Goal: Task Accomplishment & Management: Use online tool/utility

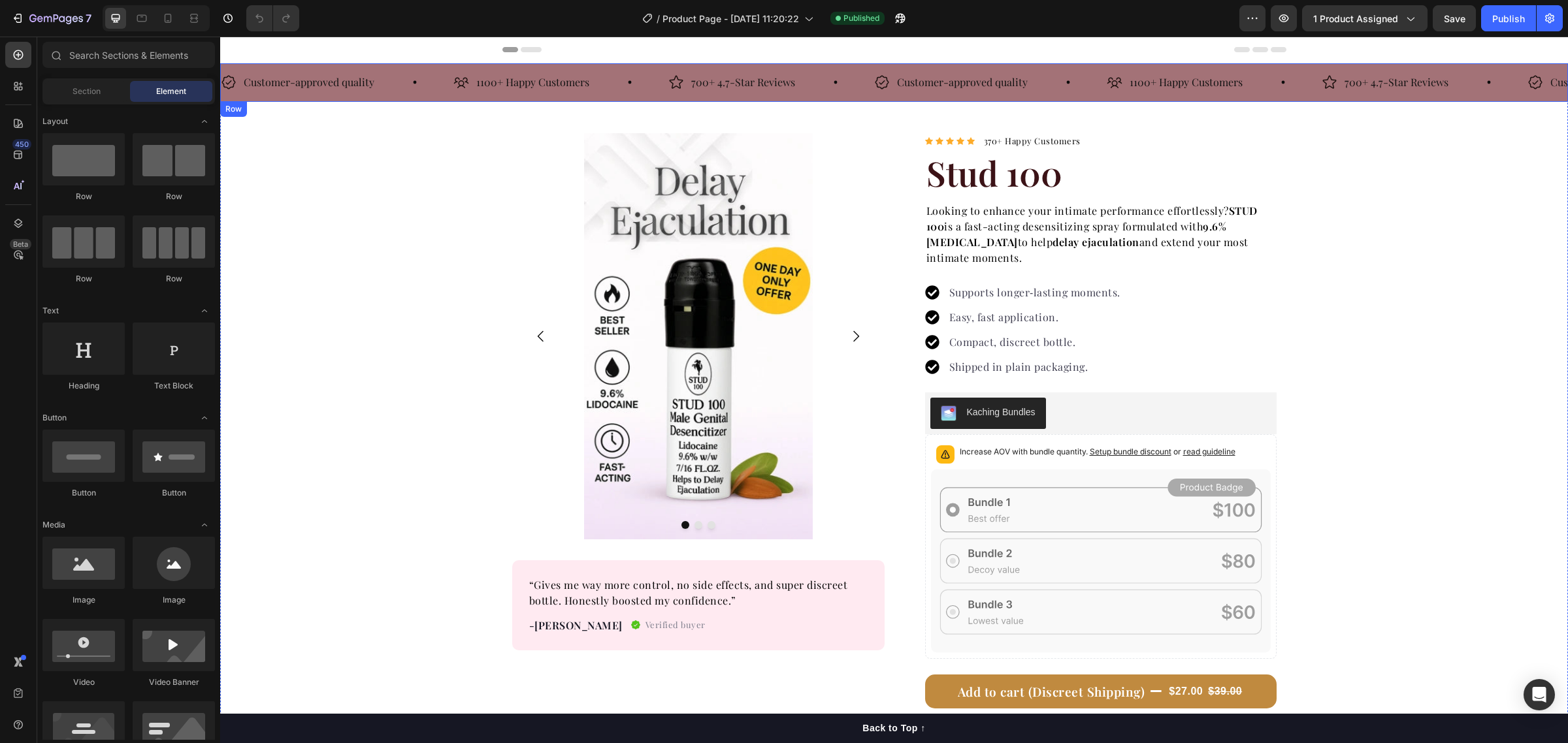
click at [1285, 99] on div "Customer-approved quality Item List 1100+ Happy Customers Item List 700+ 4.7-St…" at bounding box center [894, 83] width 1348 height 38
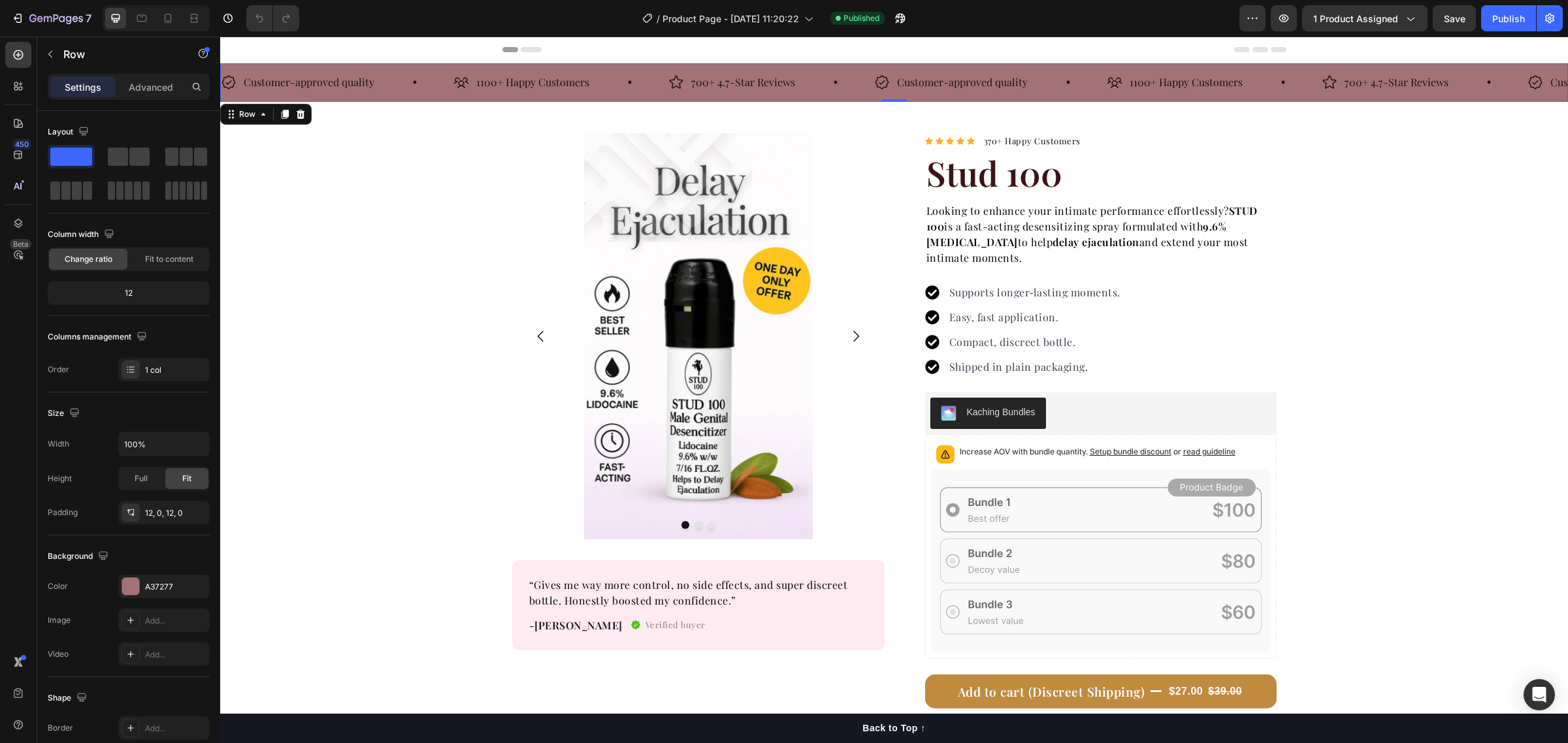
click at [1294, 65] on div "Customer-approved quality Item List 1100+ Happy Customers Item List 700+ 4.7-St…" at bounding box center [894, 83] width 1348 height 38
click at [144, 586] on div "A37277" at bounding box center [164, 586] width 92 height 23
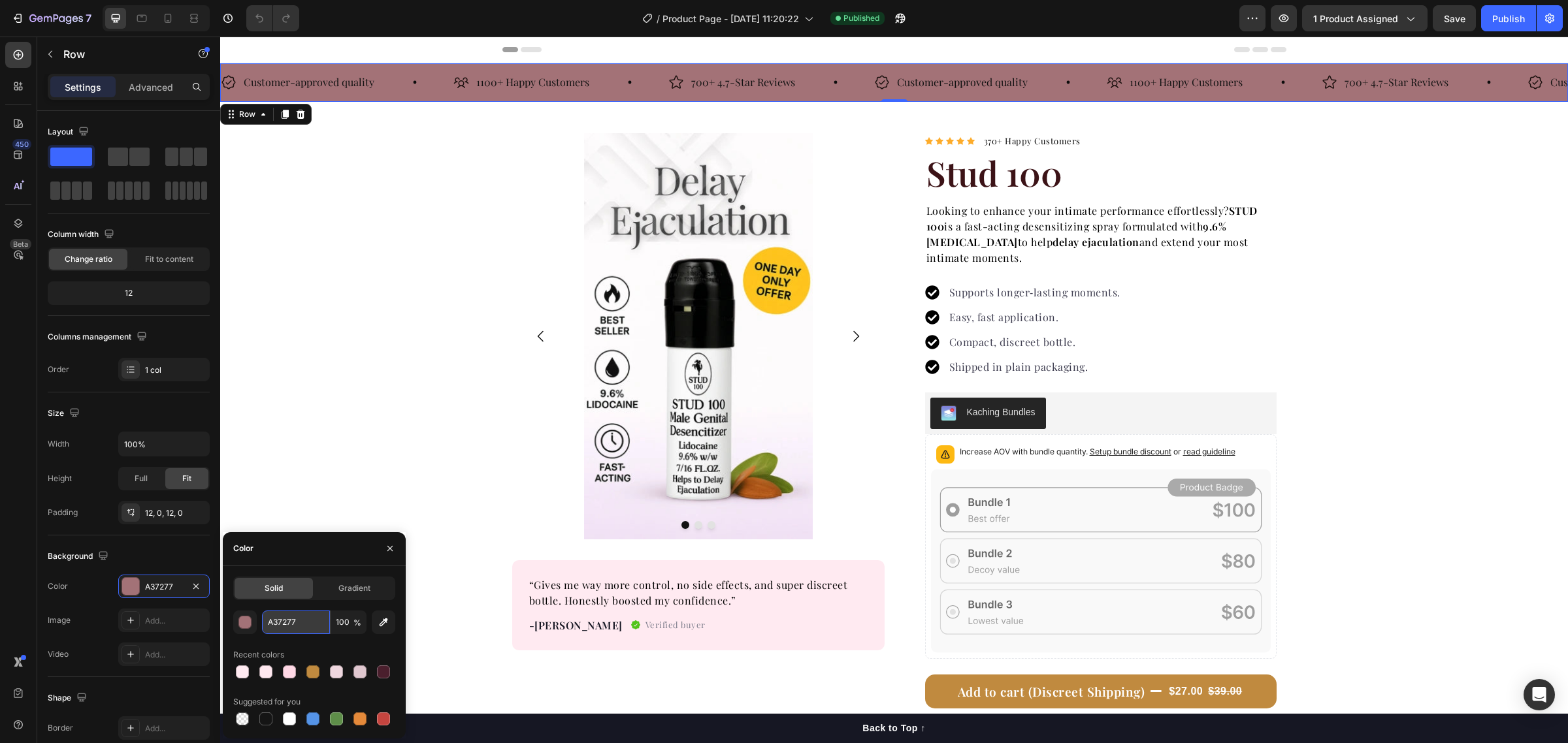
click at [281, 625] on input "A37277" at bounding box center [296, 622] width 68 height 23
click at [284, 625] on input "A37277" at bounding box center [296, 622] width 68 height 23
click at [313, 625] on input "A37277" at bounding box center [296, 622] width 68 height 23
drag, startPoint x: 317, startPoint y: 623, endPoint x: 246, endPoint y: 624, distance: 71.0
click at [246, 624] on div "A37277 100 %" at bounding box center [314, 622] width 162 height 23
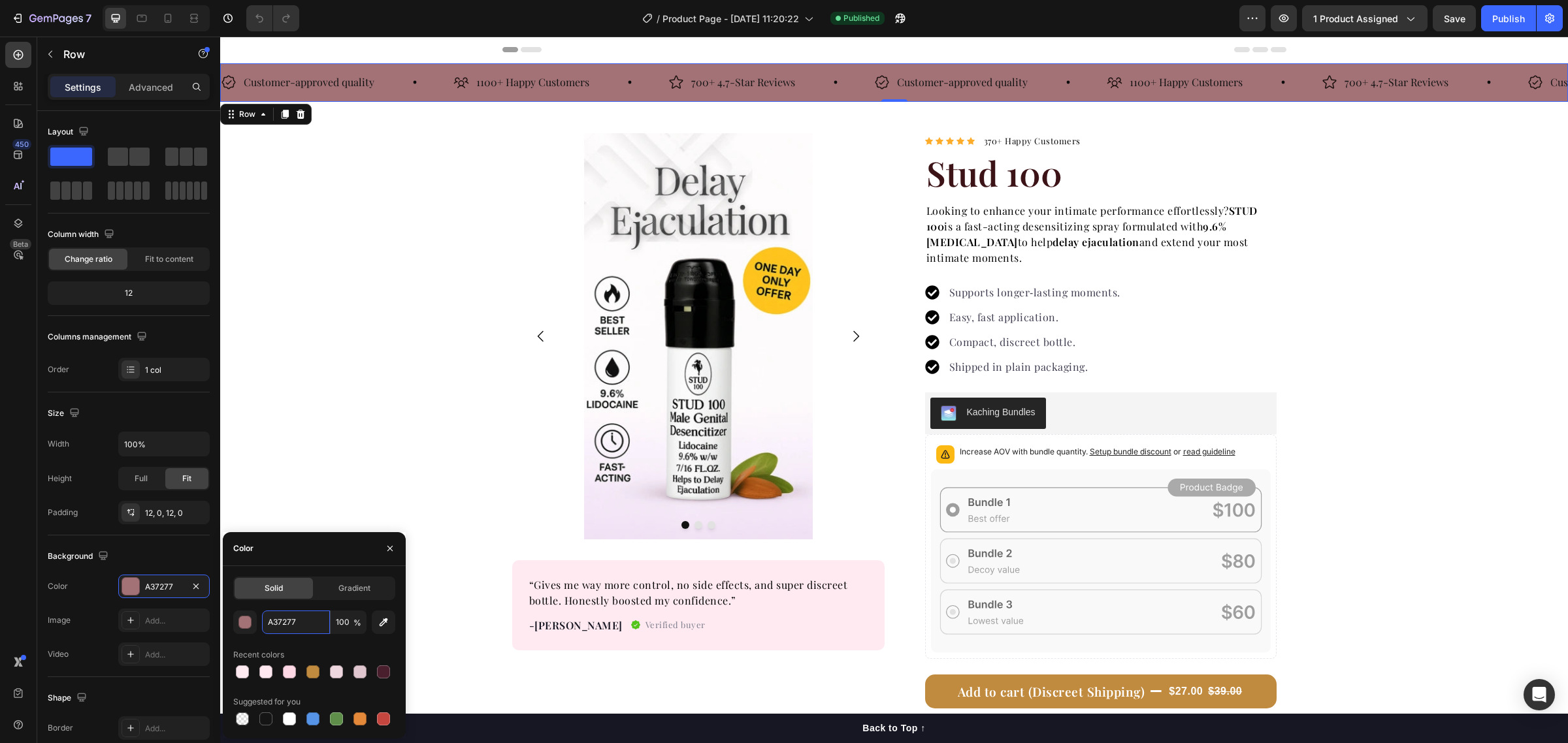
paste input "#6F3B83"
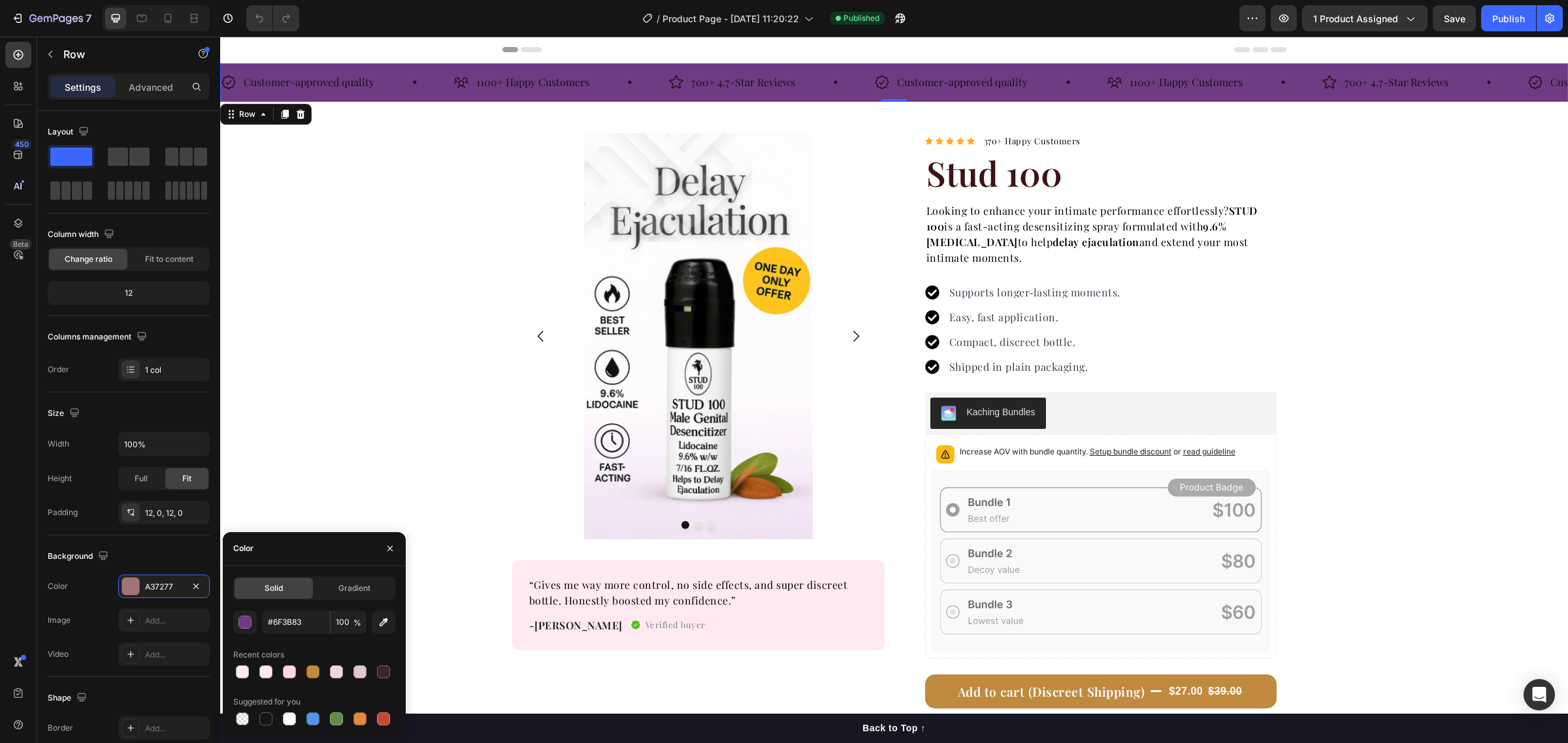
click at [299, 643] on div "#6F3B83 100 % Recent colors Suggested for you" at bounding box center [314, 669] width 162 height 118
type input "6F3B83"
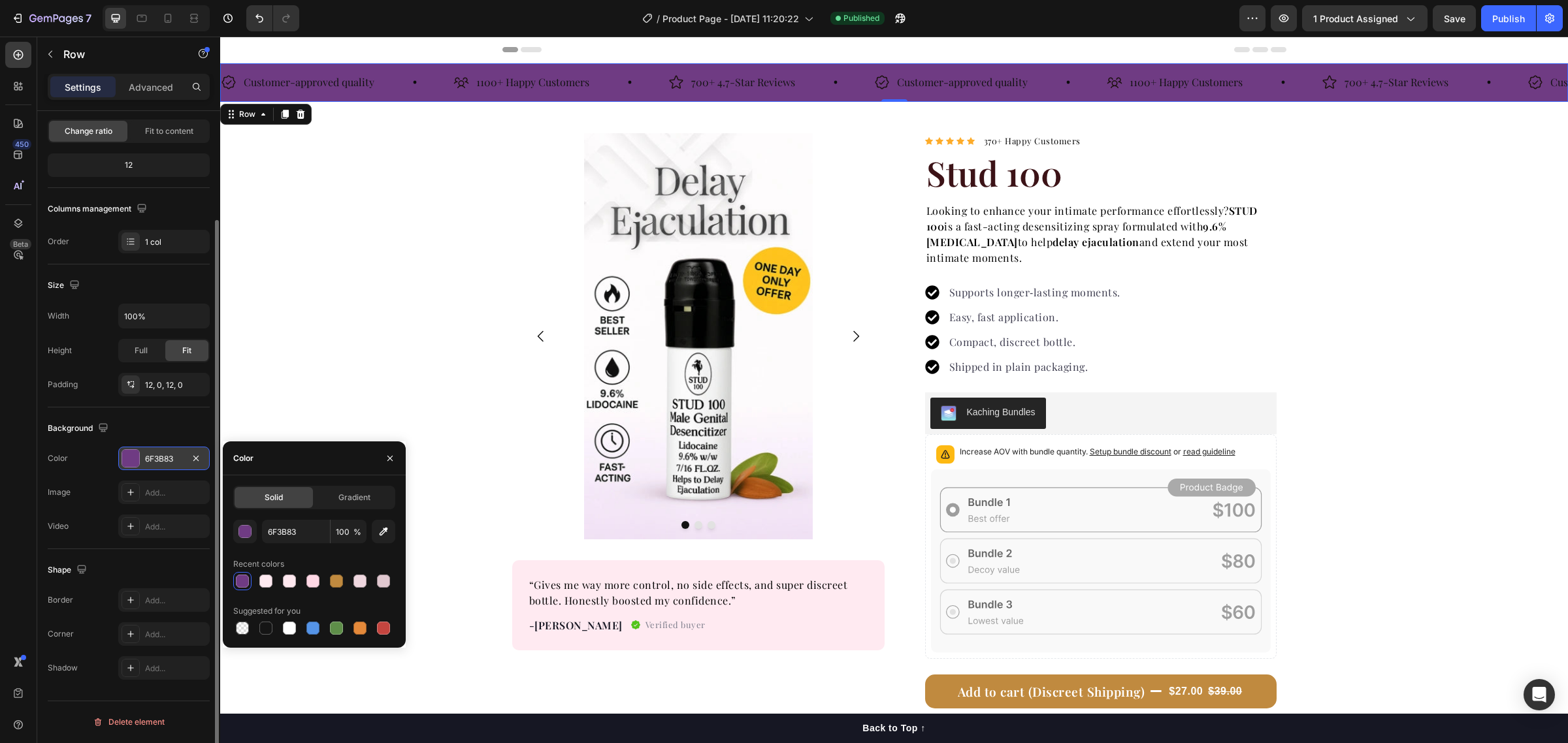
scroll to position [129, 0]
click at [148, 422] on div "Background" at bounding box center [129, 428] width 162 height 21
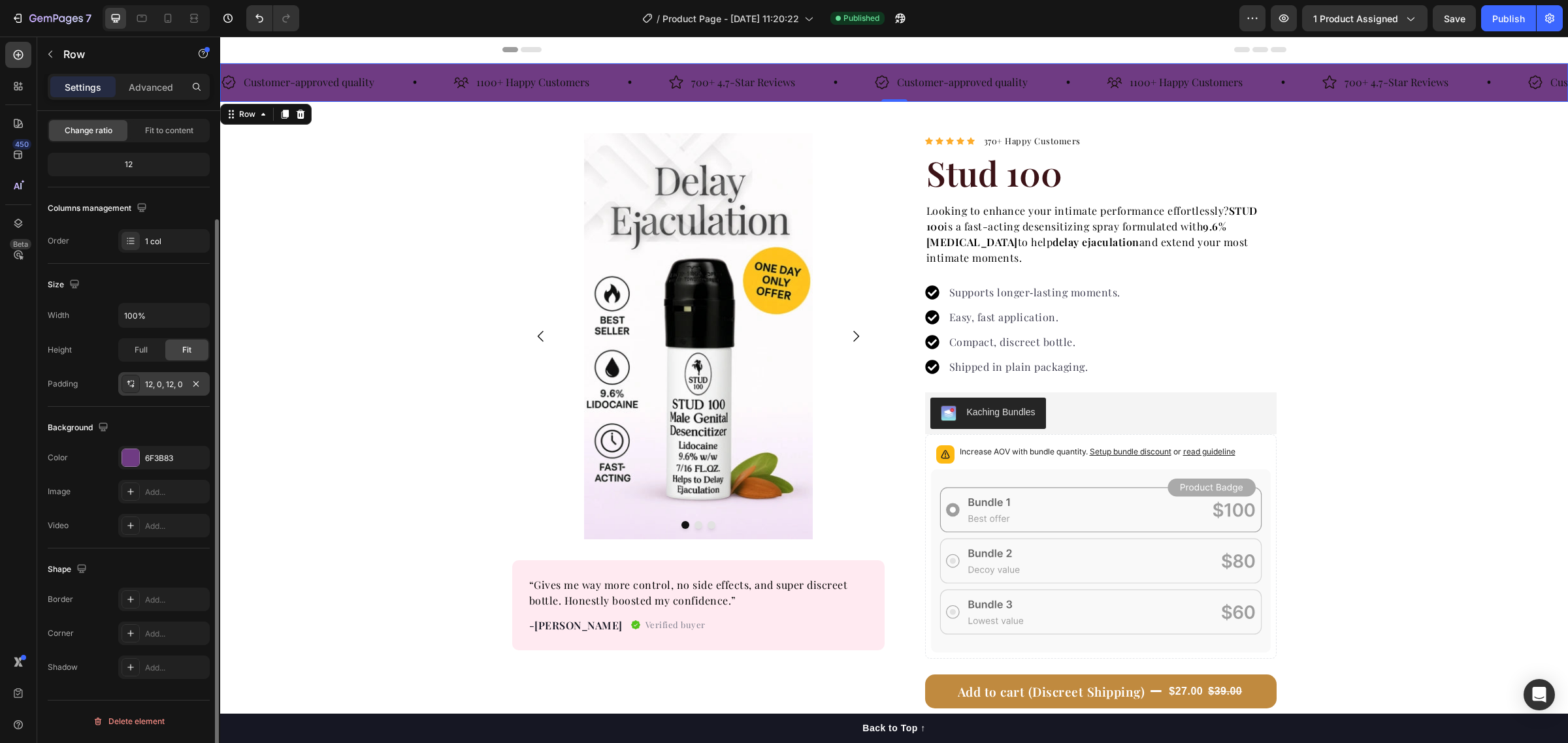
scroll to position [0, 0]
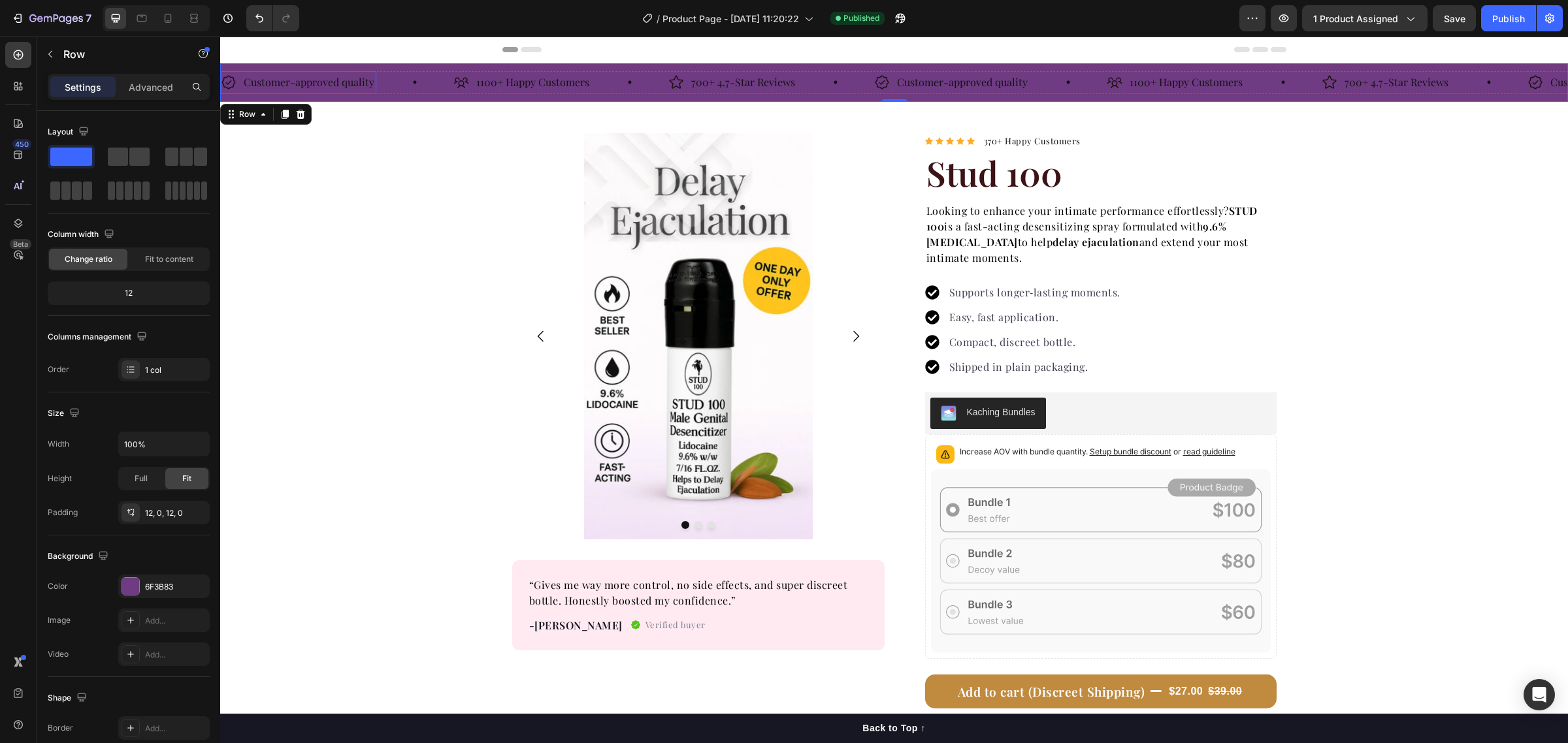
click at [329, 80] on p "Customer-approved quality" at bounding box center [309, 83] width 131 height 19
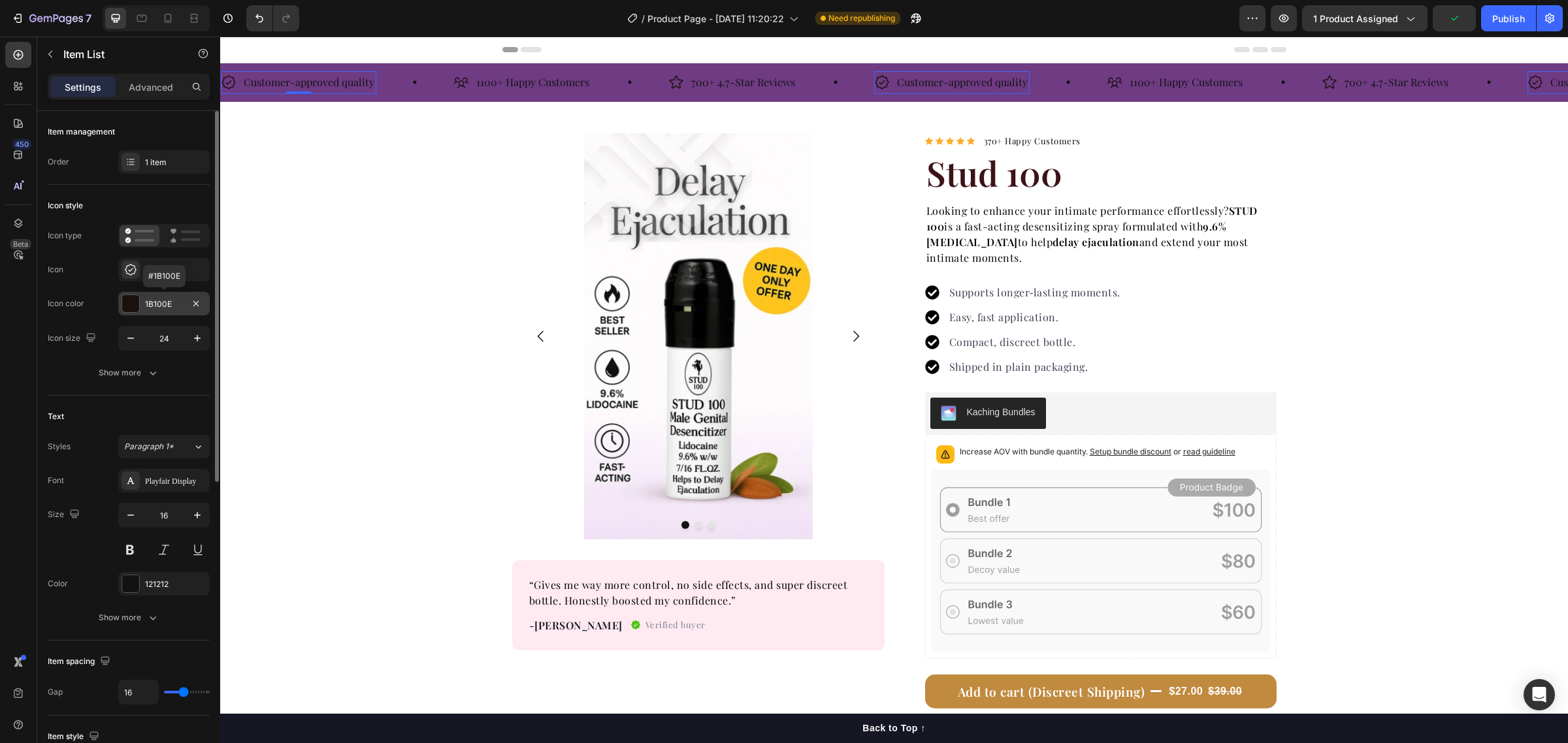
click at [159, 304] on div "1B100E" at bounding box center [164, 304] width 38 height 12
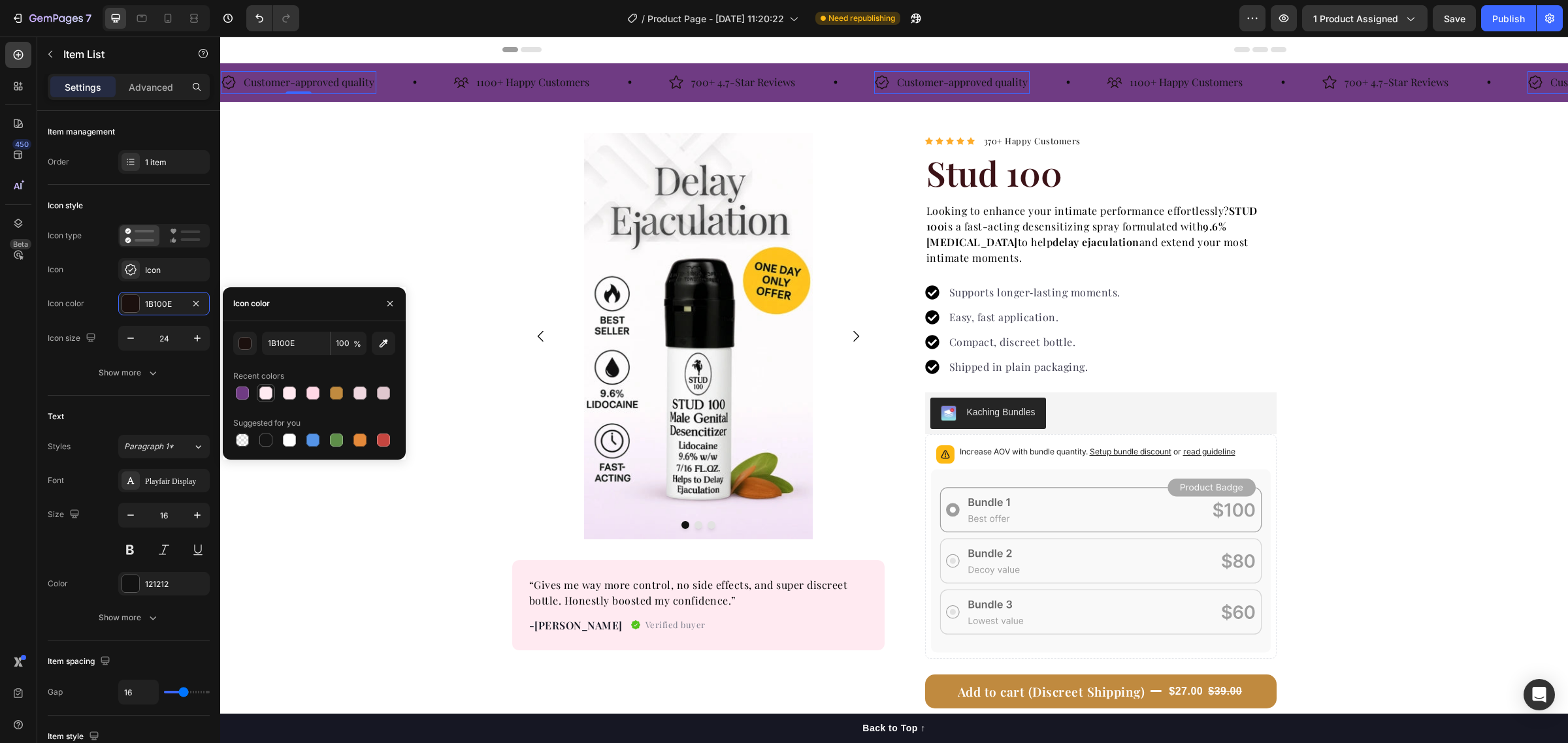
click at [266, 387] on div at bounding box center [266, 393] width 13 height 13
click at [288, 441] on div at bounding box center [289, 440] width 13 height 13
type input "FFFFFF"
click at [164, 588] on div "121212" at bounding box center [164, 584] width 38 height 12
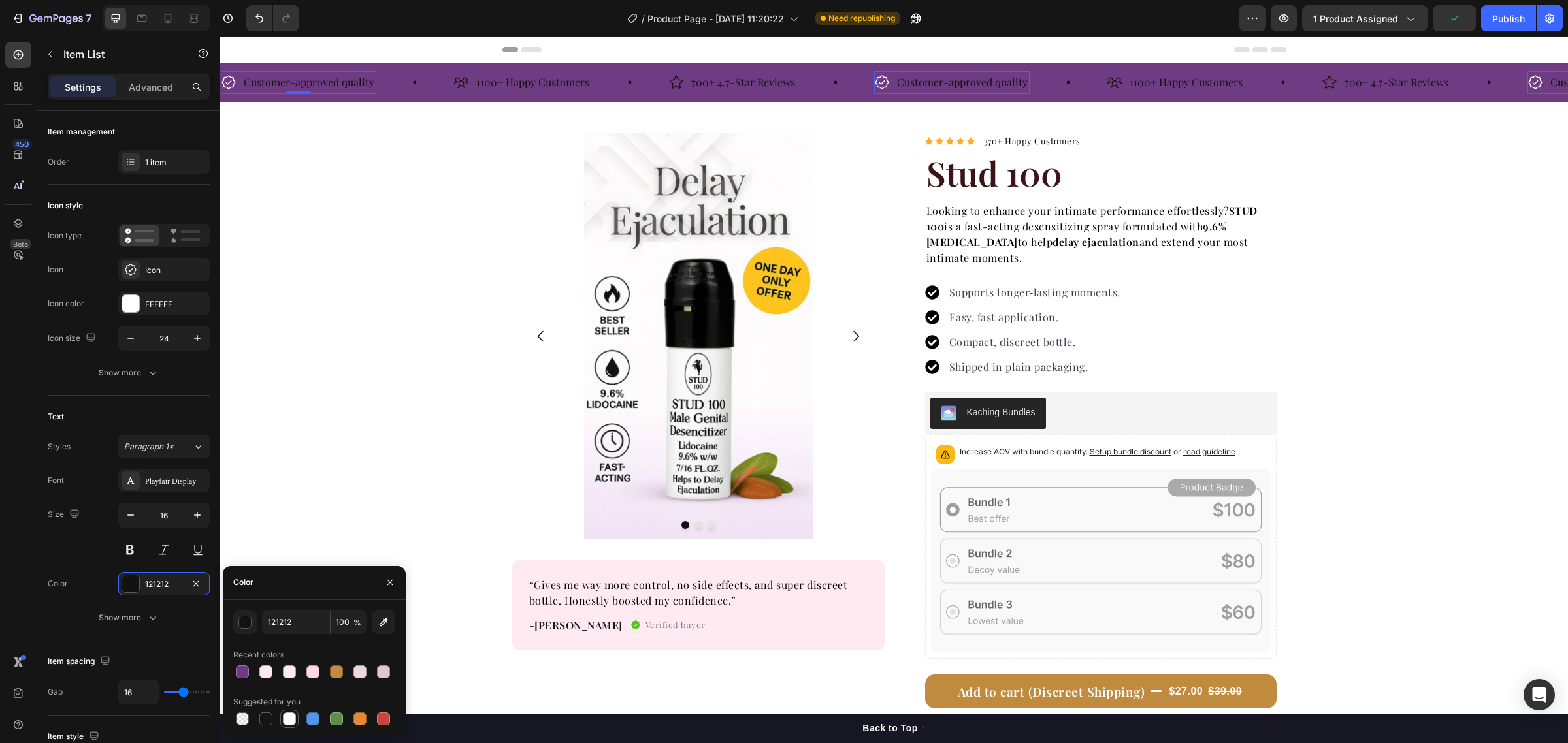
click at [292, 718] on div at bounding box center [289, 718] width 13 height 13
type input "FFFFFF"
click at [415, 83] on icon at bounding box center [415, 82] width 3 height 3
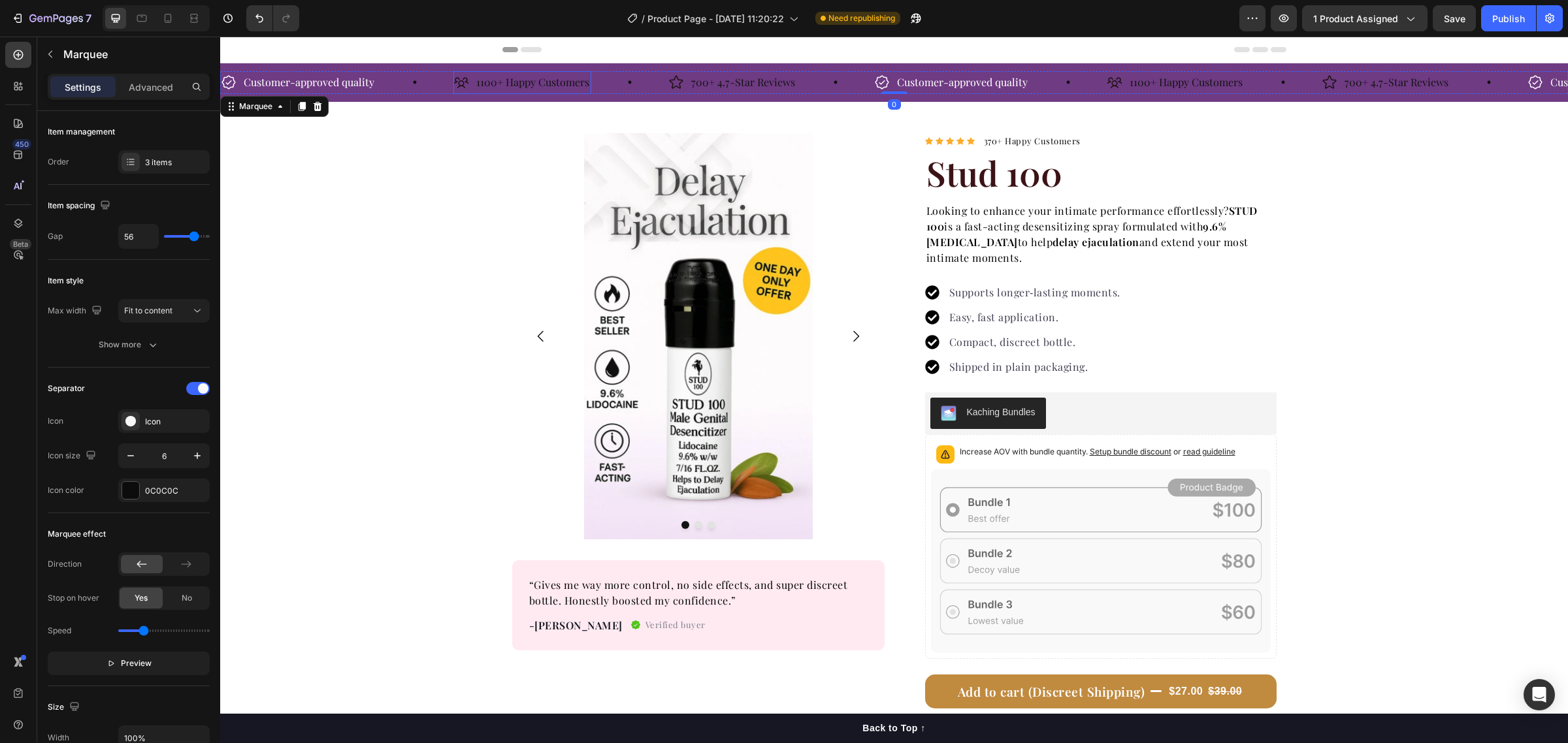
click at [461, 83] on icon at bounding box center [461, 82] width 16 height 16
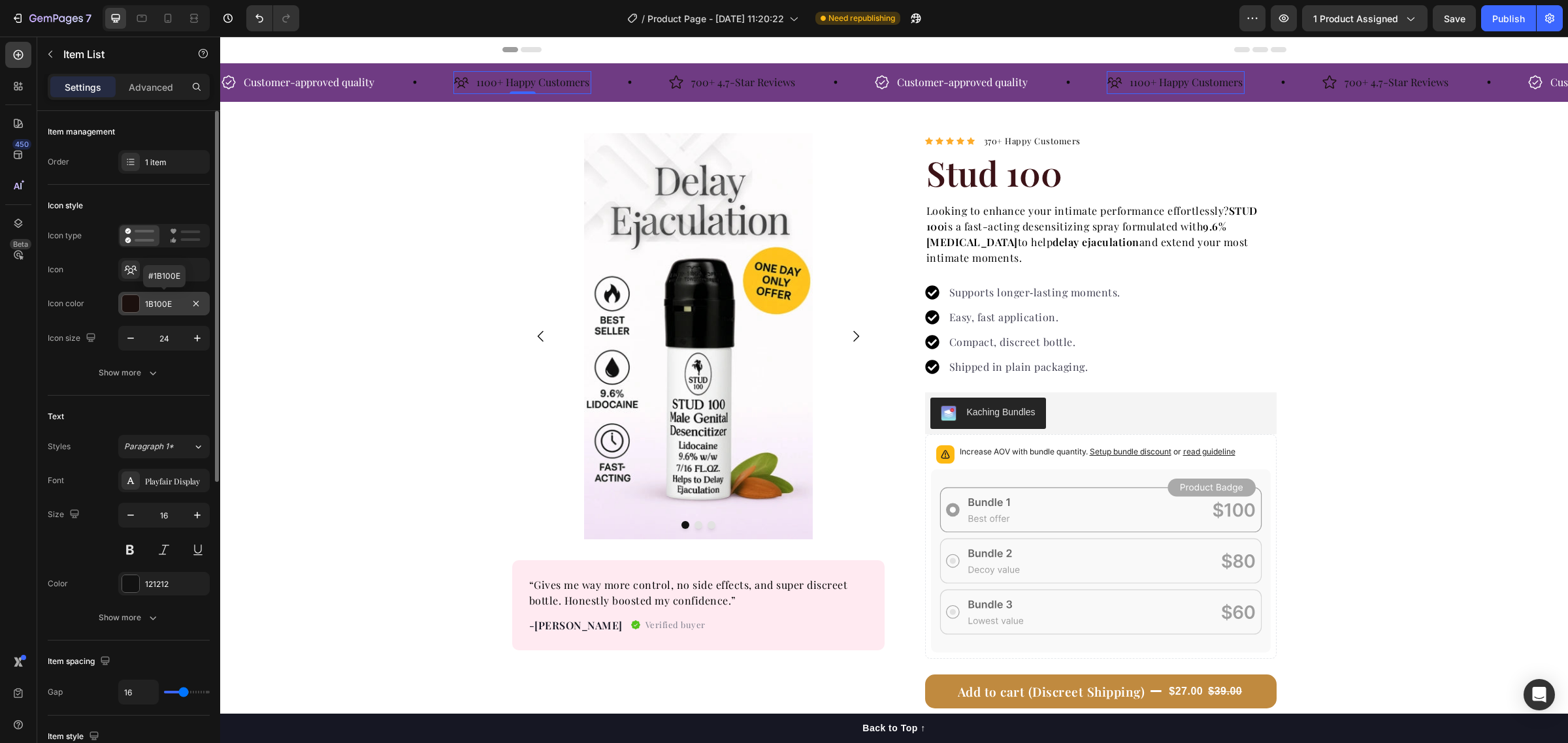
click at [166, 304] on div "1B100E" at bounding box center [164, 304] width 38 height 12
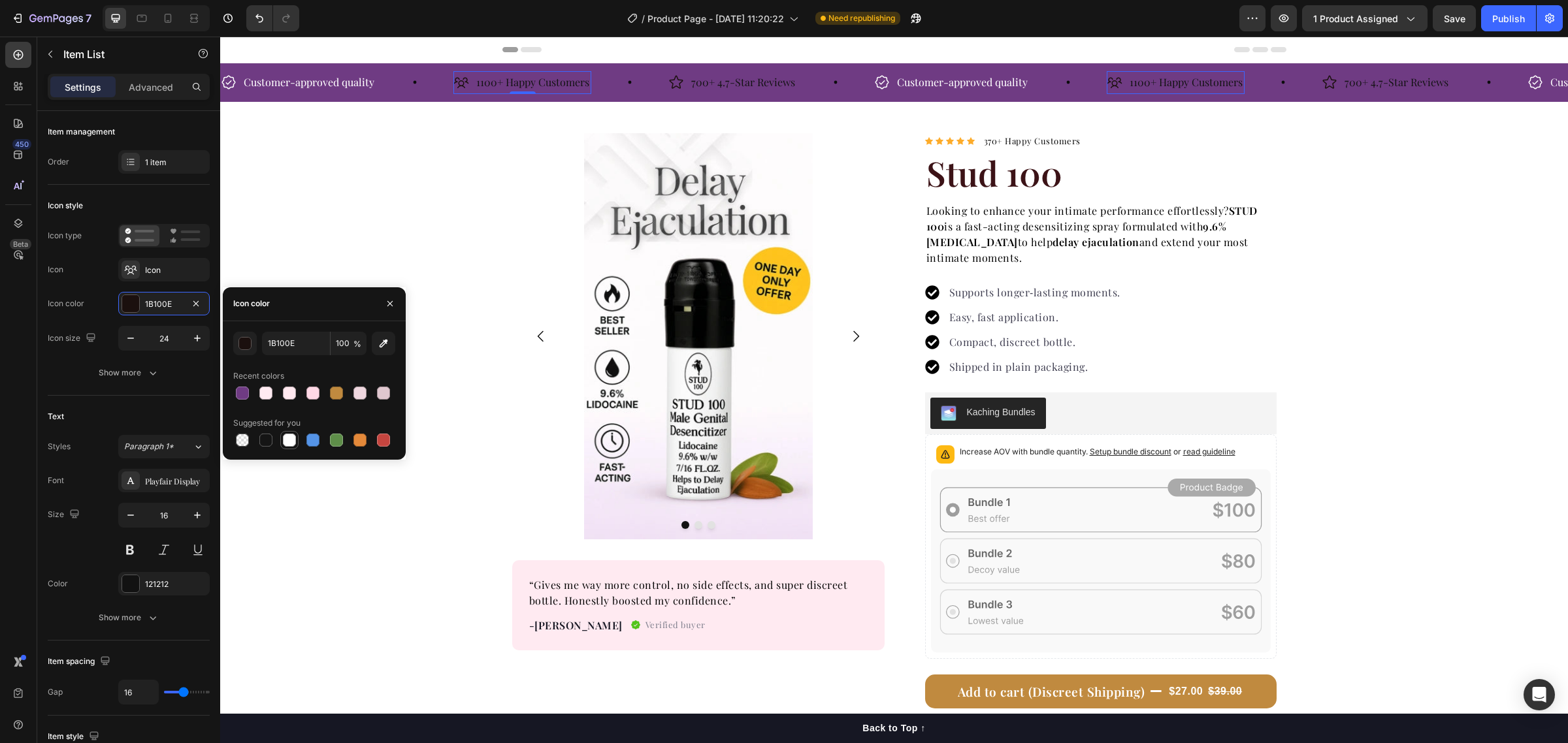
click at [289, 446] on div at bounding box center [289, 440] width 16 height 16
type input "FFFFFF"
click at [179, 592] on div "121212" at bounding box center [164, 584] width 92 height 23
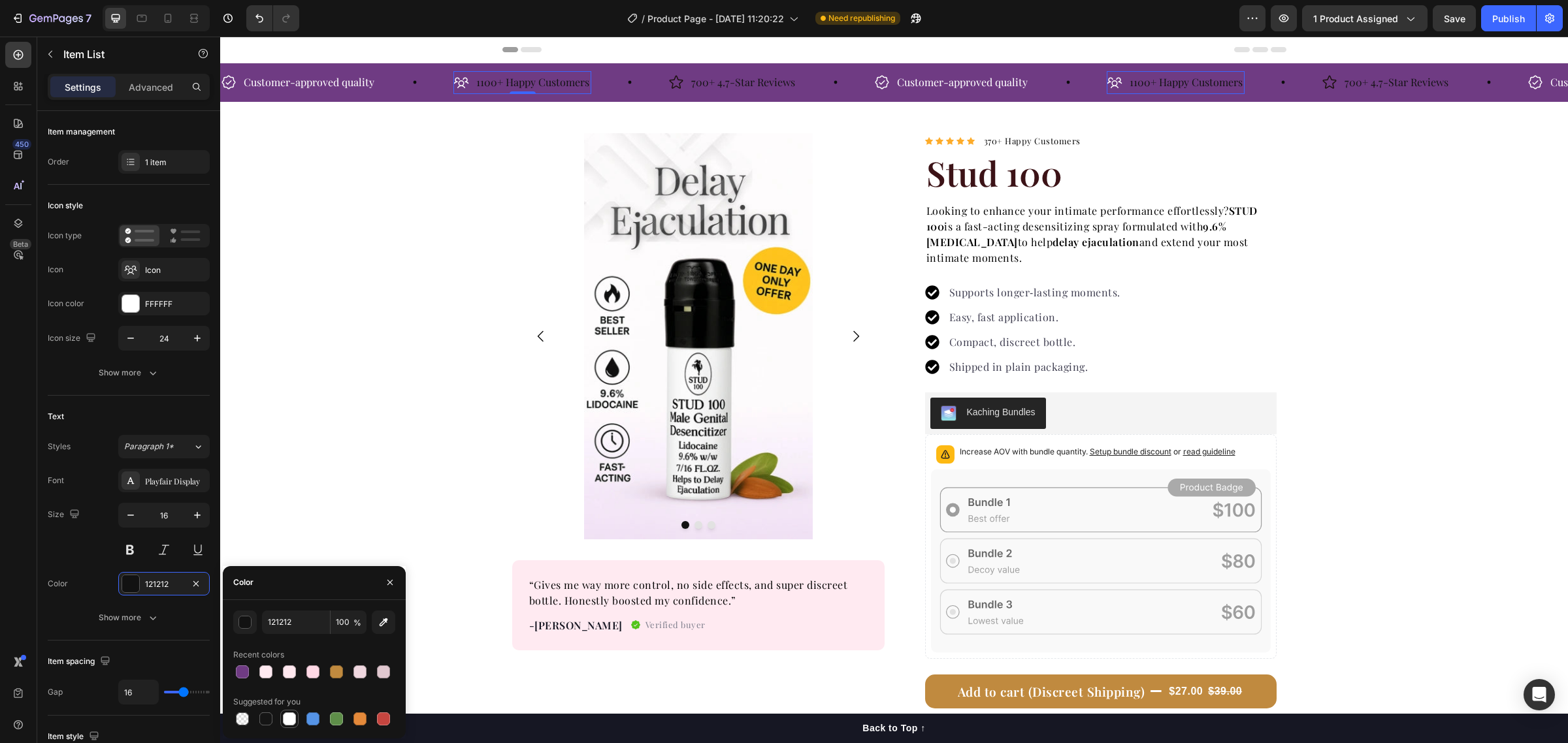
click at [285, 716] on div at bounding box center [289, 718] width 13 height 13
type input "FFFFFF"
click at [415, 83] on icon at bounding box center [415, 82] width 3 height 3
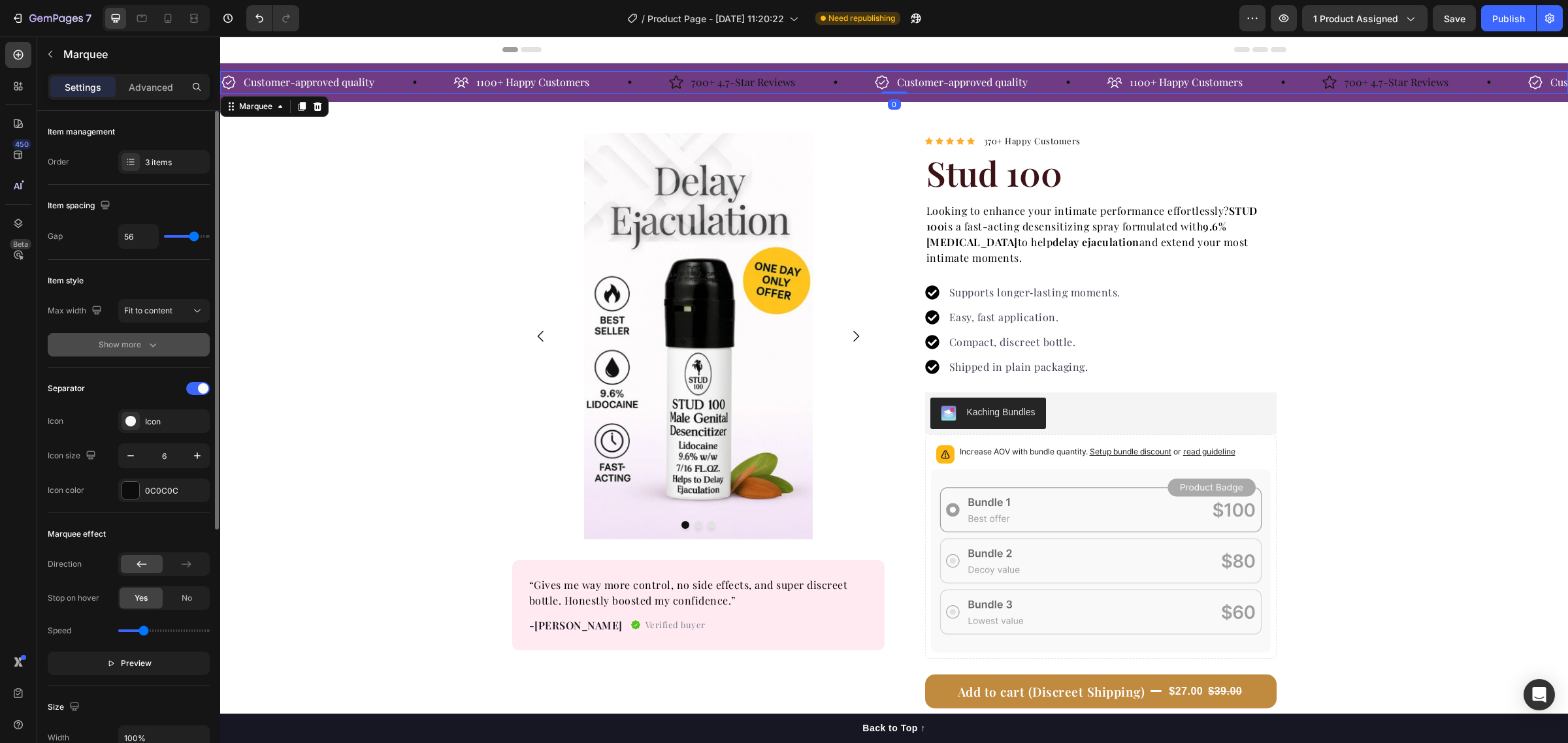
click at [146, 344] on div "Show more" at bounding box center [129, 344] width 61 height 13
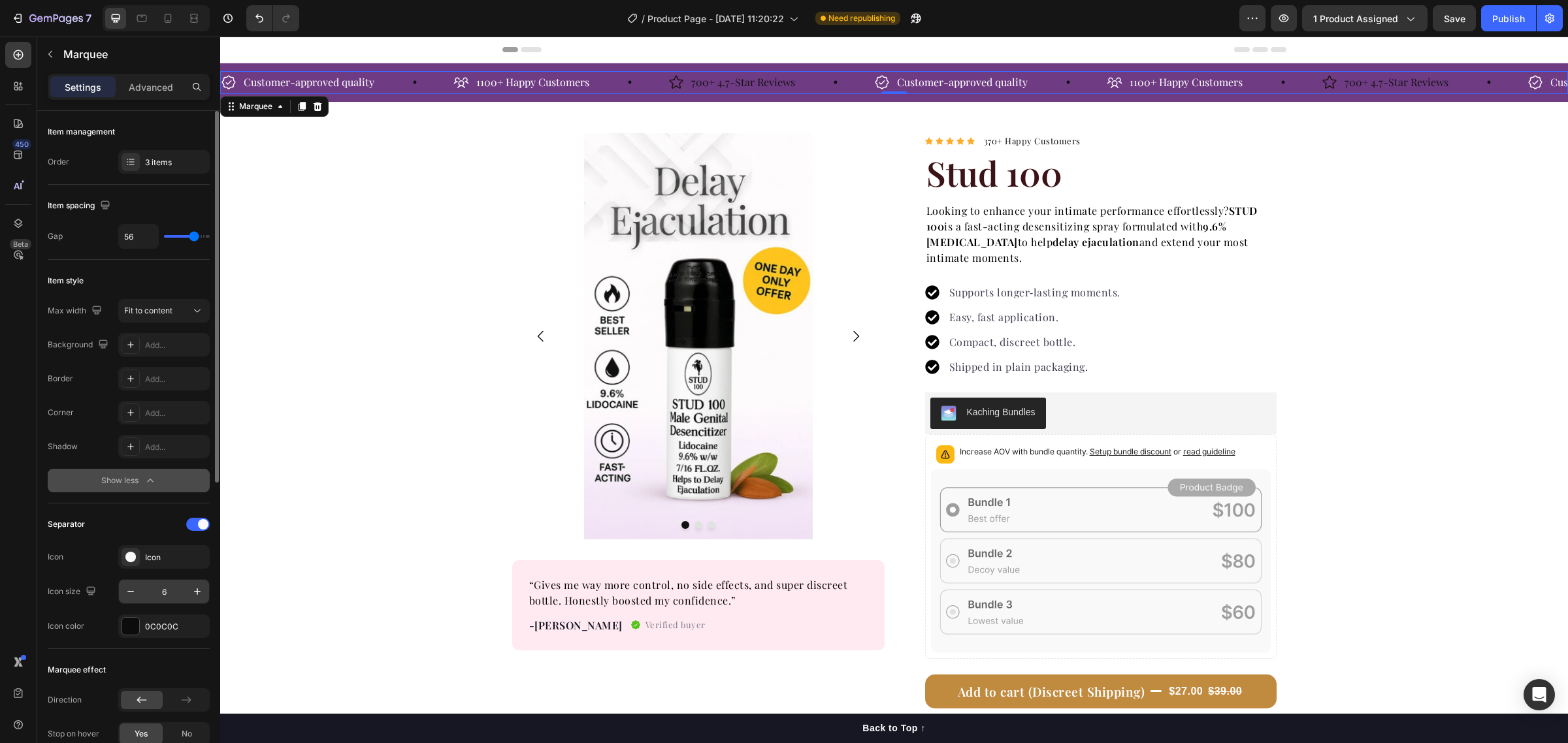
scroll to position [81, 0]
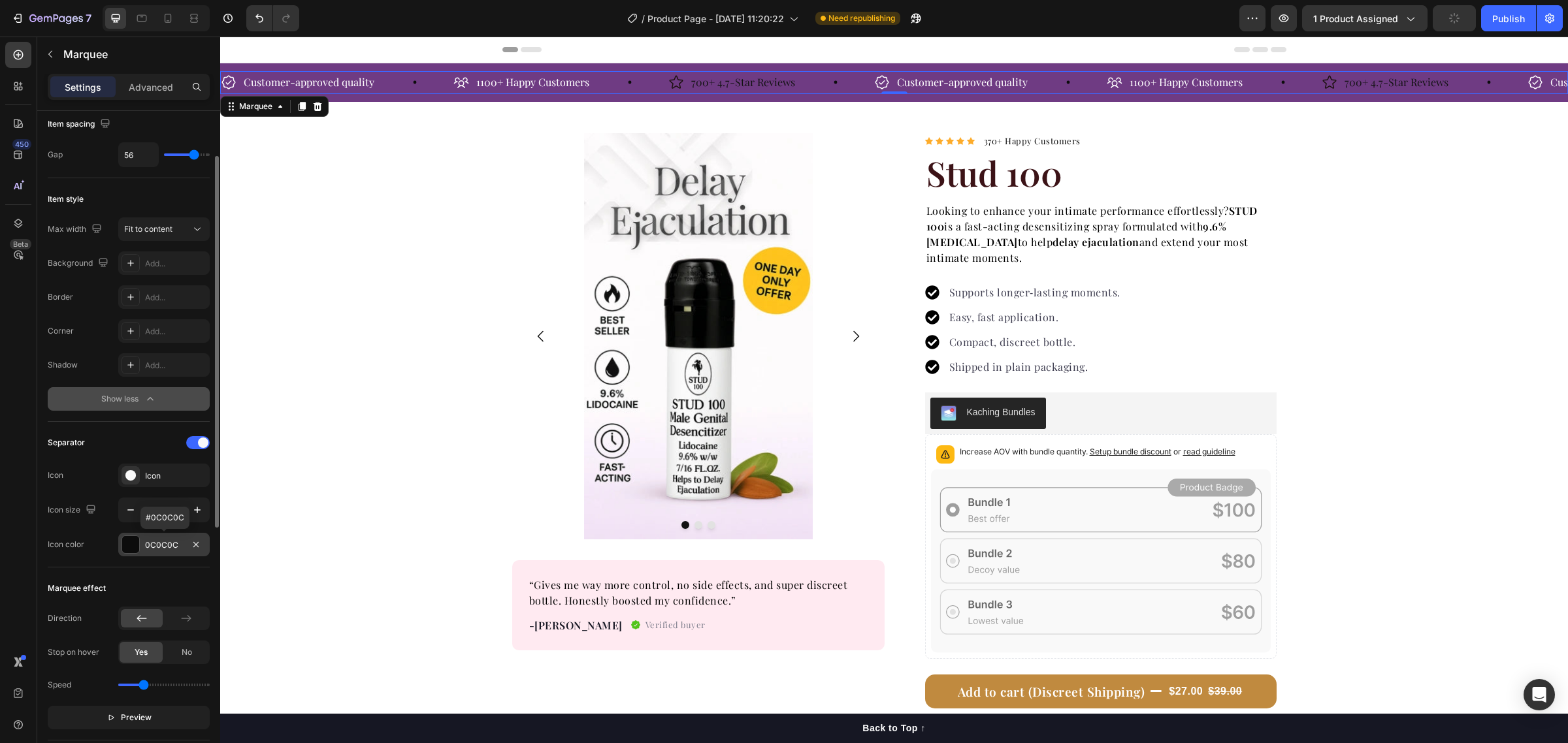
click at [152, 545] on div "0C0C0C" at bounding box center [164, 545] width 38 height 12
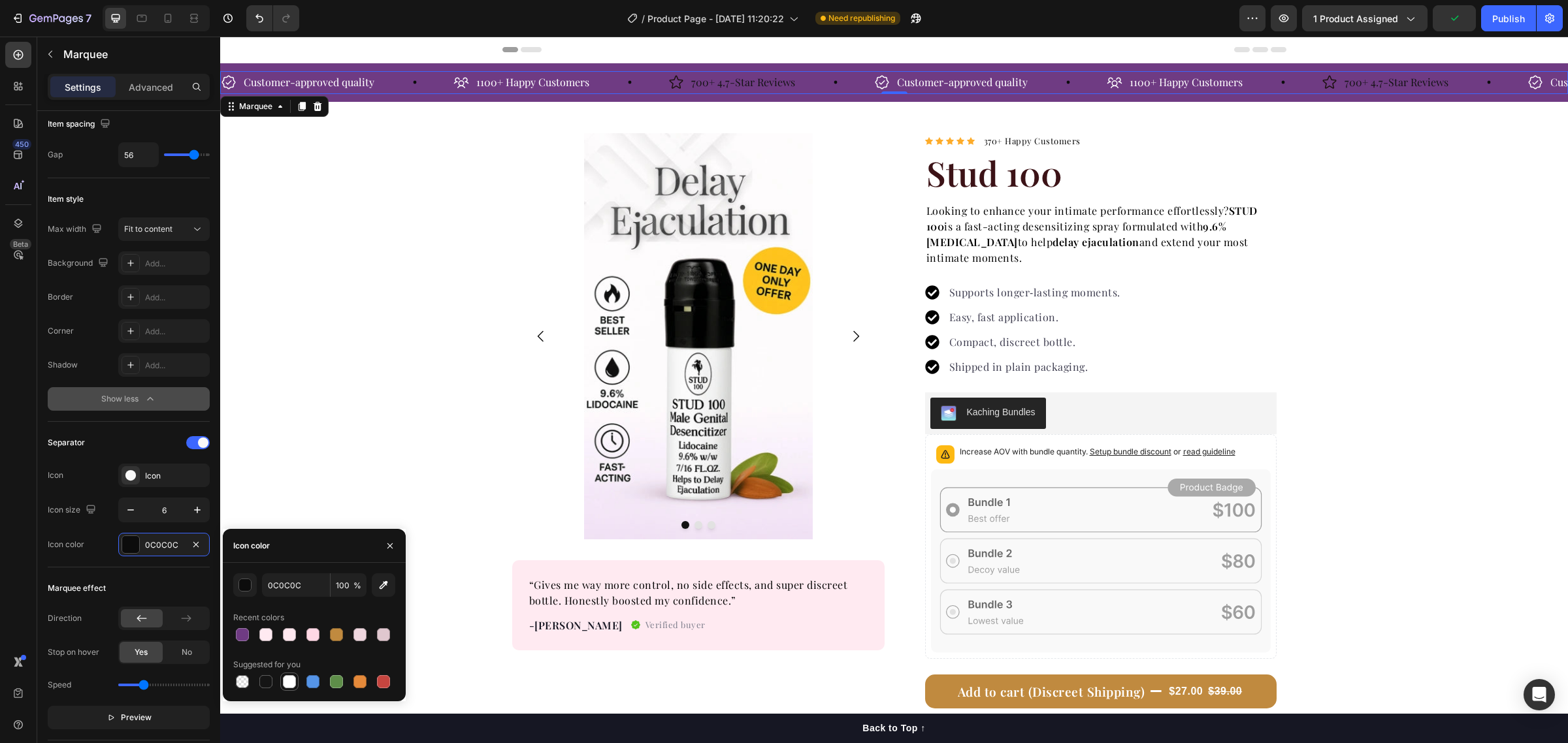
click at [287, 683] on div at bounding box center [289, 681] width 13 height 13
type input "FFFFFF"
click at [702, 83] on p "700+ 4.7-Star Reviews" at bounding box center [743, 83] width 104 height 19
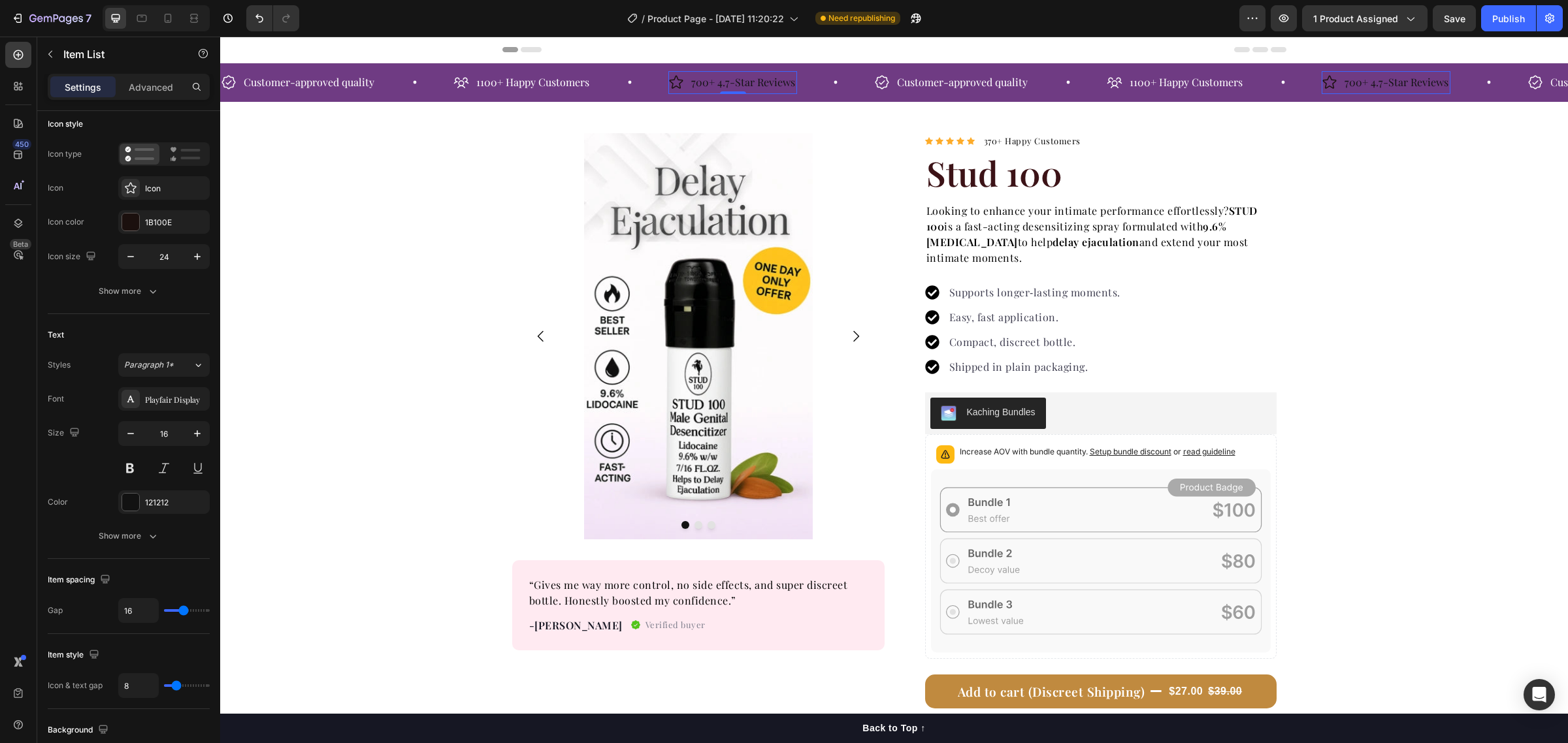
scroll to position [0, 0]
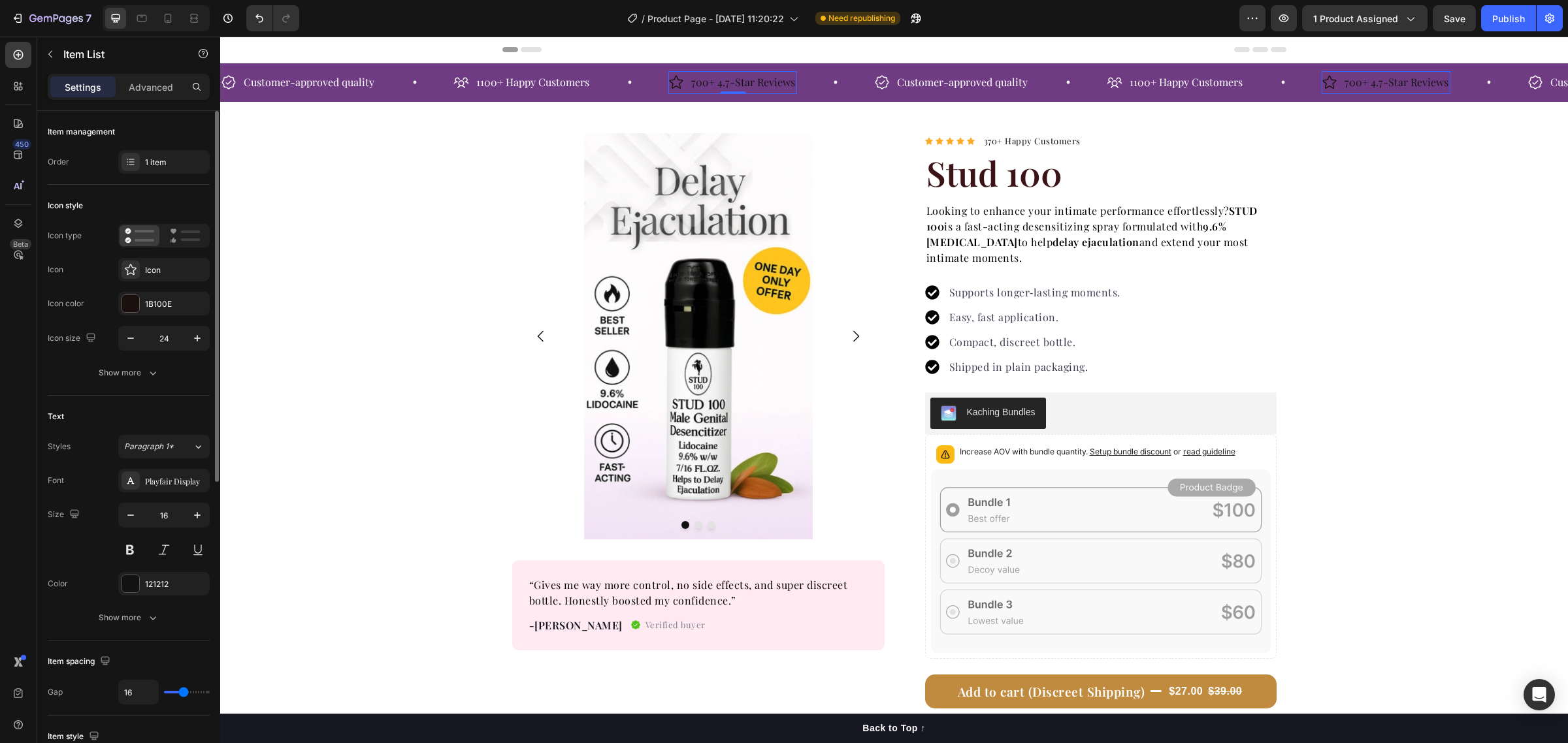
click at [680, 83] on icon at bounding box center [676, 82] width 16 height 16
click at [168, 309] on div "1B100E" at bounding box center [164, 304] width 38 height 12
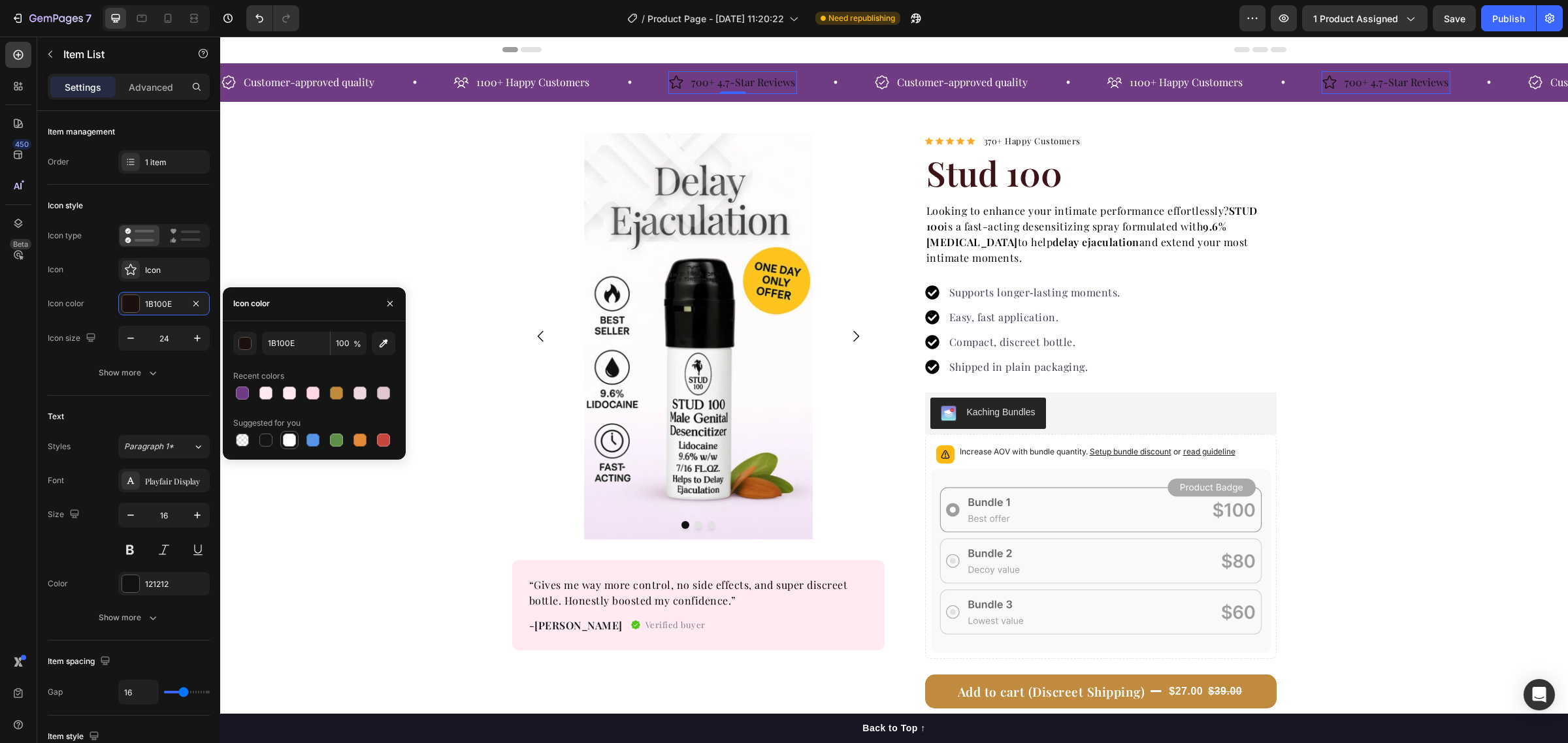
click at [294, 438] on div at bounding box center [289, 440] width 13 height 13
type input "FFFFFF"
click at [157, 590] on div "121212" at bounding box center [164, 584] width 38 height 12
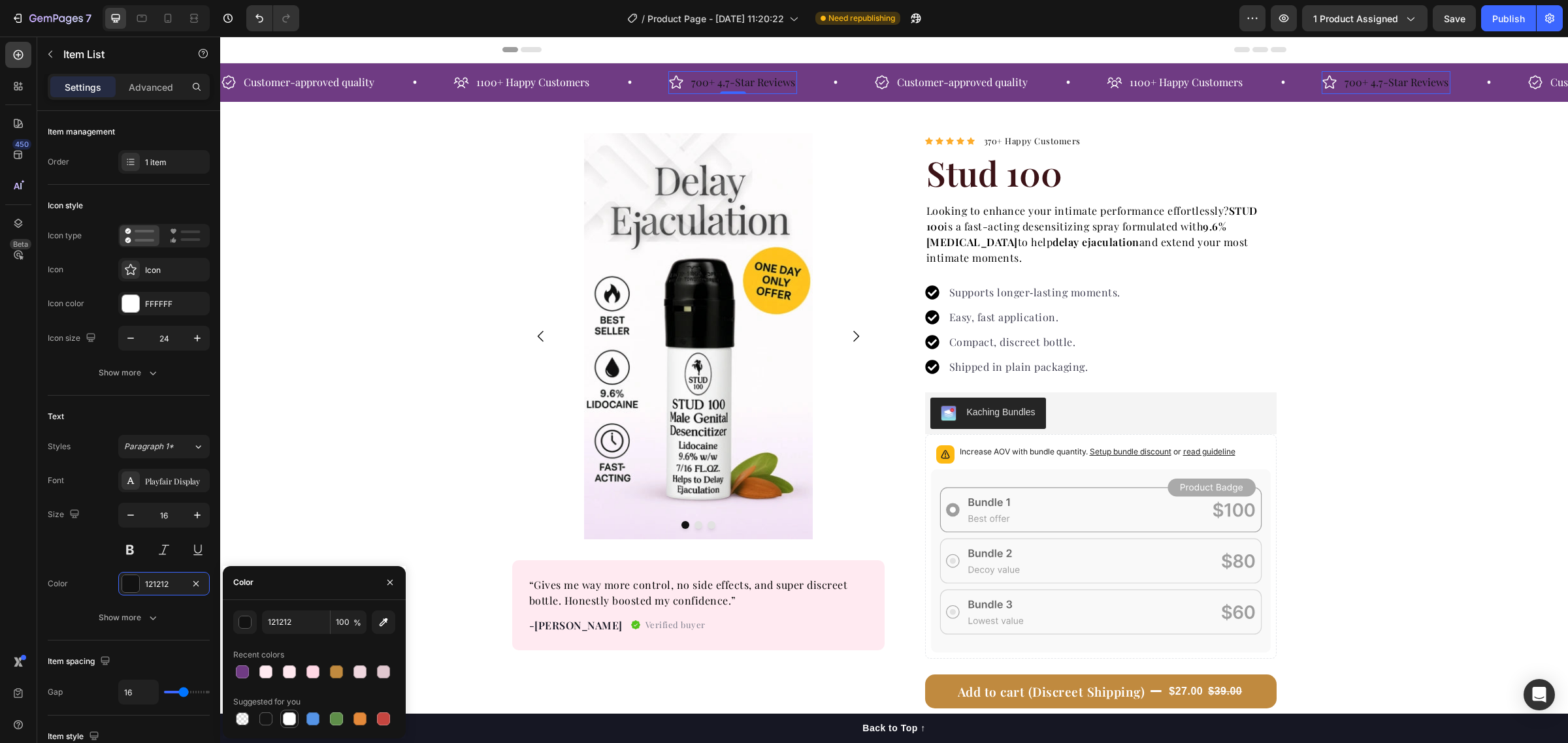
click at [290, 725] on div at bounding box center [289, 718] width 16 height 16
type input "FFFFFF"
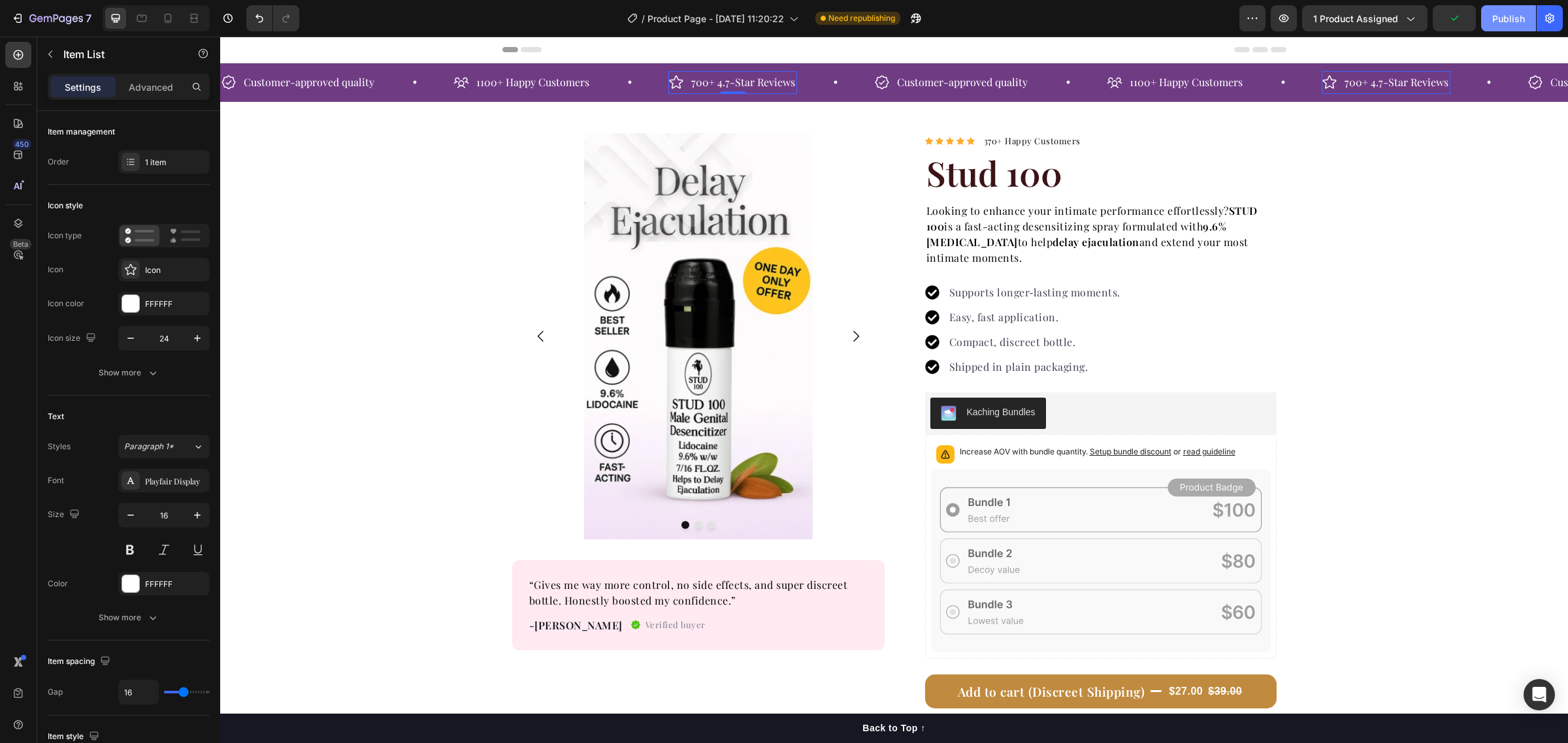
click at [1496, 12] on div "Publish" at bounding box center [1508, 18] width 33 height 14
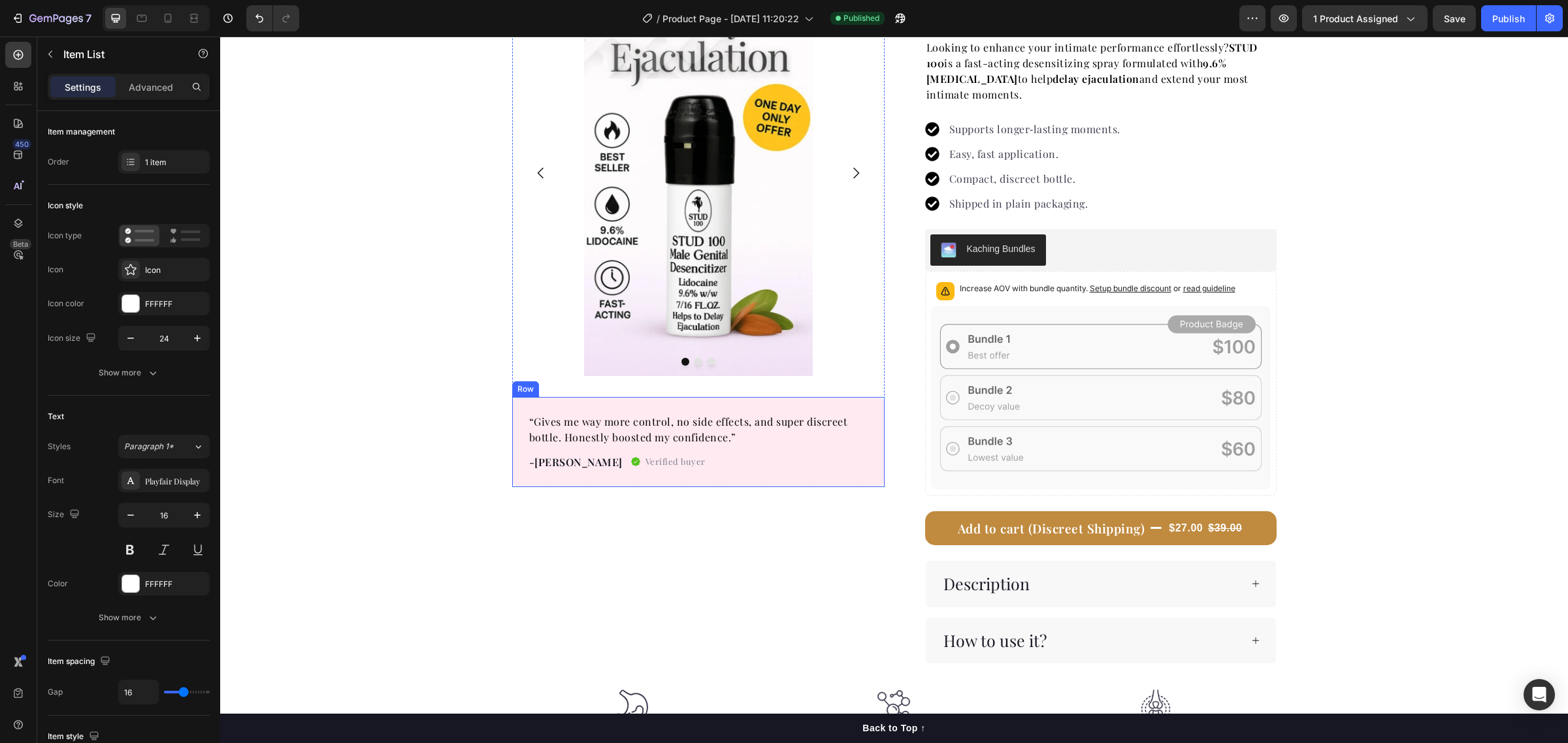
click at [686, 474] on div "“Gives me way more control, no side effects, and super discreet bottle. Honestl…" at bounding box center [698, 442] width 372 height 90
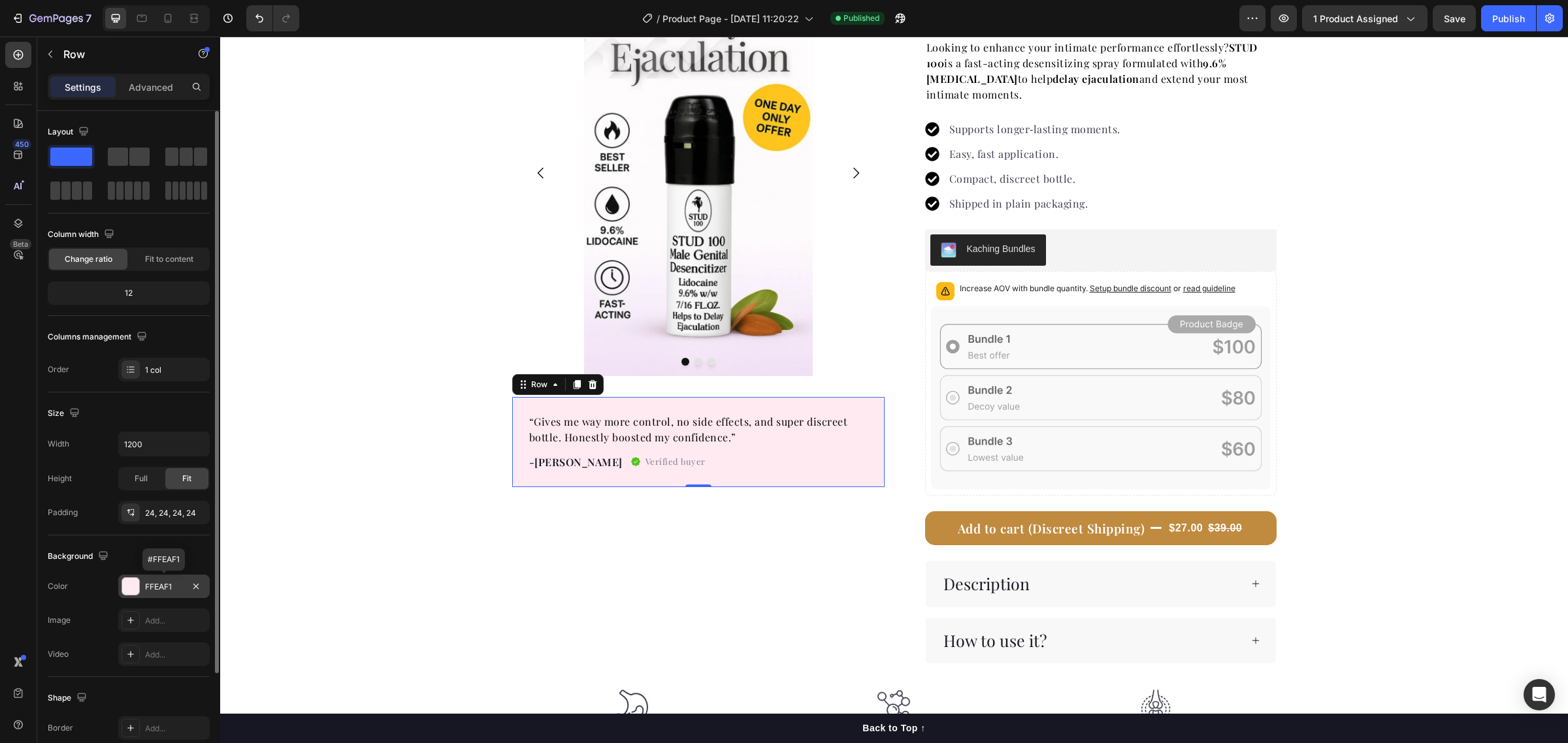
click at [157, 592] on div "FFEAF1" at bounding box center [164, 587] width 38 height 12
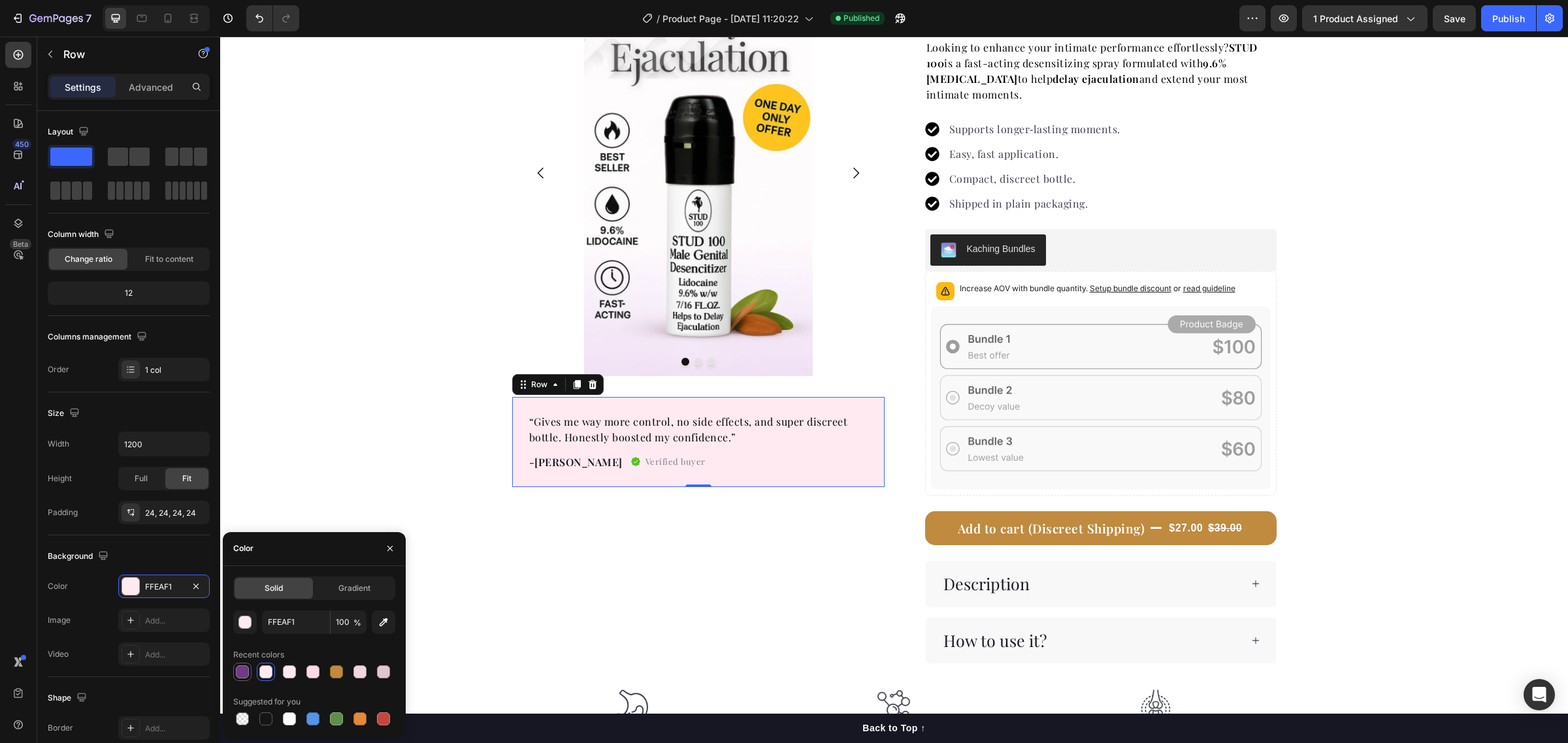
click at [242, 668] on div at bounding box center [242, 672] width 13 height 13
type input "6F3B83"
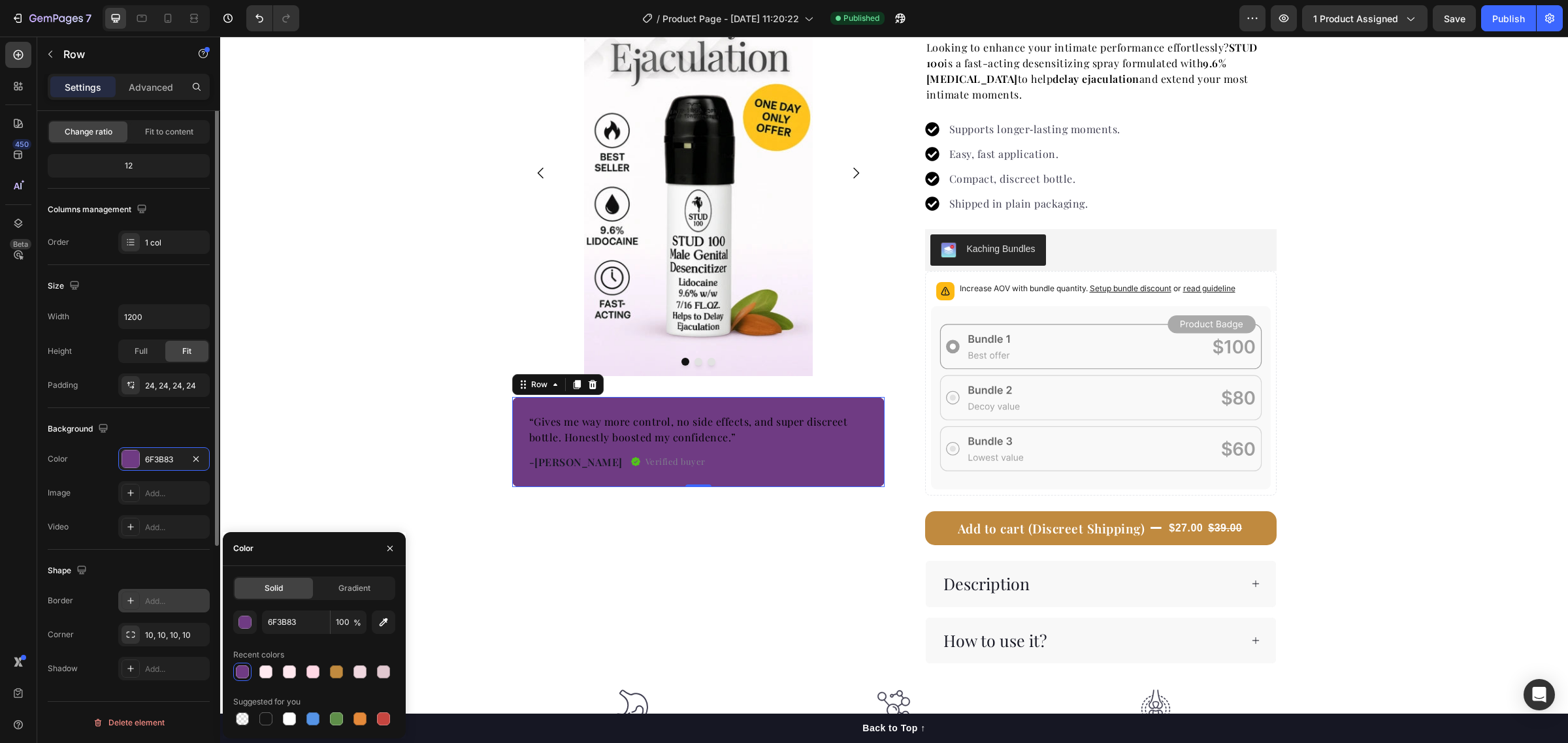
scroll to position [0, 0]
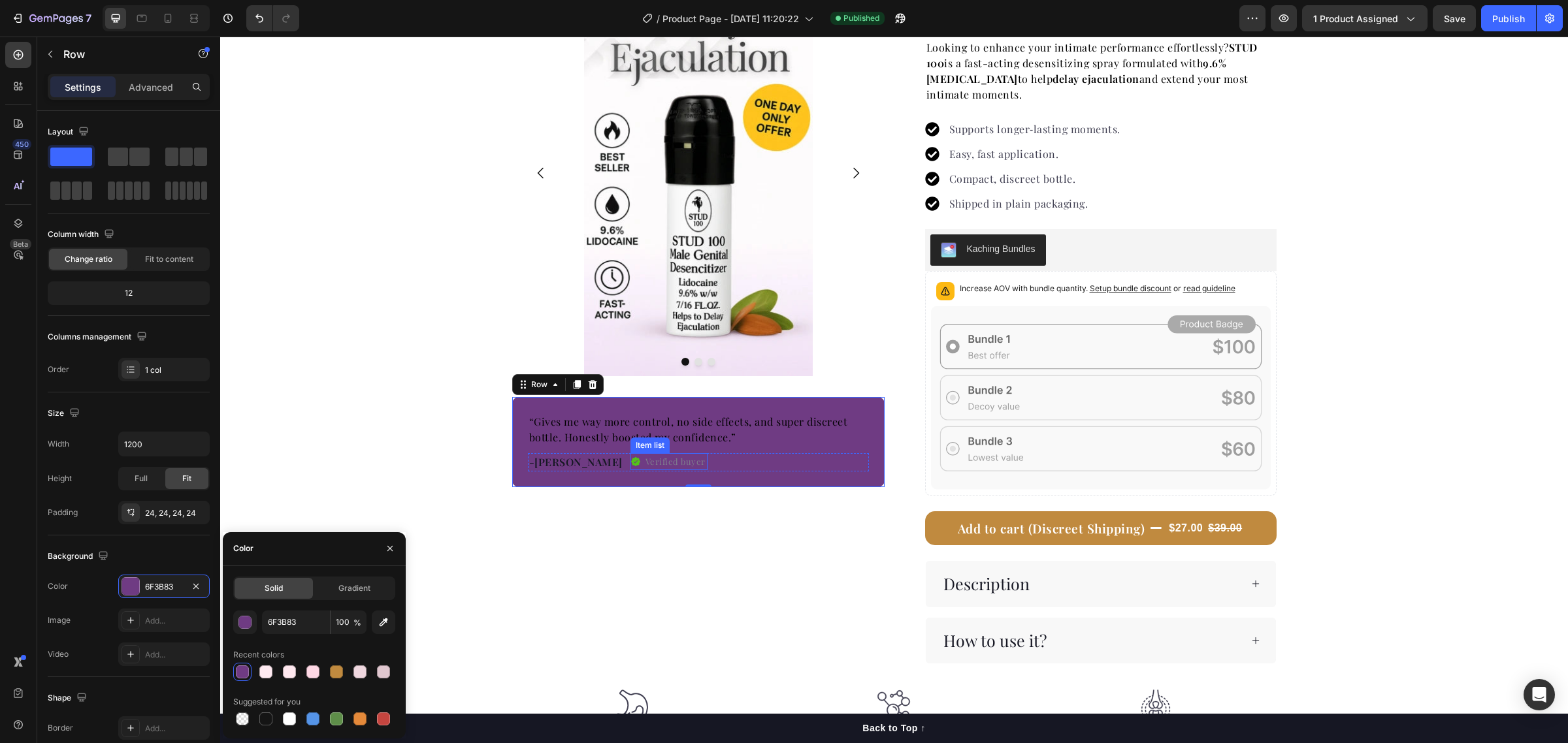
click at [601, 434] on span "“Gives me way more control, no side effects, and super discreet bottle. Honestl…" at bounding box center [689, 429] width 319 height 29
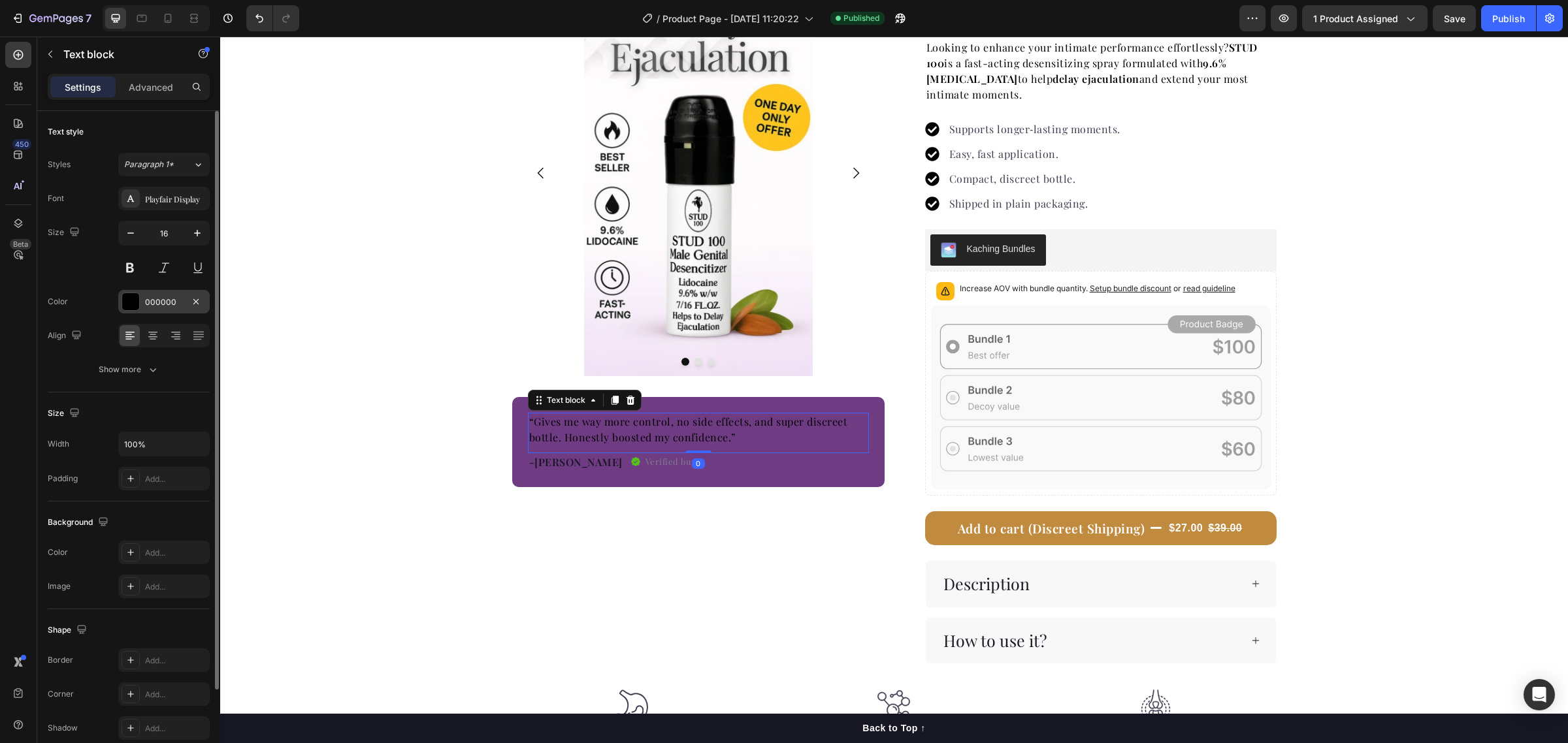
click at [164, 301] on div "000000" at bounding box center [164, 302] width 38 height 12
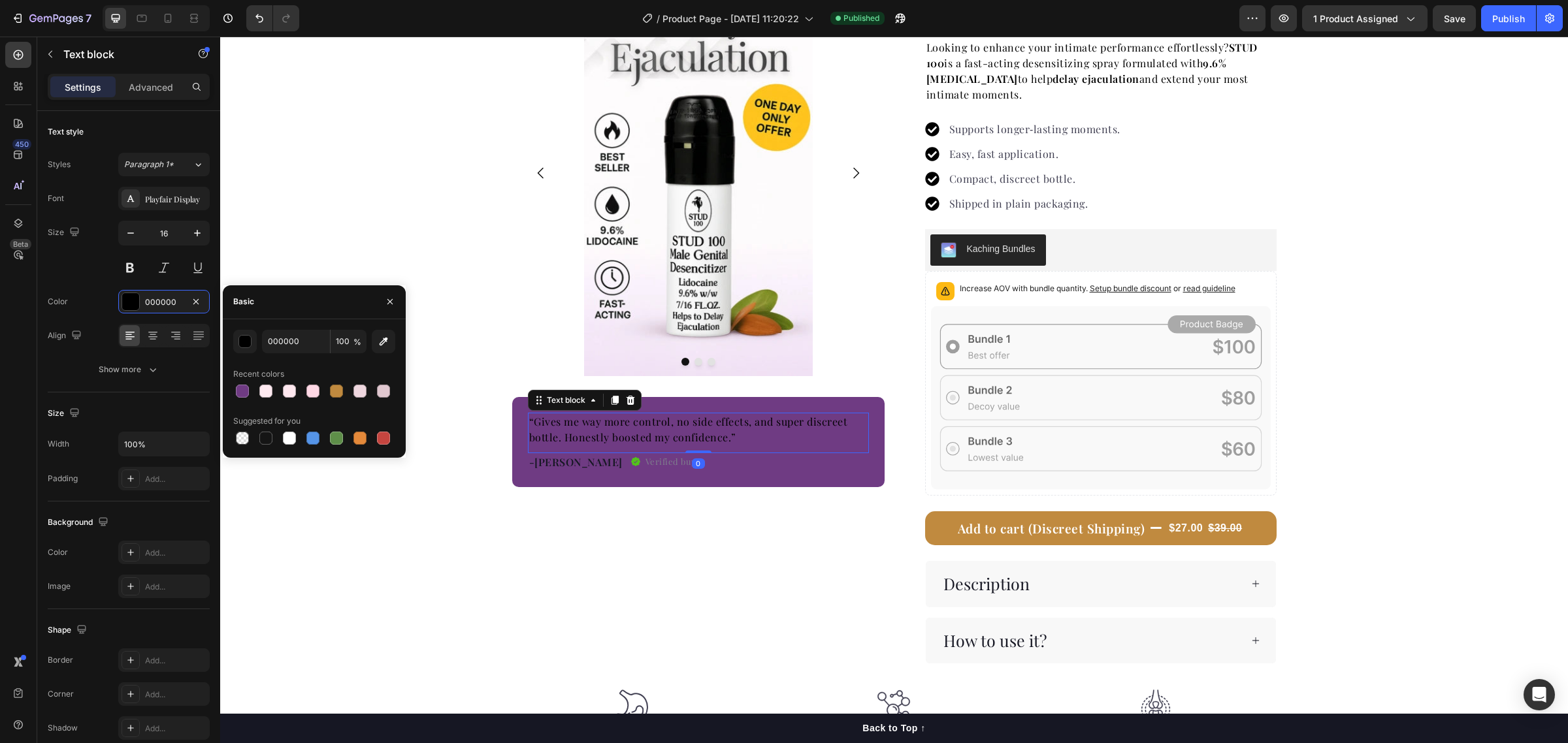
click at [292, 449] on div "000000 100 % Recent colors Suggested for you" at bounding box center [313, 389] width 183 height 138
click at [291, 442] on div at bounding box center [289, 438] width 13 height 13
type input "FFFFFF"
click at [539, 464] on p "-[PERSON_NAME]" at bounding box center [576, 462] width 93 height 16
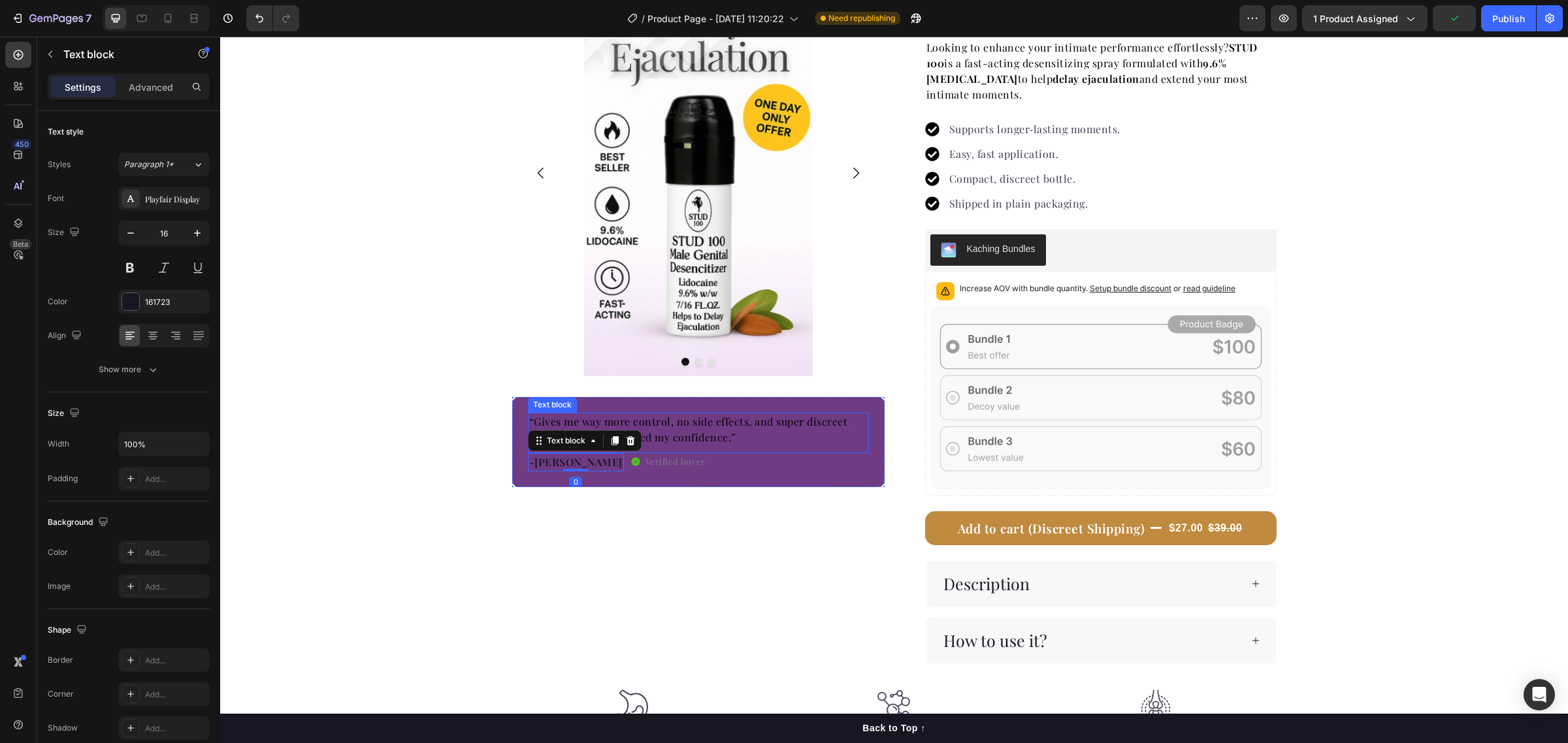
click at [596, 418] on span "“Gives me way more control, no side effects, and super discreet bottle. Honestl…" at bounding box center [689, 429] width 319 height 29
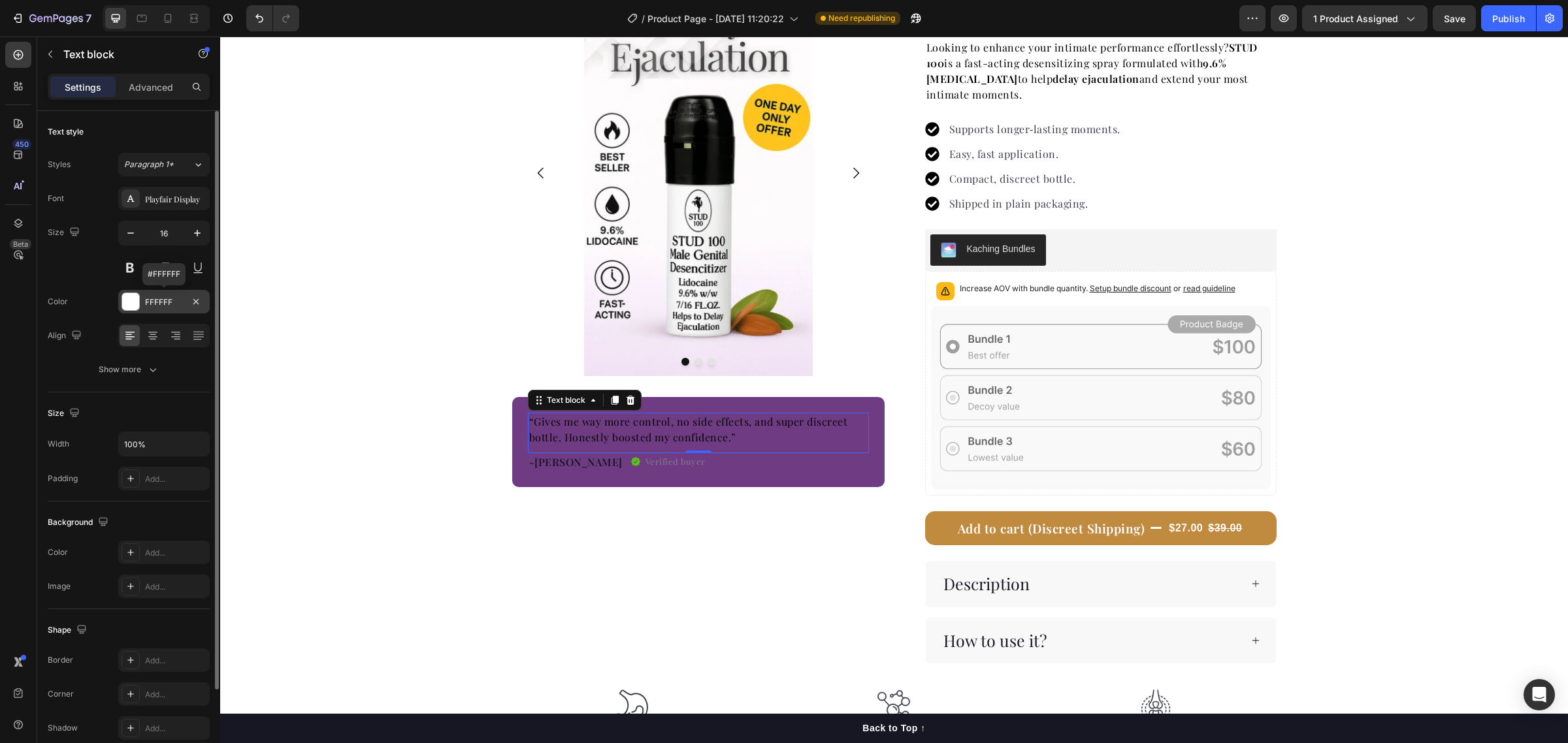
click at [162, 311] on div "FFFFFF" at bounding box center [164, 302] width 92 height 23
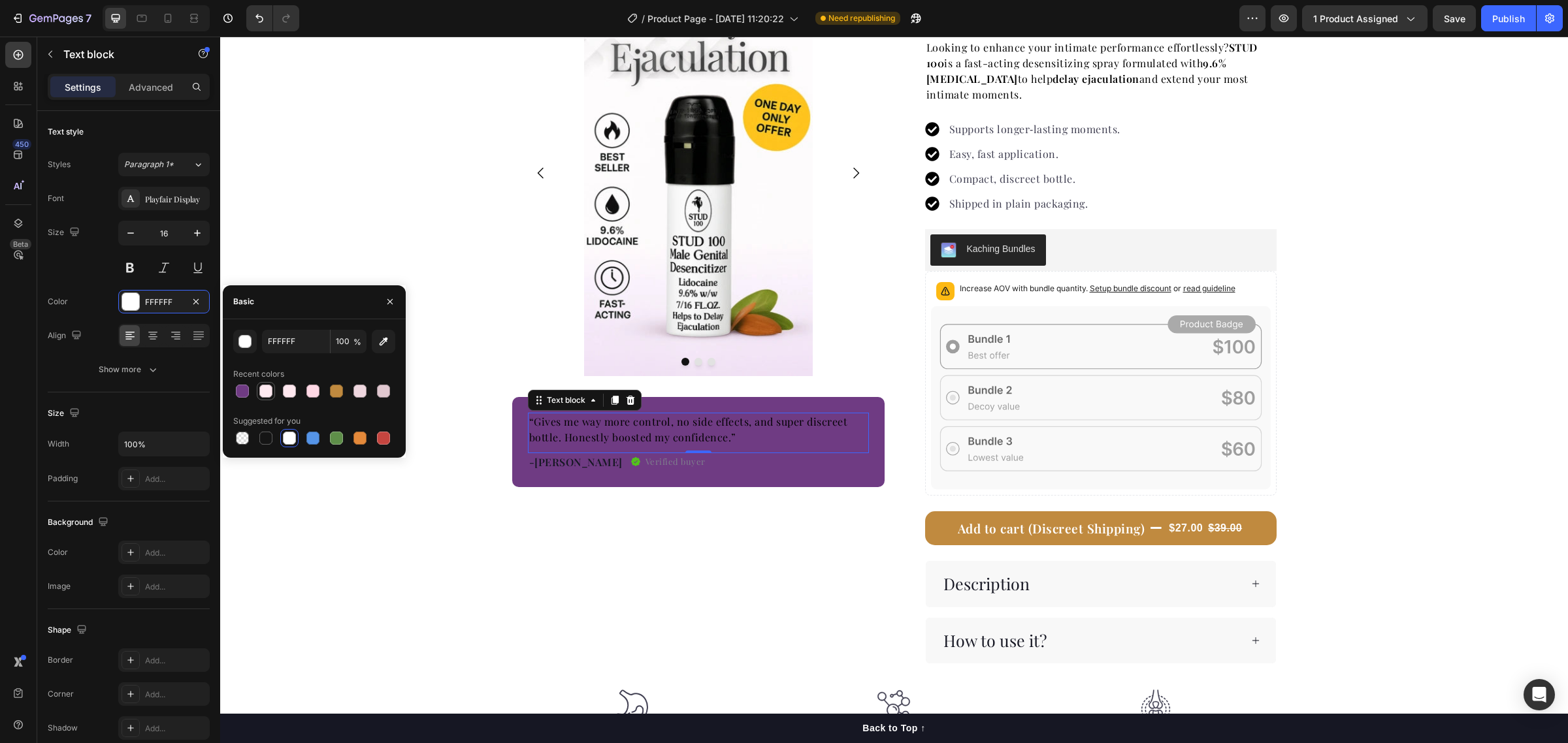
click at [266, 392] on div at bounding box center [266, 391] width 13 height 13
click at [294, 441] on div at bounding box center [289, 438] width 13 height 13
type input "FFFFFF"
click at [747, 438] on p "“Gives me way more control, no side effects, and super discreet bottle. Honestl…" at bounding box center [698, 430] width 338 height 31
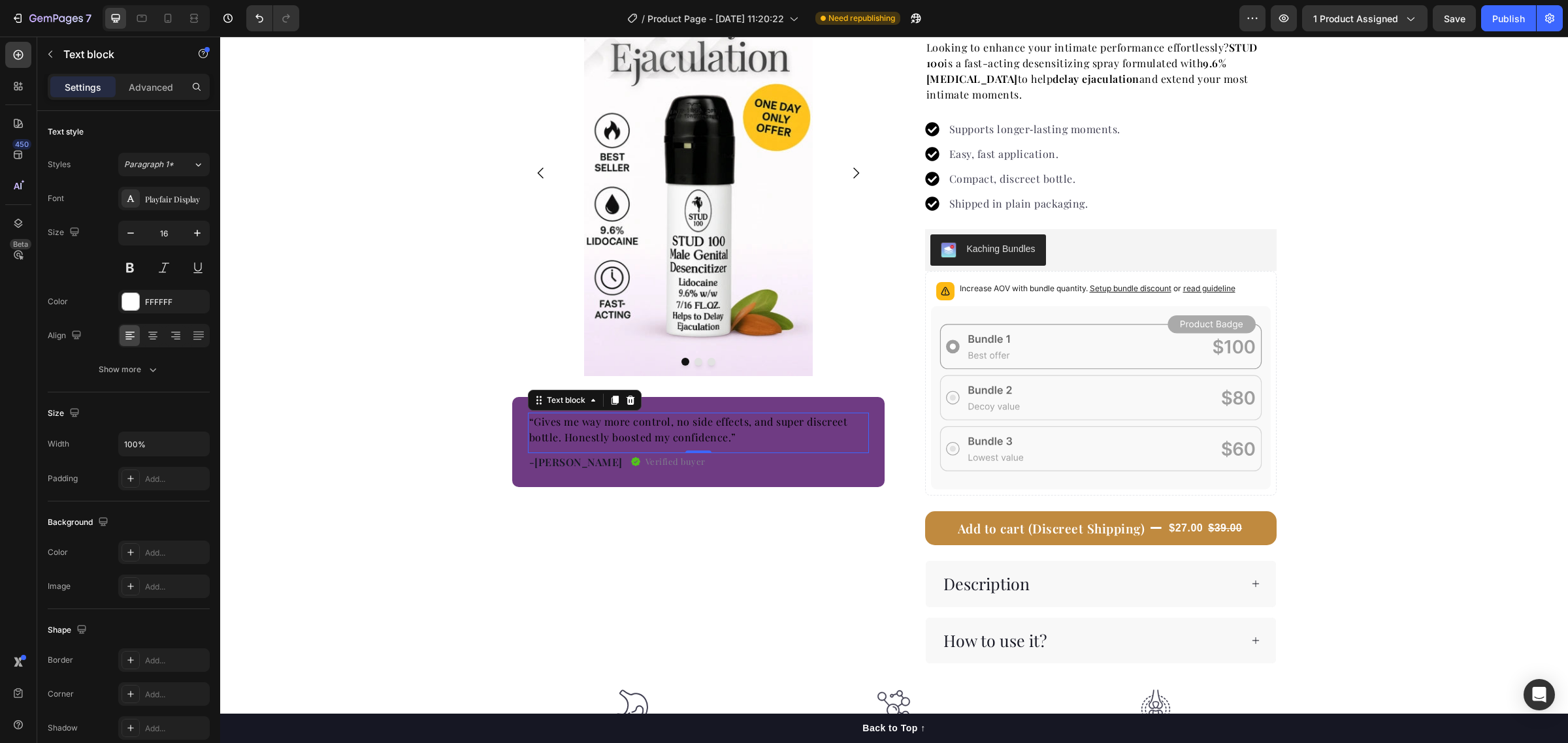
click at [747, 438] on p "“Gives me way more control, no side effects, and super discreet bottle. Honestl…" at bounding box center [698, 430] width 338 height 31
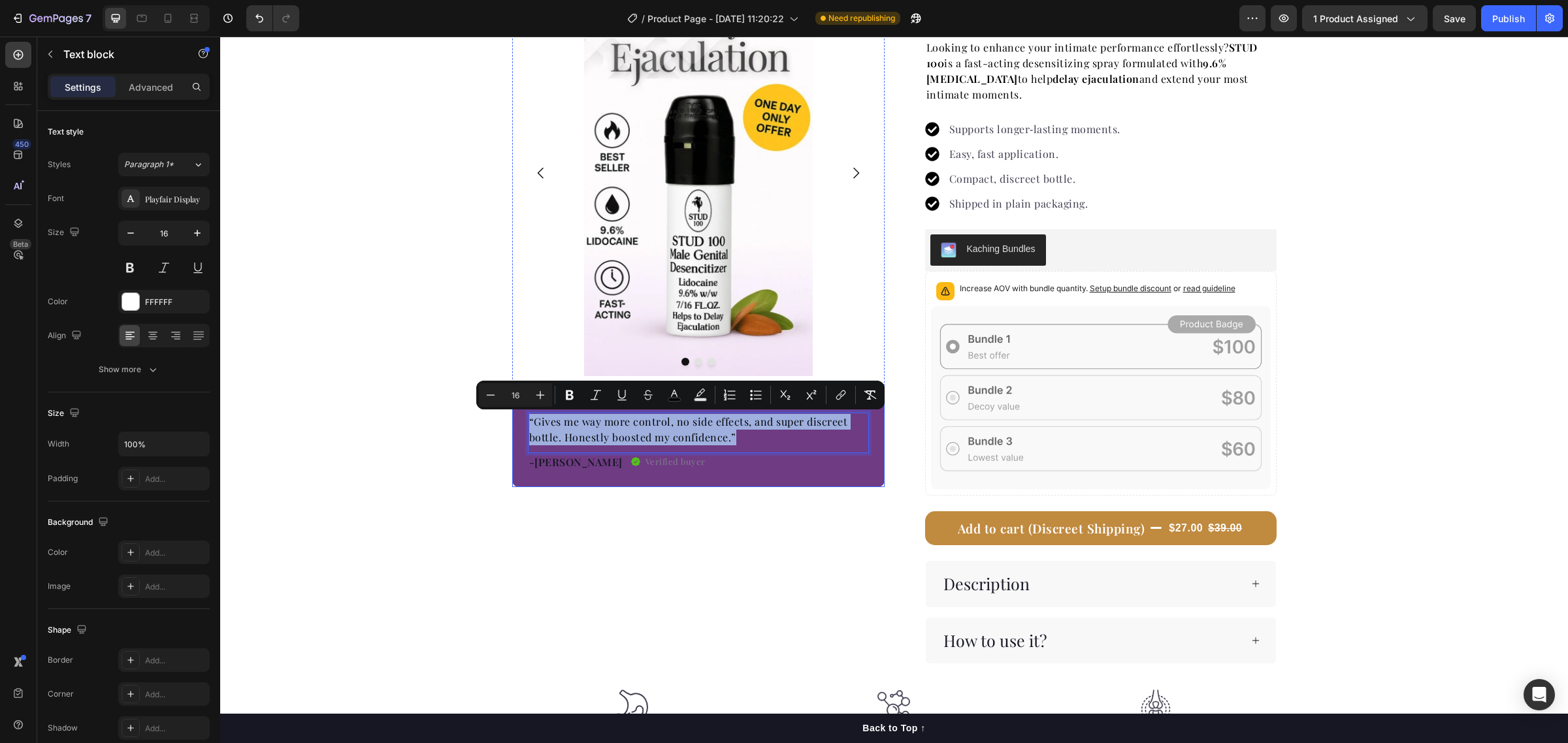
drag, startPoint x: 752, startPoint y: 439, endPoint x: 515, endPoint y: 418, distance: 237.9
click at [515, 418] on div "“Gives me way more control, no side effects, and super discreet bottle. Honestl…" at bounding box center [698, 442] width 372 height 90
click at [676, 399] on rect "Editor contextual toolbar" at bounding box center [674, 400] width 12 height 3
type input "000000"
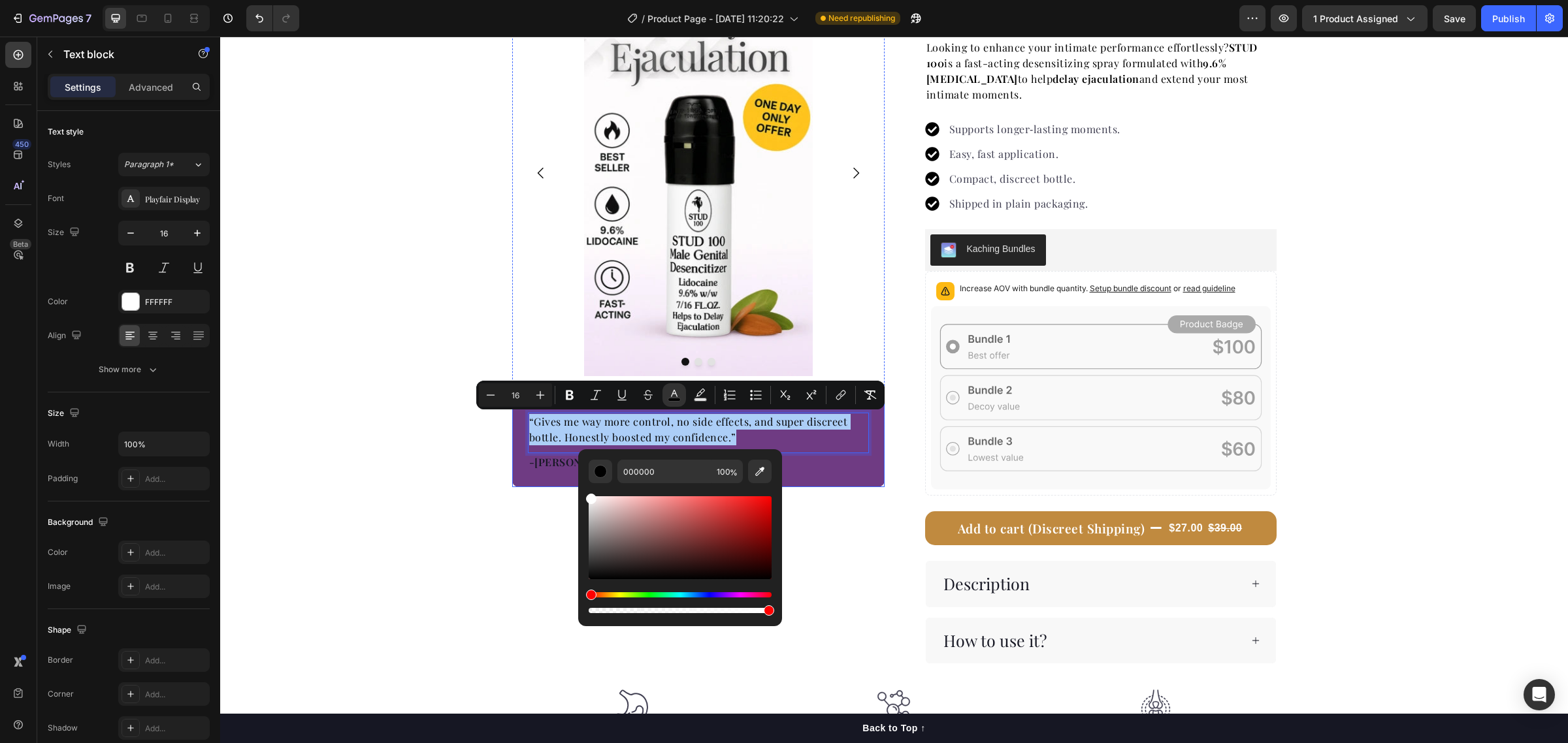
drag, startPoint x: 849, startPoint y: 583, endPoint x: 577, endPoint y: 485, distance: 289.1
type input "FFFFFF"
click at [541, 466] on p "-[PERSON_NAME]" at bounding box center [576, 462] width 93 height 16
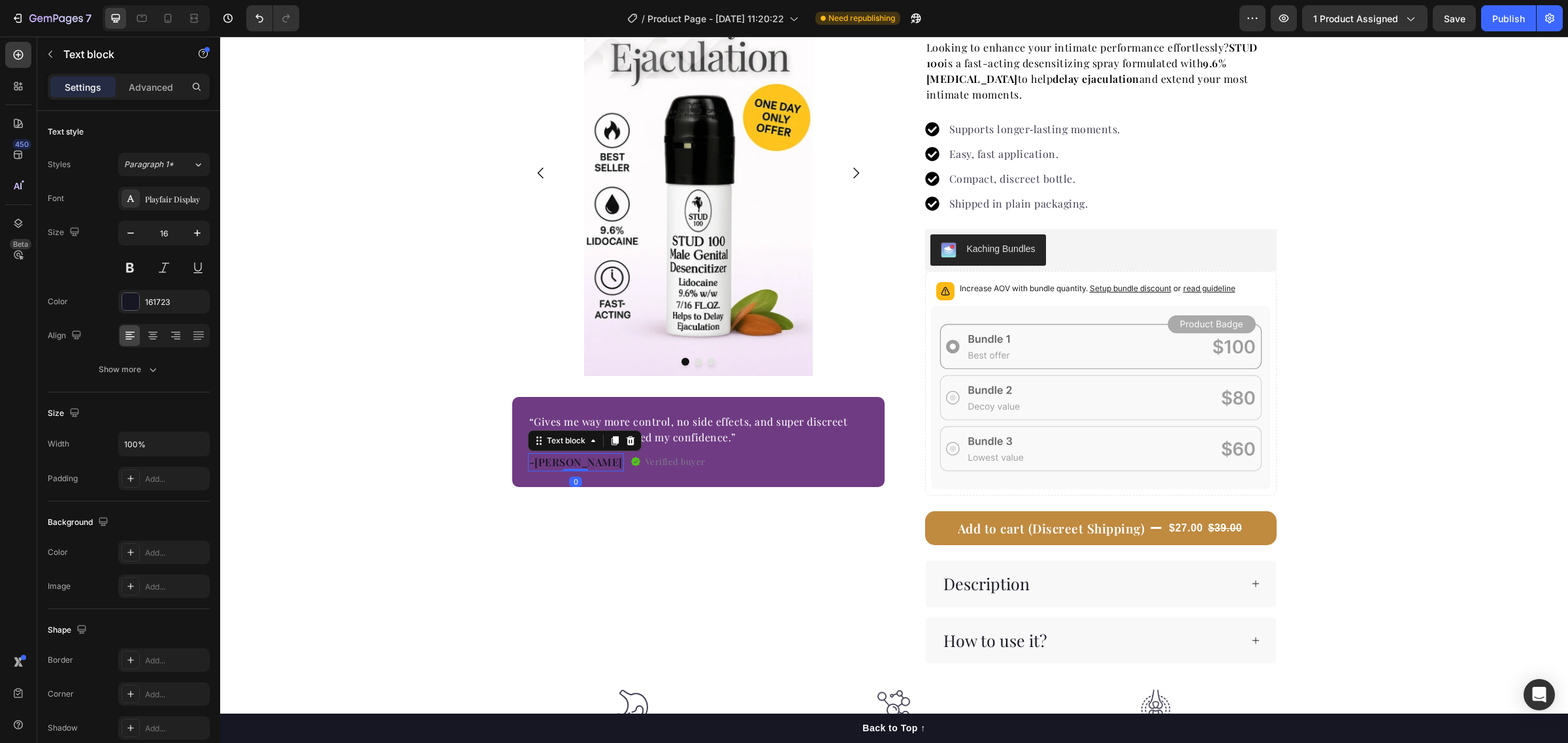
click at [541, 464] on p "-[PERSON_NAME]" at bounding box center [576, 462] width 93 height 16
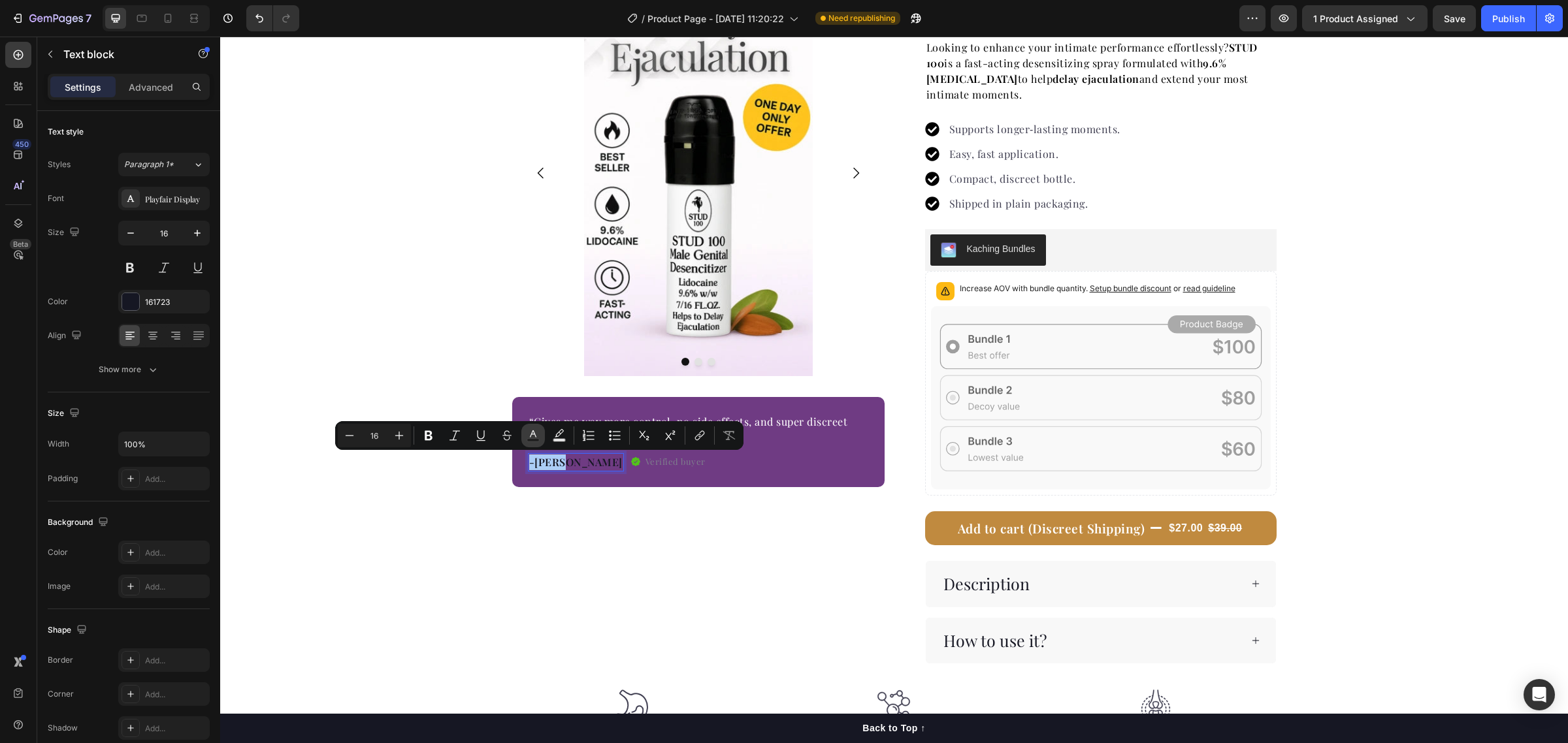
click at [537, 433] on icon "Editor contextual toolbar" at bounding box center [532, 435] width 13 height 13
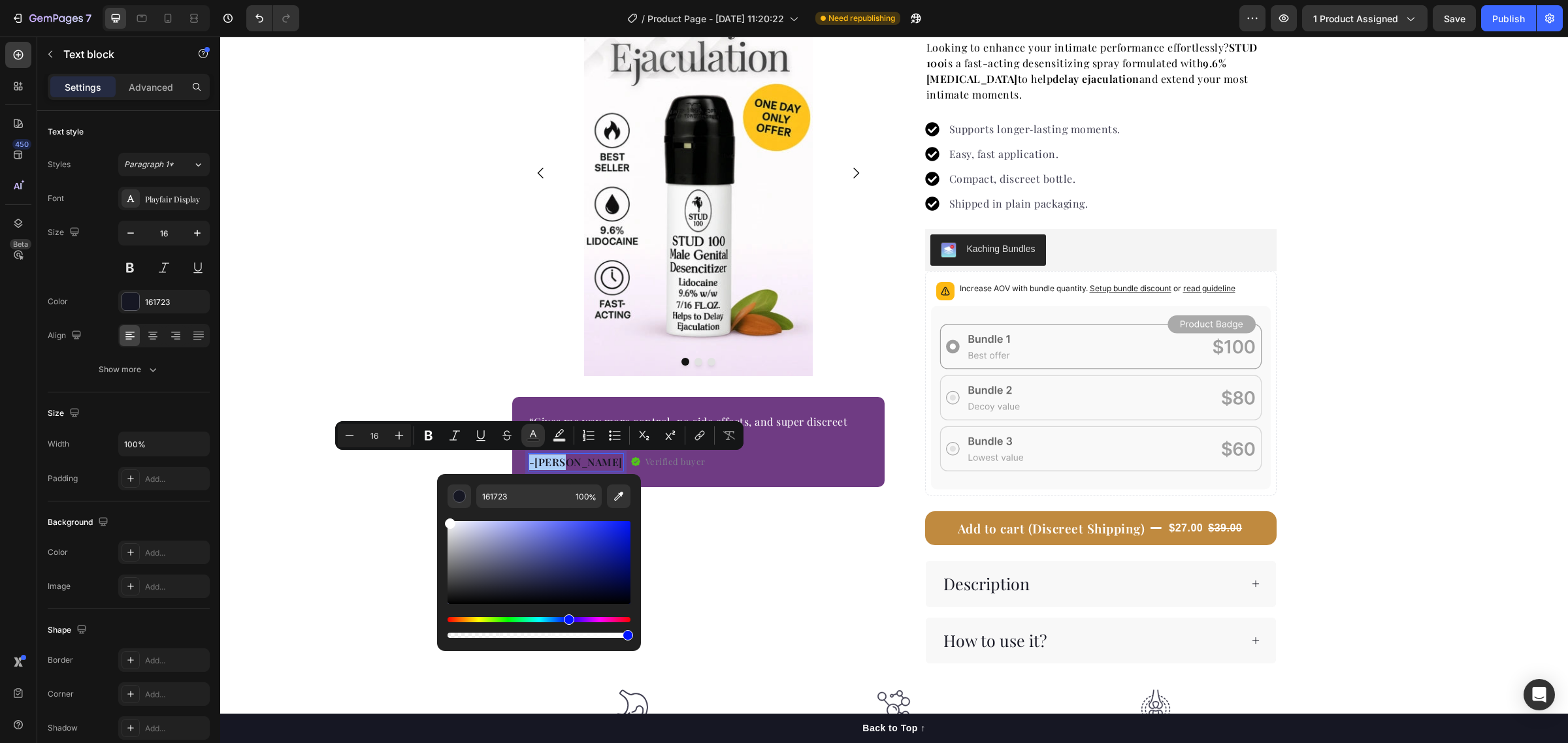
drag, startPoint x: 498, startPoint y: 569, endPoint x: 439, endPoint y: 508, distance: 84.9
click at [439, 508] on div "161723 100 %" at bounding box center [539, 557] width 204 height 166
type input "FFFFFF"
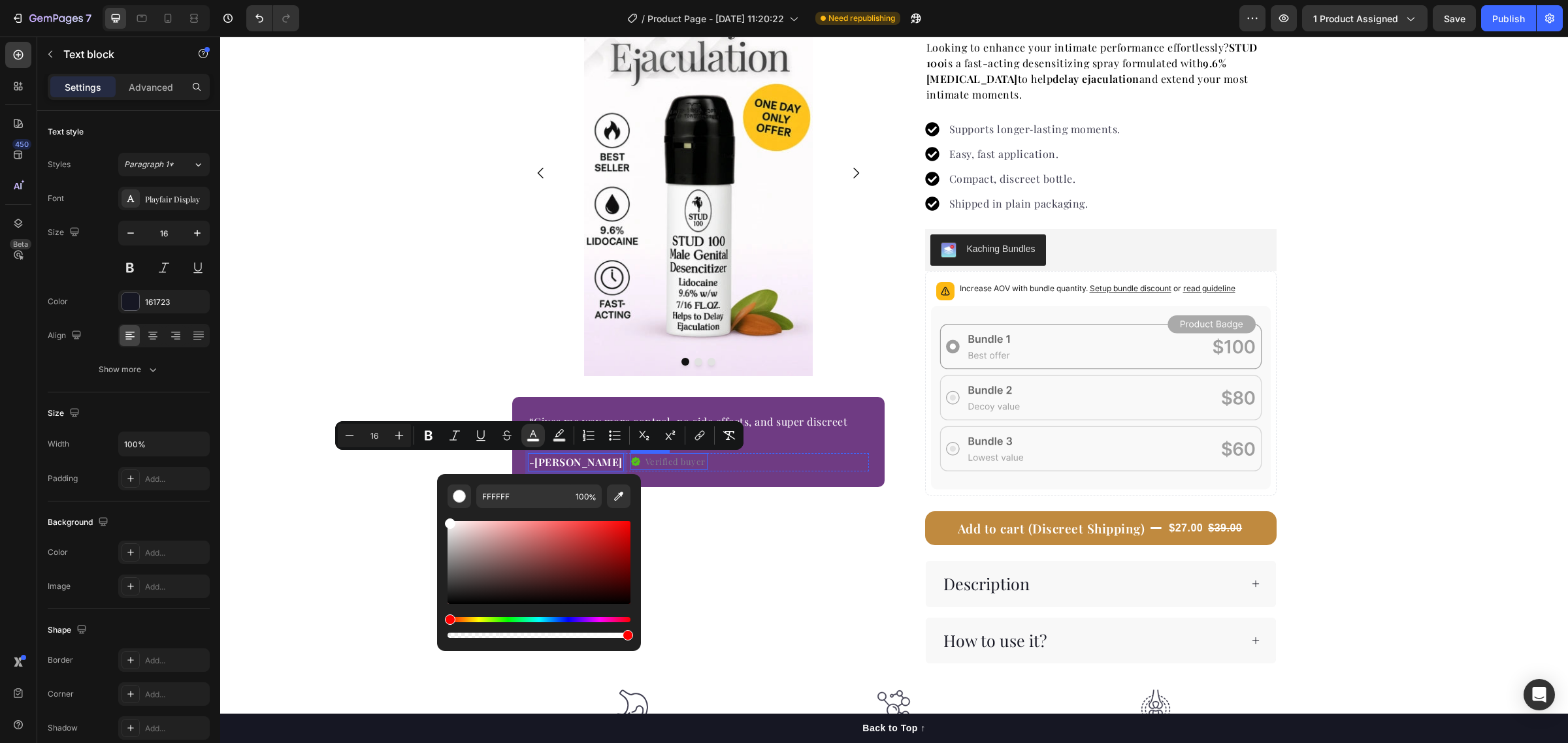
click at [645, 462] on p "Verified buyer" at bounding box center [676, 461] width 60 height 13
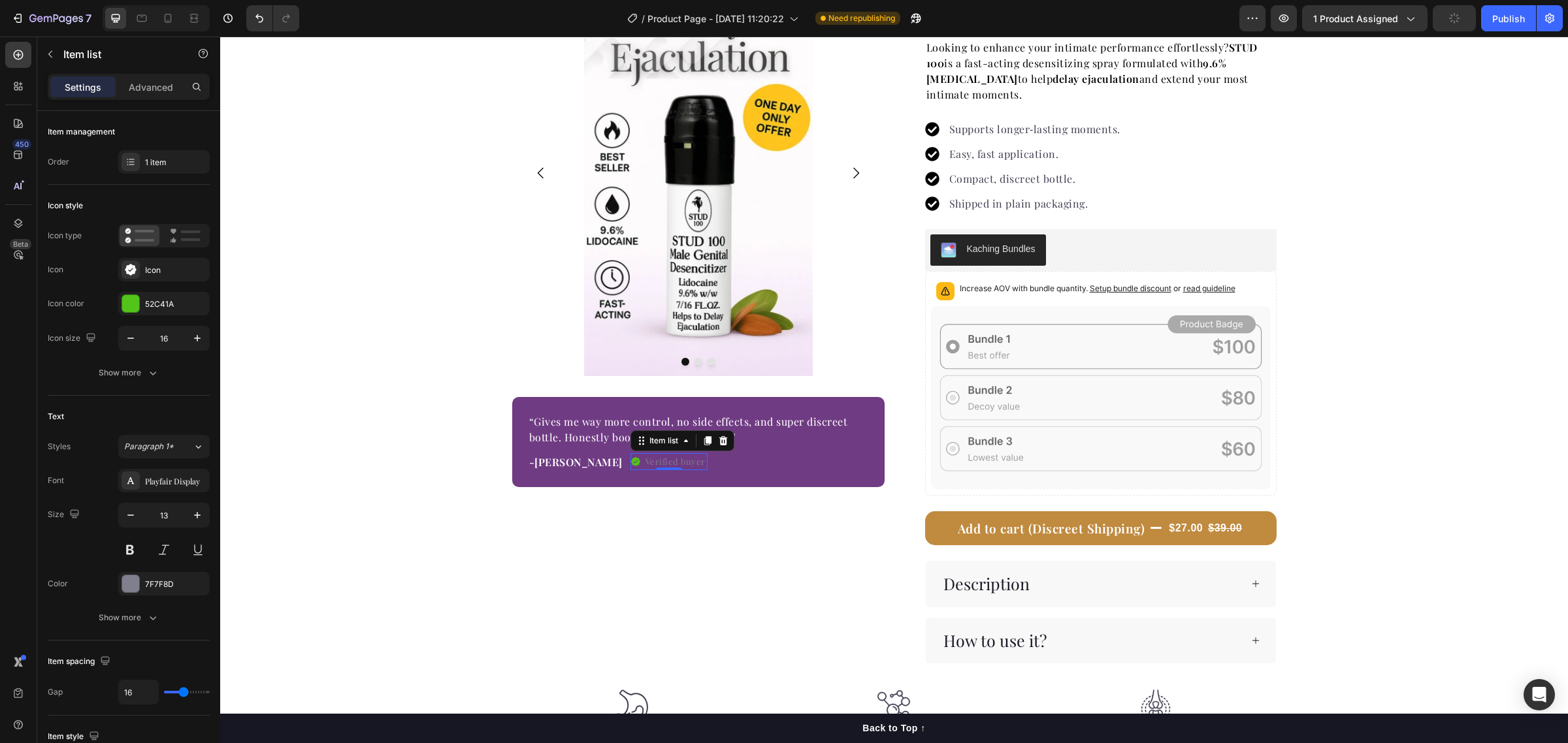
click at [645, 460] on p "Verified buyer" at bounding box center [676, 461] width 60 height 13
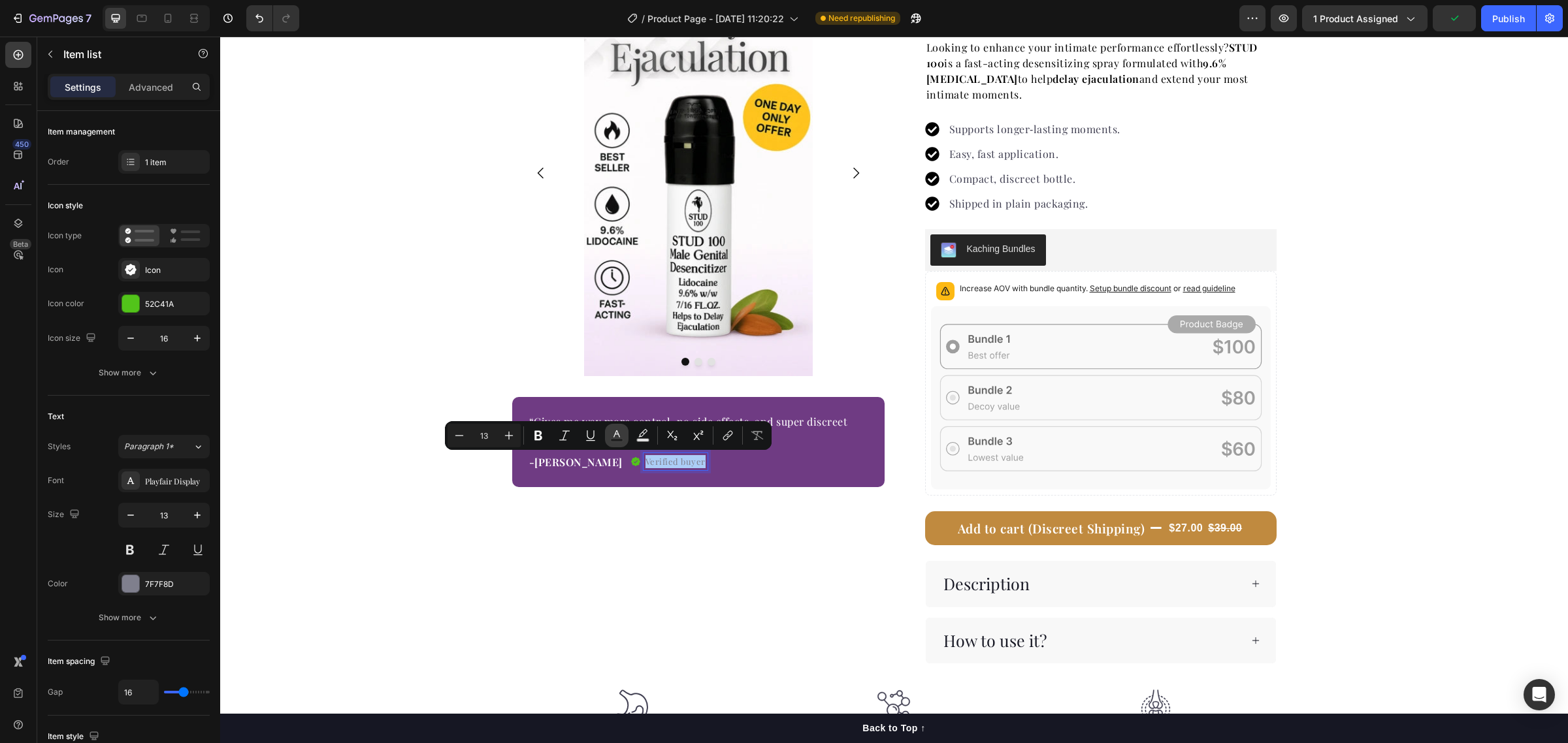
click at [617, 436] on icon "Editor contextual toolbar" at bounding box center [617, 435] width 13 height 13
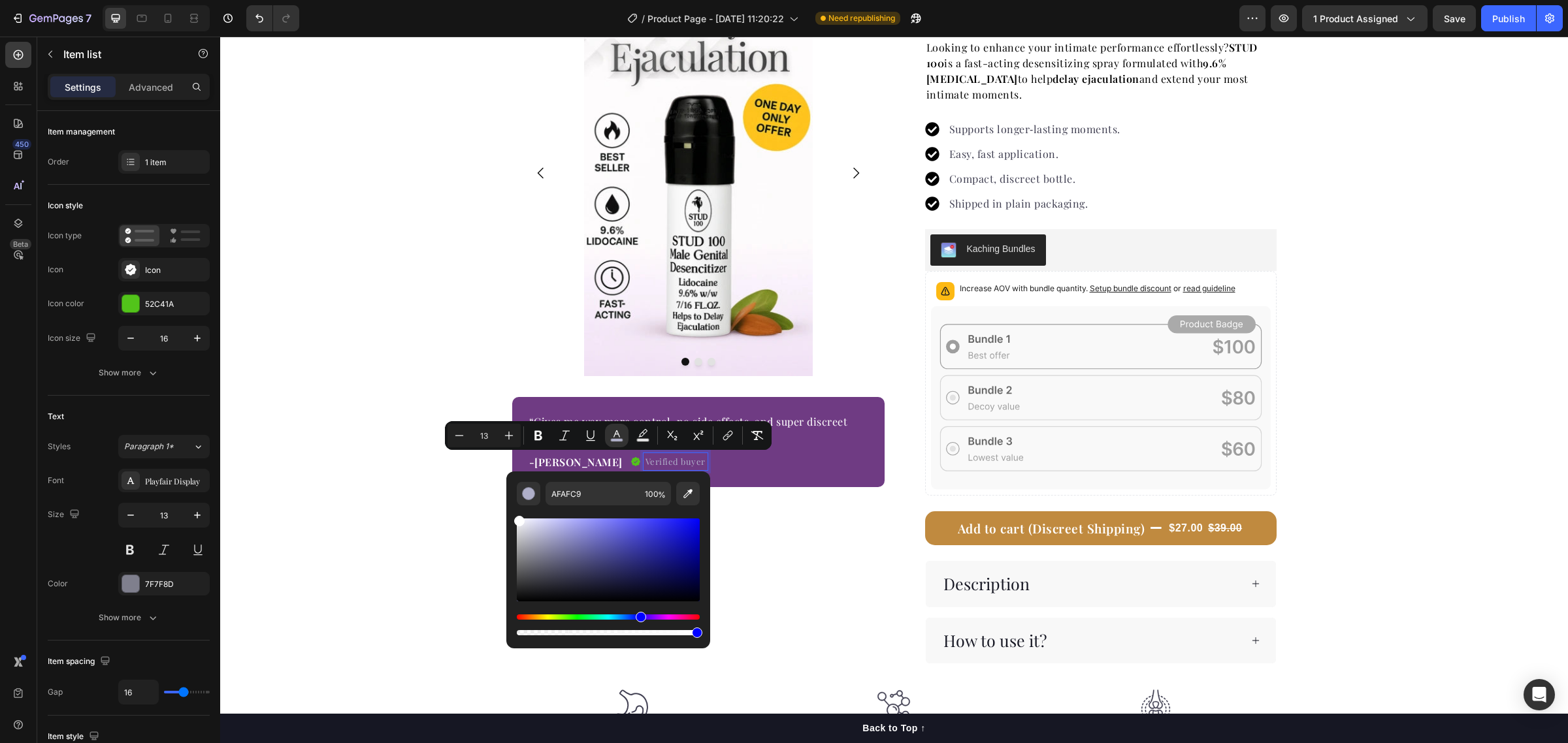
drag, startPoint x: 544, startPoint y: 547, endPoint x: 506, endPoint y: 503, distance: 58.1
click at [506, 503] on div "AFAFC9 100 %" at bounding box center [608, 554] width 204 height 166
type input "FFFFFF"
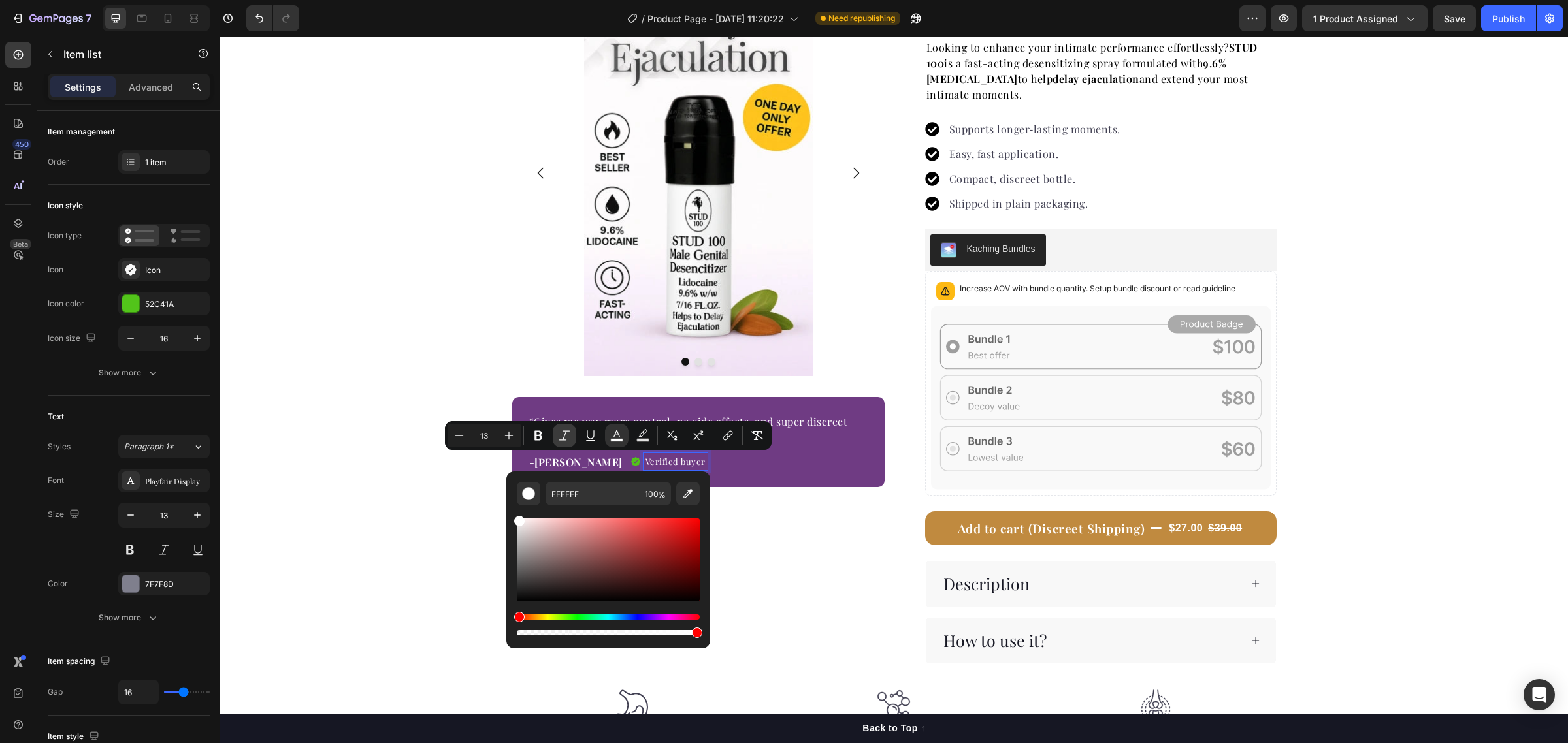
click at [563, 433] on icon "Editor contextual toolbar" at bounding box center [564, 435] width 13 height 13
click at [445, 385] on div "Image Image Image Carousel “Gives me way more control, no side effects, and sup…" at bounding box center [894, 317] width 1348 height 694
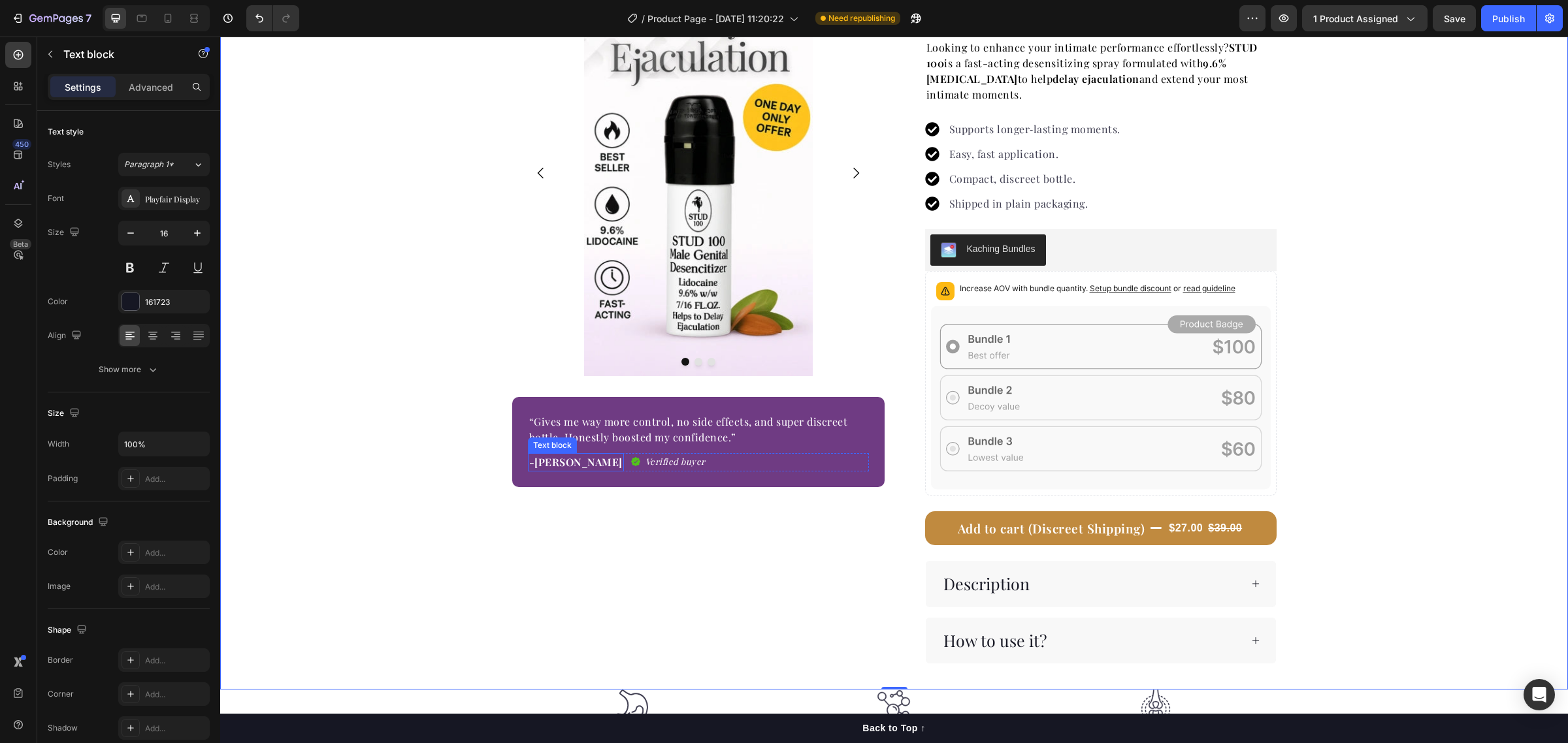
click at [548, 462] on span "-[PERSON_NAME]" at bounding box center [576, 462] width 93 height 14
click at [567, 555] on div "Image Image Image Carousel “Gives me way more control, no side effects, and sup…" at bounding box center [698, 317] width 372 height 694
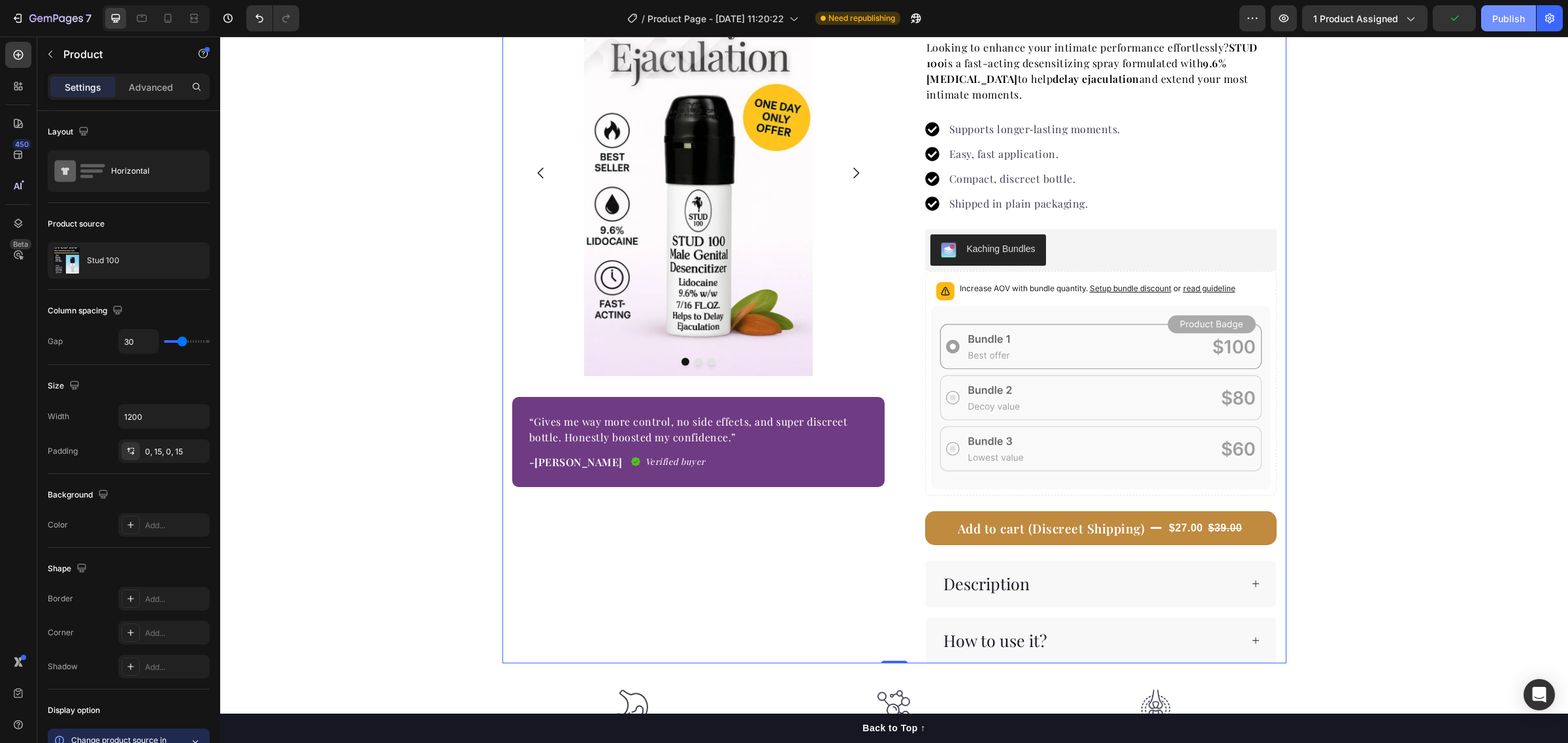
click at [1496, 13] on div "Publish" at bounding box center [1508, 18] width 33 height 14
click at [682, 294] on img at bounding box center [698, 173] width 229 height 406
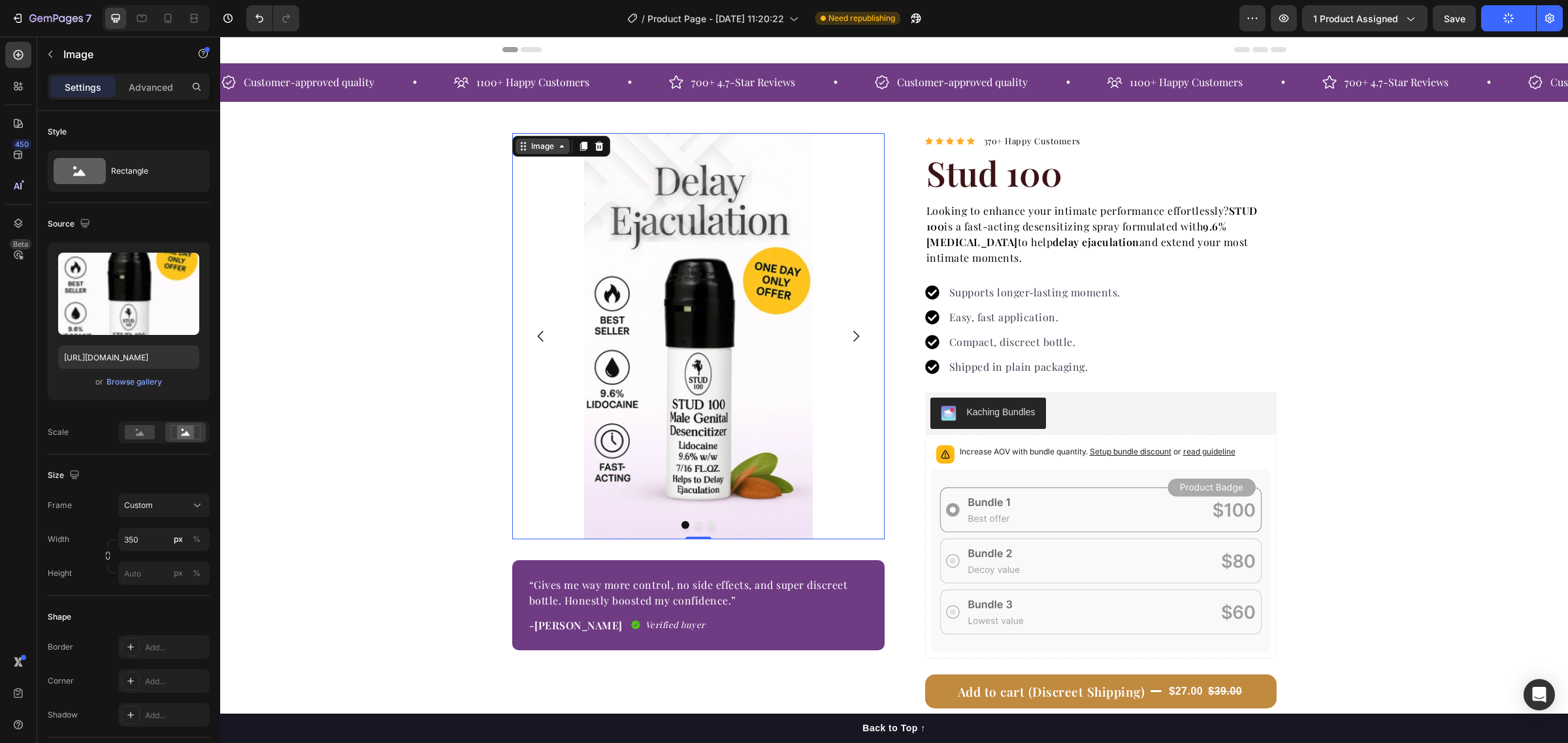
click at [541, 149] on div "Image" at bounding box center [542, 146] width 28 height 12
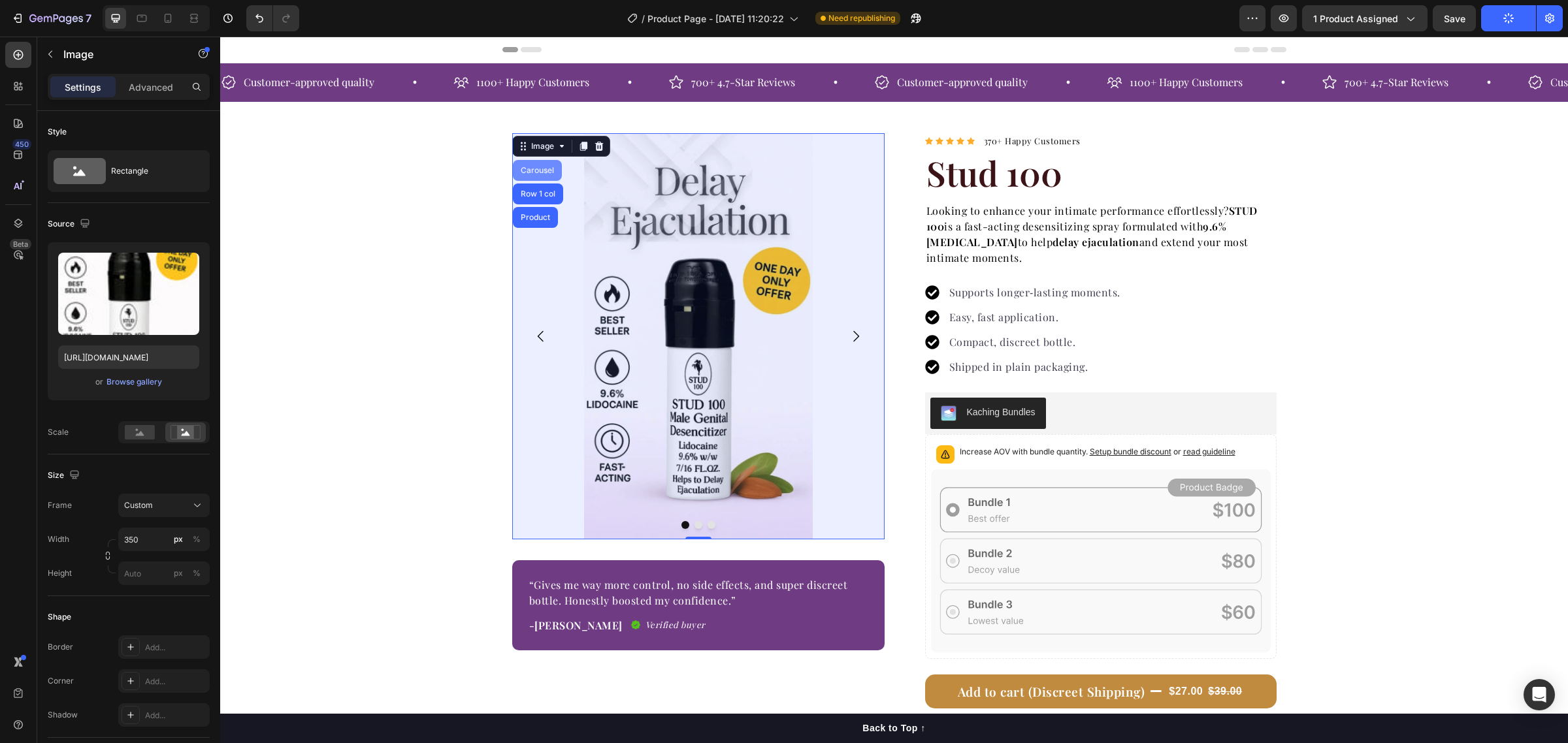
click at [541, 170] on div "Carousel" at bounding box center [537, 170] width 38 height 8
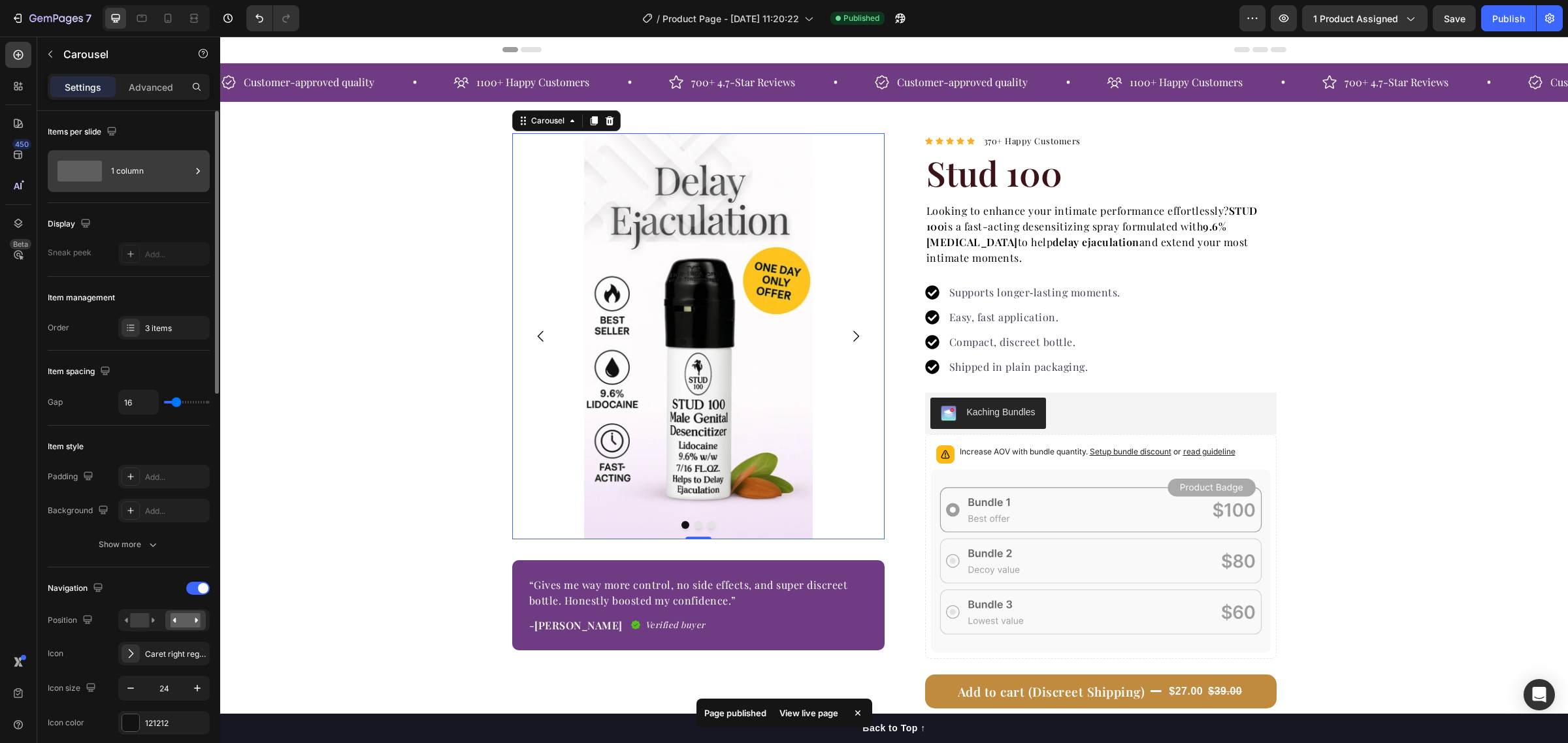
click at [129, 173] on div "1 column" at bounding box center [151, 171] width 79 height 30
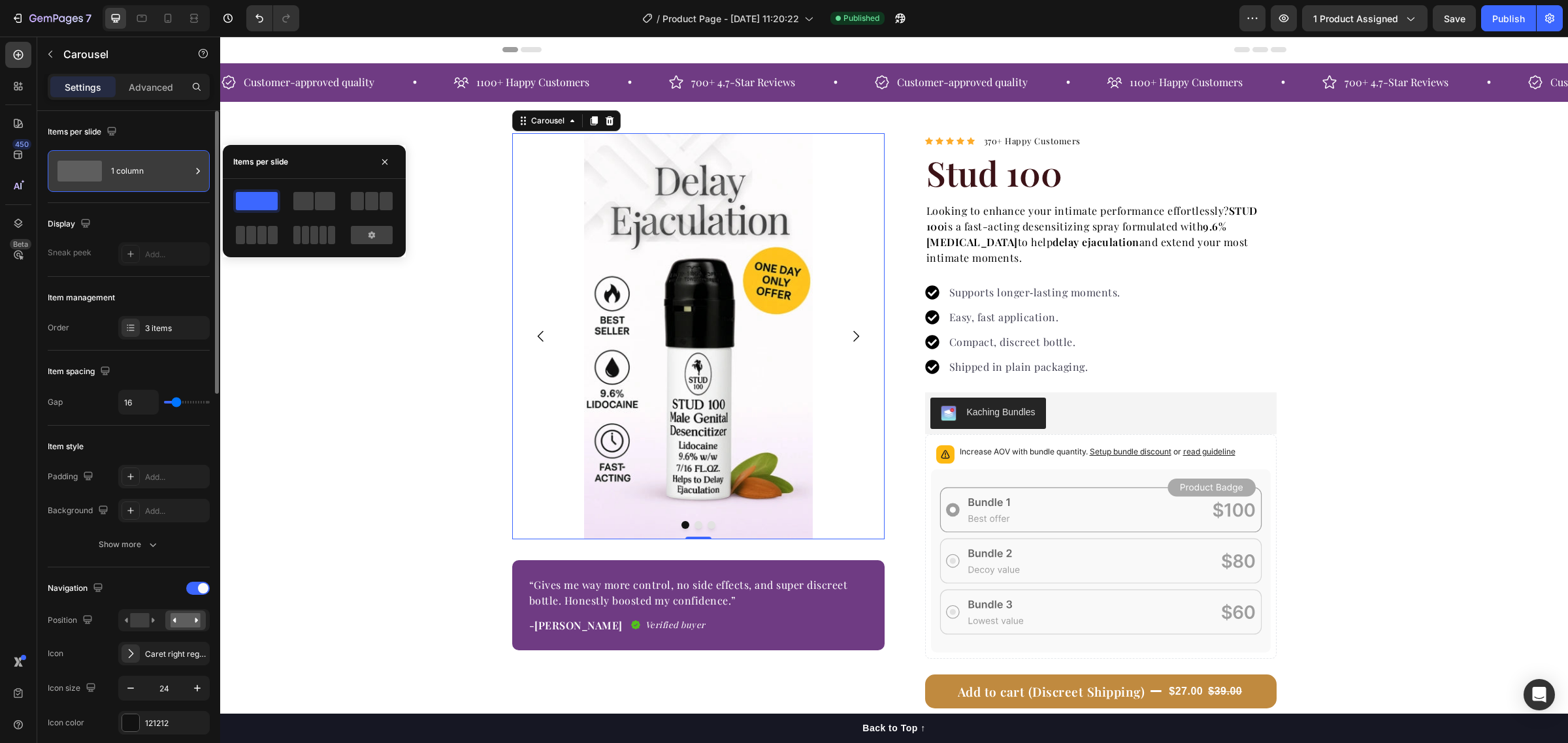
click at [116, 177] on div "1 column" at bounding box center [151, 171] width 79 height 30
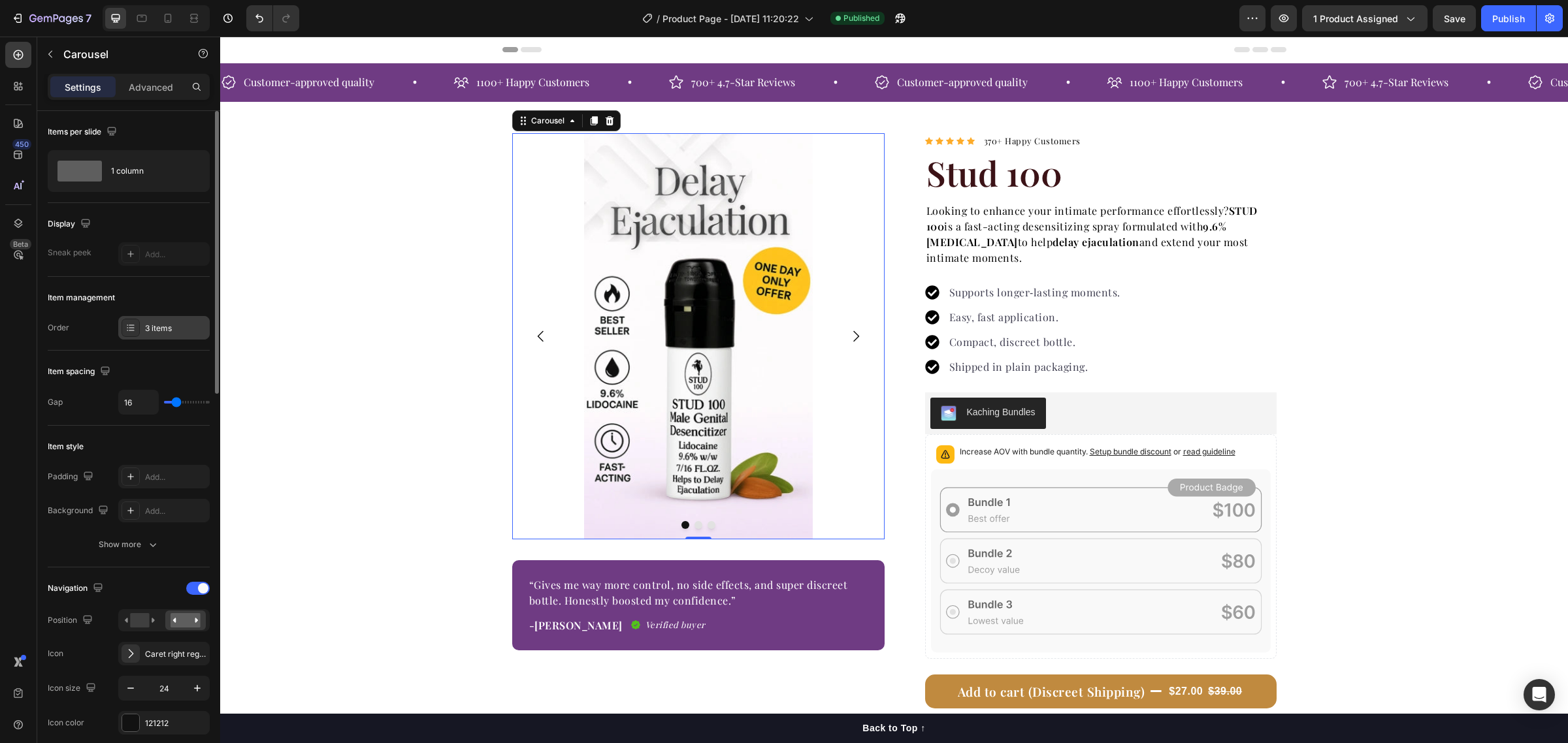
click at [151, 328] on div "3 items" at bounding box center [176, 328] width 62 height 12
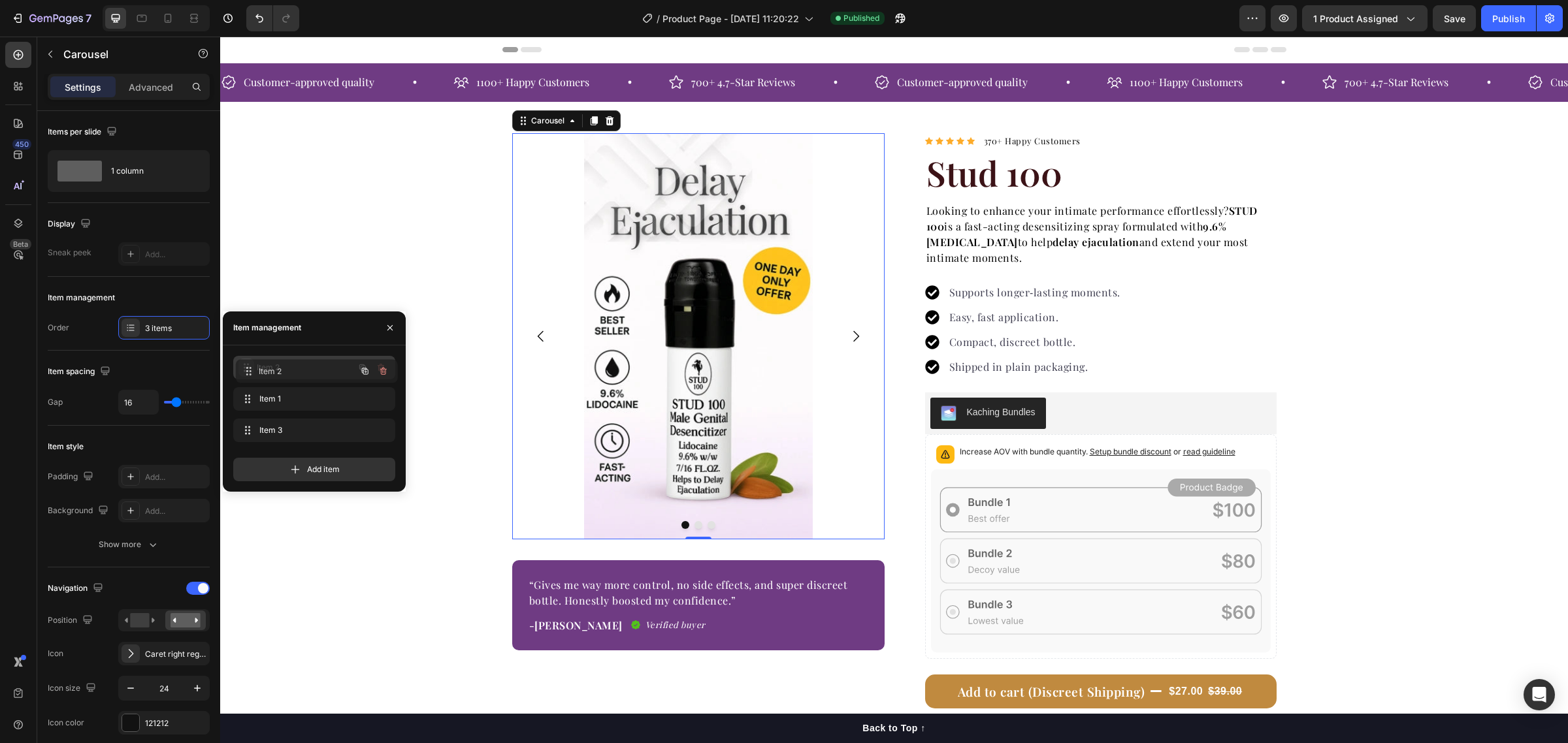
drag, startPoint x: 246, startPoint y: 395, endPoint x: 248, endPoint y: 366, distance: 29.1
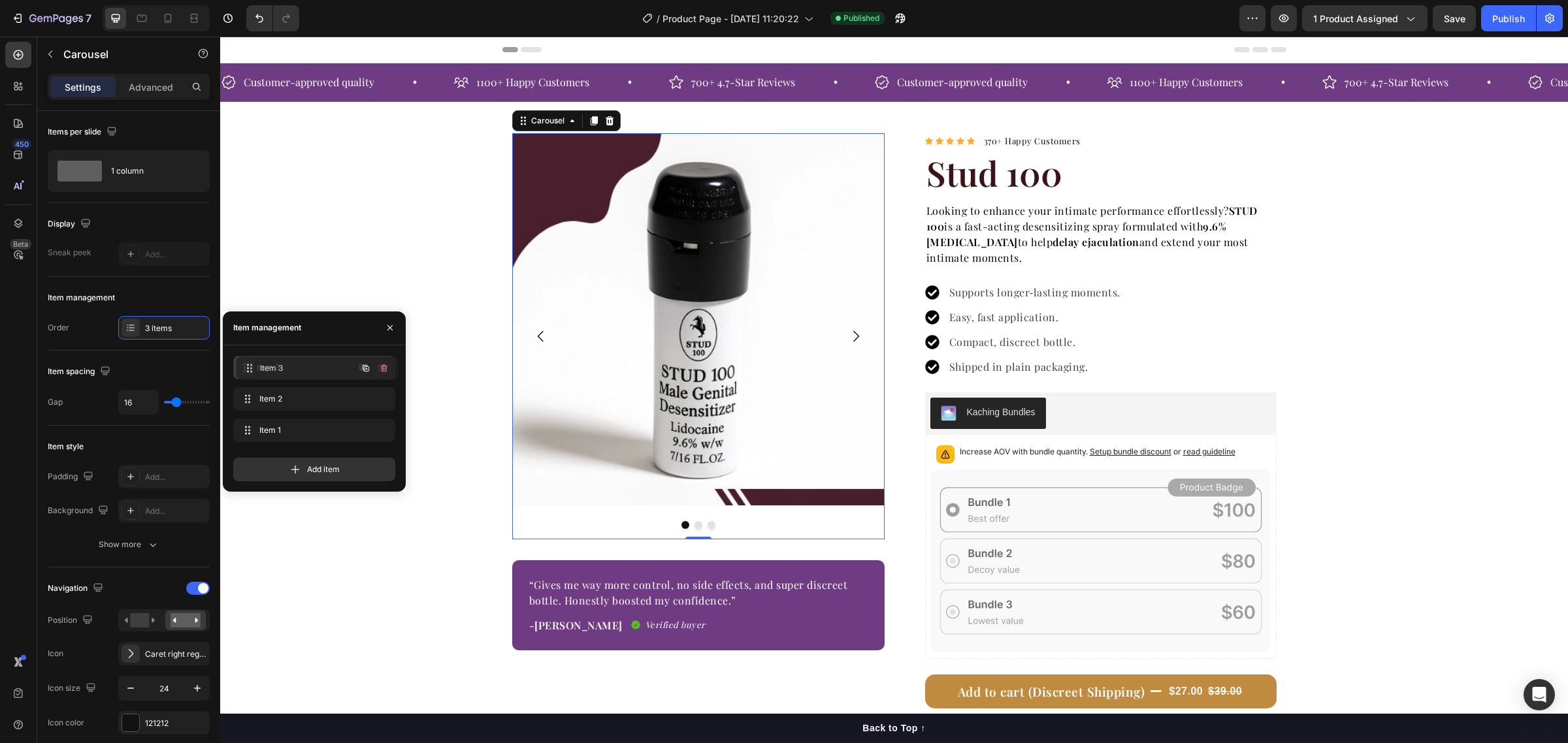
drag, startPoint x: 243, startPoint y: 431, endPoint x: 246, endPoint y: 367, distance: 64.1
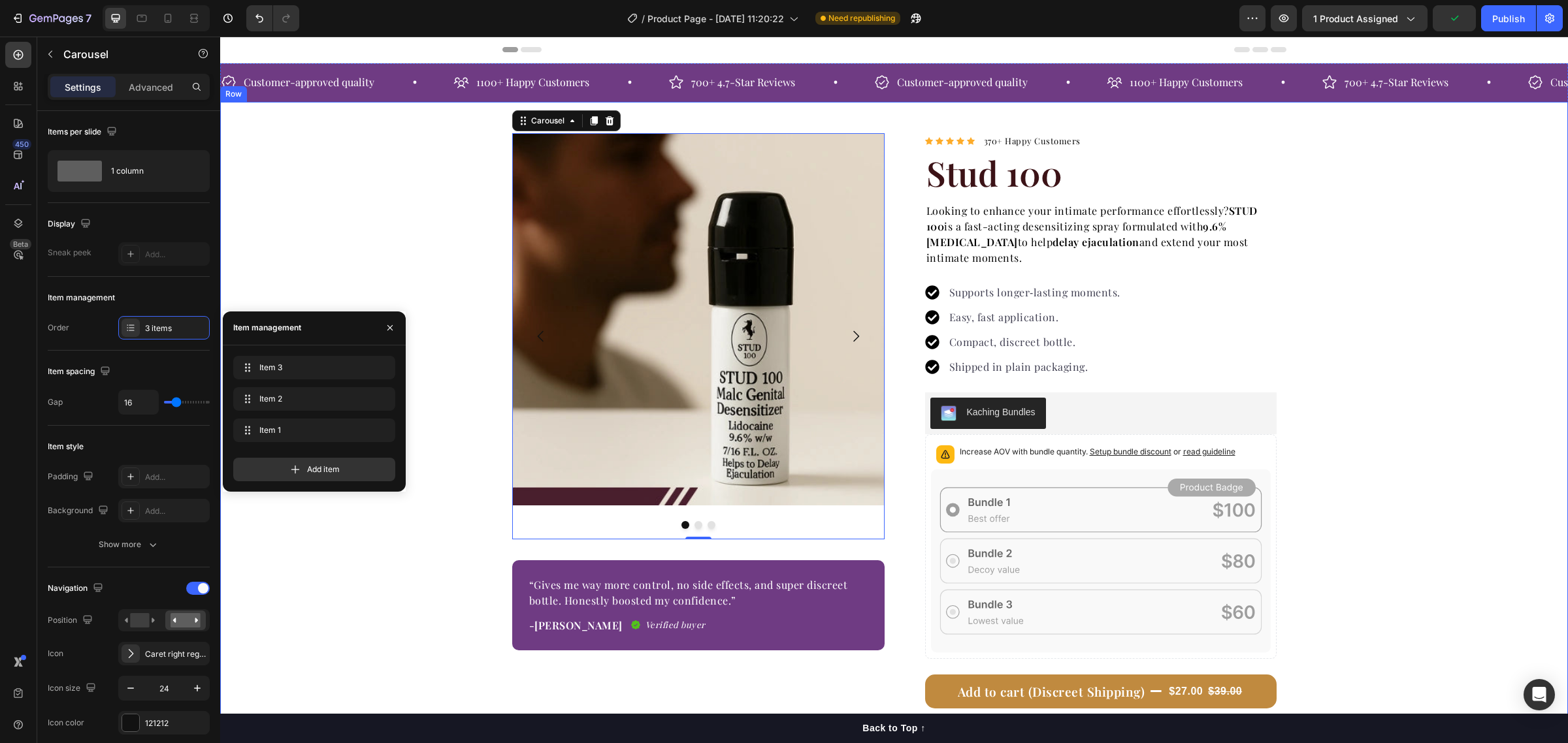
click at [556, 177] on img at bounding box center [698, 320] width 372 height 372
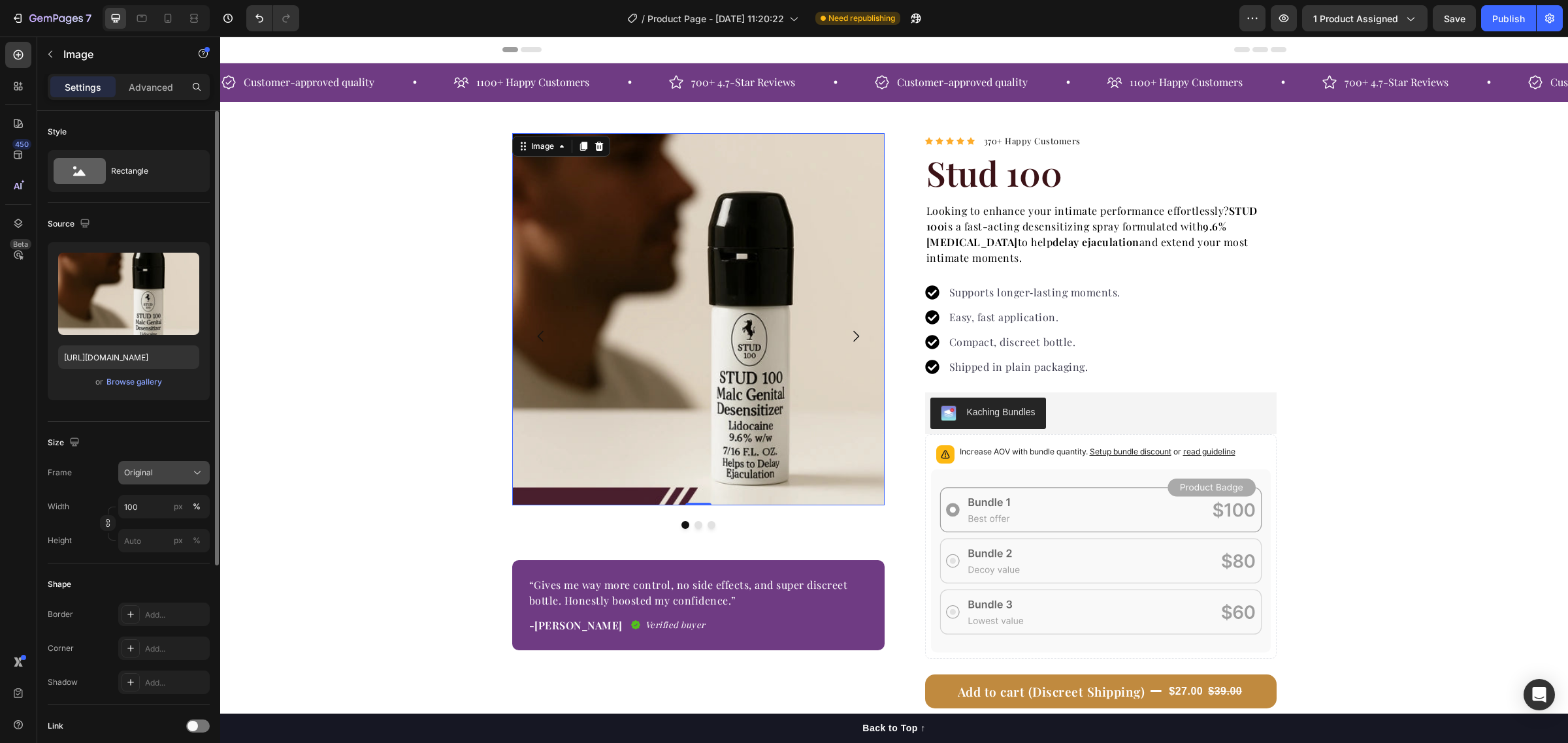
click at [158, 477] on div "Original" at bounding box center [156, 472] width 64 height 12
click at [107, 445] on div "Size" at bounding box center [129, 443] width 162 height 21
click at [108, 526] on icon "button" at bounding box center [107, 523] width 9 height 9
click at [185, 432] on rect at bounding box center [185, 432] width 17 height 13
click at [160, 538] on input "100" at bounding box center [164, 539] width 92 height 23
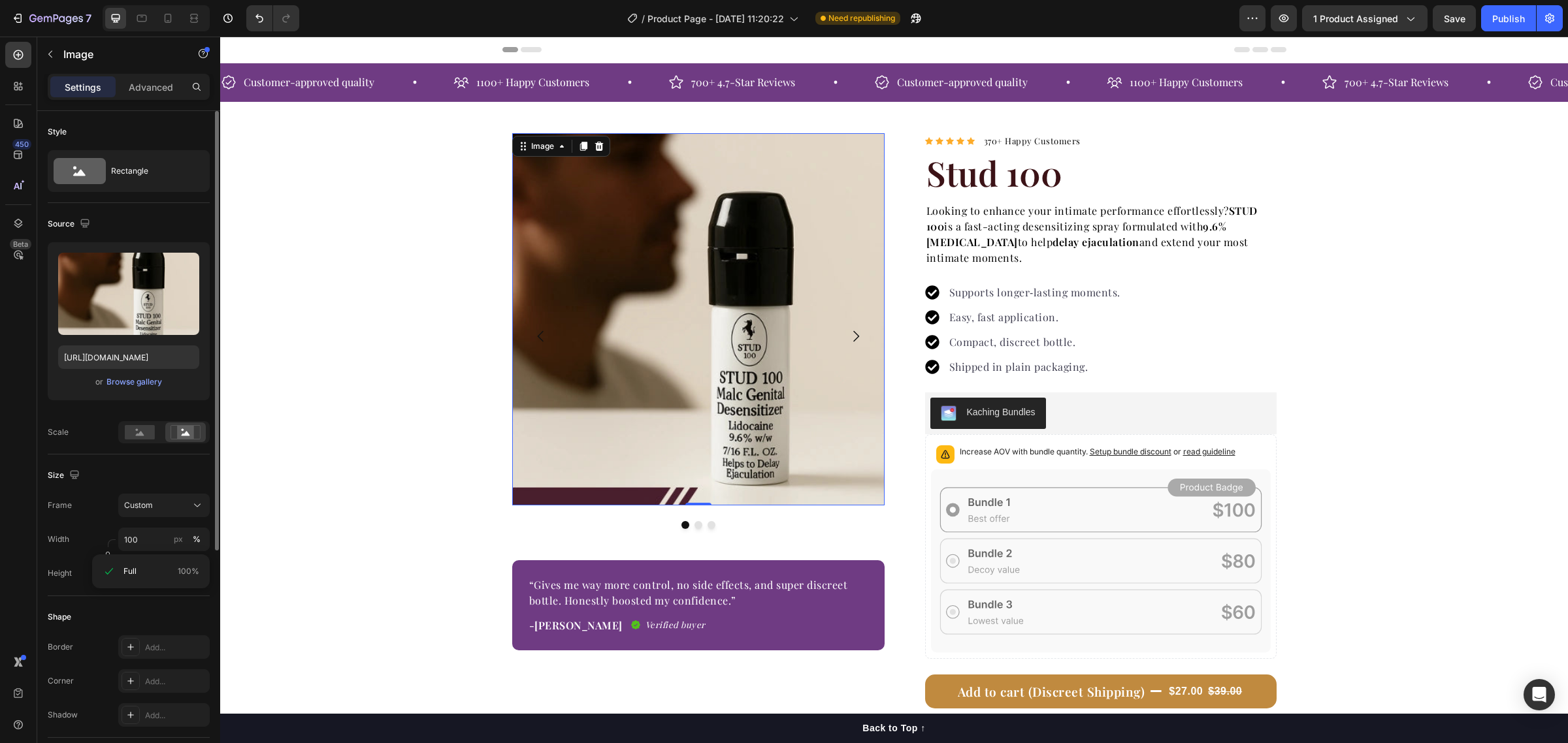
click at [95, 526] on div "Frame Custom Width 100 px % Height px %" at bounding box center [129, 540] width 162 height 92
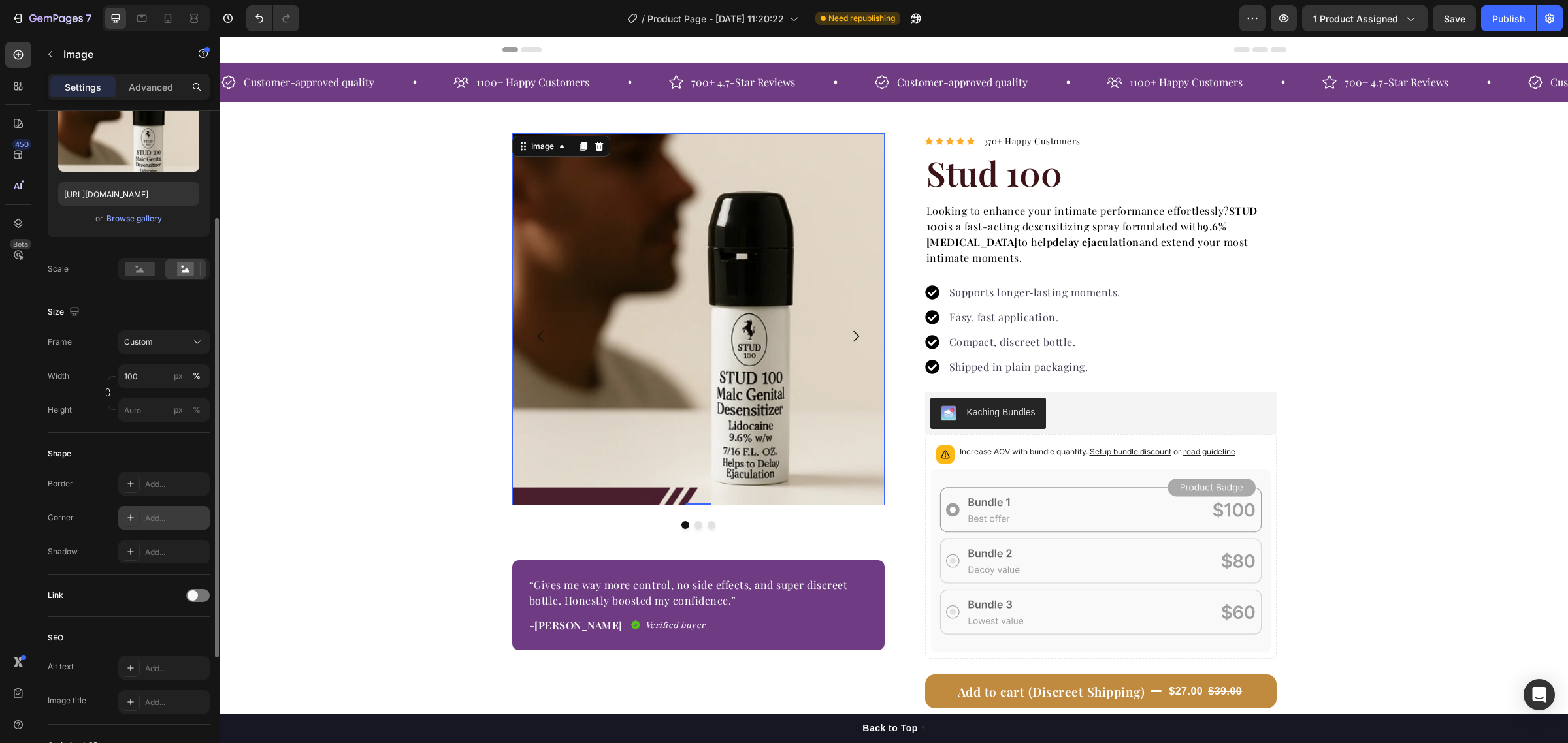
click at [128, 517] on icon at bounding box center [130, 517] width 10 height 10
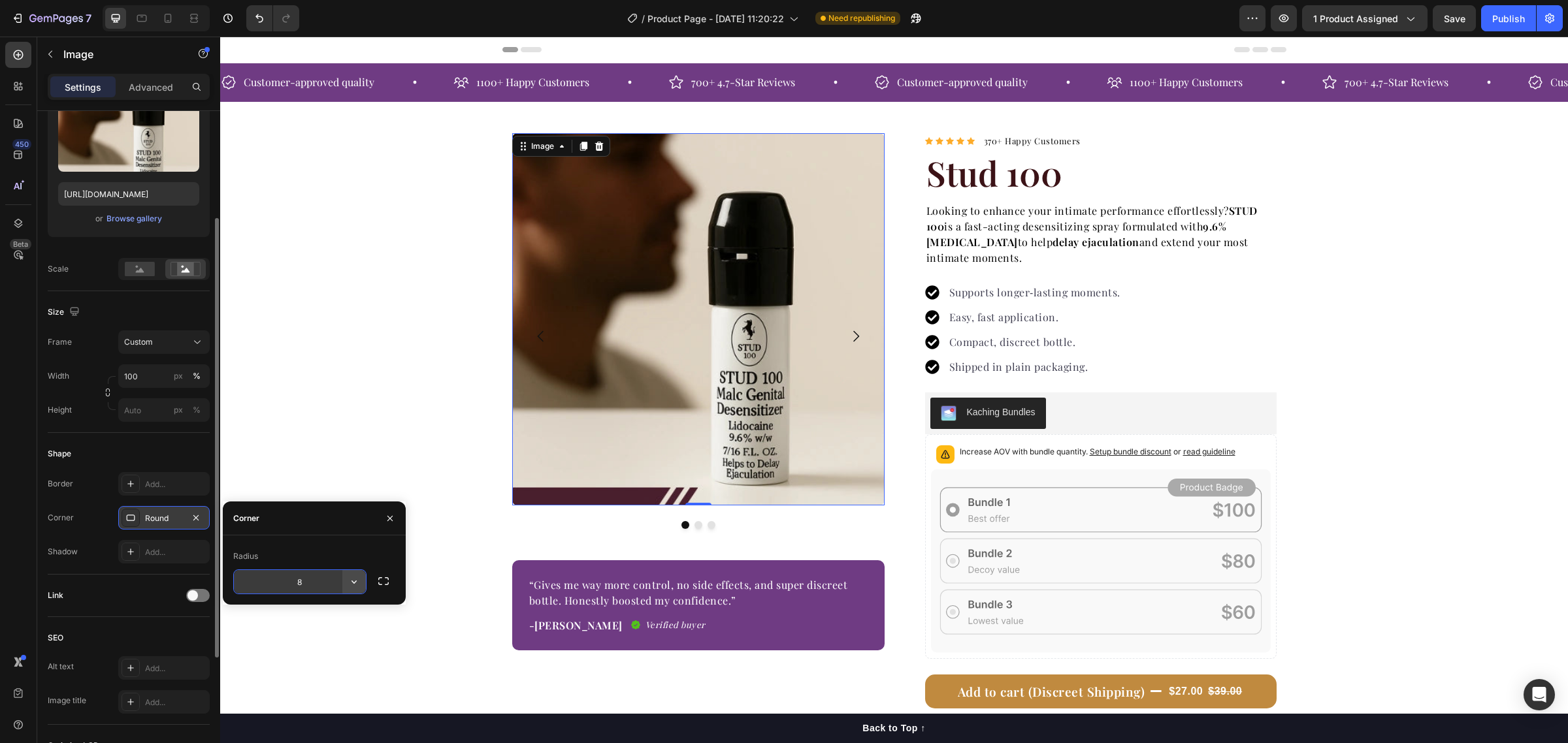
click at [358, 580] on icon "button" at bounding box center [354, 582] width 13 height 13
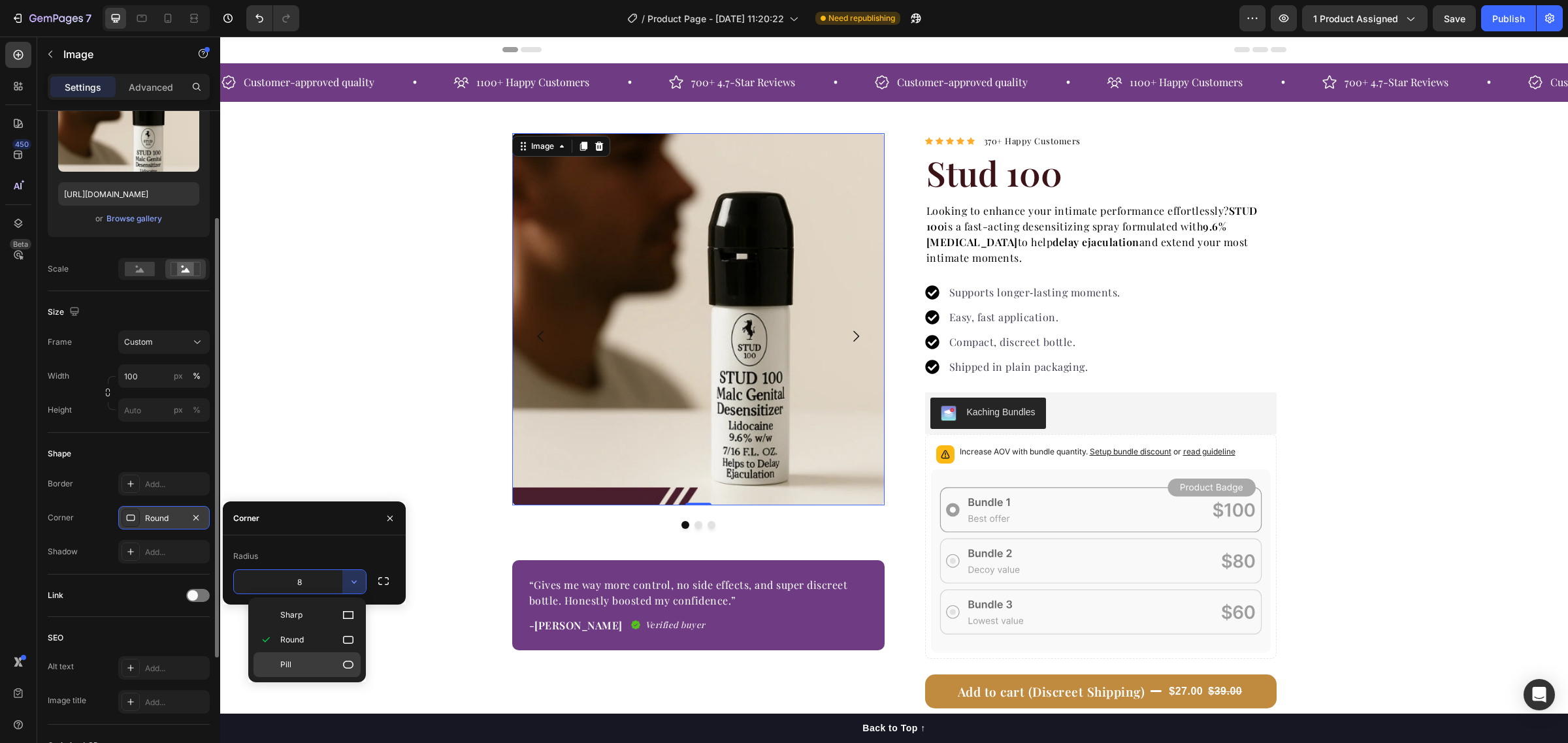
click at [311, 664] on p "Pill" at bounding box center [317, 664] width 75 height 13
type input "9999"
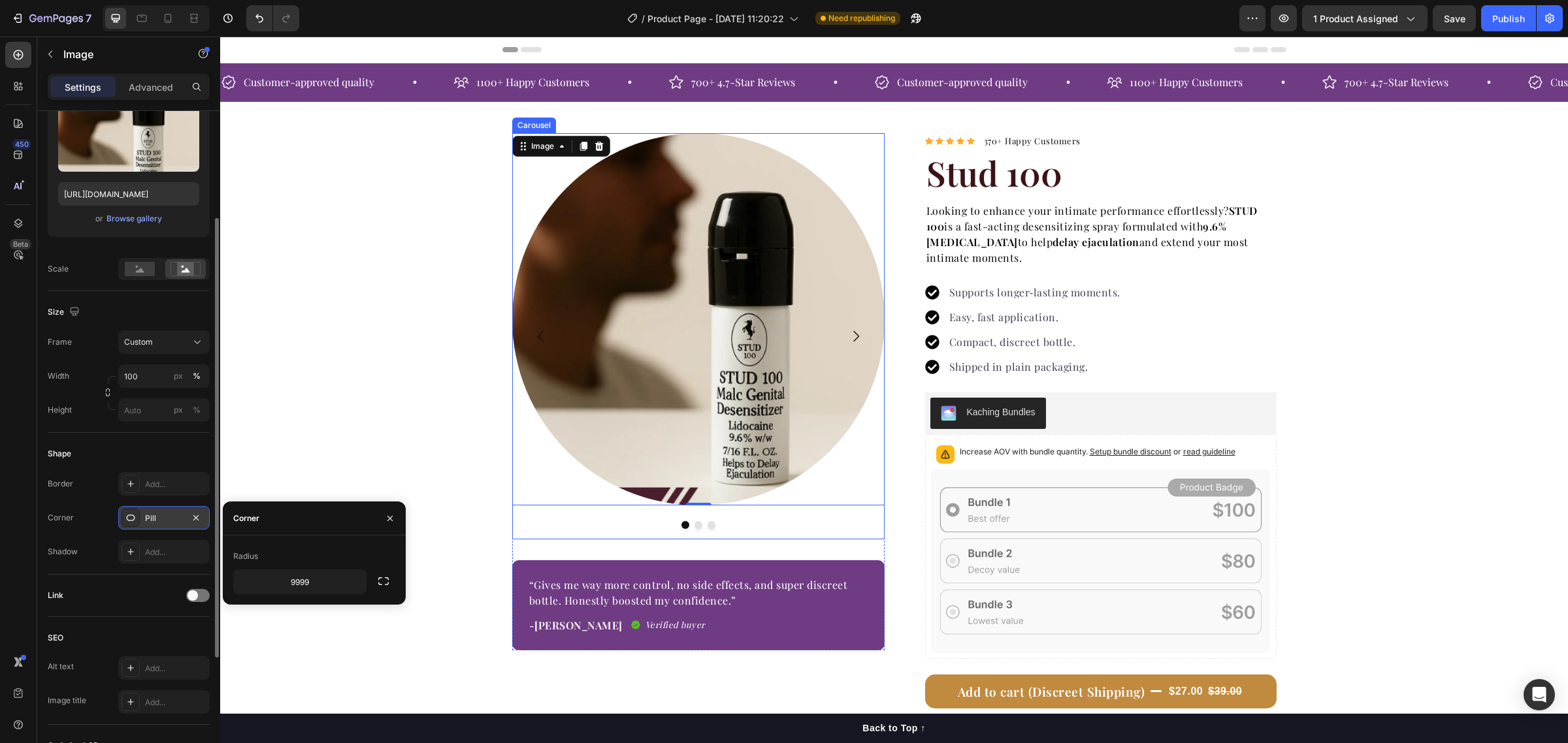
click at [851, 332] on icon "Carousel Next Arrow" at bounding box center [856, 336] width 16 height 16
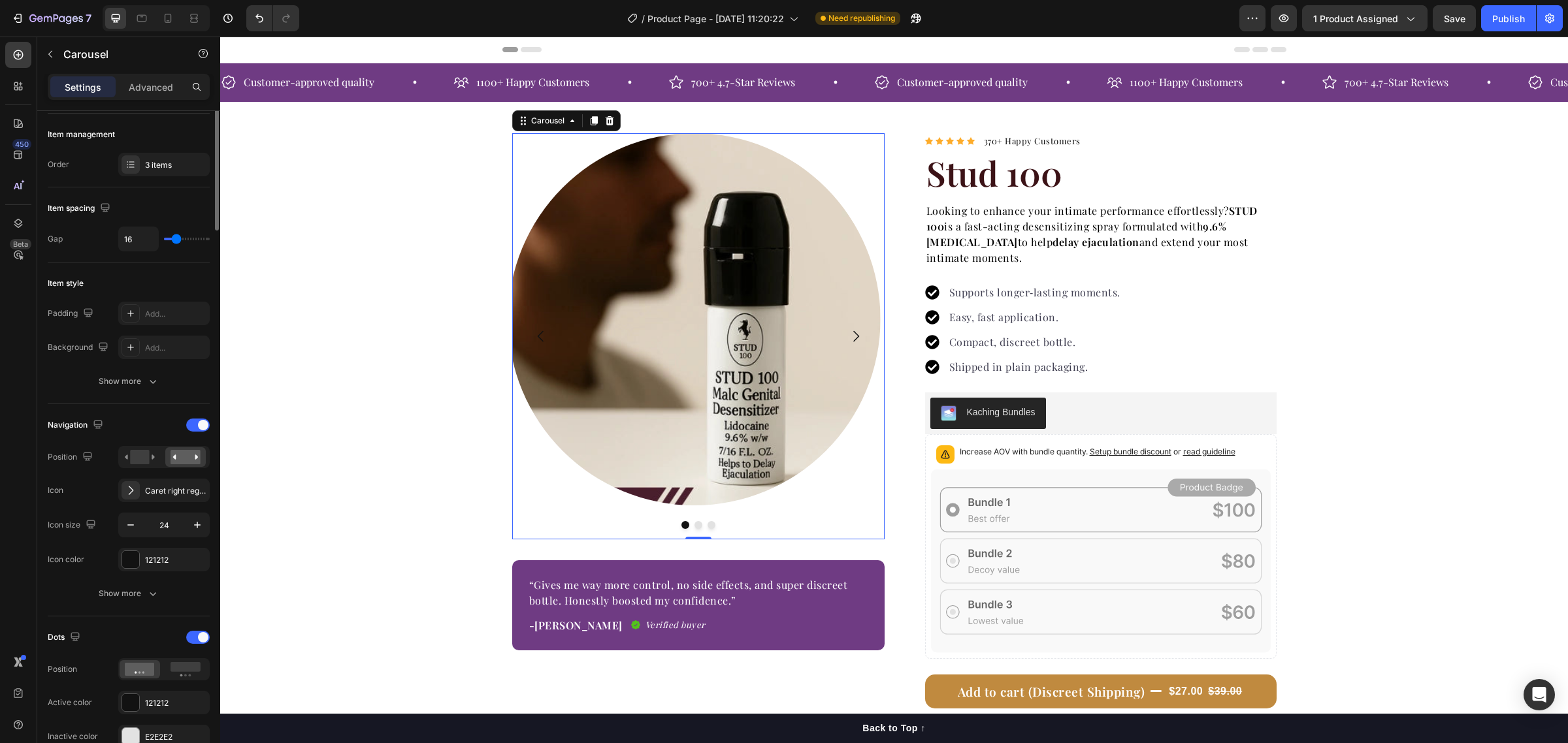
scroll to position [0, 0]
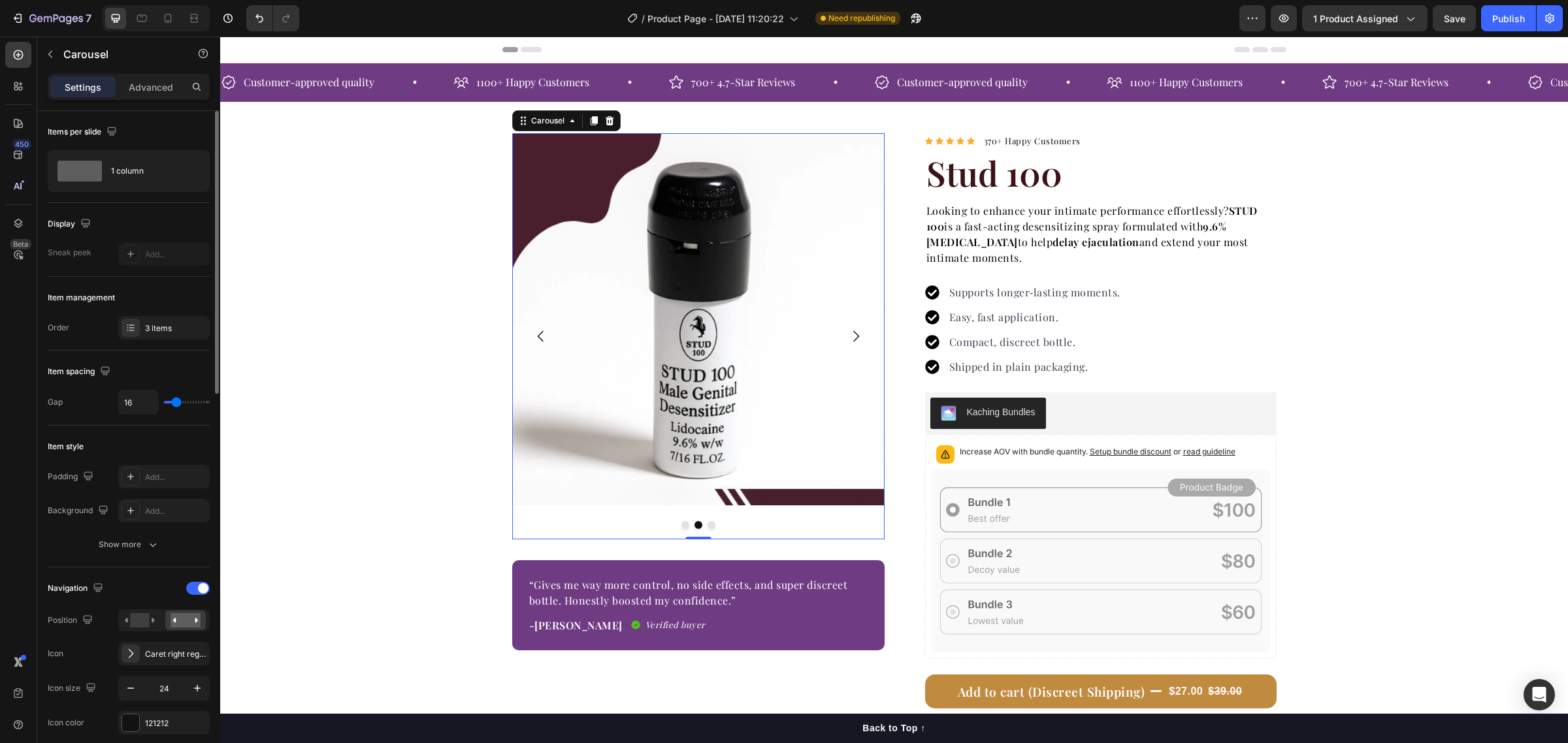
click at [660, 345] on img at bounding box center [698, 320] width 372 height 372
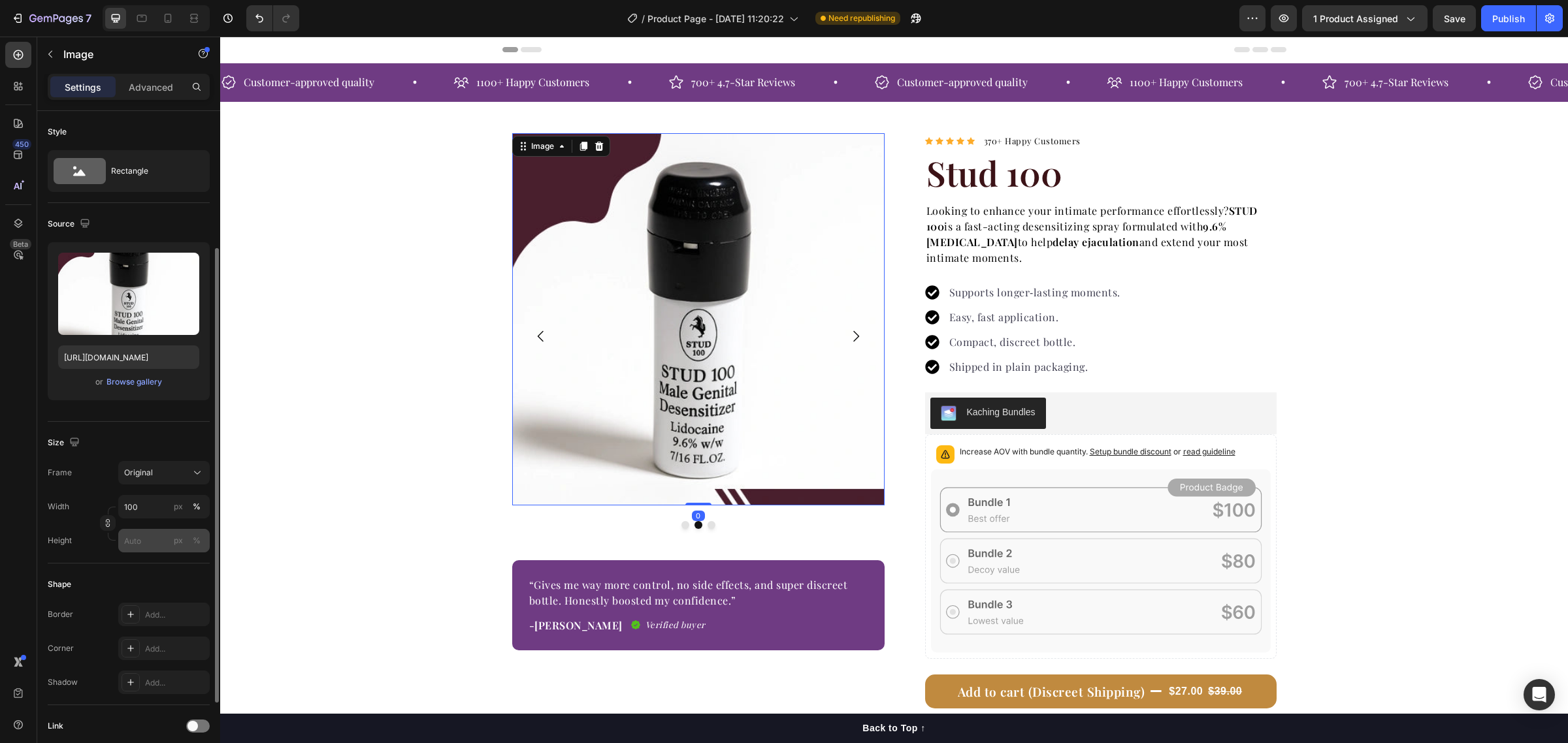
scroll to position [81, 0]
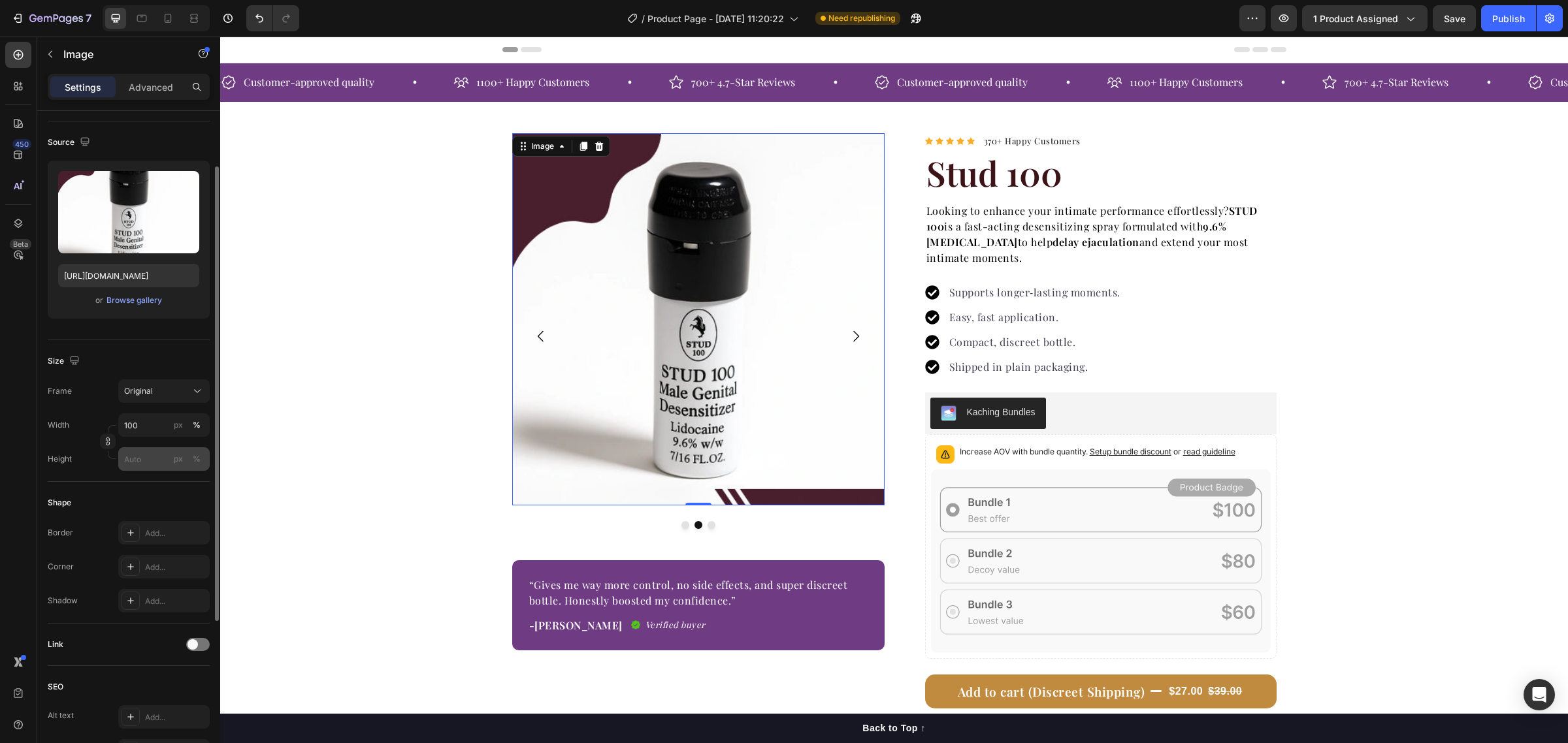
click at [140, 534] on div "Add..." at bounding box center [164, 533] width 92 height 23
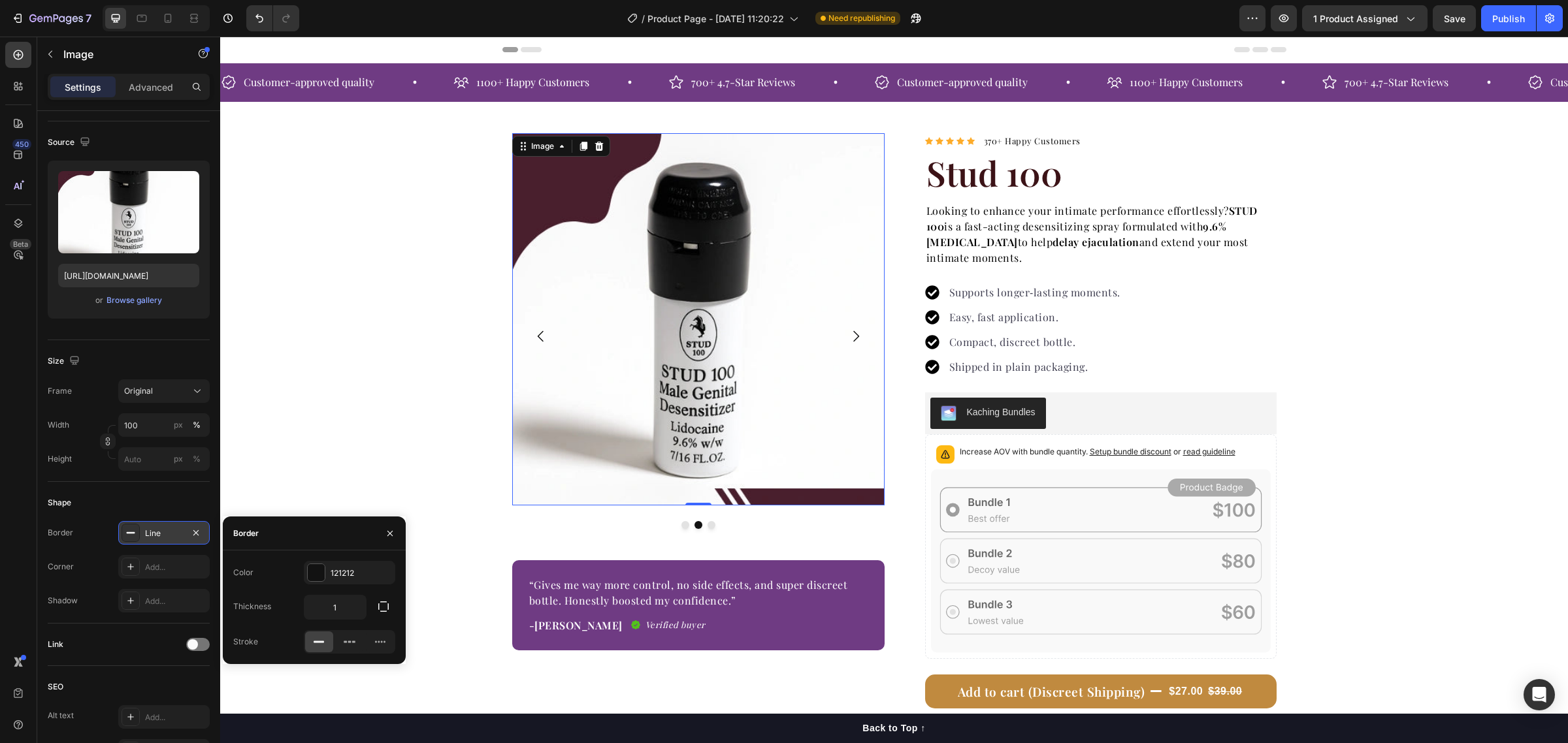
click at [205, 536] on div "Line" at bounding box center [164, 533] width 92 height 23
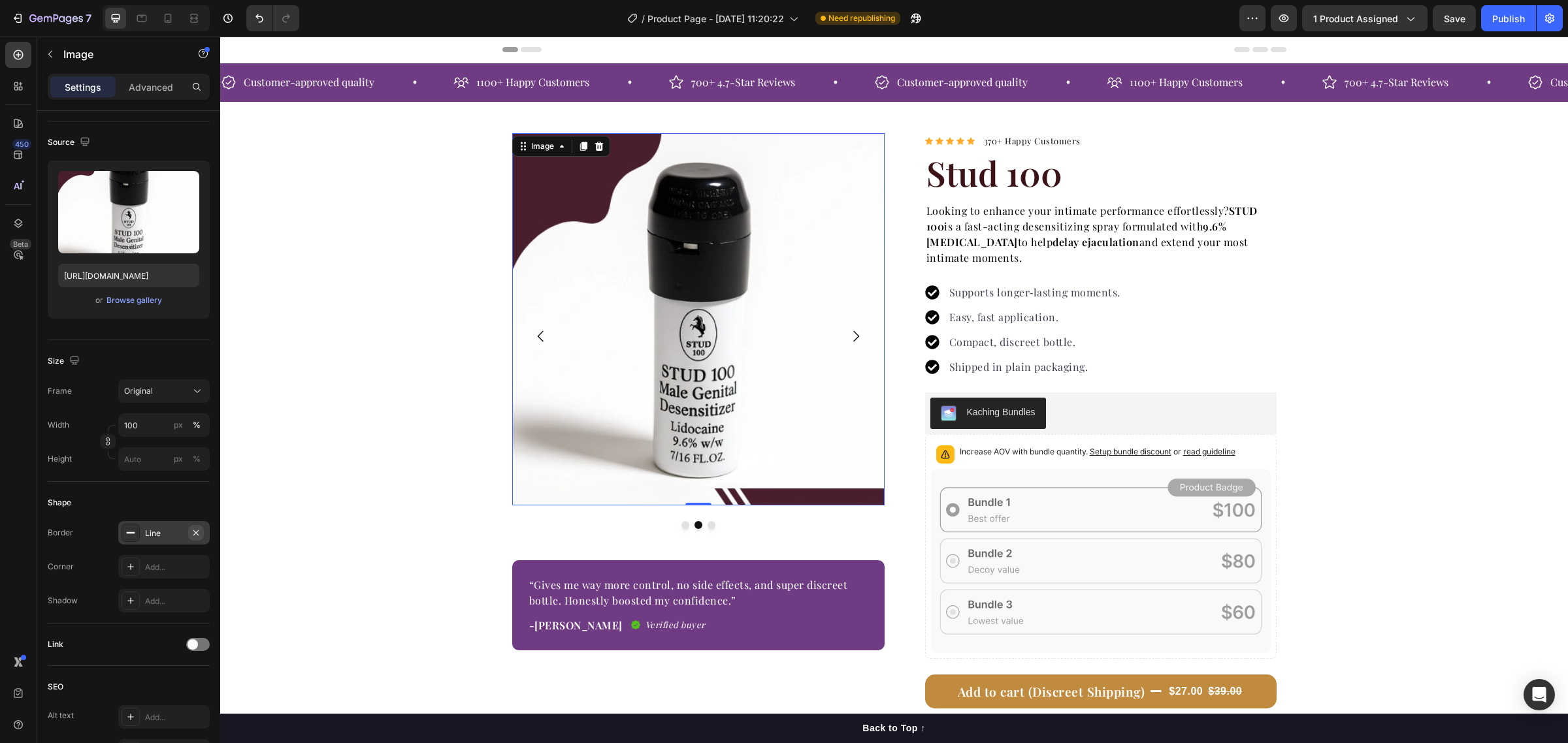
click at [196, 533] on icon "button" at bounding box center [196, 532] width 5 height 5
click at [128, 568] on icon at bounding box center [130, 566] width 10 height 10
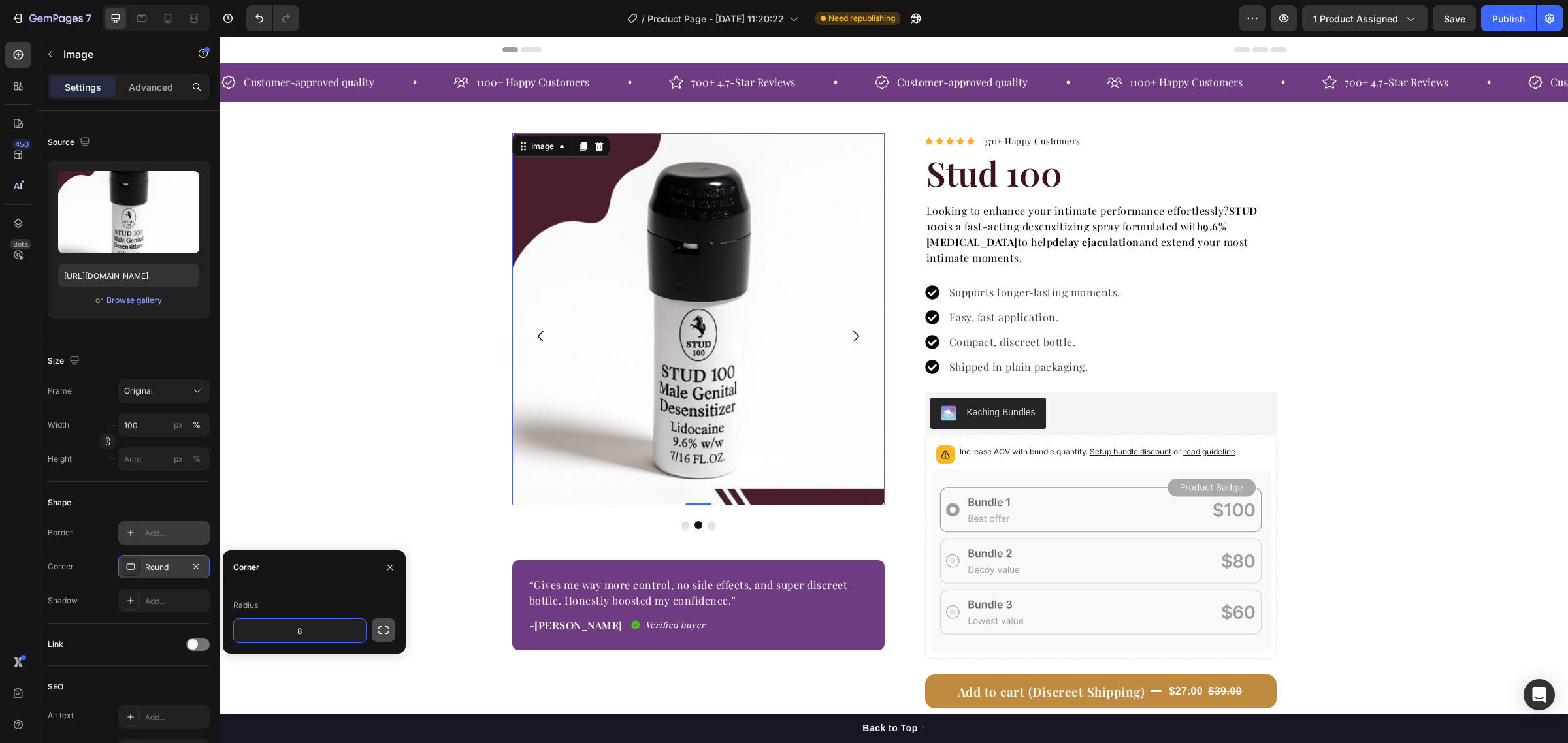
click at [389, 627] on icon "button" at bounding box center [383, 630] width 13 height 13
click at [133, 567] on icon at bounding box center [130, 566] width 10 height 10
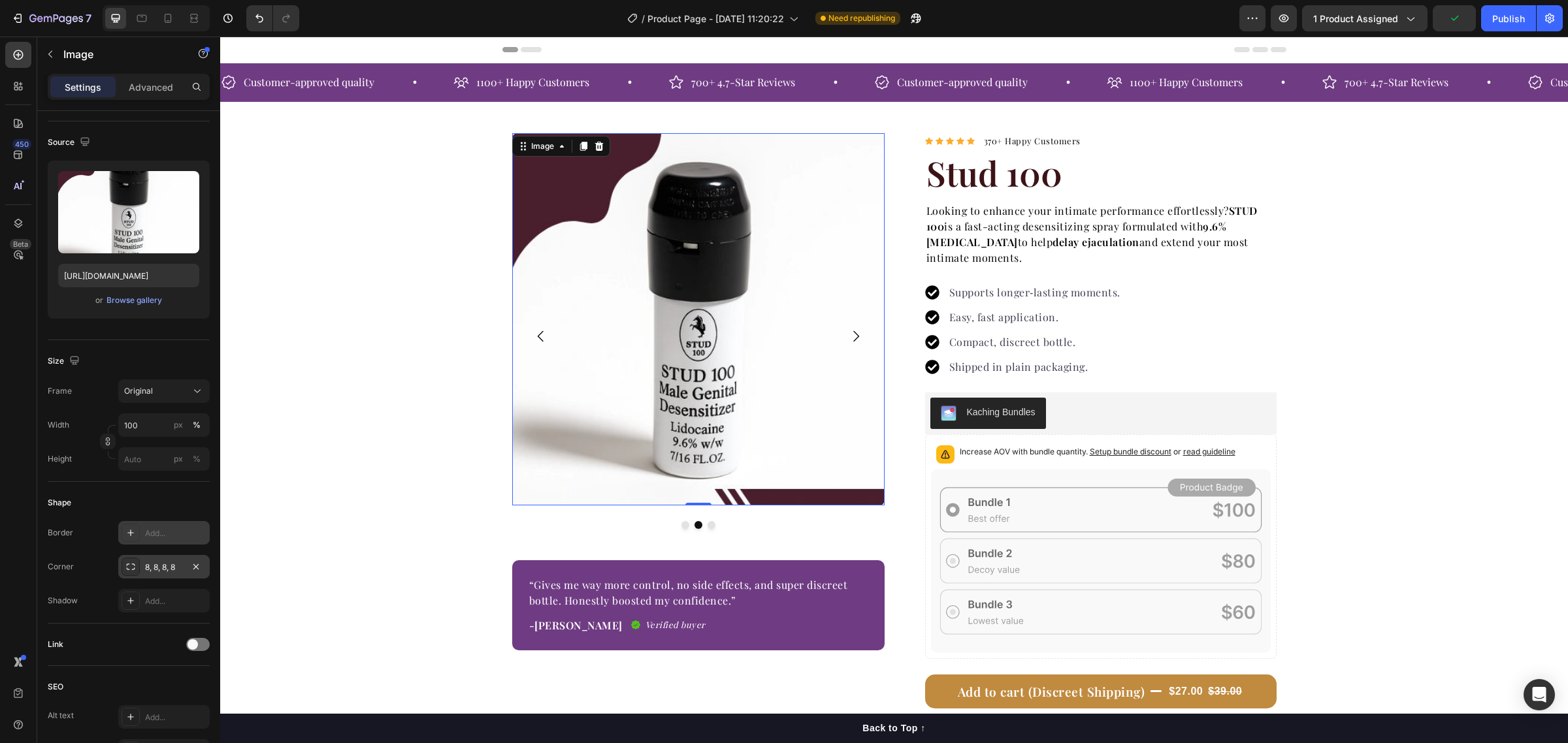
click at [133, 567] on icon at bounding box center [130, 566] width 10 height 10
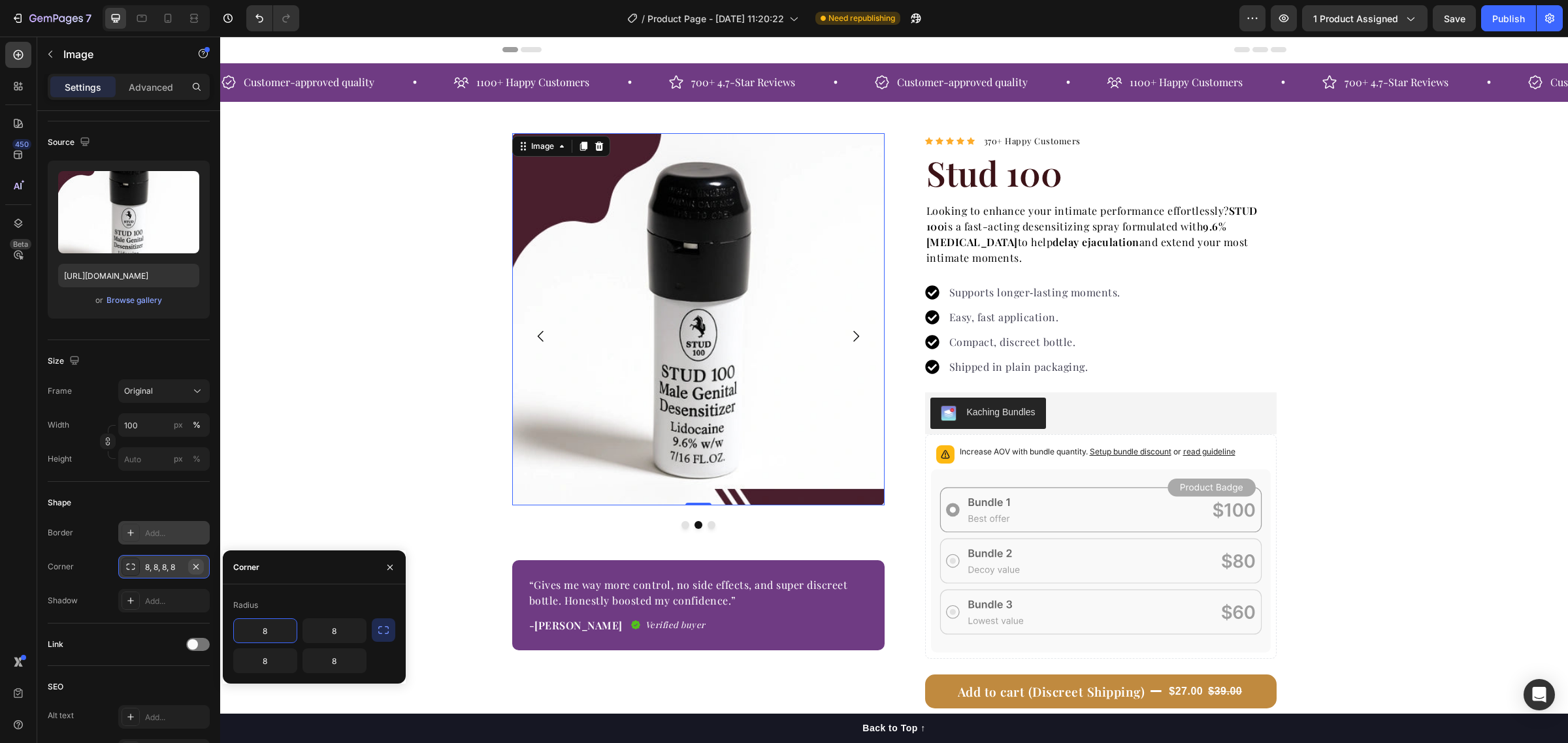
click at [196, 566] on icon "button" at bounding box center [196, 566] width 5 height 5
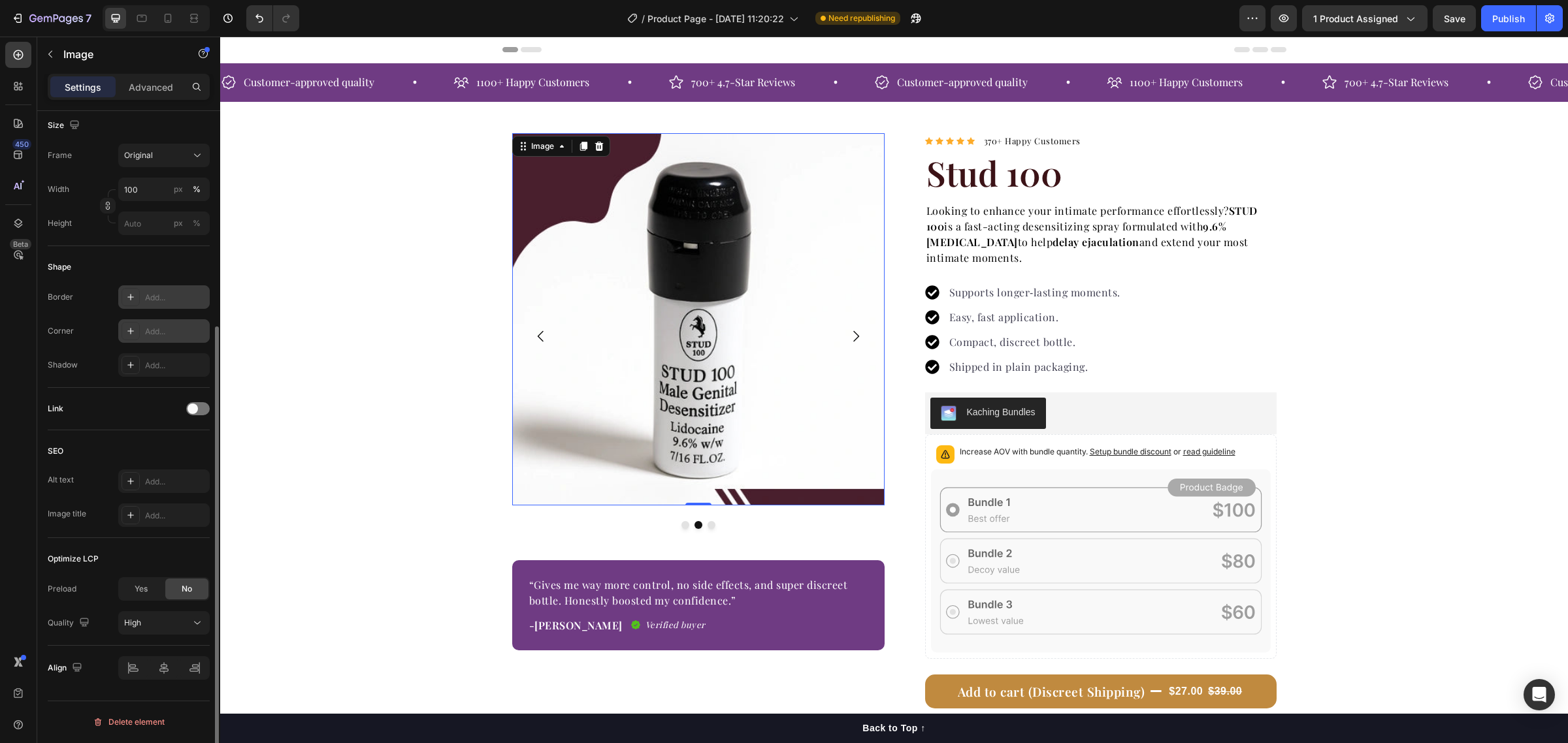
scroll to position [73, 0]
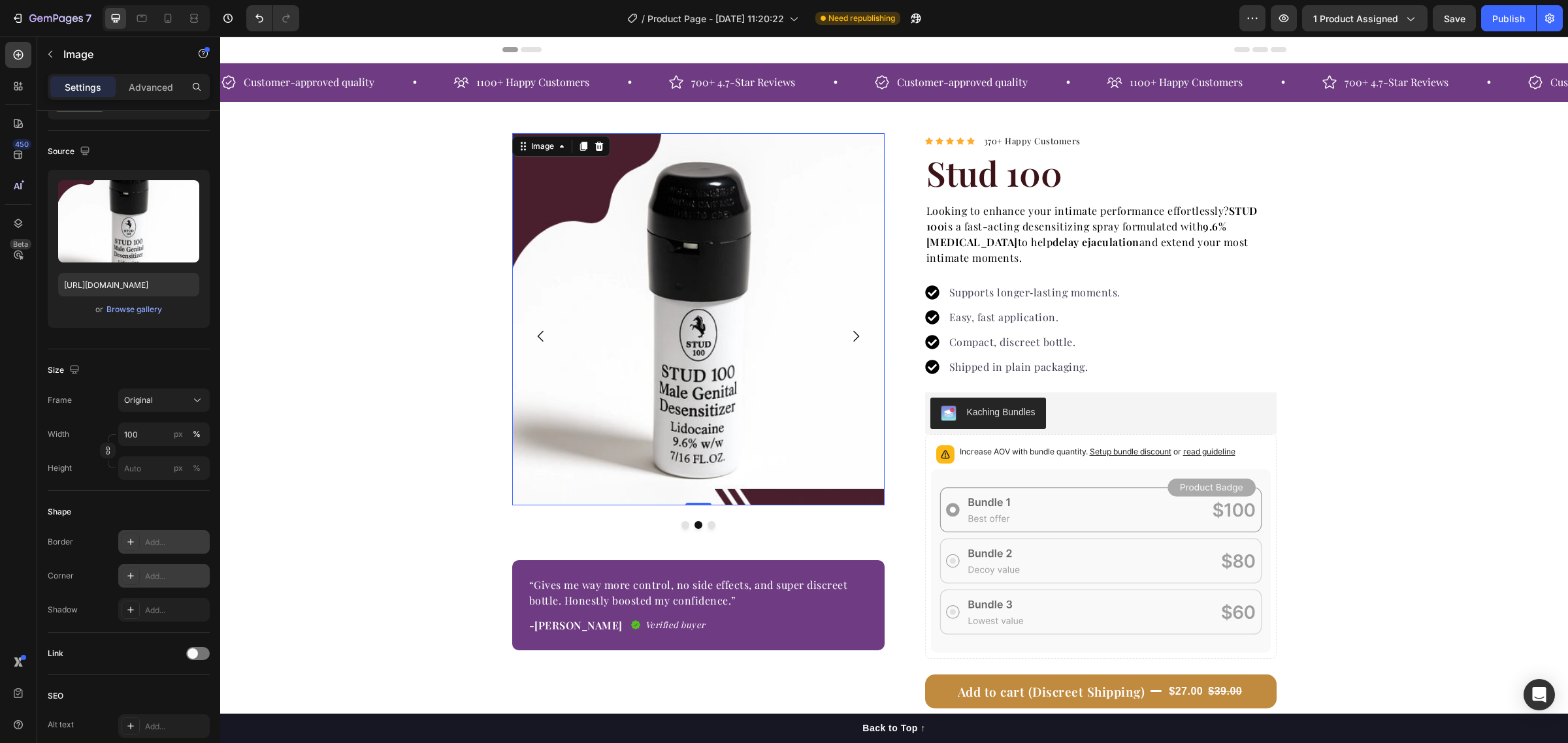
click at [131, 542] on icon at bounding box center [130, 542] width 10 height 10
type input "1"
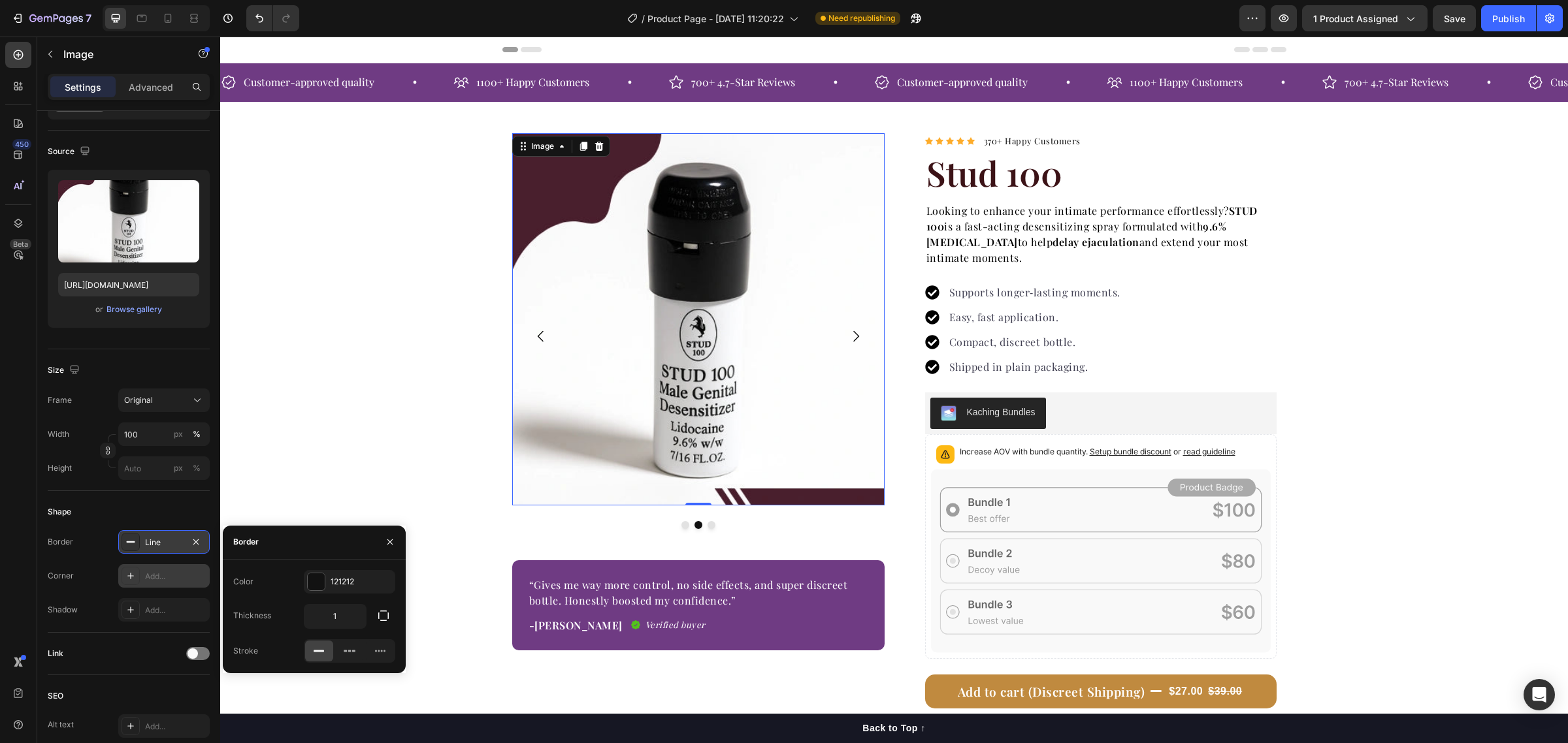
click at [138, 543] on div at bounding box center [131, 542] width 18 height 18
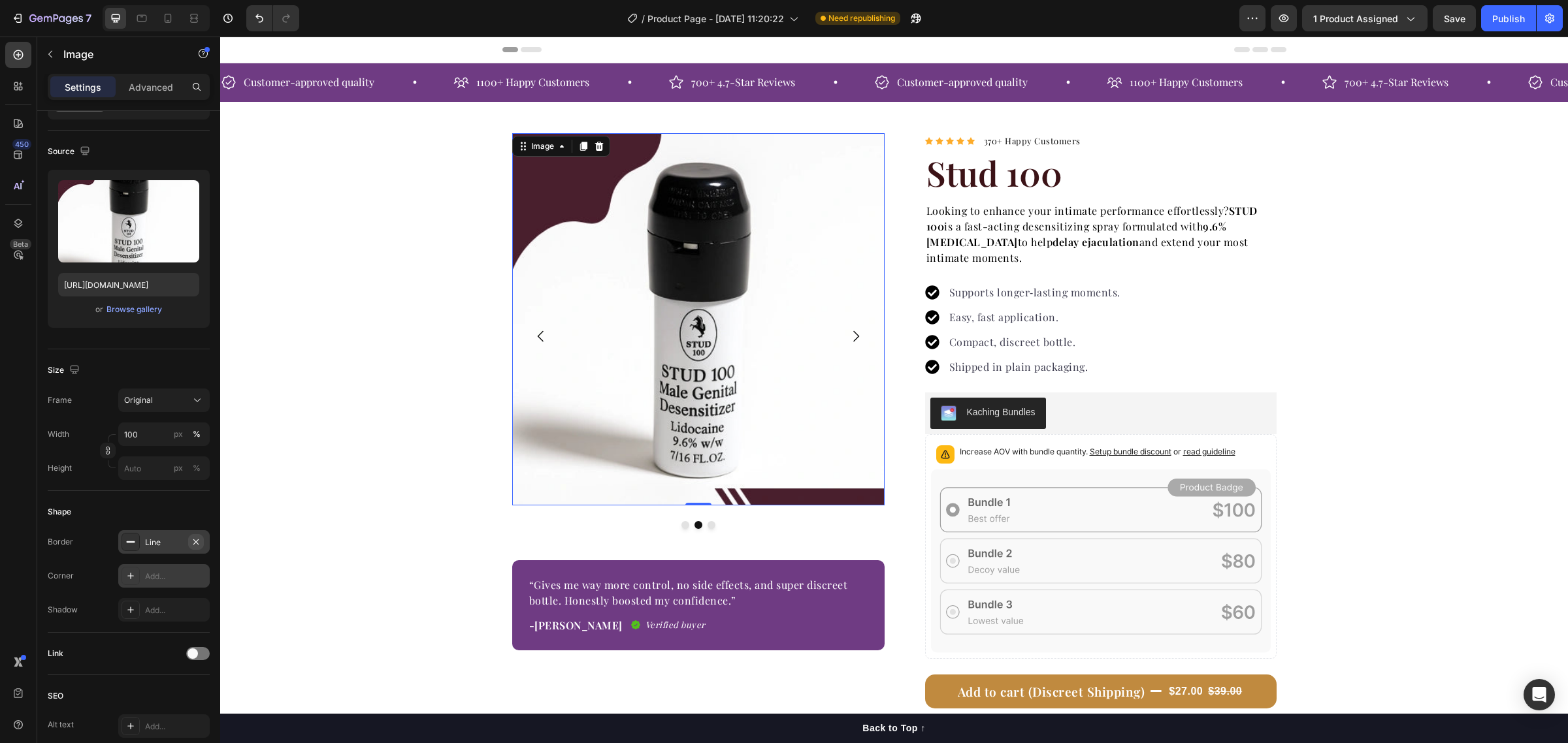
click at [194, 543] on icon "button" at bounding box center [196, 541] width 5 height 5
click at [131, 575] on icon at bounding box center [131, 576] width 7 height 7
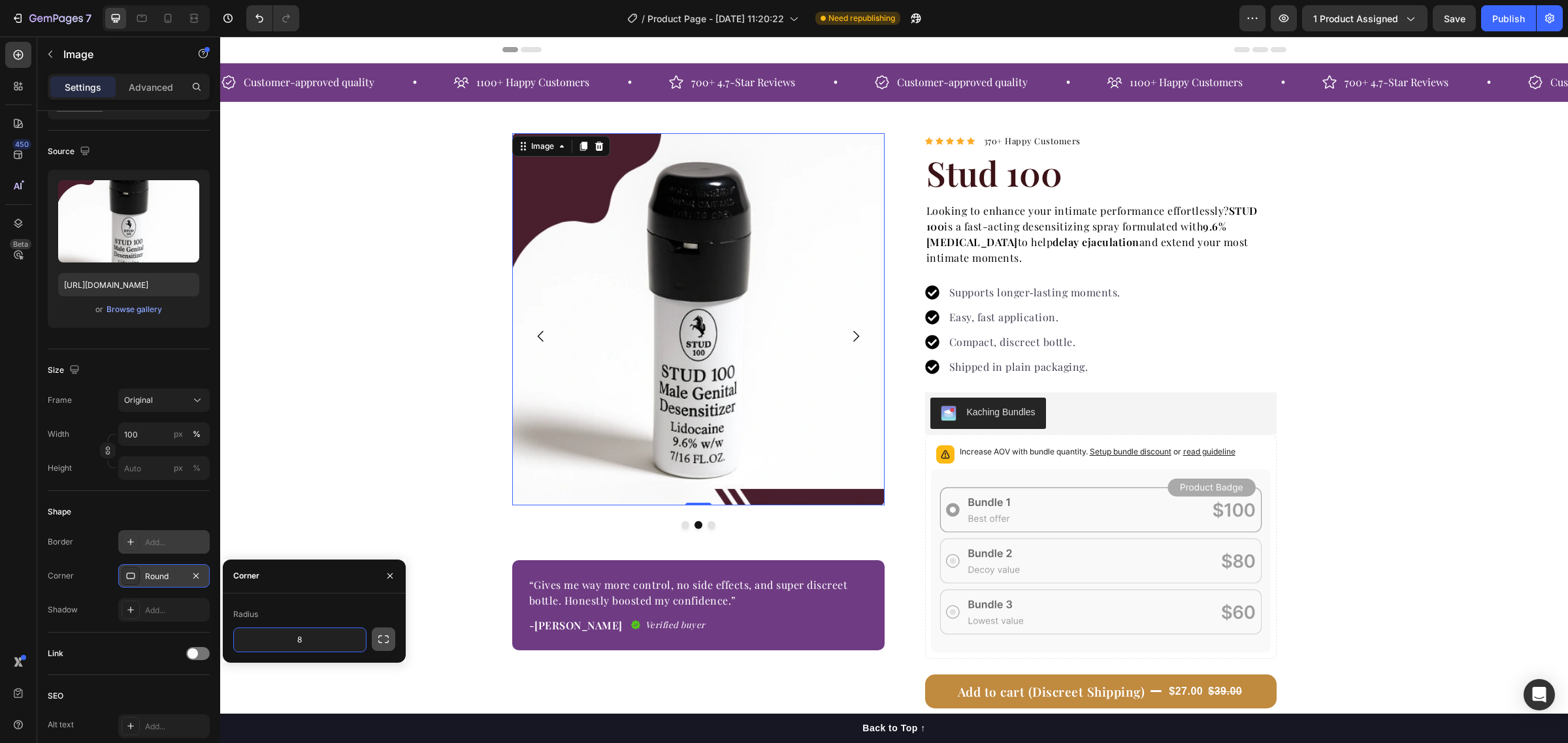
click at [381, 638] on icon "button" at bounding box center [383, 639] width 13 height 13
click at [352, 638] on icon "button" at bounding box center [354, 640] width 13 height 13
click at [335, 718] on p "Pill" at bounding box center [317, 722] width 75 height 13
type input "9999"
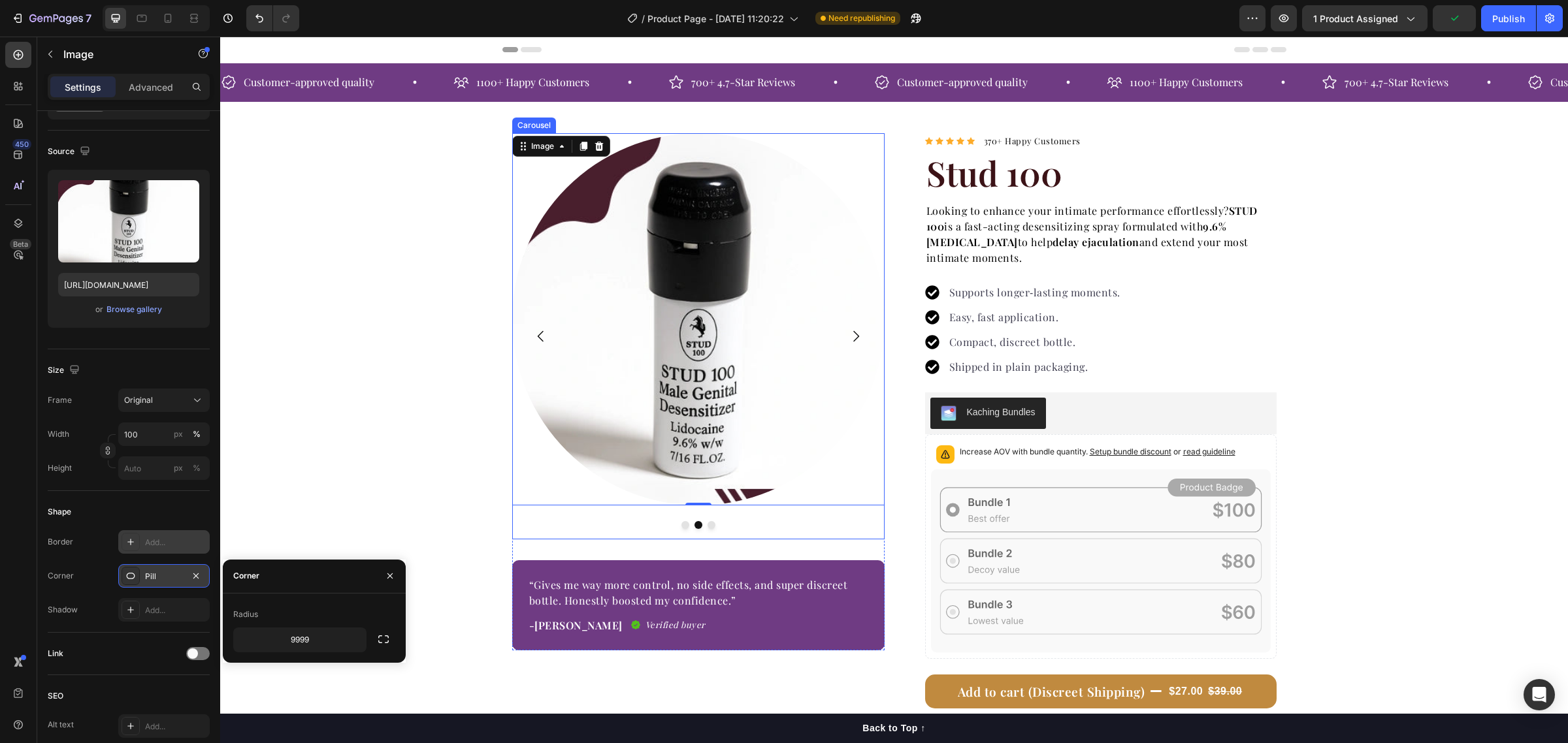
click at [848, 338] on icon "Carousel Next Arrow" at bounding box center [856, 336] width 16 height 16
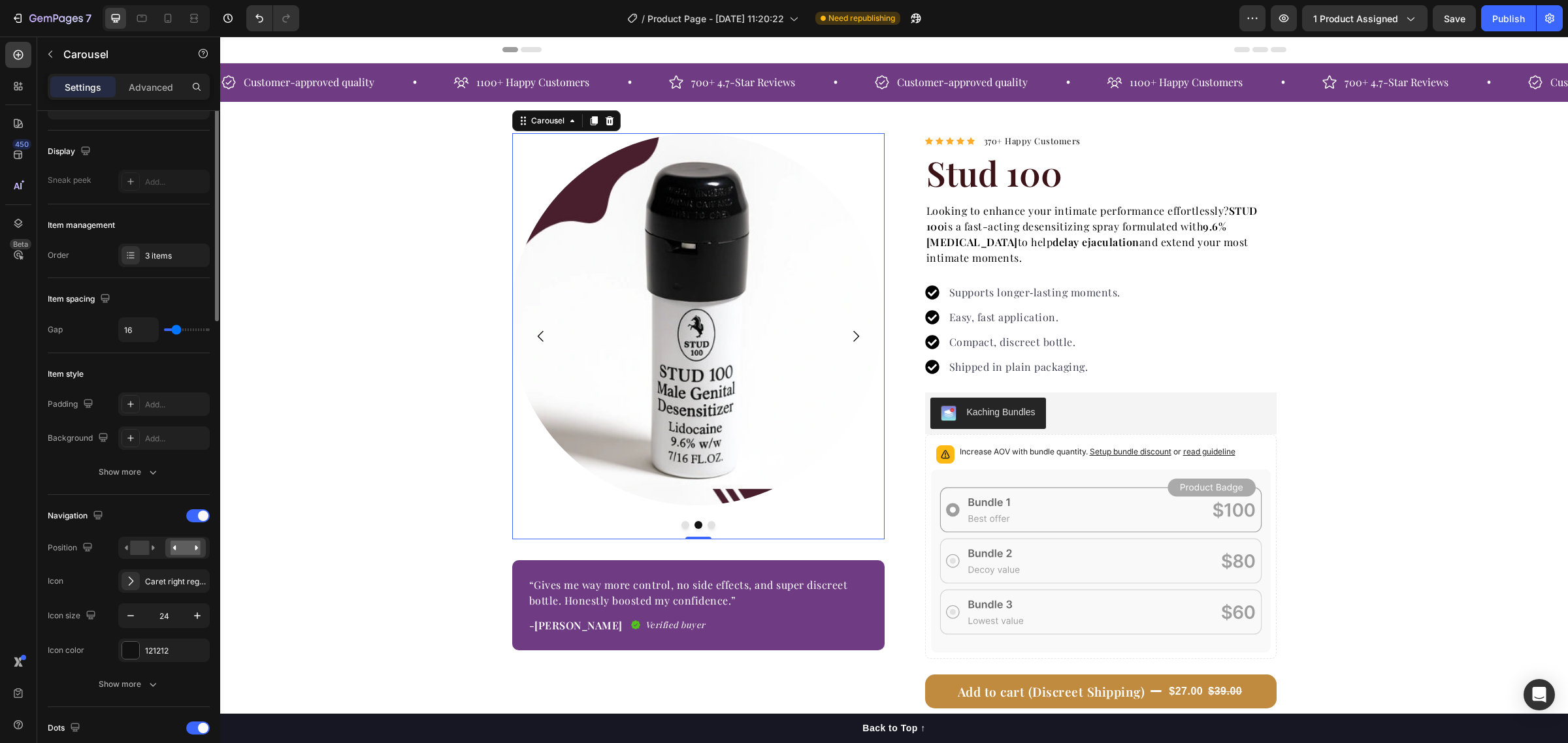
scroll to position [0, 0]
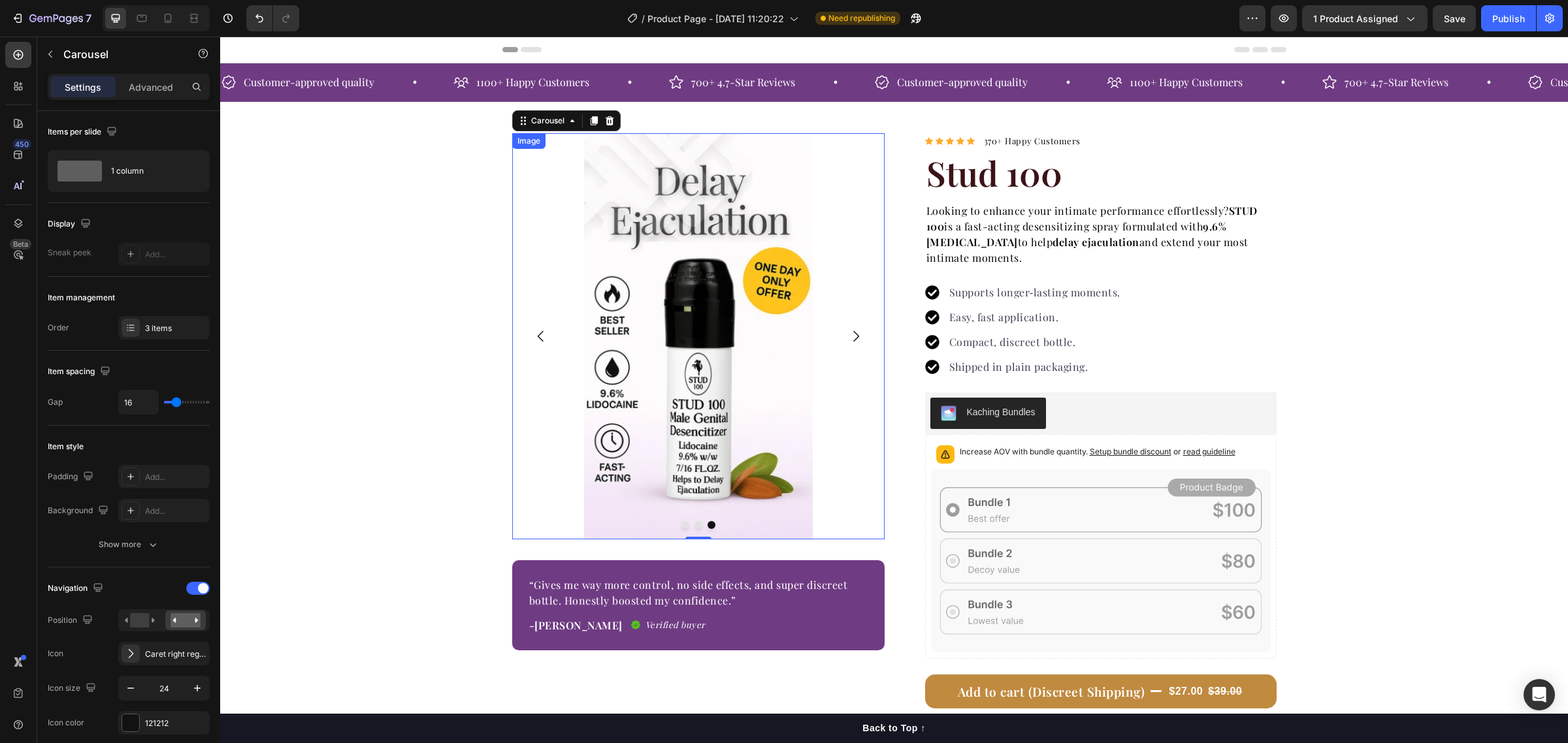
click at [642, 367] on img at bounding box center [698, 337] width 229 height 406
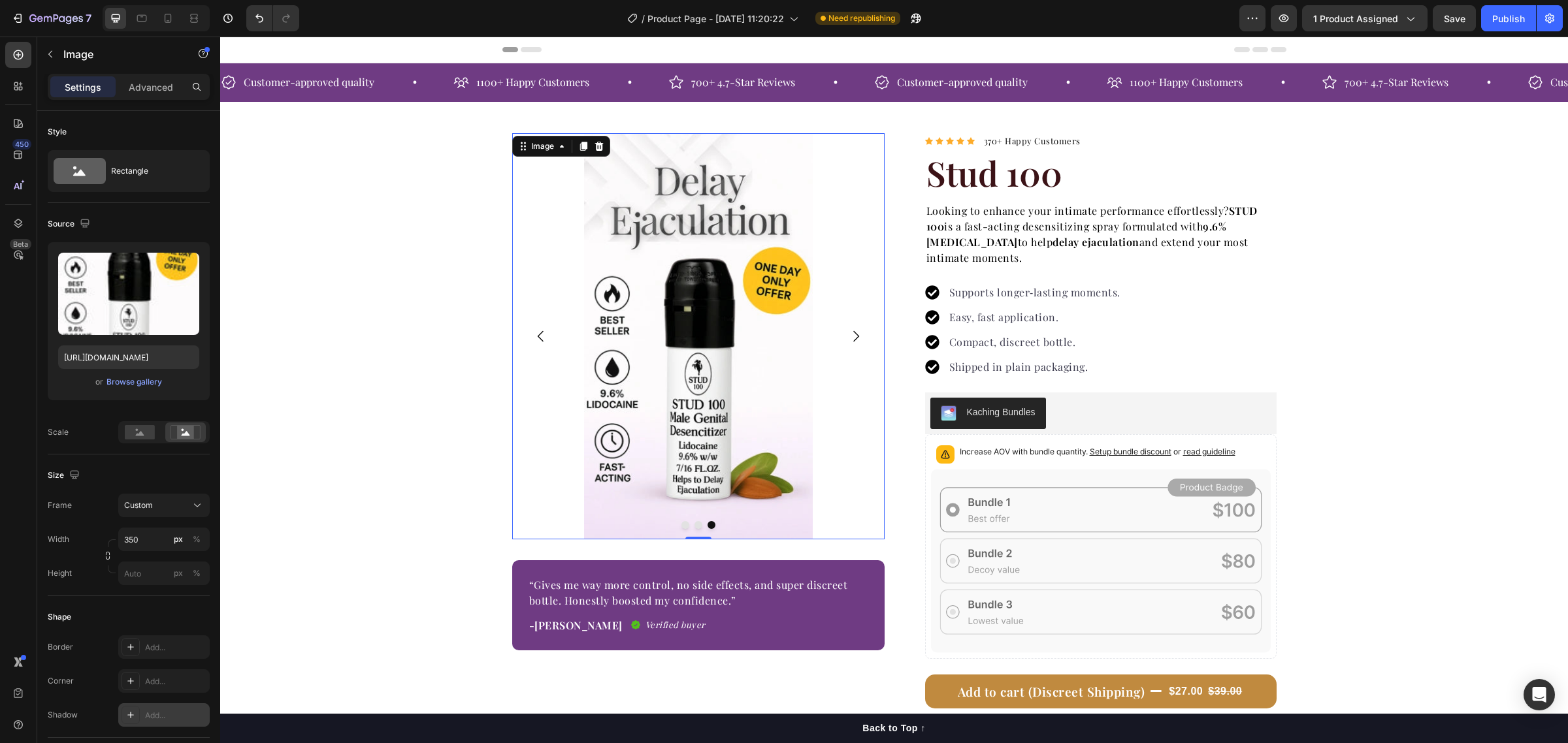
click at [133, 716] on icon at bounding box center [130, 715] width 10 height 10
click at [131, 675] on div at bounding box center [131, 681] width 18 height 18
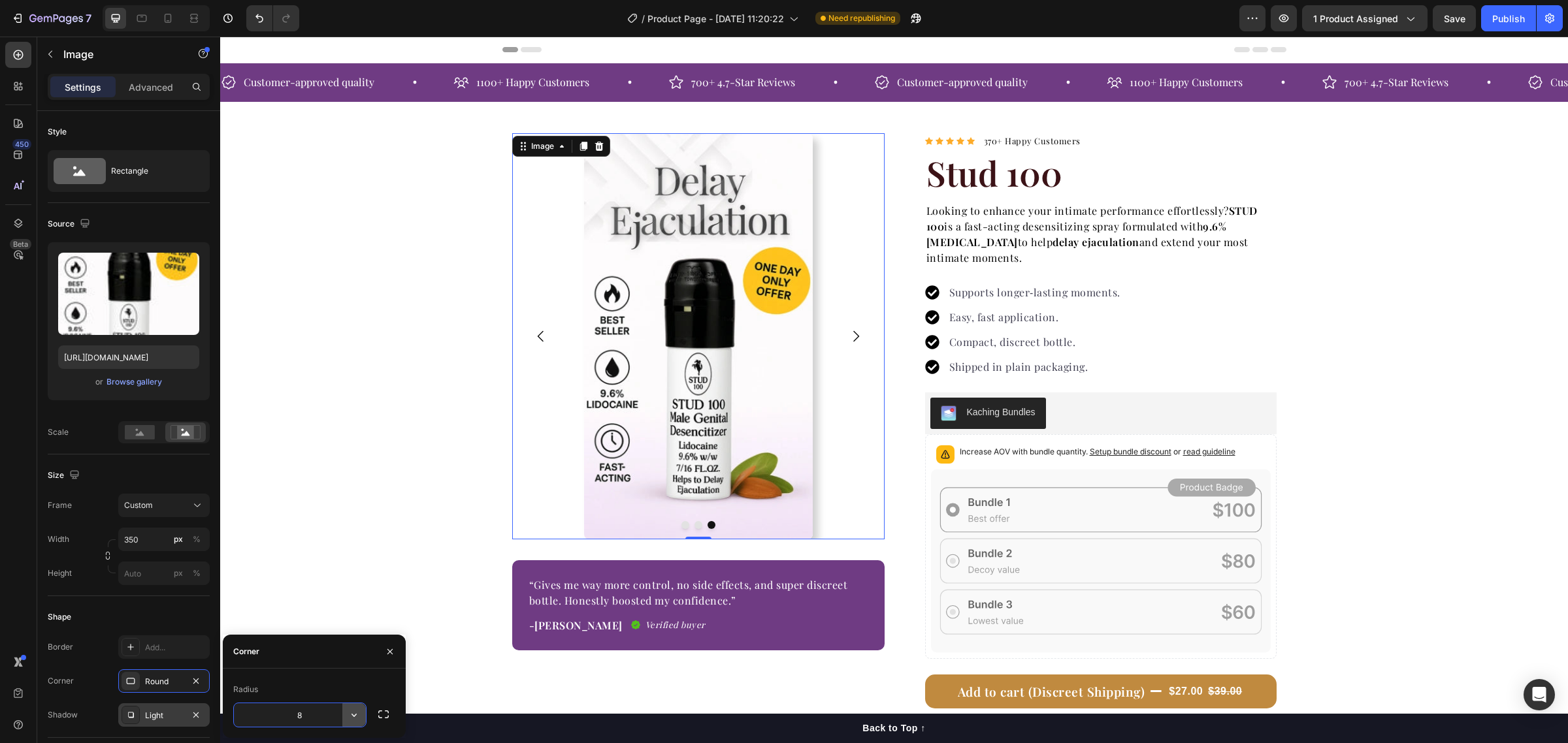
click at [358, 717] on icon "button" at bounding box center [354, 715] width 13 height 13
click at [334, 655] on p "Round" at bounding box center [317, 653] width 75 height 13
click at [352, 720] on icon "button" at bounding box center [354, 715] width 13 height 13
click at [323, 683] on p "Pill" at bounding box center [317, 678] width 75 height 13
type input "7"
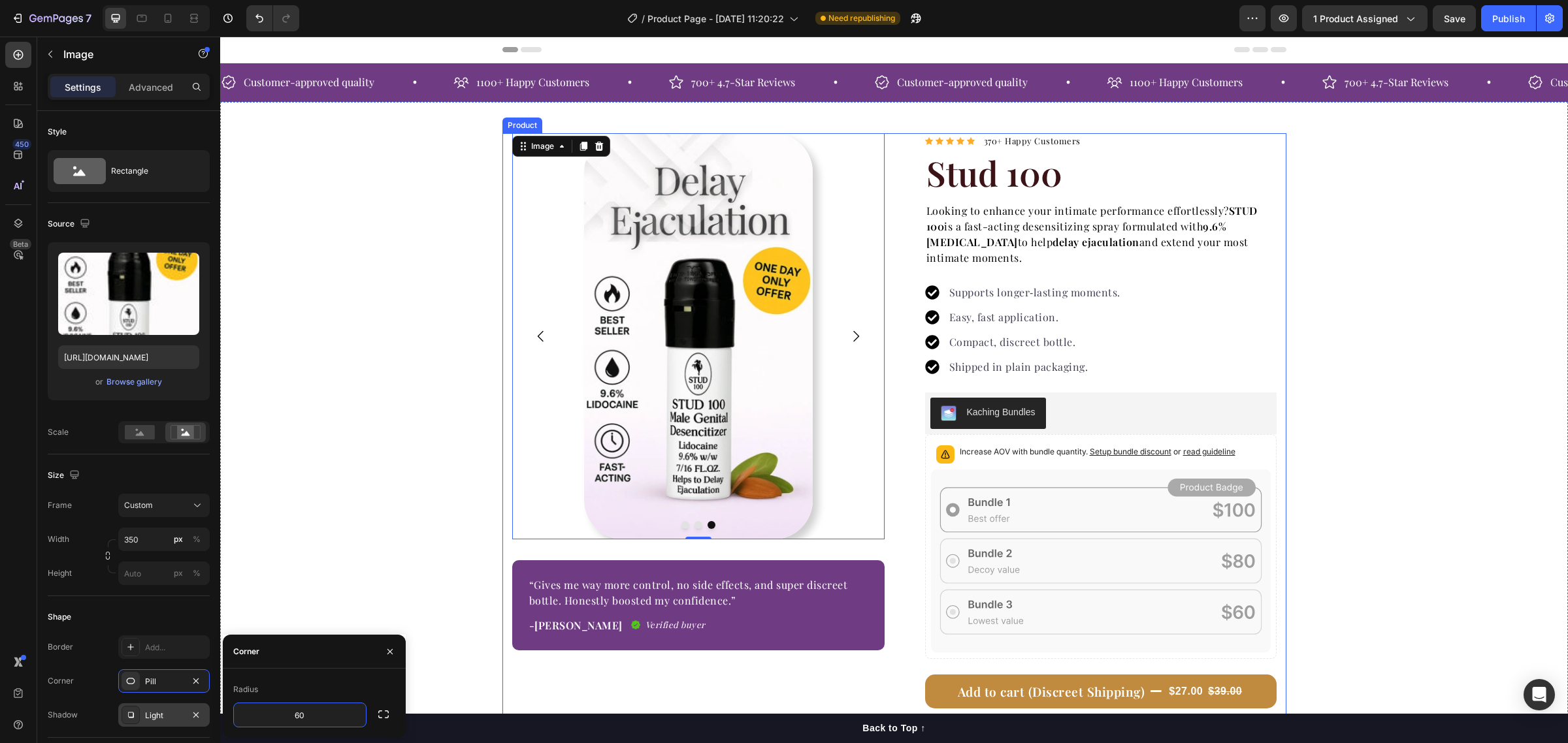
type input "6"
type input "4"
type input "2"
type input "8"
type input "2"
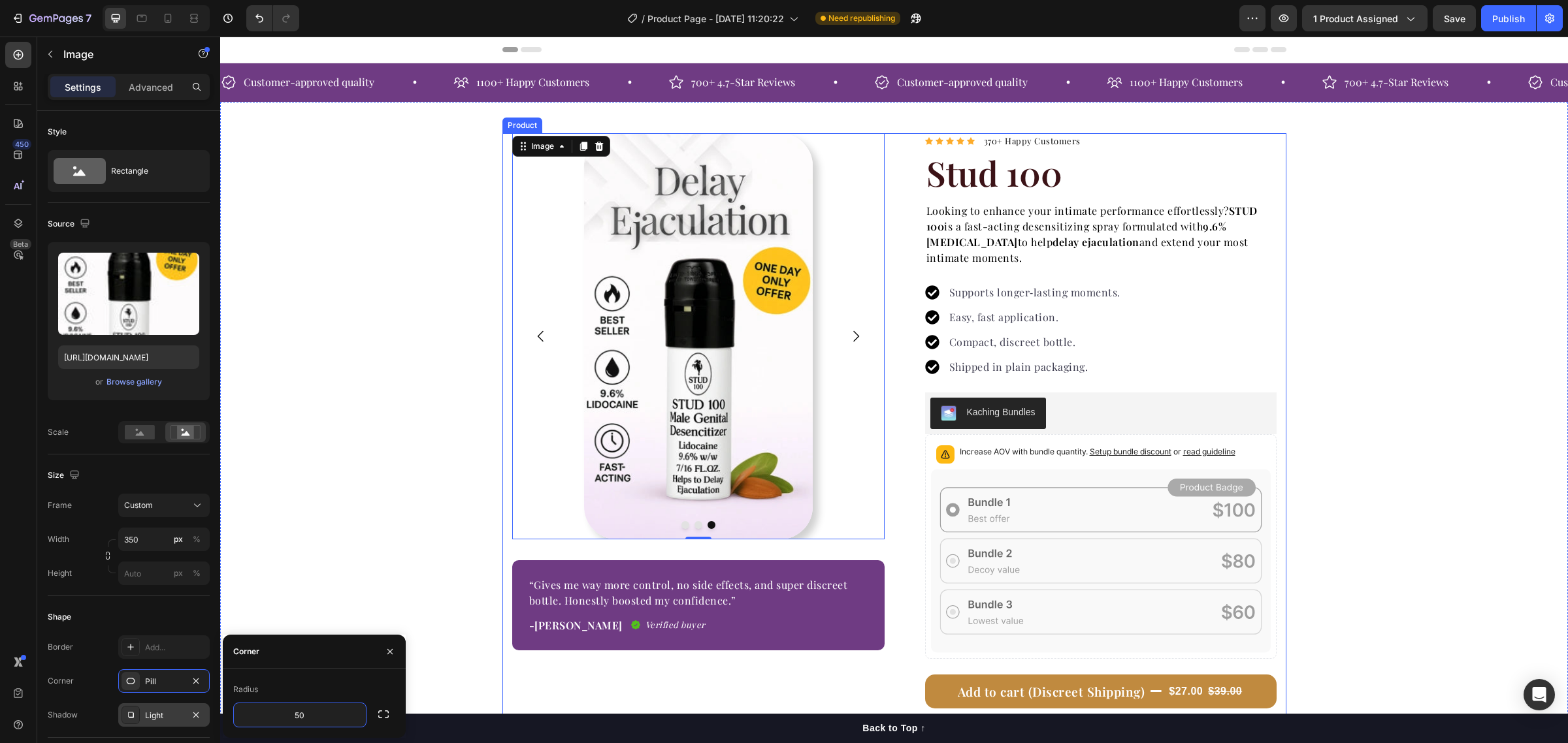
type input "5"
type input "1"
type input "100"
click at [384, 582] on div "Image Image Image 0 Carousel “Gives me way more control, no side effects, and s…" at bounding box center [894, 480] width 1348 height 694
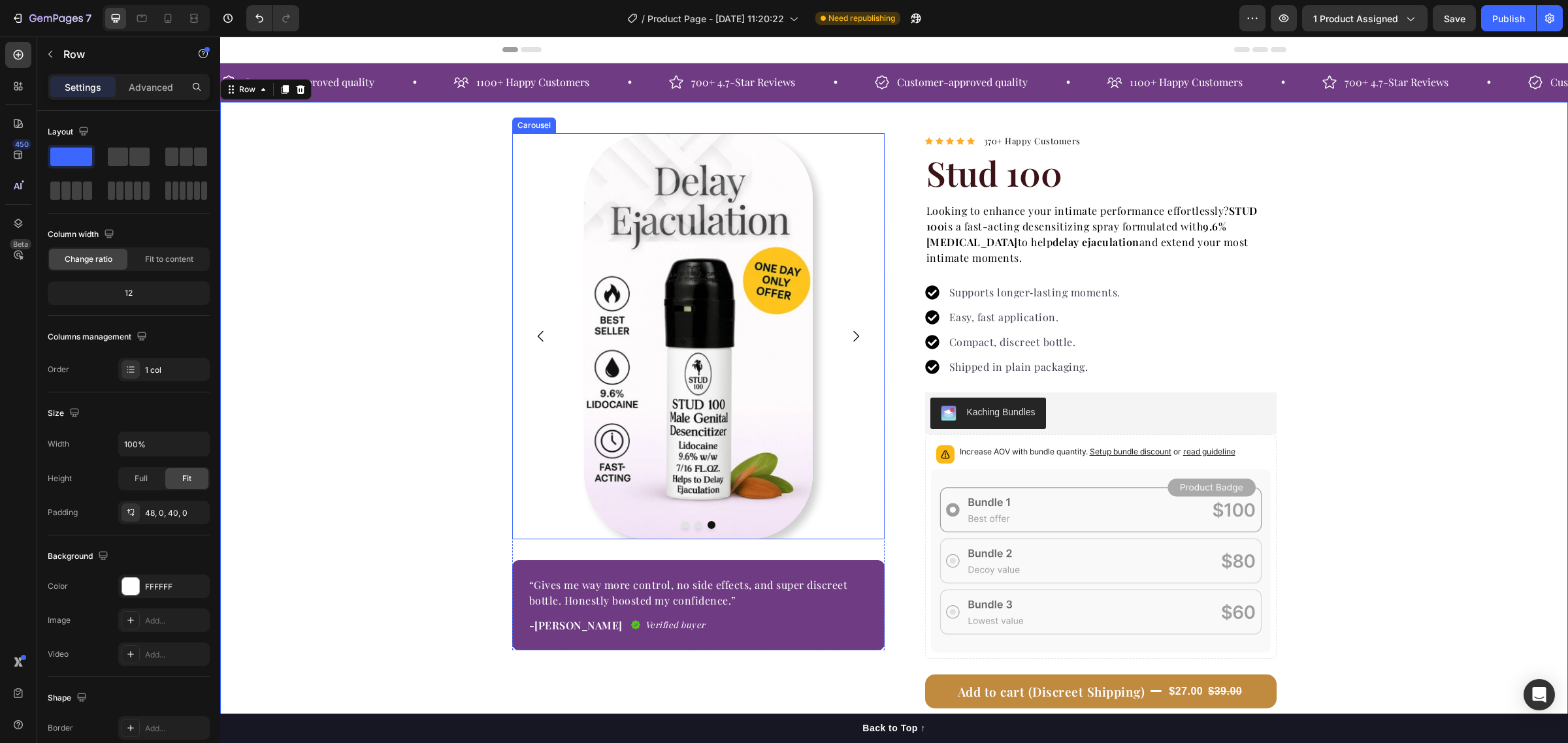
click at [538, 335] on icon "Carousel Back Arrow" at bounding box center [541, 336] width 16 height 16
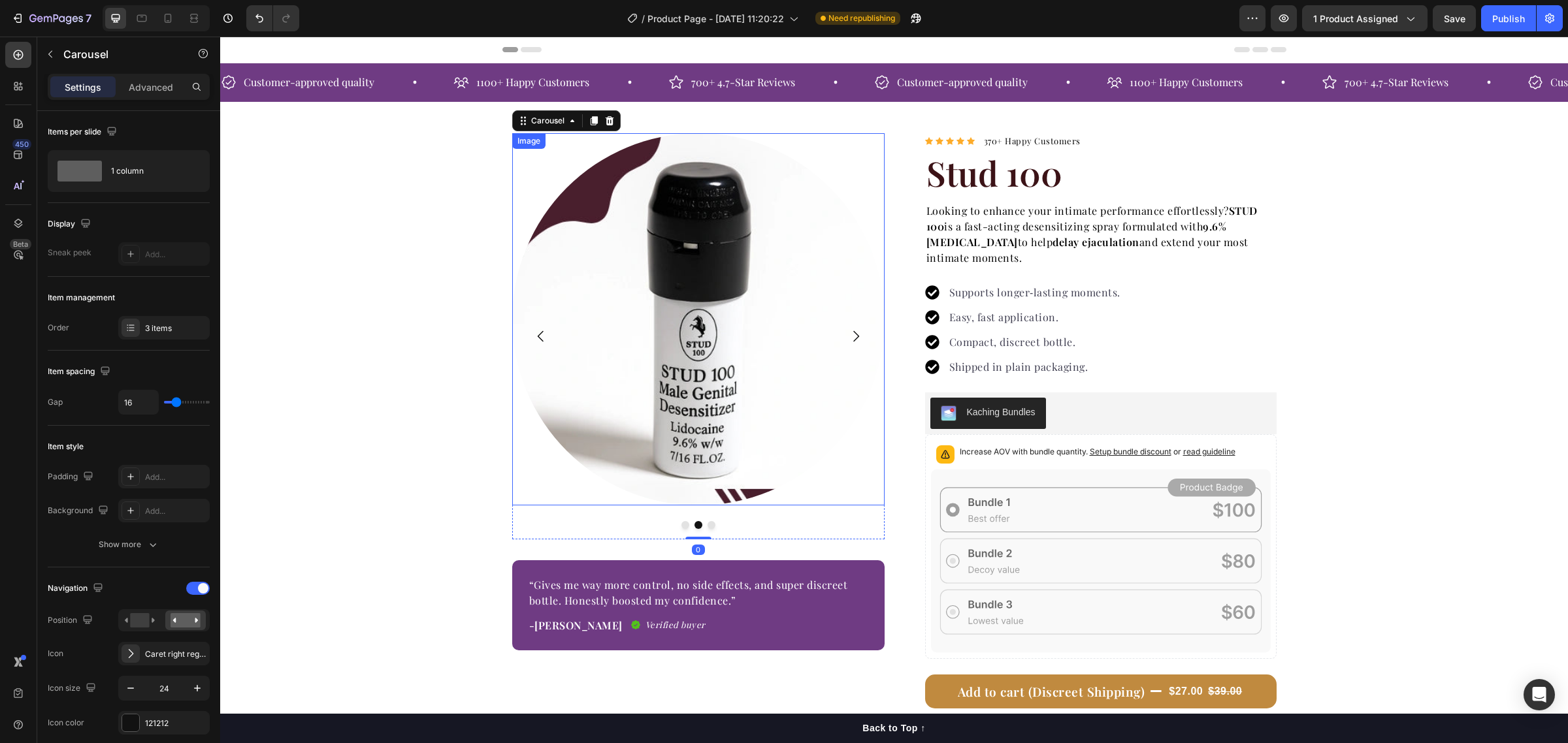
click at [715, 345] on img at bounding box center [698, 320] width 372 height 372
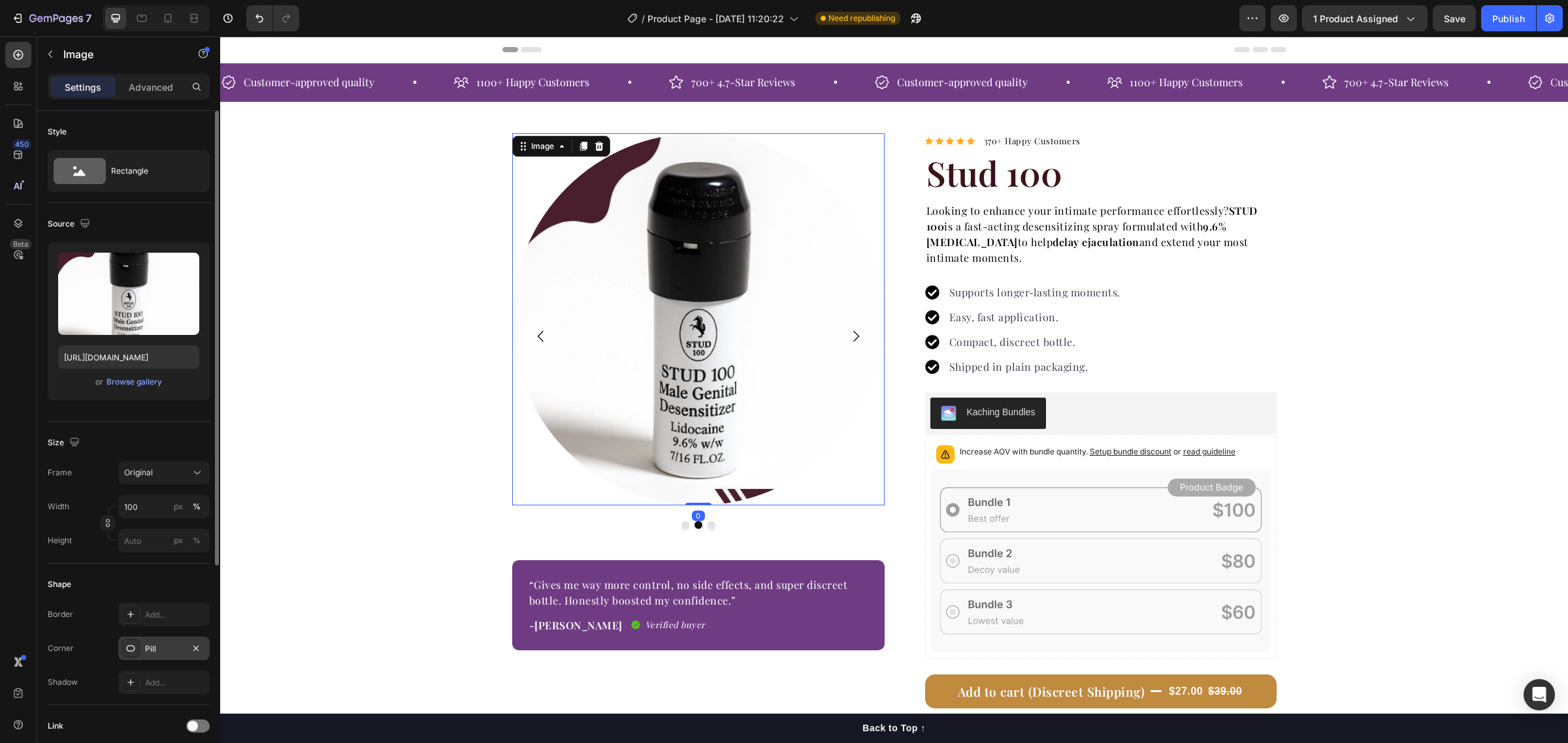
click at [129, 649] on icon at bounding box center [130, 648] width 10 height 10
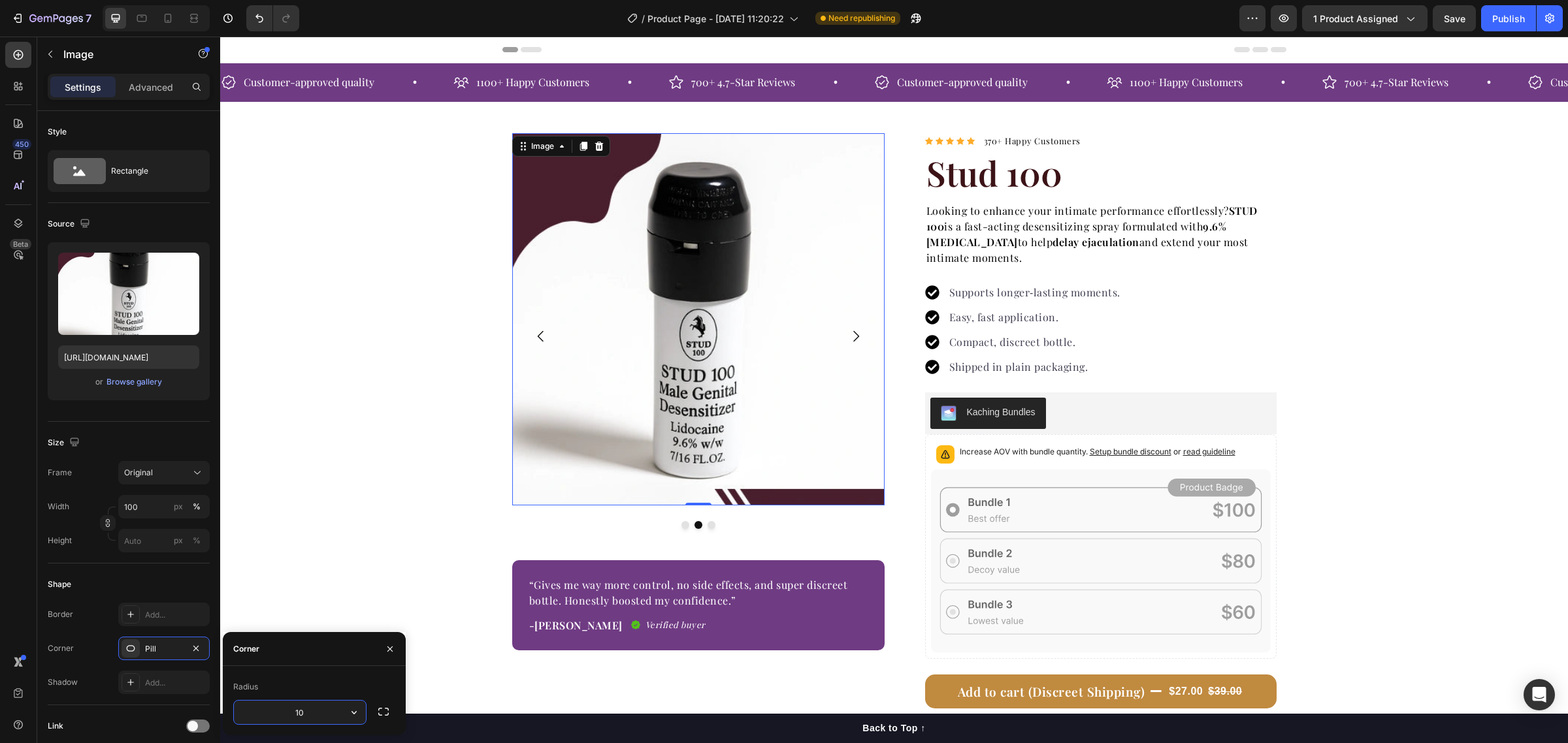
type input "100"
click at [335, 513] on div "Image Image 0 Image Carousel “Gives me way more control, no side effects, and s…" at bounding box center [894, 480] width 1348 height 694
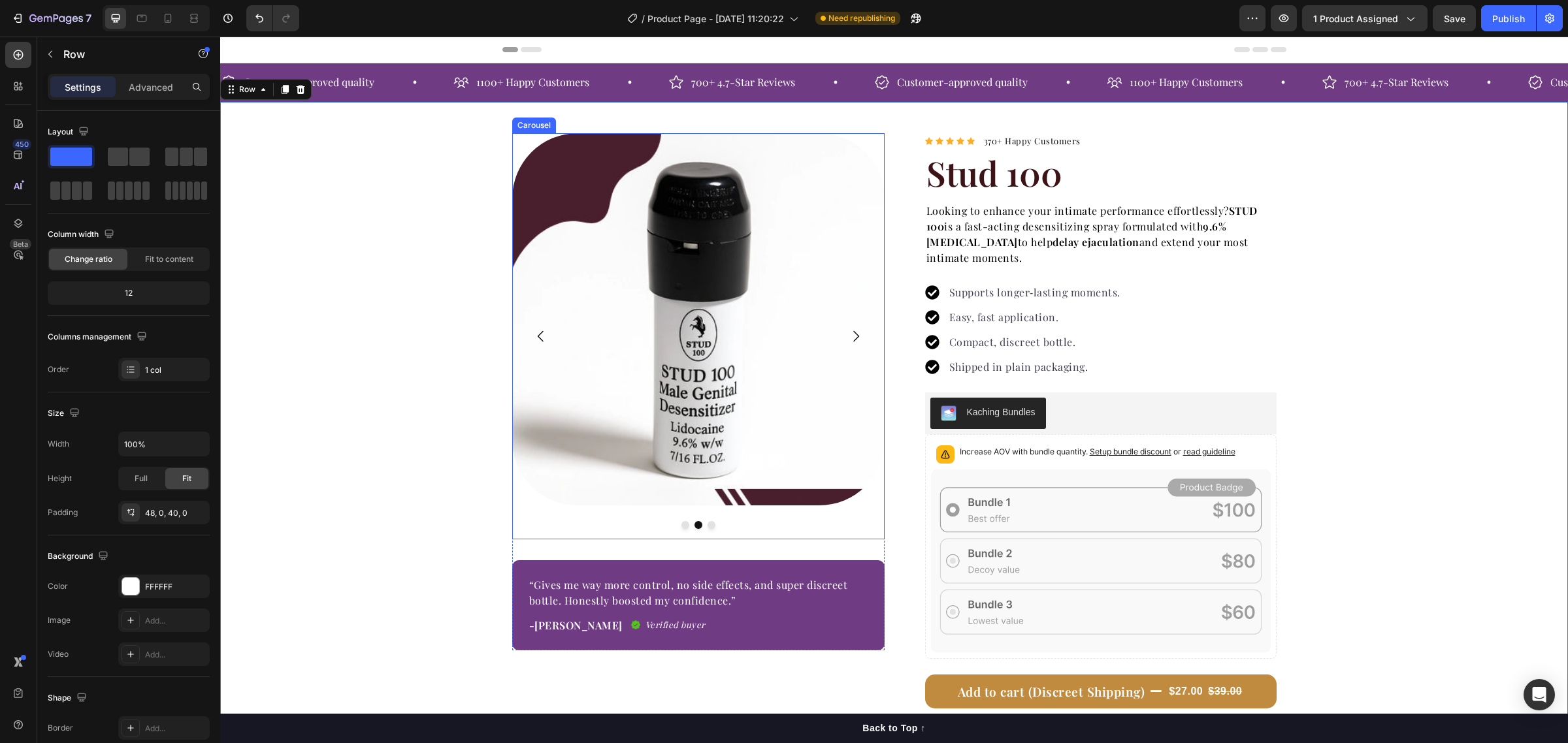
click at [854, 343] on icon "Carousel Next Arrow" at bounding box center [856, 336] width 16 height 16
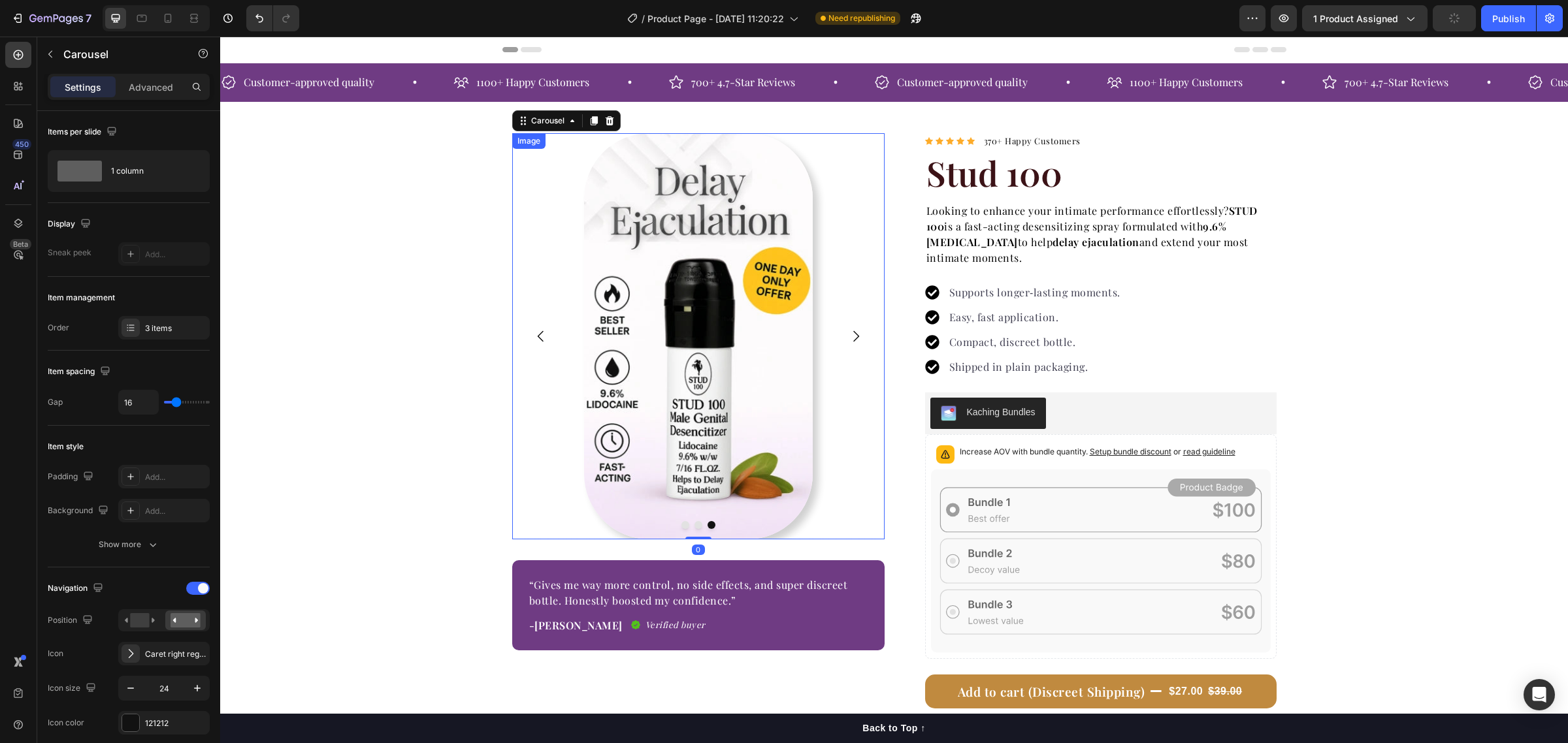
click at [660, 361] on img at bounding box center [698, 337] width 229 height 406
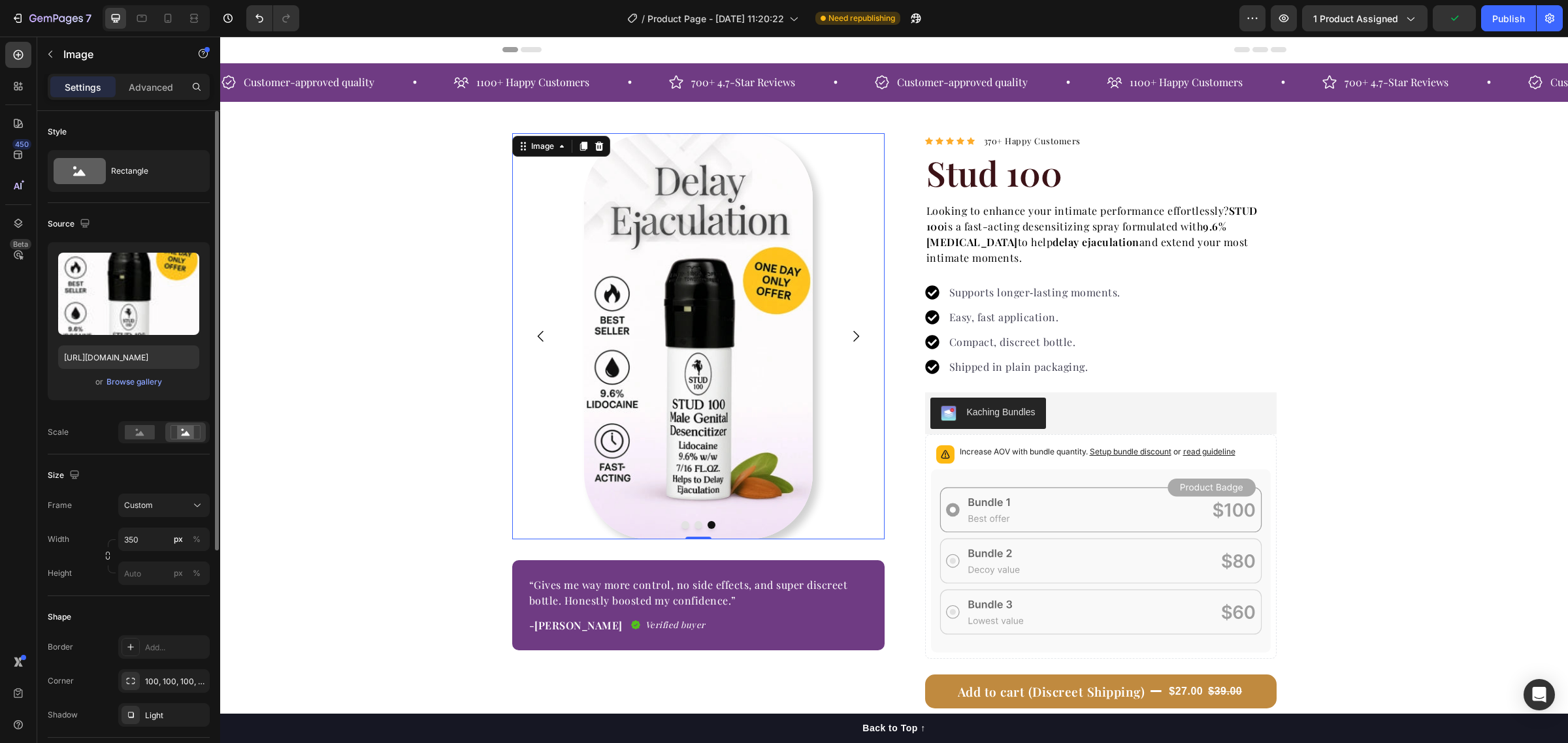
scroll to position [164, 0]
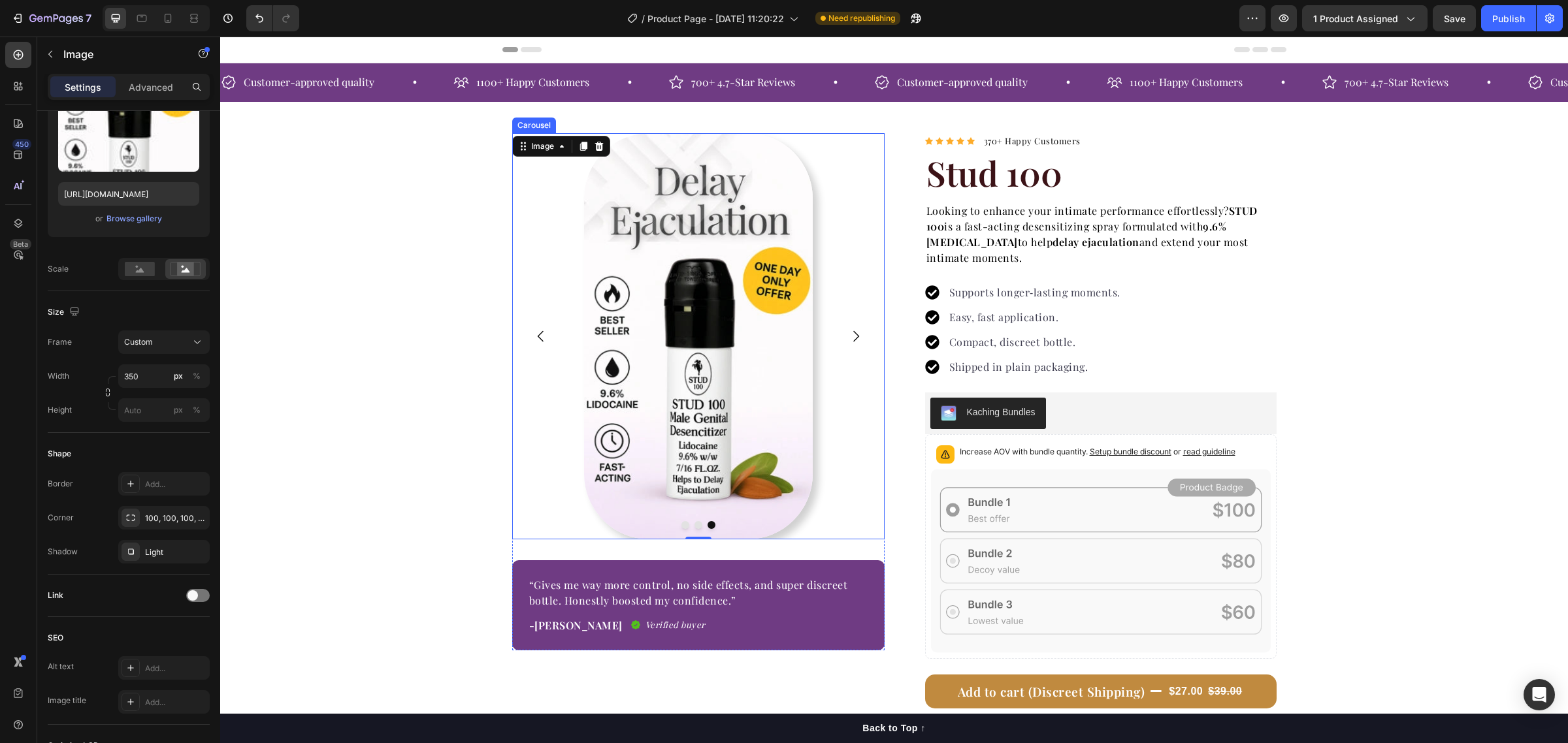
click at [533, 341] on icon "Carousel Back Arrow" at bounding box center [541, 336] width 16 height 16
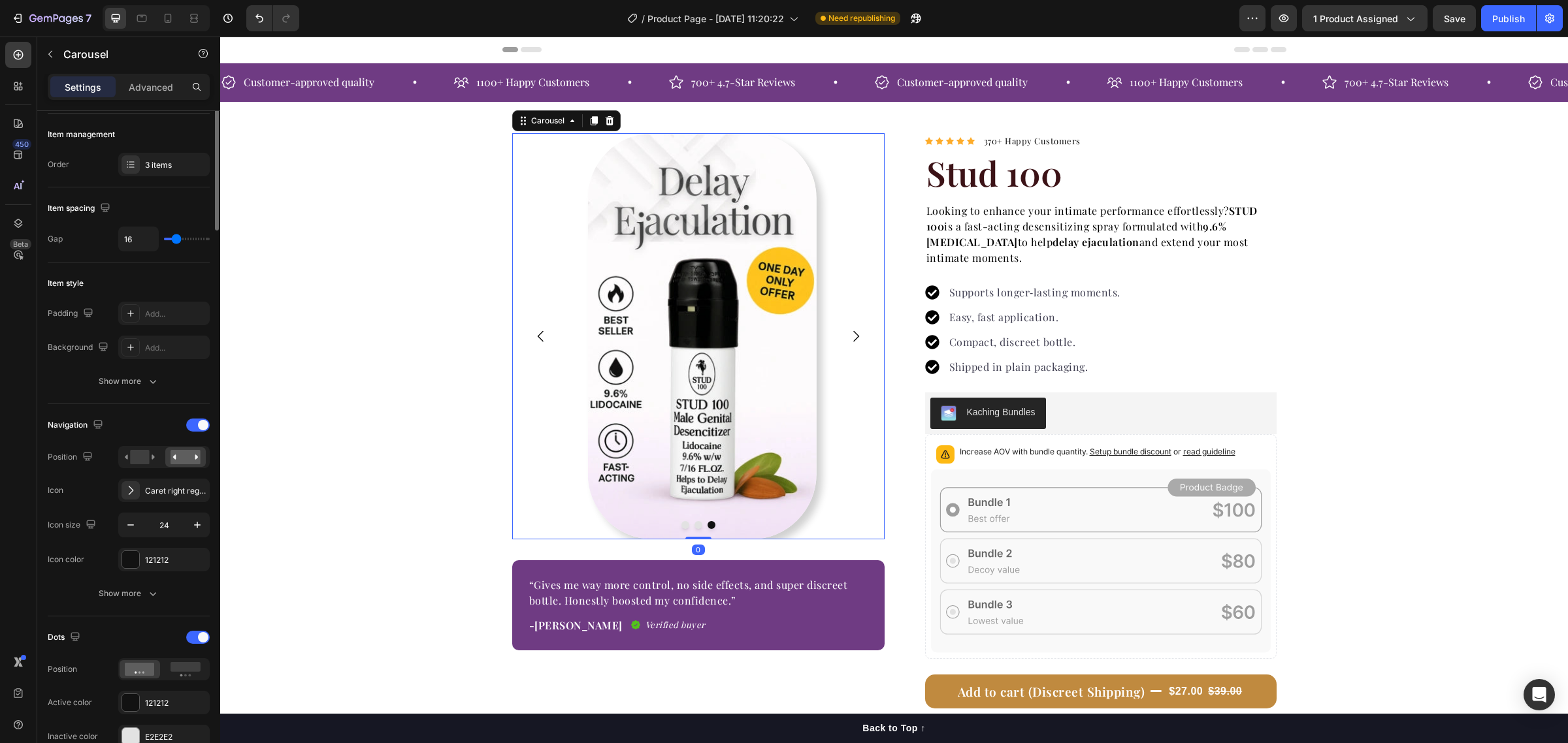
scroll to position [0, 0]
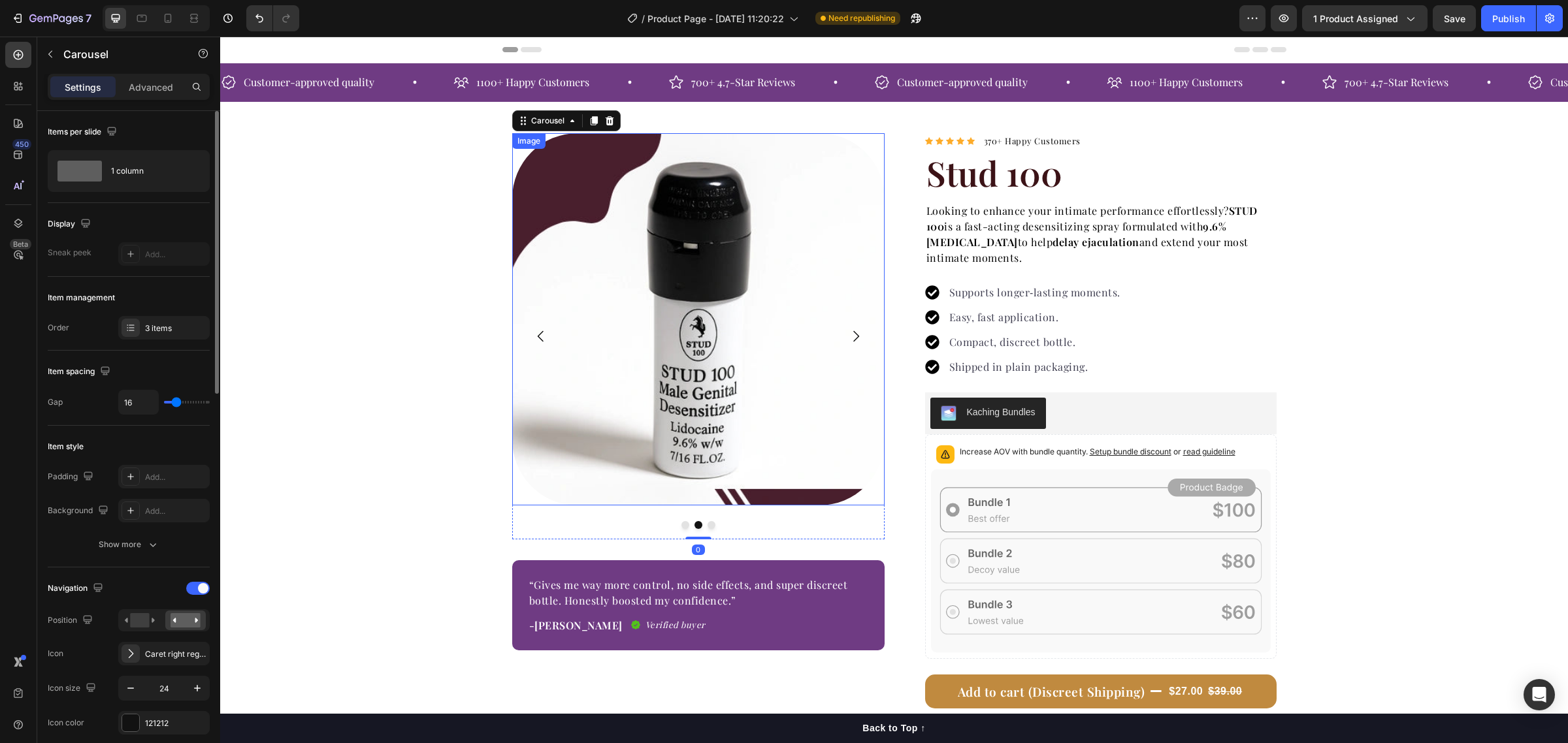
click at [710, 302] on img at bounding box center [698, 320] width 372 height 372
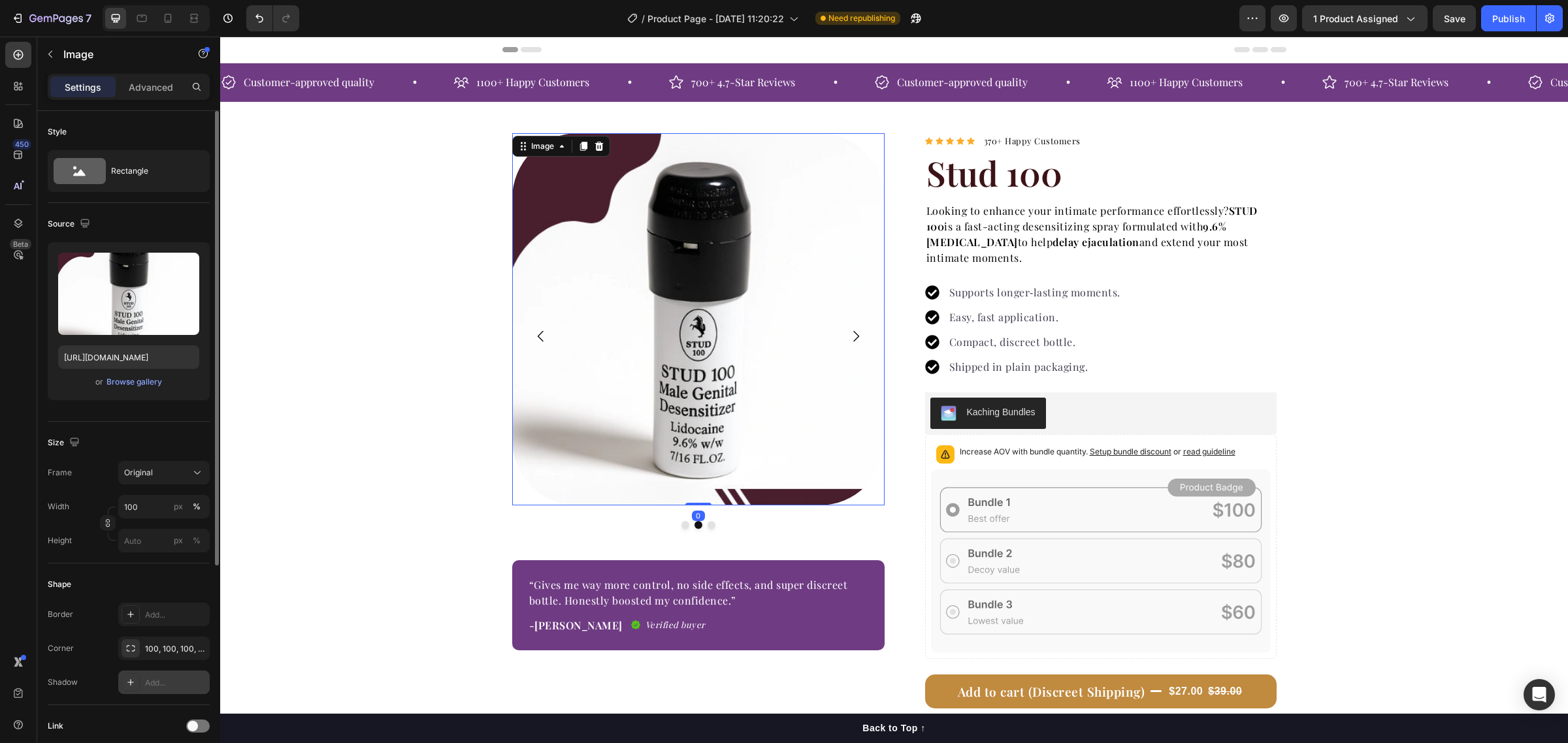
click at [132, 681] on icon at bounding box center [130, 682] width 10 height 10
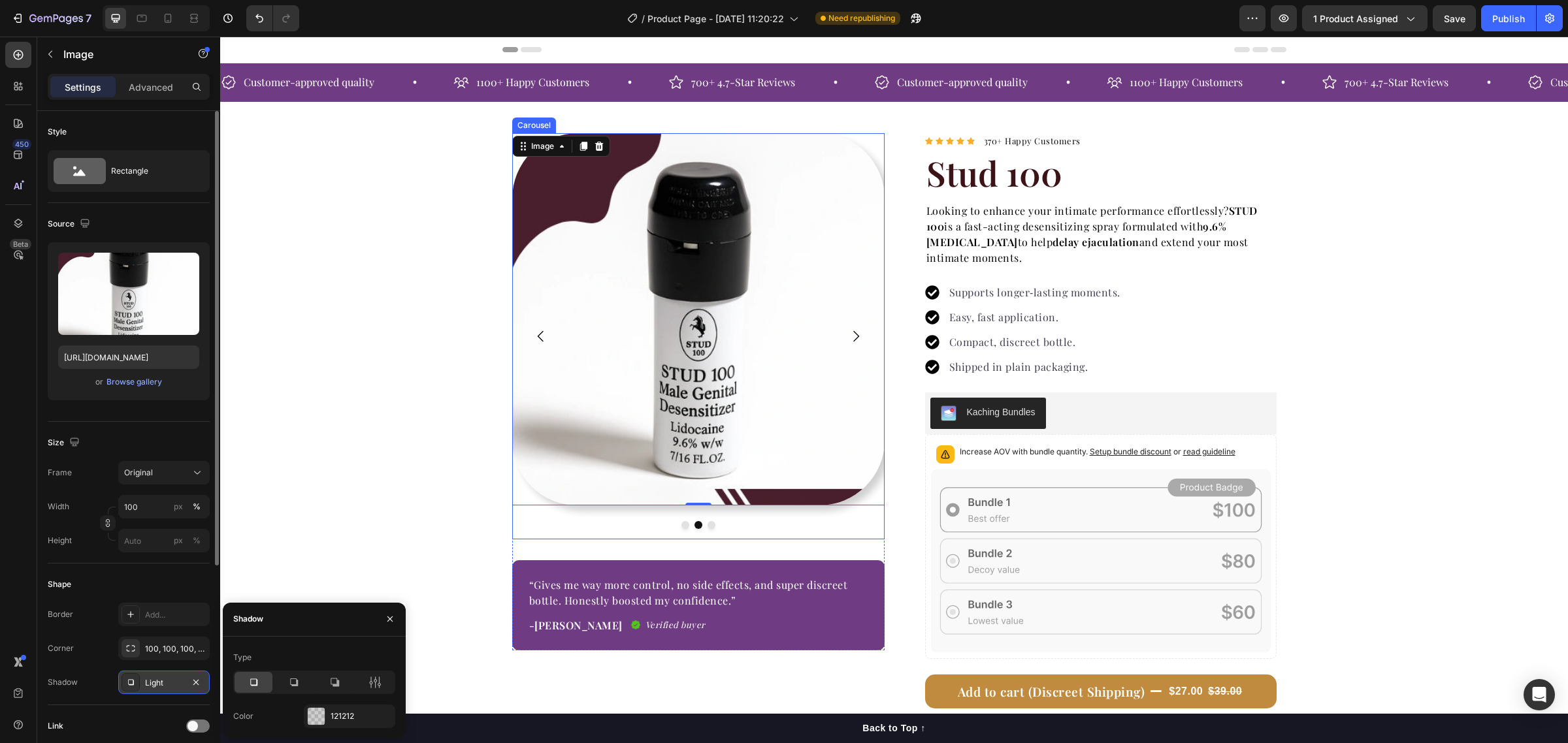
click at [538, 331] on icon "Carousel Back Arrow" at bounding box center [541, 336] width 16 height 16
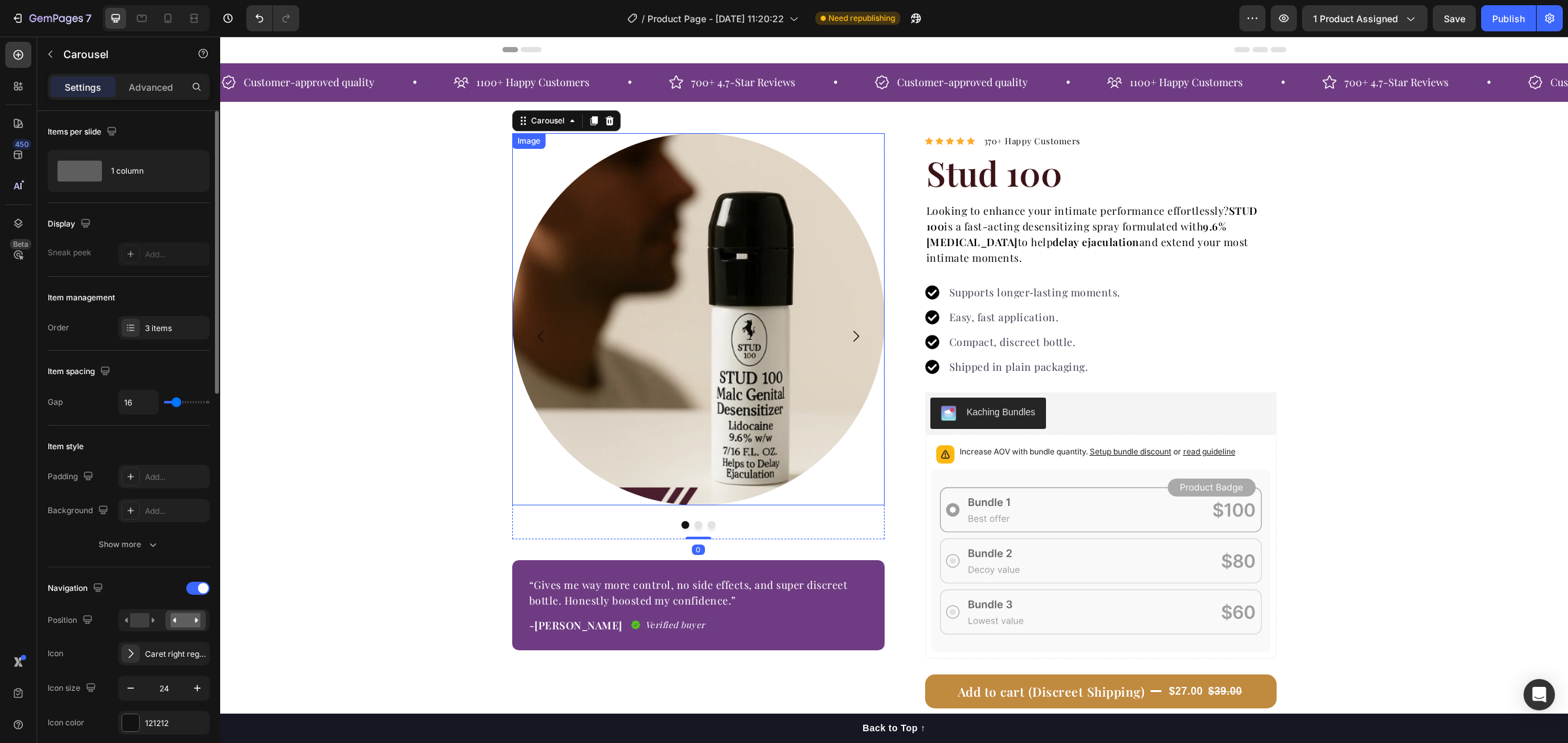
click at [665, 323] on img at bounding box center [698, 320] width 372 height 372
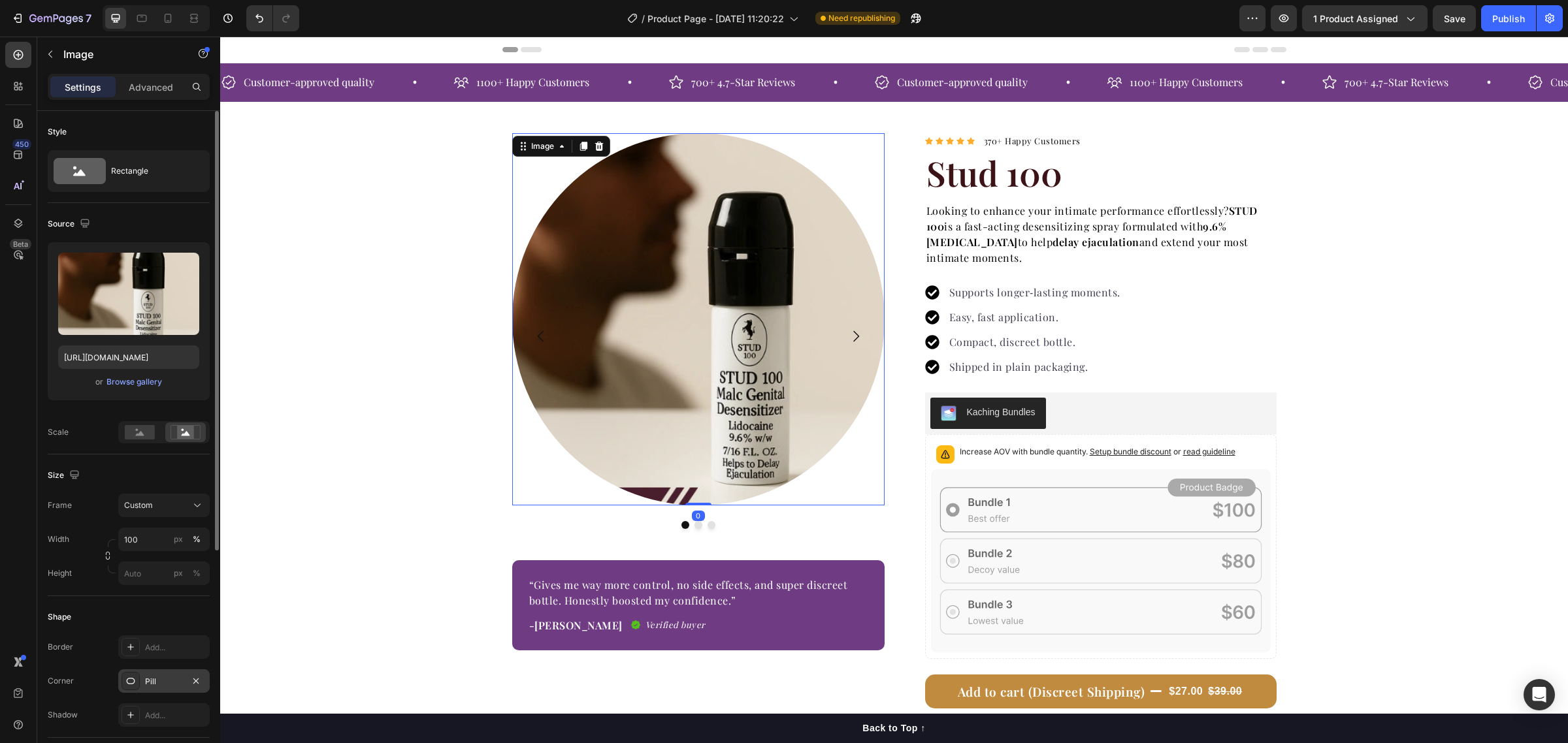
click at [129, 681] on icon at bounding box center [130, 681] width 10 height 10
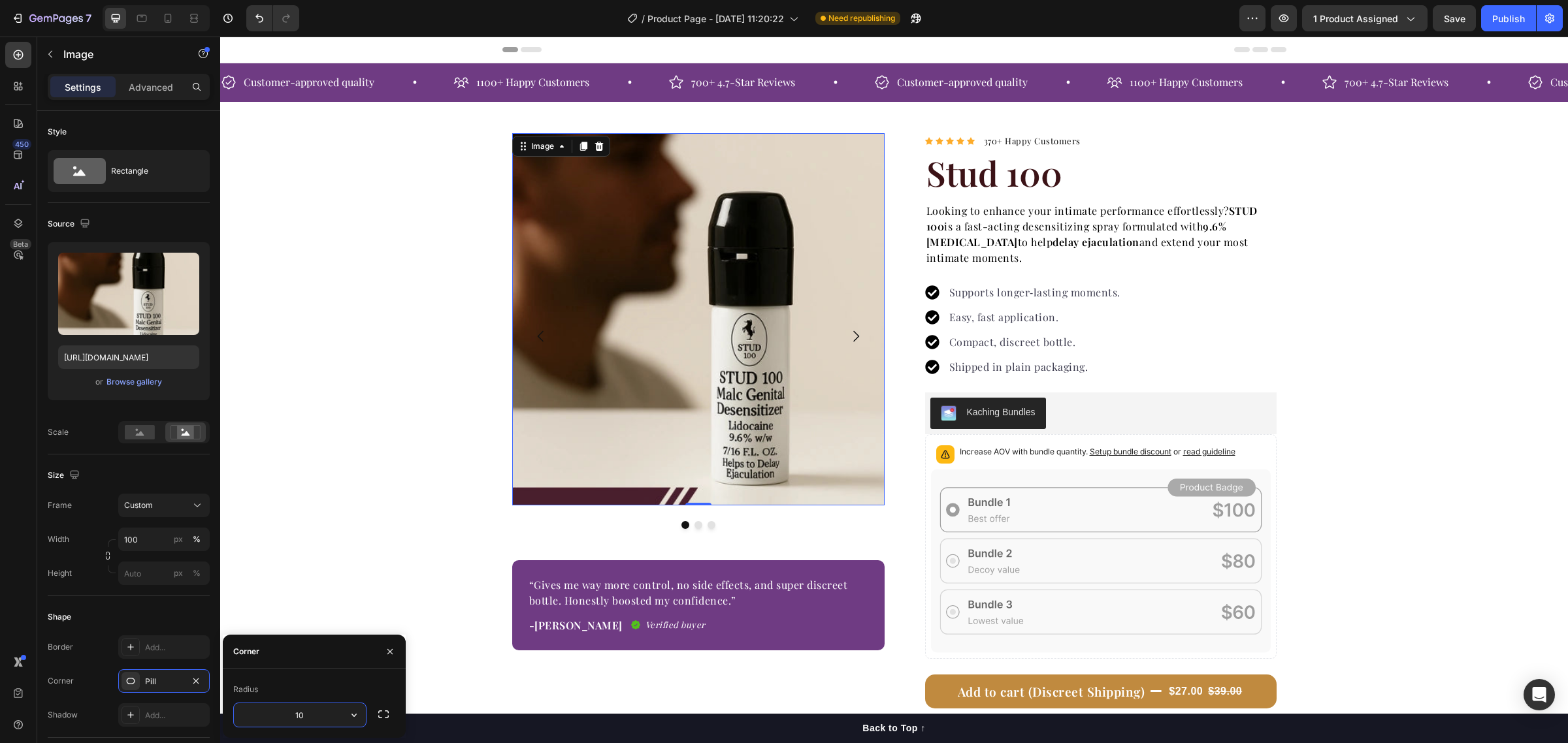
type input "100"
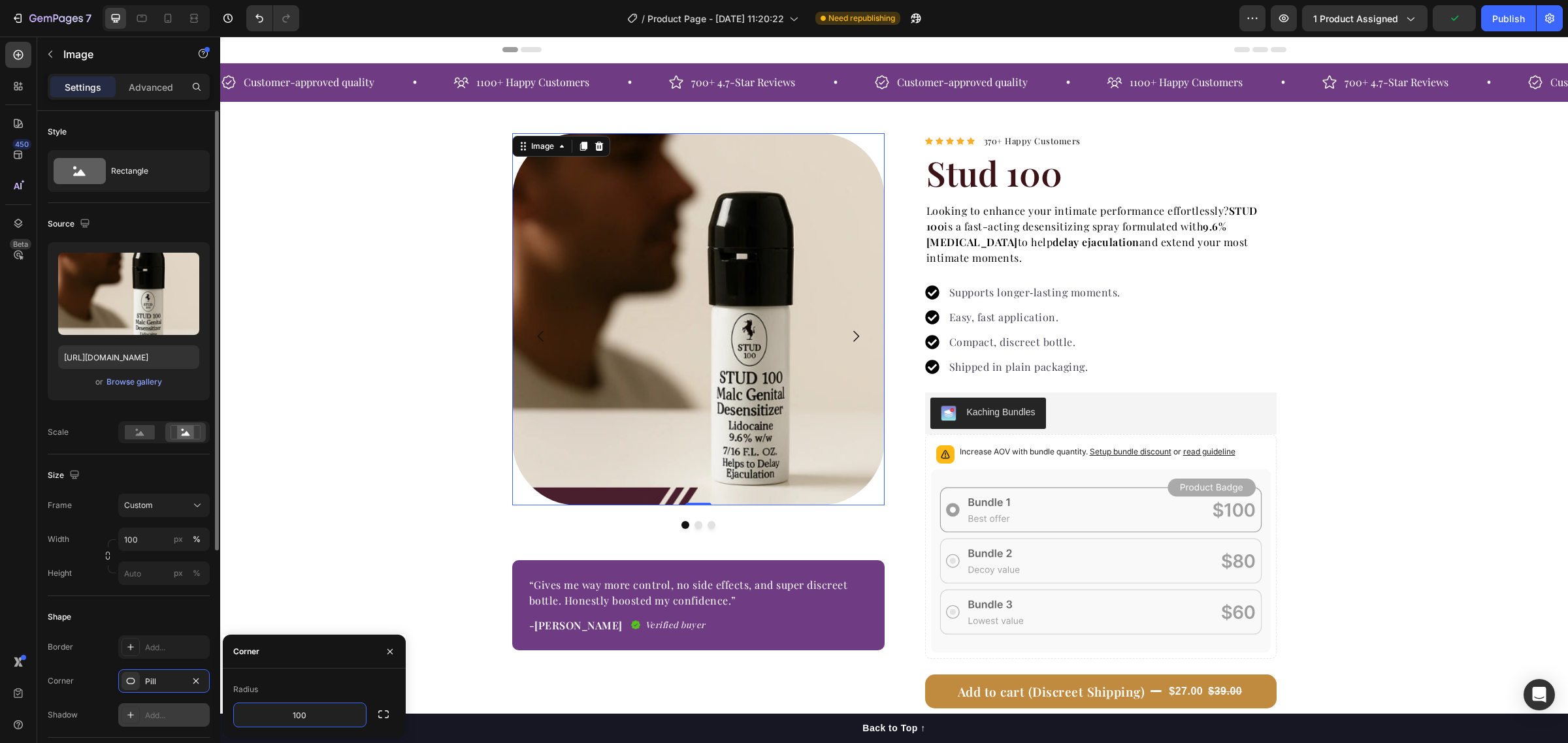
click at [133, 717] on icon at bounding box center [130, 715] width 10 height 10
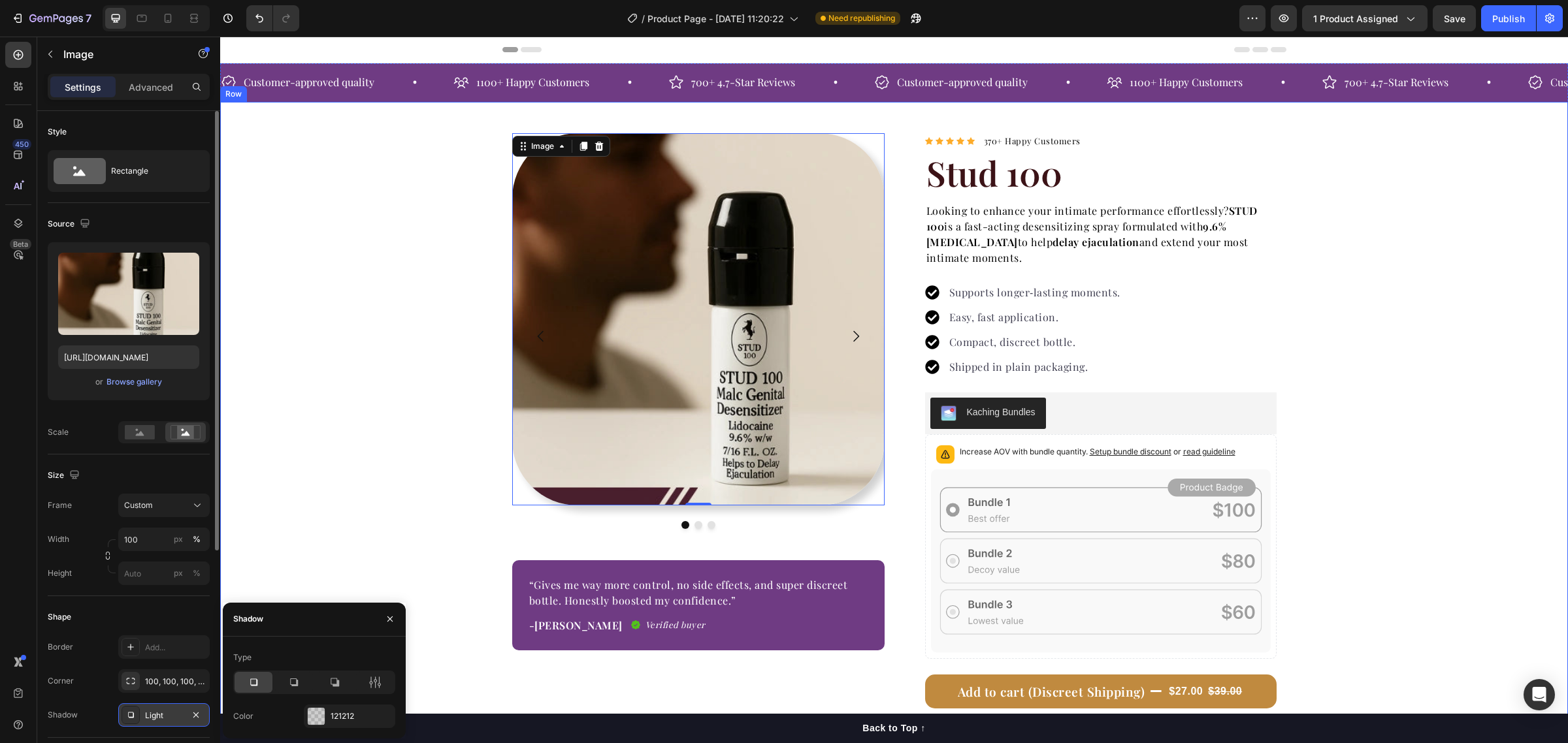
click at [300, 513] on div "Image 0 Image Image Carousel “Gives me way more control, no side effects, and s…" at bounding box center [894, 480] width 1348 height 694
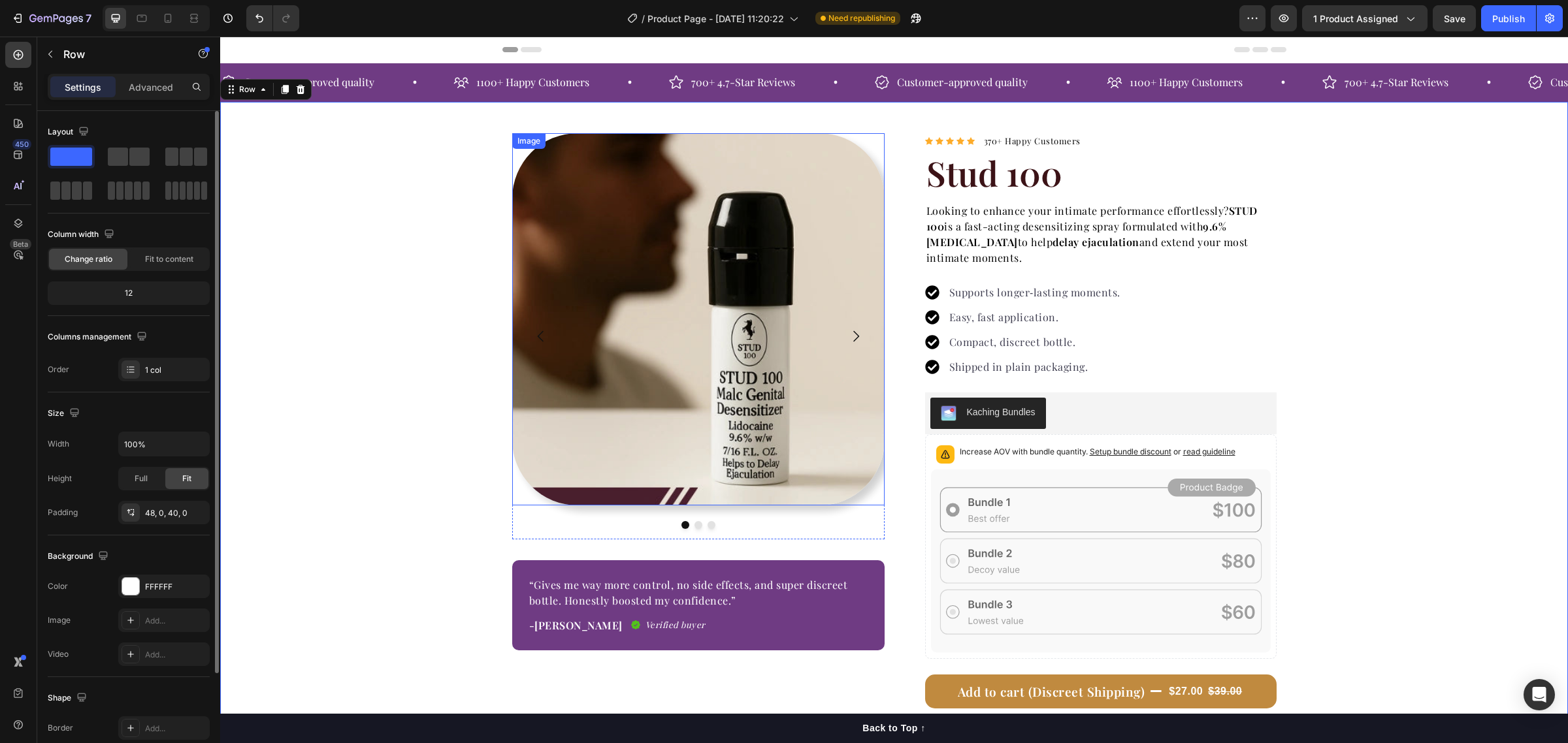
click at [851, 331] on icon "Carousel Next Arrow" at bounding box center [856, 336] width 16 height 16
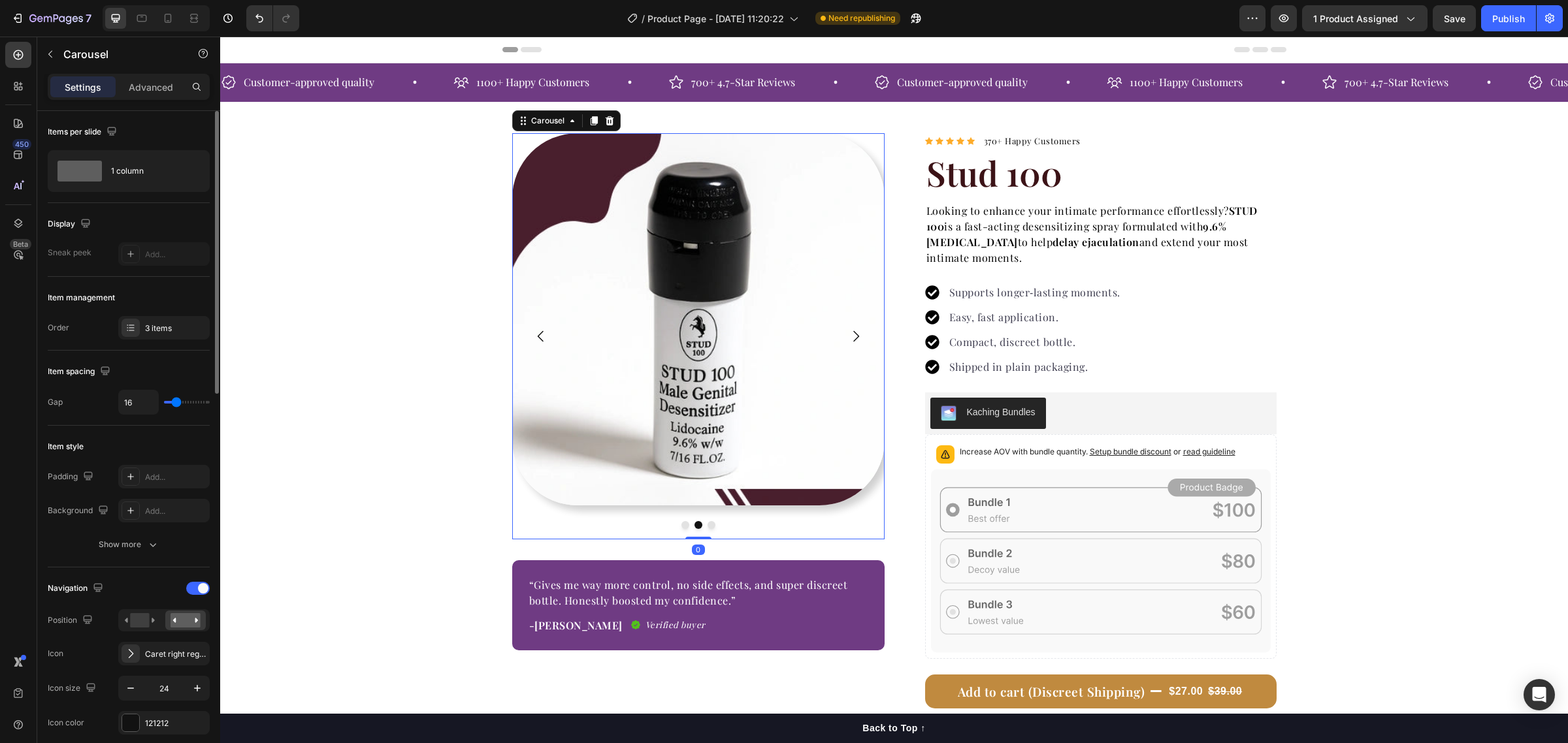
click at [851, 331] on icon "Carousel Next Arrow" at bounding box center [856, 336] width 16 height 16
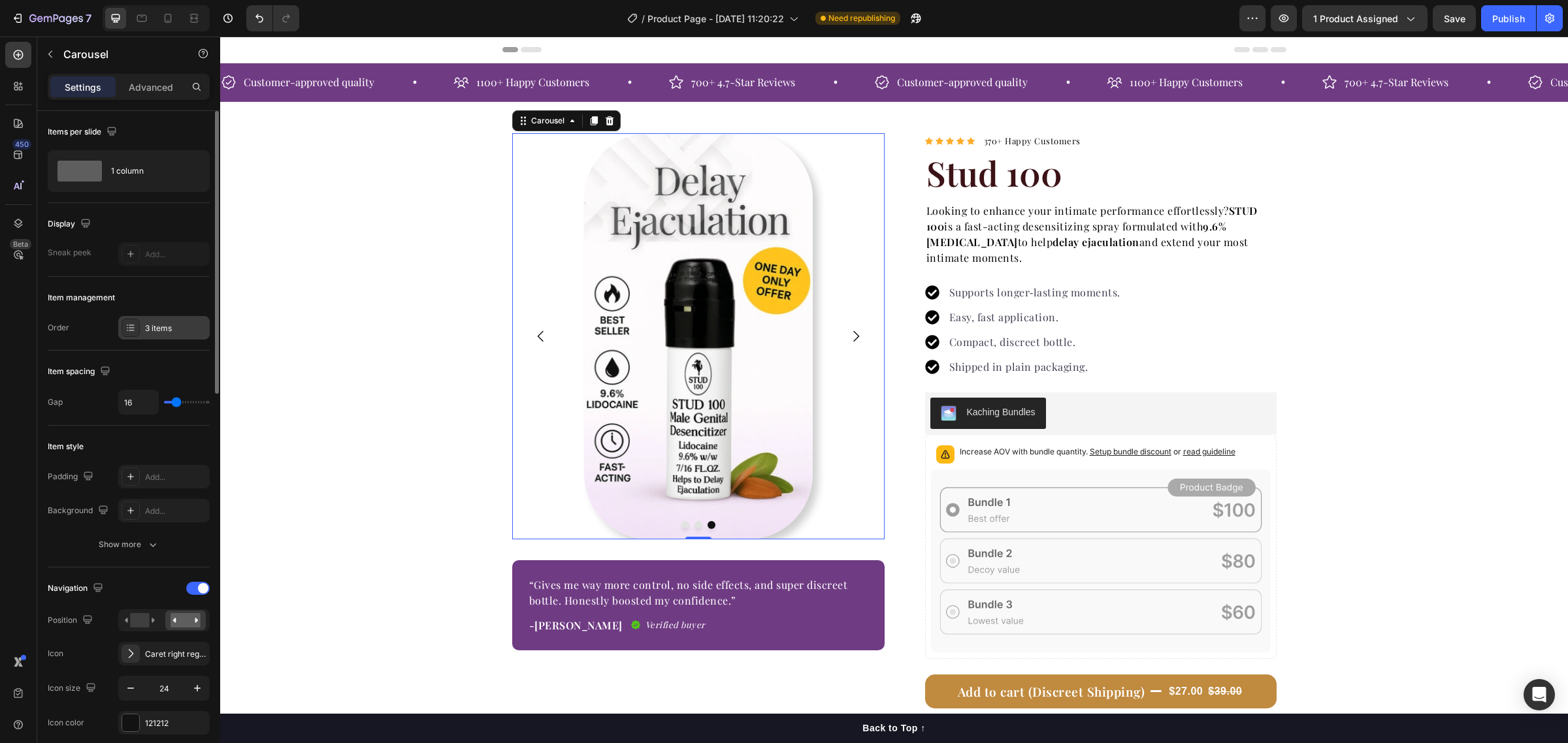
click at [132, 328] on icon at bounding box center [130, 328] width 10 height 10
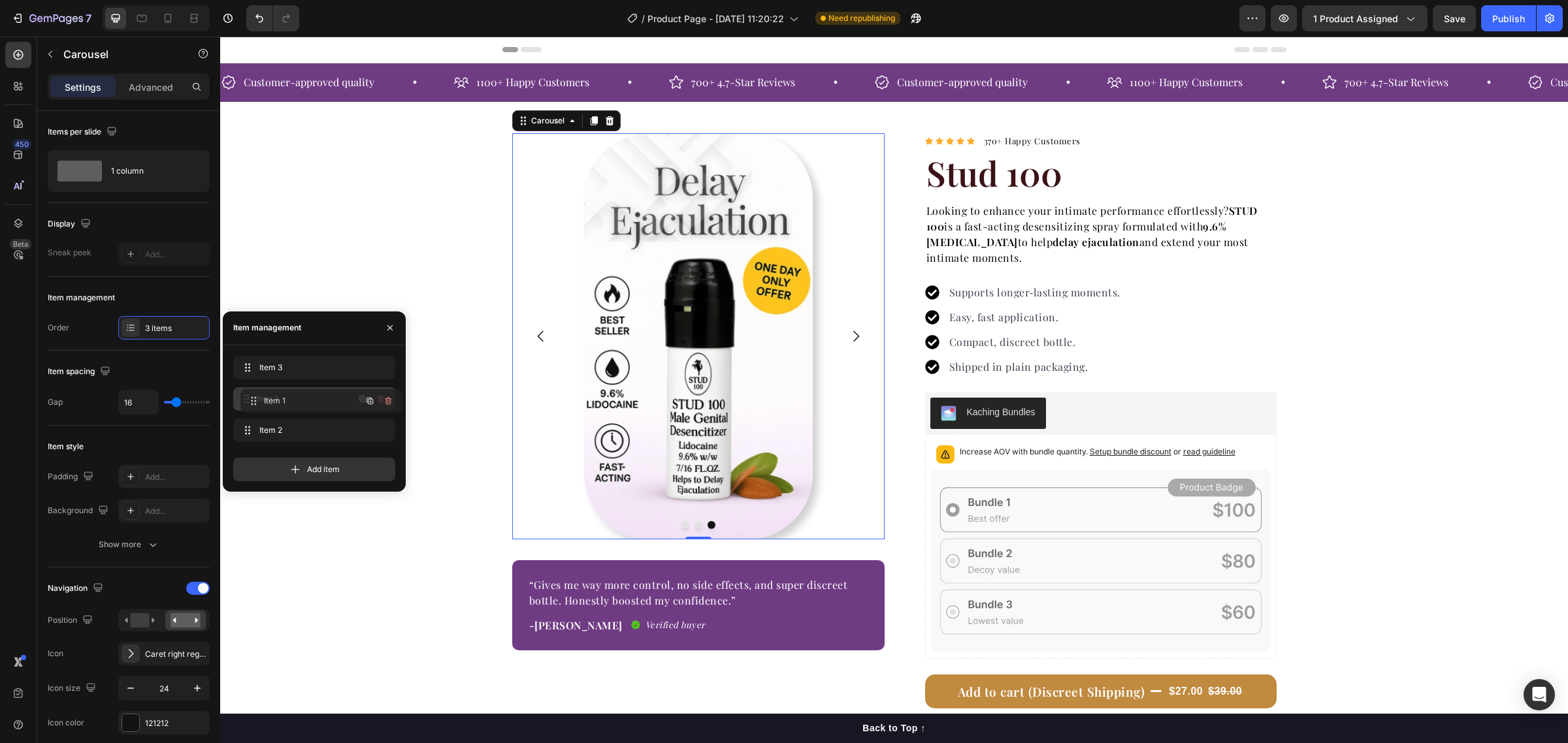
drag, startPoint x: 272, startPoint y: 429, endPoint x: 280, endPoint y: 400, distance: 30.1
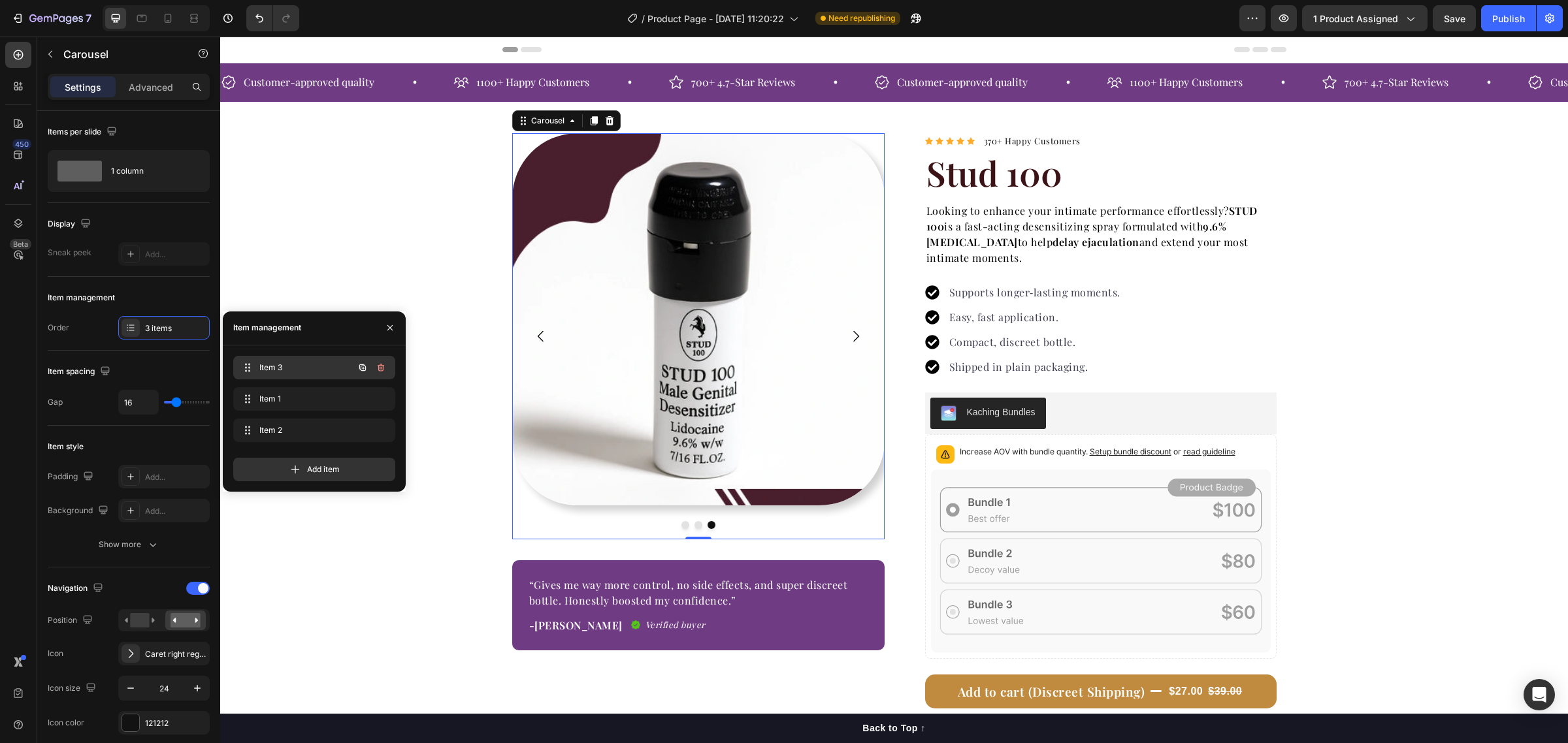
click at [303, 361] on div "Item 3 Item 3" at bounding box center [296, 367] width 115 height 18
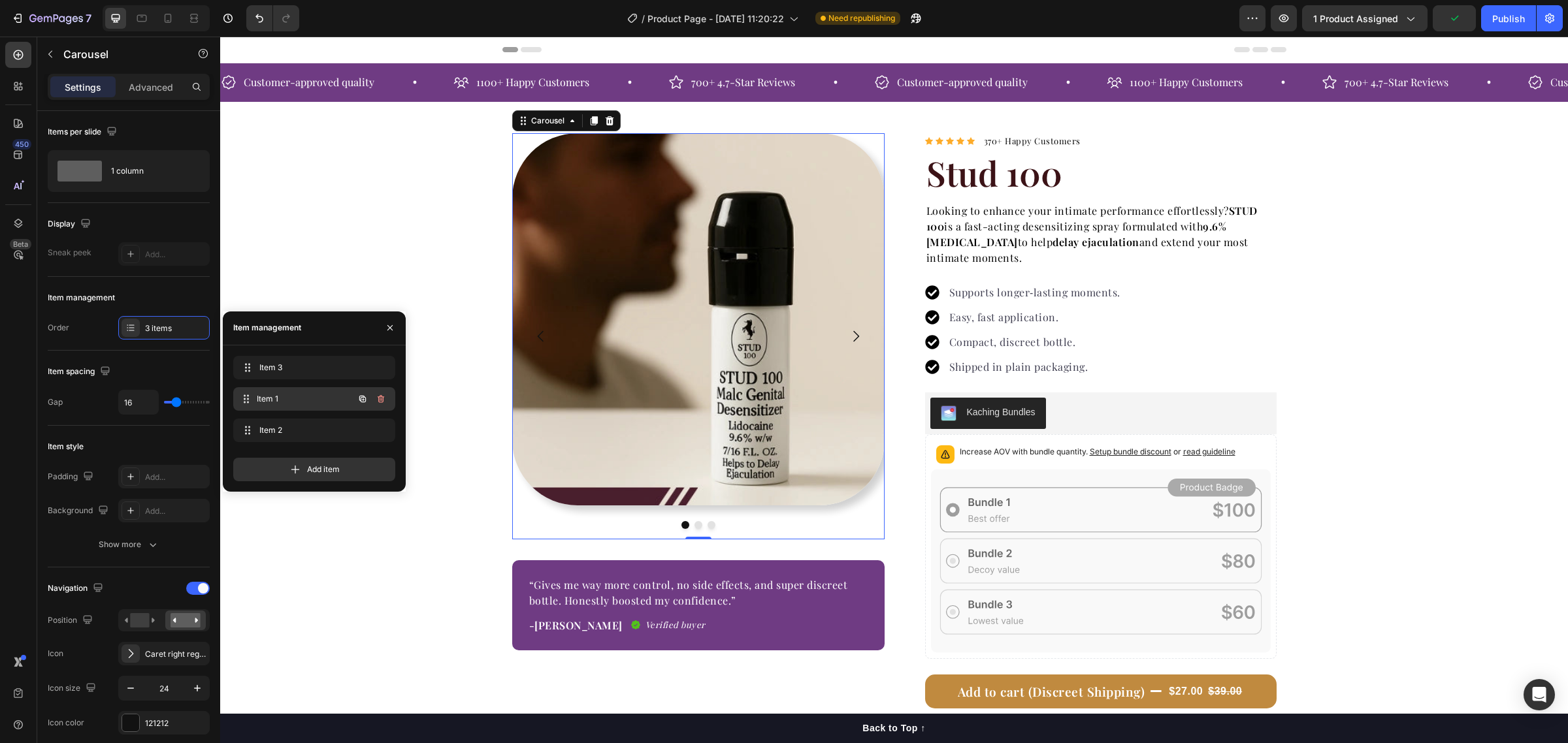
click at [305, 395] on span "Item 1" at bounding box center [305, 399] width 97 height 12
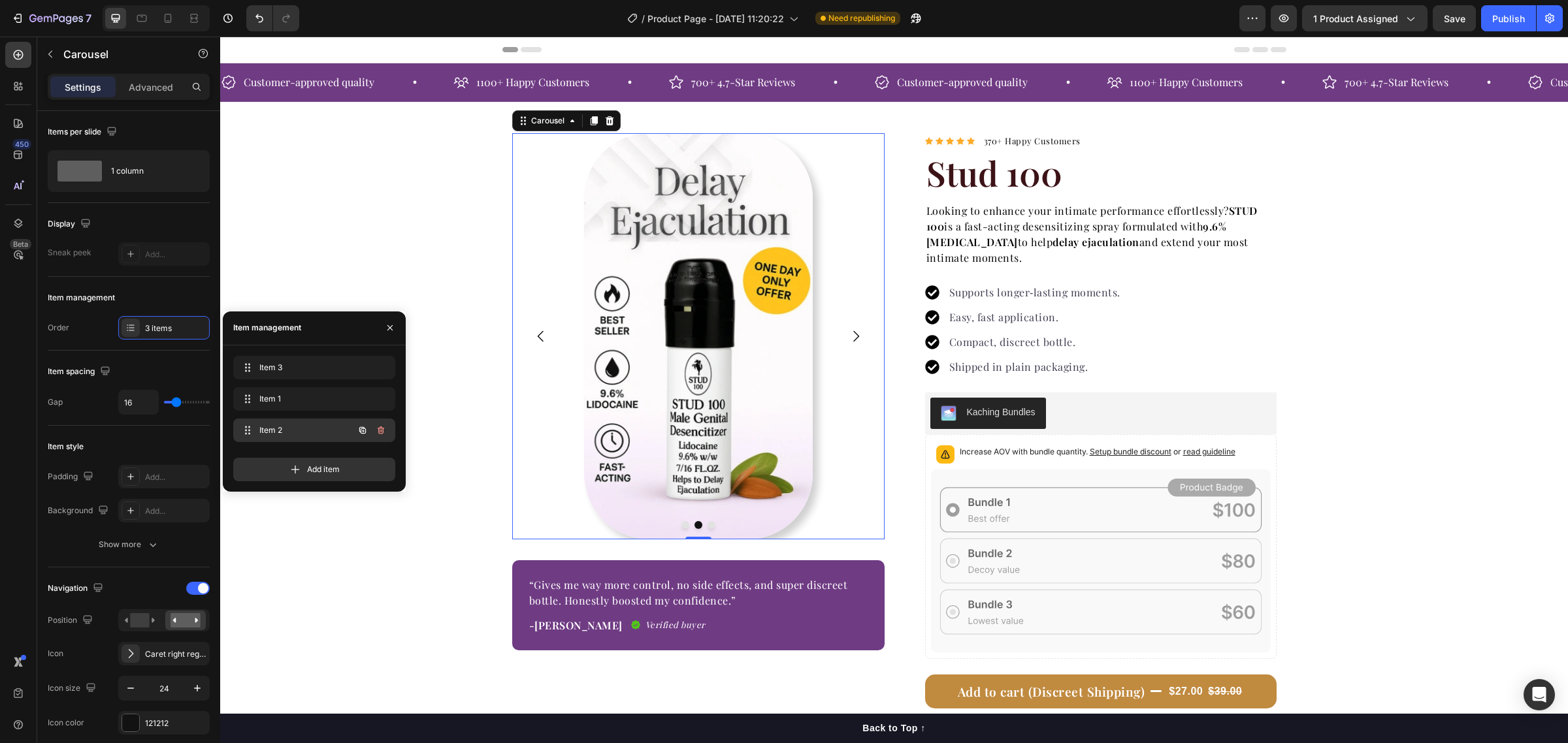
click at [298, 424] on span "Item 2" at bounding box center [296, 430] width 74 height 12
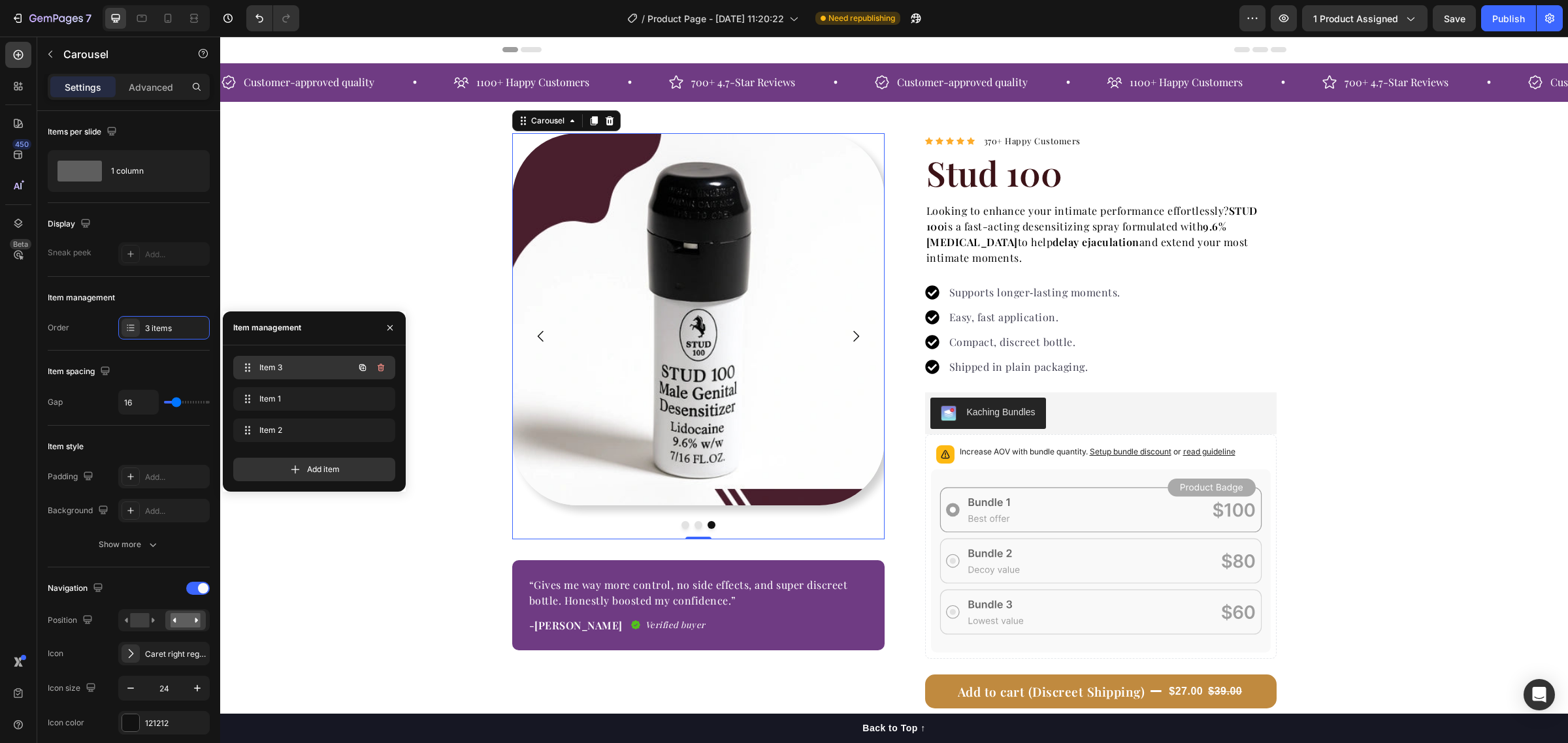
click at [296, 366] on span "Item 3" at bounding box center [296, 367] width 74 height 12
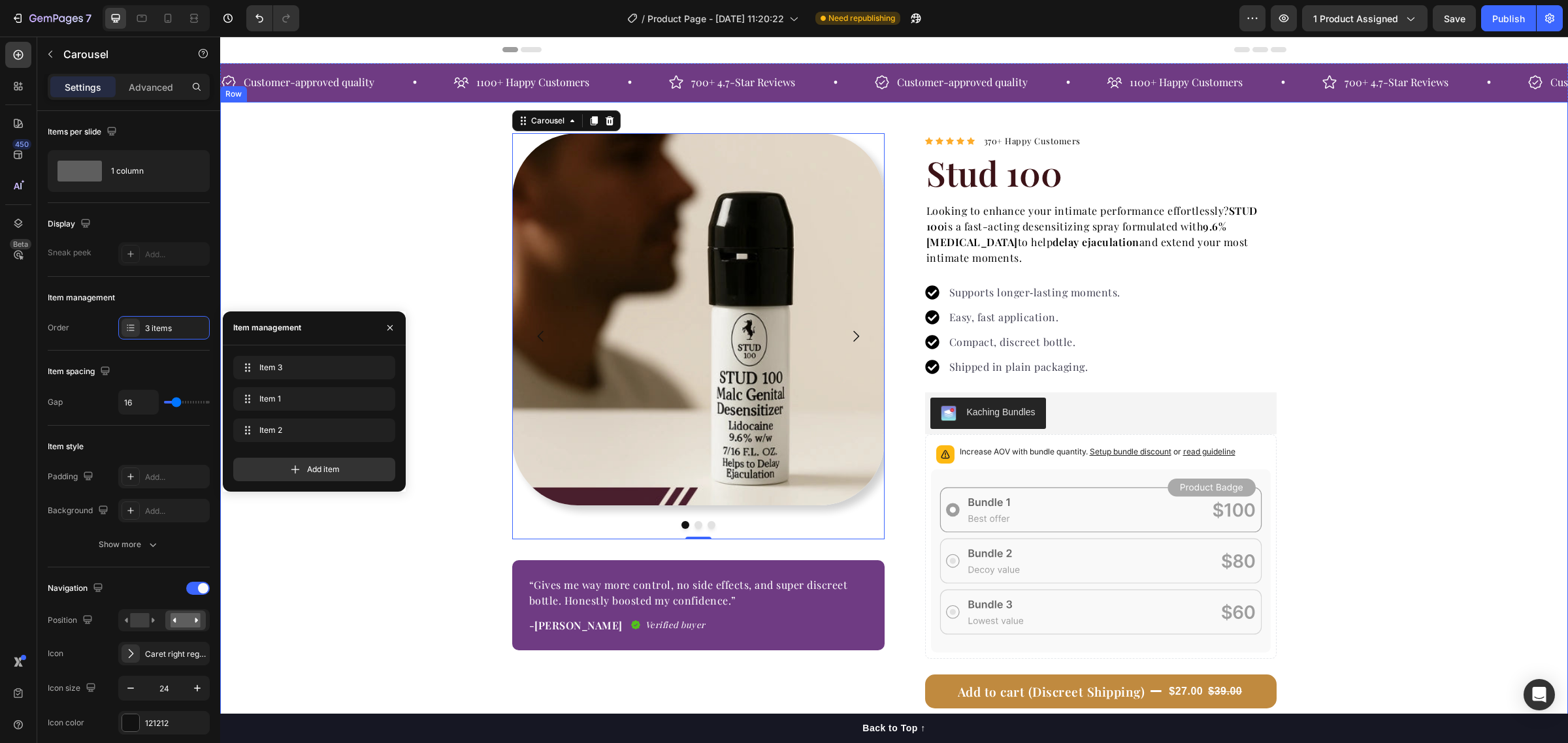
click at [324, 231] on div "Image Image Image Carousel 0 “Gives me way more control, no side effects, and s…" at bounding box center [894, 480] width 1348 height 694
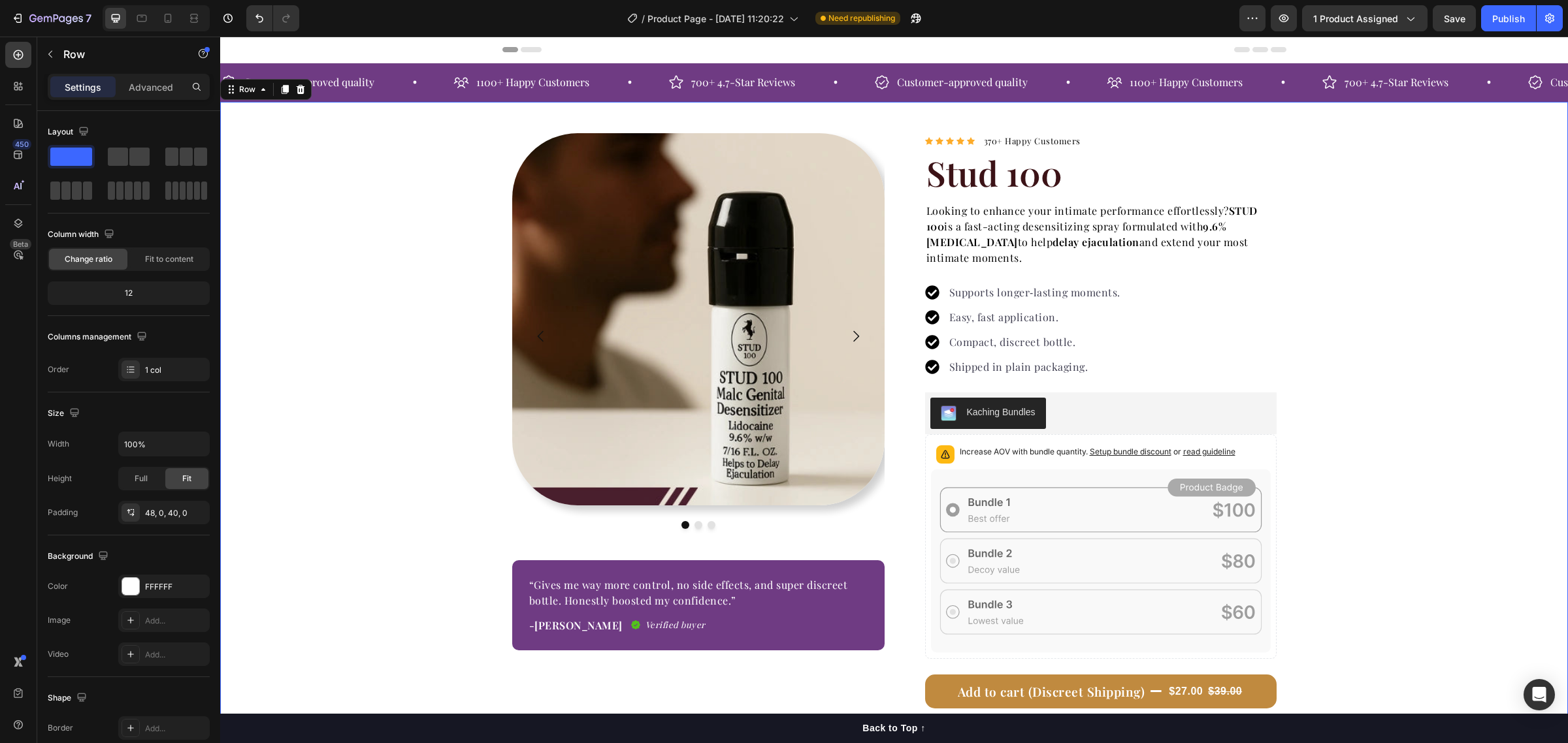
click at [1349, 339] on div "Image Image Image Carousel “Gives me way more control, no side effects, and sup…" at bounding box center [894, 480] width 1348 height 694
click at [1506, 16] on div "Publish" at bounding box center [1508, 18] width 33 height 14
click at [999, 180] on h1 "Stud 100" at bounding box center [1101, 173] width 352 height 47
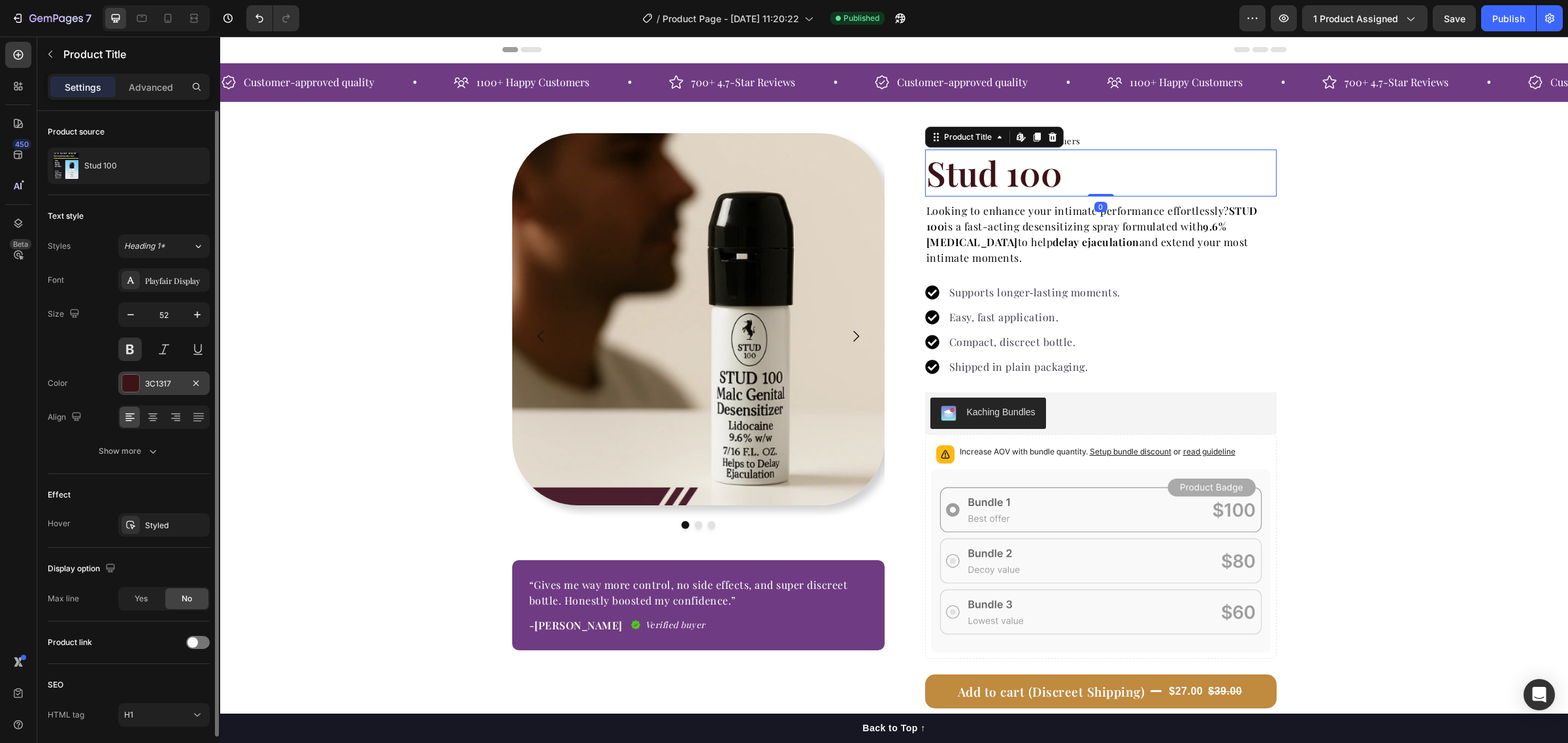
click at [127, 386] on div at bounding box center [130, 383] width 17 height 17
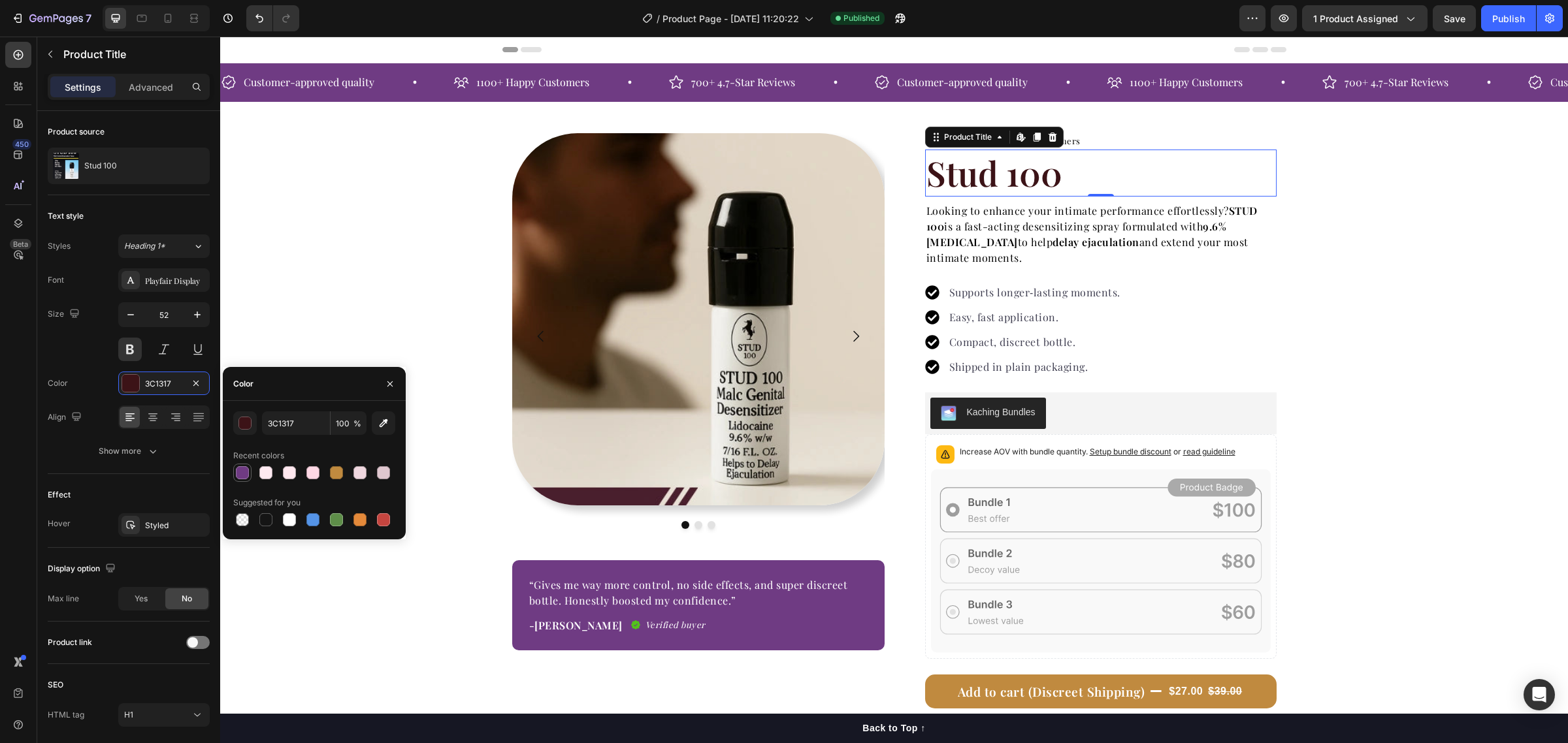
click at [246, 478] on div at bounding box center [242, 473] width 13 height 13
type input "6F3B83"
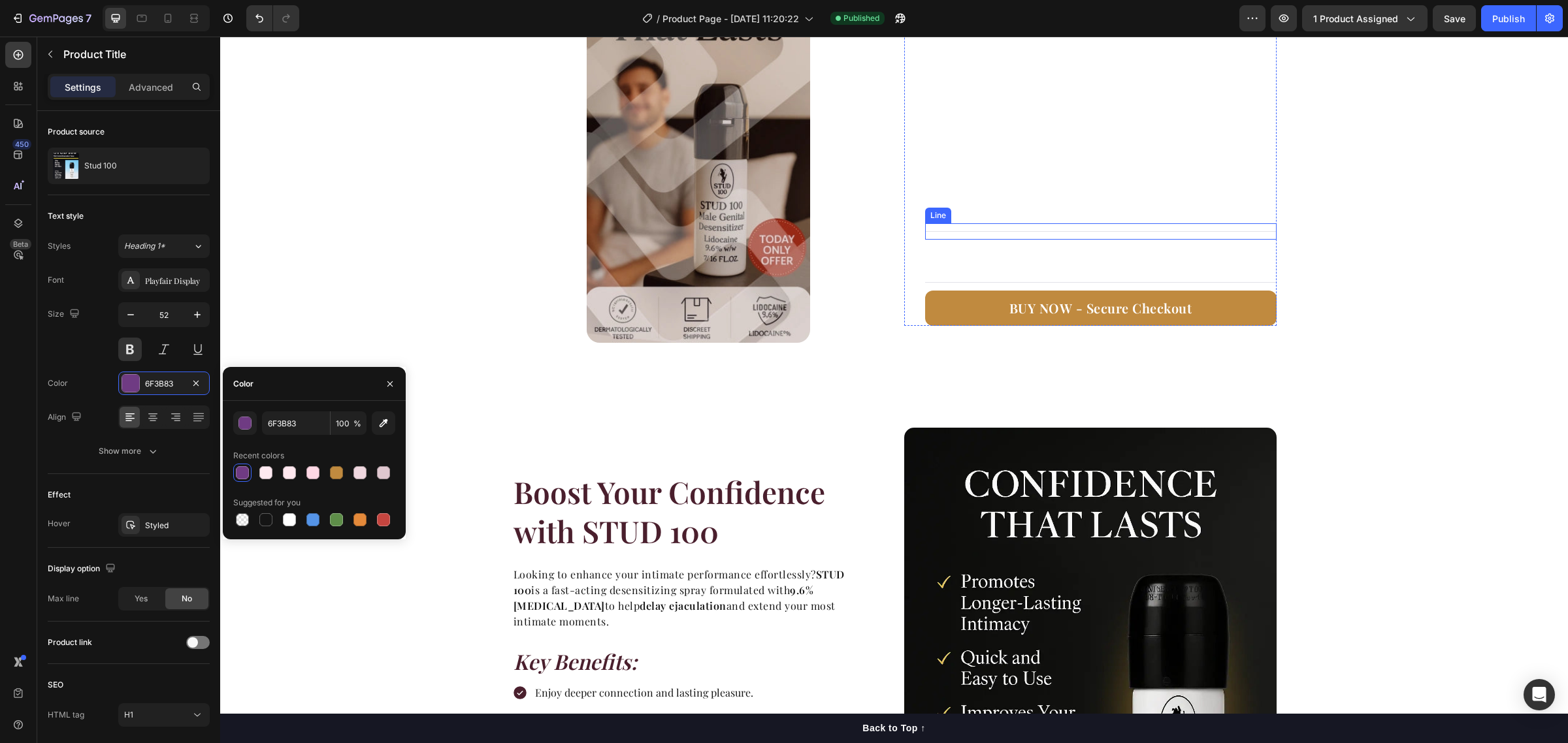
scroll to position [1061, 0]
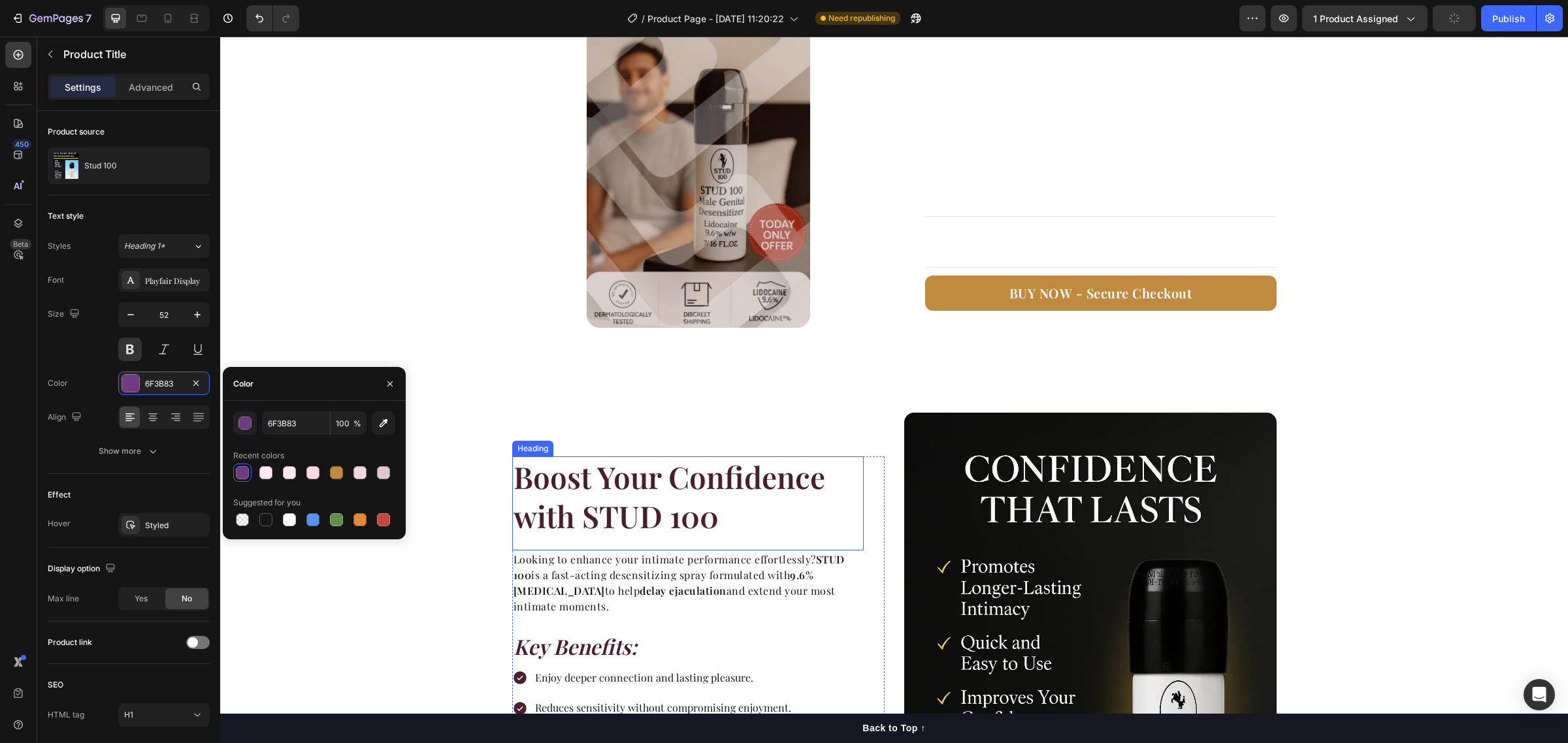
click at [694, 508] on strong "Boost Your Confidence with STUD 100" at bounding box center [669, 496] width 311 height 79
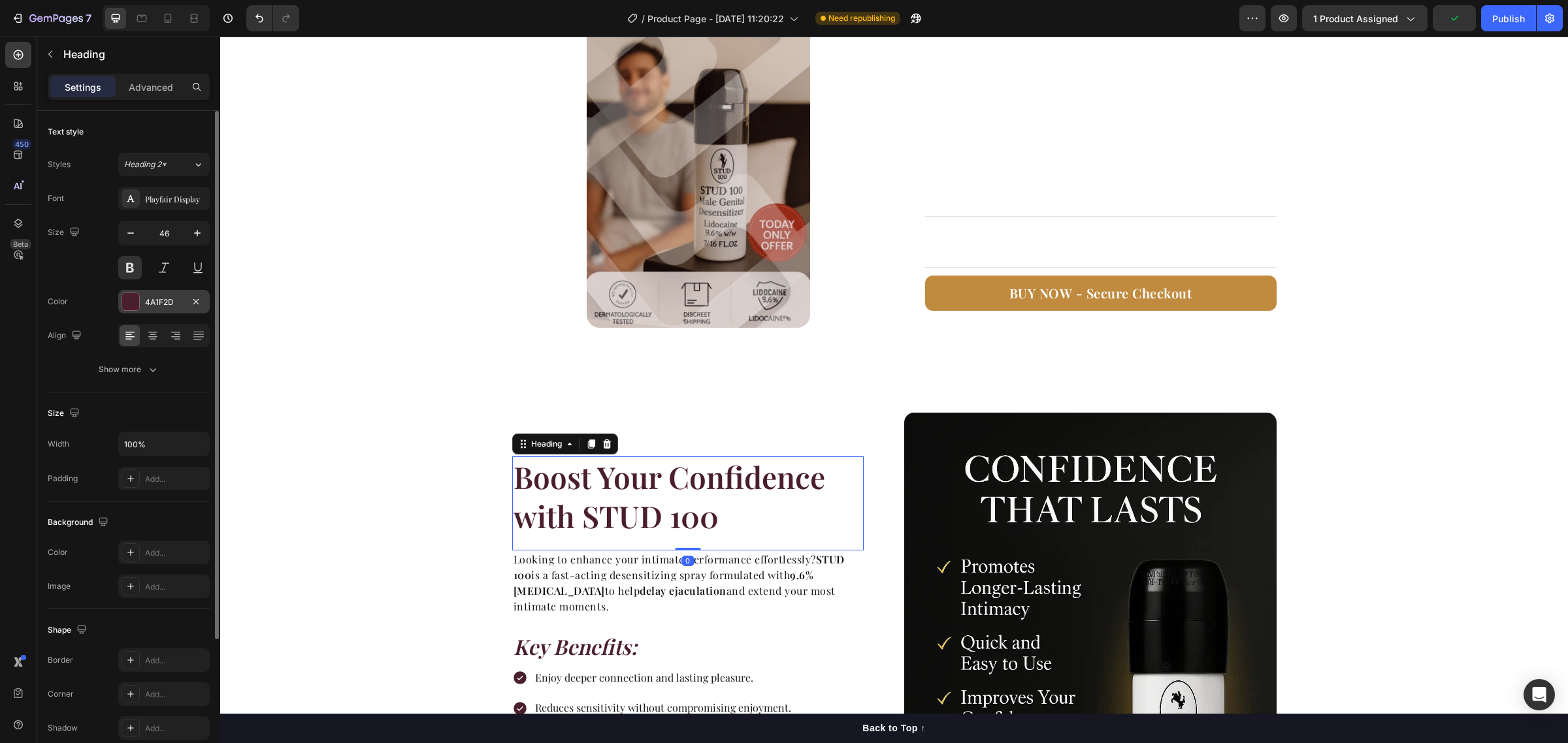
click at [157, 306] on div "4A1F2D" at bounding box center [164, 302] width 38 height 12
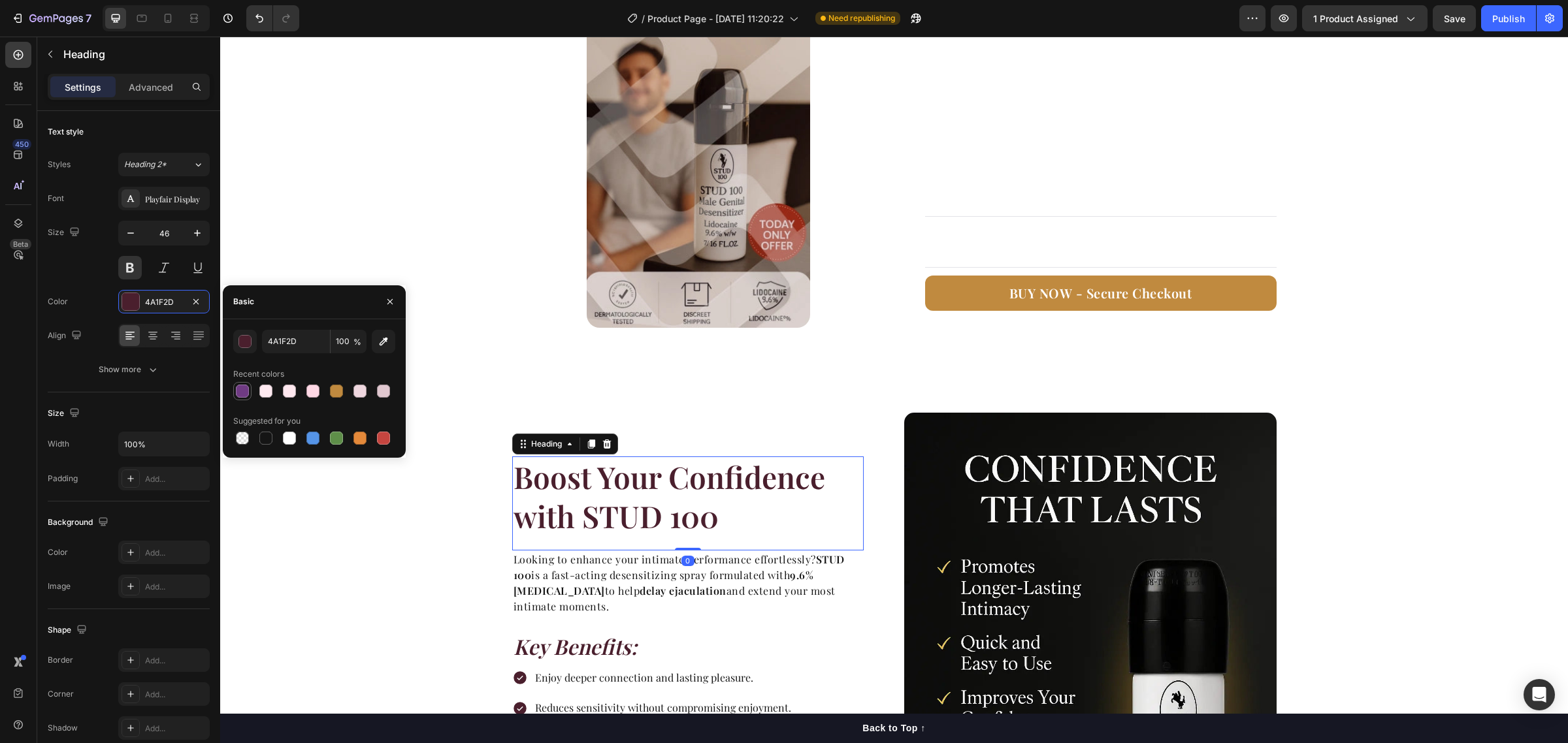
click at [245, 393] on div at bounding box center [242, 391] width 13 height 13
type input "6F3B83"
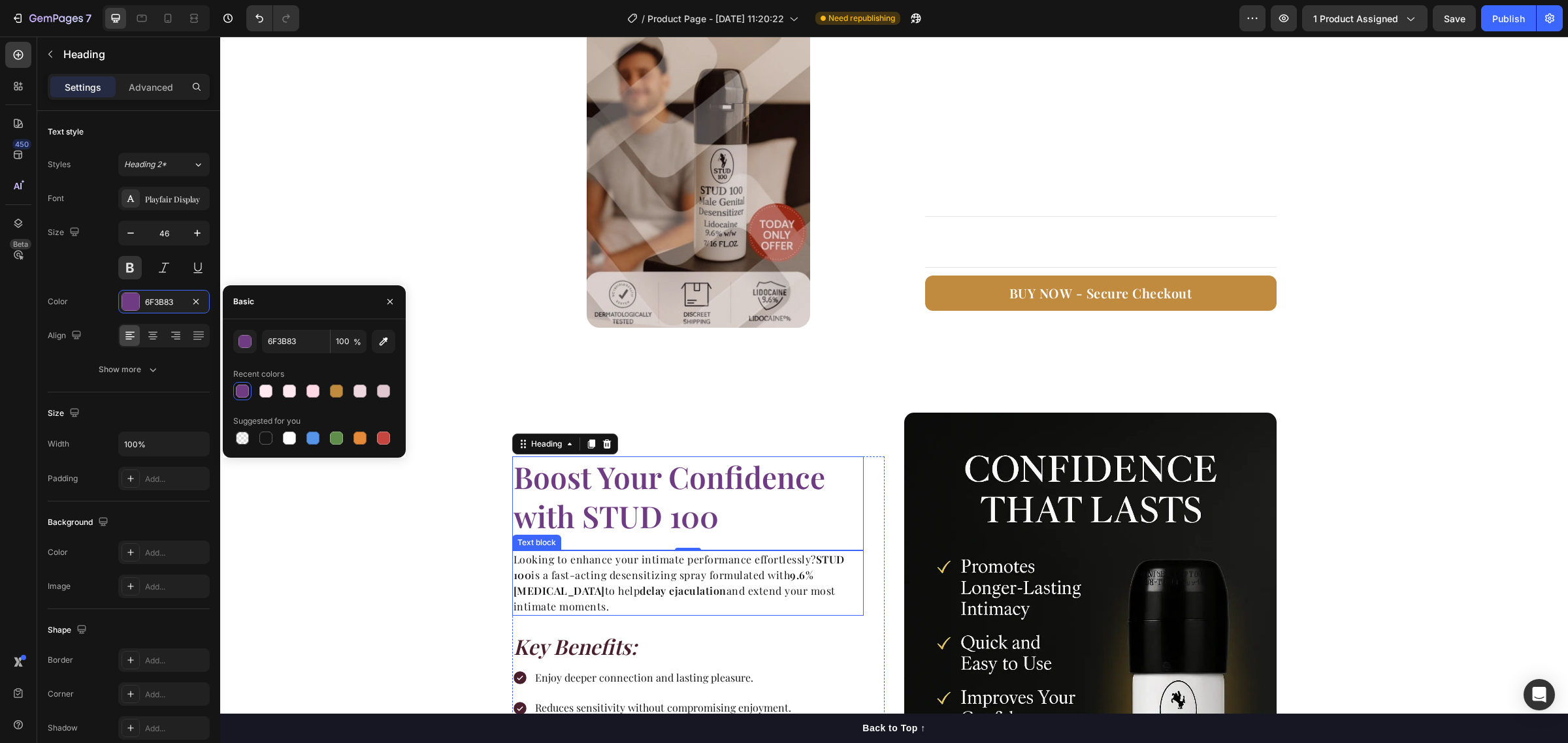
click at [720, 593] on p "Looking to enhance your intimate performance effortlessly? STUD 100 is a fast-a…" at bounding box center [688, 584] width 349 height 63
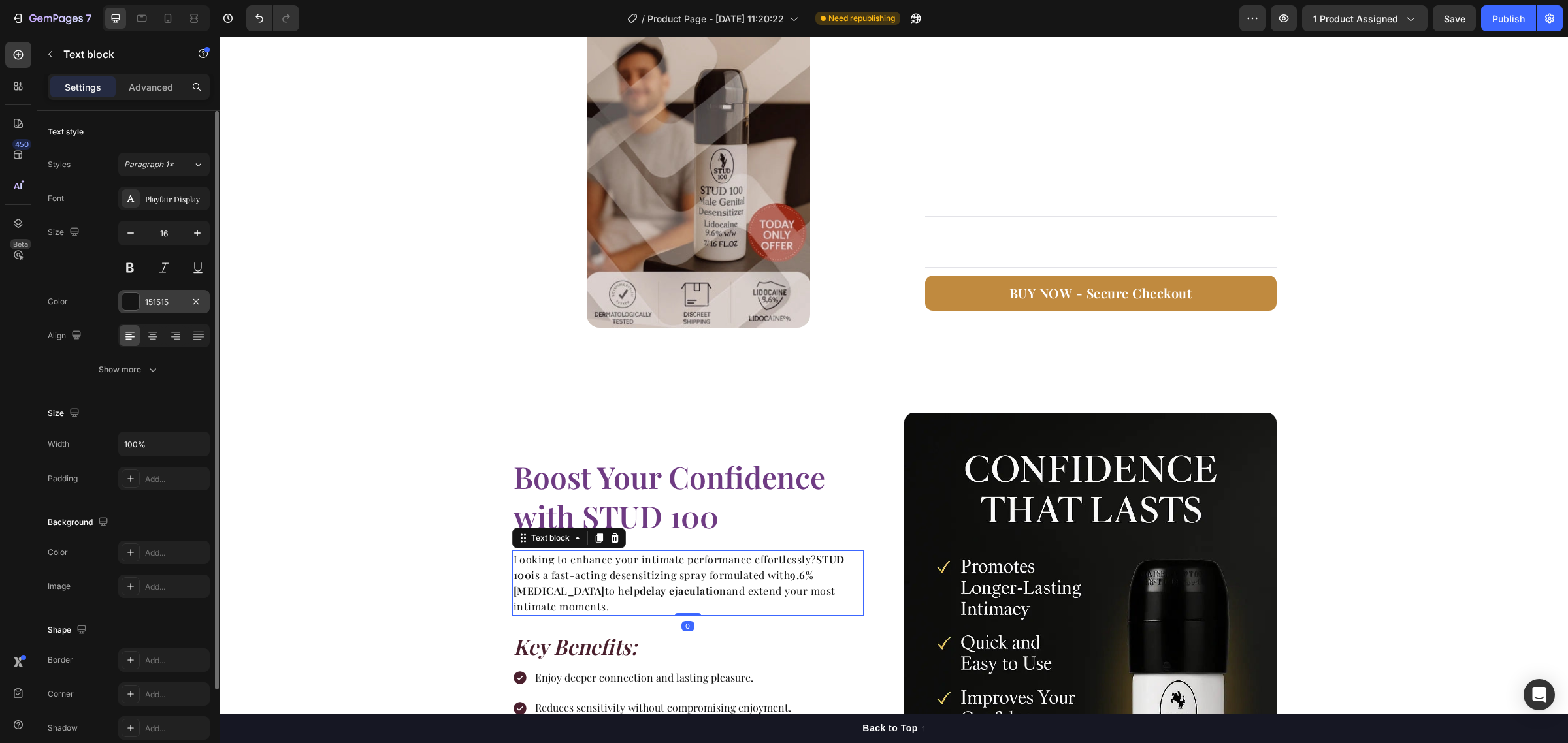
click at [162, 311] on div "151515" at bounding box center [164, 302] width 92 height 23
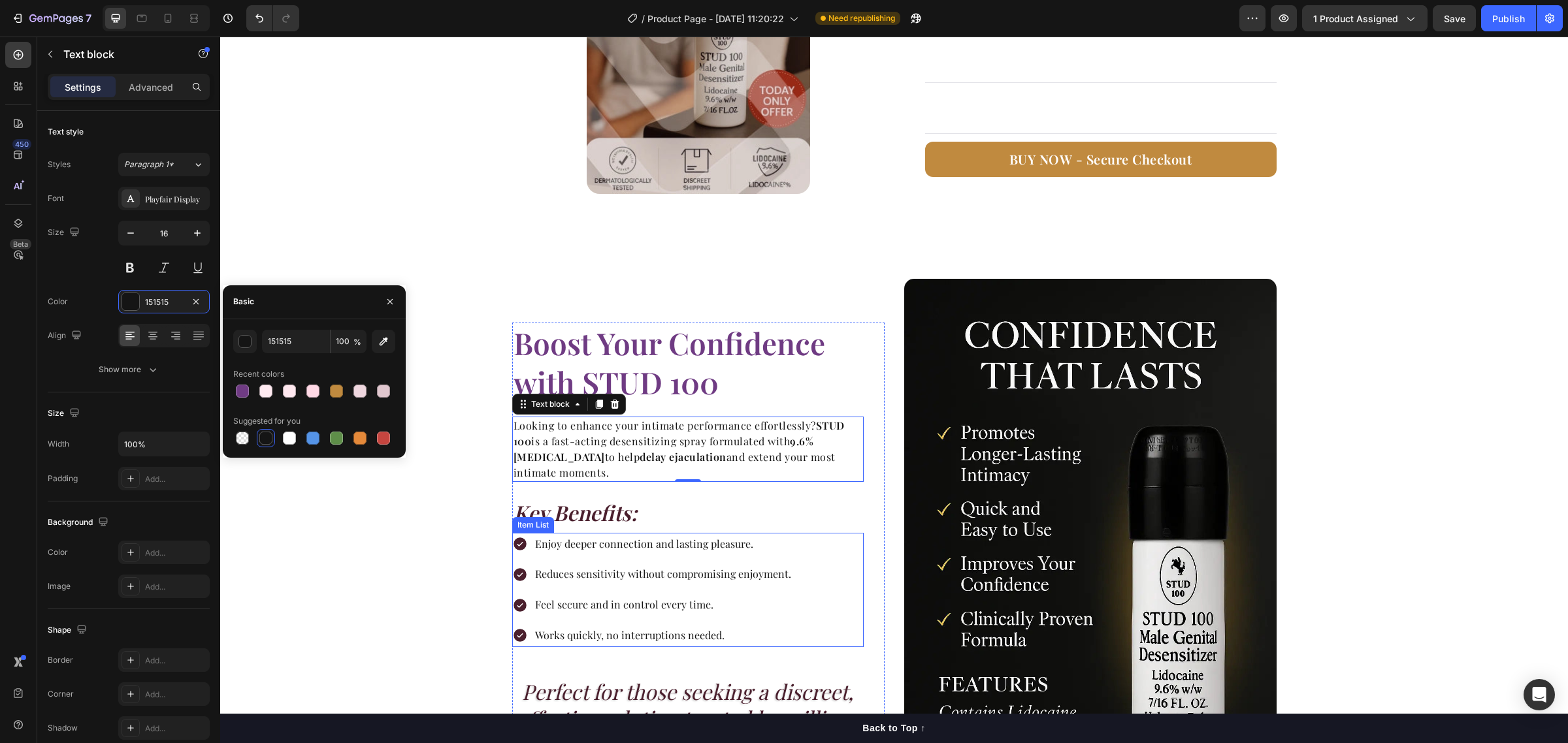
scroll to position [1225, 0]
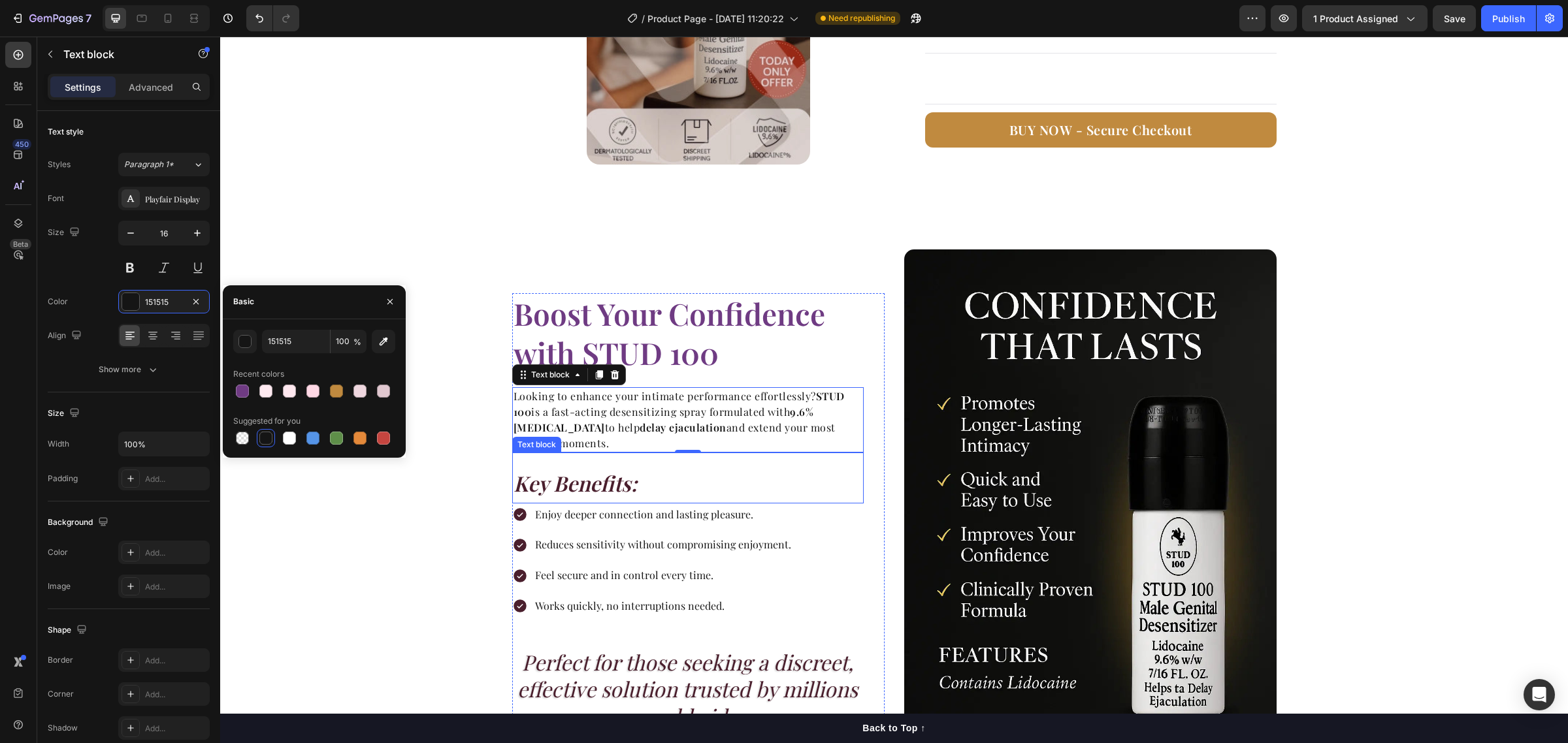
click at [575, 493] on p "Key Benefits:" at bounding box center [688, 483] width 349 height 27
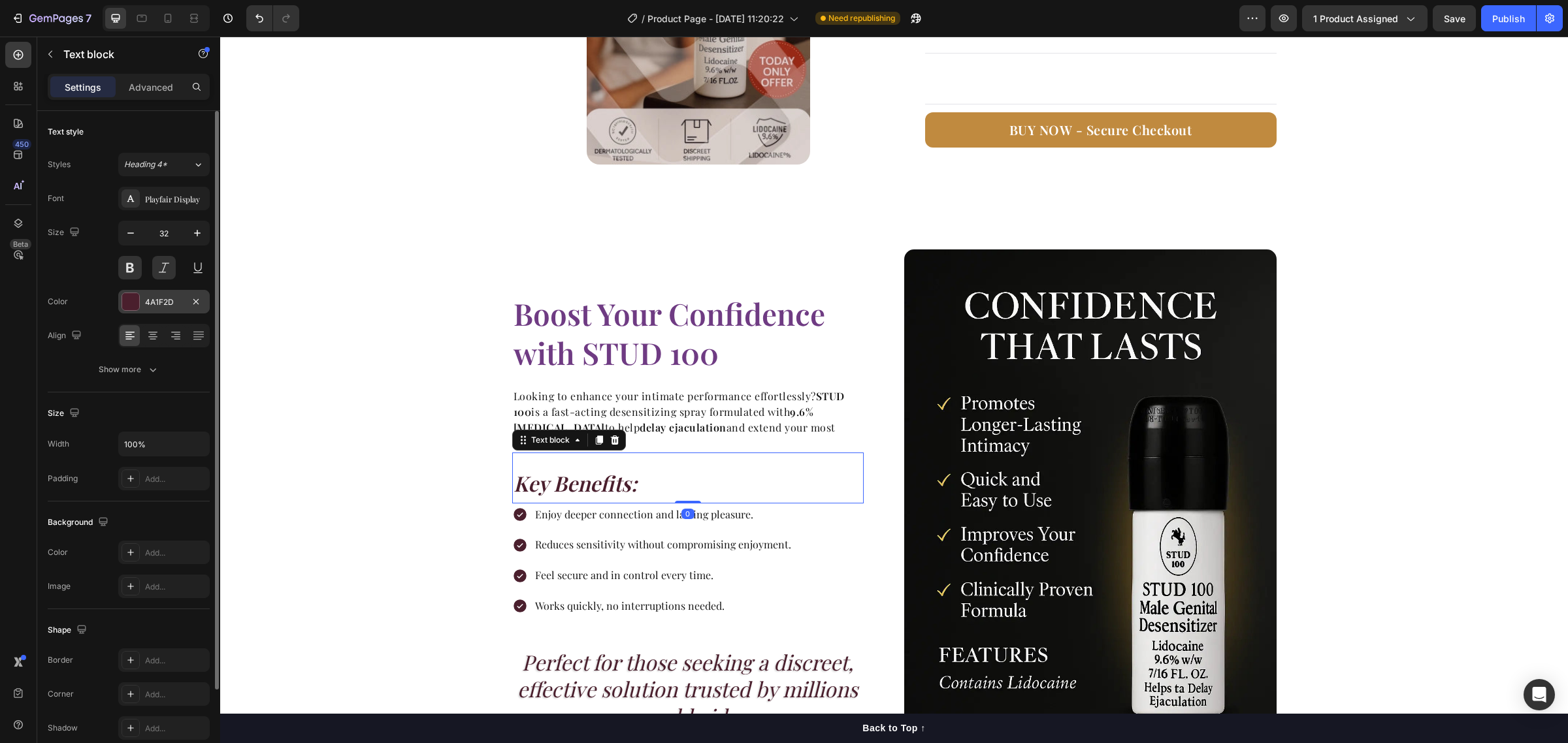
click at [161, 305] on div "4A1F2D" at bounding box center [164, 302] width 38 height 12
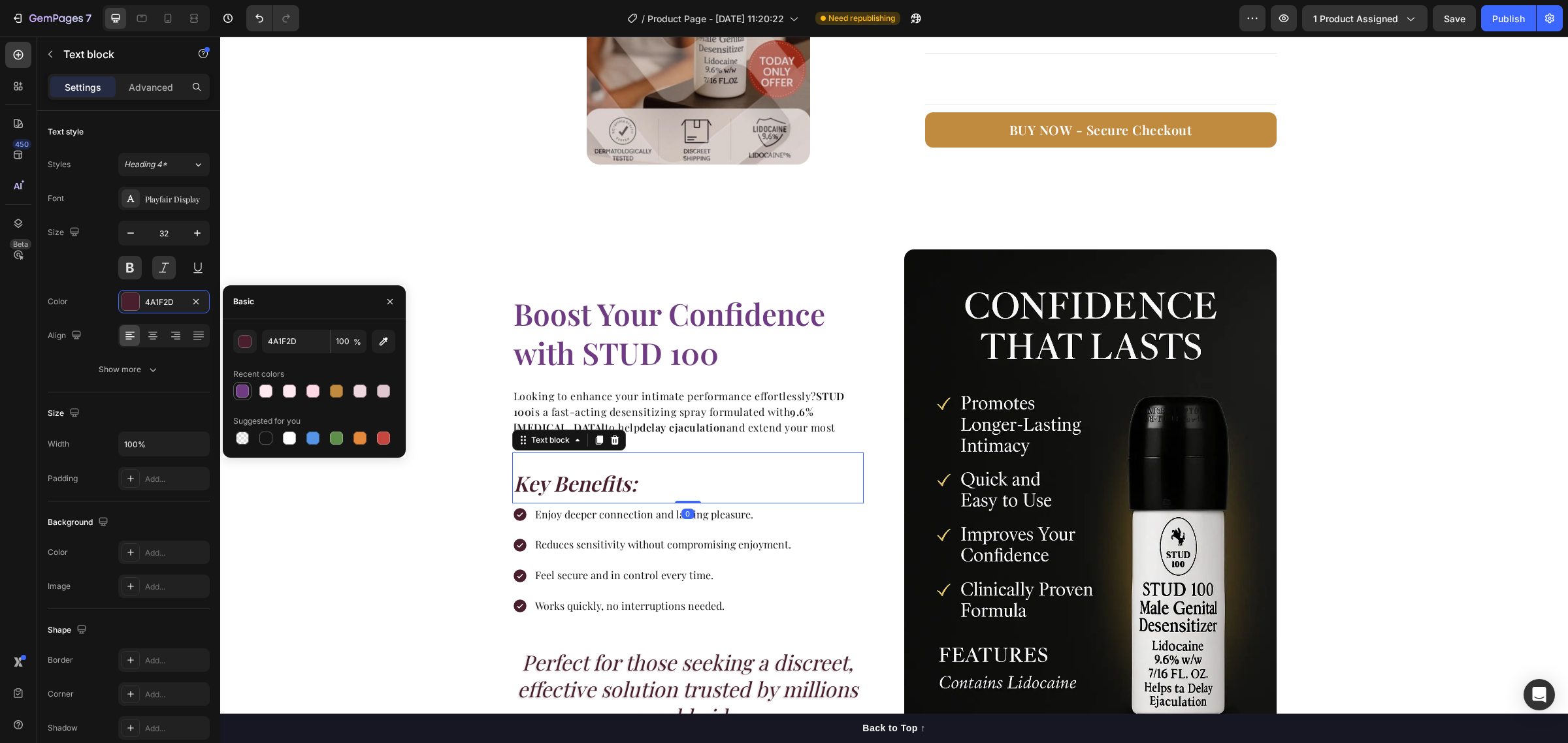
click at [242, 389] on div at bounding box center [242, 391] width 13 height 13
type input "6F3B83"
click at [516, 513] on icon at bounding box center [519, 514] width 13 height 13
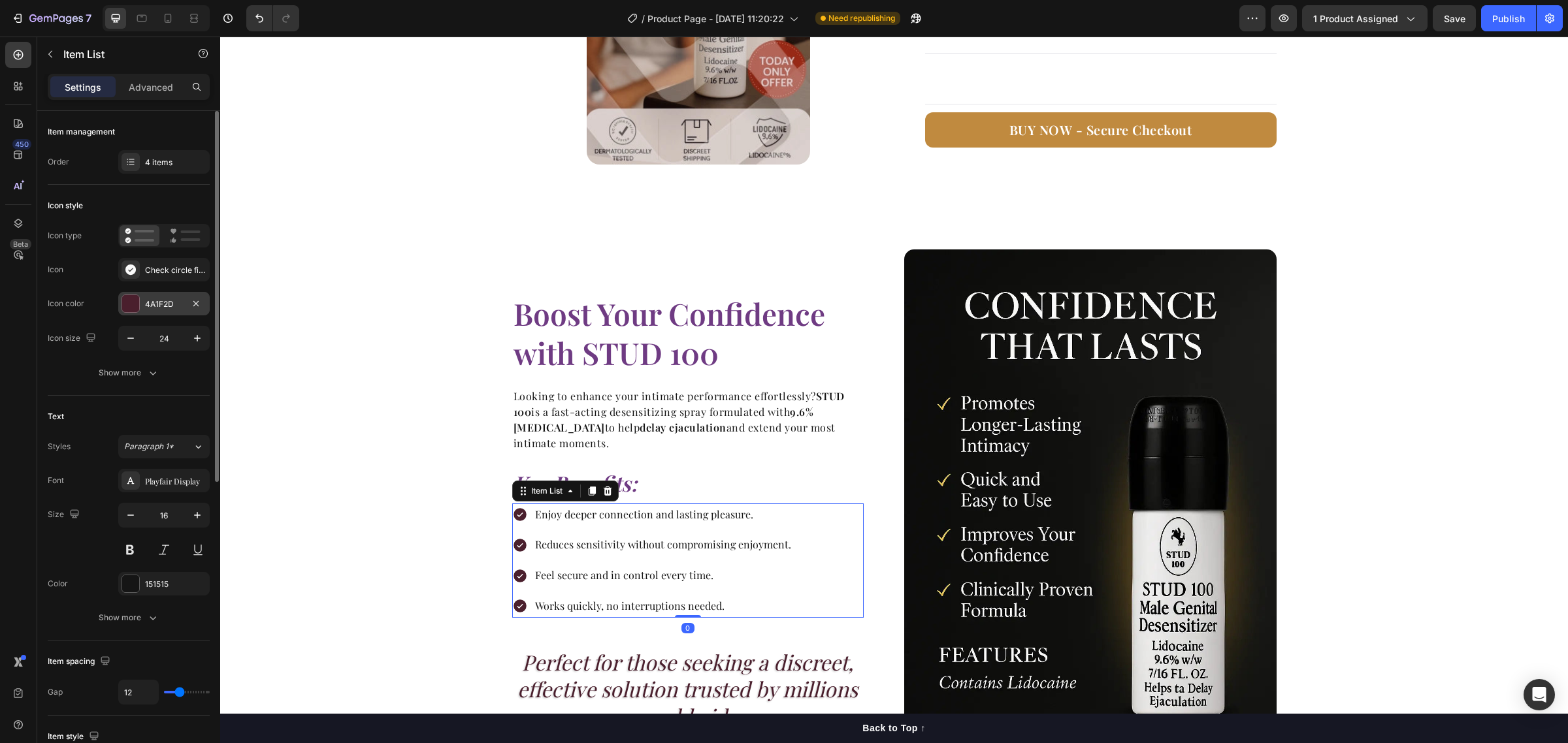
click at [162, 309] on div "4A1F2D" at bounding box center [164, 304] width 38 height 12
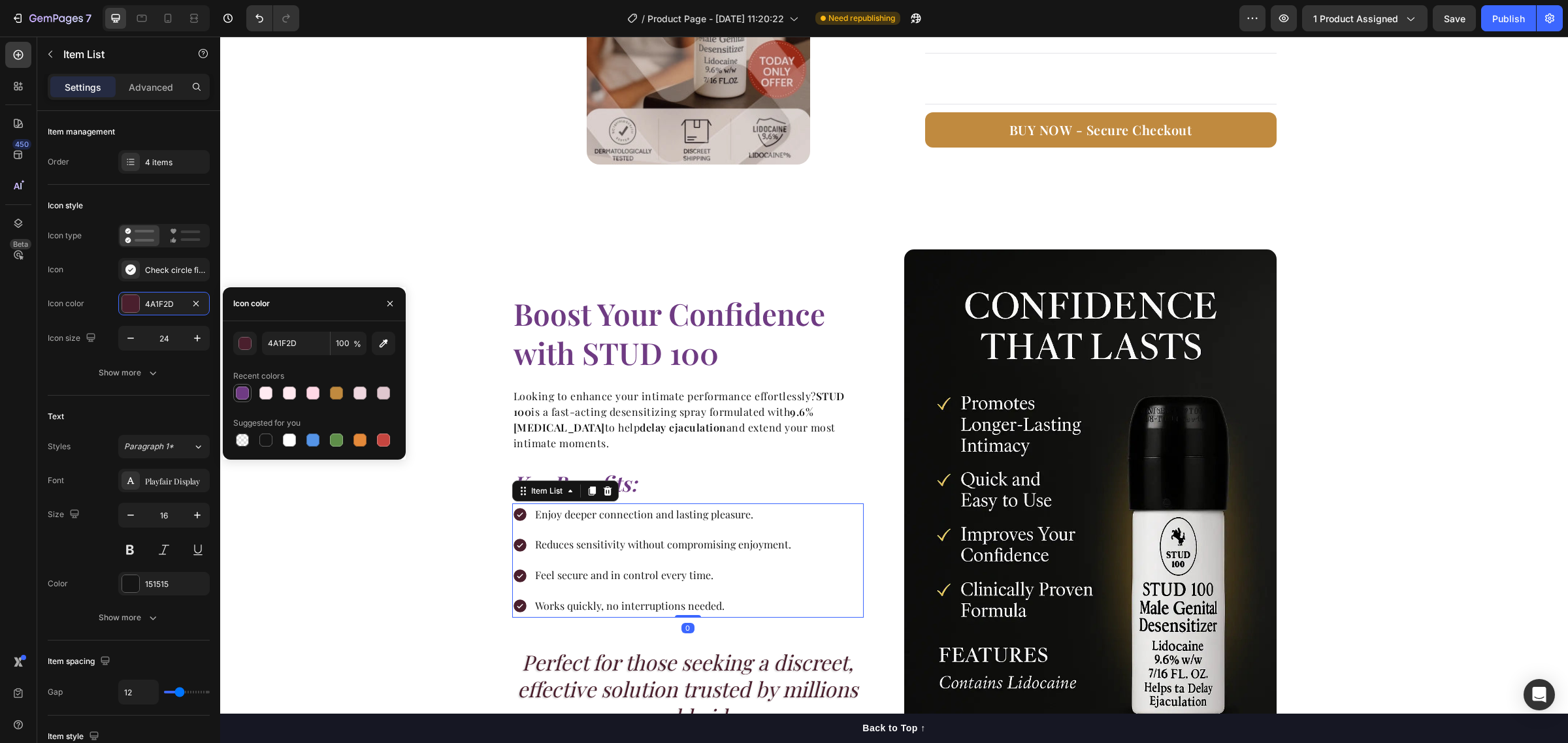
click at [242, 389] on div at bounding box center [242, 393] width 13 height 13
type input "6F3B83"
click at [400, 602] on div "Boost Your Confidence with STUD 100 Heading Looking to enhance your intimate pe…" at bounding box center [894, 512] width 1348 height 591
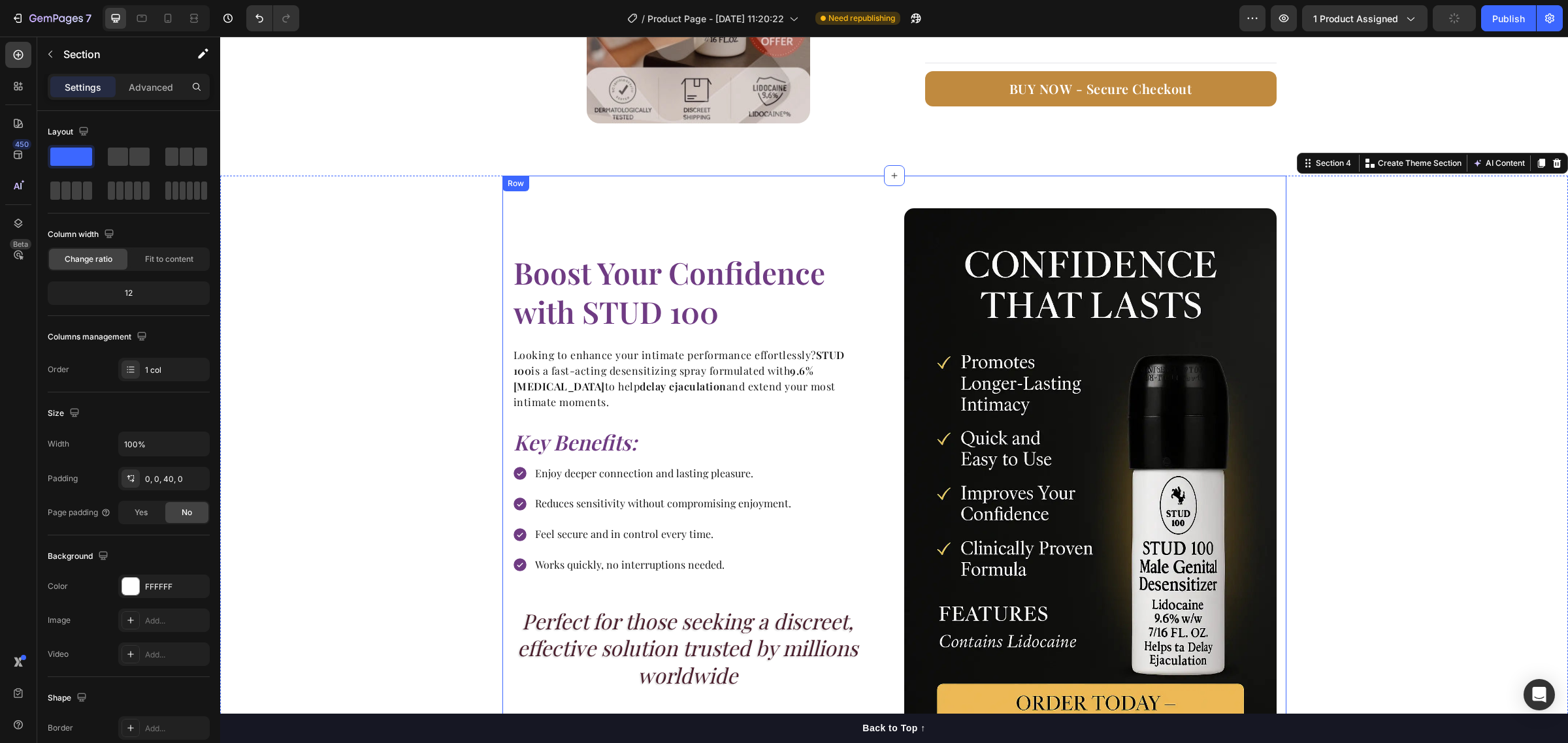
scroll to position [1551, 0]
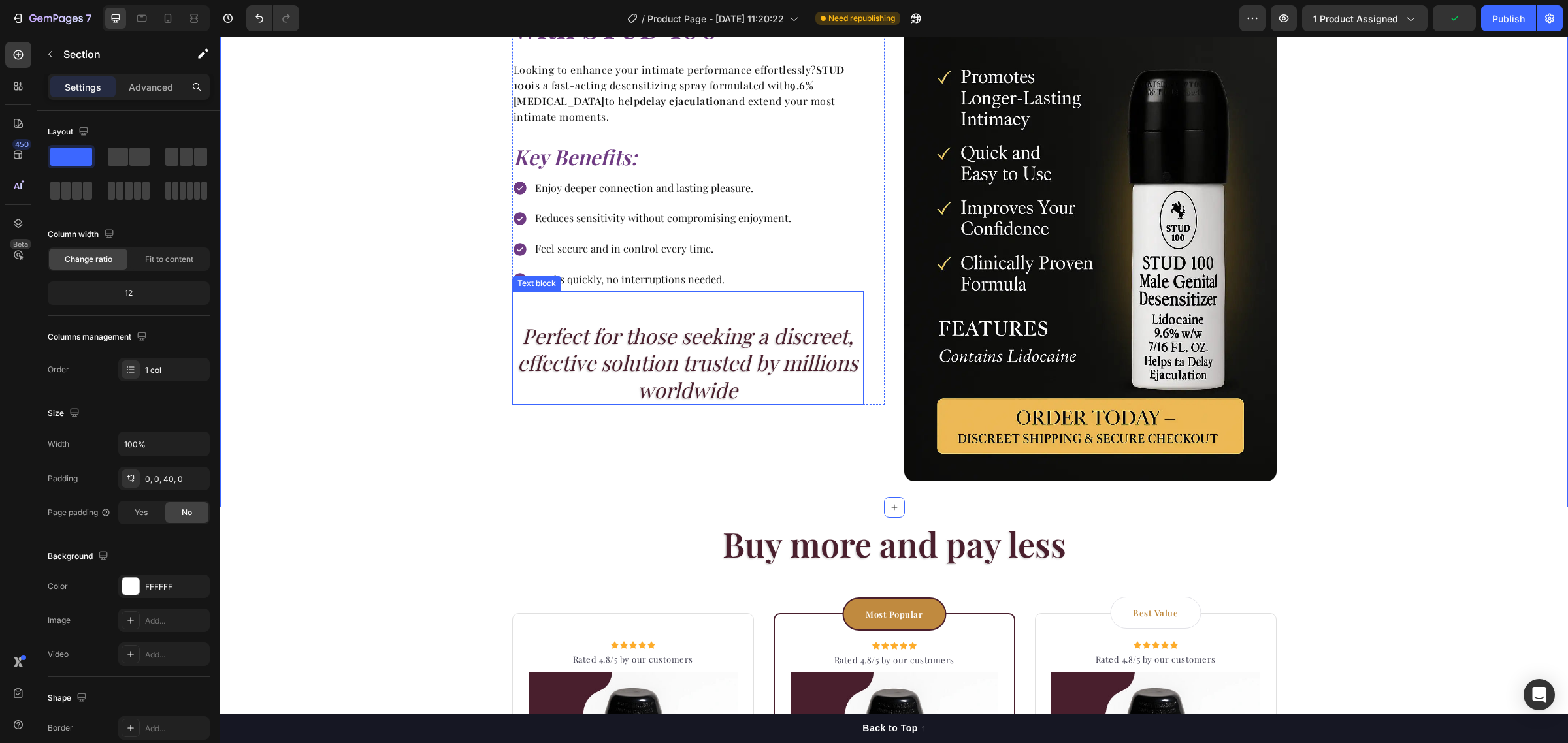
click at [671, 376] on p "Perfect for those seeking a discreet, effective solution trusted by millions wo…" at bounding box center [688, 363] width 349 height 81
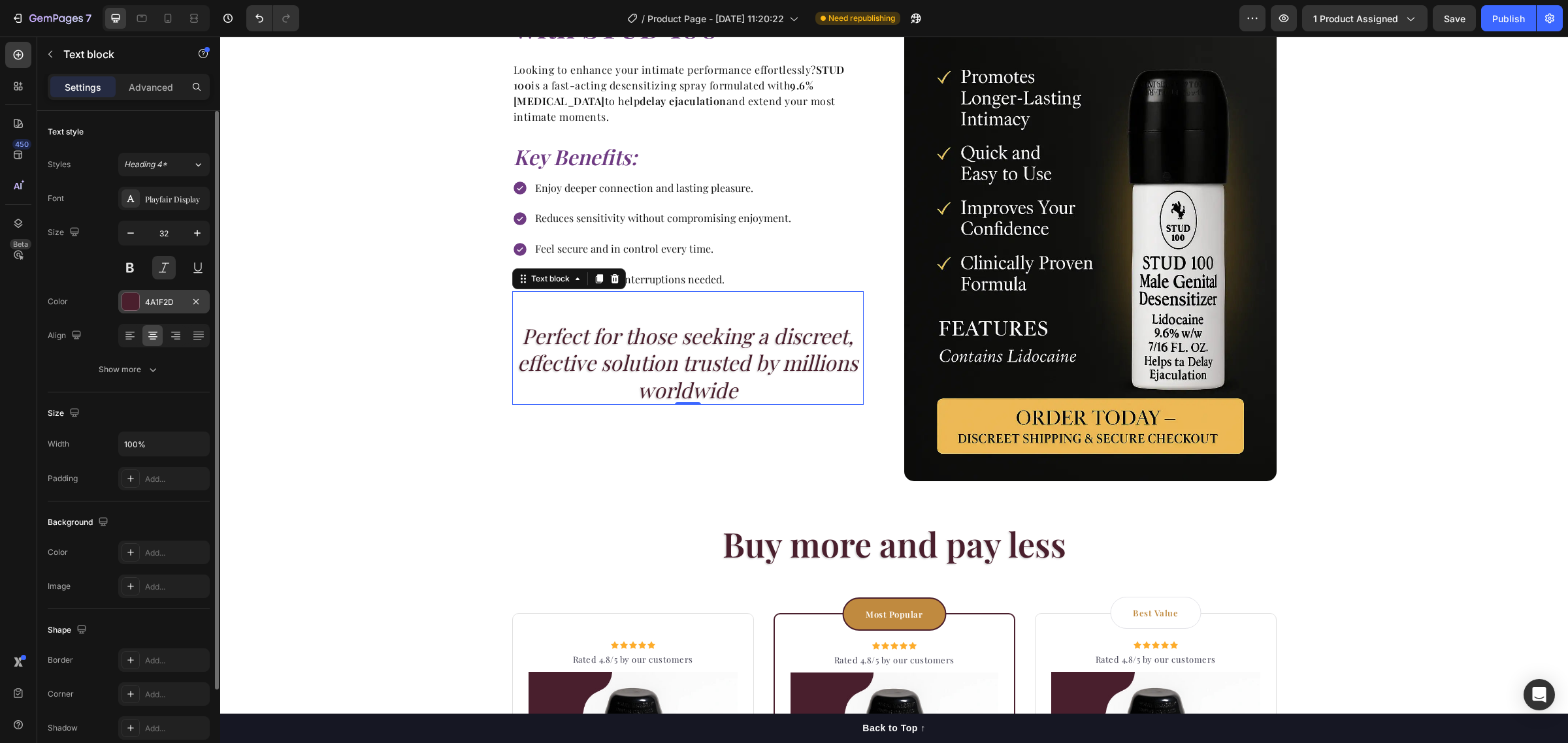
click at [151, 305] on div "4A1F2D" at bounding box center [164, 302] width 38 height 12
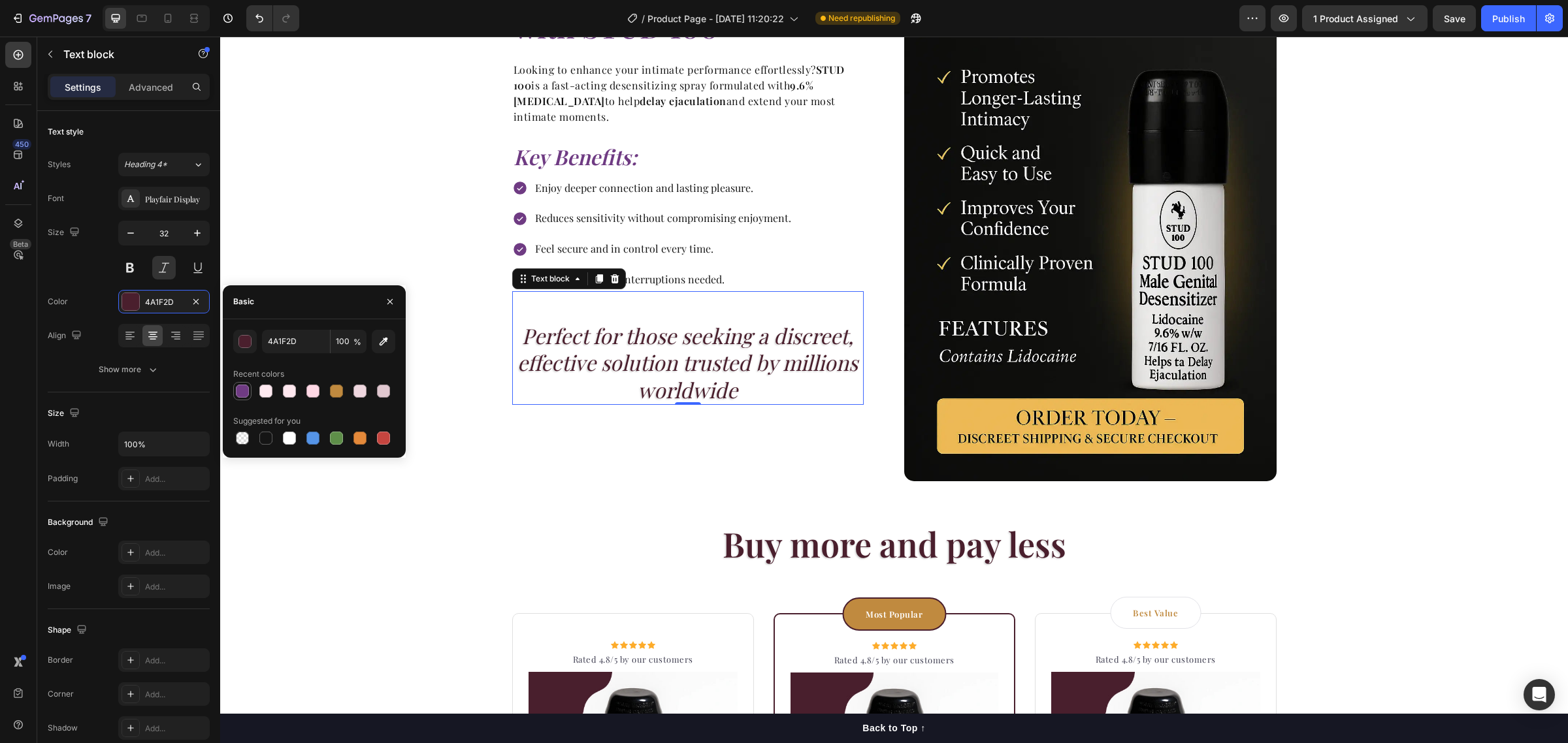
click at [247, 393] on div at bounding box center [242, 391] width 13 height 13
type input "6F3B83"
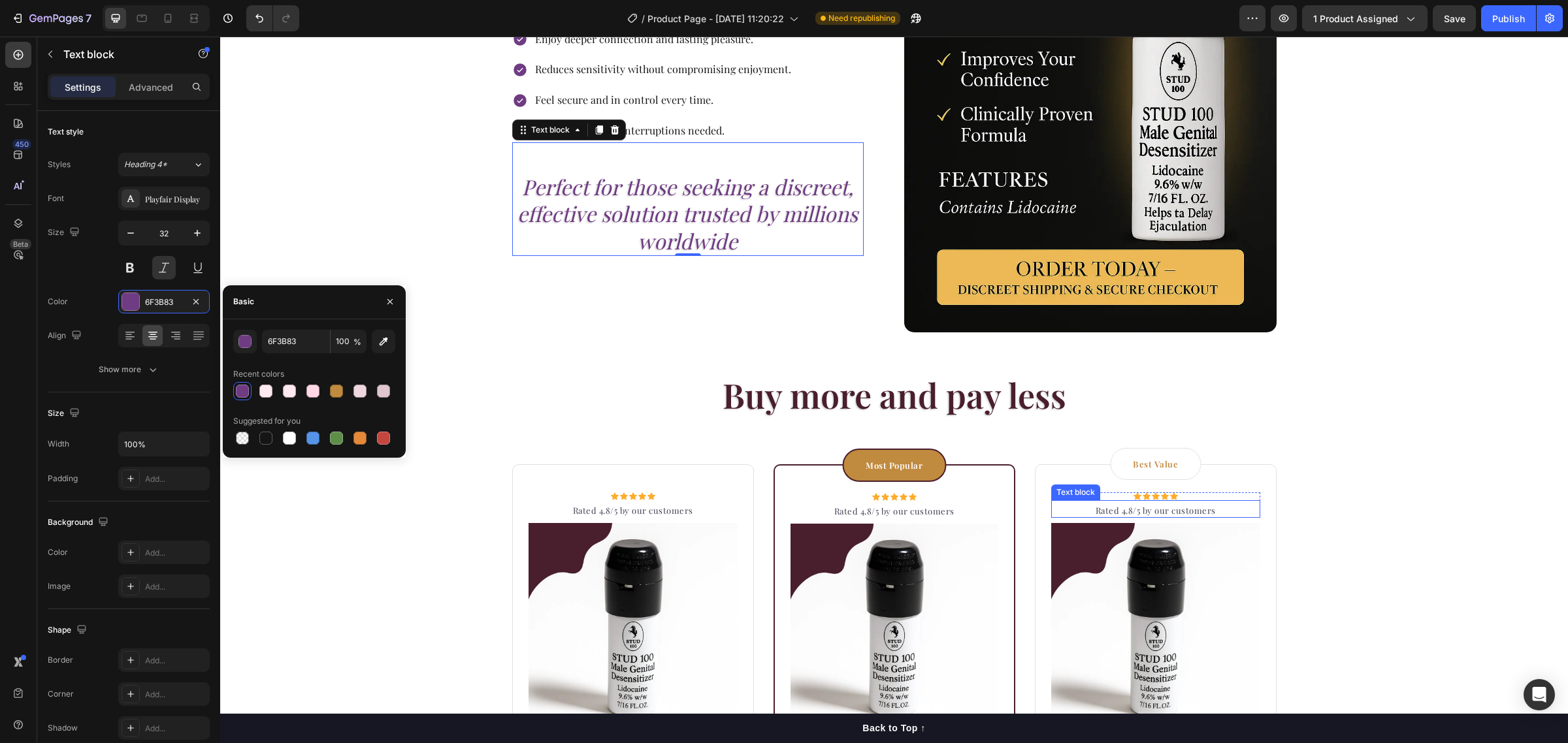
scroll to position [1715, 0]
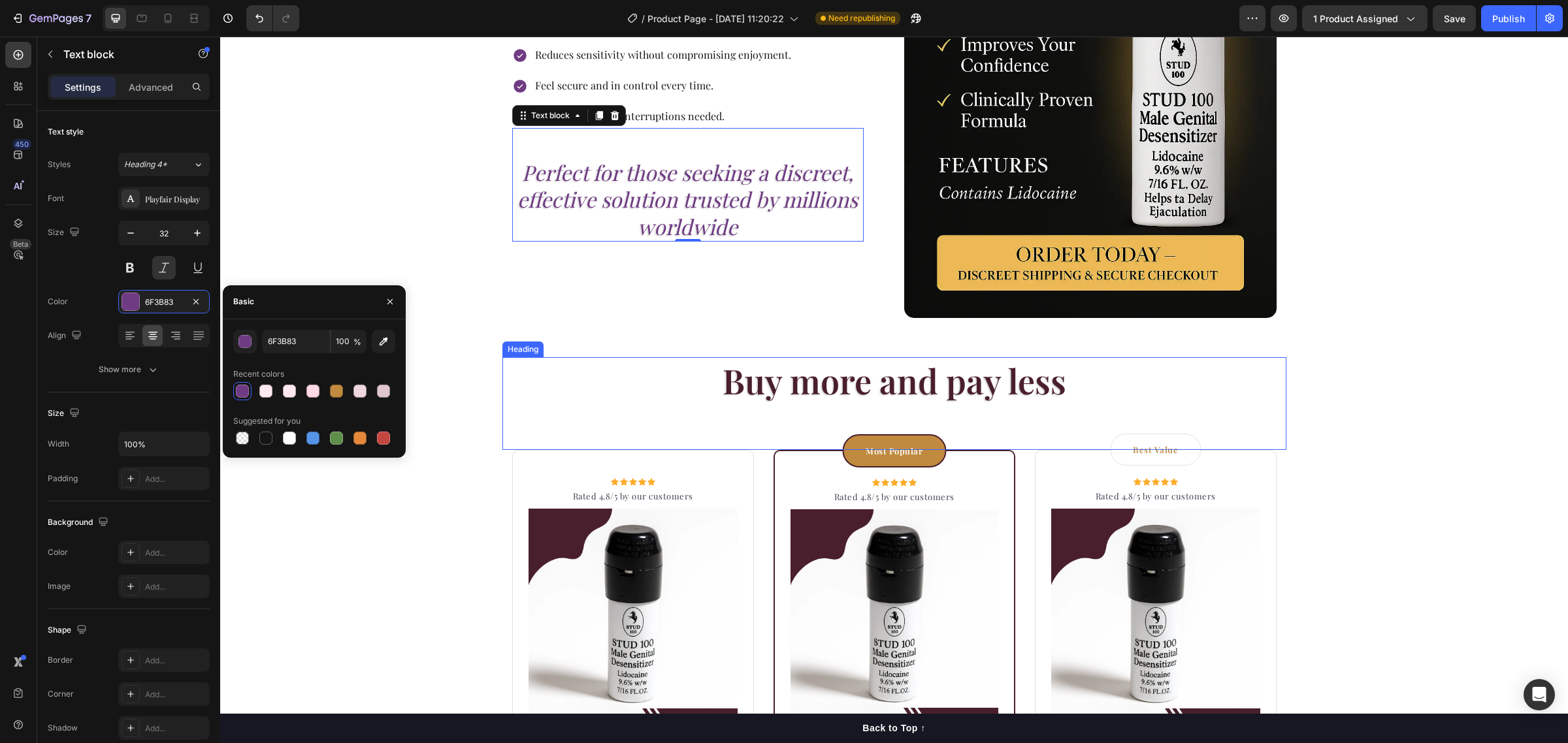
click at [990, 392] on strong "Buy more and pay less" at bounding box center [895, 380] width 344 height 45
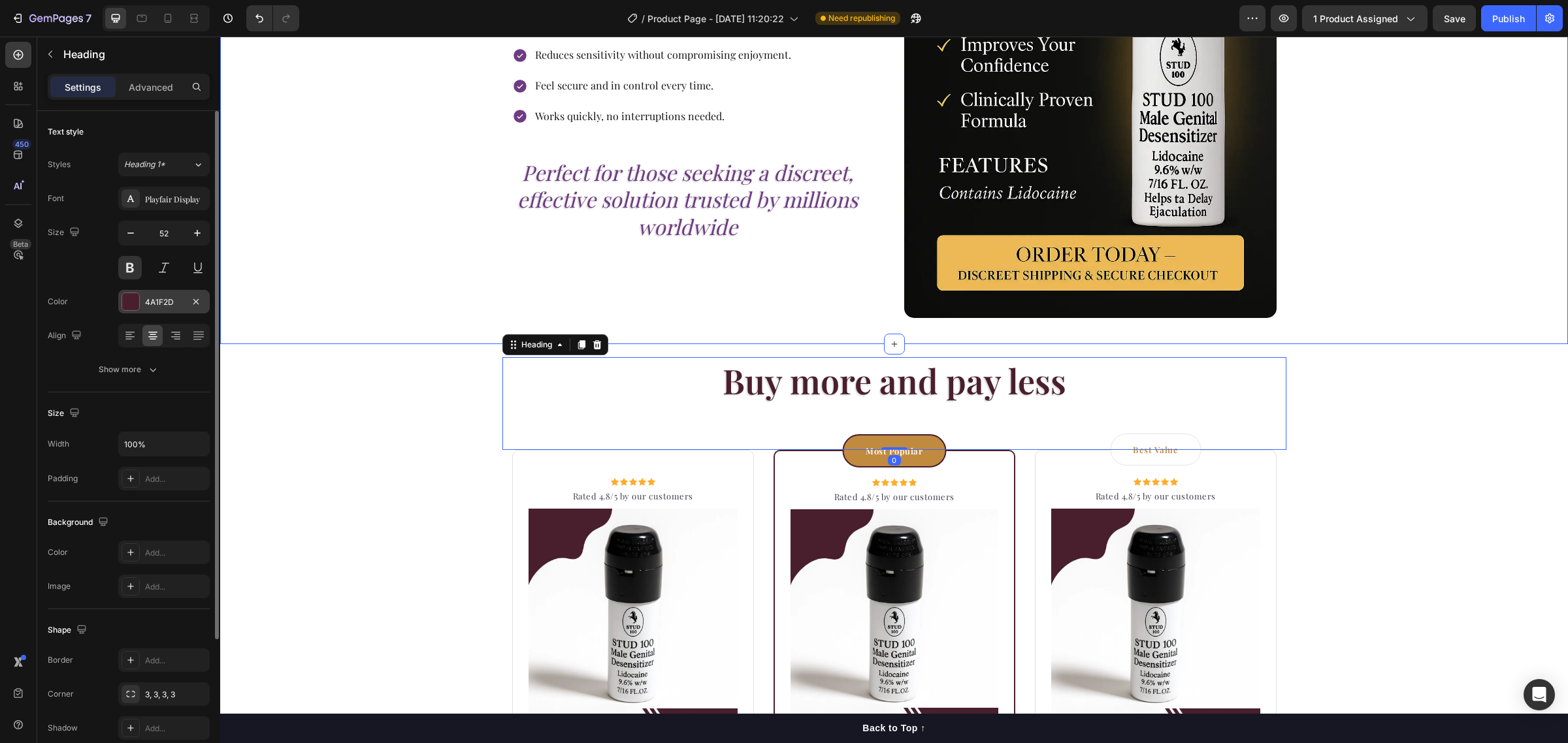
drag, startPoint x: 171, startPoint y: 310, endPoint x: 201, endPoint y: 354, distance: 53.3
click at [171, 311] on div "4A1F2D" at bounding box center [164, 302] width 92 height 23
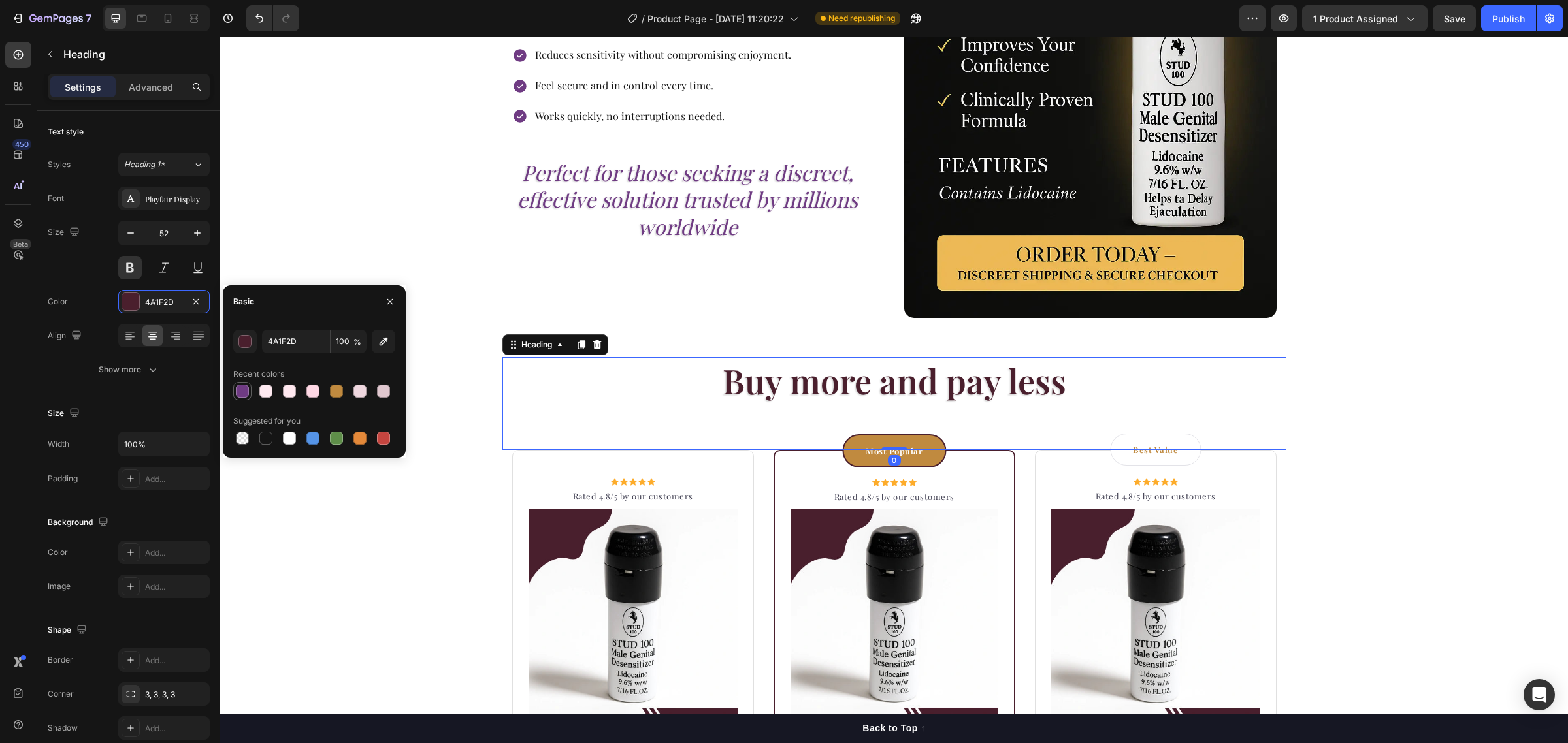
click at [235, 395] on div at bounding box center [242, 391] width 16 height 16
type input "6F3B83"
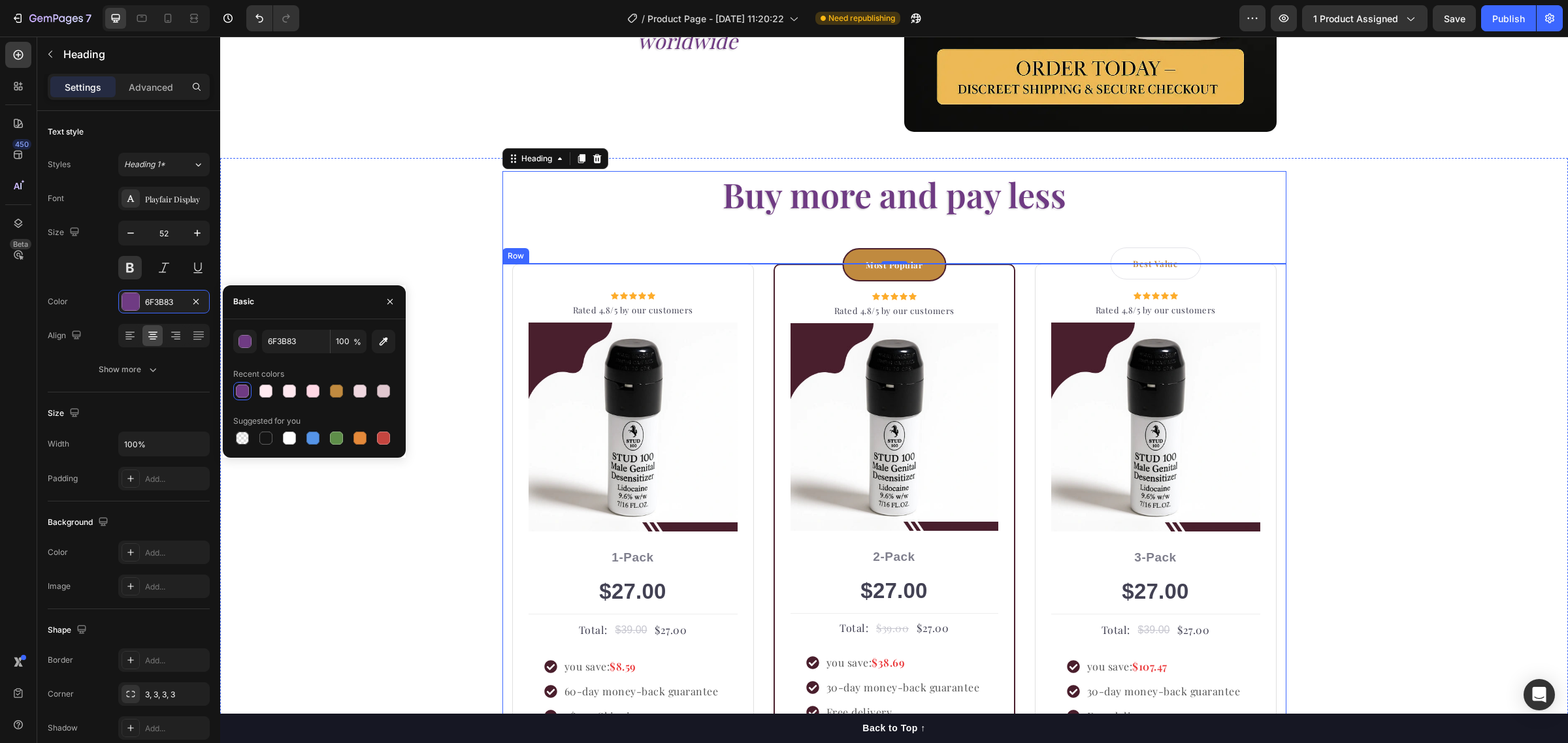
scroll to position [1959, 0]
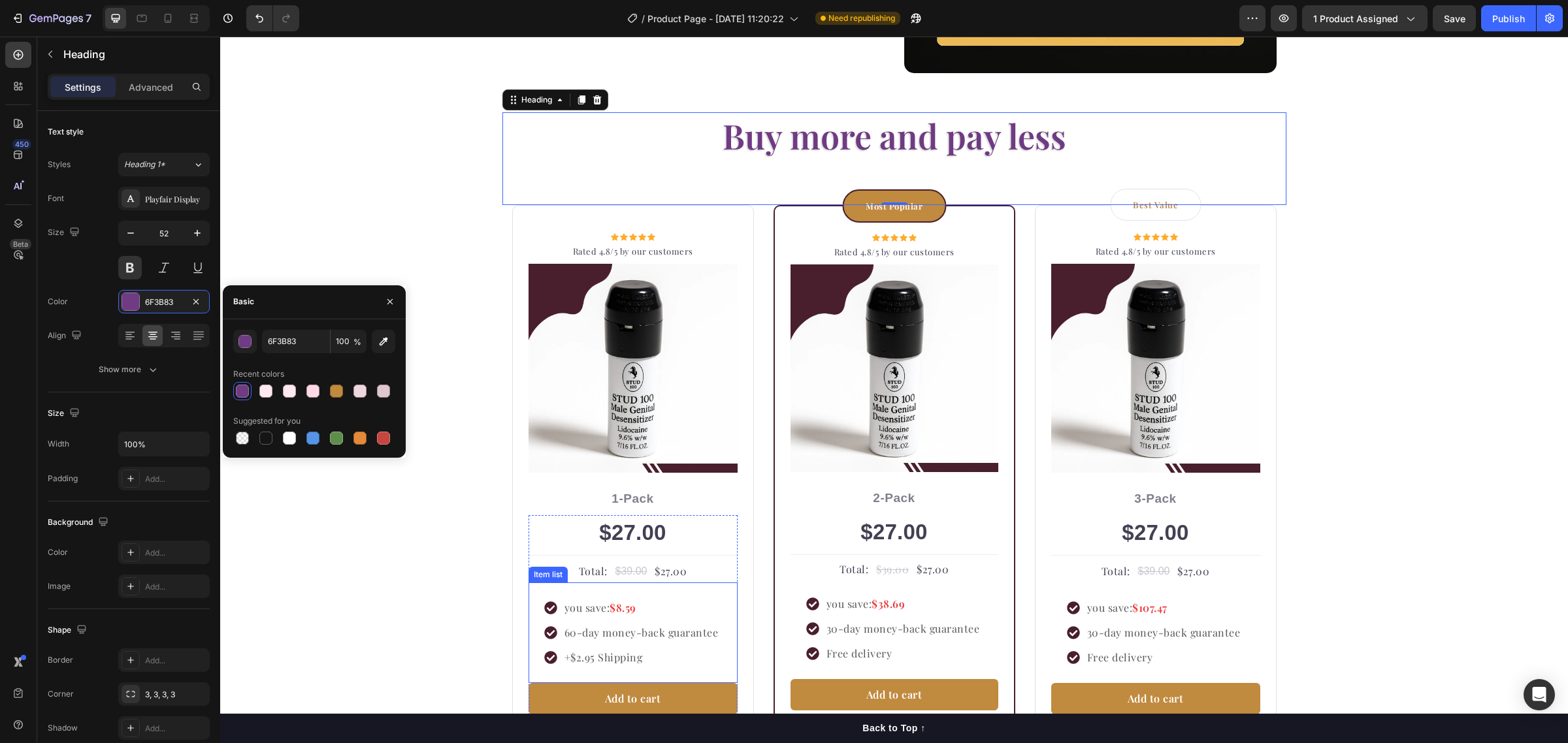
click at [544, 606] on icon at bounding box center [550, 608] width 12 height 12
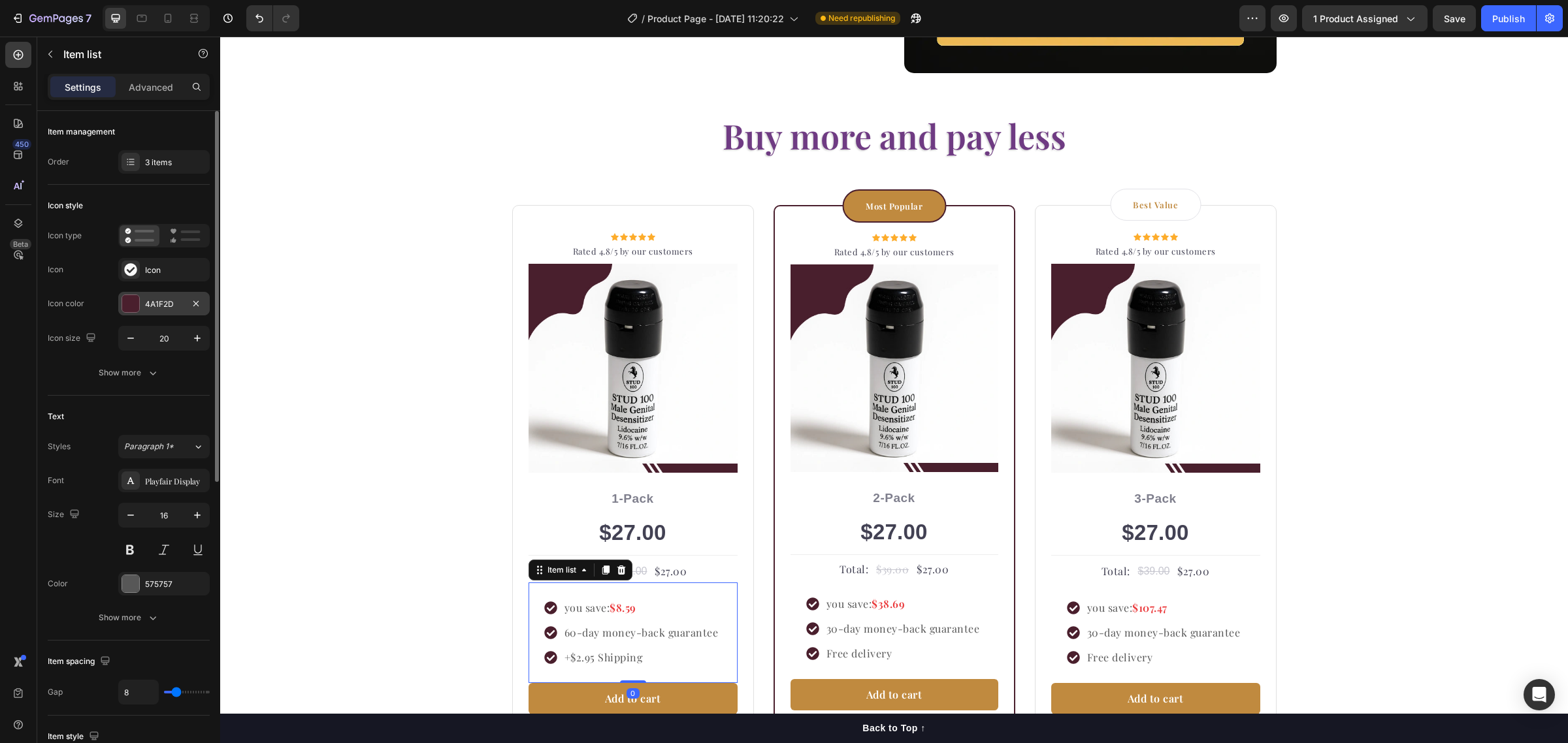
click at [126, 304] on div at bounding box center [130, 303] width 17 height 17
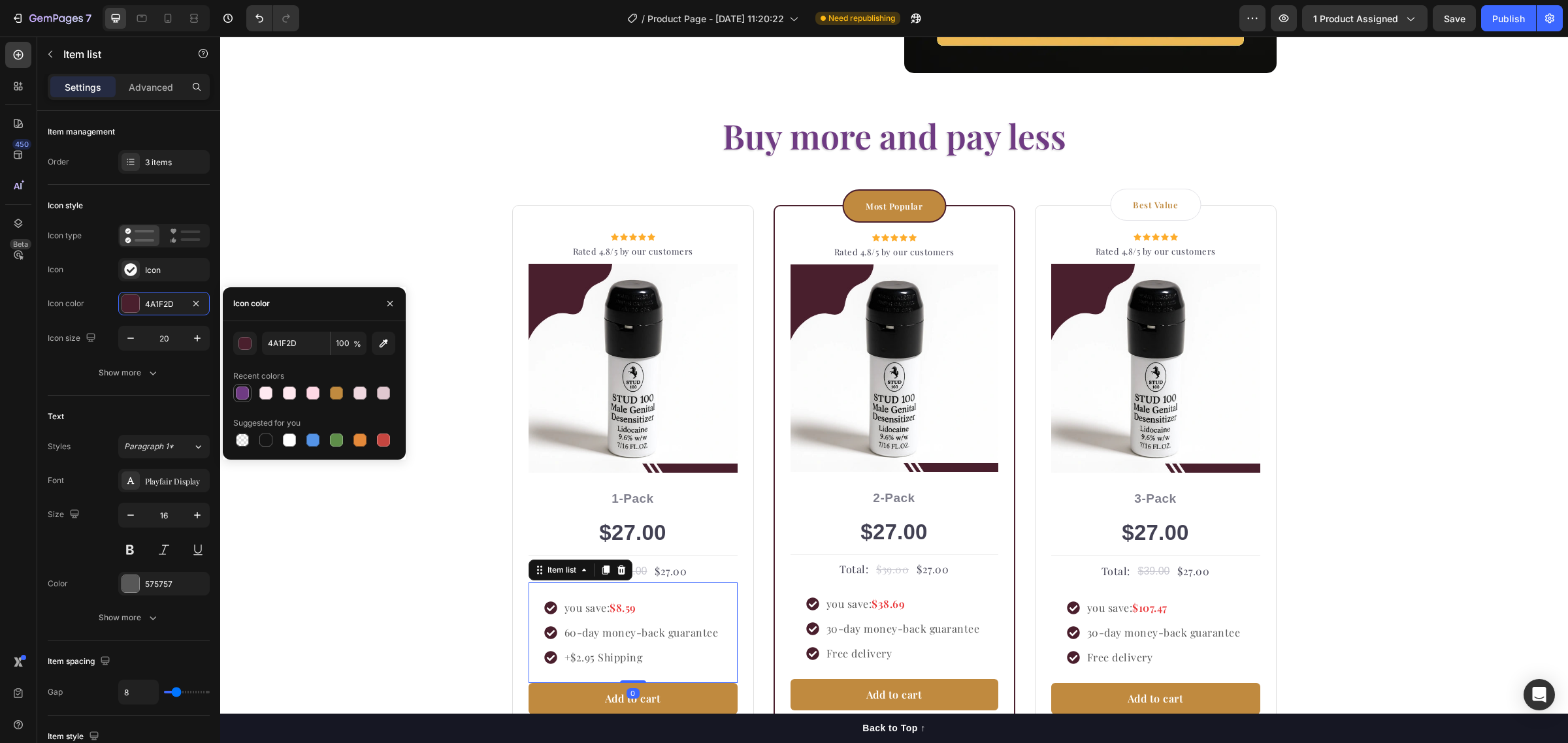
click at [243, 398] on div at bounding box center [242, 393] width 13 height 13
type input "6F3B83"
click at [825, 614] on div "you save: $38.69" at bounding box center [903, 604] width 157 height 20
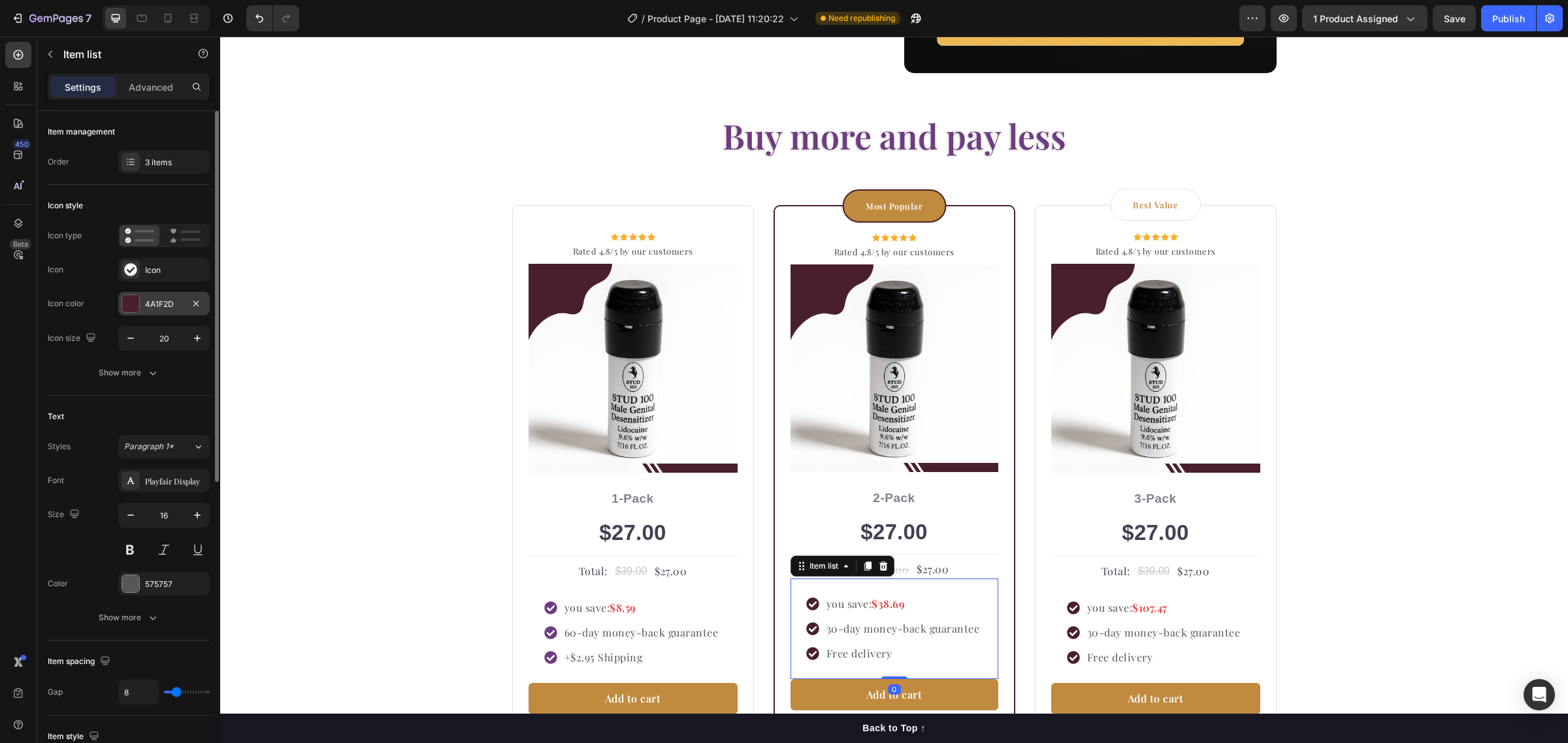
click at [136, 305] on div at bounding box center [130, 303] width 17 height 17
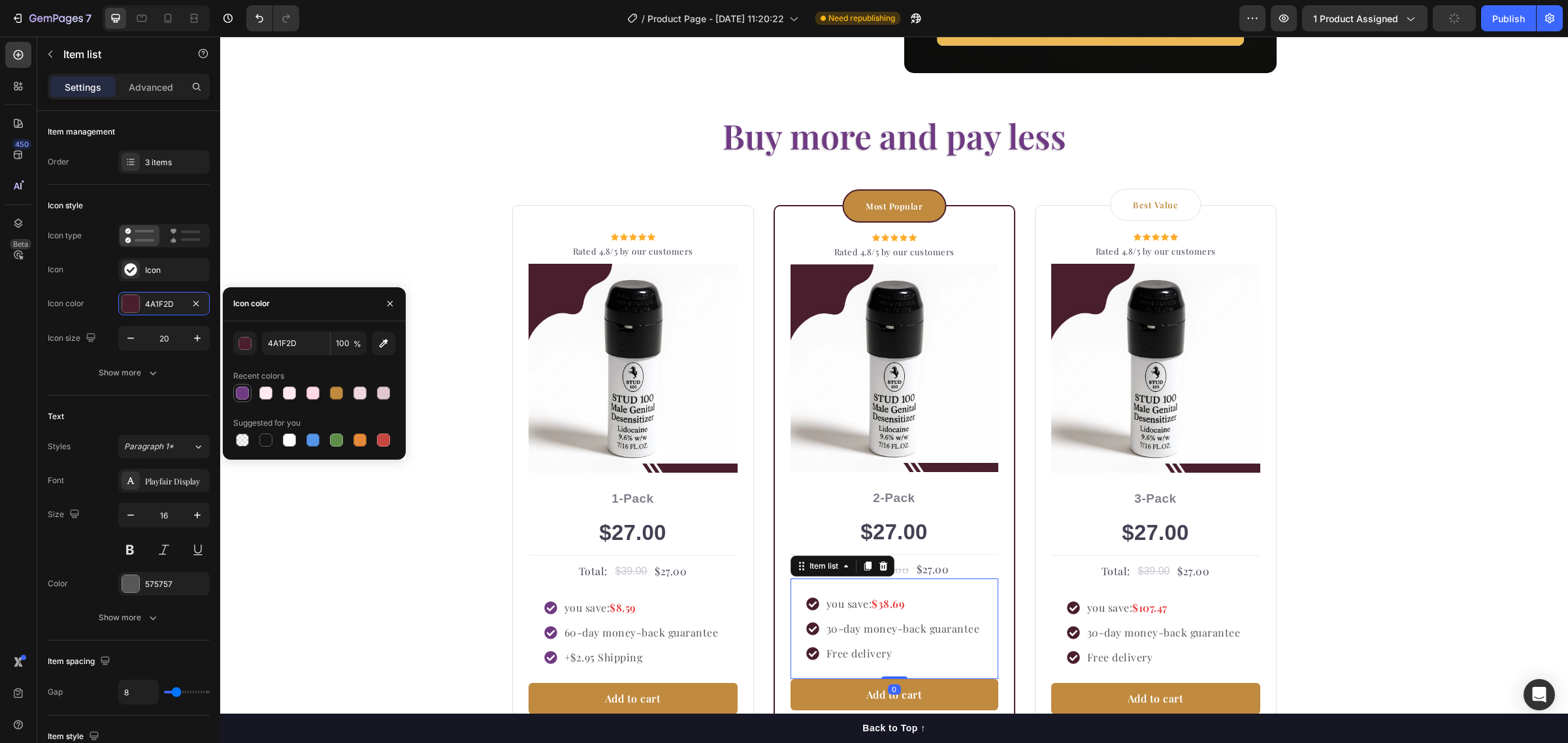
click at [243, 394] on div at bounding box center [242, 393] width 13 height 13
type input "6F3B83"
click at [1072, 610] on icon at bounding box center [1073, 608] width 13 height 13
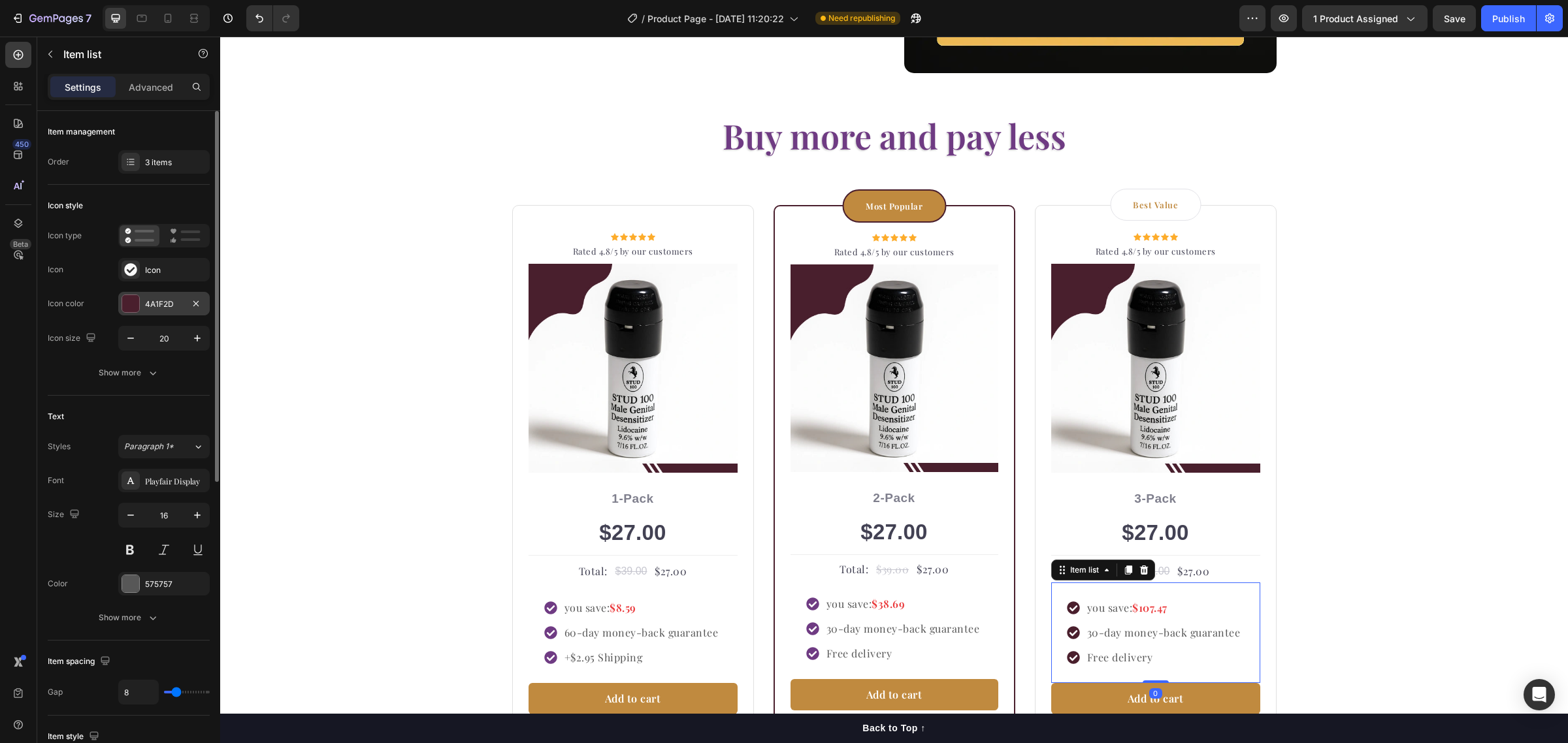
click at [151, 307] on div "4A1F2D" at bounding box center [164, 304] width 38 height 12
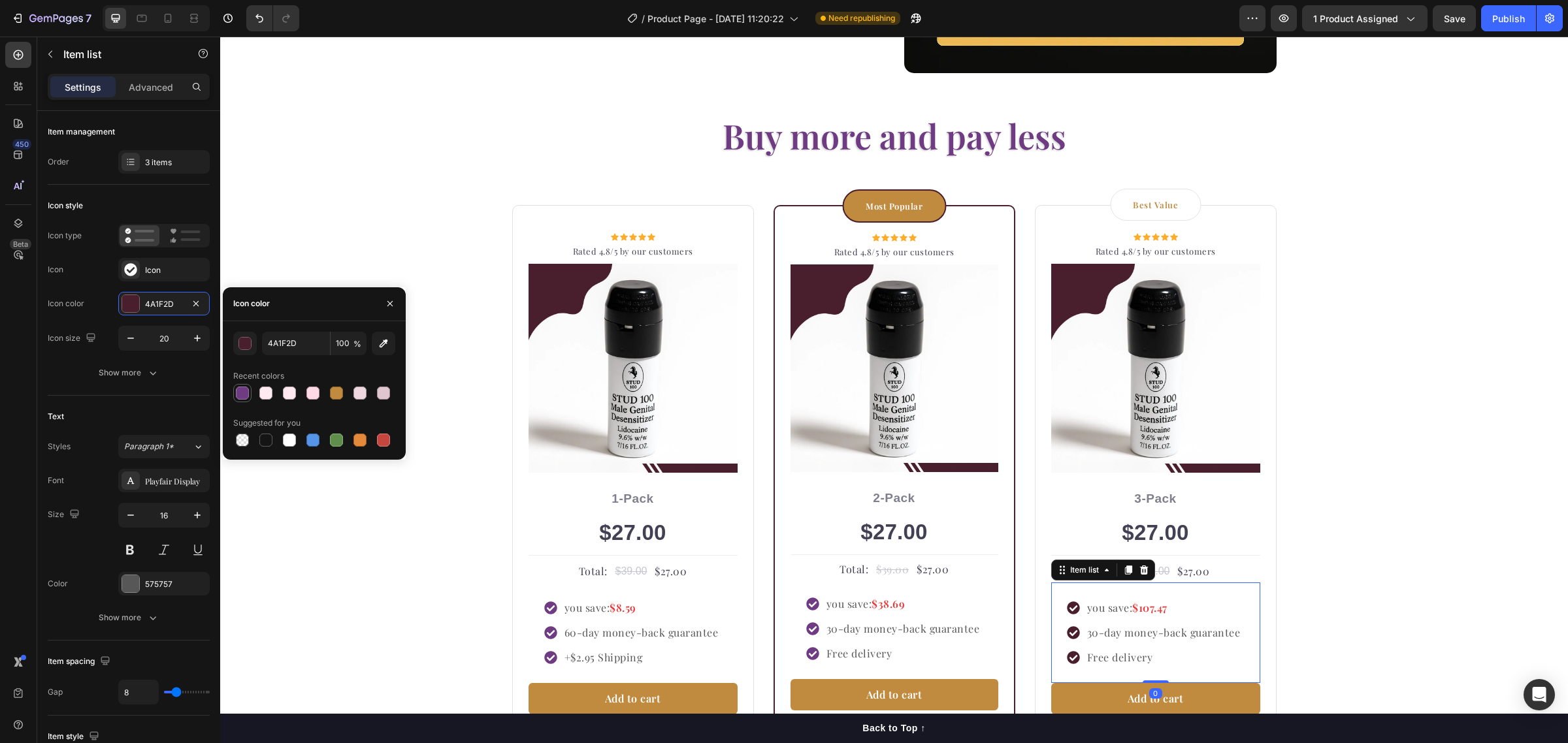
click at [242, 393] on div at bounding box center [242, 393] width 13 height 13
type input "6F3B83"
click at [966, 219] on div "Most Popular Text block Row Icon Icon Icon Icon Icon Icon List Hoz Rated 4.8/5 …" at bounding box center [894, 481] width 242 height 552
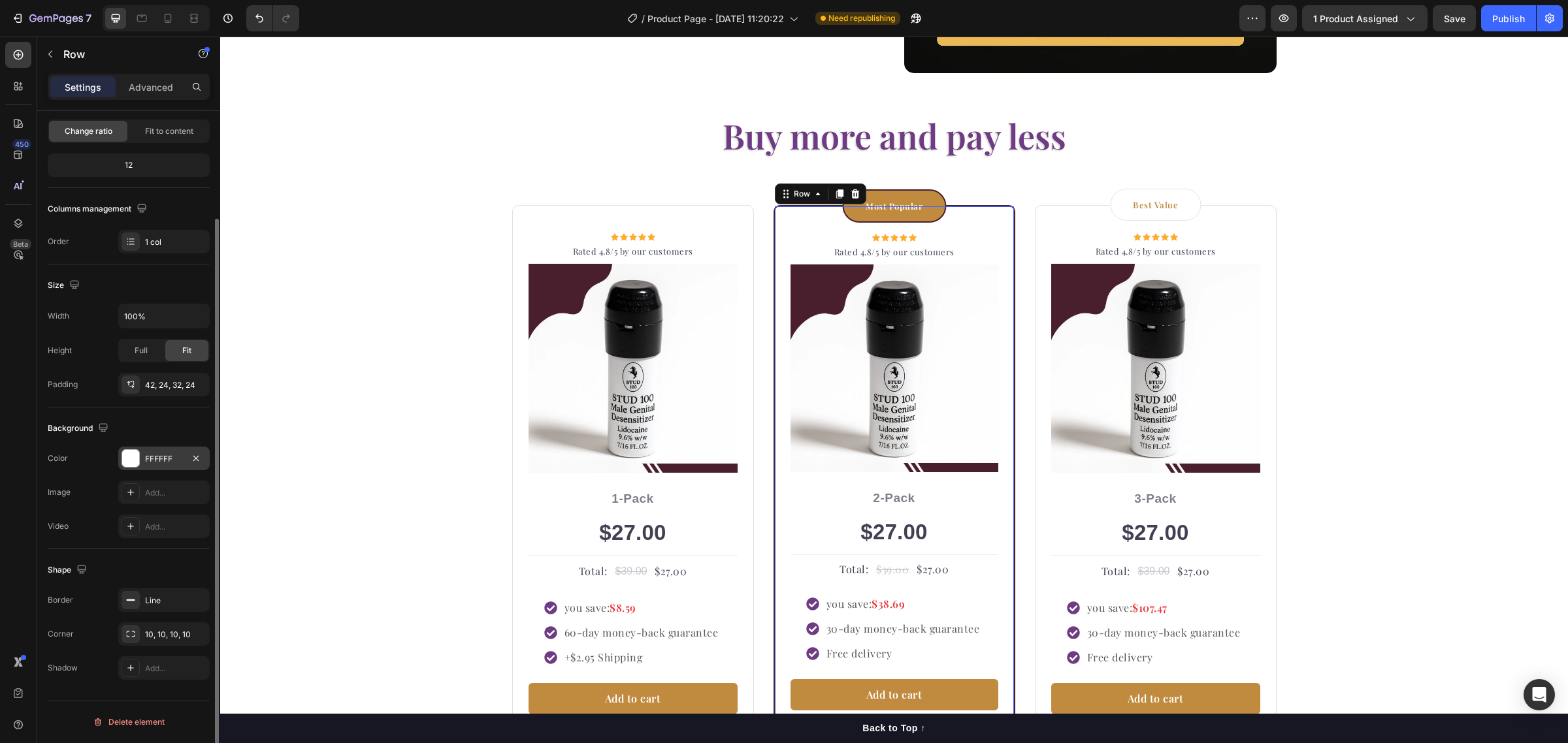
scroll to position [129, 0]
click at [148, 597] on div "Line" at bounding box center [164, 600] width 38 height 12
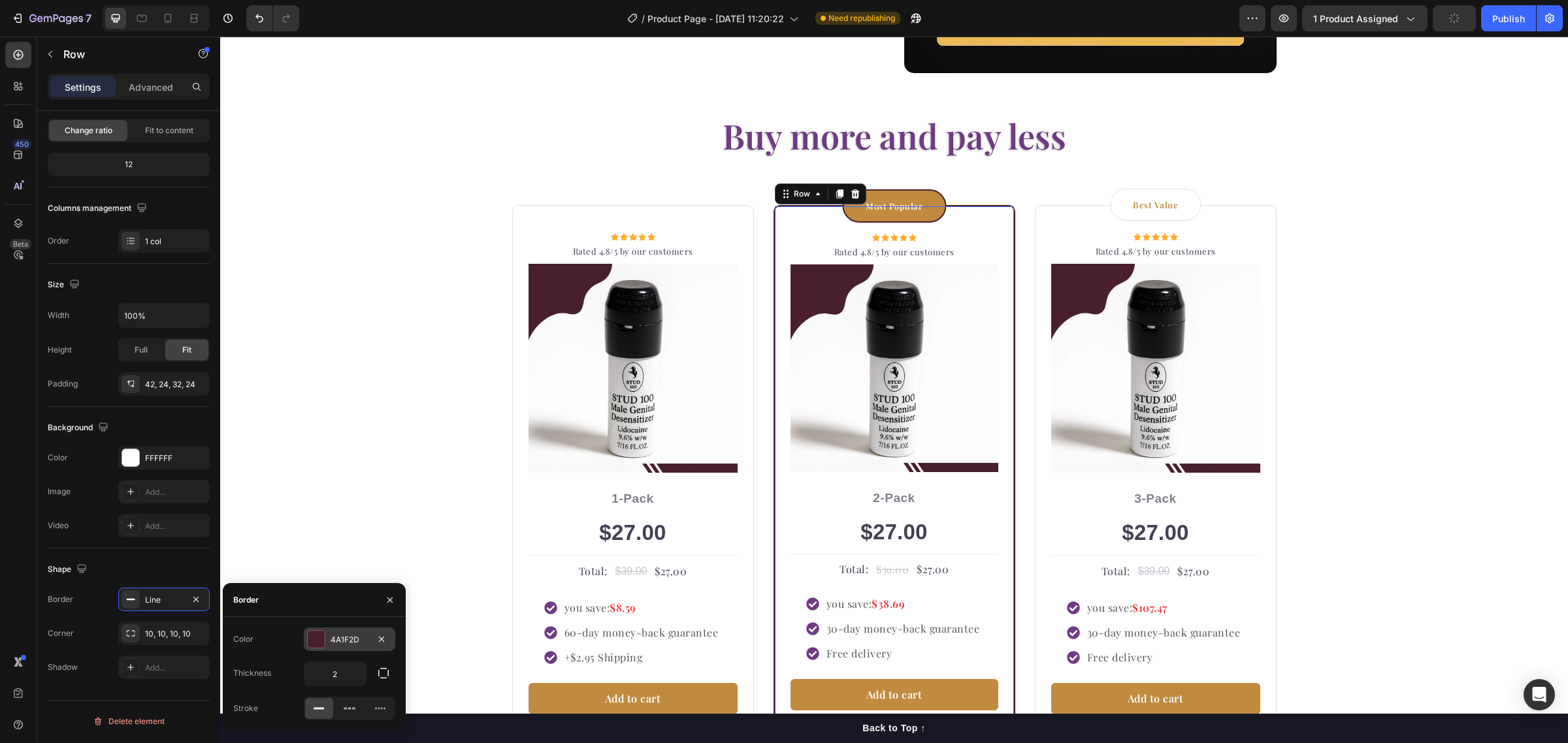
click at [334, 638] on div "4A1F2D" at bounding box center [349, 640] width 38 height 12
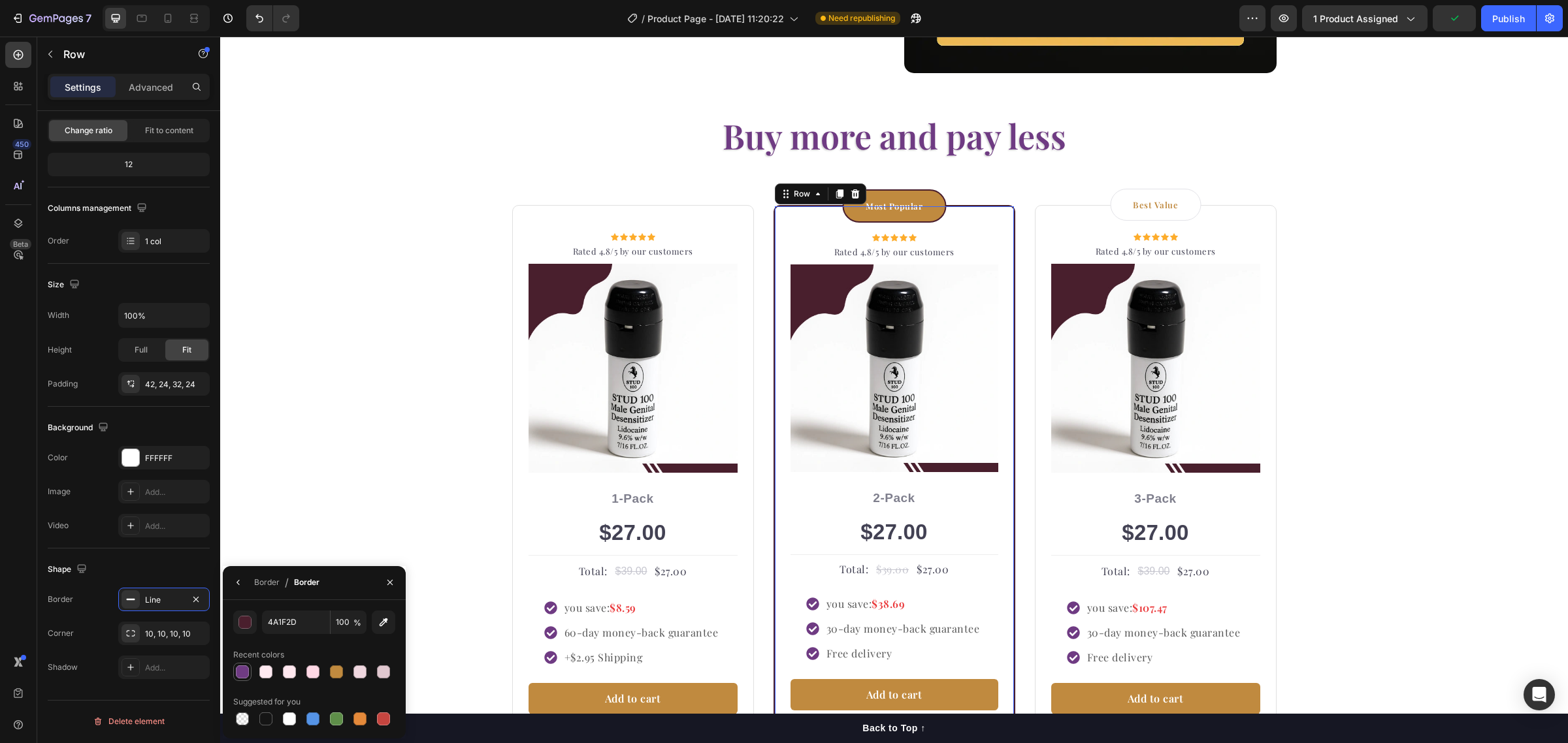
click at [244, 670] on div at bounding box center [242, 672] width 13 height 13
type input "6F3B83"
click at [1370, 420] on div "Buy more and pay less Heading Row Icon Icon Icon Icon Icon Icon List Hoz Rated …" at bounding box center [894, 436] width 1328 height 647
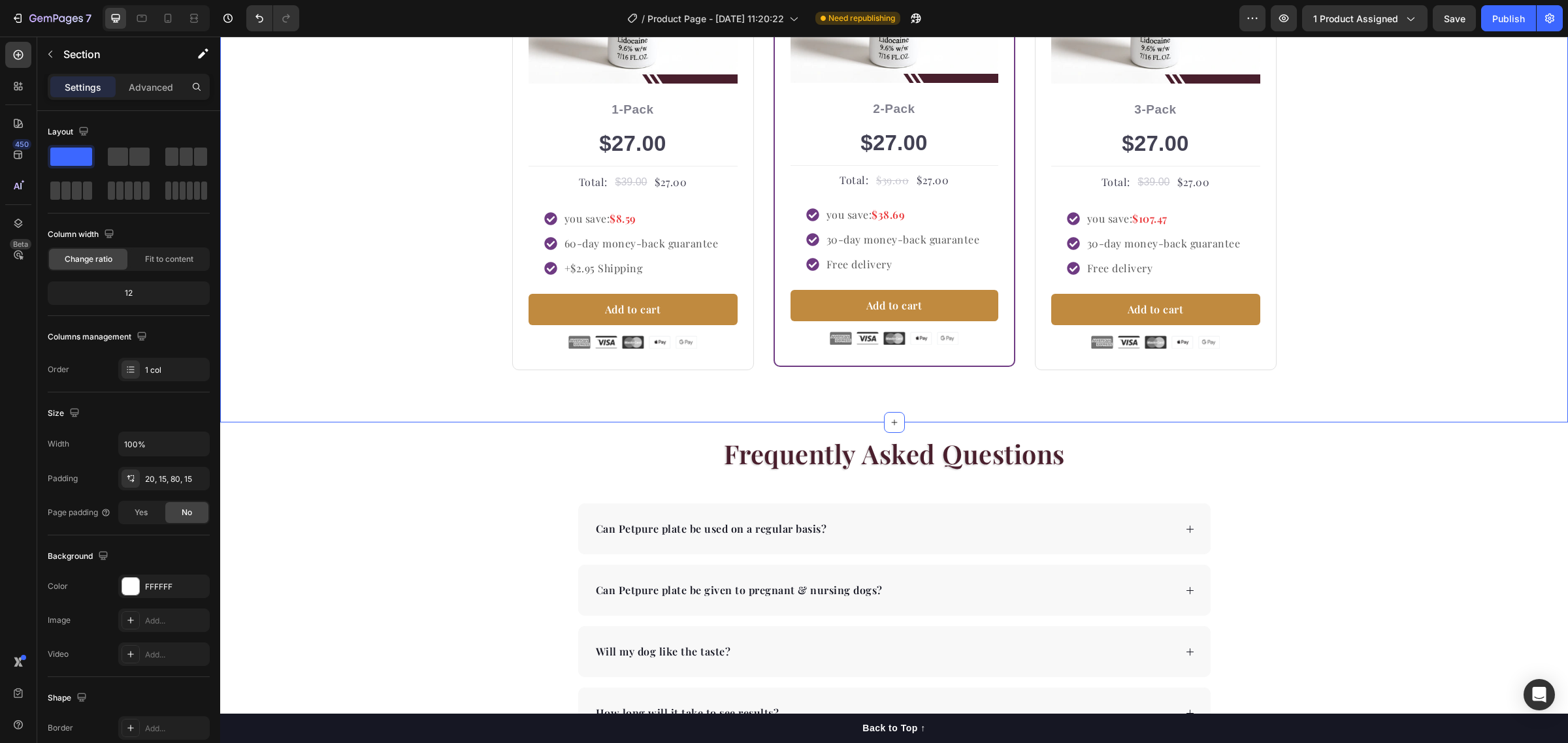
scroll to position [2367, 0]
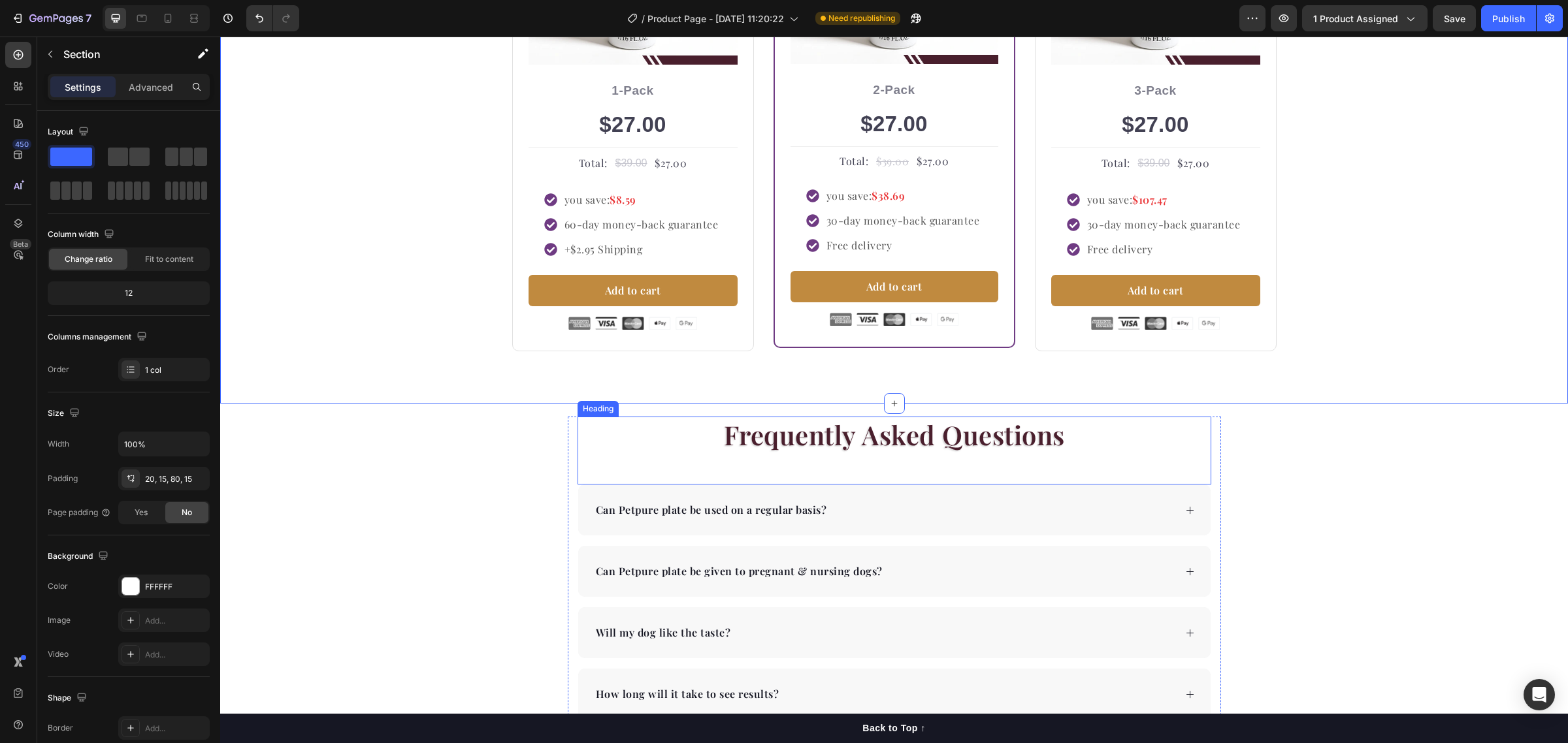
click at [958, 444] on p "Frequently Asked Questions" at bounding box center [895, 435] width 631 height 34
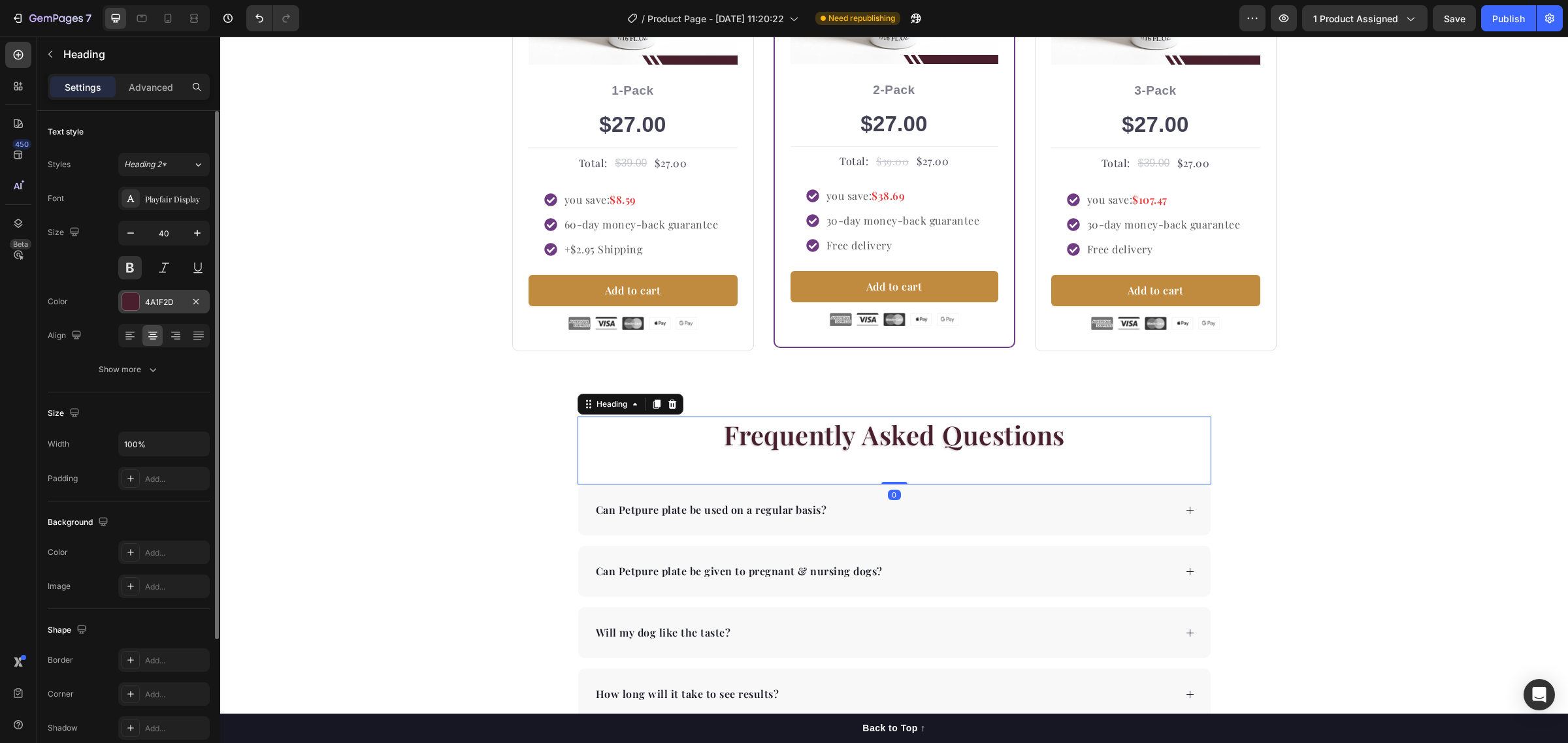
click at [142, 298] on div "4A1F2D" at bounding box center [164, 302] width 92 height 23
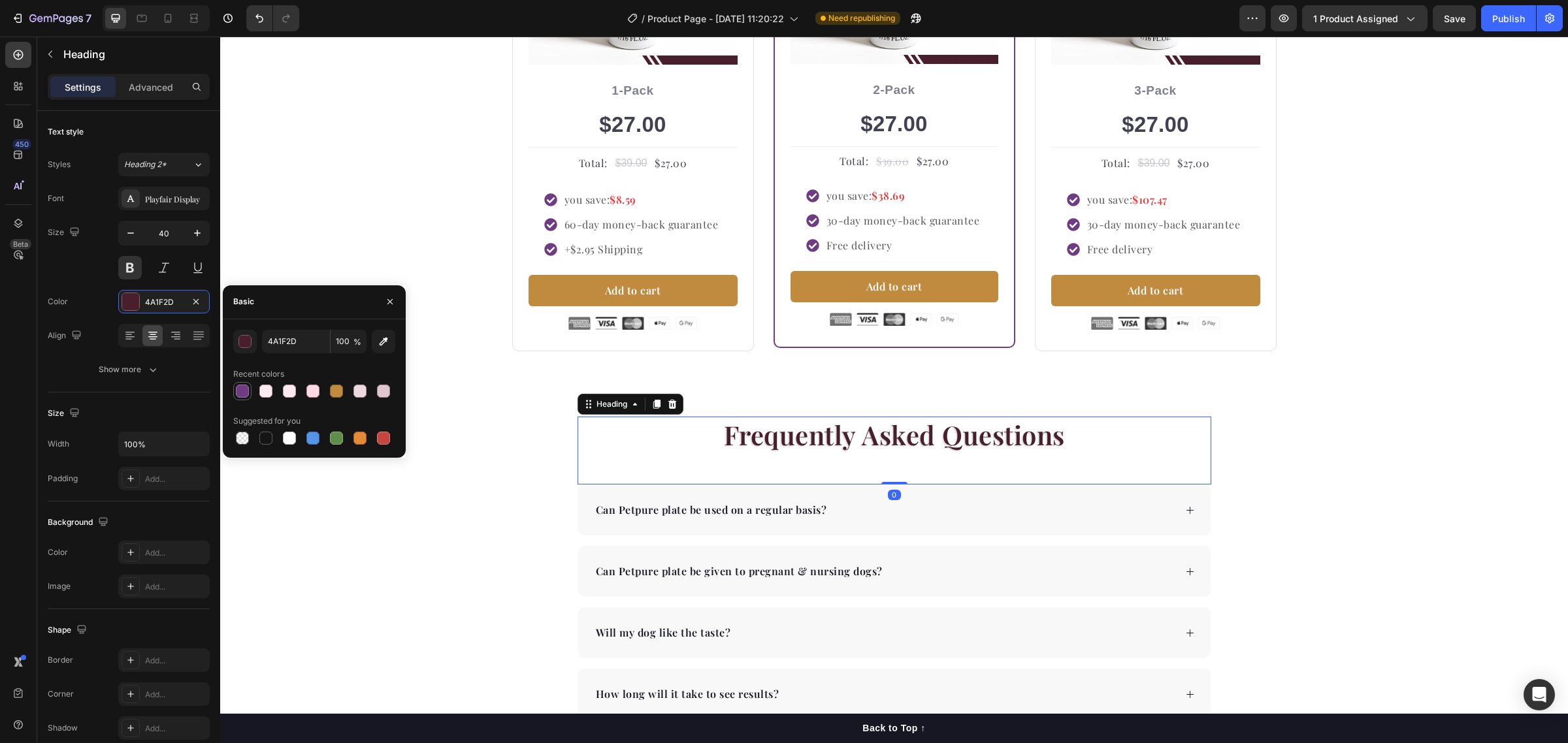
click at [242, 395] on div at bounding box center [242, 391] width 13 height 13
type input "6F3B83"
click at [1353, 510] on div "Frequently Asked Questions Heading 0 Can Petpure plate be used on a regular bas…" at bounding box center [894, 629] width 1348 height 426
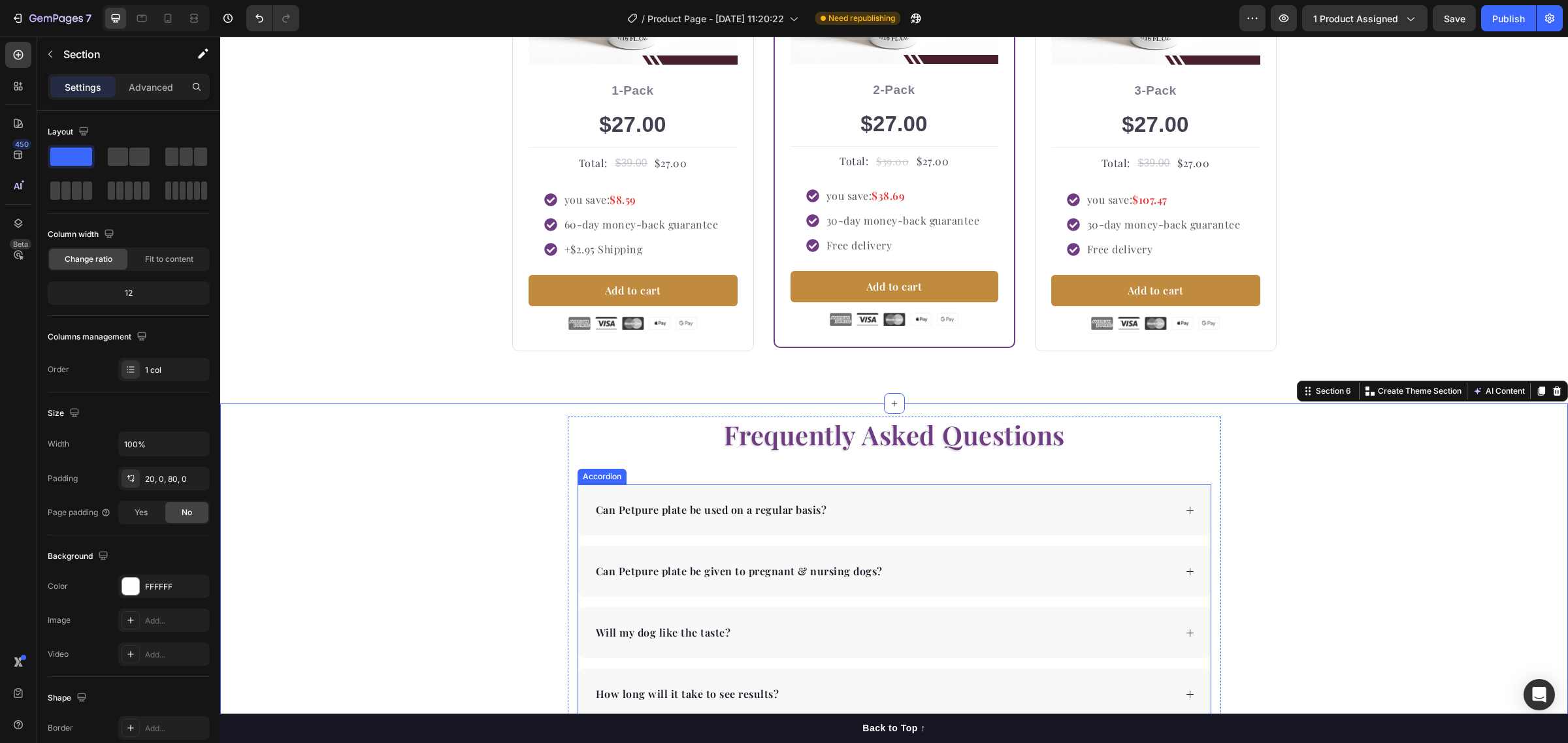
click at [1185, 507] on icon at bounding box center [1190, 510] width 10 height 10
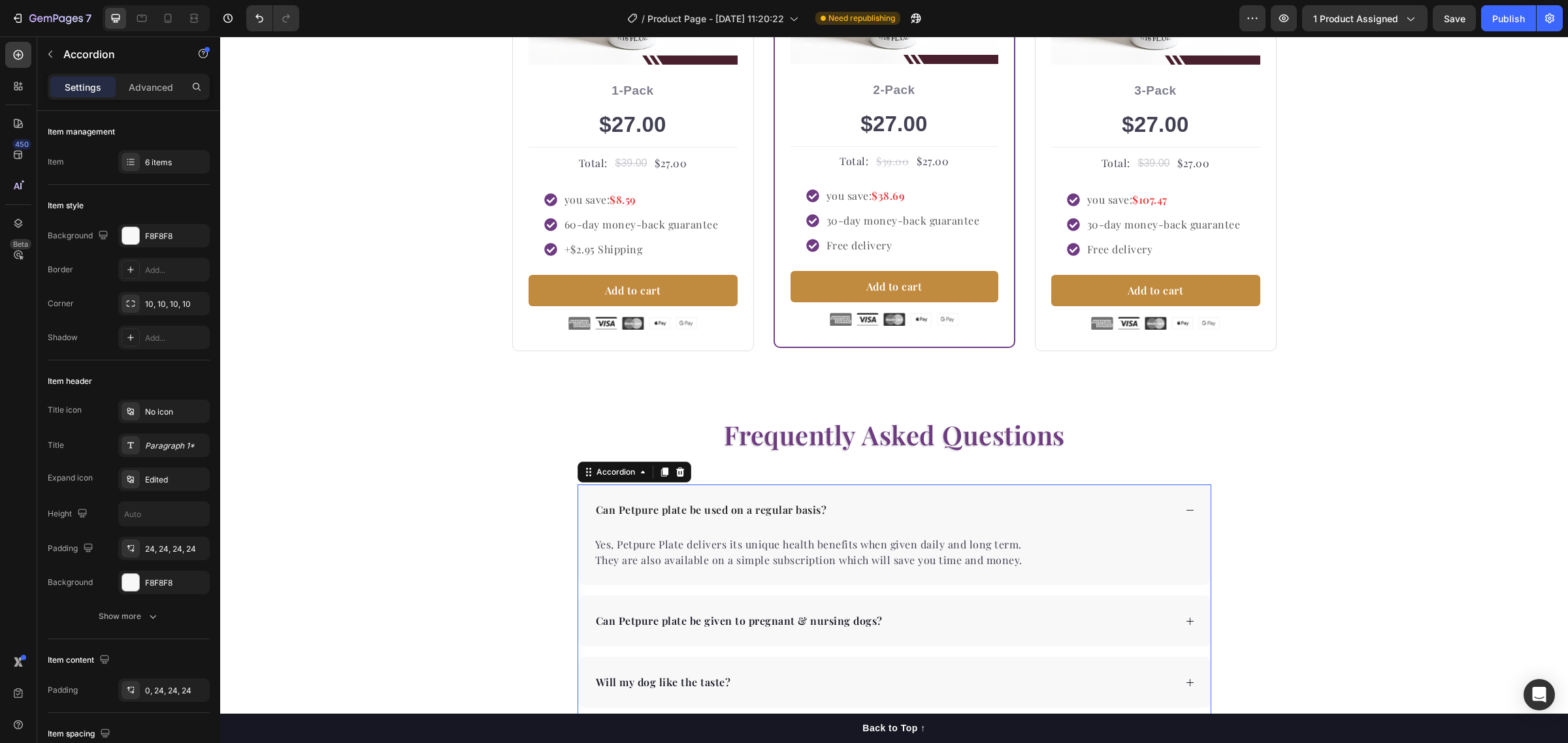
click at [1185, 512] on icon at bounding box center [1190, 510] width 10 height 10
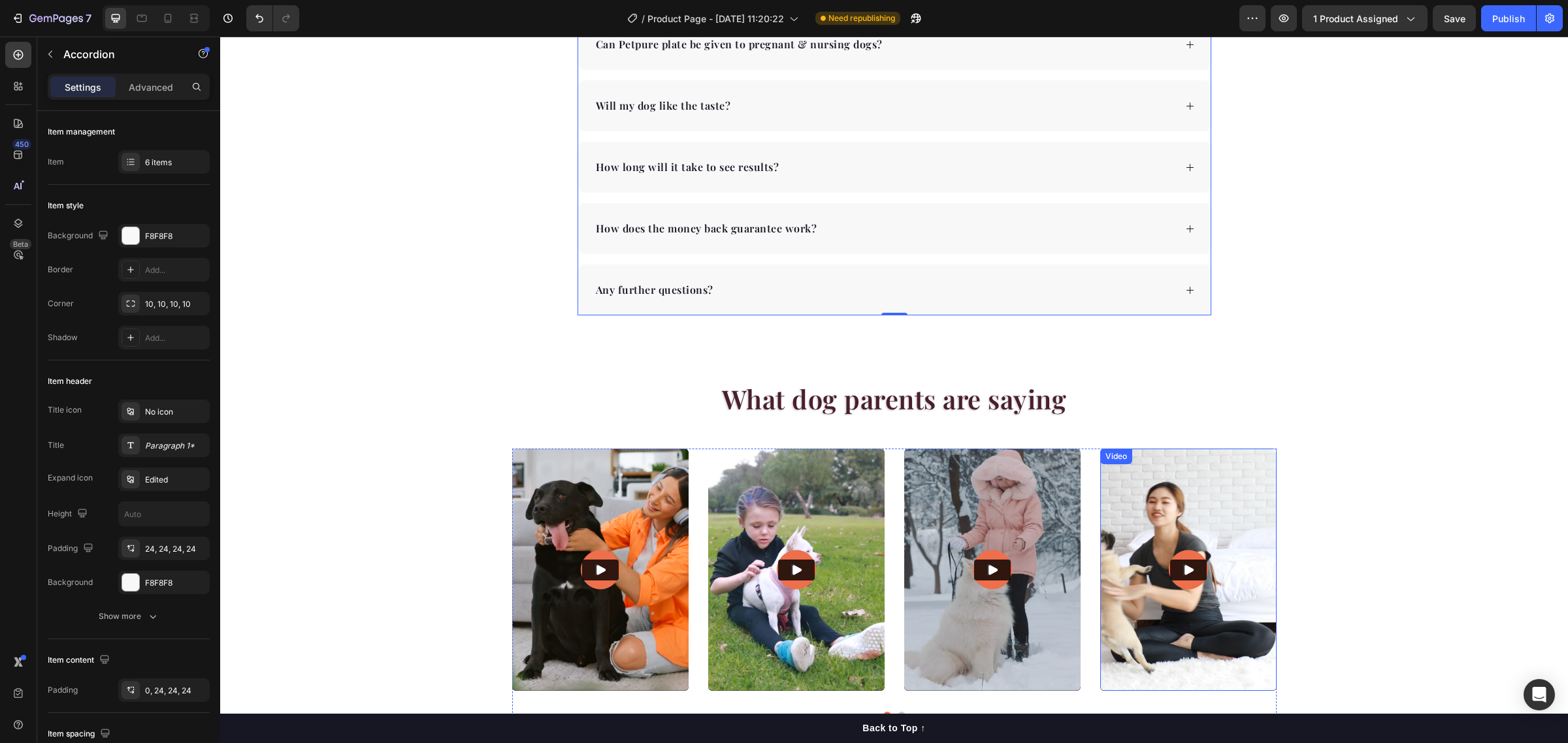
scroll to position [3183, 0]
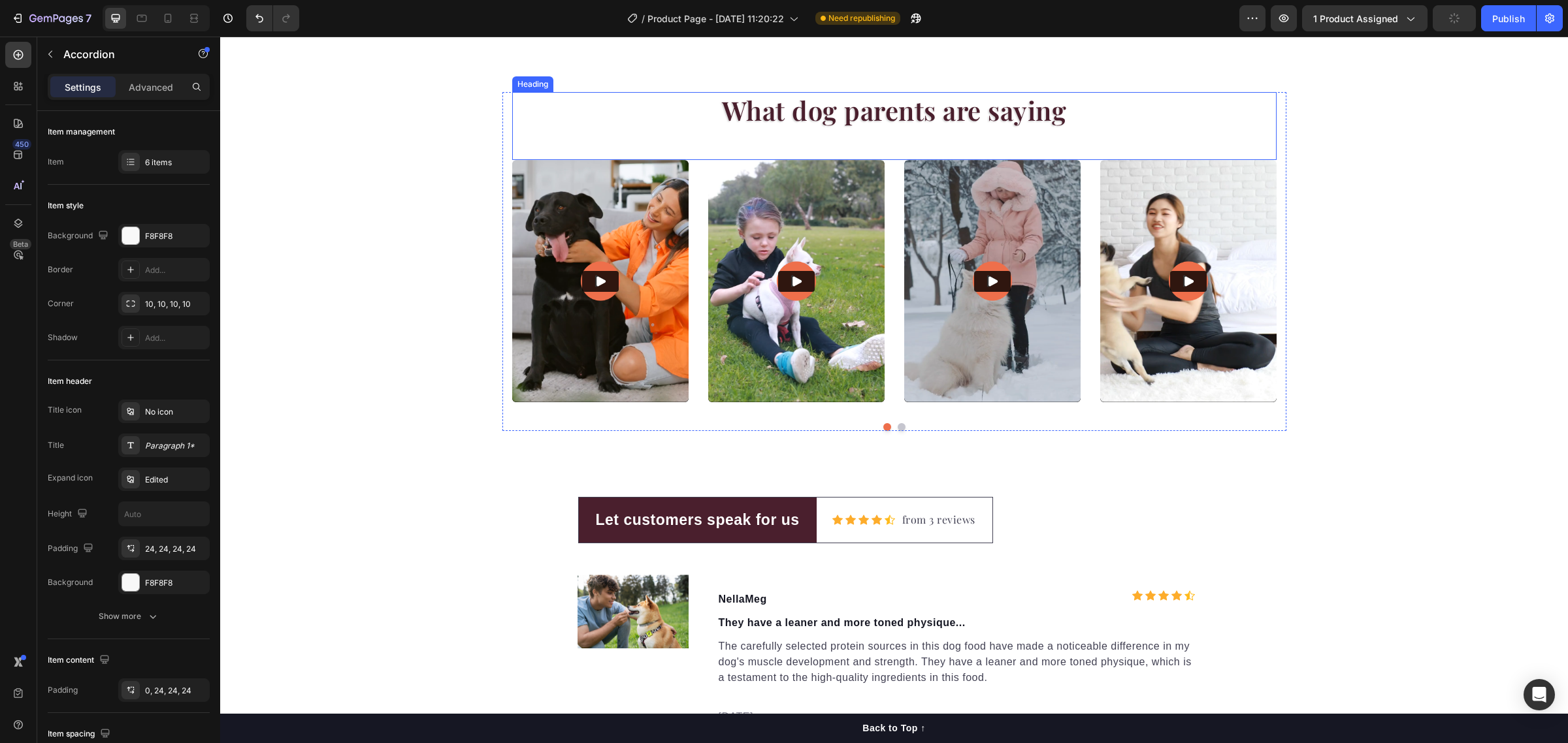
click at [913, 119] on h2 "What dog parents are saying" at bounding box center [894, 110] width 764 height 36
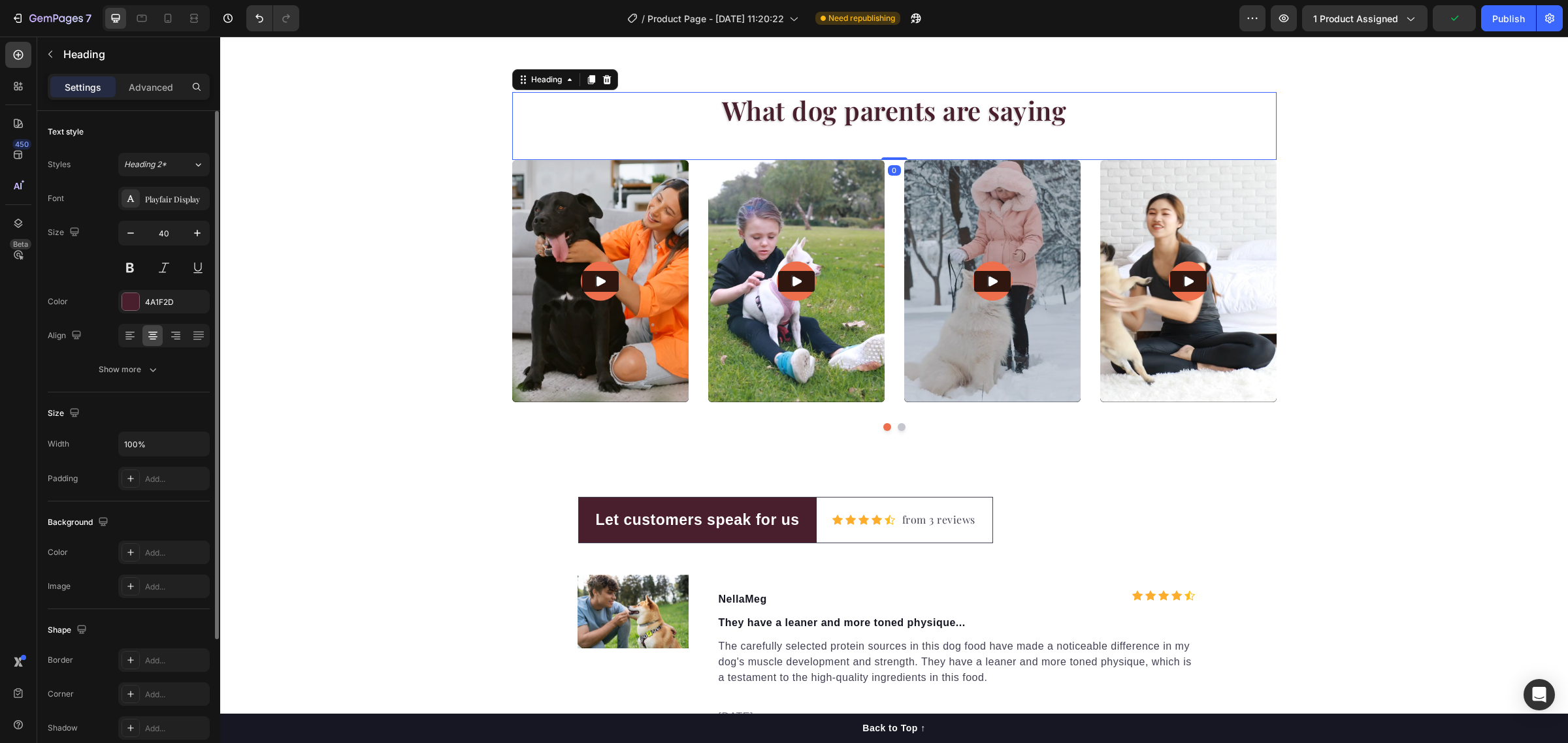
click at [149, 314] on div "Font Playfair Display Size 40 Color 4A1F2D Align Show more" at bounding box center [129, 284] width 162 height 194
click at [149, 302] on div "4A1F2D" at bounding box center [164, 302] width 38 height 12
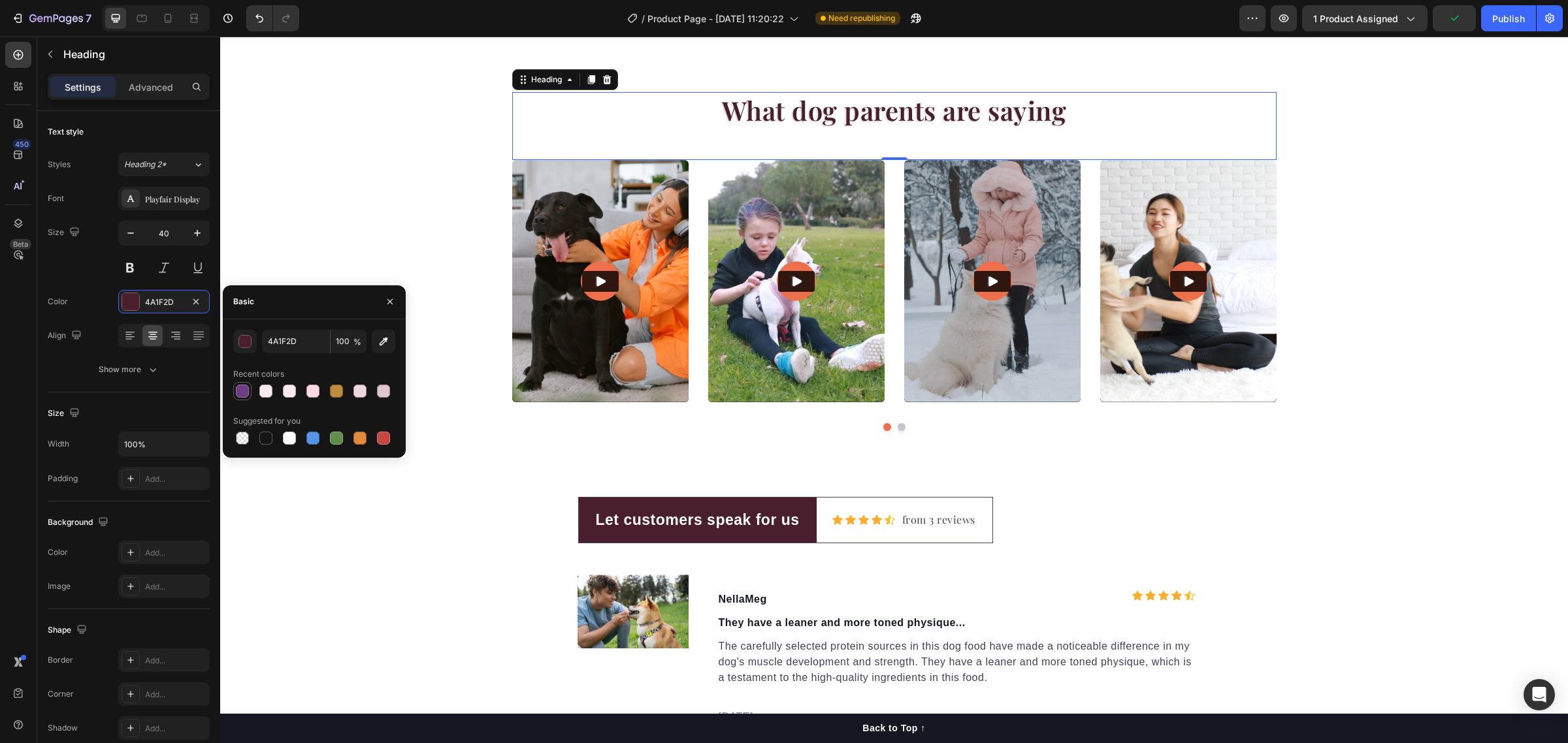
click at [237, 389] on div at bounding box center [242, 391] width 13 height 13
type input "6F3B83"
click at [712, 523] on p "Let customers speak for us" at bounding box center [698, 520] width 204 height 23
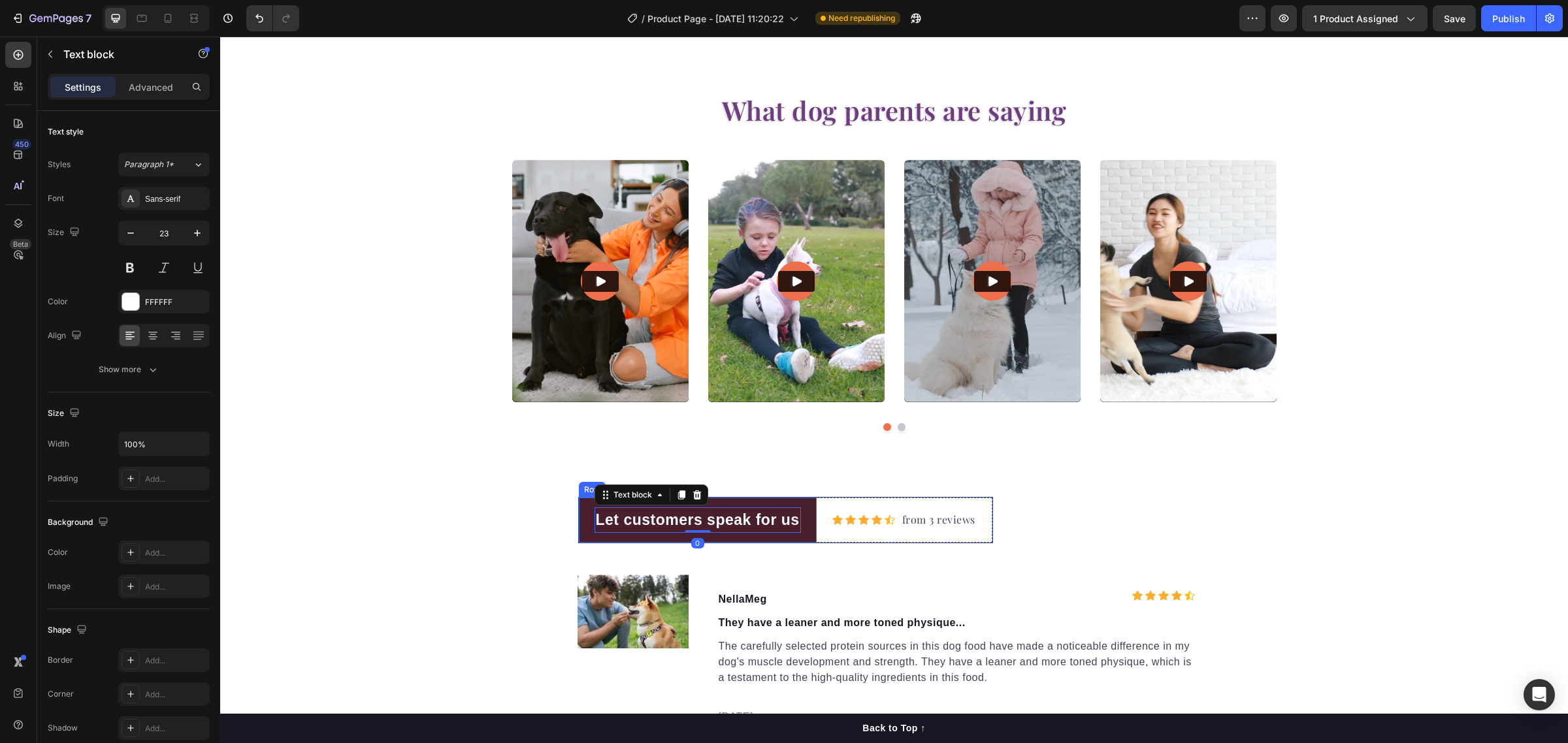
click at [579, 534] on div "Let customers speak for us Text block 0 Row" at bounding box center [697, 520] width 237 height 45
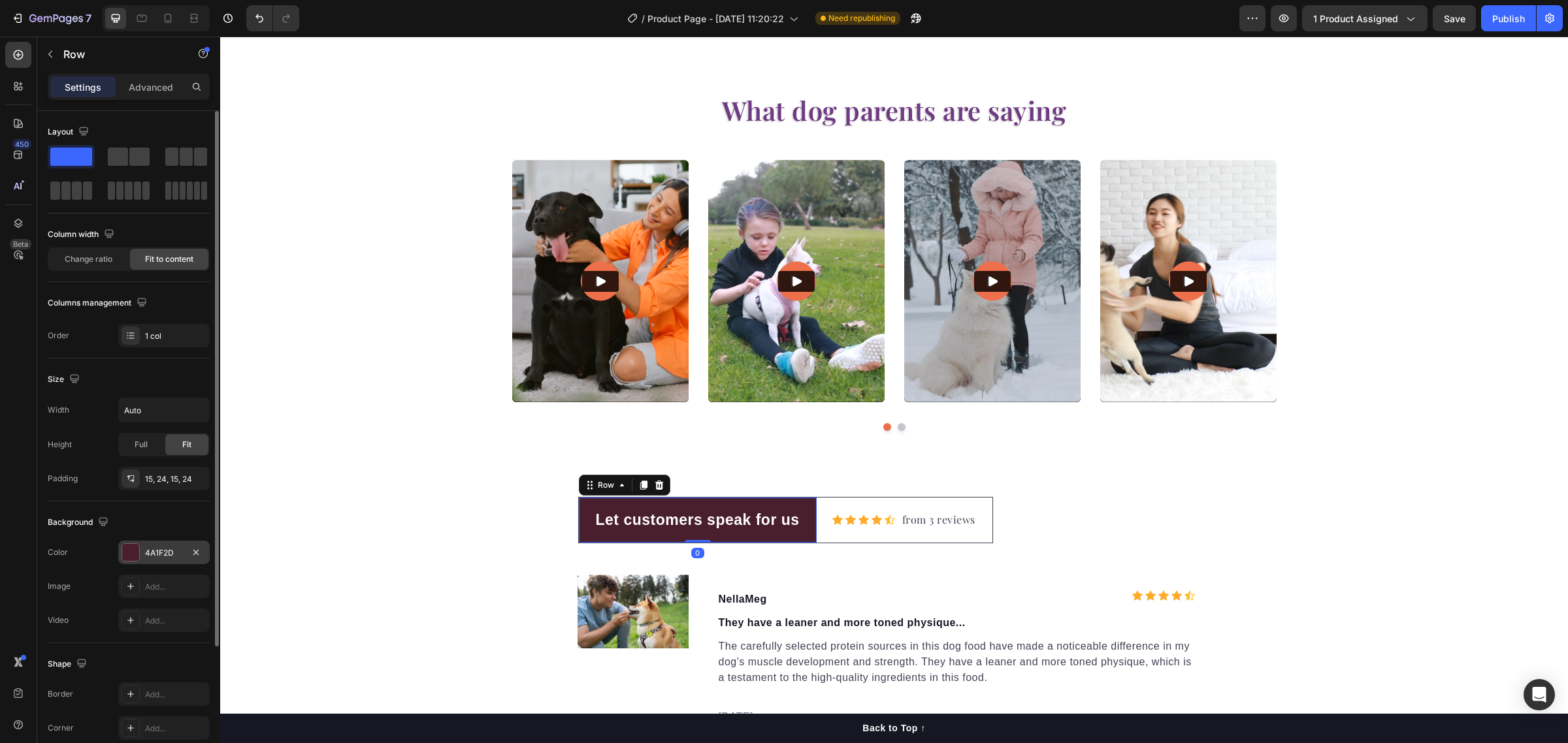
click at [158, 547] on div "4A1F2D" at bounding box center [164, 552] width 92 height 23
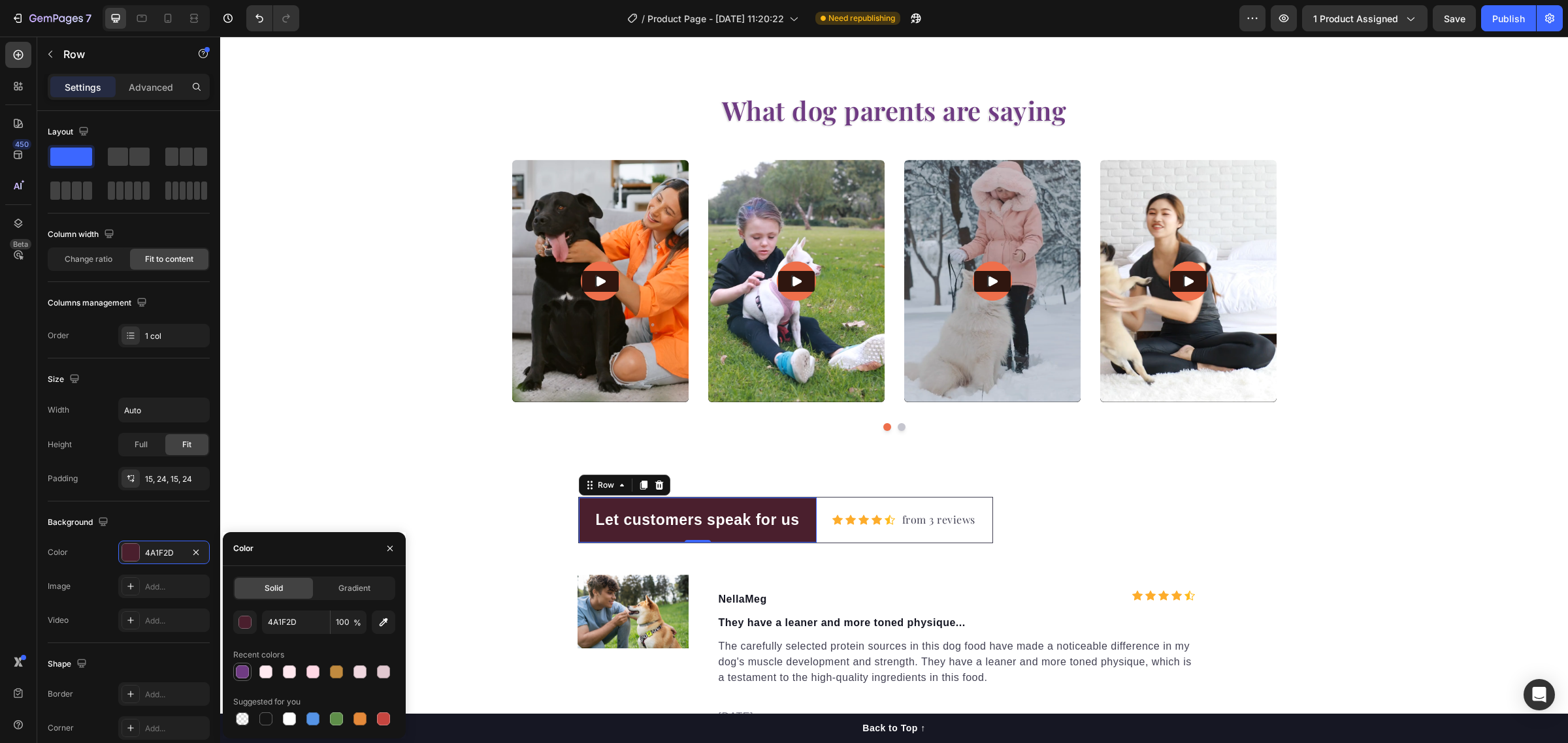
click at [243, 670] on div at bounding box center [242, 672] width 13 height 13
type input "6F3B83"
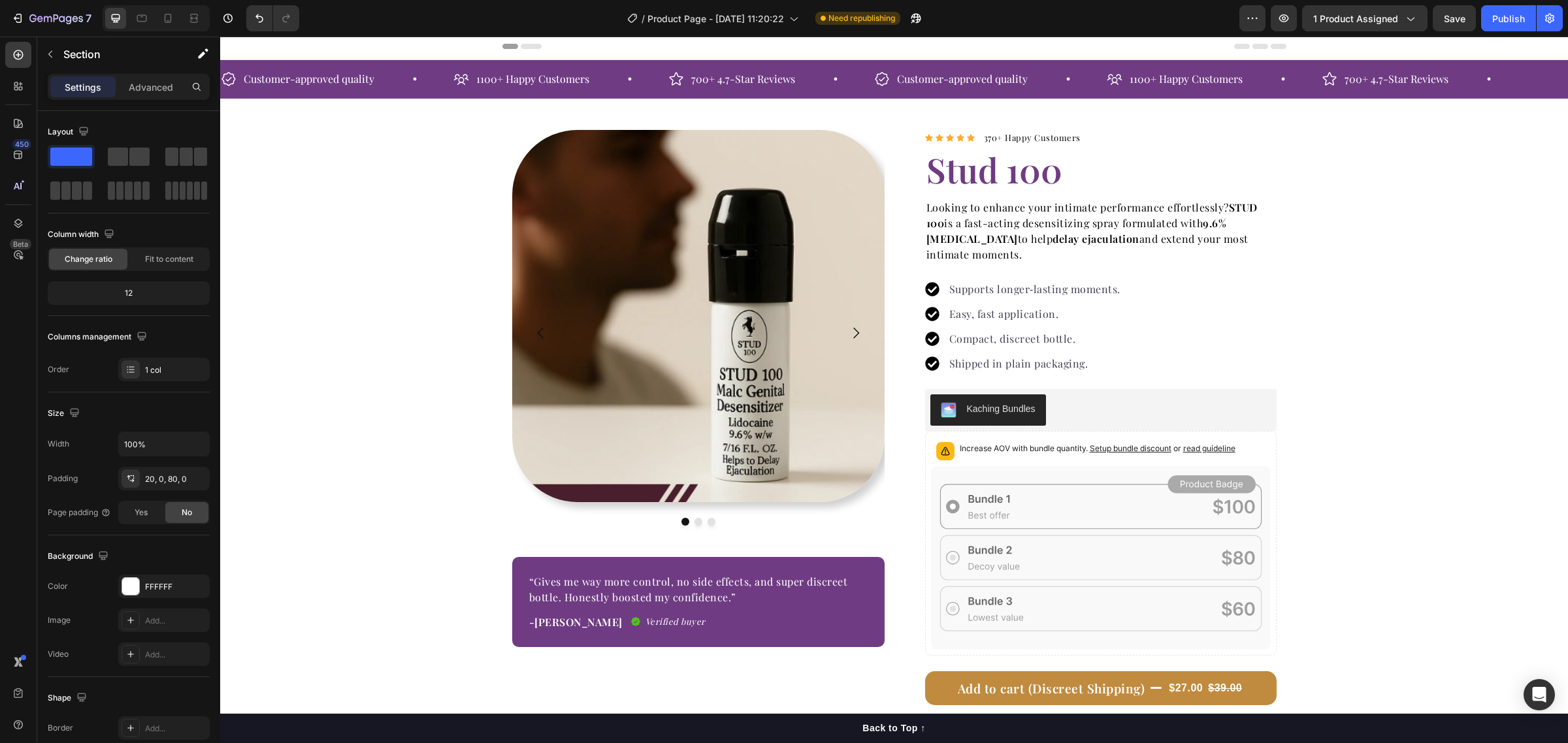
scroll to position [0, 0]
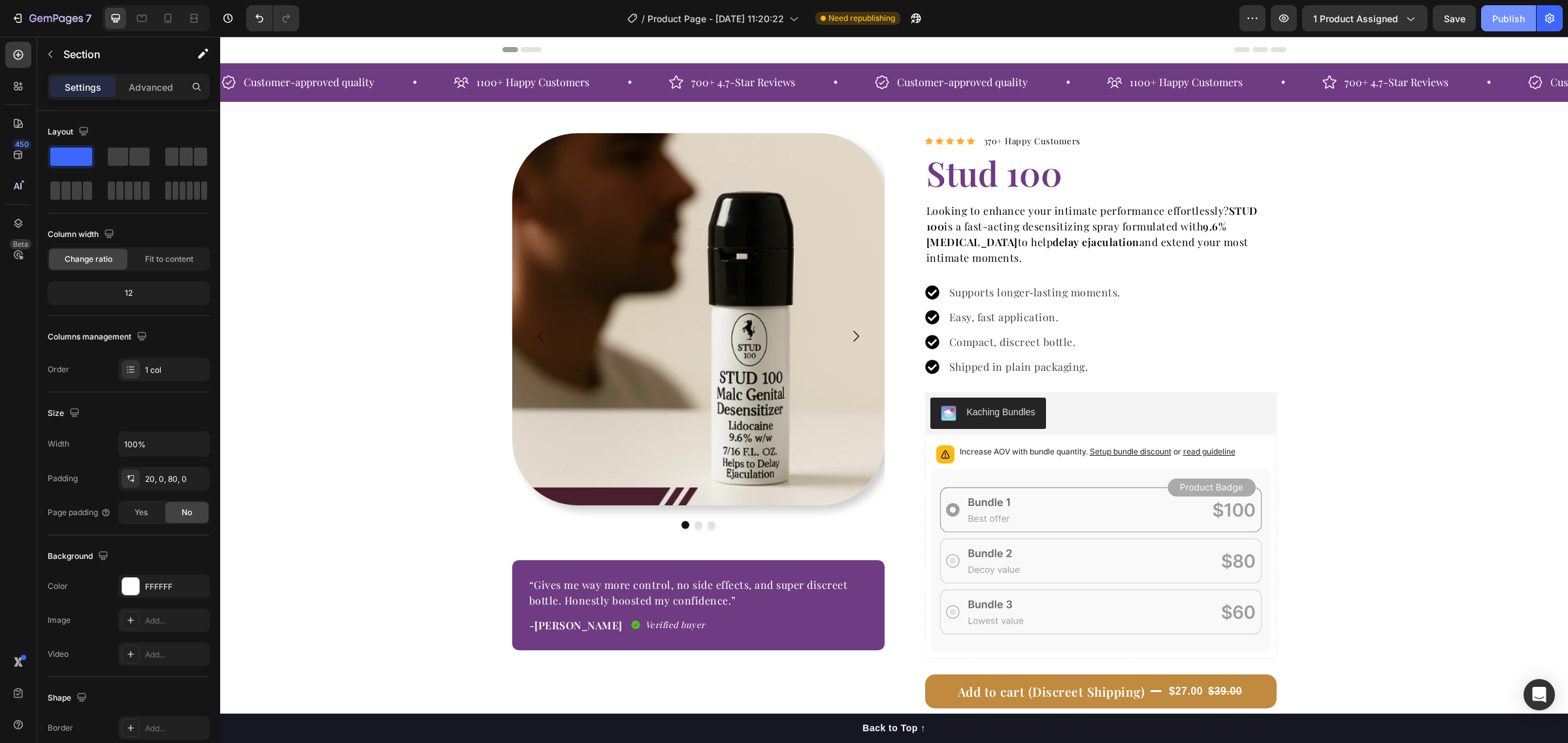
click at [1502, 13] on div "Publish" at bounding box center [1508, 18] width 33 height 14
drag, startPoint x: 678, startPoint y: 351, endPoint x: 673, endPoint y: 370, distance: 19.6
click at [678, 351] on img at bounding box center [698, 320] width 372 height 372
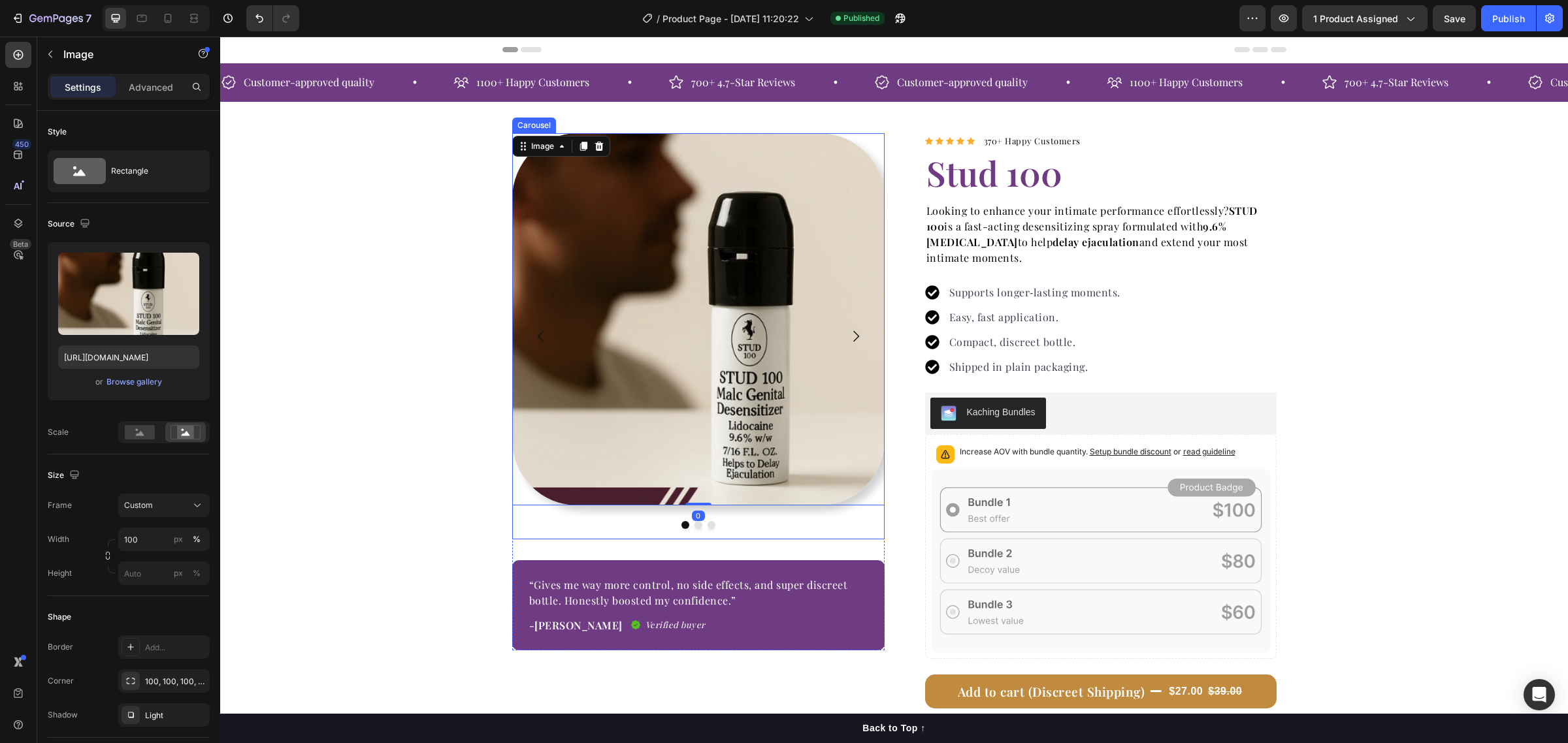
click at [849, 337] on icon "Carousel Next Arrow" at bounding box center [856, 336] width 16 height 16
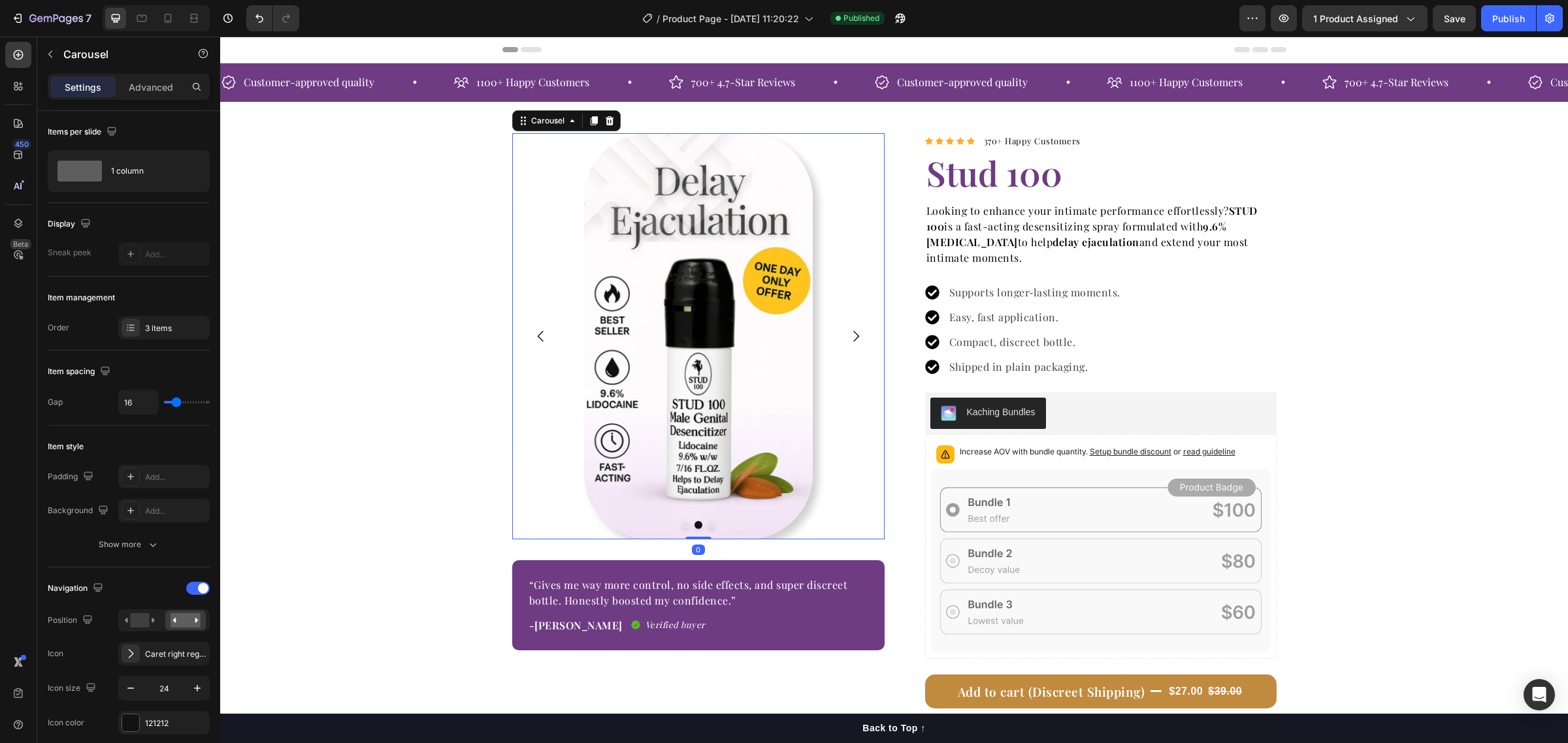
click at [849, 337] on icon "Carousel Next Arrow" at bounding box center [856, 336] width 16 height 16
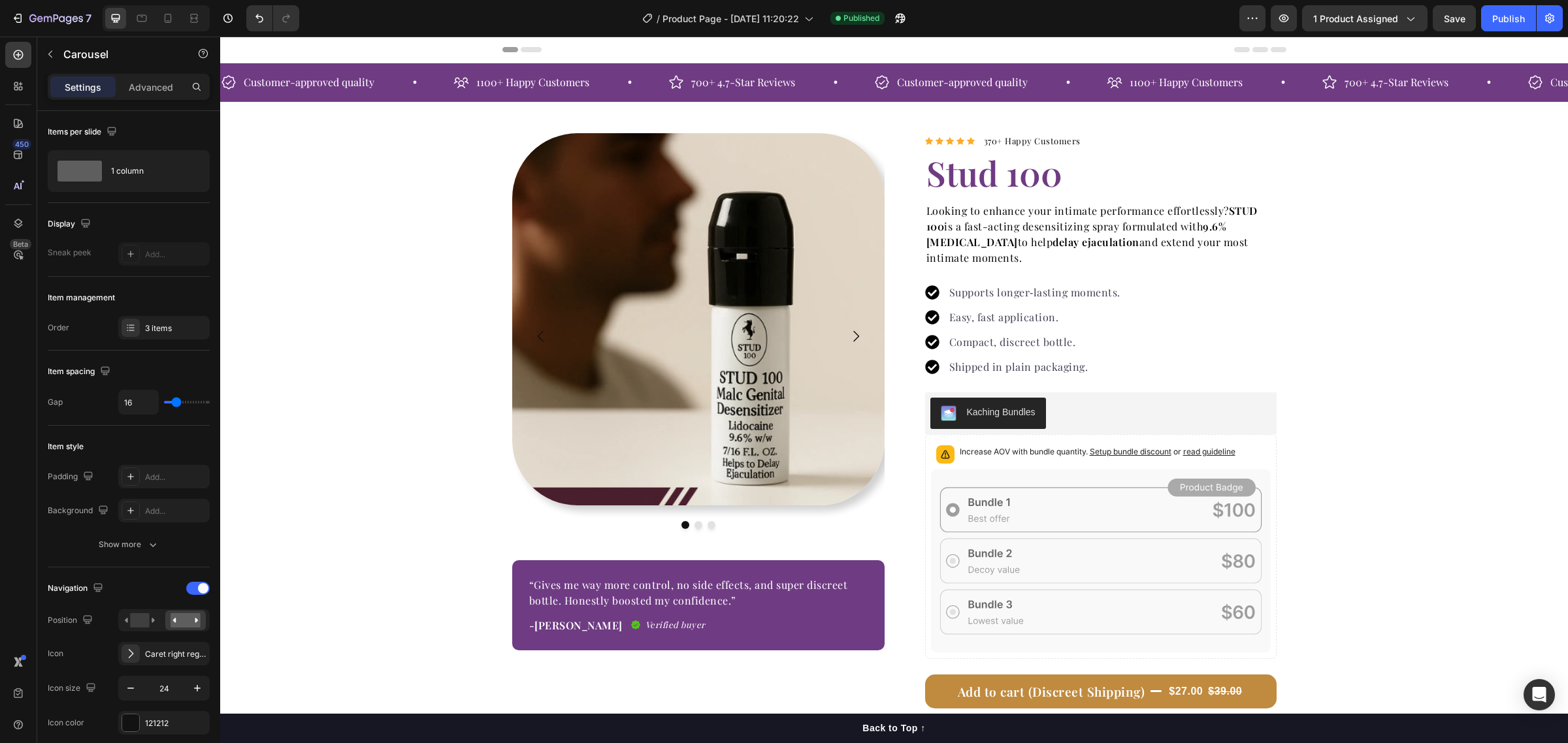
click at [853, 337] on icon "Carousel Next Arrow" at bounding box center [856, 336] width 16 height 16
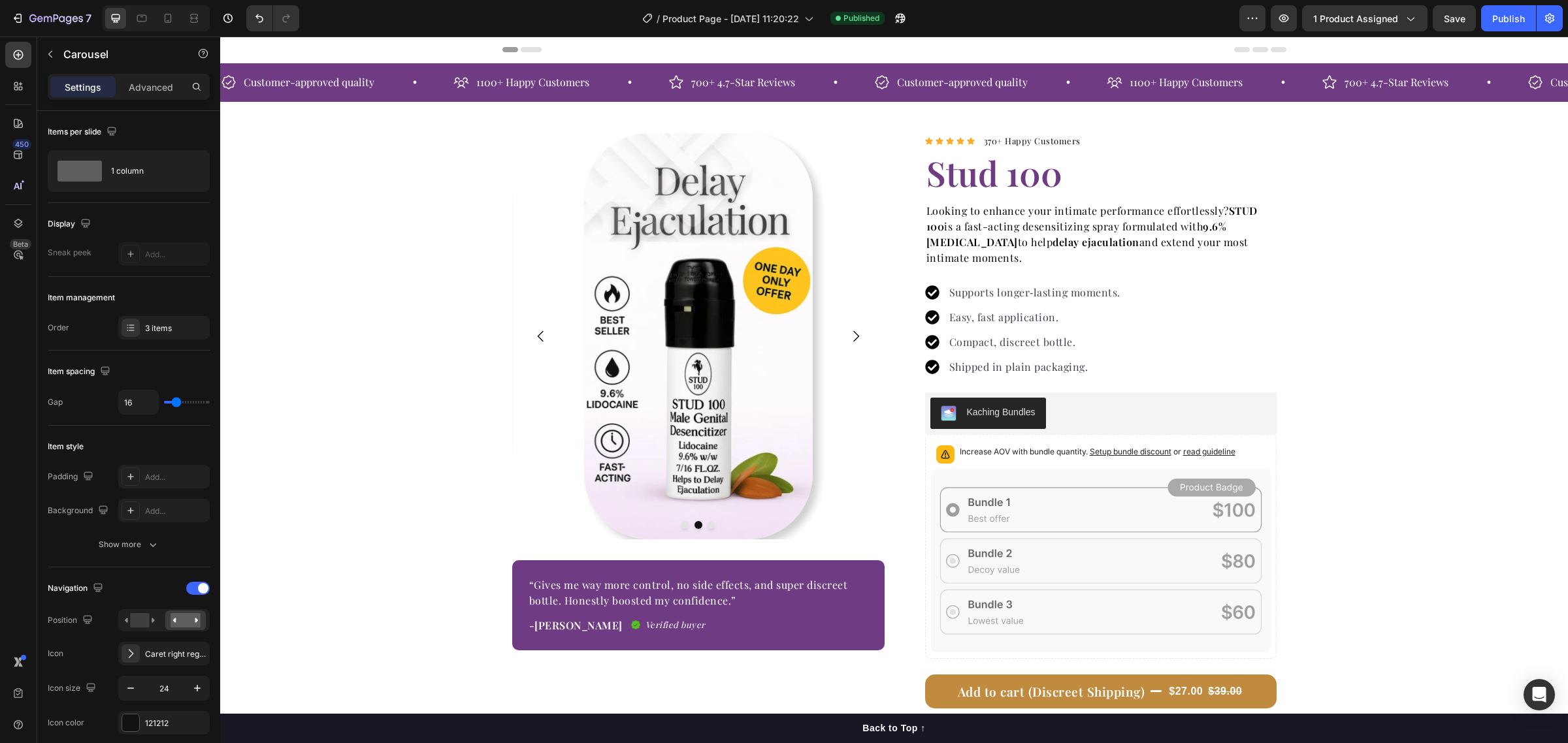
click at [853, 337] on icon "Carousel Next Arrow" at bounding box center [856, 336] width 16 height 16
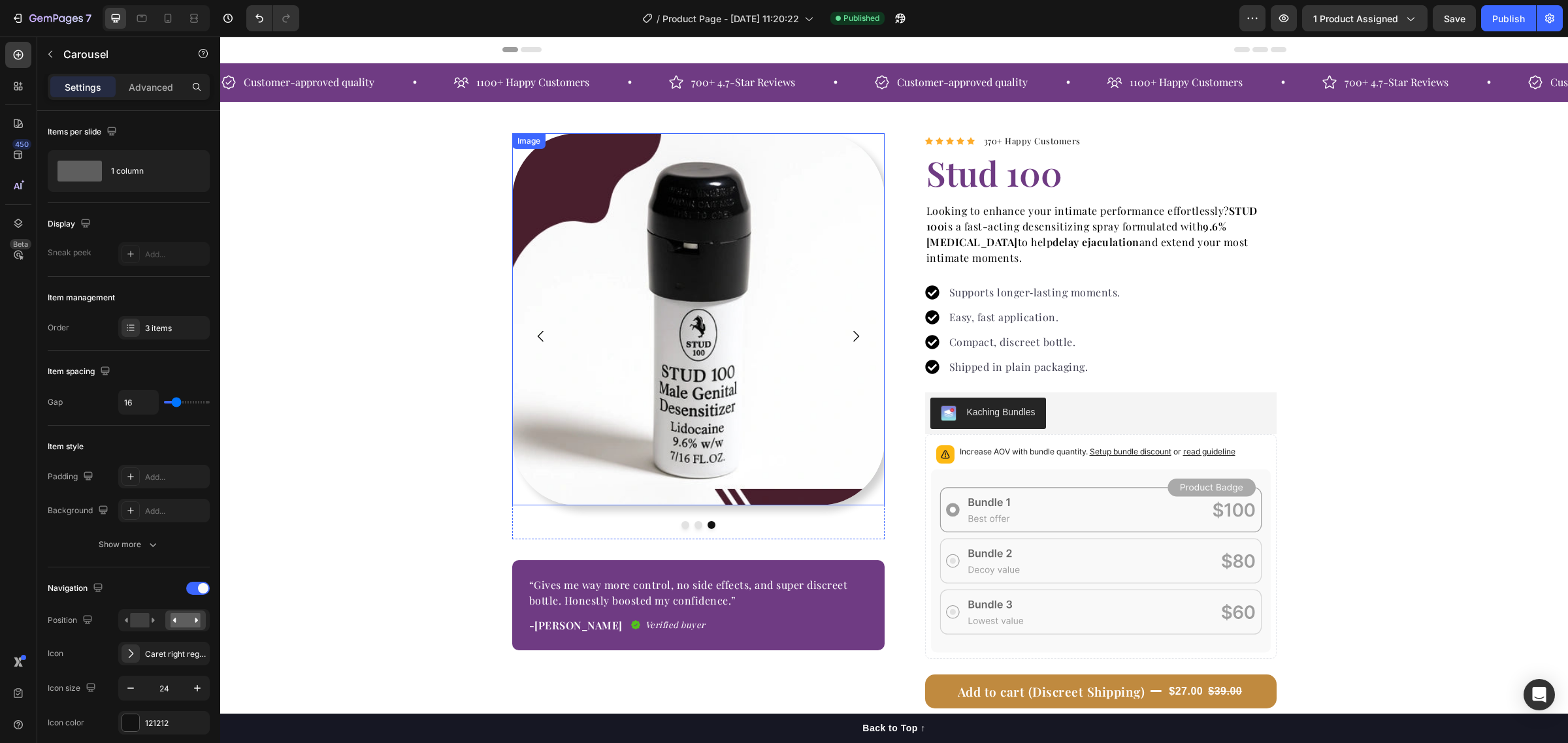
drag, startPoint x: 639, startPoint y: 233, endPoint x: 631, endPoint y: 231, distance: 8.2
click at [639, 233] on img at bounding box center [698, 320] width 372 height 372
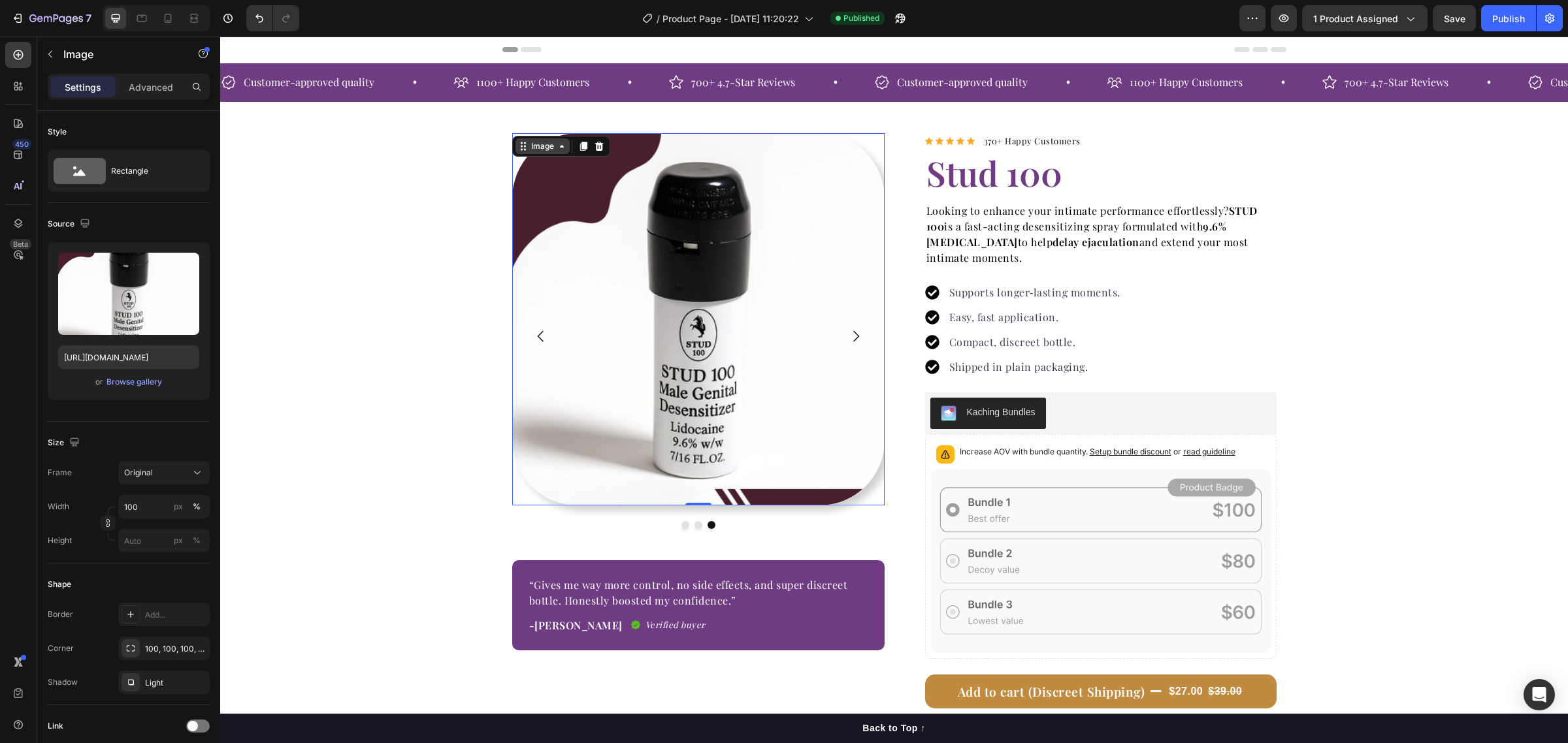
click at [537, 151] on div "Image" at bounding box center [542, 146] width 28 height 12
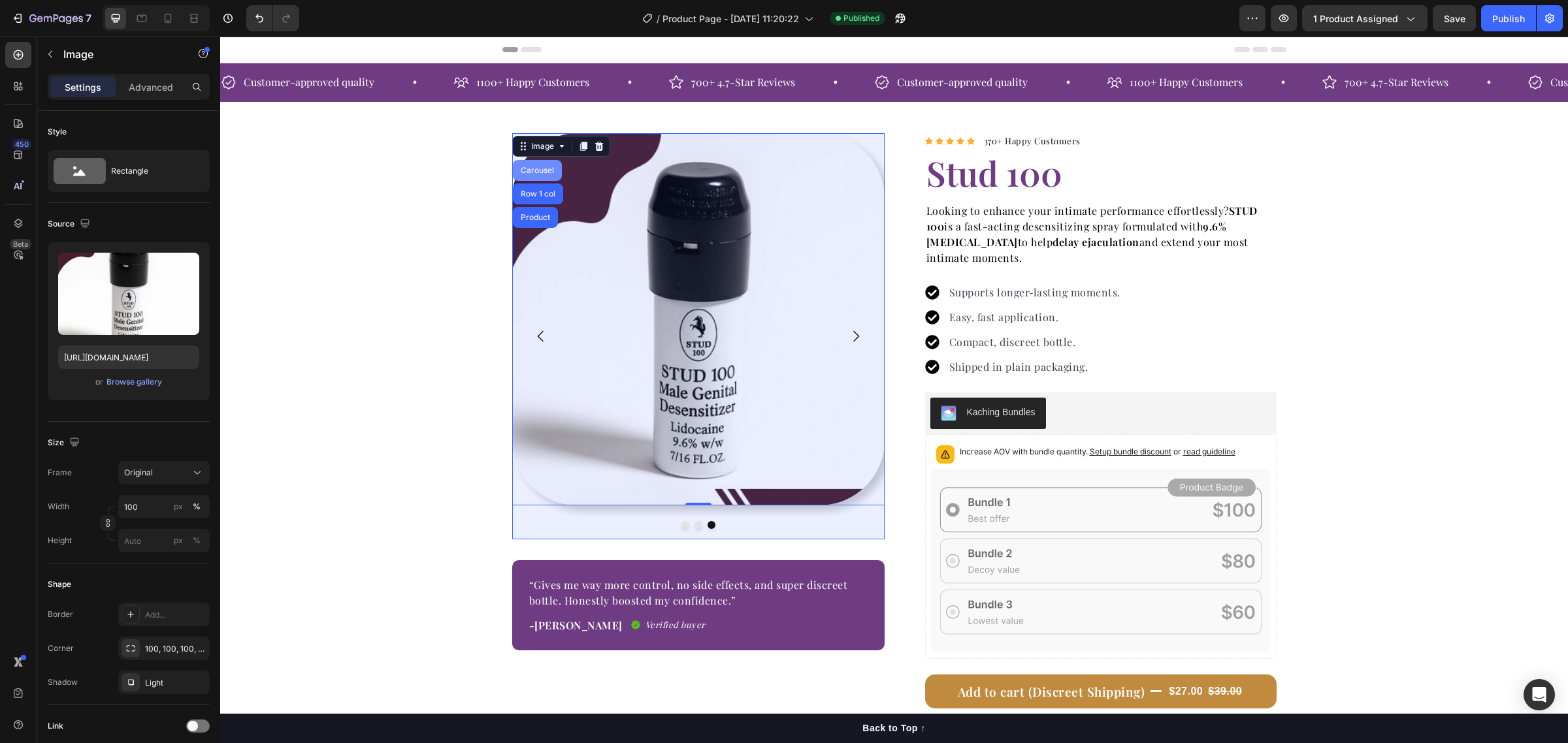
click at [520, 165] on div "Carousel" at bounding box center [537, 170] width 49 height 21
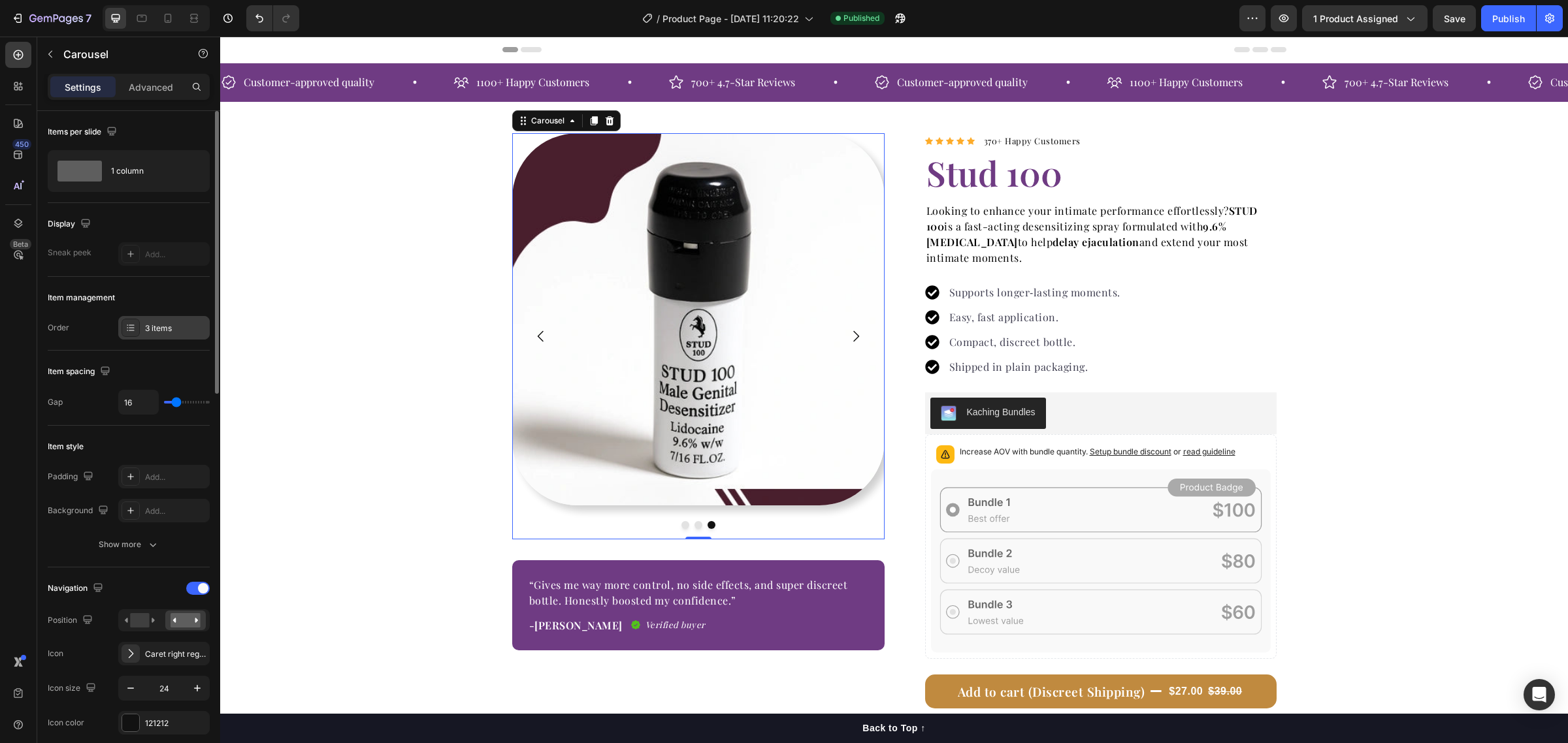
click at [154, 330] on div "3 items" at bounding box center [176, 328] width 62 height 12
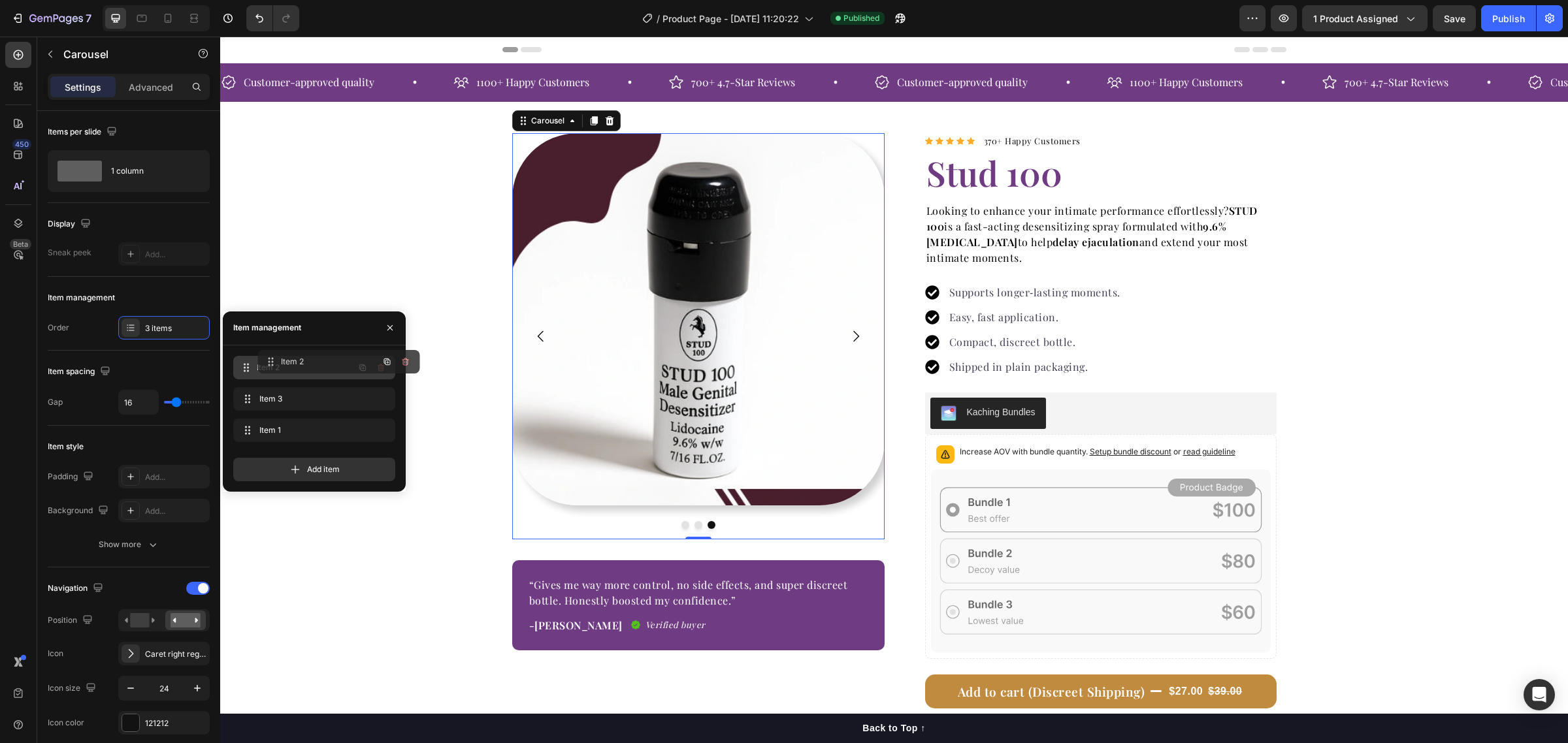
drag, startPoint x: 266, startPoint y: 430, endPoint x: 226, endPoint y: 399, distance: 50.6
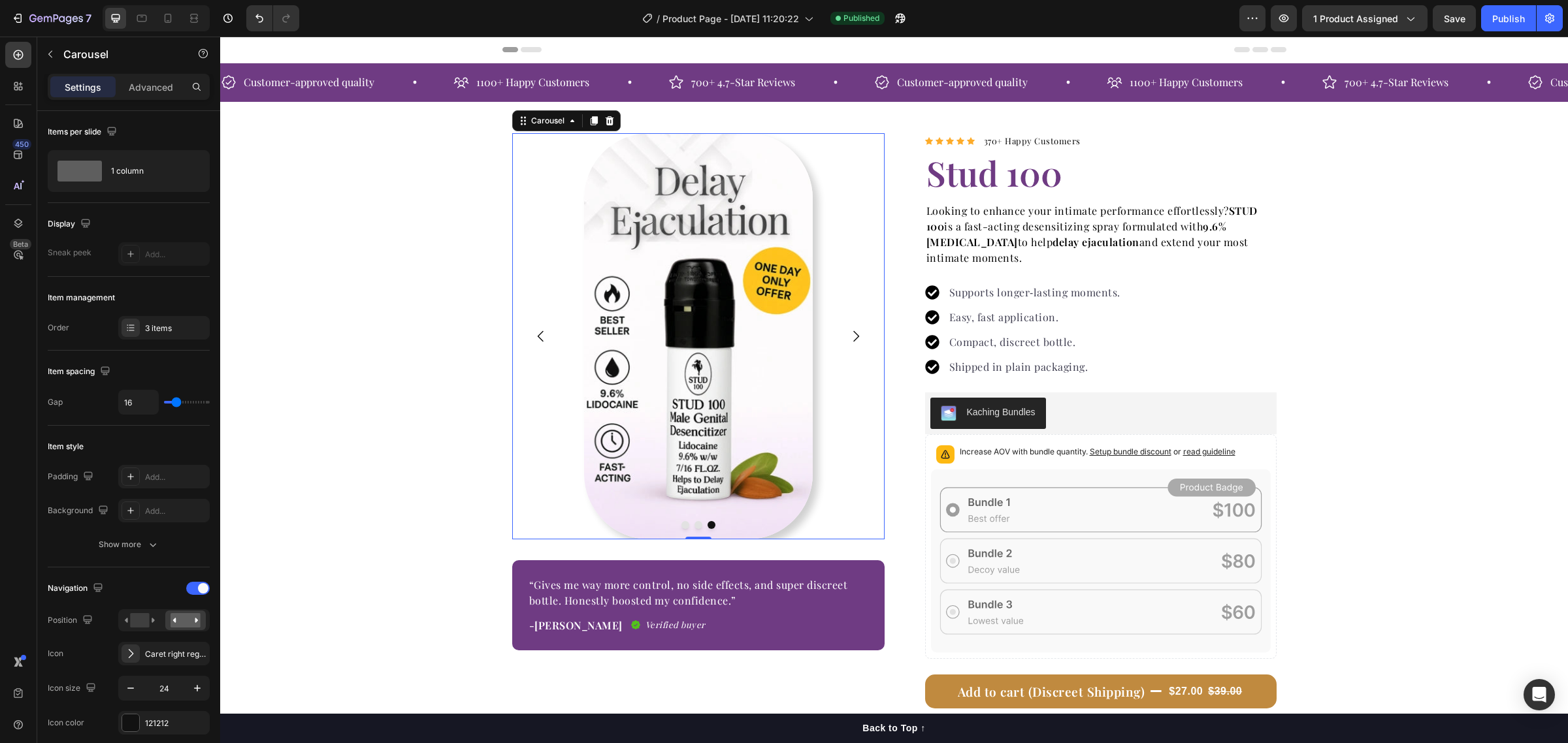
click at [533, 333] on icon "Carousel Back Arrow" at bounding box center [541, 336] width 16 height 16
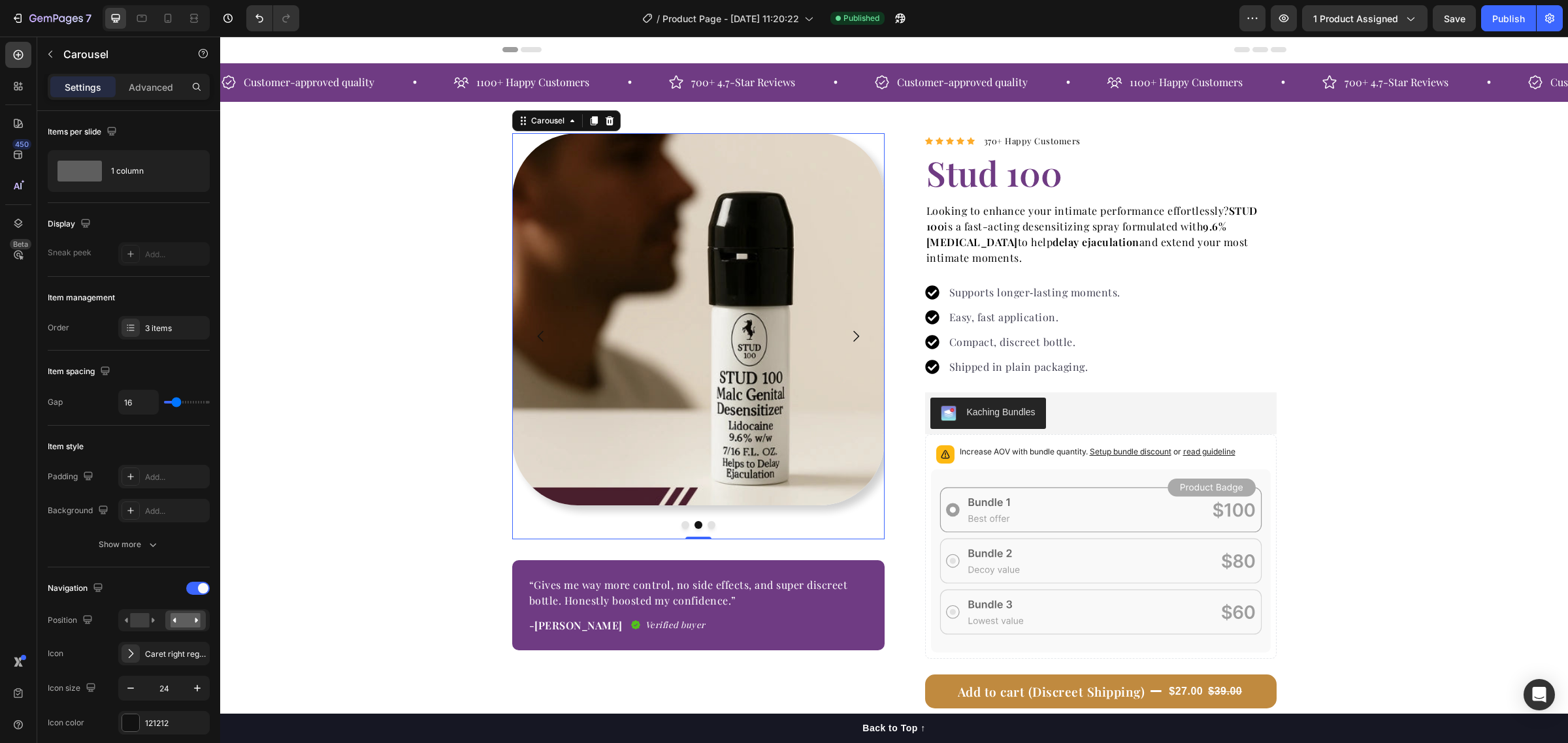
click at [533, 333] on icon "Carousel Back Arrow" at bounding box center [541, 336] width 16 height 16
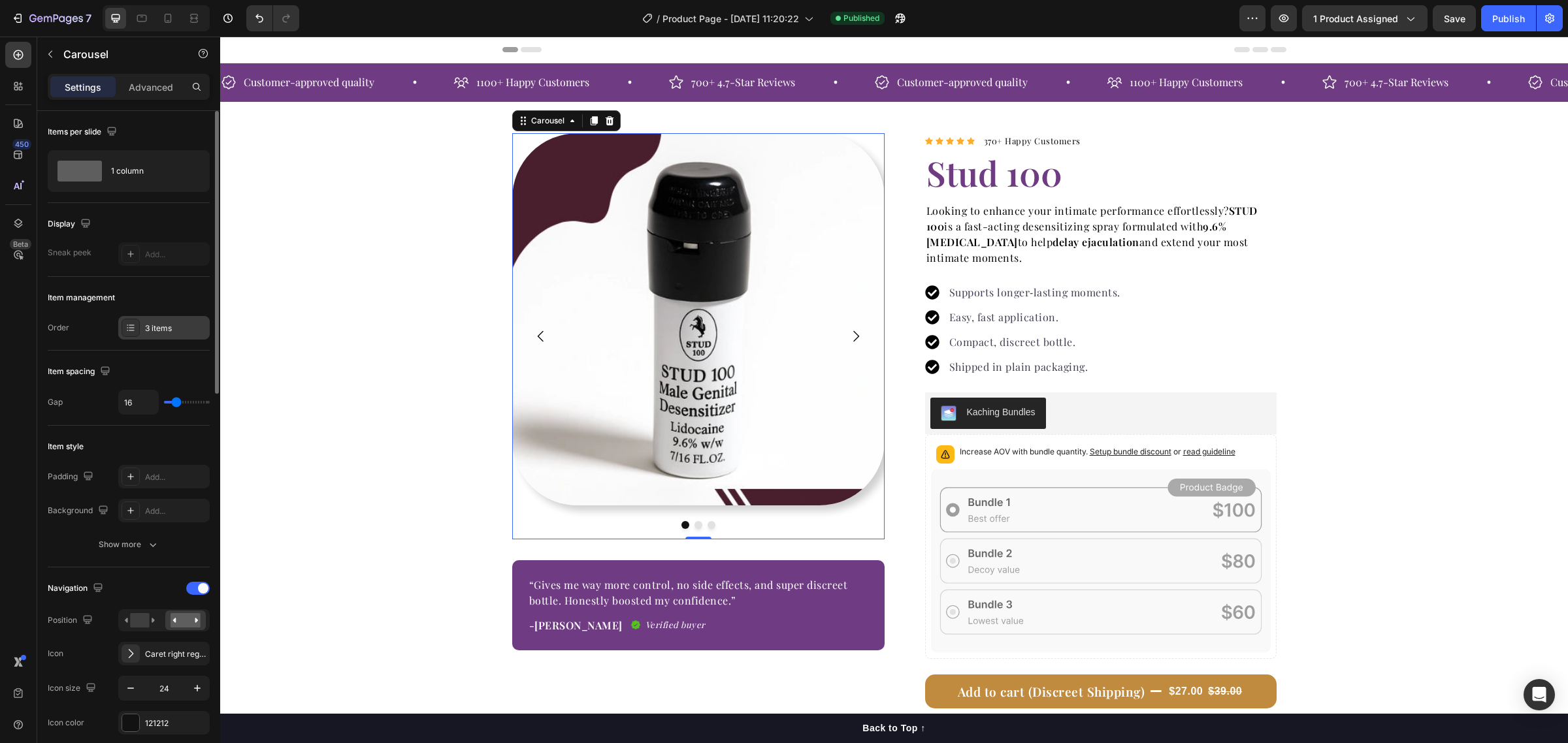
click at [144, 337] on div "3 items" at bounding box center [164, 328] width 92 height 23
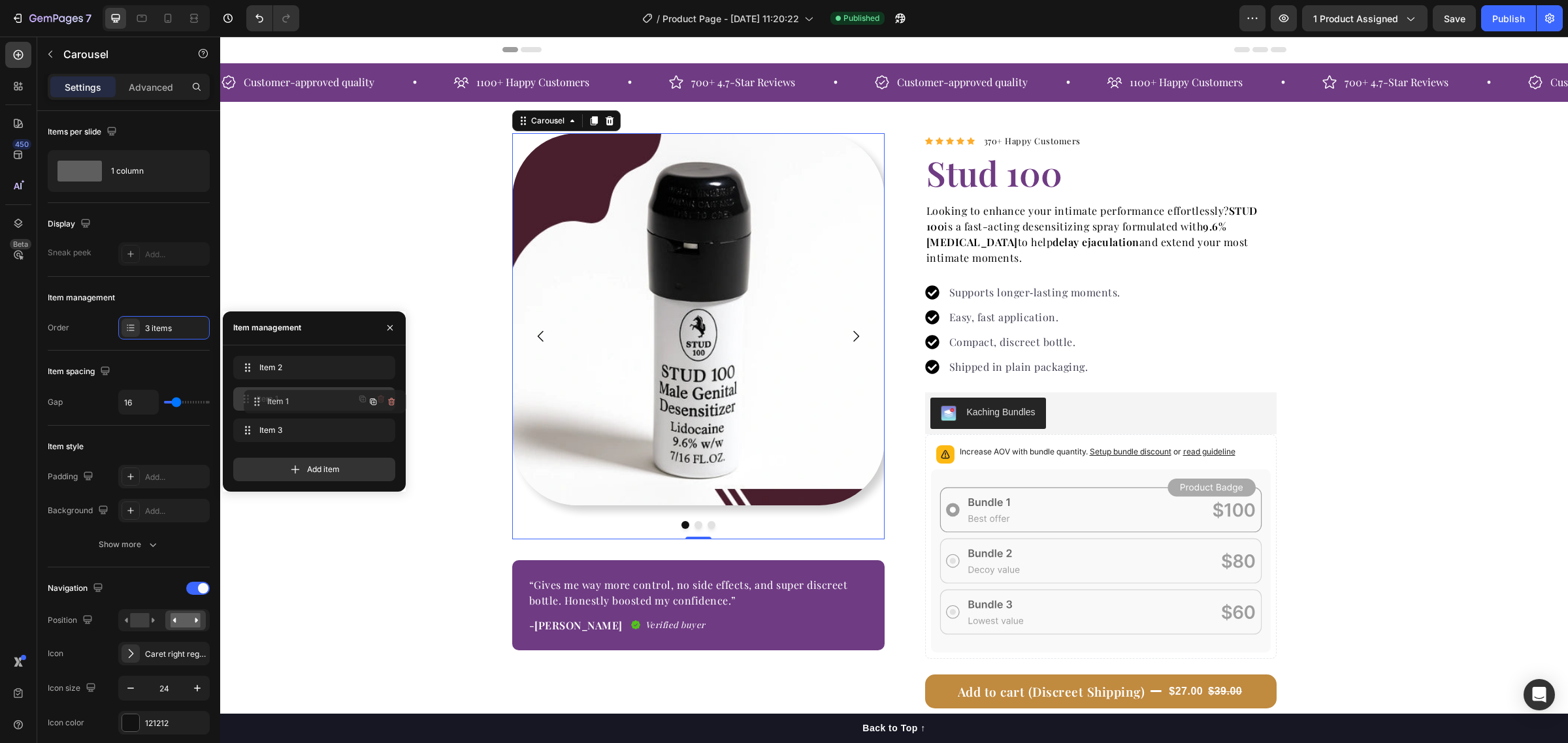
drag, startPoint x: 281, startPoint y: 432, endPoint x: 266, endPoint y: 374, distance: 59.9
click at [535, 331] on icon "Carousel Back Arrow" at bounding box center [541, 336] width 16 height 16
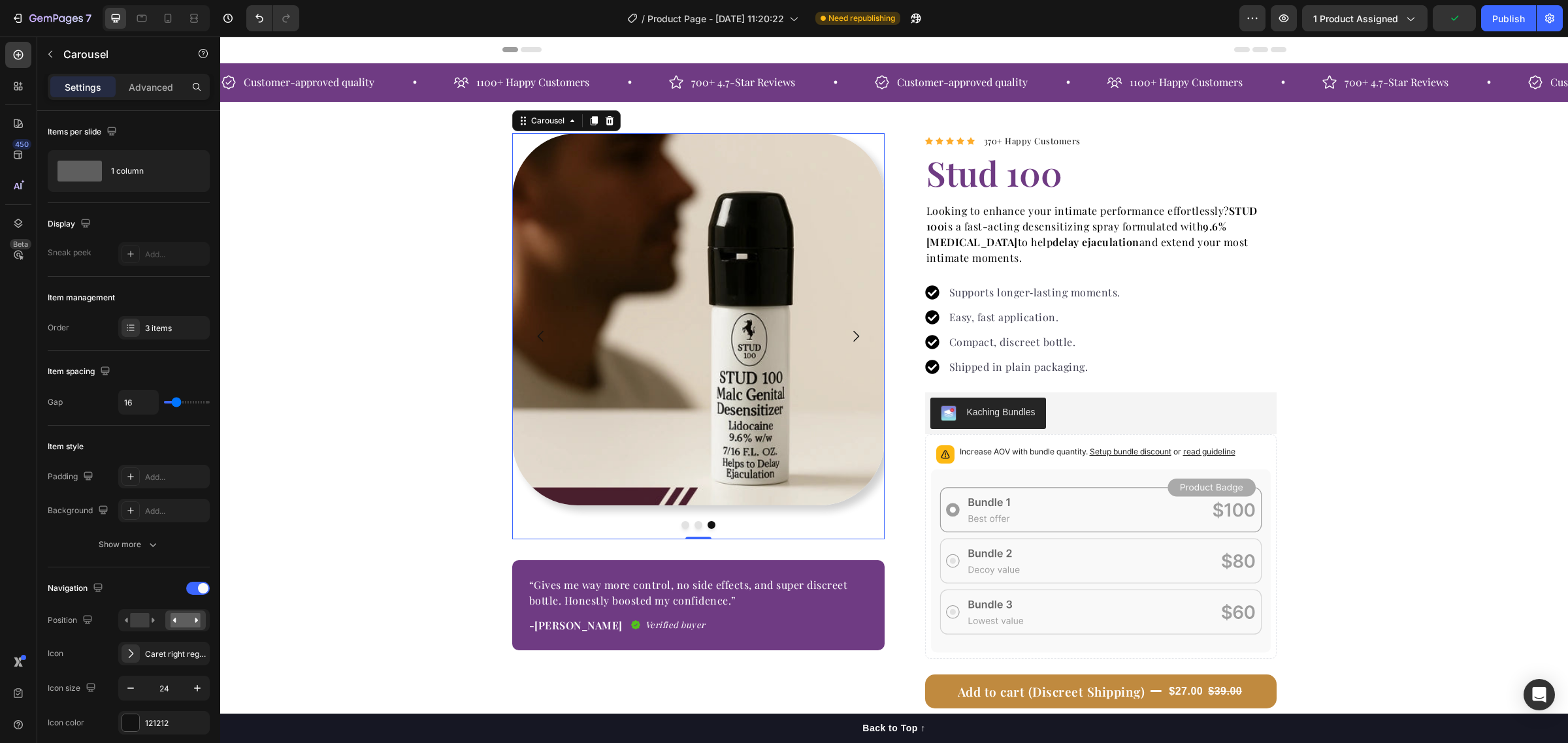
click at [848, 334] on icon "Carousel Next Arrow" at bounding box center [856, 336] width 16 height 16
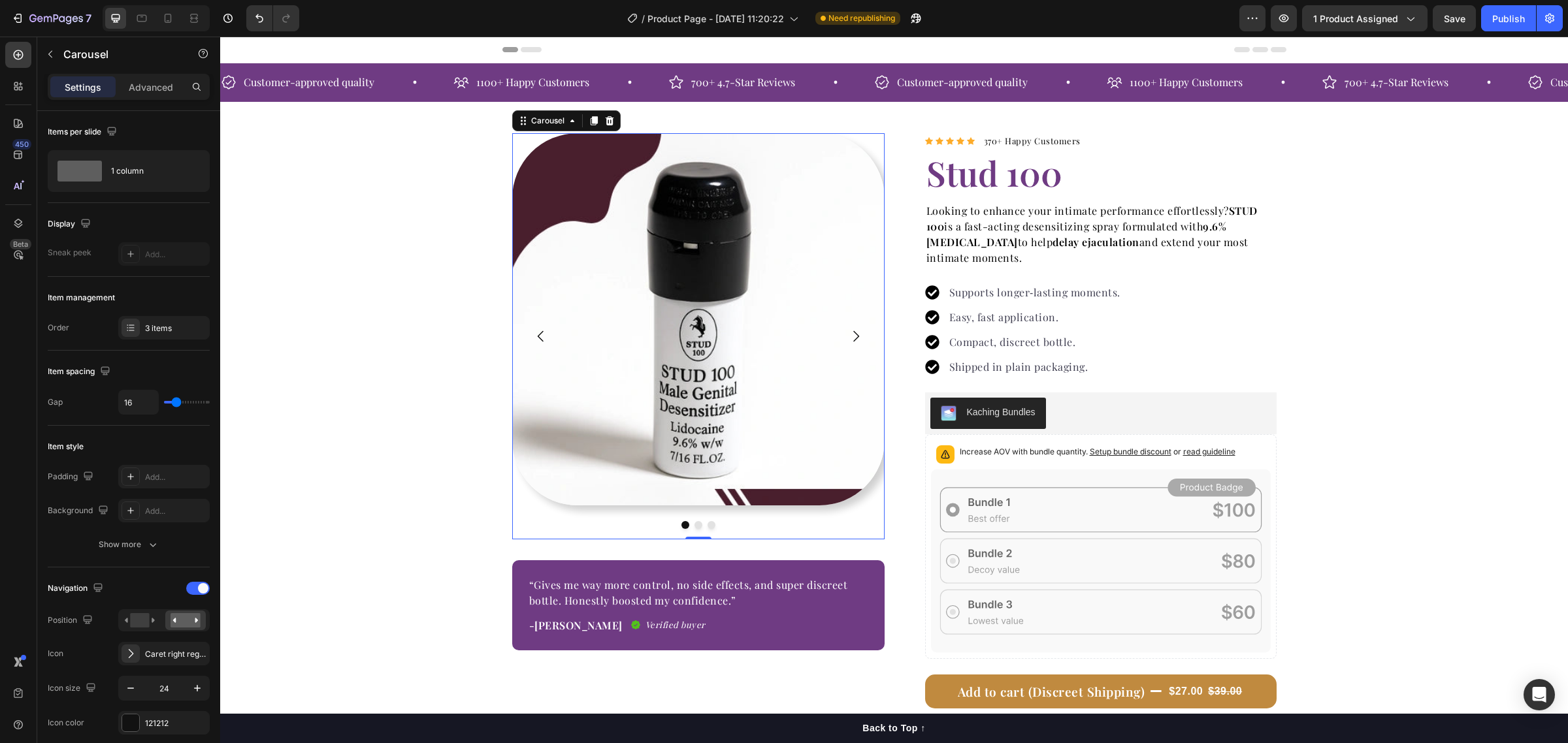
click at [848, 334] on icon "Carousel Next Arrow" at bounding box center [856, 336] width 16 height 16
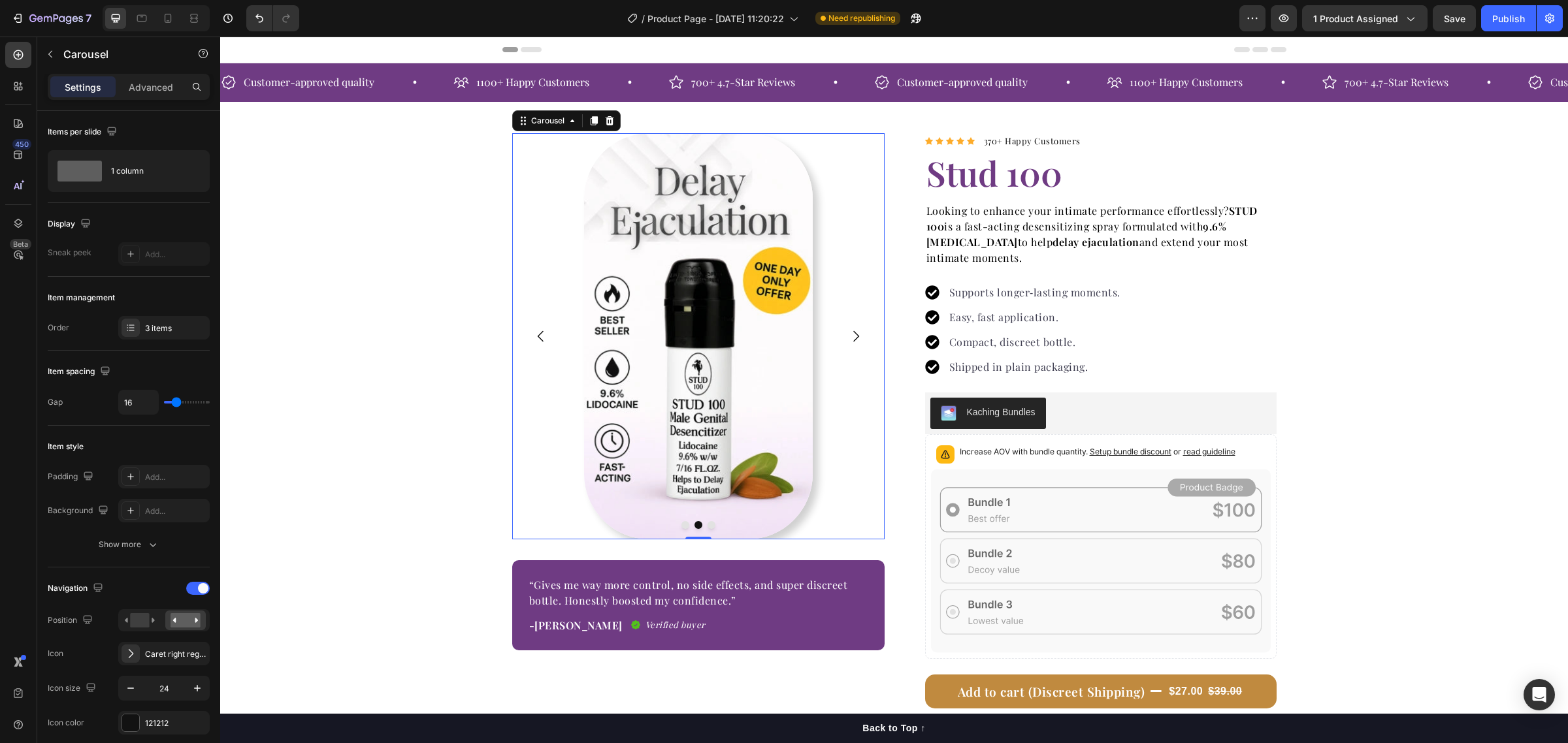
click at [850, 332] on icon "Carousel Next Arrow" at bounding box center [856, 336] width 16 height 16
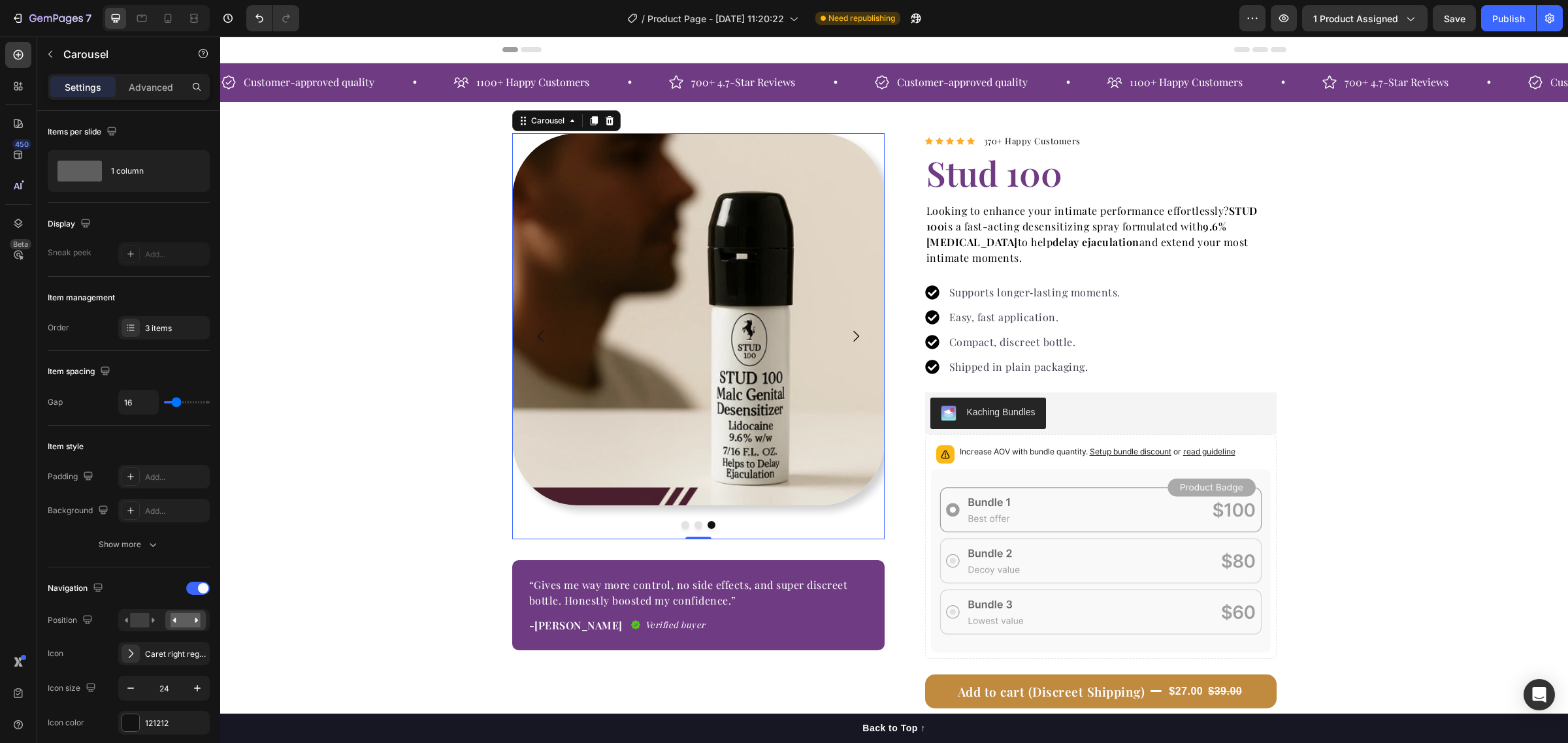
click at [850, 332] on icon "Carousel Next Arrow" at bounding box center [856, 336] width 16 height 16
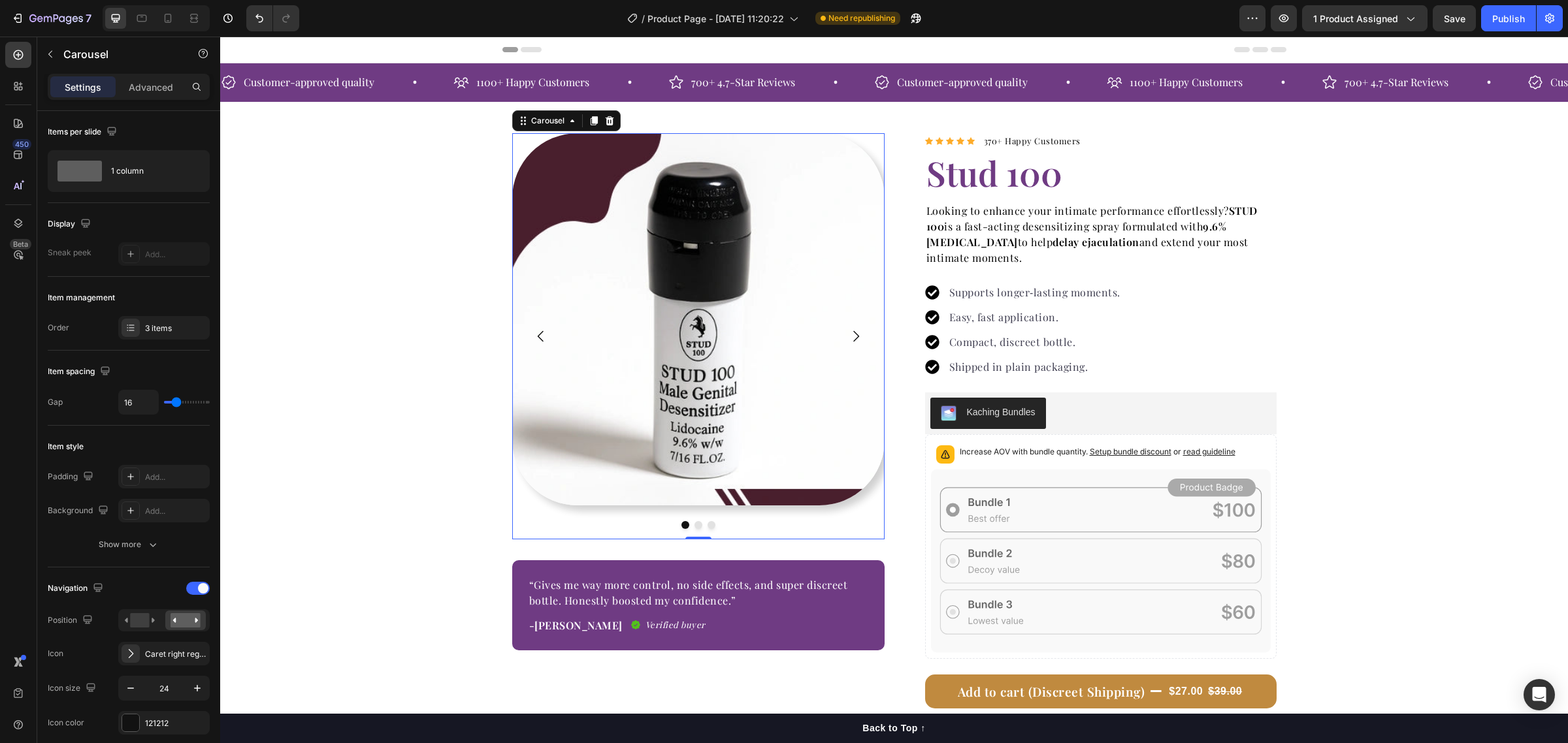
click at [533, 330] on icon "Carousel Back Arrow" at bounding box center [541, 336] width 16 height 16
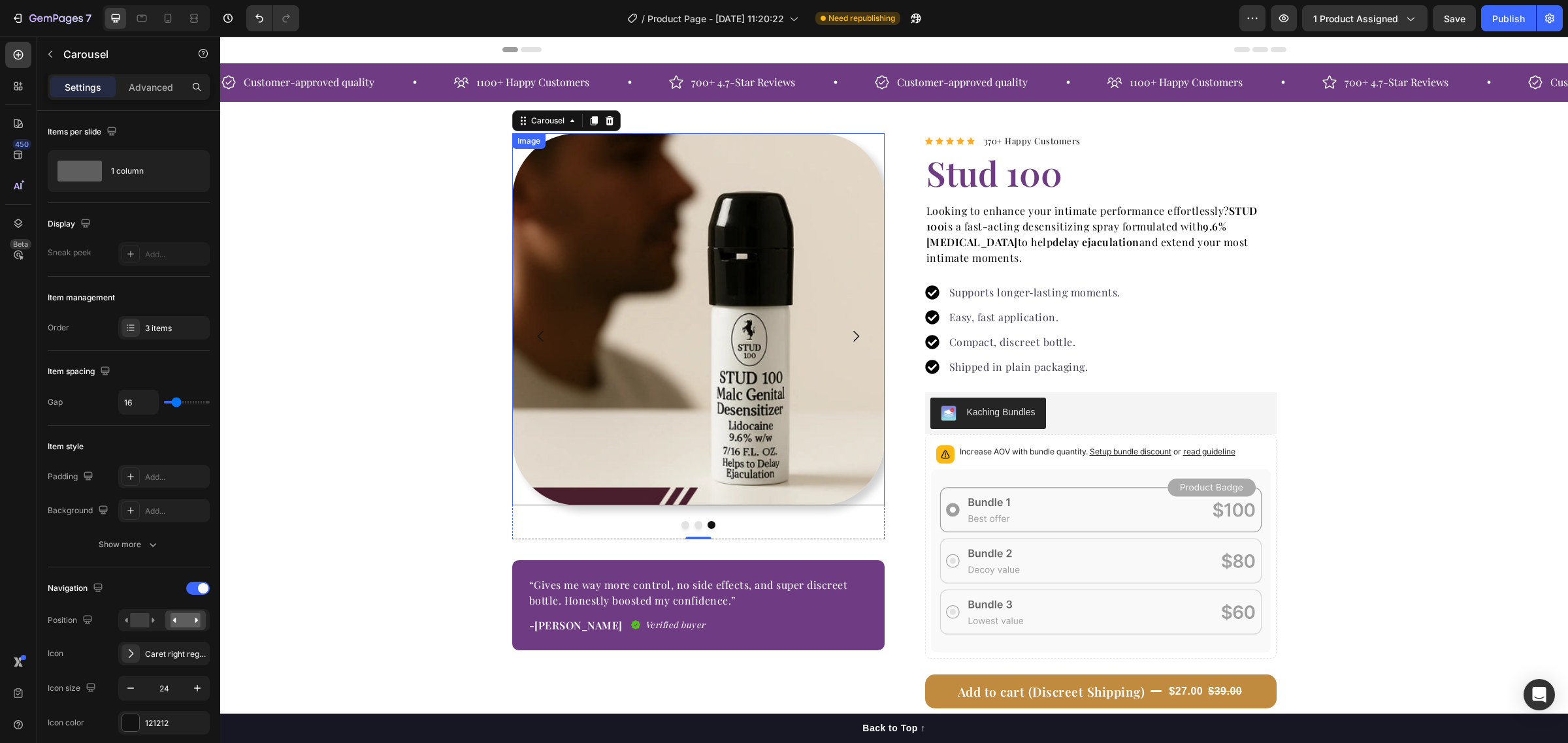
click at [637, 341] on img at bounding box center [698, 320] width 372 height 372
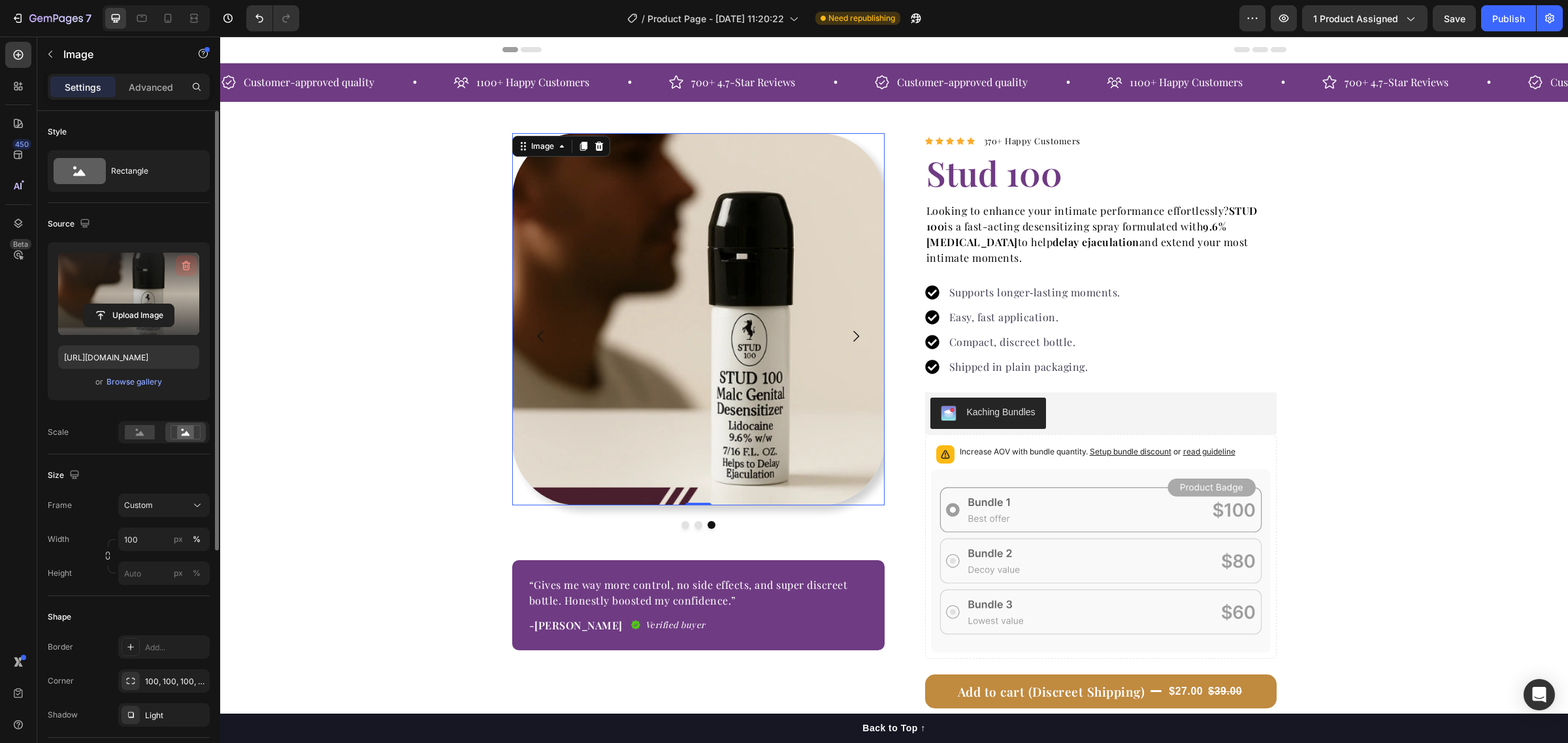
click at [181, 265] on icon "button" at bounding box center [185, 265] width 13 height 13
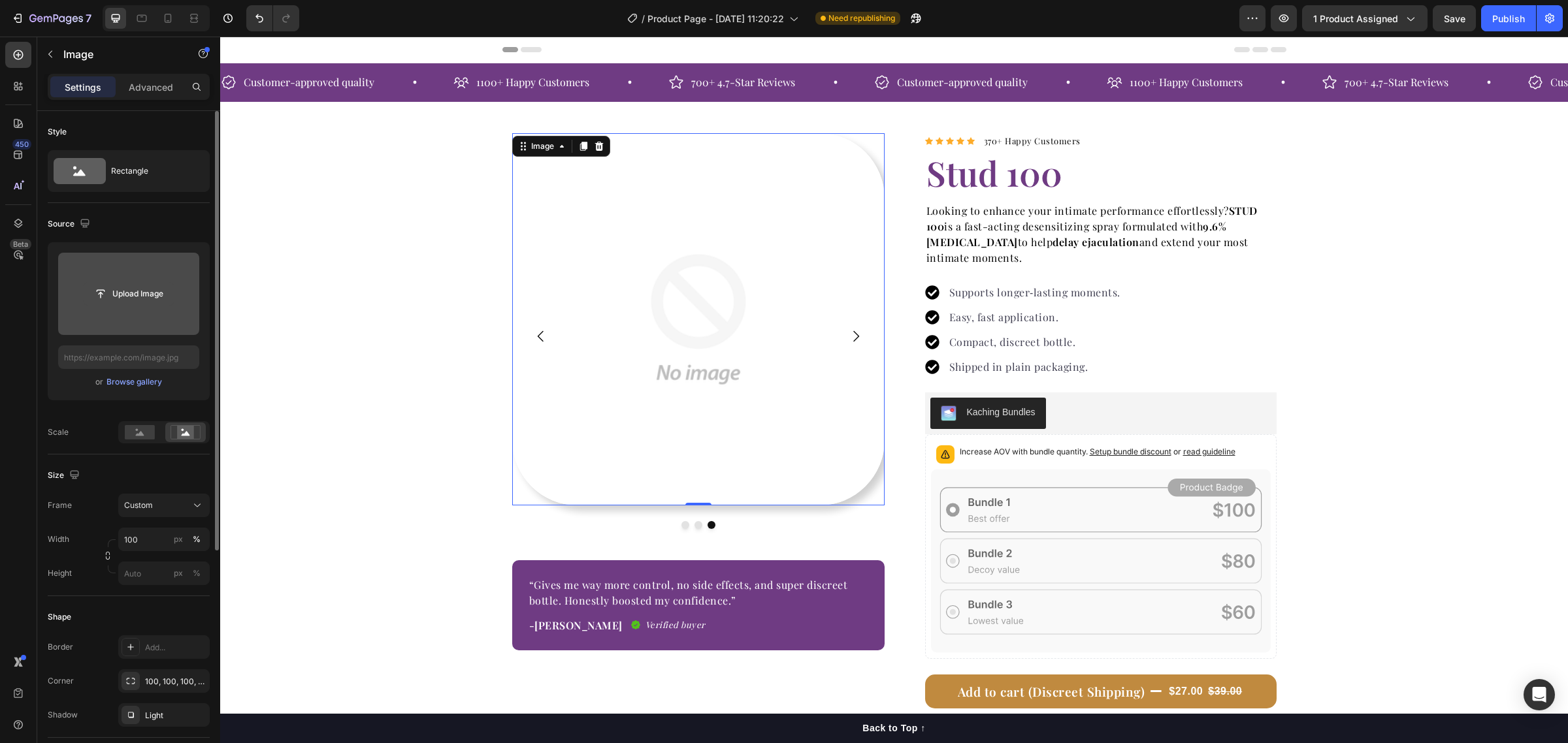
click at [145, 291] on input "file" at bounding box center [129, 294] width 90 height 22
type input "[URL][DOMAIN_NAME]"
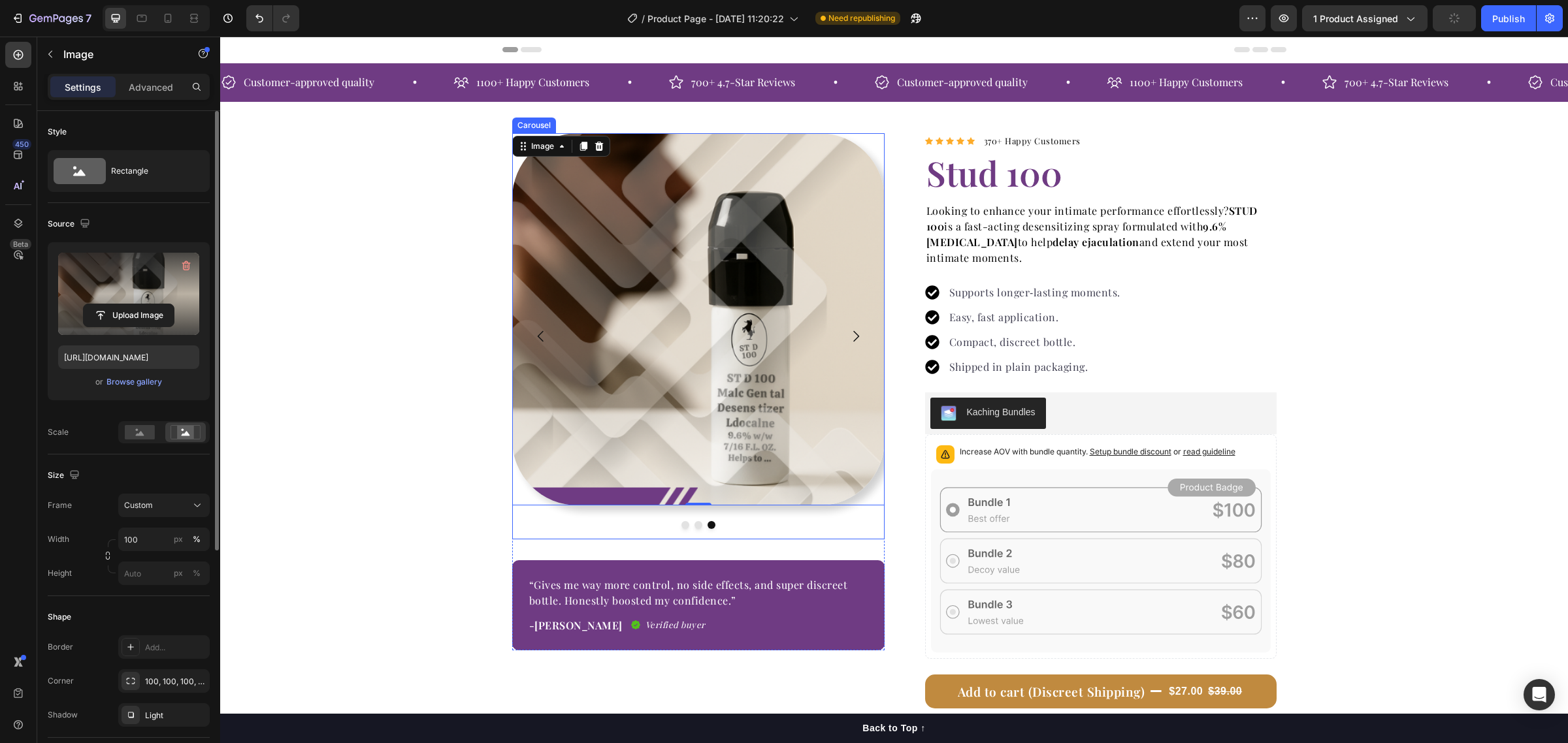
click at [853, 332] on icon "Carousel Next Arrow" at bounding box center [856, 336] width 16 height 16
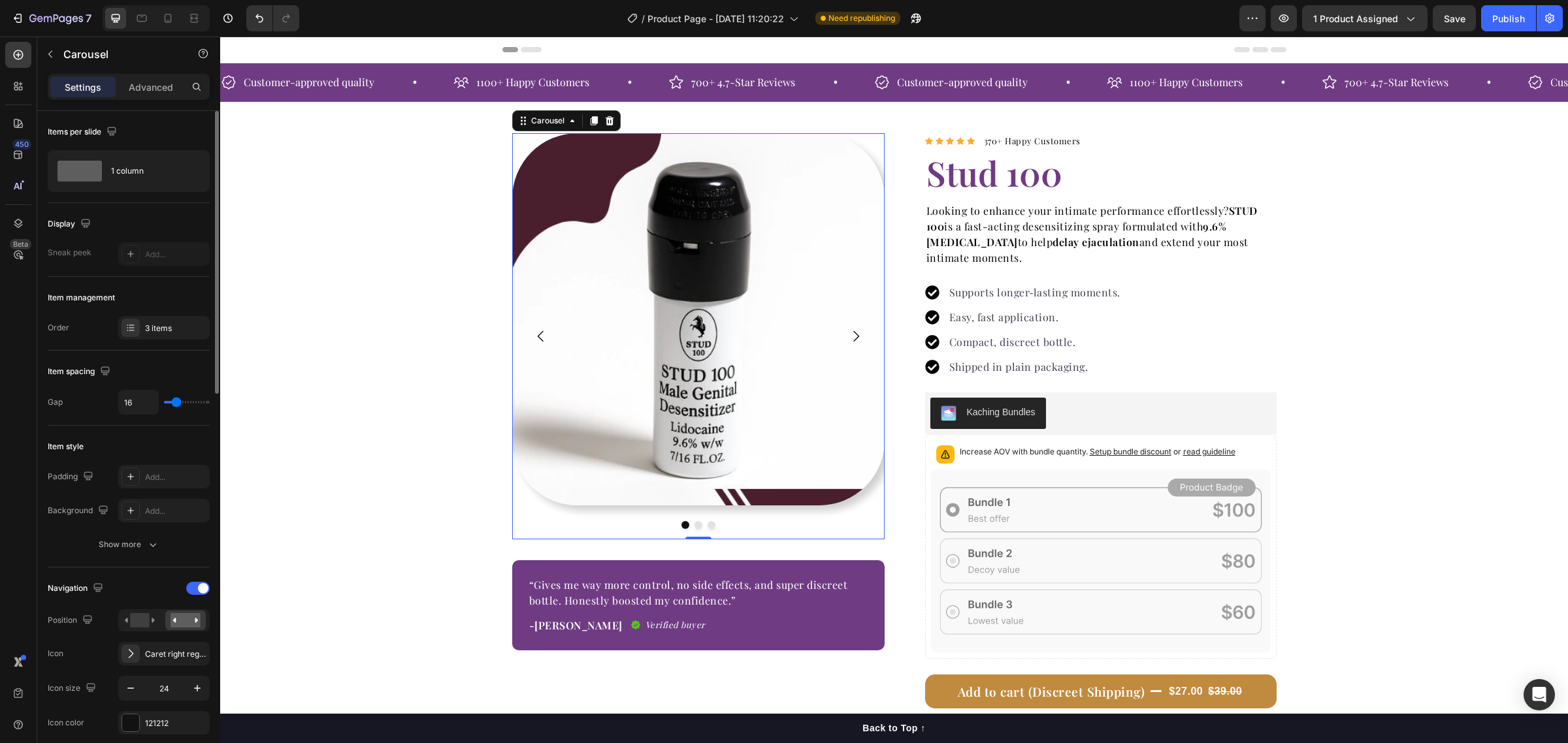
click at [850, 331] on icon "Carousel Next Arrow" at bounding box center [856, 336] width 16 height 16
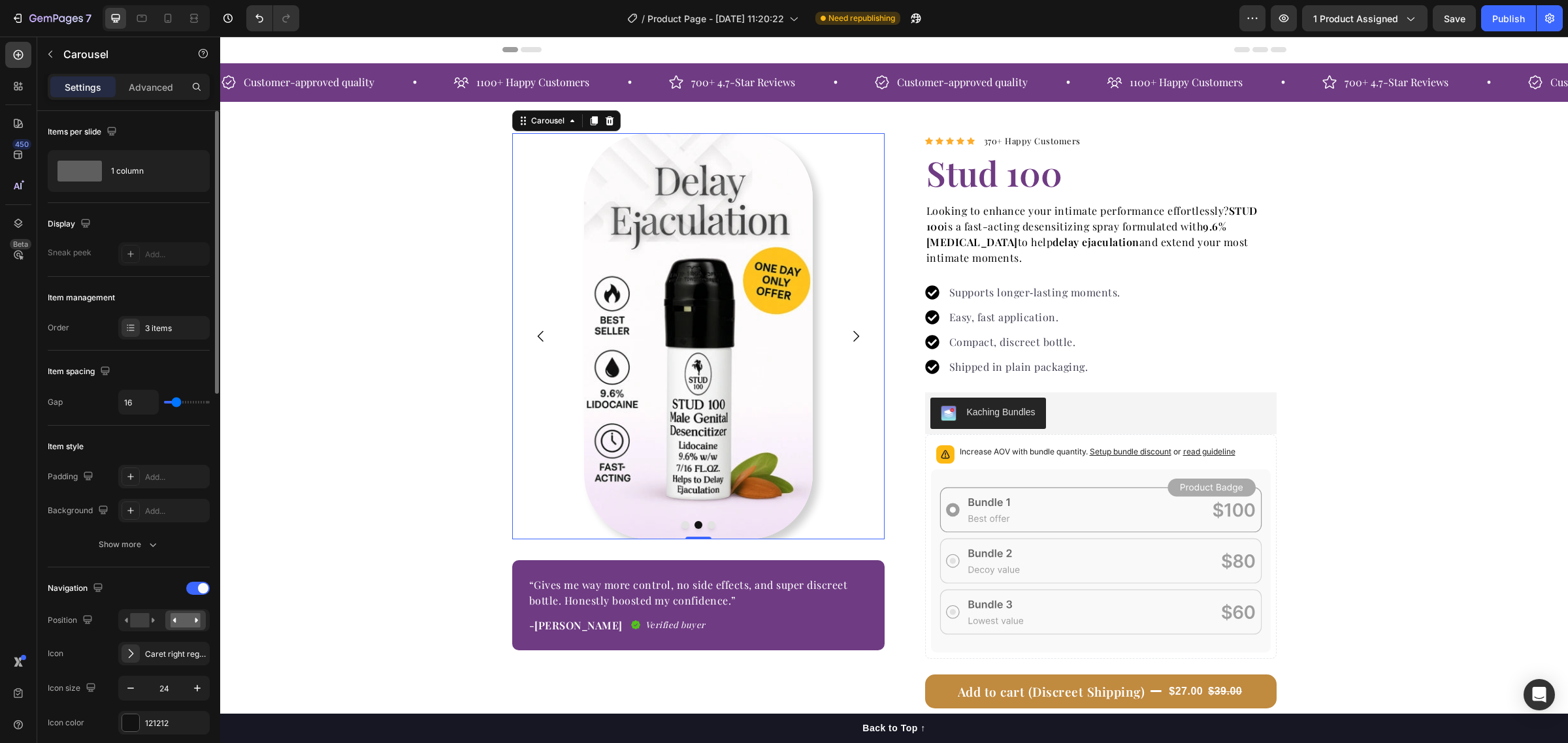
click at [848, 331] on icon "Carousel Next Arrow" at bounding box center [856, 336] width 16 height 16
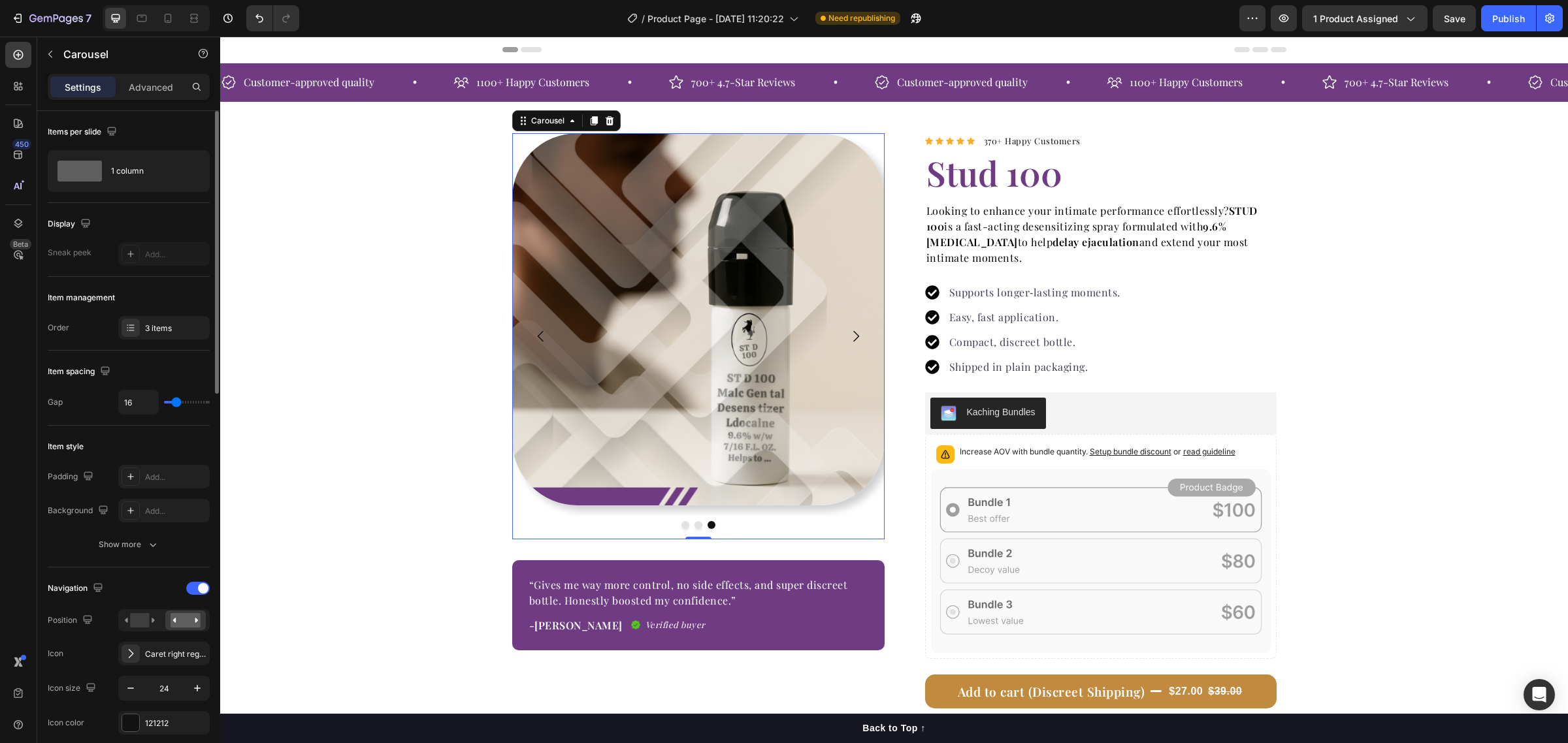
click at [848, 331] on icon "Carousel Next Arrow" at bounding box center [856, 336] width 16 height 16
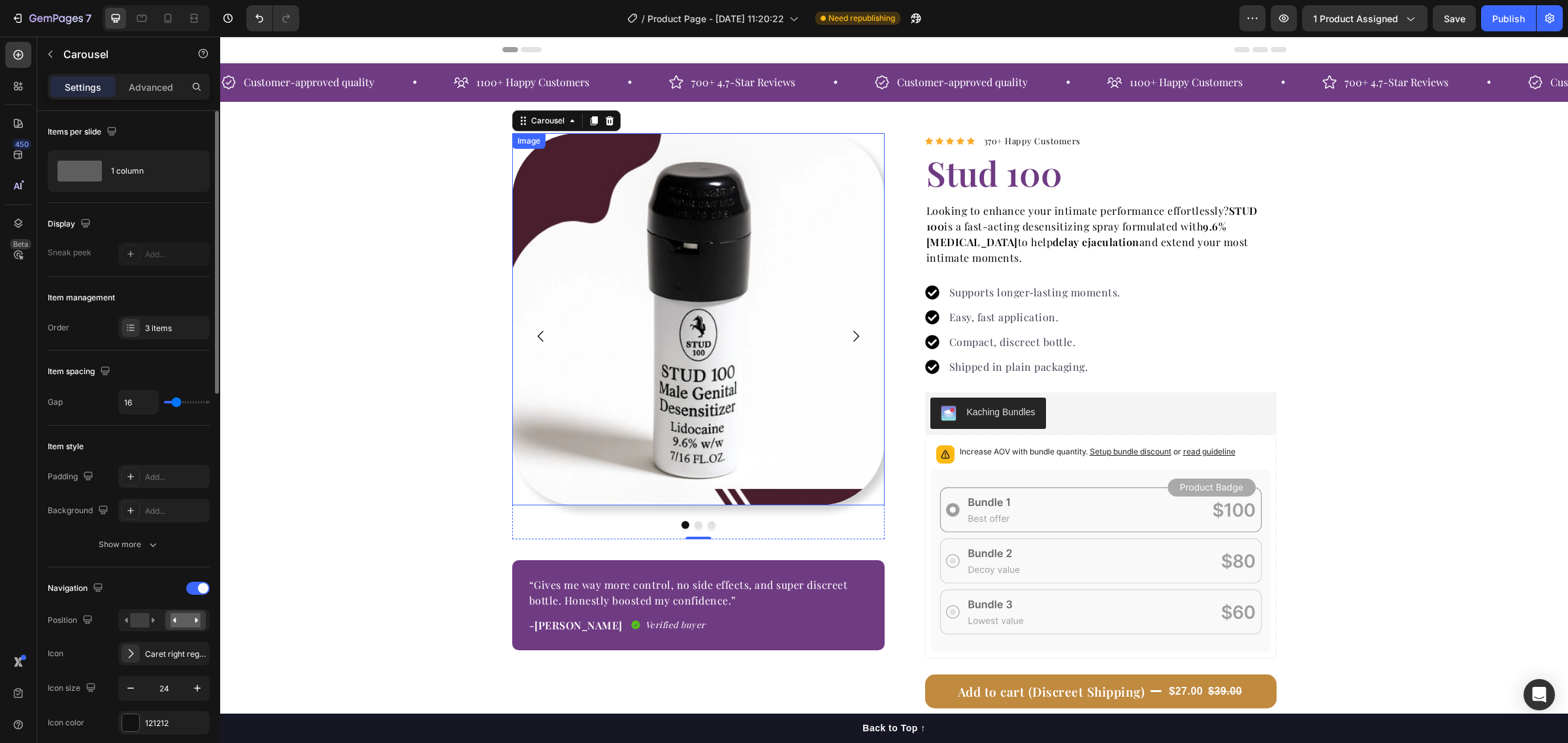
drag, startPoint x: 670, startPoint y: 296, endPoint x: 253, endPoint y: 377, distance: 424.8
click at [670, 296] on img at bounding box center [698, 320] width 372 height 372
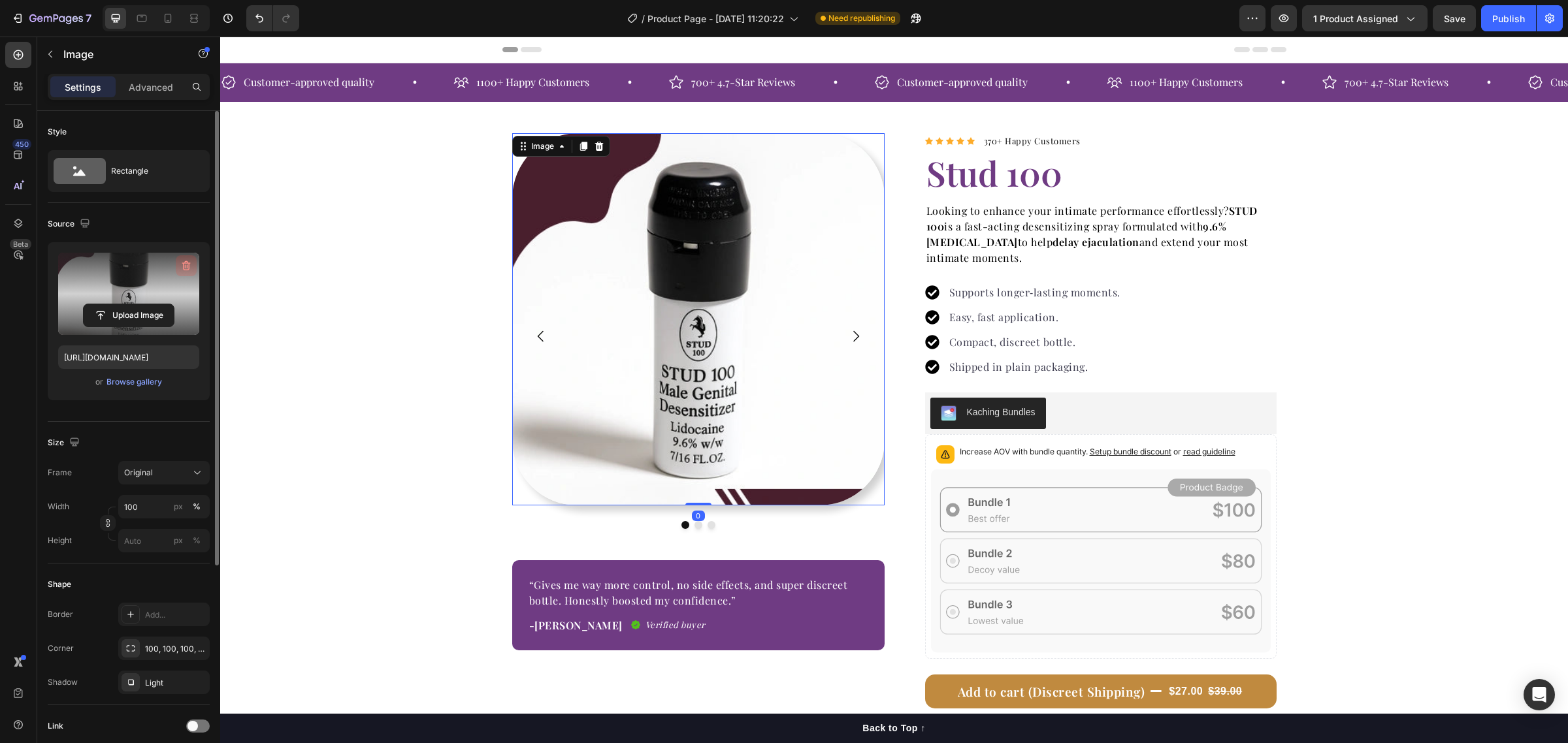
click at [184, 266] on icon "button" at bounding box center [185, 265] width 13 height 13
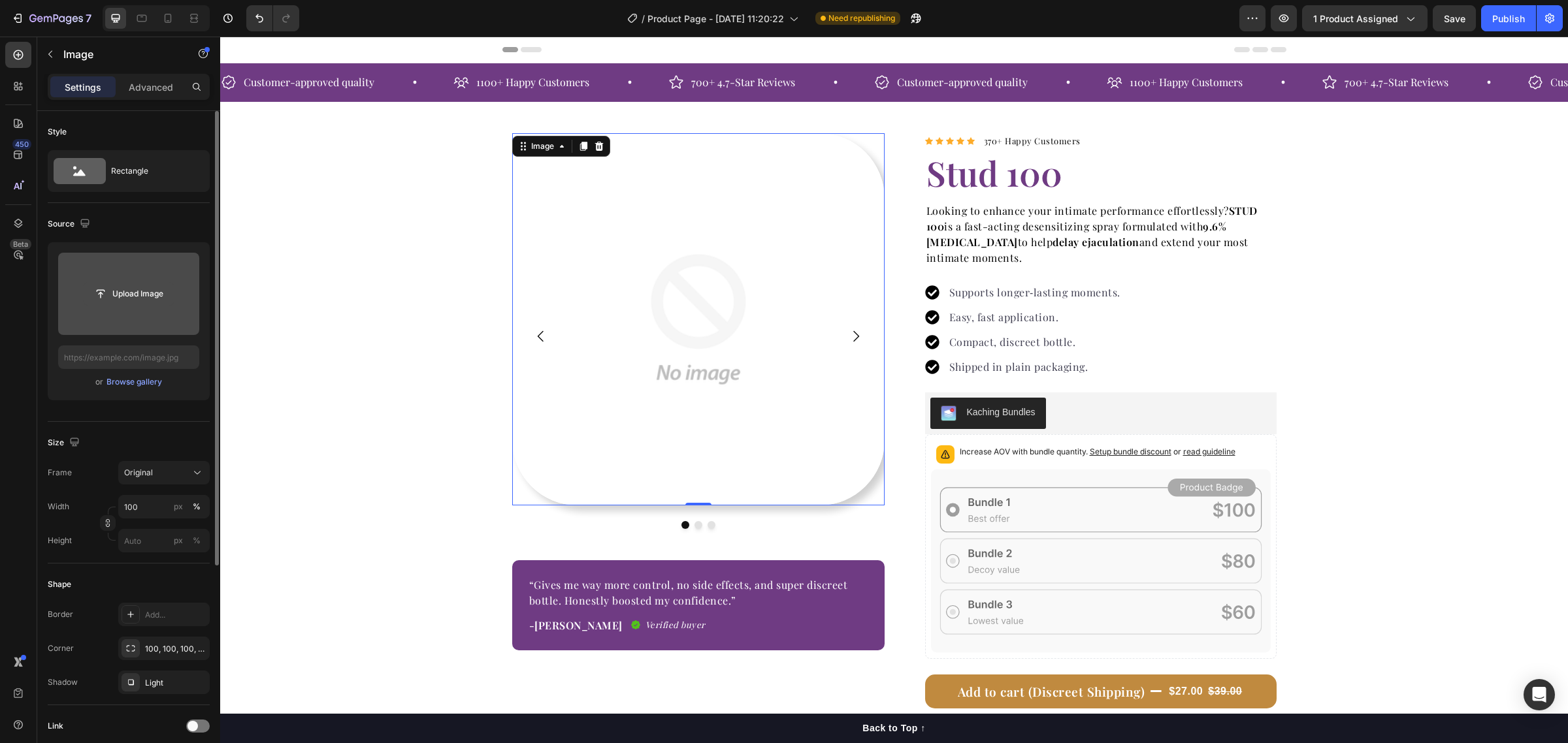
click at [99, 298] on input "file" at bounding box center [129, 294] width 90 height 22
type input "[URL][DOMAIN_NAME]"
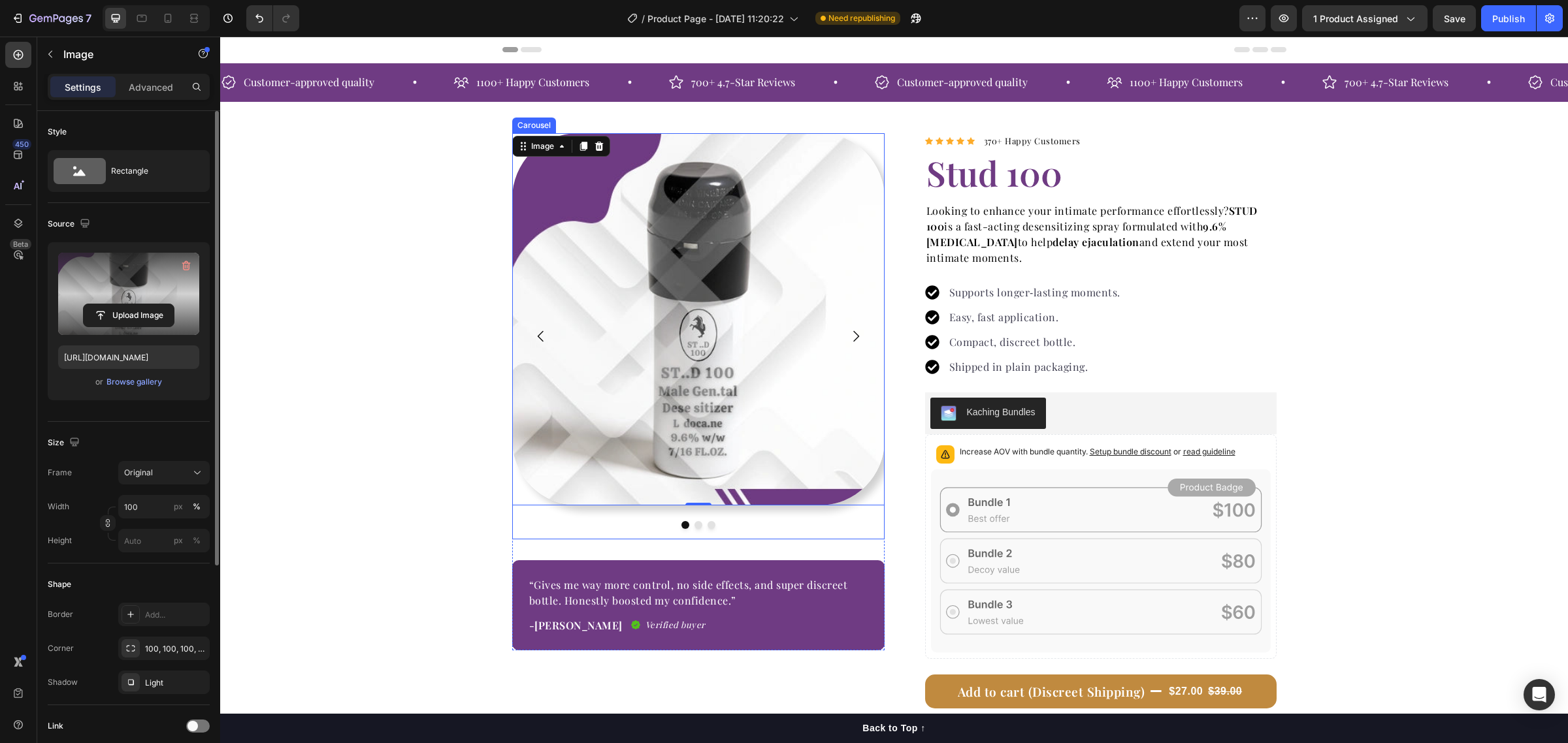
click at [850, 333] on icon "Carousel Next Arrow" at bounding box center [856, 336] width 16 height 16
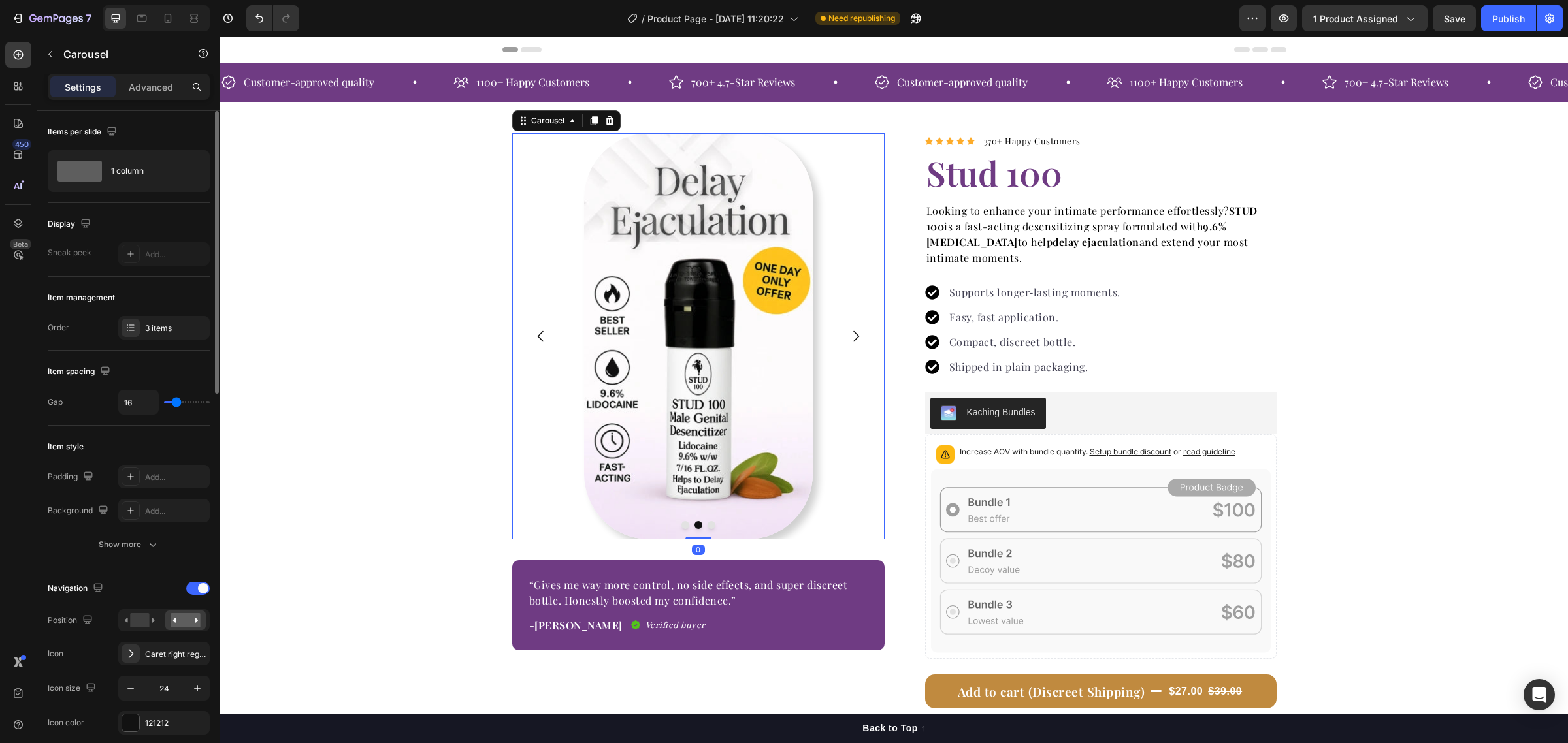
click at [850, 333] on icon "Carousel Next Arrow" at bounding box center [856, 336] width 16 height 16
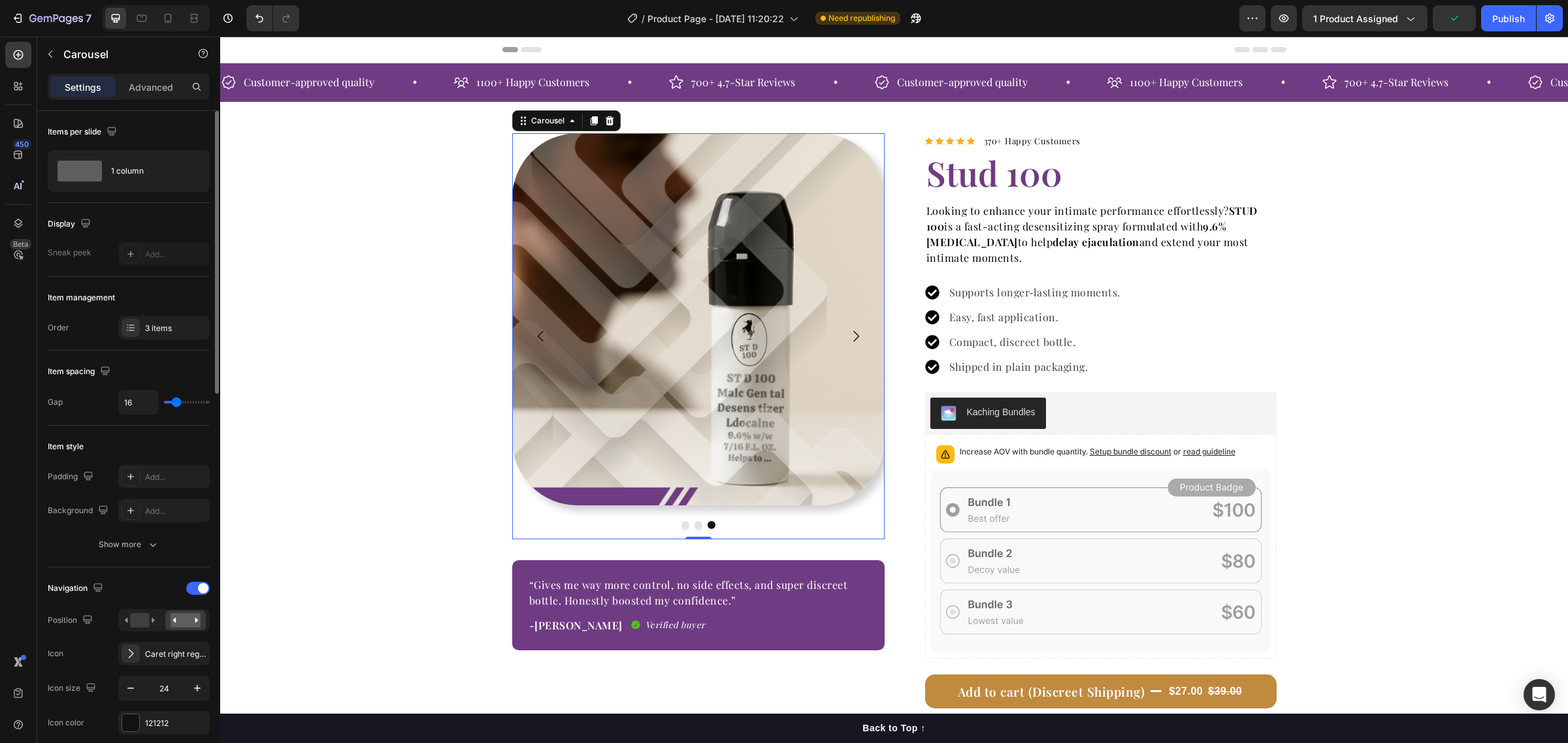
click at [523, 339] on button "Carousel Back Arrow" at bounding box center [541, 336] width 36 height 36
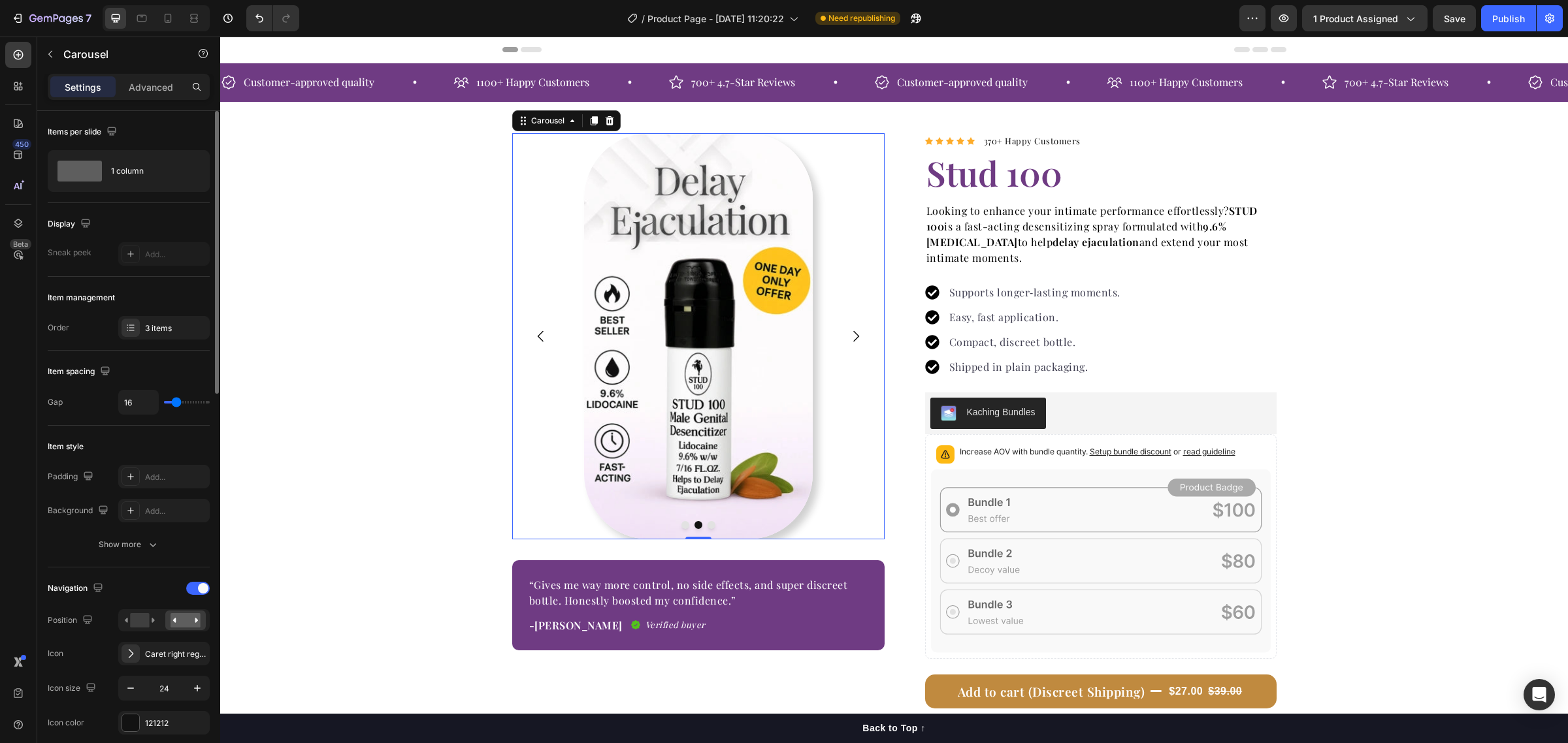
click at [537, 337] on icon "Carousel Back Arrow" at bounding box center [540, 337] width 6 height 11
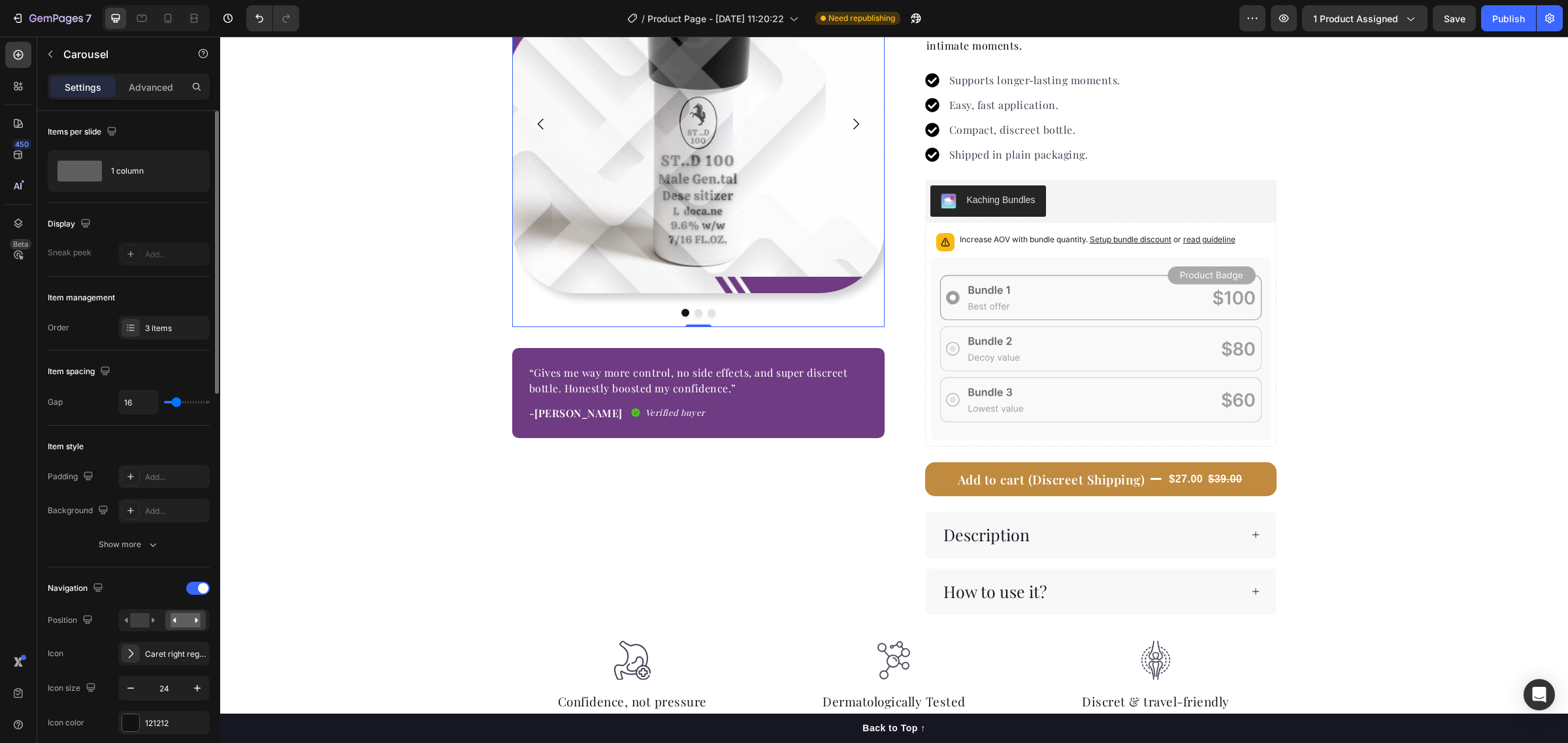
scroll to position [245, 0]
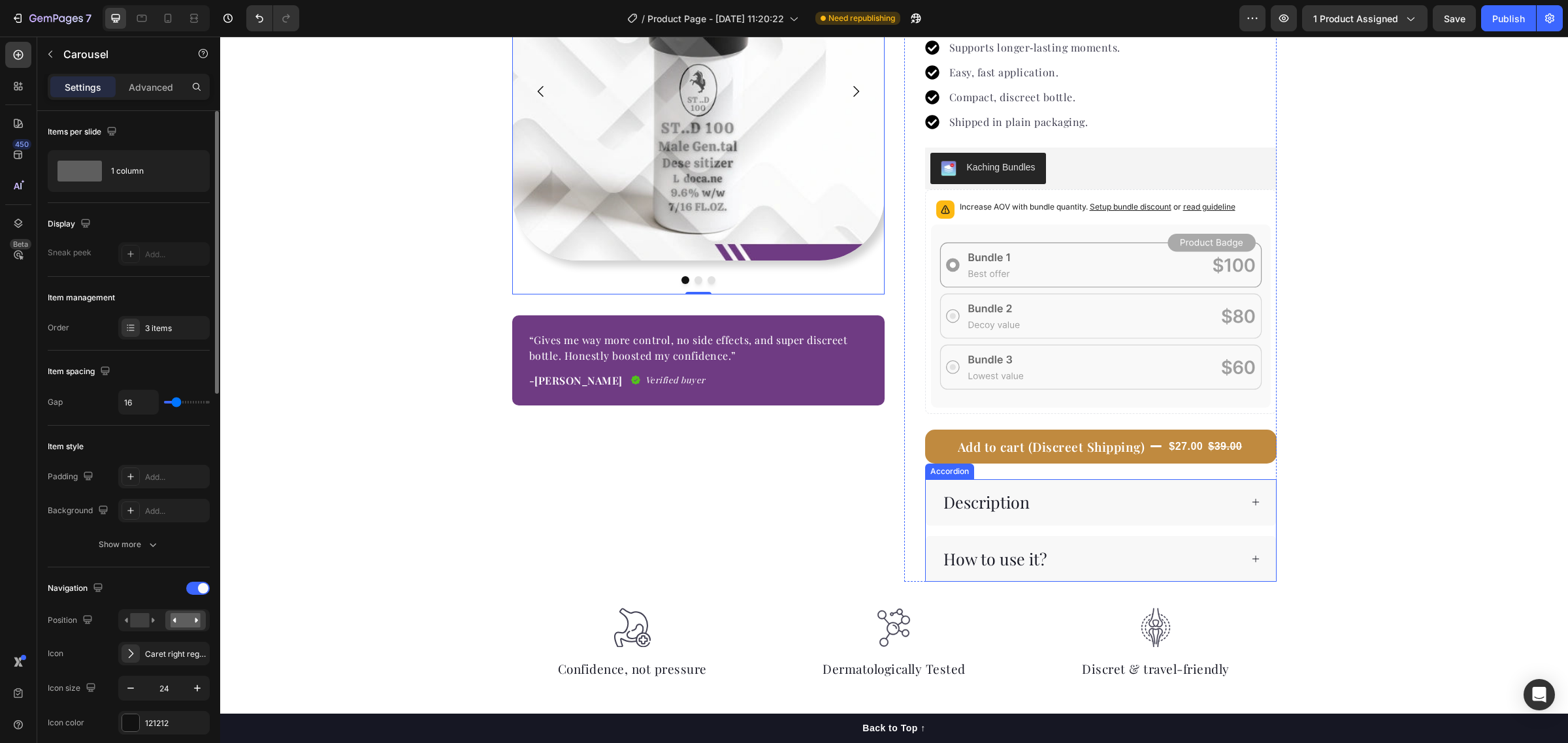
click at [988, 504] on p "Description" at bounding box center [986, 502] width 86 height 21
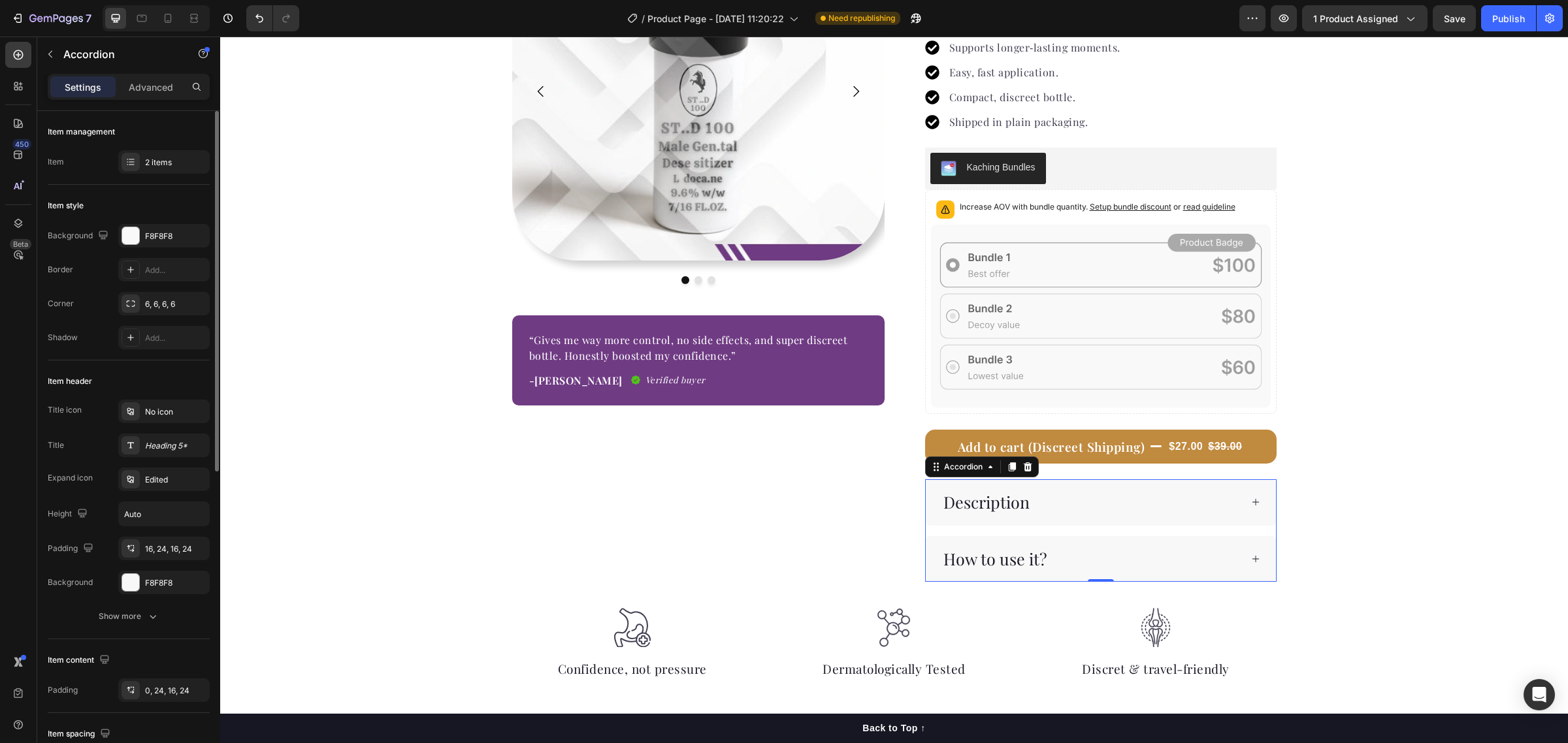
click at [969, 510] on p "Description" at bounding box center [986, 502] width 86 height 21
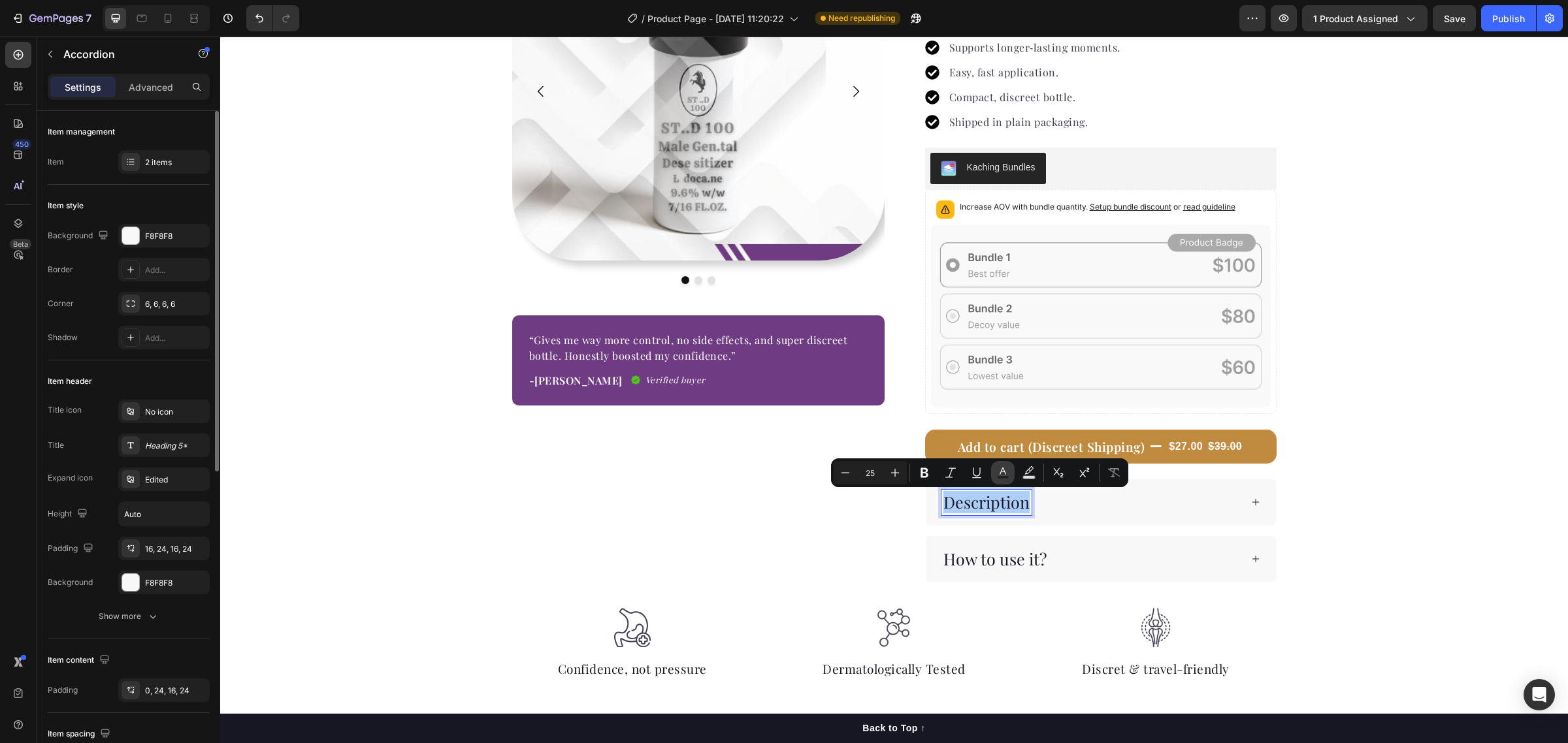
click at [994, 471] on button "Text Color" at bounding box center [1003, 473] width 23 height 23
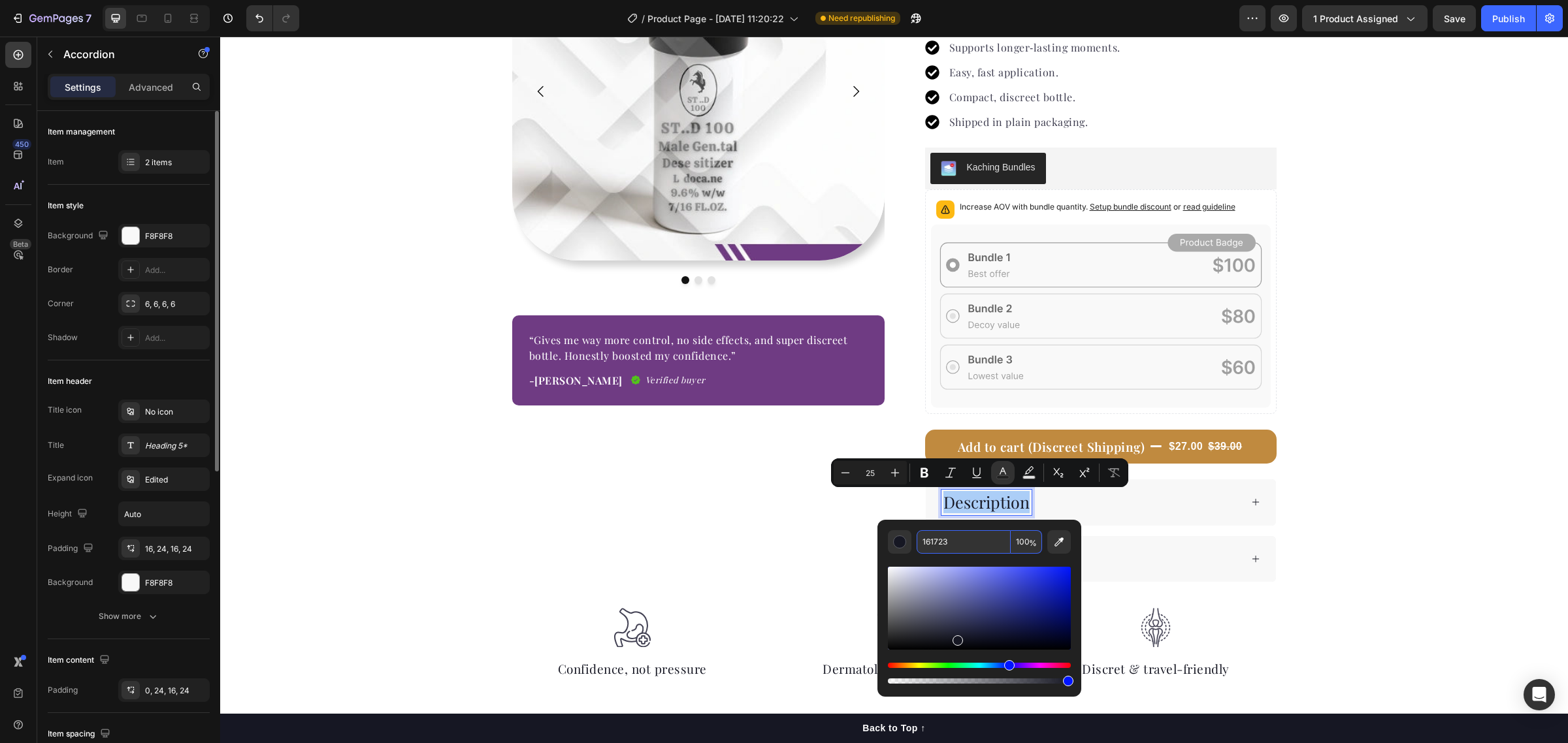
click at [936, 543] on input "161723" at bounding box center [963, 542] width 94 height 23
paste input "#6F3B8"
type input "6F3B83"
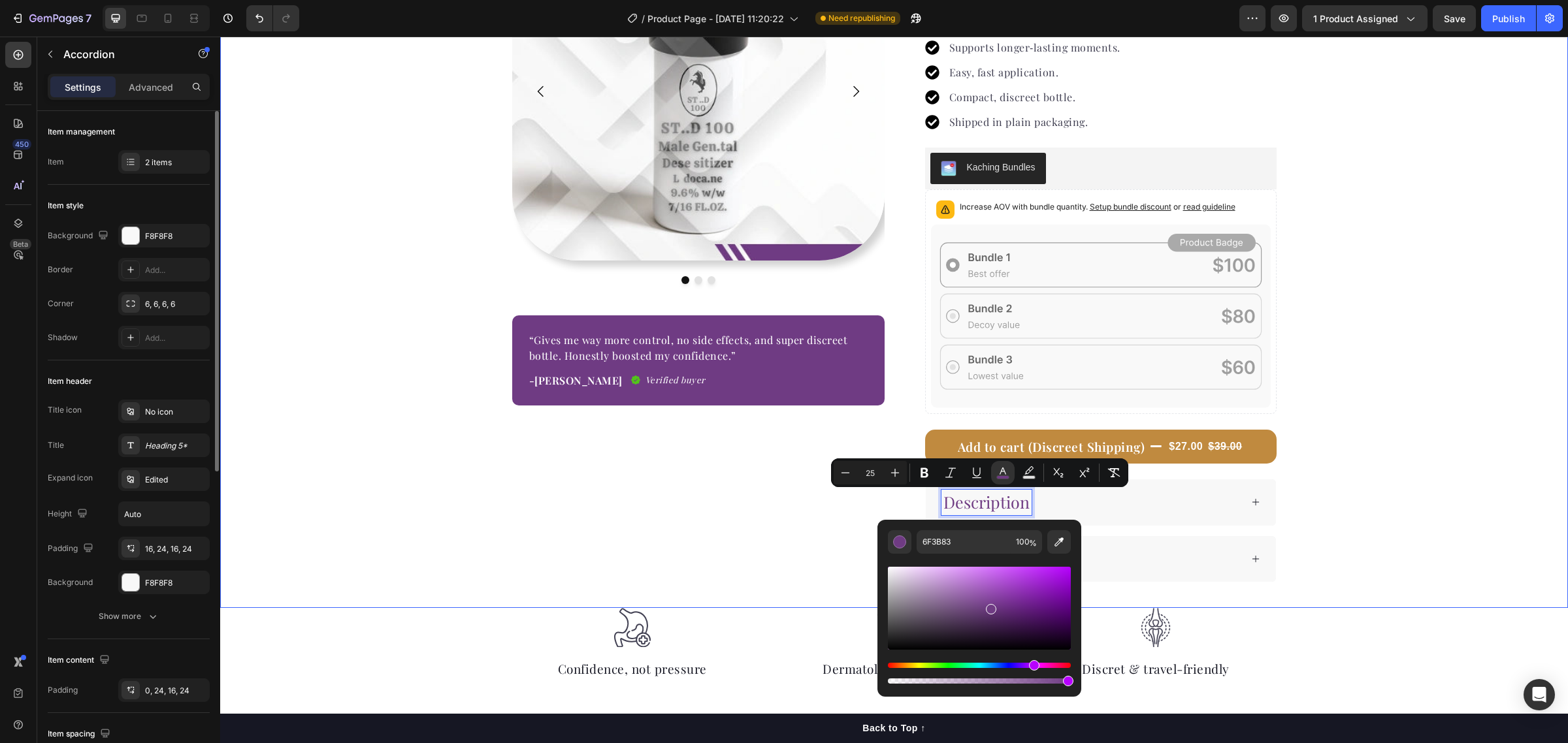
click at [1317, 527] on div "Image Image Image Carousel “Gives me way more control, no side effects, and sup…" at bounding box center [894, 235] width 1348 height 694
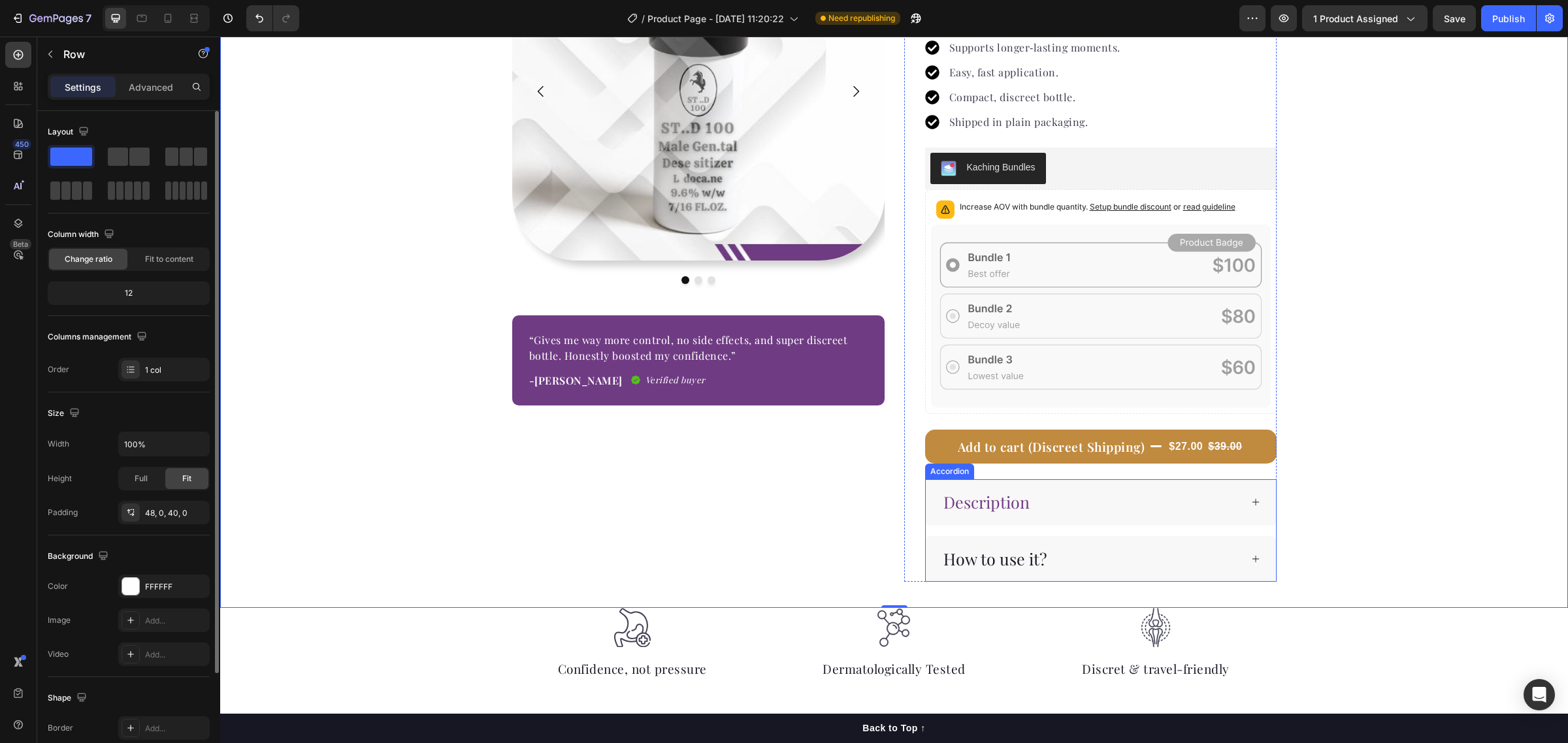
click at [1001, 564] on p "How to use it?" at bounding box center [994, 559] width 103 height 21
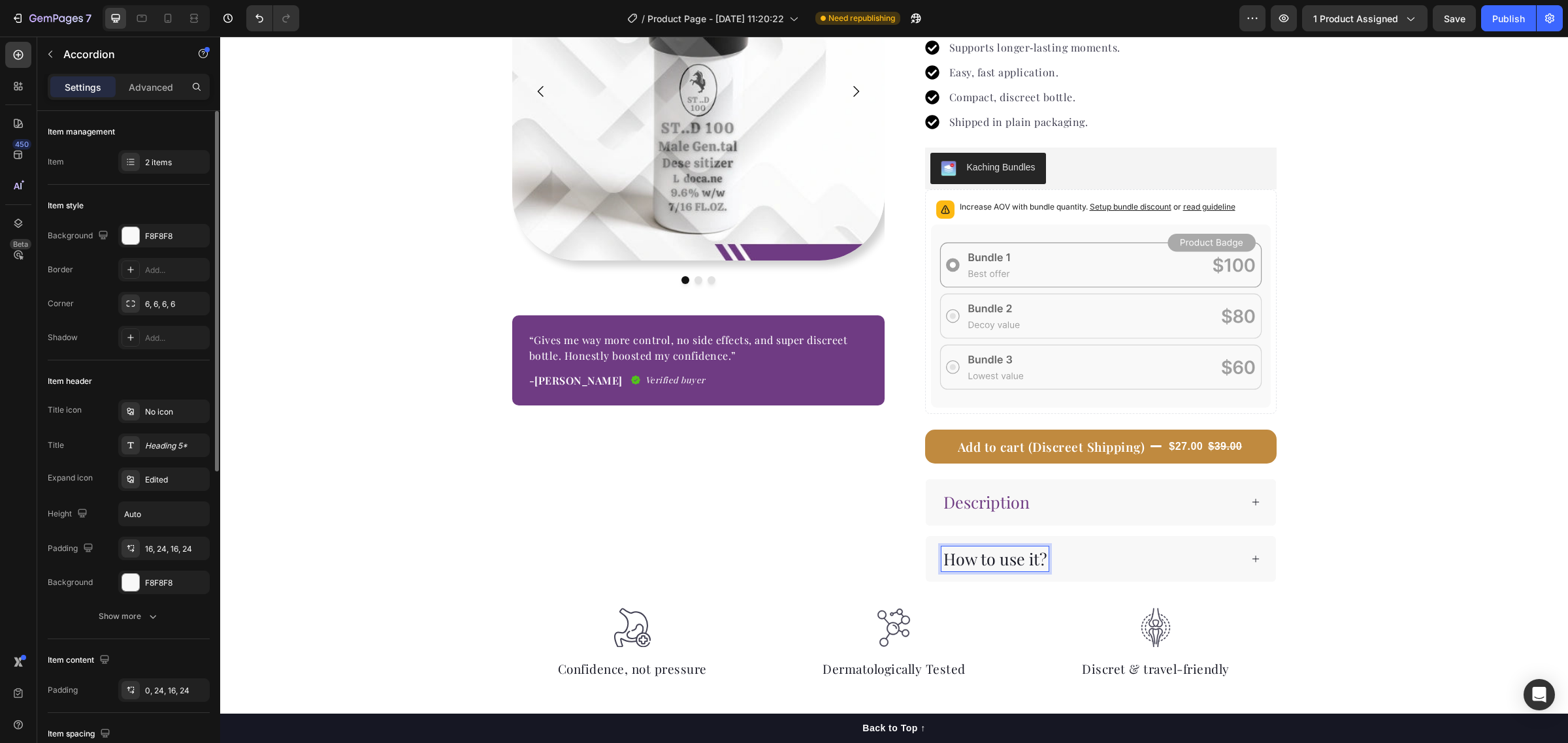
click at [1001, 564] on p "How to use it?" at bounding box center [994, 559] width 103 height 21
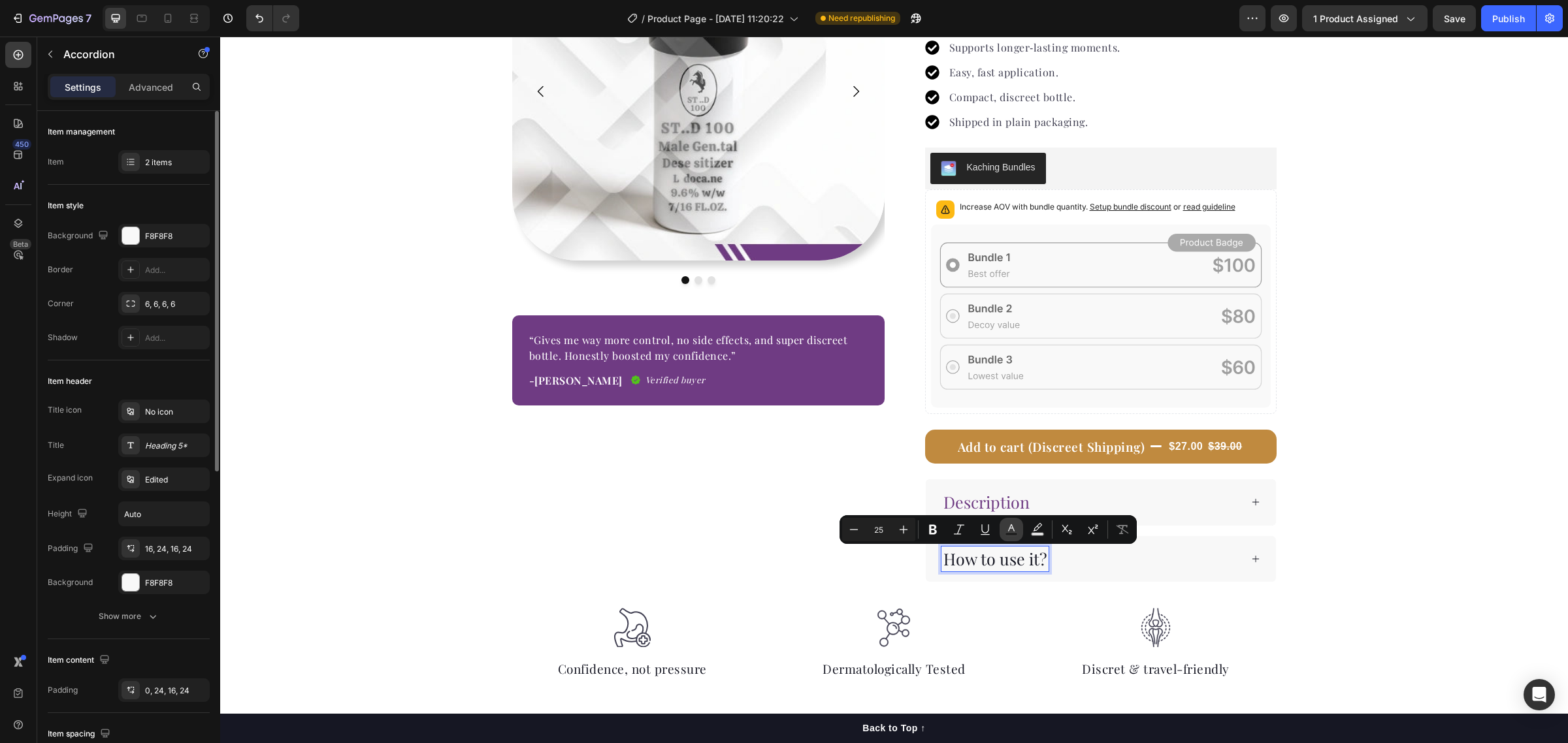
click at [1012, 524] on icon "Editor contextual toolbar" at bounding box center [1011, 530] width 13 height 13
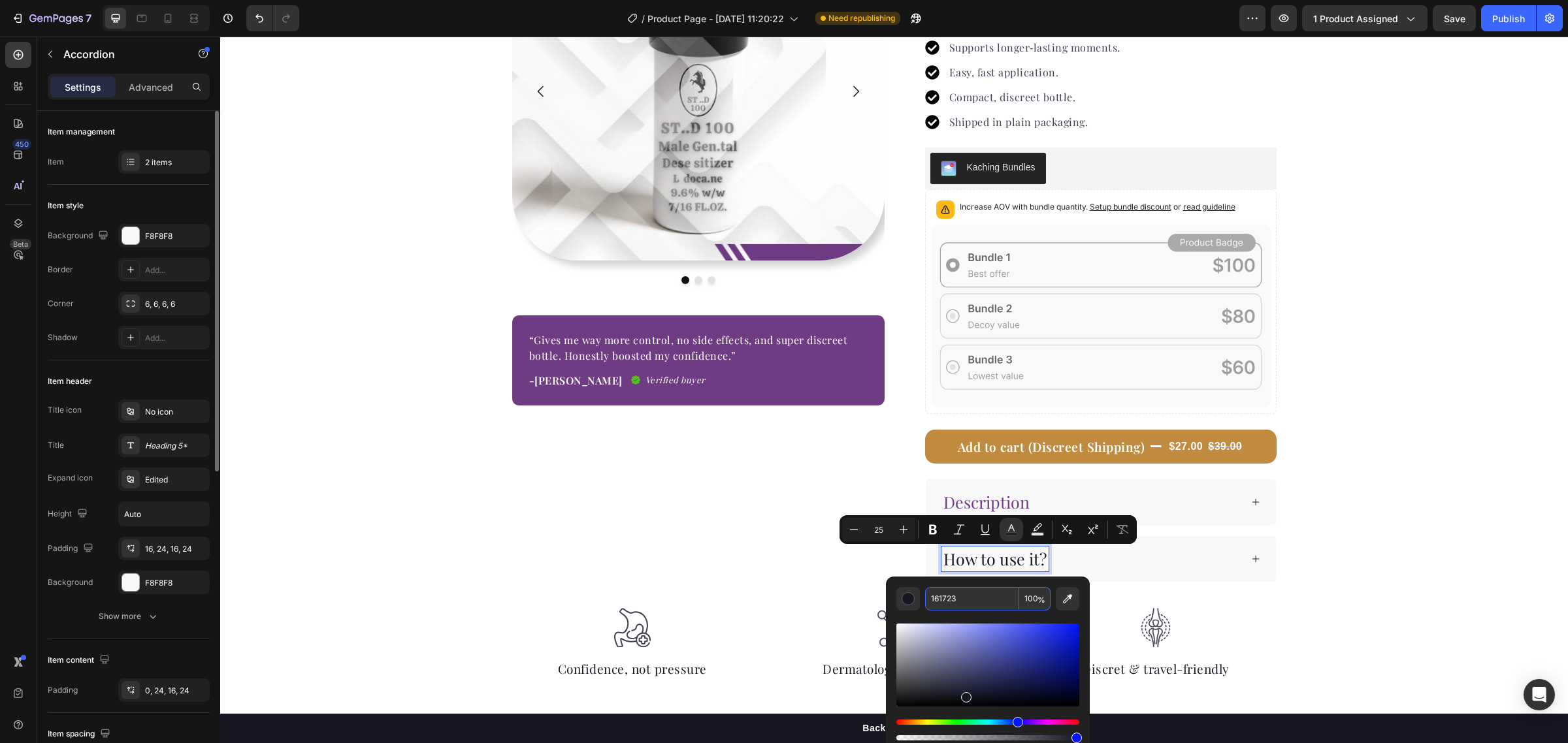
click at [962, 596] on input "161723" at bounding box center [972, 599] width 94 height 23
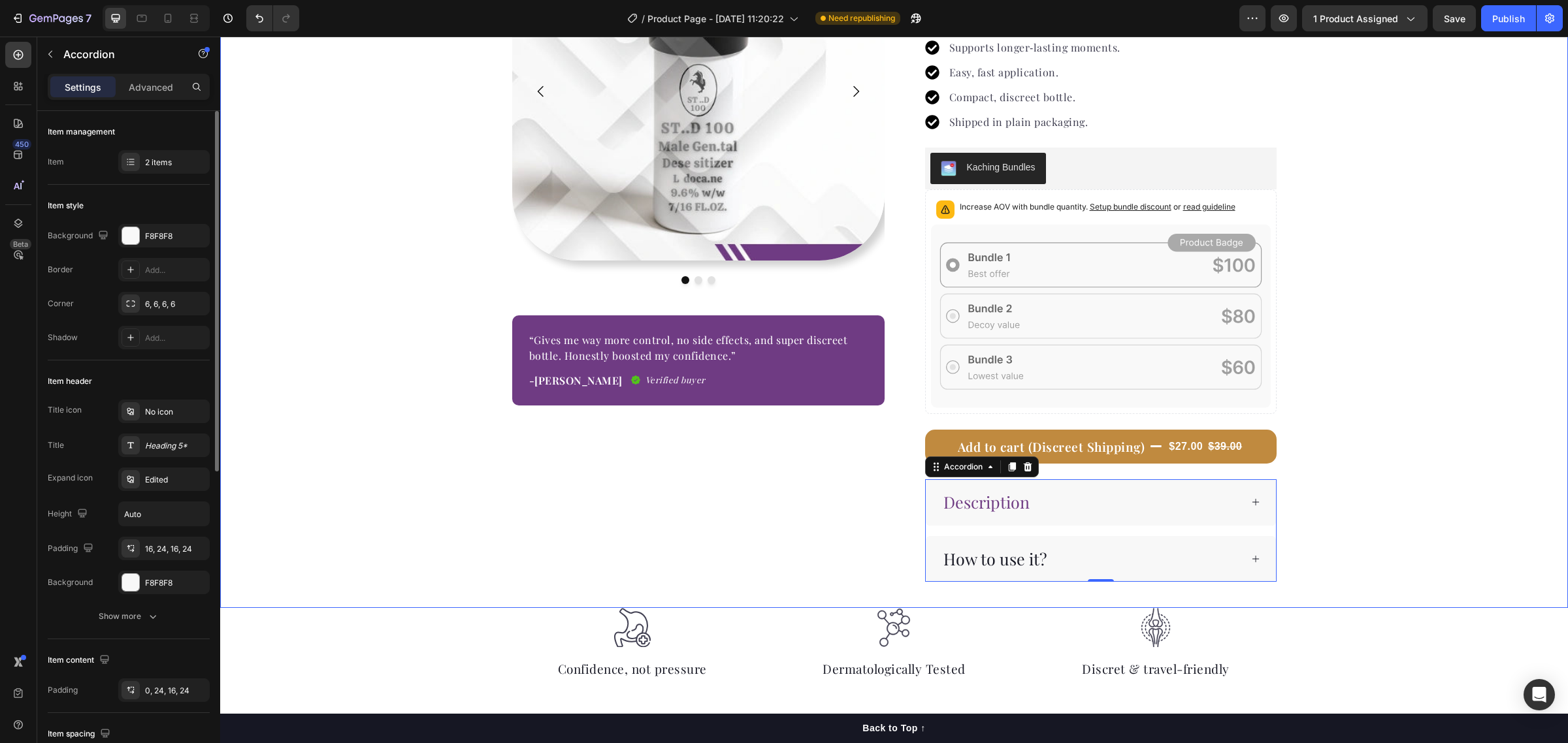
click at [980, 563] on p "How to use it?" at bounding box center [994, 559] width 103 height 21
click at [997, 562] on p "How to use it?" at bounding box center [994, 559] width 103 height 21
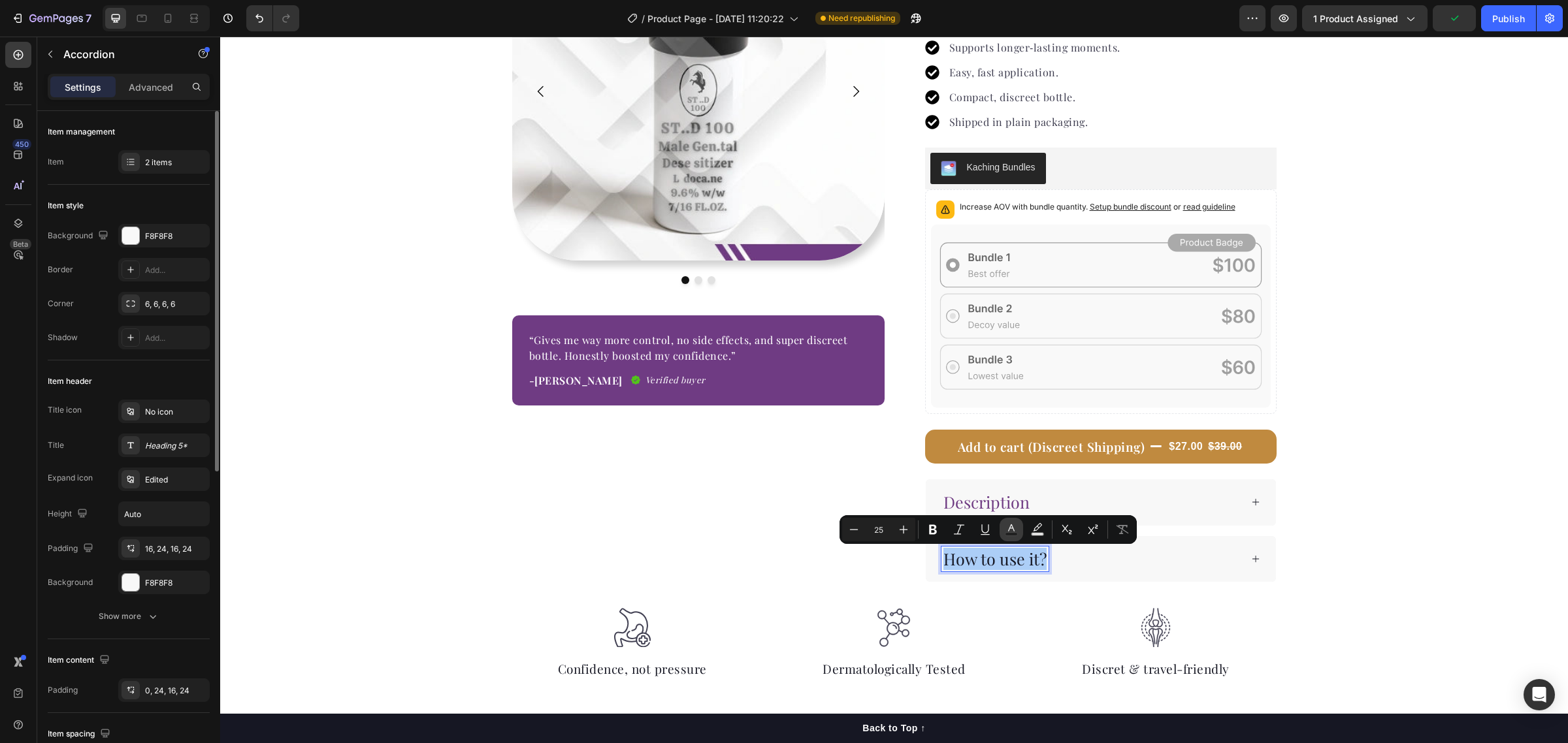
click at [1007, 533] on rect "Editor contextual toolbar" at bounding box center [1012, 534] width 12 height 3
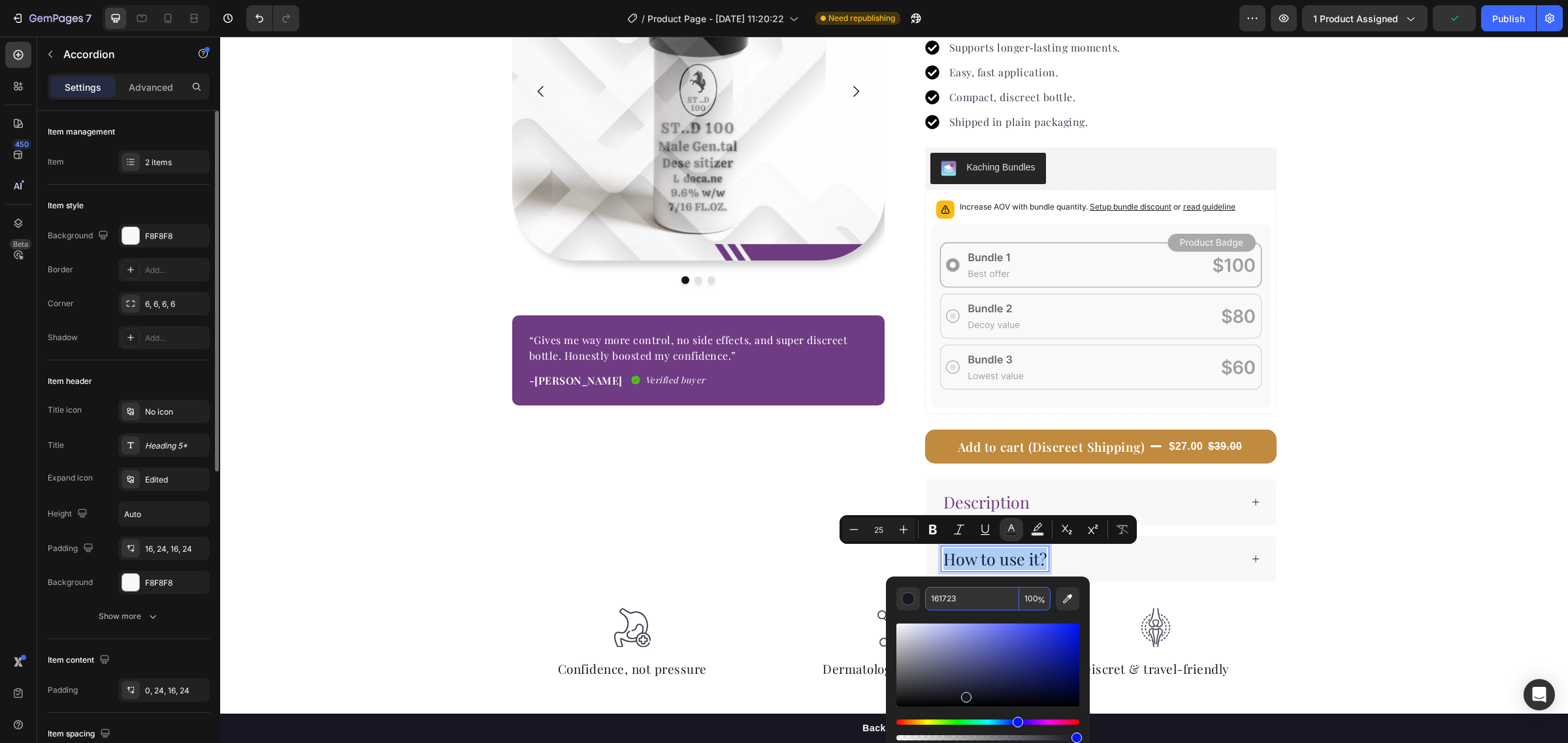
click at [973, 597] on input "161723" at bounding box center [972, 599] width 94 height 23
paste input "#6F3B8"
type input "6F3B83"
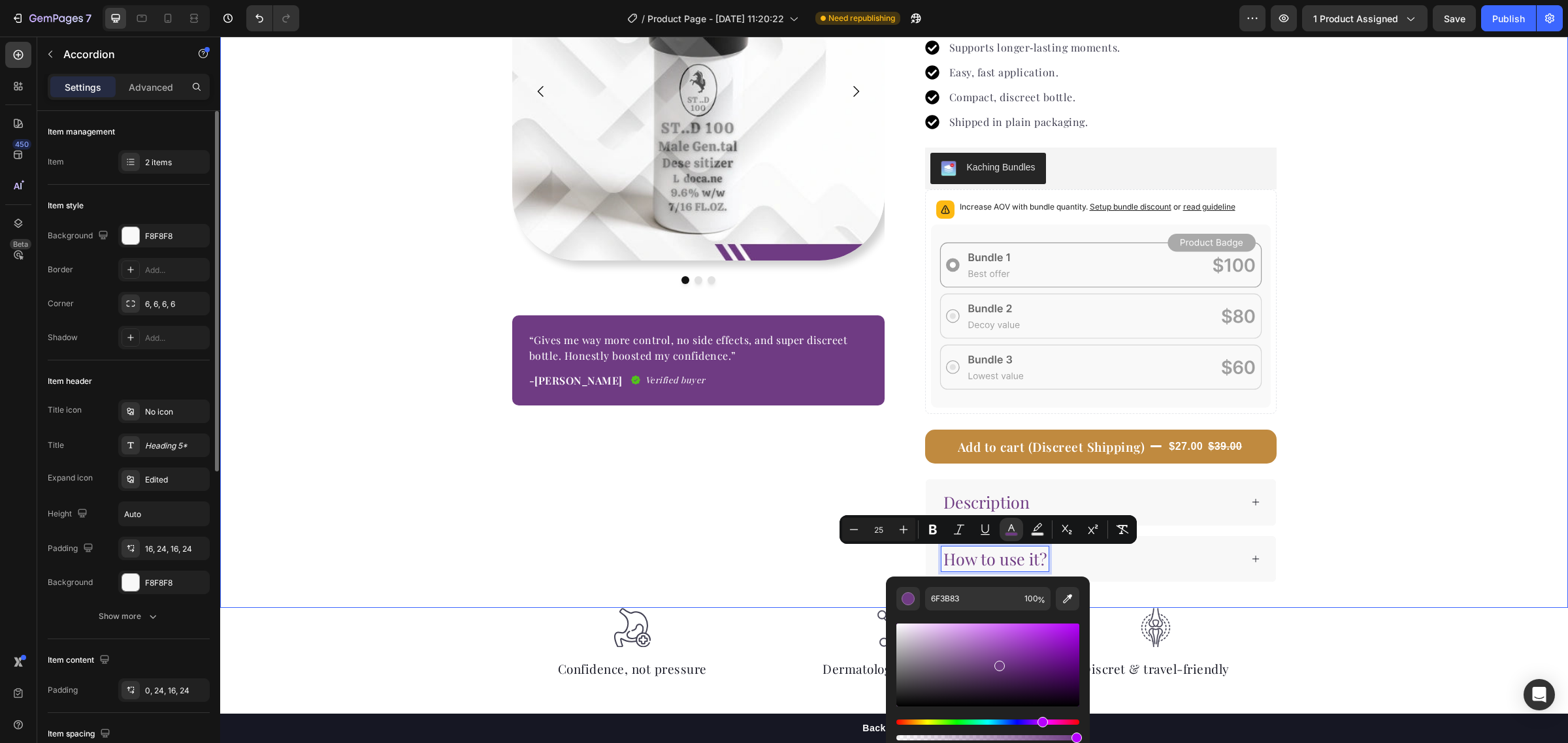
click at [1324, 550] on div "Image Image Image Carousel “Gives me way more control, no side effects, and sup…" at bounding box center [894, 235] width 1348 height 694
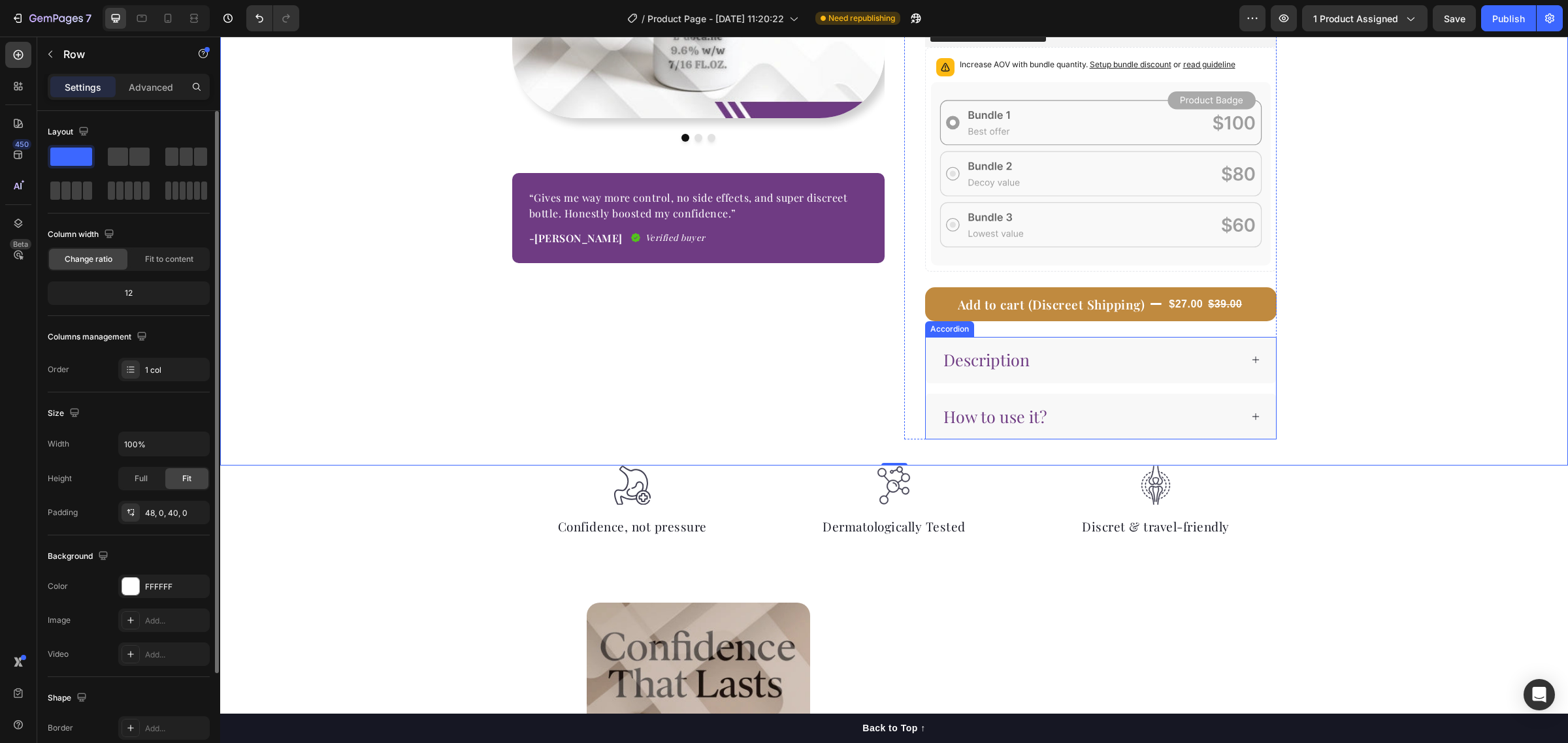
scroll to position [408, 0]
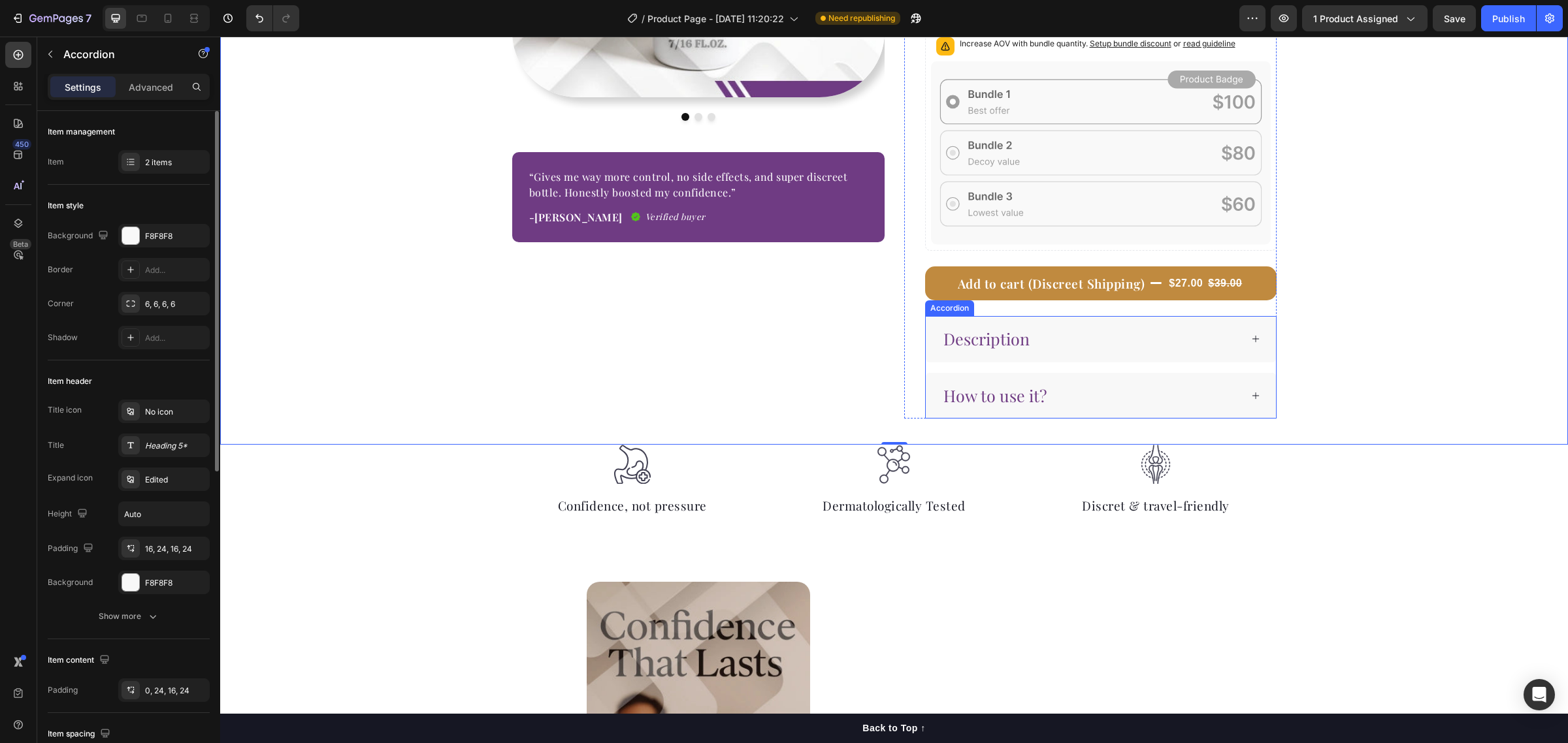
click at [1251, 343] on icon at bounding box center [1255, 339] width 9 height 9
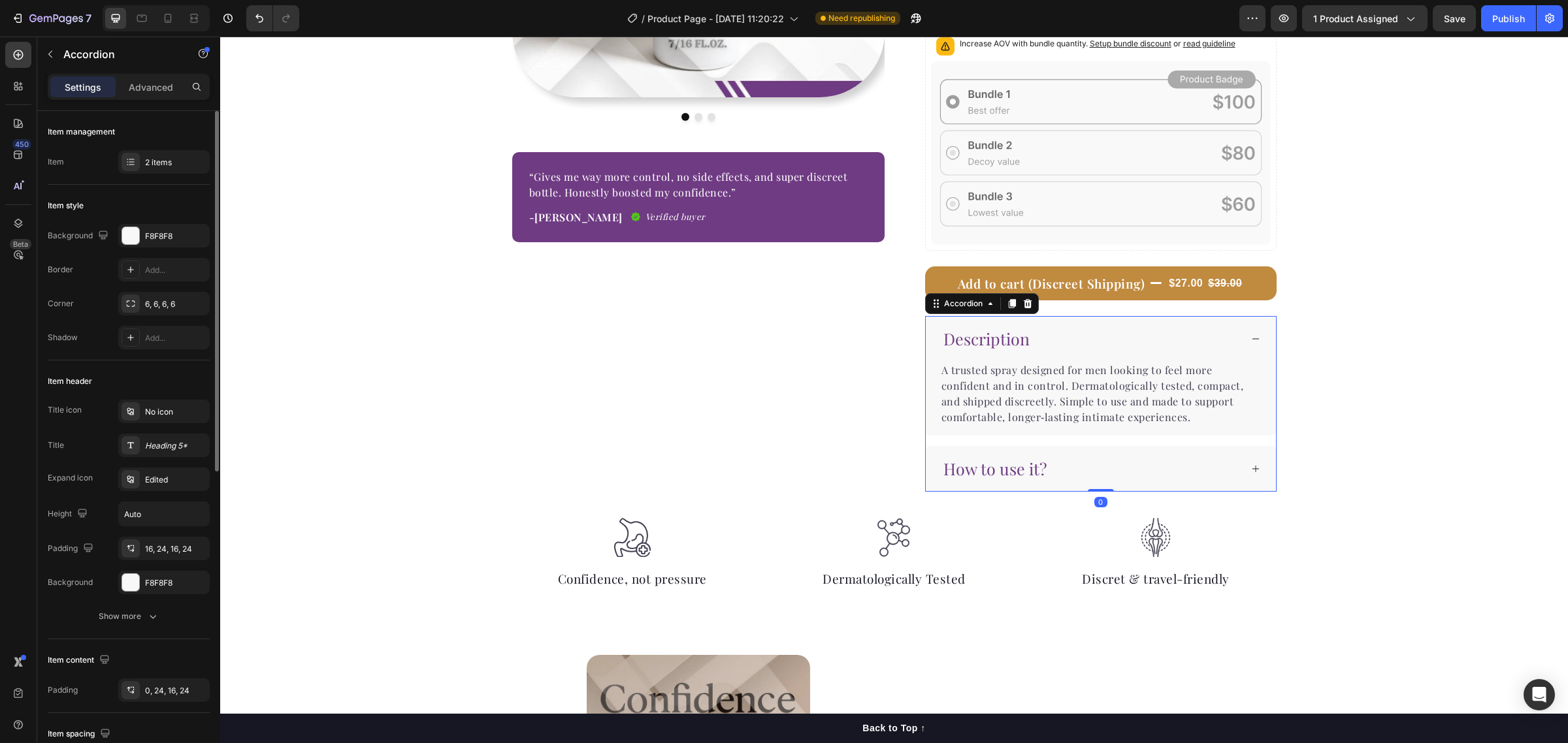
click at [1243, 343] on div "Description" at bounding box center [1101, 339] width 350 height 47
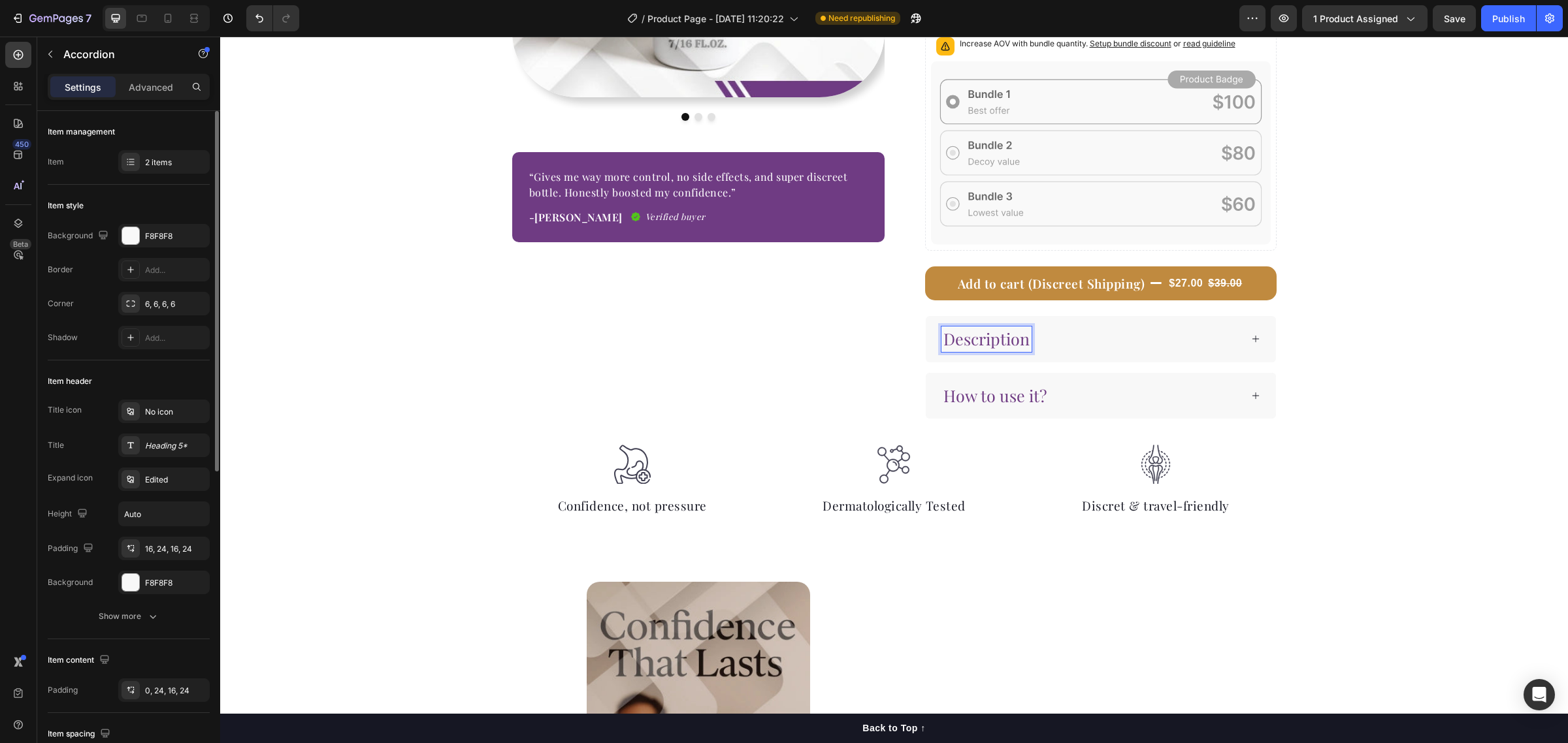
click at [1001, 344] on span "Description" at bounding box center [986, 338] width 86 height 21
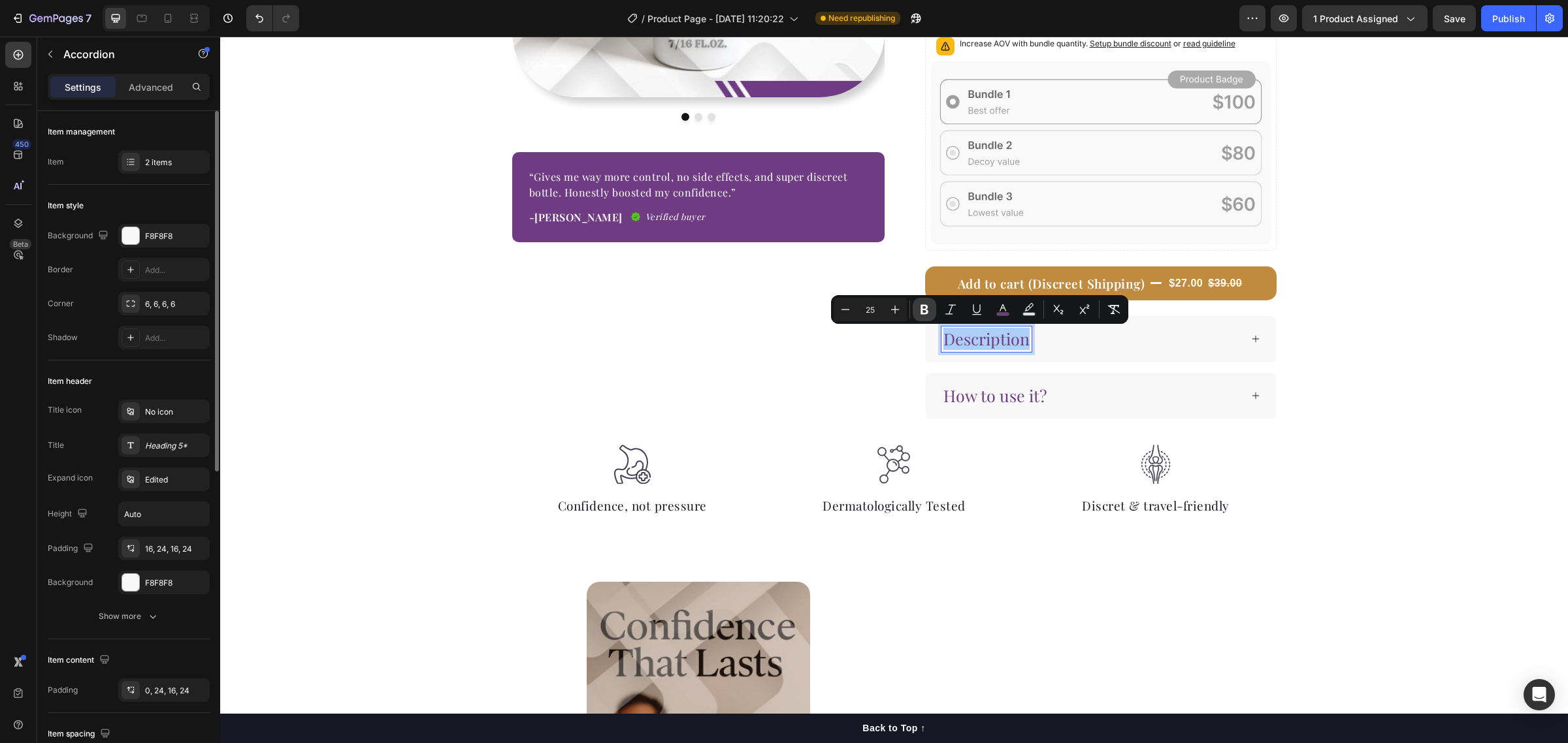
click at [923, 312] on icon "Editor contextual toolbar" at bounding box center [924, 310] width 8 height 10
click at [1014, 400] on span "How to use it?" at bounding box center [994, 395] width 103 height 21
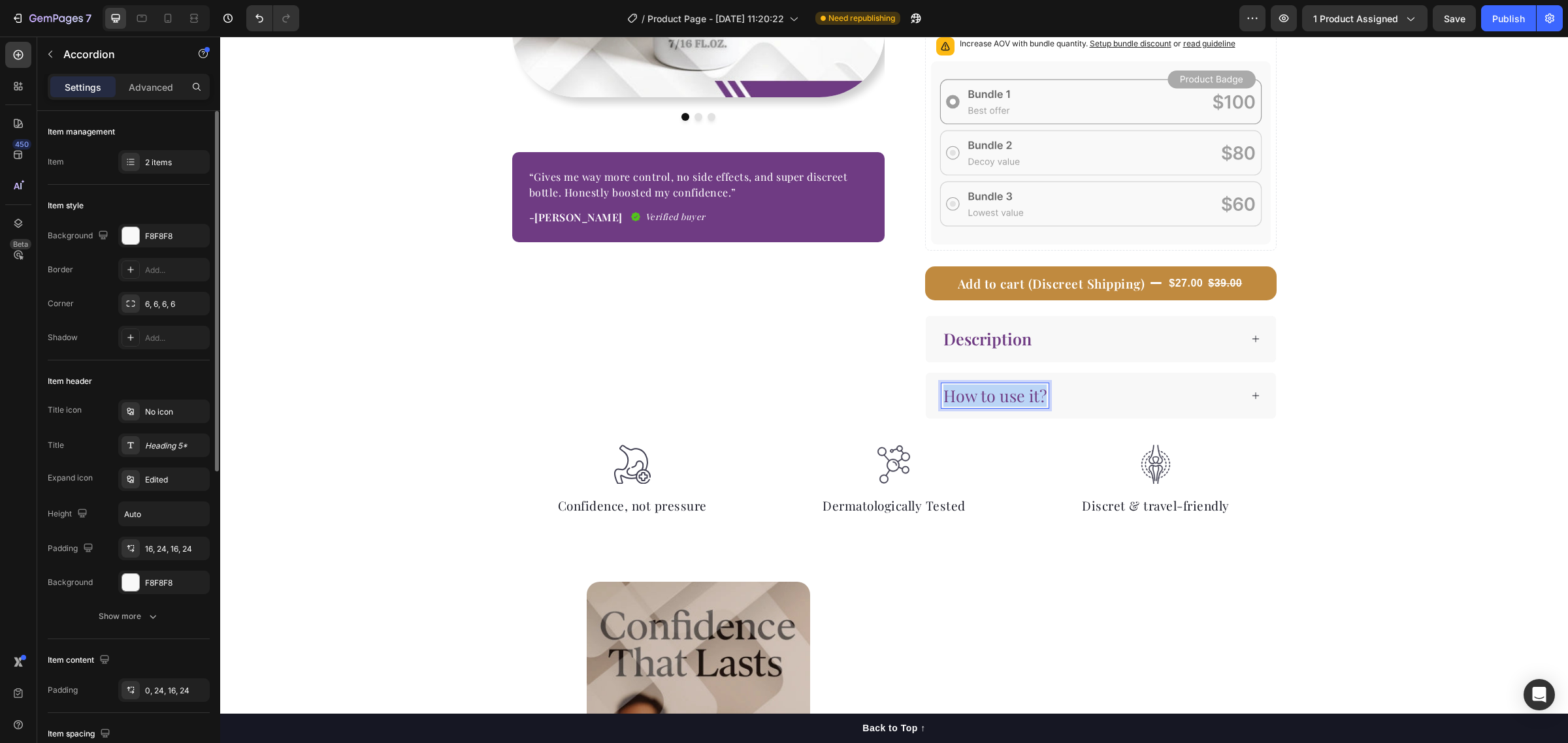
click at [1014, 400] on span "How to use it?" at bounding box center [994, 395] width 103 height 21
click at [936, 371] on icon "Editor contextual toolbar" at bounding box center [933, 366] width 13 height 13
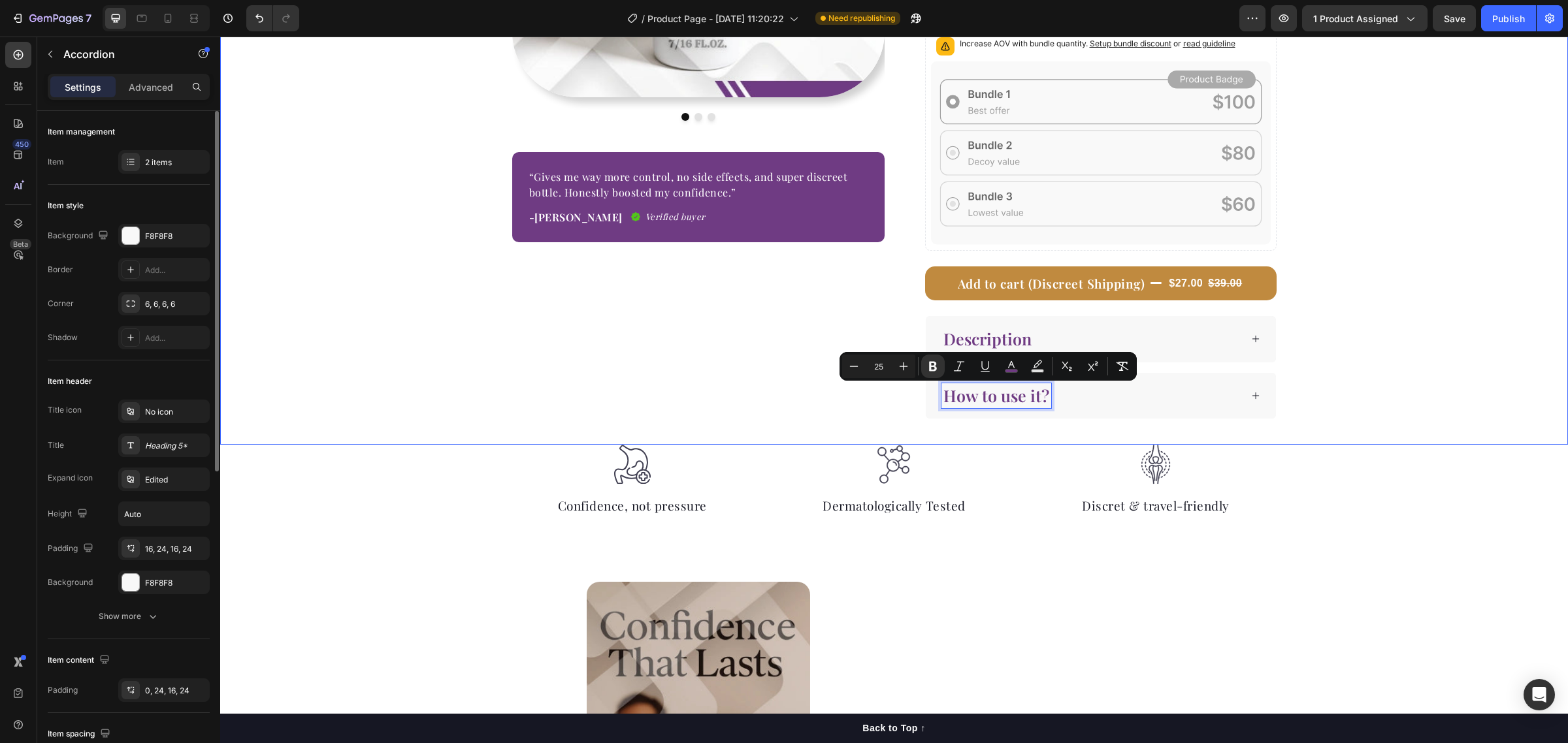
click at [1395, 343] on div "Image Image Image Carousel “Gives me way more control, no side effects, and sup…" at bounding box center [894, 72] width 1348 height 694
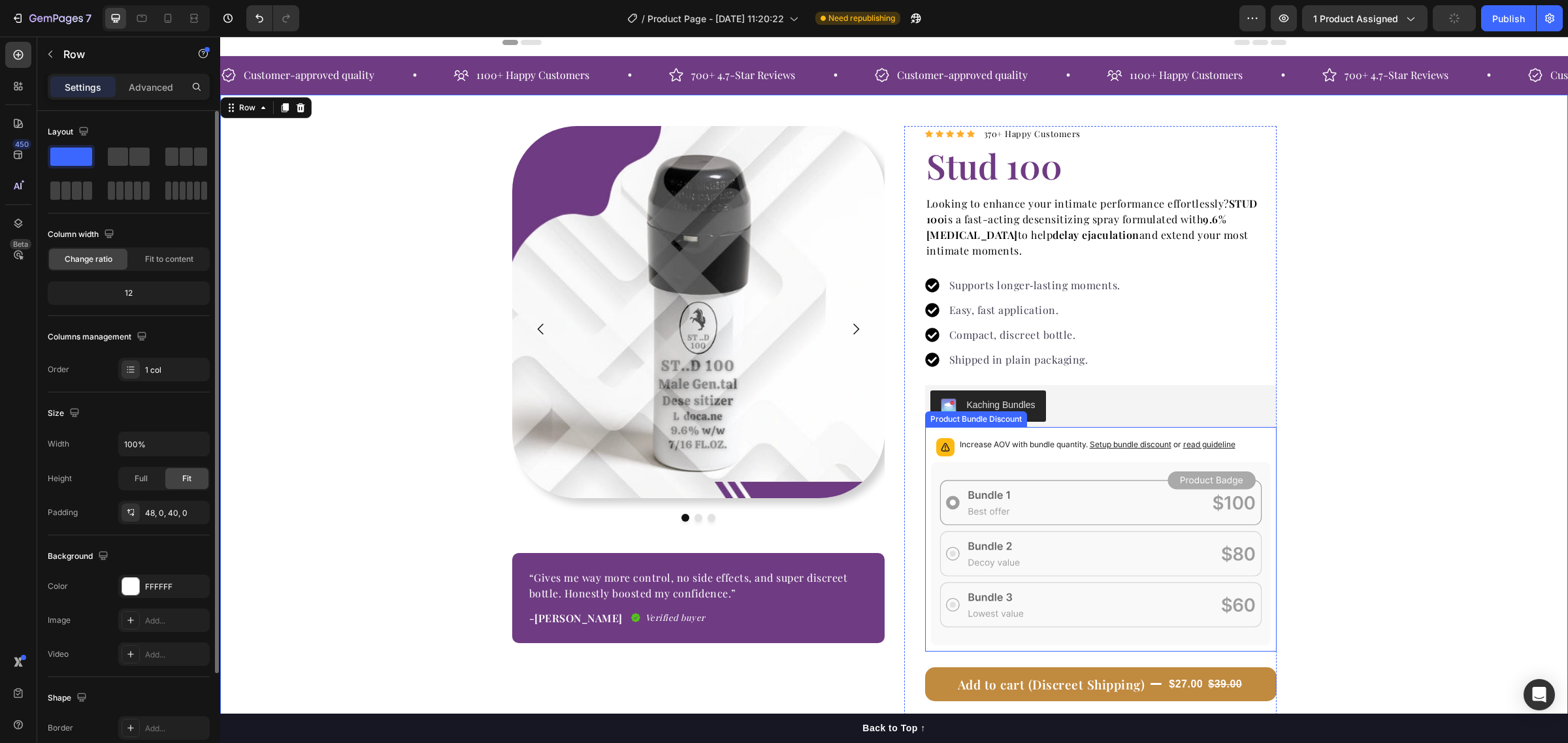
scroll to position [0, 0]
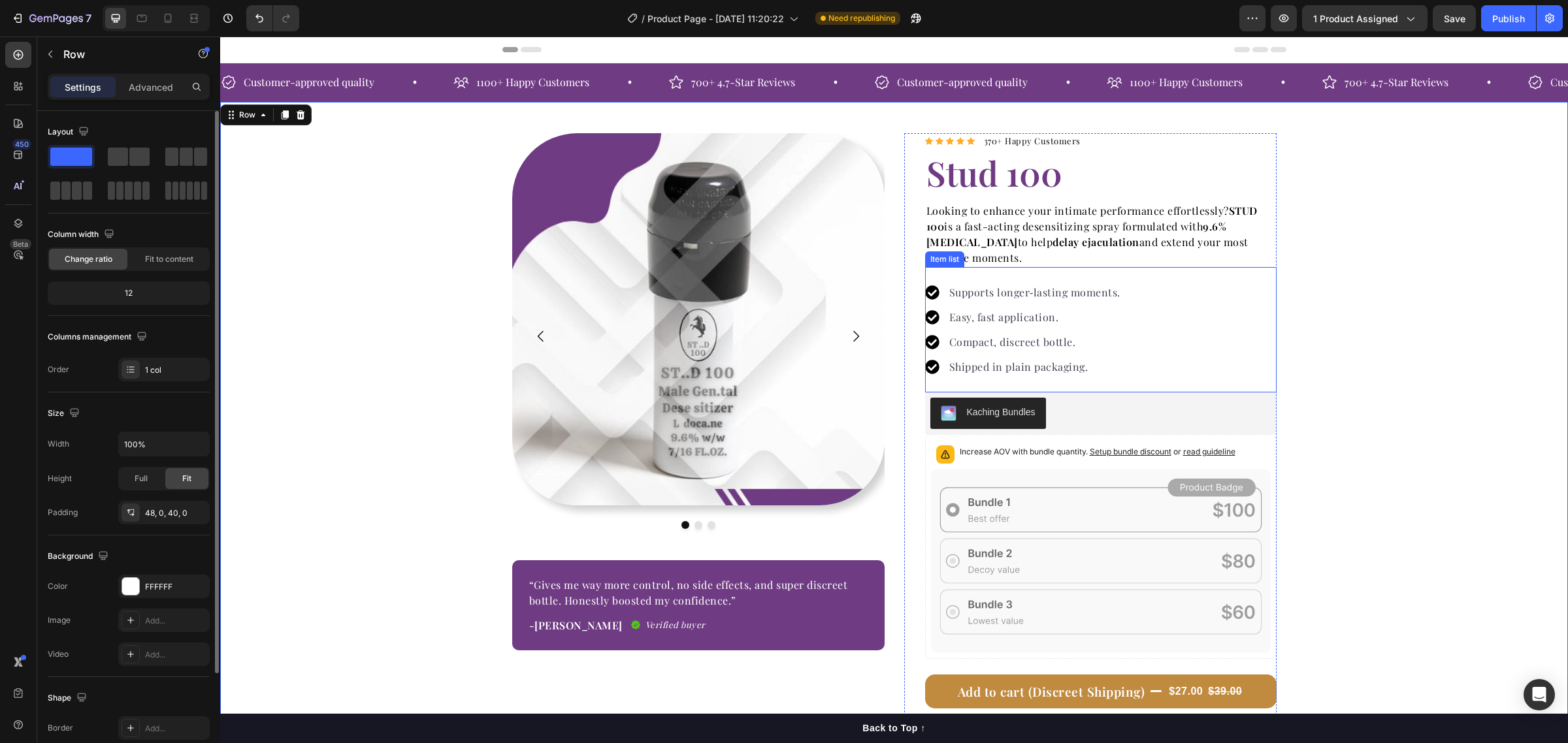
click at [1023, 298] on p "Supports longer‑lasting moments." at bounding box center [1035, 292] width 171 height 16
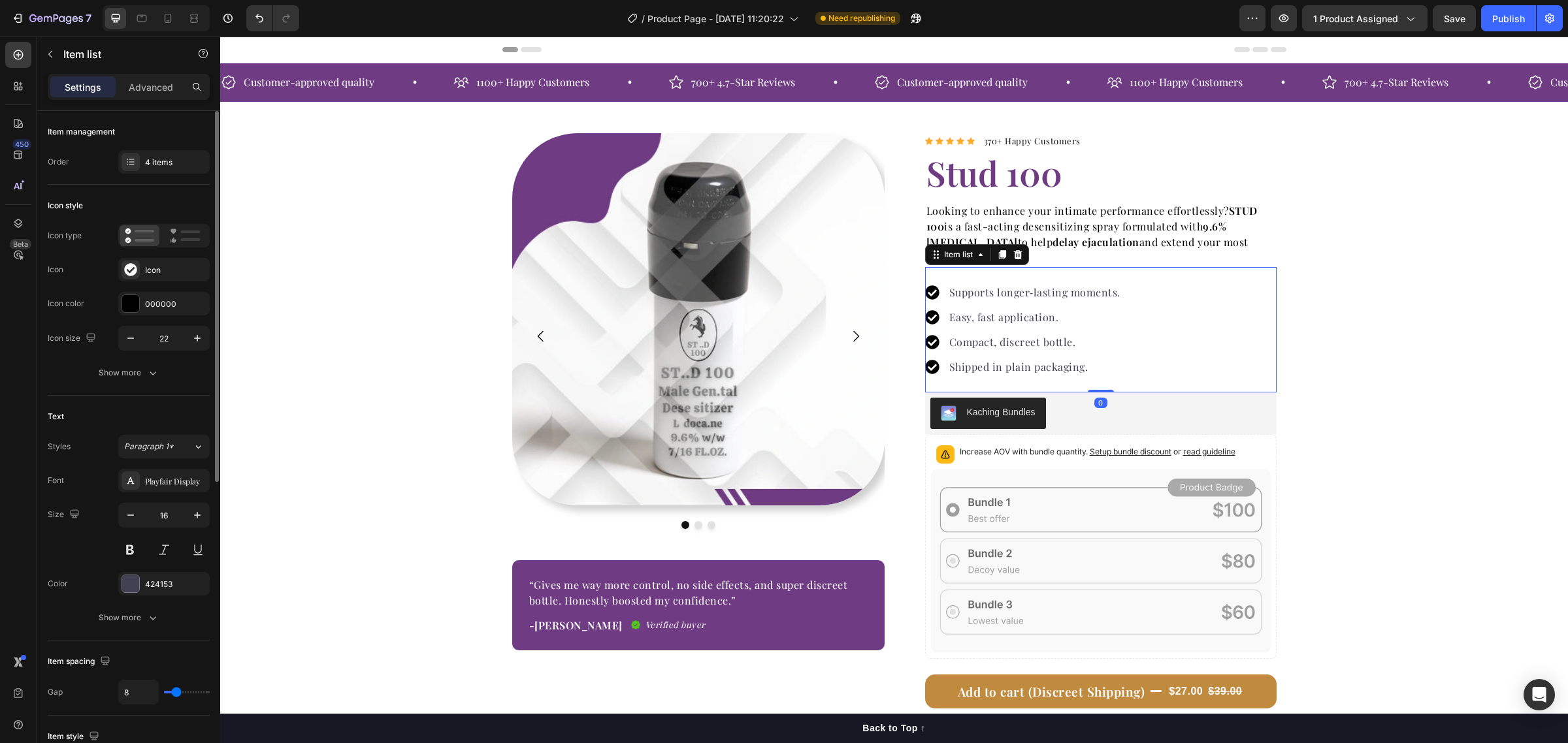
click at [1016, 291] on p "Supports longer‑lasting moments." at bounding box center [1035, 292] width 171 height 16
click at [146, 582] on div "424153" at bounding box center [164, 584] width 38 height 12
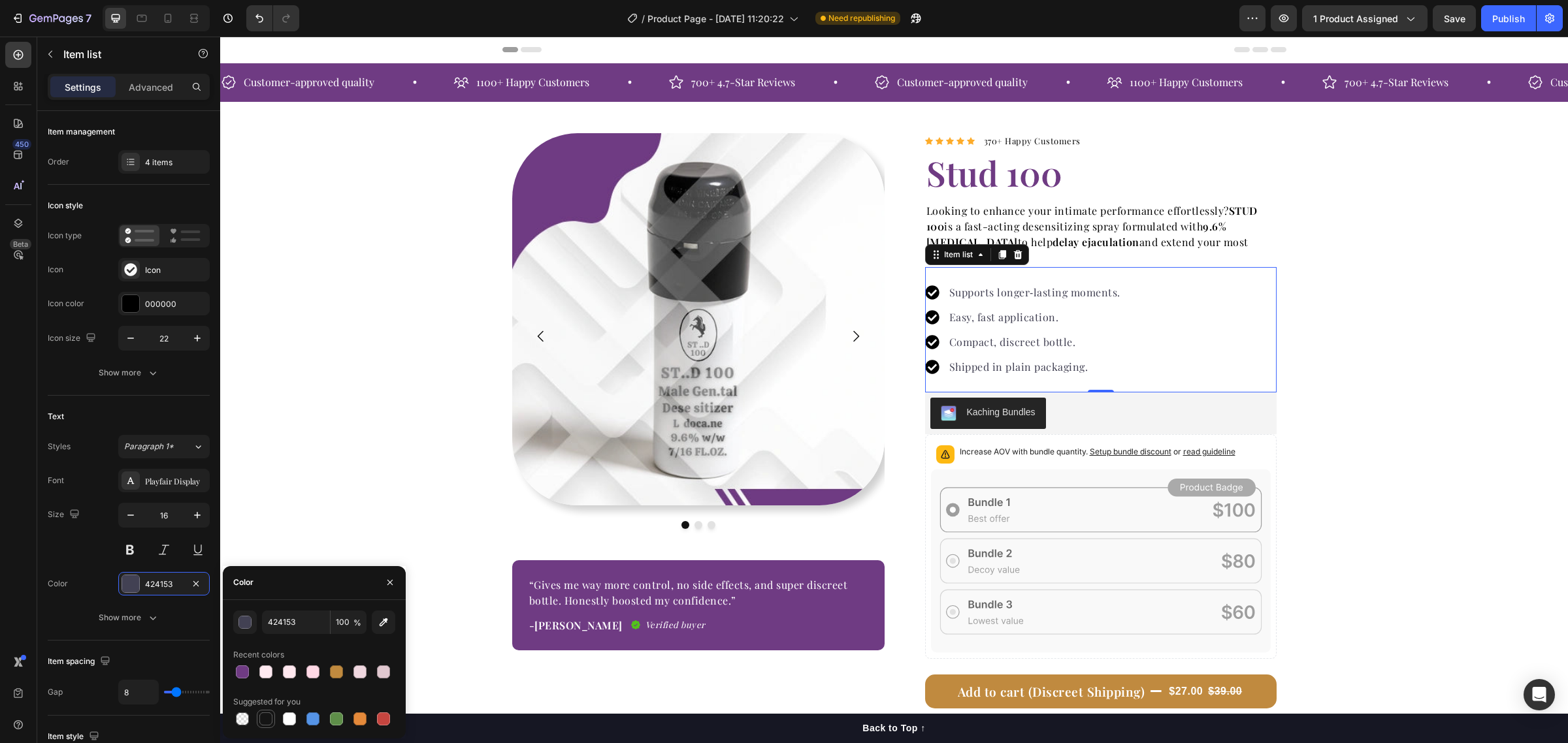
click at [266, 716] on div at bounding box center [266, 718] width 13 height 13
click at [244, 618] on div "button" at bounding box center [245, 623] width 13 height 13
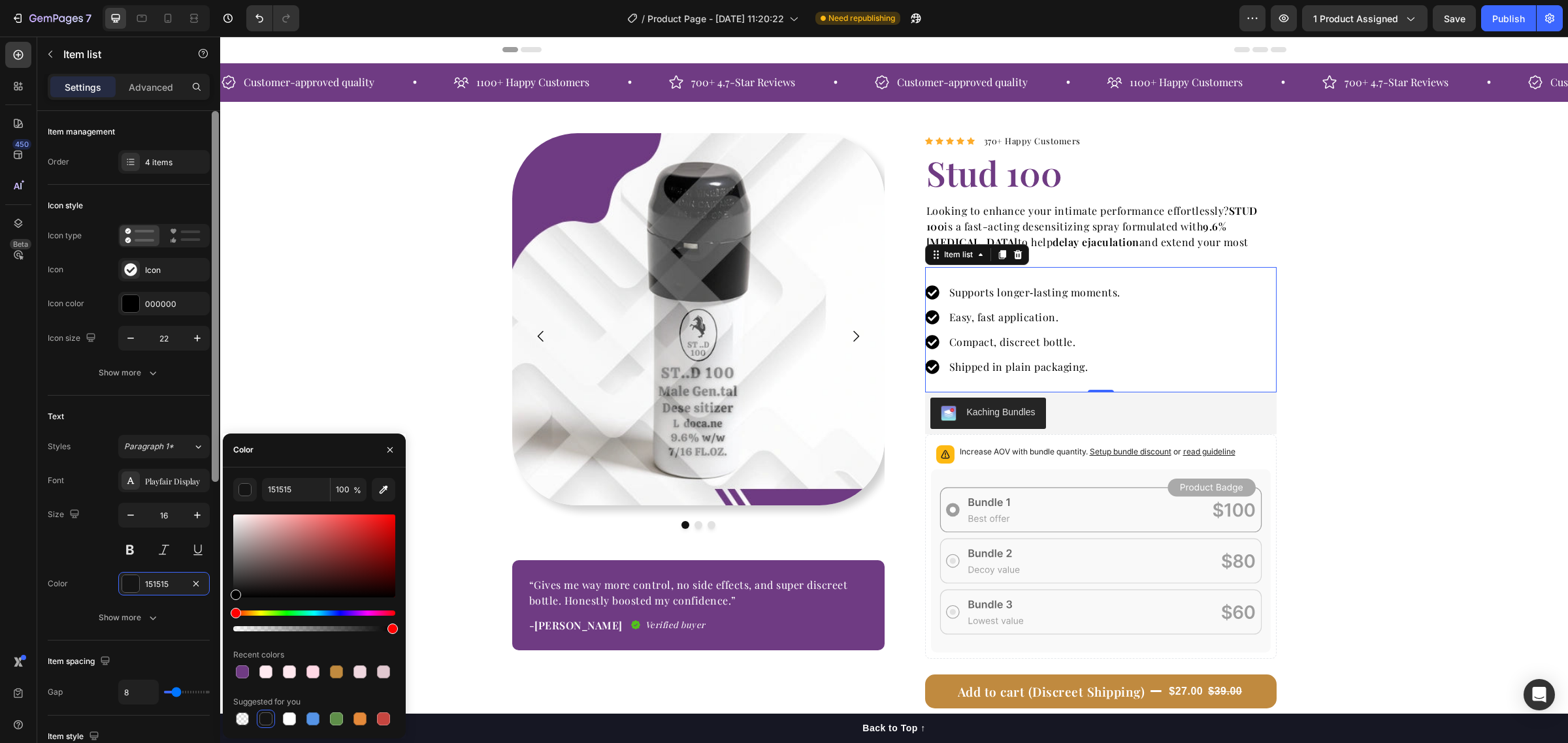
drag, startPoint x: 266, startPoint y: 551, endPoint x: 209, endPoint y: 616, distance: 86.5
click at [209, 616] on div "450 Beta Sections(18) Elements(84) Section Element Hero Section Product Detail …" at bounding box center [110, 389] width 220 height 707
click at [263, 718] on div at bounding box center [266, 718] width 13 height 13
click at [244, 673] on div at bounding box center [242, 672] width 13 height 13
type input "000000"
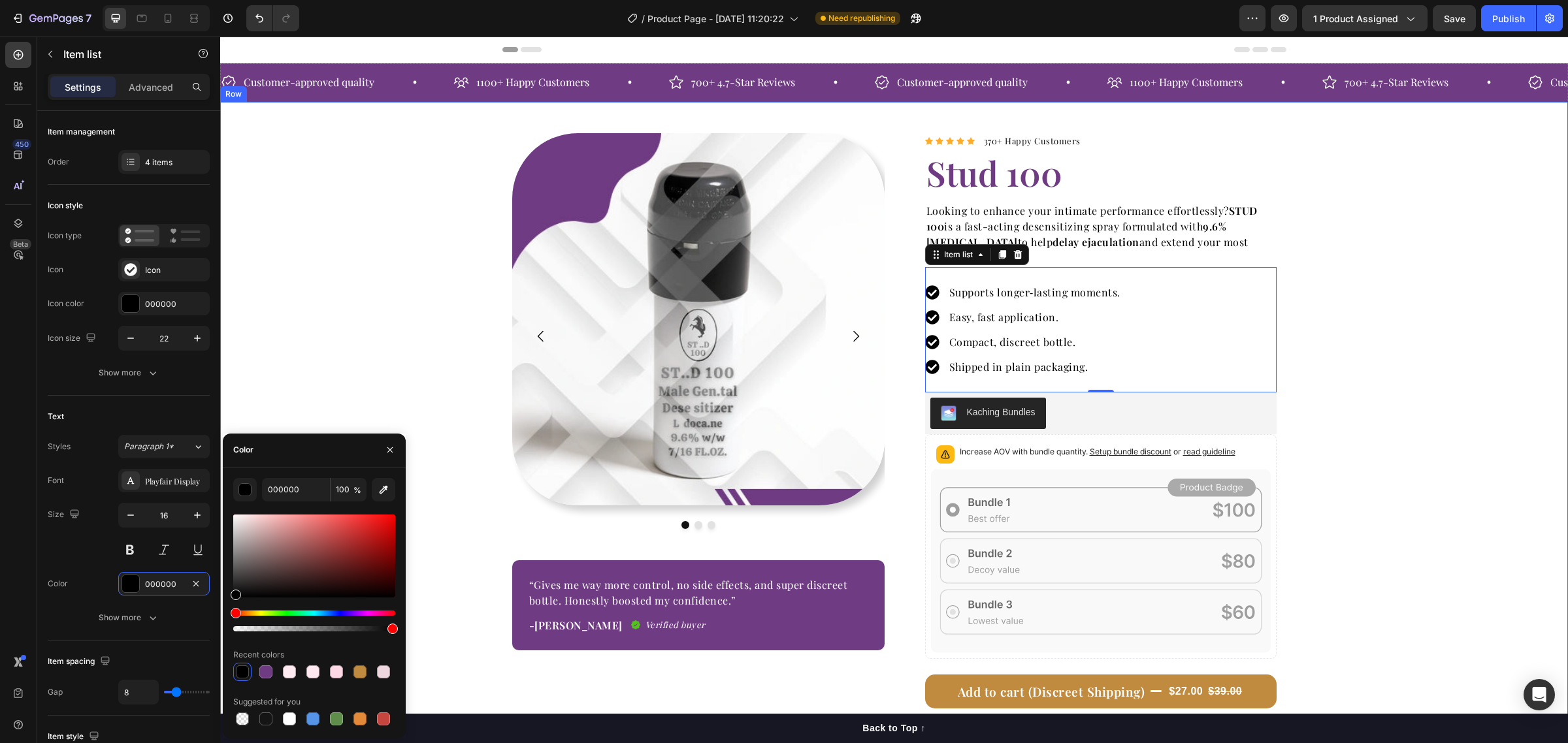
click at [1352, 319] on div "Image Image Image Carousel “Gives me way more control, no side effects, and sup…" at bounding box center [894, 480] width 1348 height 694
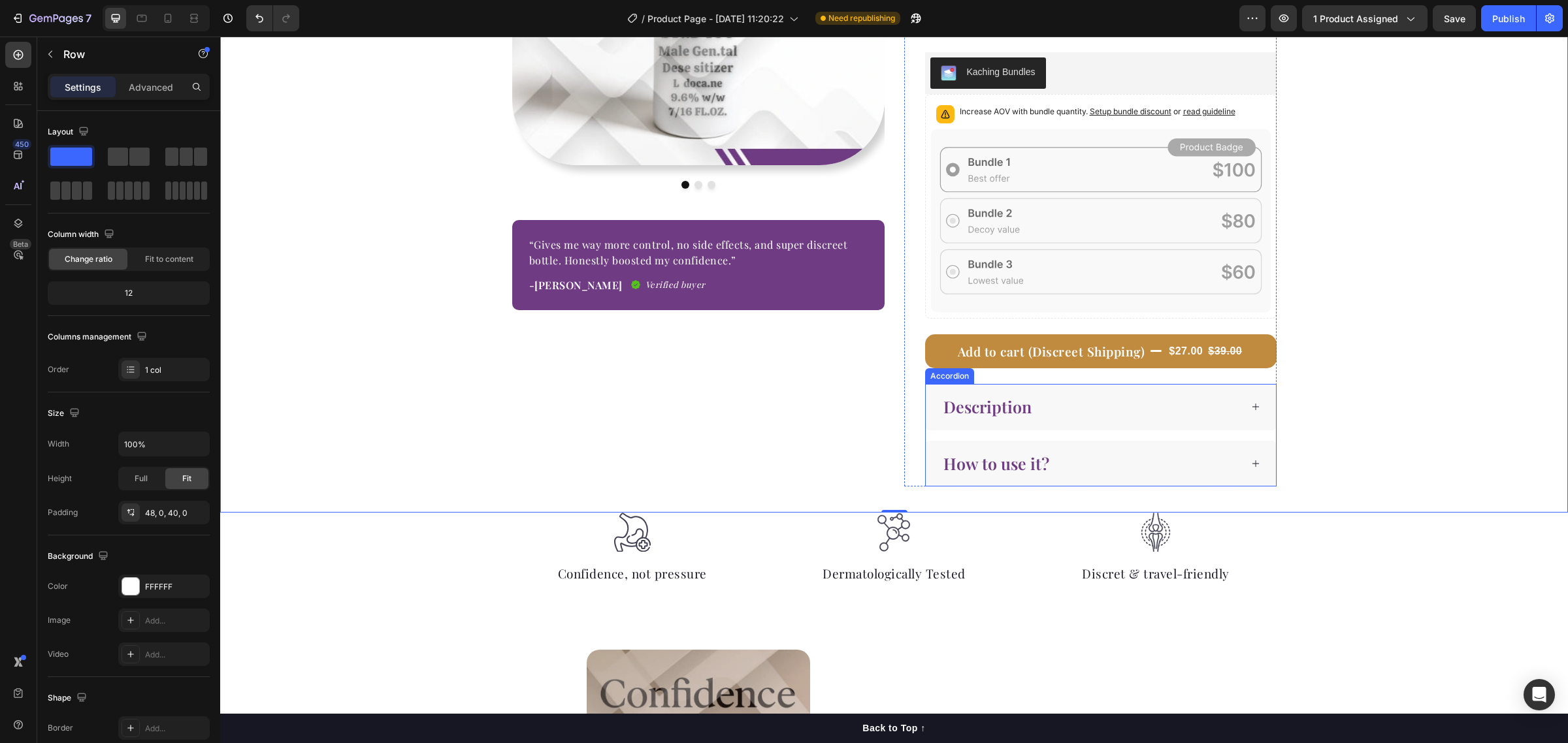
scroll to position [408, 0]
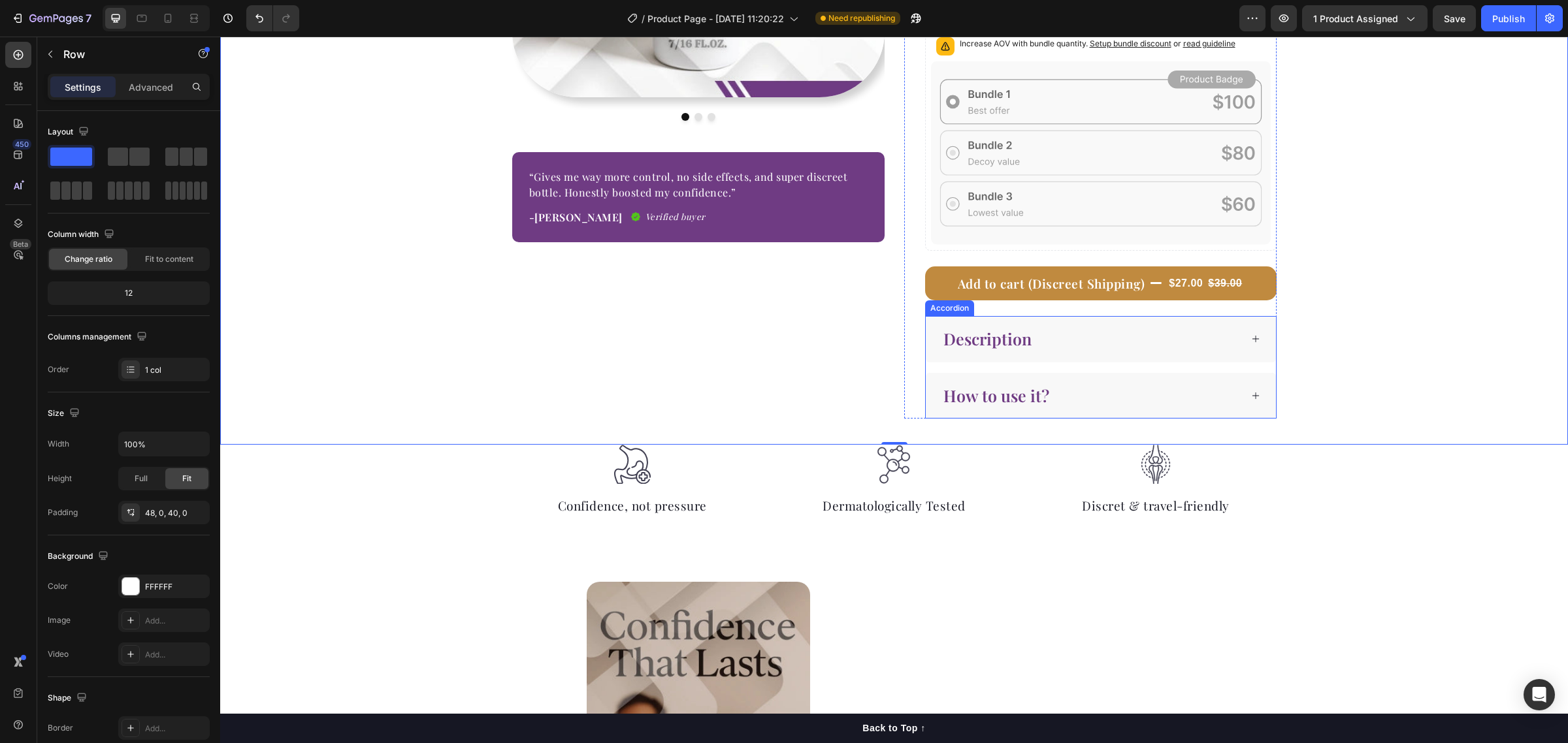
click at [1239, 352] on div "Description" at bounding box center [1101, 339] width 350 height 47
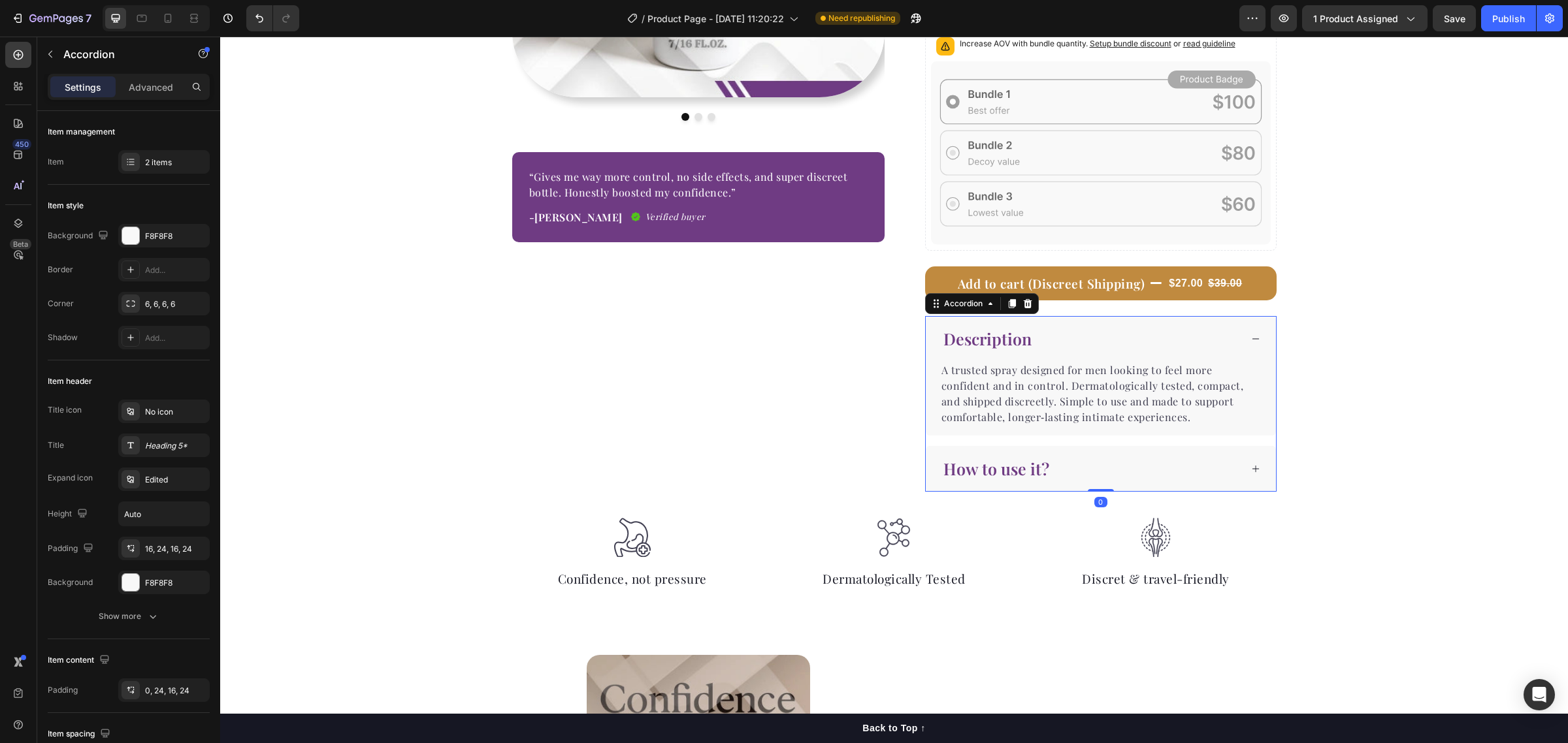
click at [1252, 339] on icon at bounding box center [1255, 339] width 9 height 9
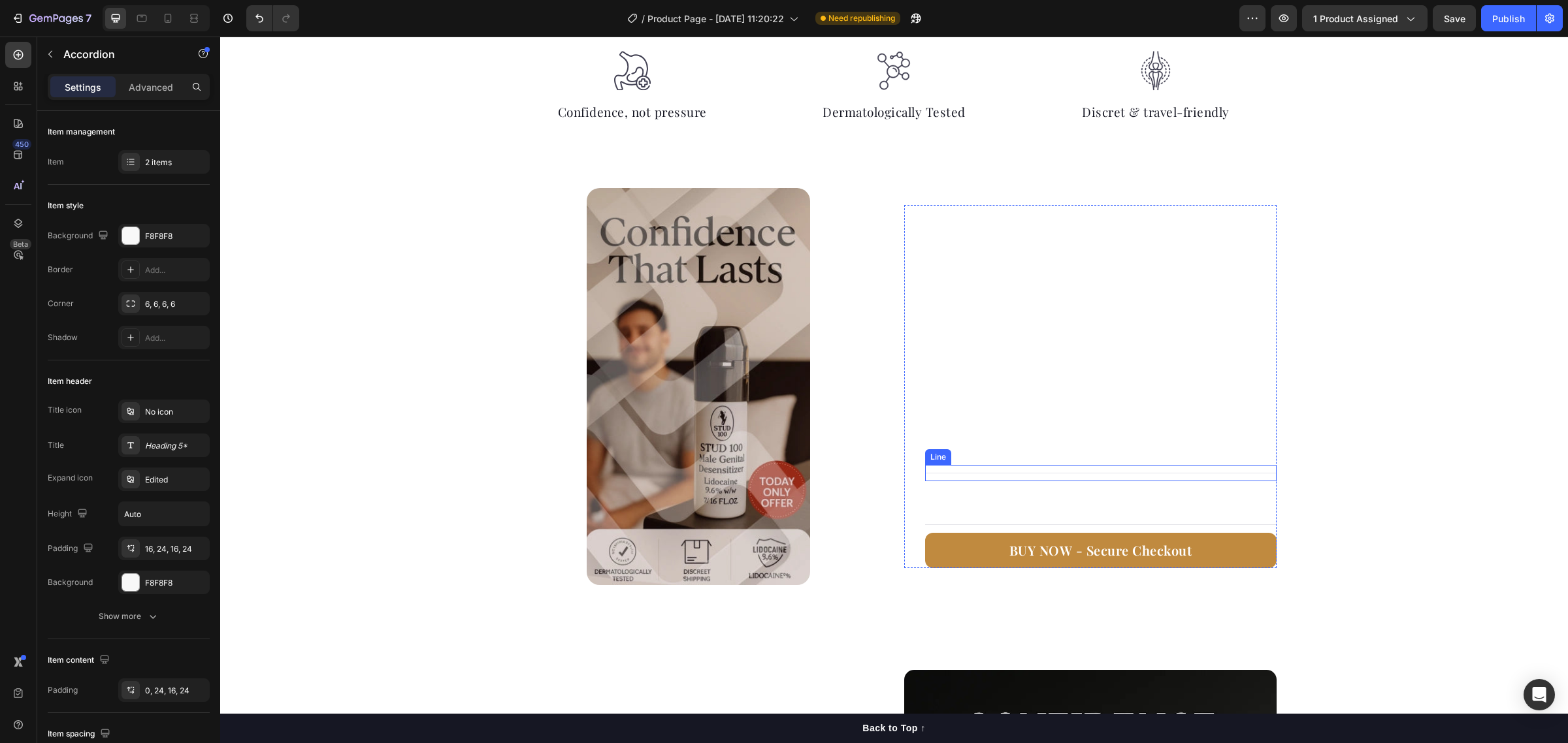
scroll to position [816, 0]
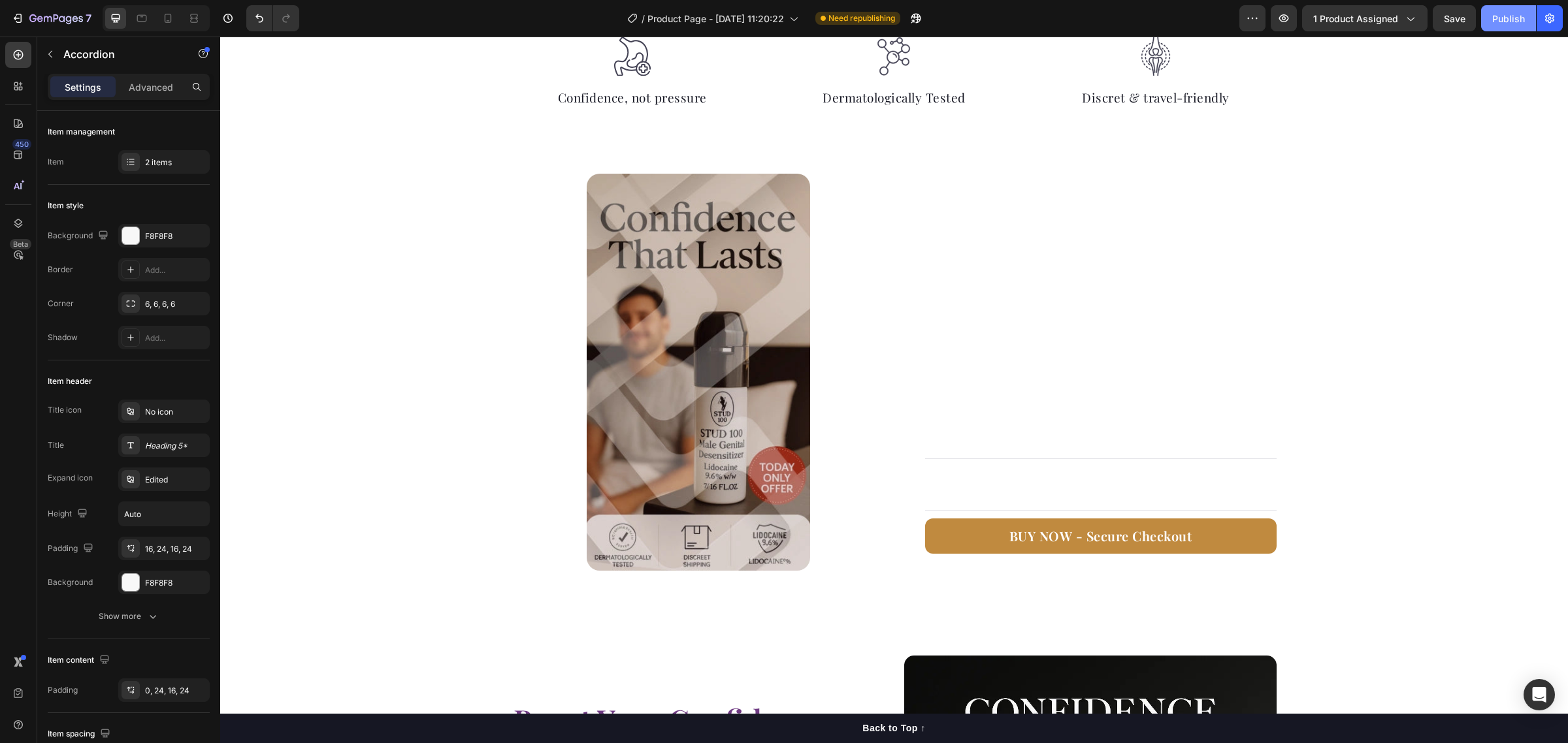
click at [1506, 12] on div "Publish" at bounding box center [1508, 18] width 33 height 14
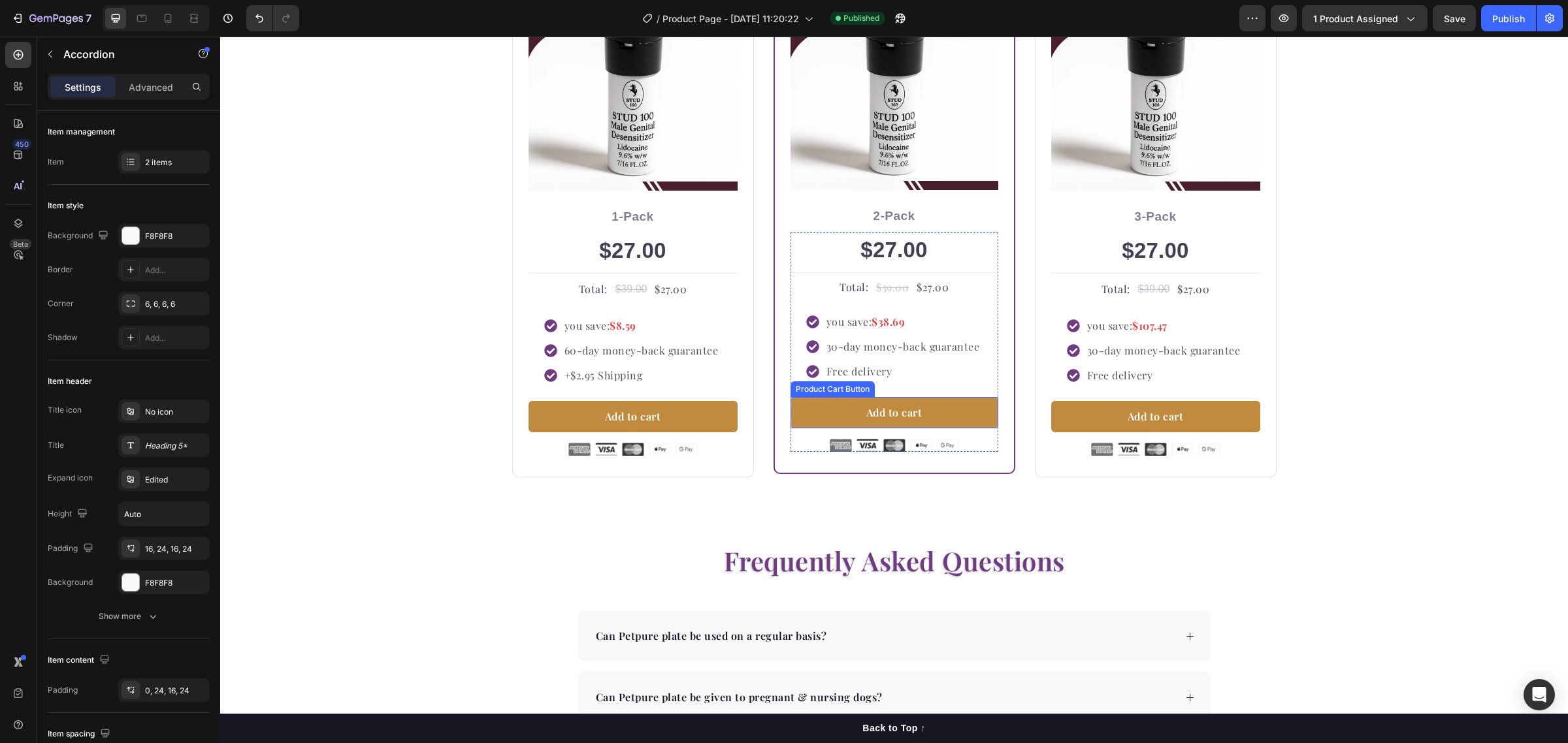
scroll to position [2449, 0]
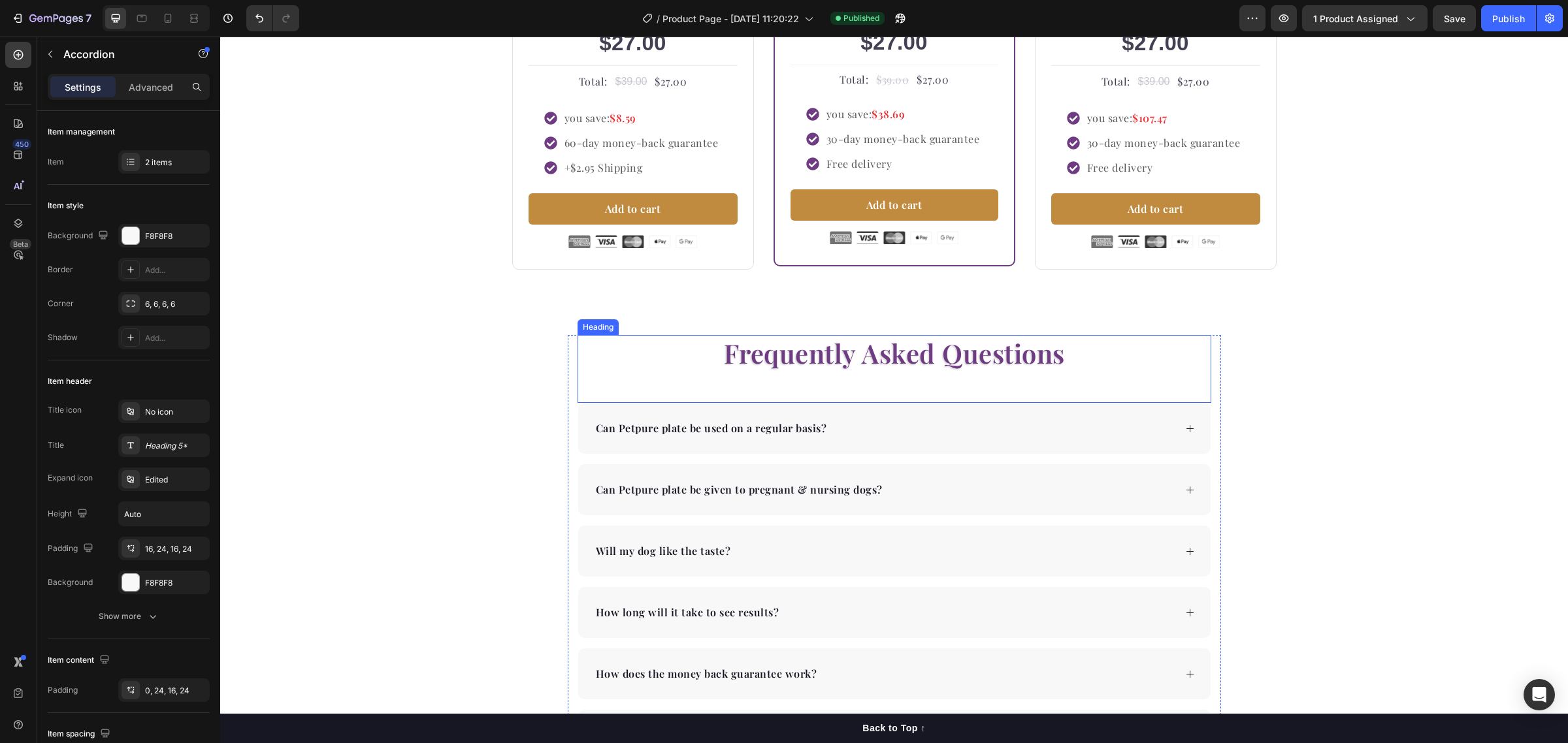
drag, startPoint x: 997, startPoint y: 356, endPoint x: 1003, endPoint y: 356, distance: 6.0
click at [997, 356] on p "Frequently Asked Questions" at bounding box center [895, 354] width 631 height 34
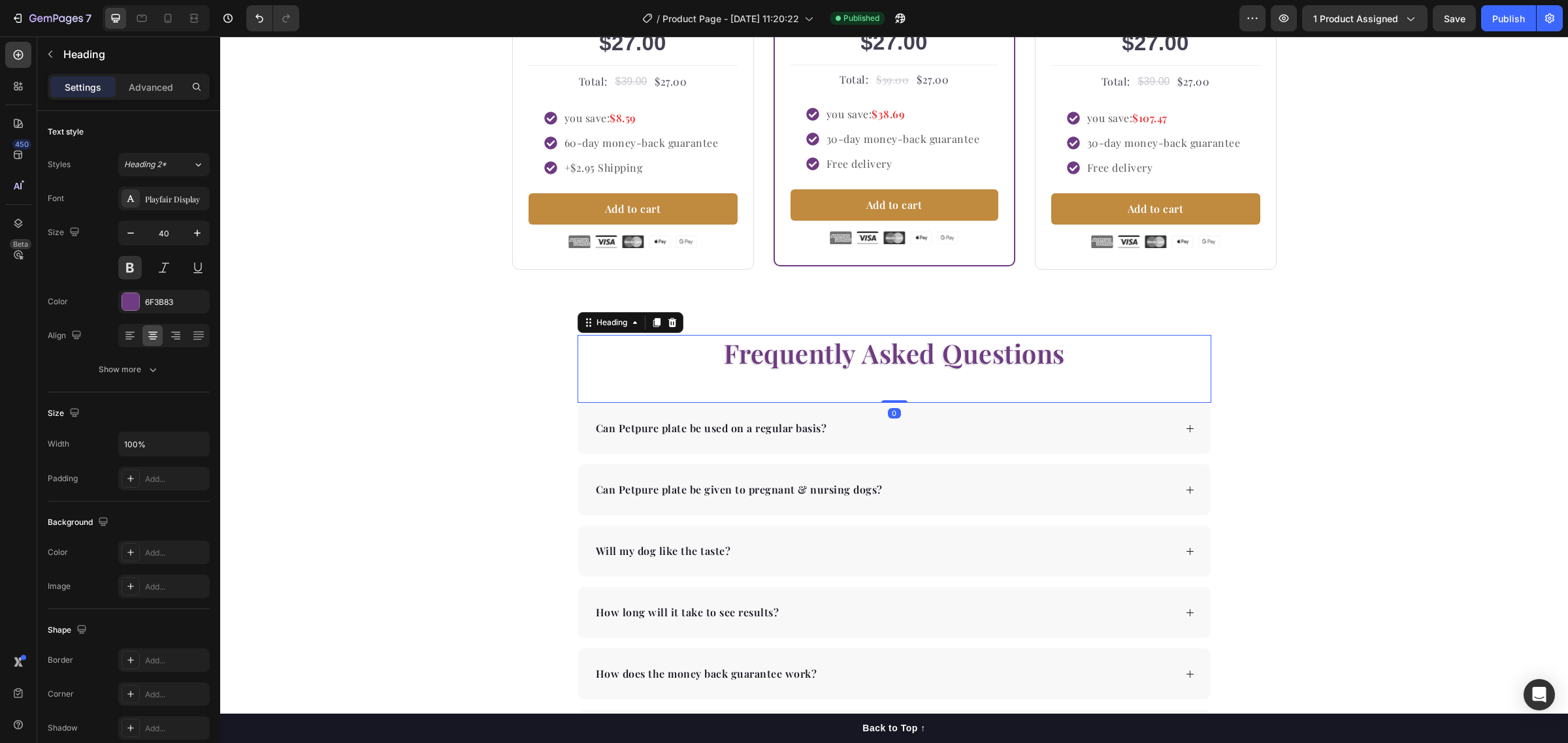
click at [1063, 354] on p "Frequently Asked Questions" at bounding box center [895, 354] width 631 height 34
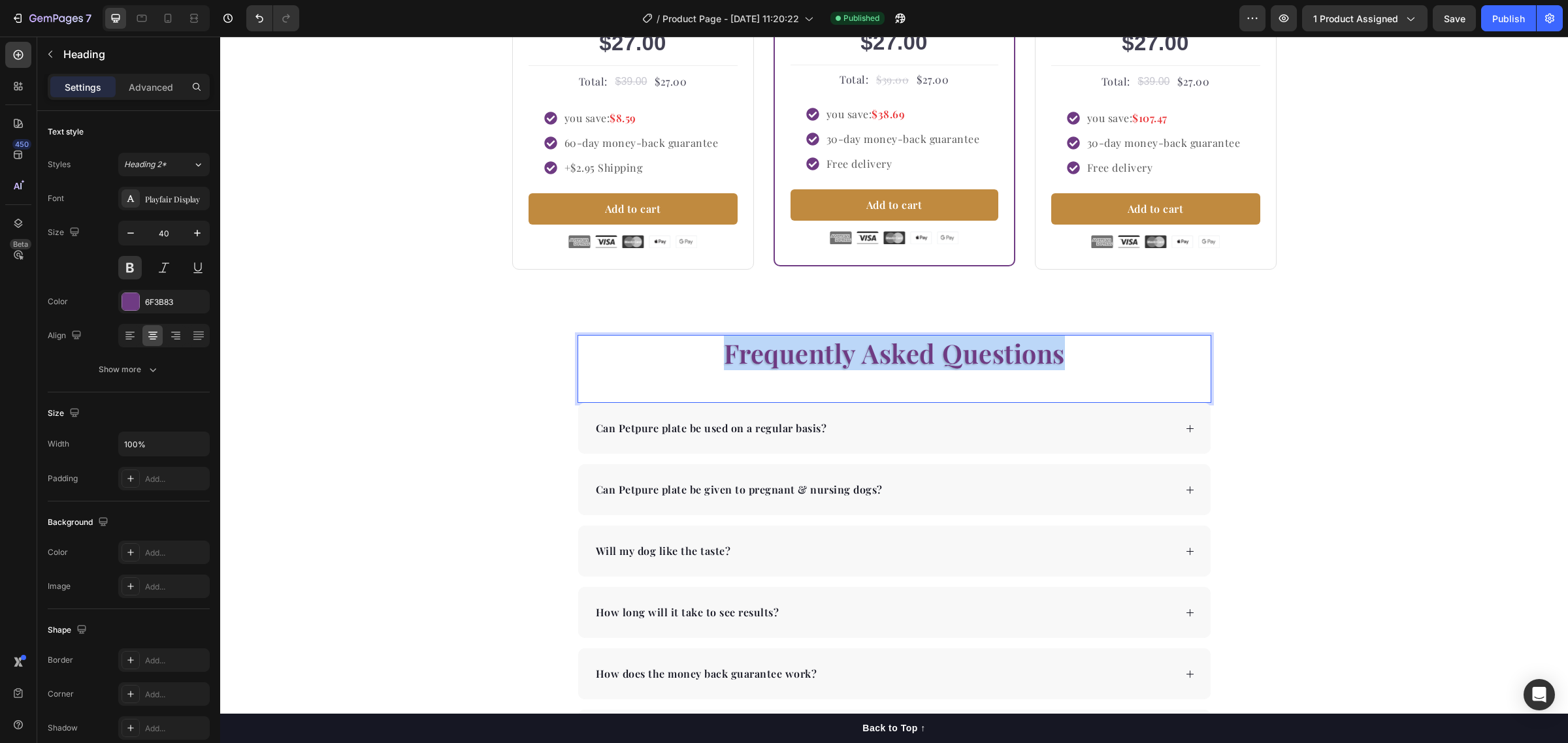
drag, startPoint x: 1066, startPoint y: 354, endPoint x: 716, endPoint y: 348, distance: 350.1
click at [716, 348] on p "Frequently Asked Questions" at bounding box center [895, 354] width 631 height 34
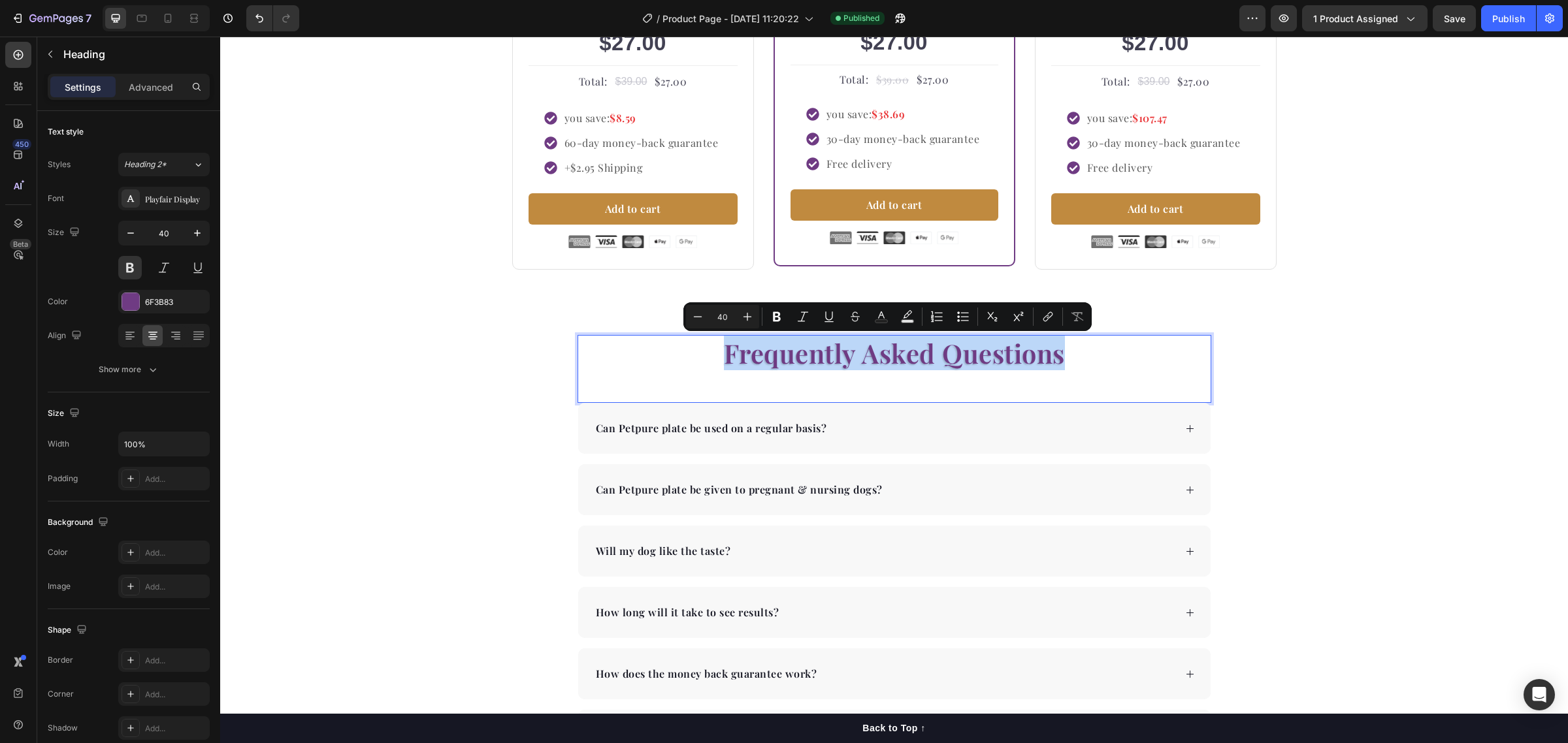
copy p "Frequently Asked Questions"
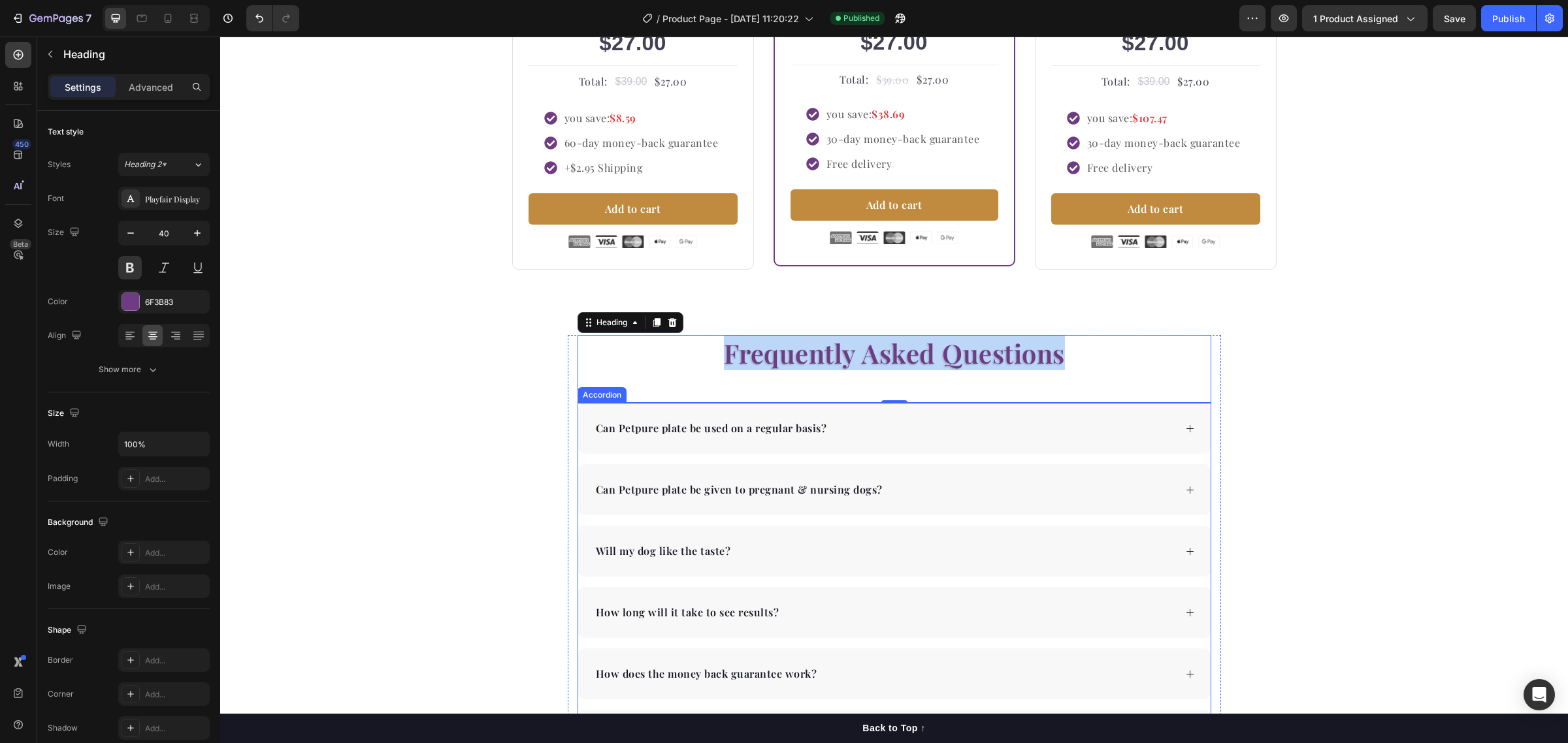
click at [784, 432] on p "Can Petpure plate be used on a regular basis?" at bounding box center [712, 428] width 231 height 16
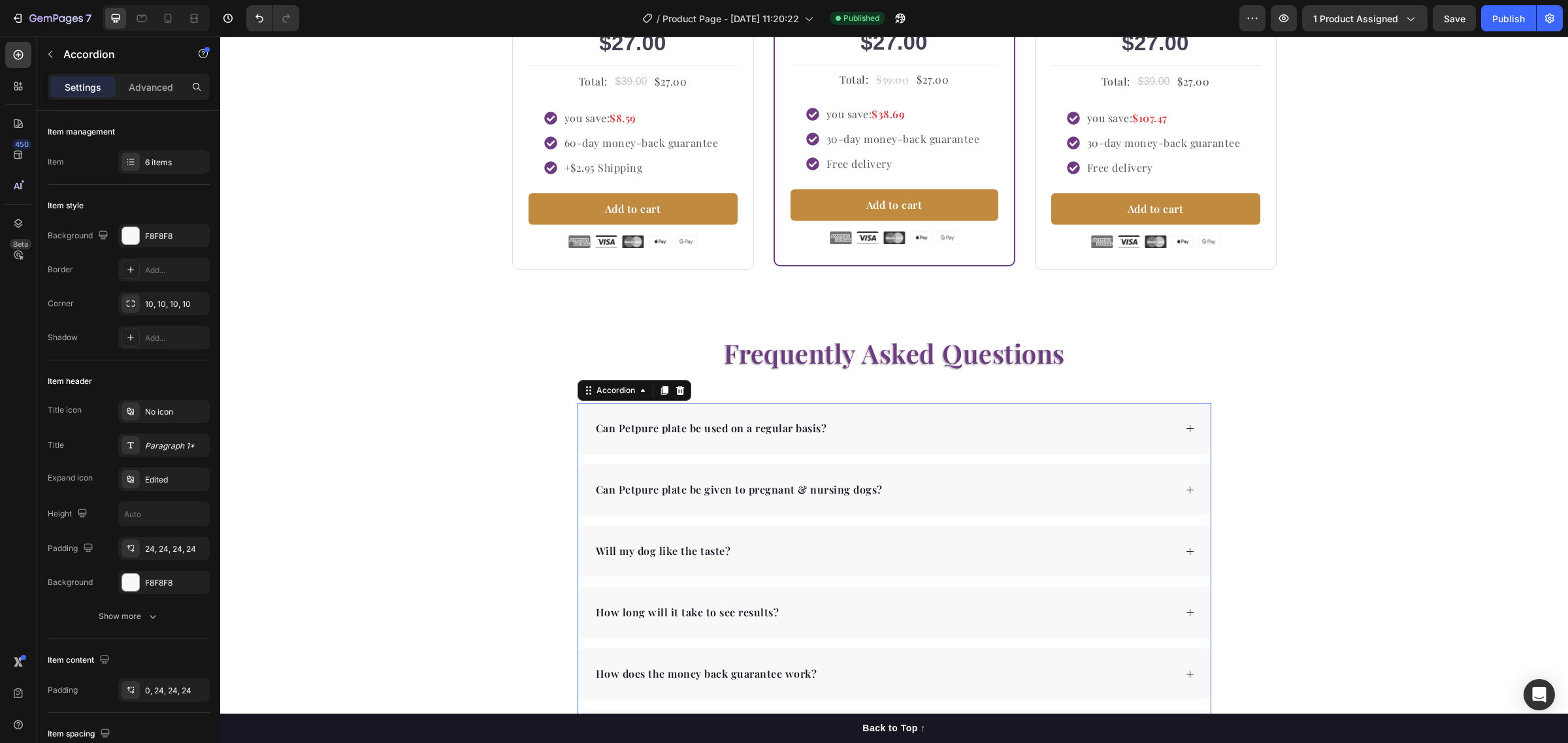
click at [783, 429] on p "Can Petpure plate be used on a regular basis?" at bounding box center [712, 428] width 231 height 16
click at [1185, 431] on icon at bounding box center [1190, 428] width 10 height 10
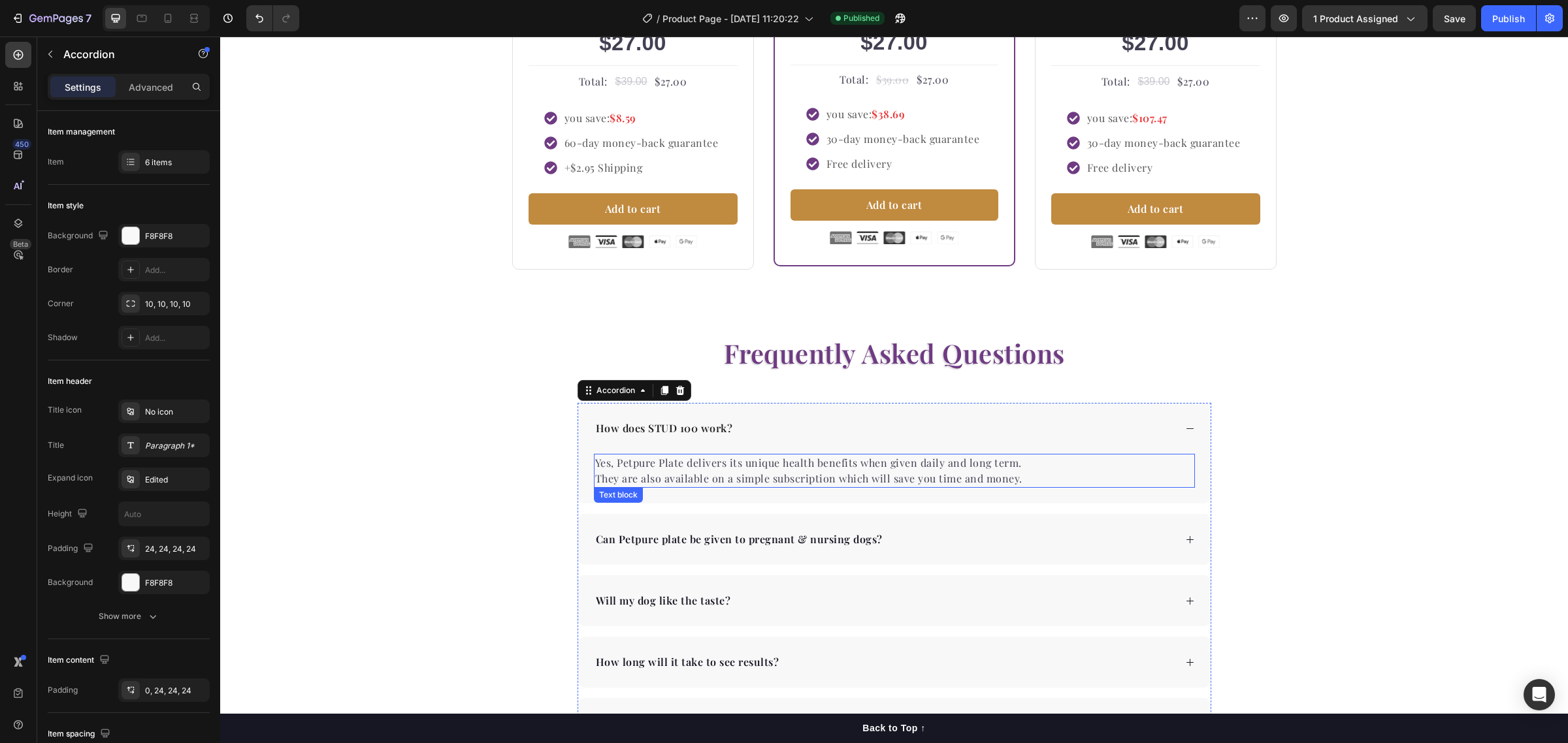
click at [941, 481] on p "Yes, Petpure Plate delivers its unique health benefits when given daily and lon…" at bounding box center [895, 471] width 598 height 31
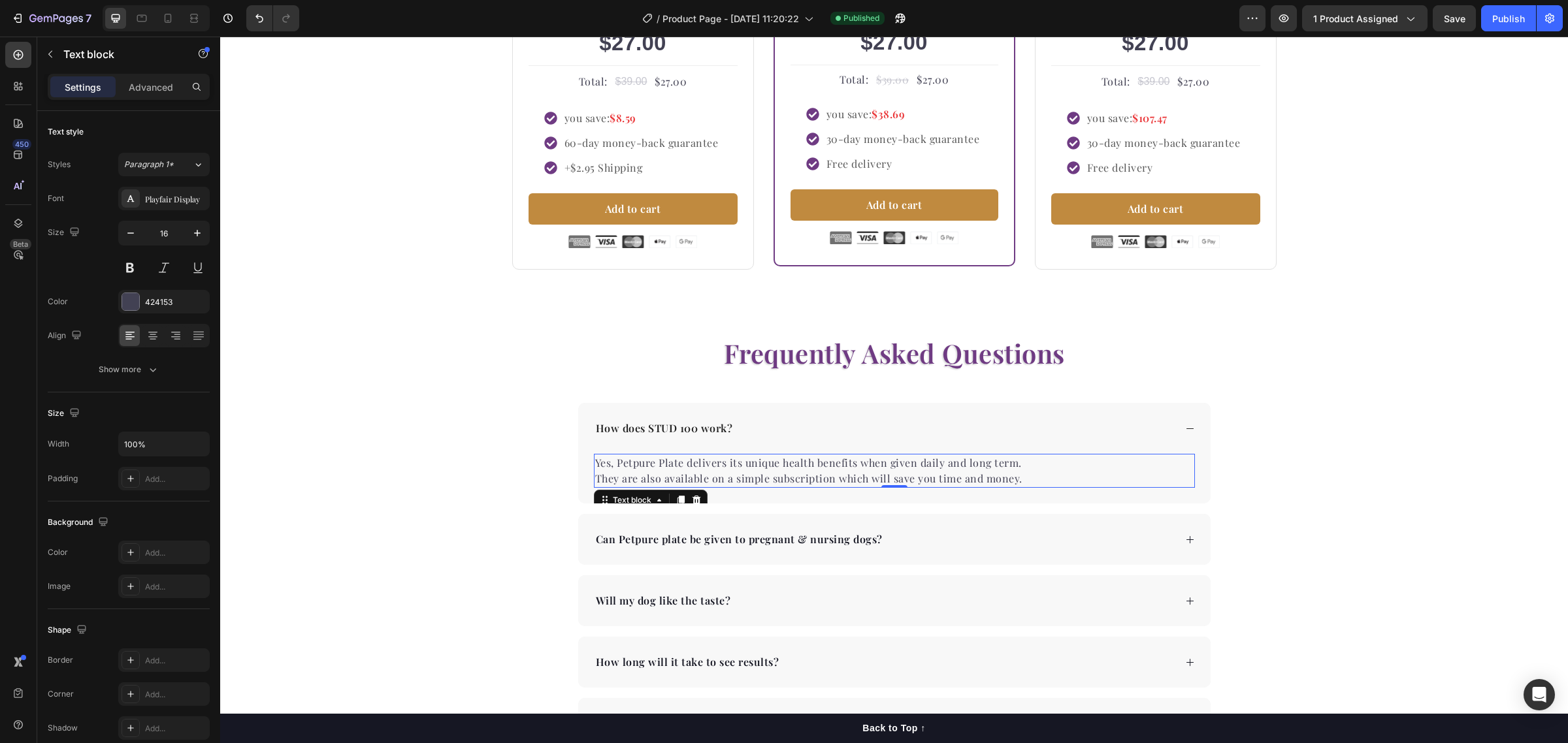
click at [946, 473] on p "Yes, Petpure Plate delivers its unique health benefits when given daily and lon…" at bounding box center [895, 471] width 598 height 31
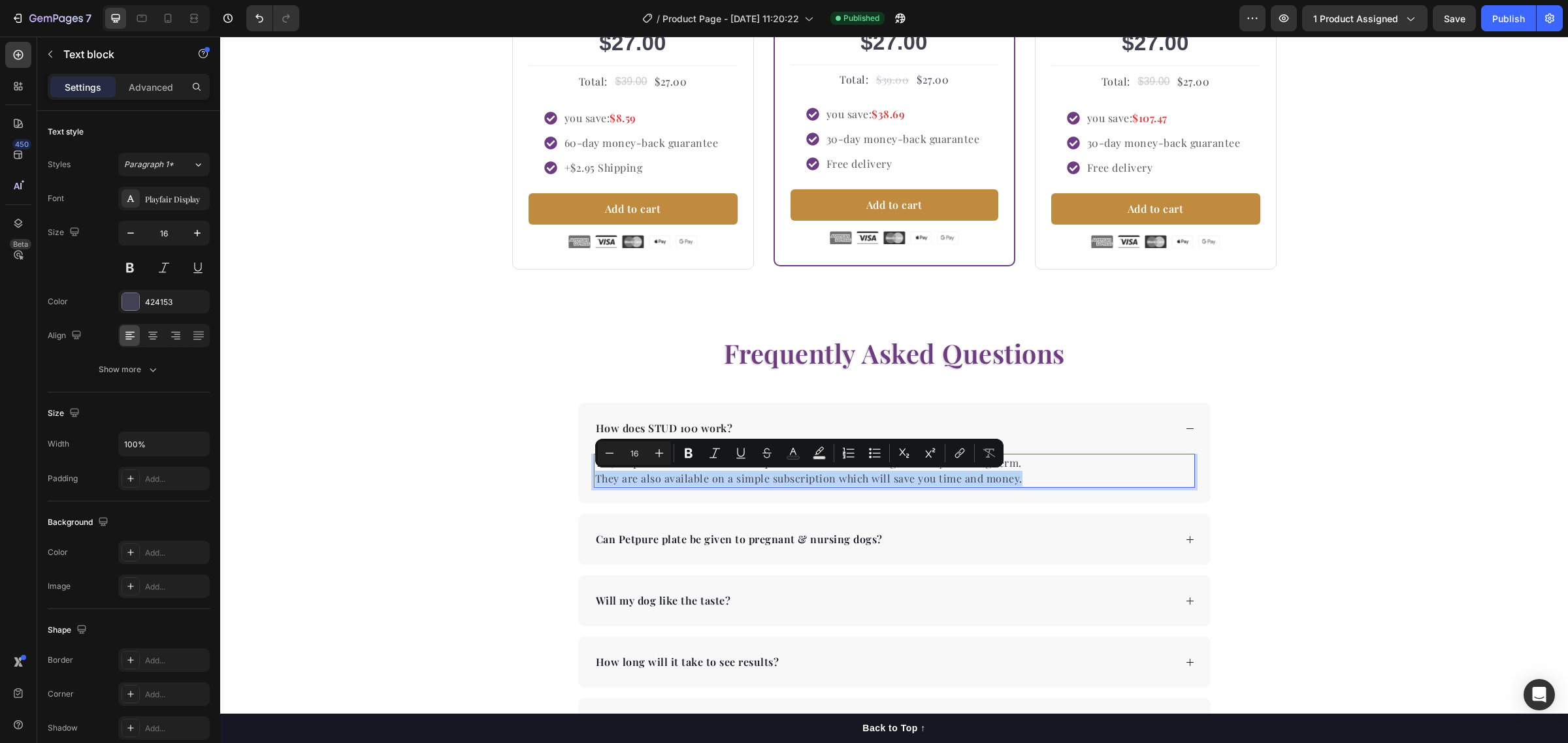
click at [945, 473] on p "Yes, Petpure Plate delivers its unique health benefits when given daily and lon…" at bounding box center [895, 471] width 598 height 31
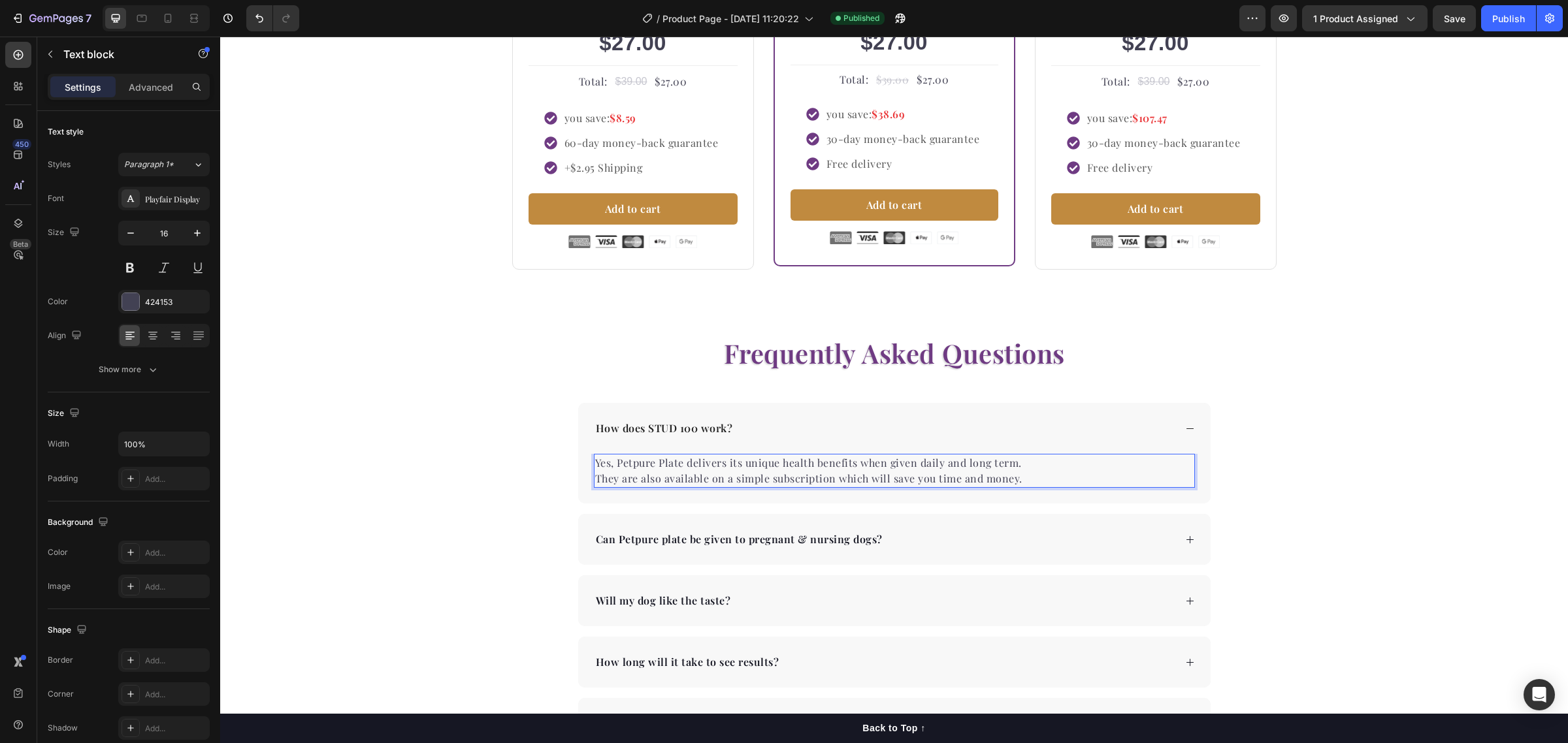
click at [1003, 478] on p "Yes, Petpure Plate delivers its unique health benefits when given daily and lon…" at bounding box center [895, 471] width 598 height 31
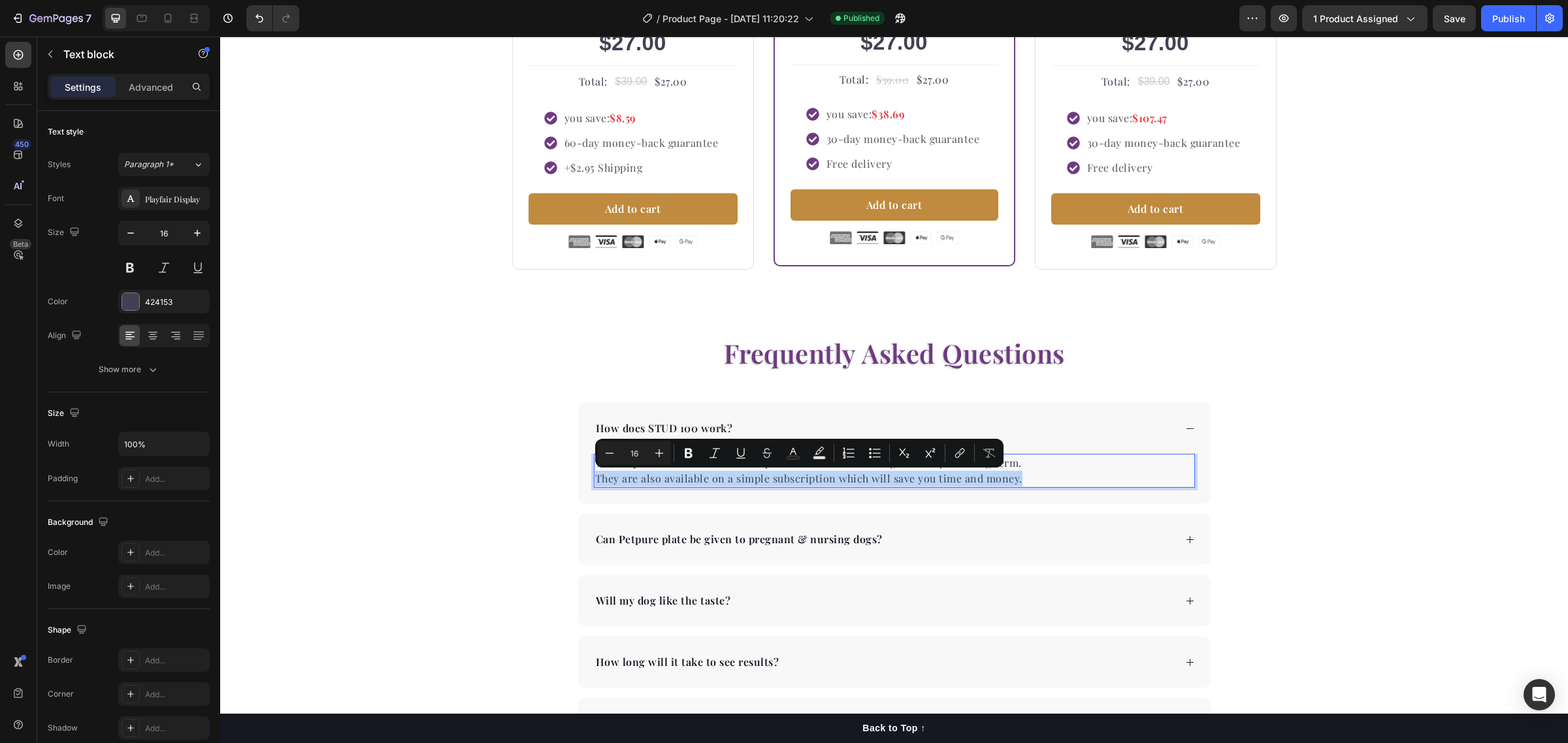
click at [1071, 478] on p "Yes, Petpure Plate delivers its unique health benefits when given daily and lon…" at bounding box center [895, 471] width 598 height 31
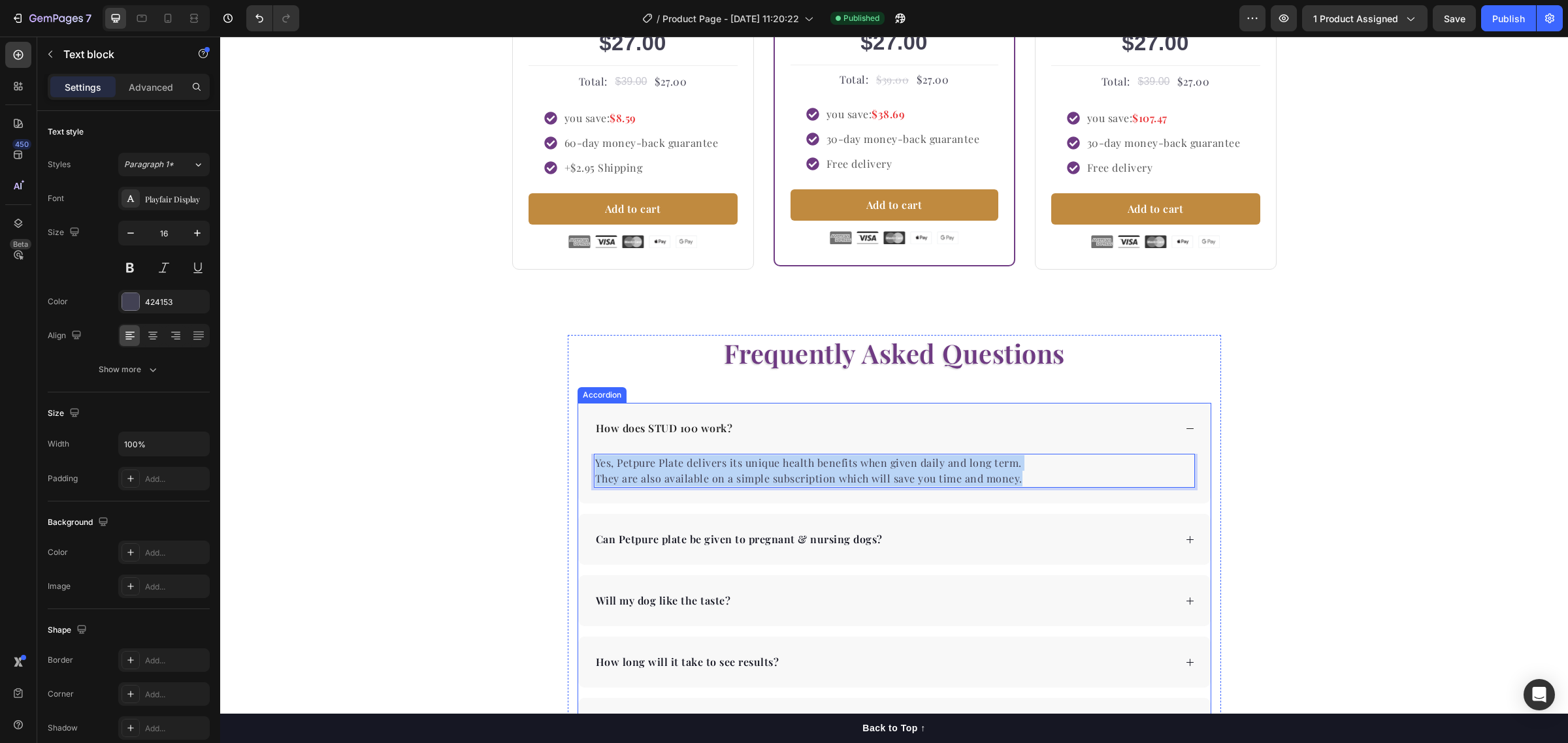
drag, startPoint x: 1054, startPoint y: 477, endPoint x: 576, endPoint y: 465, distance: 478.2
click at [578, 465] on div "Yes, Petpure Plate delivers its unique health benefits when given daily and lon…" at bounding box center [895, 478] width 632 height 50
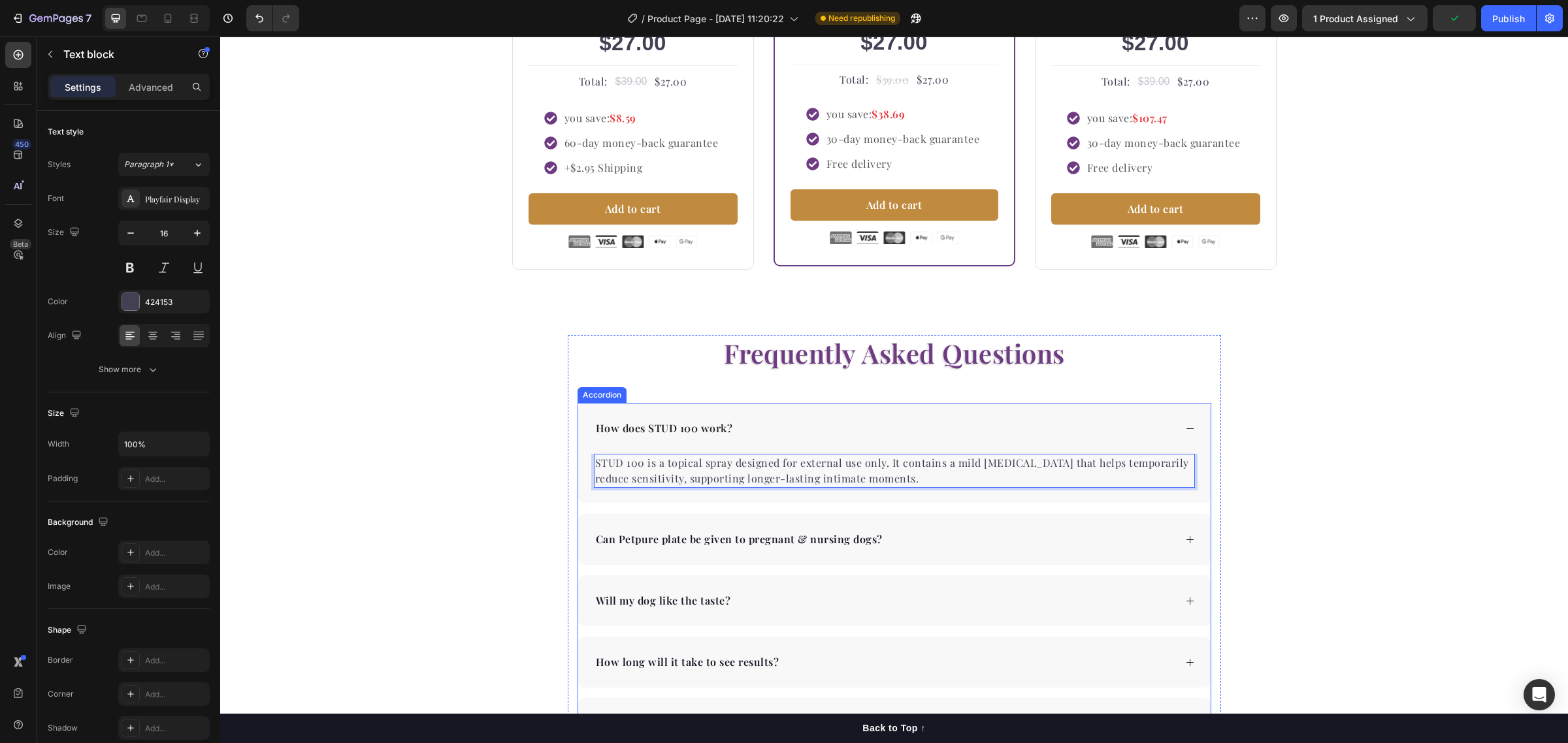
click at [856, 537] on p "Can Petpure plate be given to pregnant & nursing dogs?" at bounding box center [739, 539] width 287 height 16
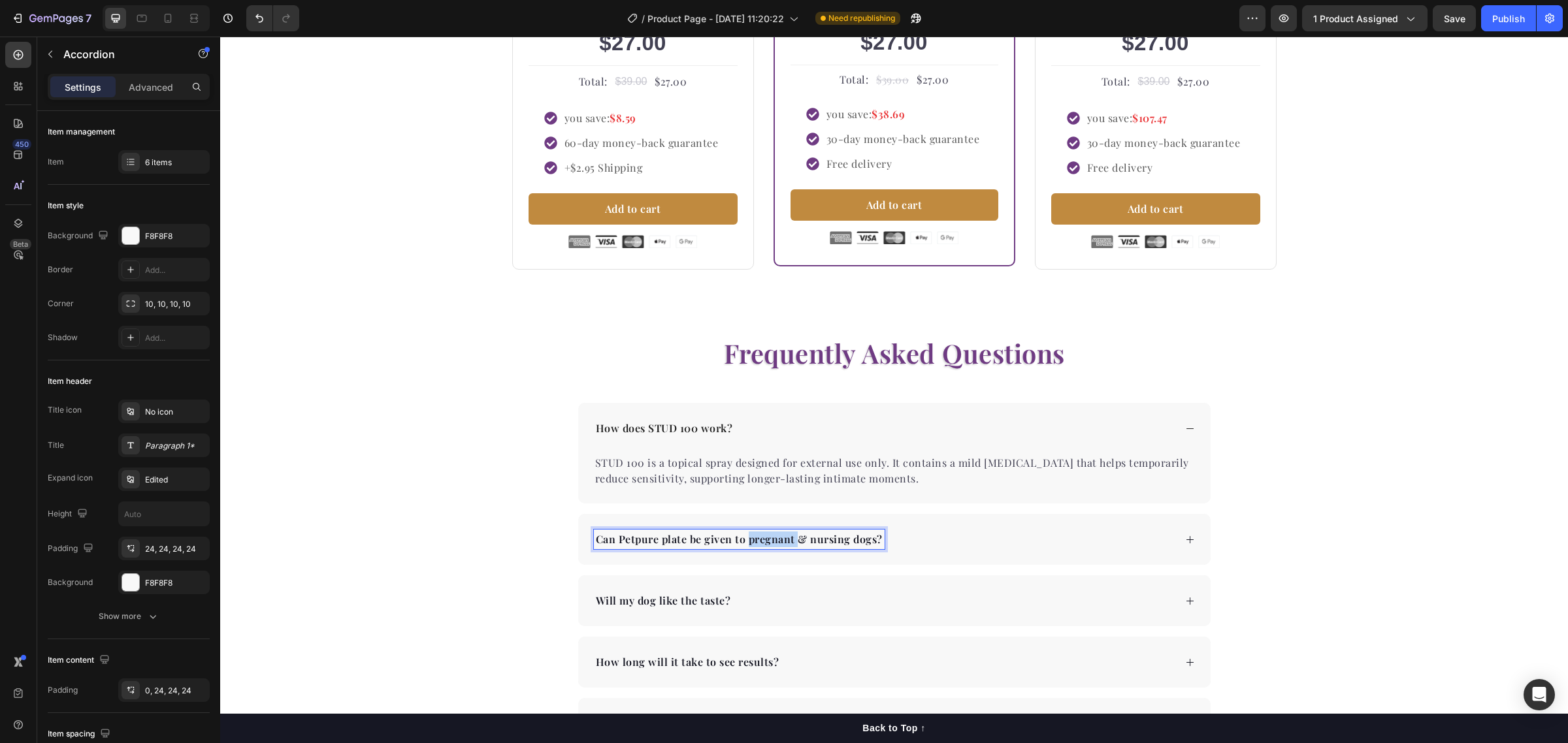
click at [782, 543] on p "Can Petpure plate be given to pregnant & nursing dogs?" at bounding box center [739, 539] width 287 height 16
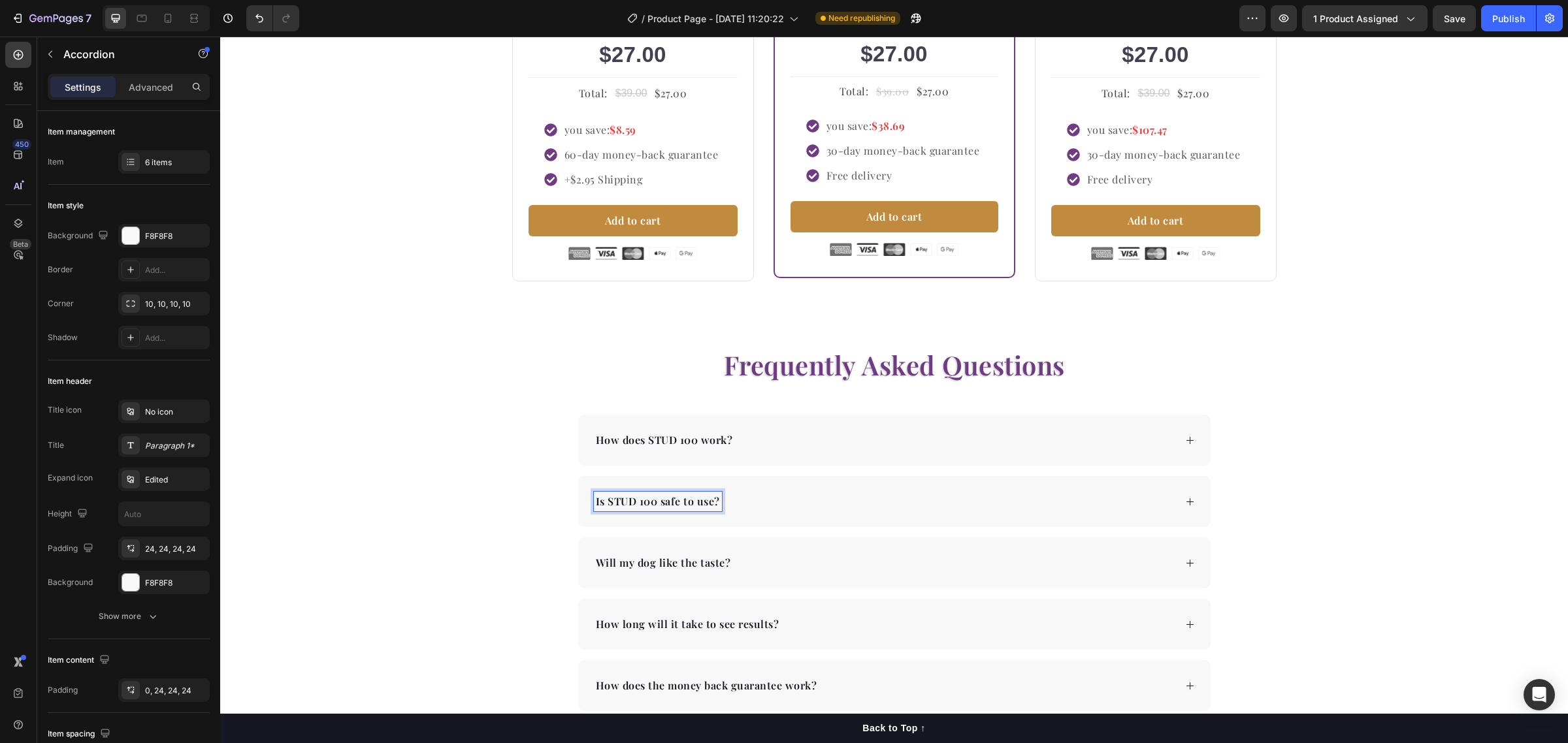
click at [1013, 527] on div "Is STUD 100 safe to use?" at bounding box center [895, 501] width 632 height 51
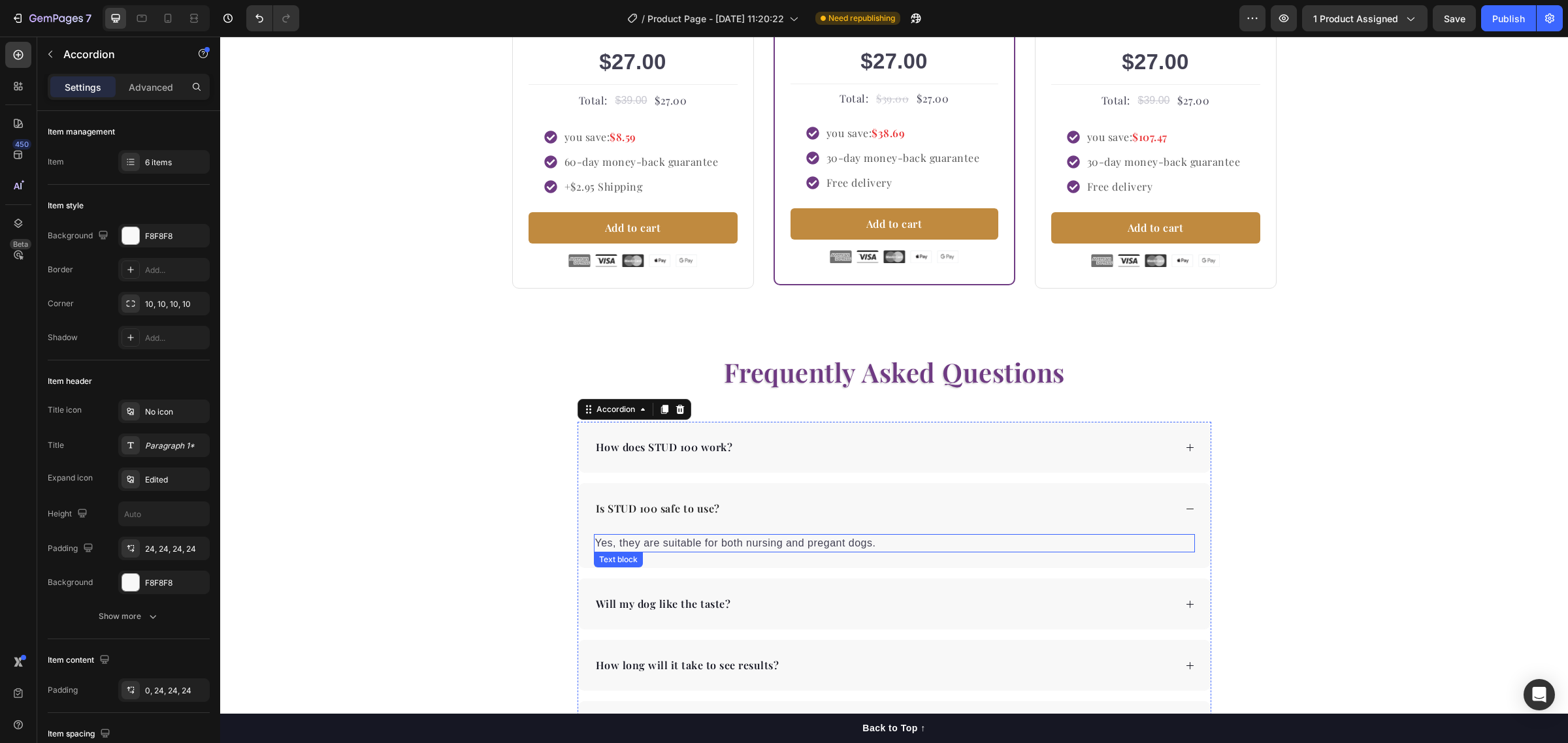
click at [755, 545] on p "Yes, they are suitable for both nursing and pregant dogs." at bounding box center [895, 543] width 598 height 16
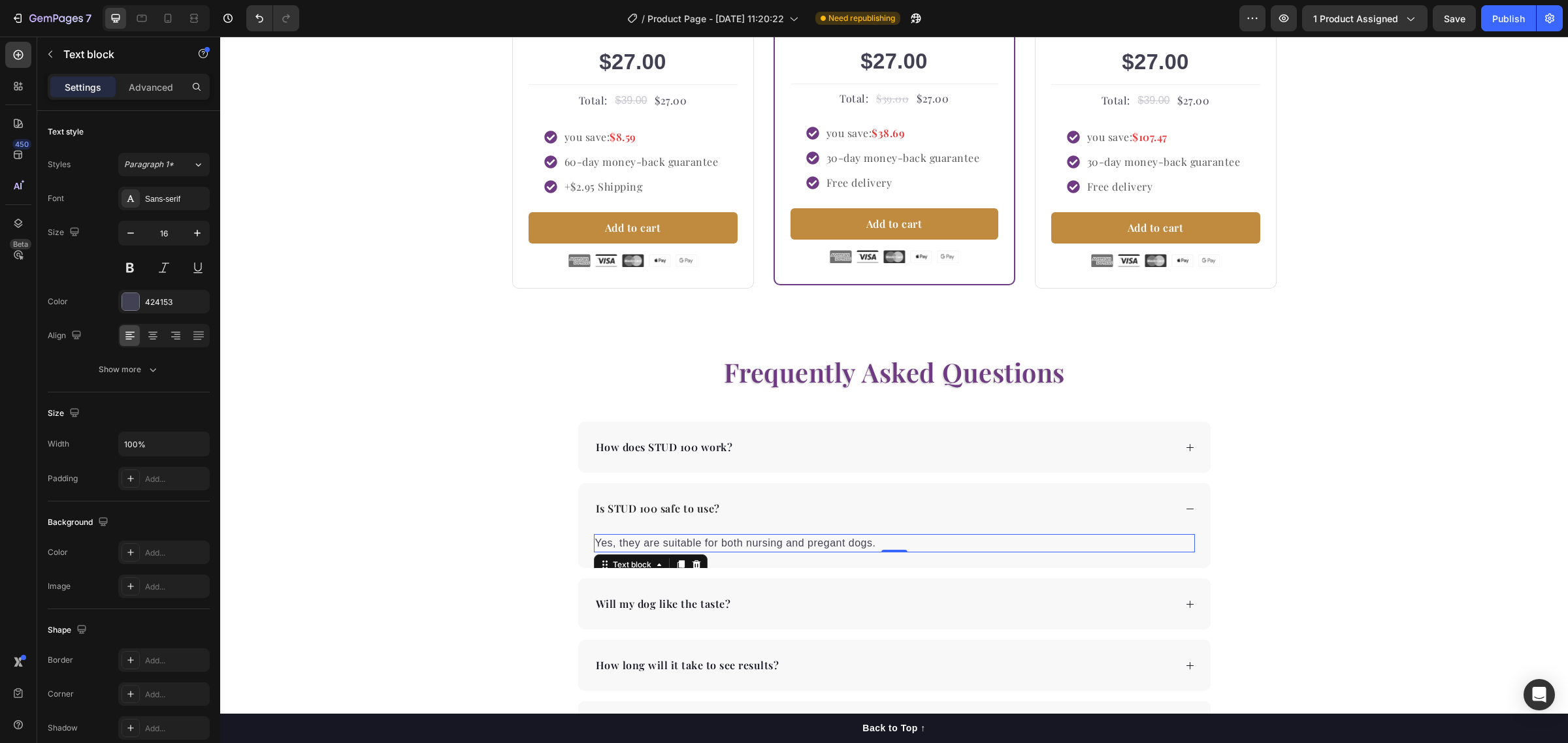
click at [766, 545] on p "Yes, they are suitable for both nursing and pregant dogs." at bounding box center [895, 543] width 598 height 16
click at [766, 544] on p "Yes, they are suitable for both nursing and pregant dogs." at bounding box center [895, 543] width 598 height 16
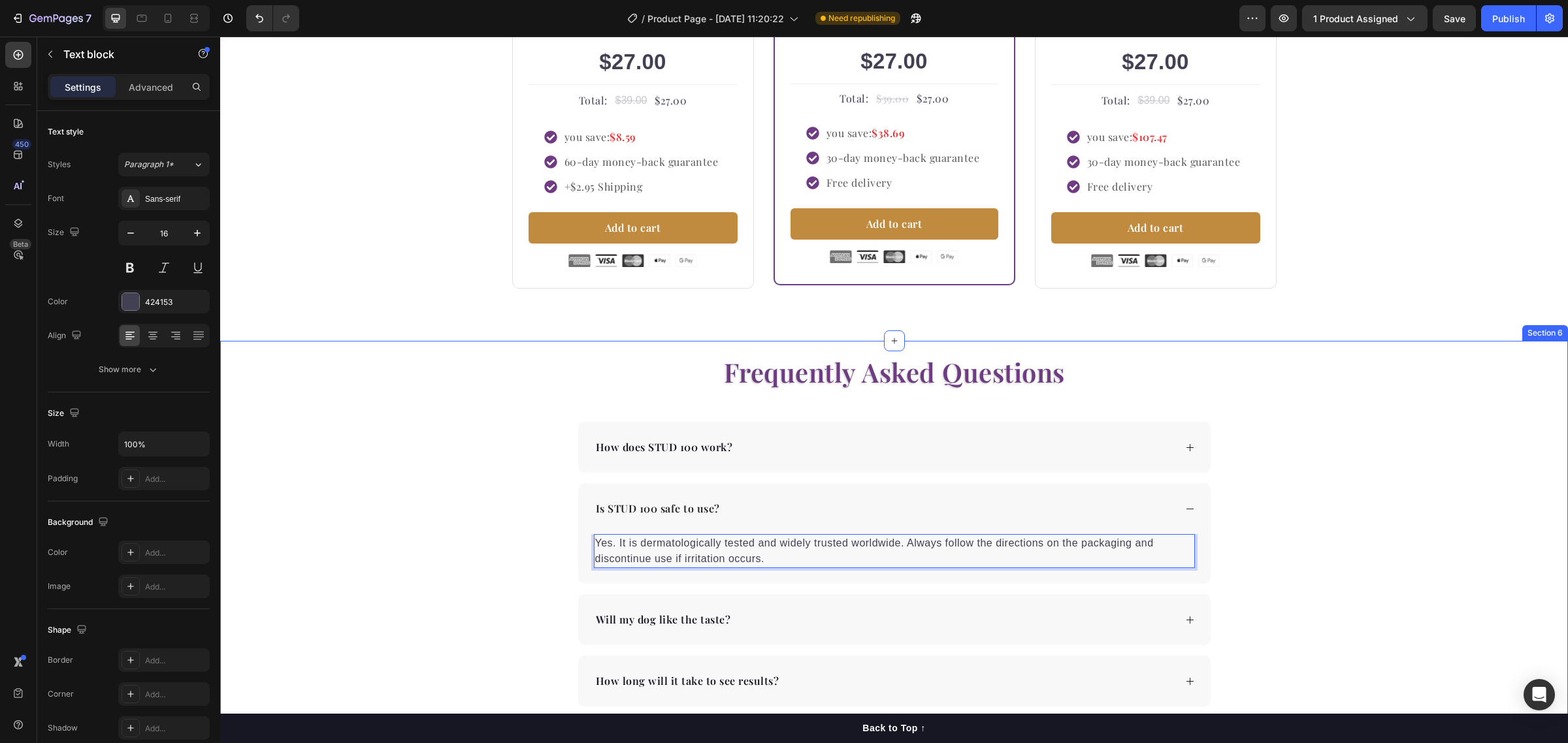
click at [1265, 556] on div "Frequently Asked Questions Heading How does STUD 100 work? Is STUD 100 safe to …" at bounding box center [894, 591] width 1348 height 475
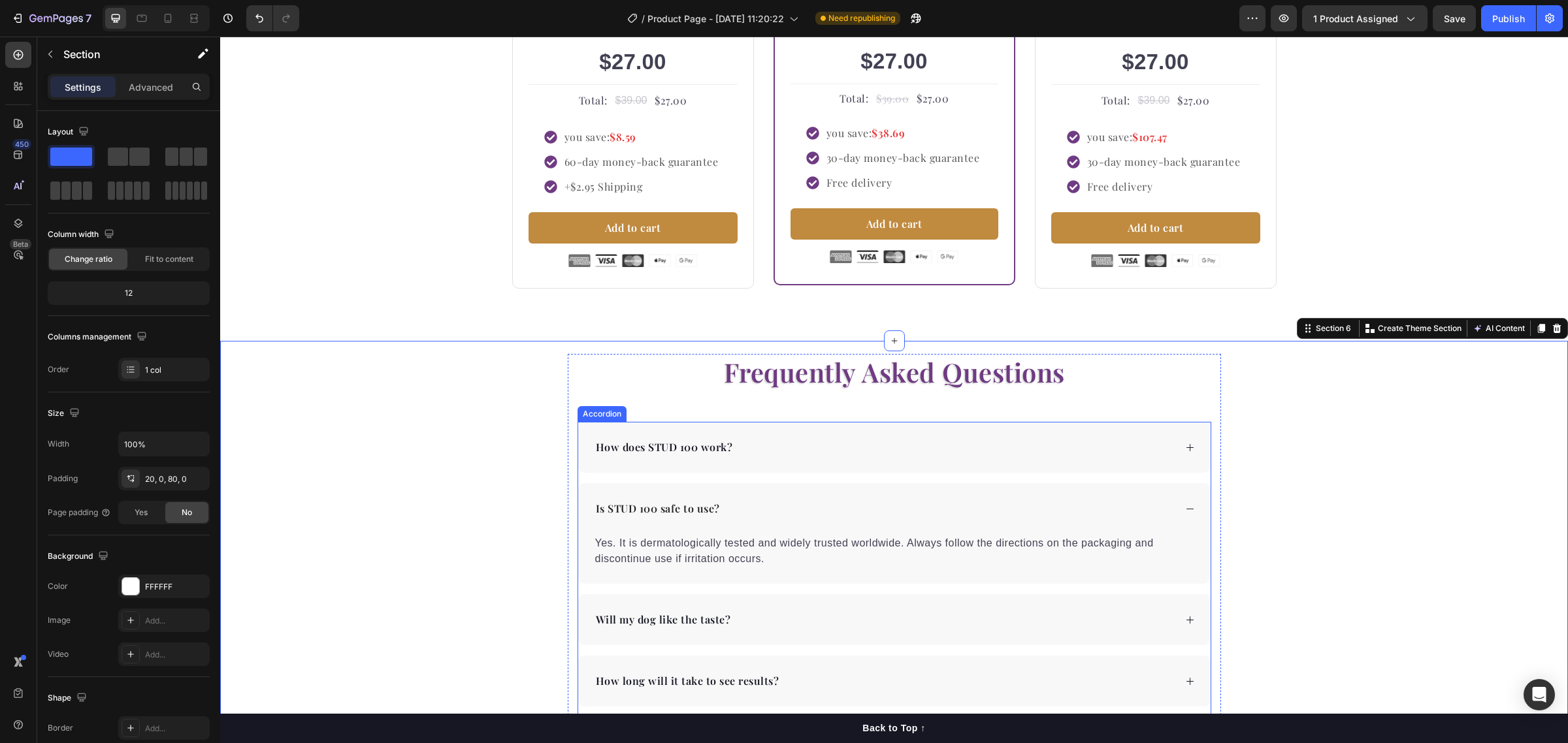
click at [1185, 619] on icon at bounding box center [1190, 620] width 10 height 10
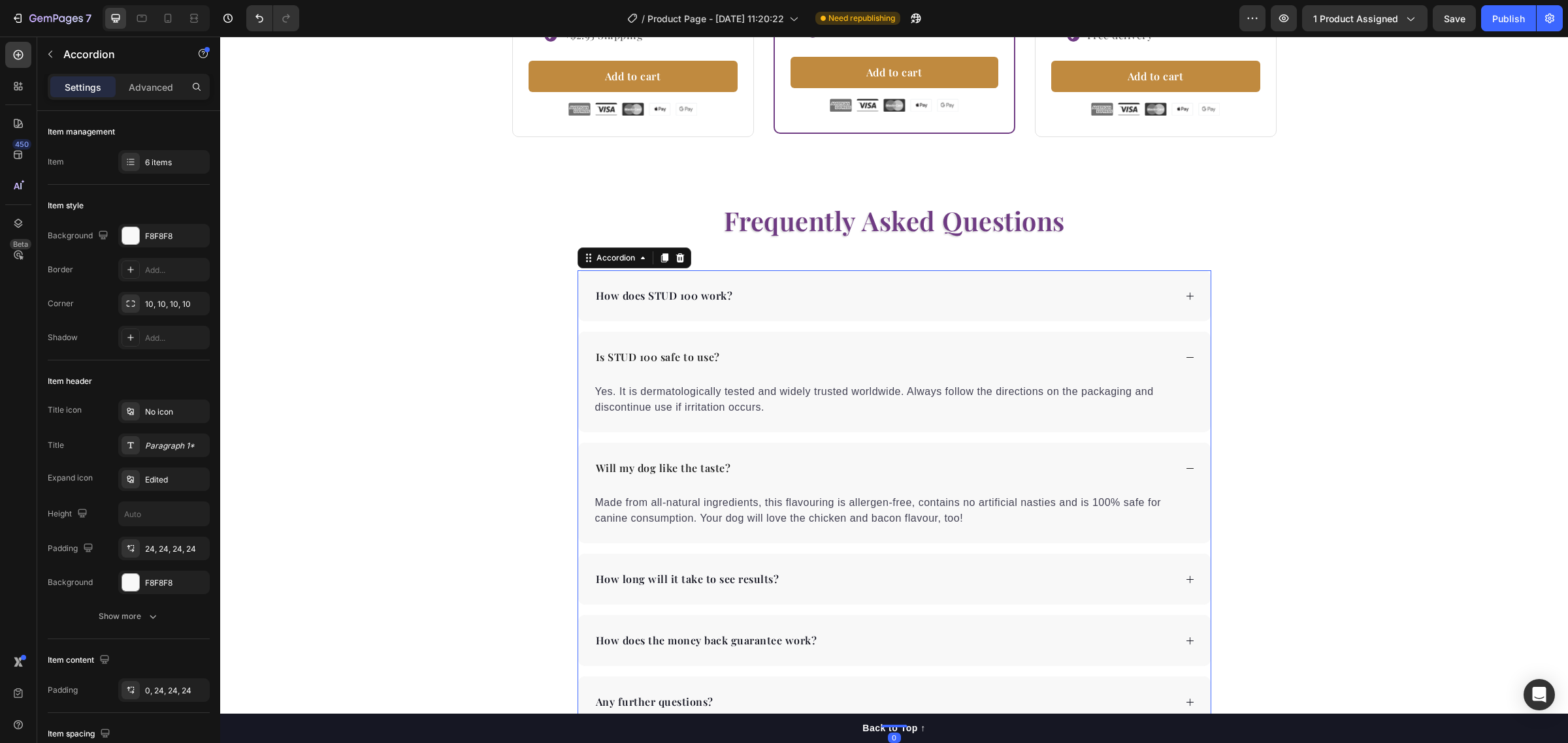
scroll to position [2593, 0]
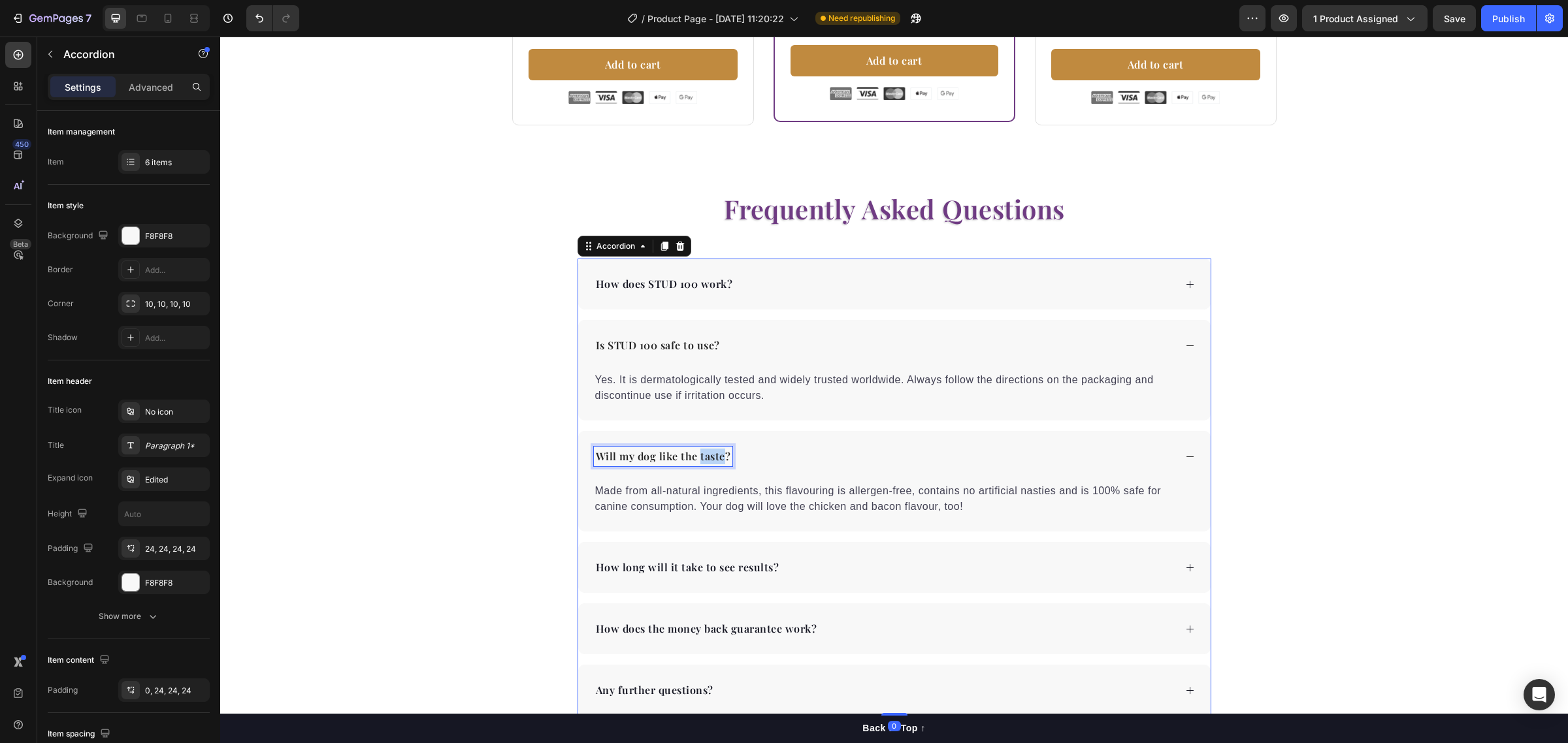
click at [697, 458] on p "Will my dog like the taste?" at bounding box center [664, 456] width 136 height 16
click at [675, 454] on p "Will my dog like the taste?" at bounding box center [664, 456] width 136 height 16
click at [719, 495] on p "Made from all-natural ingredients, this flavouring is allergen-free, contains n…" at bounding box center [895, 499] width 598 height 31
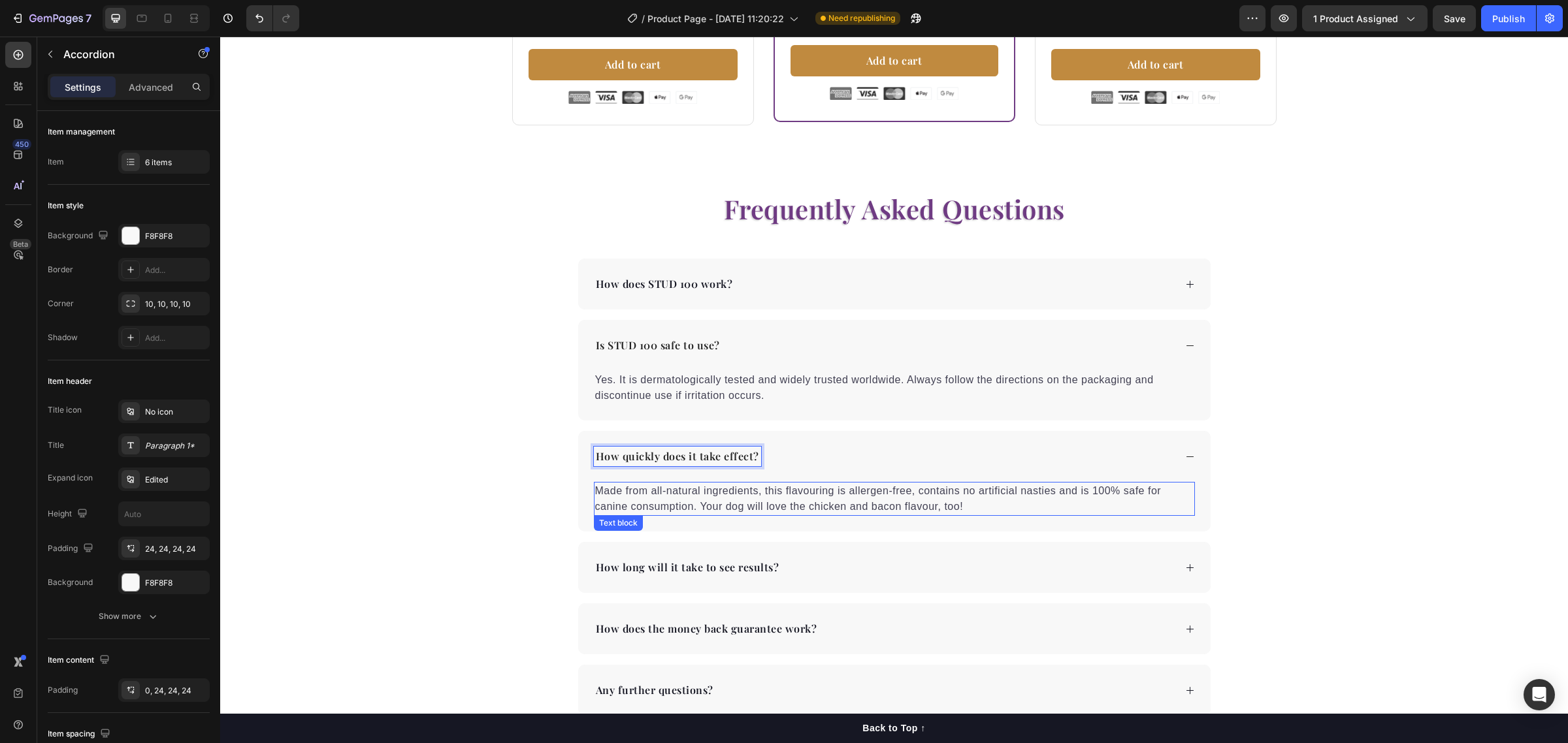
click at [719, 495] on p "Made from all-natural ingredients, this flavouring is allergen-free, contains n…" at bounding box center [895, 499] width 598 height 31
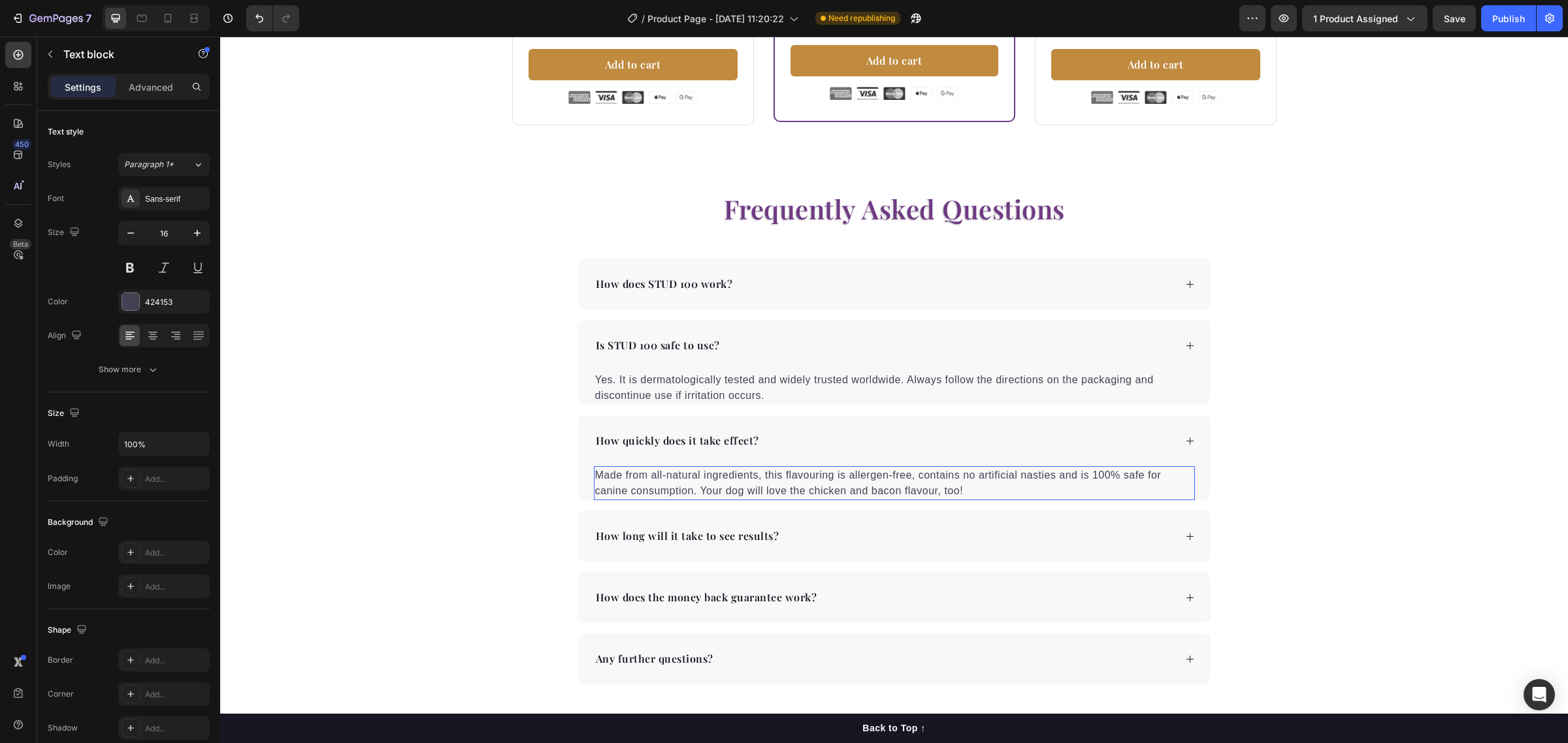
click at [719, 495] on p "Made from all-natural ingredients, this flavouring is allergen-free, contains n…" at bounding box center [895, 483] width 598 height 31
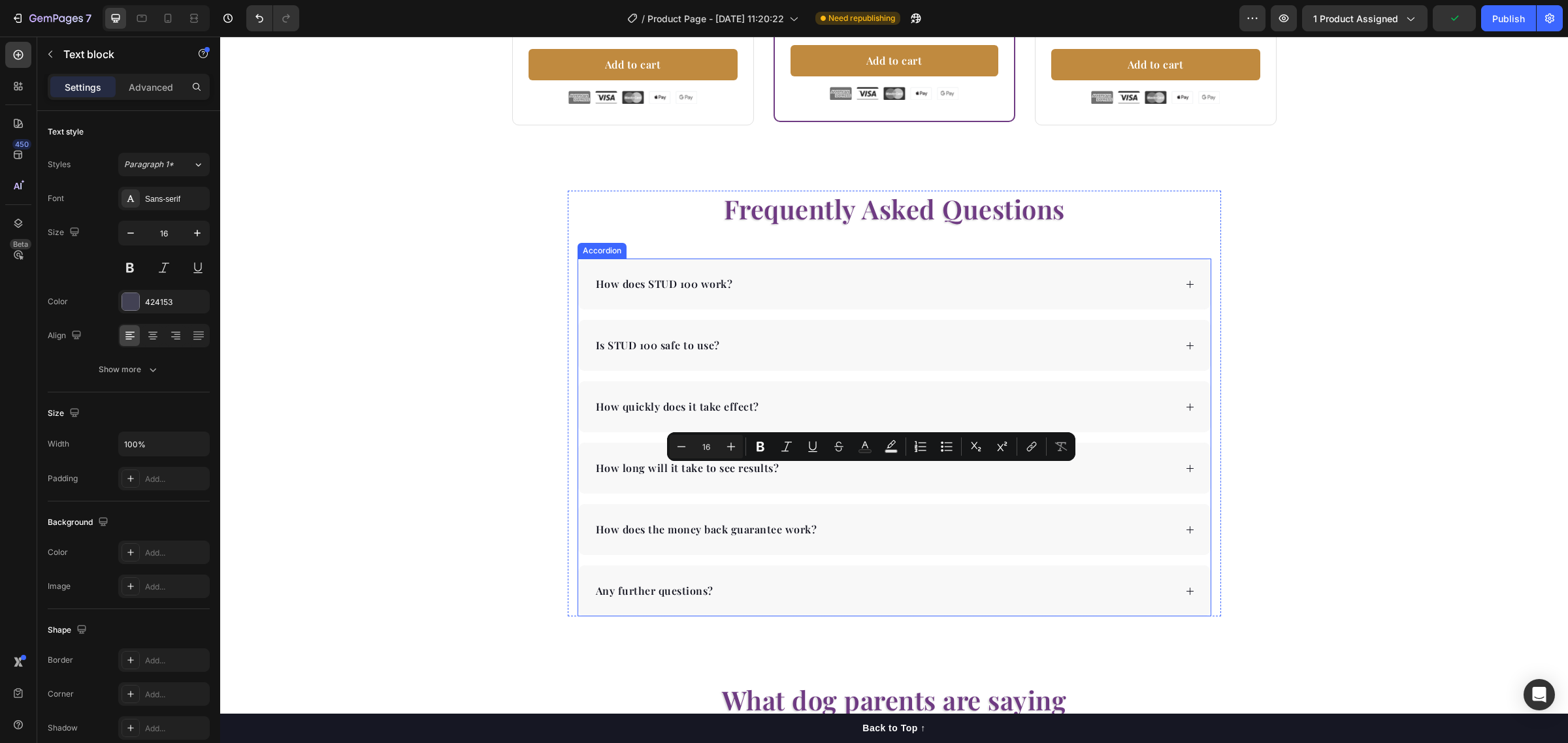
scroll to position [2592, 0]
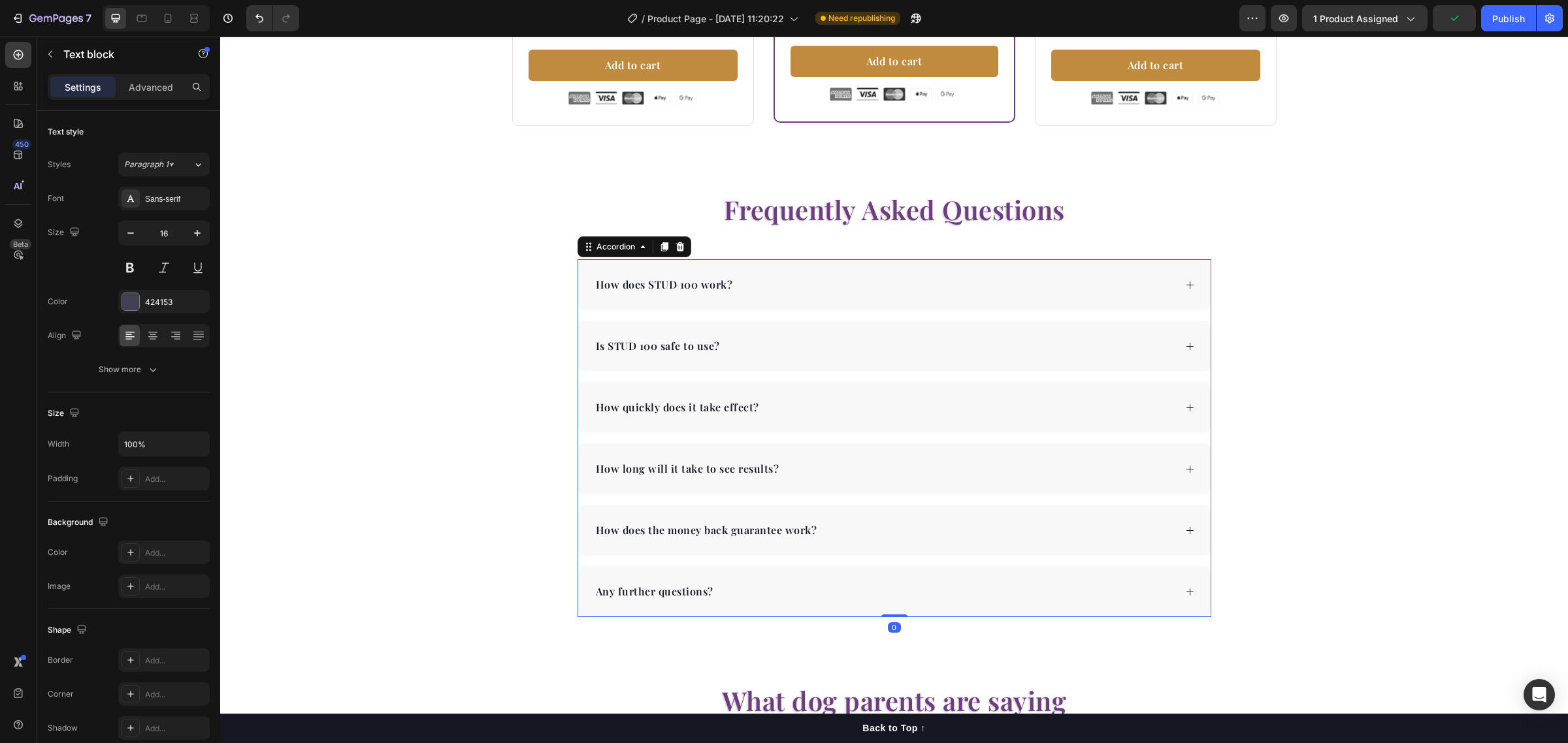
click at [1185, 408] on icon at bounding box center [1190, 408] width 10 height 10
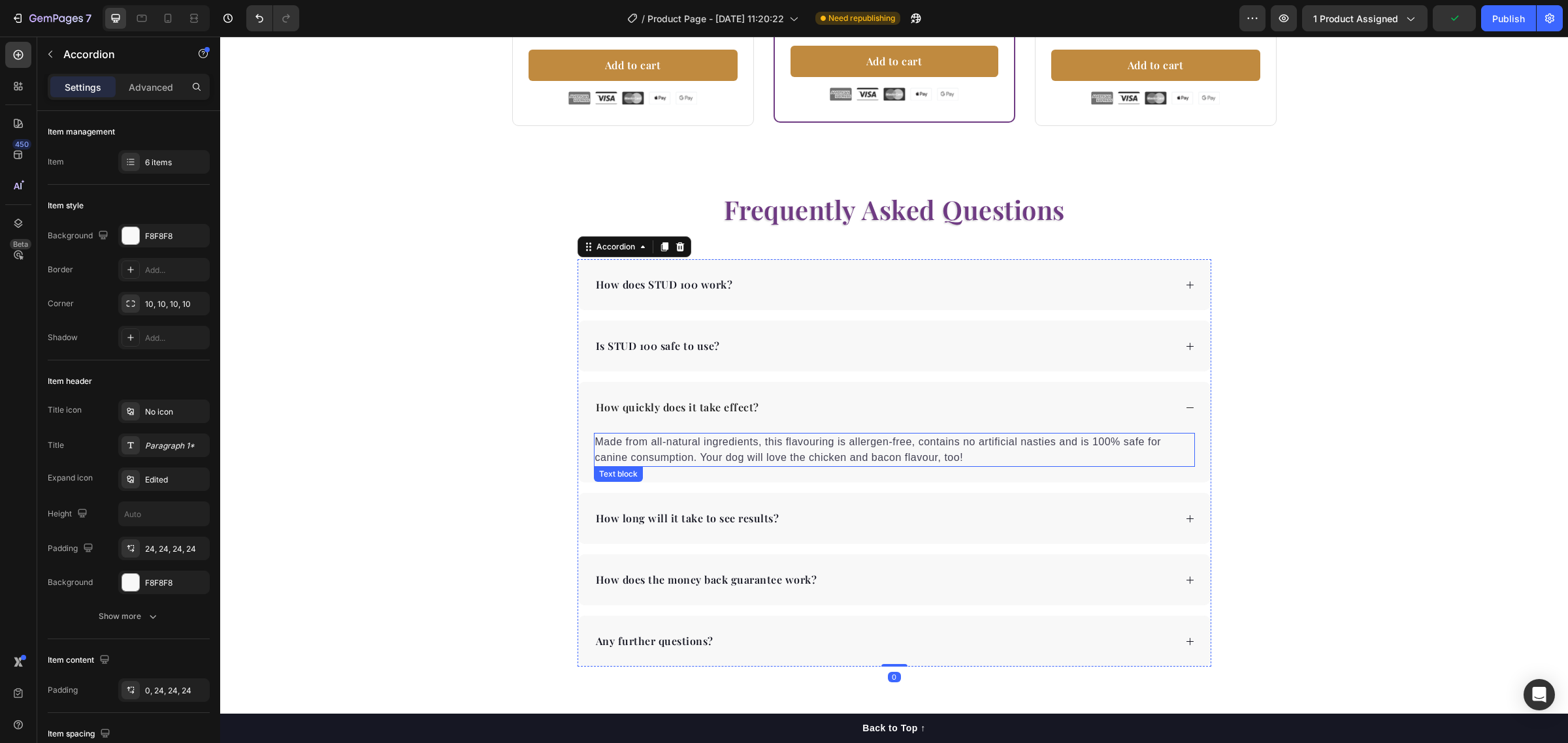
click at [857, 454] on p "Made from all-natural ingredients, this flavouring is allergen-free, contains n…" at bounding box center [895, 450] width 598 height 31
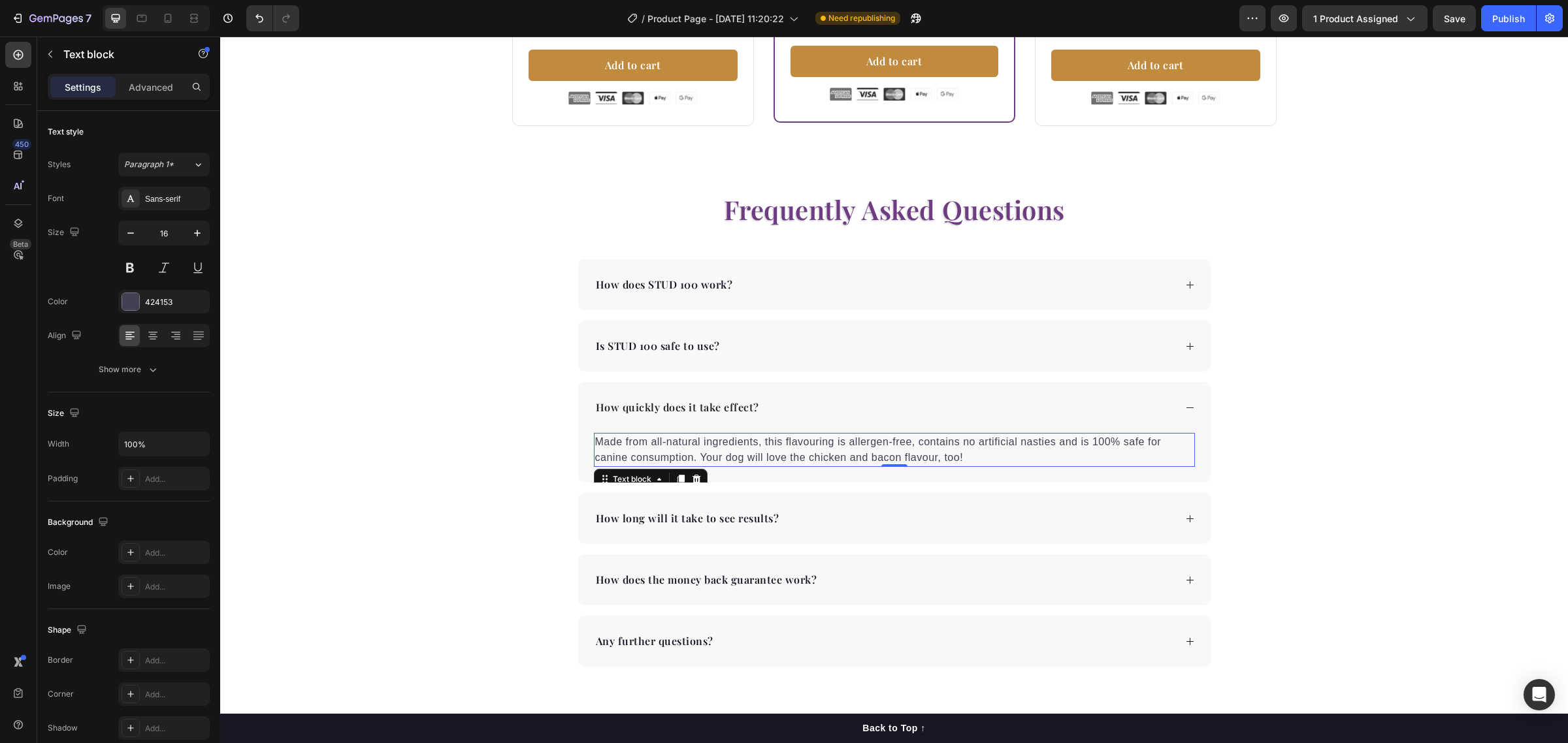
click at [857, 454] on p "Made from all-natural ingredients, this flavouring is allergen-free, contains n…" at bounding box center [895, 450] width 598 height 31
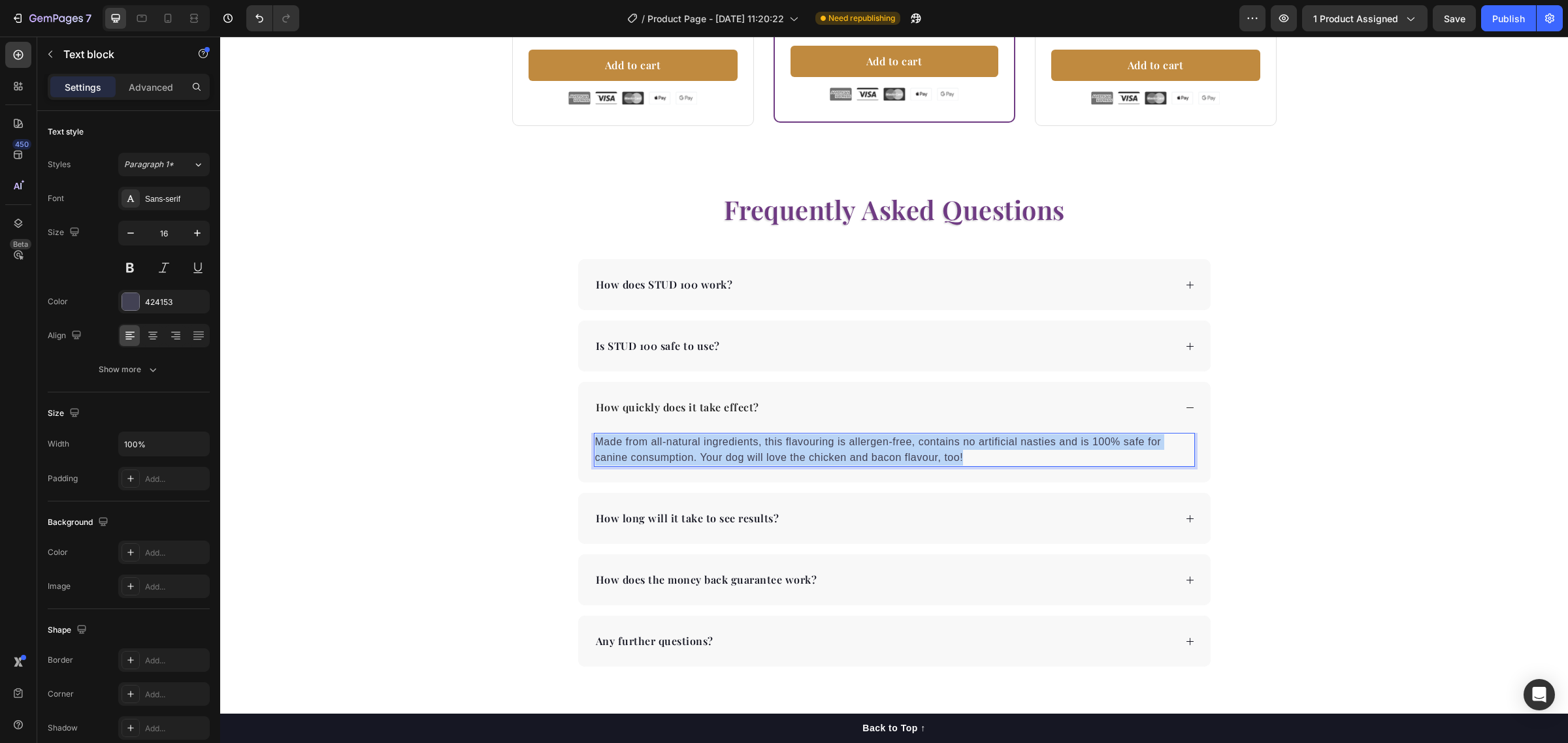
click at [857, 454] on p "Made from all-natural ingredients, this flavouring is allergen-free, contains n…" at bounding box center [895, 450] width 598 height 31
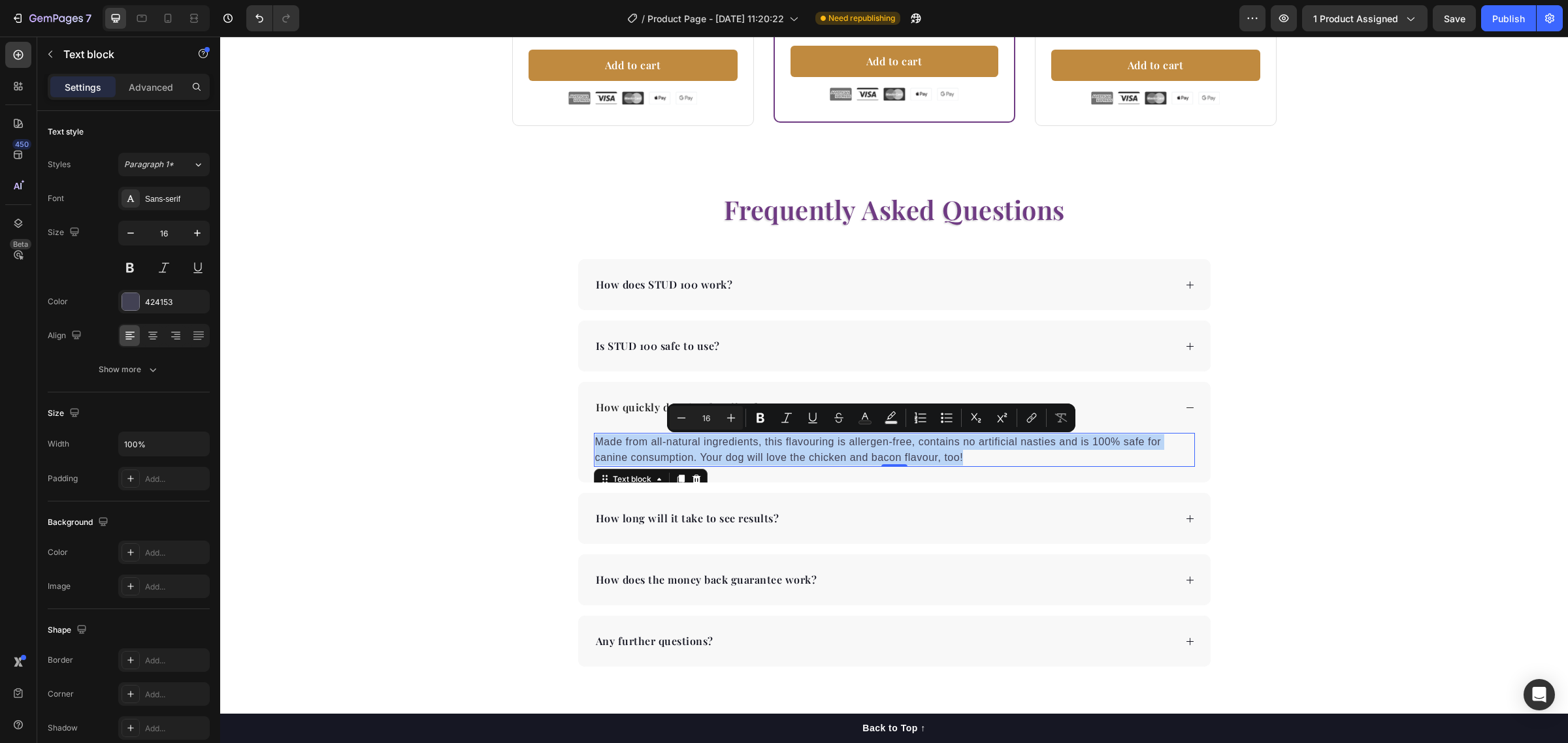
click at [959, 458] on p "Made from all-natural ingredients, this flavouring is allergen-free, contains n…" at bounding box center [895, 450] width 598 height 31
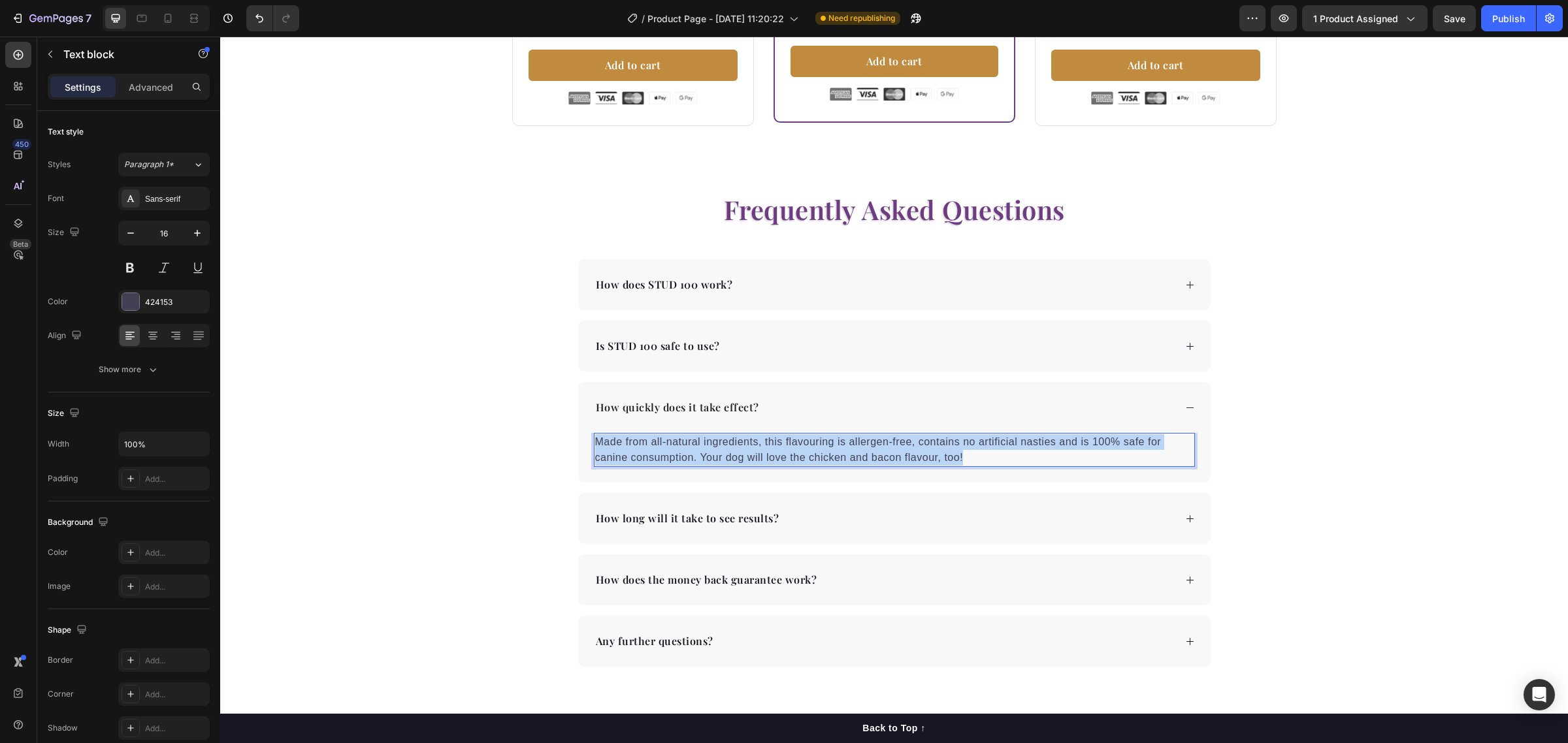
drag, startPoint x: 959, startPoint y: 458, endPoint x: 590, endPoint y: 449, distance: 369.1
click at [595, 449] on p "Made from all-natural ingredients, this flavouring is allergen-free, contains n…" at bounding box center [895, 450] width 598 height 31
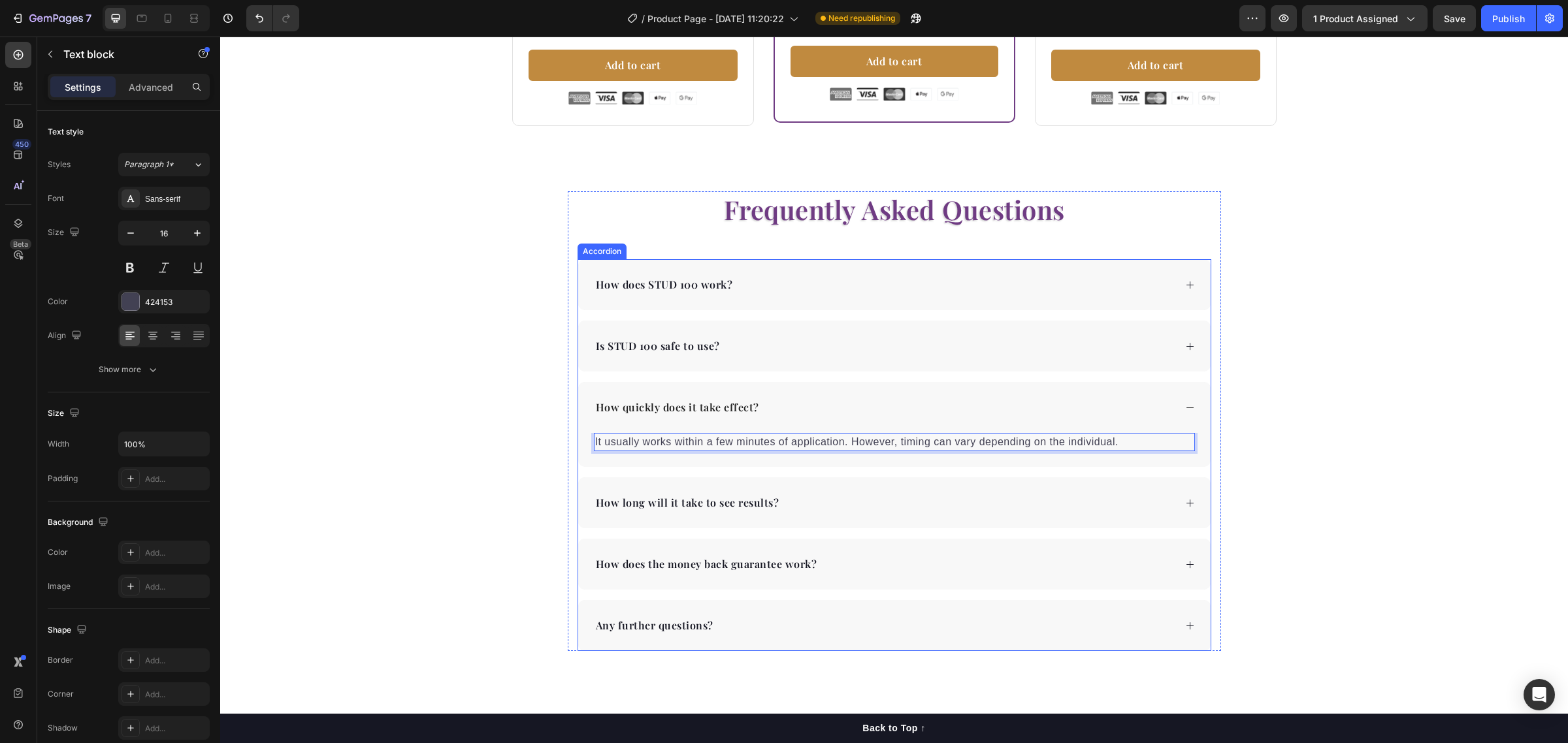
click at [673, 501] on p "How long will it take to see results?" at bounding box center [688, 503] width 183 height 16
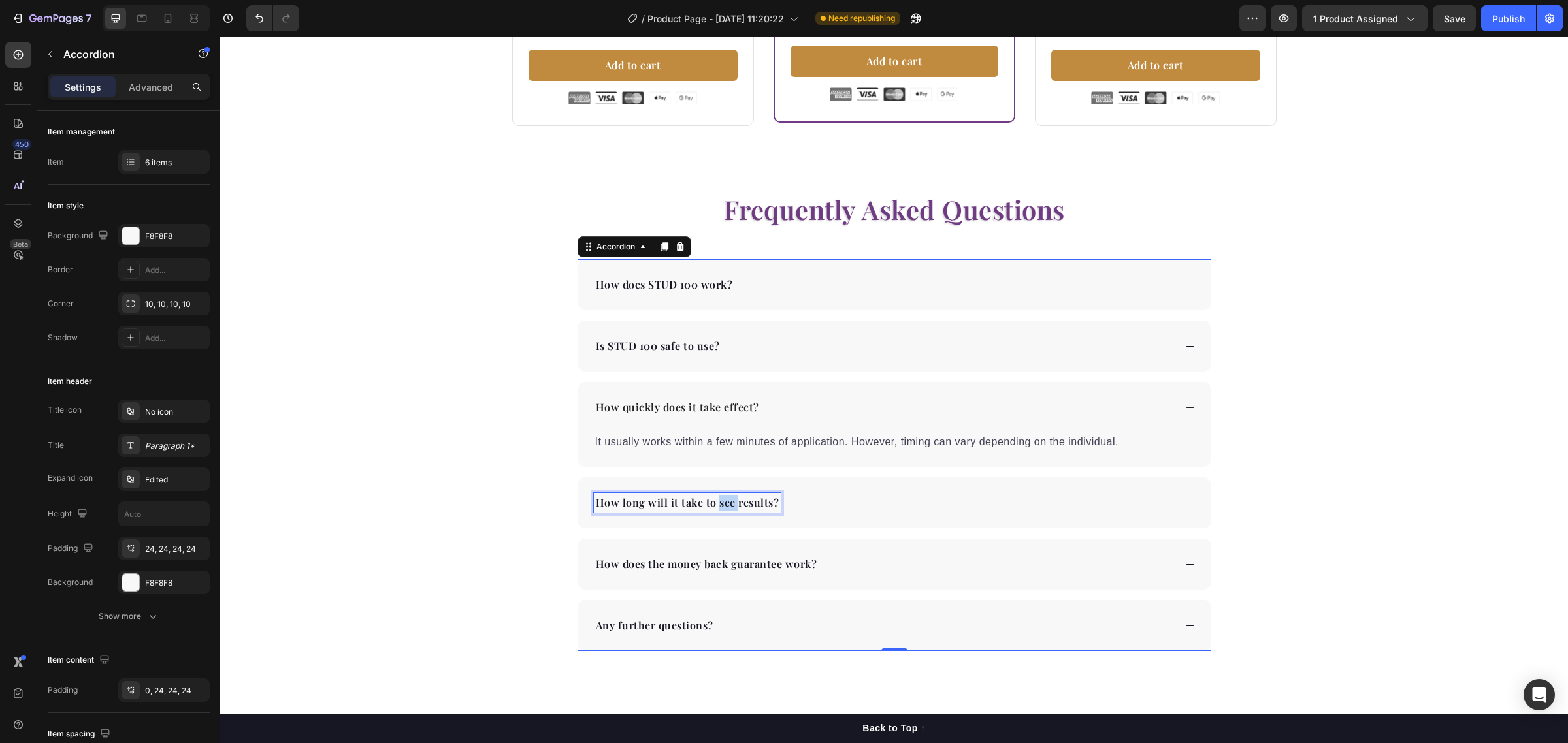
click at [713, 506] on p "How long will it take to see results?" at bounding box center [688, 503] width 183 height 16
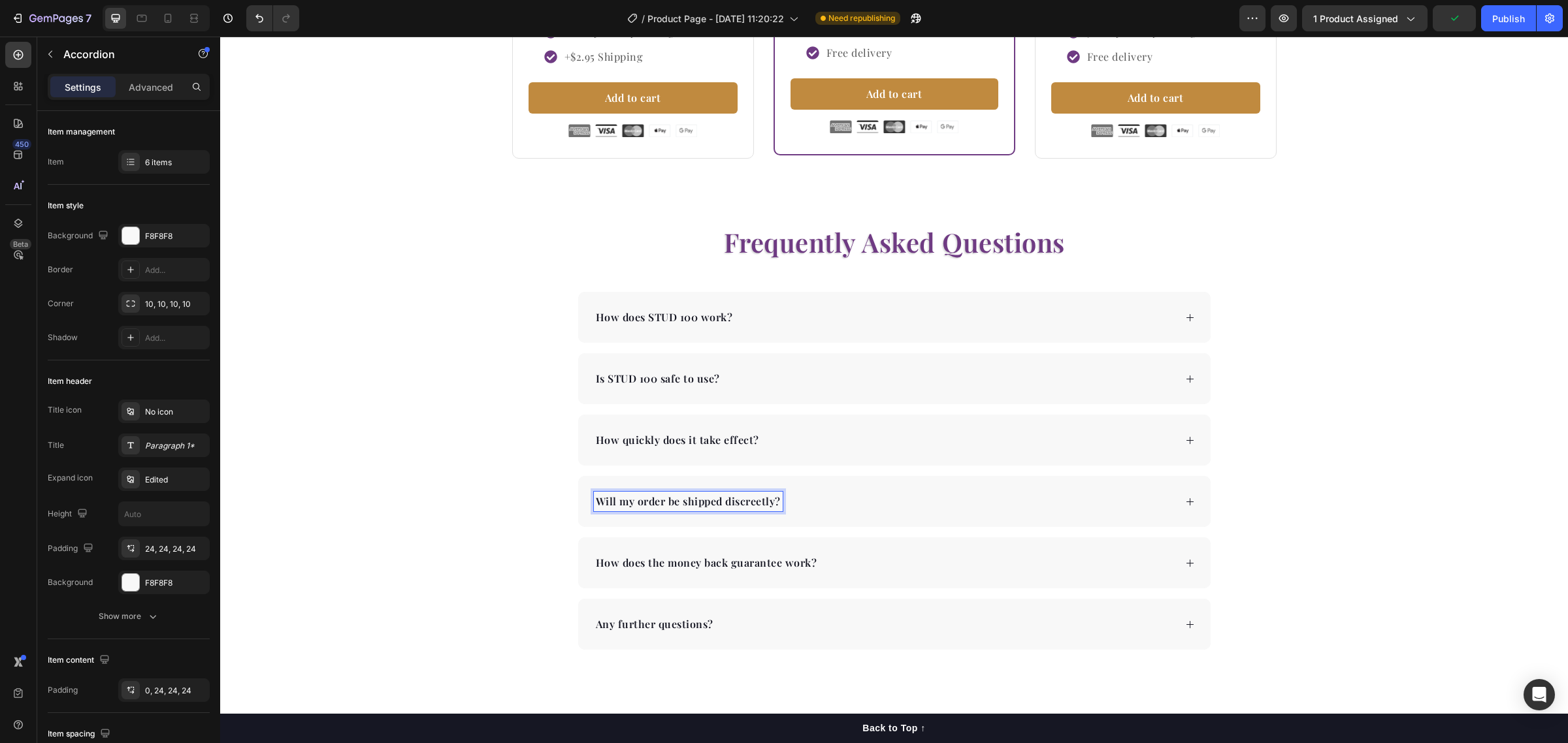
scroll to position [2558, 0]
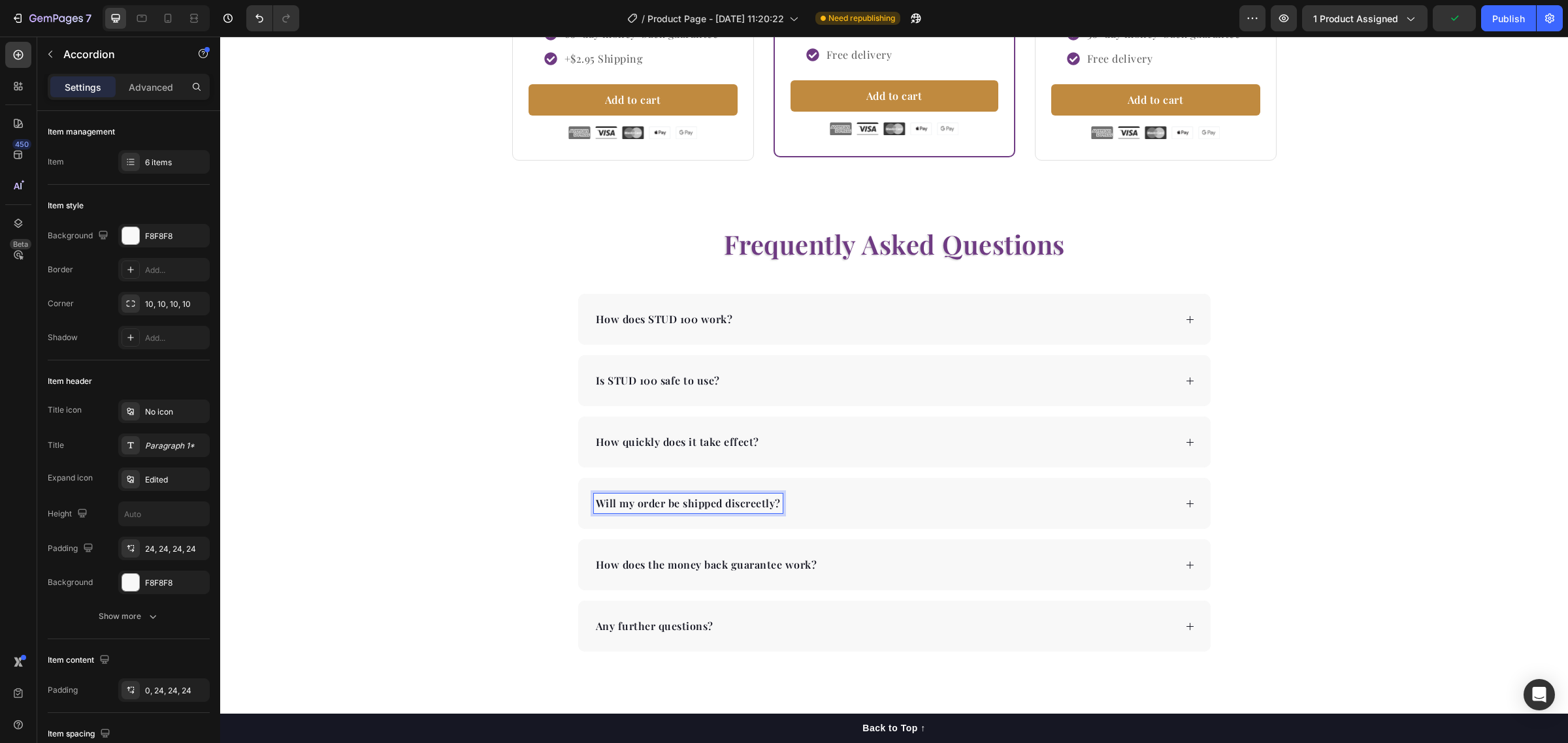
click at [1174, 498] on div "Will my order be shipped discreetly?" at bounding box center [895, 504] width 632 height 51
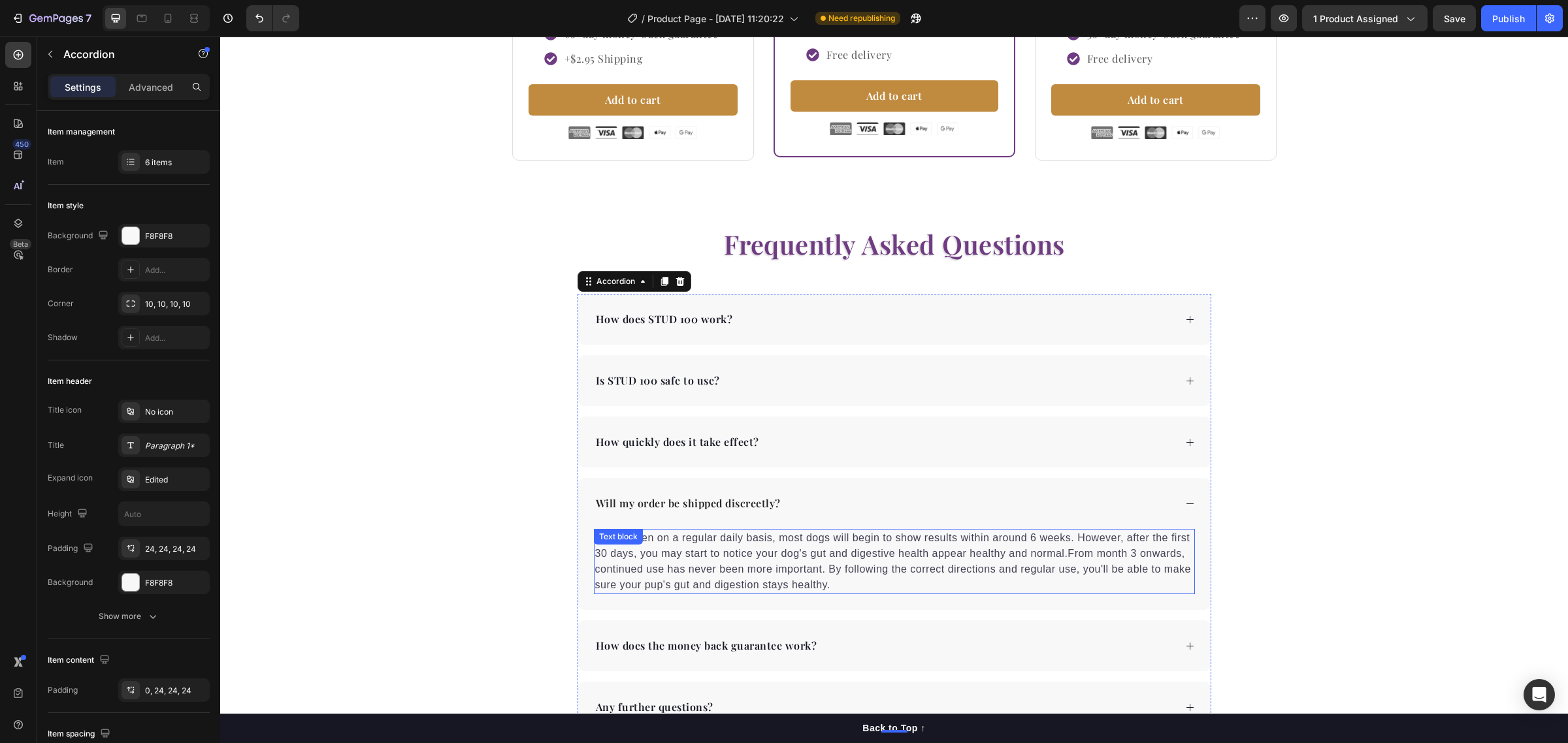
click at [769, 553] on p "When taken on a regular daily basis, most dogs will begin to show results withi…" at bounding box center [895, 562] width 598 height 63
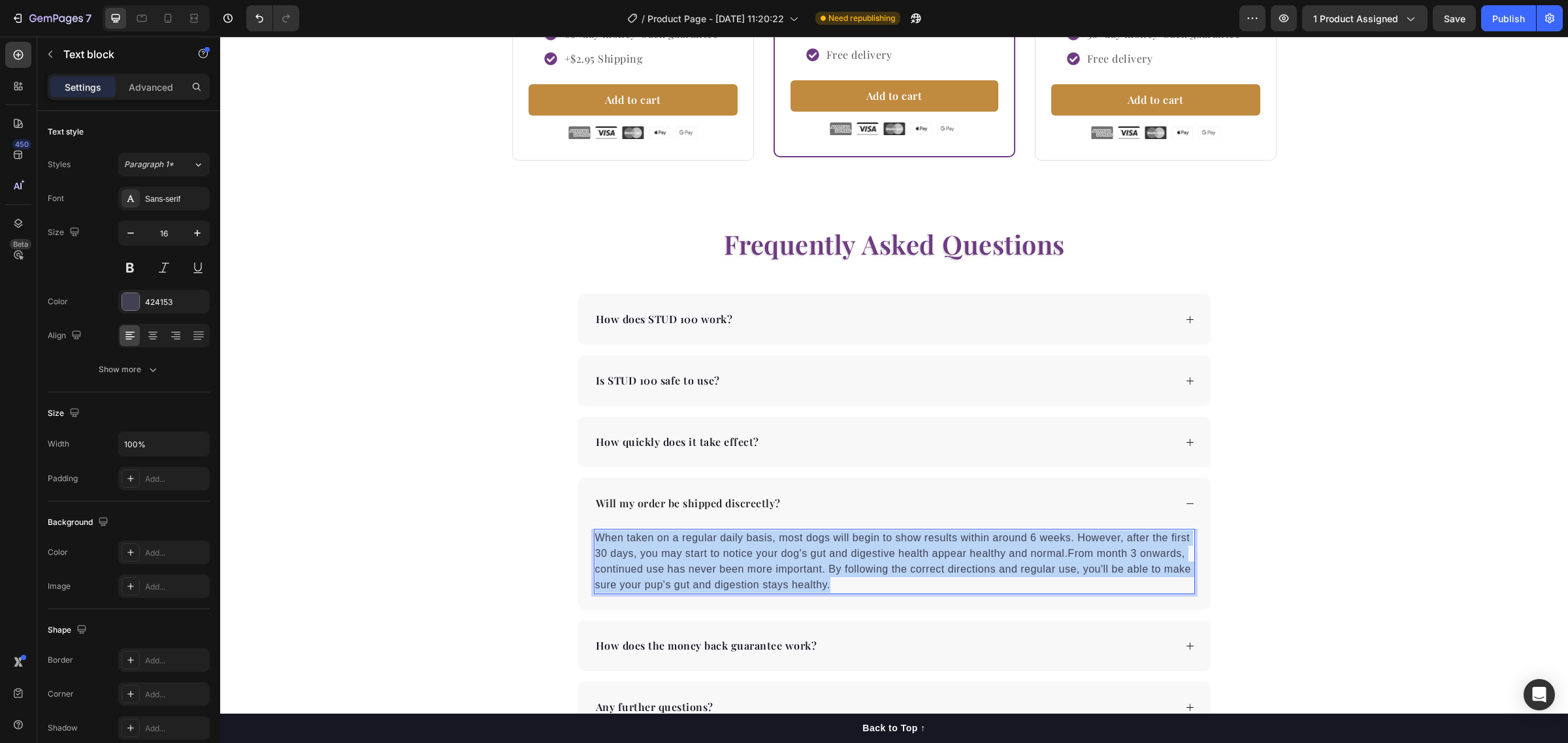
click at [769, 553] on p "When taken on a regular daily basis, most dogs will begin to show results withi…" at bounding box center [895, 562] width 598 height 63
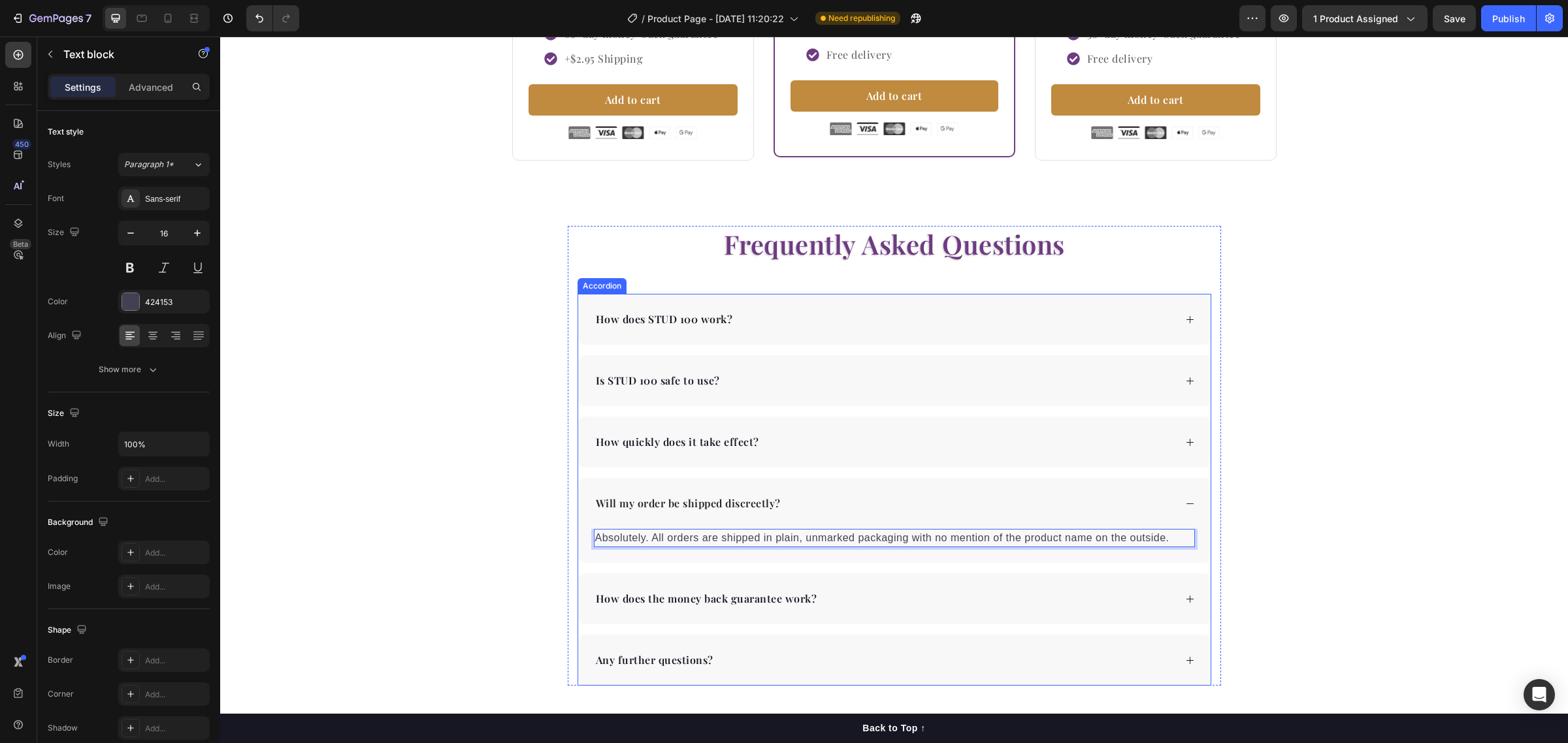
click at [769, 602] on p "How does the money back guarantee work?" at bounding box center [707, 599] width 222 height 16
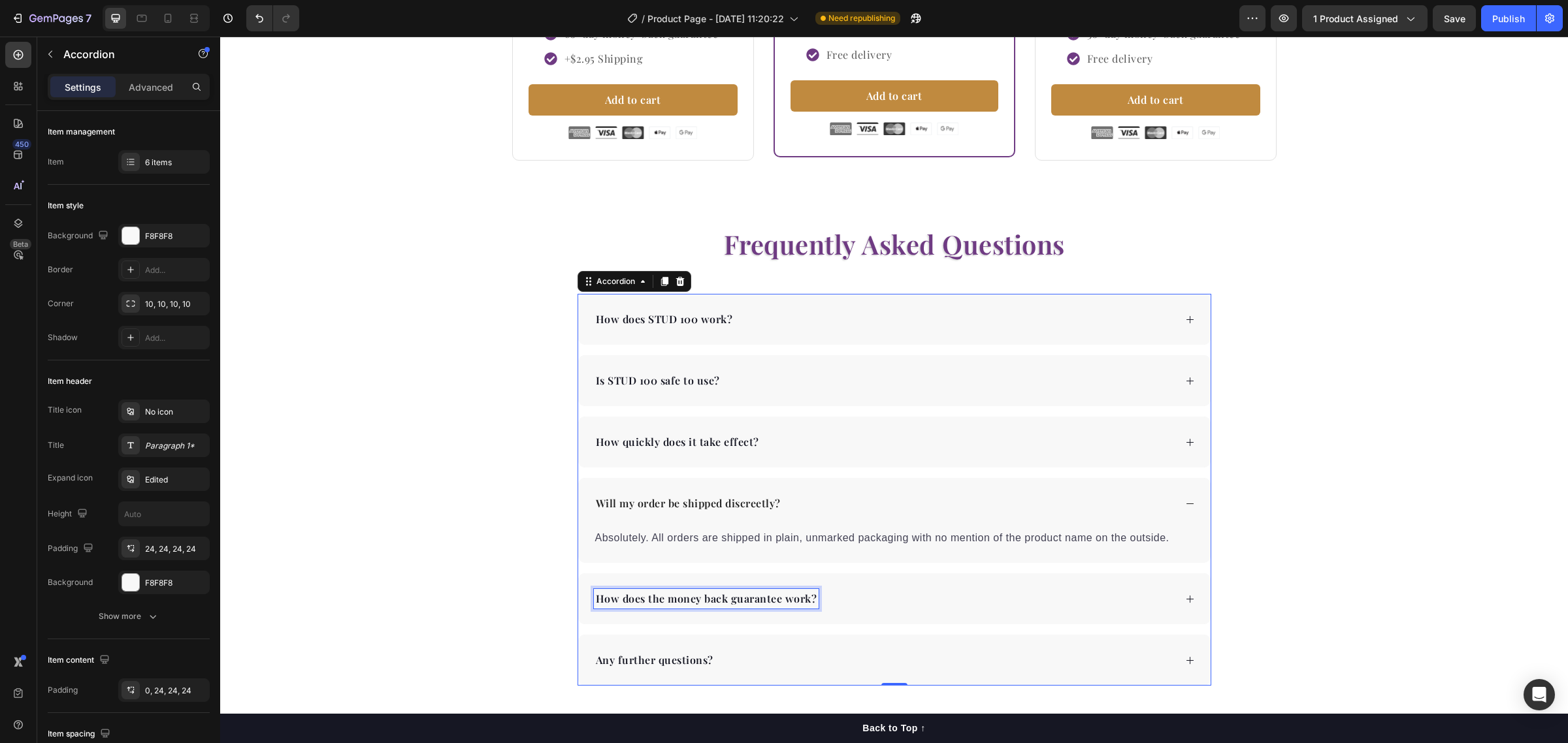
click at [758, 604] on p "How does the money back guarantee work?" at bounding box center [707, 599] width 222 height 16
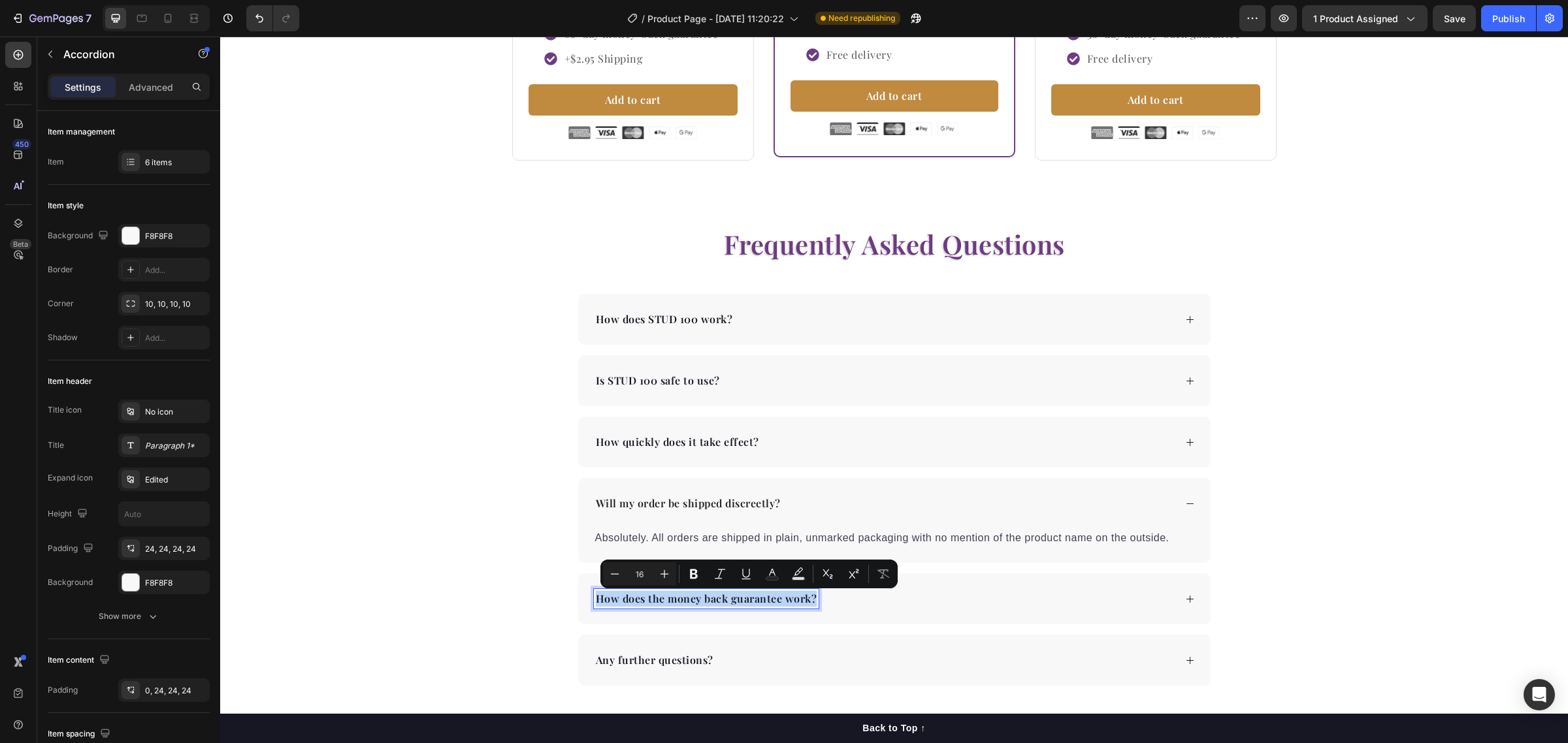
click at [758, 604] on p "How does the money back guarantee work?" at bounding box center [707, 599] width 222 height 16
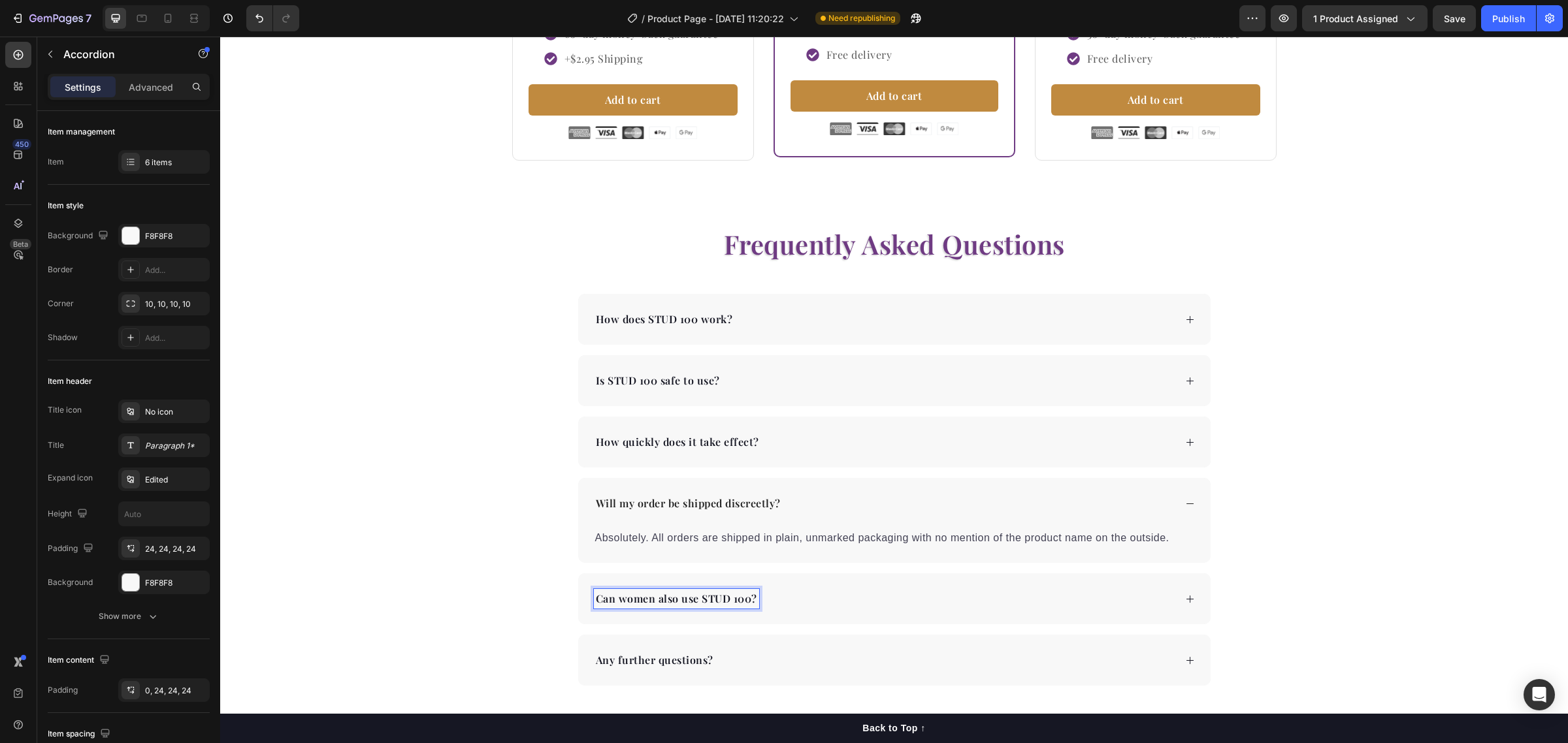
click at [949, 598] on div "Can women also use STUD 100?" at bounding box center [884, 599] width 581 height 20
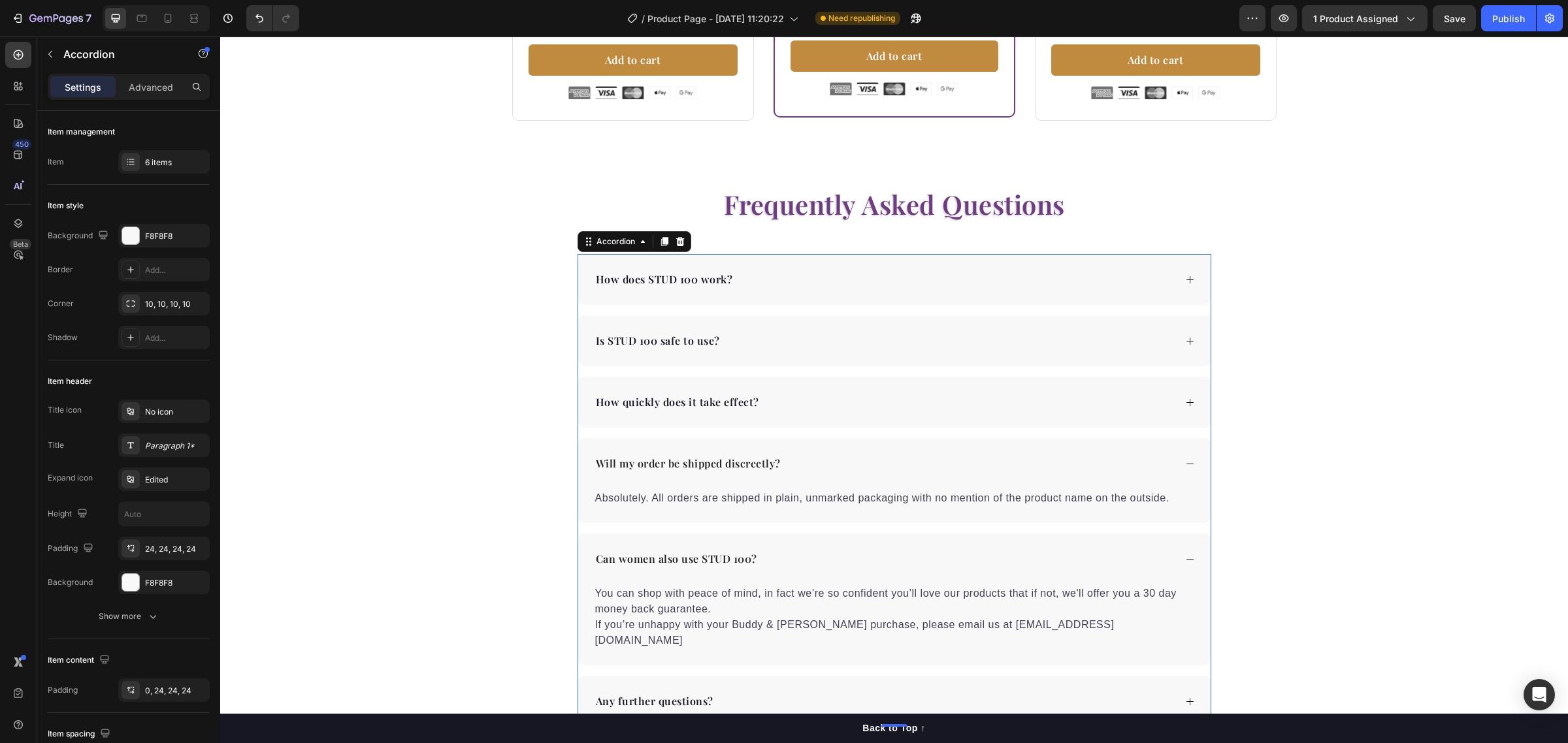
scroll to position [2639, 0]
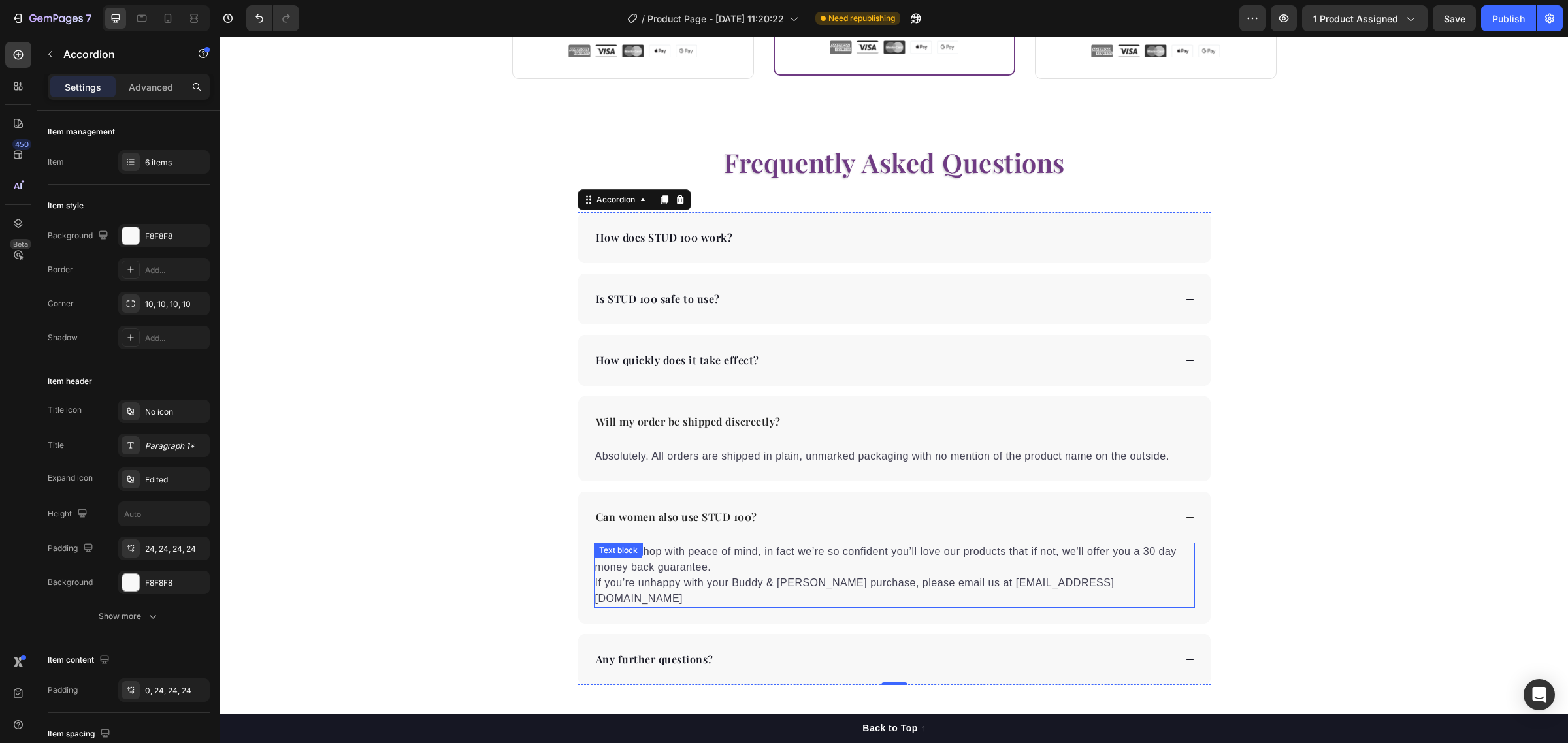
click at [652, 549] on p "You can shop with peace of mind, in fact we’re so confident you’ll love our pro…" at bounding box center [895, 575] width 598 height 63
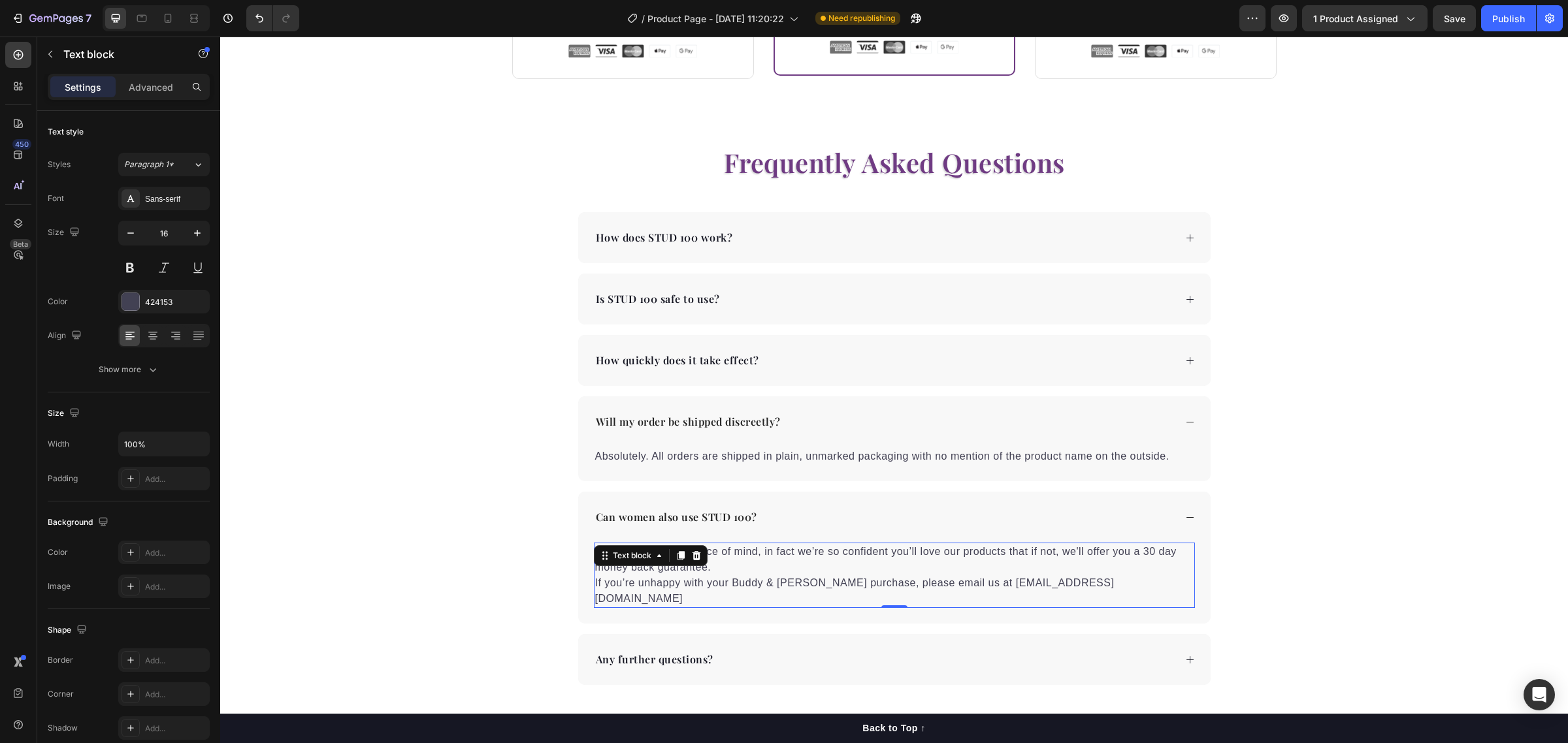
click at [652, 569] on p "You can shop with peace of mind, in fact we’re so confident you’ll love our pro…" at bounding box center [895, 575] width 598 height 63
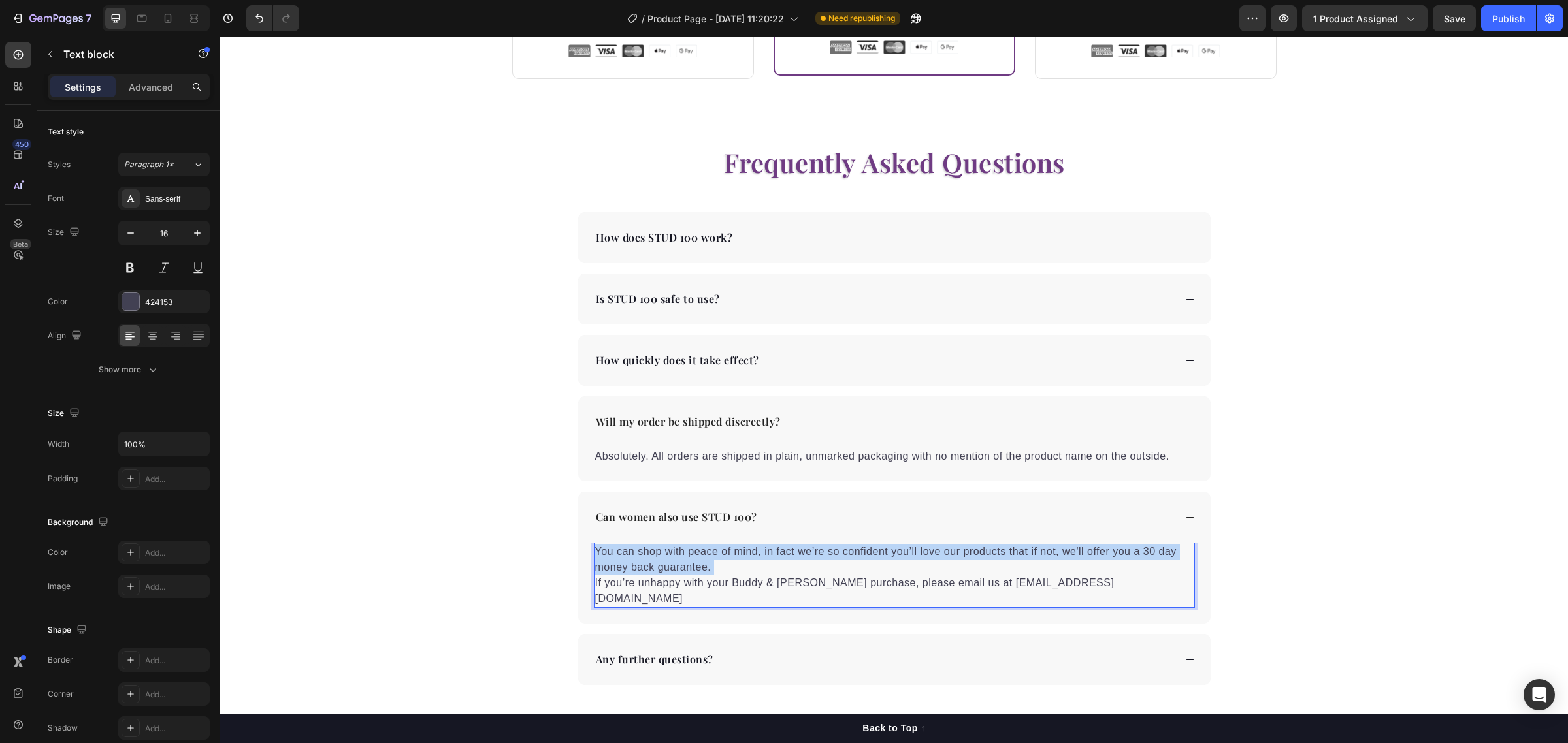
click at [652, 569] on p "You can shop with peace of mind, in fact we’re so confident you’ll love our pro…" at bounding box center [895, 575] width 598 height 63
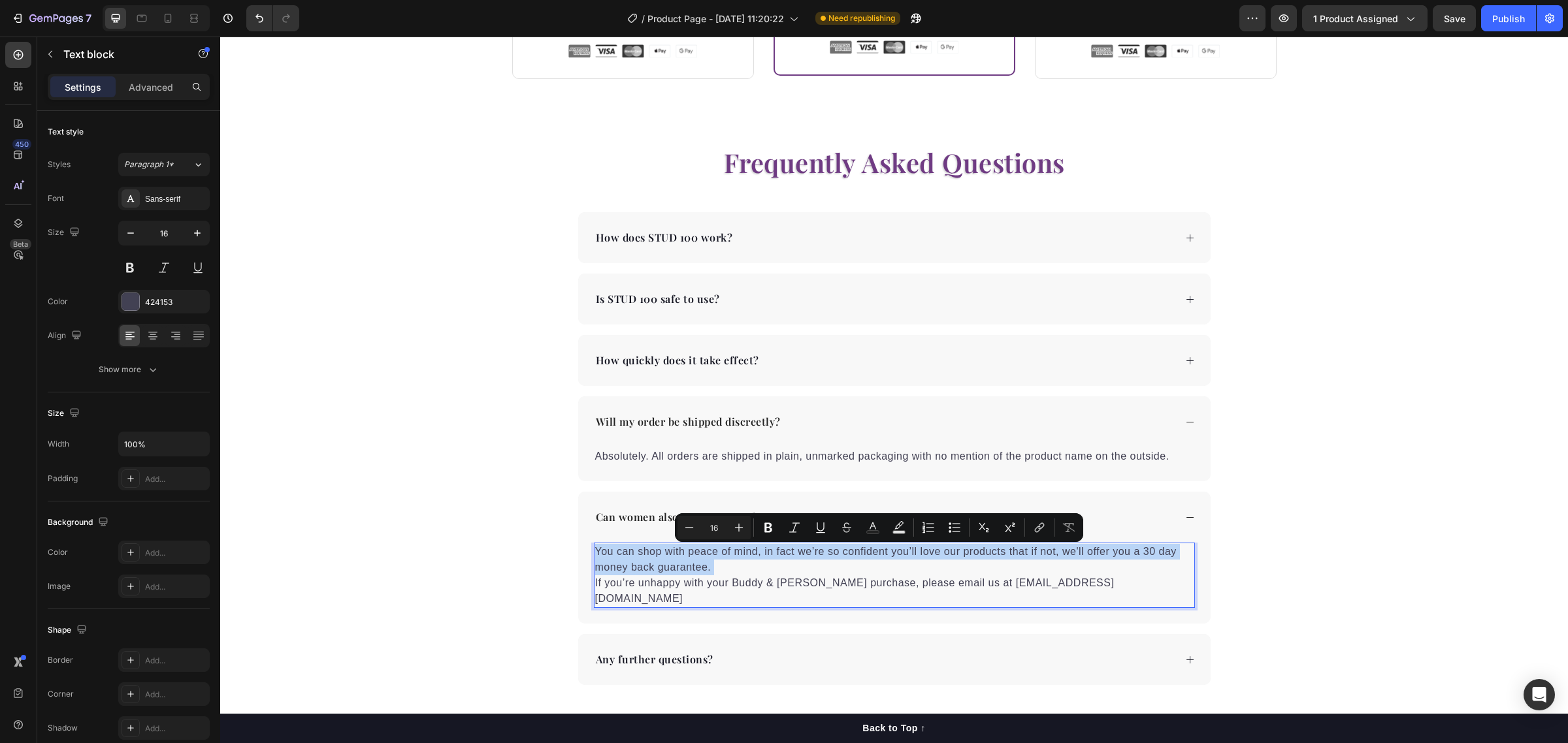
click at [652, 569] on p "You can shop with peace of mind, in fact we’re so confident you’ll love our pro…" at bounding box center [895, 575] width 598 height 63
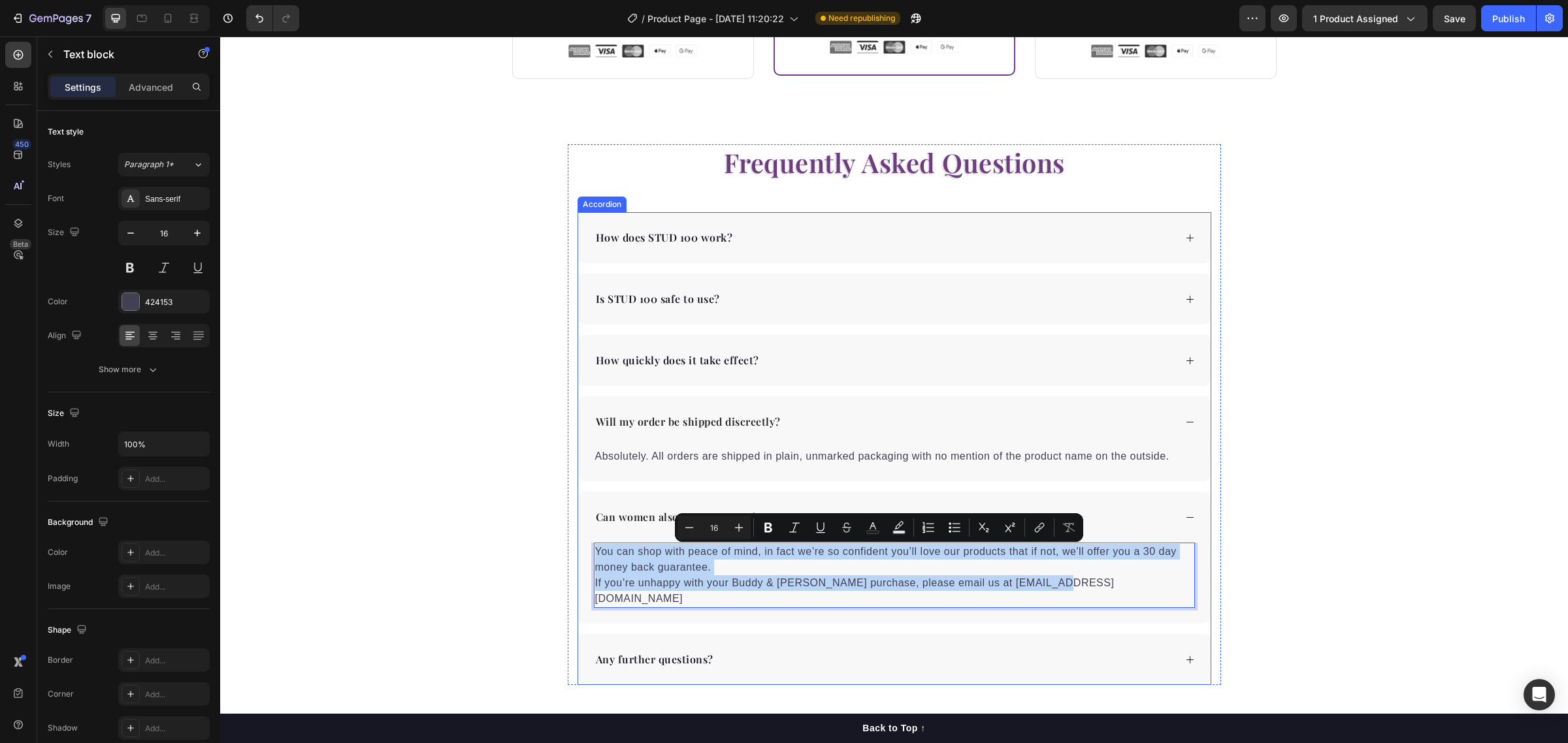
drag, startPoint x: 1062, startPoint y: 583, endPoint x: 588, endPoint y: 540, distance: 475.9
click at [588, 540] on div "Can women also use STUD 100? You can shop with peace of mind, in fact we’re so …" at bounding box center [895, 558] width 632 height 132
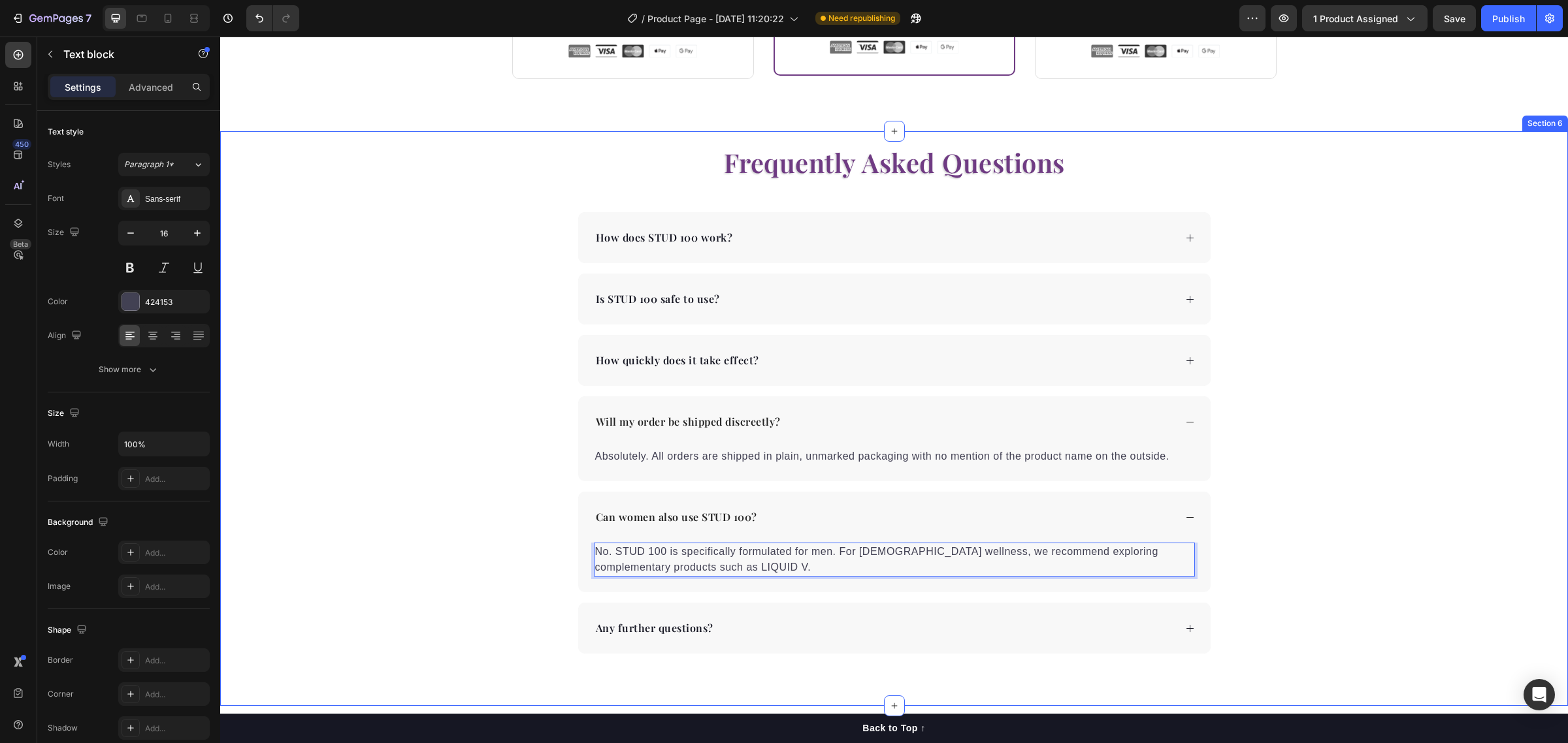
click at [1405, 511] on div "Frequently Asked Questions Heading How does STUD 100 work? Is STUD 100 safe to …" at bounding box center [894, 399] width 1348 height 510
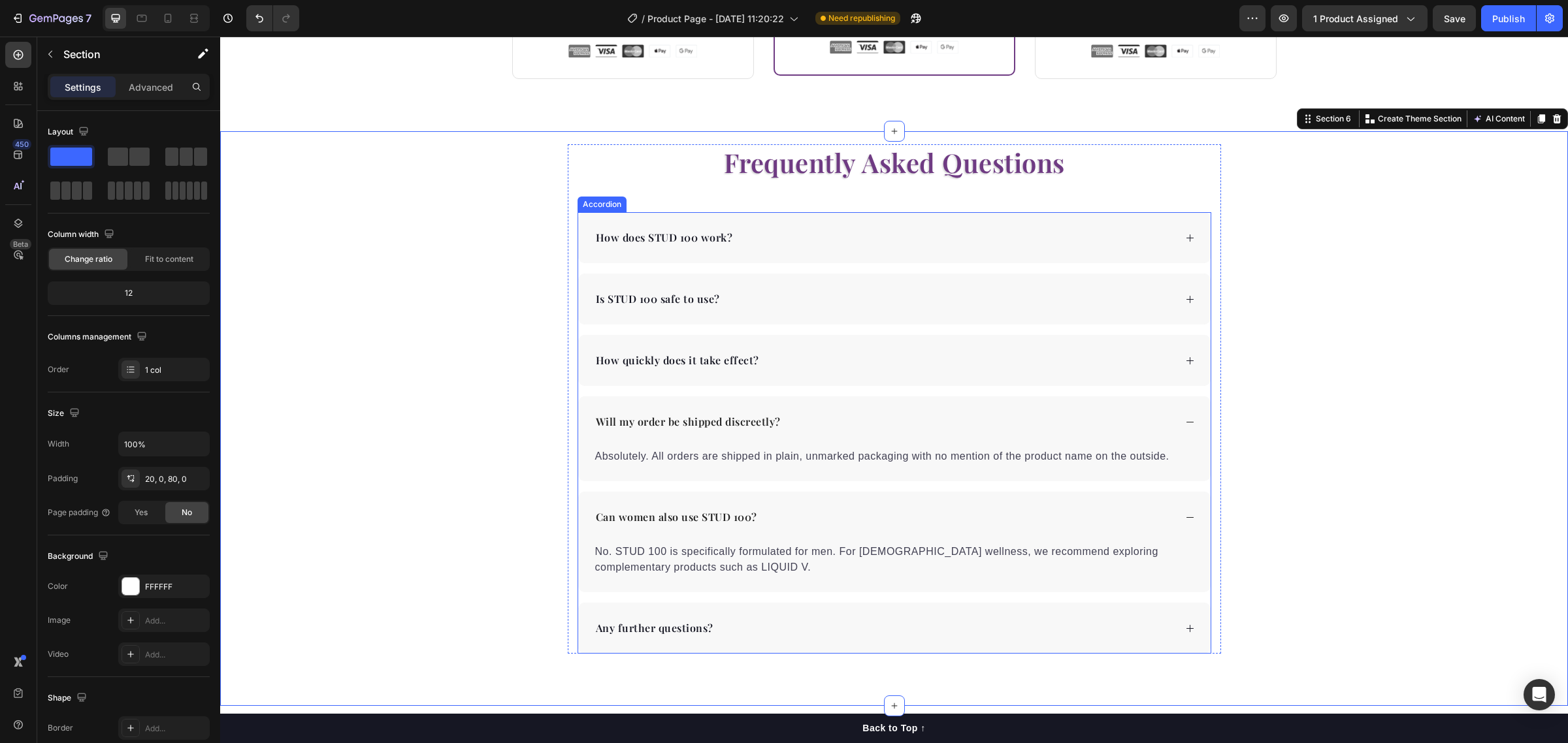
click at [1159, 625] on div "Any further questions?" at bounding box center [884, 628] width 581 height 20
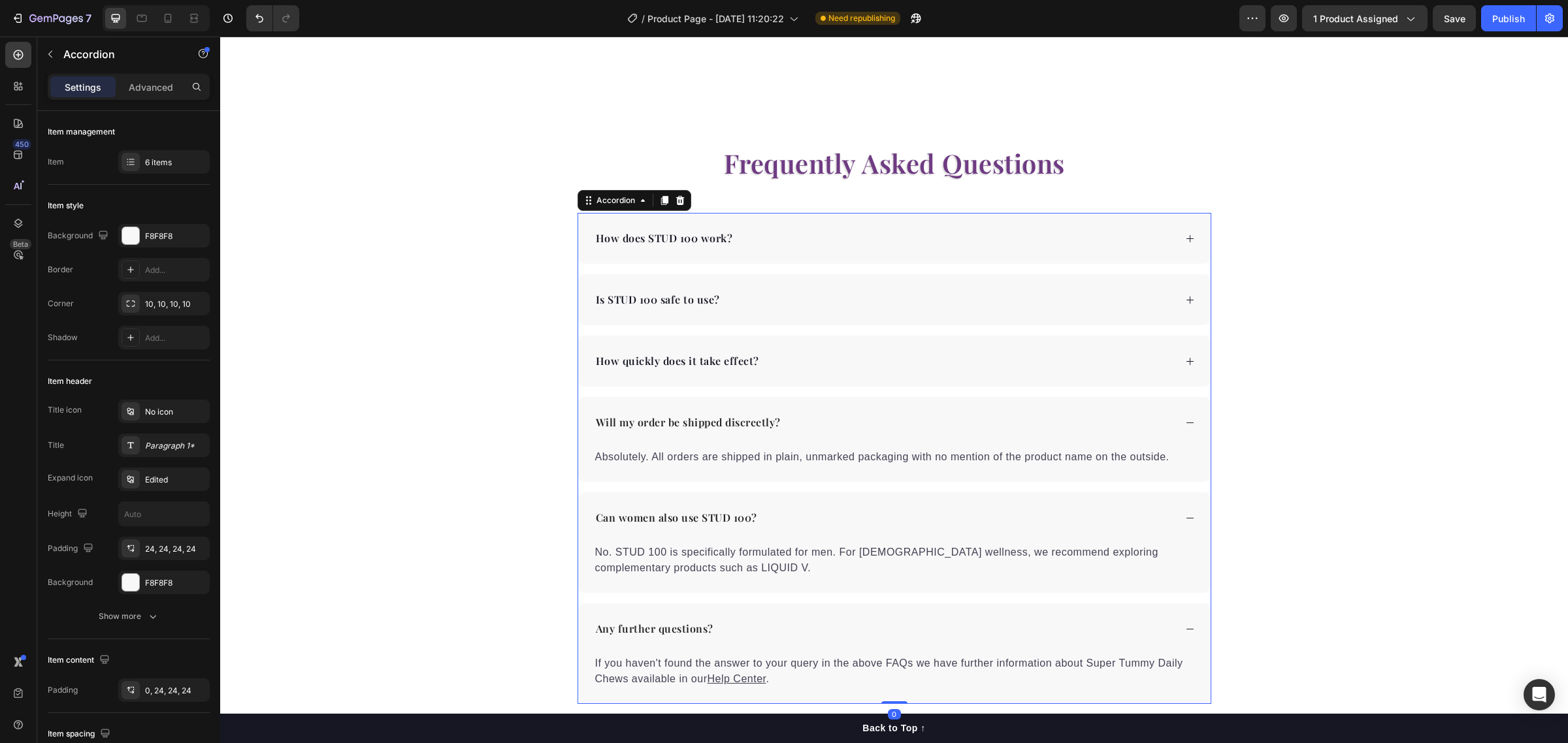
scroll to position [2803, 0]
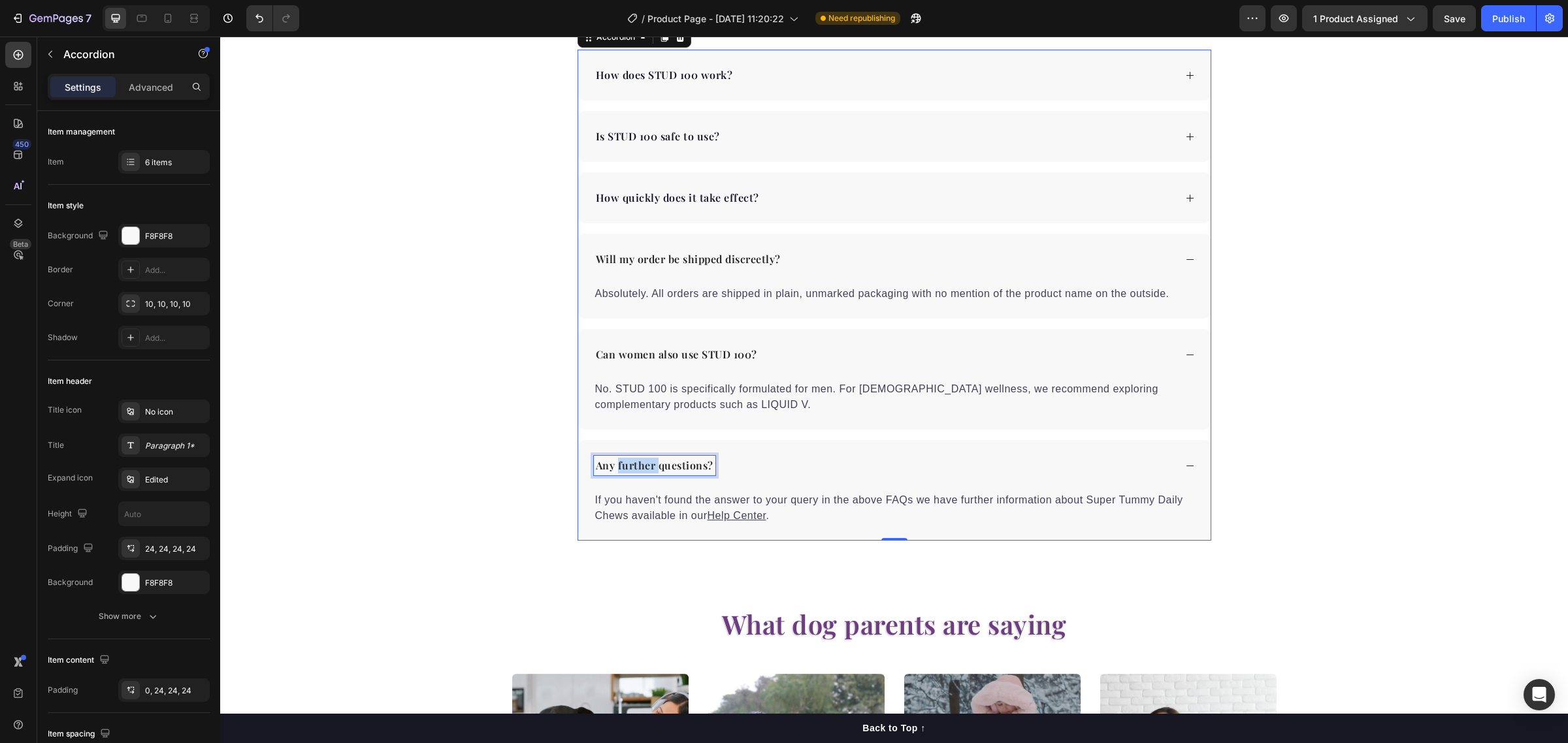
click at [625, 467] on p "Any further questions?" at bounding box center [655, 465] width 118 height 16
click at [768, 503] on p "If you haven't found the answer to your query in the above FAQs we have further…" at bounding box center [895, 508] width 598 height 31
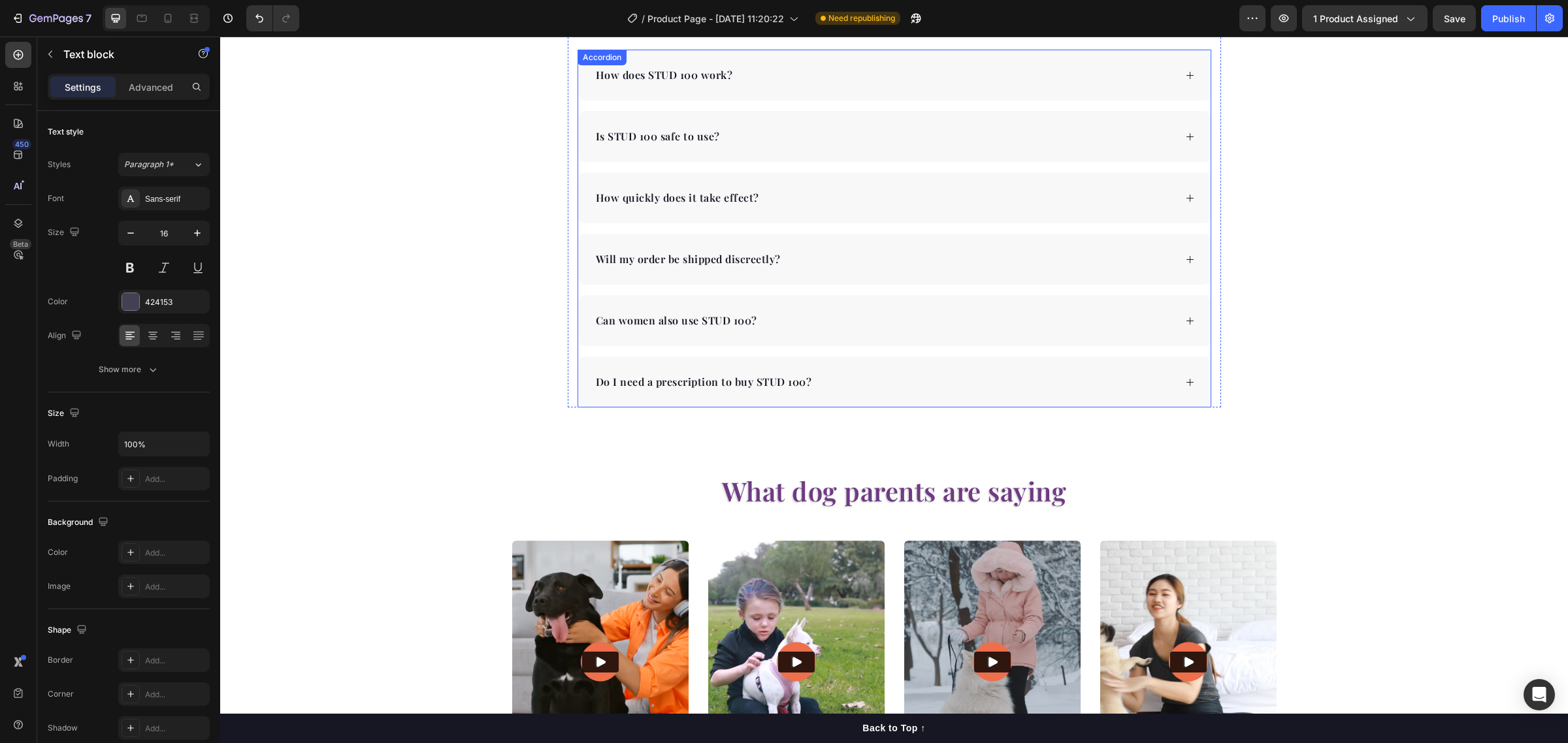
drag, startPoint x: 823, startPoint y: 393, endPoint x: 814, endPoint y: 398, distance: 10.3
click at [823, 392] on div "Do I need a prescription to buy STUD 100?" at bounding box center [884, 382] width 581 height 20
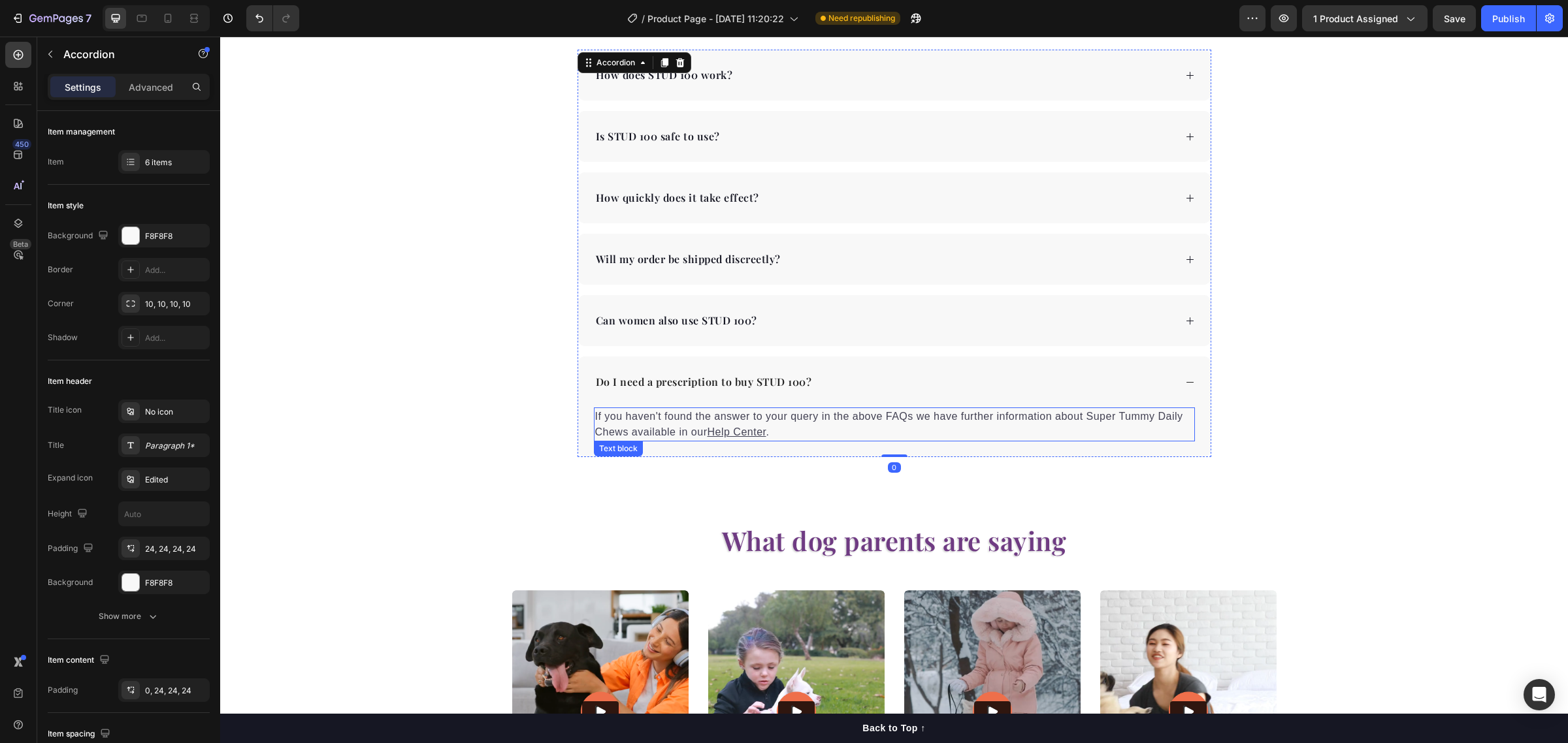
click at [771, 429] on p "If you haven't found the answer to your query in the above FAQs we have further…" at bounding box center [895, 425] width 598 height 31
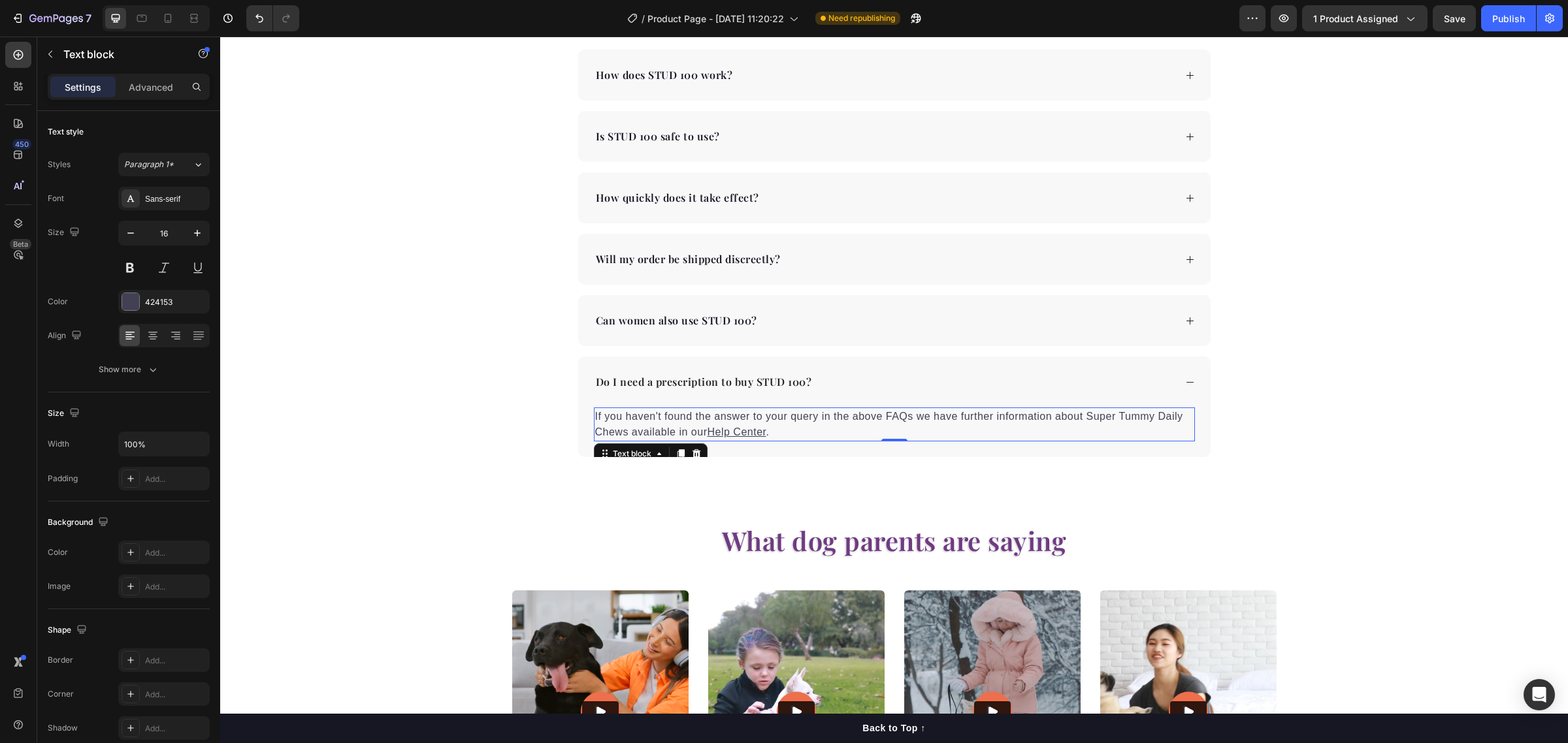
click at [771, 429] on p "If you haven't found the answer to your query in the above FAQs we have further…" at bounding box center [895, 425] width 598 height 31
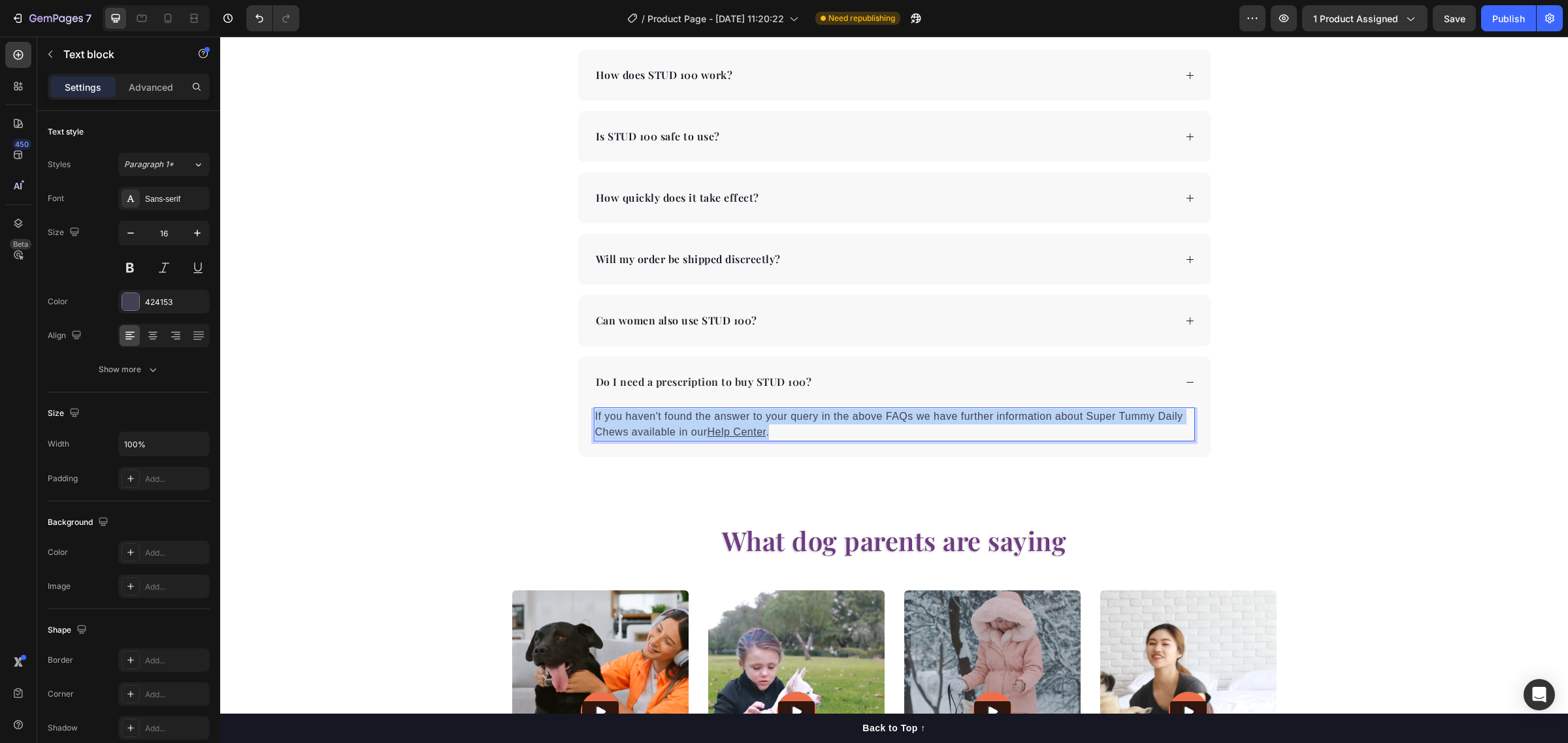
click at [771, 429] on p "If you haven't found the answer to your query in the above FAQs we have further…" at bounding box center [895, 425] width 598 height 31
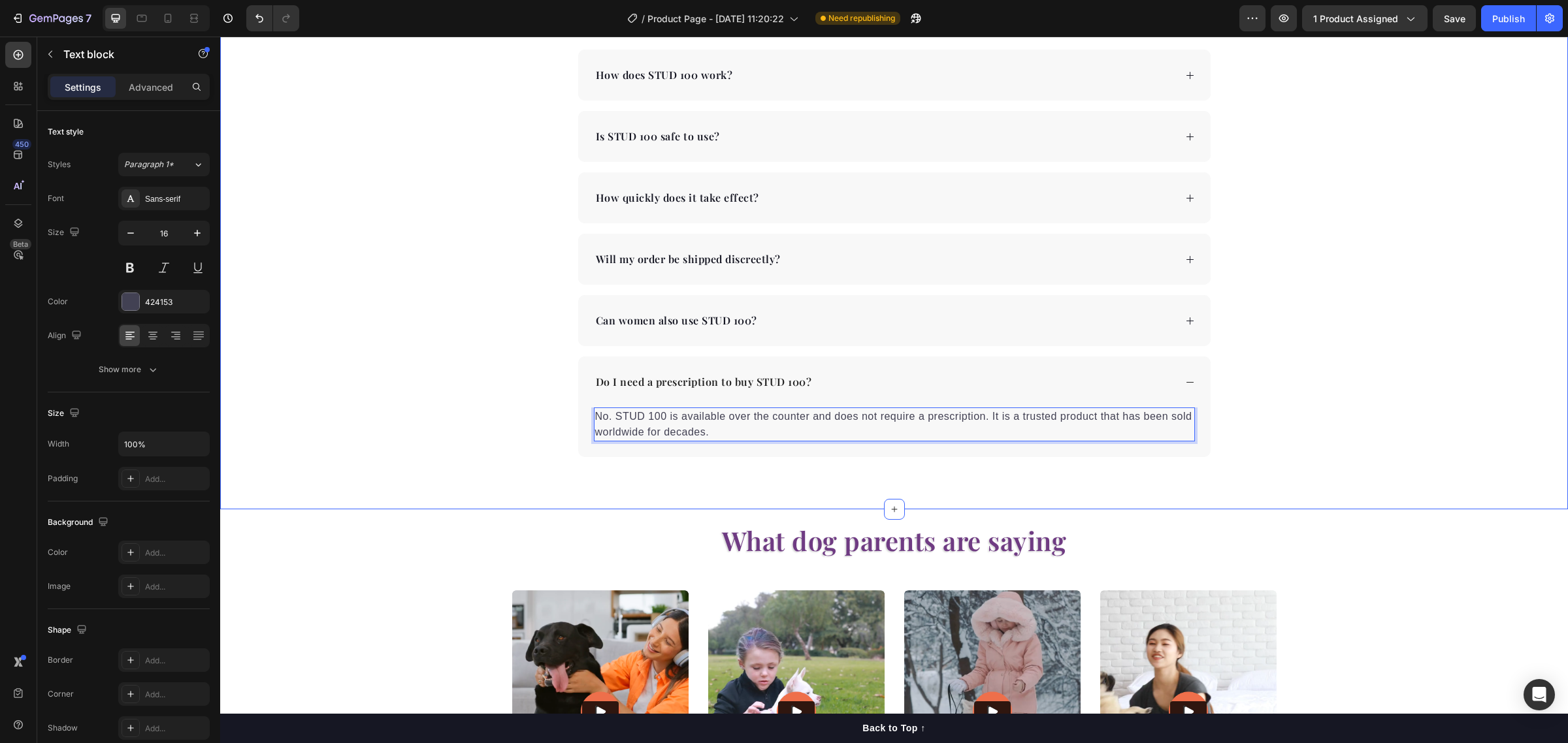
click at [1295, 361] on div "Frequently Asked Questions Heading How does STUD 100 work? Is STUD 100 safe to …" at bounding box center [894, 219] width 1348 height 475
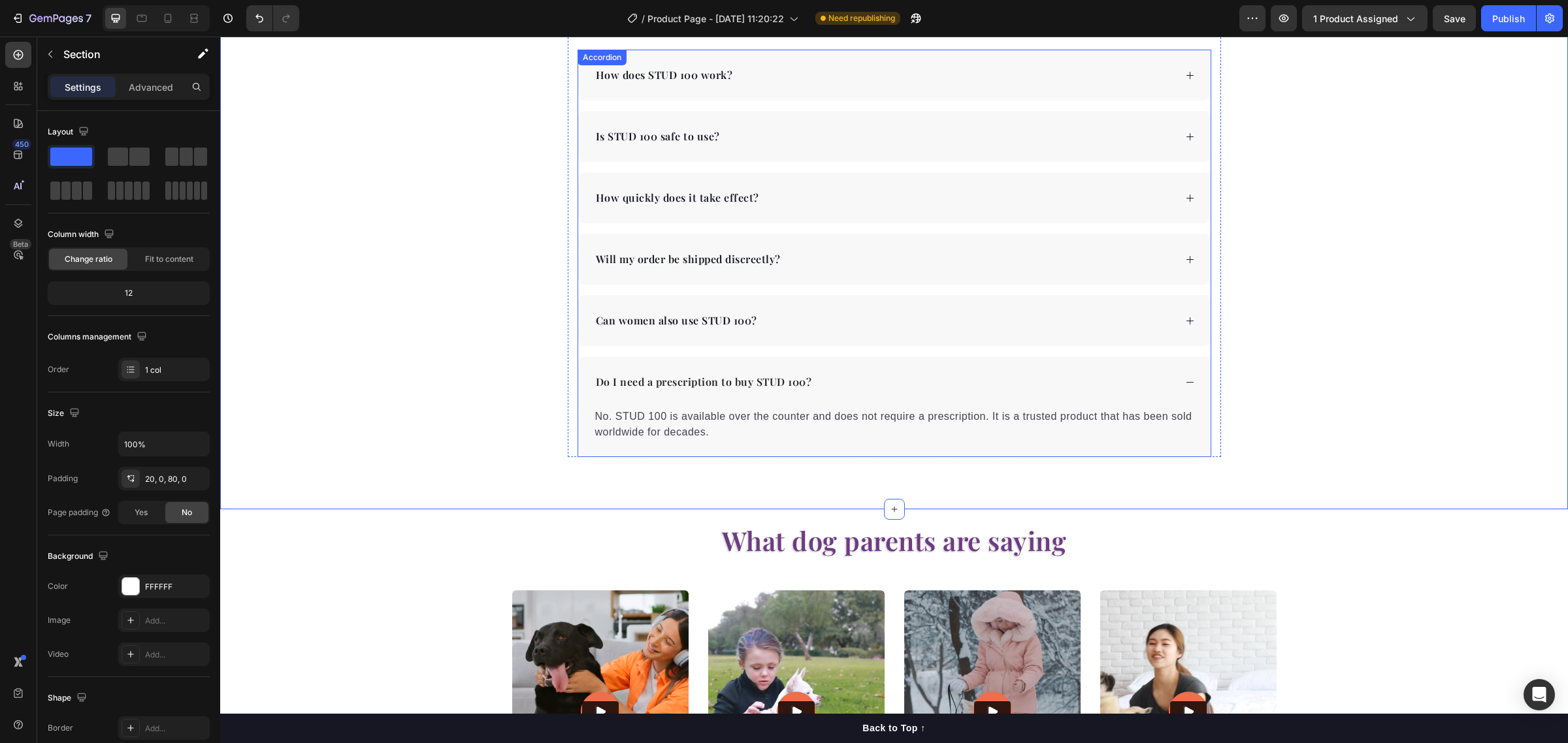
click at [1185, 379] on icon at bounding box center [1190, 382] width 10 height 10
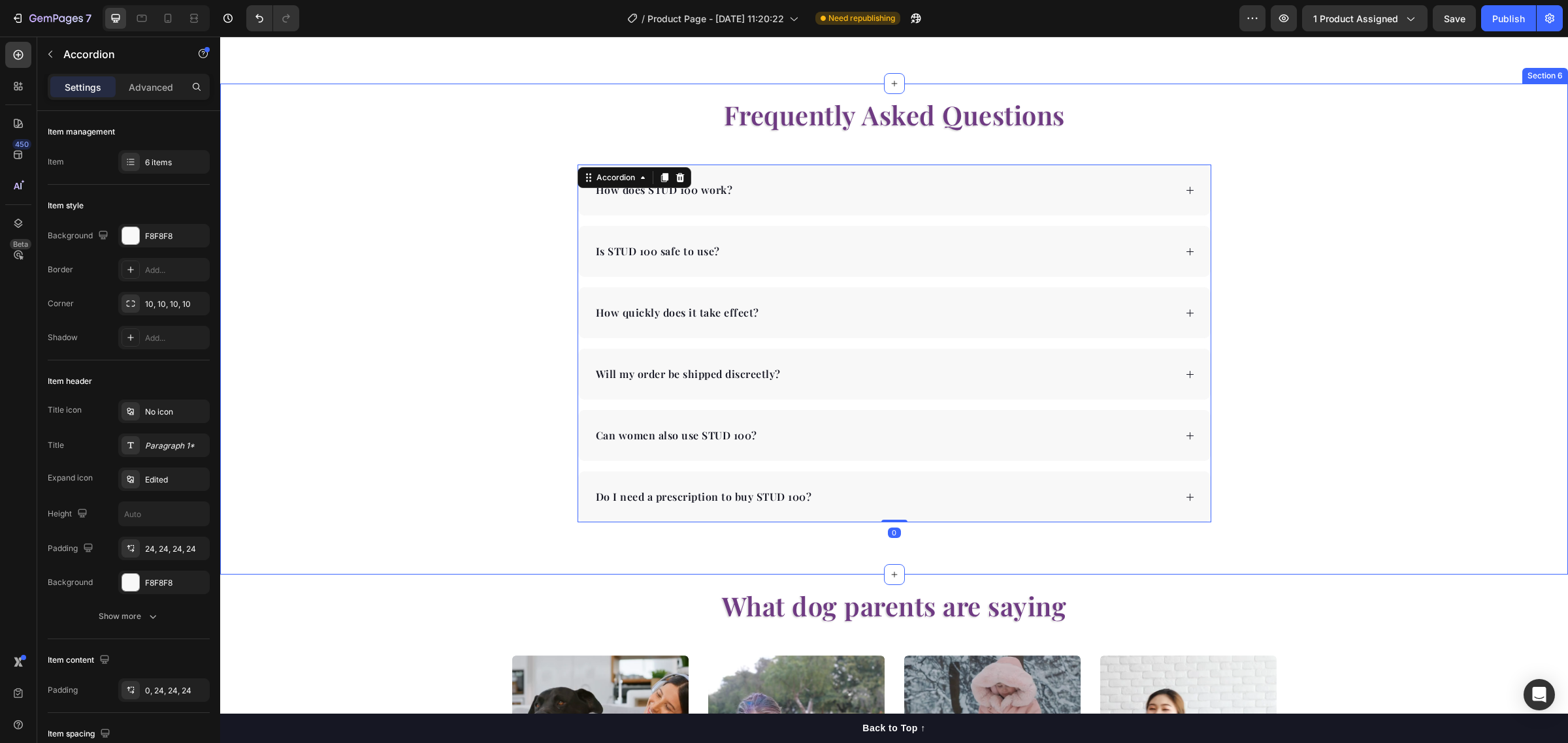
scroll to position [2477, 0]
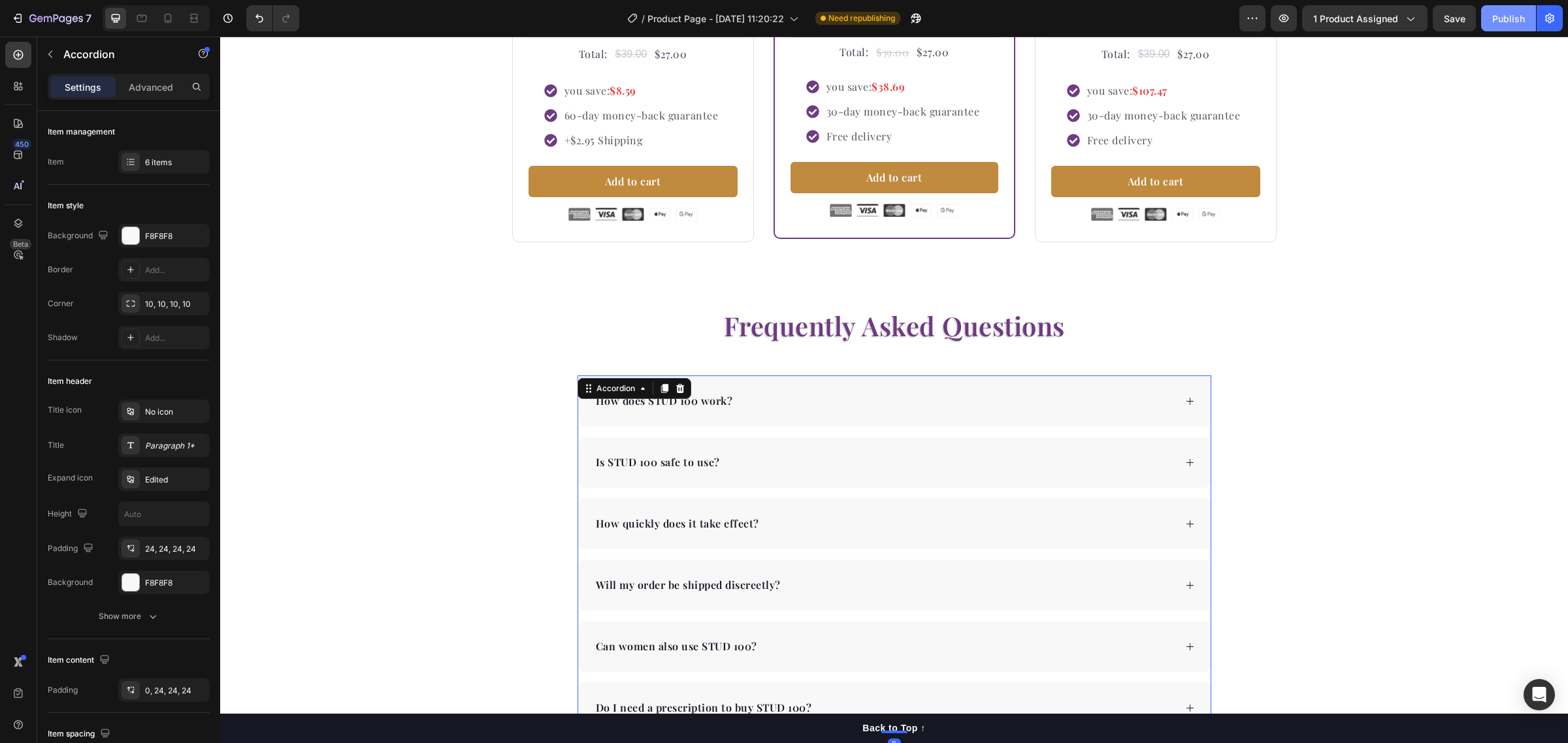
click at [1514, 21] on div "Publish" at bounding box center [1508, 18] width 33 height 14
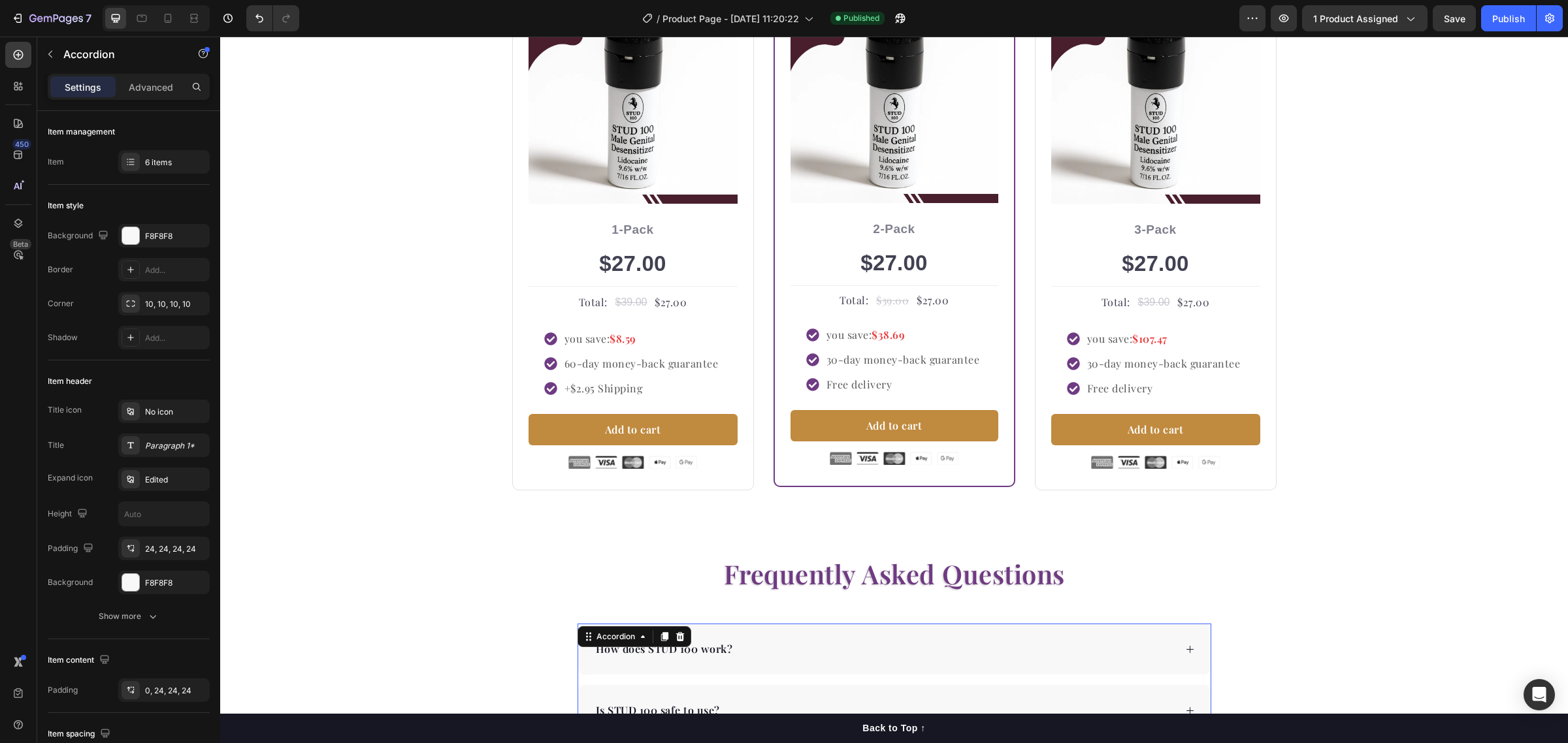
scroll to position [2150, 0]
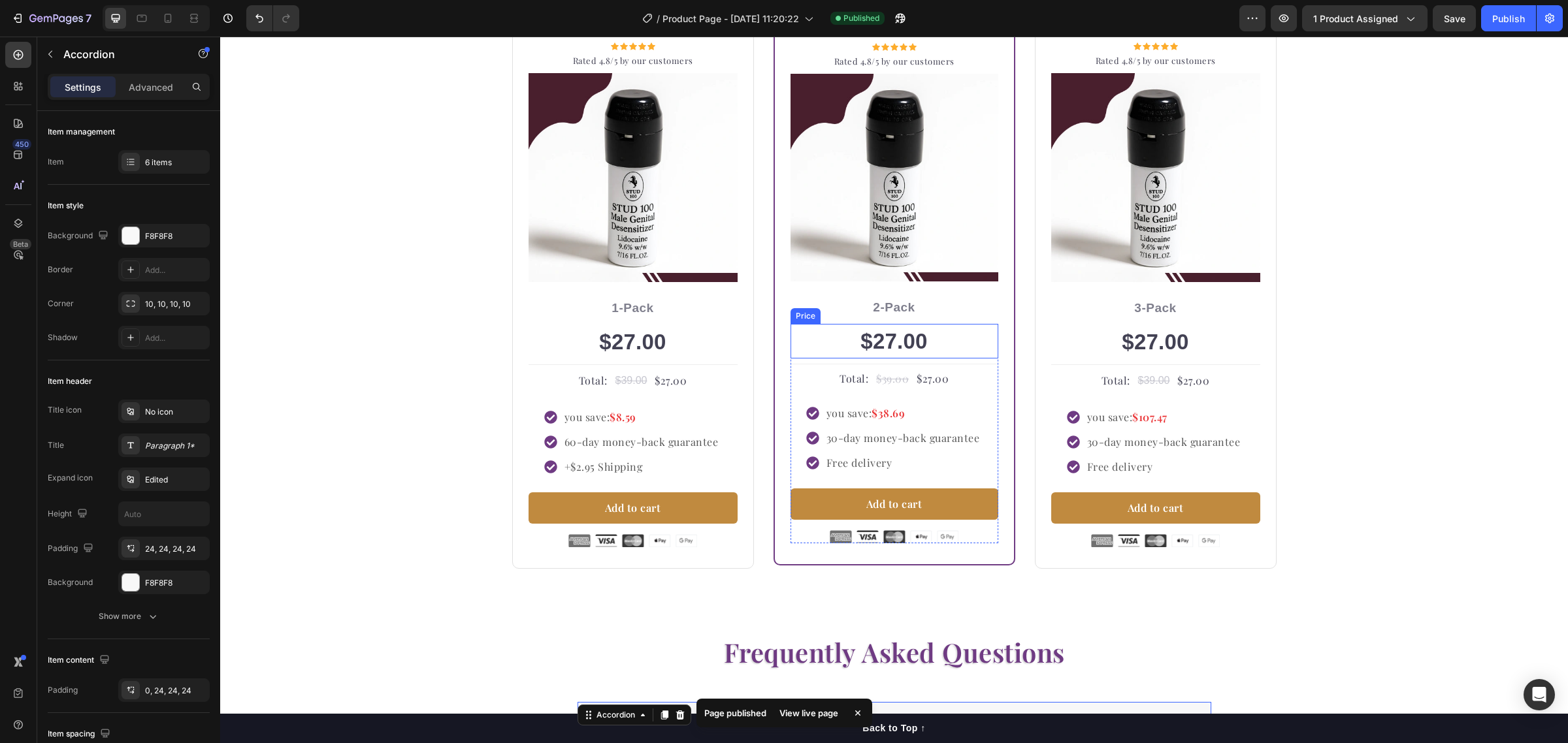
click at [886, 340] on div "$27.00" at bounding box center [895, 341] width 208 height 36
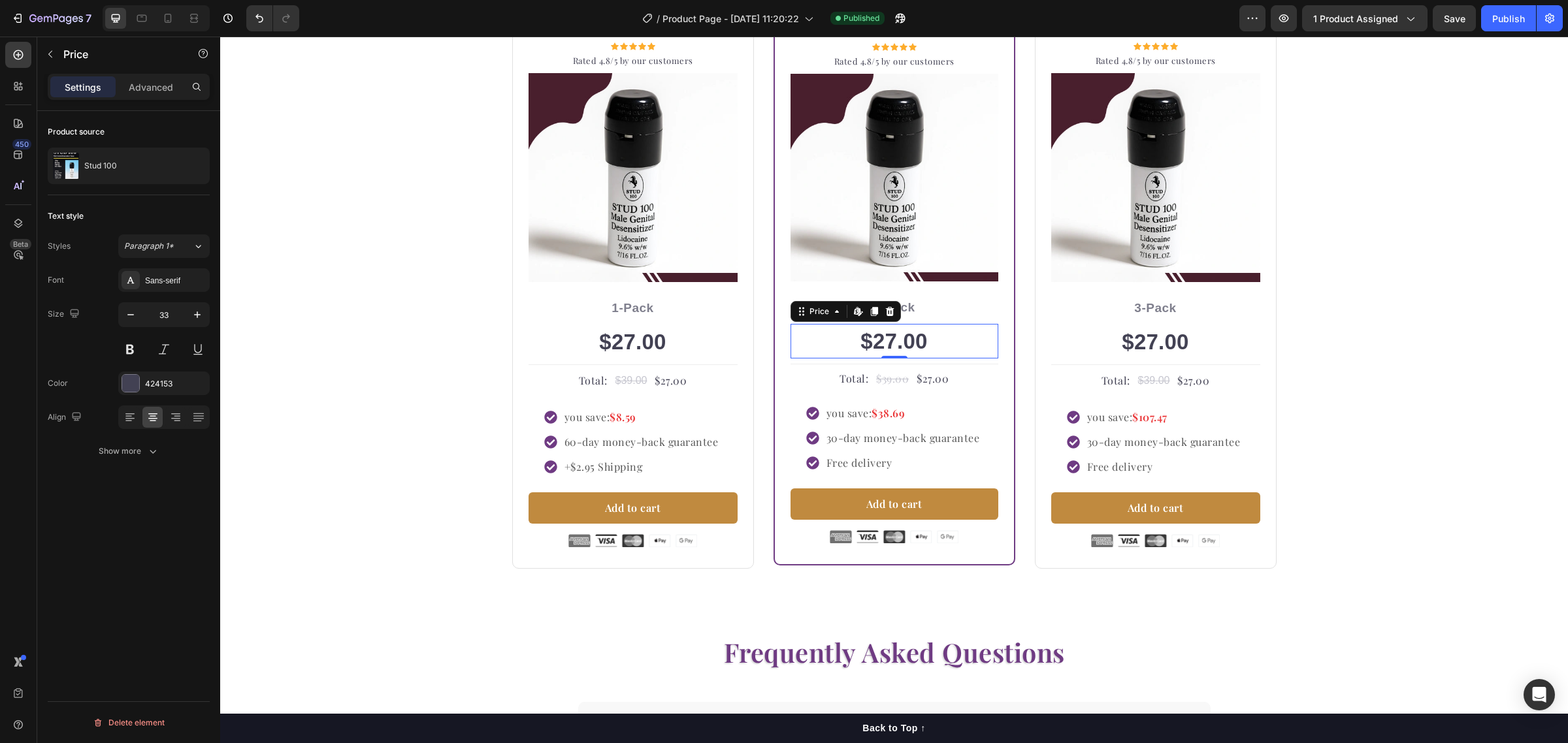
click at [884, 343] on div "$27.00" at bounding box center [895, 341] width 208 height 36
click at [133, 86] on p "Advanced" at bounding box center [151, 87] width 44 height 14
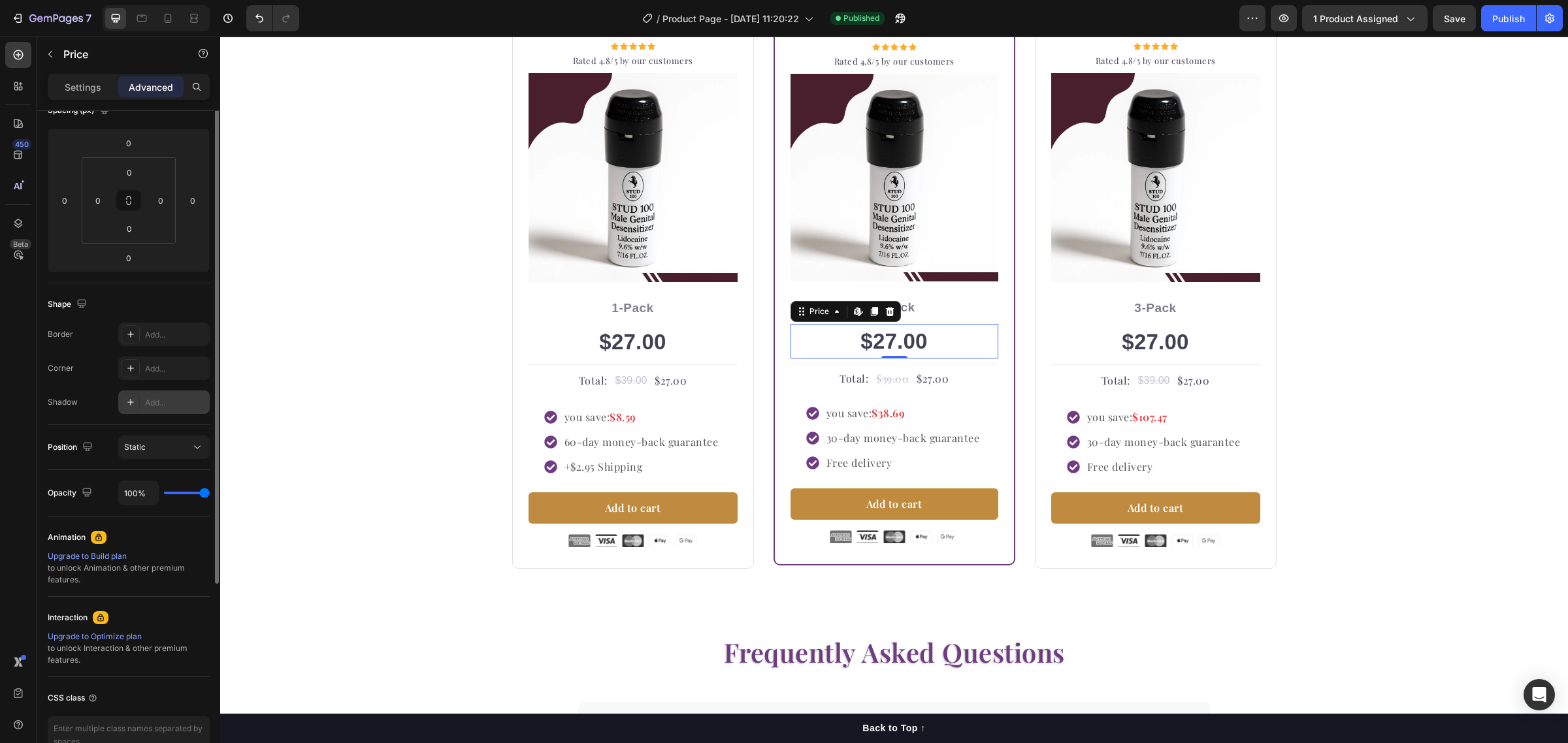
scroll to position [238, 0]
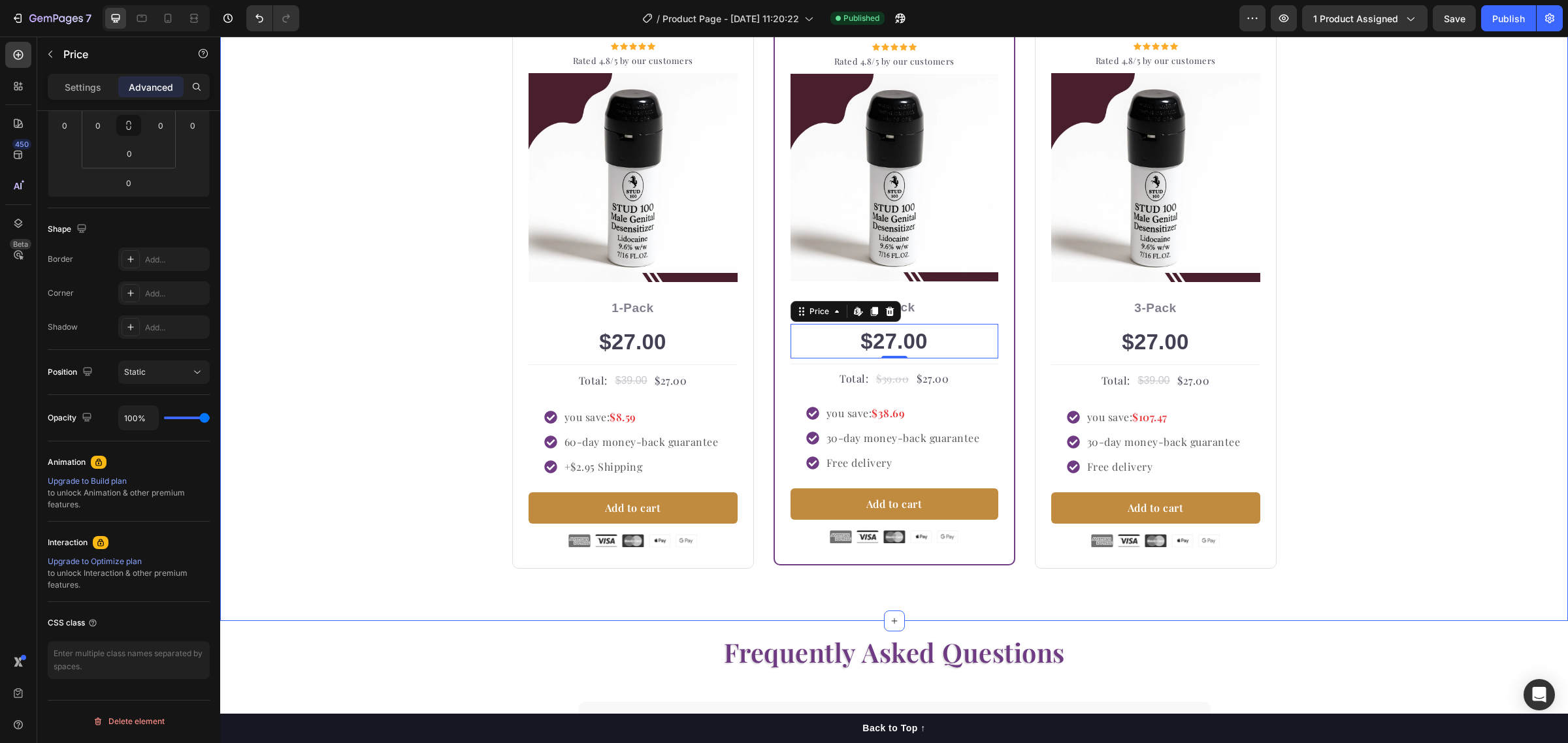
click at [1430, 352] on div "Buy more and pay less Heading Row Icon Icon Icon Icon Icon Icon List Hoz Rated …" at bounding box center [894, 245] width 1328 height 647
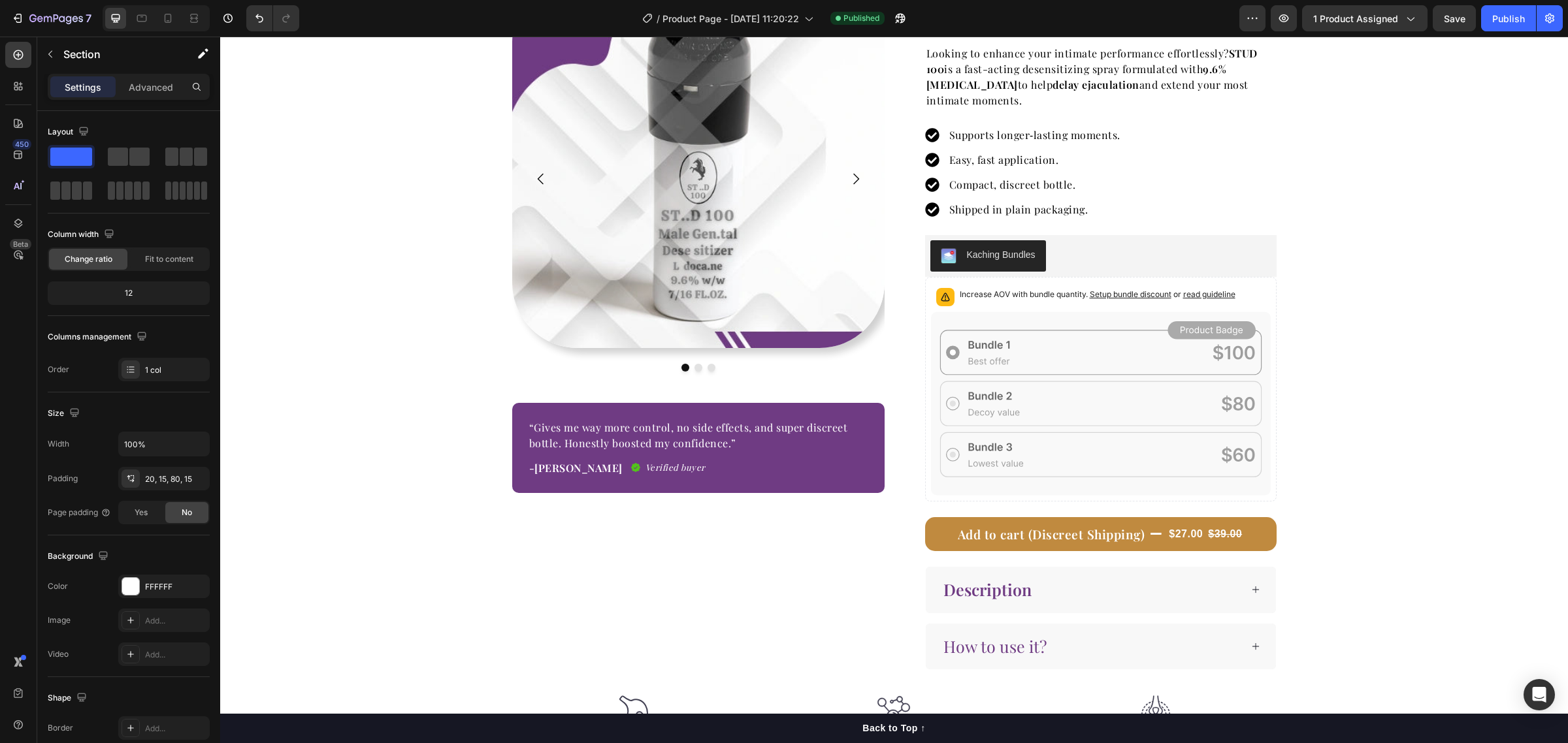
scroll to position [0, 0]
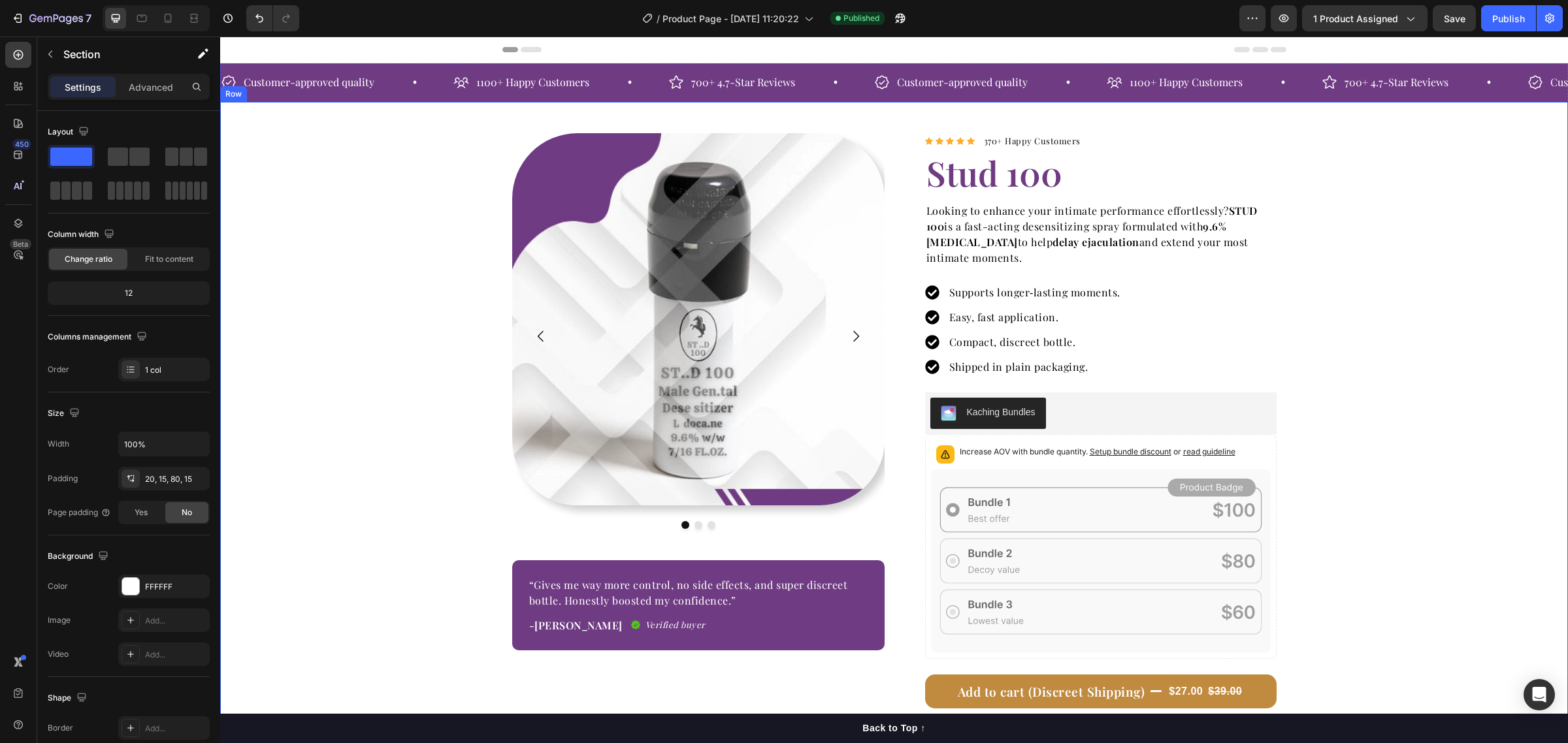
drag, startPoint x: 1371, startPoint y: 419, endPoint x: 1339, endPoint y: 433, distance: 34.9
click at [1371, 419] on div "Image Image Image Carousel “Gives me way more control, no side effects, and sup…" at bounding box center [894, 480] width 1348 height 694
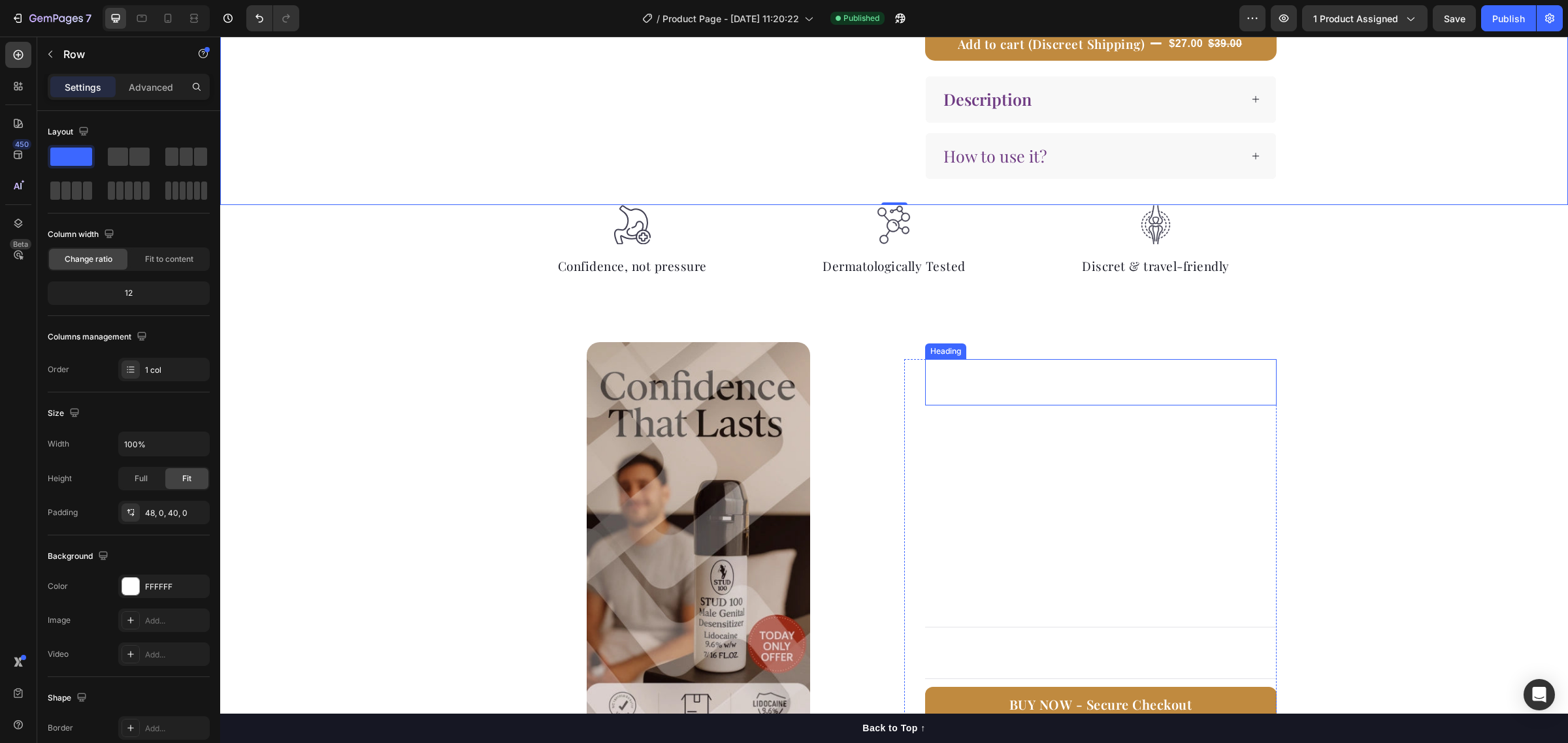
scroll to position [735, 0]
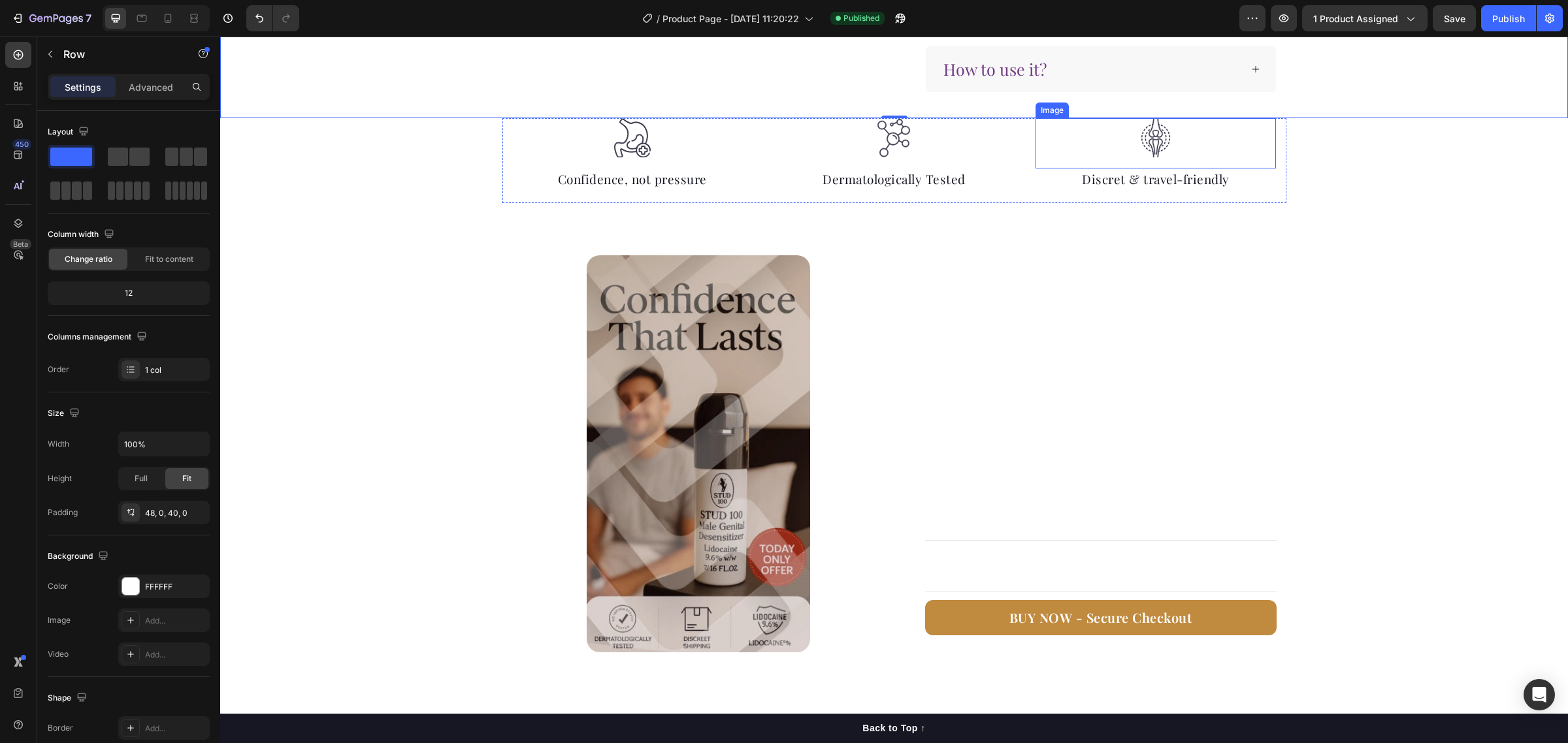
click at [1151, 144] on img at bounding box center [1155, 138] width 39 height 40
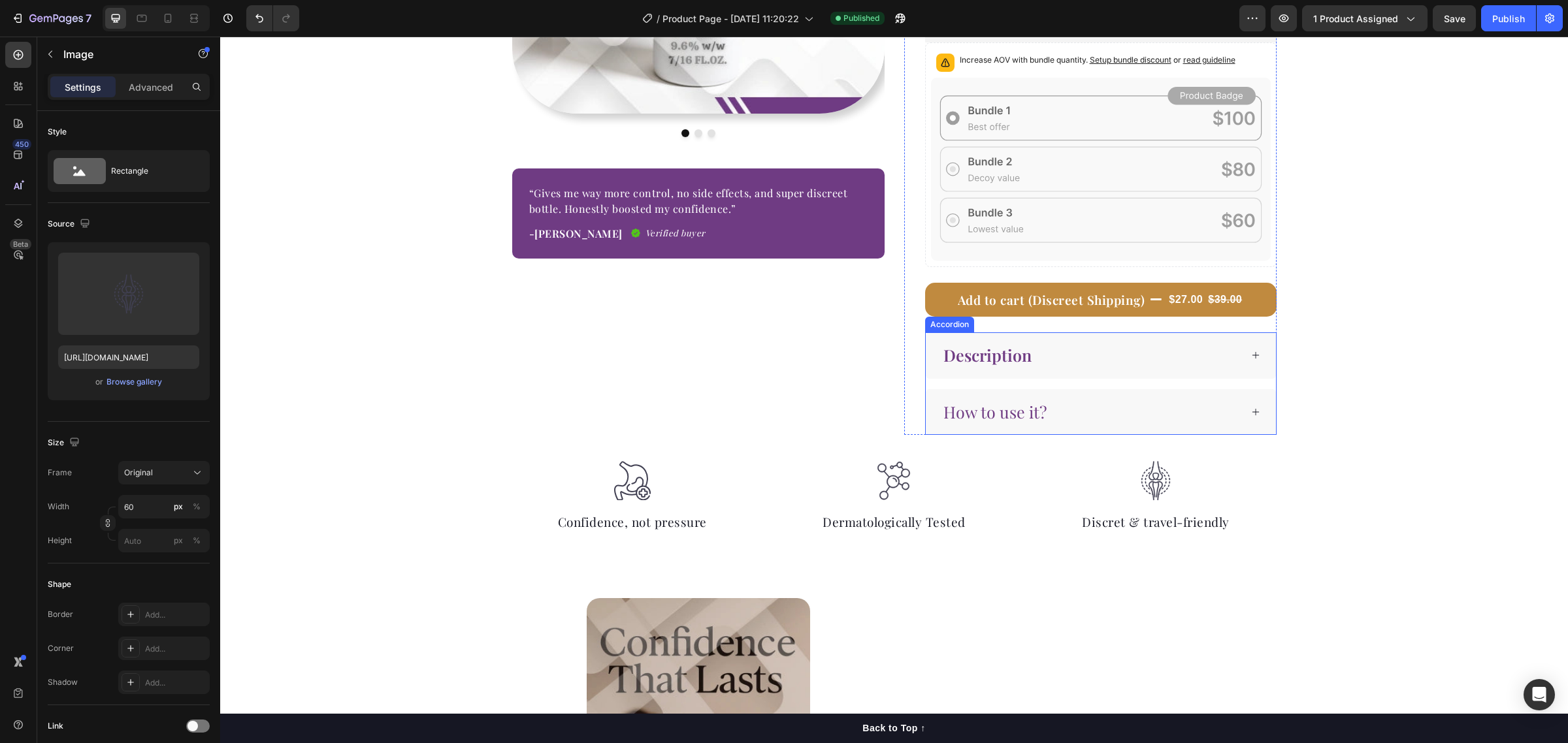
scroll to position [229, 0]
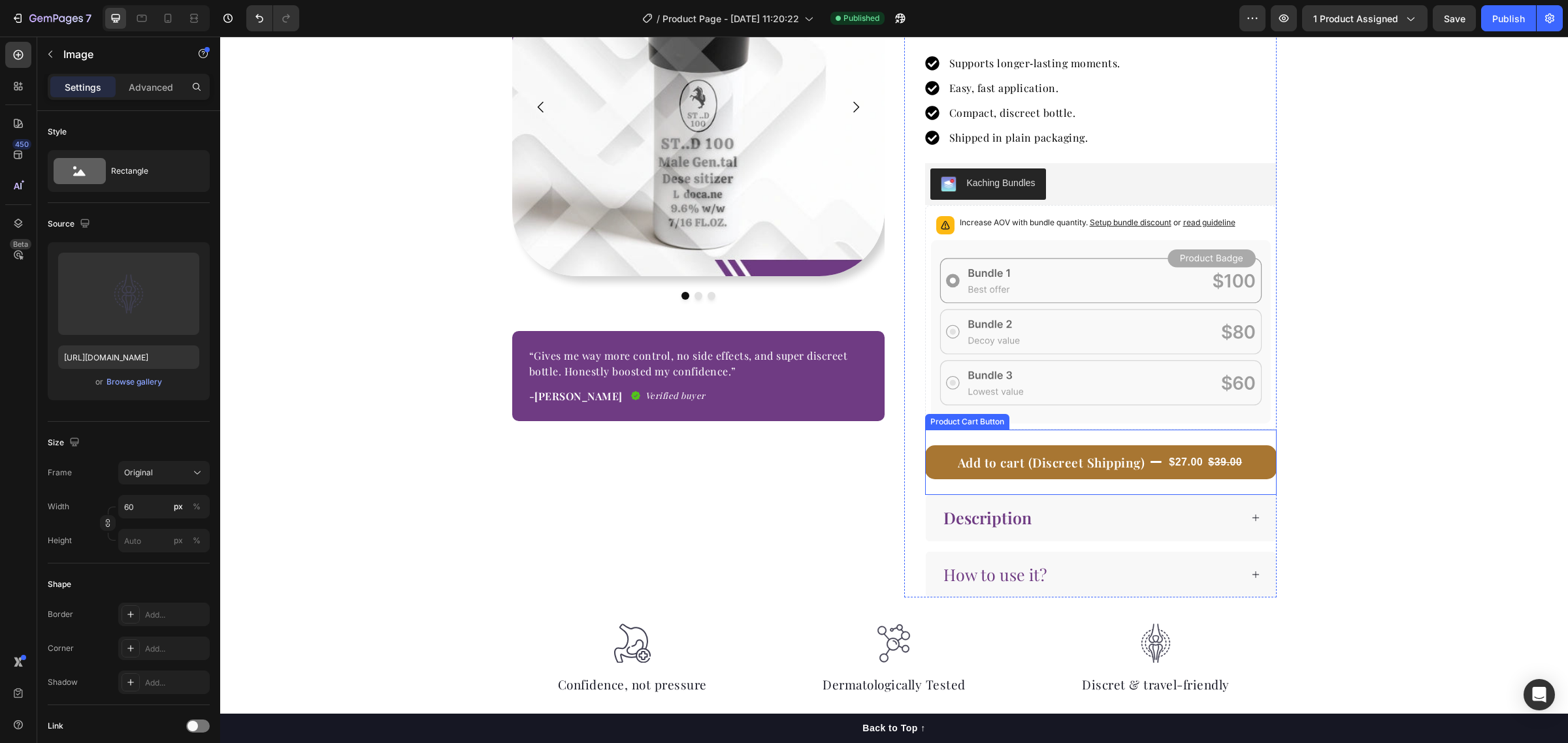
click at [926, 462] on button "Add to cart (Discreet Shipping) $27.00 $39.00" at bounding box center [1101, 462] width 352 height 35
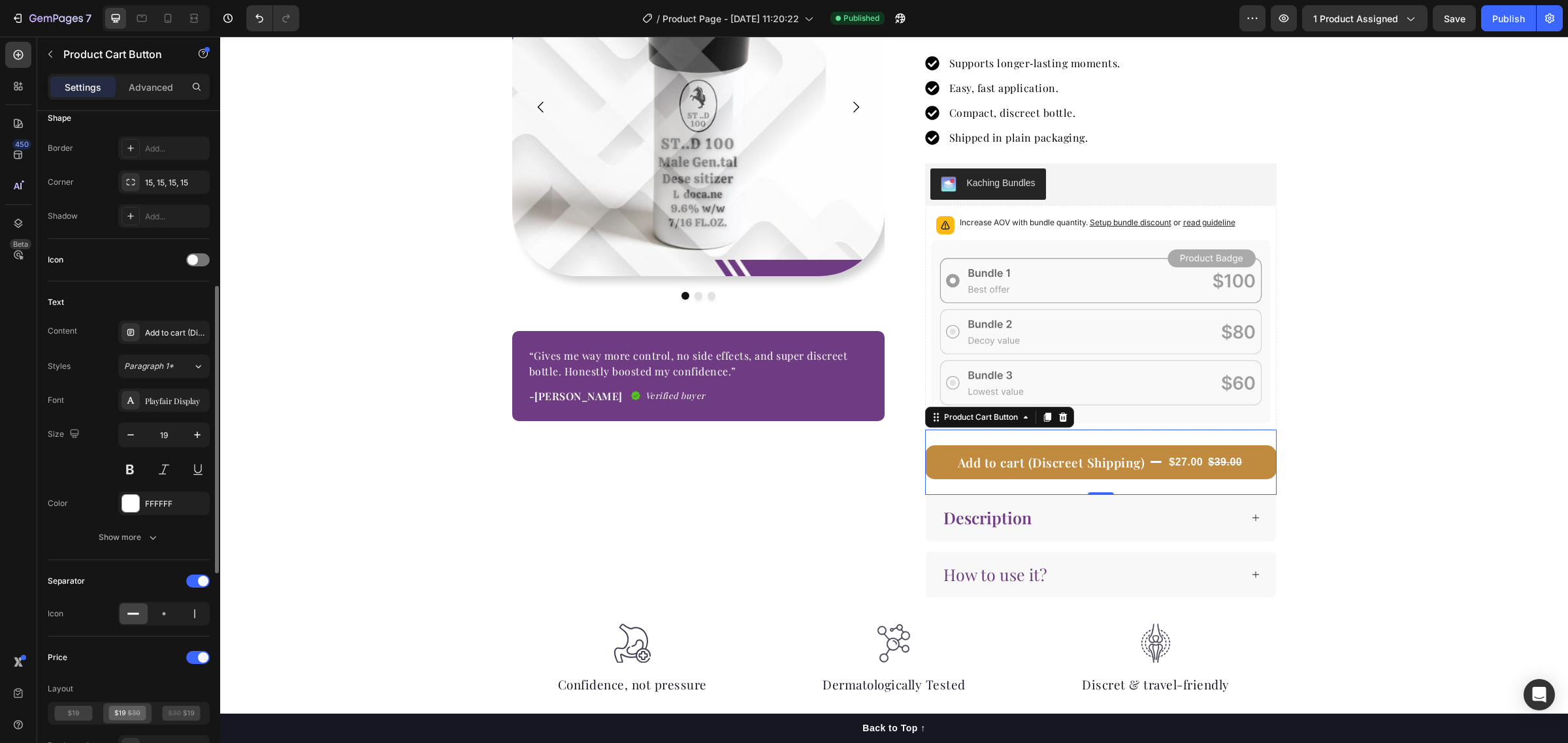
scroll to position [735, 0]
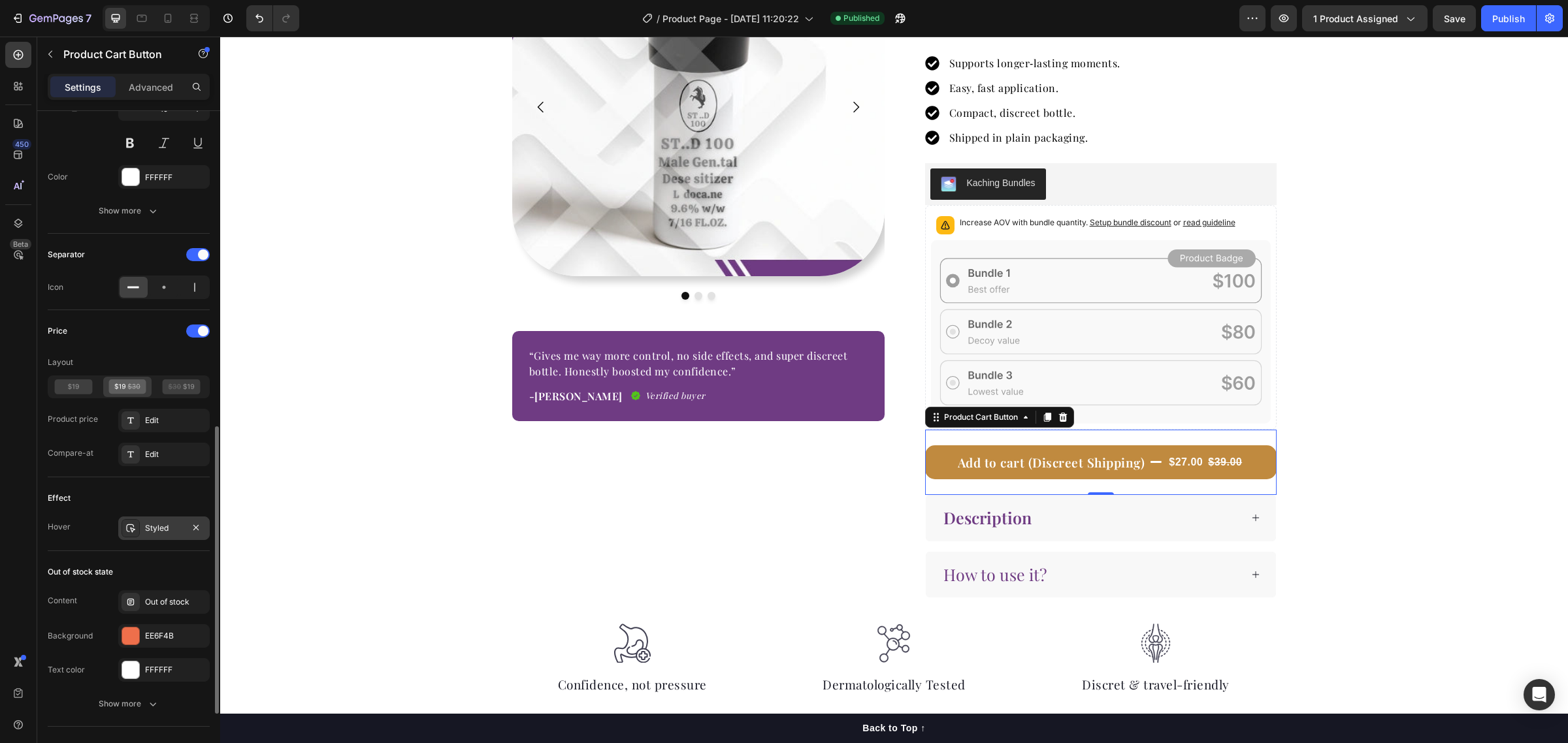
click at [162, 530] on div "Styled" at bounding box center [164, 528] width 38 height 12
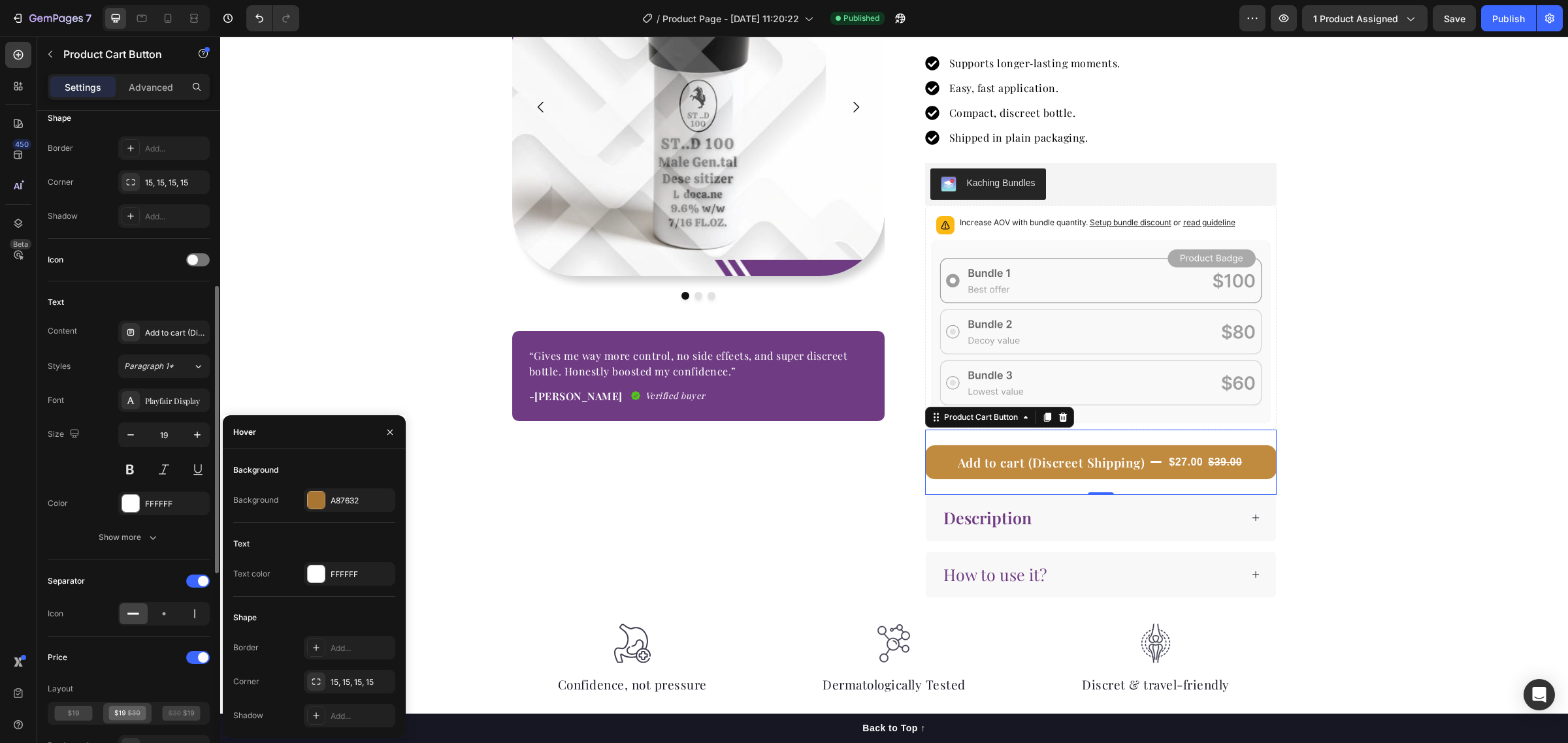
scroll to position [326, 0]
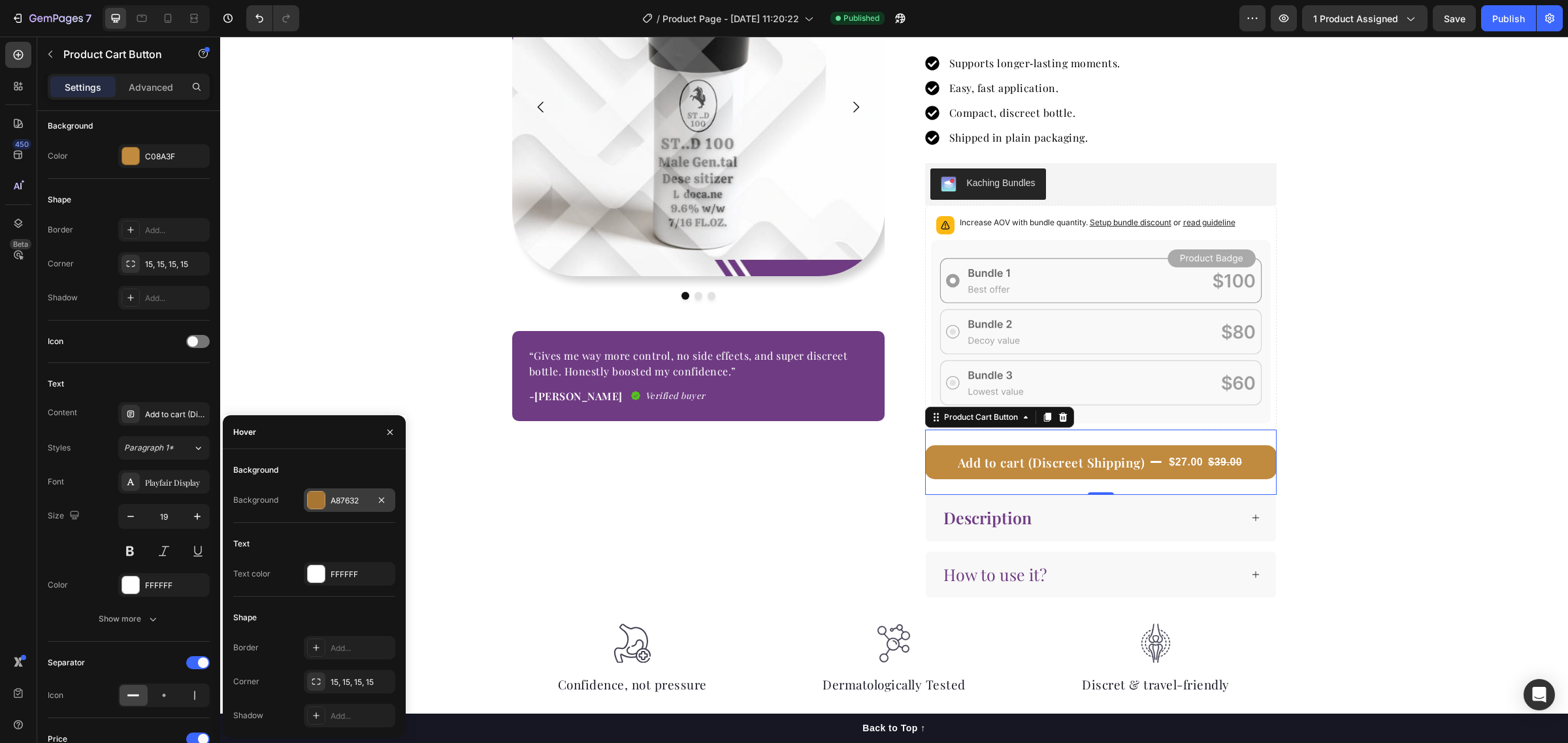
click at [327, 504] on div "A87632" at bounding box center [350, 500] width 92 height 23
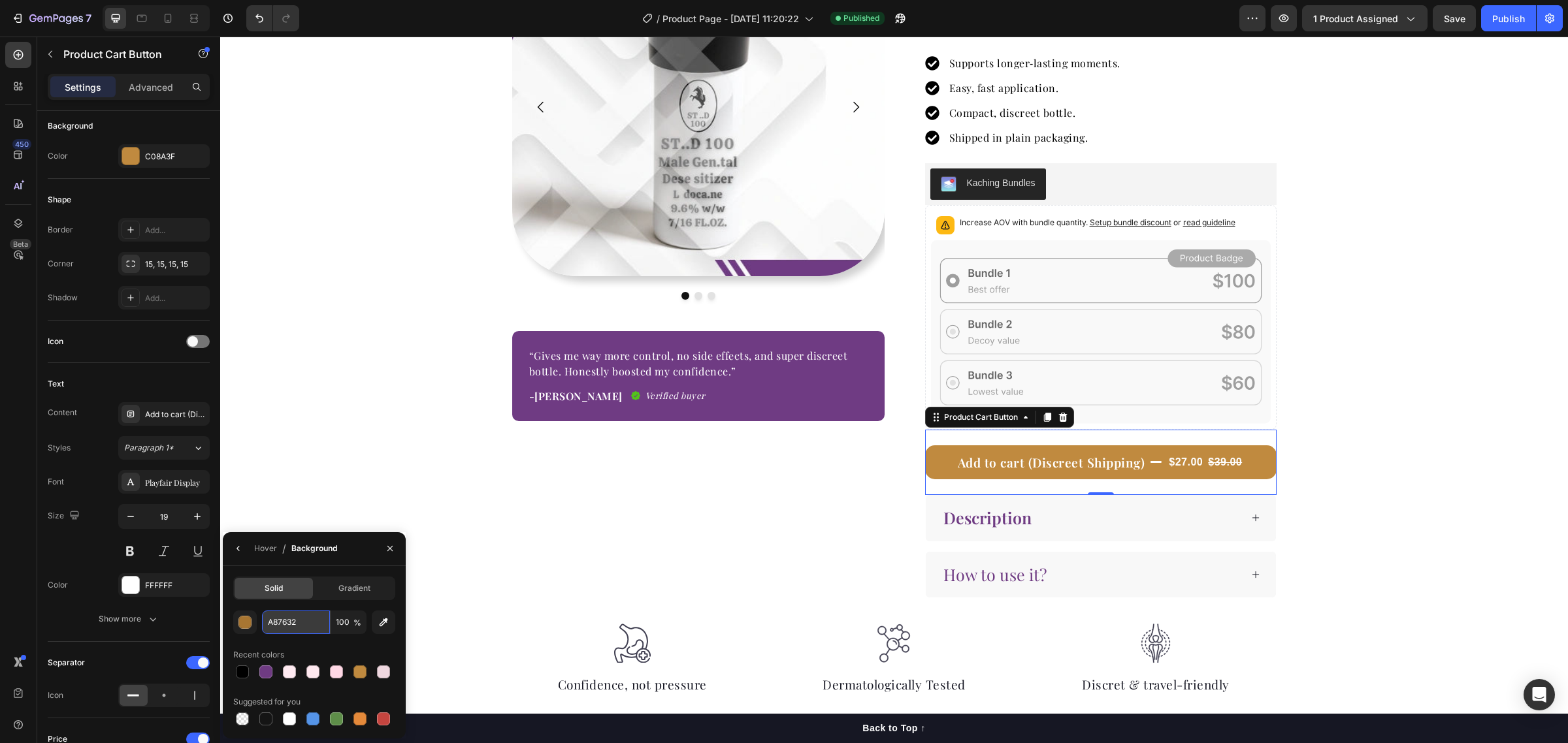
click at [292, 619] on input "A87632" at bounding box center [296, 622] width 68 height 23
click at [1362, 445] on div "Image Image Image Carousel “Gives me way more control, no side effects, and sup…" at bounding box center [894, 251] width 1348 height 694
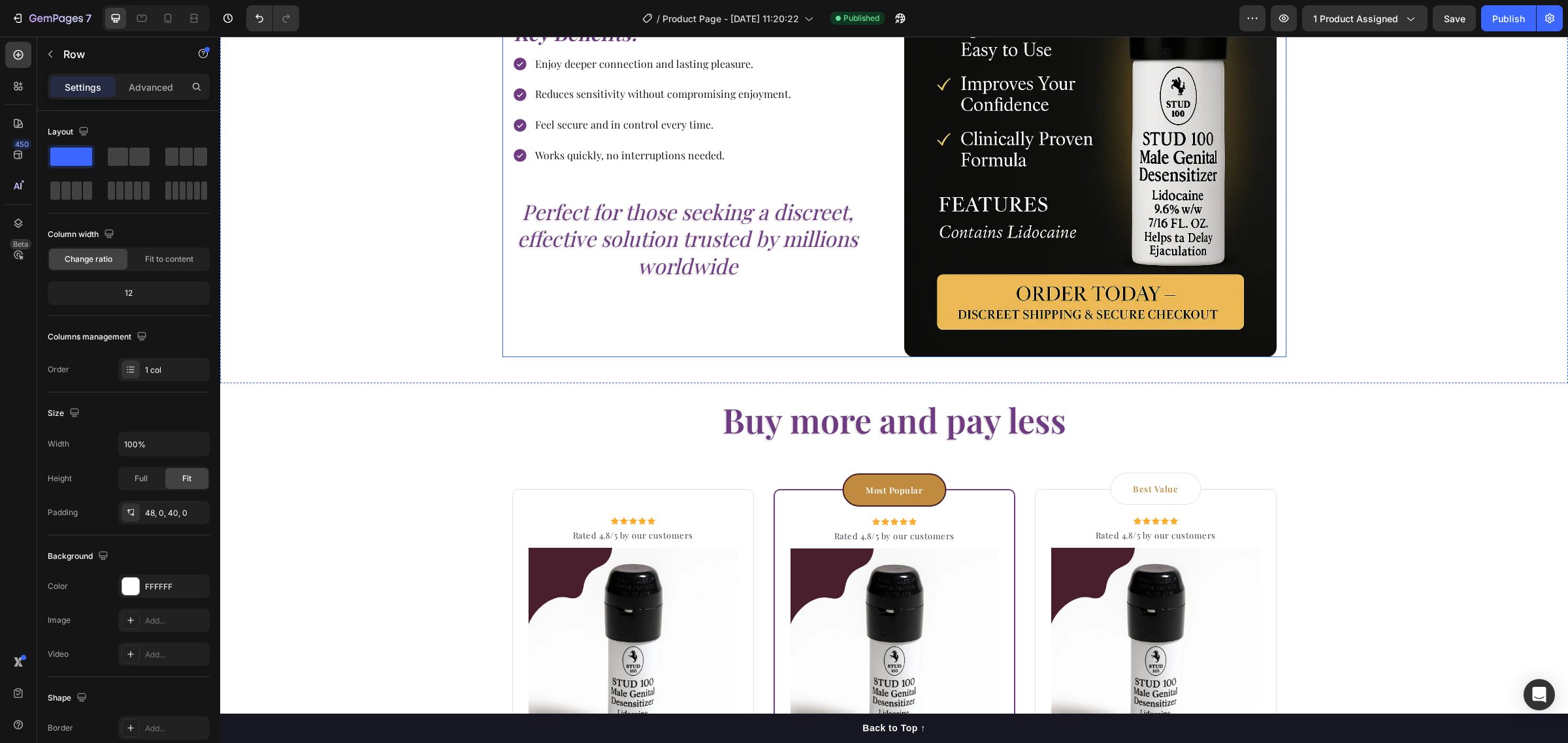
scroll to position [2025, 0]
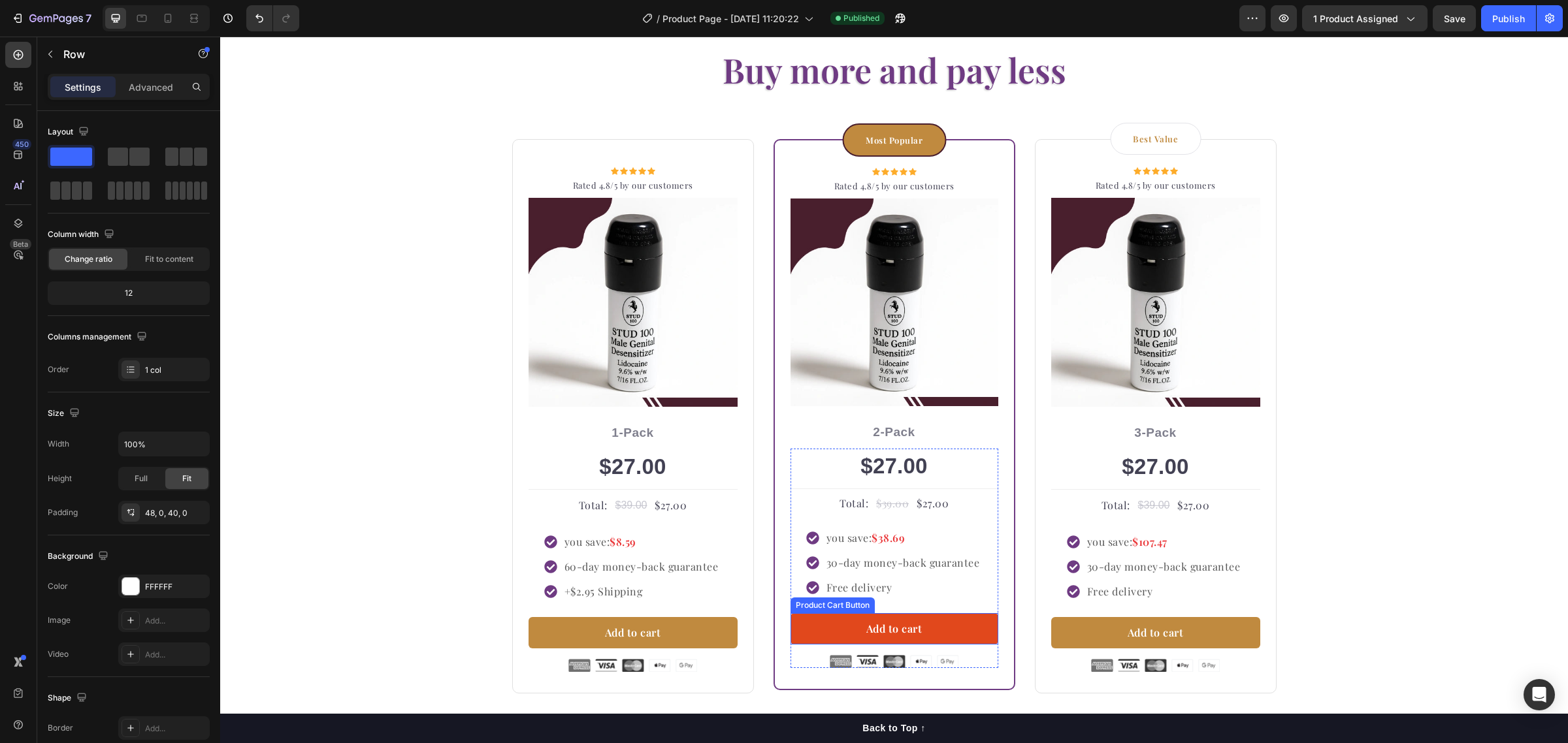
click at [821, 625] on button "Add to cart" at bounding box center [895, 629] width 208 height 31
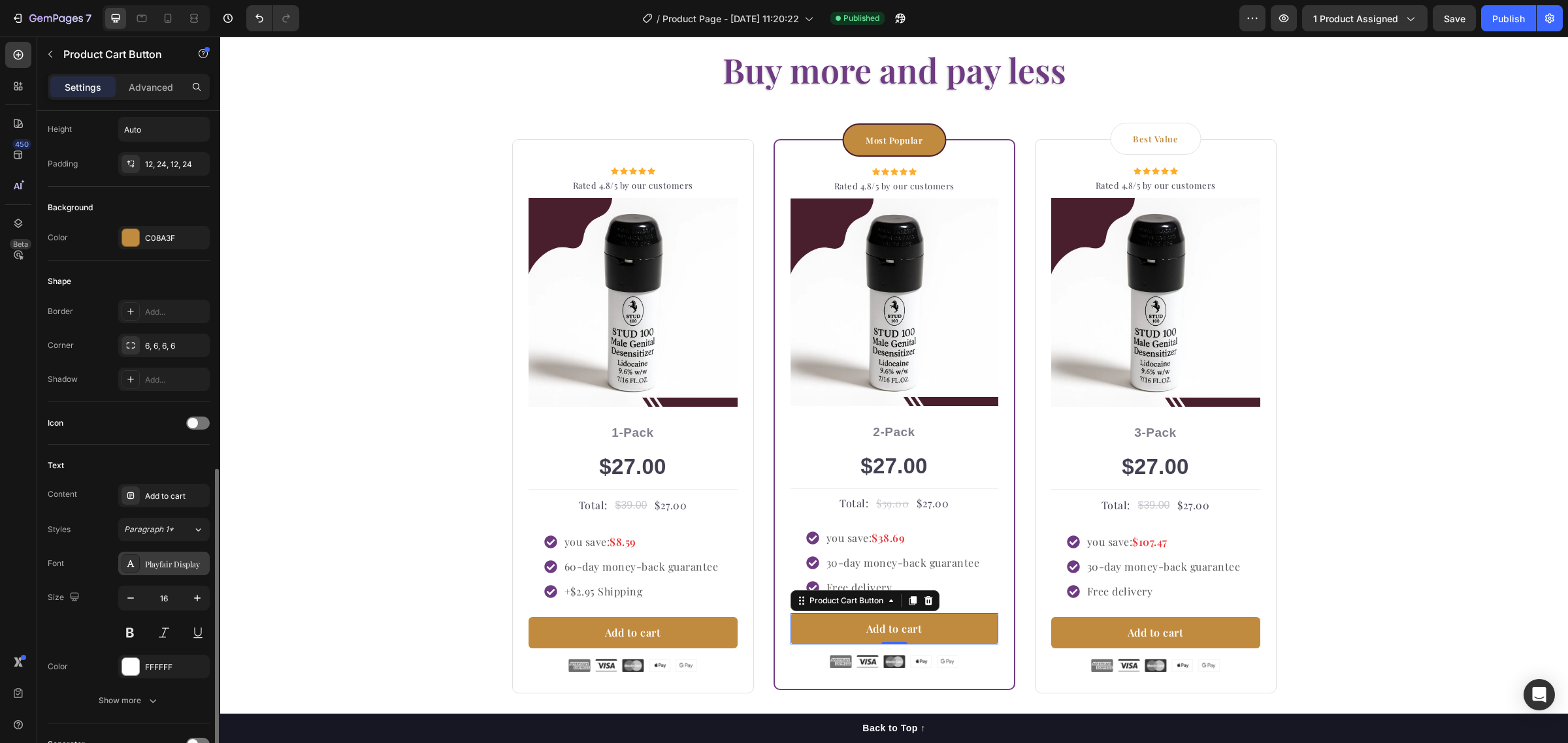
scroll to position [408, 0]
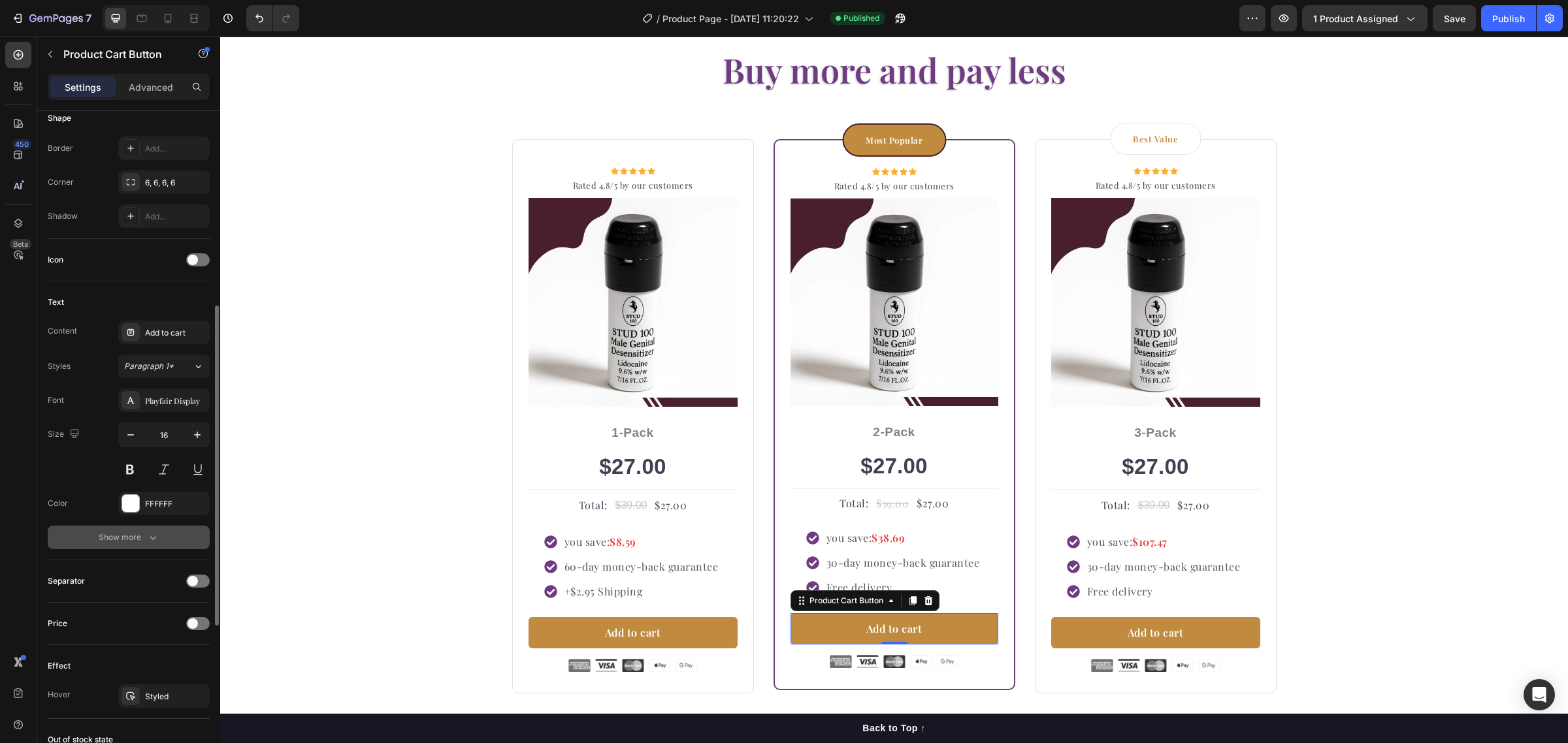
click at [151, 540] on icon "button" at bounding box center [153, 538] width 7 height 4
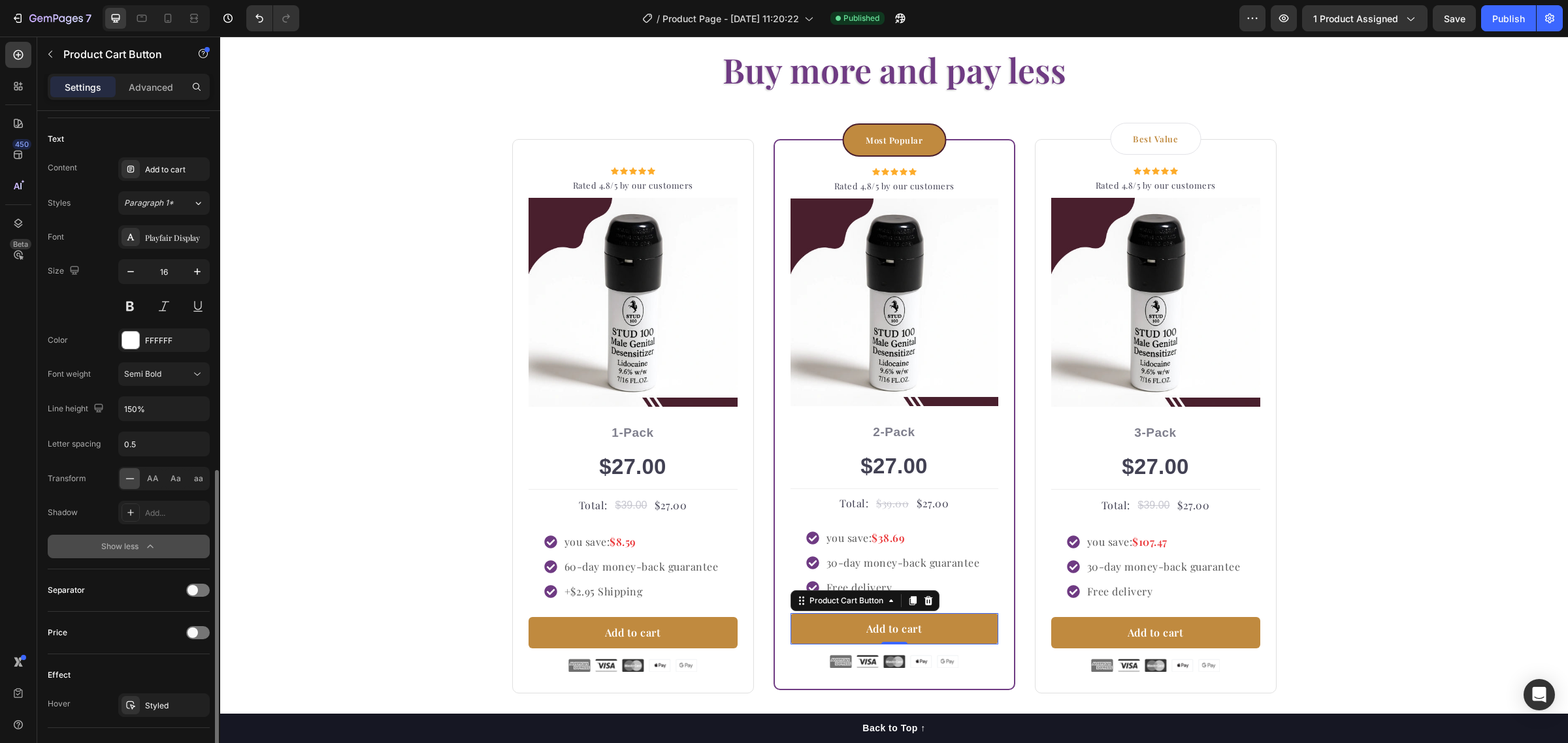
scroll to position [735, 0]
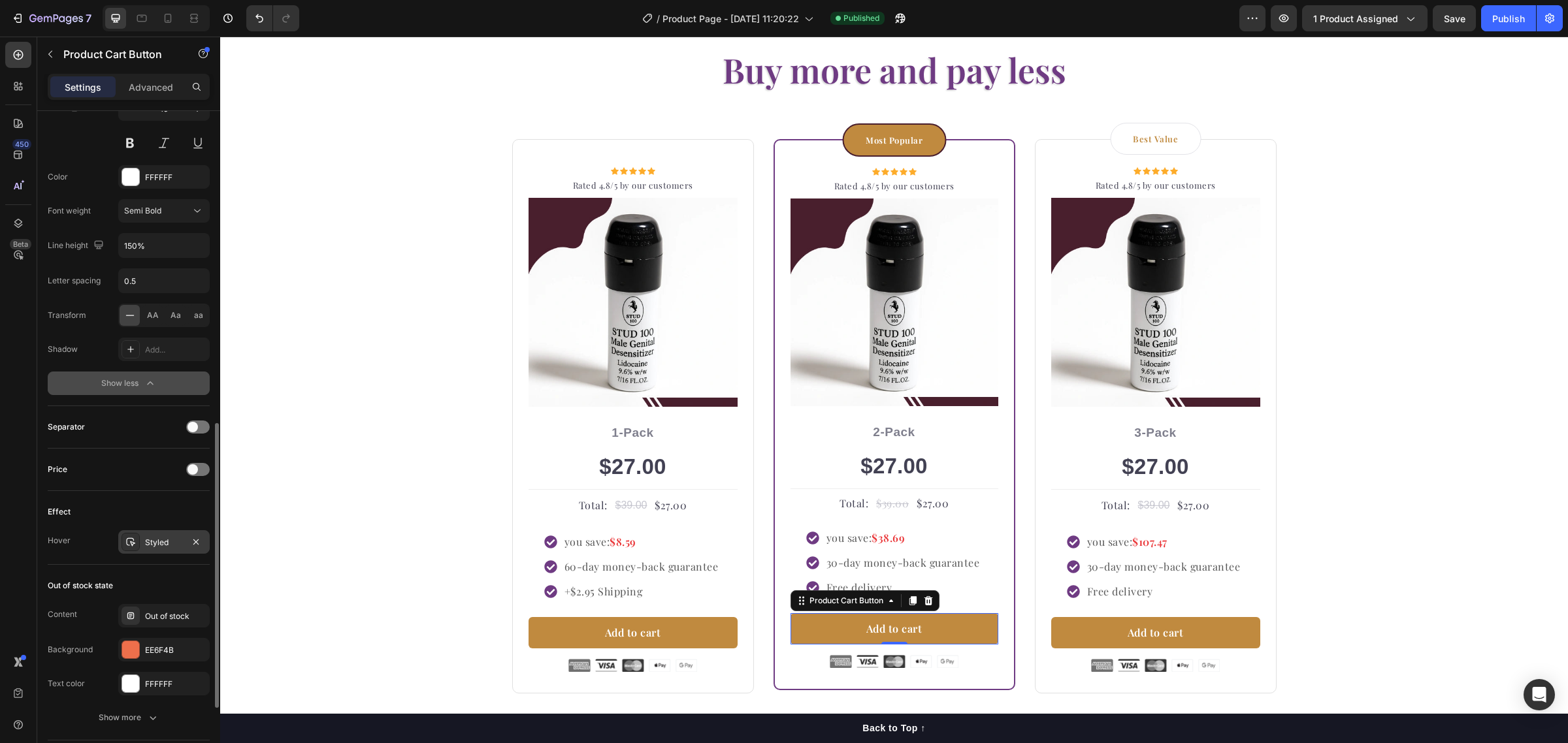
click at [154, 552] on div "Styled" at bounding box center [164, 542] width 92 height 23
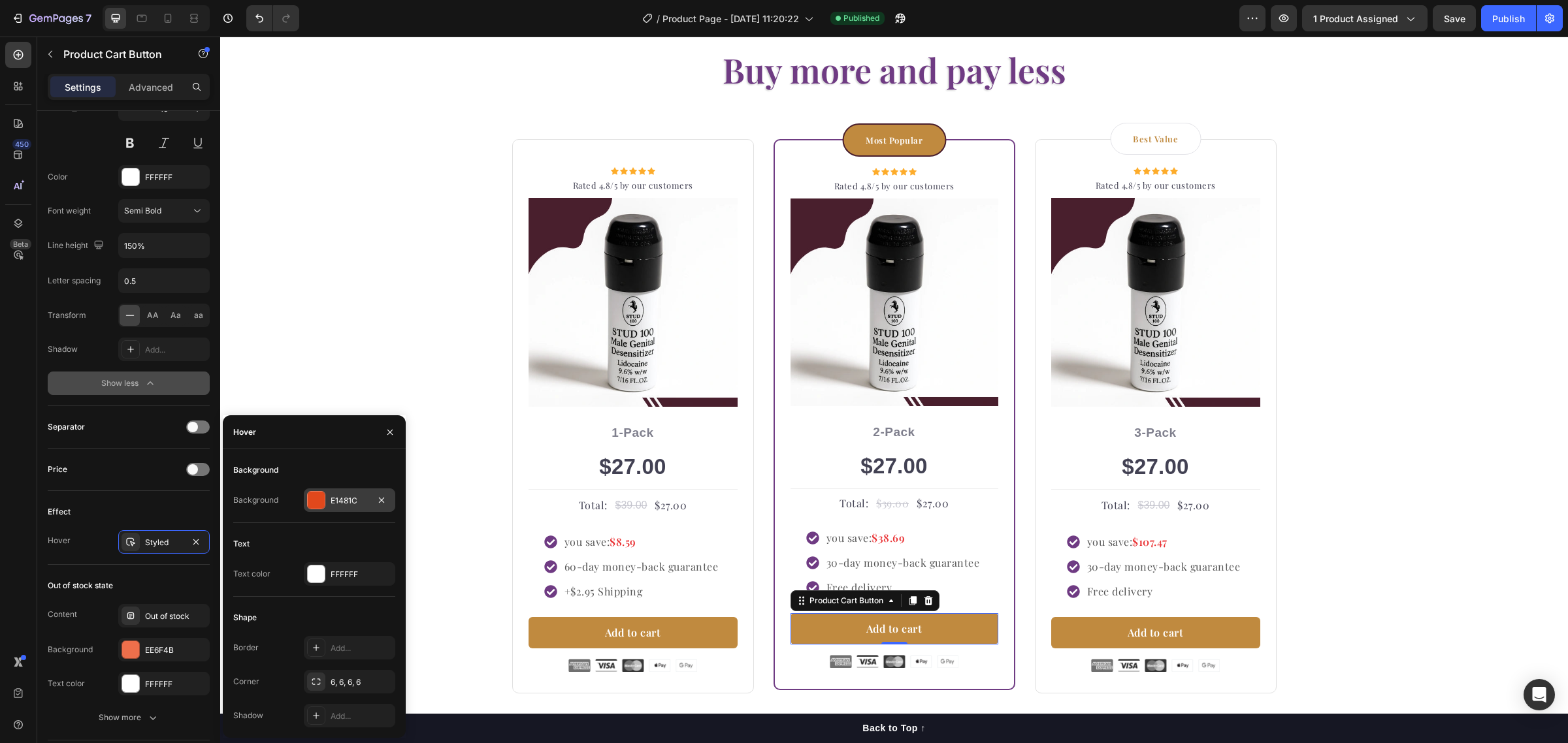
click at [361, 498] on div "E1481C" at bounding box center [349, 501] width 38 height 12
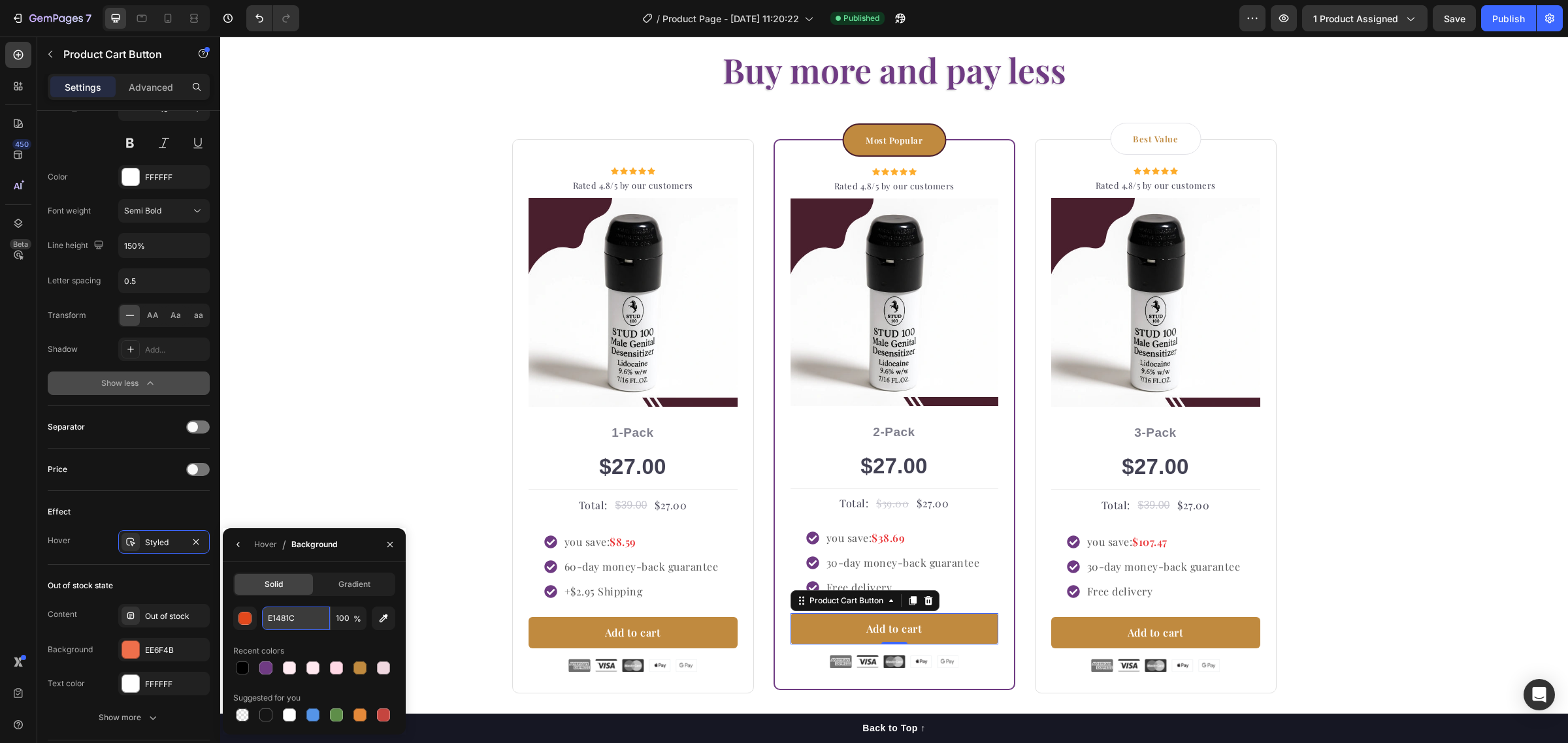
click at [294, 611] on input "E1481C" at bounding box center [296, 618] width 68 height 23
paste input "A87632"
type input "A87632"
click at [636, 634] on div "Add to cart" at bounding box center [633, 632] width 56 height 16
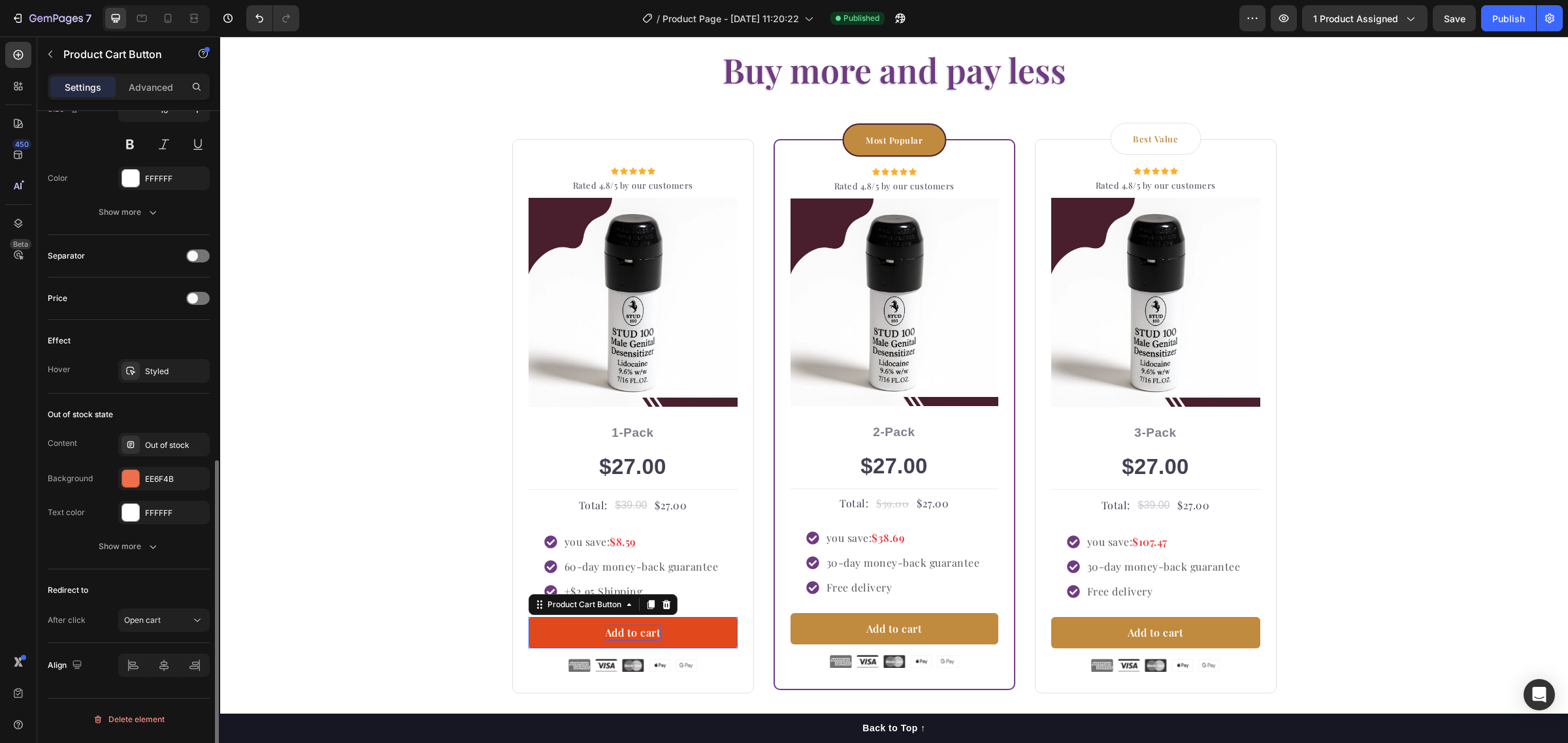
scroll to position [733, 0]
click at [366, 504] on div "Buy more and pay less Heading Row Icon Icon Icon Icon Icon Icon List Hoz Rated …" at bounding box center [894, 370] width 1328 height 647
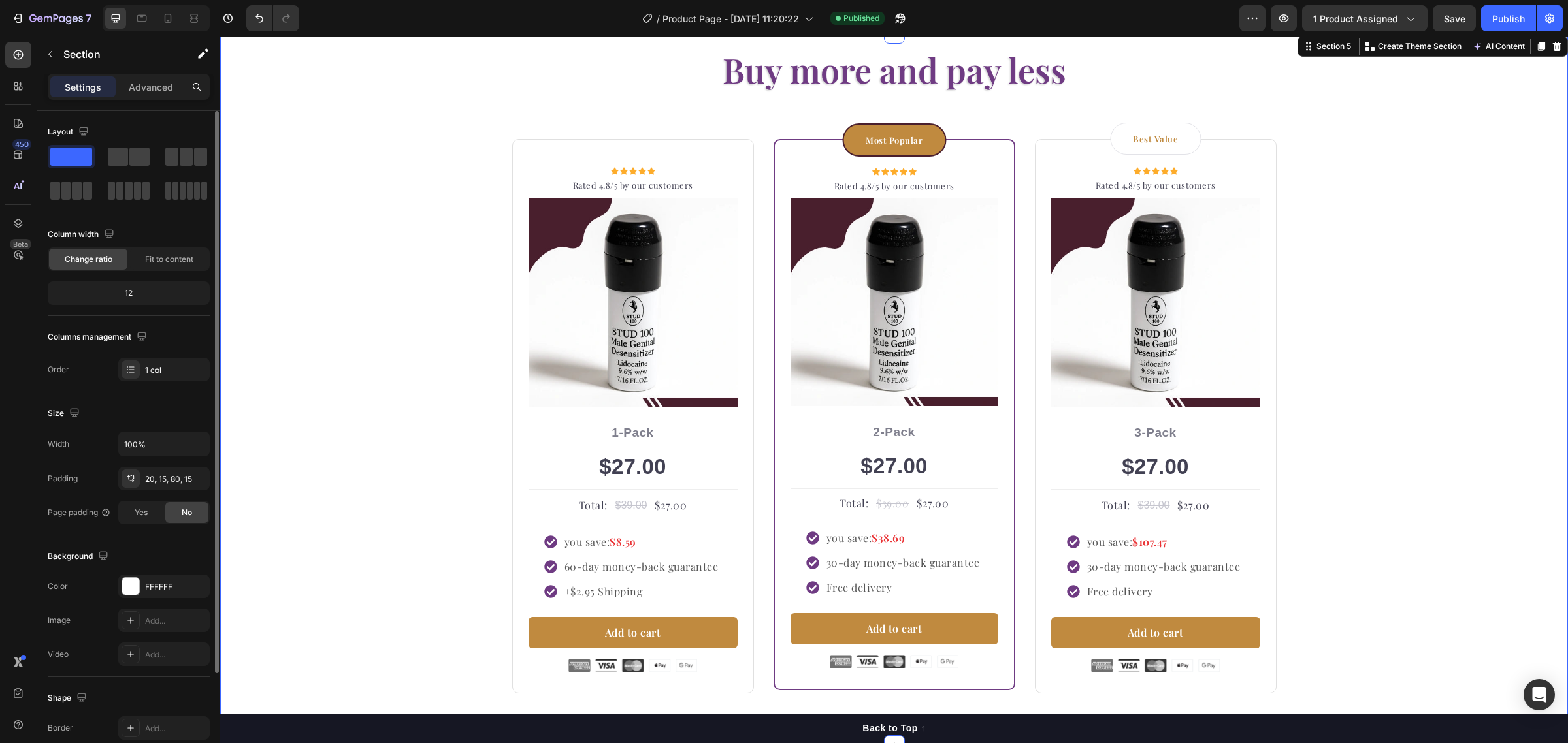
scroll to position [0, 0]
click at [693, 625] on button "Add to cart" at bounding box center [632, 633] width 209 height 31
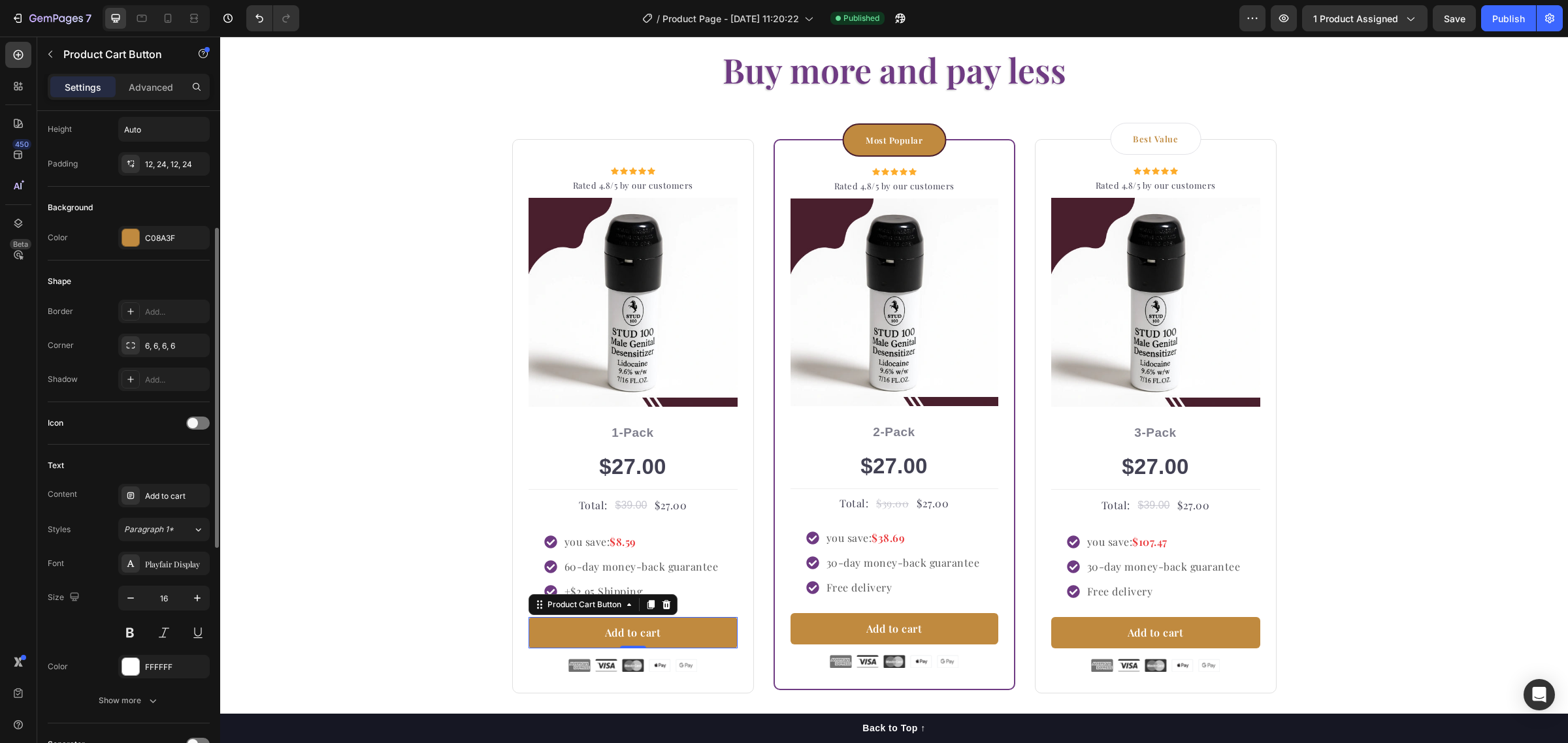
scroll to position [571, 0]
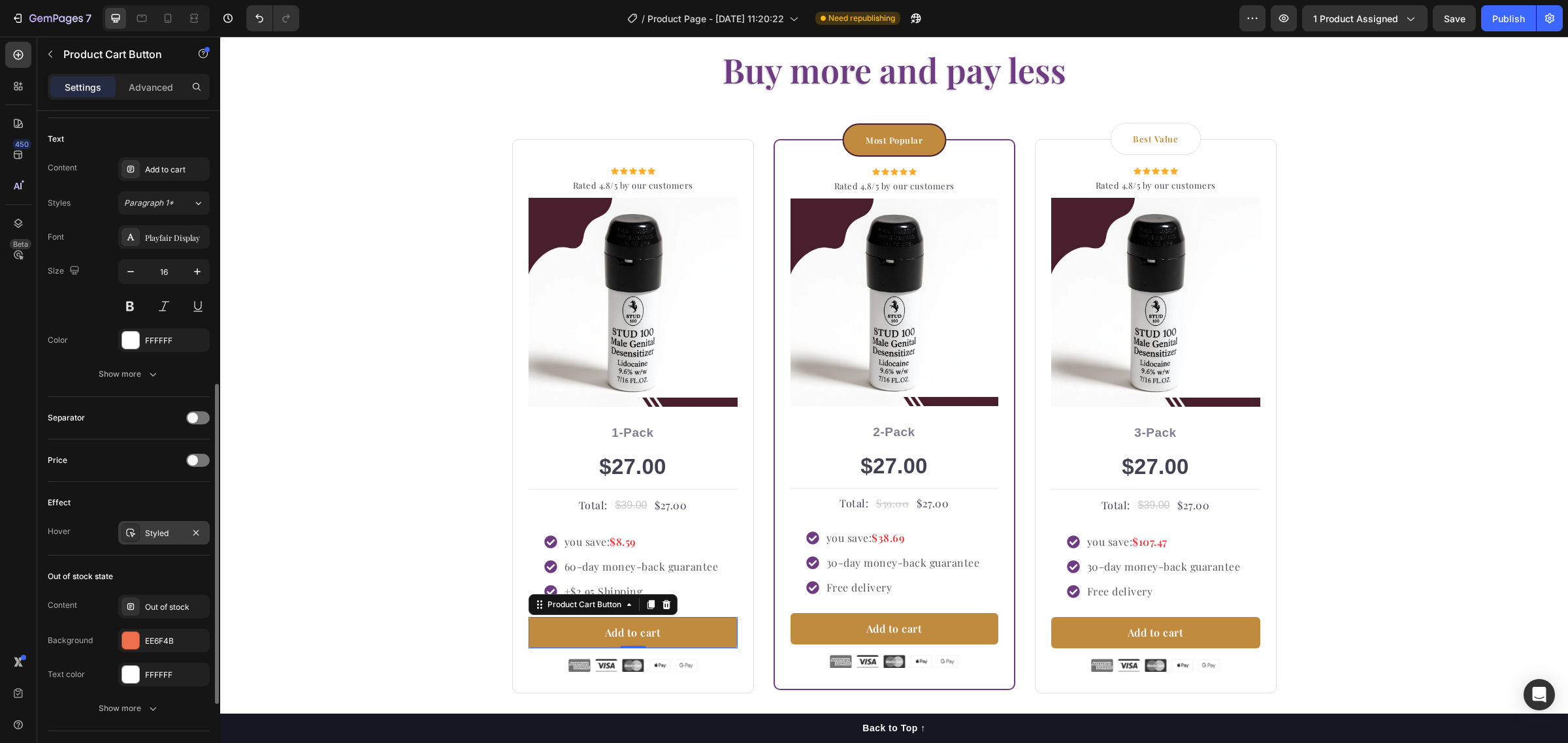
click at [160, 538] on div "Styled" at bounding box center [164, 533] width 38 height 12
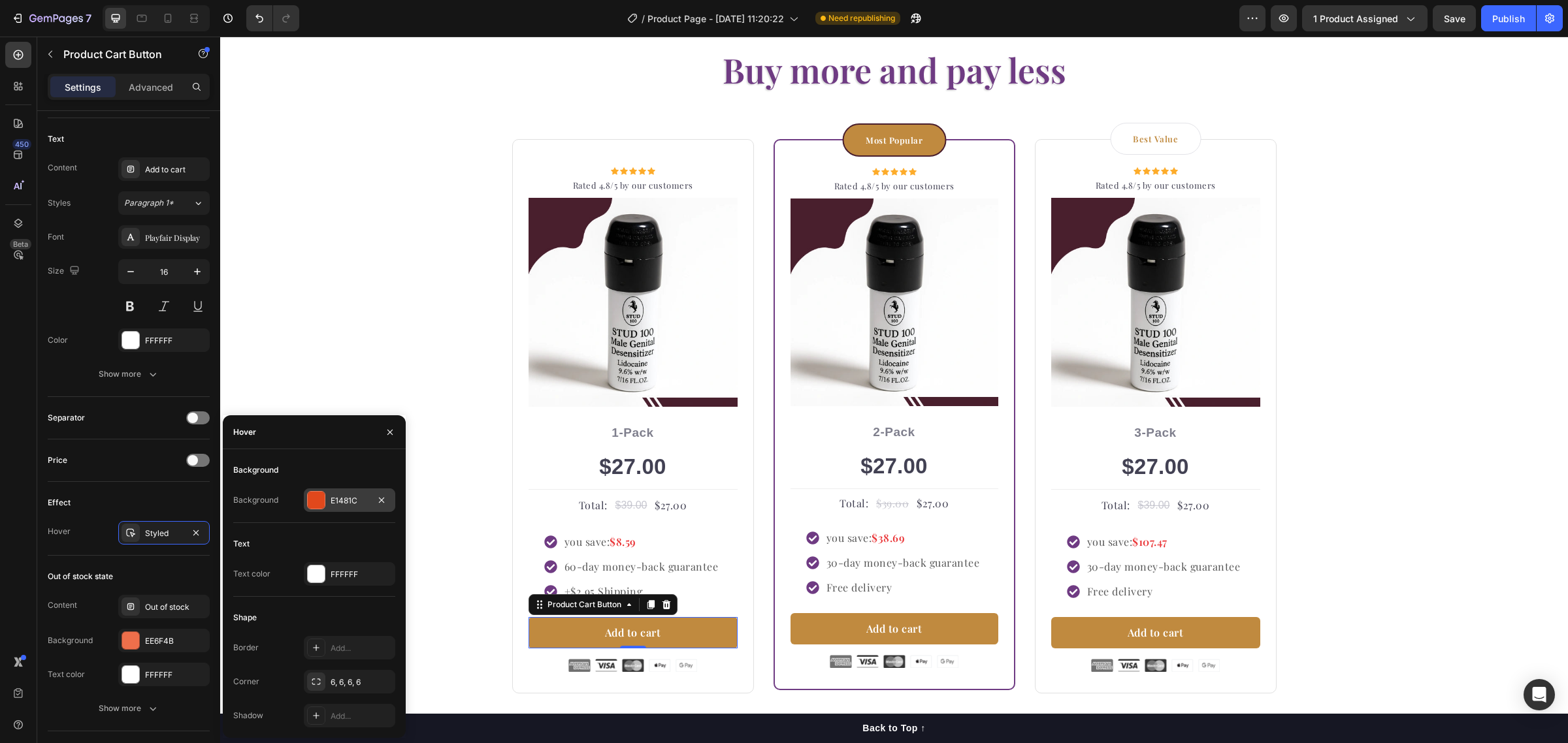
click at [337, 501] on div "E1481C" at bounding box center [349, 501] width 38 height 12
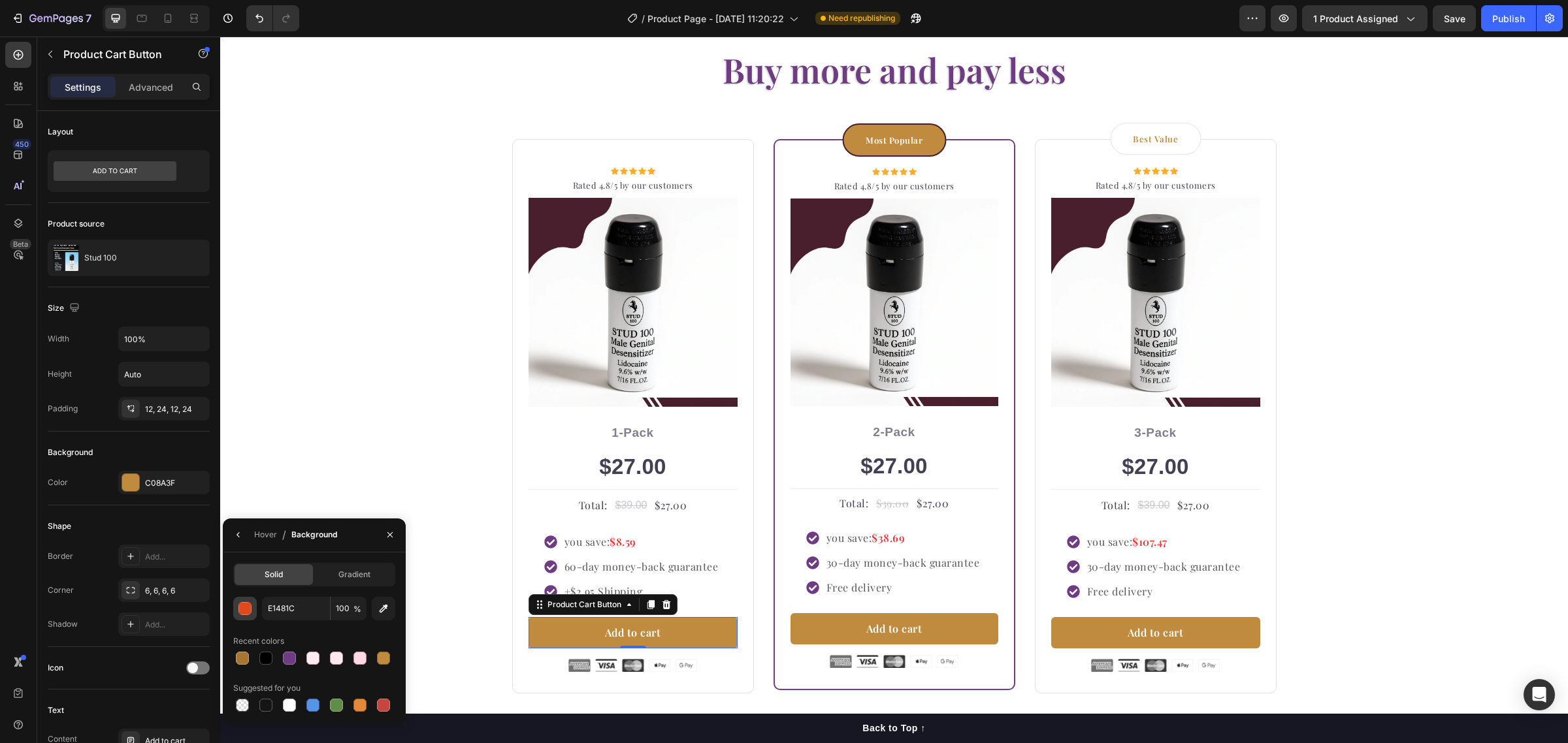
scroll to position [571, 0]
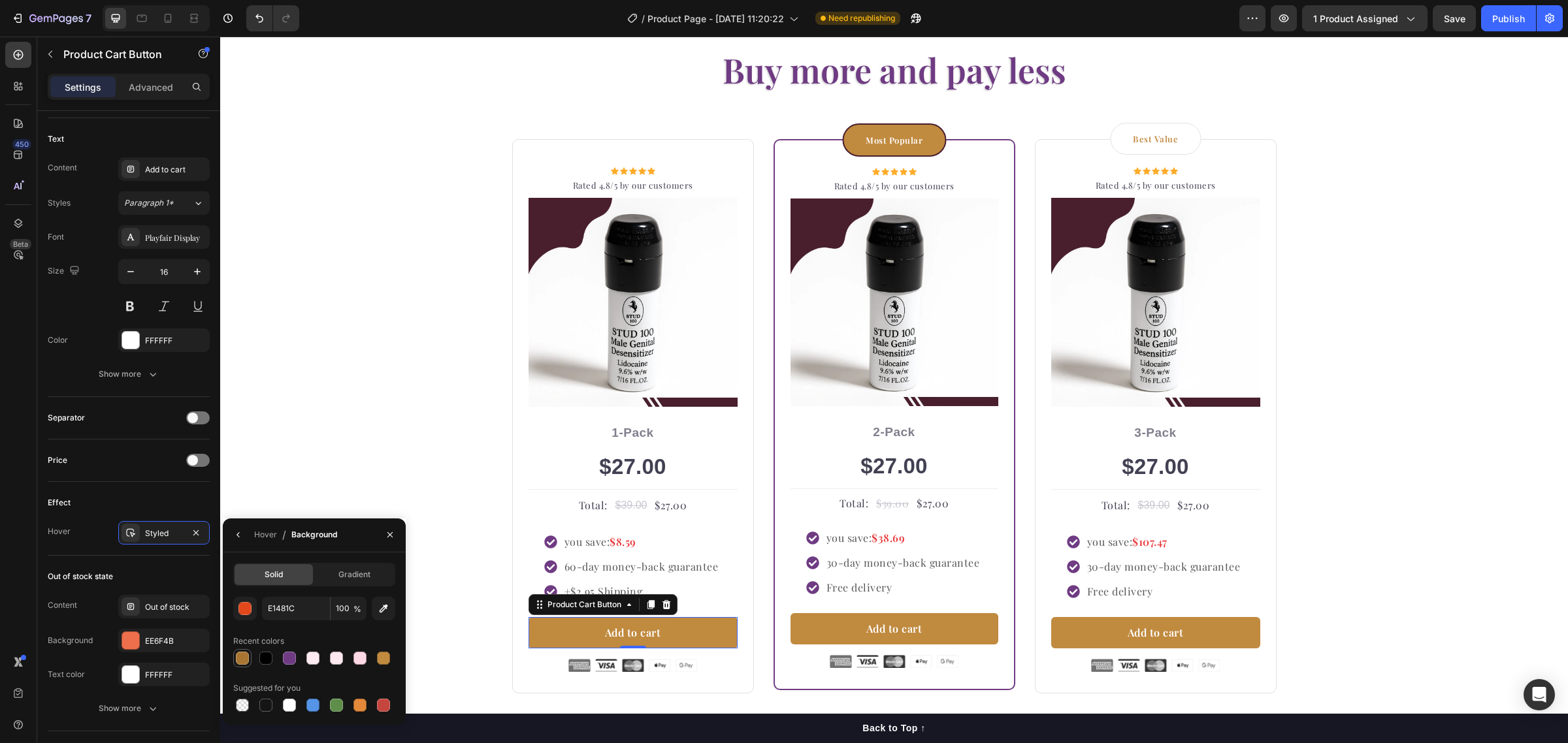
click at [238, 657] on div at bounding box center [242, 658] width 13 height 13
type input "A87632"
click at [335, 467] on div "Buy more and pay less Heading Row Icon Icon Icon Icon Icon Icon List Hoz Rated …" at bounding box center [894, 370] width 1328 height 647
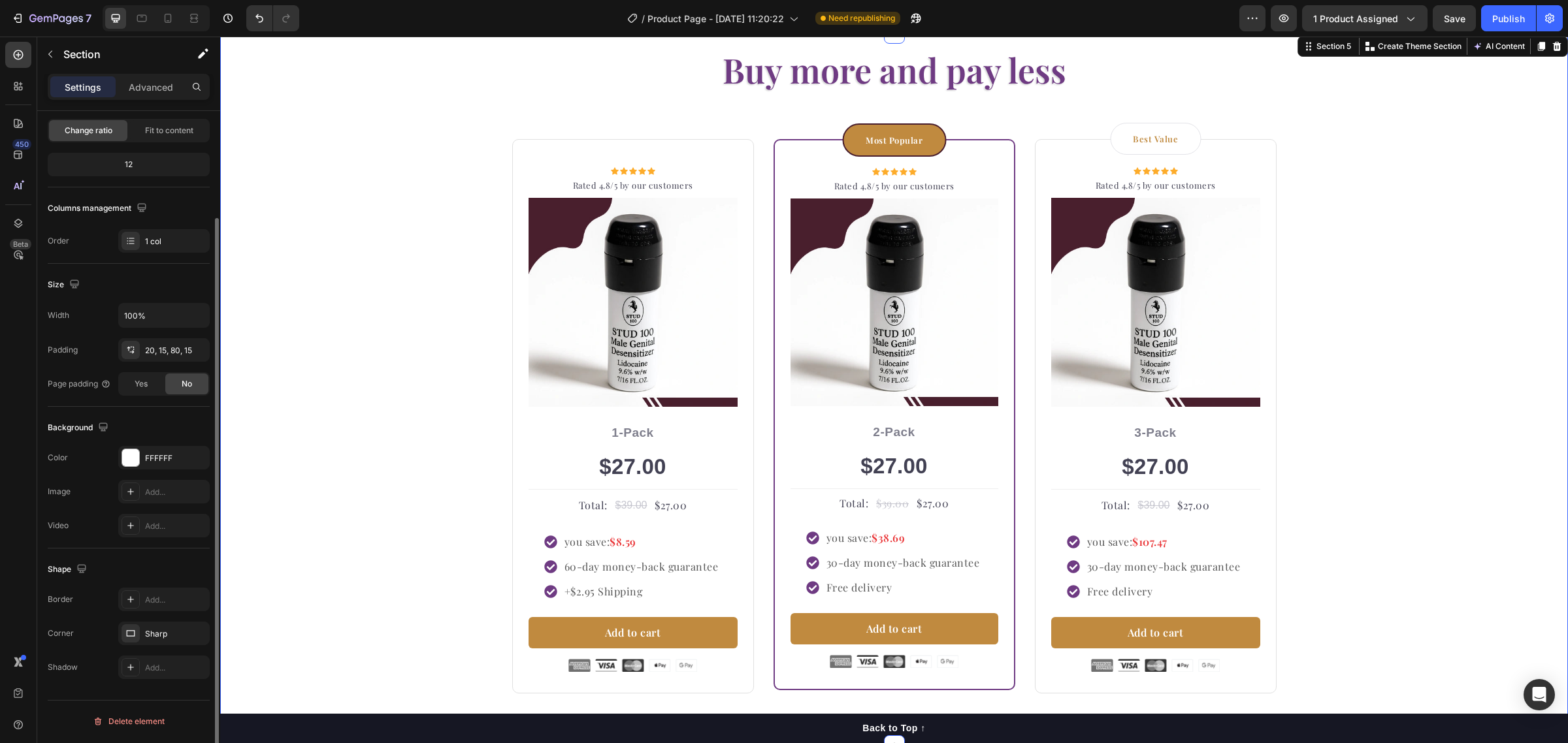
scroll to position [0, 0]
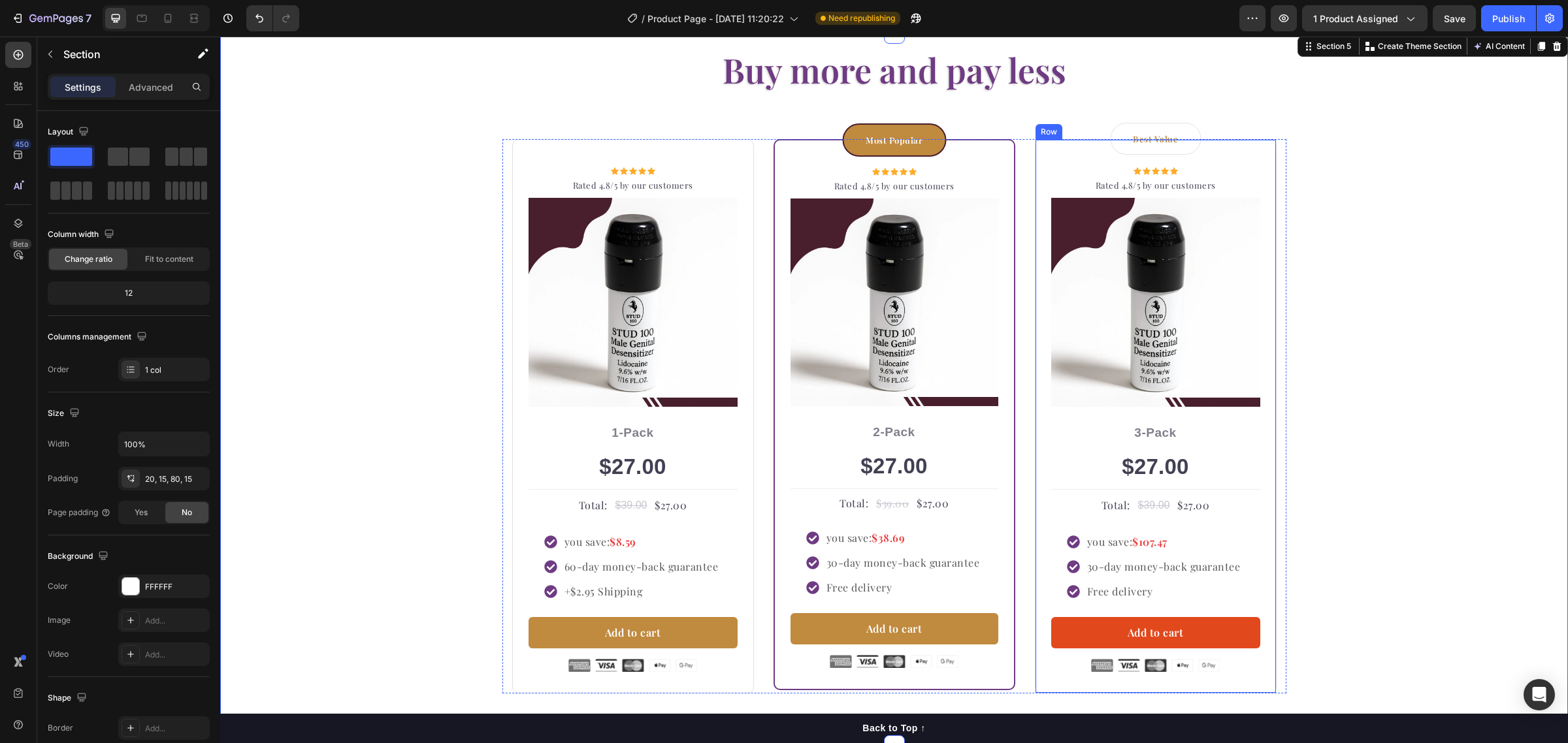
click at [1095, 631] on button "Add to cart" at bounding box center [1155, 633] width 209 height 31
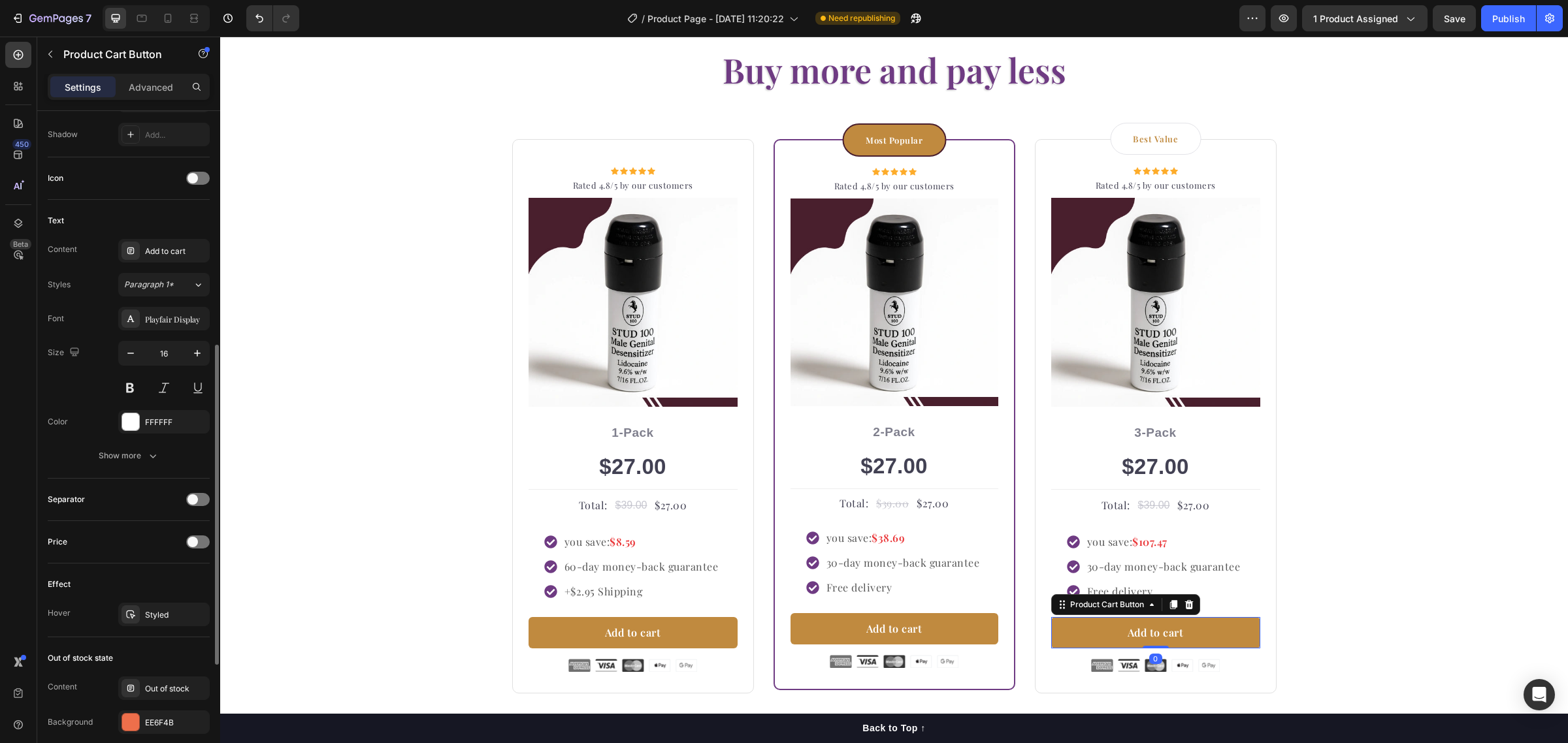
scroll to position [733, 0]
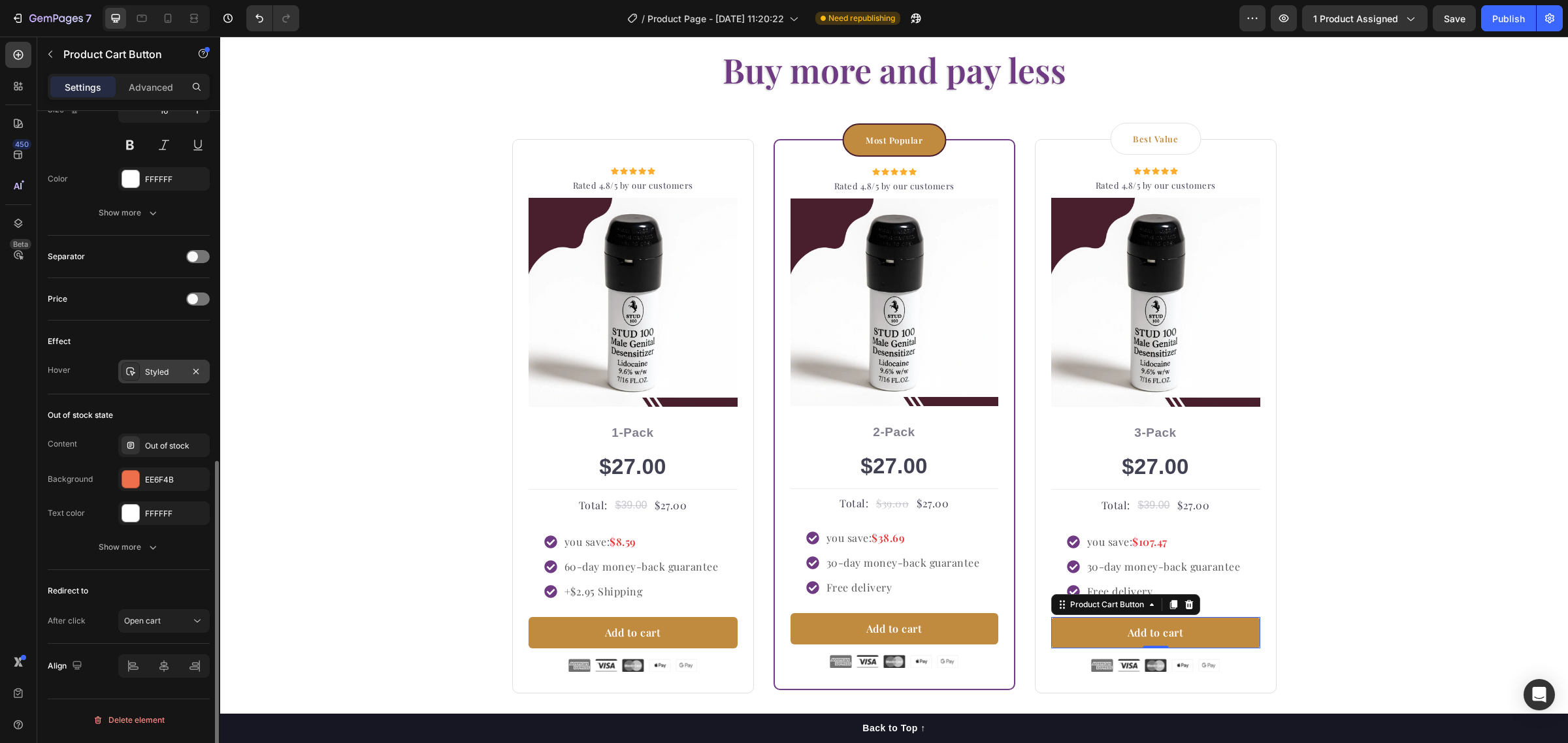
click at [155, 374] on div "Styled" at bounding box center [164, 372] width 38 height 12
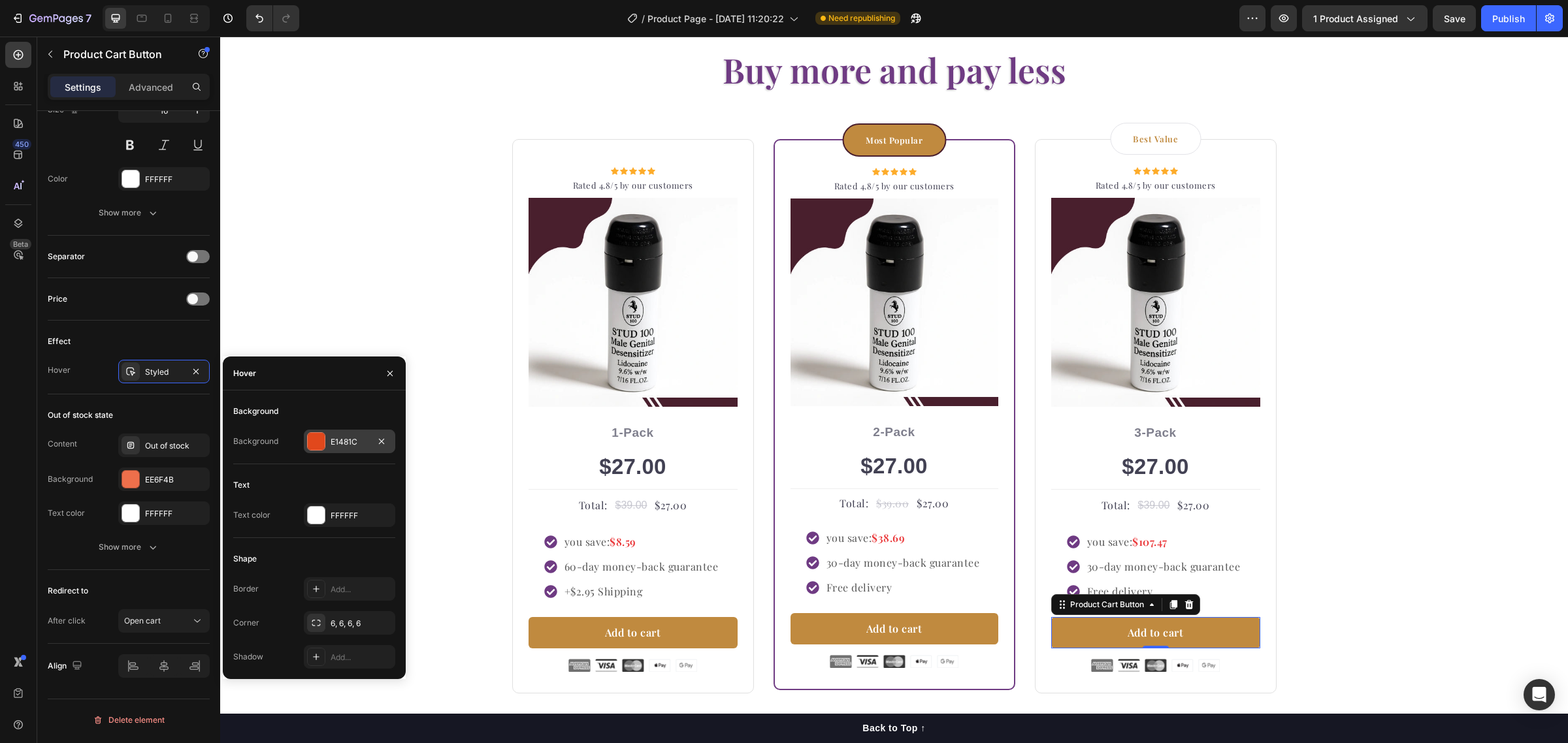
click at [355, 441] on div "E1481C" at bounding box center [349, 442] width 38 height 12
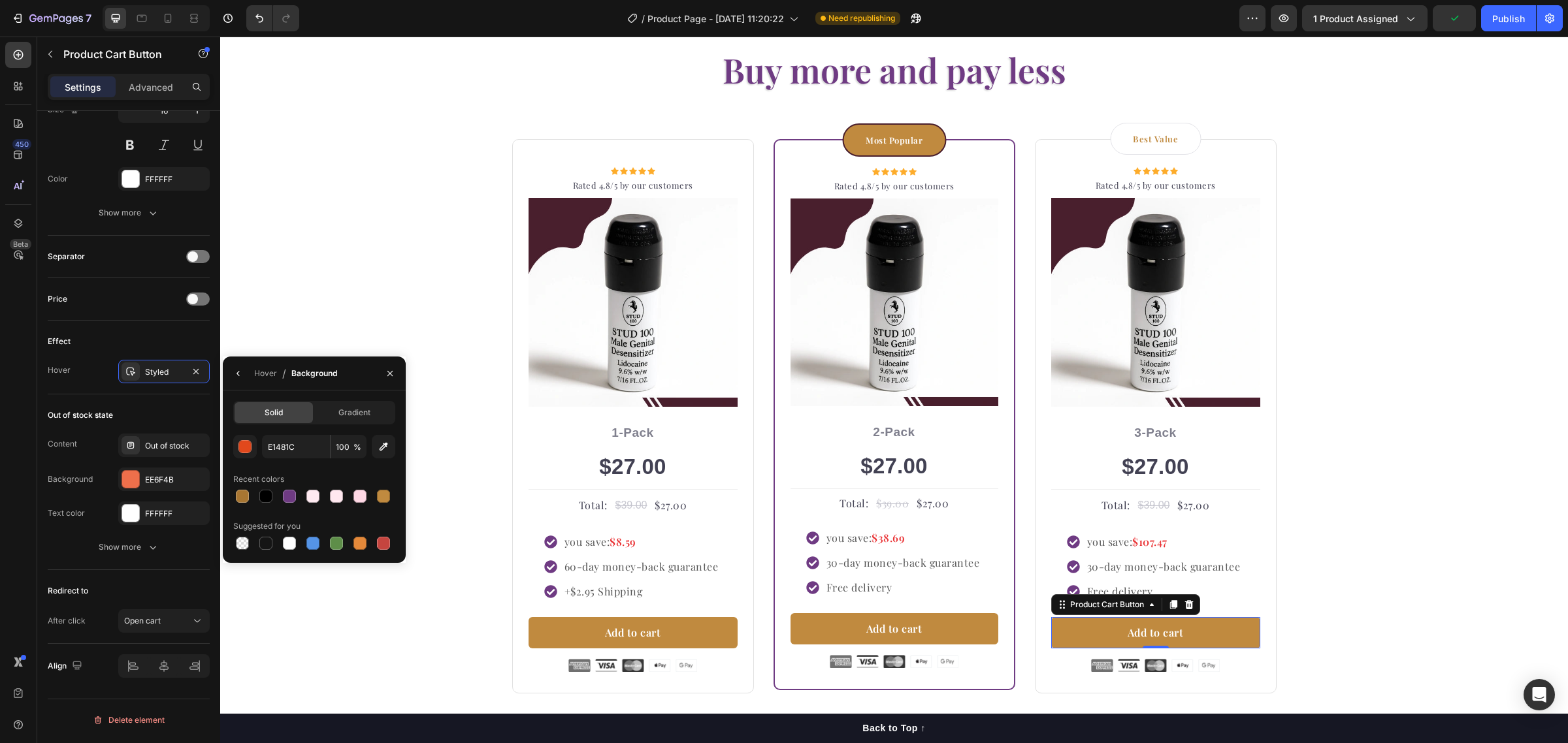
click at [240, 497] on div at bounding box center [242, 496] width 13 height 13
type input "A87632"
click at [394, 272] on div "Buy more and pay less Heading Row Icon Icon Icon Icon Icon Icon List Hoz Rated …" at bounding box center [894, 370] width 1328 height 647
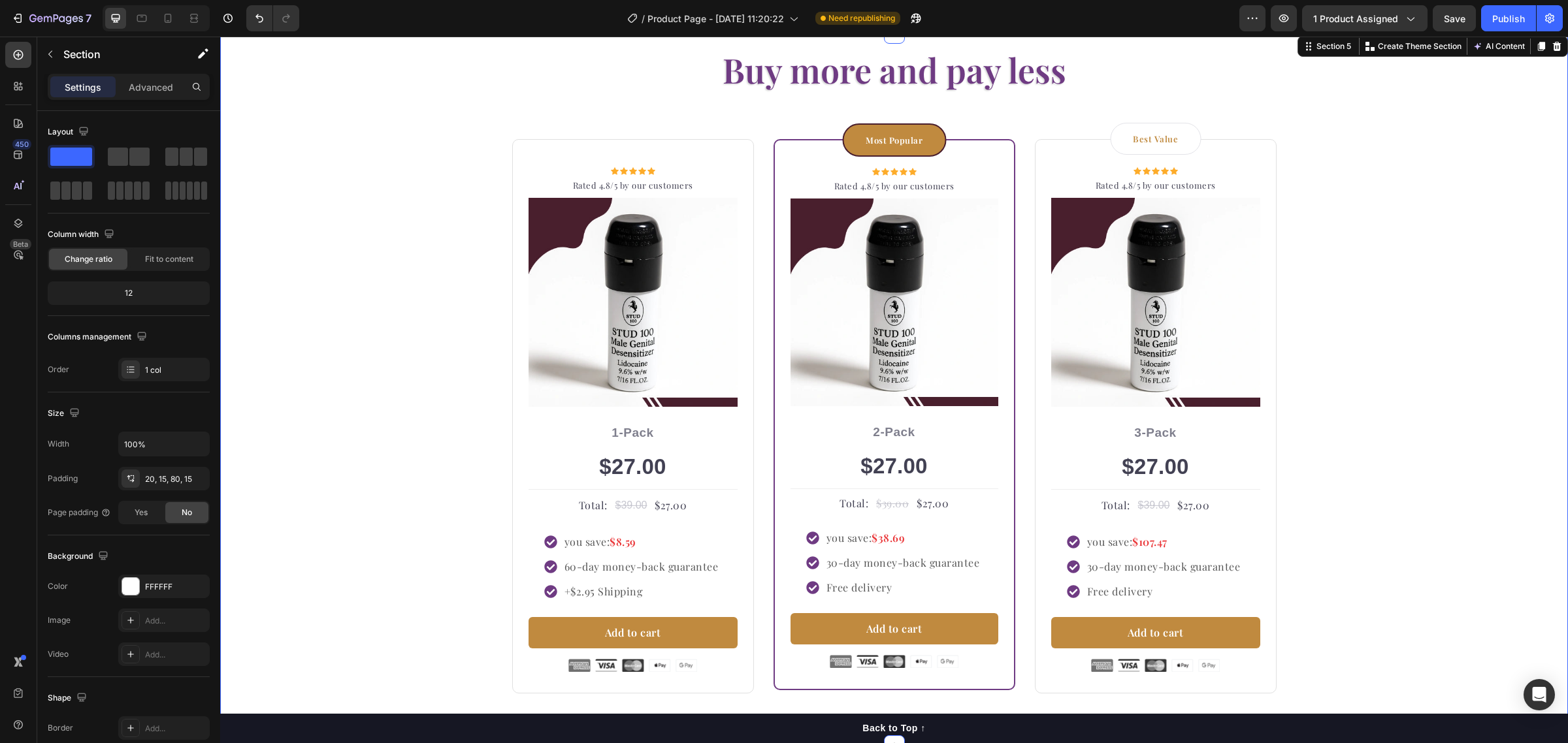
scroll to position [2434, 0]
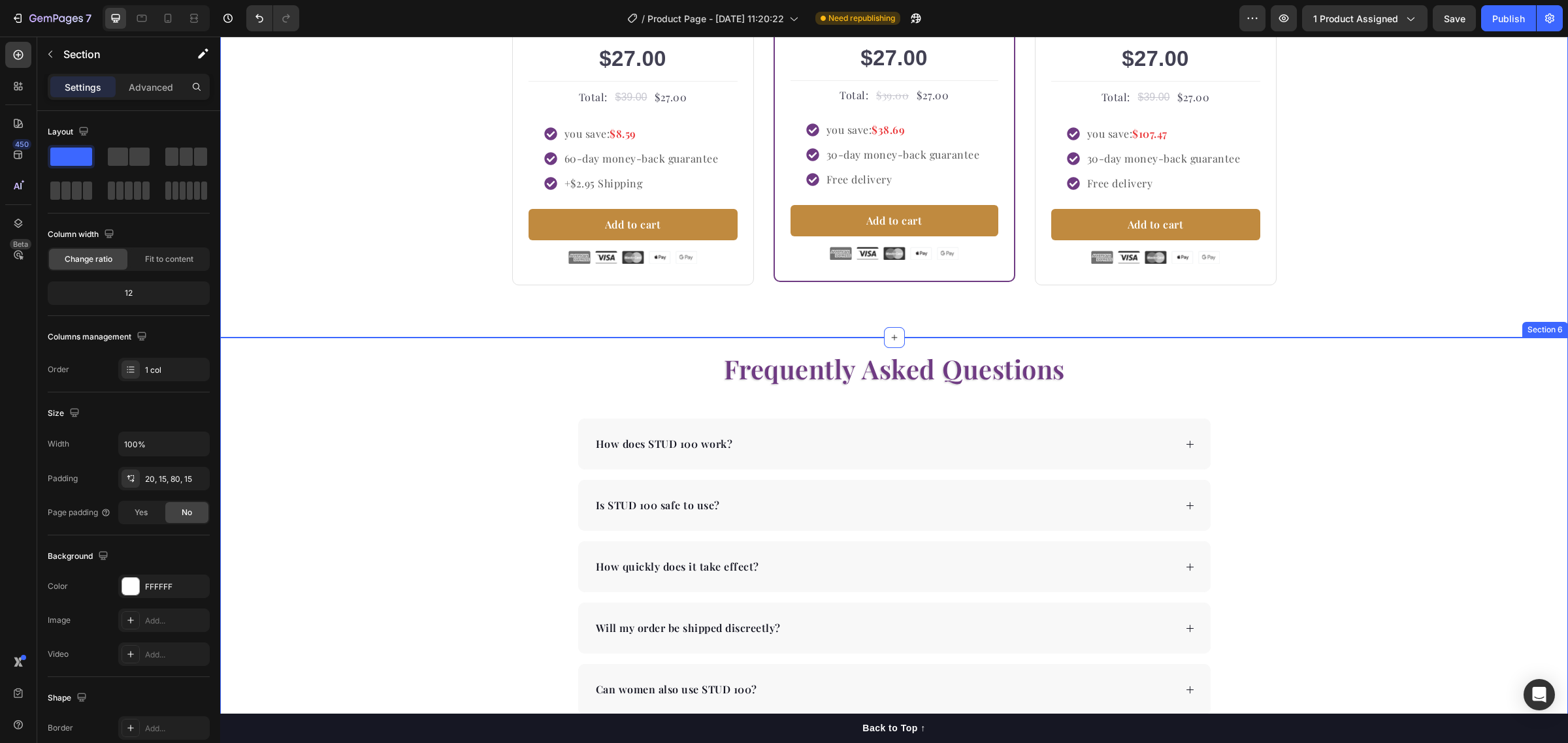
click at [1257, 497] on div "Frequently Asked Questions Heading How does STUD 100 work? Is STUD 100 safe to …" at bounding box center [894, 564] width 1348 height 426
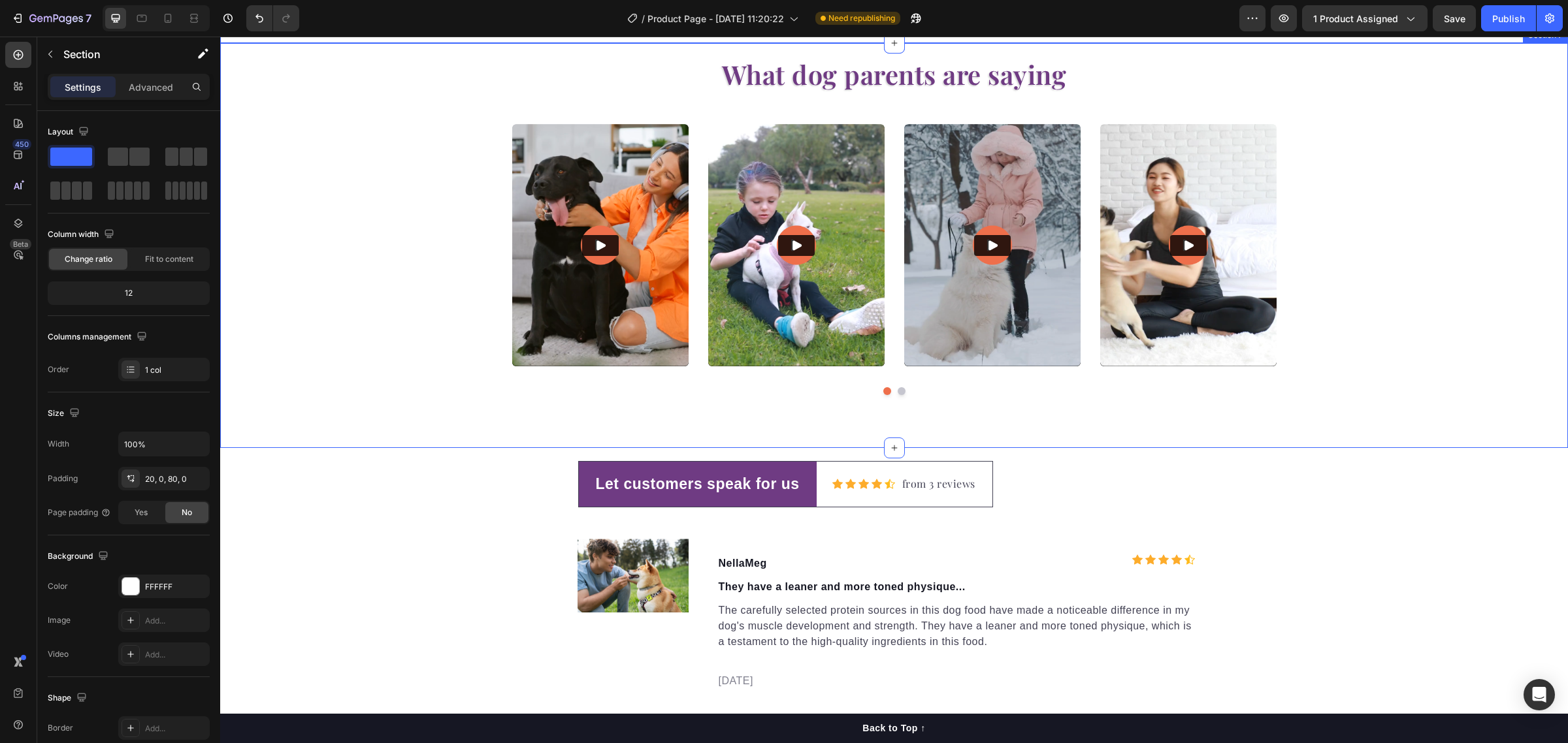
scroll to position [3250, 0]
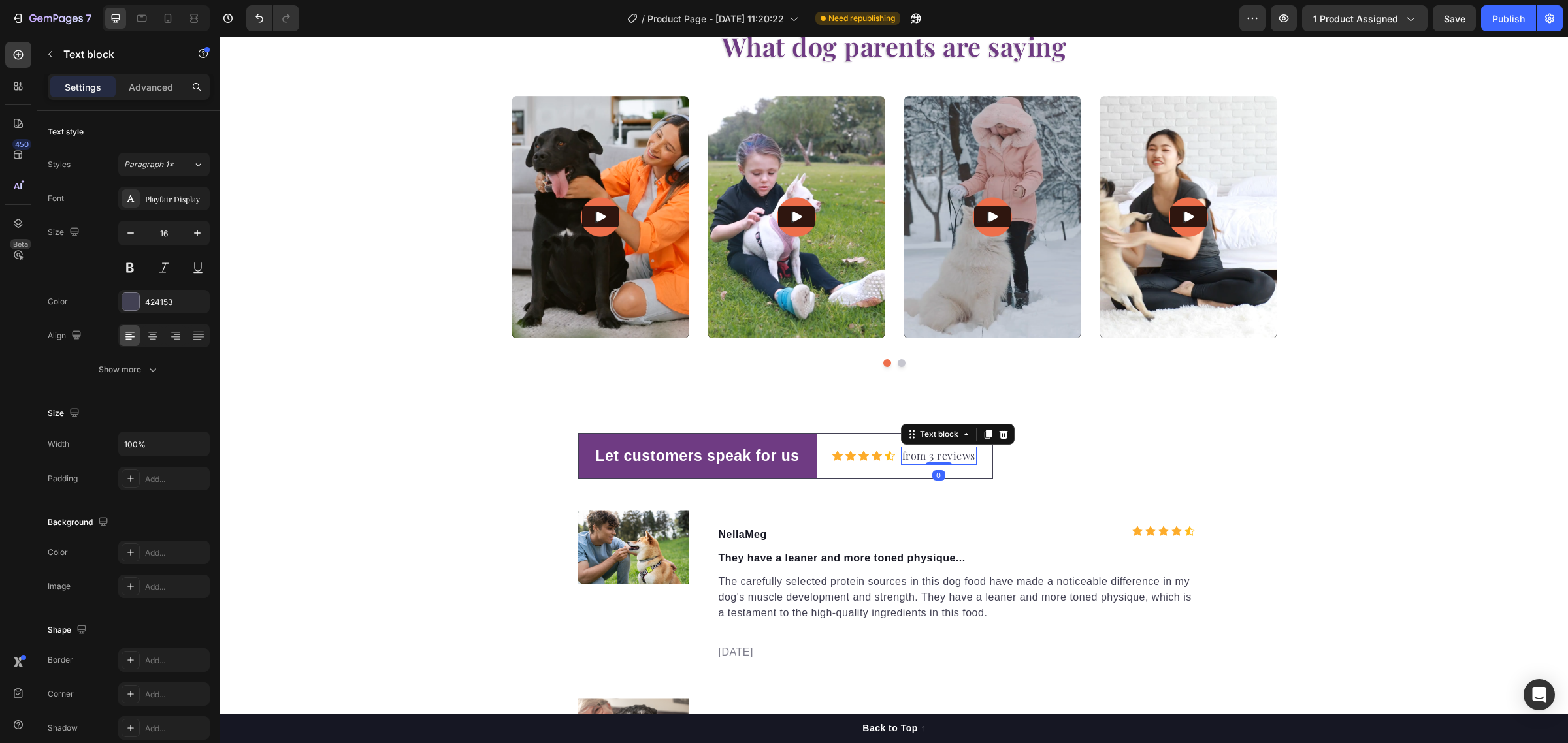
click at [928, 458] on p "from 3 reviews" at bounding box center [938, 456] width 73 height 16
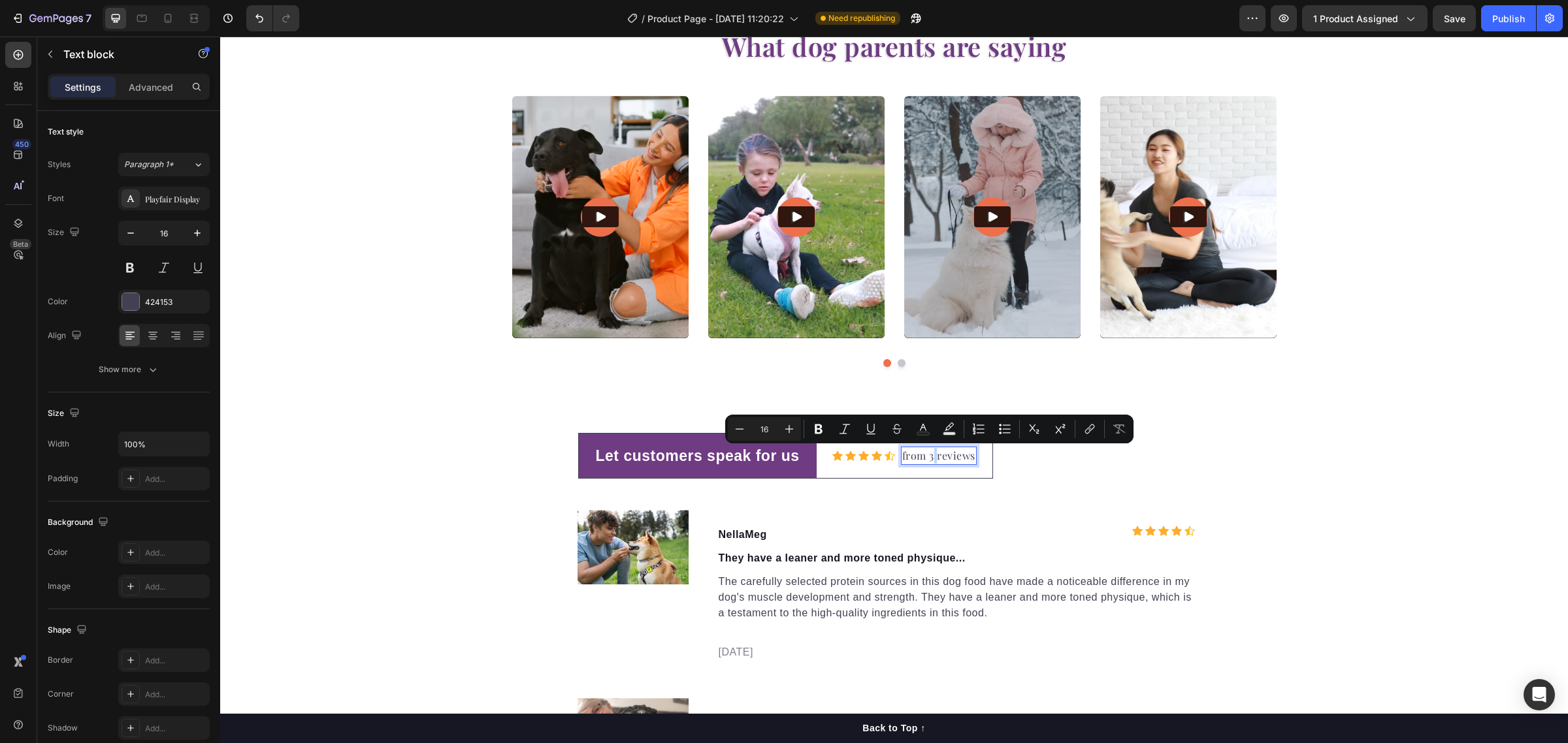
click at [926, 460] on p "from 3 reviews" at bounding box center [938, 456] width 73 height 16
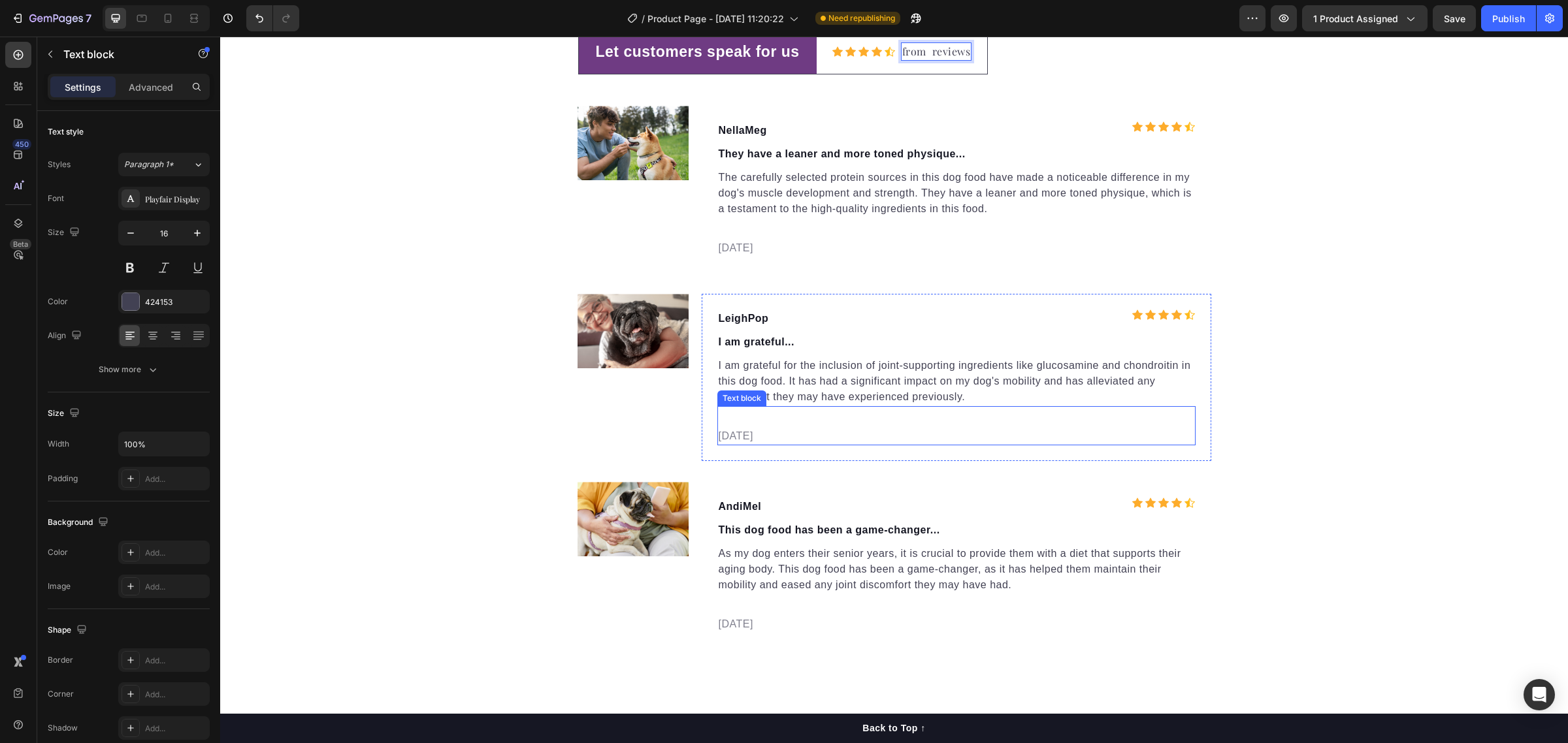
scroll to position [3335, 0]
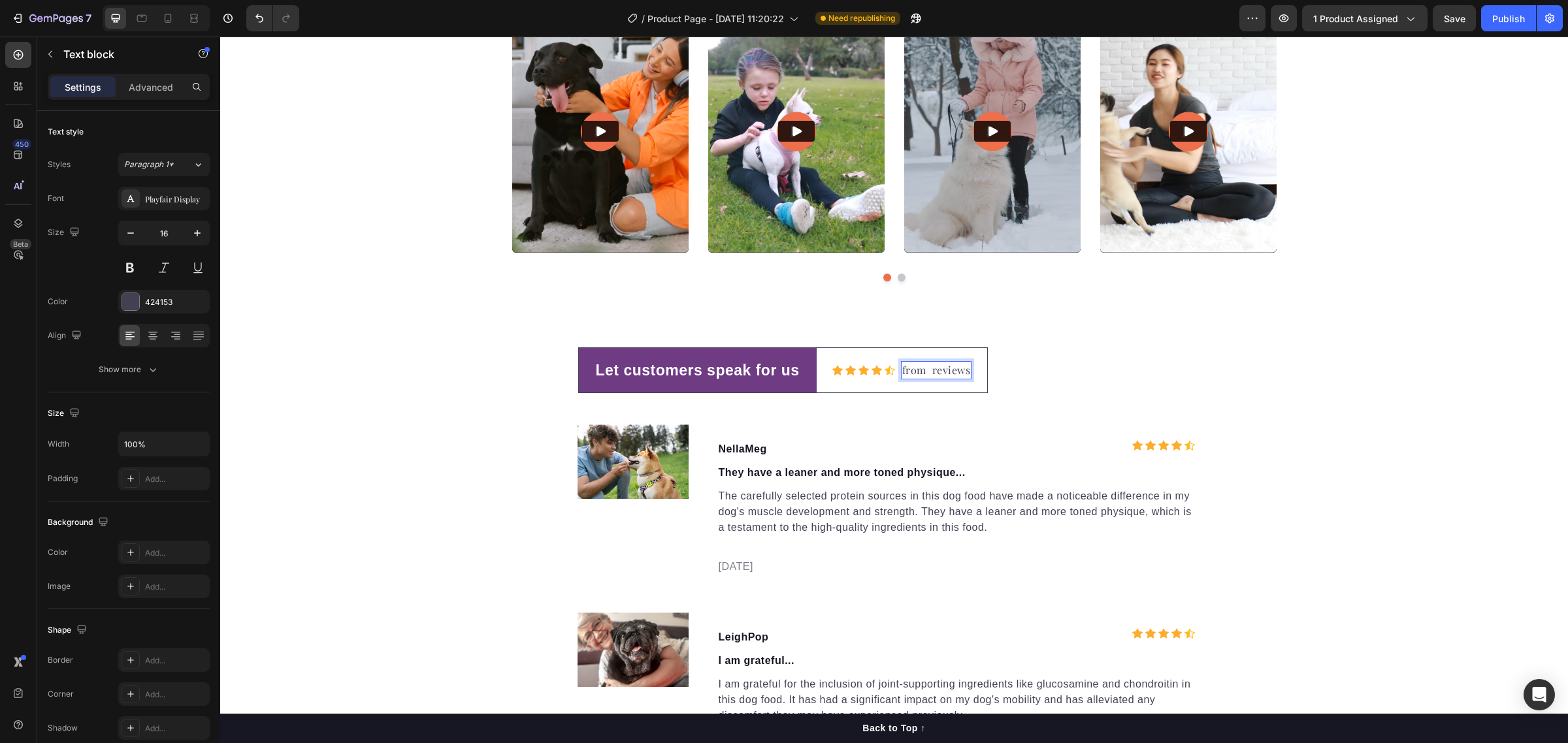
click at [923, 376] on p "from reviews" at bounding box center [936, 370] width 68 height 16
click at [1268, 352] on div "Let customers speak for us Text block Row Icon Icon Icon Icon Icon Icon List Ho…" at bounding box center [894, 658] width 1348 height 621
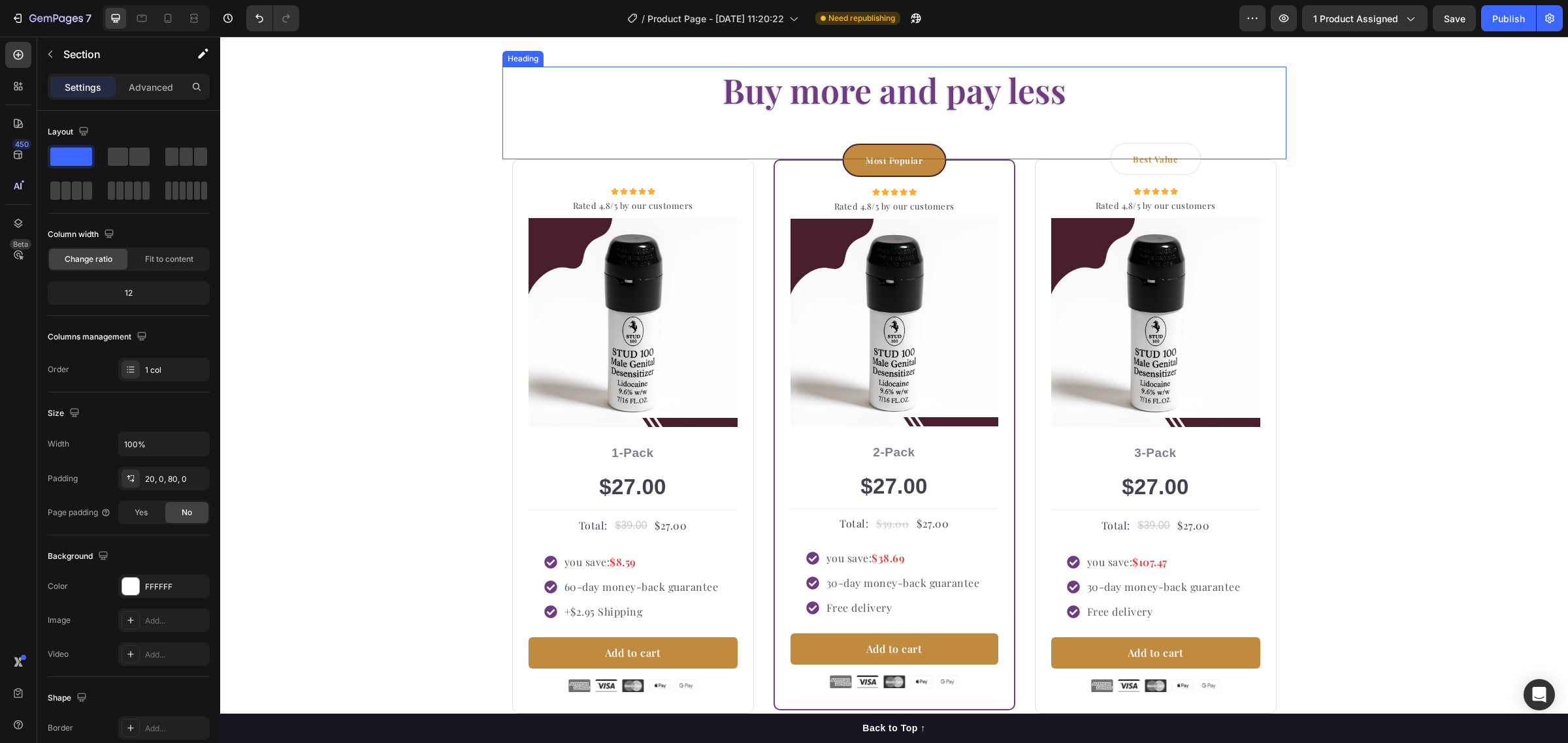
scroll to position [2168, 0]
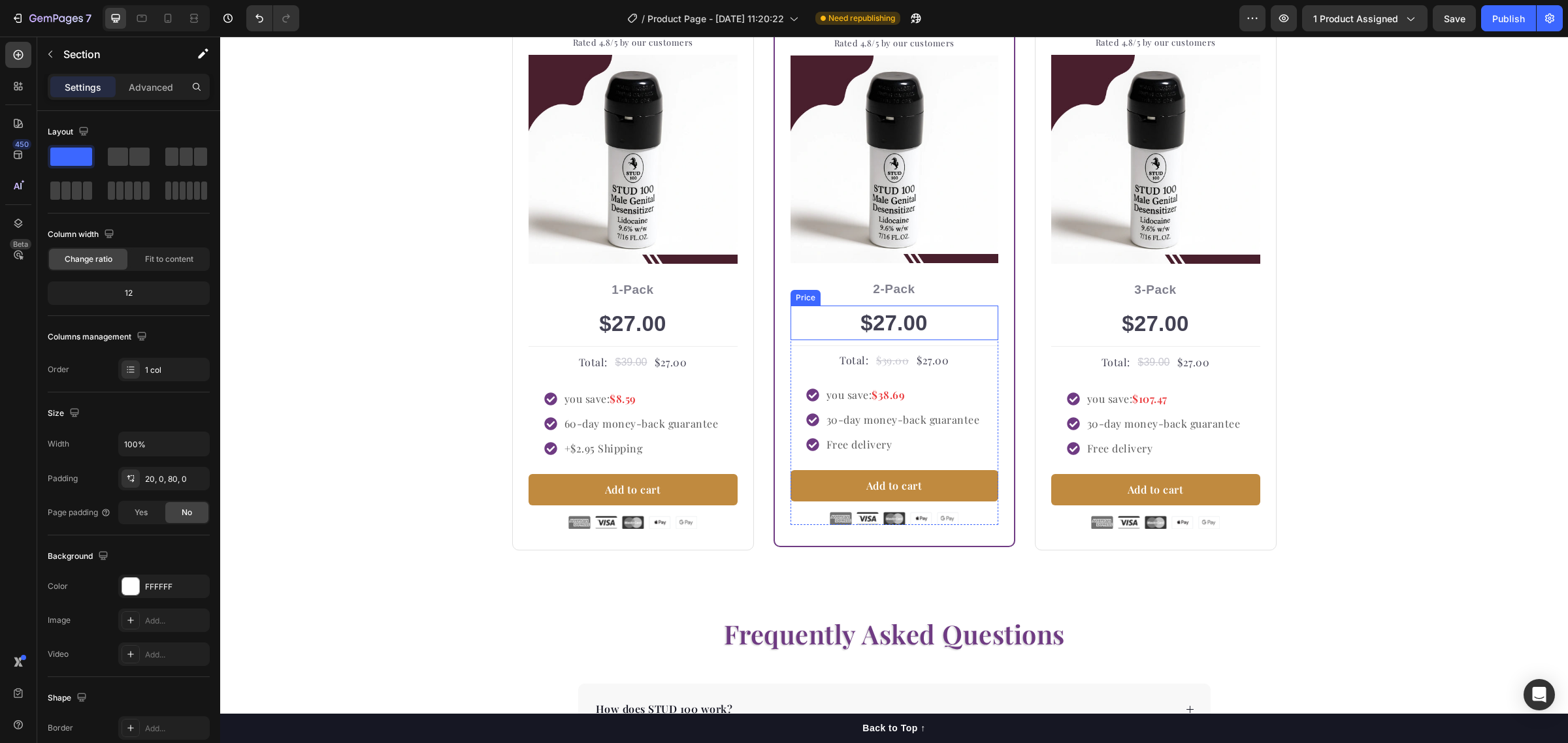
click at [908, 326] on div "$27.00" at bounding box center [895, 324] width 208 height 36
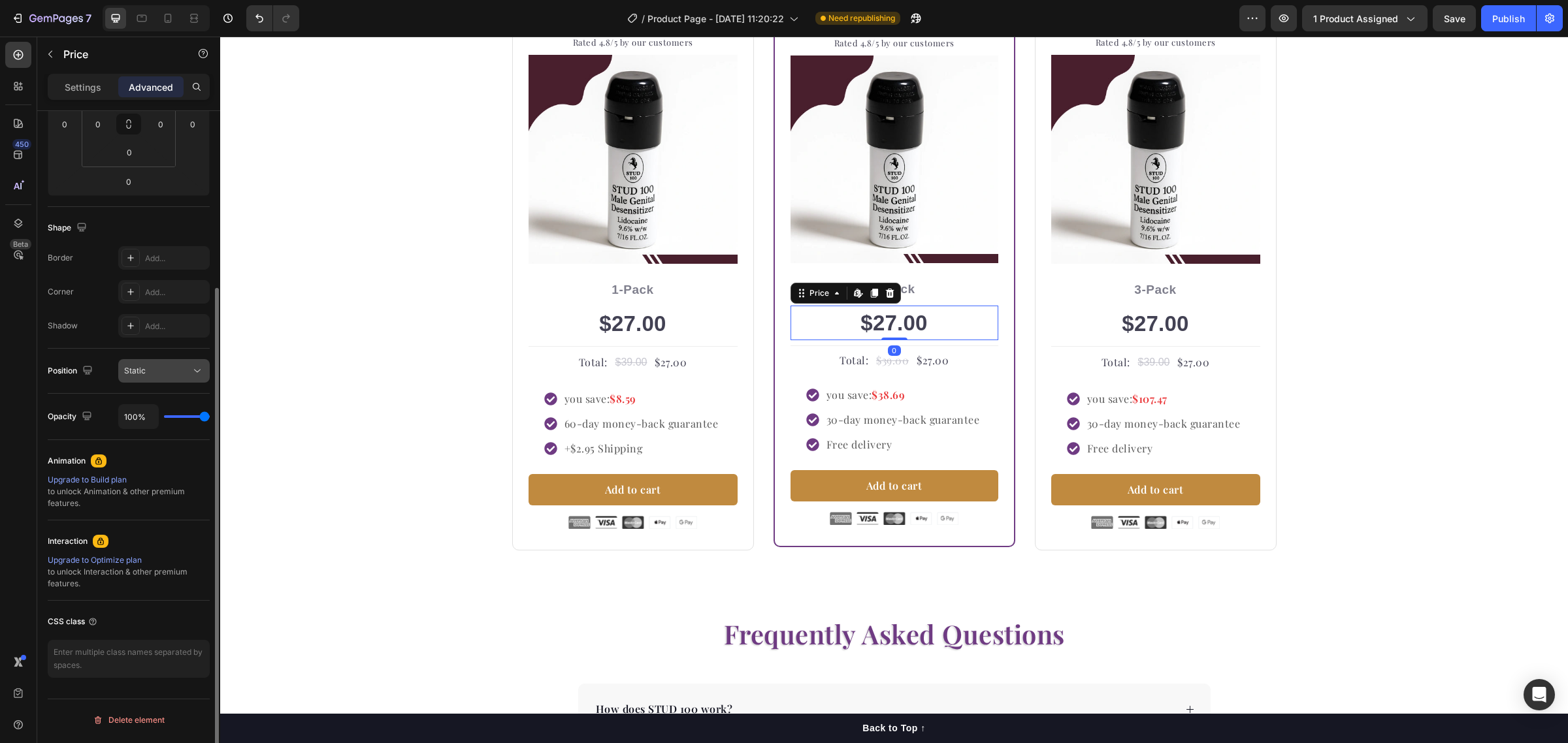
scroll to position [77, 0]
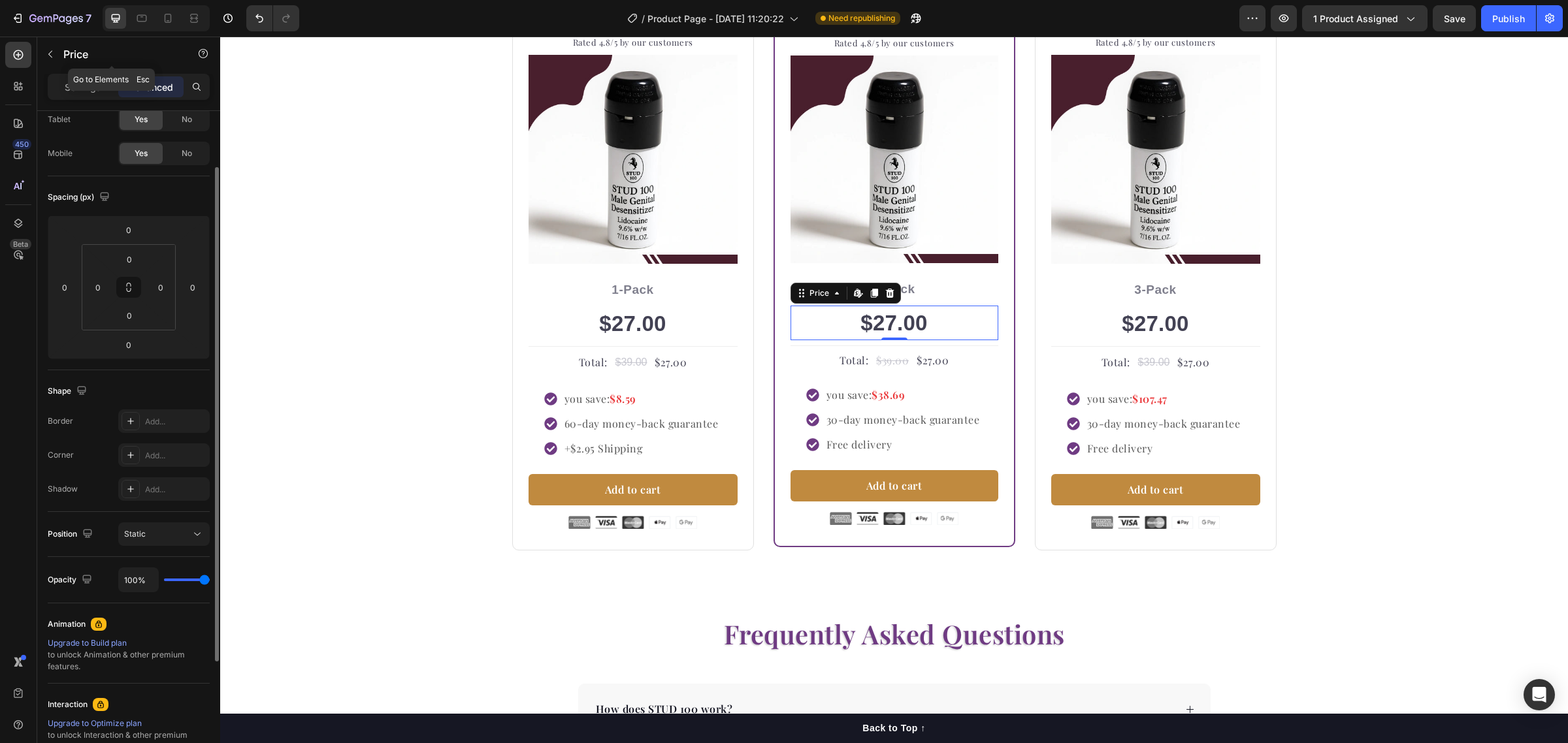
click at [77, 89] on p "Settings" at bounding box center [82, 87] width 36 height 14
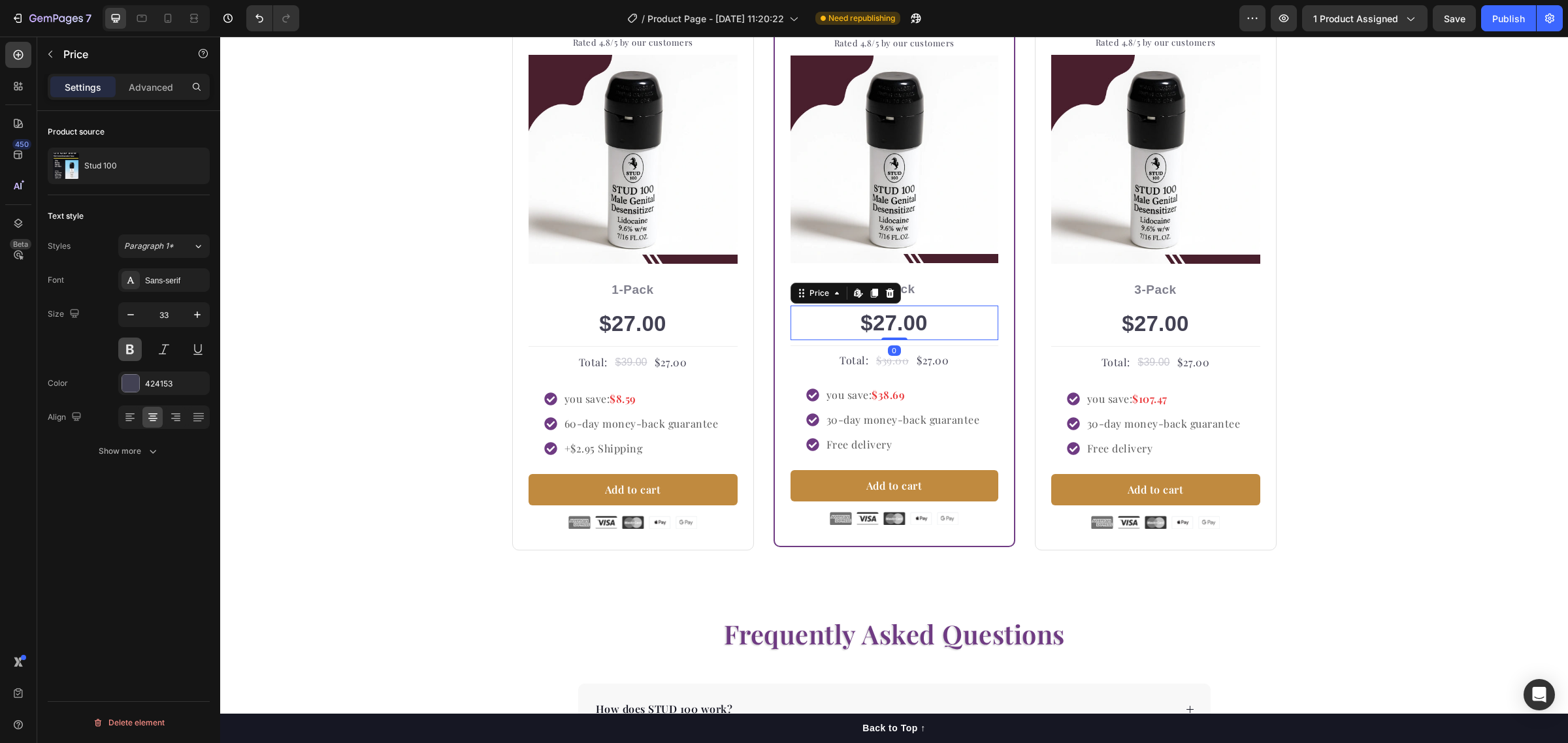
scroll to position [0, 0]
click at [164, 446] on button "Show more" at bounding box center [129, 451] width 162 height 23
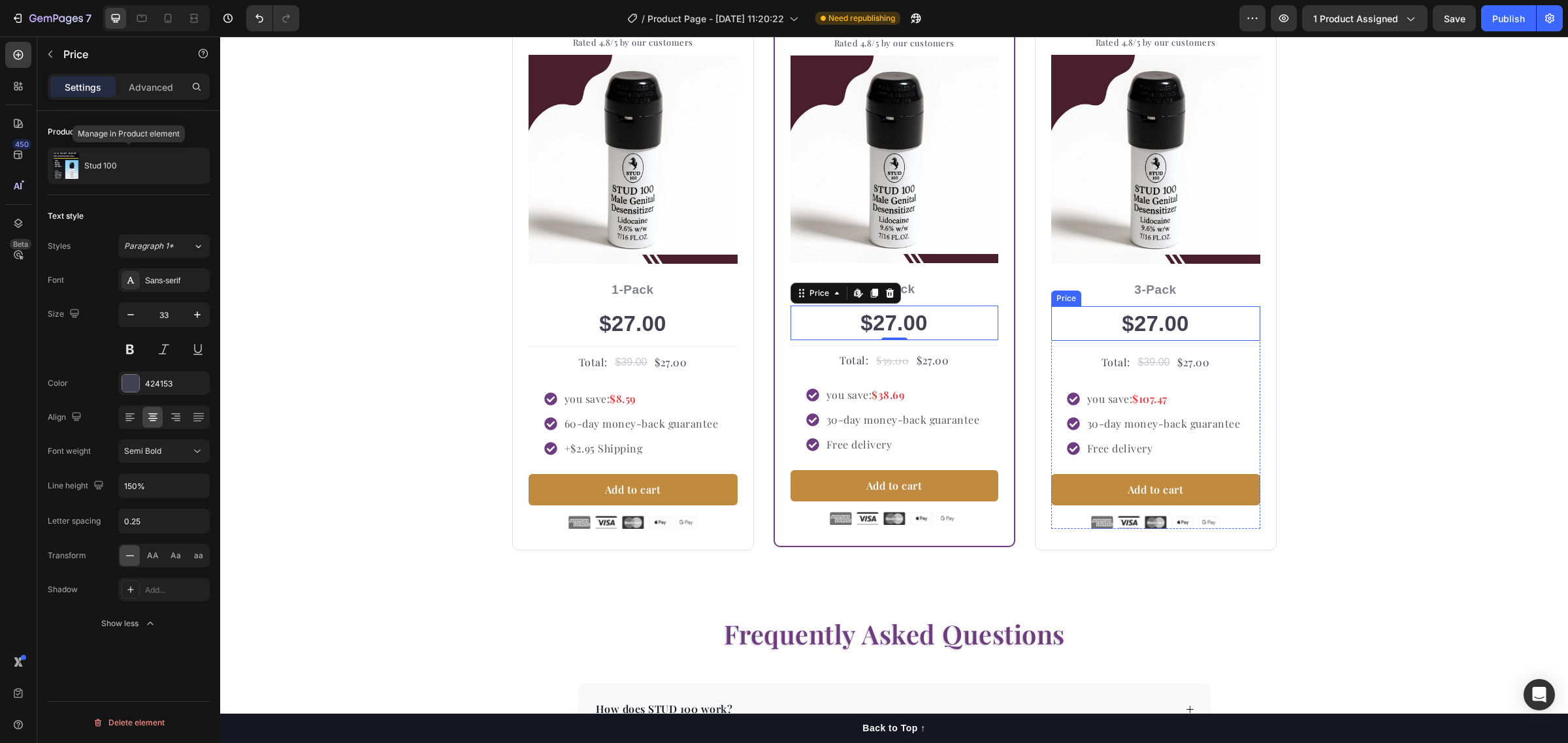
click at [1462, 331] on div "Buy more and pay less Heading Row Icon Icon Icon Icon Icon Icon List Hoz Rated …" at bounding box center [894, 227] width 1328 height 647
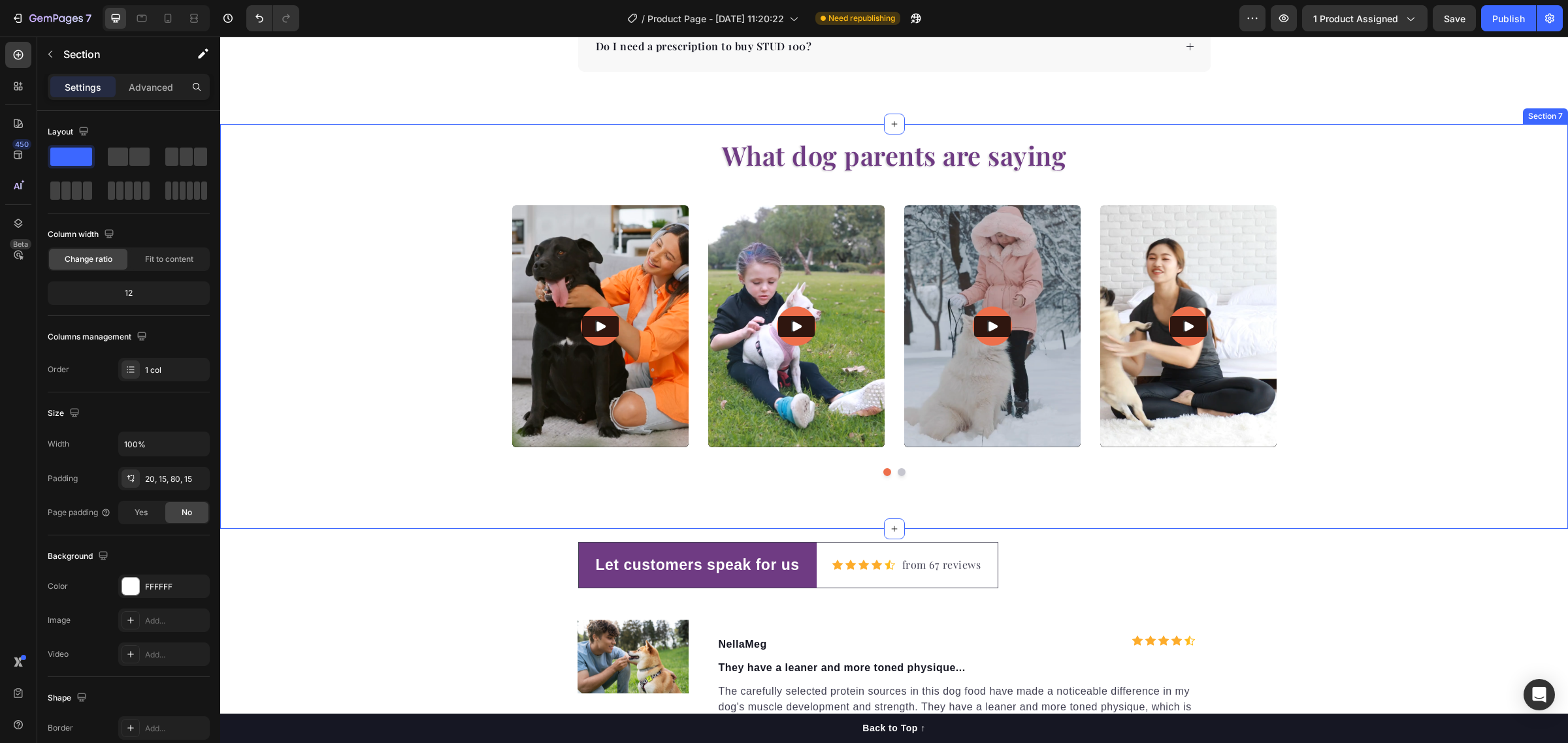
scroll to position [3148, 0]
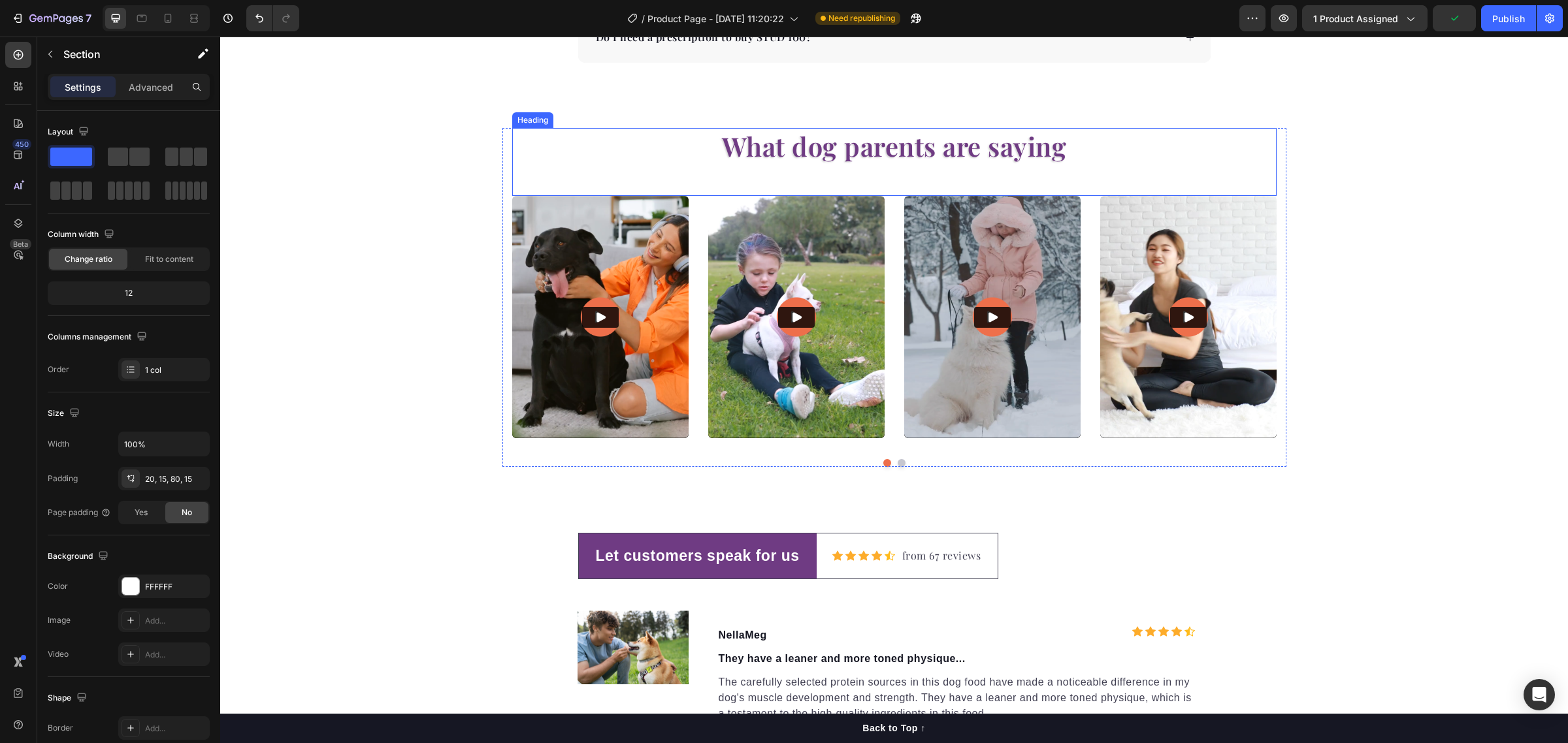
click at [916, 149] on h2 "What dog parents are saying" at bounding box center [894, 146] width 764 height 36
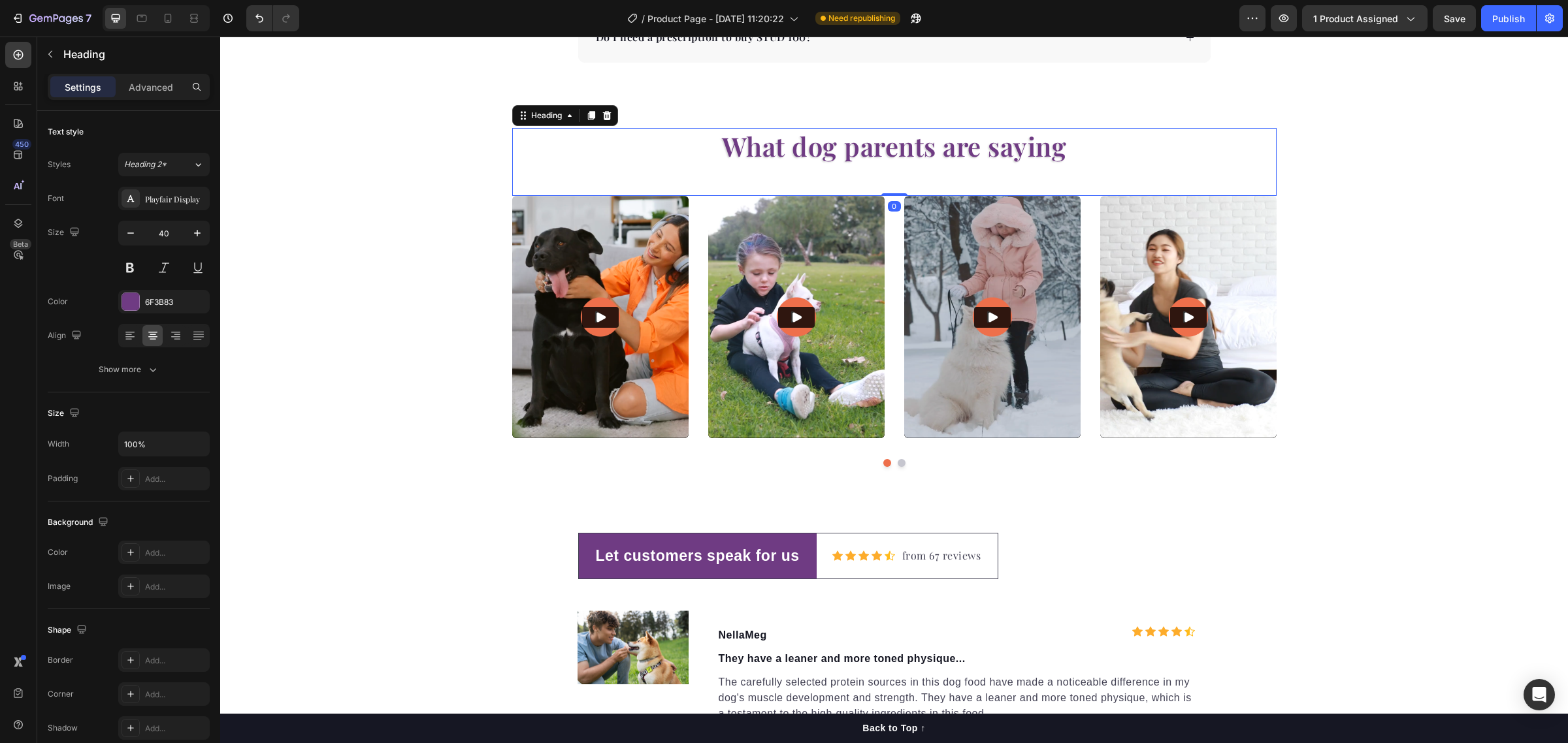
click at [916, 149] on h2 "What dog parents are saying" at bounding box center [894, 146] width 764 height 36
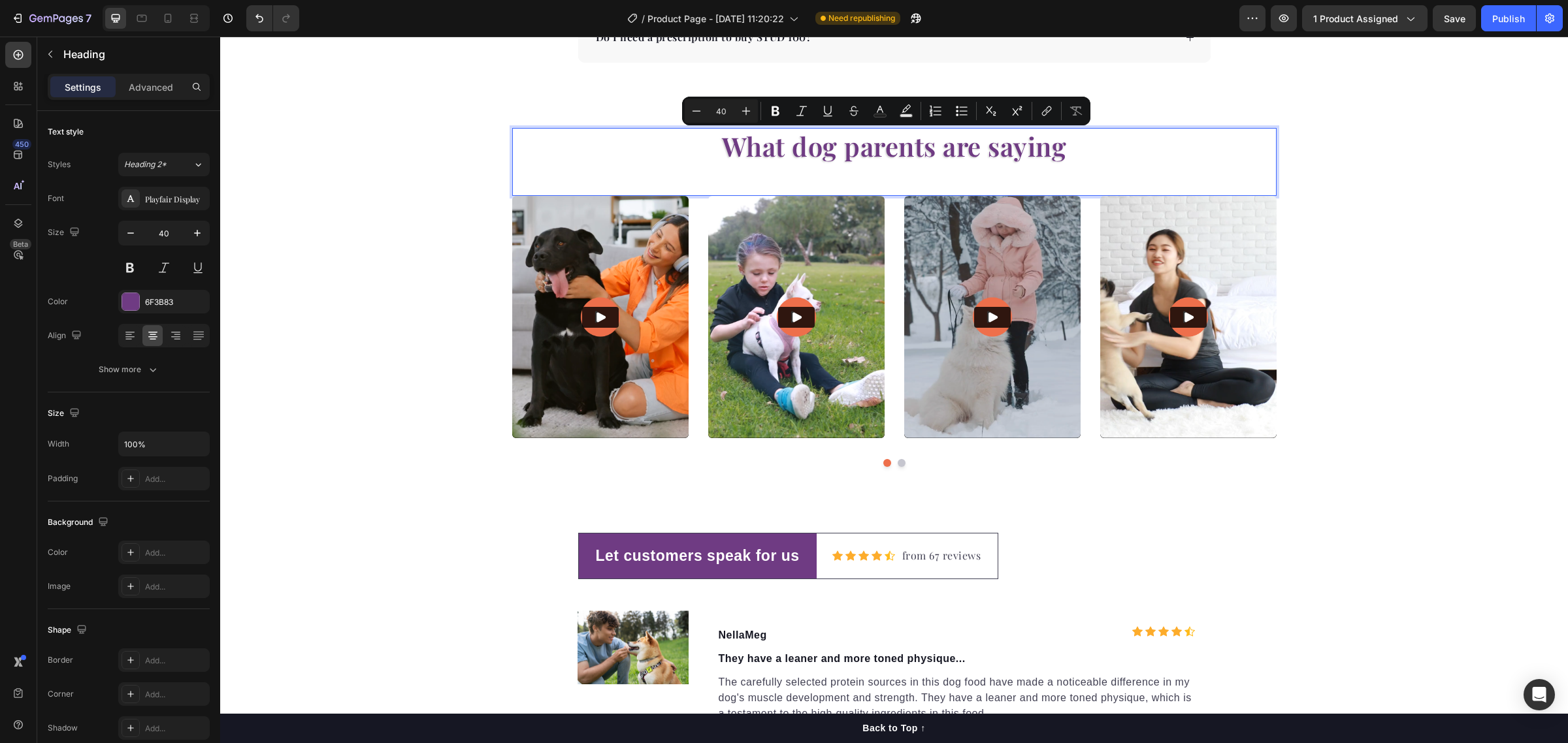
click at [931, 151] on p "What dog parents are saying" at bounding box center [894, 146] width 762 height 34
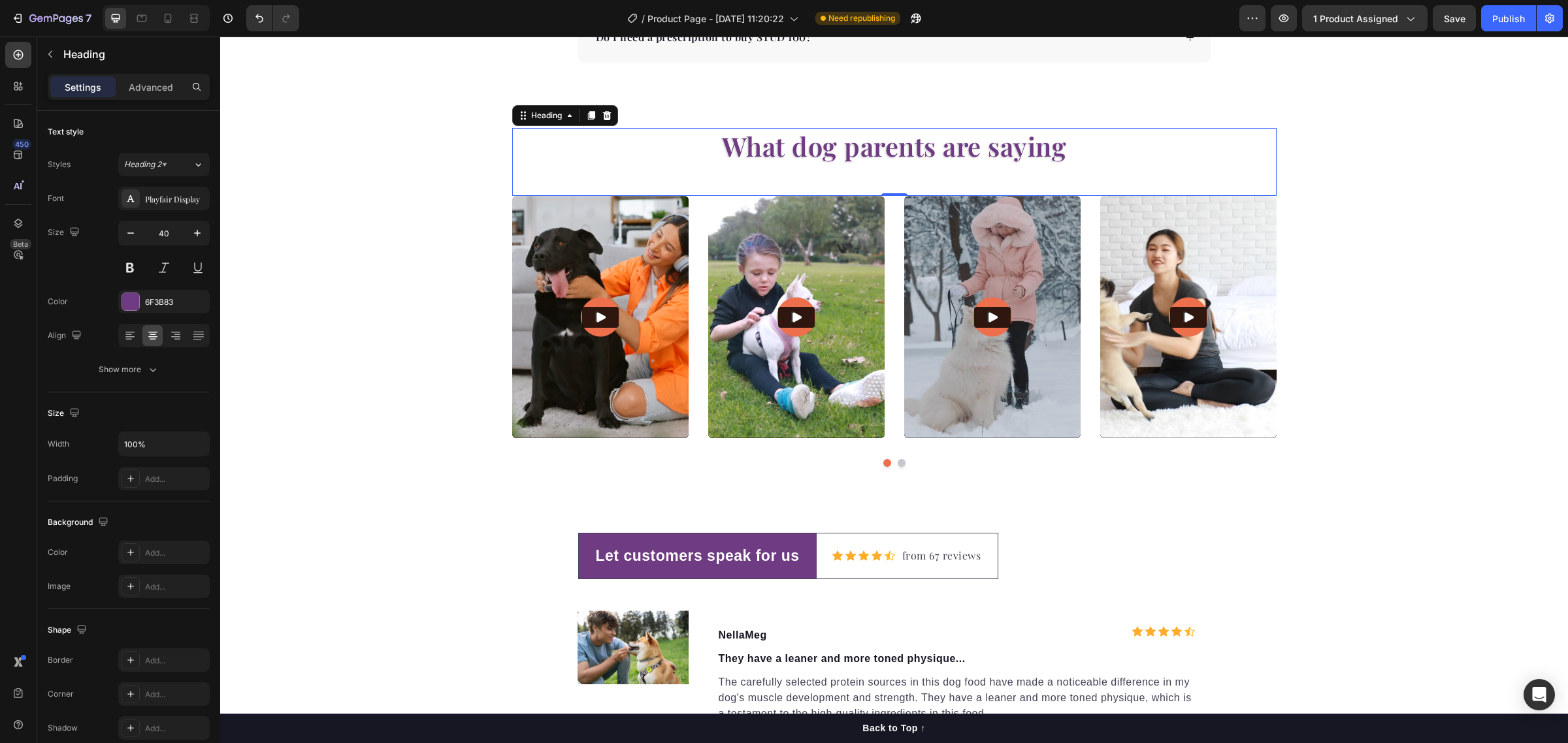
click at [1083, 159] on p "What dog parents are saying" at bounding box center [894, 146] width 762 height 34
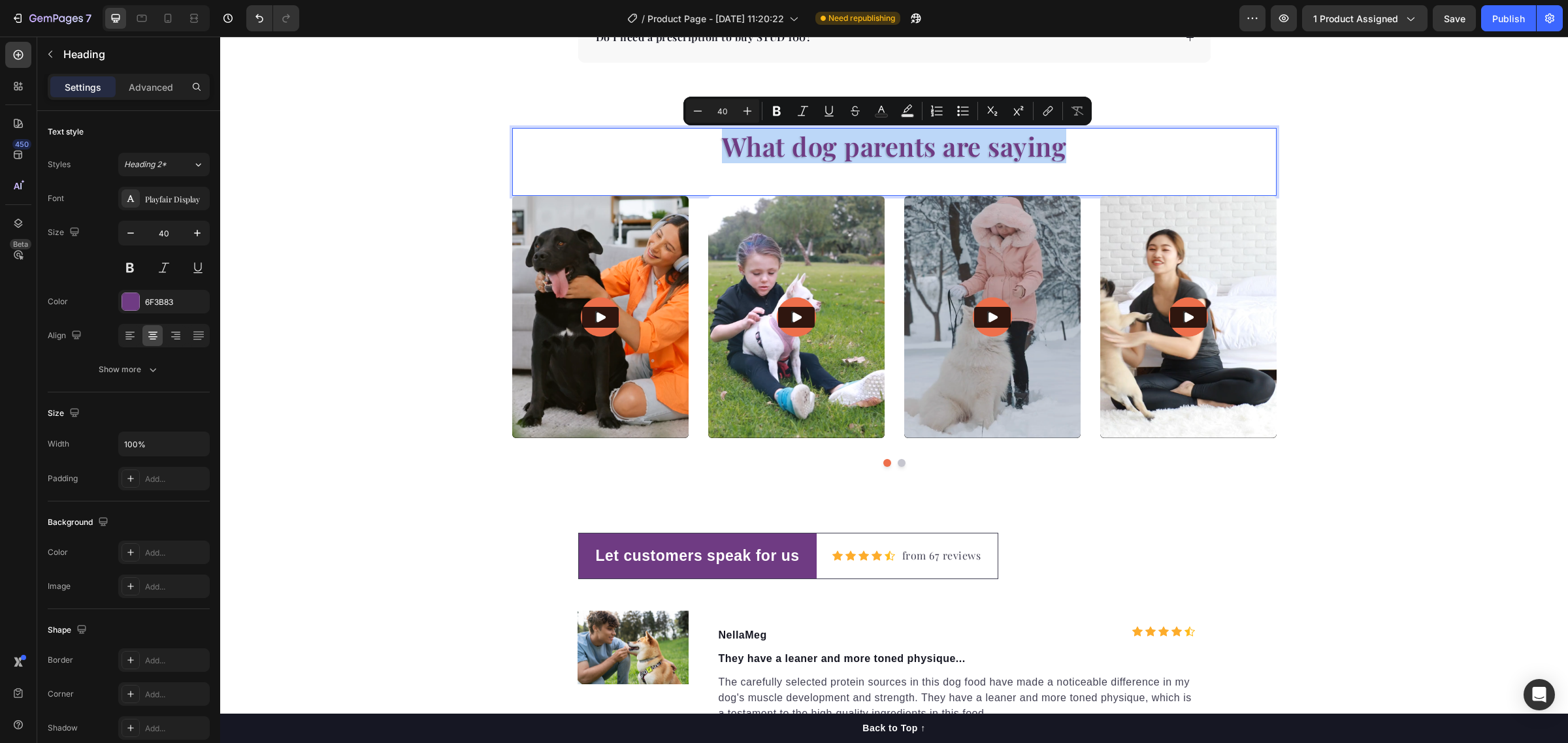
drag, startPoint x: 1089, startPoint y: 153, endPoint x: 725, endPoint y: 151, distance: 364.0
click at [725, 151] on p "What dog parents are saying" at bounding box center [894, 146] width 762 height 34
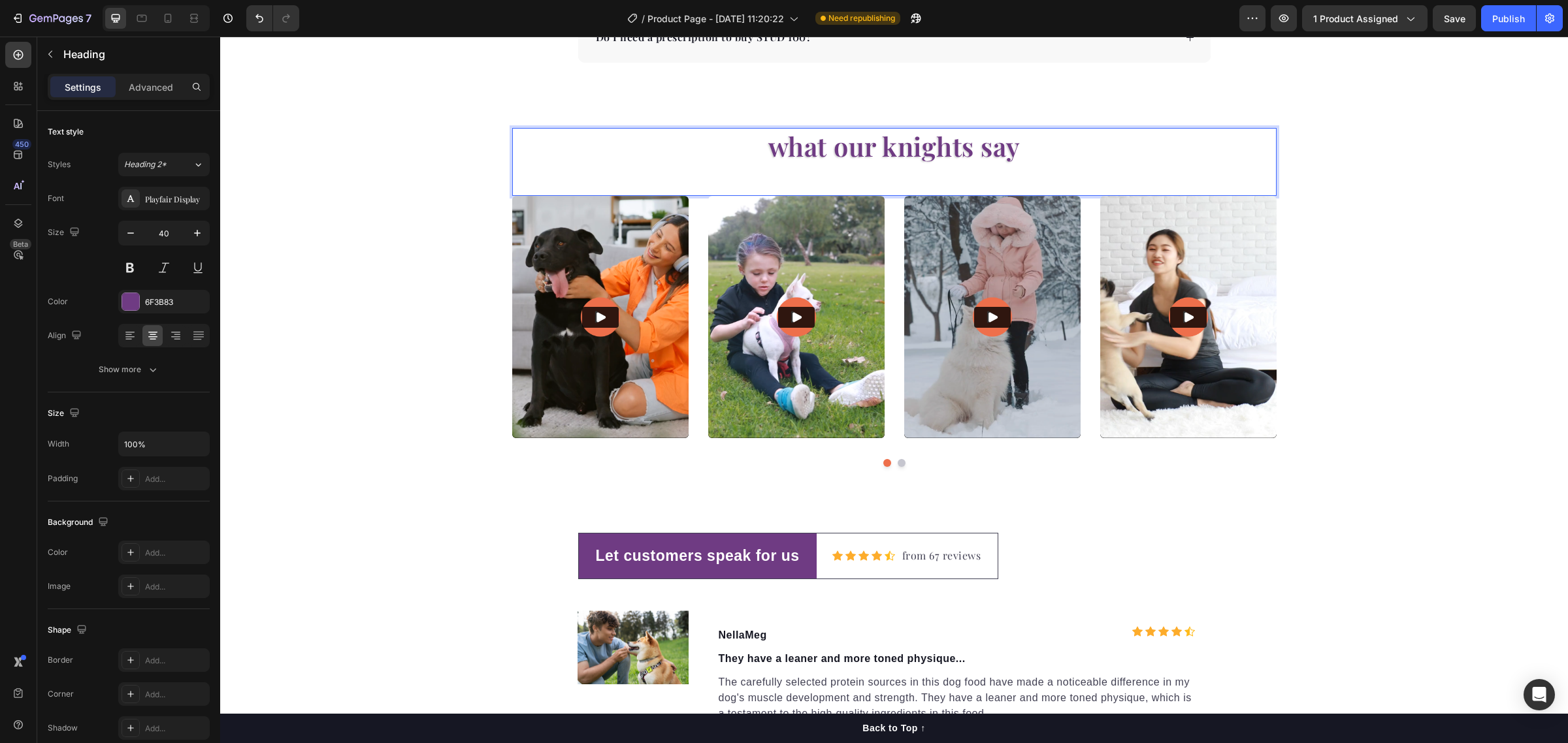
click at [975, 148] on p "what our knights say" at bounding box center [894, 146] width 762 height 34
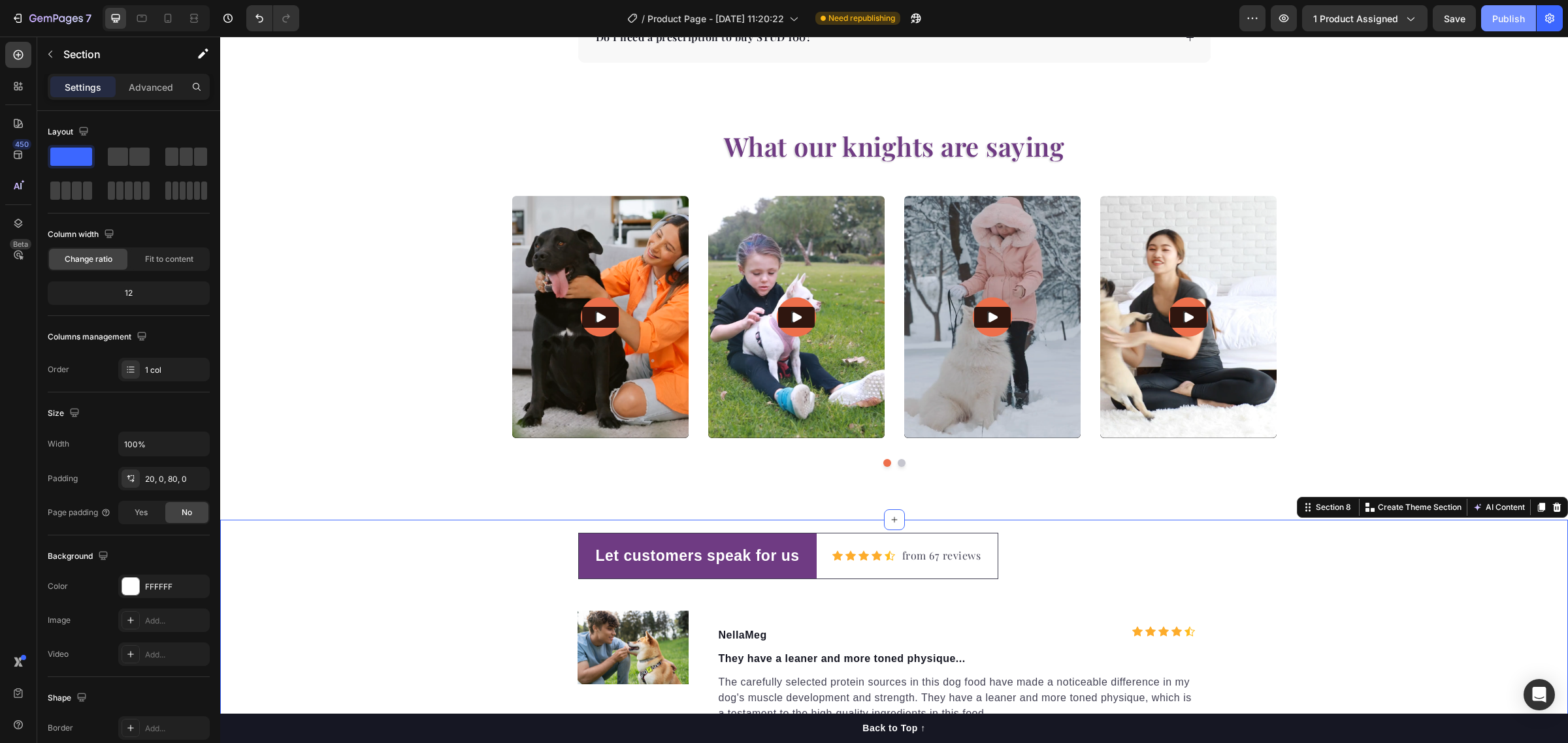
click at [1506, 25] on button "Publish" at bounding box center [1508, 18] width 55 height 26
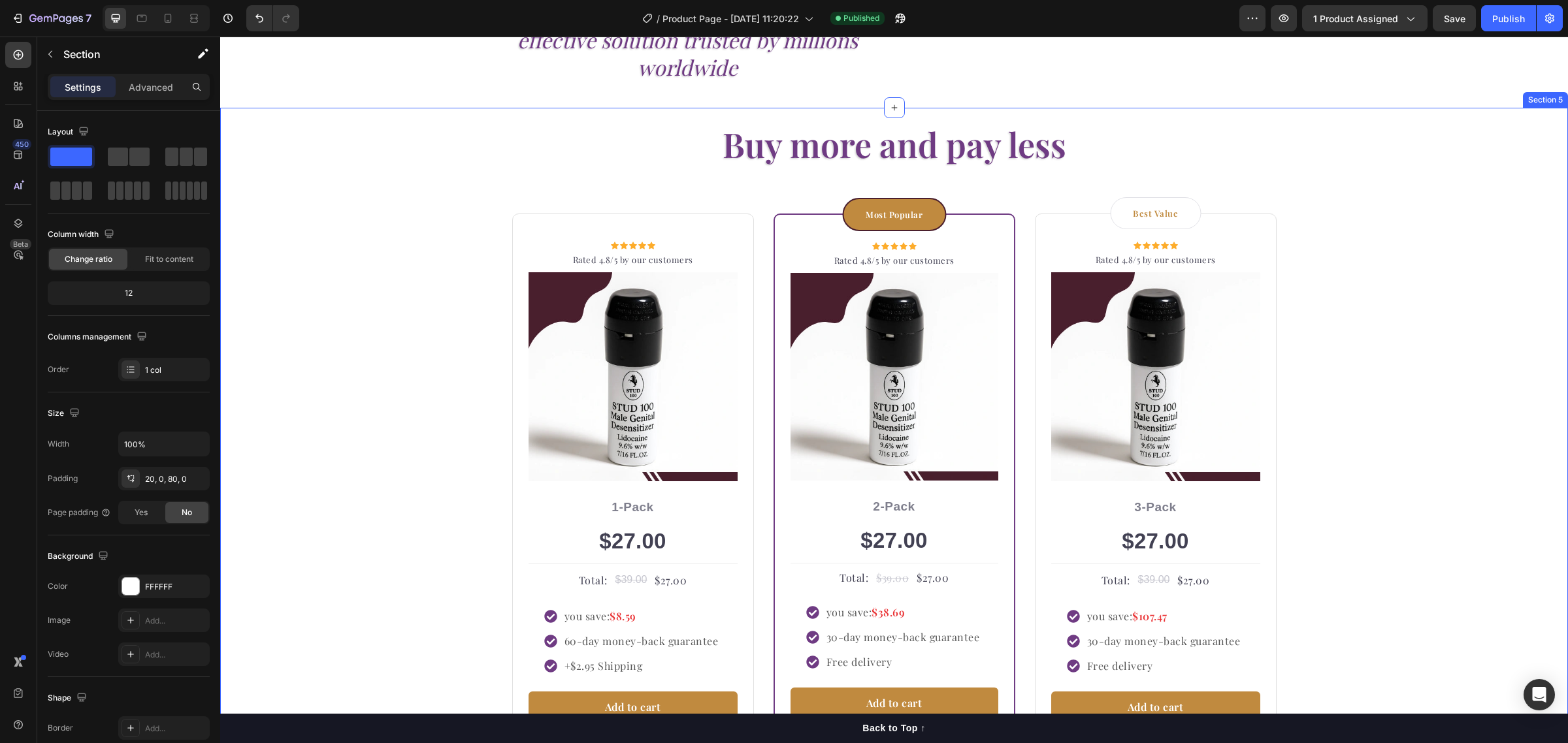
scroll to position [1760, 0]
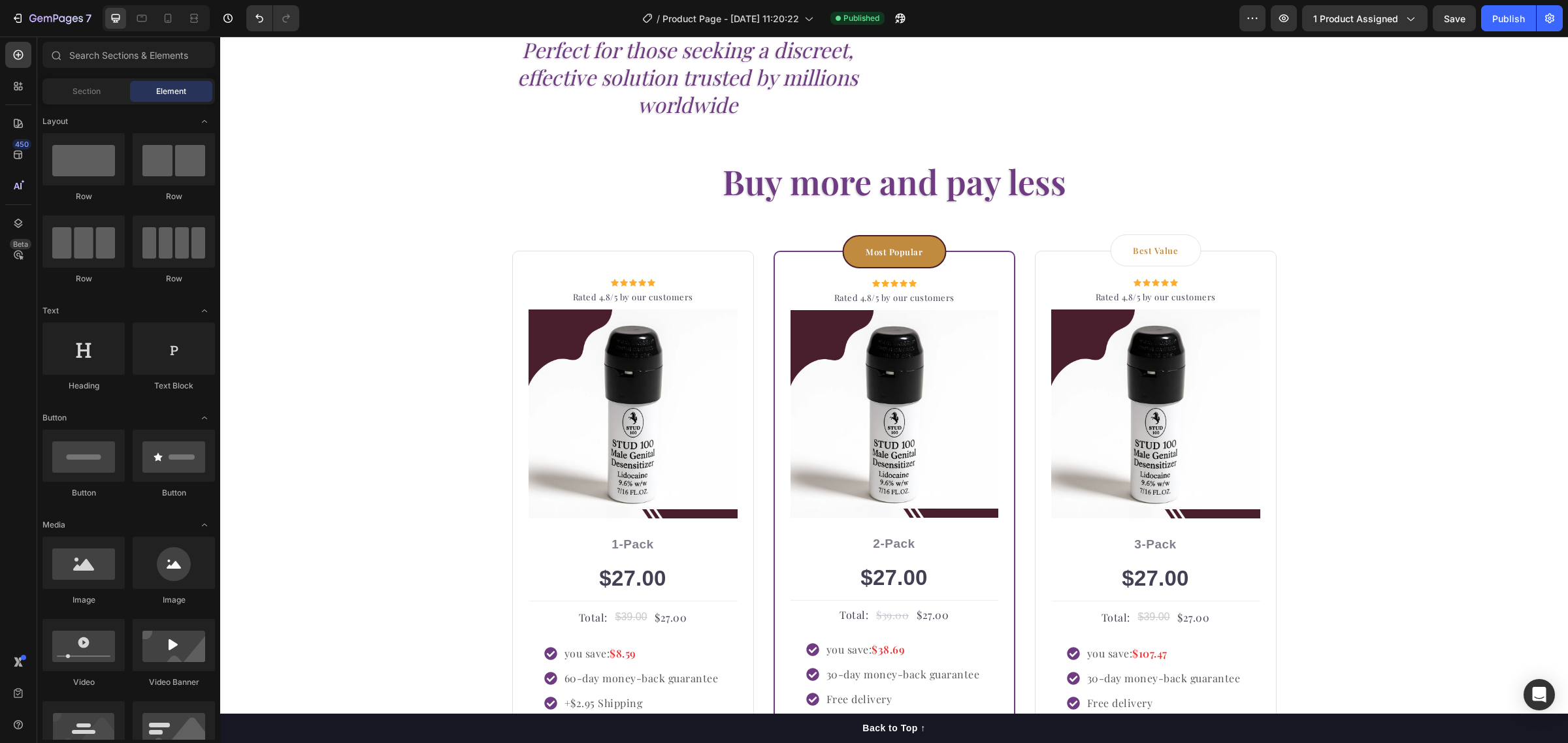
drag, startPoint x: 1563, startPoint y: 363, endPoint x: 1673, endPoint y: 56, distance: 326.1
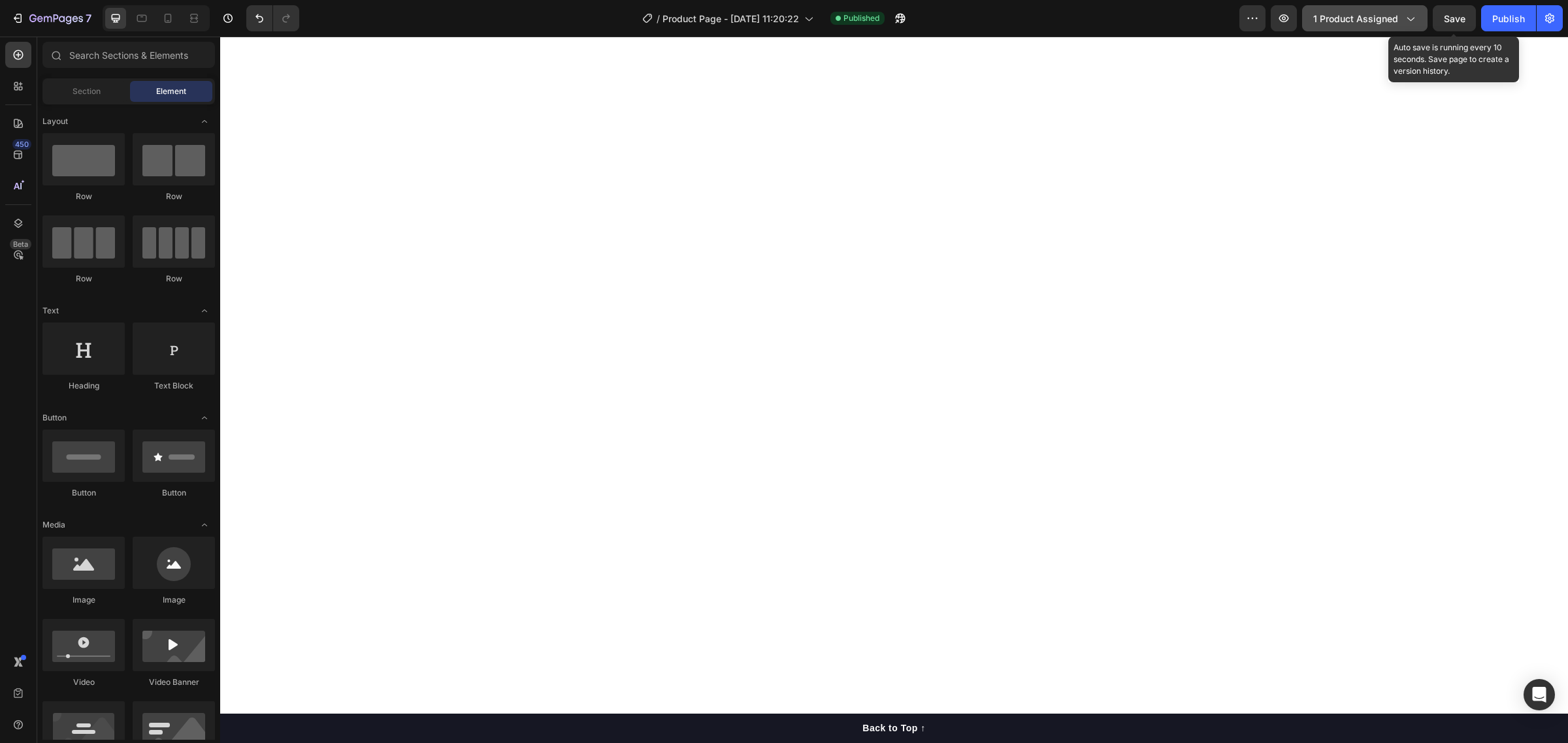
scroll to position [0, 0]
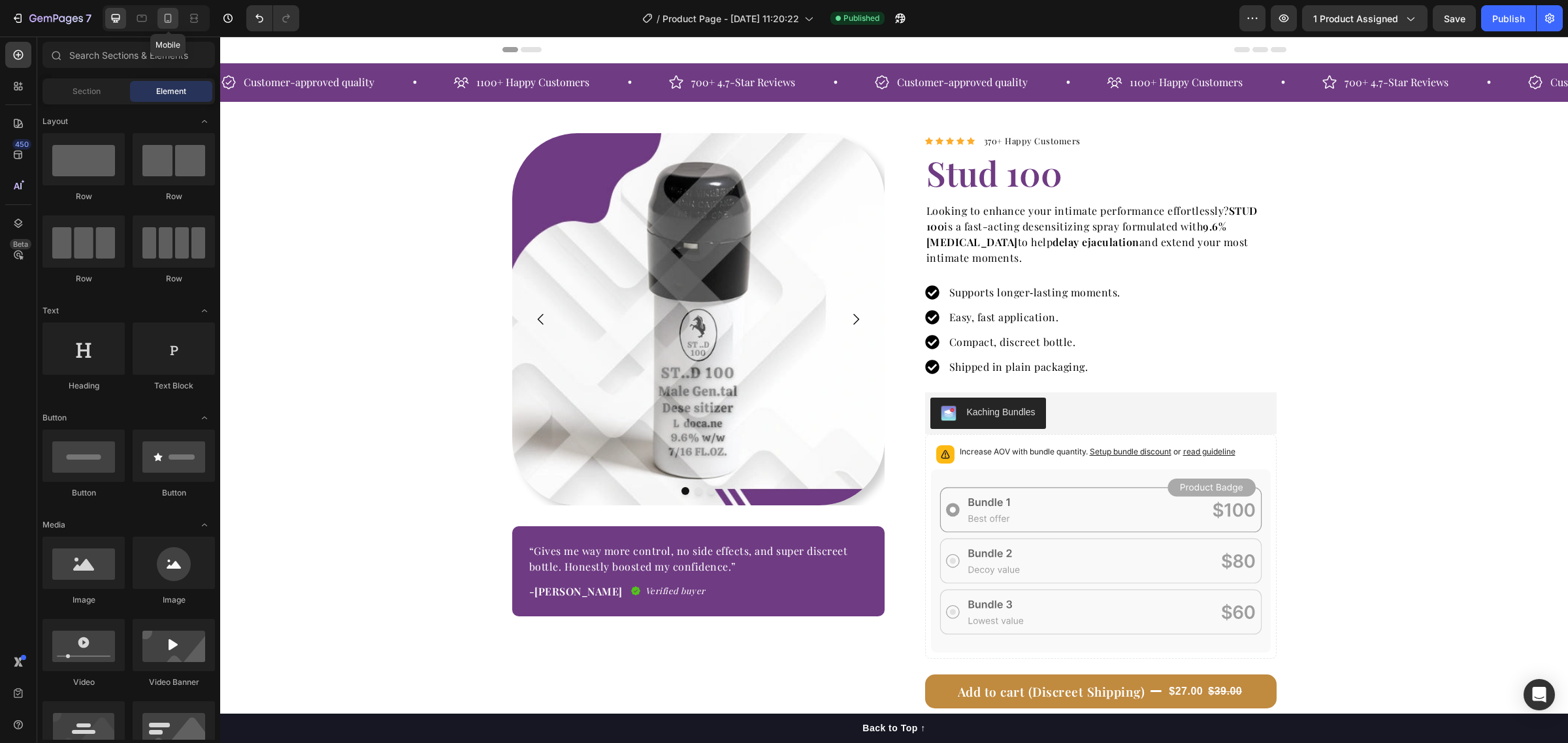
click at [166, 21] on icon at bounding box center [168, 18] width 13 height 13
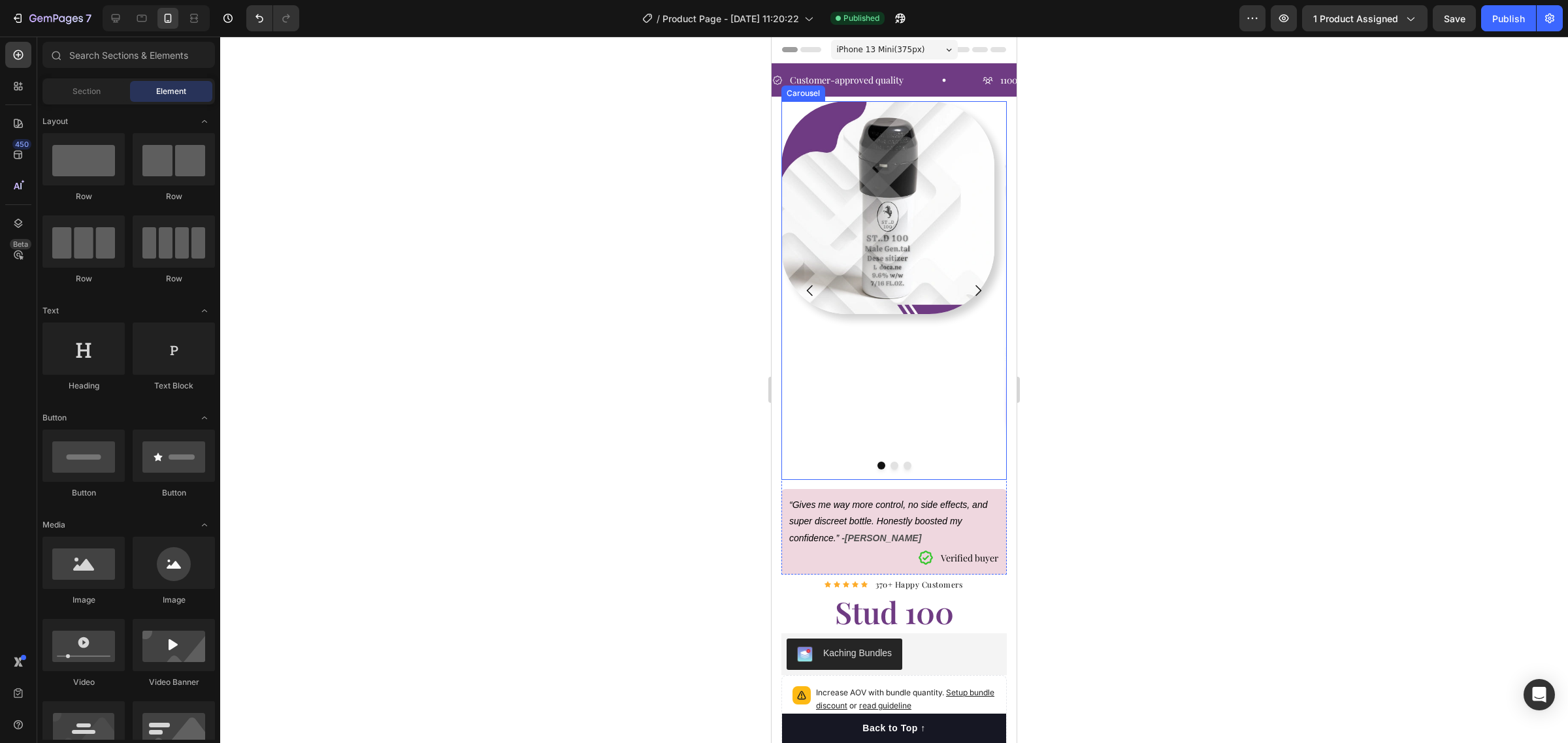
click at [918, 378] on div "Image" at bounding box center [888, 291] width 213 height 379
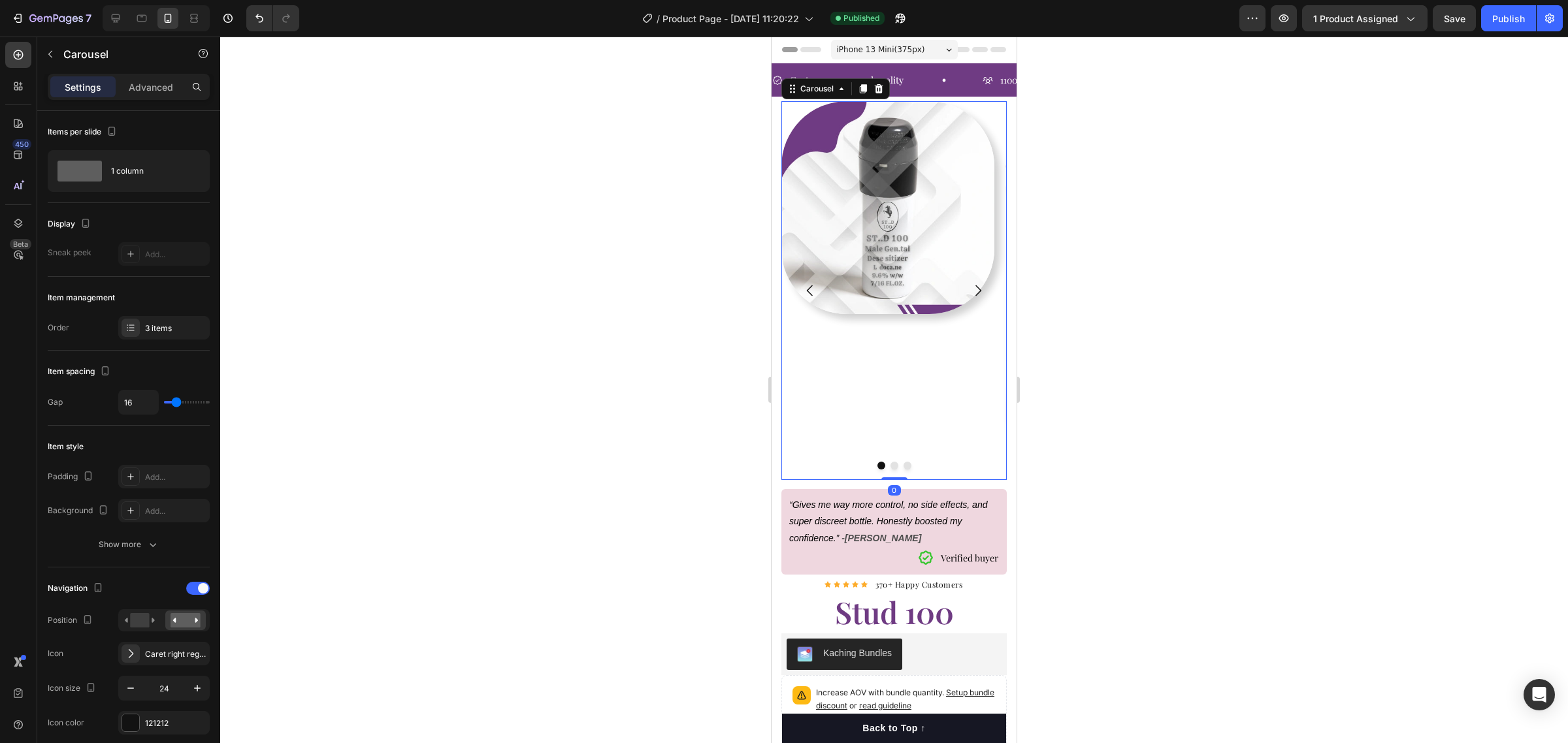
drag, startPoint x: 890, startPoint y: 478, endPoint x: 888, endPoint y: 321, distance: 157.0
click at [888, 321] on div "Image Image Image Carousel 0" at bounding box center [894, 291] width 225 height 379
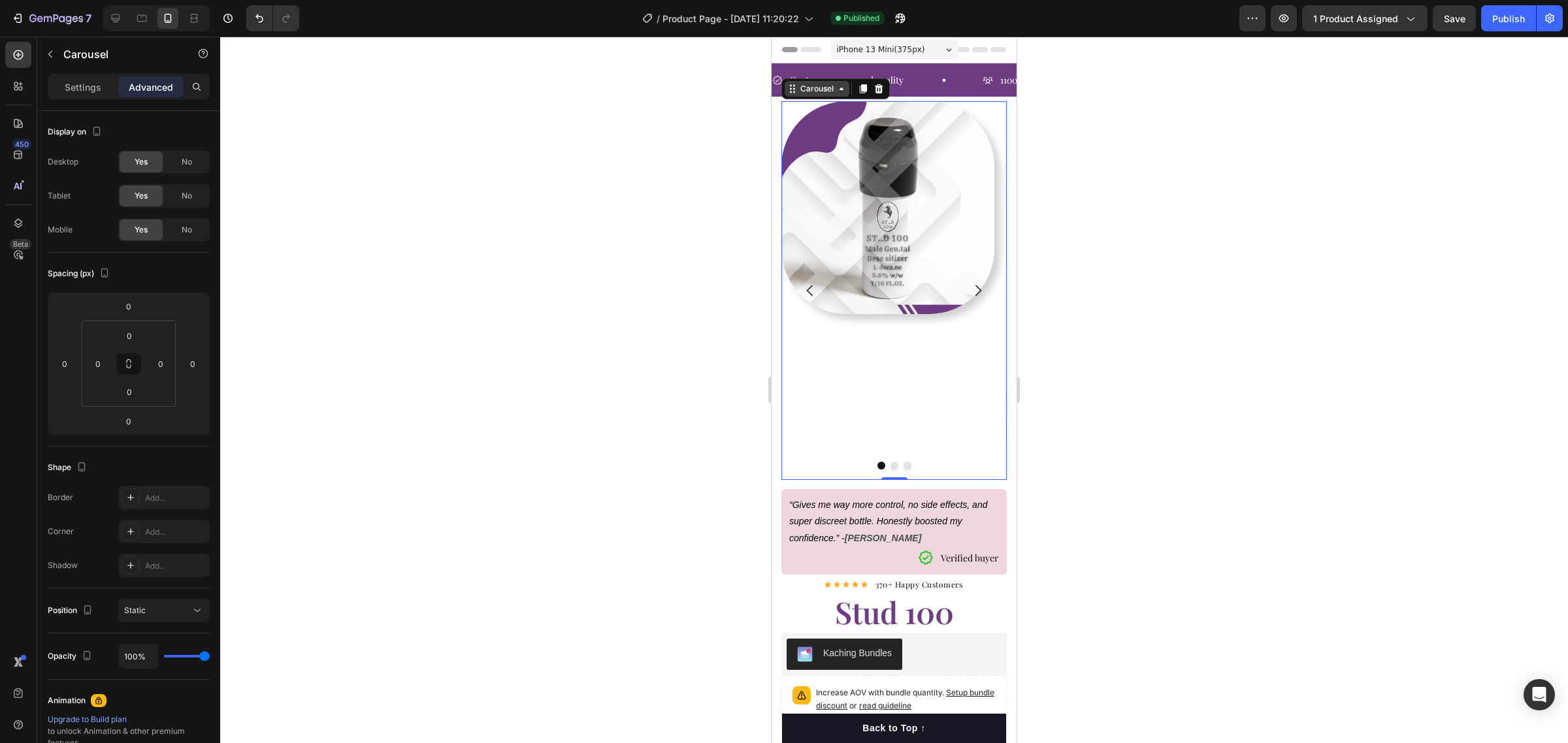
click at [830, 86] on div "Carousel" at bounding box center [817, 88] width 38 height 12
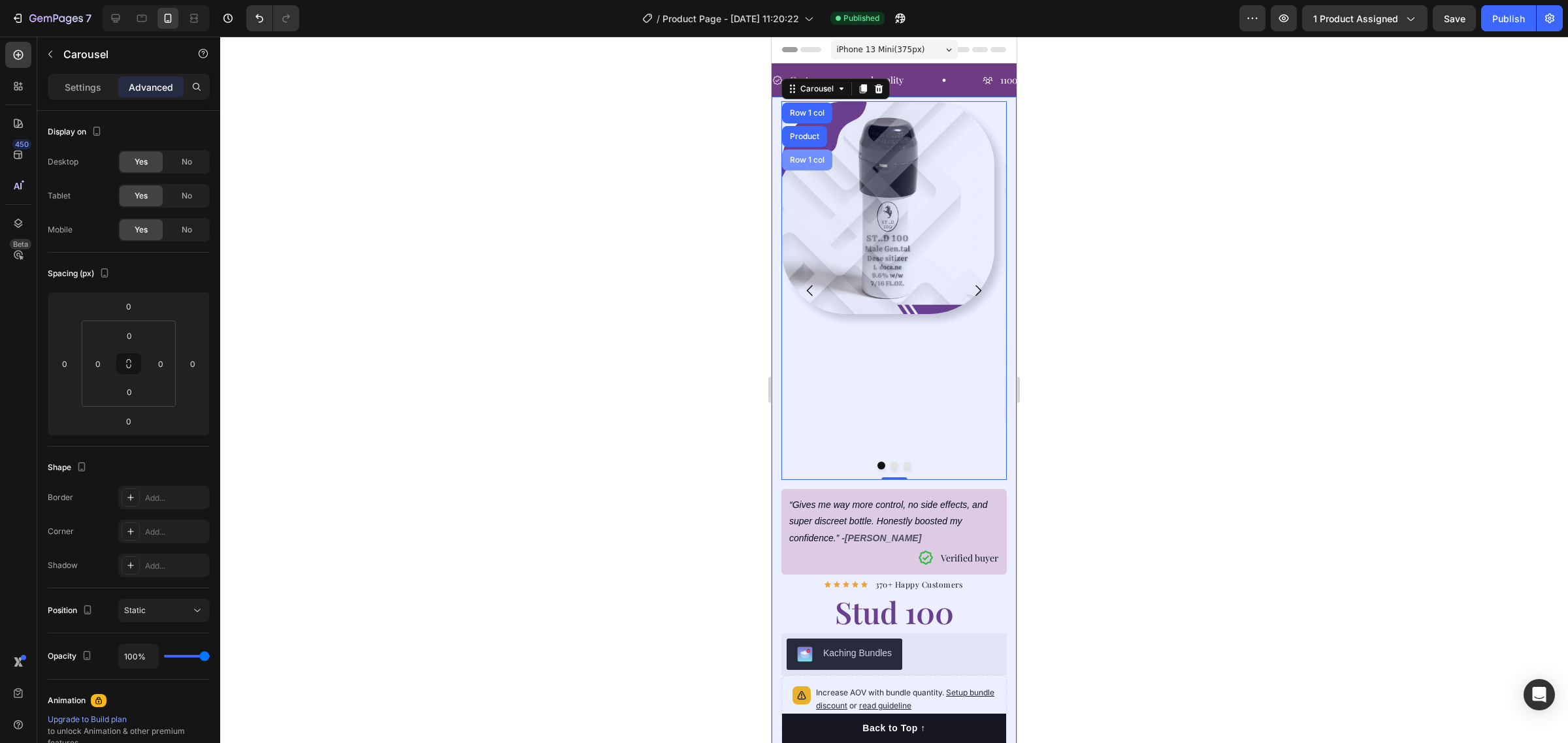
click at [821, 157] on div "Row 1 col" at bounding box center [807, 159] width 40 height 8
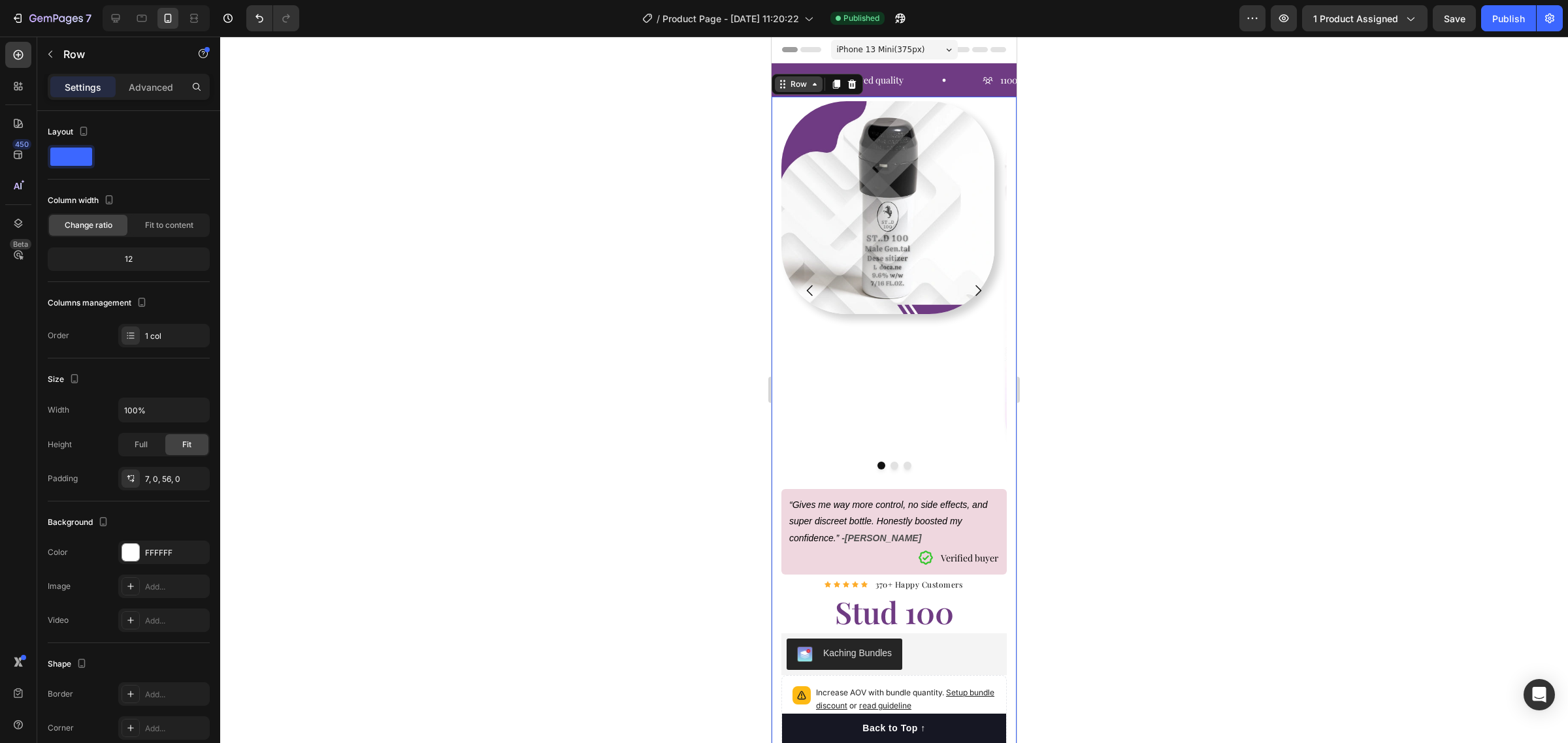
click at [811, 88] on icon at bounding box center [814, 83] width 10 height 10
click at [870, 190] on img at bounding box center [888, 207] width 213 height 213
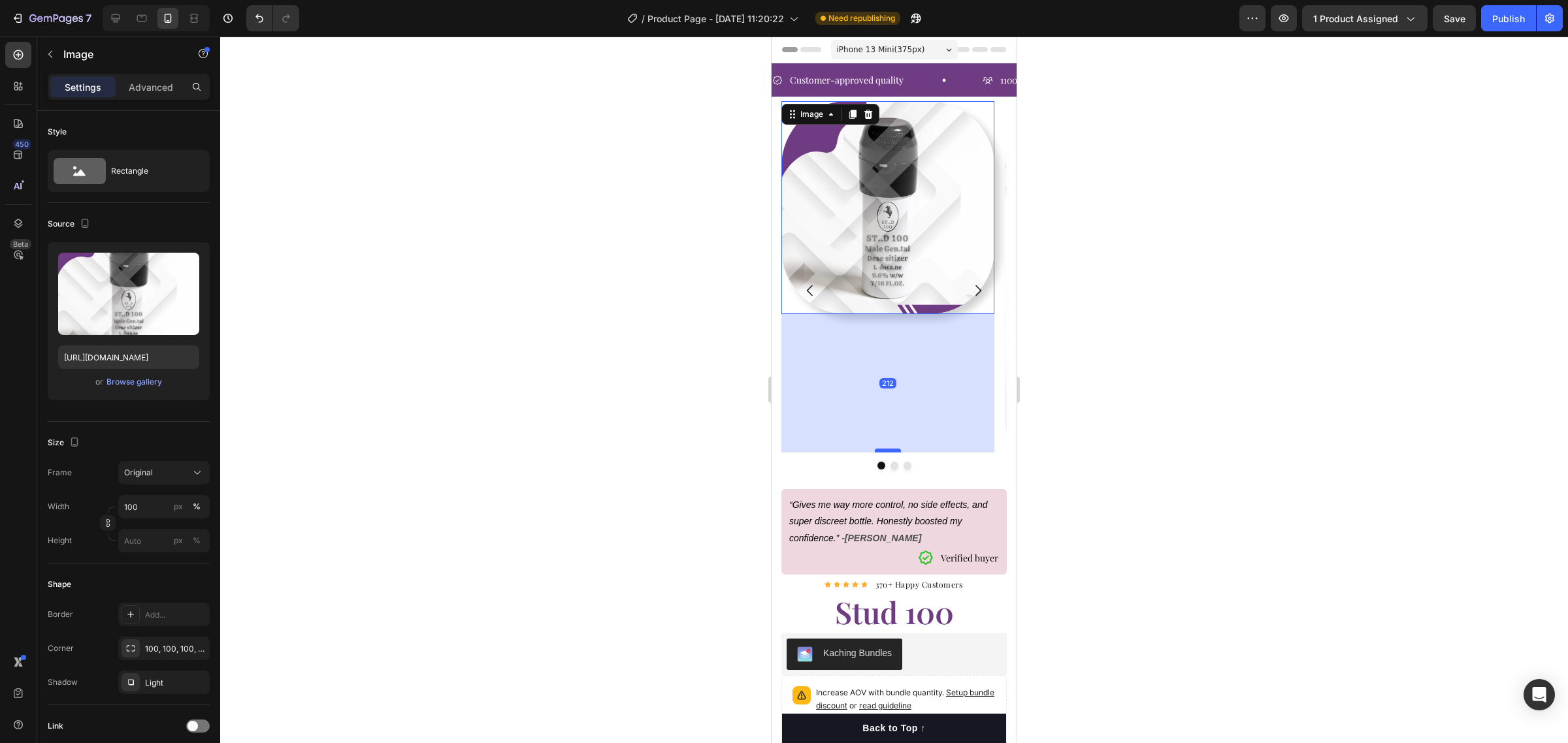
drag, startPoint x: 892, startPoint y: 314, endPoint x: 892, endPoint y: 452, distance: 138.0
click at [892, 452] on div at bounding box center [888, 451] width 26 height 4
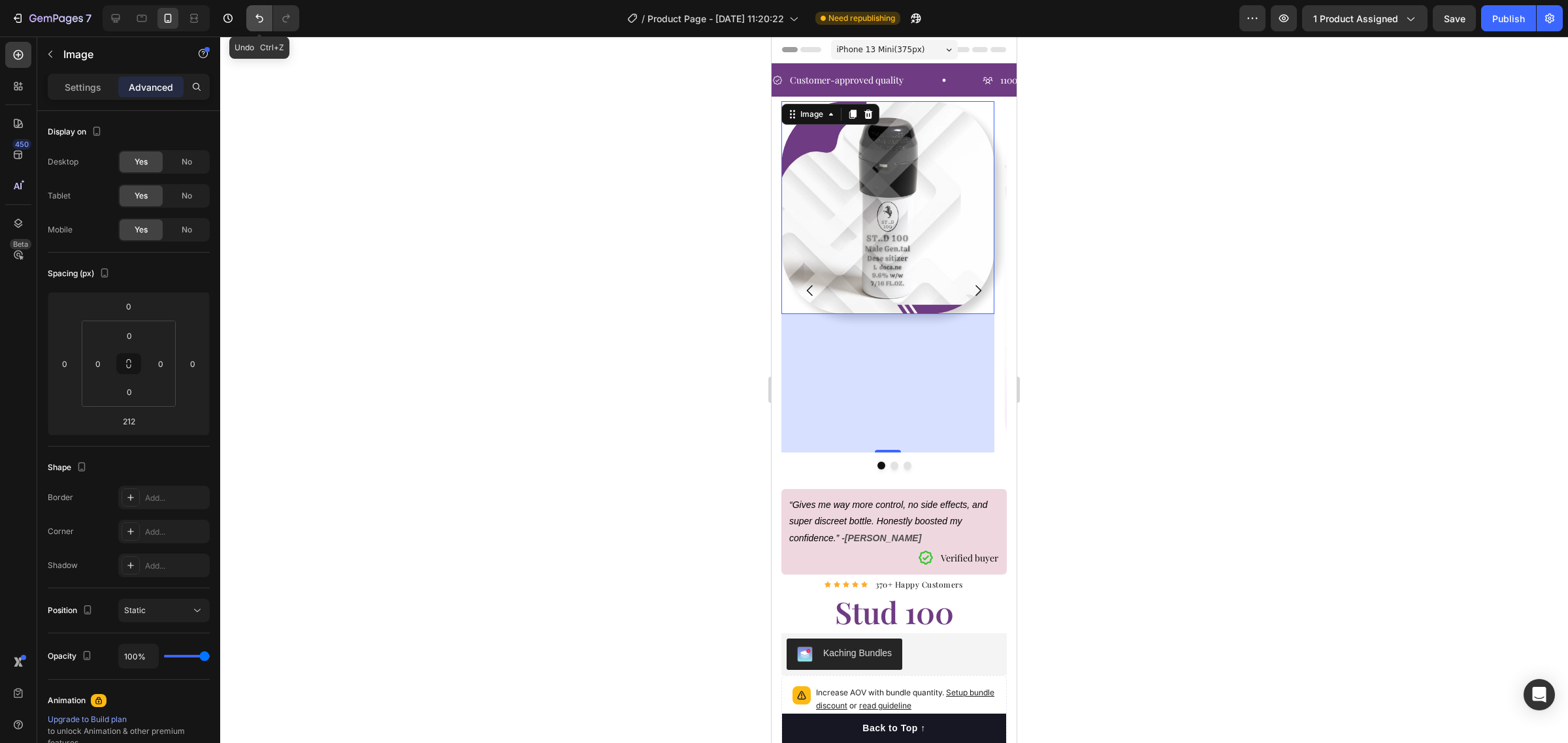
click at [259, 18] on icon "Undo/Redo" at bounding box center [259, 18] width 13 height 13
click at [256, 20] on icon "Undo/Redo" at bounding box center [259, 18] width 13 height 13
click at [1124, 367] on div at bounding box center [894, 389] width 1348 height 707
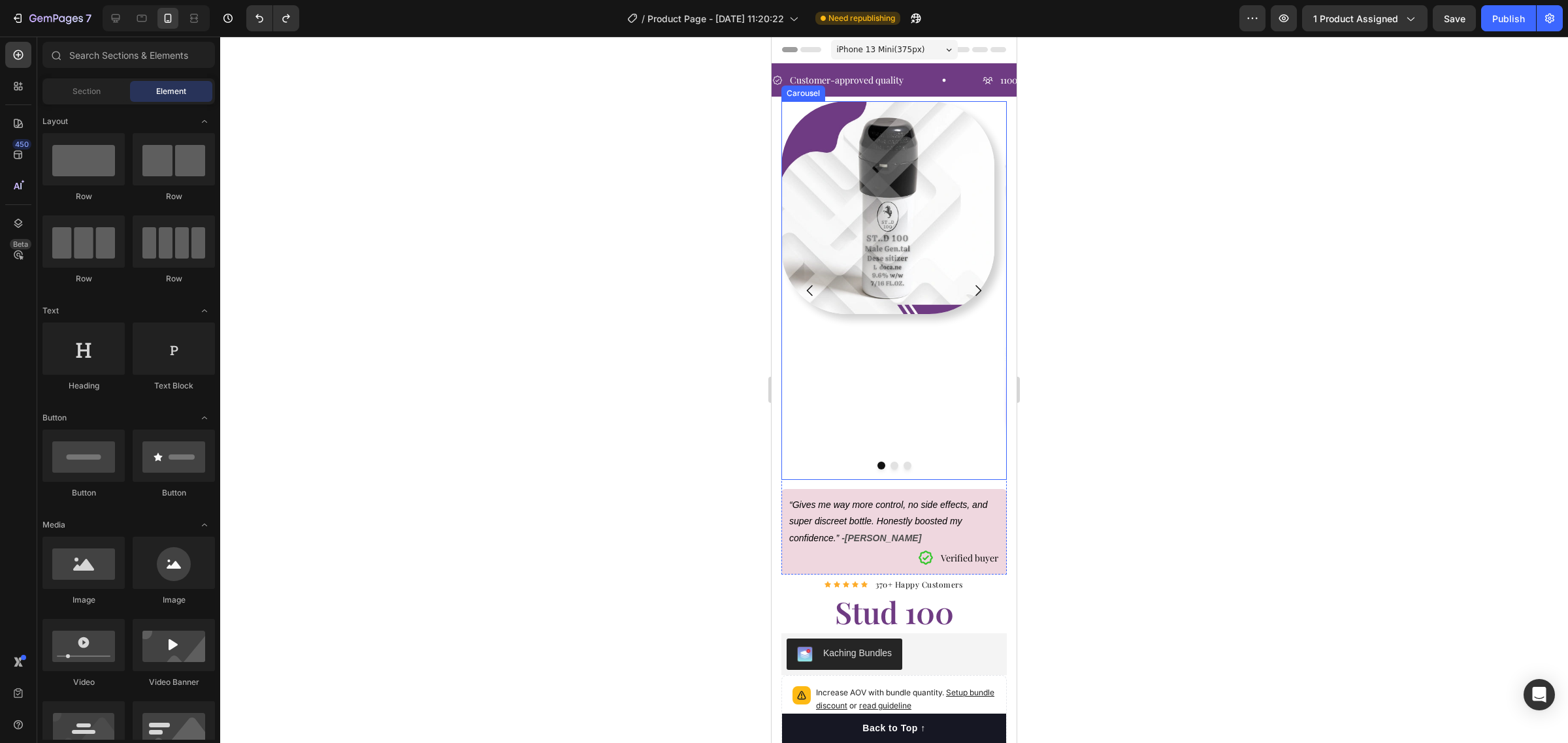
click at [960, 278] on button "Carousel Next Arrow" at bounding box center [977, 290] width 36 height 36
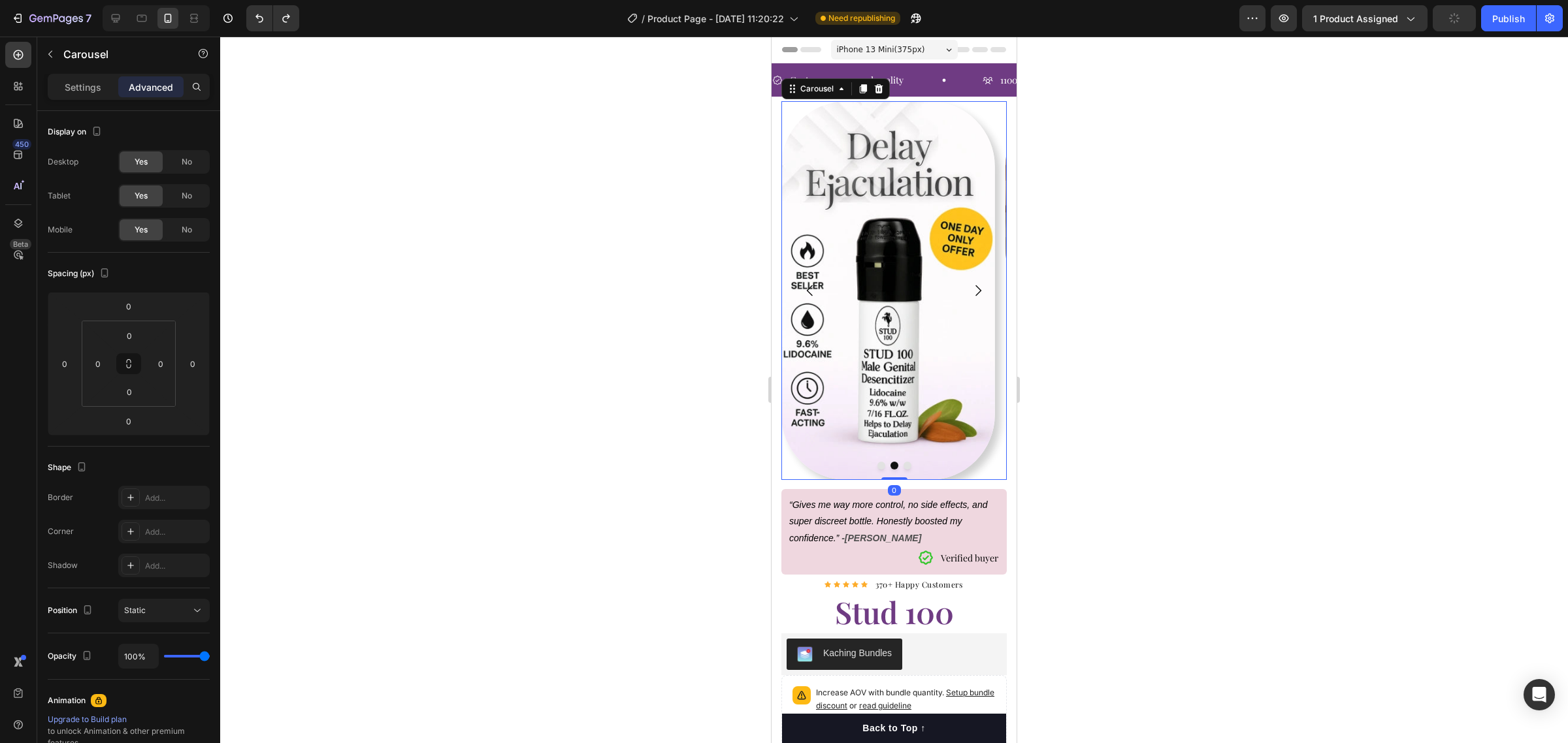
click at [804, 292] on icon "Carousel Back Arrow" at bounding box center [810, 290] width 16 height 16
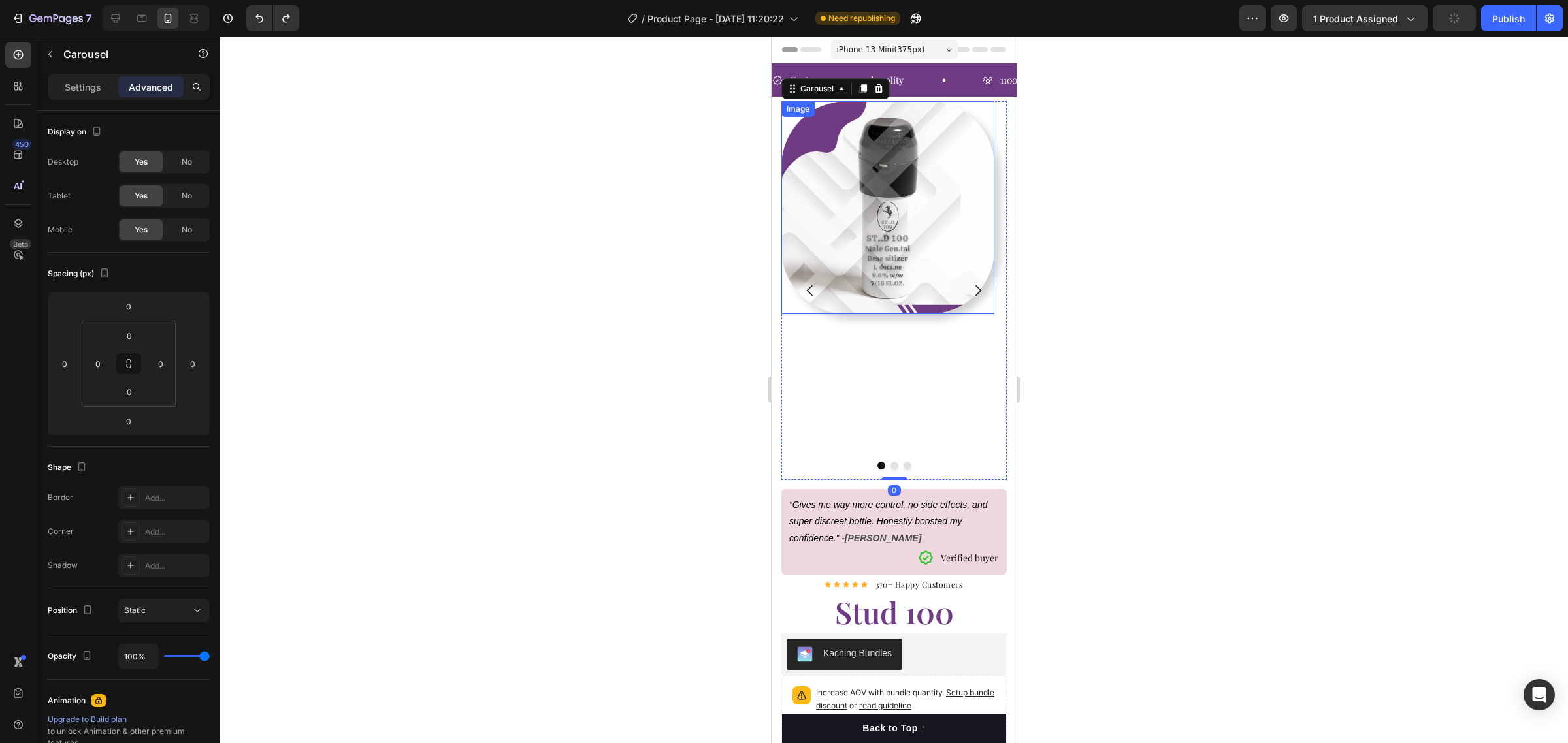
click at [873, 296] on img at bounding box center [888, 207] width 213 height 213
drag, startPoint x: 890, startPoint y: 452, endPoint x: 899, endPoint y: 304, distance: 148.3
click at [899, 304] on div "Image 0" at bounding box center [888, 207] width 213 height 213
type input "0"
click at [1224, 315] on div at bounding box center [894, 389] width 1348 height 707
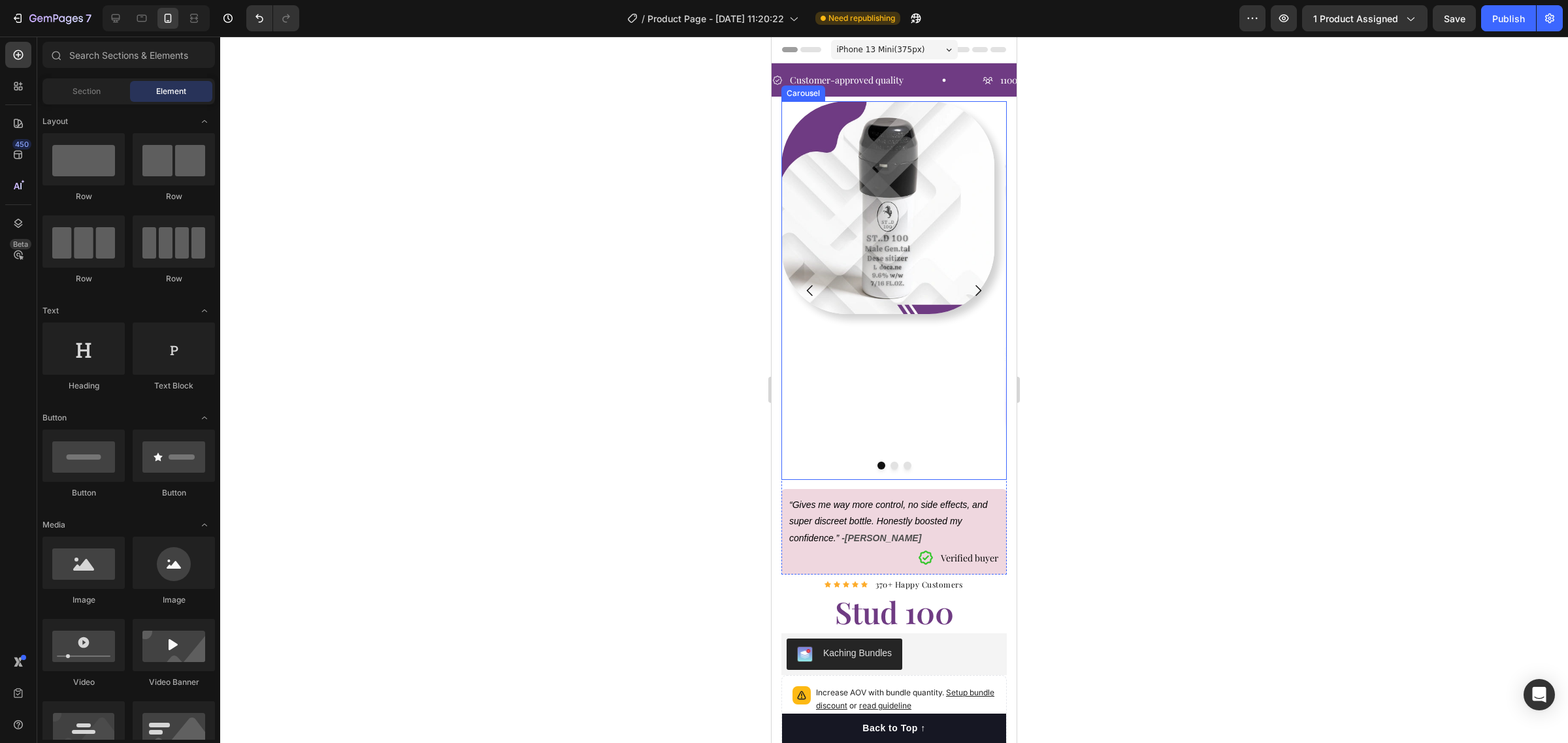
click at [883, 376] on div "Image" at bounding box center [888, 291] width 213 height 379
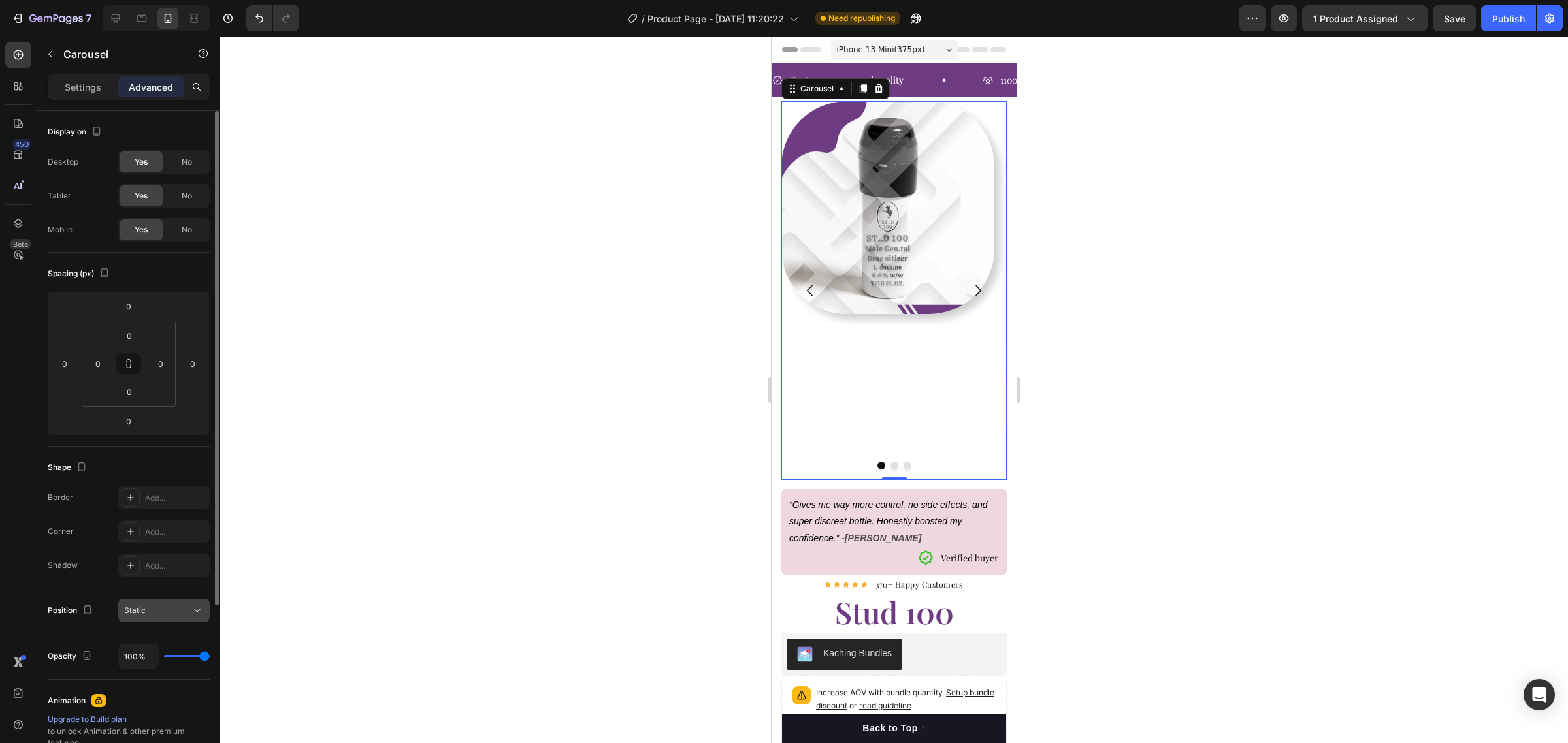
click at [166, 608] on div "Static" at bounding box center [157, 610] width 66 height 12
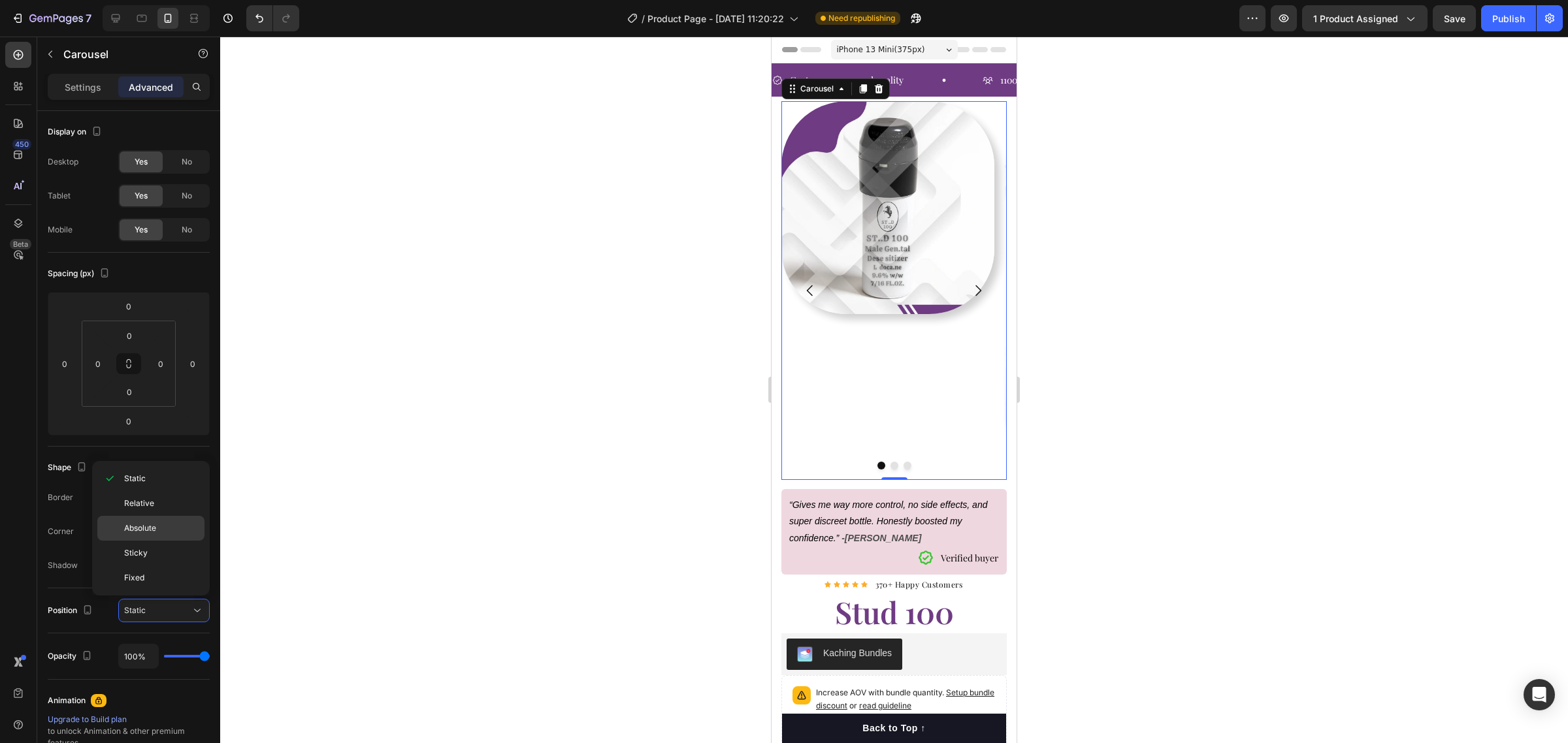
click at [165, 540] on div "Absolute" at bounding box center [151, 553] width 107 height 25
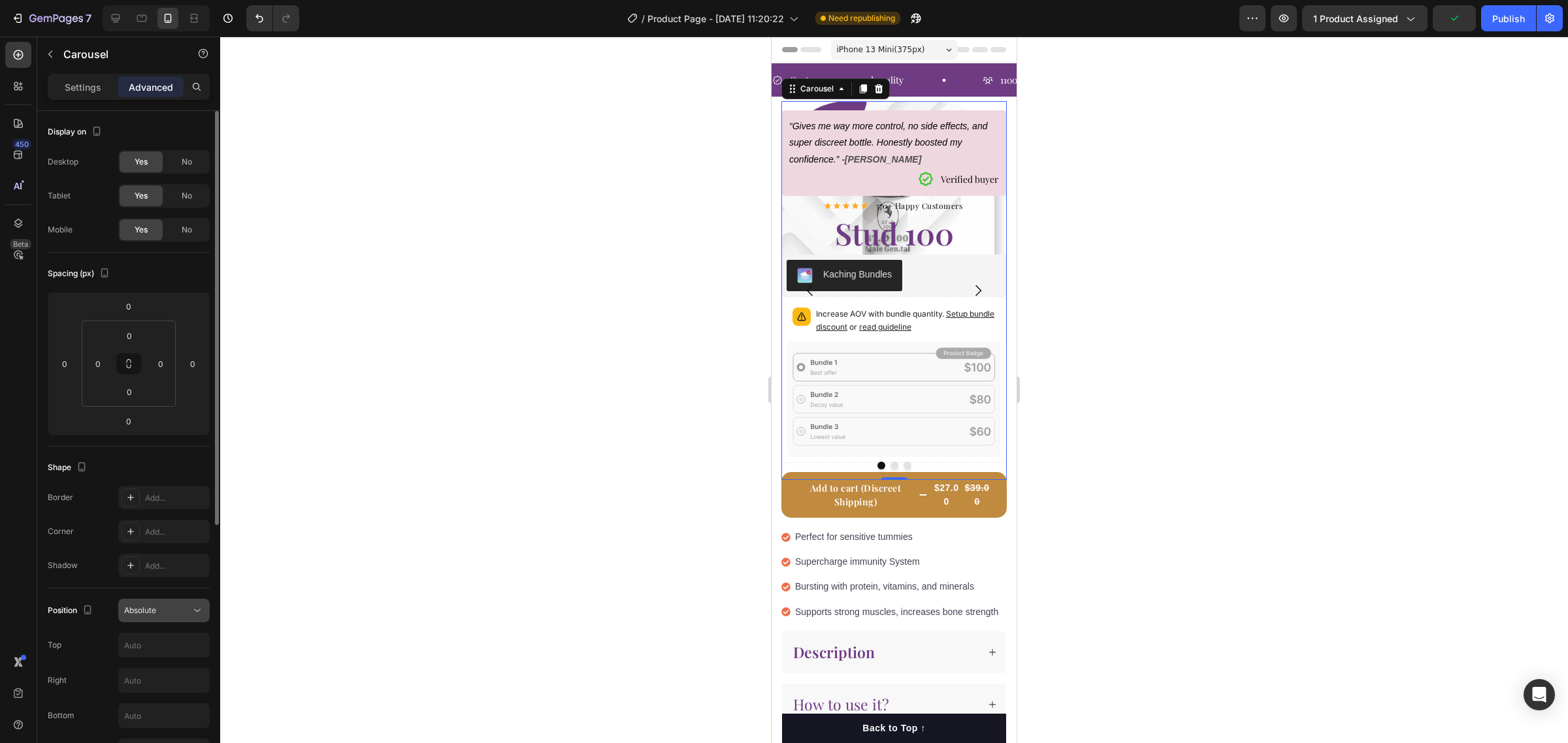
click at [166, 601] on button "Absolute" at bounding box center [164, 610] width 92 height 23
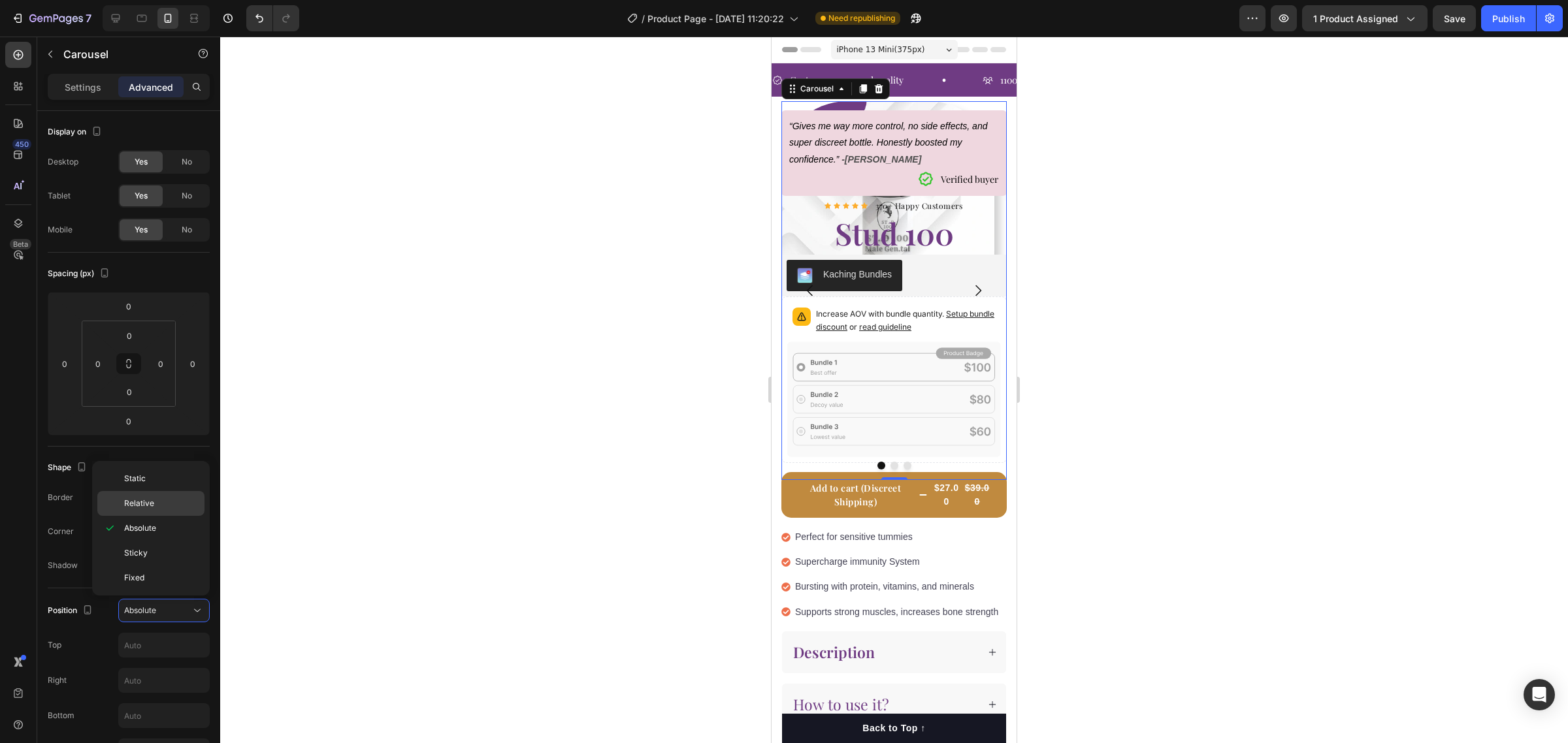
click at [149, 505] on span "Relative" at bounding box center [139, 503] width 30 height 12
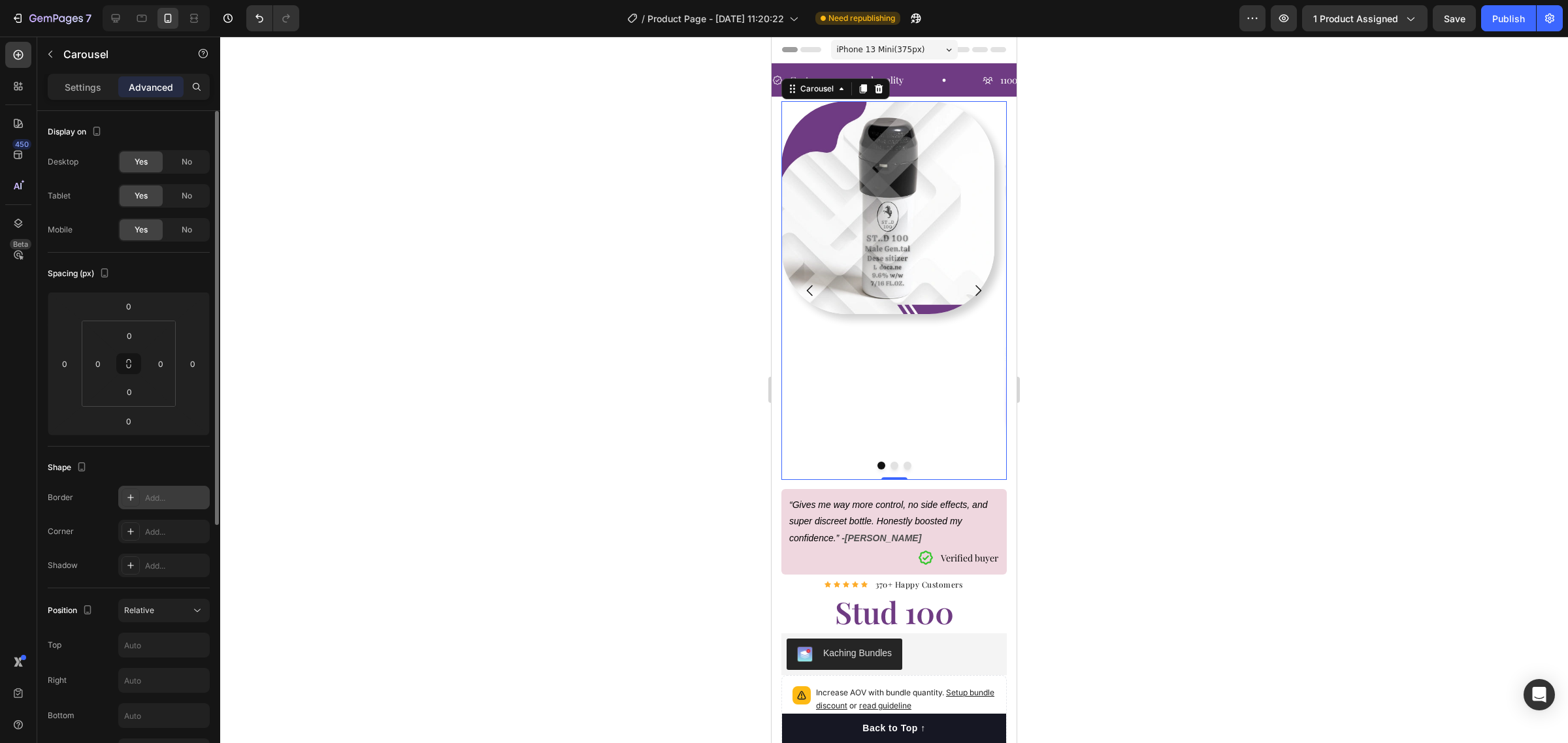
click at [149, 494] on div "Add..." at bounding box center [176, 498] width 62 height 12
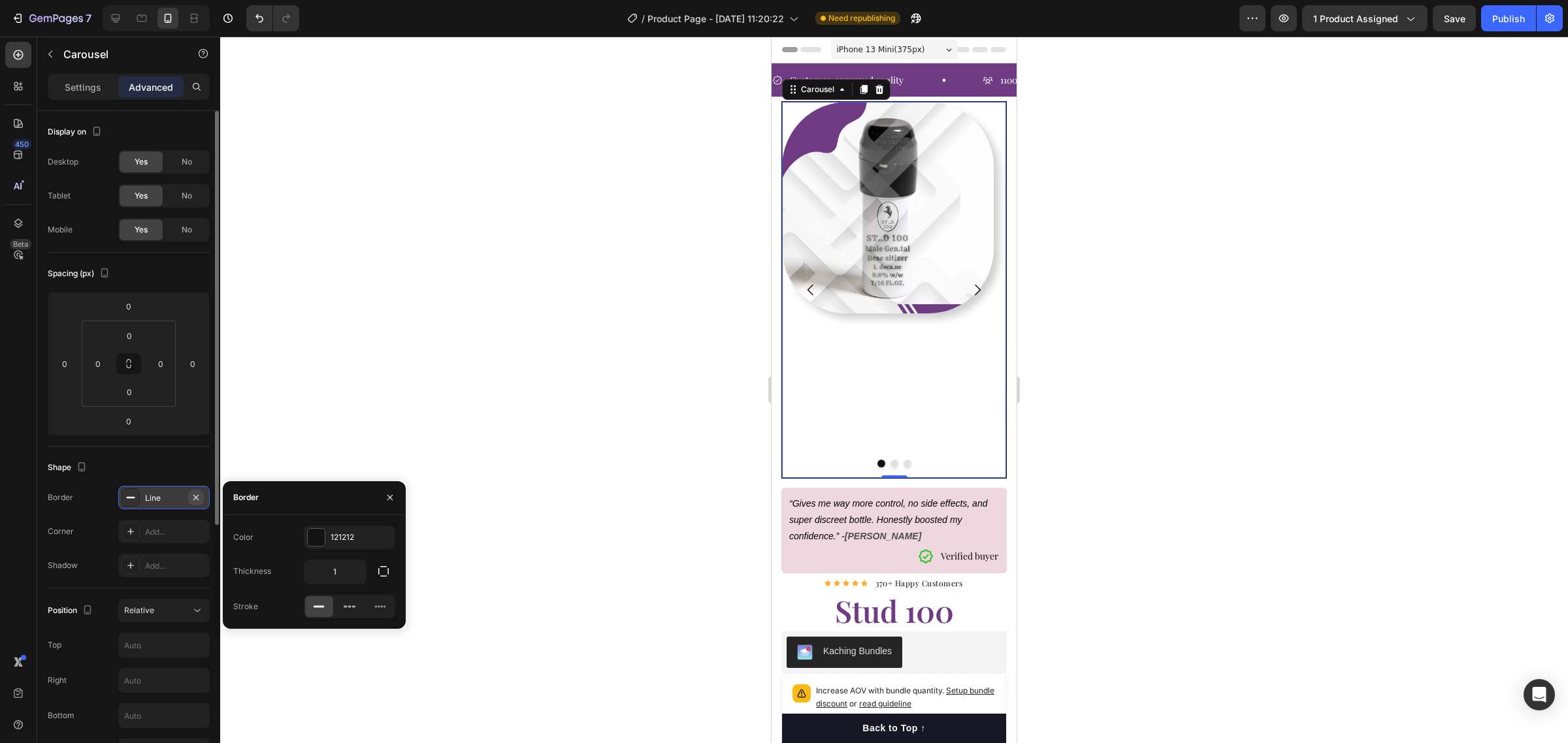
click at [194, 495] on icon "button" at bounding box center [196, 497] width 10 height 10
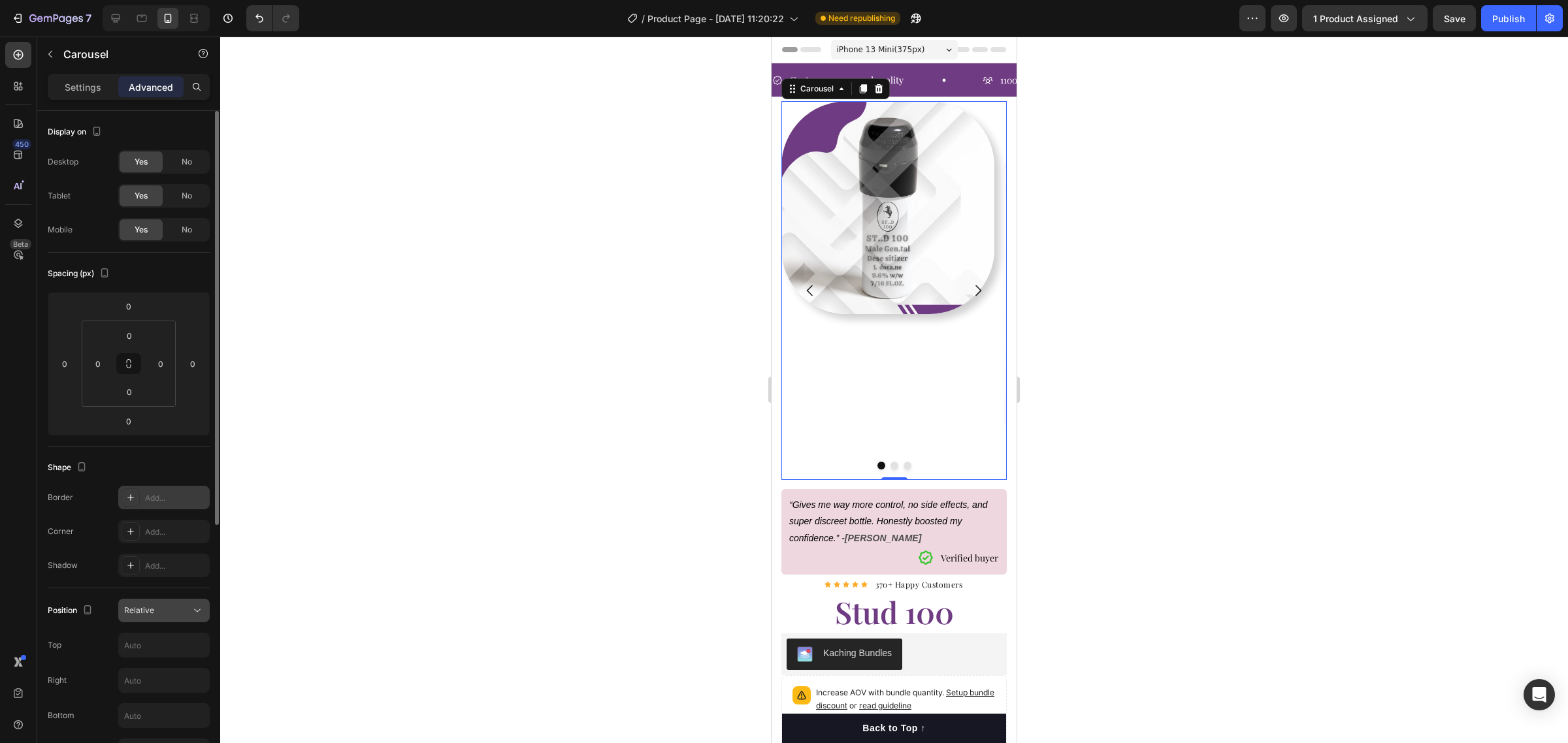
click at [179, 622] on button "Relative" at bounding box center [164, 610] width 92 height 23
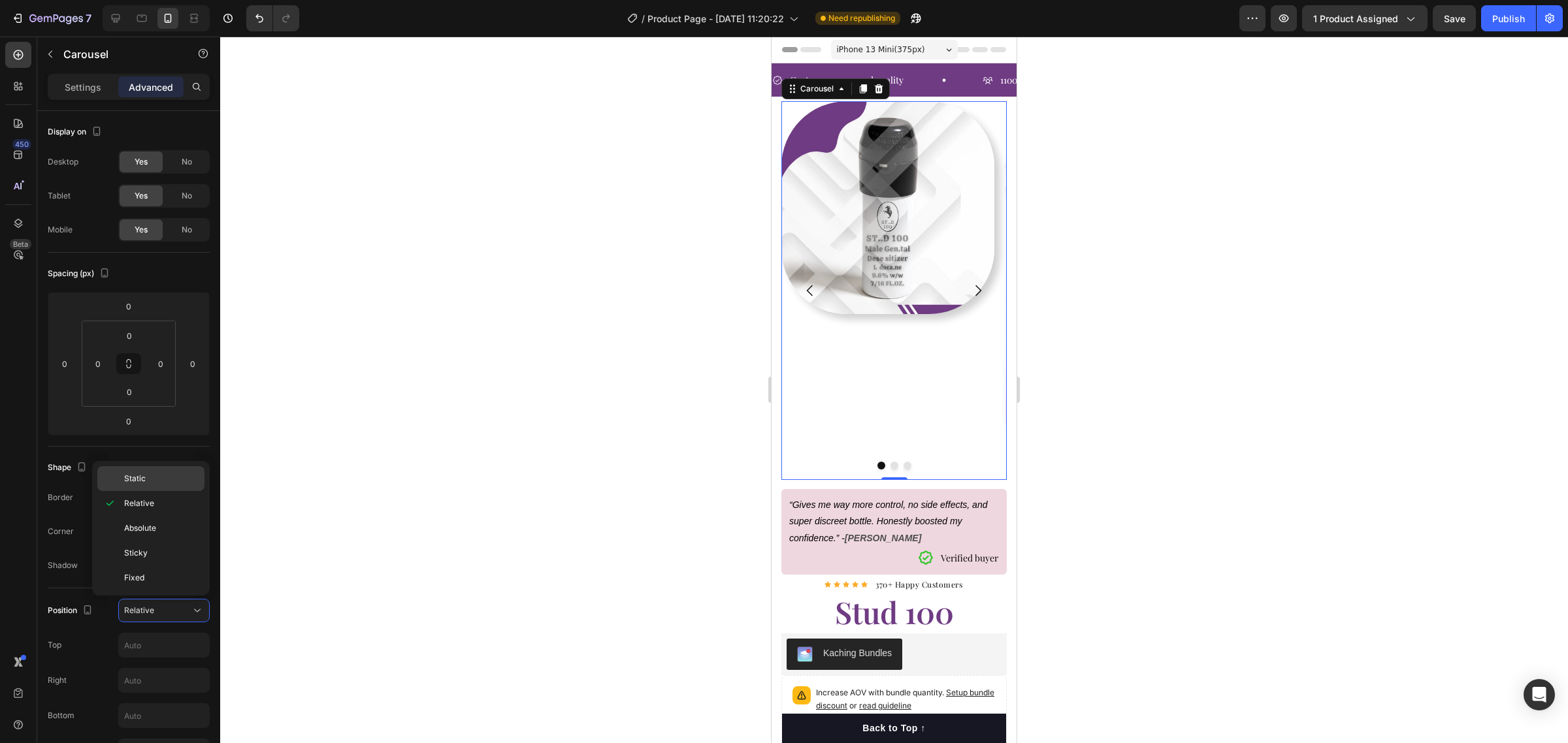
click at [146, 478] on p "Static" at bounding box center [161, 478] width 75 height 12
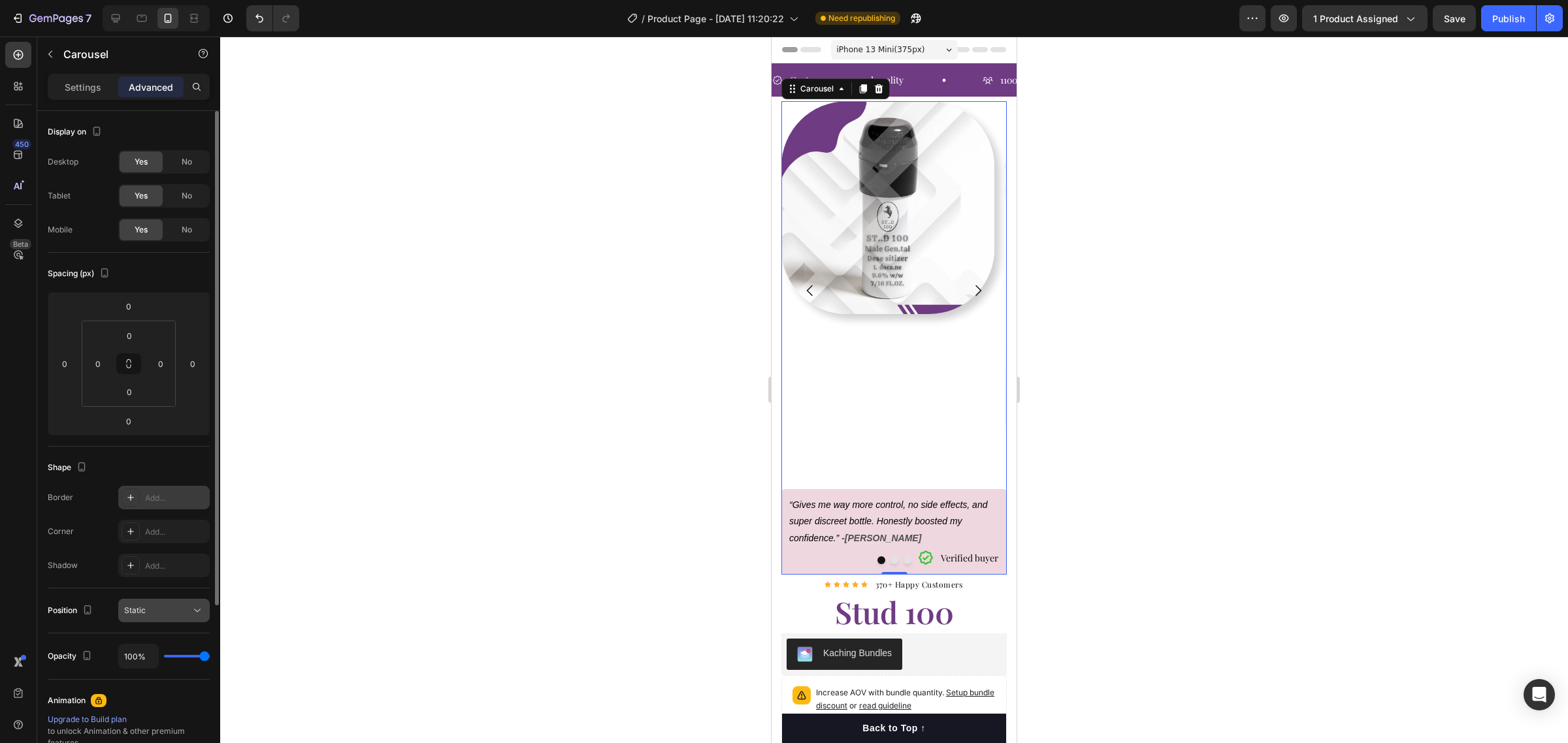
click at [175, 612] on div "Static" at bounding box center [157, 610] width 66 height 12
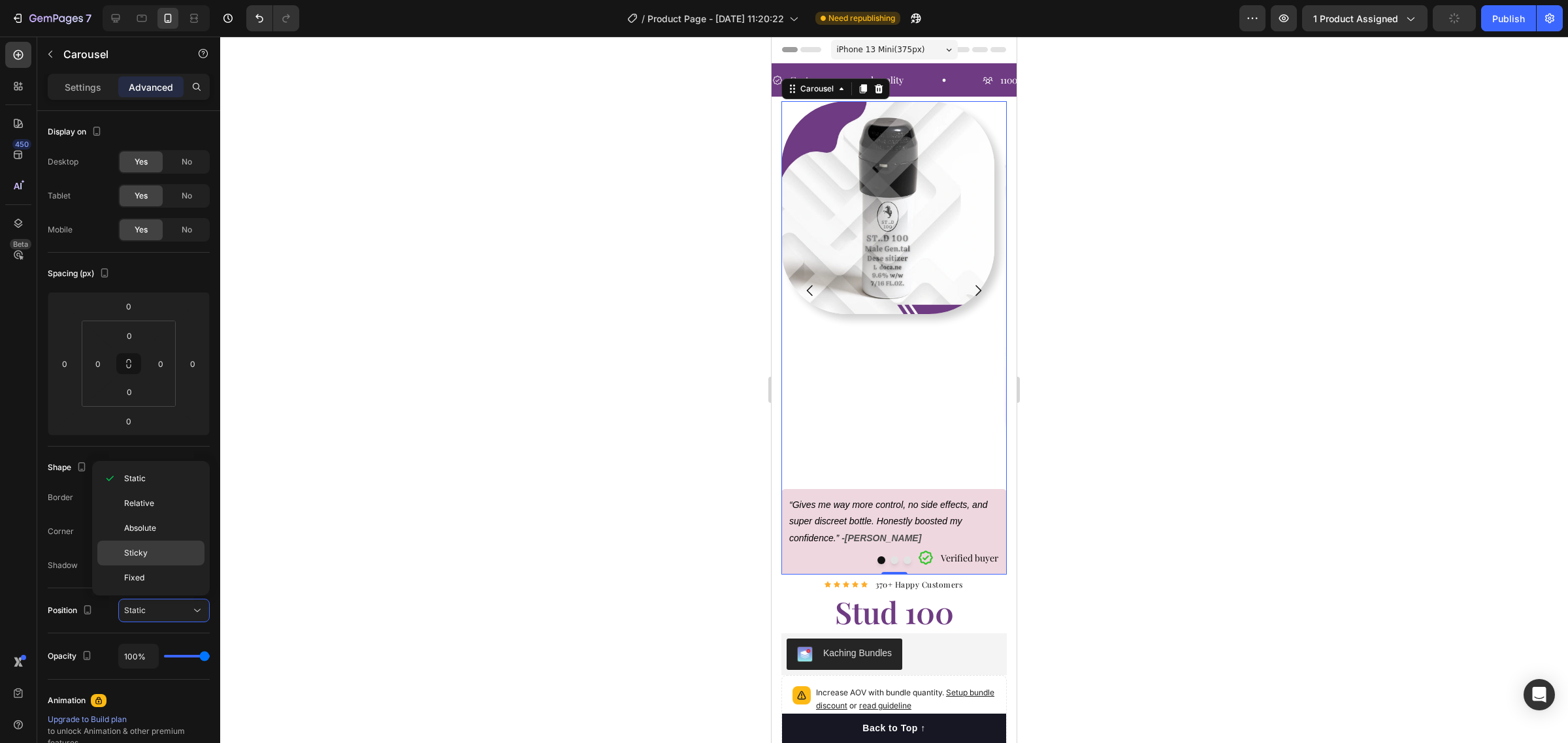
click at [157, 556] on p "Sticky" at bounding box center [161, 553] width 75 height 12
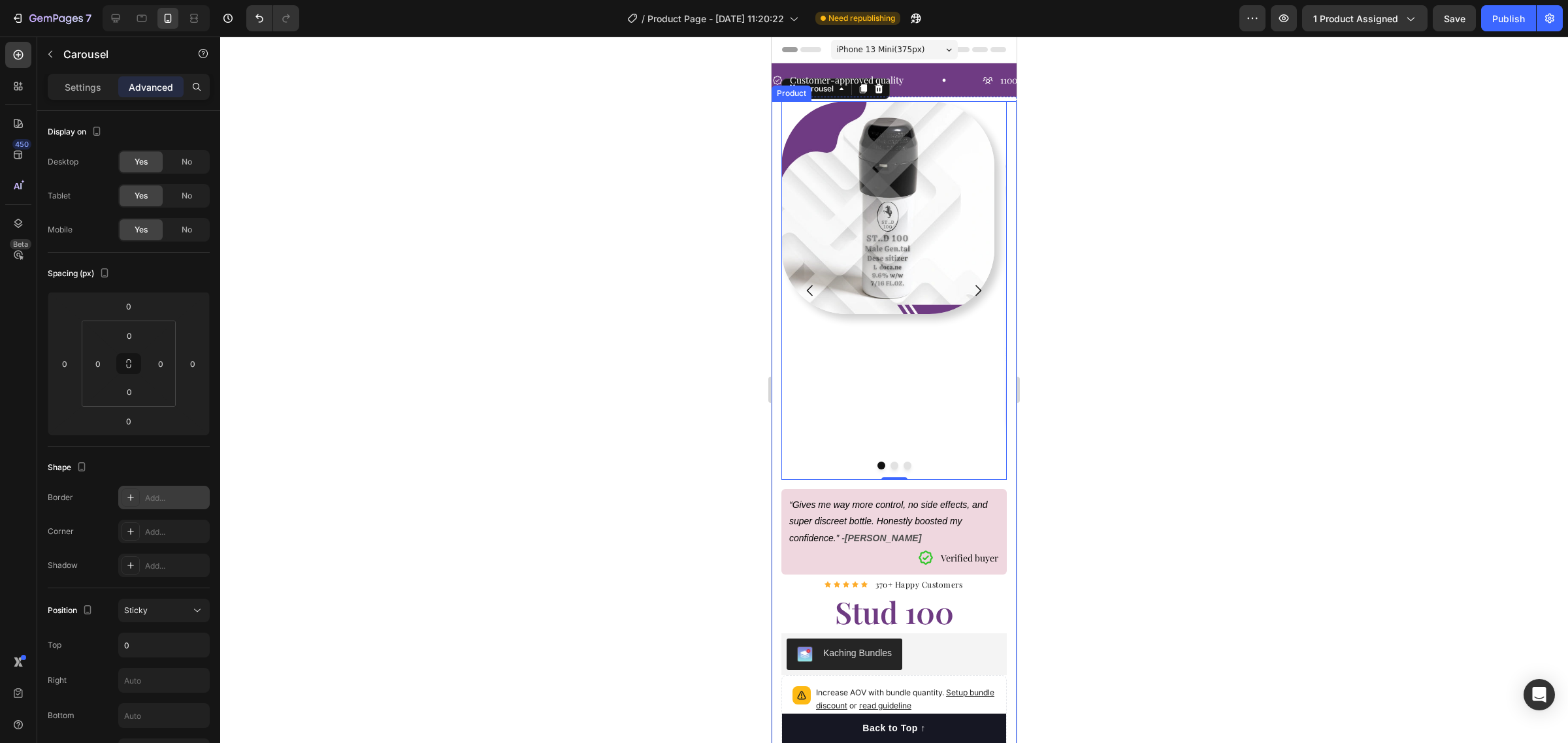
click at [1120, 430] on div at bounding box center [894, 389] width 1348 height 707
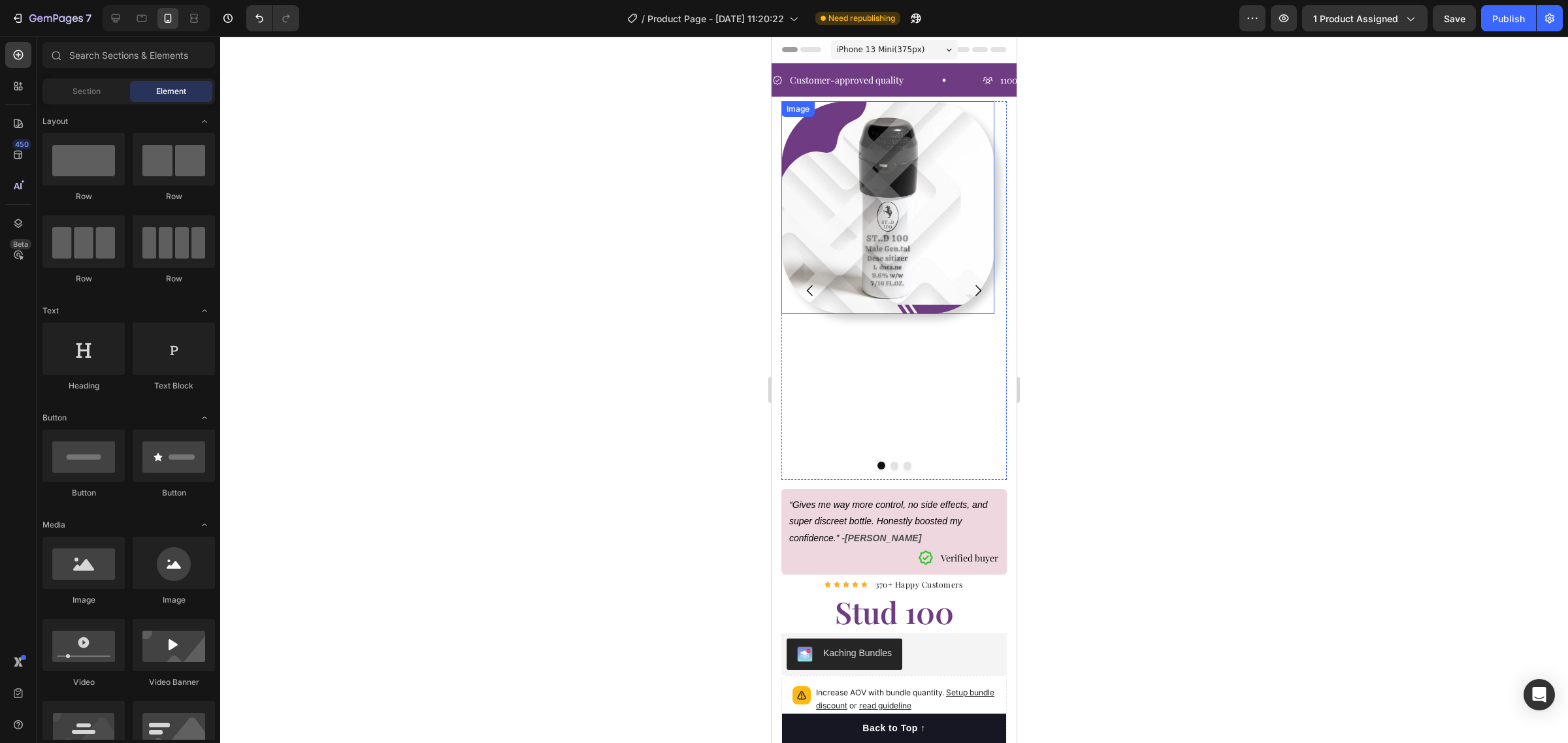
click at [921, 238] on img at bounding box center [888, 207] width 213 height 213
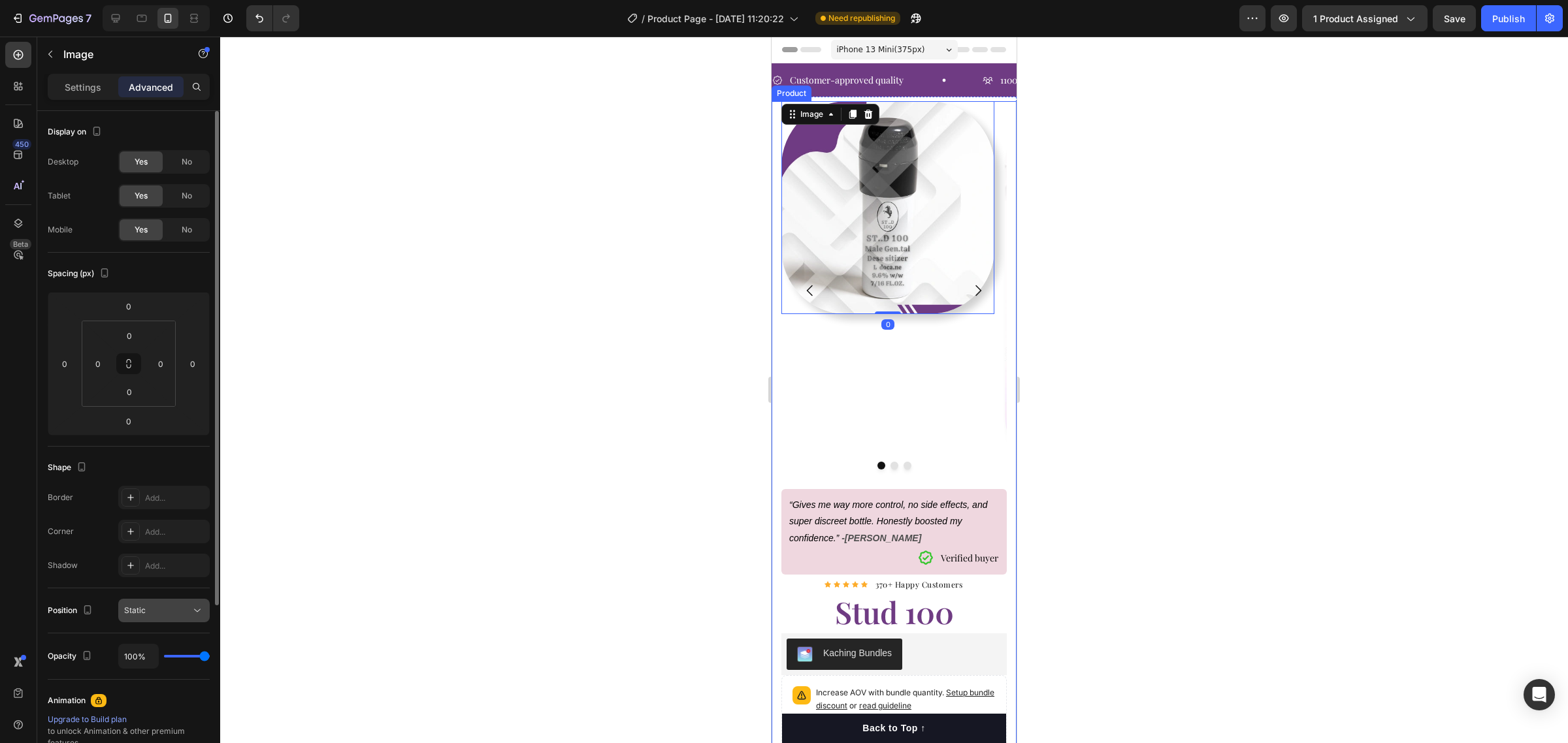
click at [162, 608] on div "Static" at bounding box center [157, 610] width 66 height 12
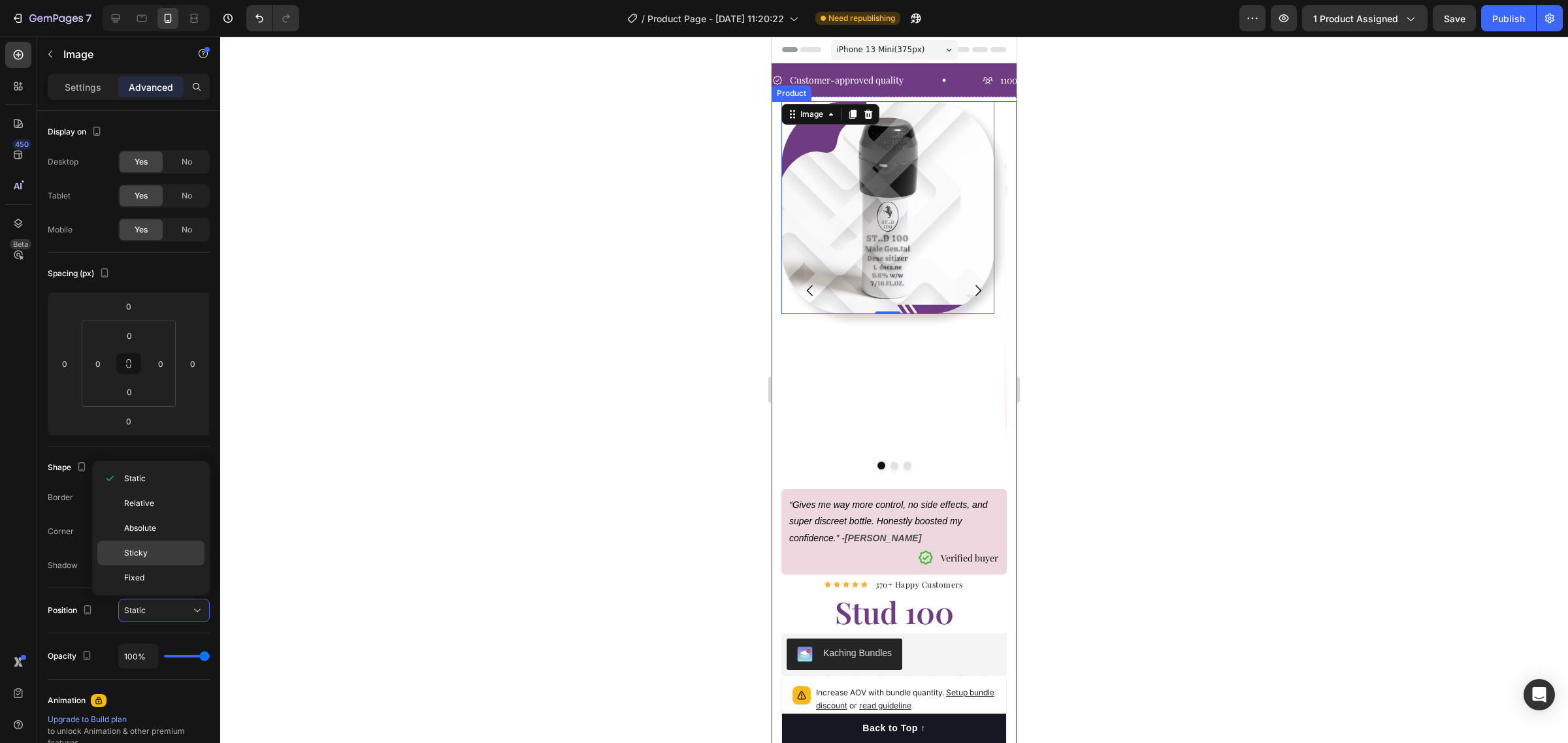
click at [164, 555] on p "Sticky" at bounding box center [161, 553] width 75 height 12
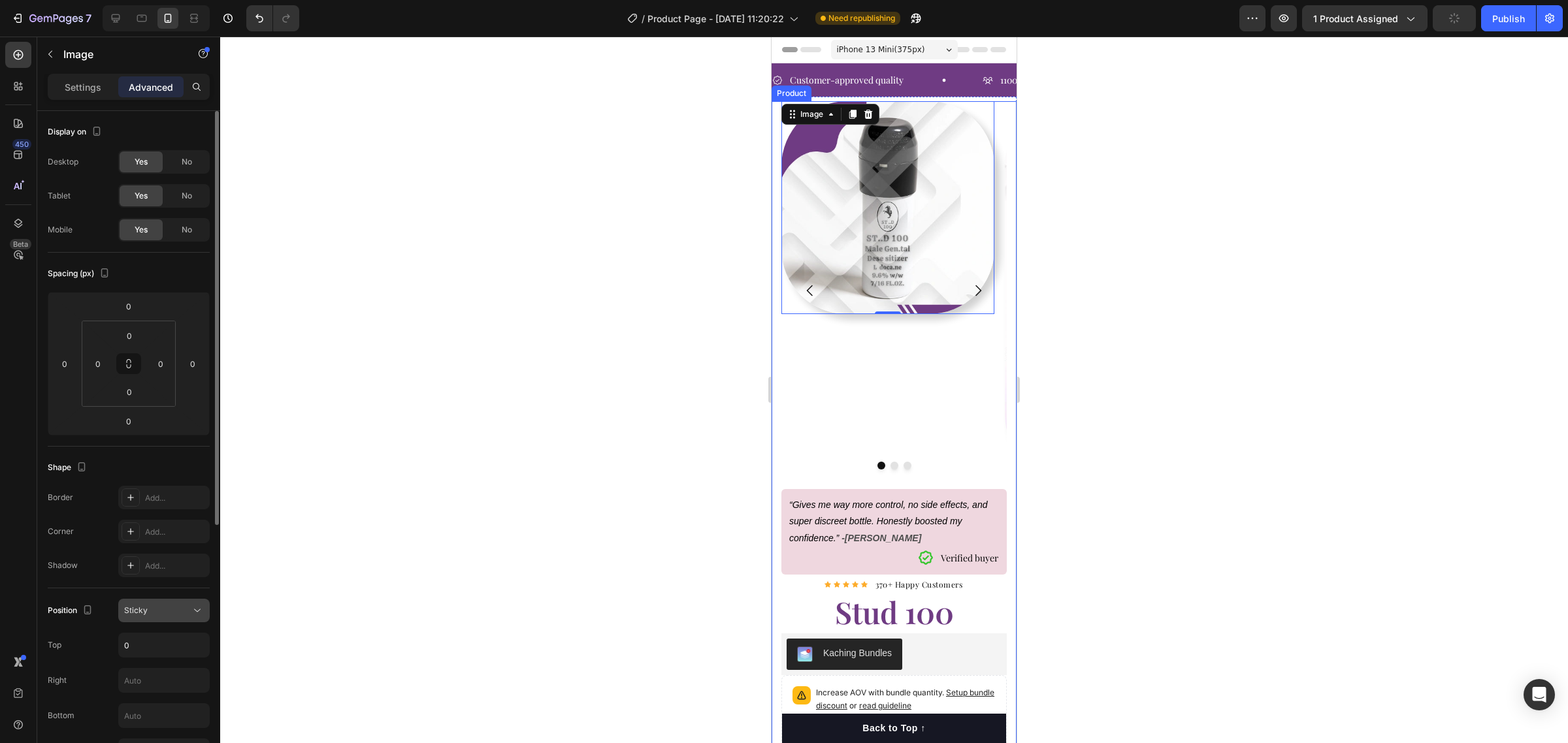
click at [172, 610] on div "Sticky" at bounding box center [157, 610] width 66 height 12
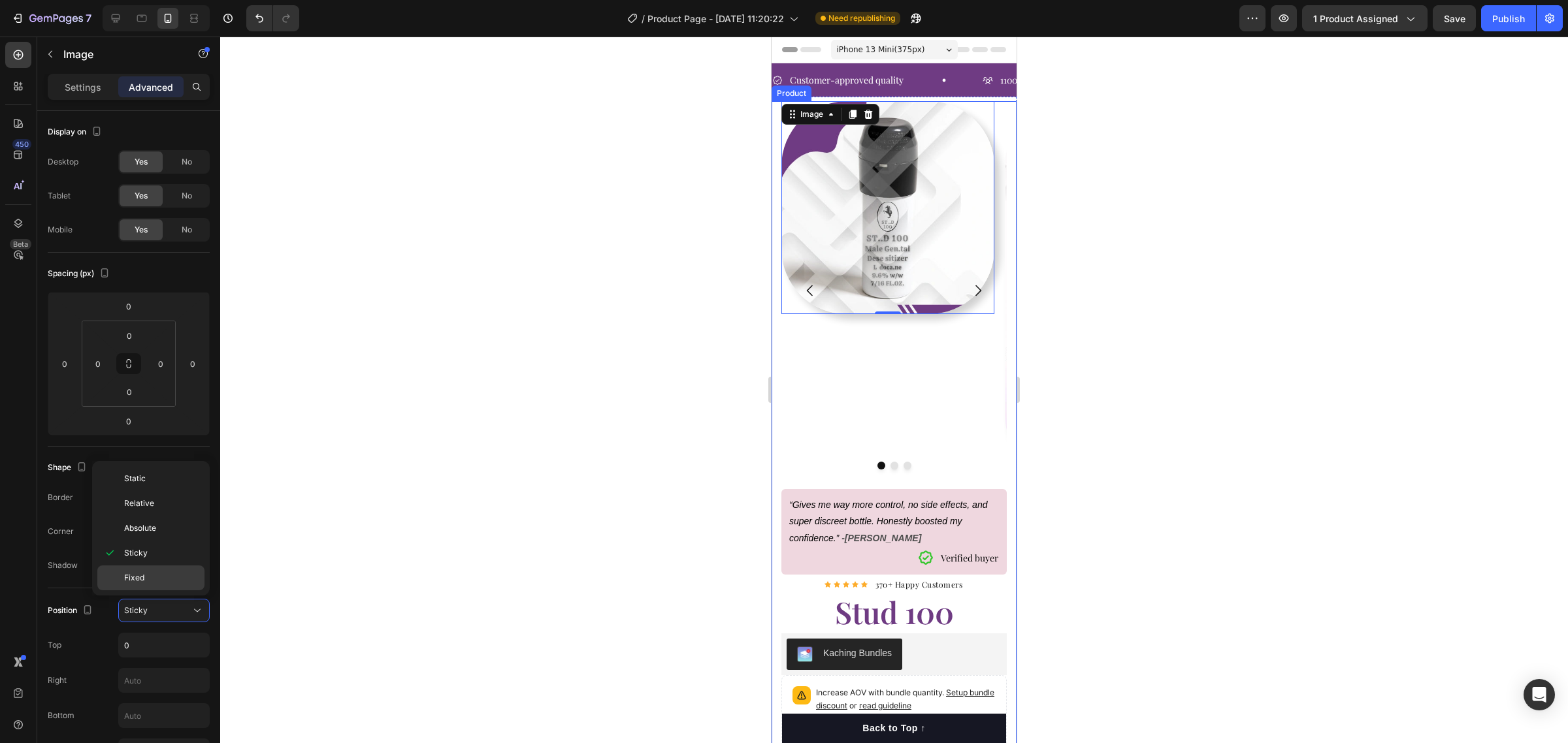
click at [157, 576] on p "Fixed" at bounding box center [161, 577] width 75 height 12
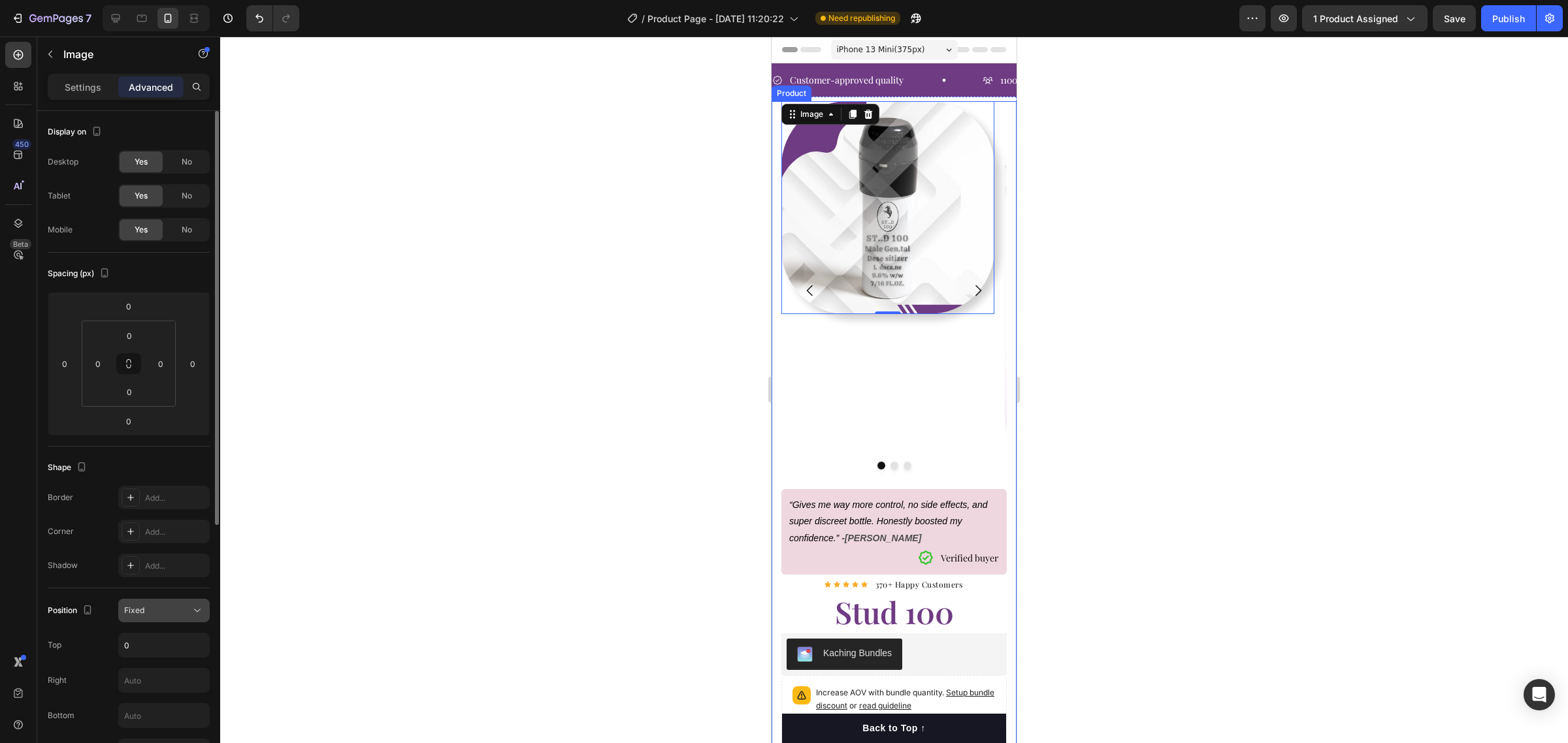
click at [174, 614] on div "Fixed" at bounding box center [157, 610] width 66 height 12
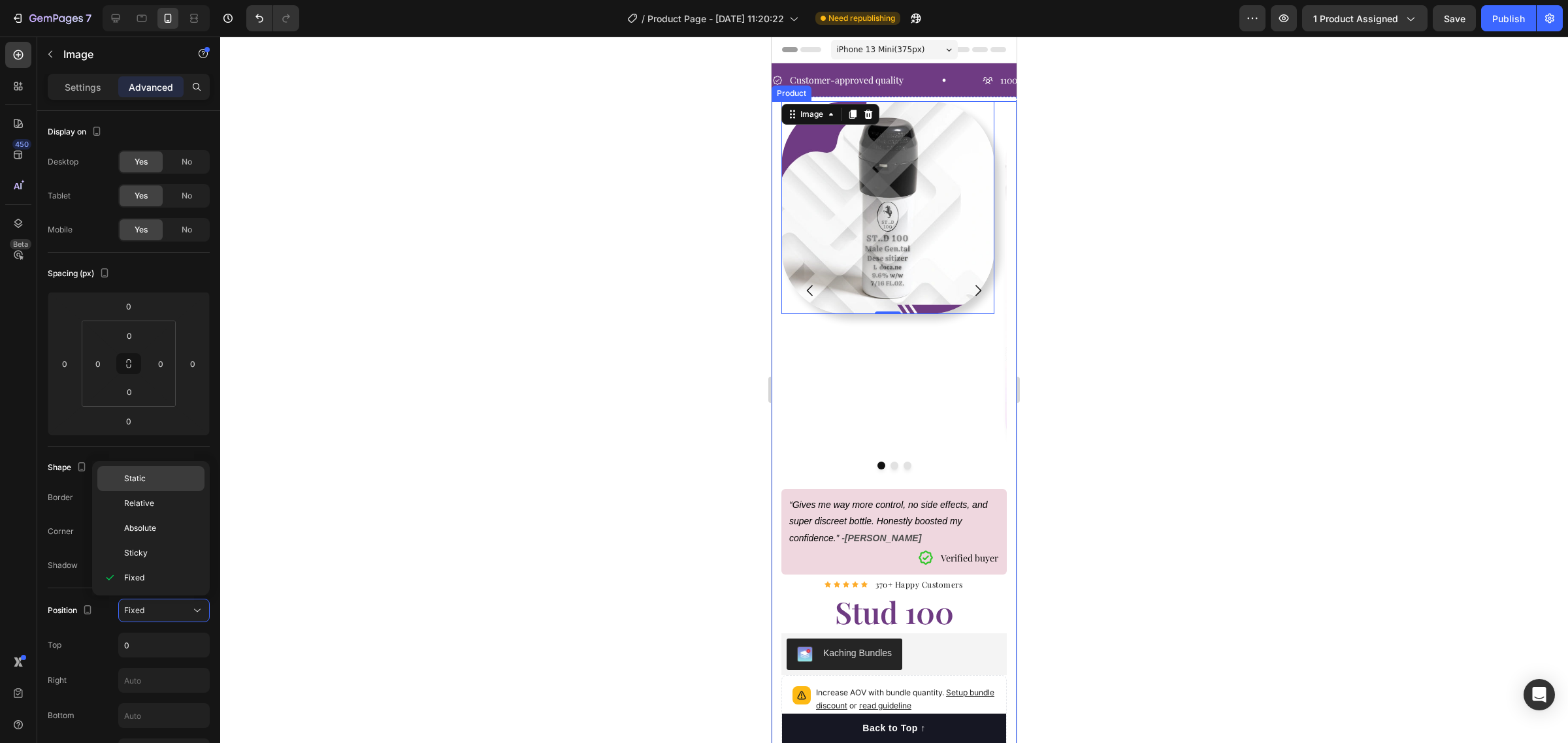
click at [164, 477] on p "Static" at bounding box center [161, 478] width 75 height 12
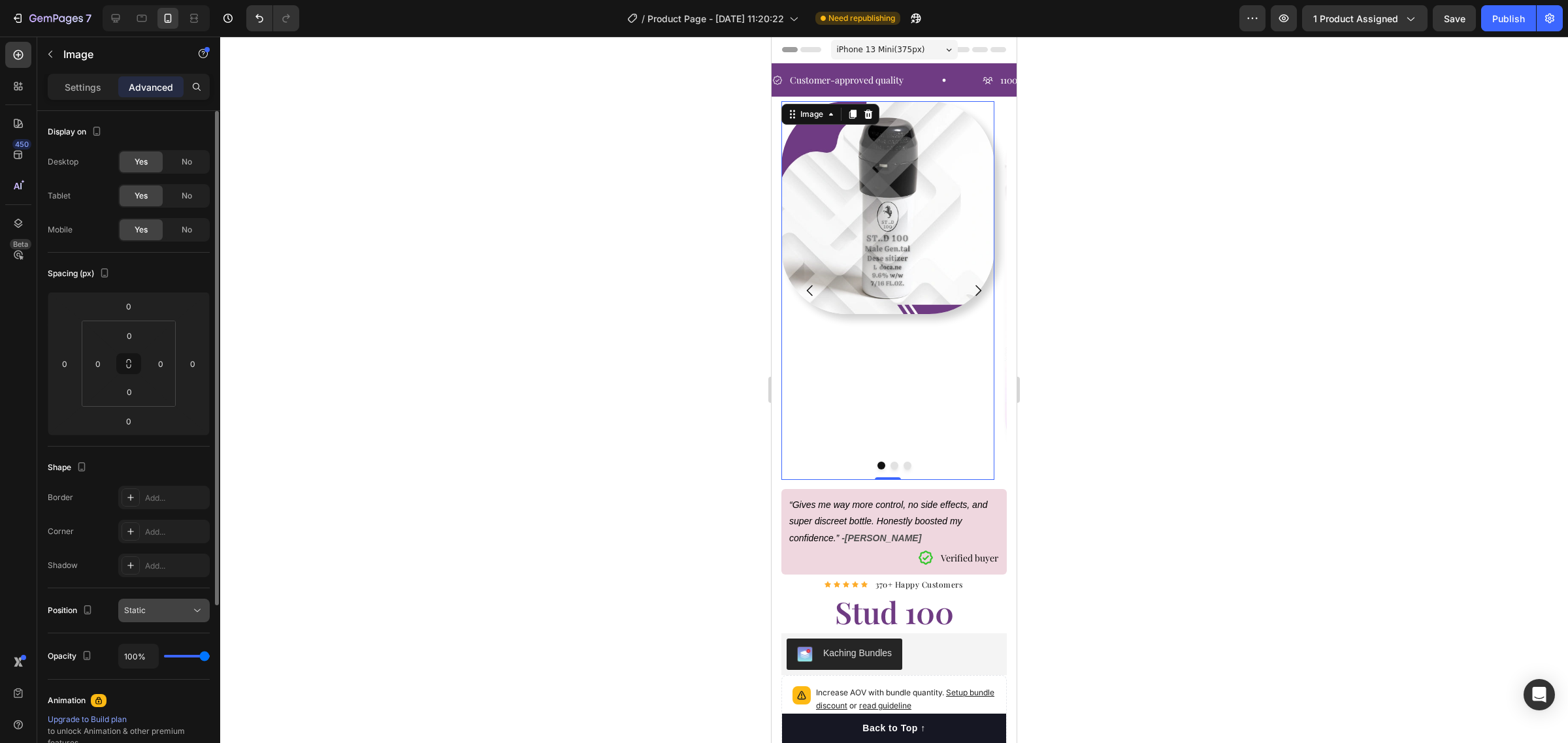
click at [162, 609] on div "Static" at bounding box center [157, 610] width 66 height 12
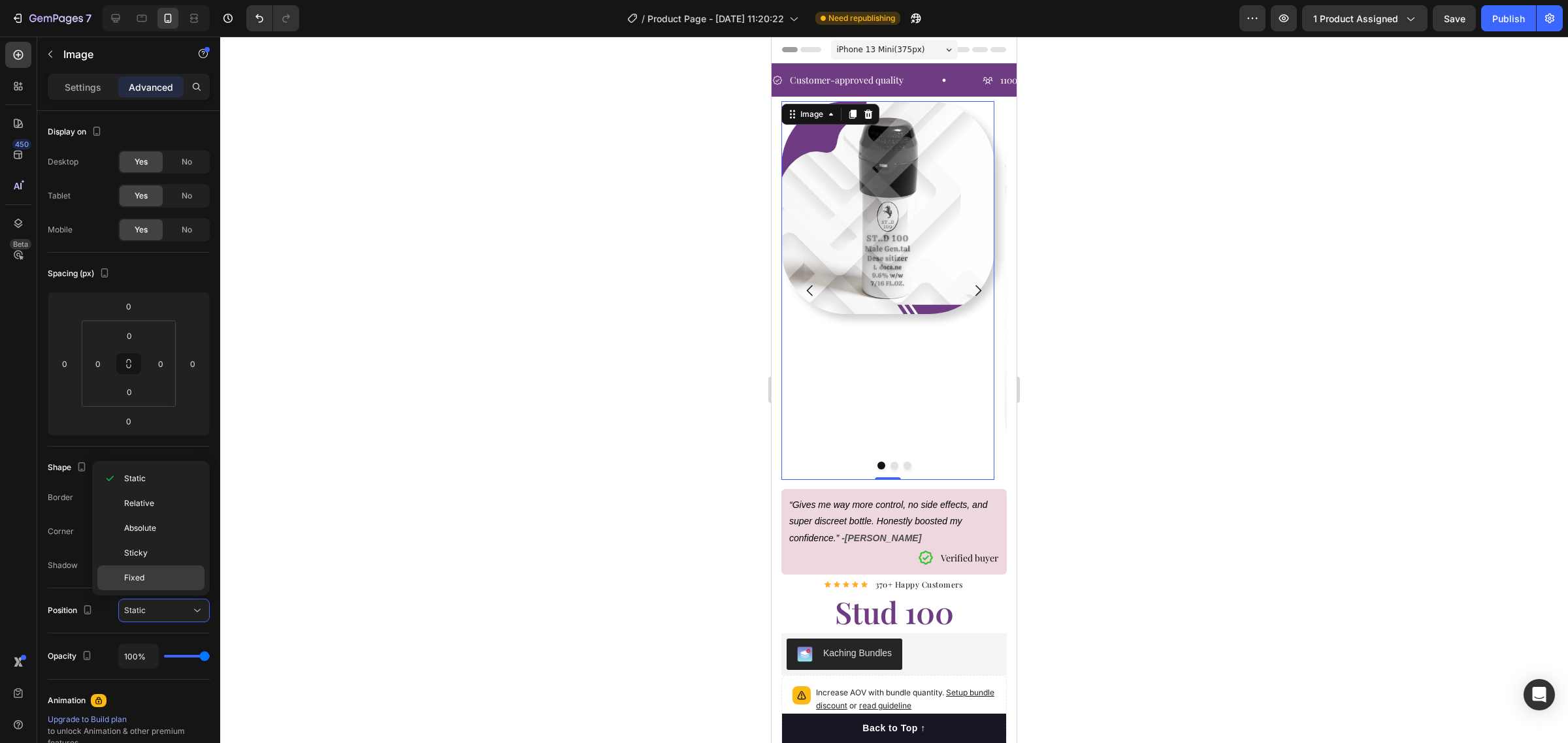
click at [164, 577] on p "Fixed" at bounding box center [161, 577] width 75 height 12
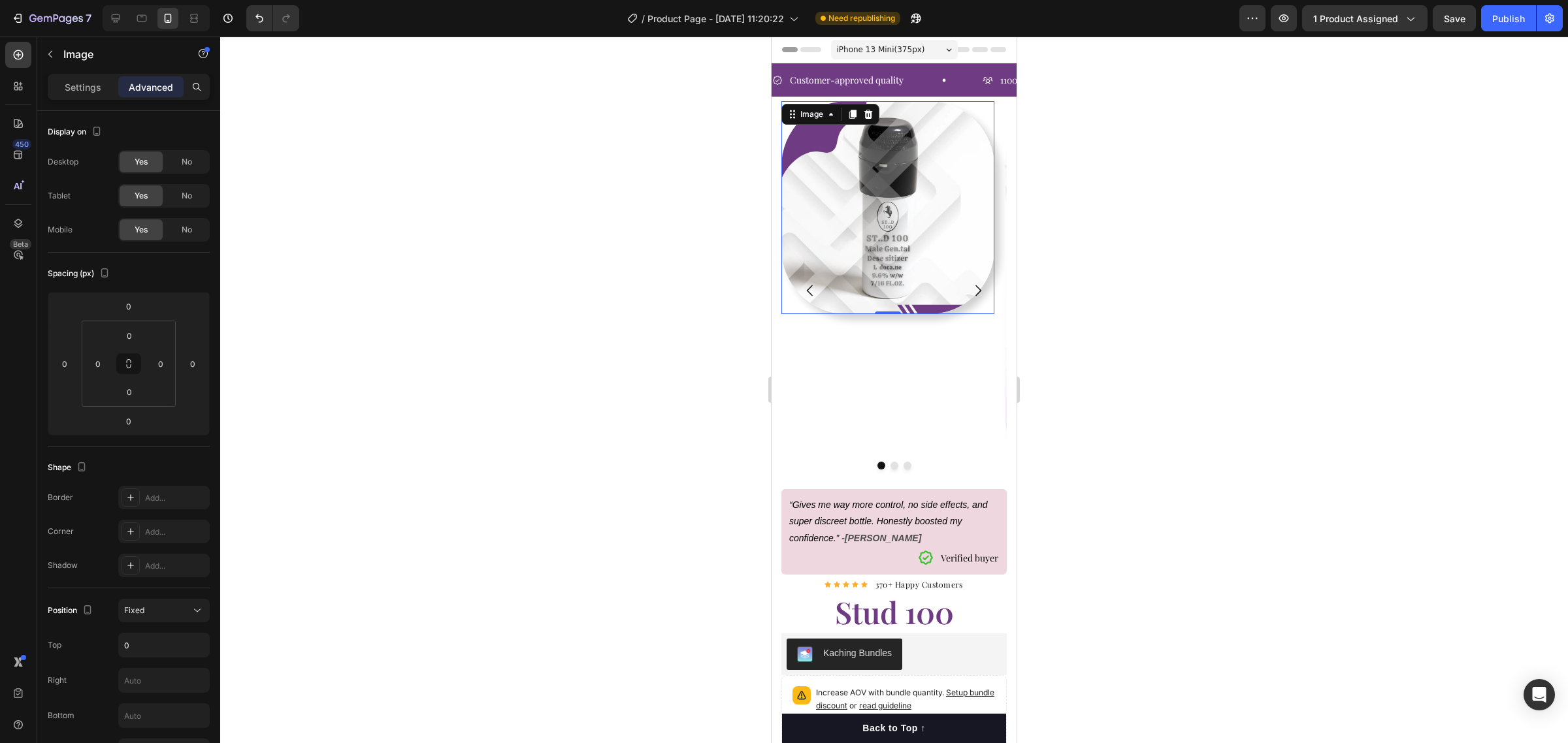
click at [1130, 460] on div at bounding box center [894, 389] width 1348 height 707
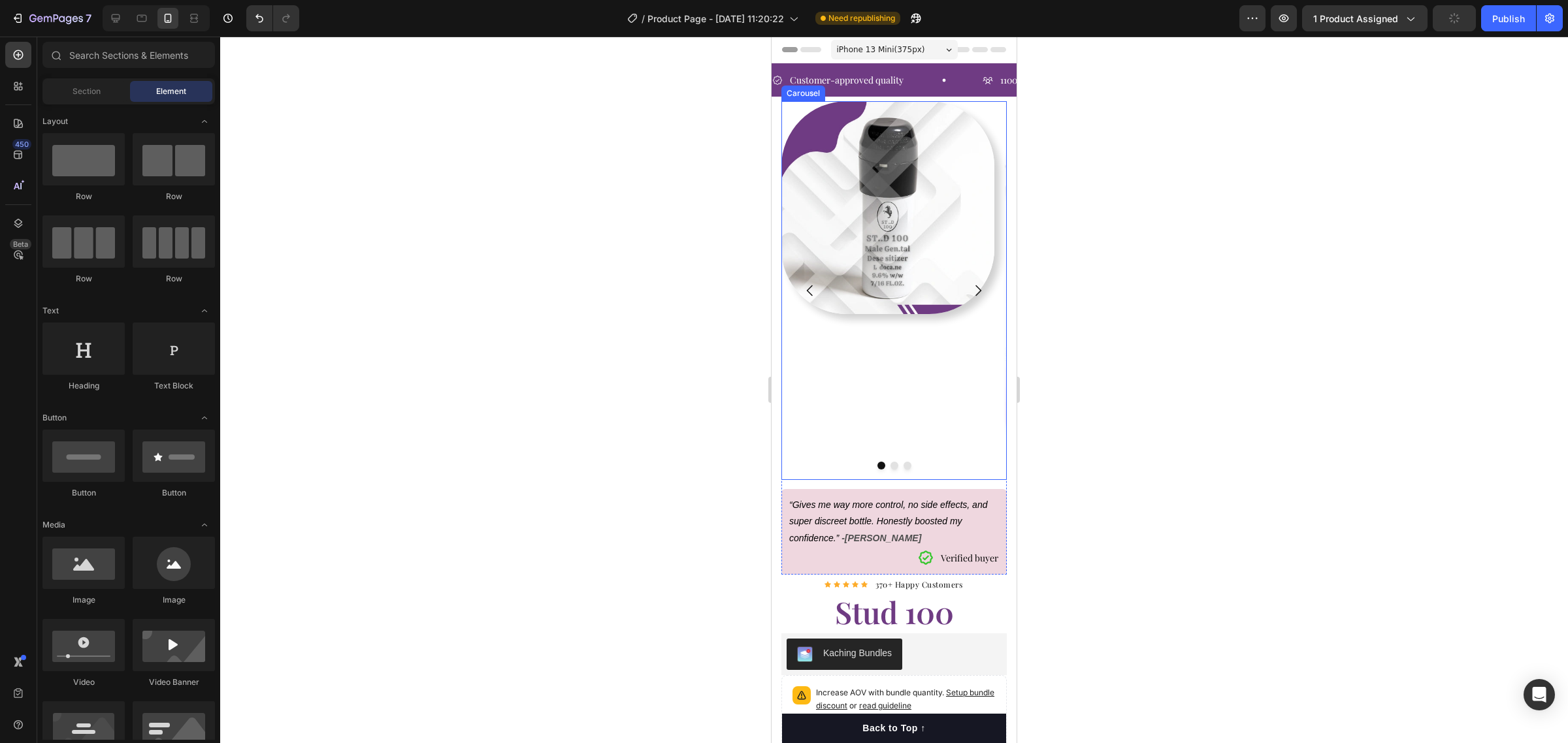
click at [811, 287] on icon "Carousel Back Arrow" at bounding box center [810, 291] width 6 height 11
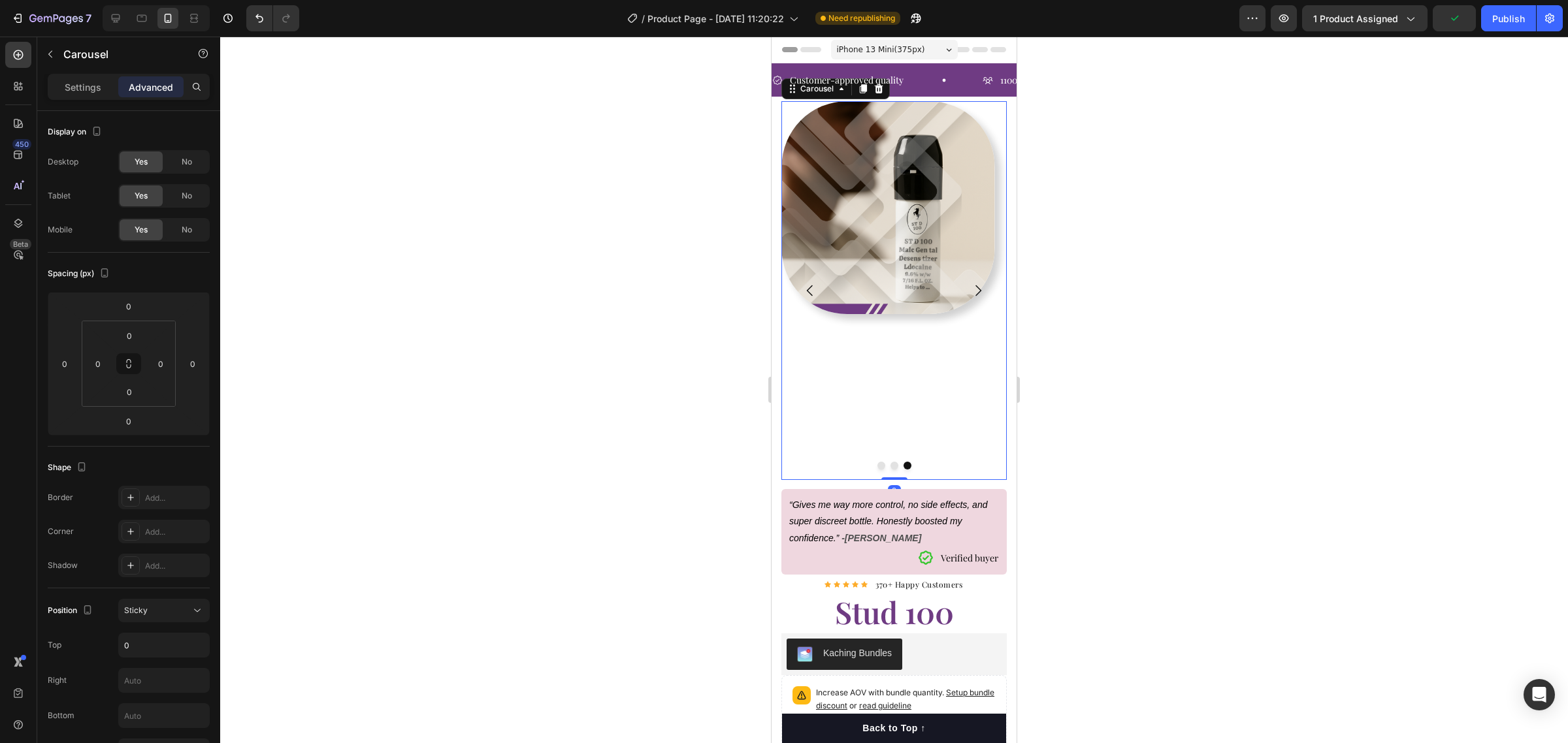
click at [811, 287] on icon "Carousel Back Arrow" at bounding box center [810, 291] width 6 height 11
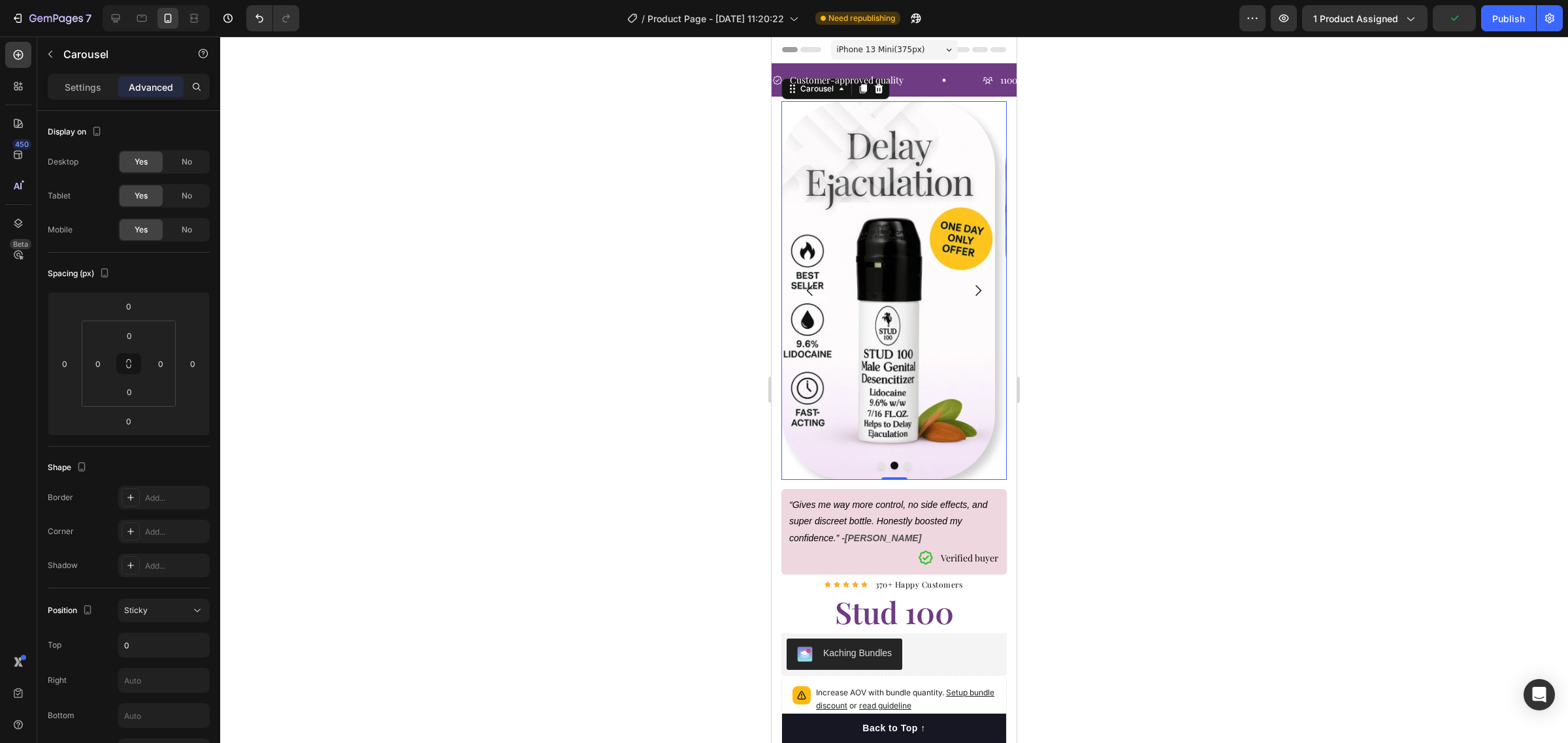
click at [811, 287] on icon "Carousel Back Arrow" at bounding box center [810, 291] width 6 height 11
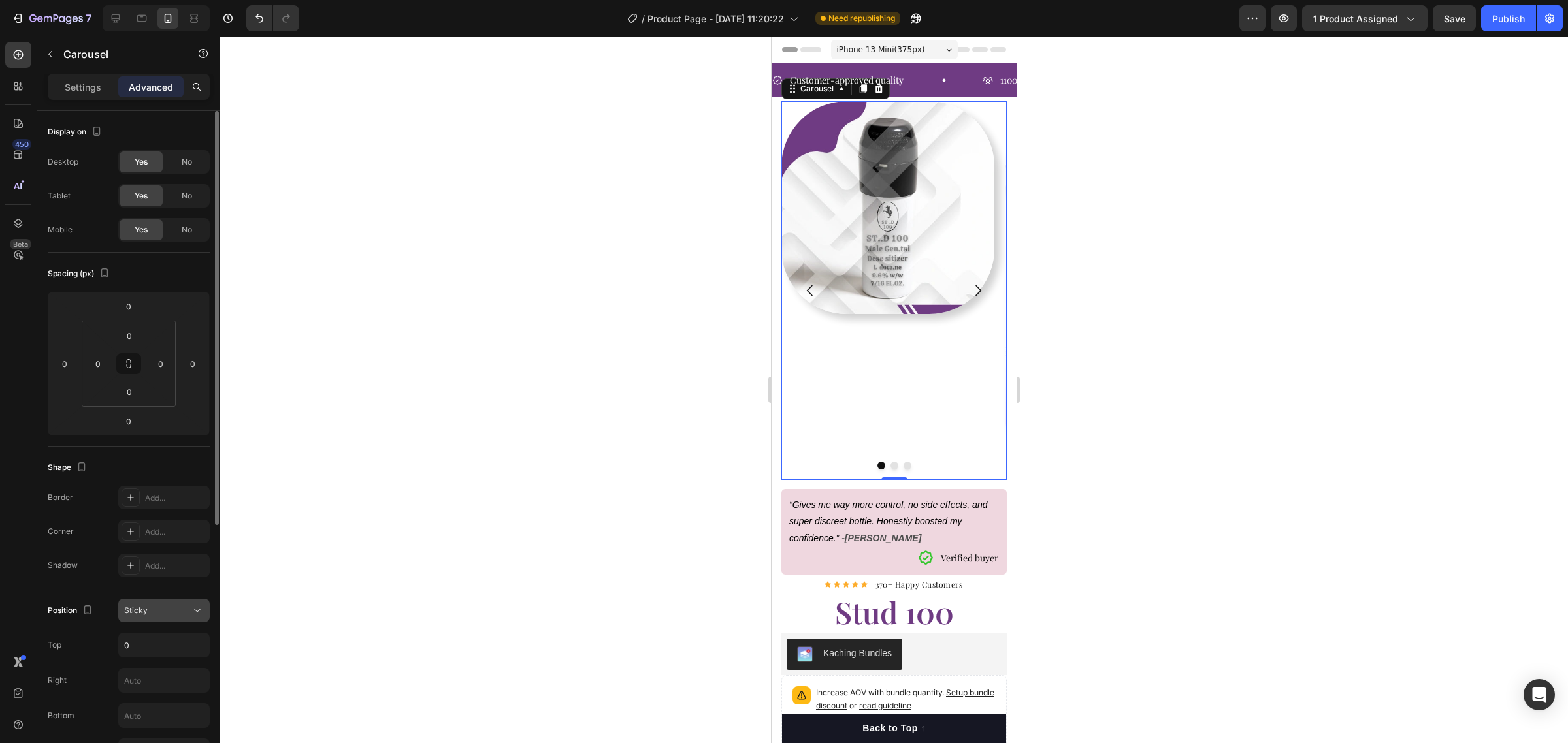
click at [168, 609] on div "Sticky" at bounding box center [157, 610] width 66 height 12
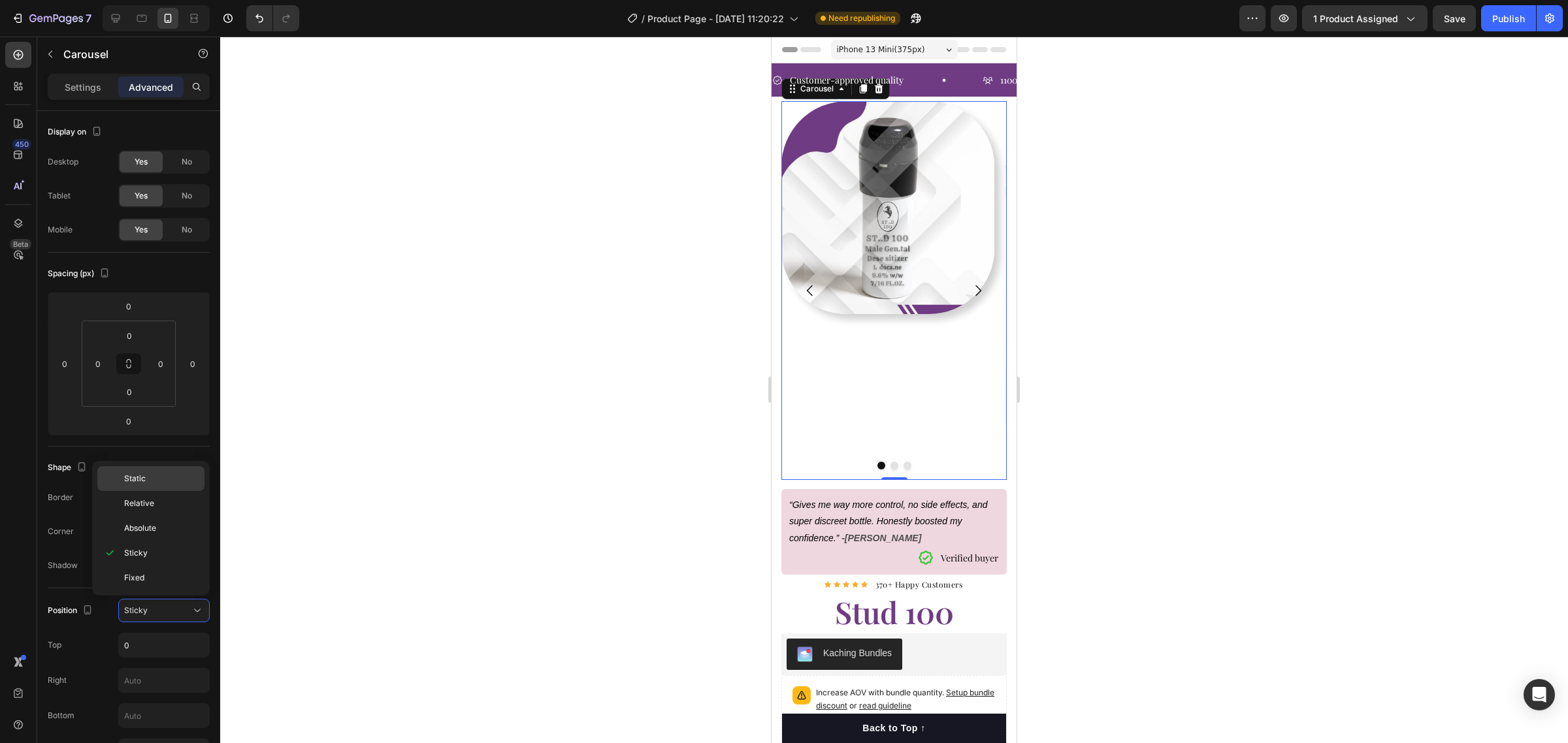
click at [157, 479] on p "Static" at bounding box center [161, 478] width 75 height 12
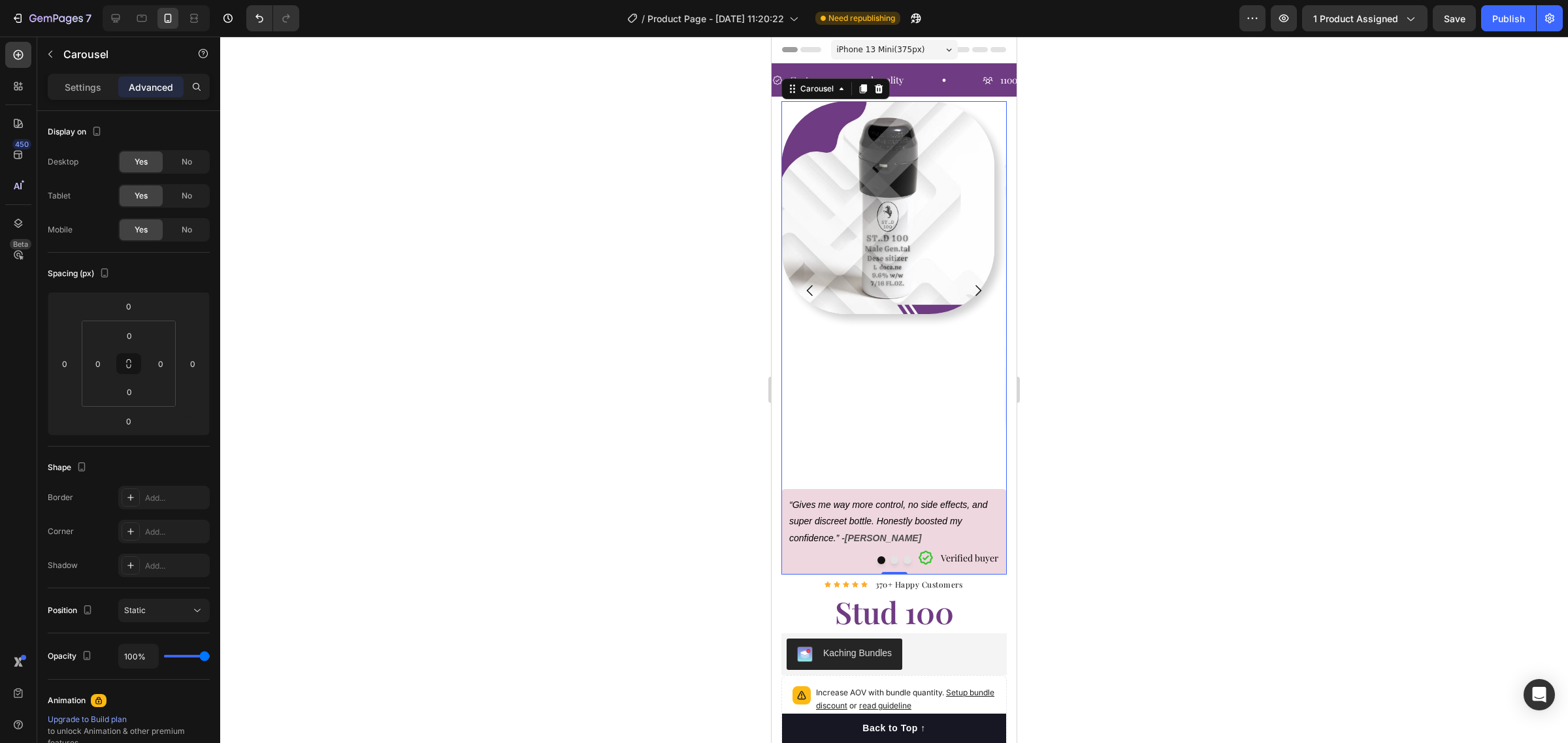
click at [903, 448] on div "Image" at bounding box center [888, 291] width 213 height 379
click at [178, 608] on div "Static" at bounding box center [157, 610] width 66 height 12
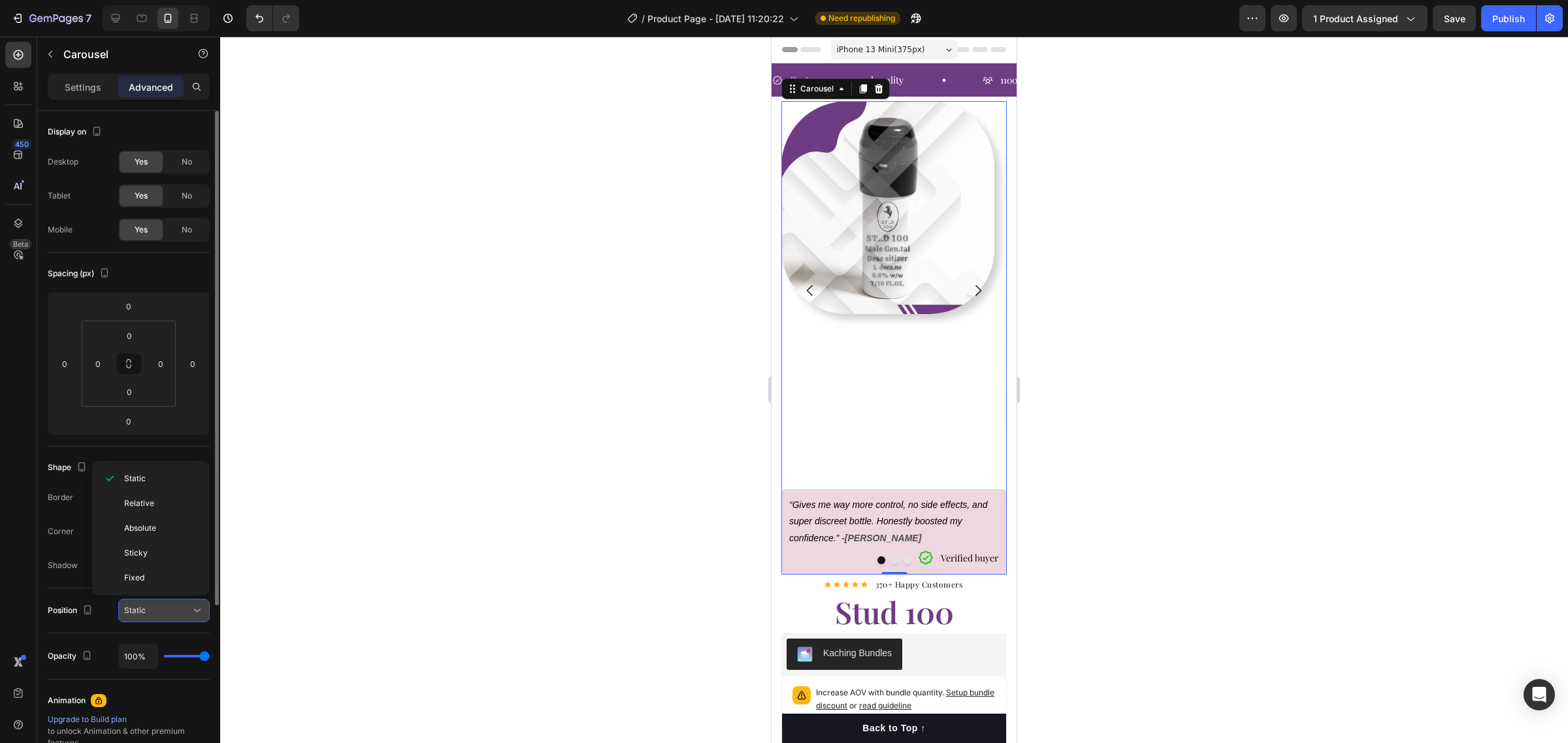
click at [178, 608] on div "Static" at bounding box center [157, 610] width 66 height 12
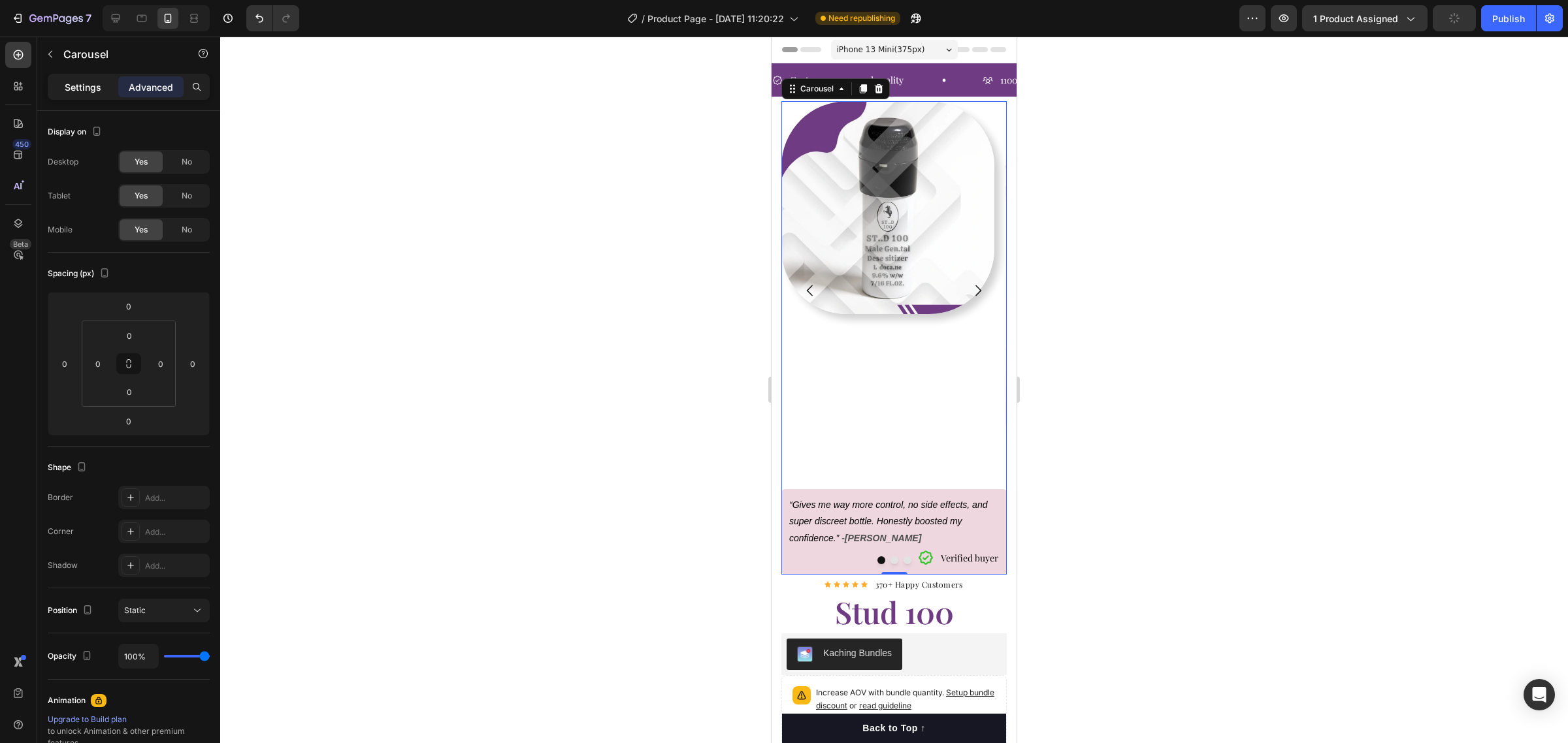
click at [76, 90] on p "Settings" at bounding box center [82, 87] width 36 height 14
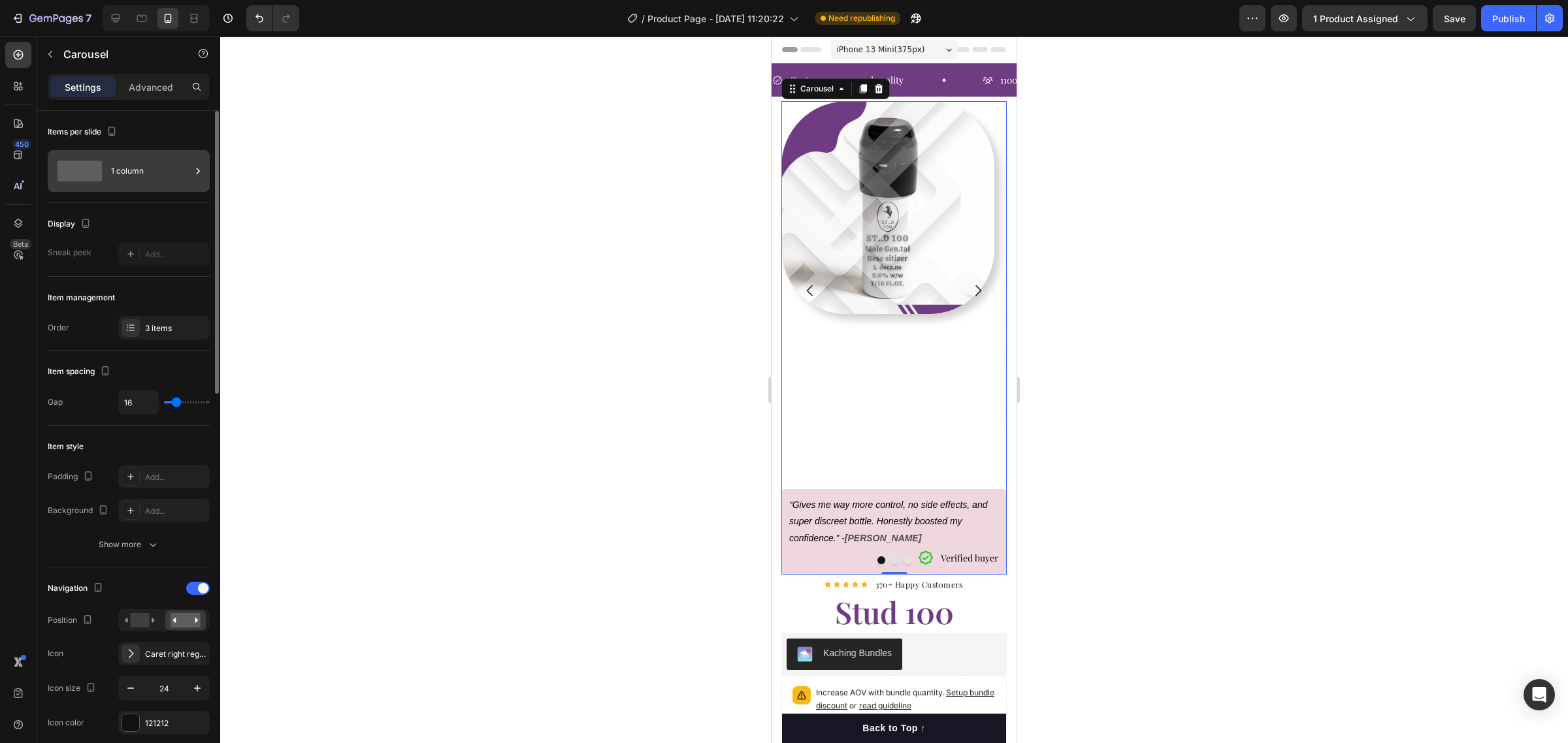
click at [149, 168] on div "1 column" at bounding box center [151, 171] width 79 height 30
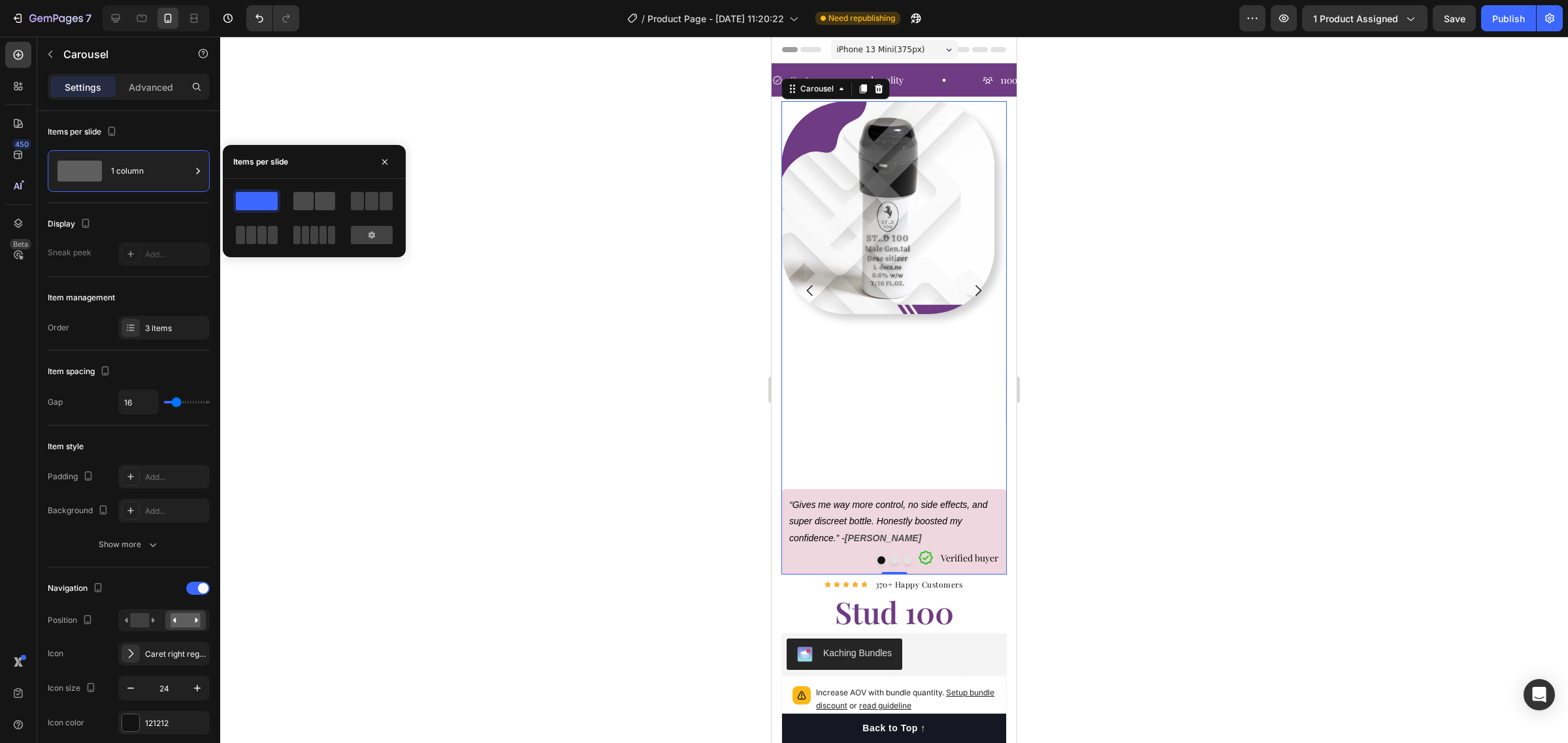
click at [322, 204] on span at bounding box center [325, 201] width 21 height 18
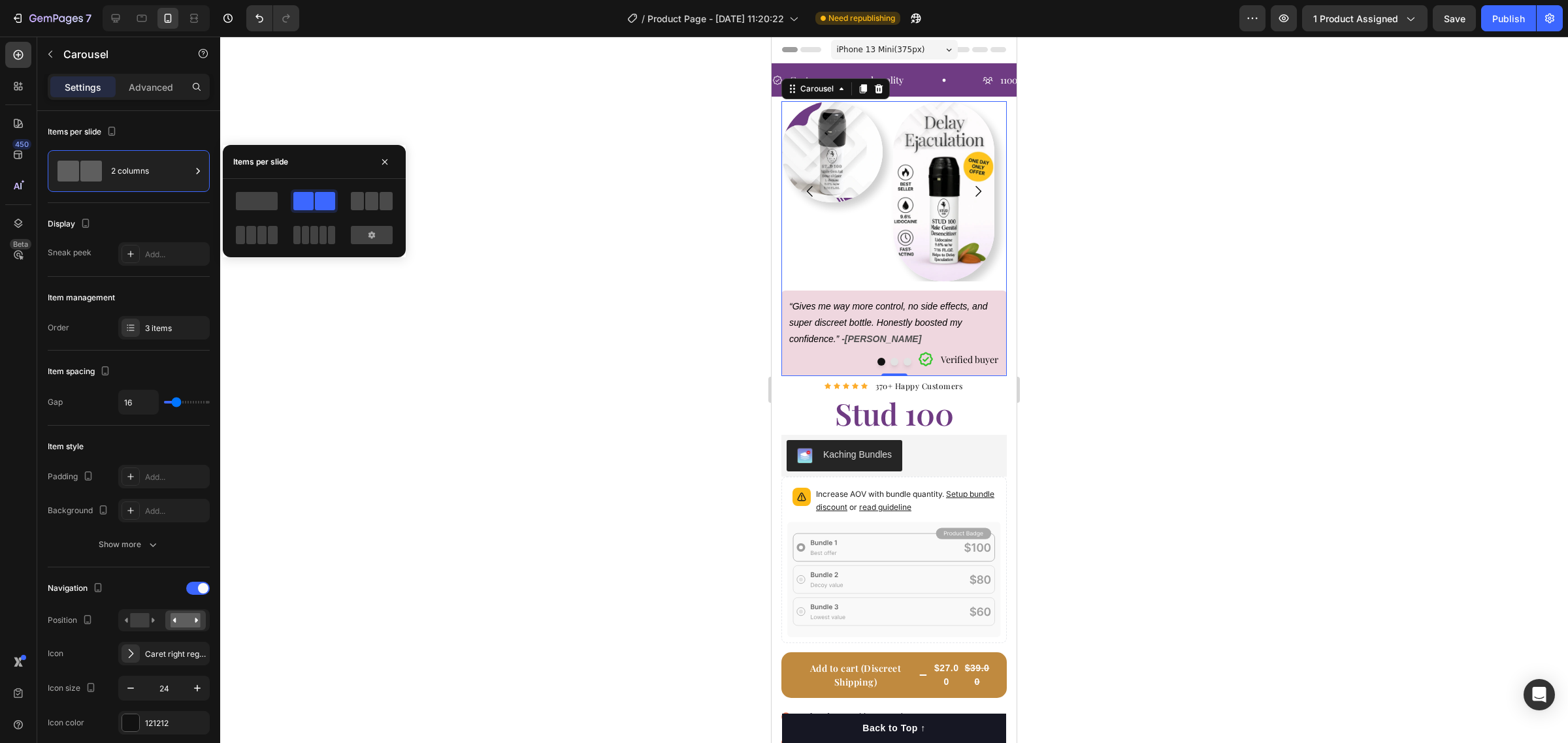
click at [363, 204] on span at bounding box center [357, 201] width 13 height 18
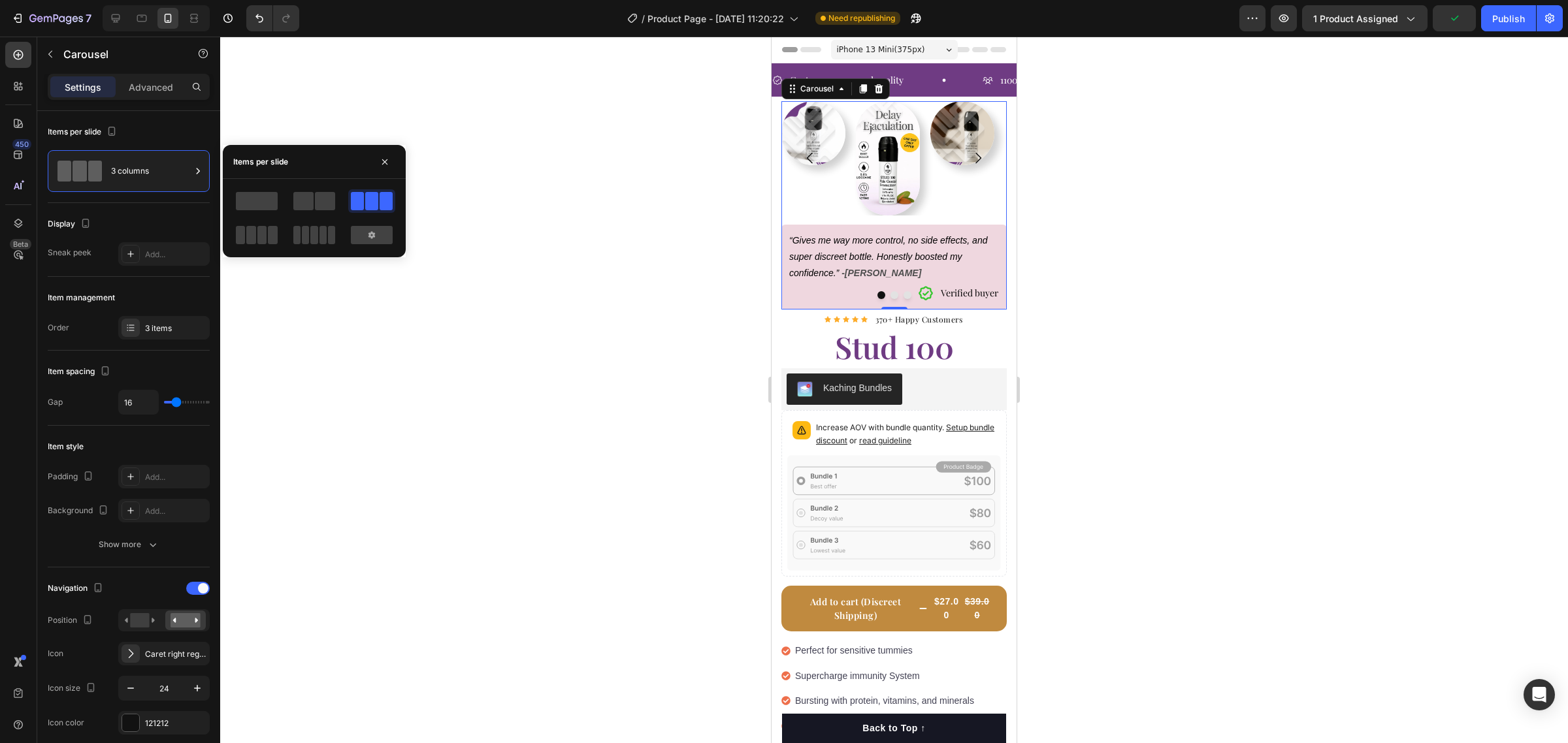
click at [461, 79] on div at bounding box center [894, 389] width 1348 height 707
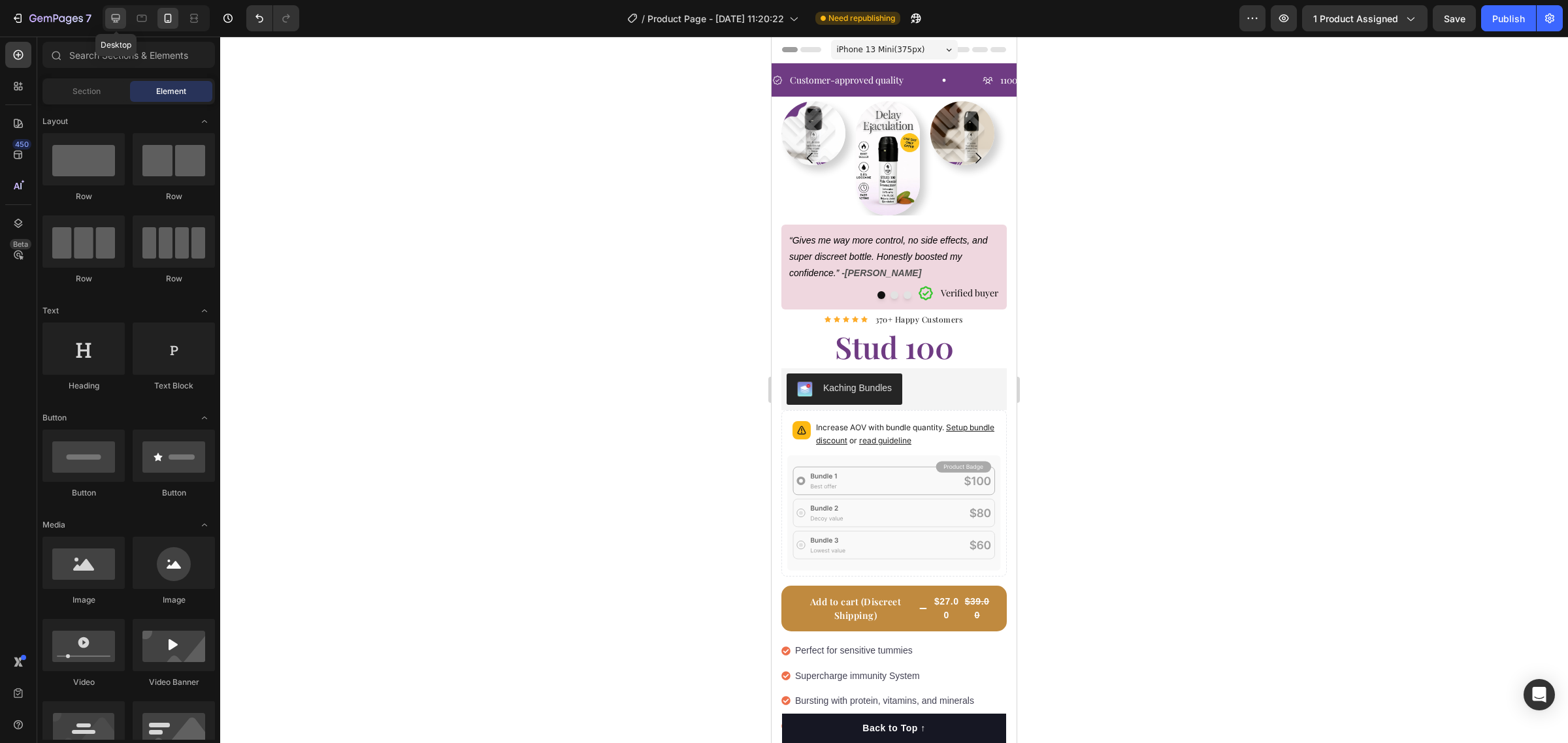
click at [122, 23] on icon at bounding box center [115, 18] width 13 height 13
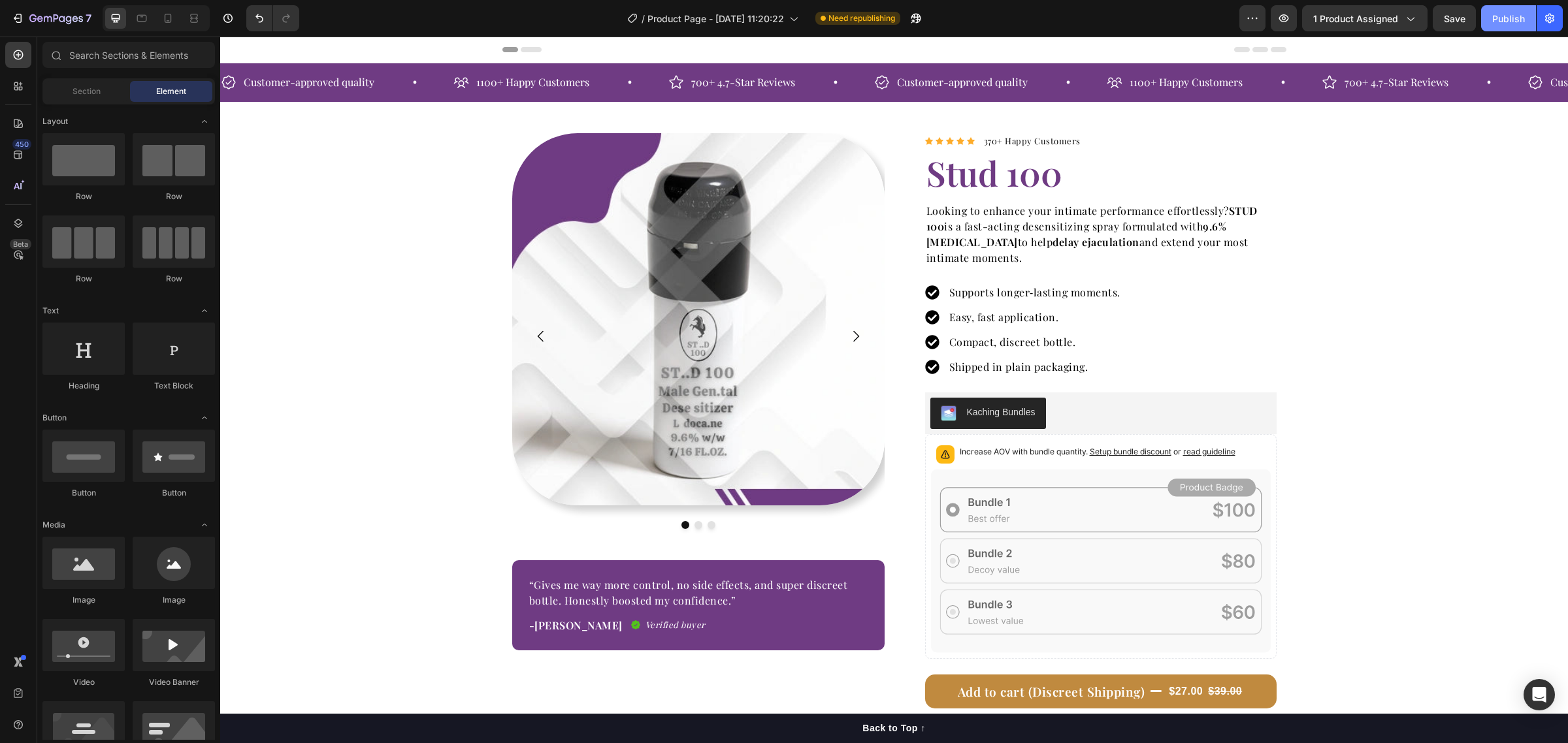
click at [1507, 20] on div "Publish" at bounding box center [1508, 18] width 33 height 14
click at [1066, 293] on p "Supports longer‑lasting moments." at bounding box center [1035, 292] width 171 height 16
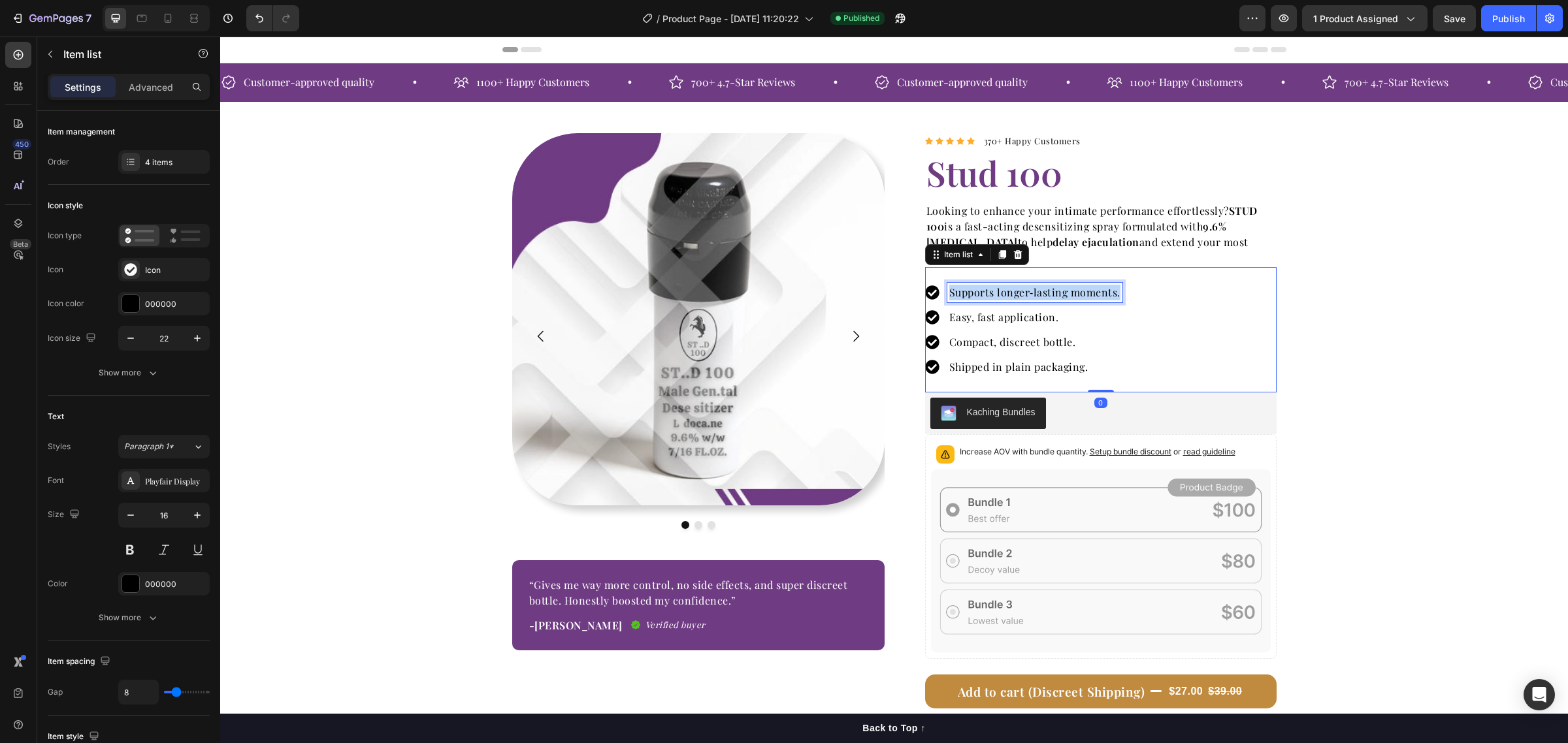
click at [1066, 293] on p "Supports longer‑lasting moments." at bounding box center [1035, 292] width 171 height 16
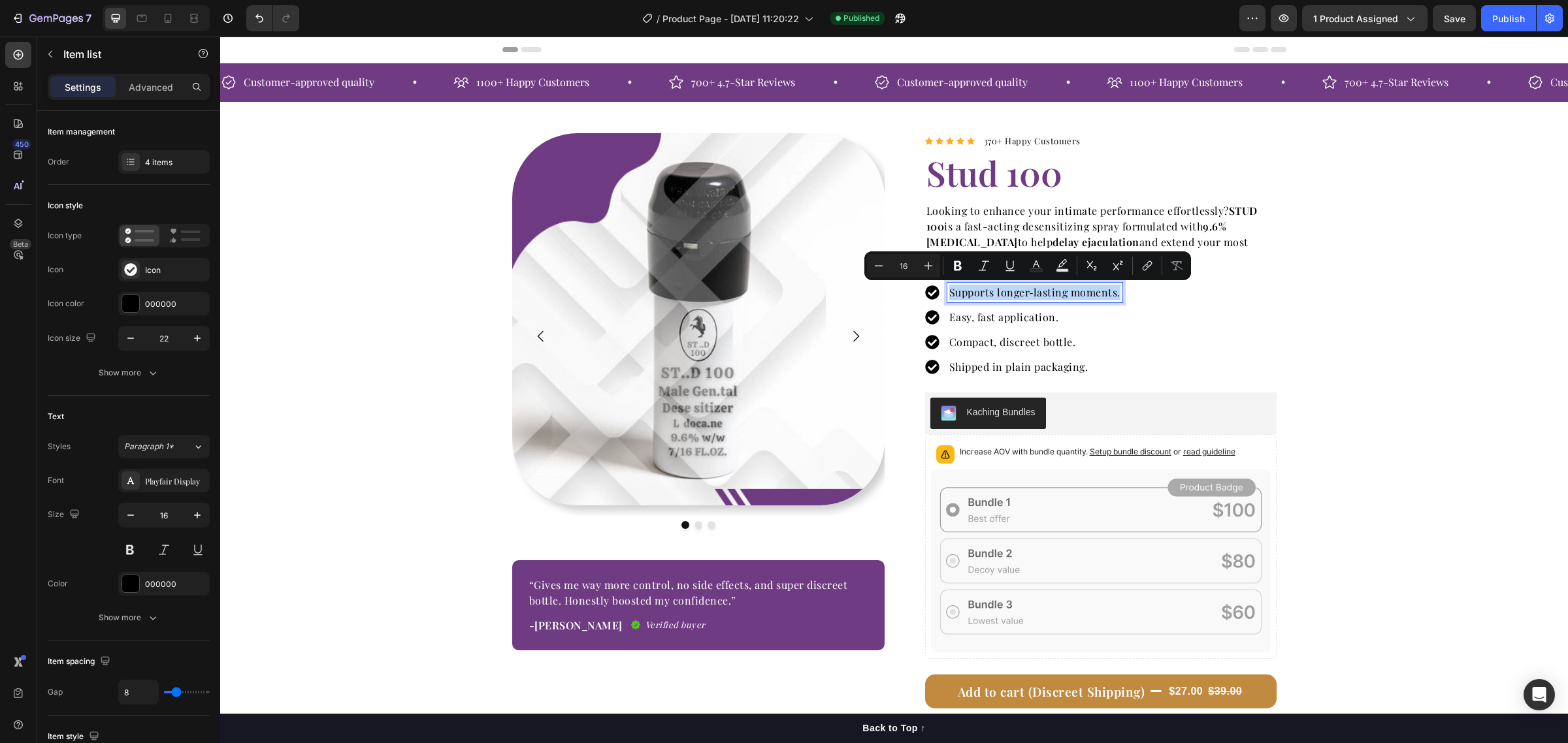
click at [927, 321] on icon at bounding box center [932, 317] width 14 height 14
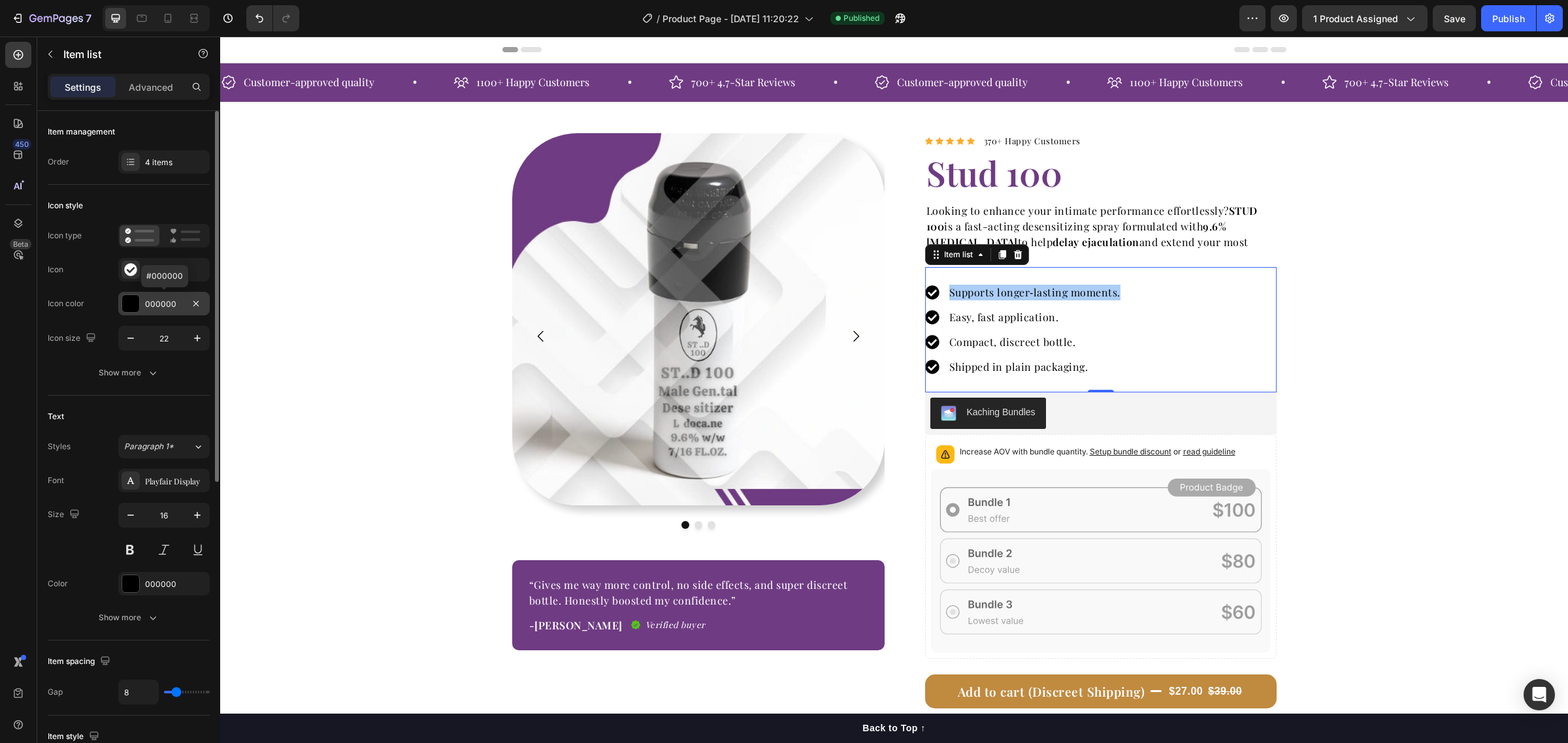
click at [129, 307] on div at bounding box center [130, 303] width 17 height 17
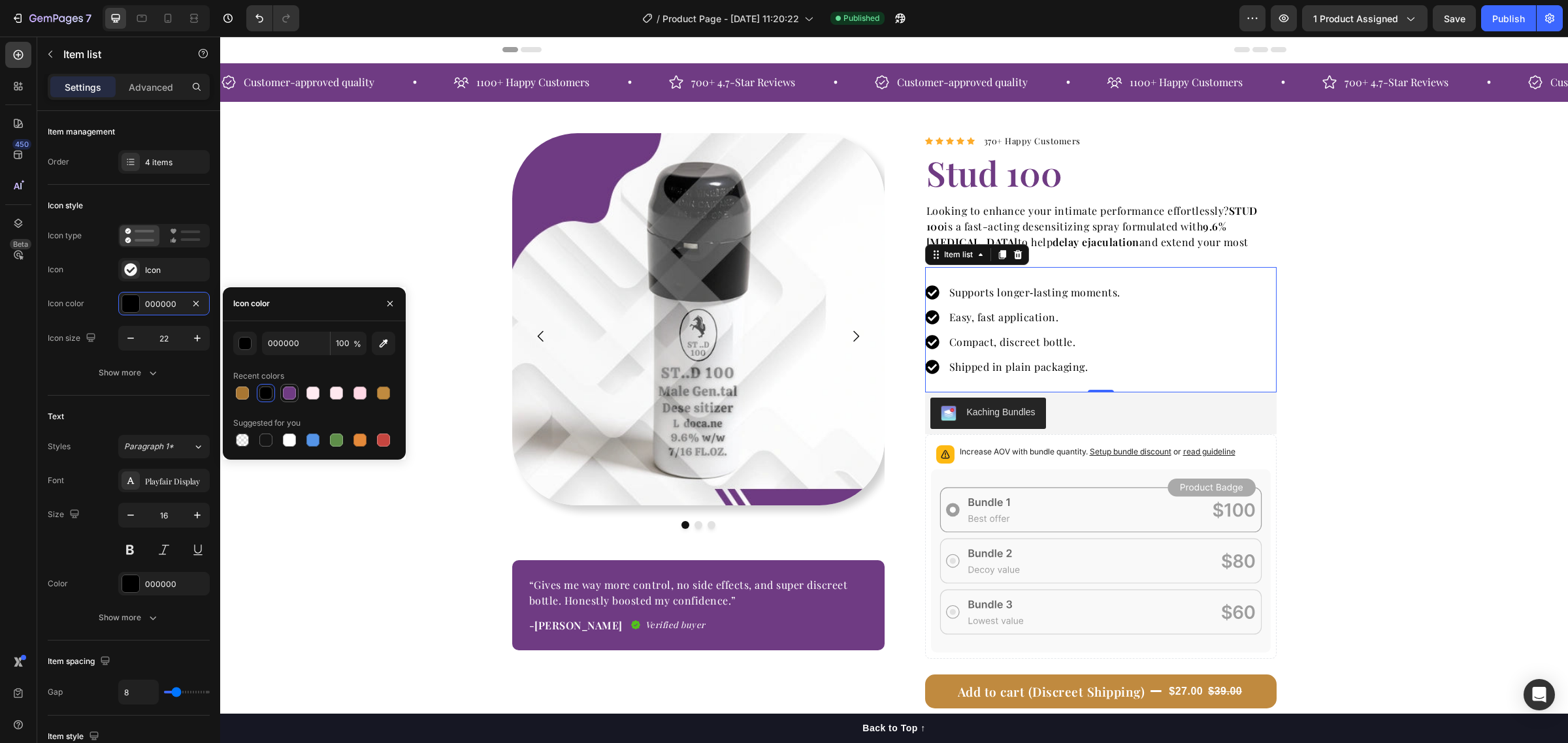
click at [283, 395] on div at bounding box center [289, 393] width 13 height 13
type input "6F3B83"
click at [1409, 326] on div "Image Image Image Carousel “Gives me way more control, no side effects, and sup…" at bounding box center [894, 480] width 1348 height 694
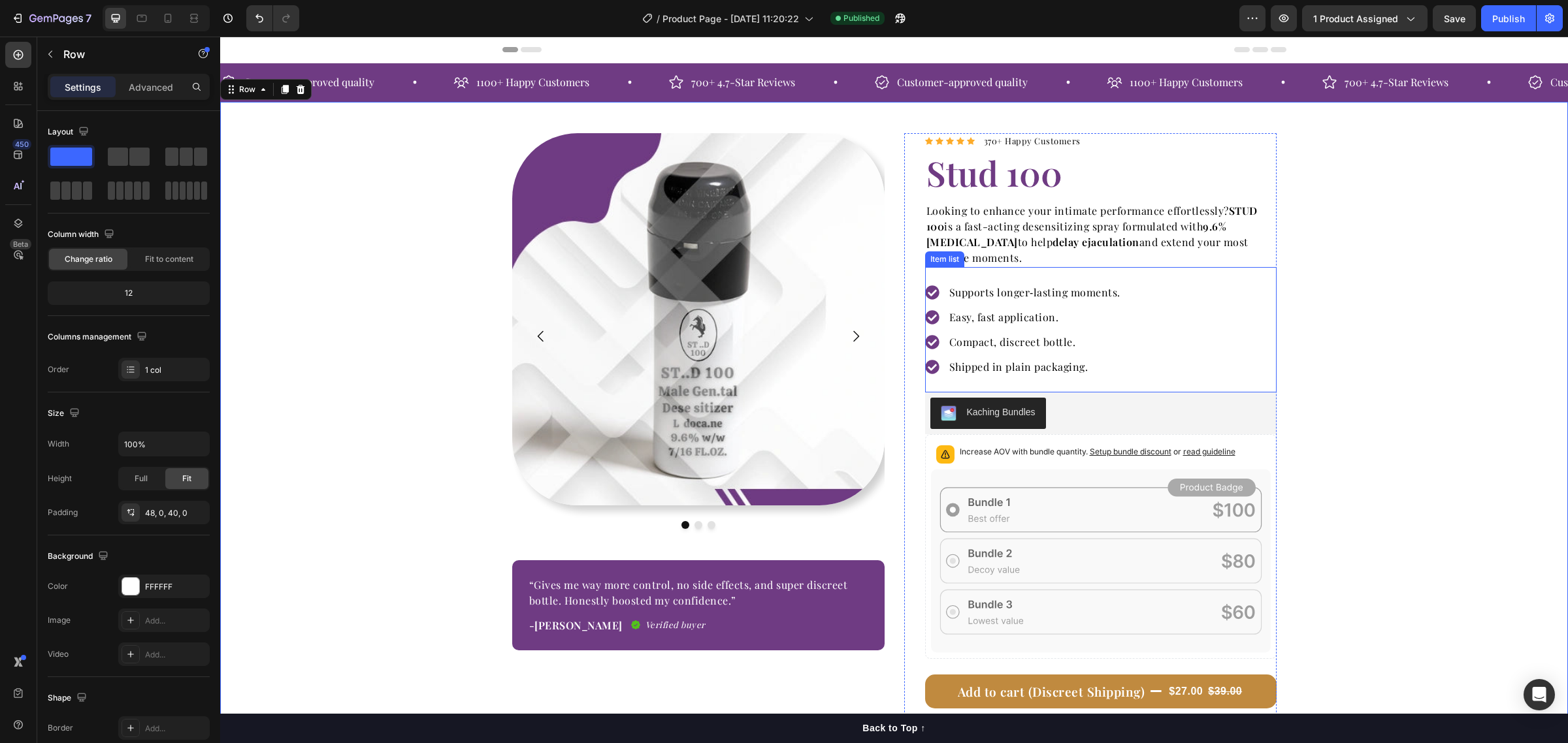
click at [1044, 324] on p "Easy, fast application." at bounding box center [1035, 317] width 171 height 16
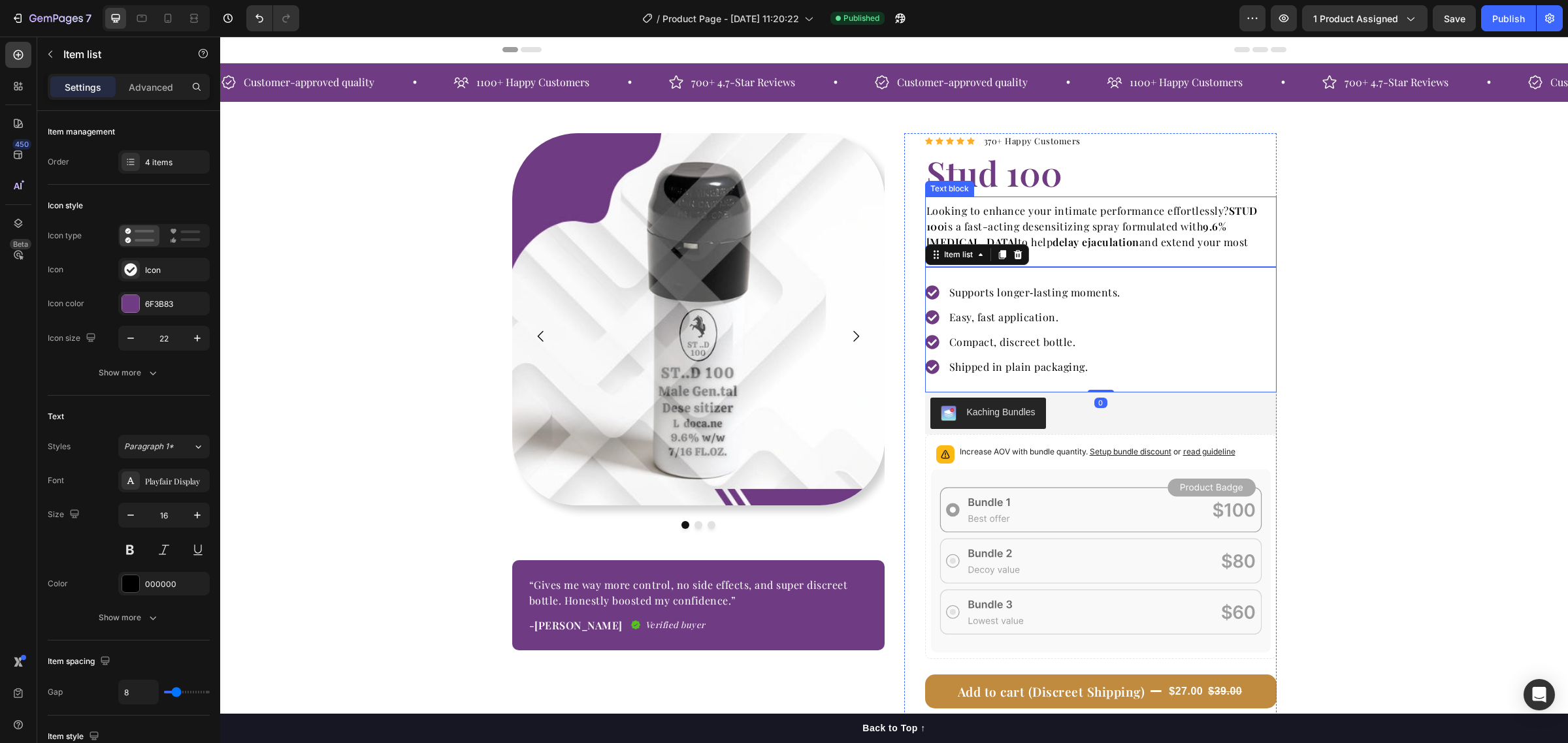
click at [1083, 224] on p "Looking to enhance your intimate performance effortlessly? STUD 100 is a fast-a…" at bounding box center [1101, 235] width 349 height 63
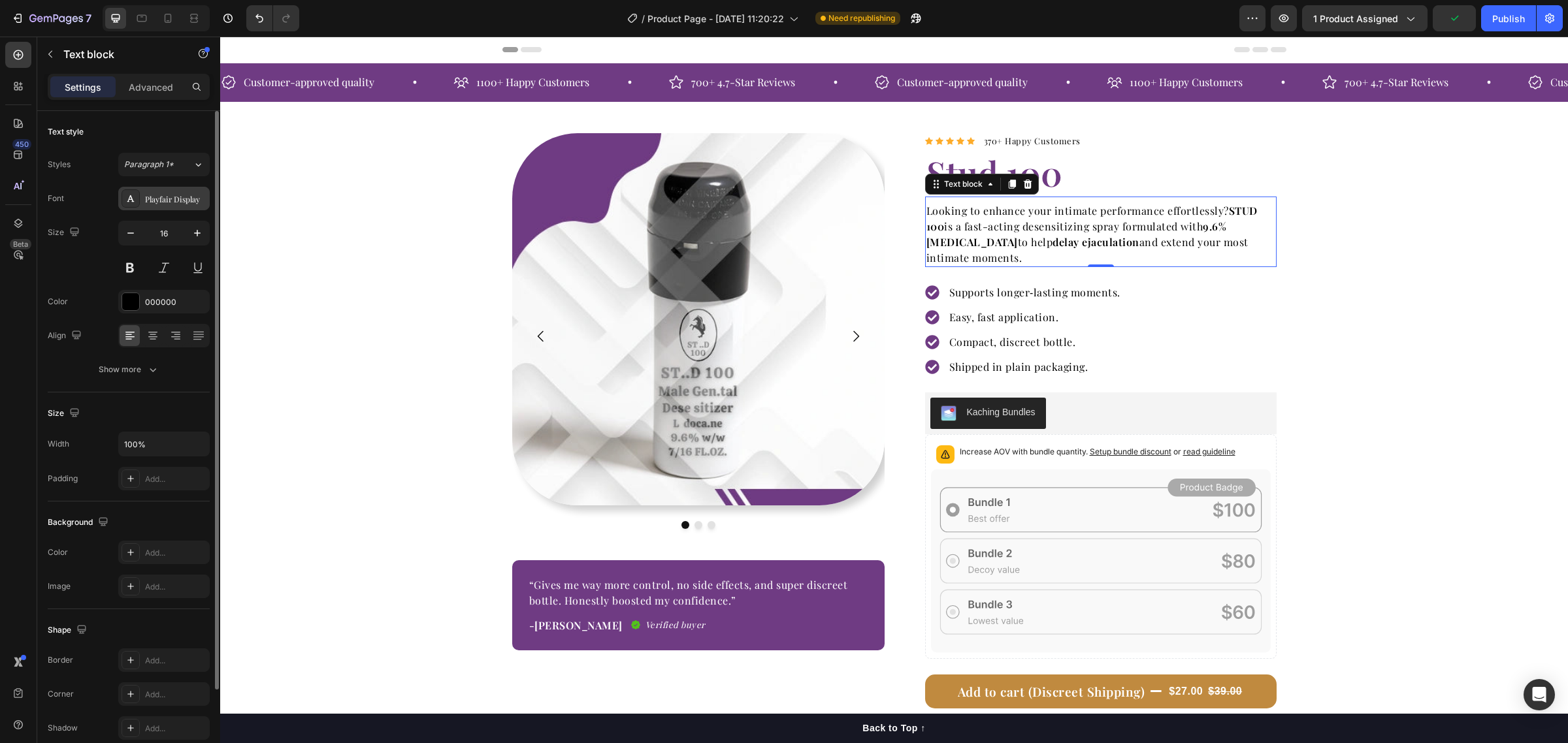
click at [177, 200] on div "Playfair Display" at bounding box center [176, 199] width 62 height 12
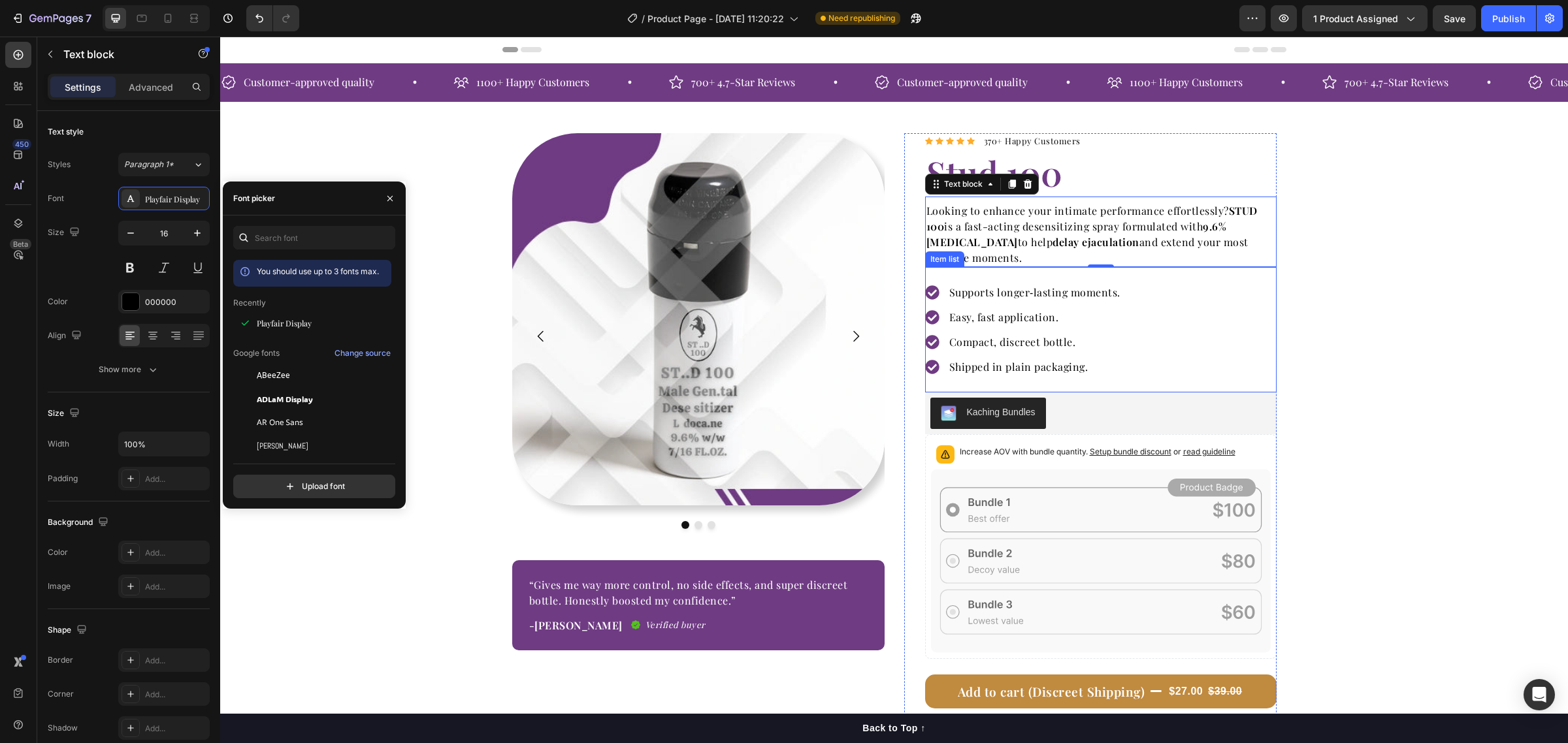
click at [1032, 291] on p "Supports longer‑lasting moments." at bounding box center [1035, 292] width 171 height 16
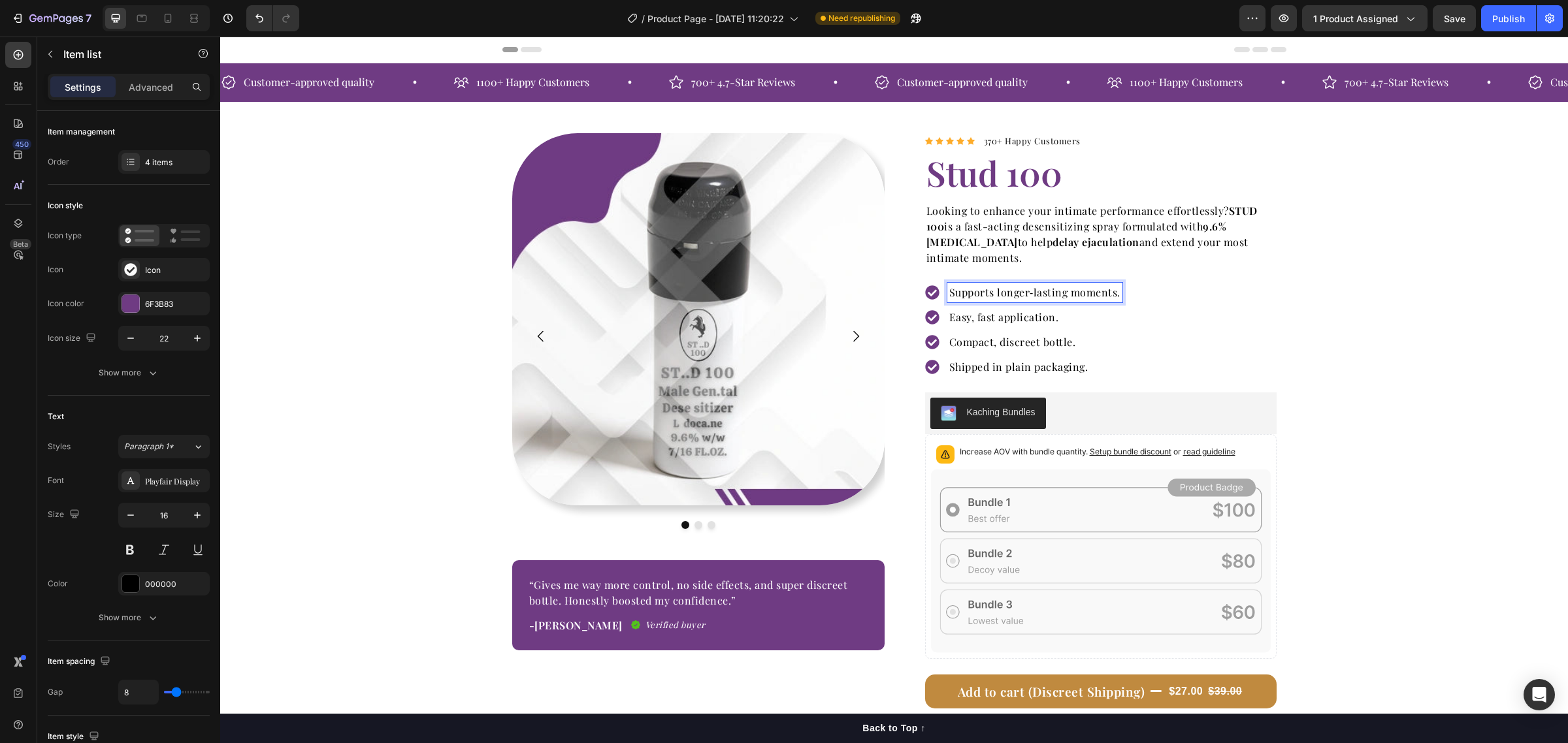
click at [1033, 293] on p "Supports longer‑lasting moments." at bounding box center [1035, 292] width 171 height 16
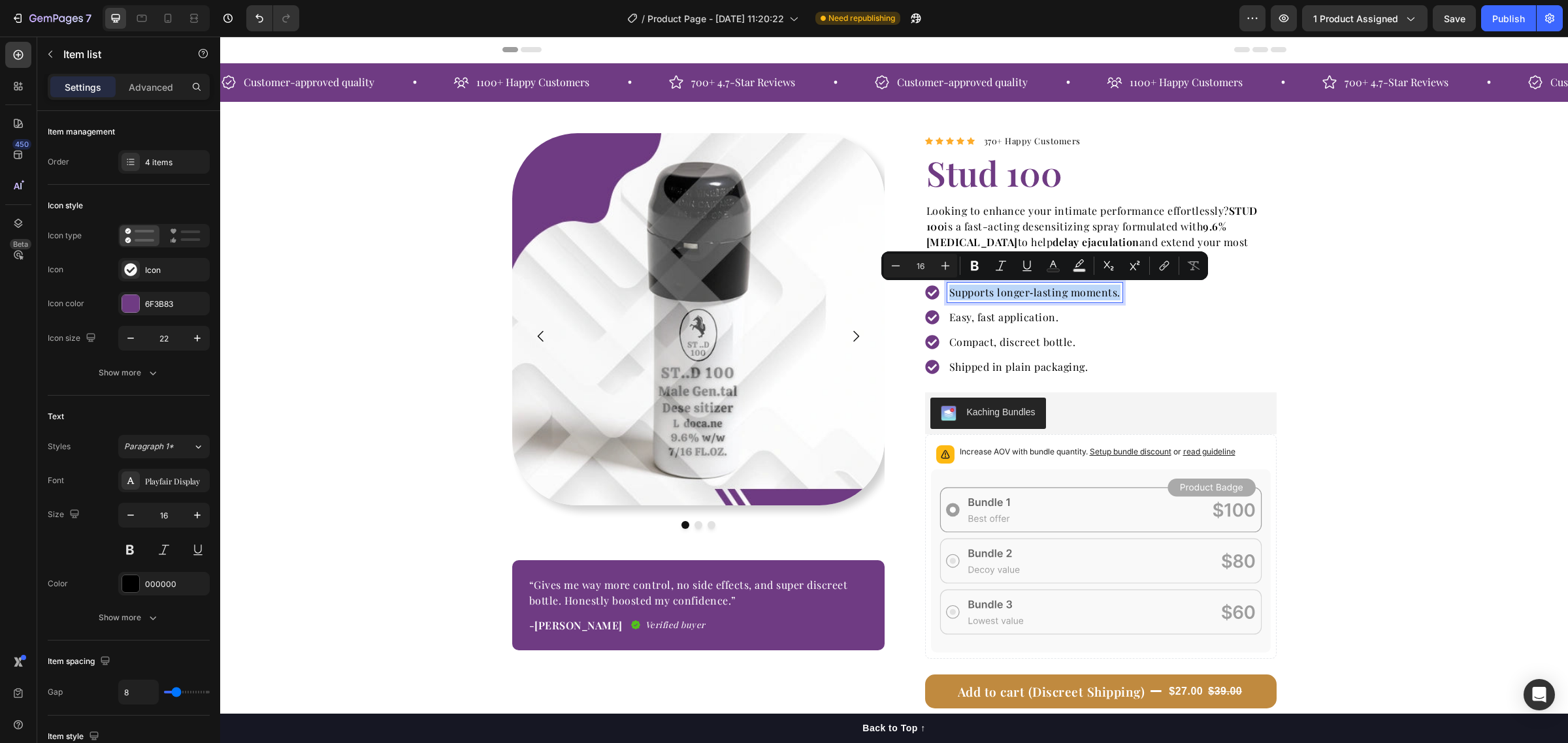
click at [1033, 293] on p "Supports longer‑lasting moments." at bounding box center [1035, 292] width 171 height 16
copy p "Supports longer‑lasting moments."
click at [977, 320] on p "Easy, fast application." at bounding box center [1035, 317] width 171 height 16
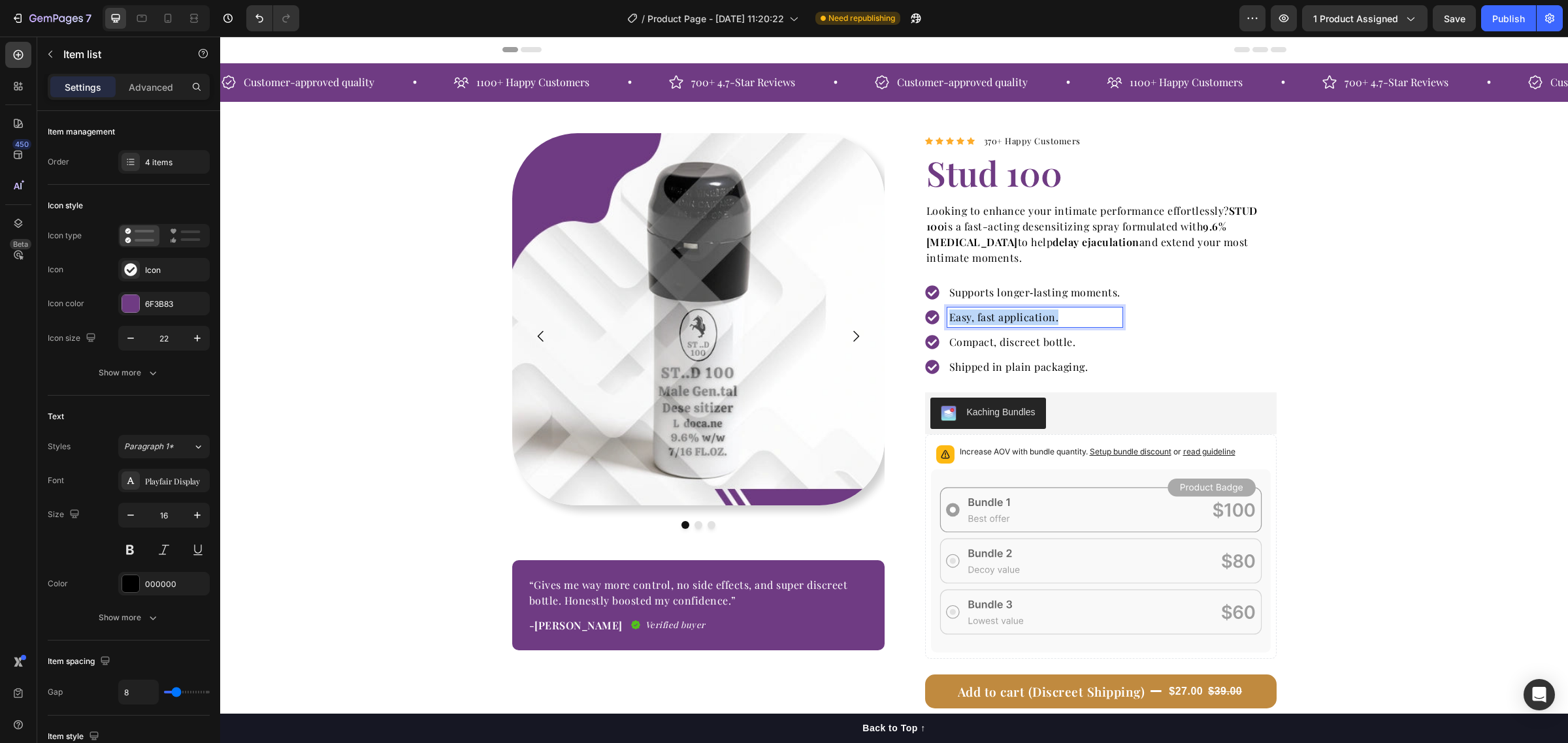
click at [977, 320] on p "Easy, fast application." at bounding box center [1035, 317] width 171 height 16
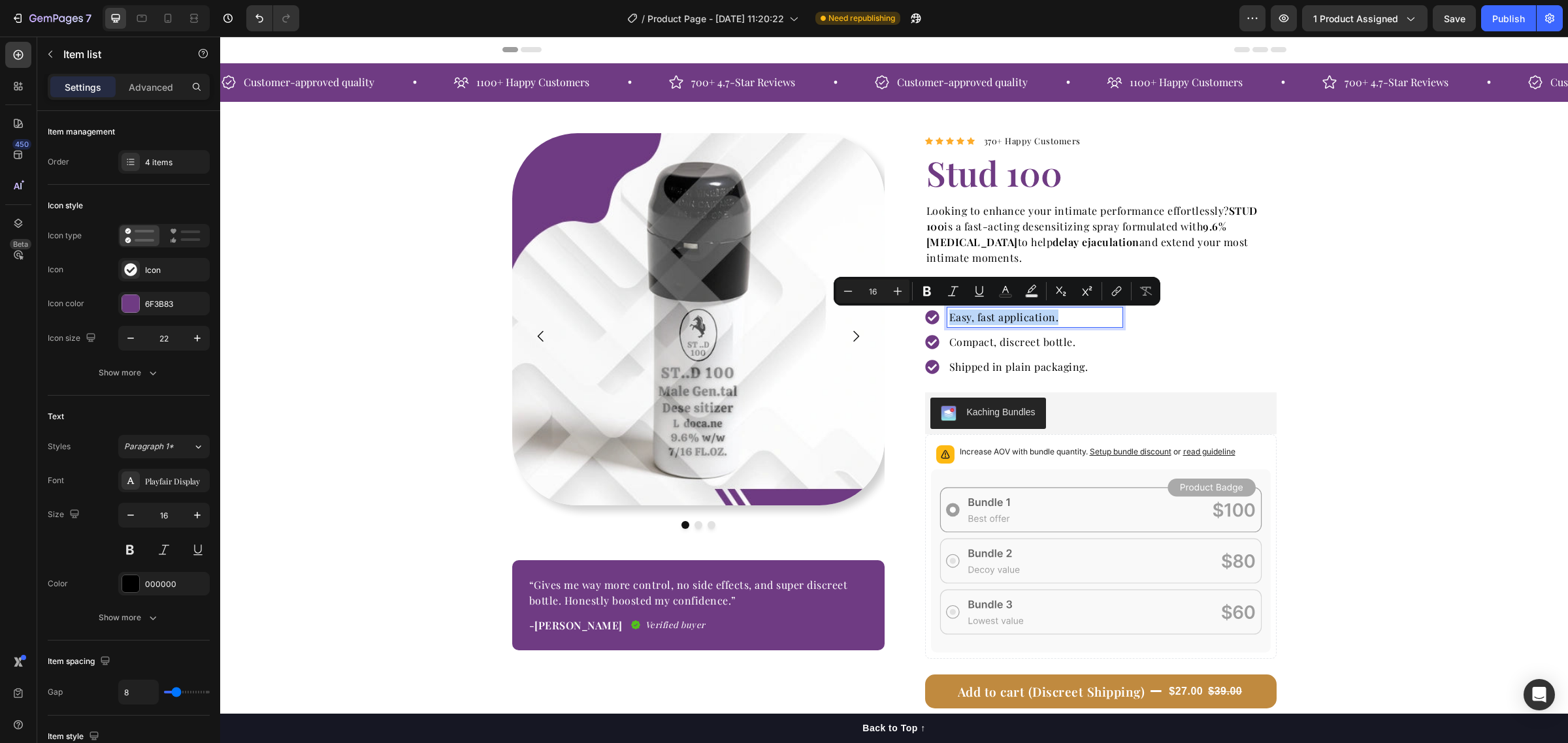
copy p "Easy, fast application."
click at [984, 348] on p "Compact, discreet bottle." at bounding box center [1035, 342] width 171 height 16
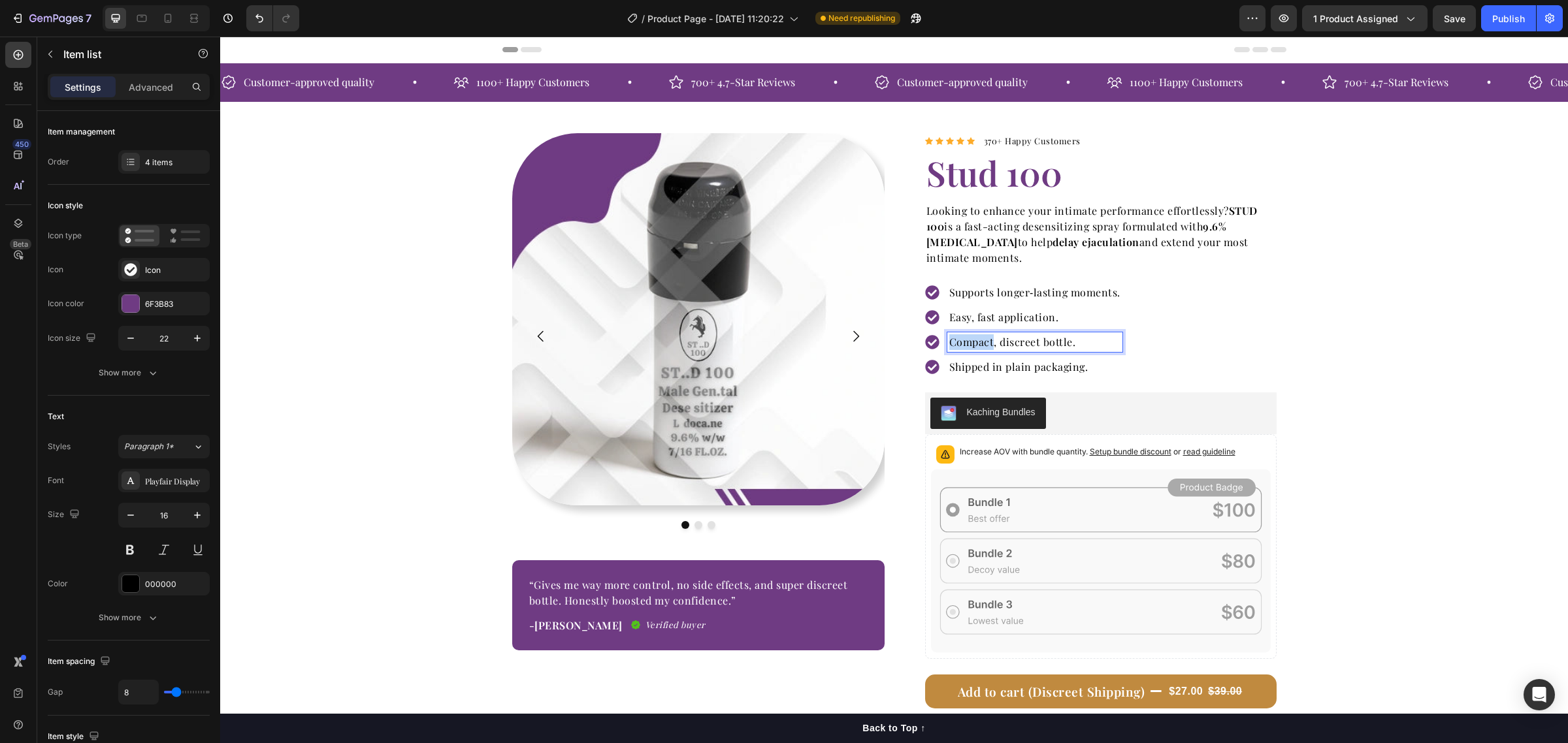
click at [984, 348] on p "Compact, discreet bottle." at bounding box center [1035, 342] width 171 height 16
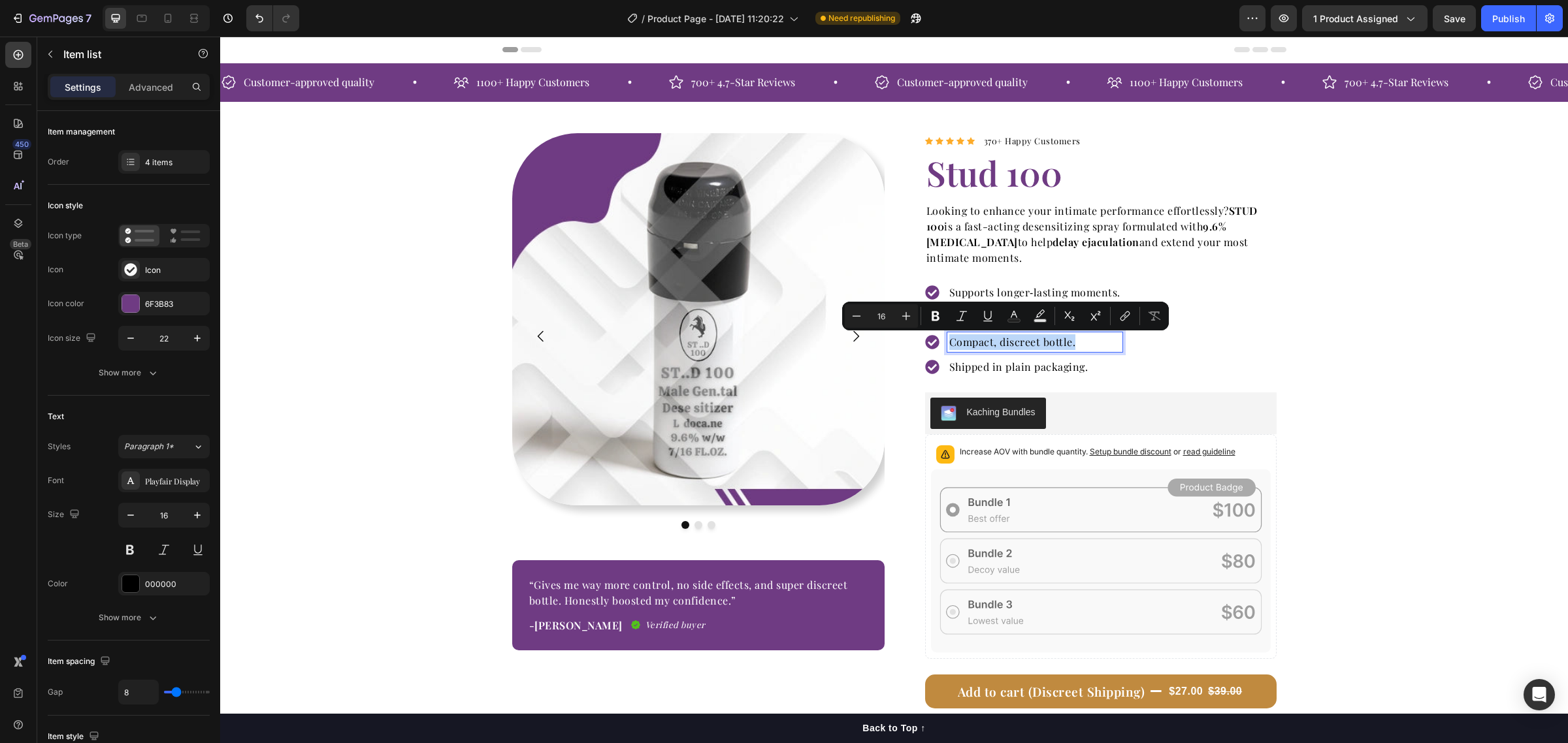
copy p "Compact, discreet bottle."
click at [984, 364] on p "Shipped in plain packaging." at bounding box center [1035, 367] width 171 height 16
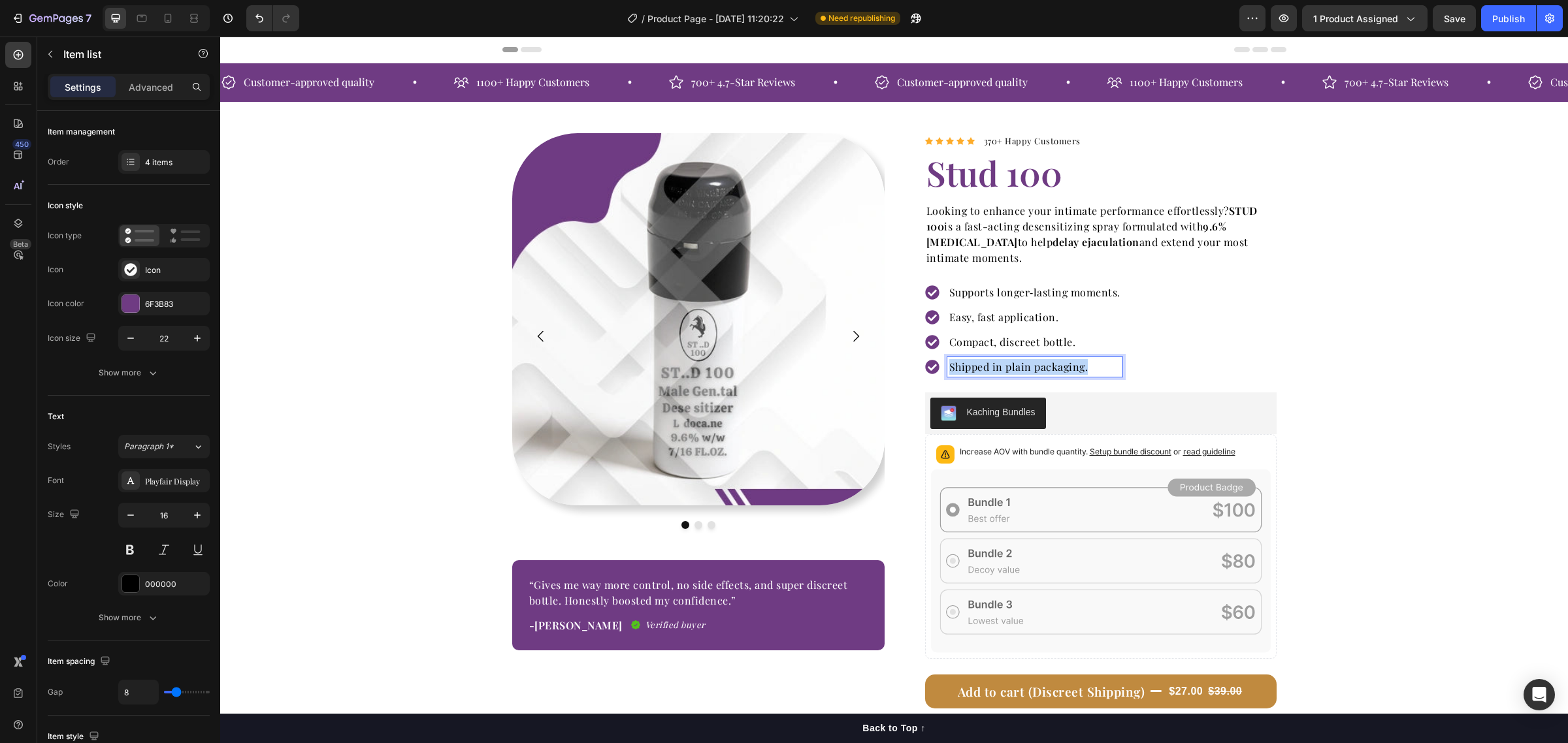
click at [984, 364] on p "Shipped in plain packaging." at bounding box center [1035, 367] width 171 height 16
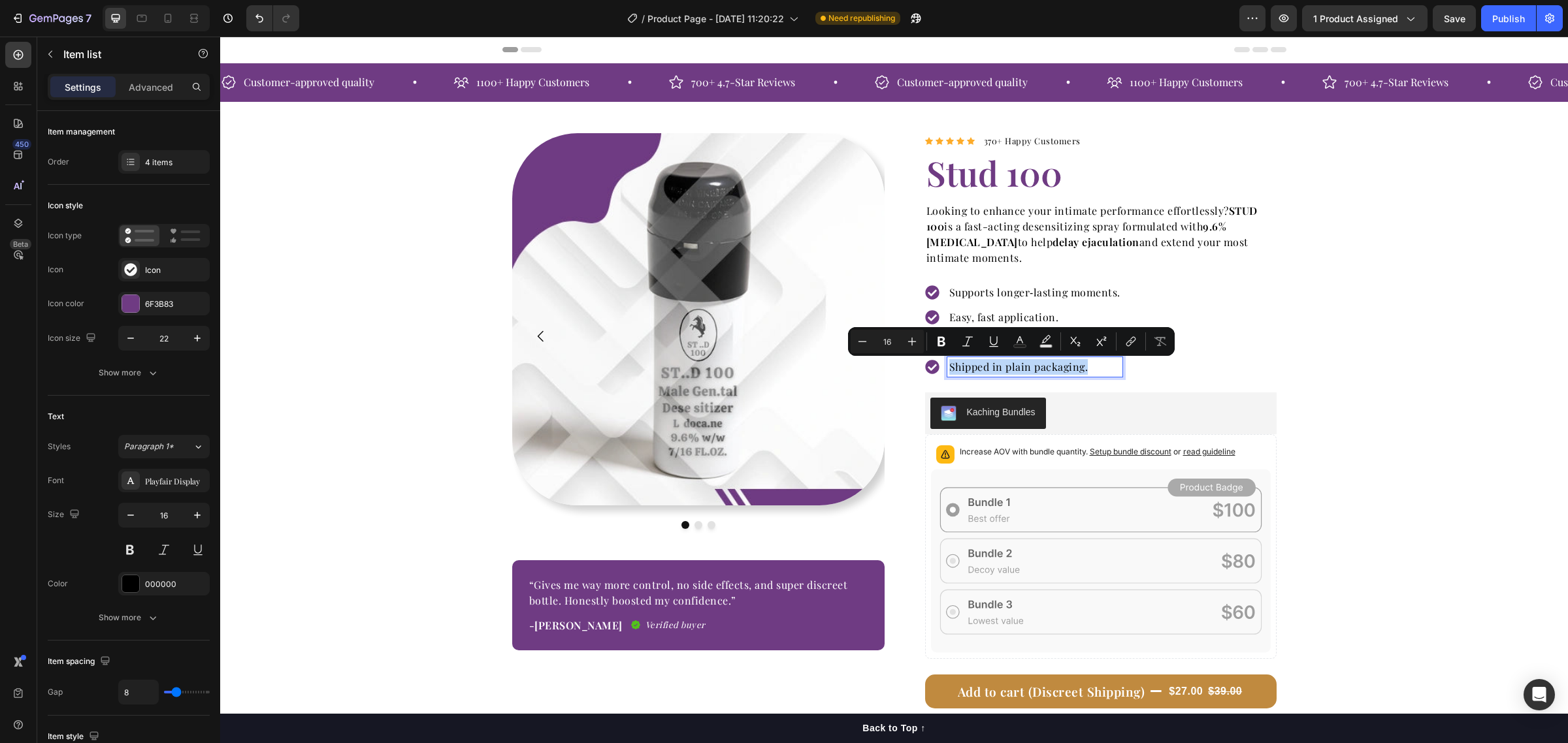
copy p "Shipped in plain packaging."
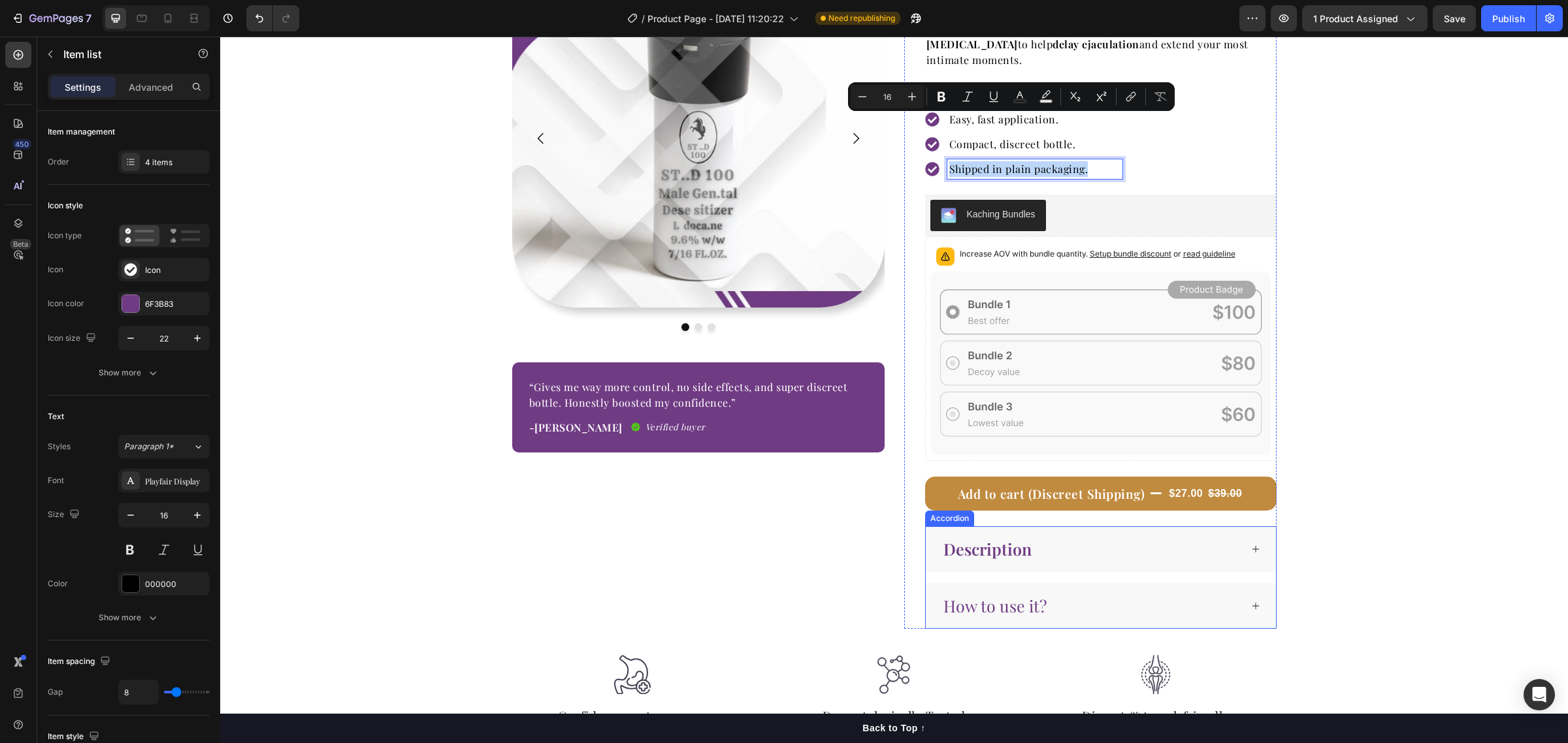
scroll to position [245, 0]
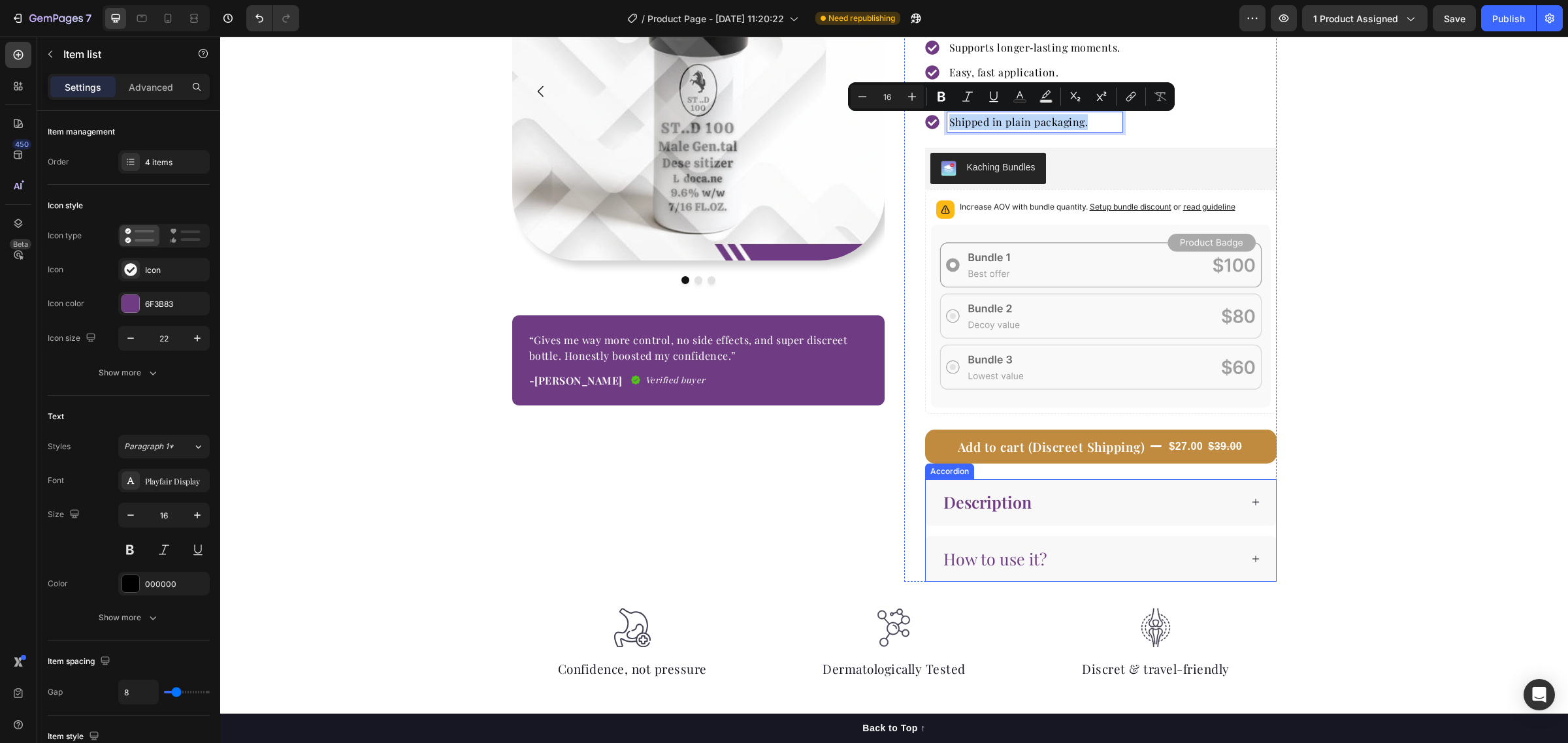
click at [994, 562] on span "How to use it?" at bounding box center [994, 558] width 103 height 21
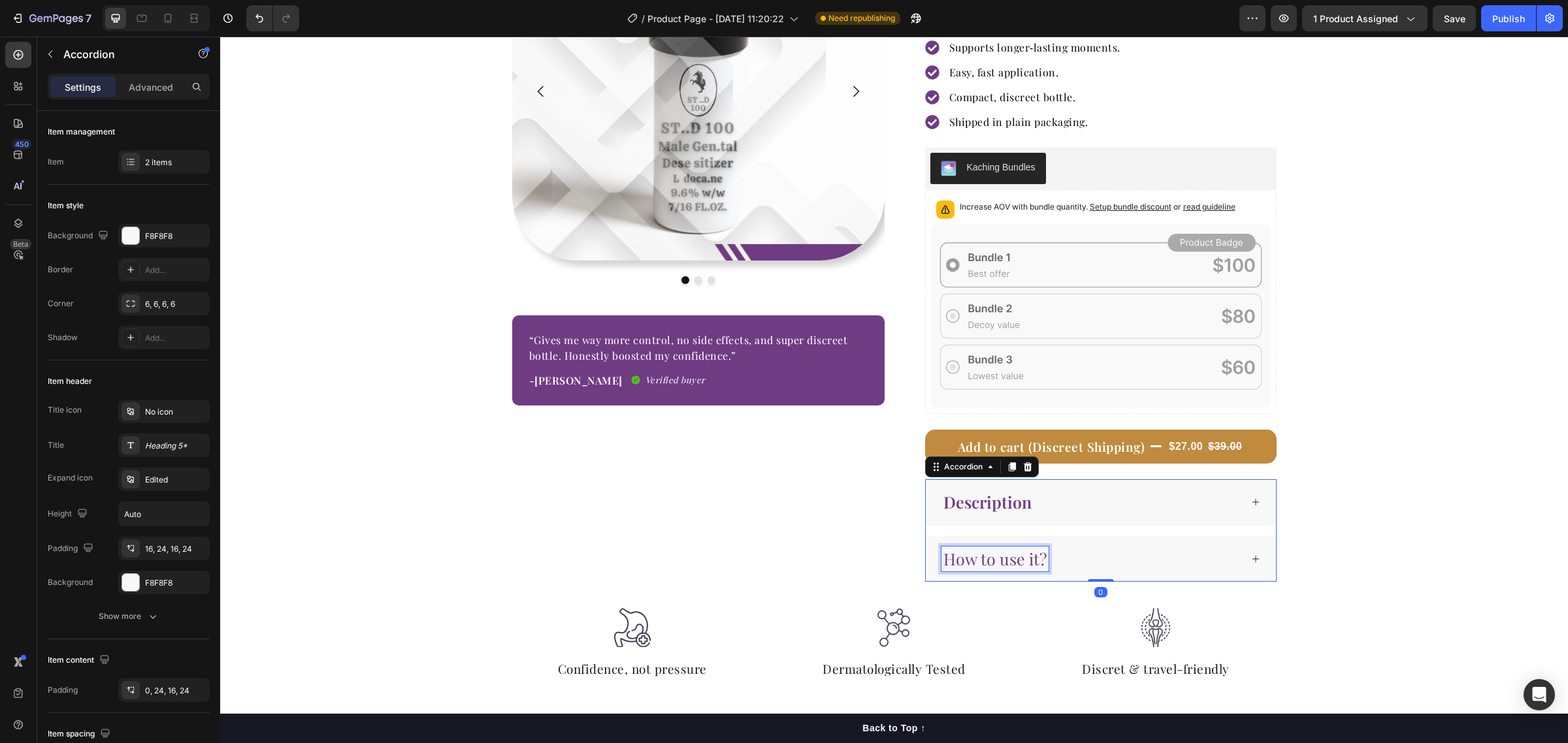
click at [994, 562] on span "How to use it?" at bounding box center [994, 558] width 103 height 21
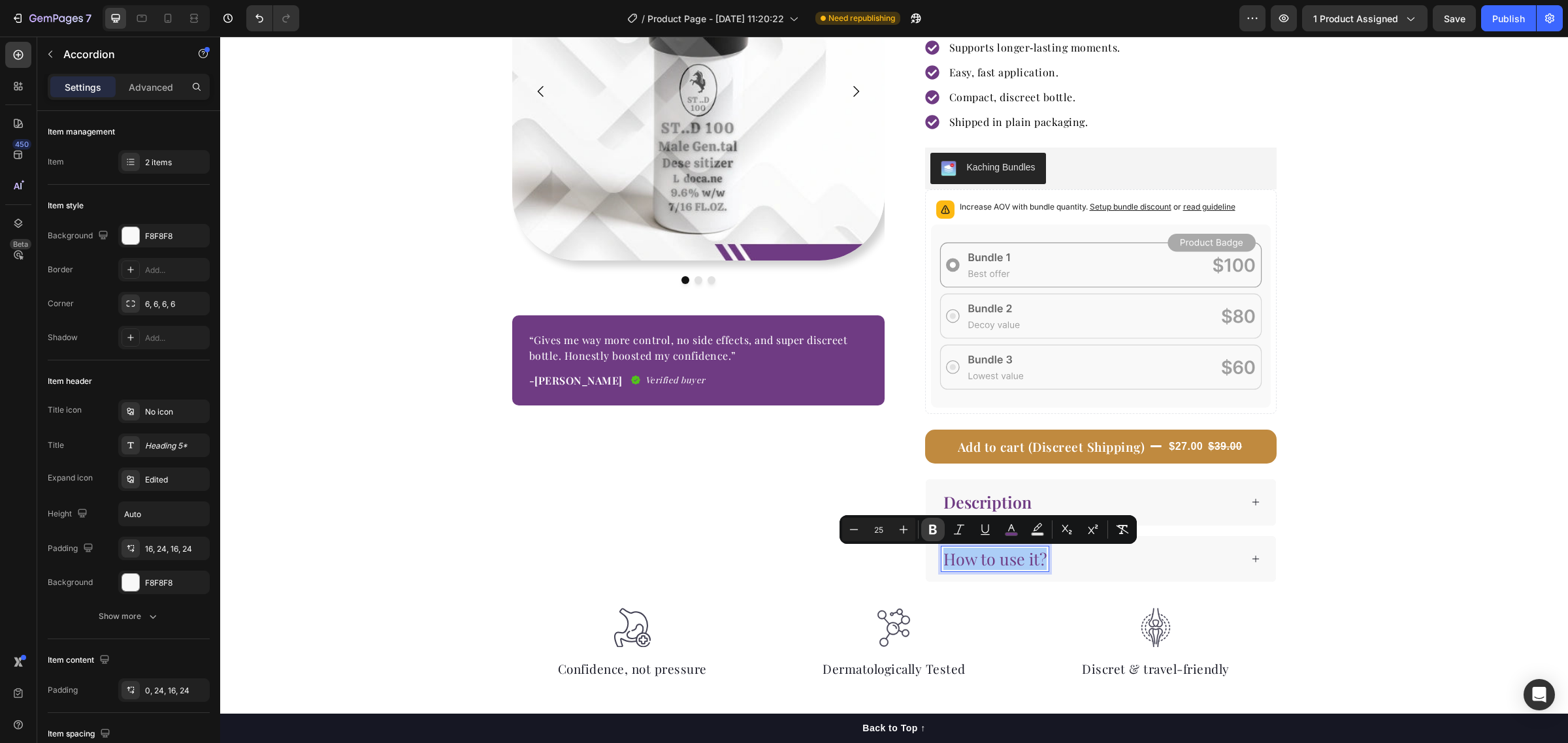
click at [935, 524] on icon "Editor contextual toolbar" at bounding box center [933, 530] width 13 height 13
click at [1196, 494] on div "Description" at bounding box center [1090, 502] width 299 height 25
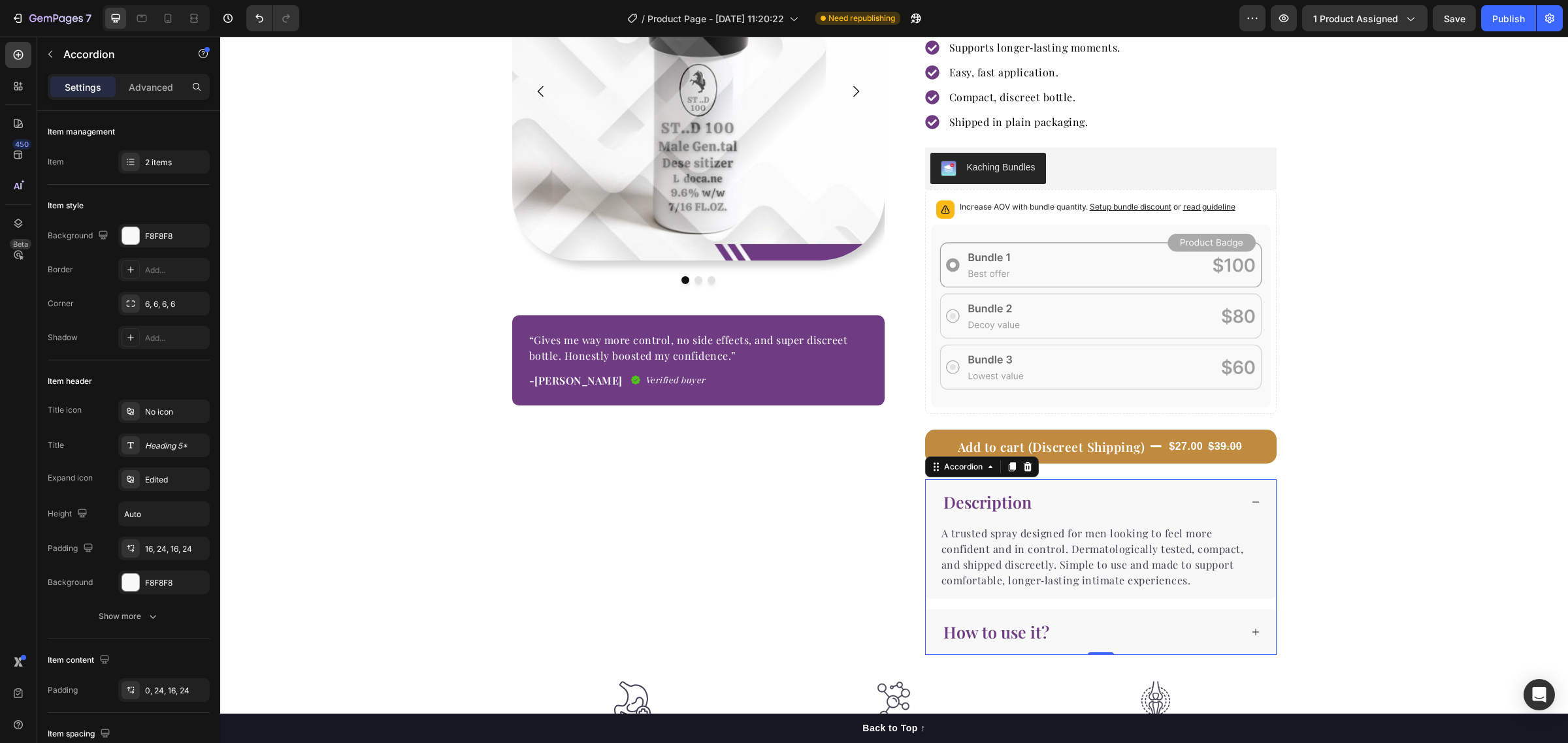
click at [1226, 625] on div "How to use it?" at bounding box center [1090, 632] width 299 height 25
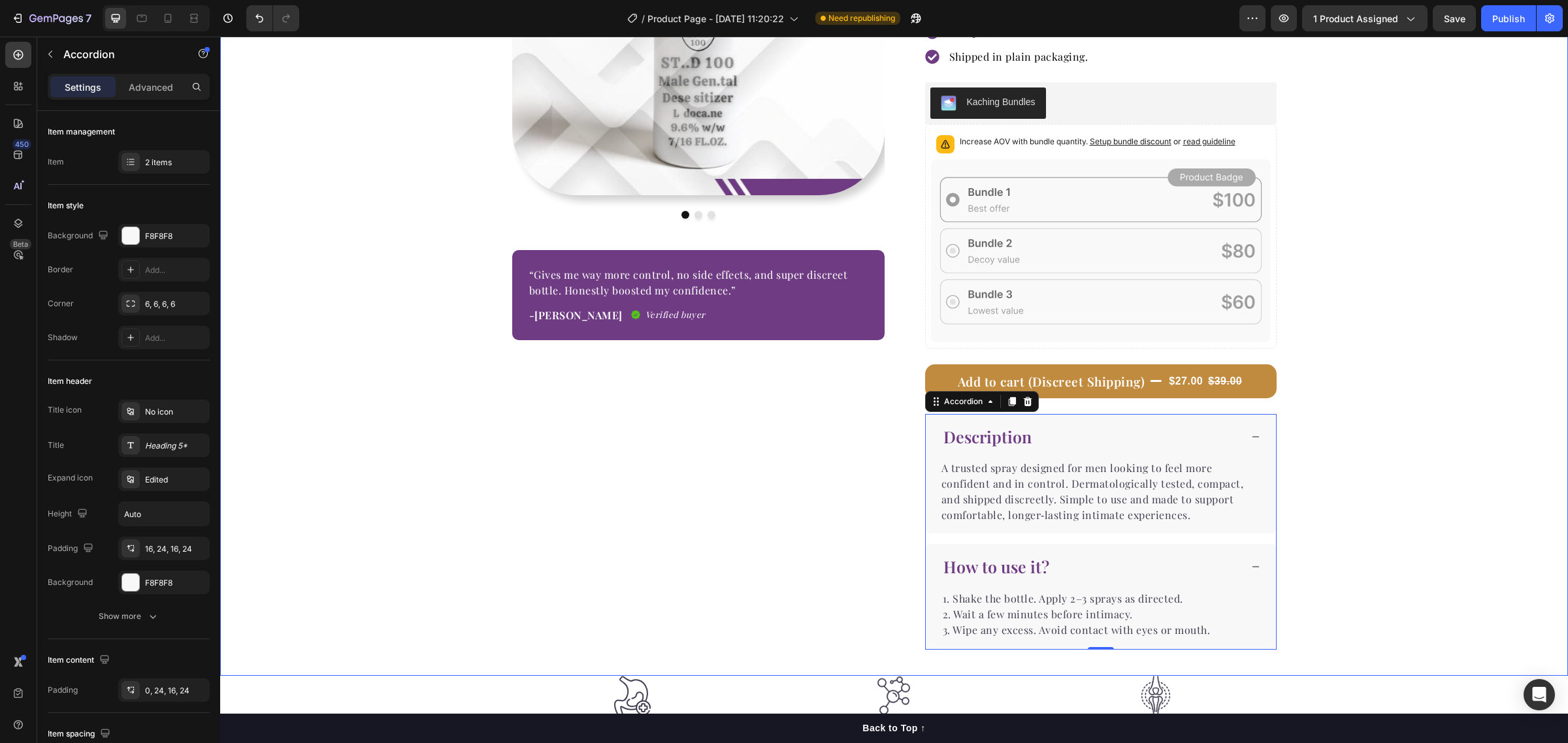
scroll to position [408, 0]
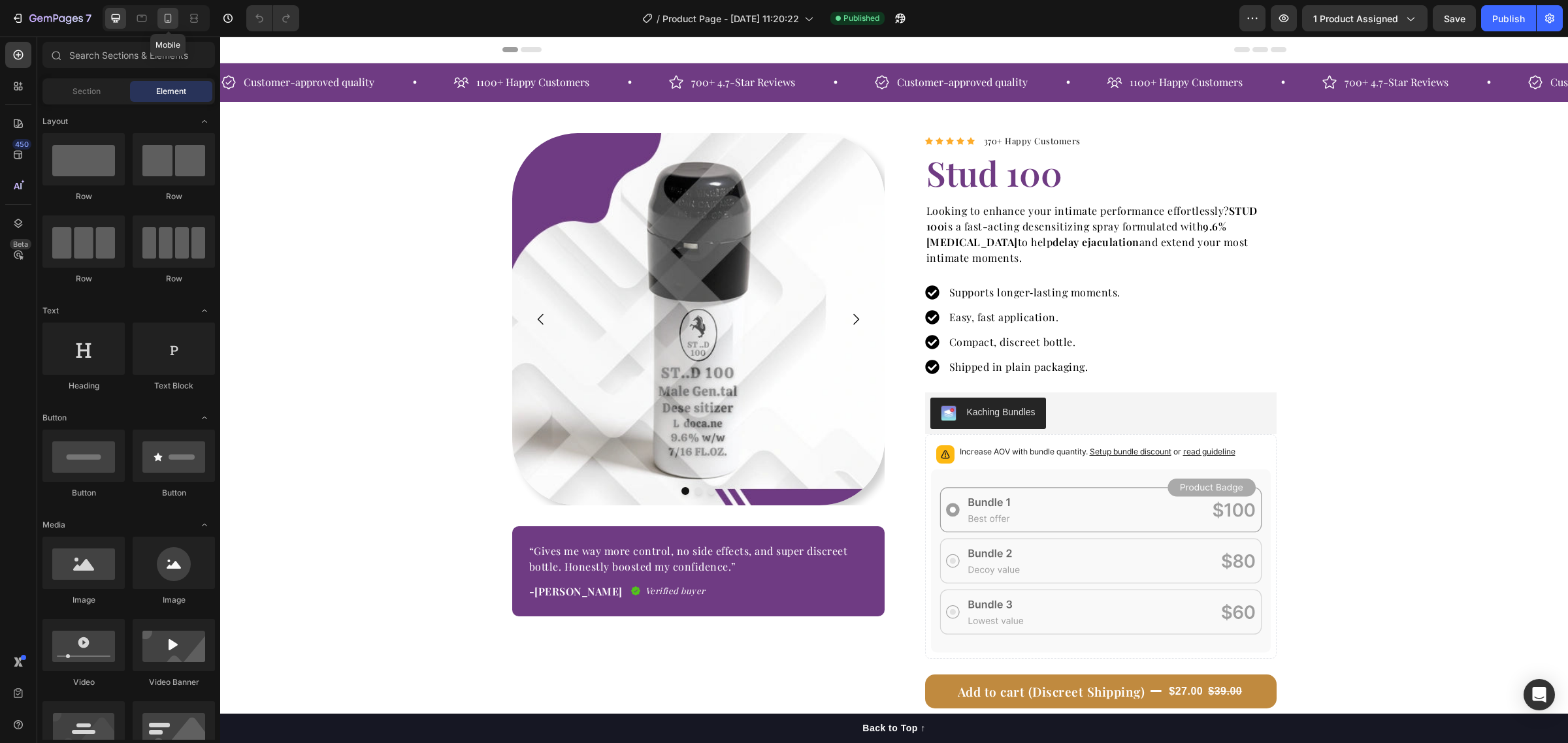
click at [161, 16] on div at bounding box center [168, 18] width 21 height 21
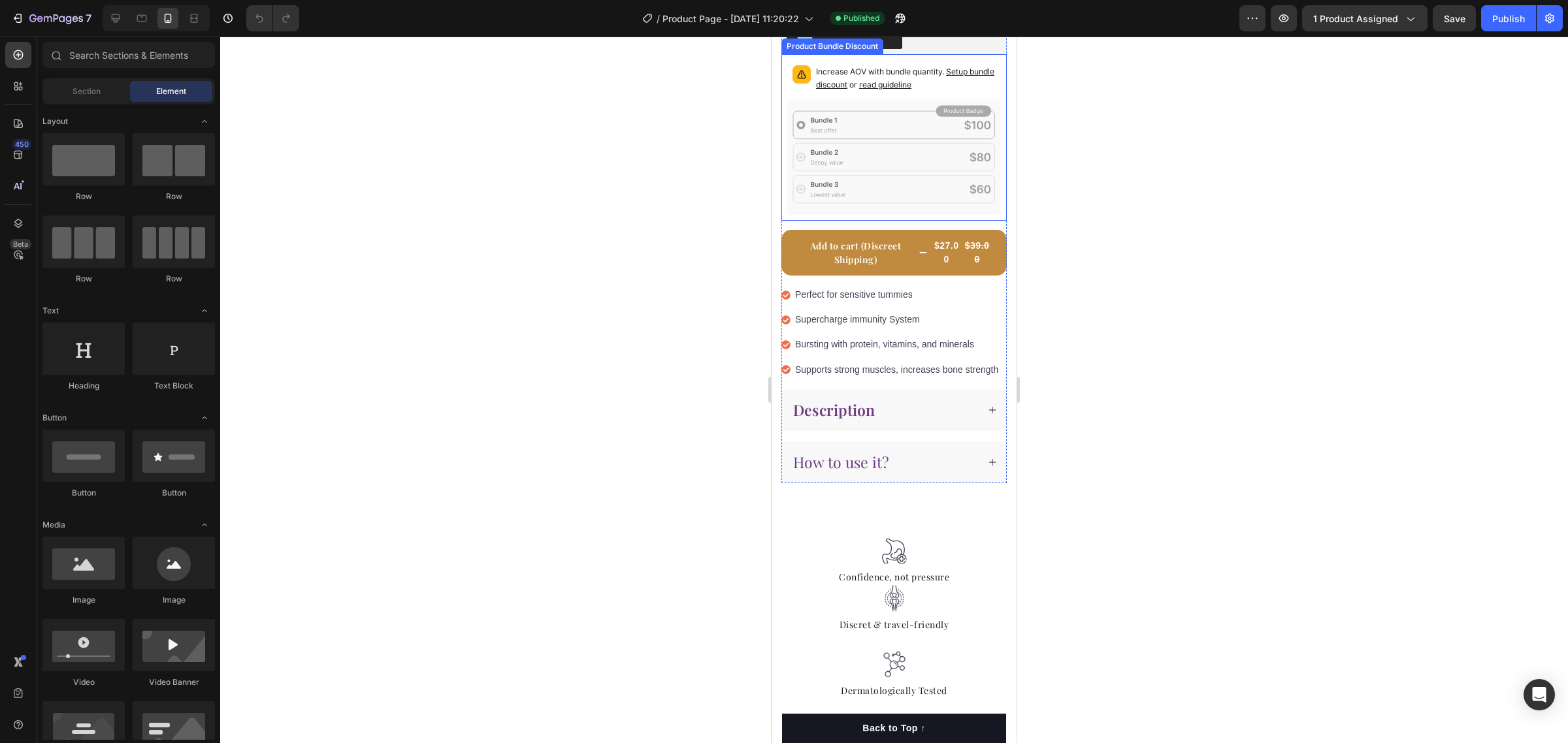
scroll to position [245, 0]
click at [786, 302] on div "Perfect for sensitive tummies" at bounding box center [891, 292] width 219 height 21
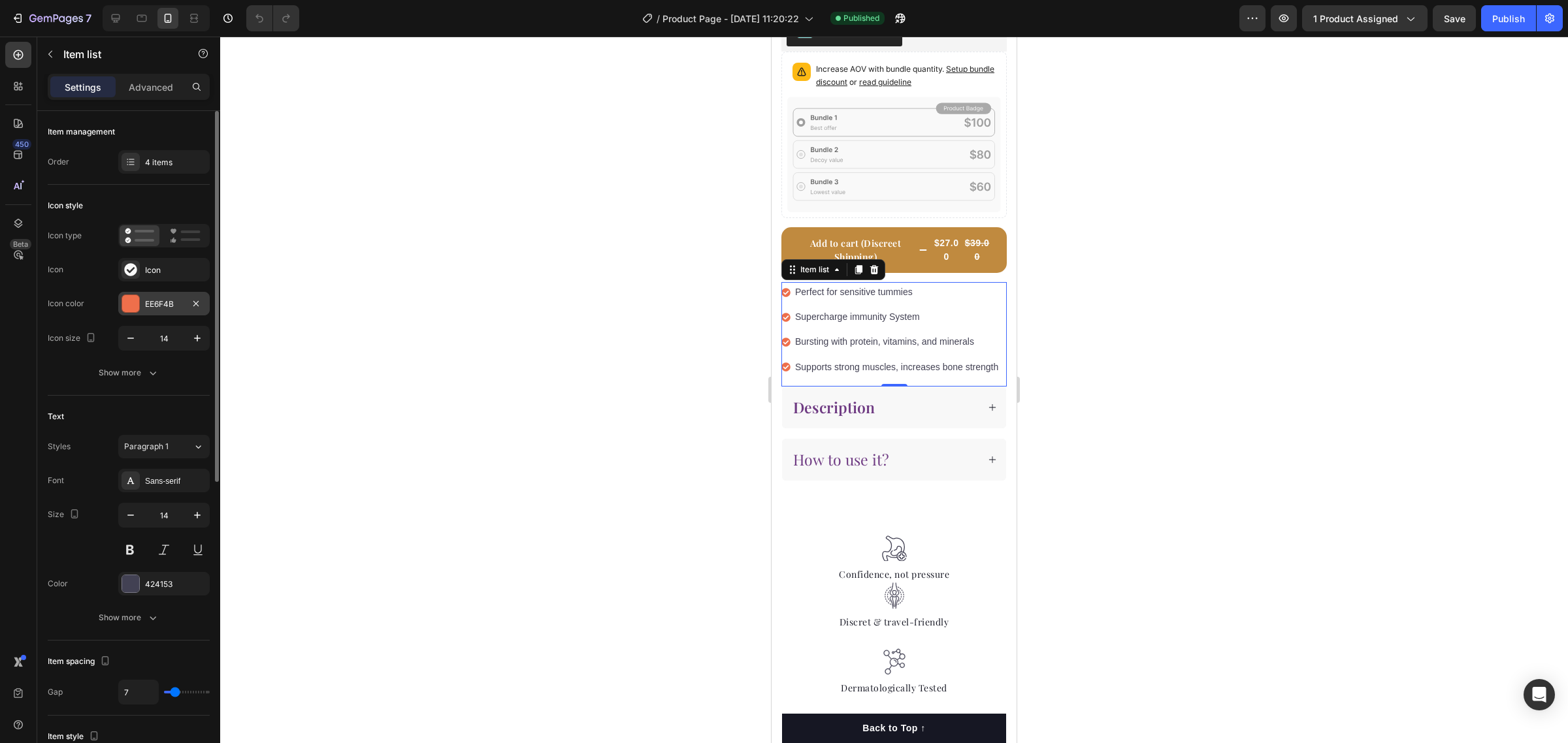
click at [139, 306] on div "EE6F4B" at bounding box center [164, 304] width 92 height 23
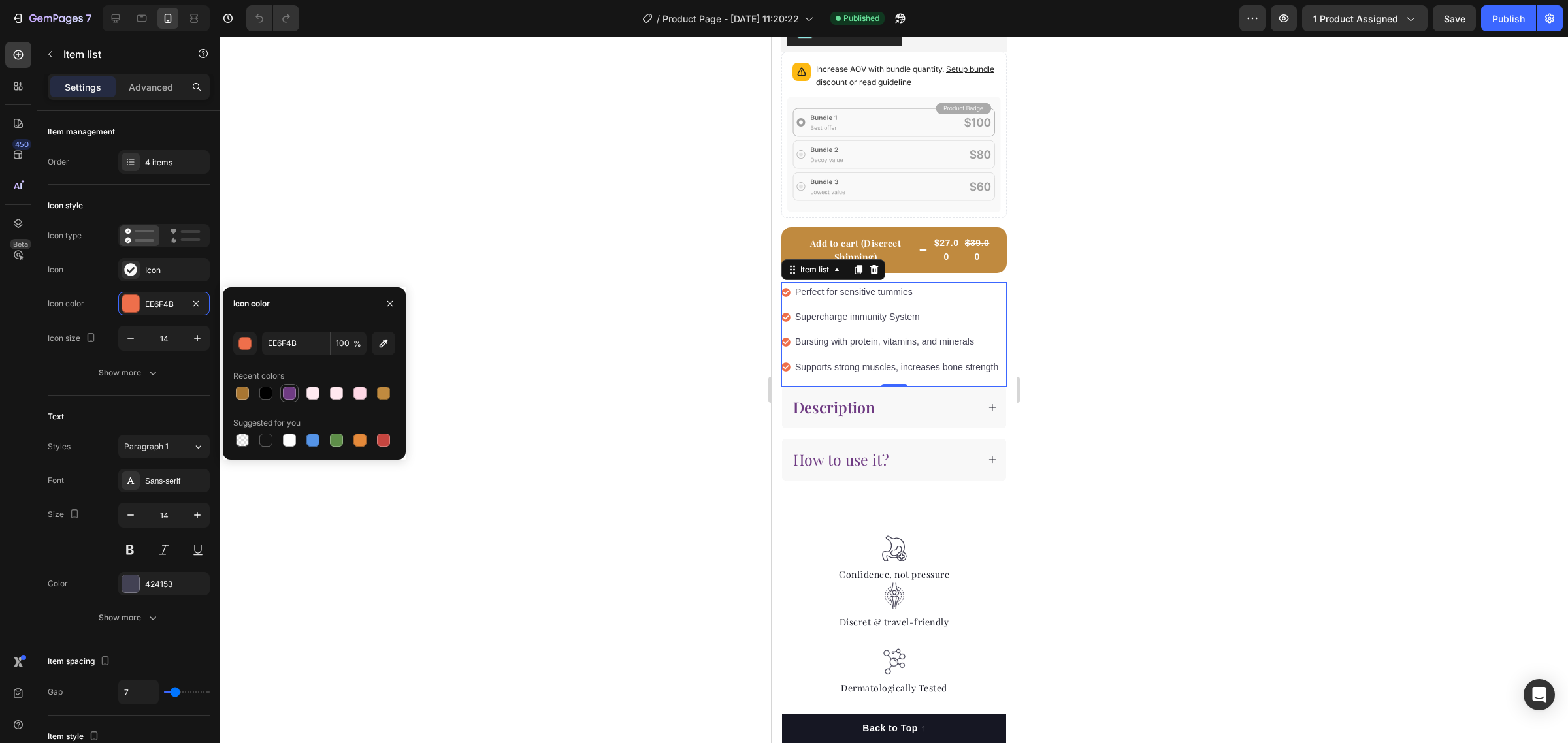
click at [297, 397] on div at bounding box center [289, 393] width 18 height 18
type input "6F3B83"
click at [1200, 389] on div at bounding box center [894, 389] width 1348 height 707
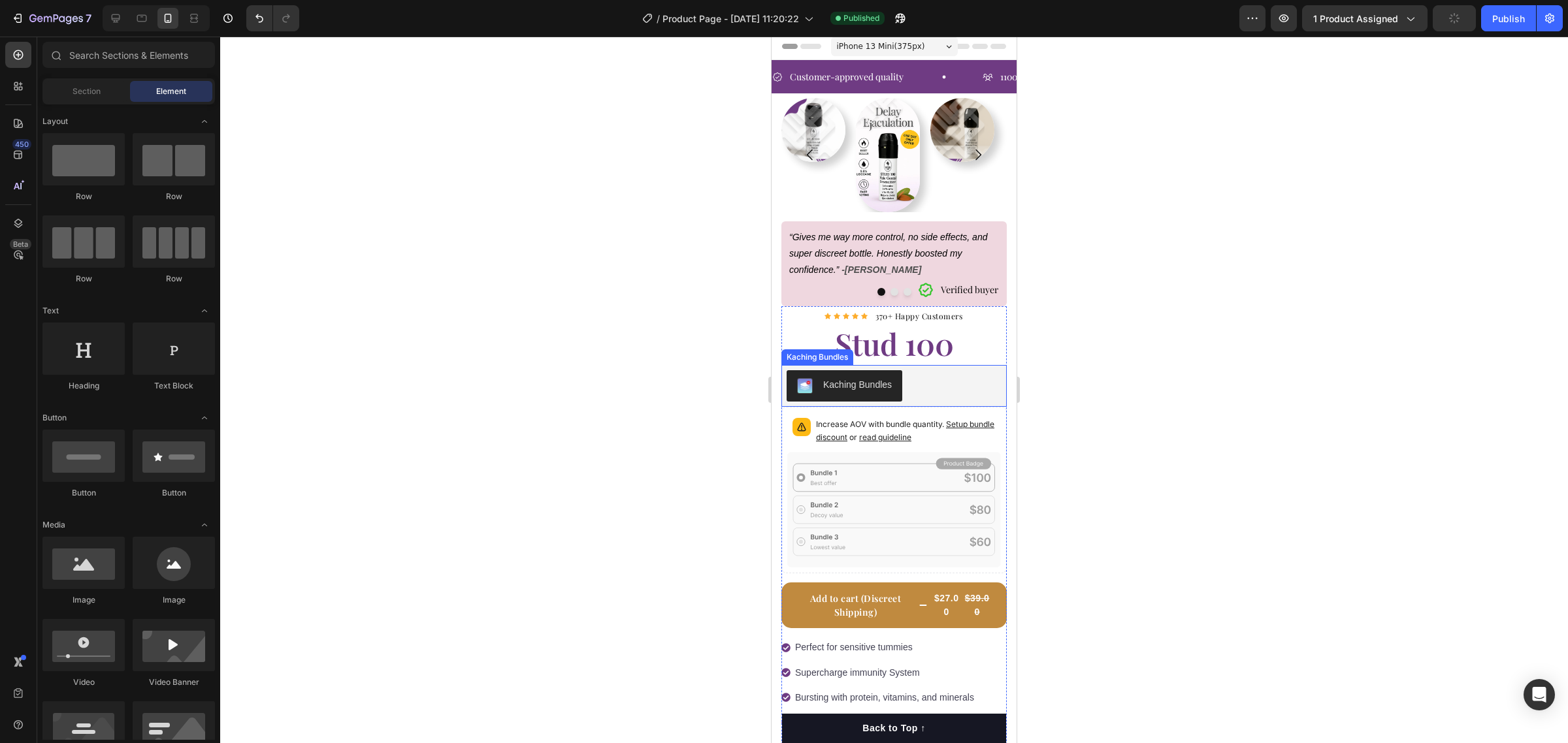
scroll to position [0, 0]
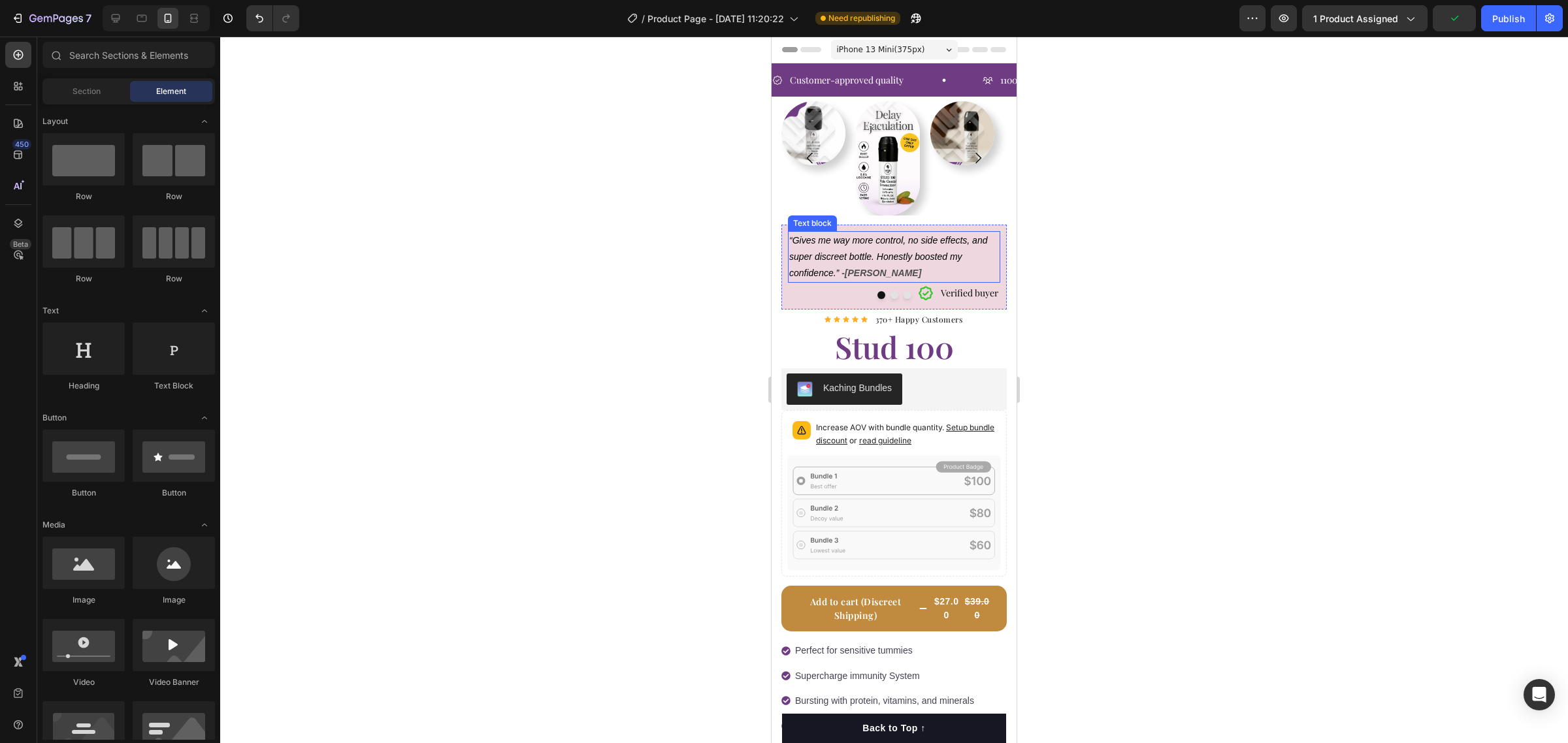
click at [888, 236] on span "“Gives me way more control, no side effects, and super discreet bottle. Honestl…" at bounding box center [888, 257] width 198 height 43
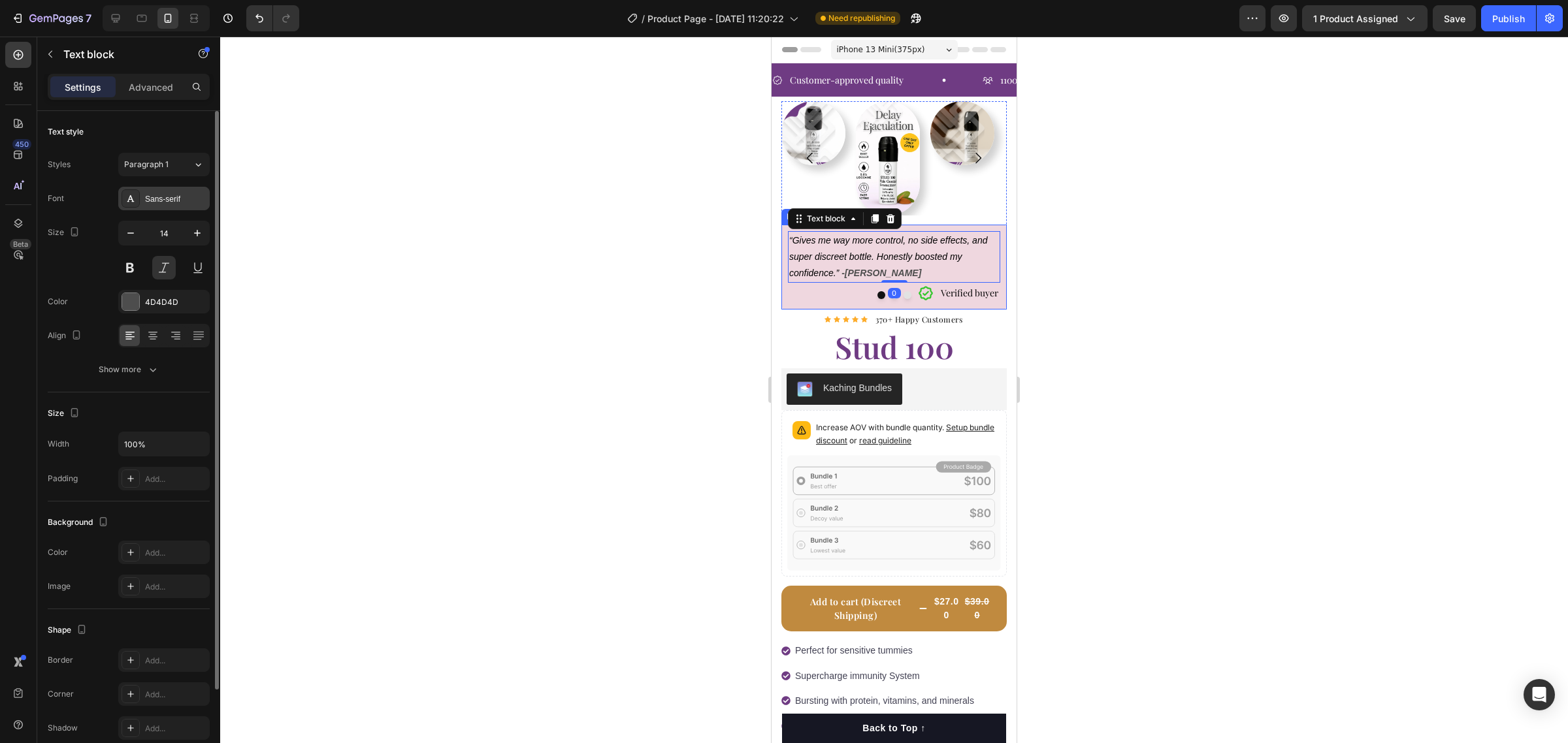
click at [168, 201] on div "Sans-serif" at bounding box center [176, 199] width 62 height 12
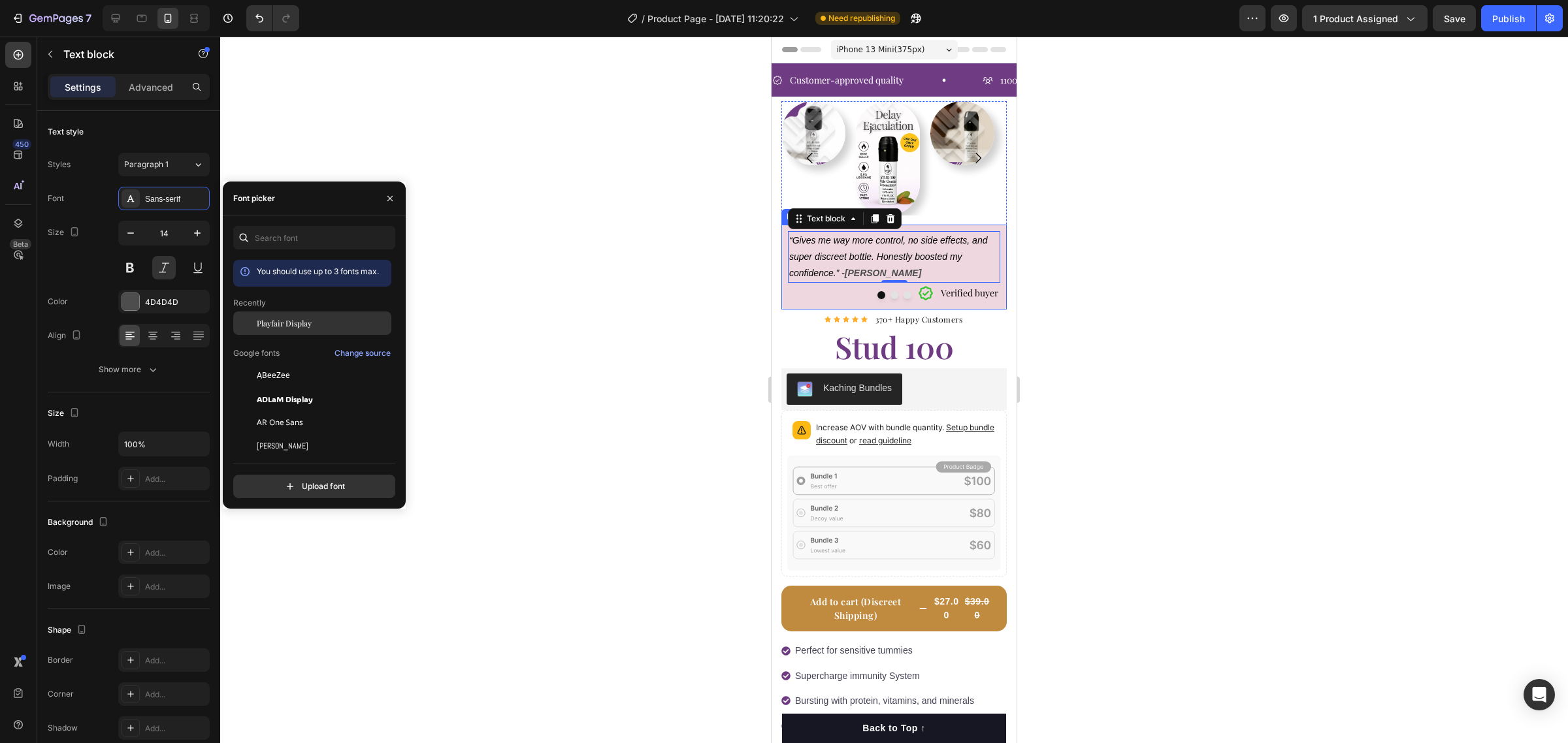
click at [281, 325] on span "Playfair Display" at bounding box center [284, 323] width 55 height 12
click at [955, 298] on div at bounding box center [894, 295] width 225 height 8
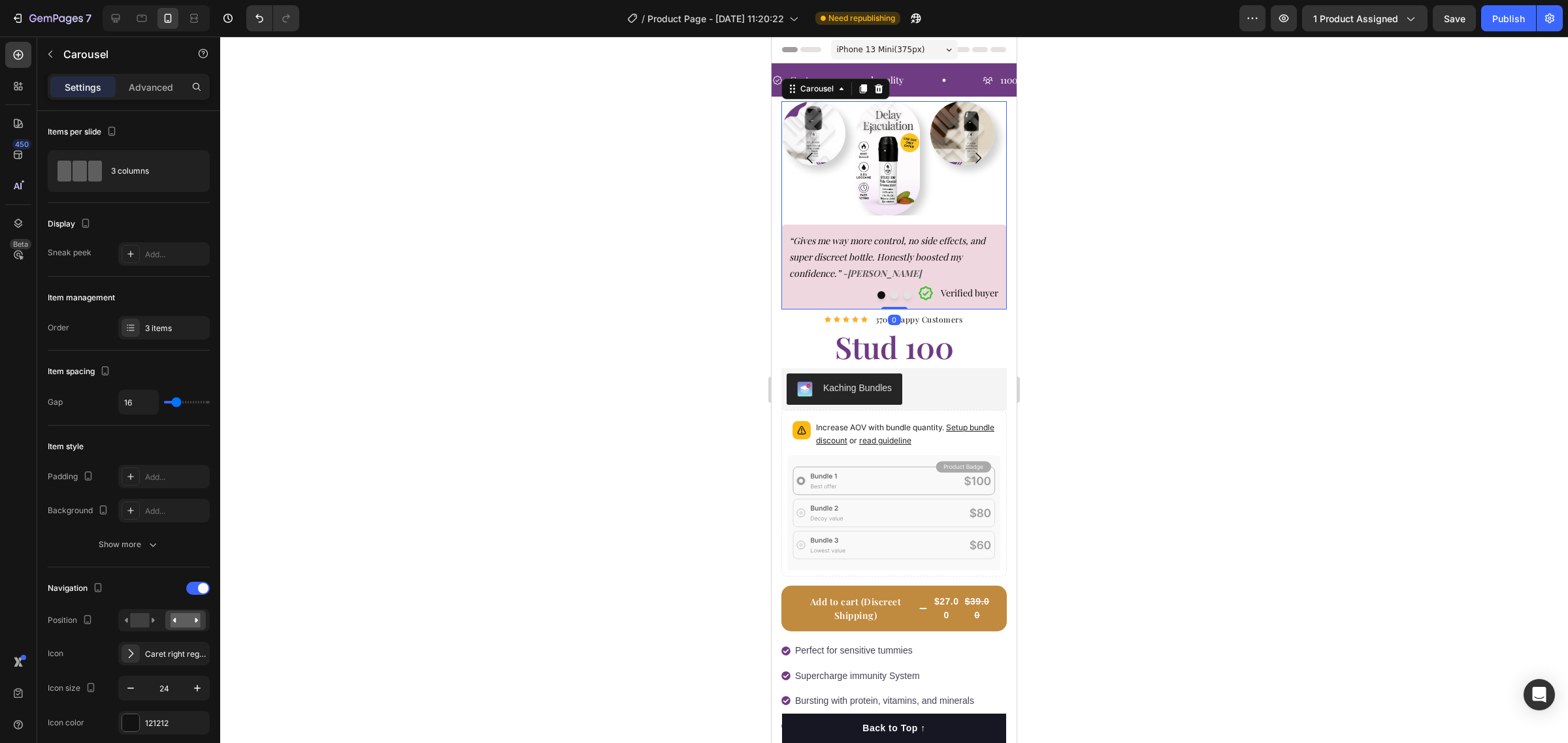
click at [957, 297] on div at bounding box center [894, 295] width 225 height 8
click at [962, 291] on span "Verified buyer" at bounding box center [970, 293] width 57 height 12
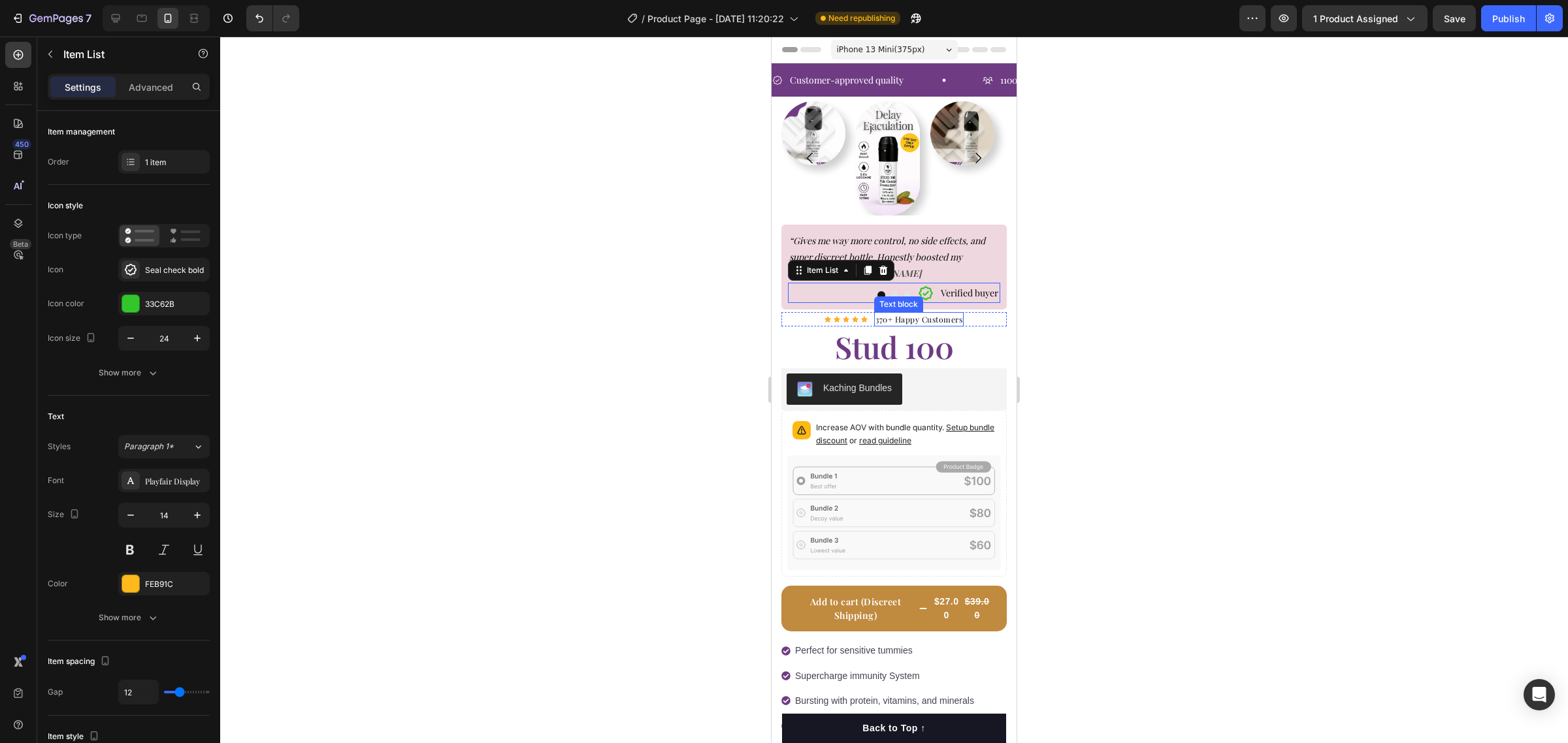
click at [903, 319] on p "370+ Happy Customers" at bounding box center [918, 319] width 87 height 12
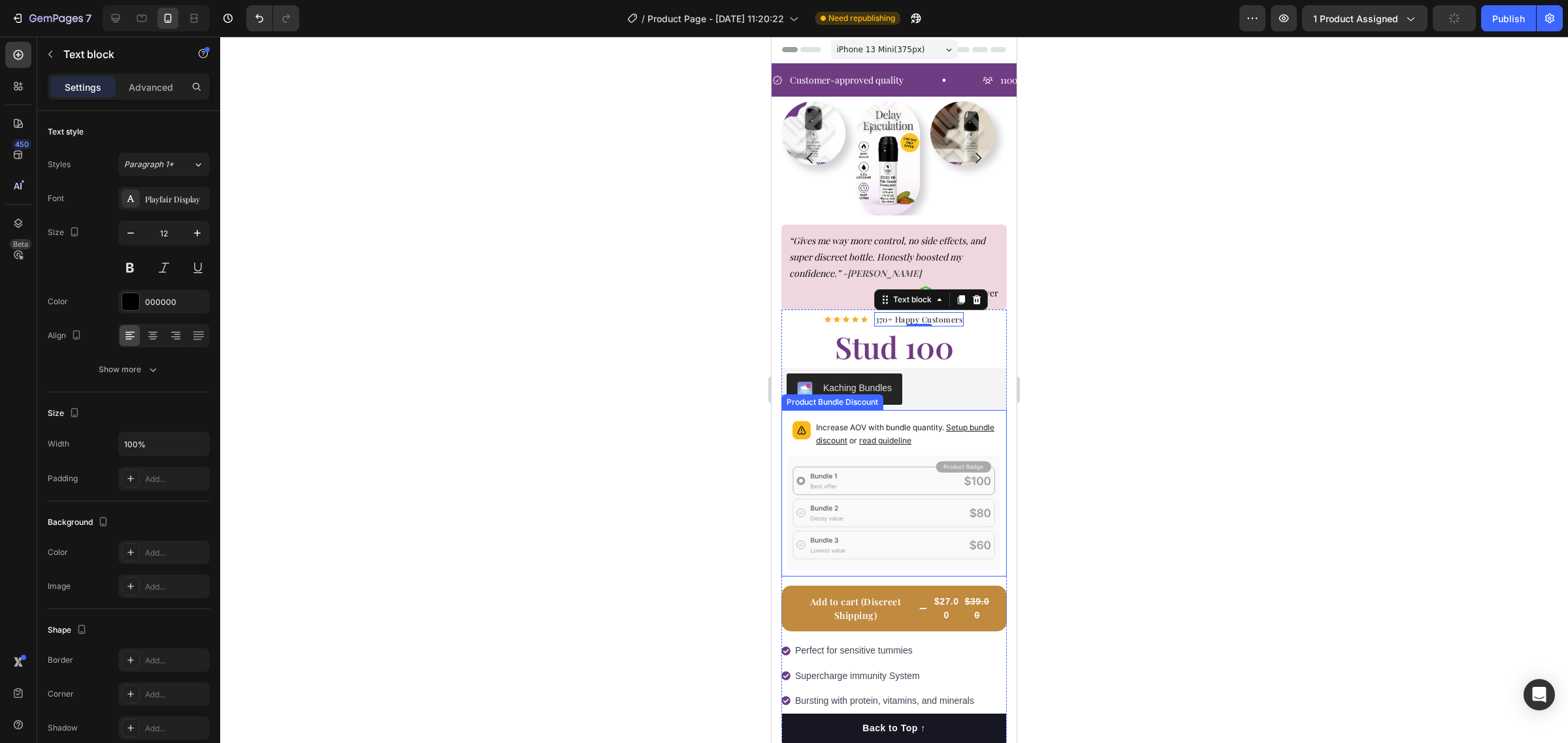
scroll to position [164, 0]
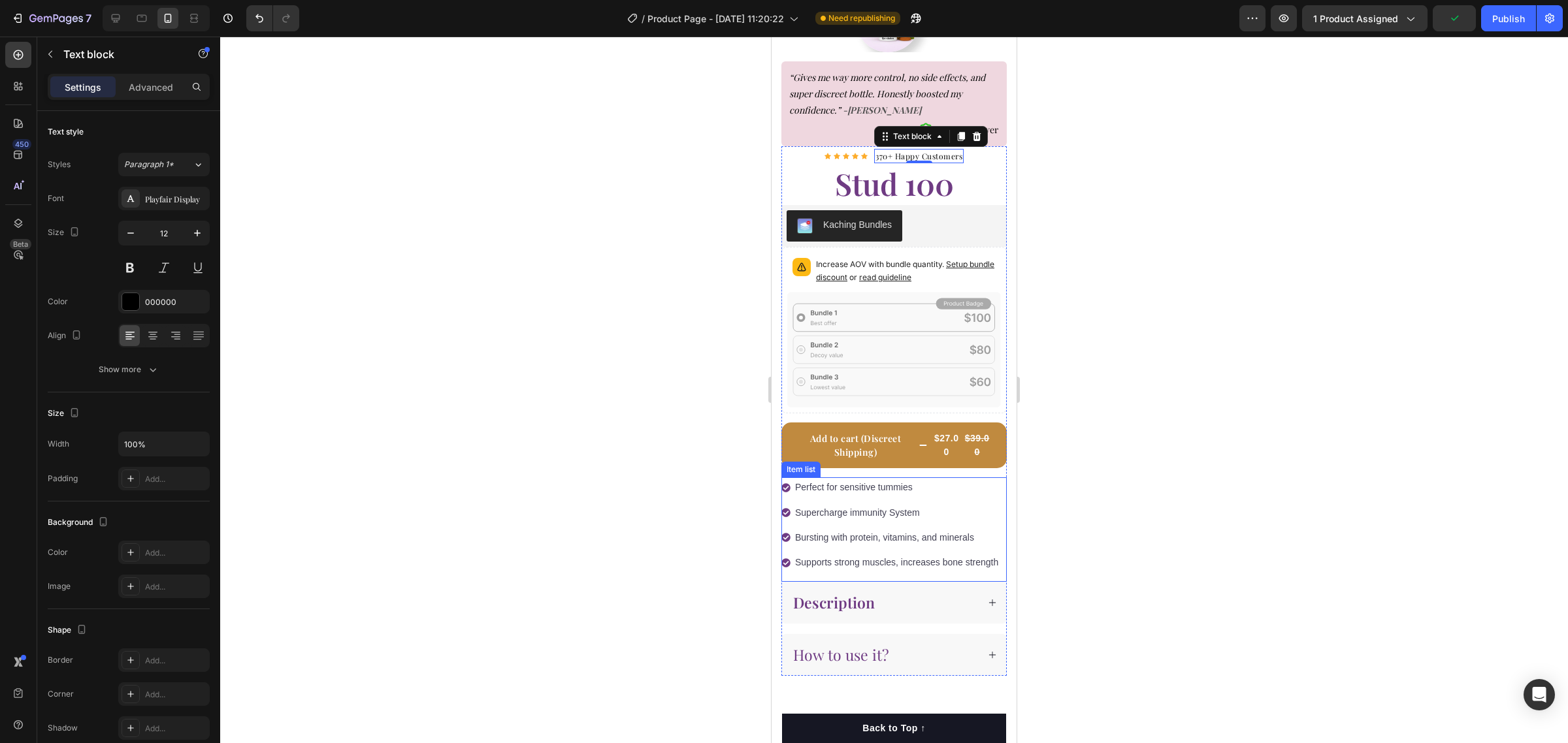
click at [961, 484] on p "Perfect for sensitive tummies" at bounding box center [897, 488] width 203 height 16
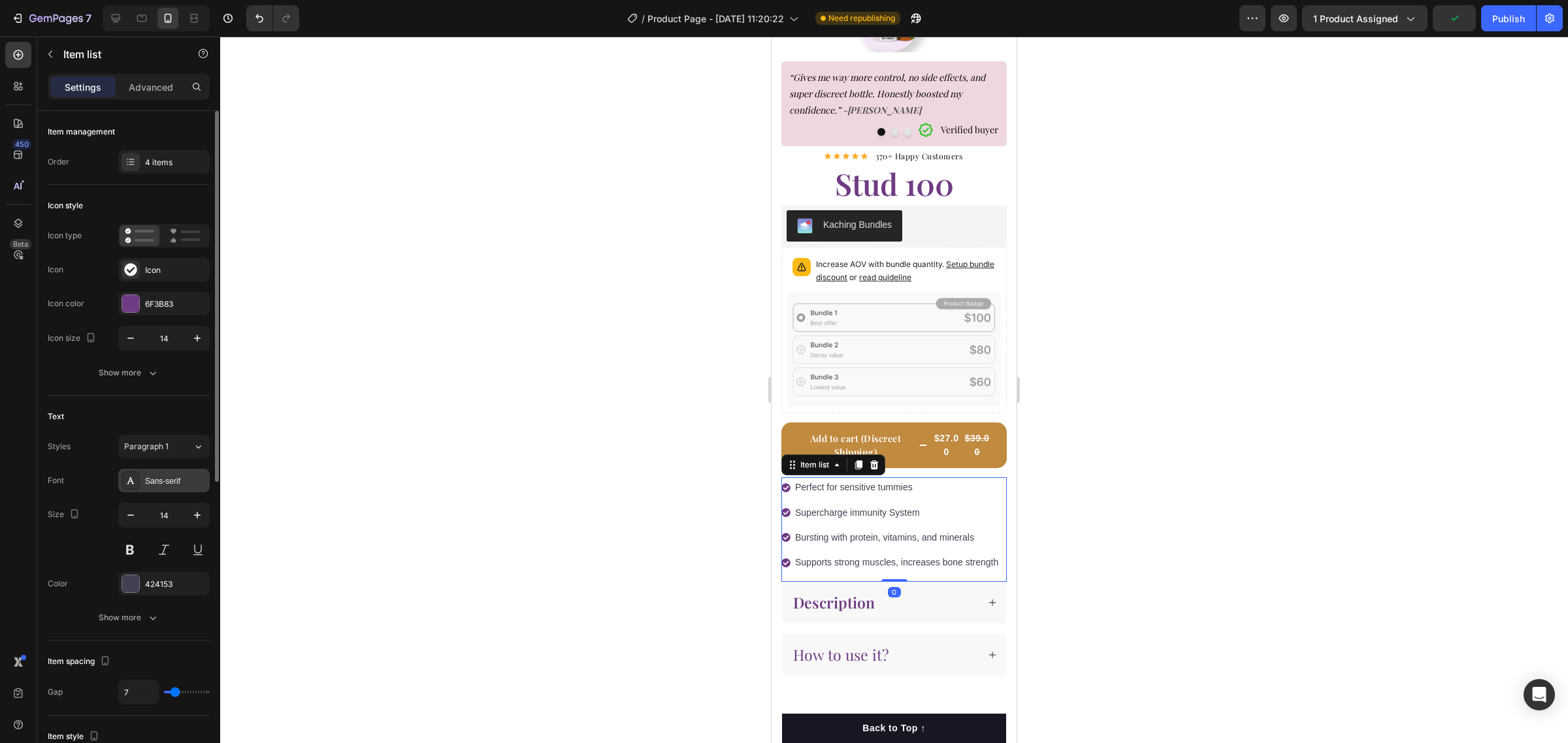
click at [183, 478] on div "Sans-serif" at bounding box center [176, 481] width 62 height 12
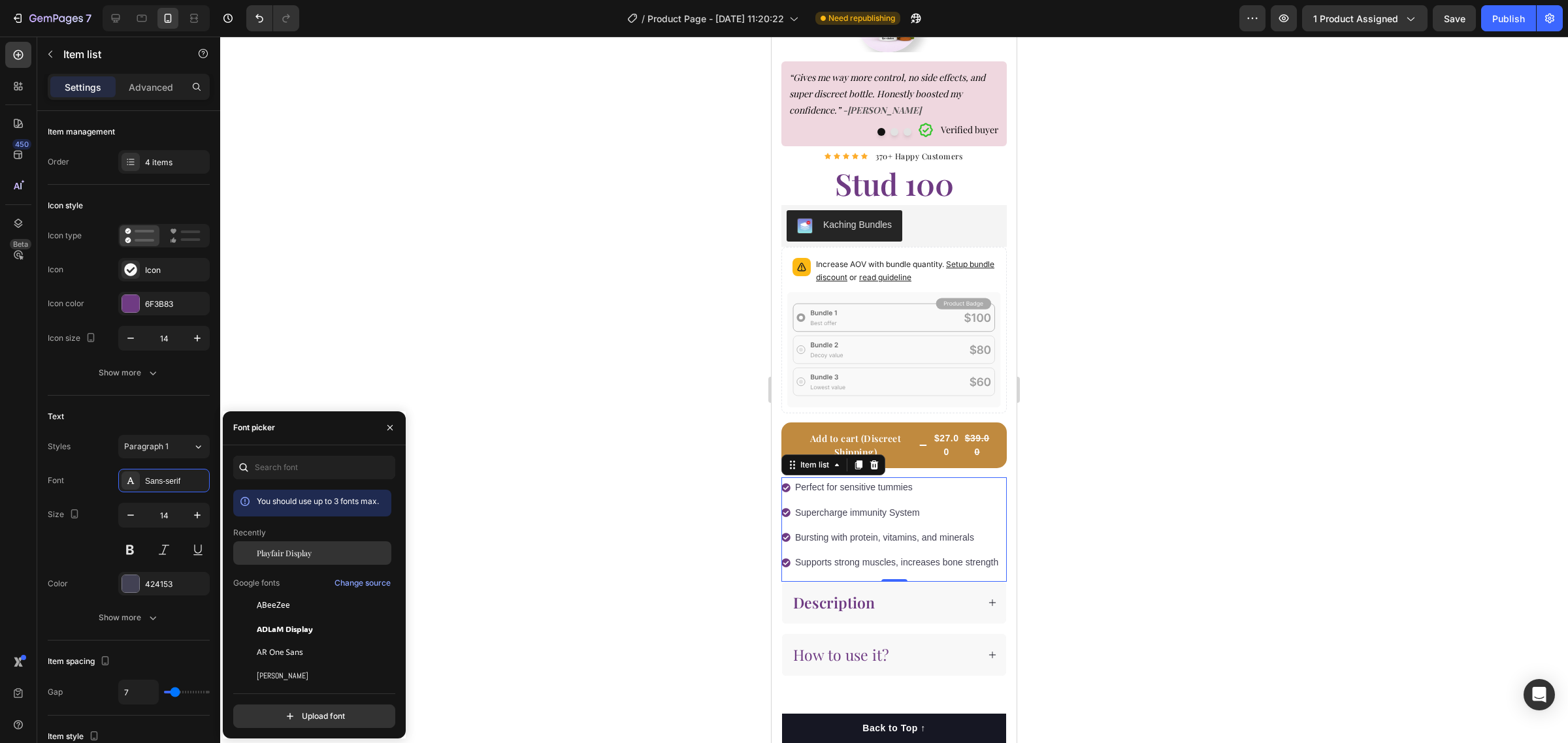
click at [305, 553] on span "Playfair Display" at bounding box center [284, 553] width 55 height 12
click at [1281, 474] on div at bounding box center [894, 389] width 1348 height 707
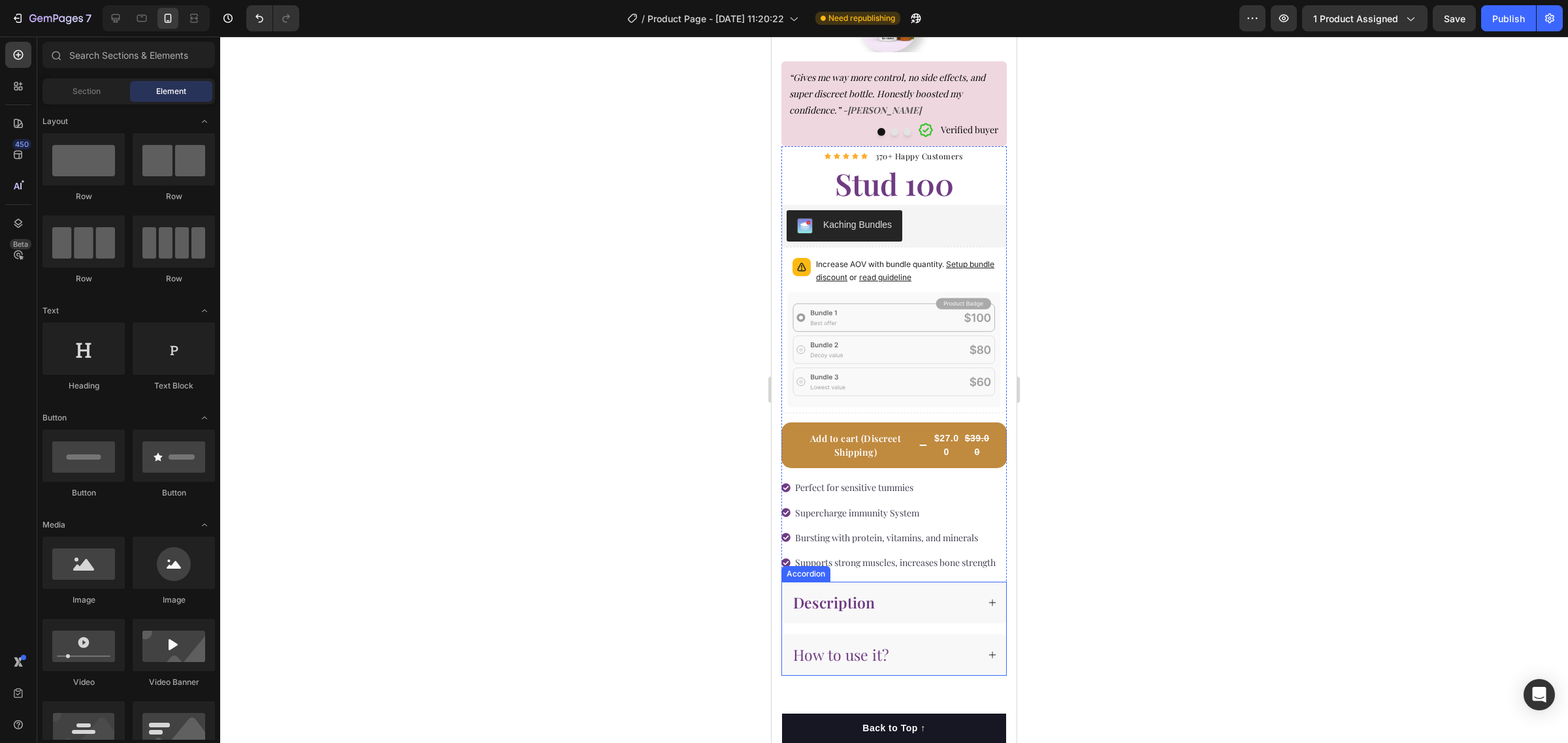
click at [849, 665] on span "How to use it?" at bounding box center [841, 655] width 96 height 21
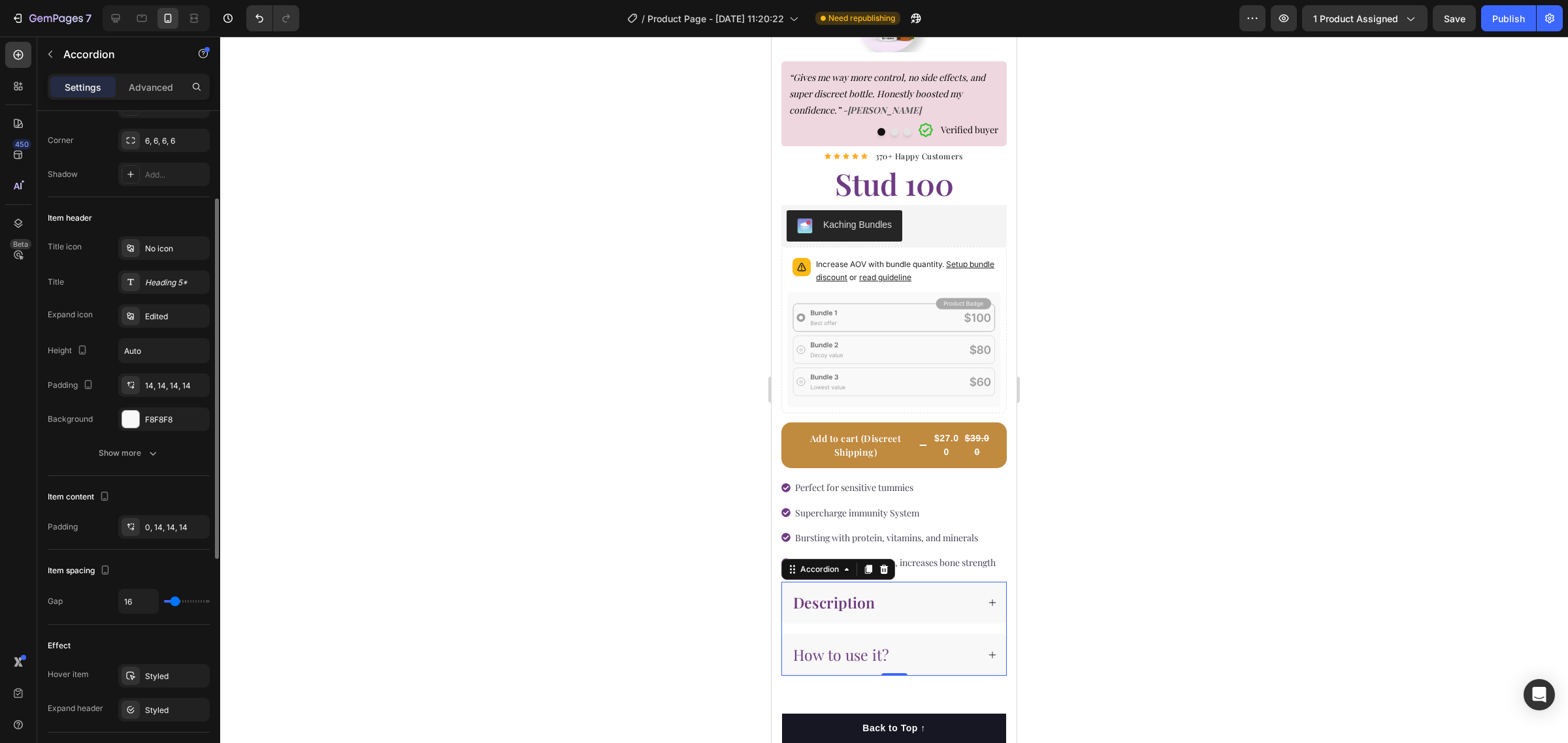
click at [830, 665] on span "How to use it?" at bounding box center [841, 655] width 96 height 21
click at [827, 662] on span "How to use it?" at bounding box center [841, 655] width 96 height 21
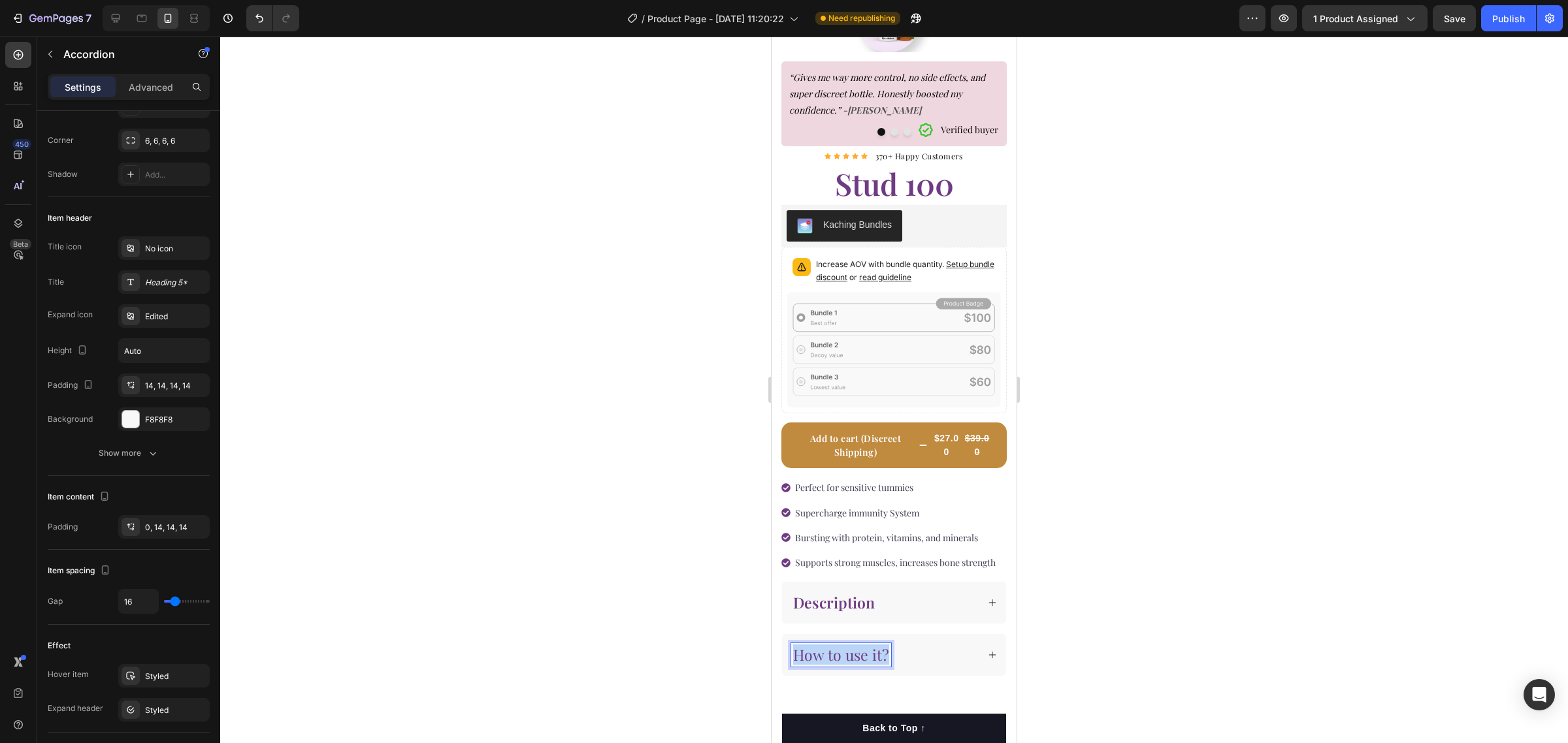
click at [827, 662] on span "How to use it?" at bounding box center [841, 655] width 96 height 21
click at [864, 638] on icon "Editor contextual toolbar" at bounding box center [866, 637] width 8 height 10
click at [1204, 562] on div at bounding box center [894, 389] width 1348 height 707
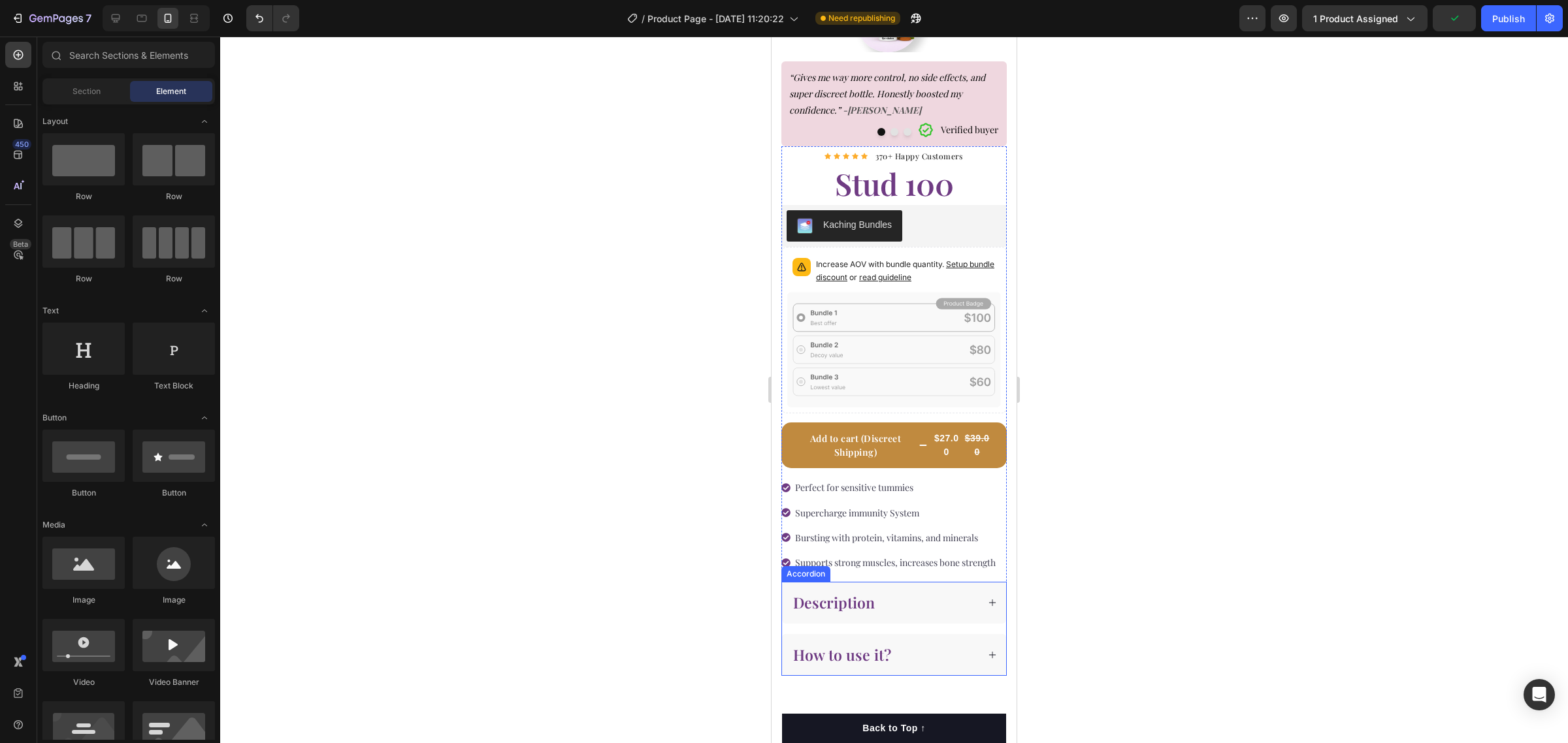
click at [851, 609] on strong "Description" at bounding box center [834, 603] width 81 height 21
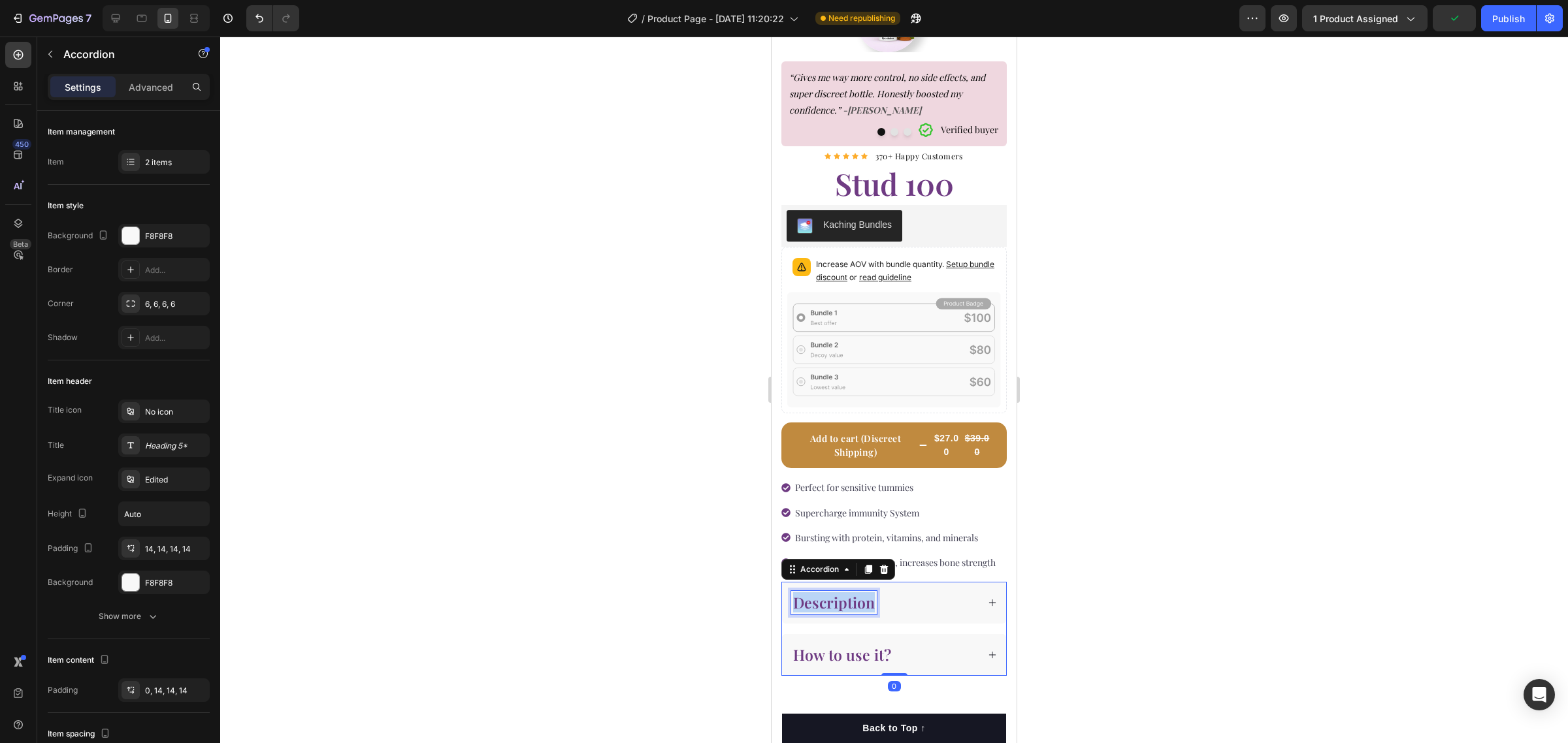
click at [851, 610] on strong "Description" at bounding box center [834, 603] width 81 height 21
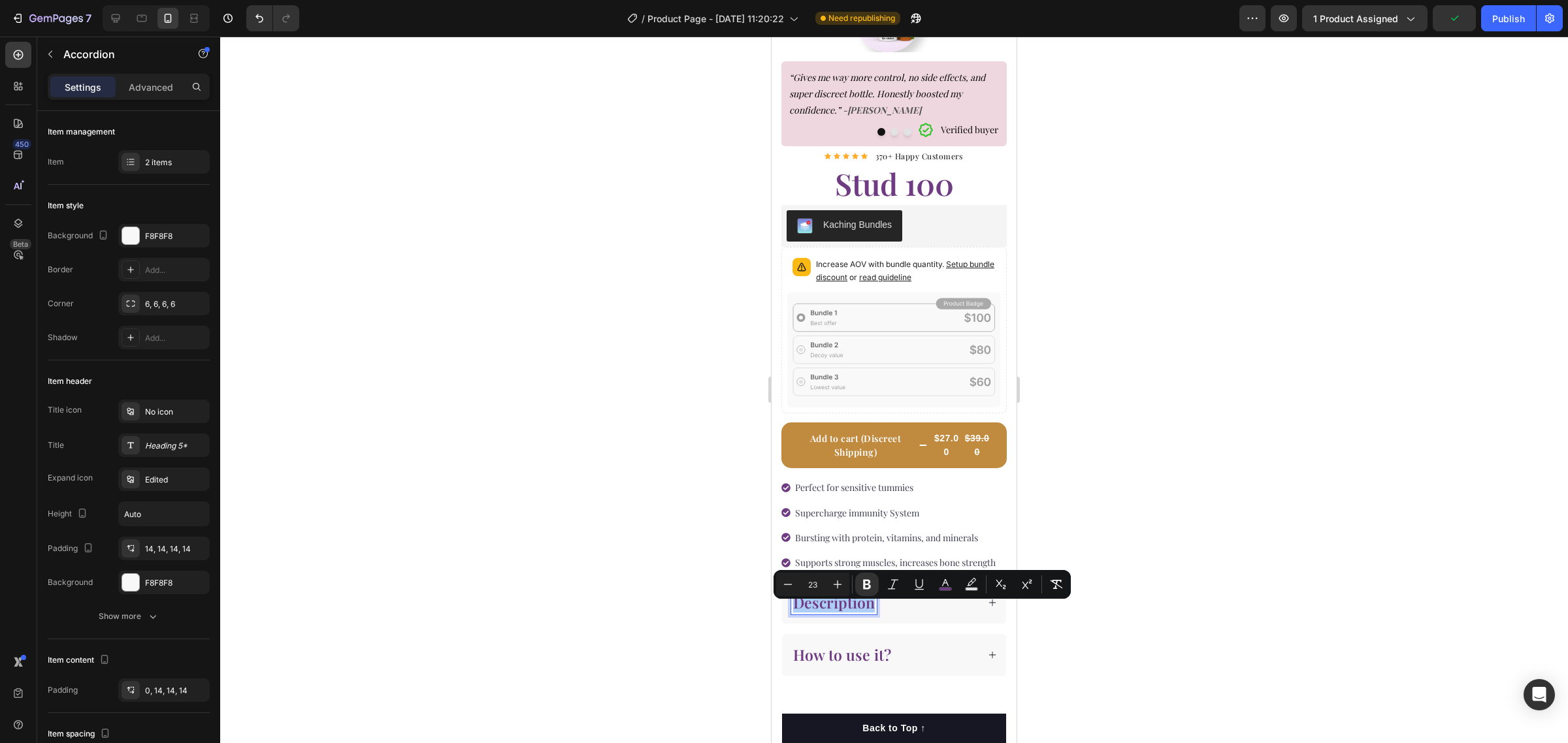
click at [1235, 617] on div at bounding box center [894, 389] width 1348 height 707
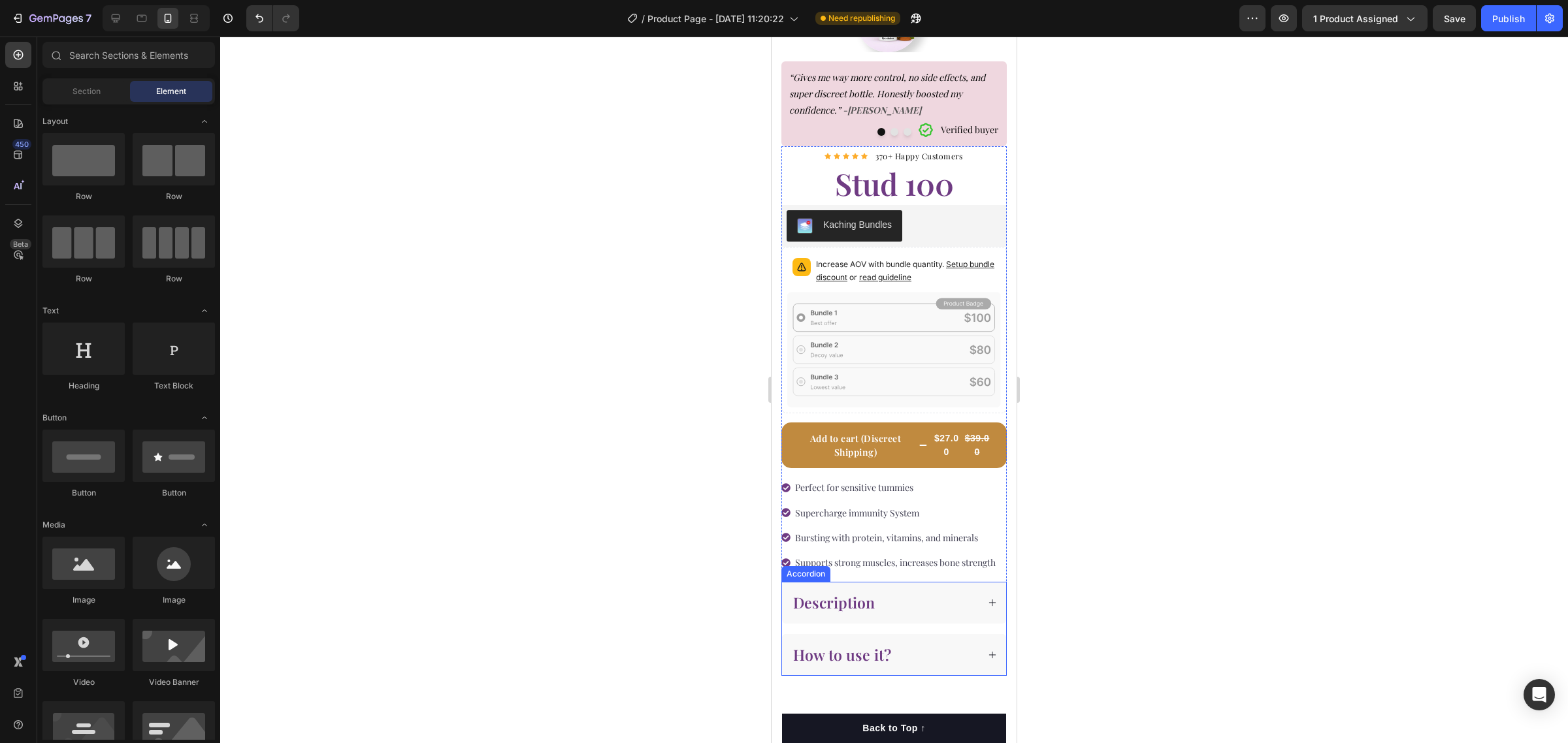
click at [860, 612] on strong "Description" at bounding box center [834, 603] width 81 height 21
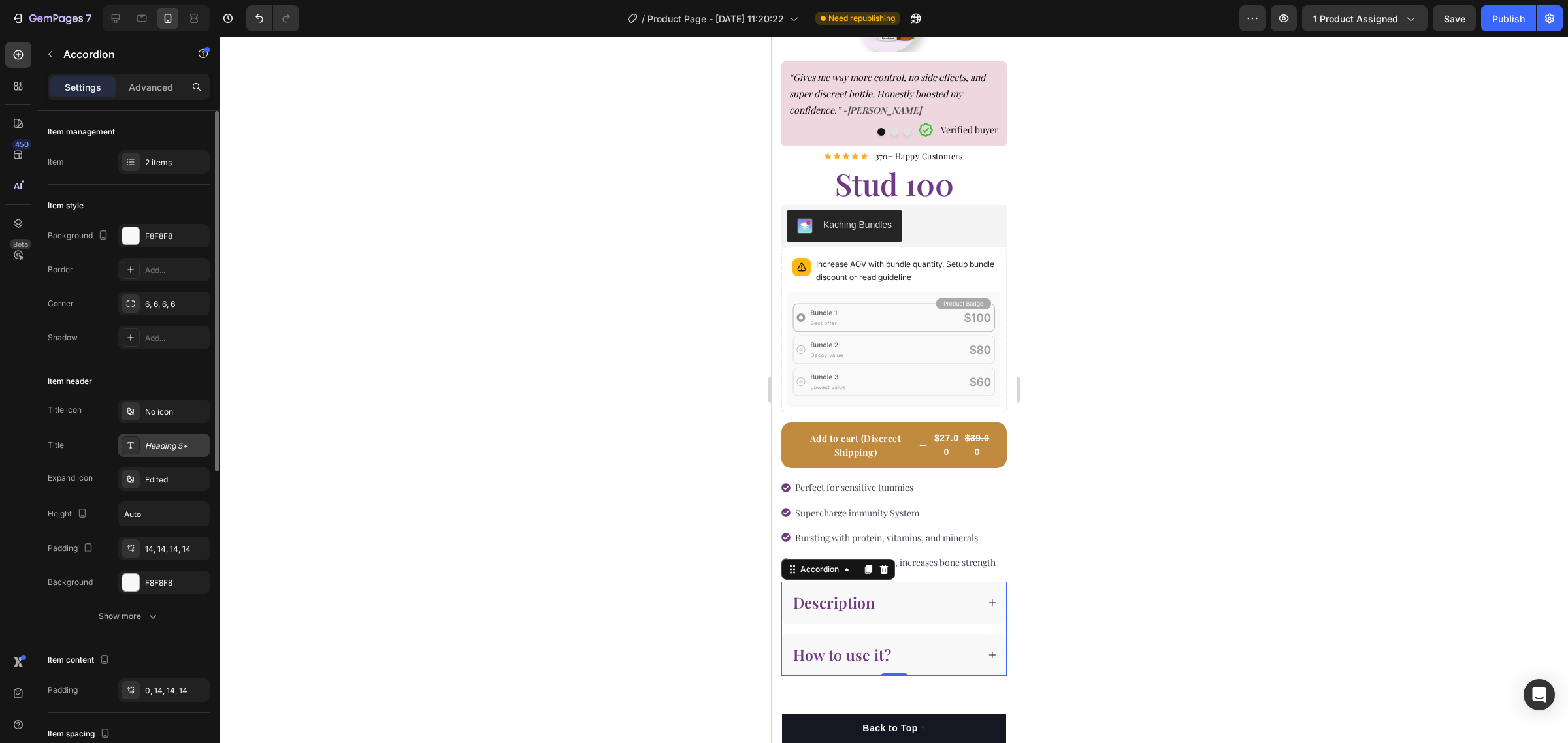
click at [171, 449] on div "Heading 5*" at bounding box center [176, 445] width 62 height 12
click at [194, 446] on div "Heading 5*" at bounding box center [176, 445] width 62 height 12
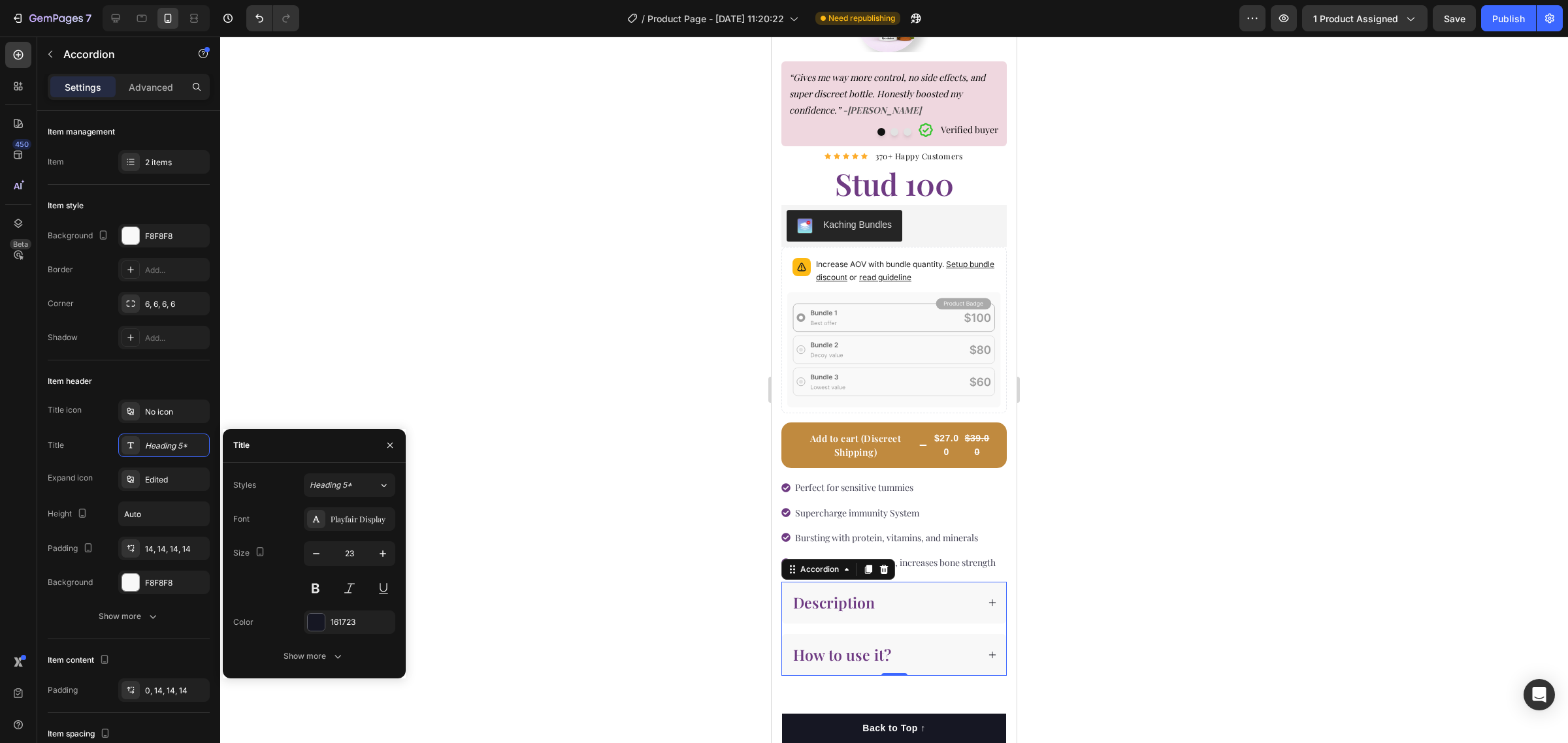
click at [1154, 551] on div at bounding box center [894, 389] width 1348 height 707
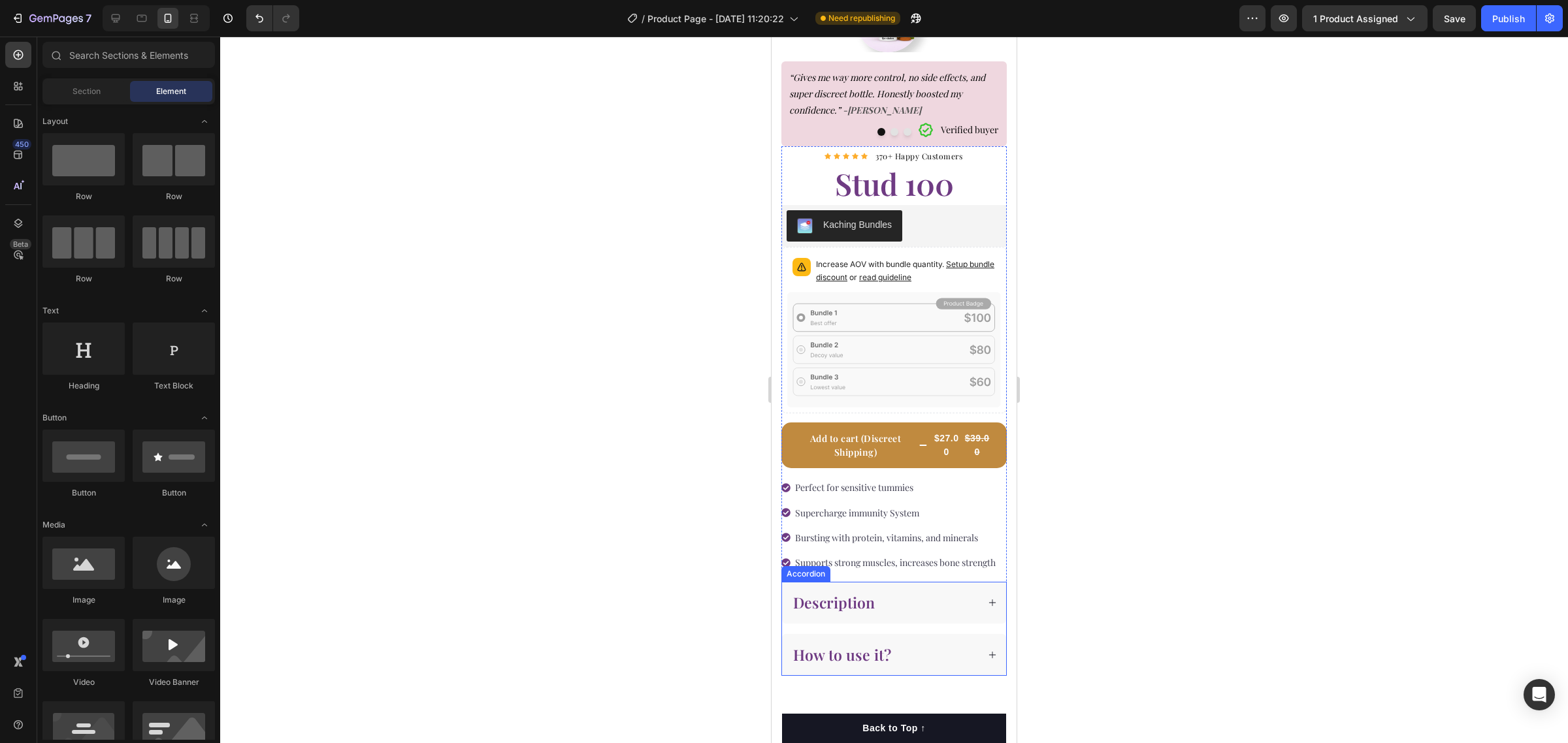
click at [988, 608] on icon at bounding box center [992, 602] width 9 height 9
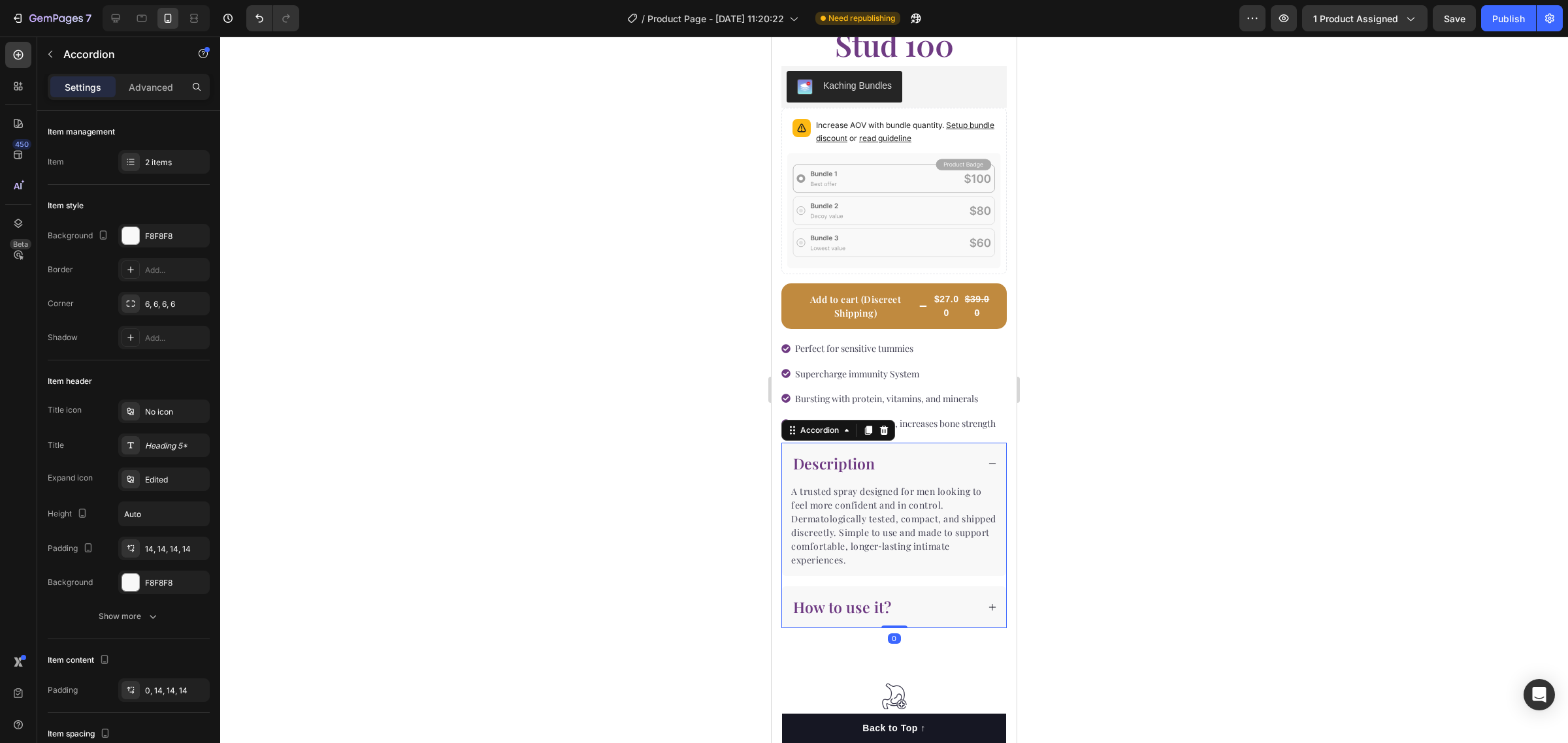
scroll to position [326, 0]
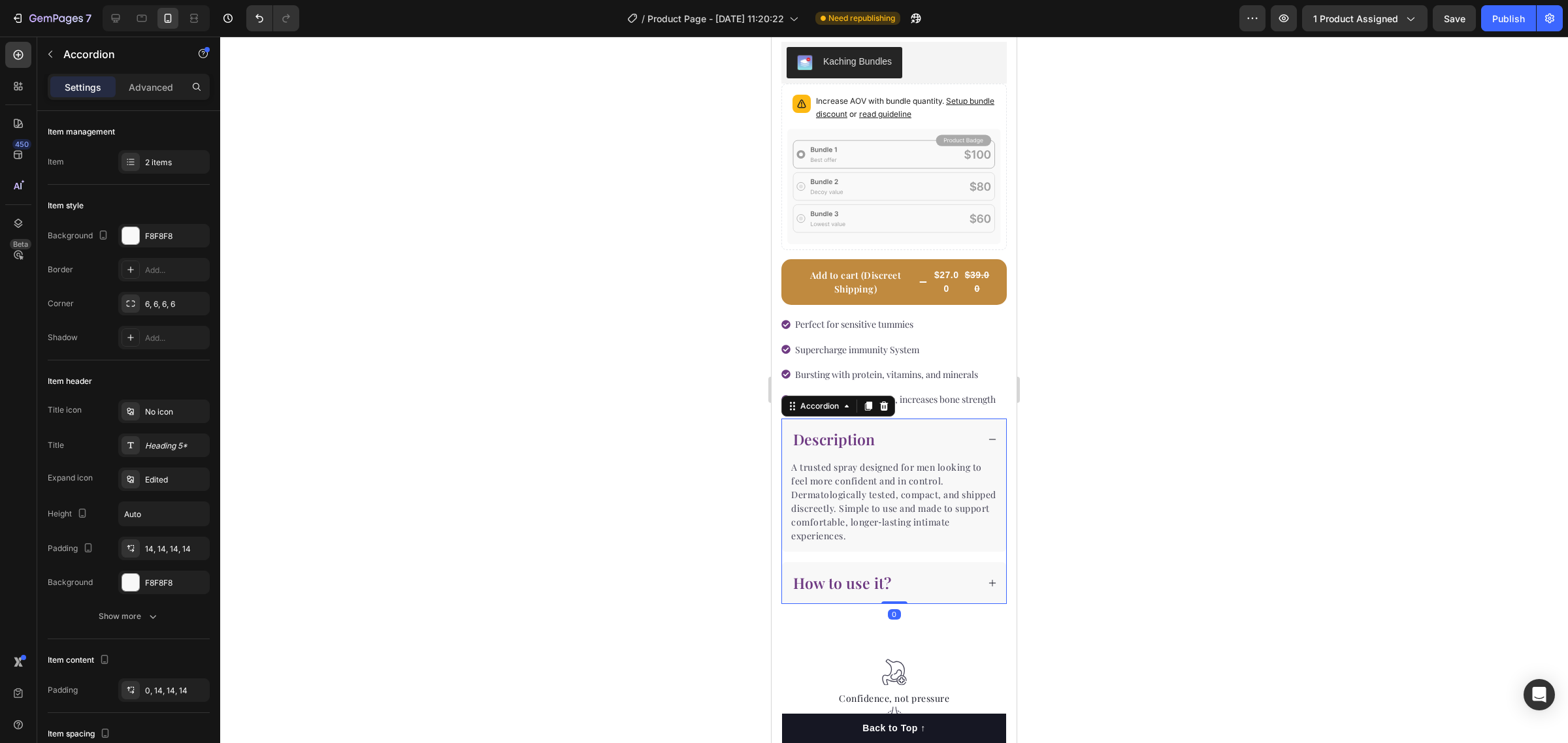
click at [988, 588] on icon at bounding box center [992, 583] width 9 height 9
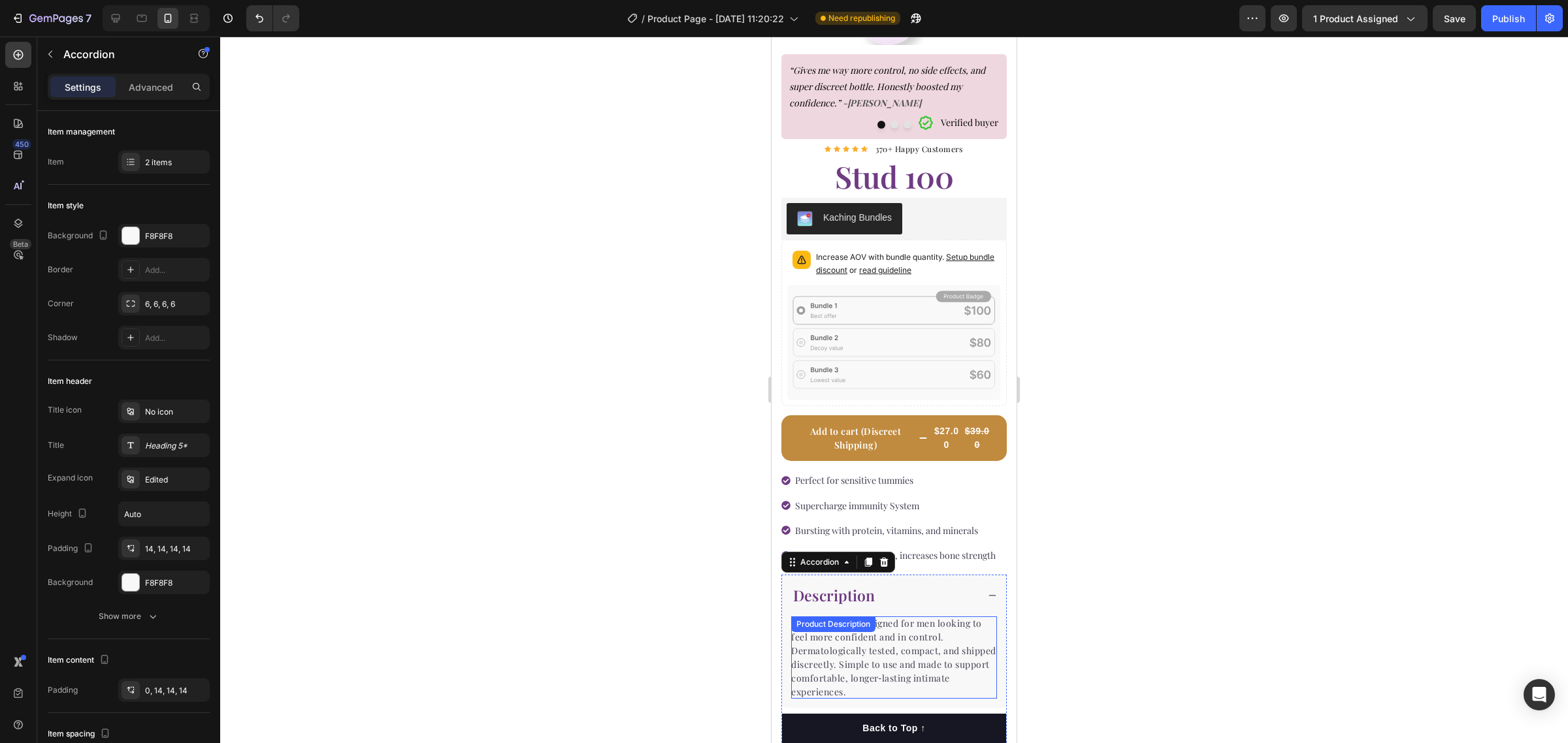
scroll to position [164, 0]
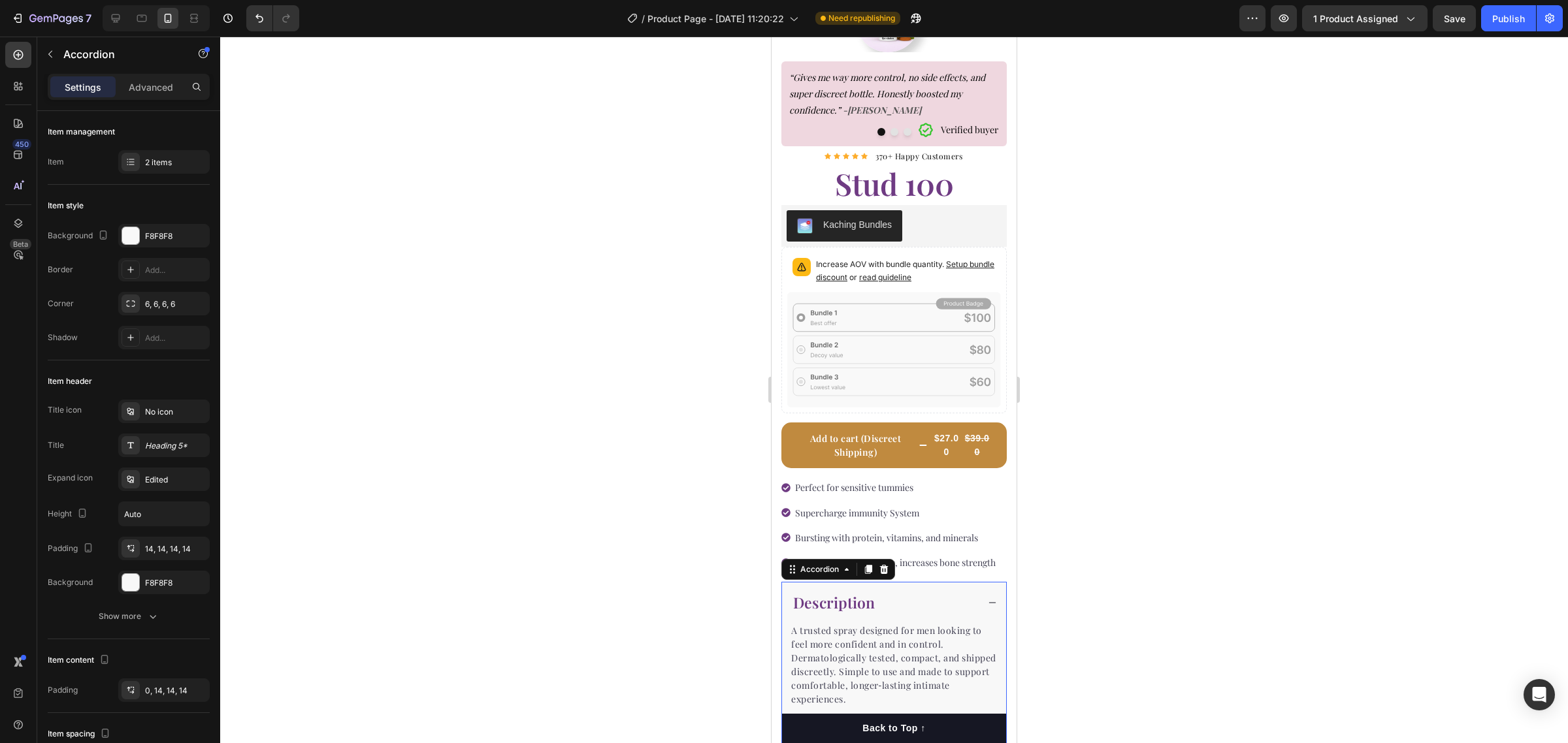
click at [1183, 438] on div at bounding box center [894, 389] width 1348 height 707
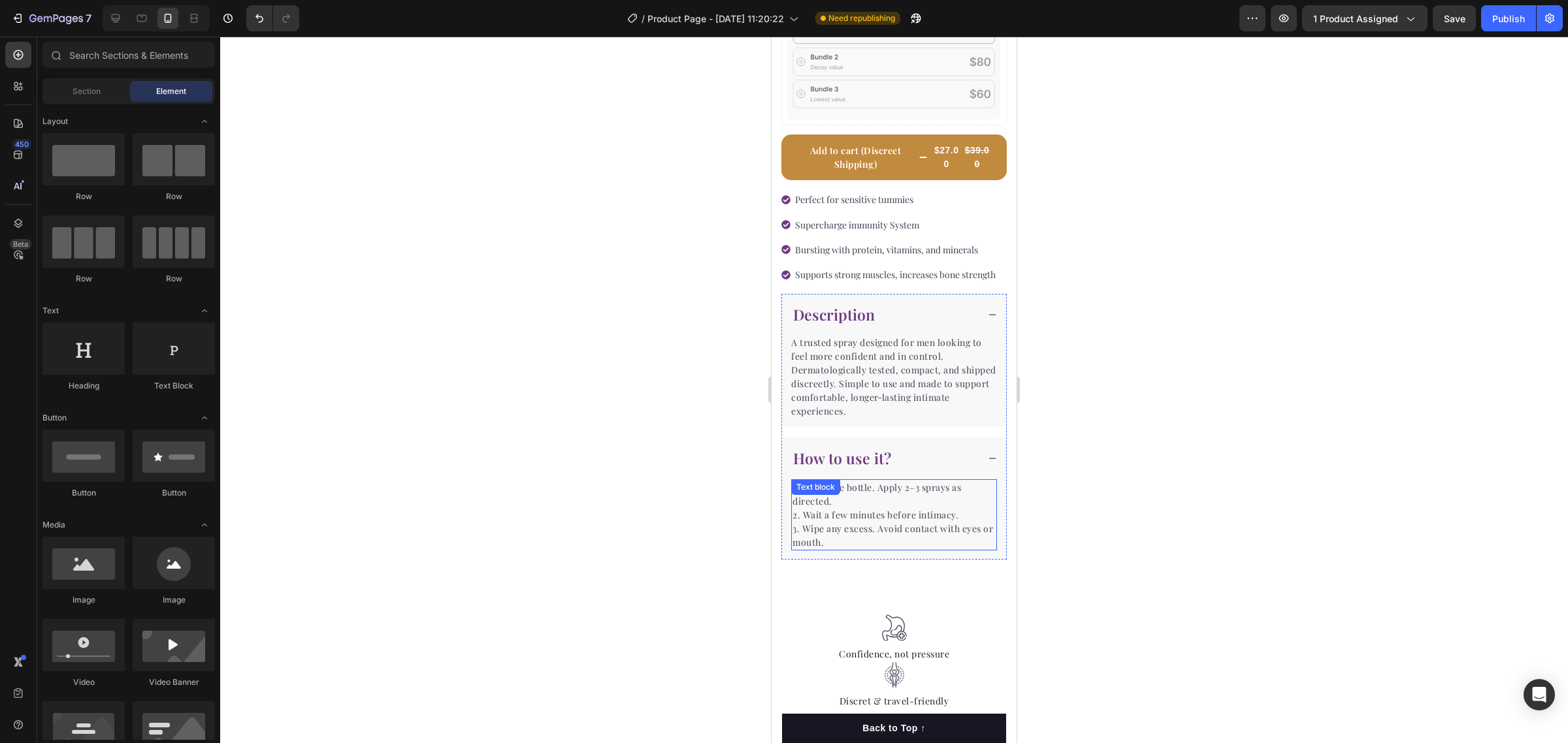
scroll to position [408, 0]
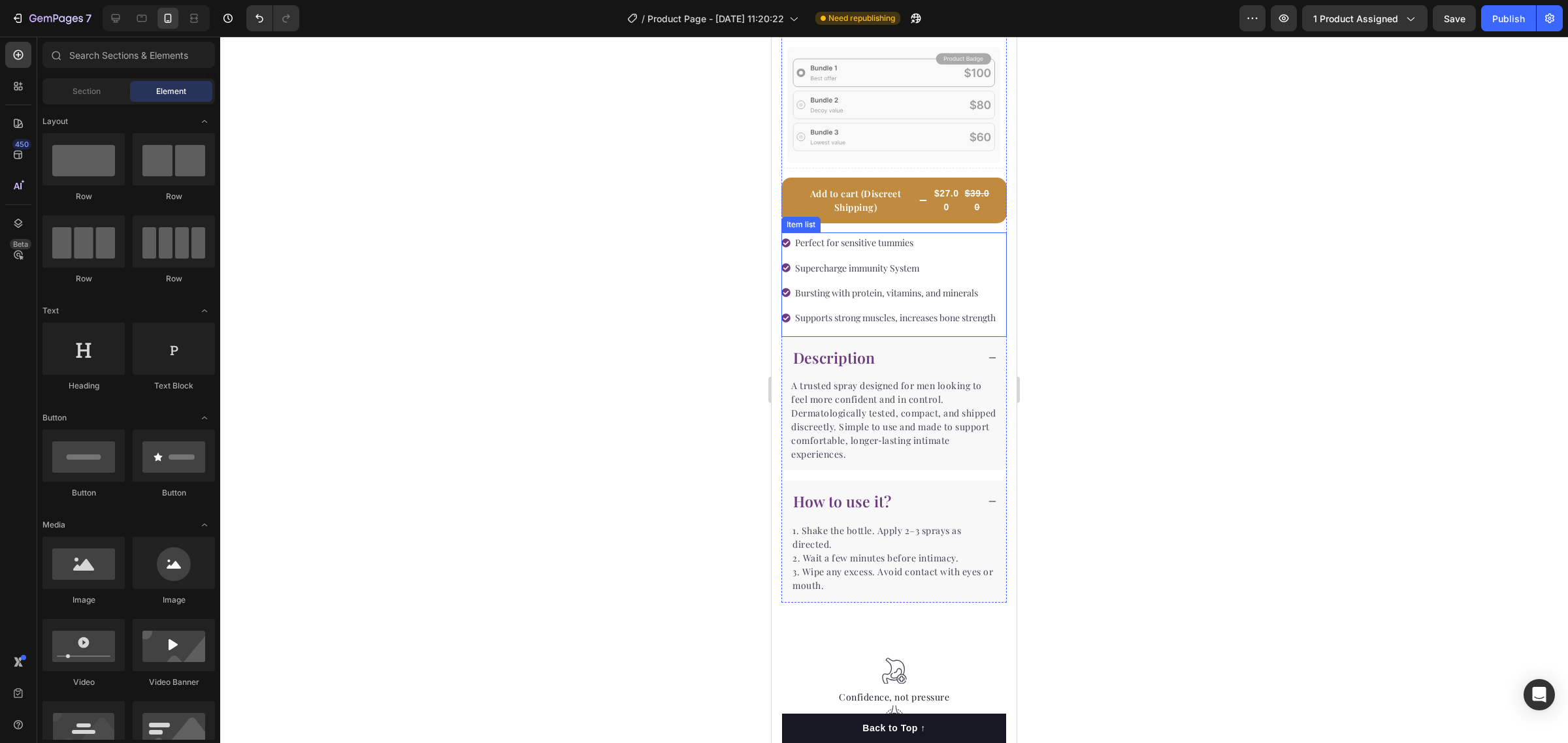
click at [870, 235] on p "Perfect for sensitive tummies" at bounding box center [895, 243] width 201 height 16
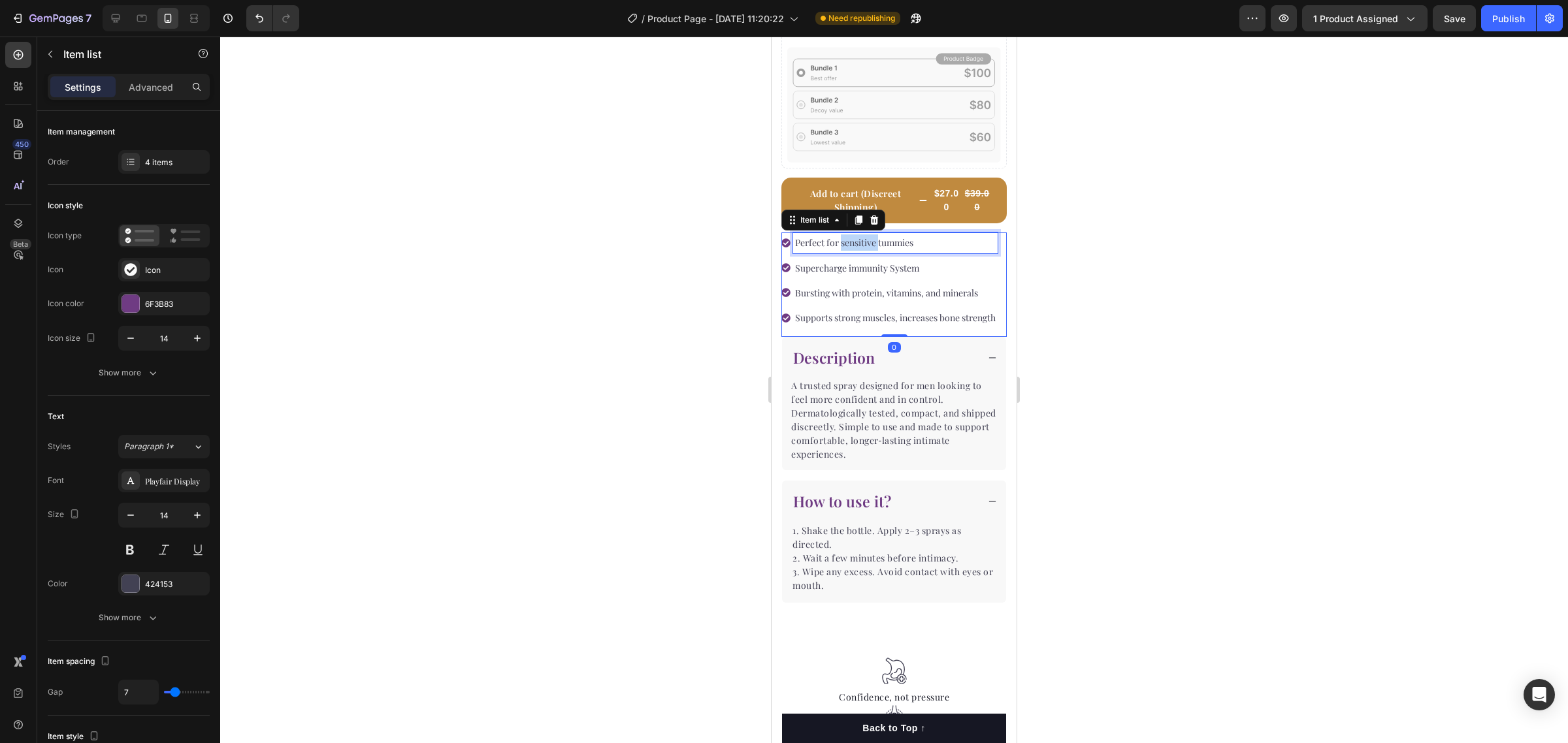
click at [870, 235] on p "Perfect for sensitive tummies" at bounding box center [895, 243] width 201 height 16
click at [892, 260] on p "Supercharge immunity System" at bounding box center [895, 268] width 201 height 16
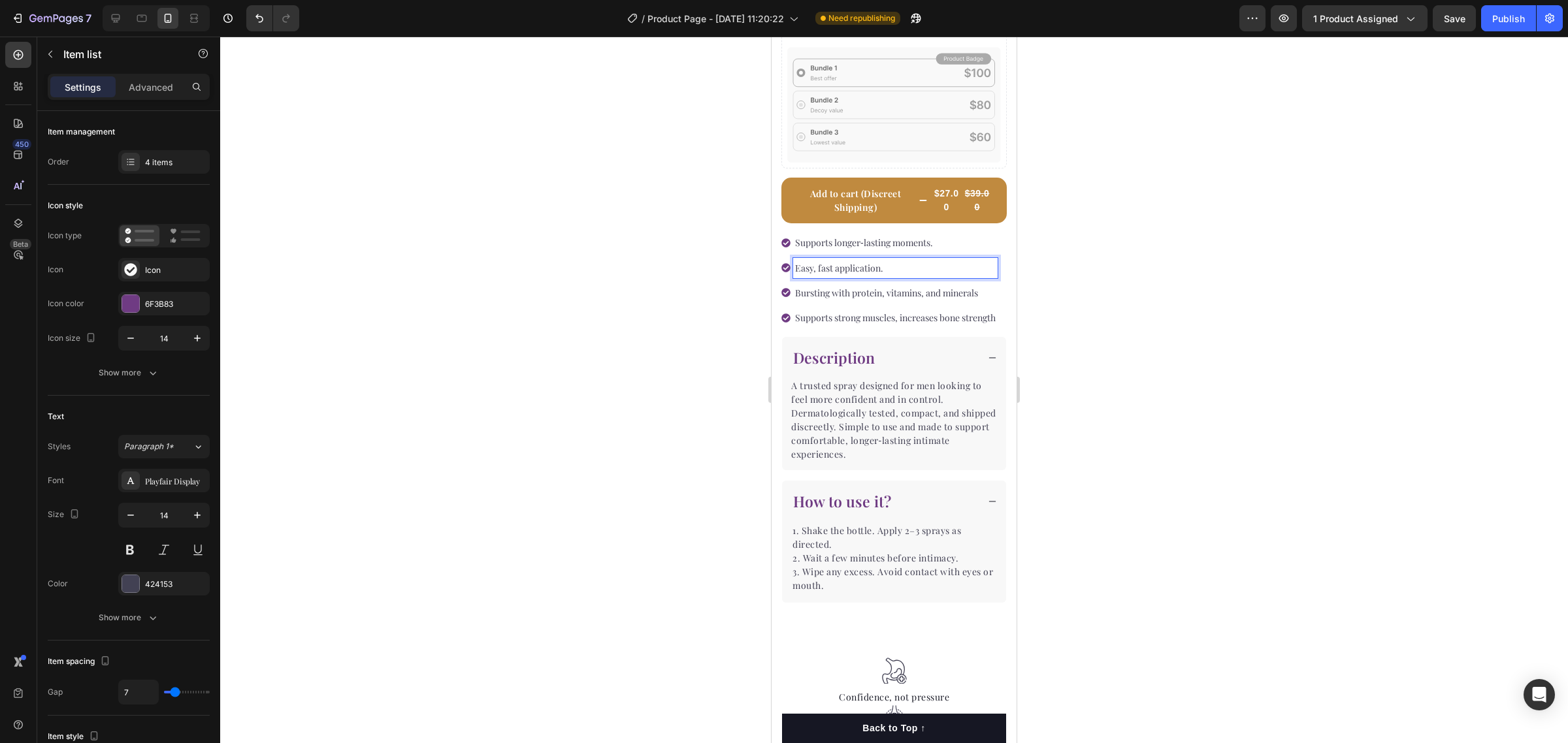
click at [906, 294] on p "Bursting with protein, vitamins, and minerals" at bounding box center [895, 293] width 201 height 16
click at [880, 317] on p "Supports strong muscles, increases bone strength" at bounding box center [895, 317] width 201 height 16
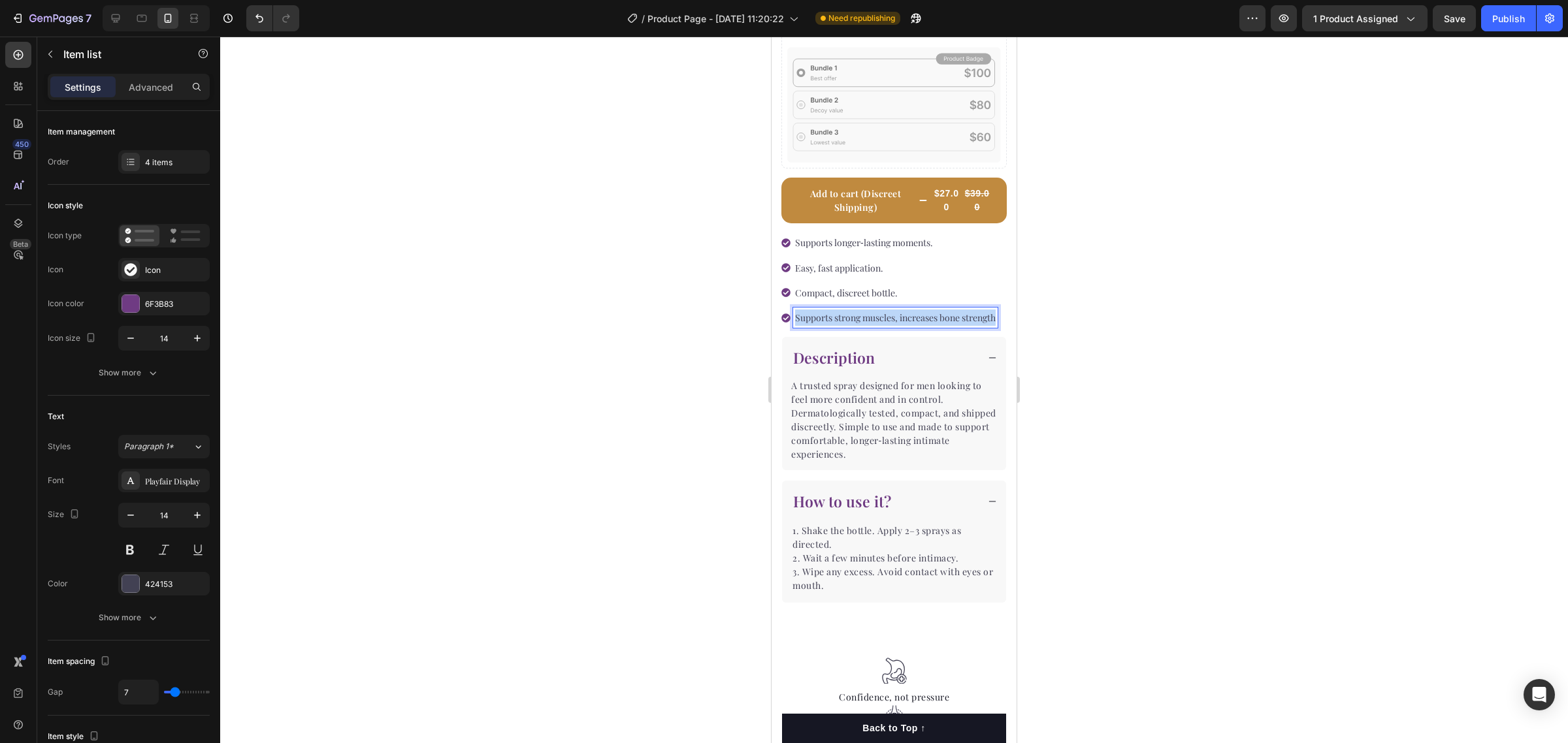
click at [880, 317] on p "Supports strong muscles, increases bone strength" at bounding box center [895, 317] width 201 height 16
click at [1098, 320] on div at bounding box center [894, 389] width 1348 height 707
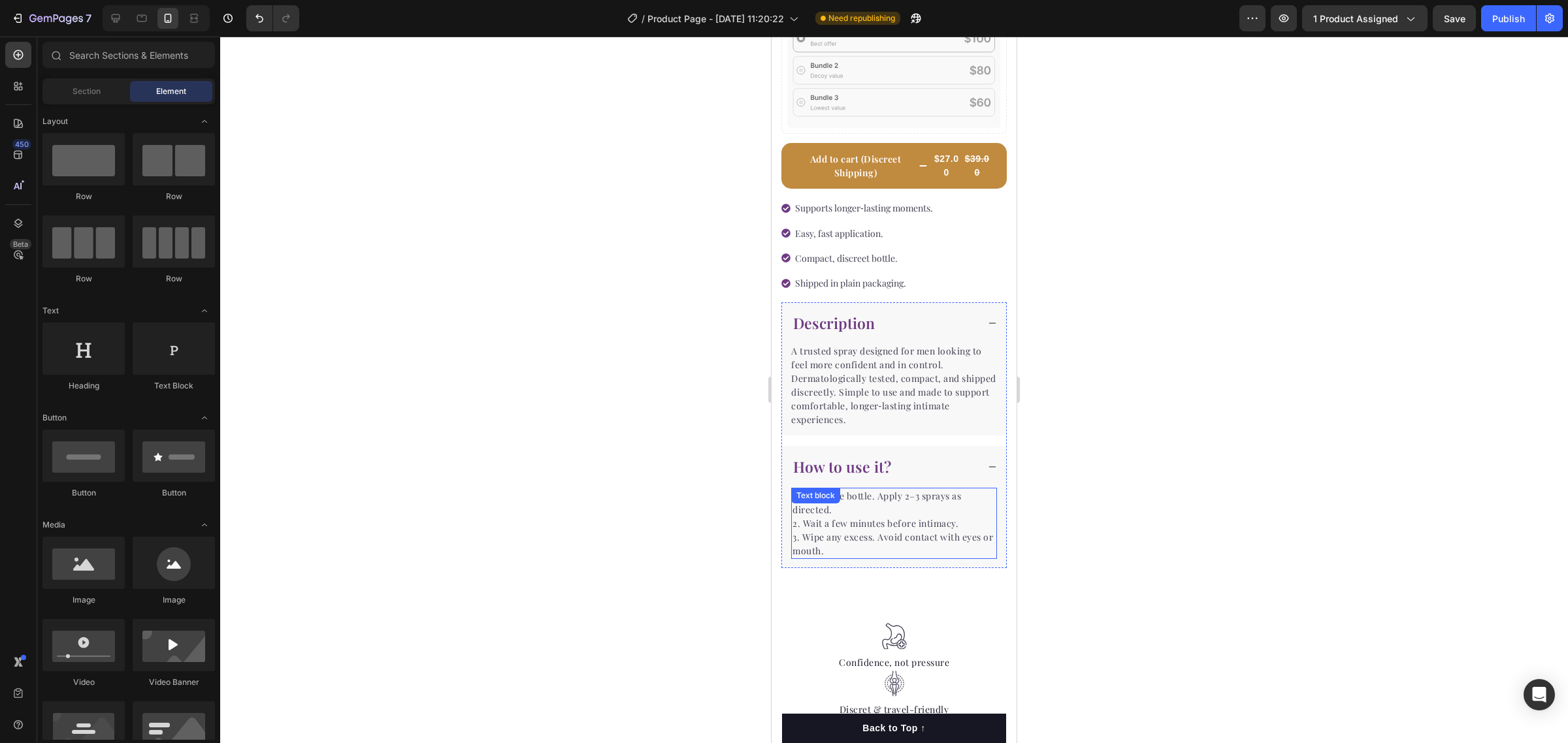
scroll to position [490, 0]
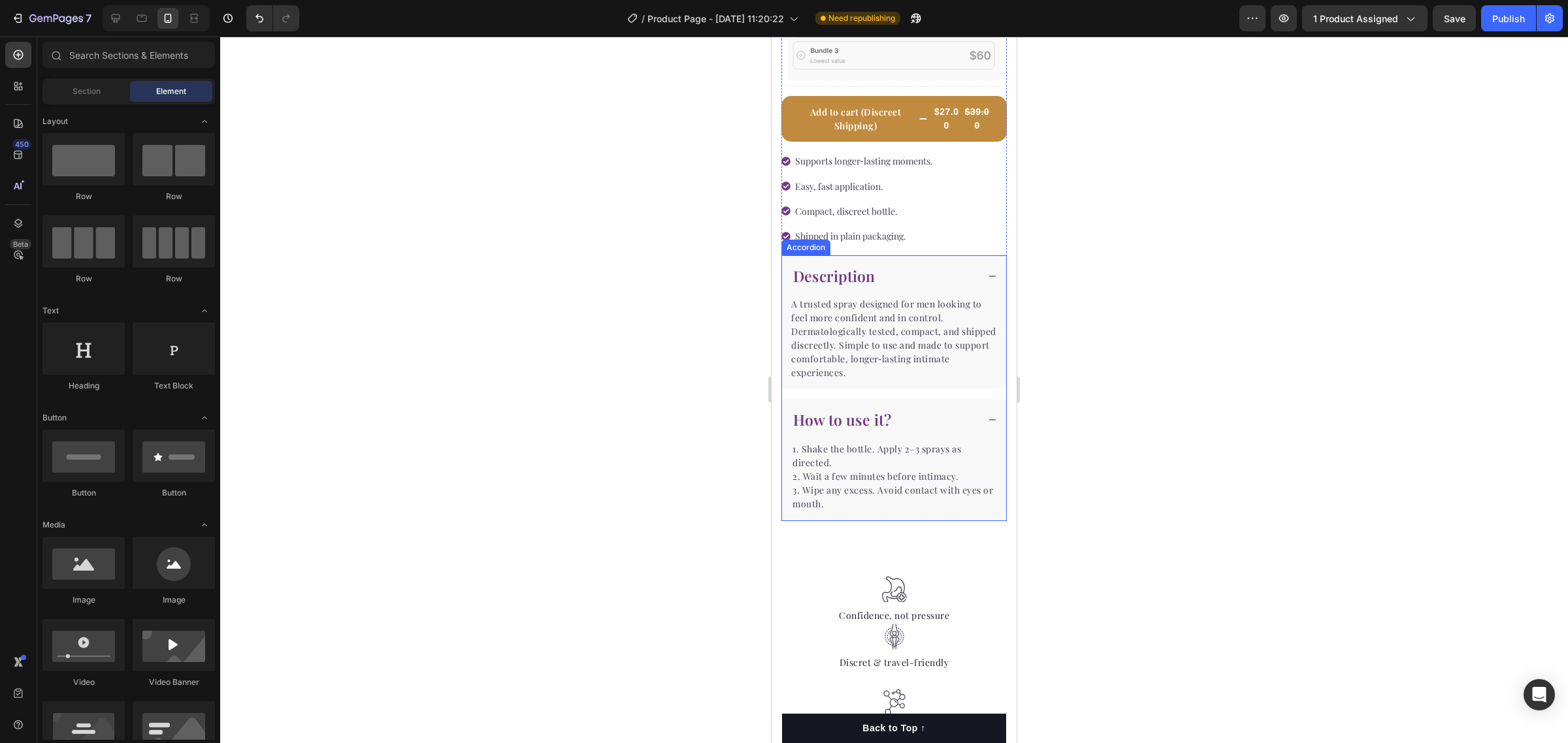
click at [988, 418] on icon at bounding box center [992, 419] width 9 height 9
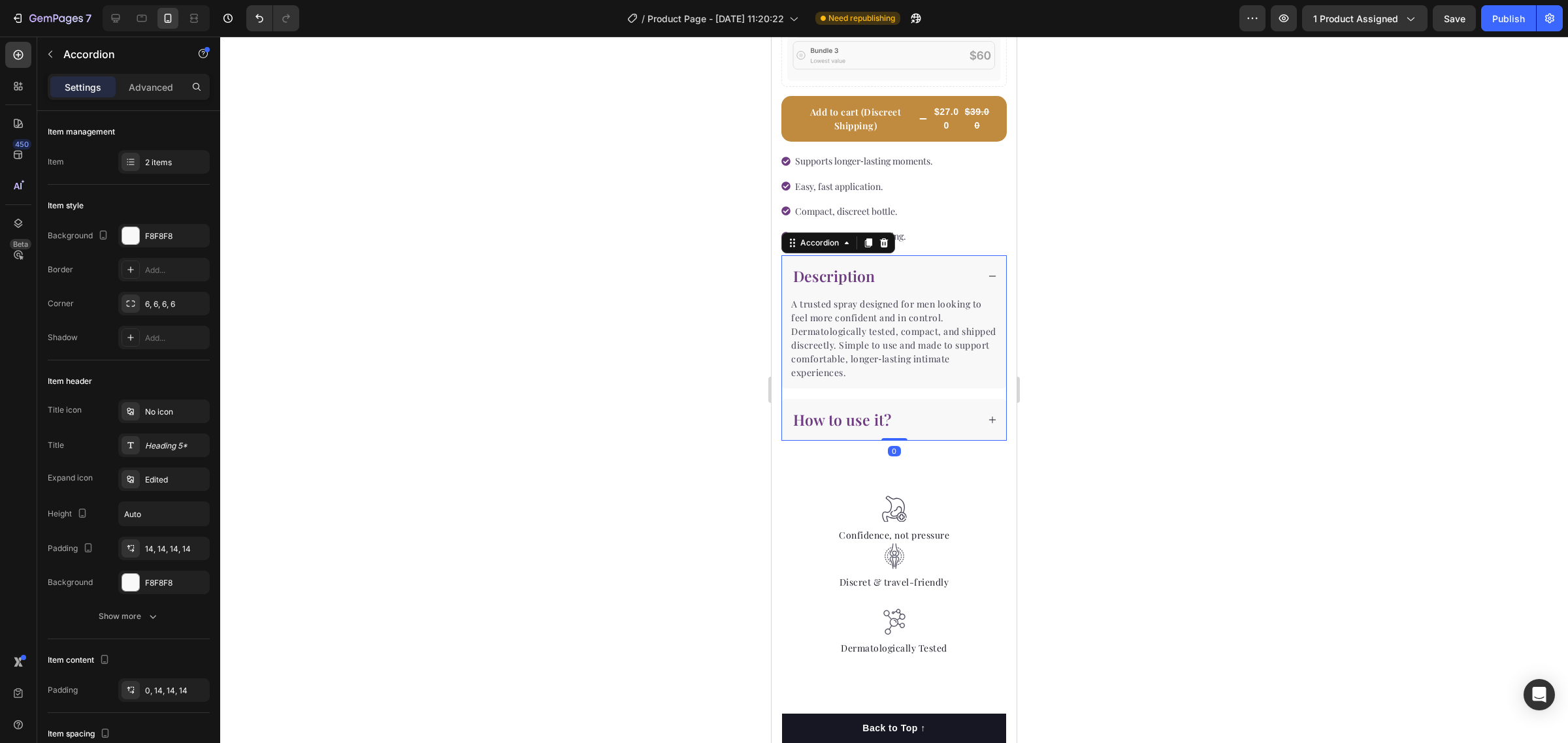
click at [989, 276] on icon at bounding box center [992, 276] width 7 height 1
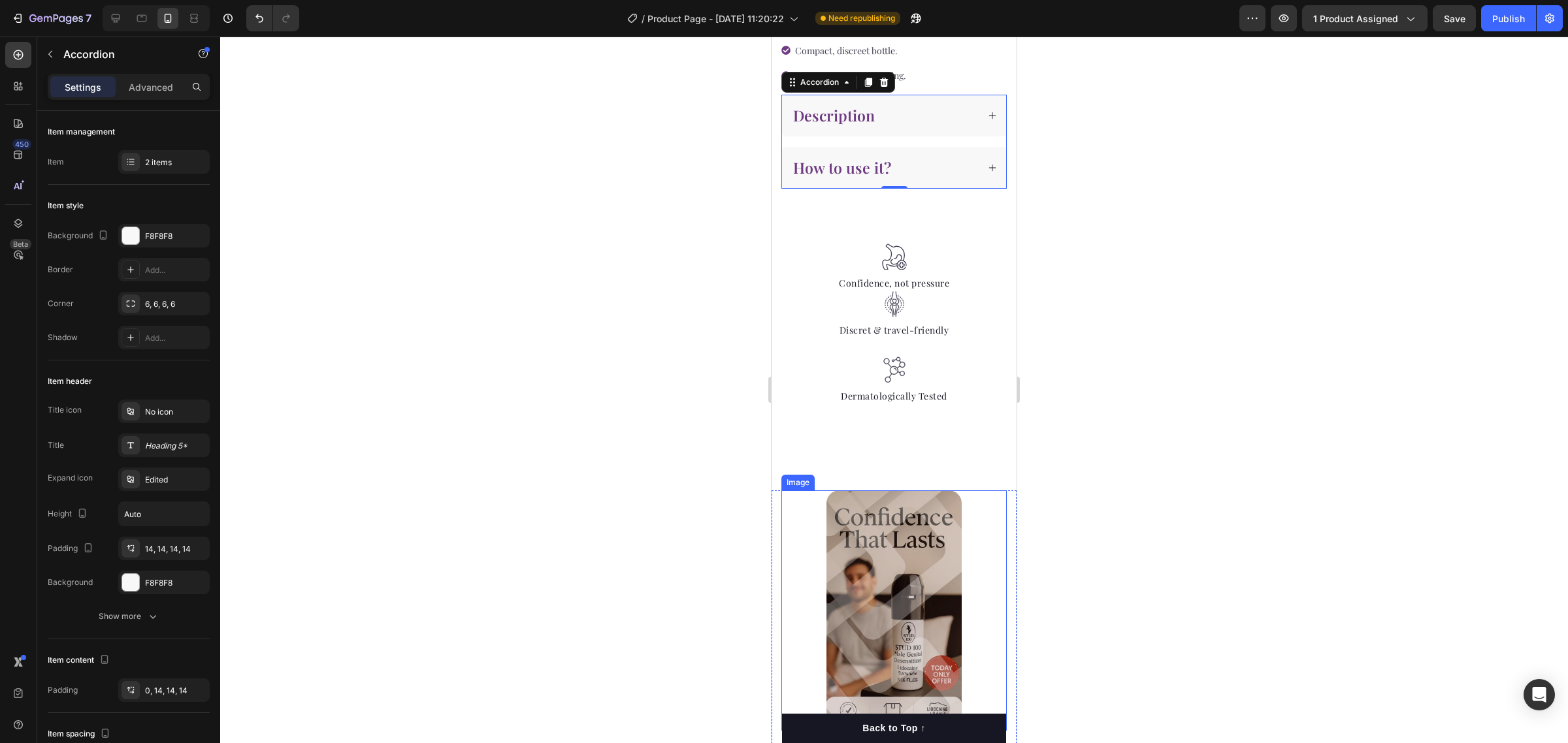
scroll to position [653, 0]
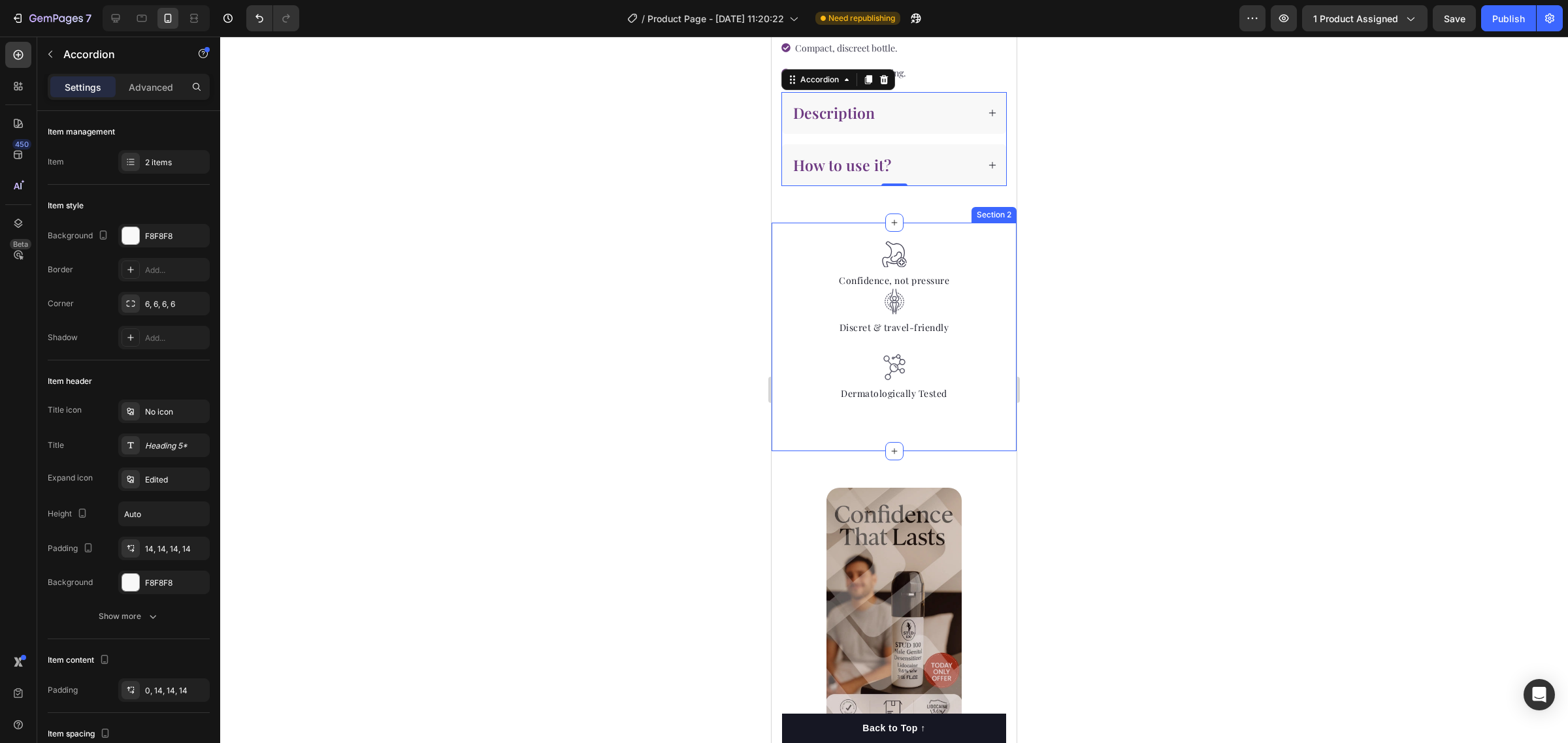
click at [897, 419] on div "Image Confidence, not pressure Text block Image Dermatologically Tested Text bl…" at bounding box center [894, 337] width 245 height 229
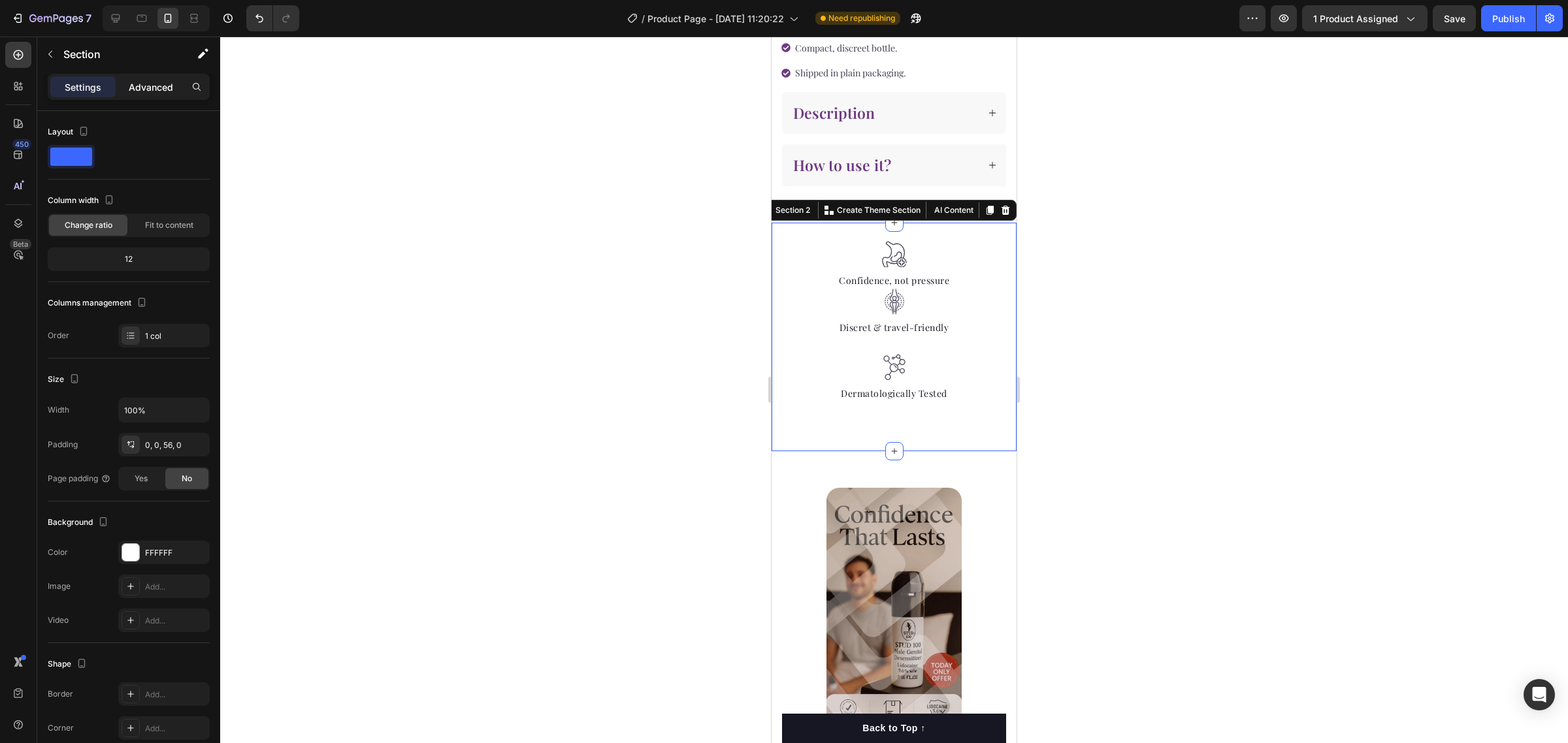
click at [148, 80] on p "Advanced" at bounding box center [151, 87] width 44 height 14
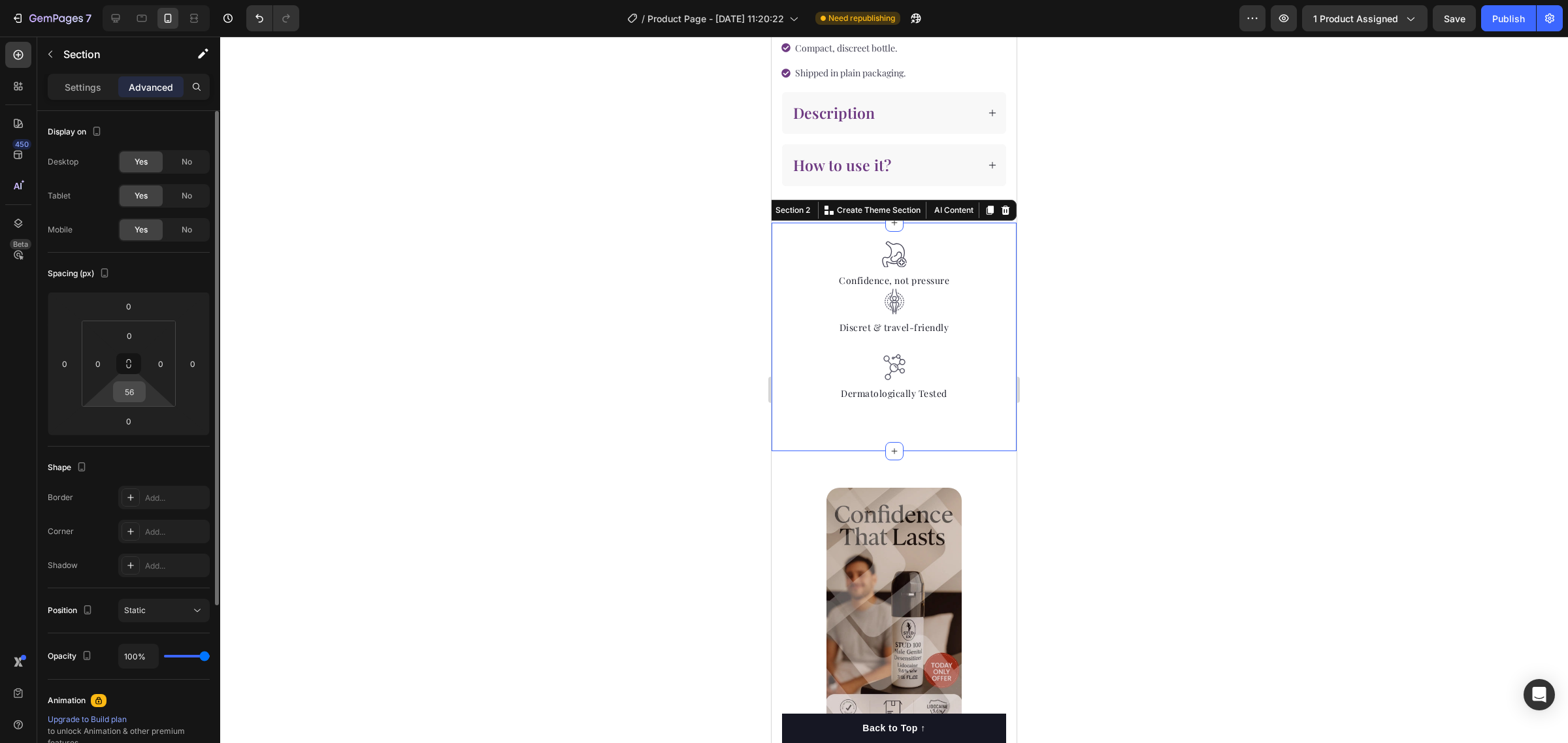
click at [133, 402] on input "56" at bounding box center [129, 391] width 26 height 20
type input "0"
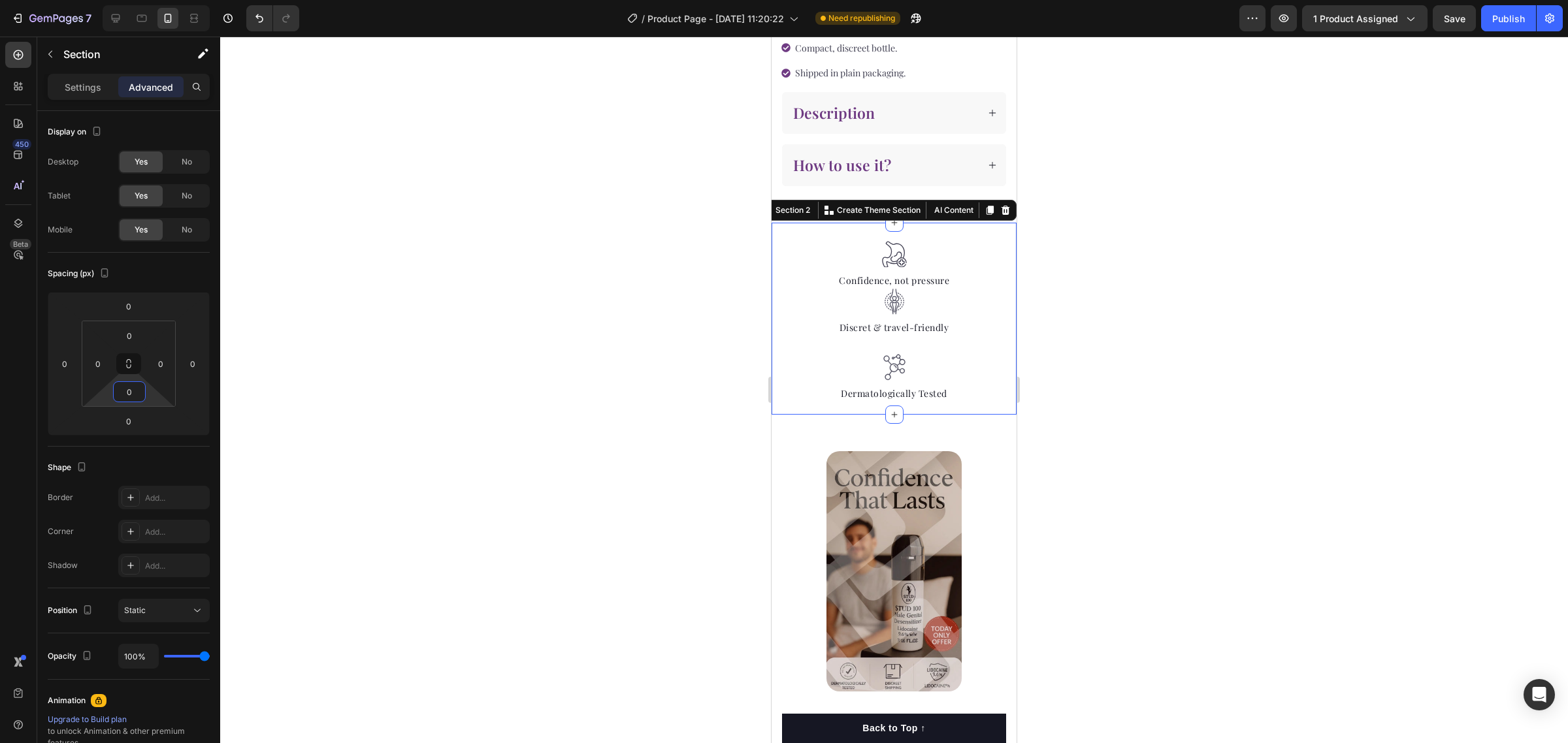
click at [1202, 386] on div at bounding box center [894, 389] width 1348 height 707
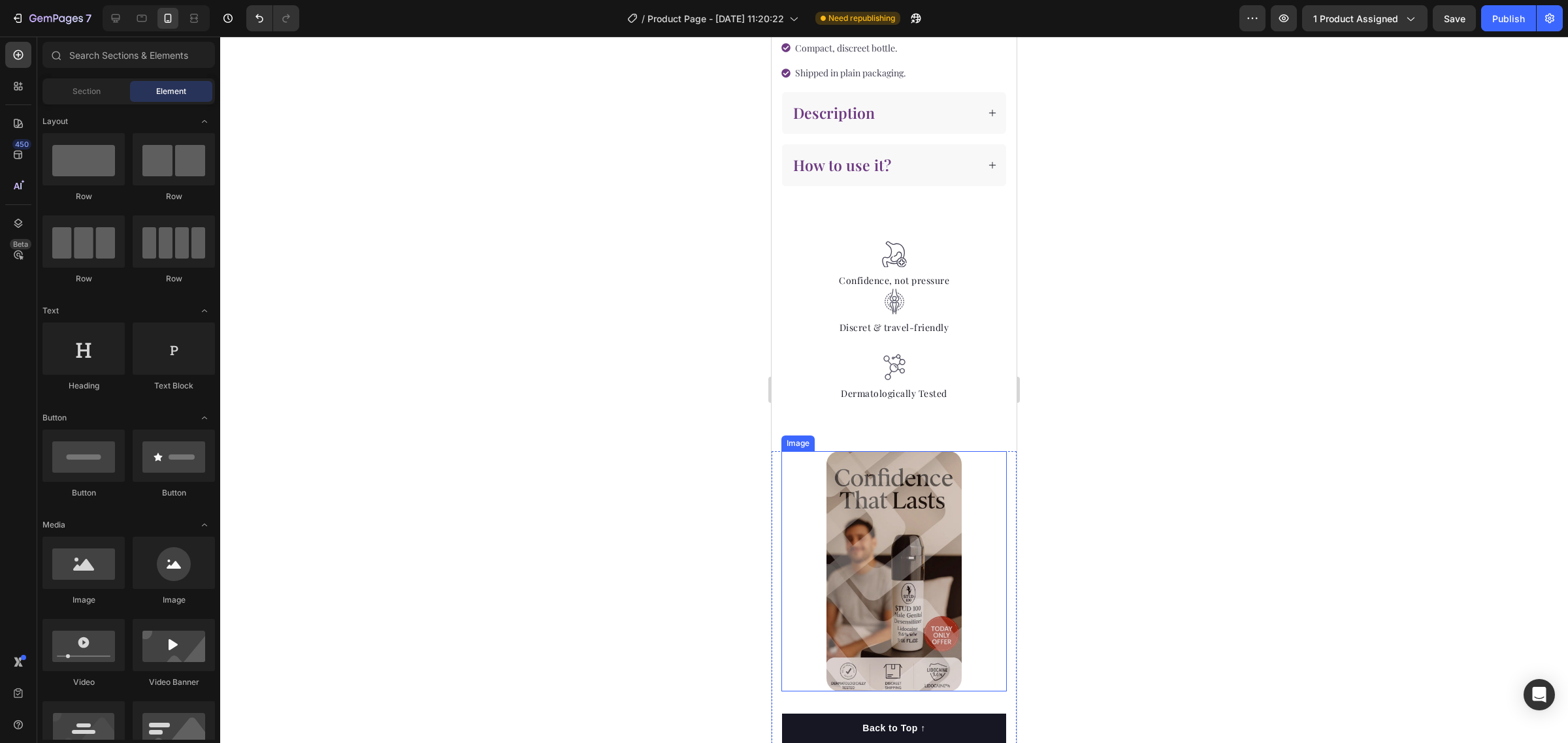
click at [965, 462] on div at bounding box center [894, 571] width 225 height 240
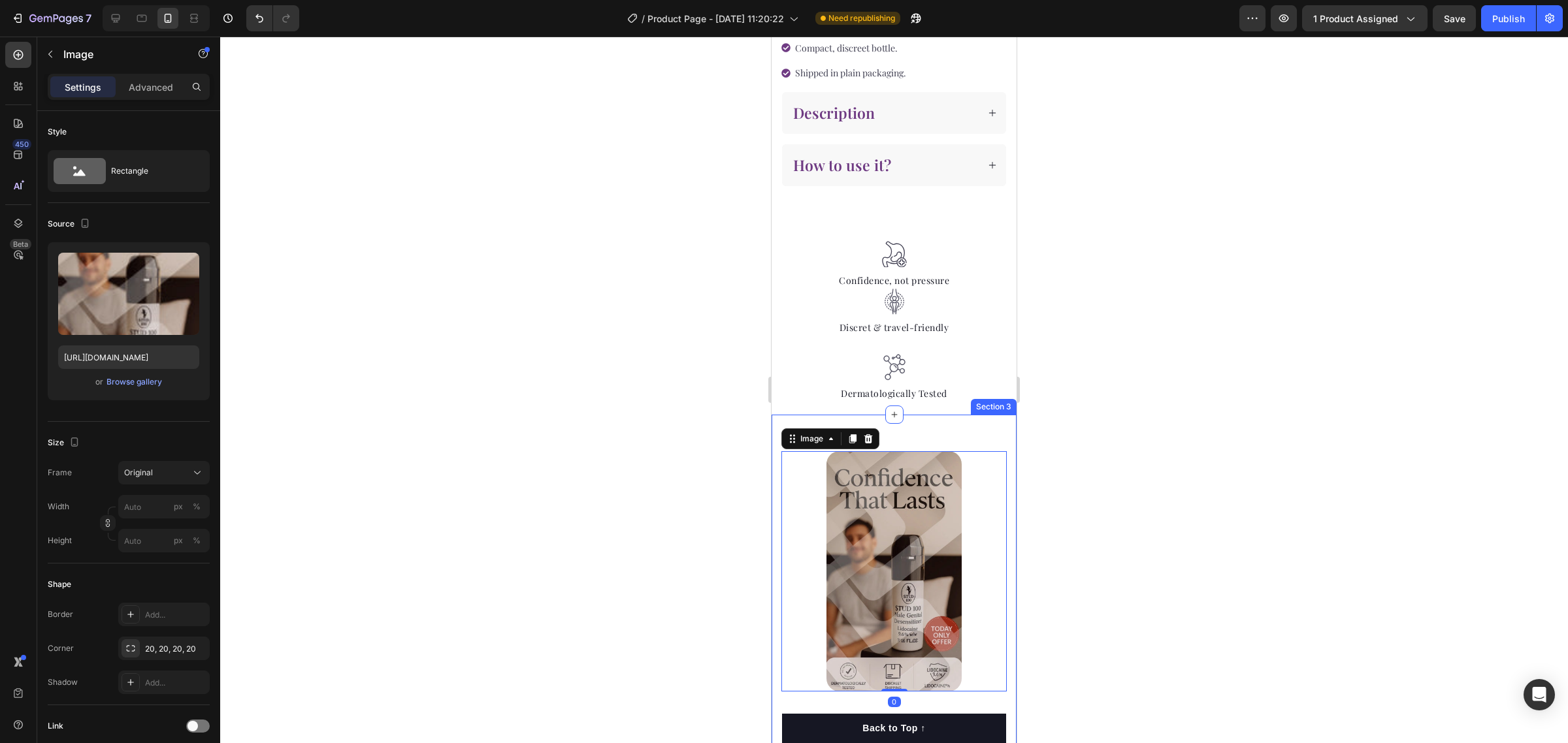
click at [959, 415] on div "What’s Inside Heading A precise spray designed to reduce sensitivity and suppor…" at bounding box center [894, 748] width 245 height 666
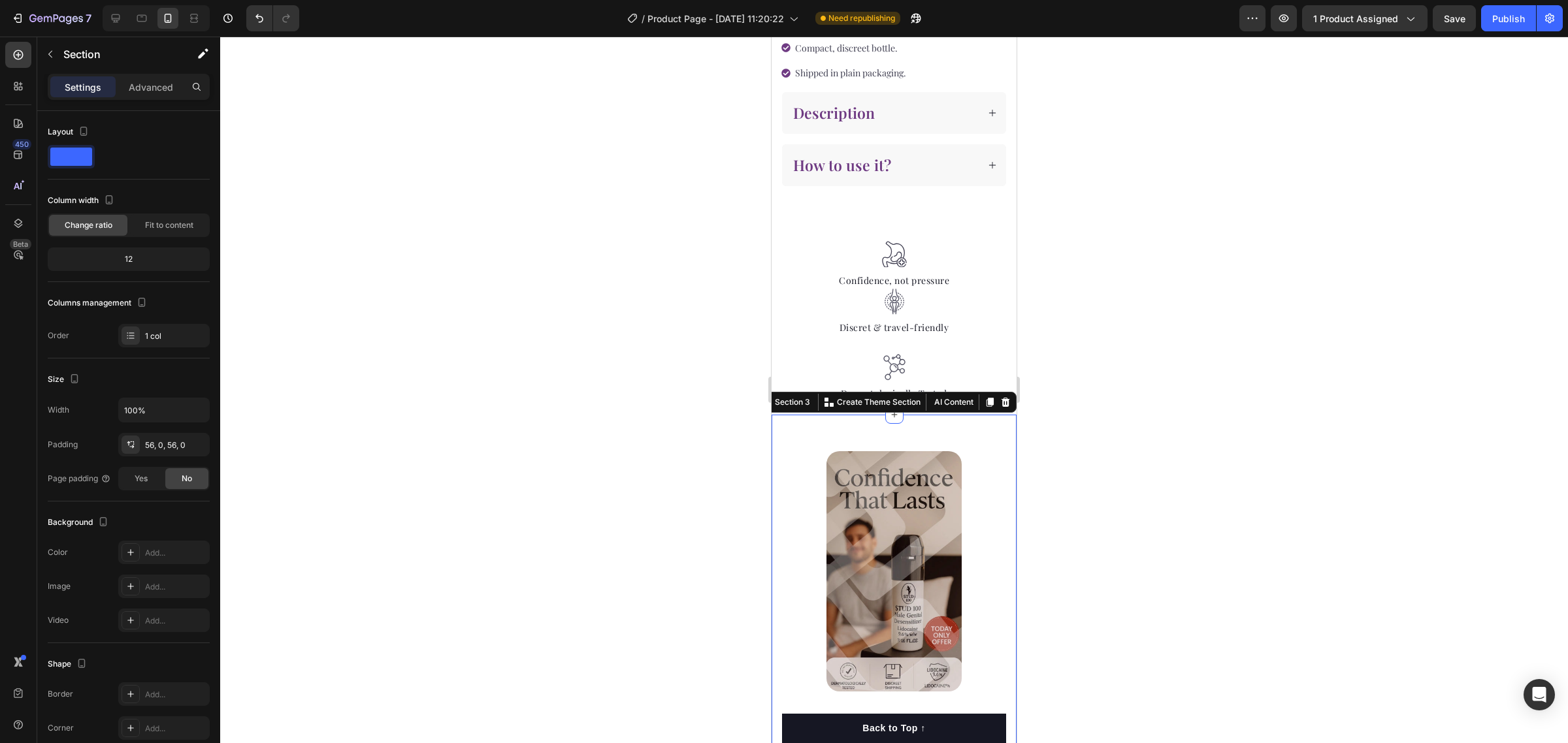
click at [144, 74] on div "Settings Advanced" at bounding box center [129, 87] width 162 height 26
click at [144, 86] on p "Advanced" at bounding box center [151, 87] width 44 height 14
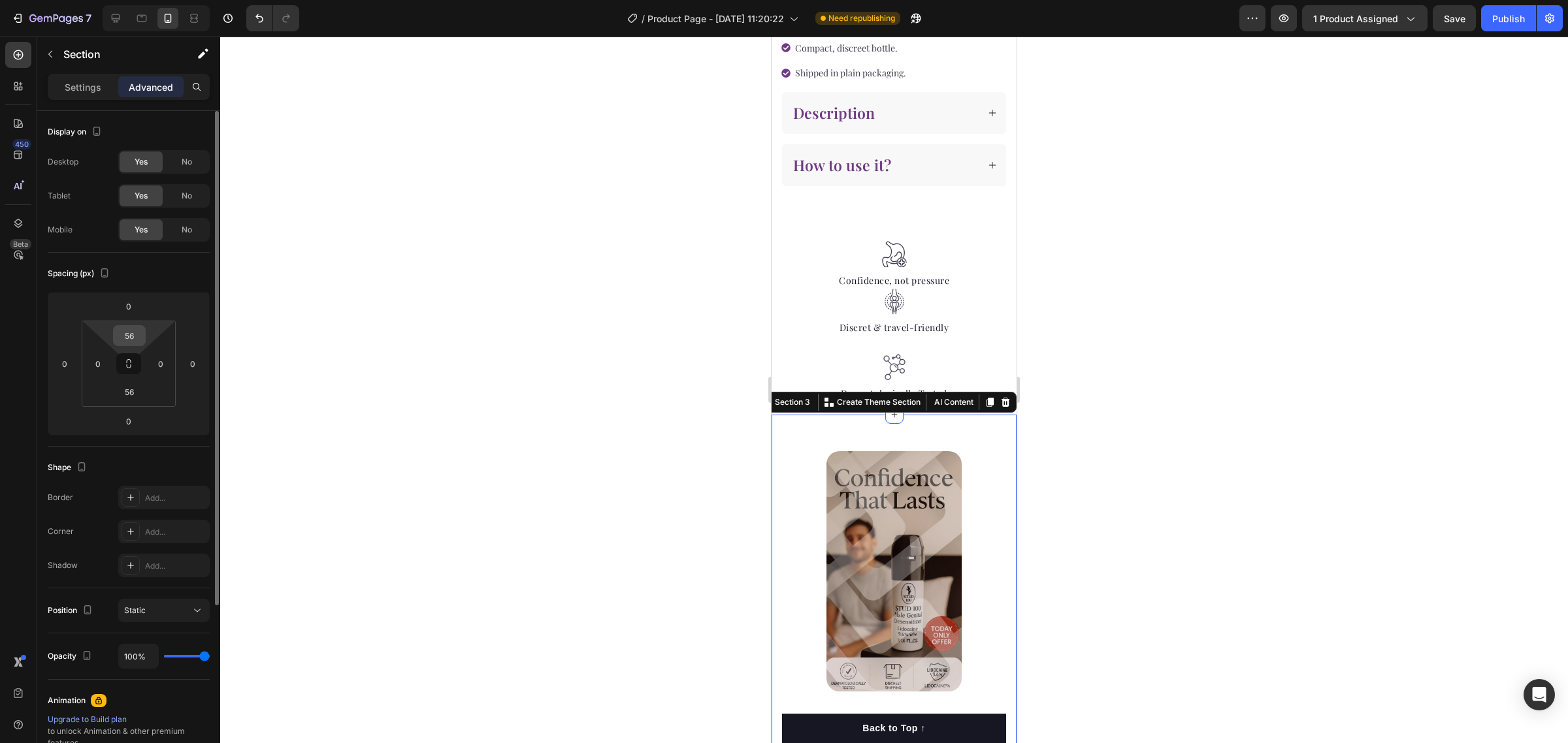
click at [137, 327] on input "56" at bounding box center [129, 335] width 26 height 20
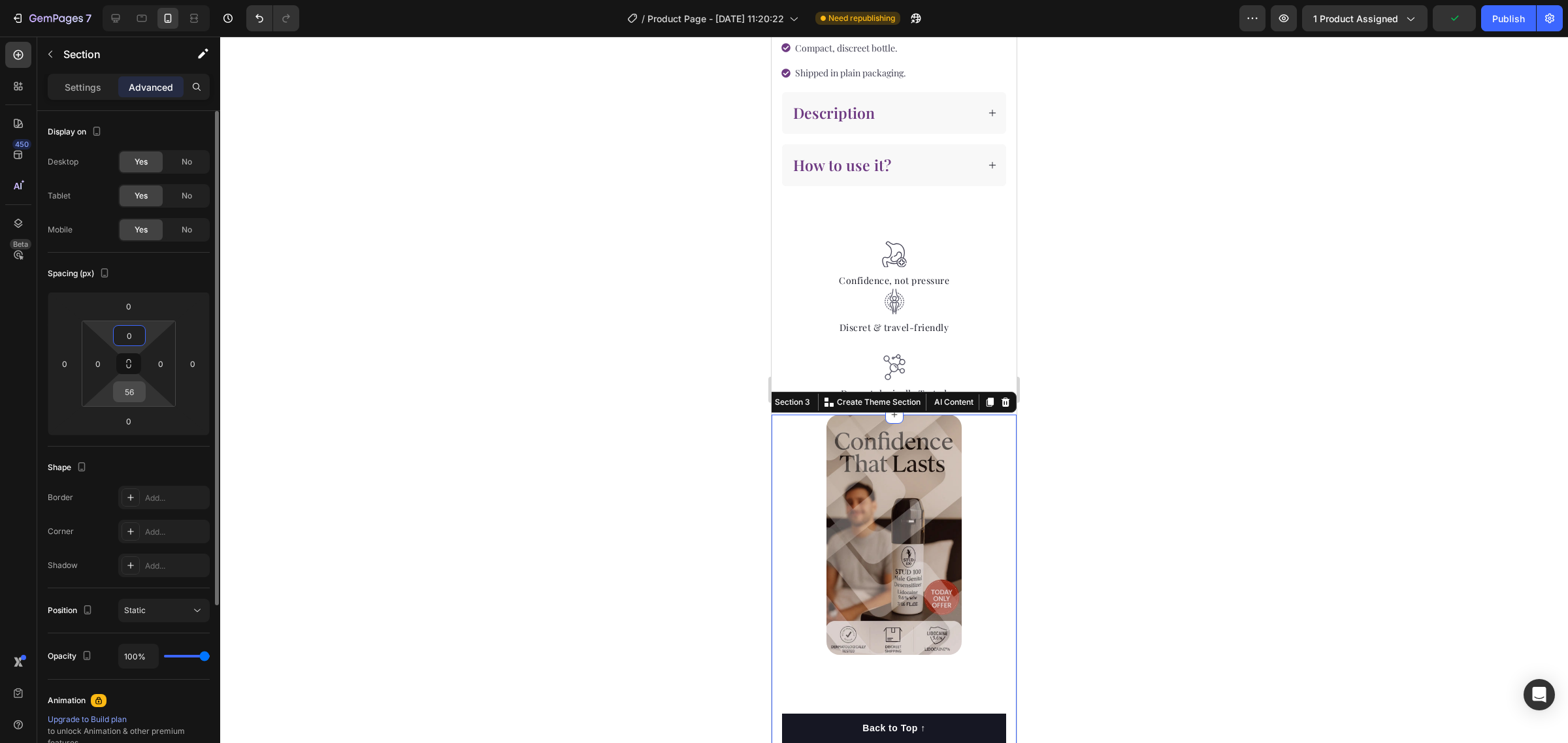
type input "0"
click at [133, 395] on input "56" at bounding box center [129, 391] width 26 height 20
type input "560"
click at [1185, 436] on div at bounding box center [894, 389] width 1348 height 707
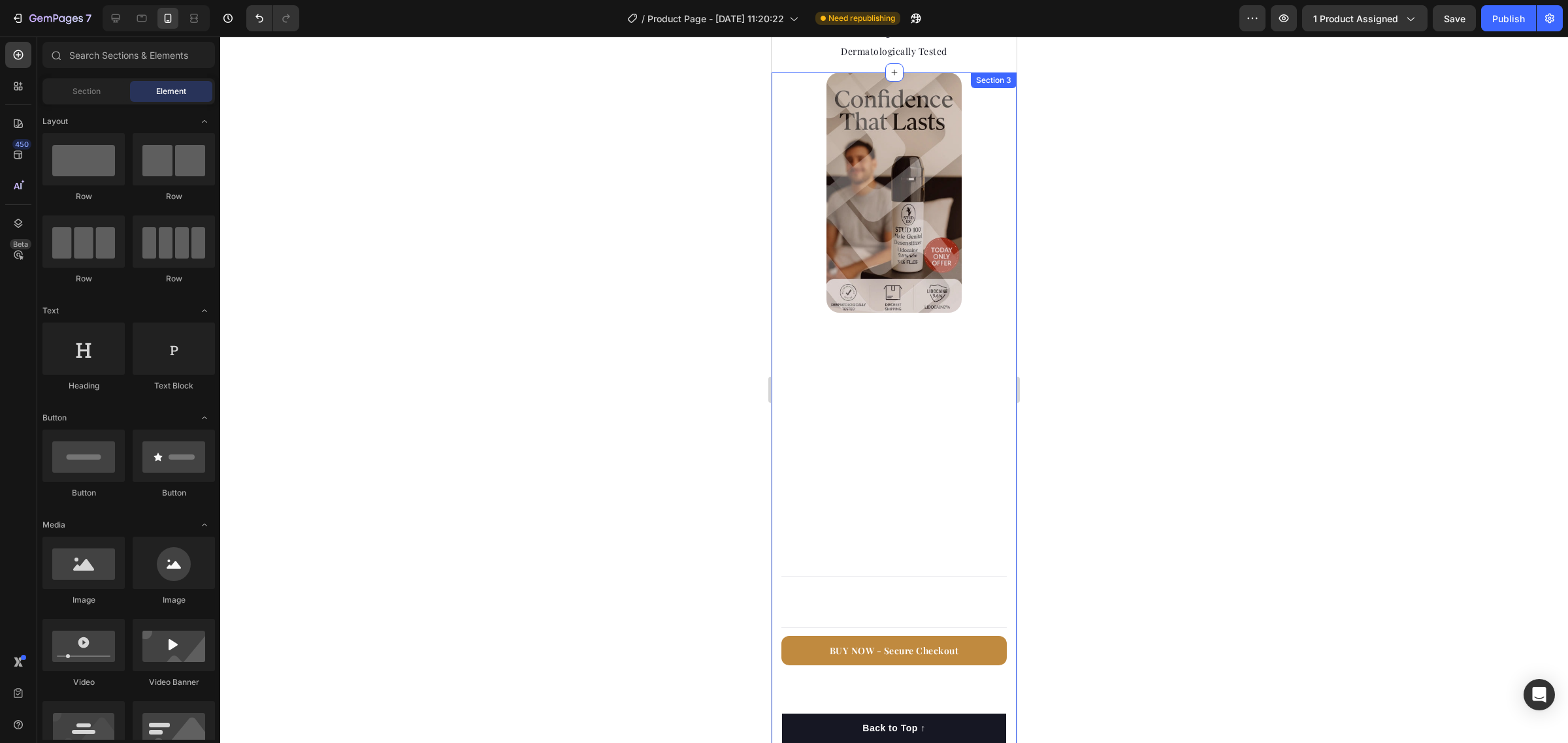
scroll to position [980, 0]
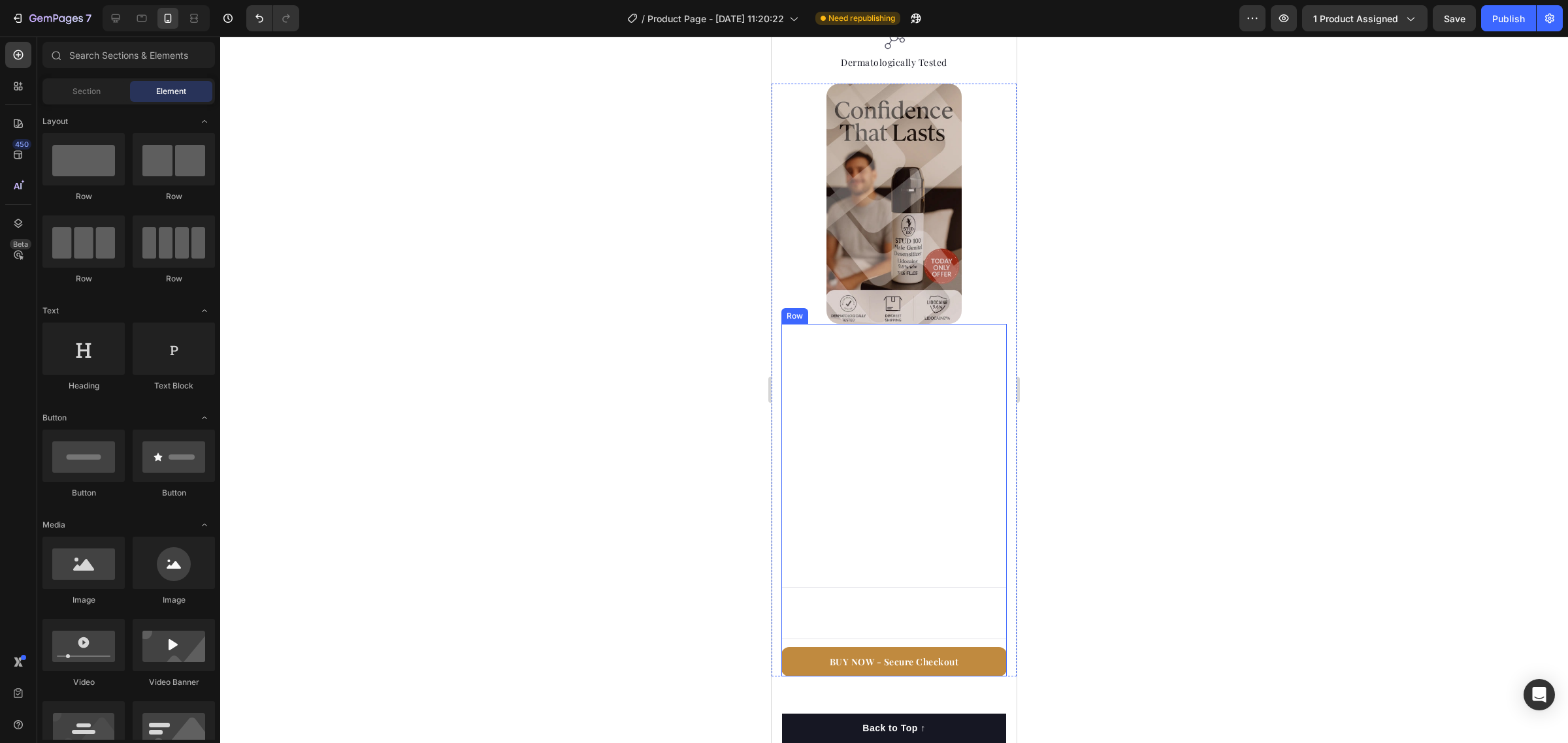
click at [947, 324] on div "What’s Inside Heading A precise spray designed to reduce sensitivity and suppor…" at bounding box center [894, 499] width 225 height 352
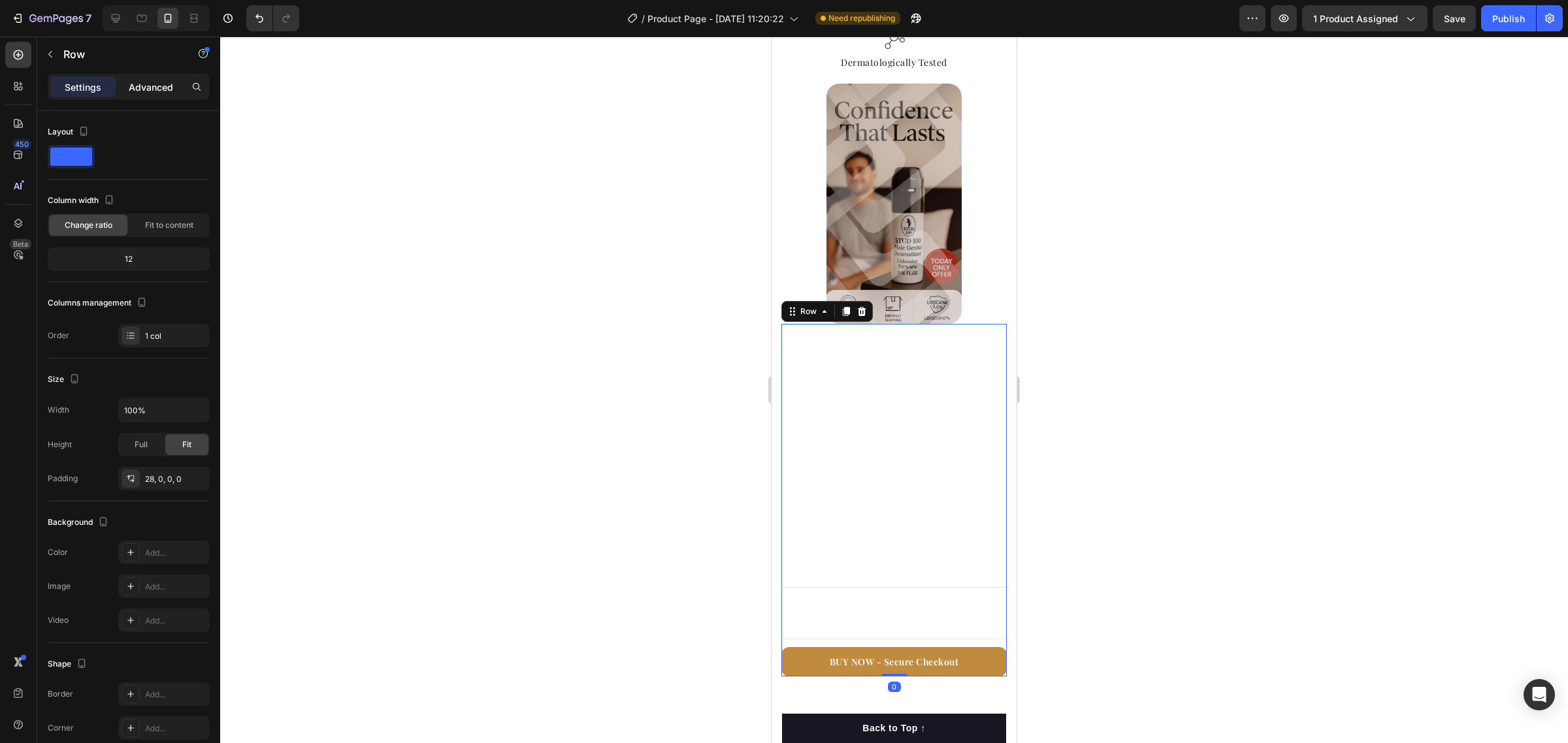
click at [154, 82] on p "Advanced" at bounding box center [151, 87] width 44 height 14
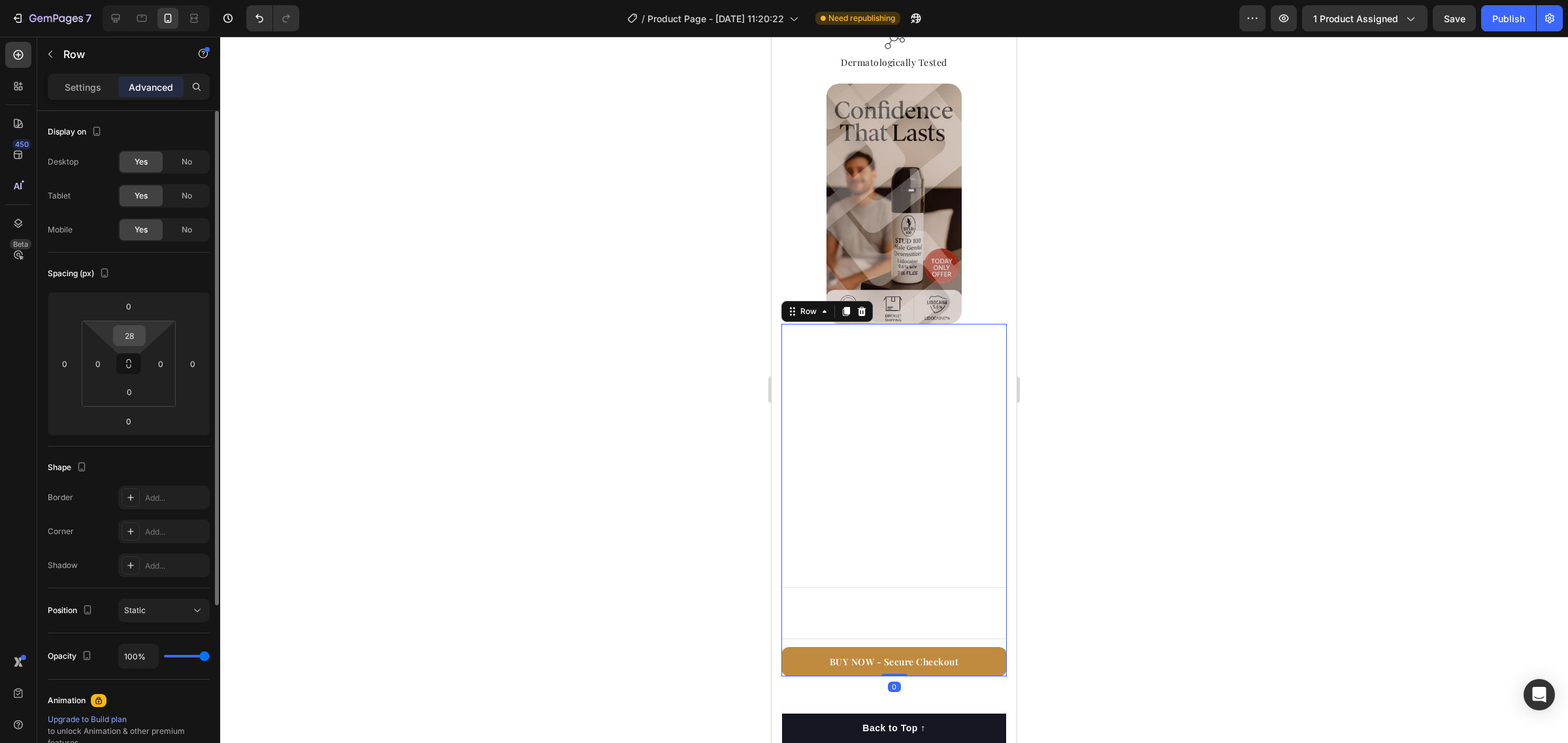
click at [129, 337] on input "28" at bounding box center [129, 335] width 26 height 20
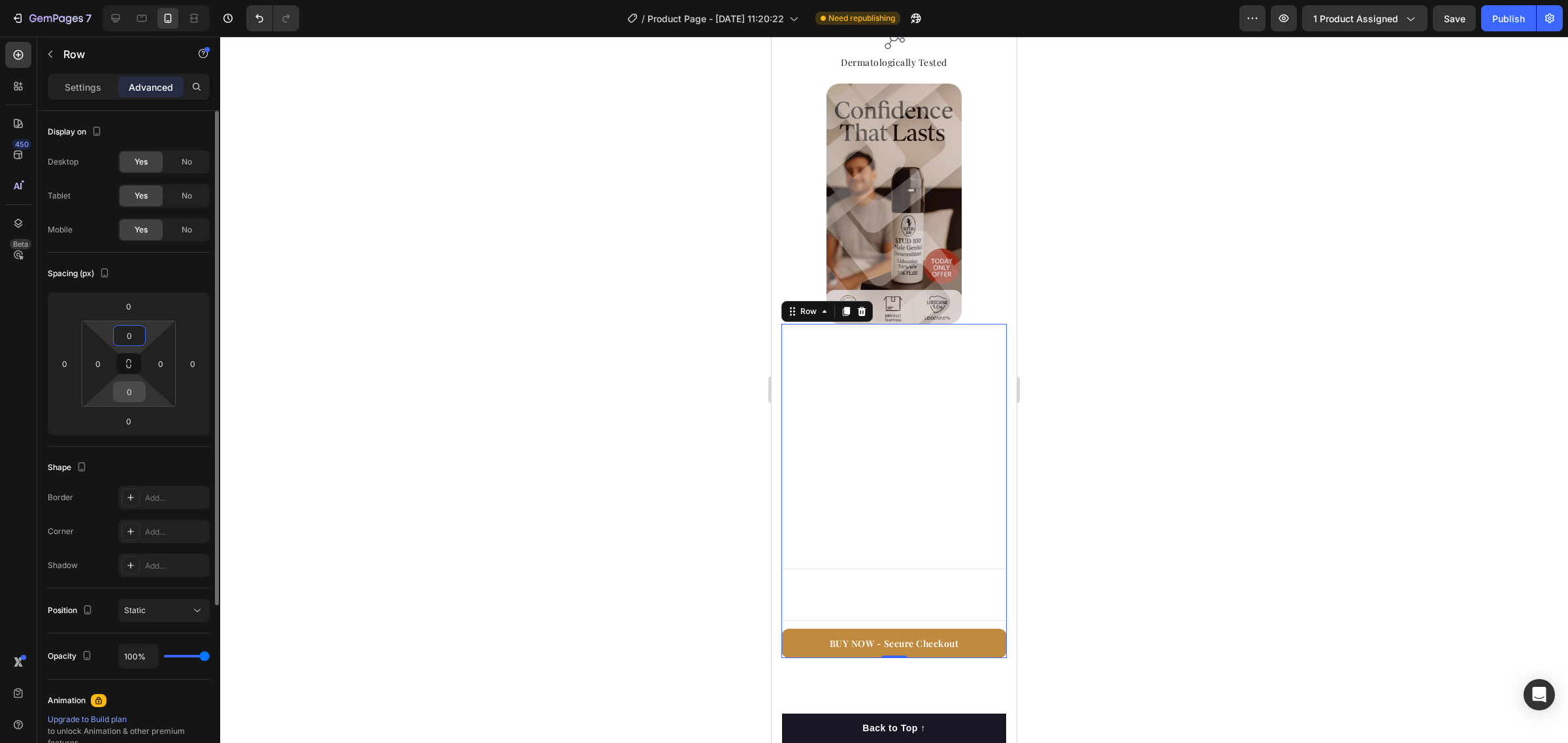
type input "0"
click at [132, 389] on input "0" at bounding box center [129, 391] width 26 height 20
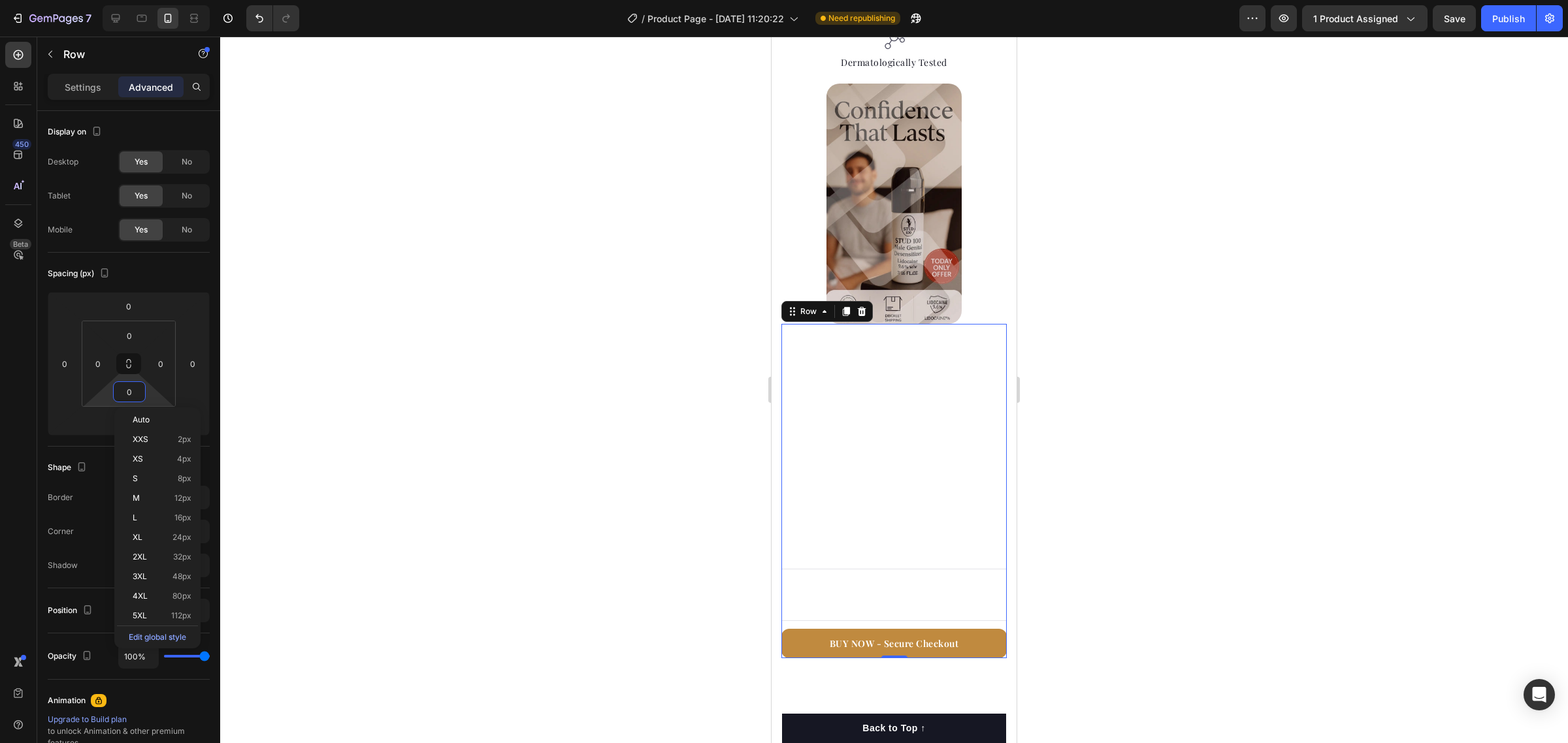
click at [1183, 390] on div at bounding box center [894, 389] width 1348 height 707
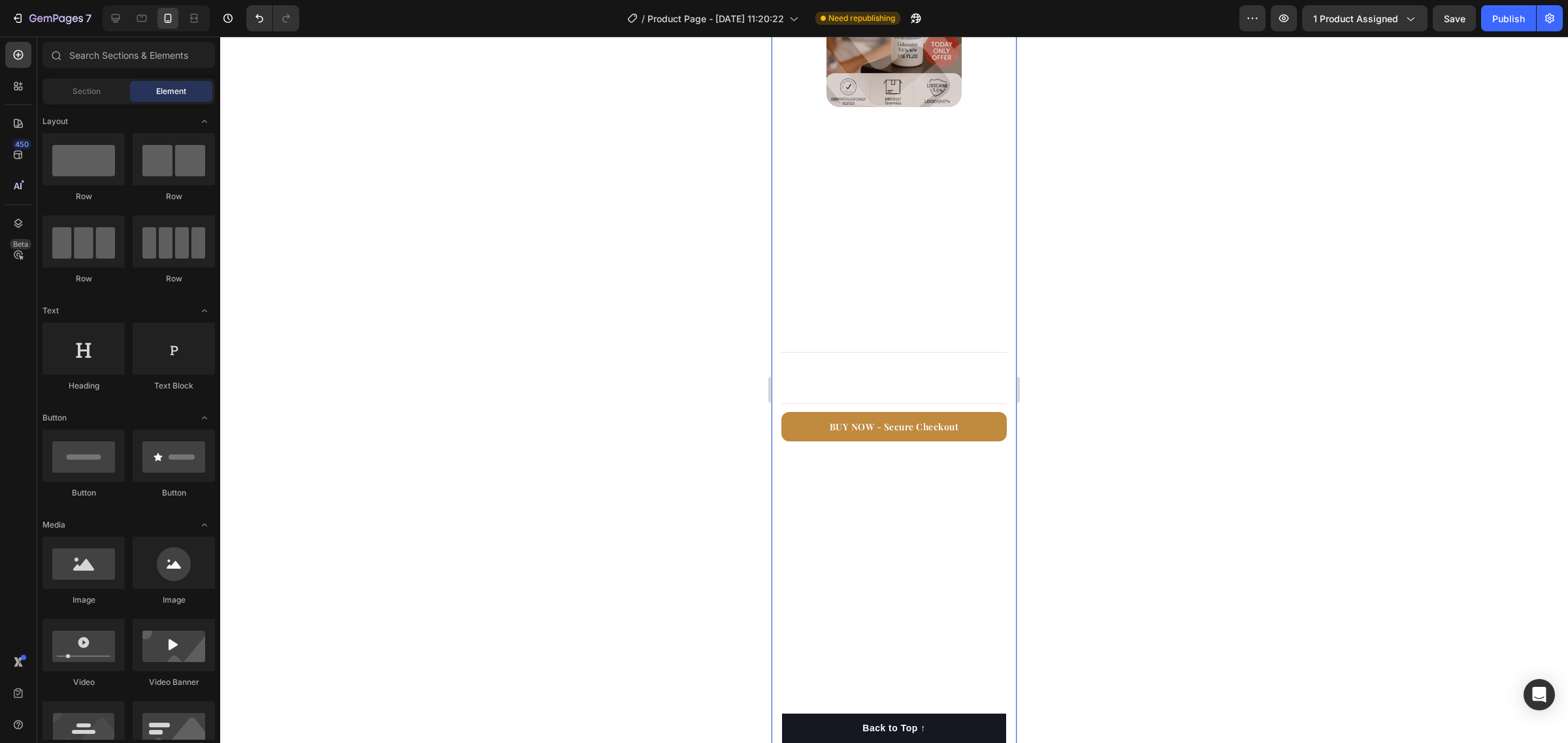
scroll to position [1306, 0]
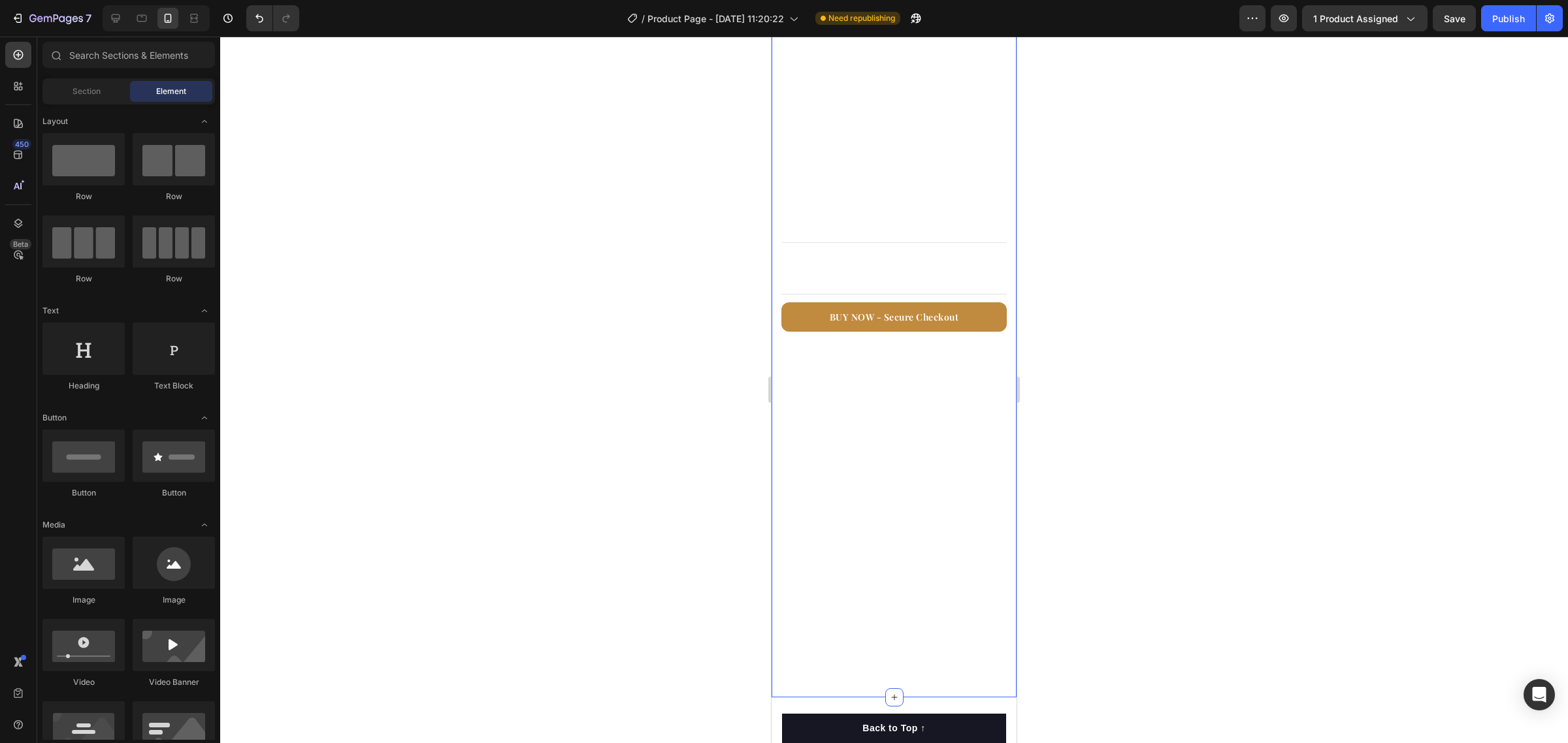
click at [872, 456] on div "What’s Inside Heading A precise spray designed to reduce sensitivity and suppor…" at bounding box center [894, 227] width 245 height 941
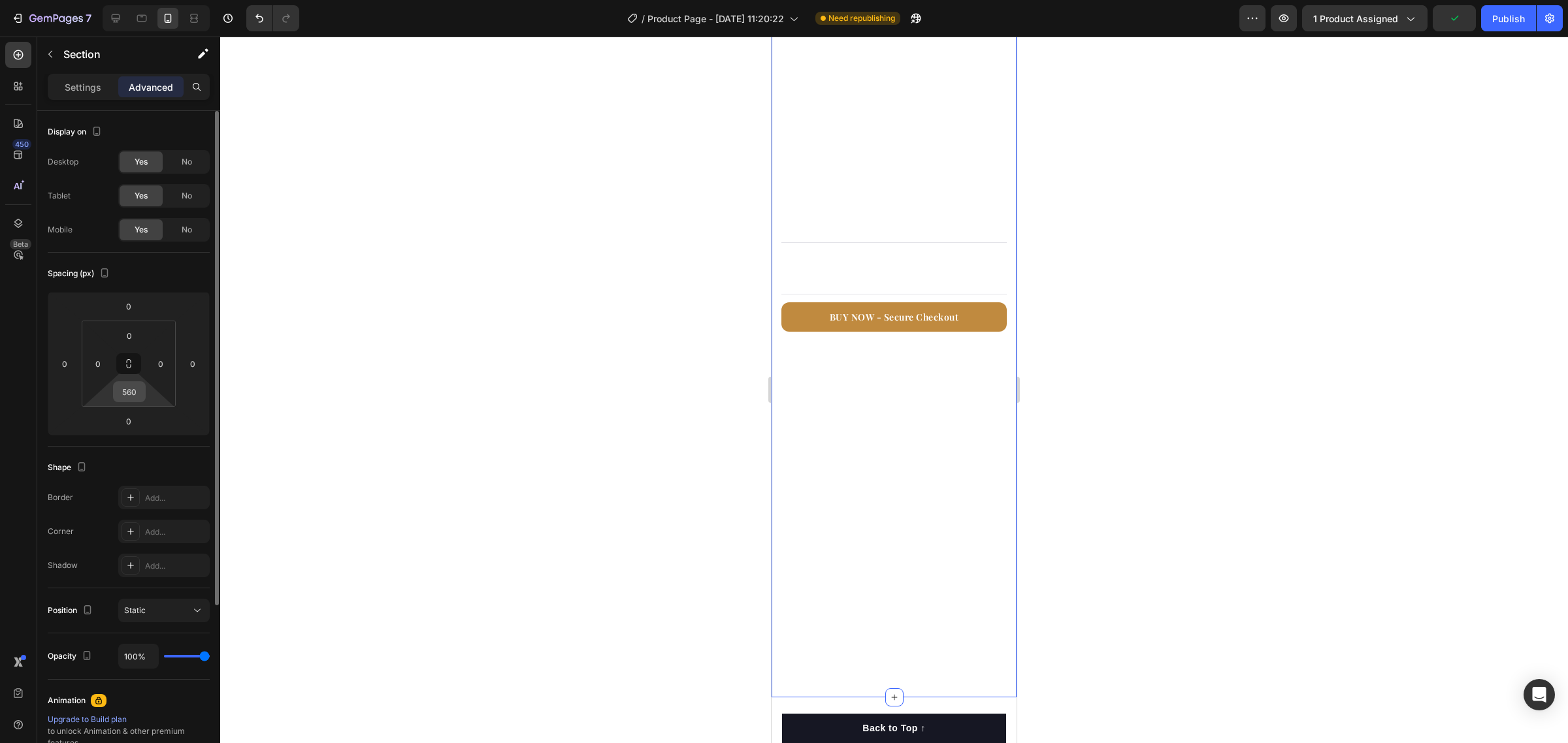
click at [133, 393] on input "560" at bounding box center [129, 391] width 26 height 20
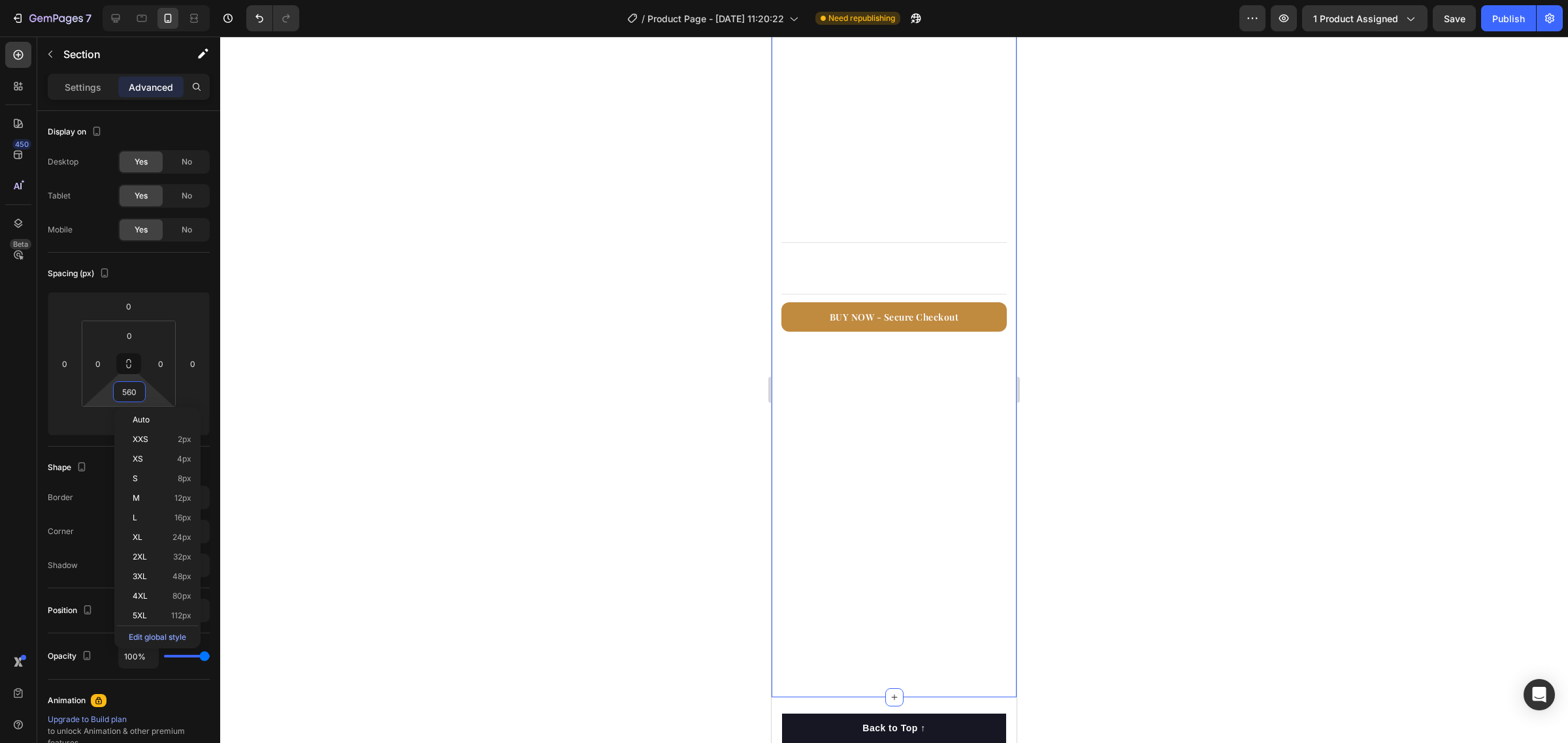
type input "0"
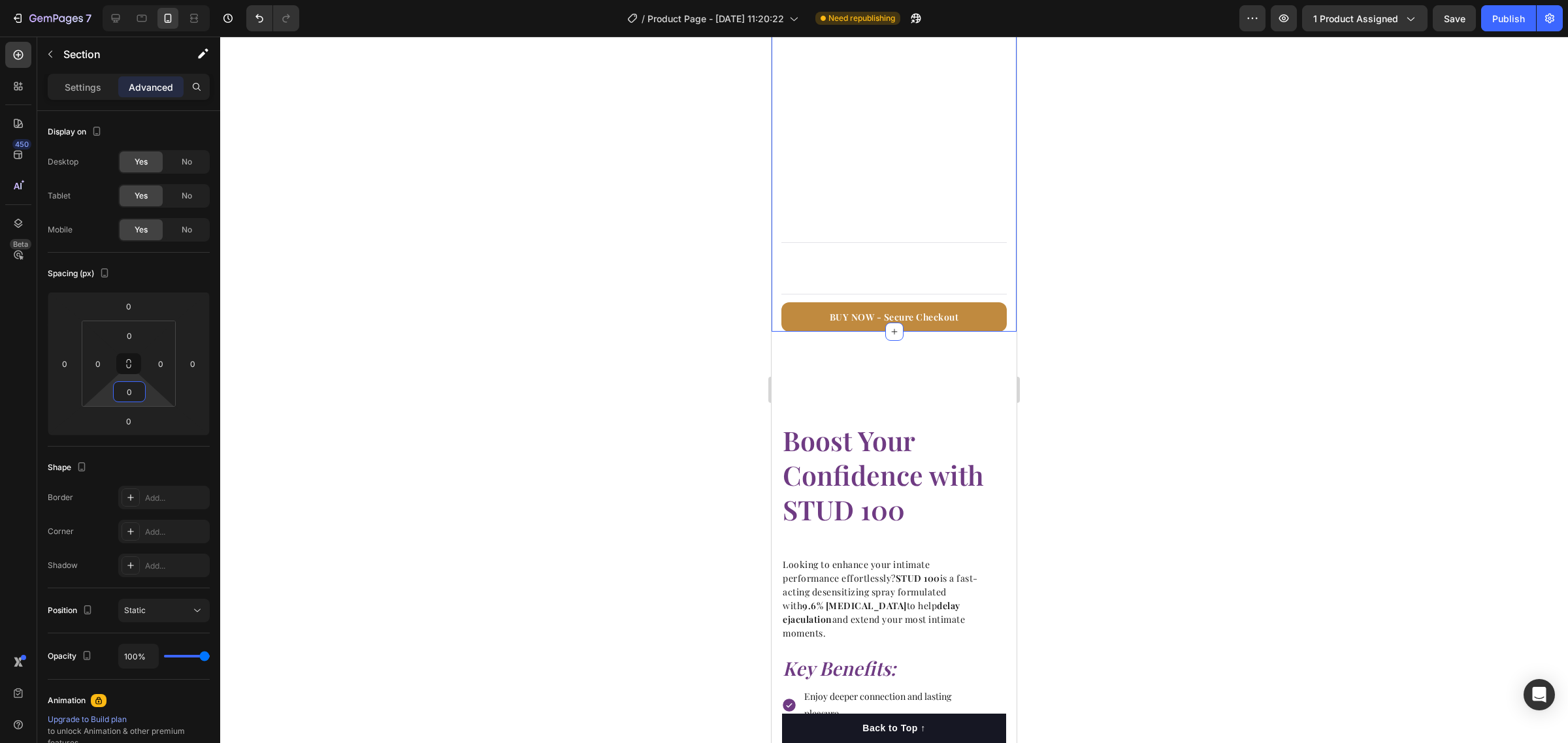
click at [1223, 428] on div at bounding box center [894, 389] width 1348 height 707
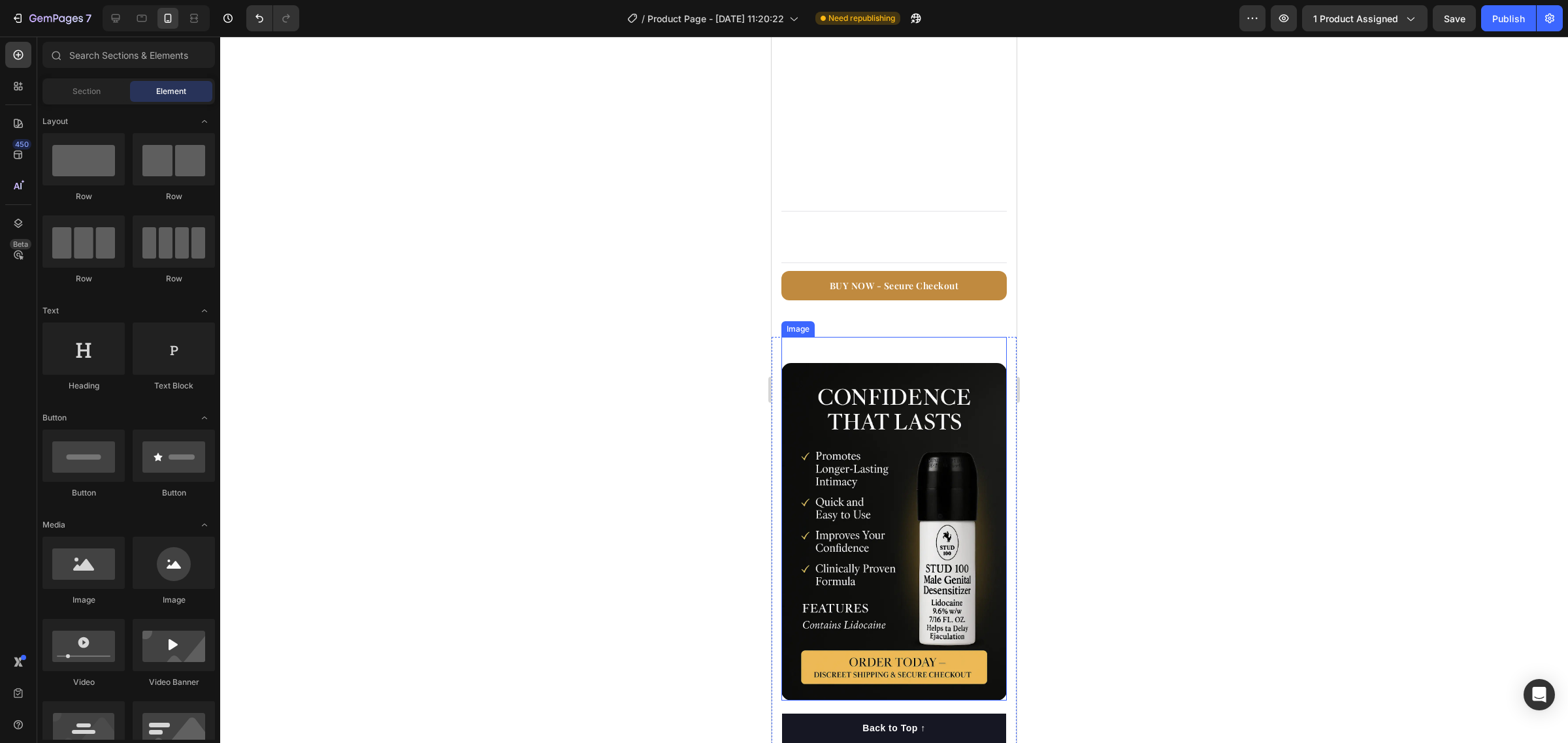
scroll to position [1470, 0]
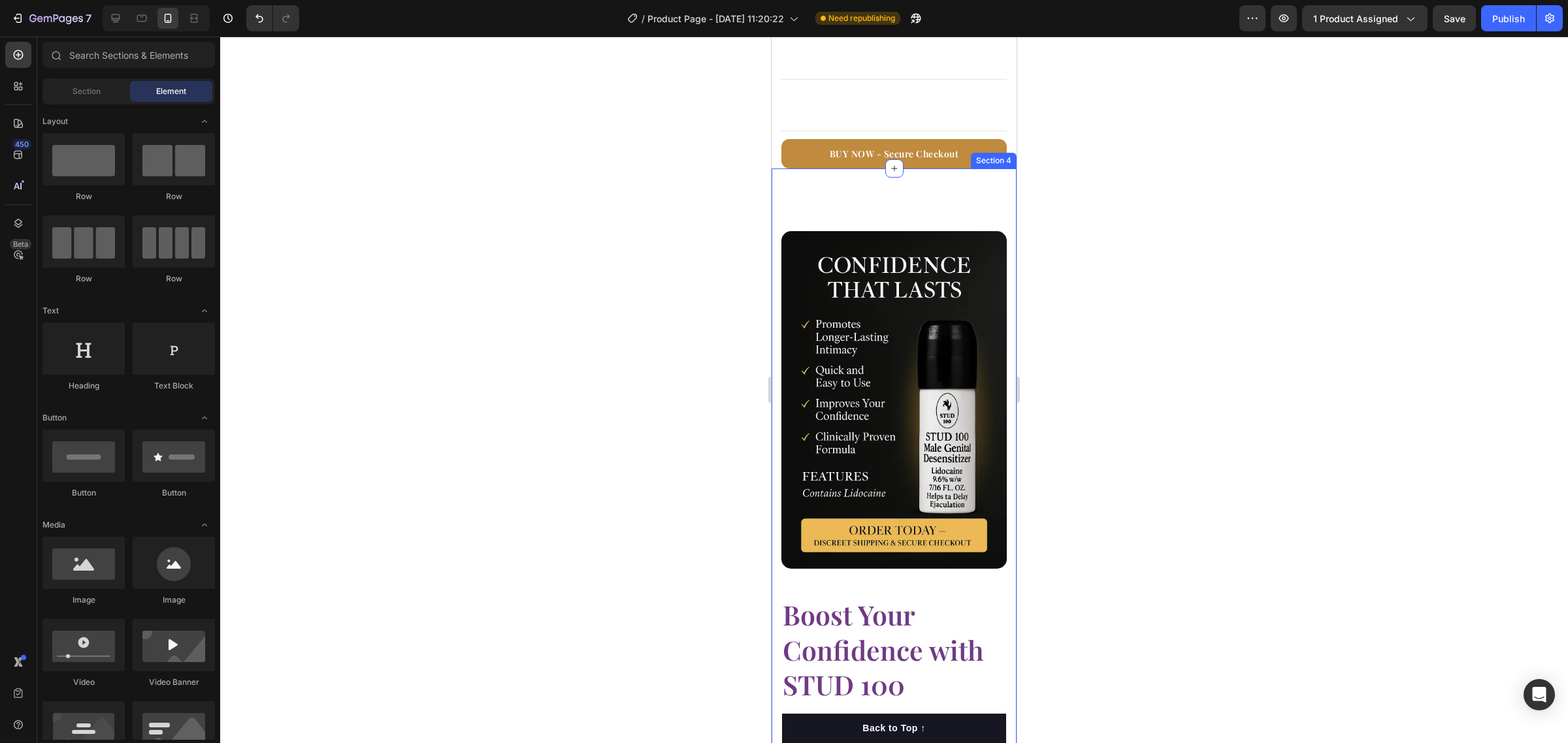
click at [908, 177] on div "Boost Your Confidence with STUD 100 Heading Looking to enhance your intimate pe…" at bounding box center [894, 678] width 245 height 1019
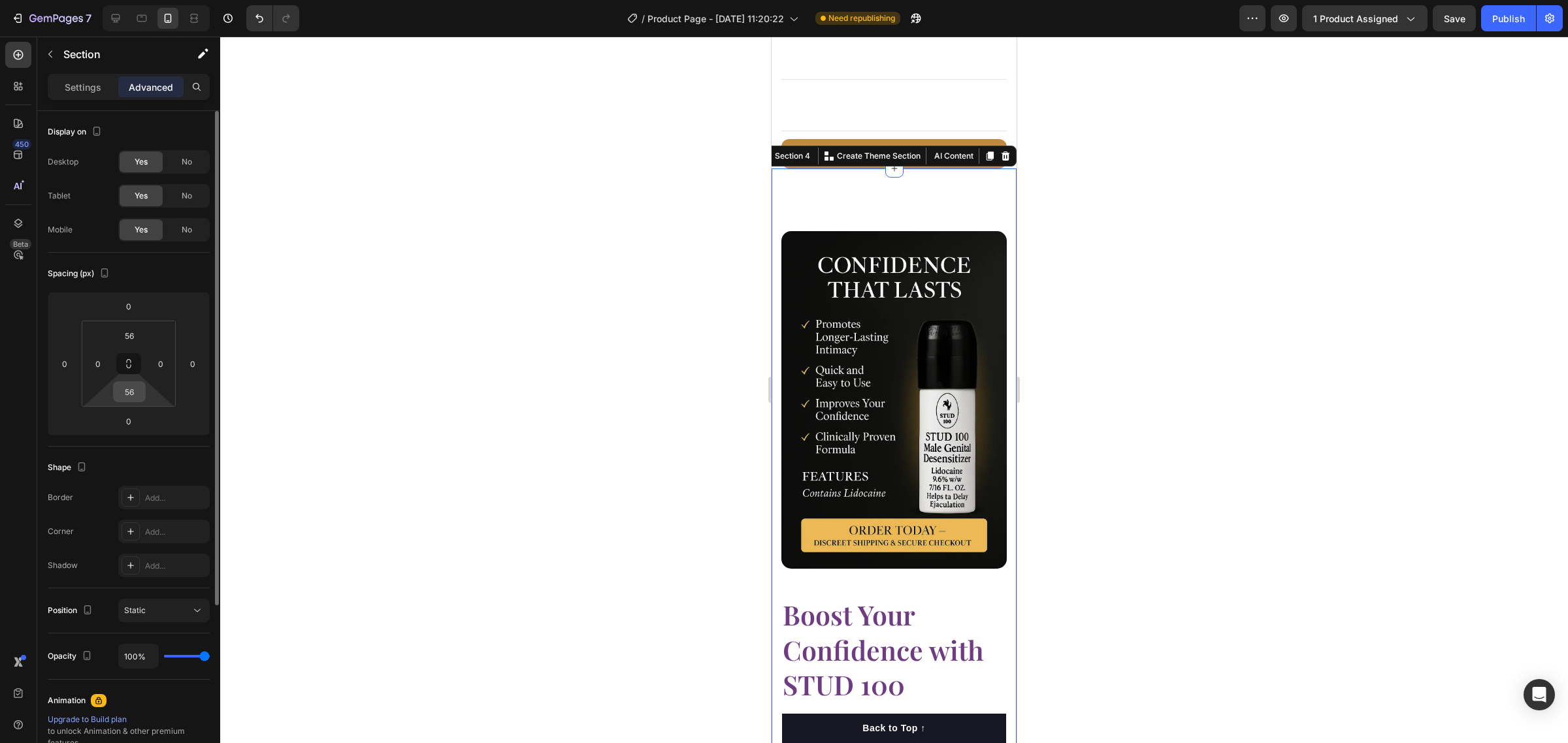
click at [131, 391] on input "56" at bounding box center [129, 391] width 26 height 20
type input "0"
click at [136, 333] on input "56" at bounding box center [129, 335] width 26 height 20
type input "0"
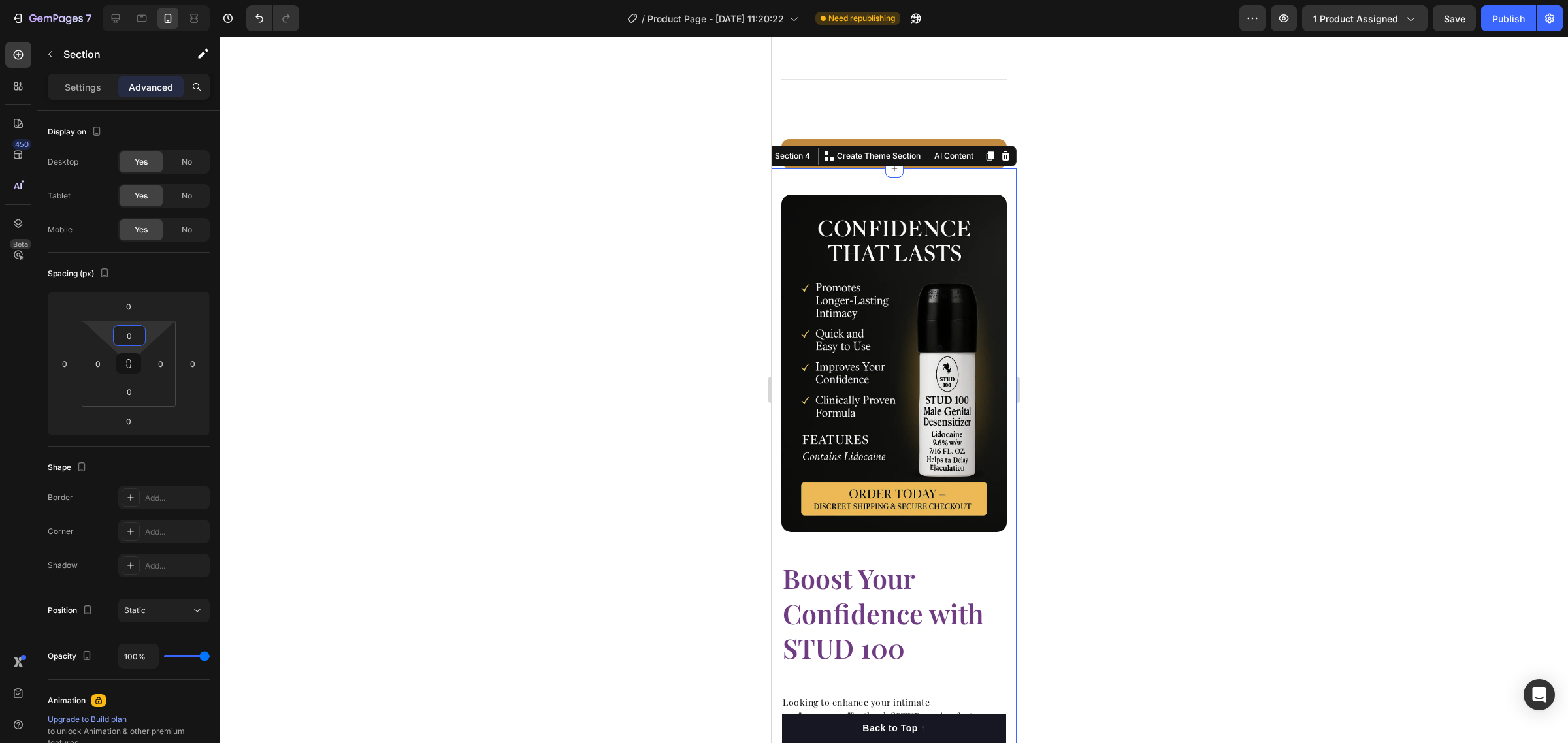
click at [556, 436] on div at bounding box center [894, 389] width 1348 height 707
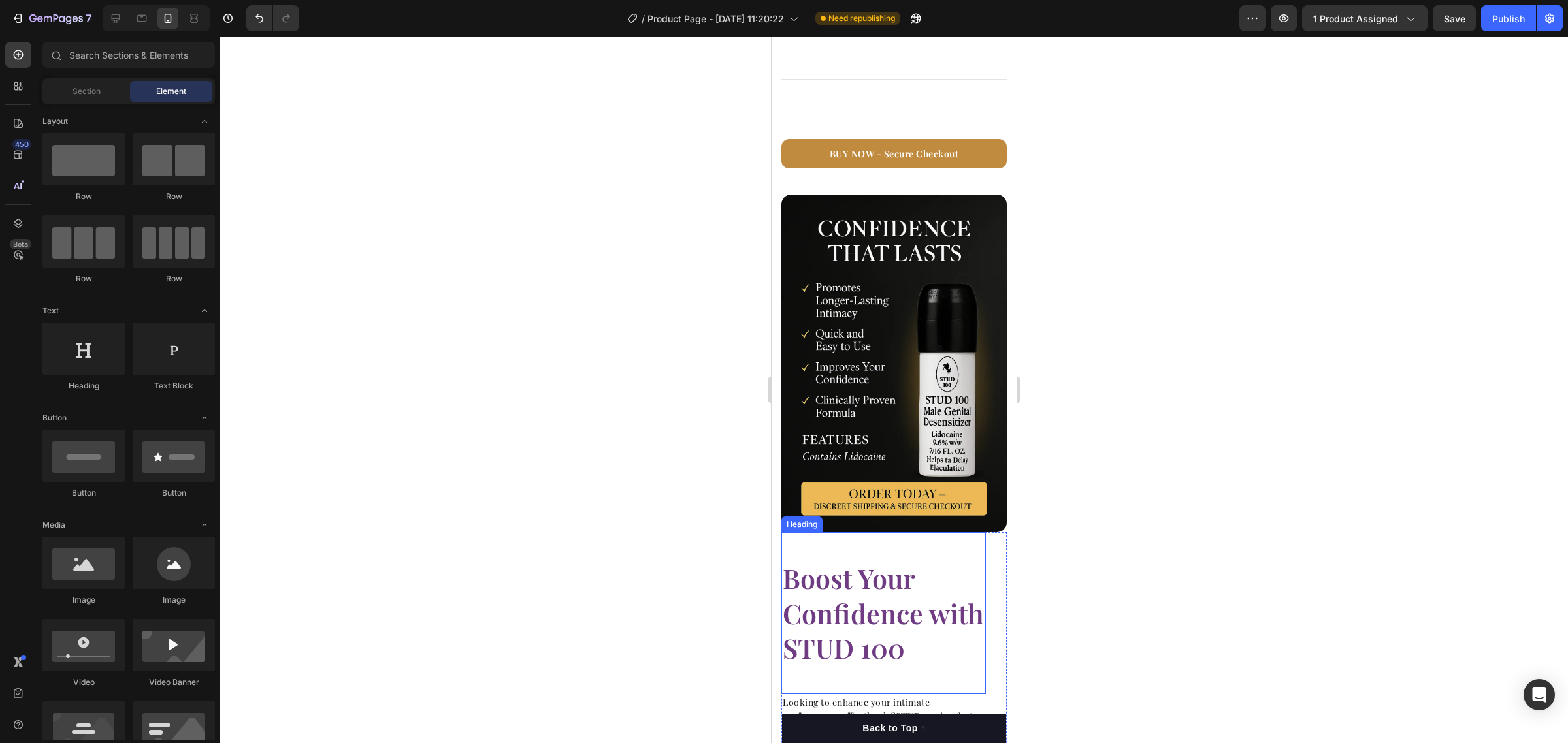
click at [853, 560] on strong "Boost Your Confidence with STUD 100" at bounding box center [884, 613] width 201 height 105
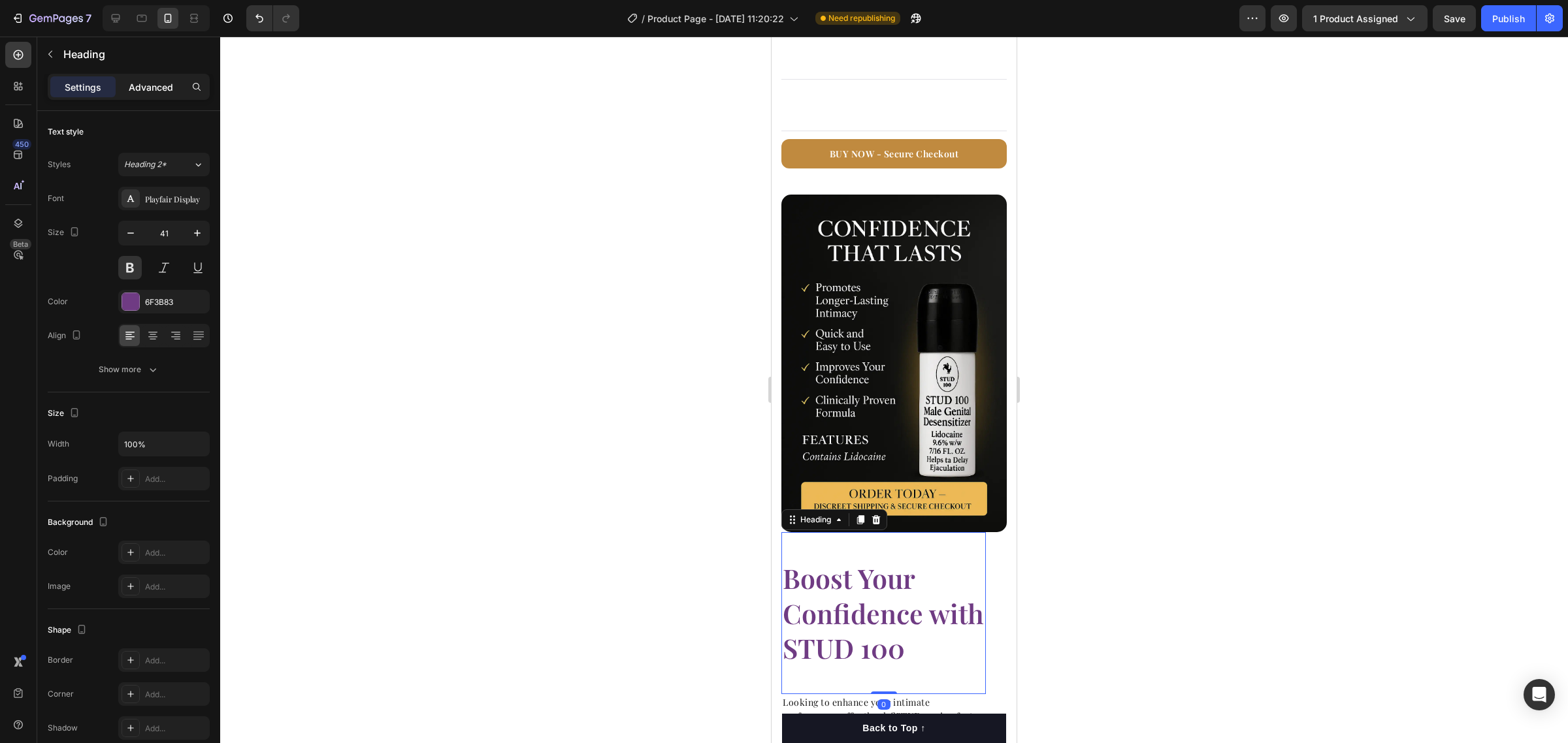
click at [144, 90] on p "Advanced" at bounding box center [151, 87] width 44 height 14
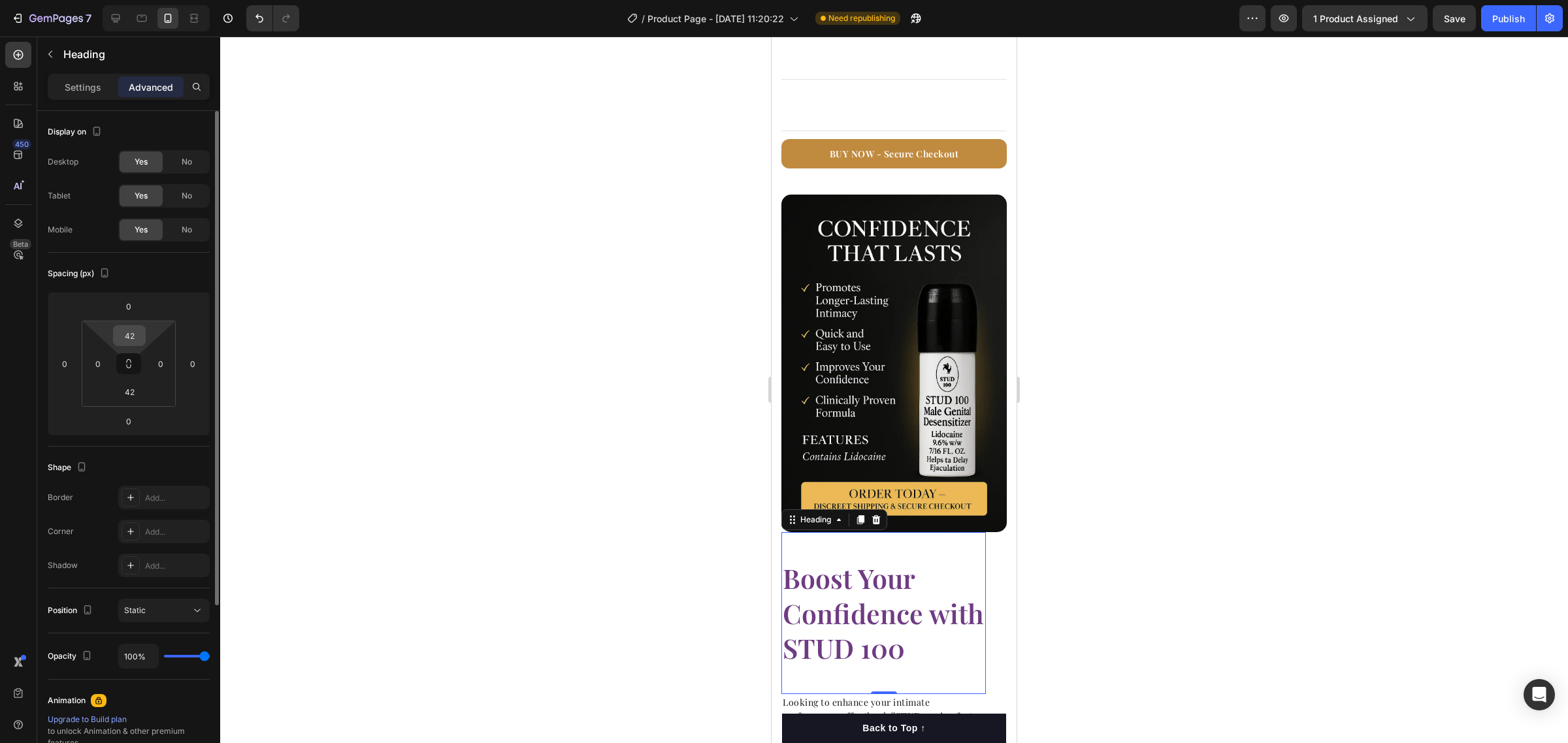
click at [132, 338] on input "42" at bounding box center [129, 335] width 26 height 20
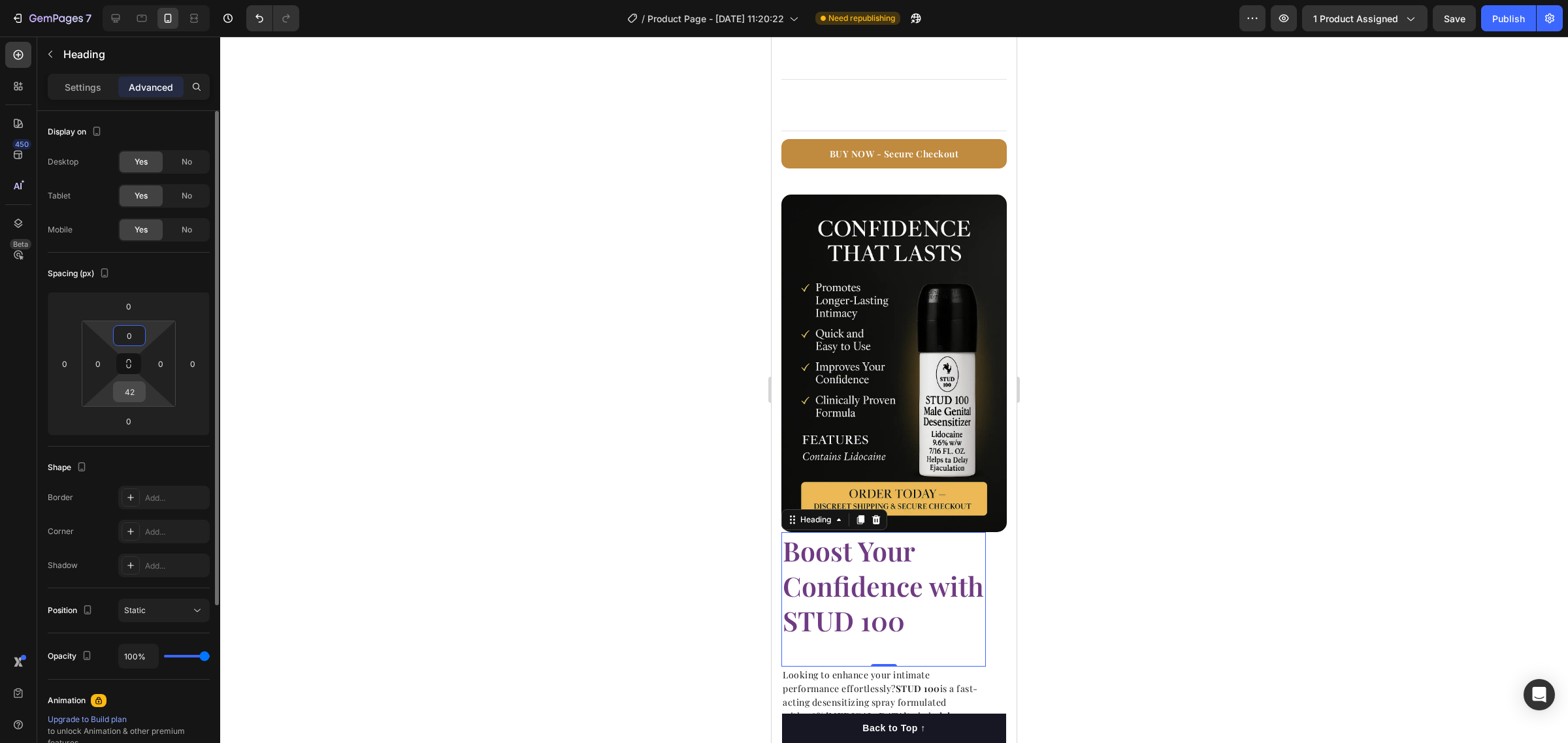
type input "0"
click at [131, 387] on input "42" at bounding box center [129, 391] width 26 height 20
type input "0"
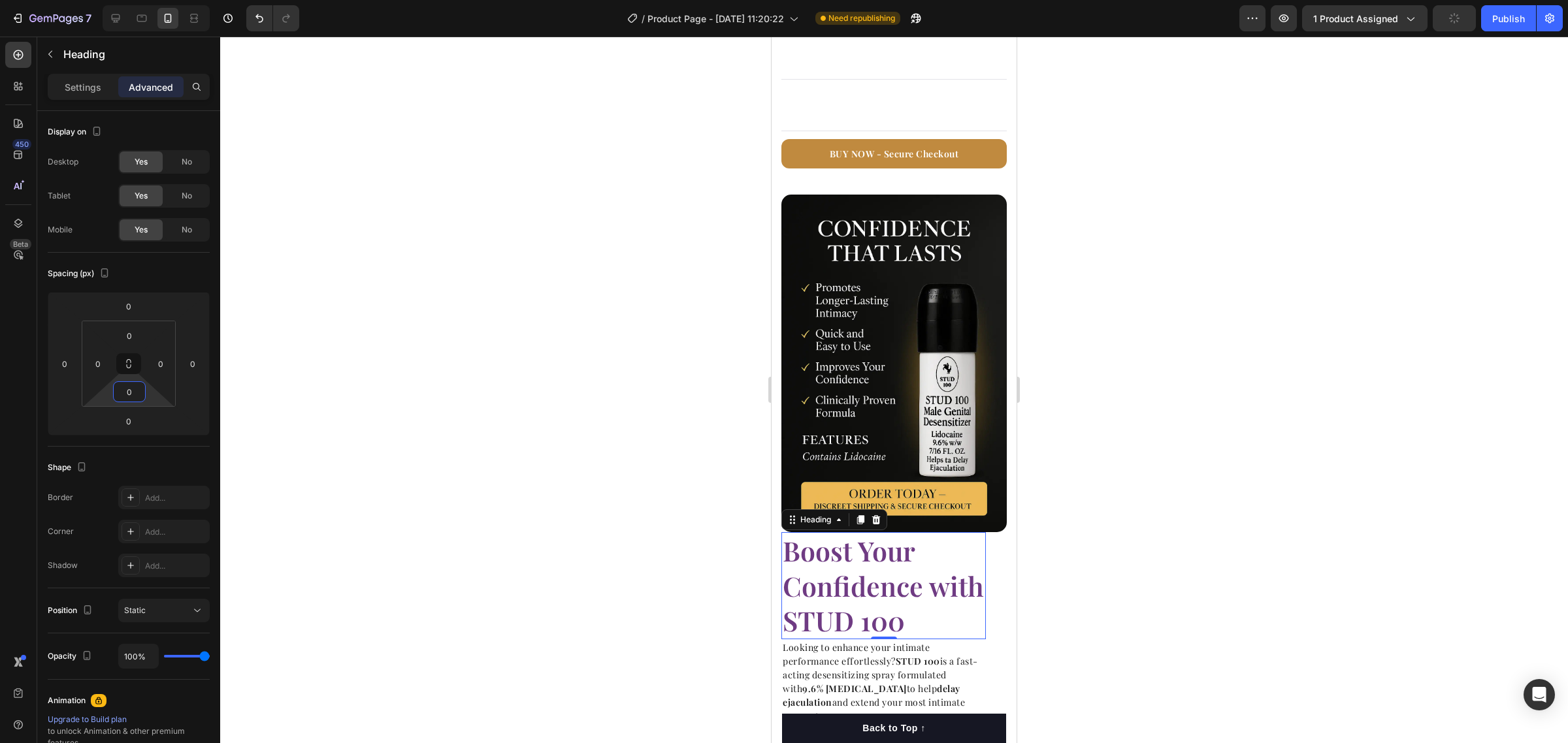
click at [1203, 501] on div at bounding box center [894, 389] width 1348 height 707
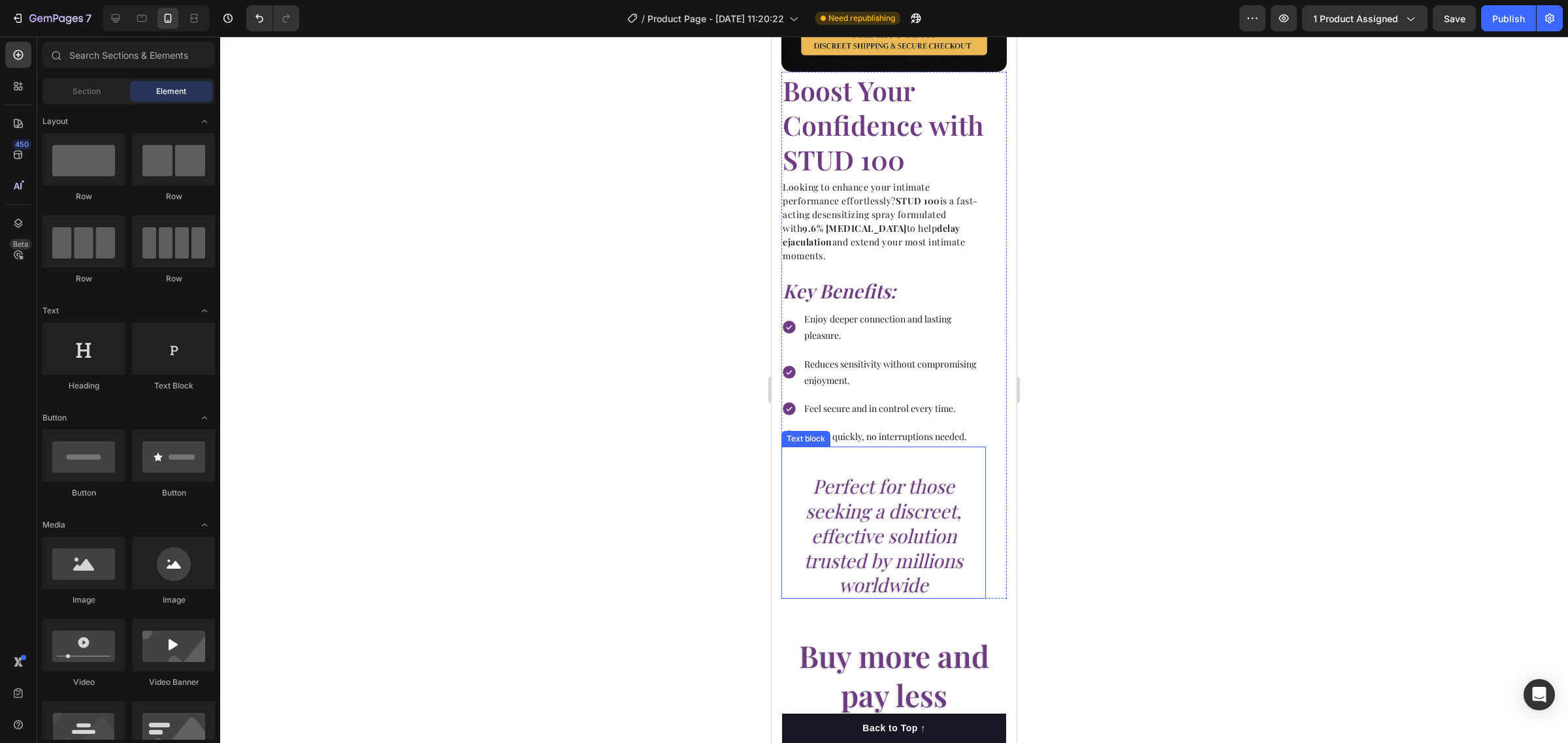
scroll to position [2041, 0]
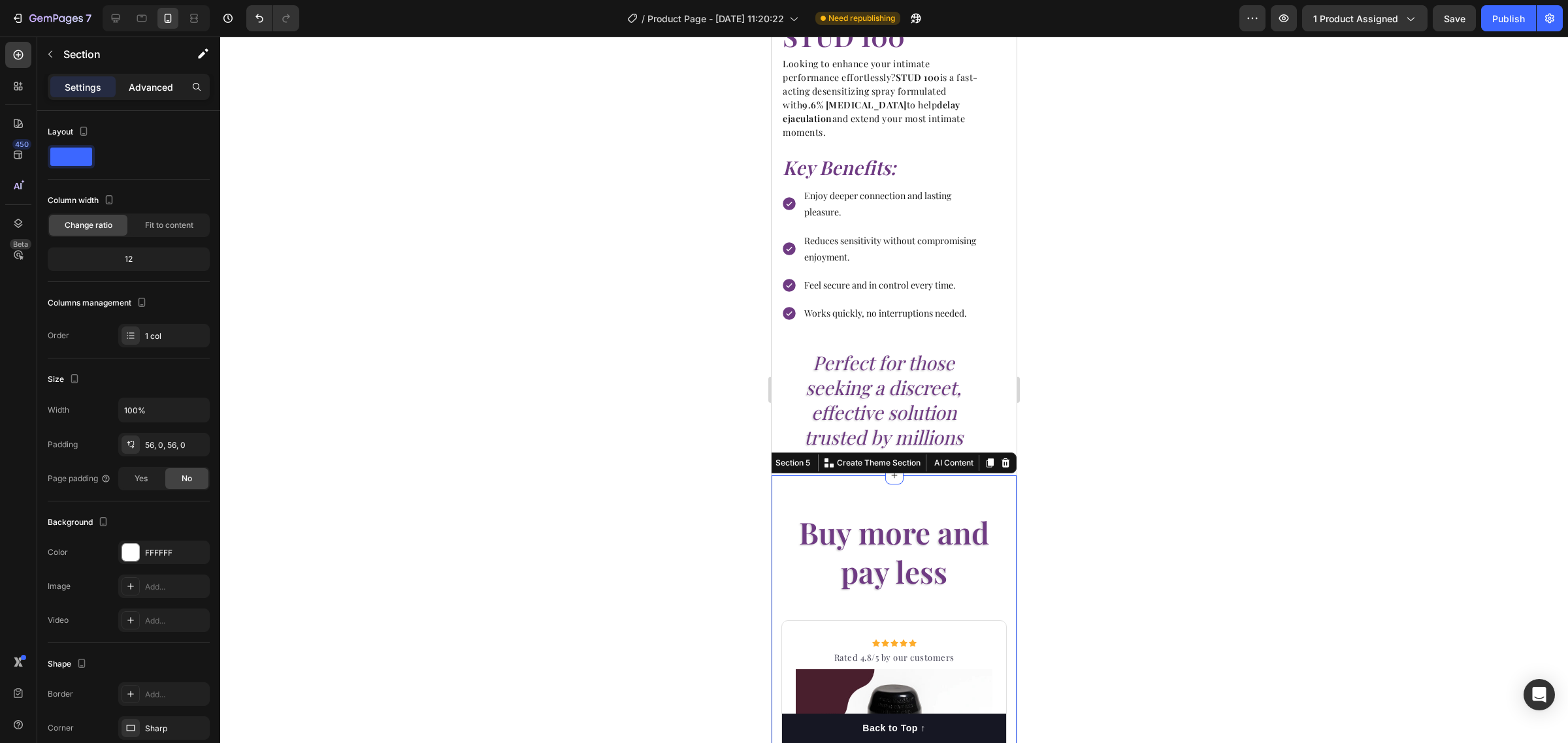
click at [168, 81] on p "Advanced" at bounding box center [151, 87] width 44 height 14
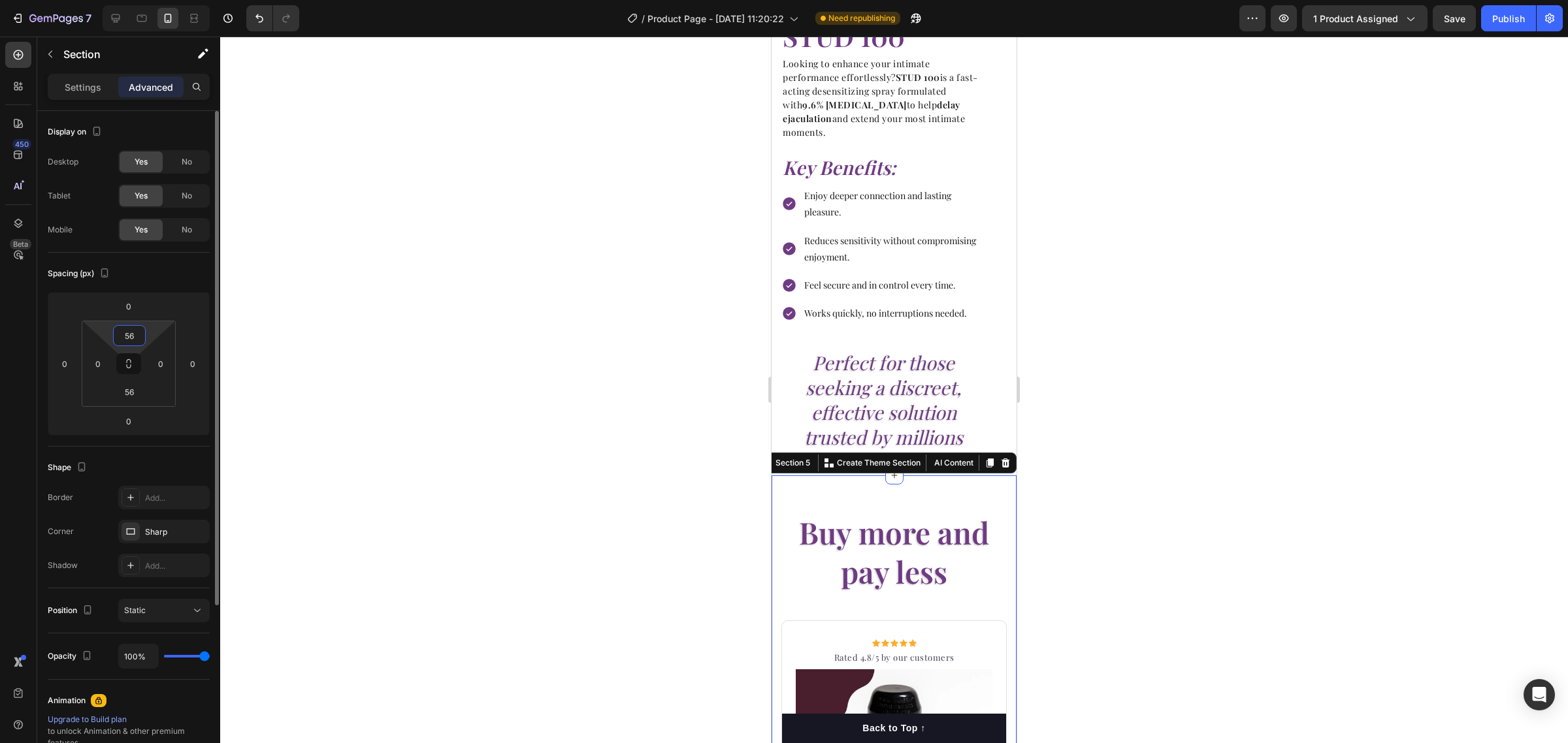
click at [127, 330] on input "56" at bounding box center [129, 335] width 26 height 20
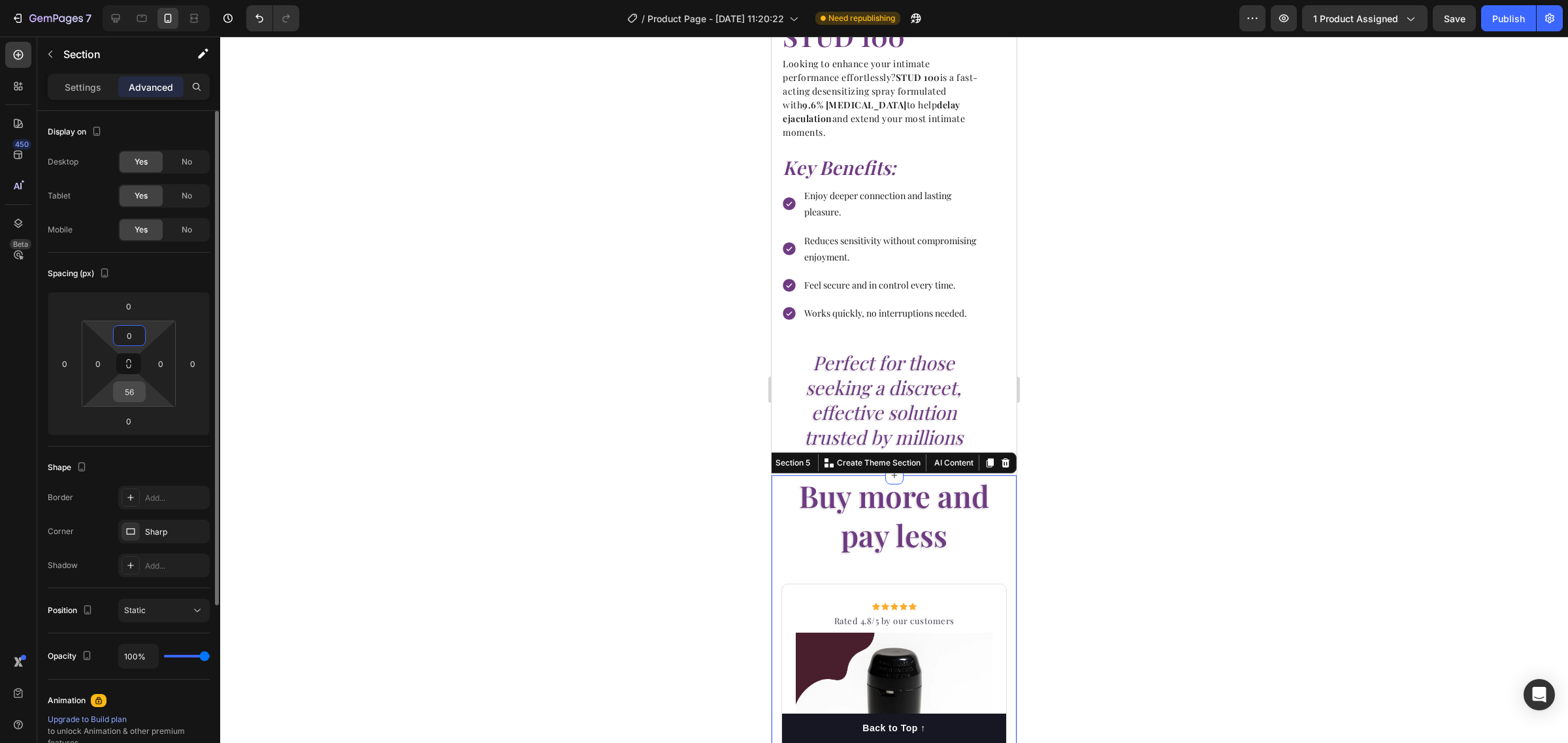
type input "0"
click at [131, 392] on input "56" at bounding box center [129, 391] width 26 height 20
type input "0"
click at [445, 481] on div at bounding box center [894, 389] width 1348 height 707
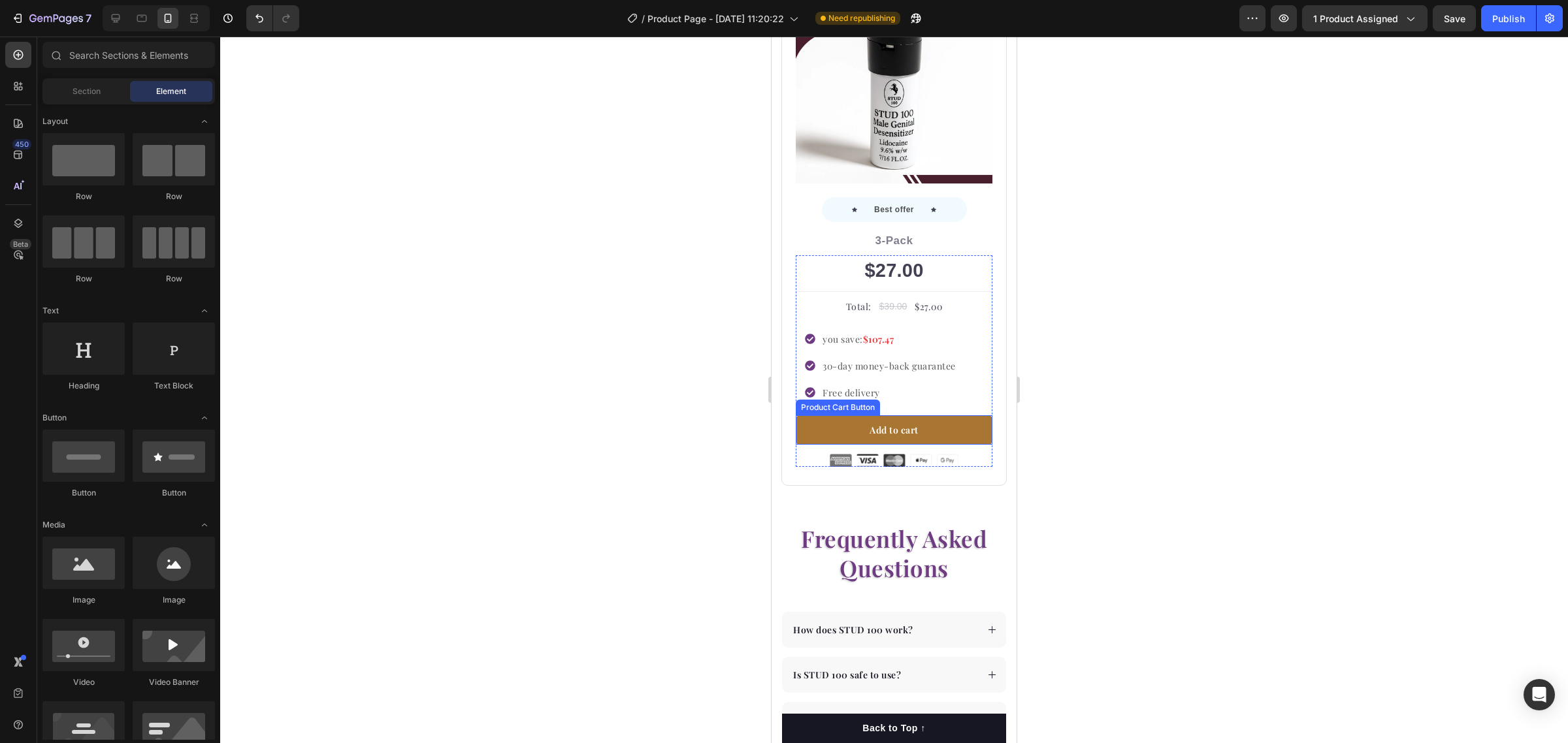
scroll to position [3837, 0]
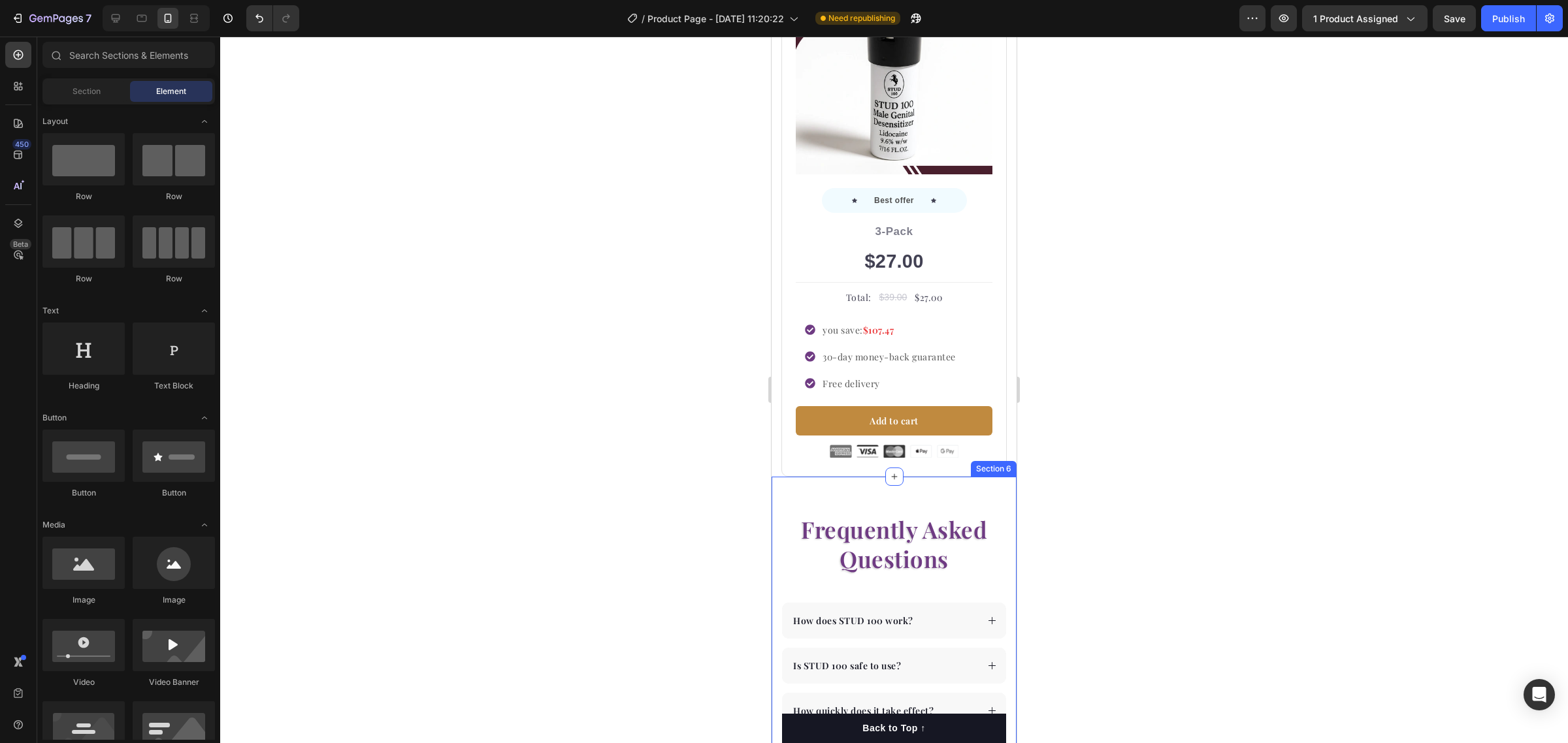
click at [897, 477] on div "Frequently Asked Questions Heading How does STUD 100 work? Is STUD 100 safe to …" at bounding box center [894, 696] width 245 height 438
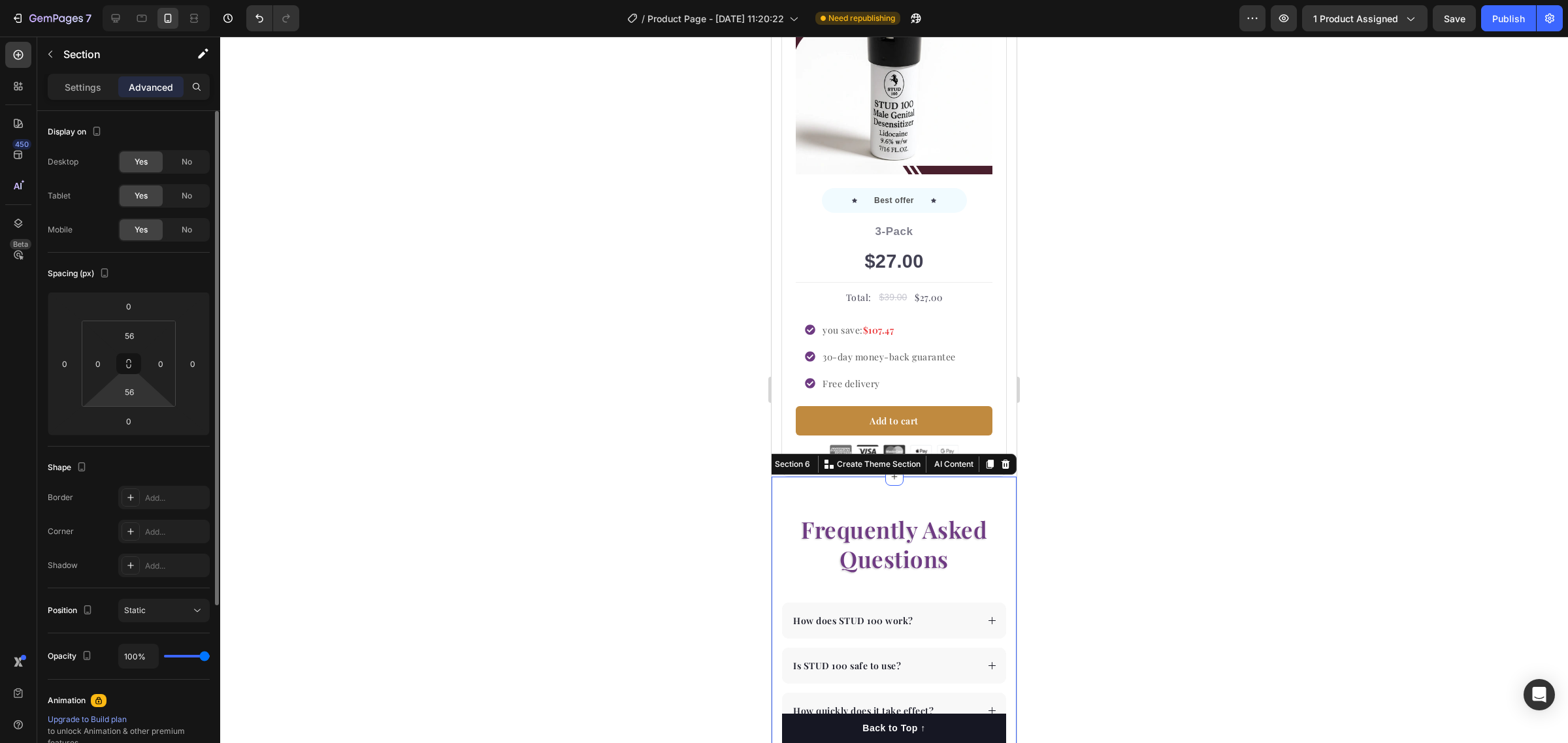
click at [125, 390] on input "56" at bounding box center [129, 391] width 26 height 20
type input "056"
click at [129, 334] on input "56" at bounding box center [129, 335] width 26 height 20
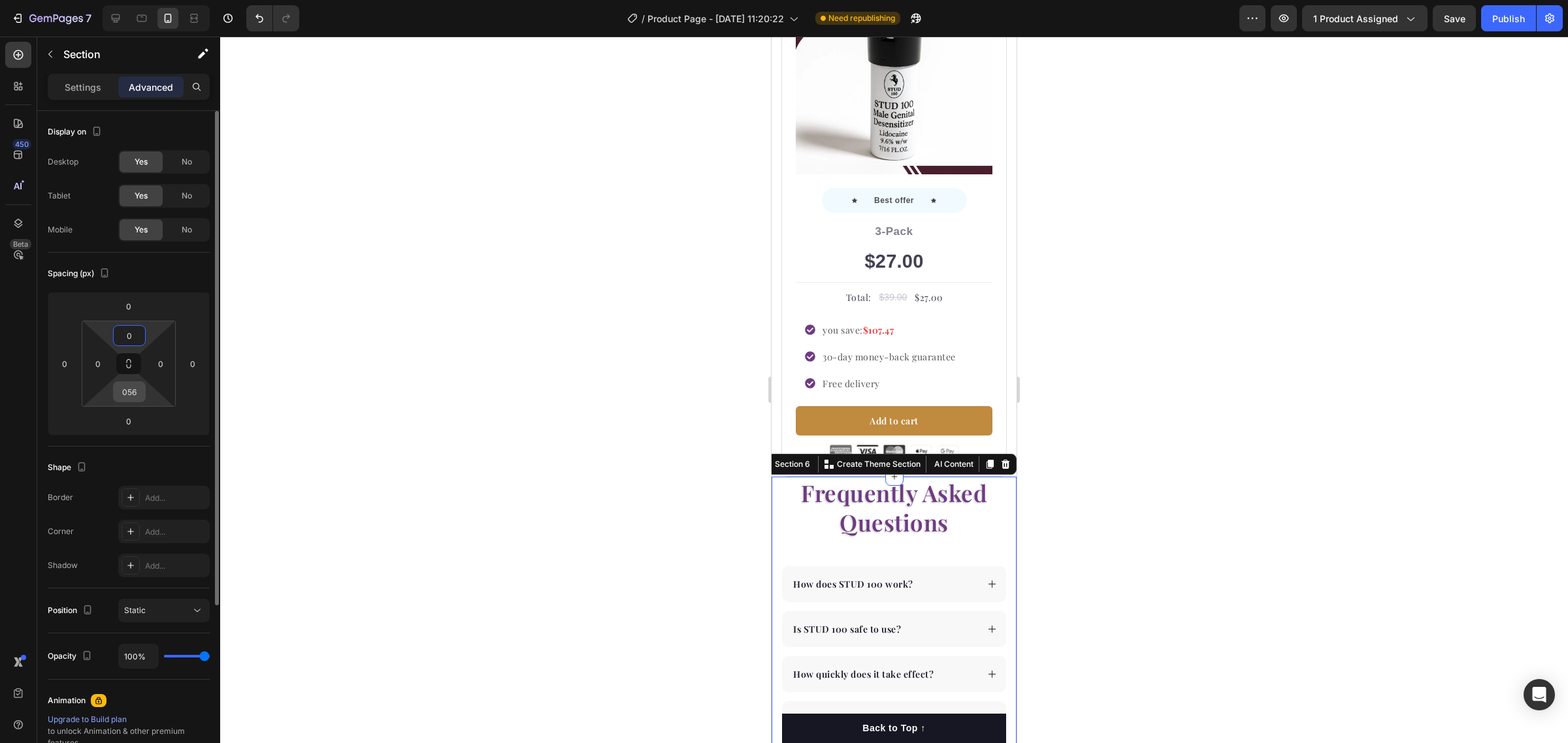
type input "0"
click at [133, 382] on input "056" at bounding box center [129, 391] width 26 height 20
type input "0"
click at [383, 387] on div at bounding box center [894, 389] width 1348 height 707
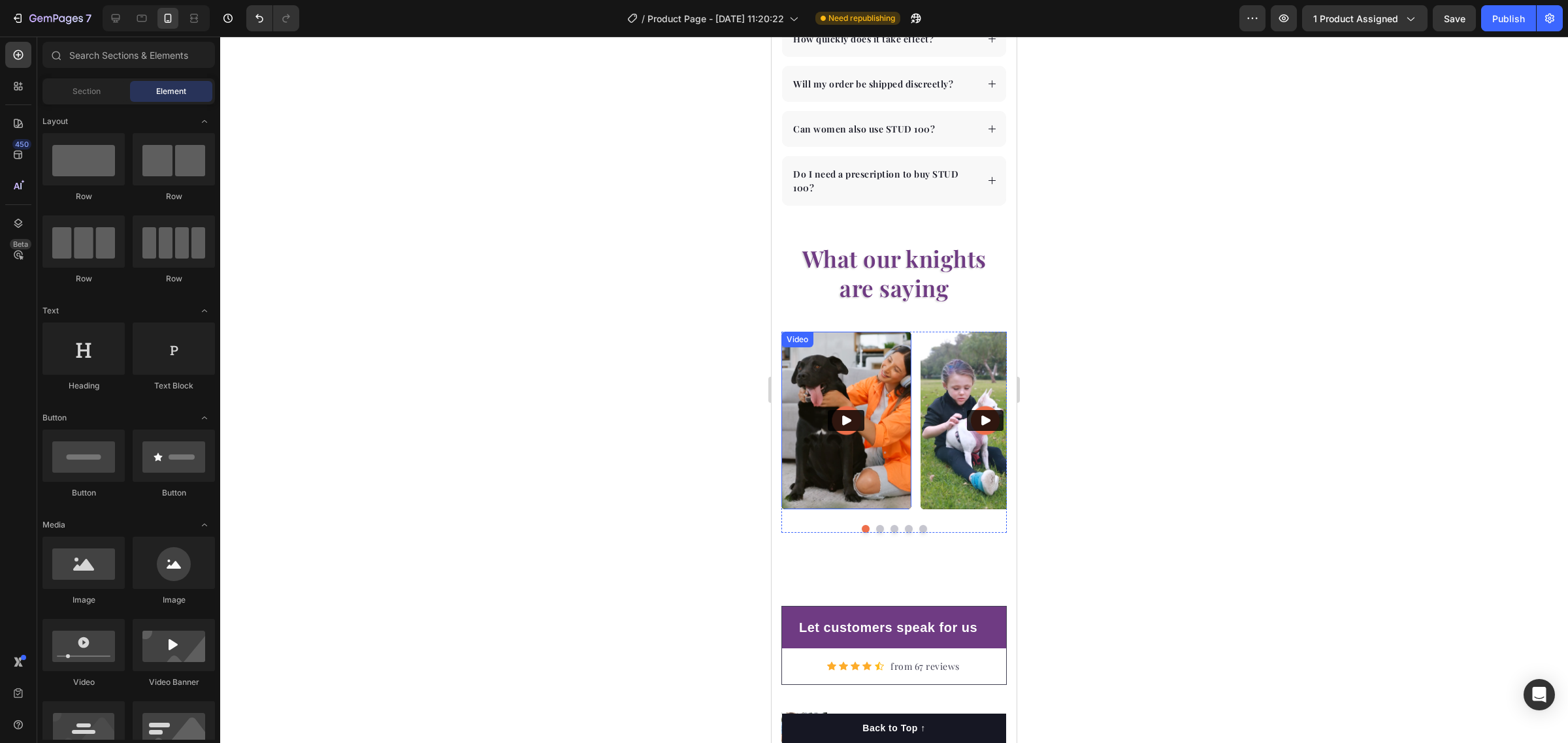
scroll to position [4408, 0]
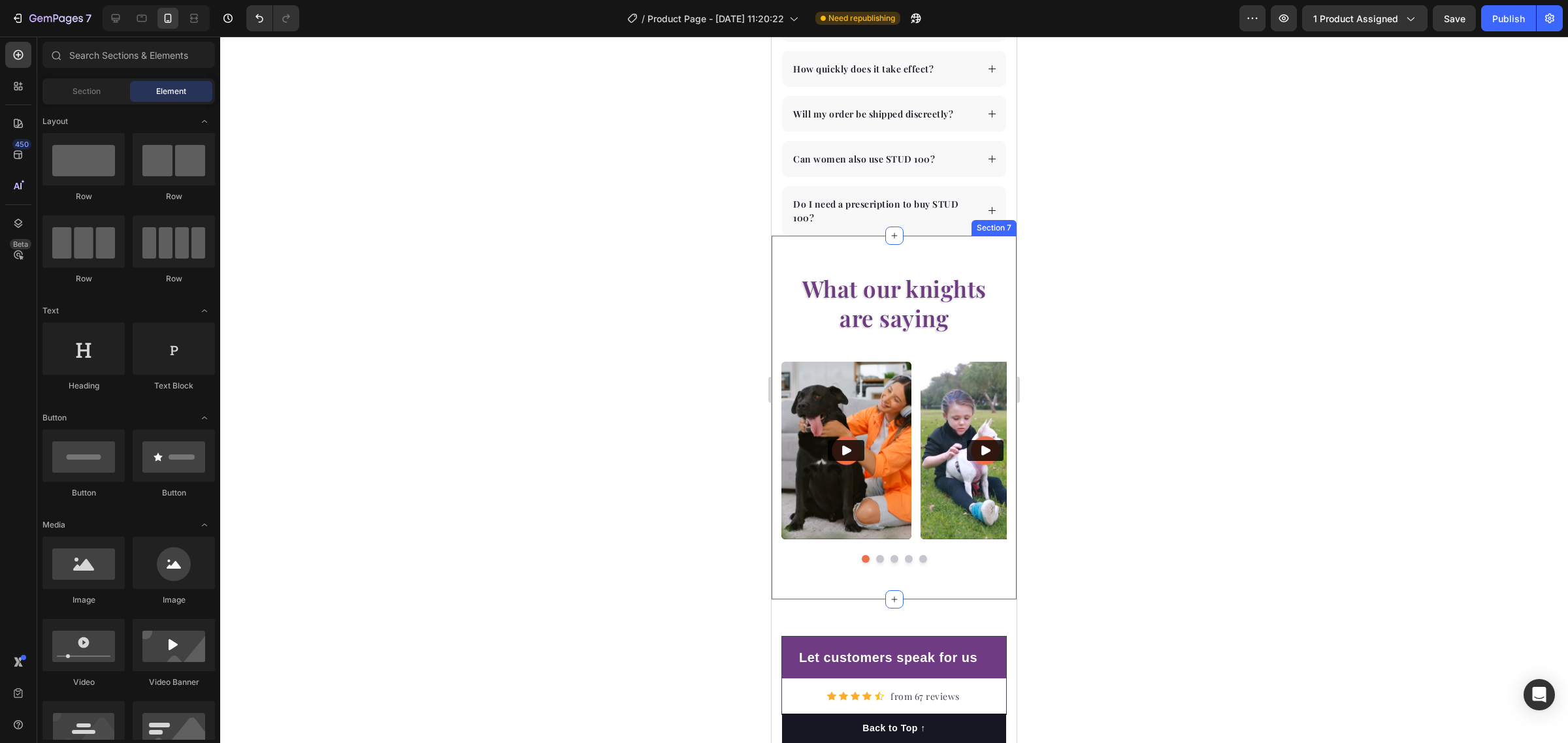
click at [905, 259] on div "What our knights are saying Heading Video Video Video Video Video Carousel Row …" at bounding box center [894, 418] width 245 height 365
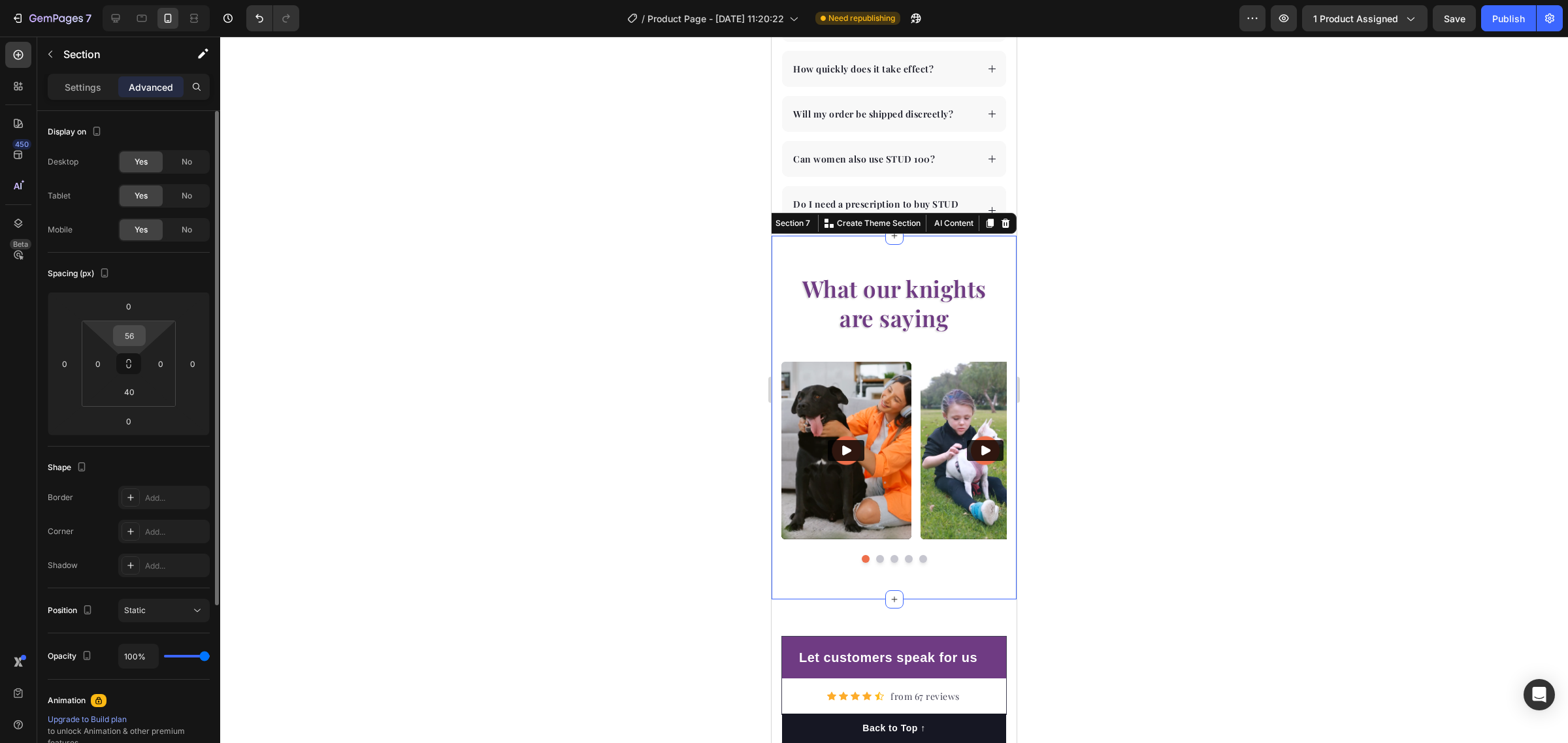
click at [135, 335] on input "56" at bounding box center [129, 335] width 26 height 20
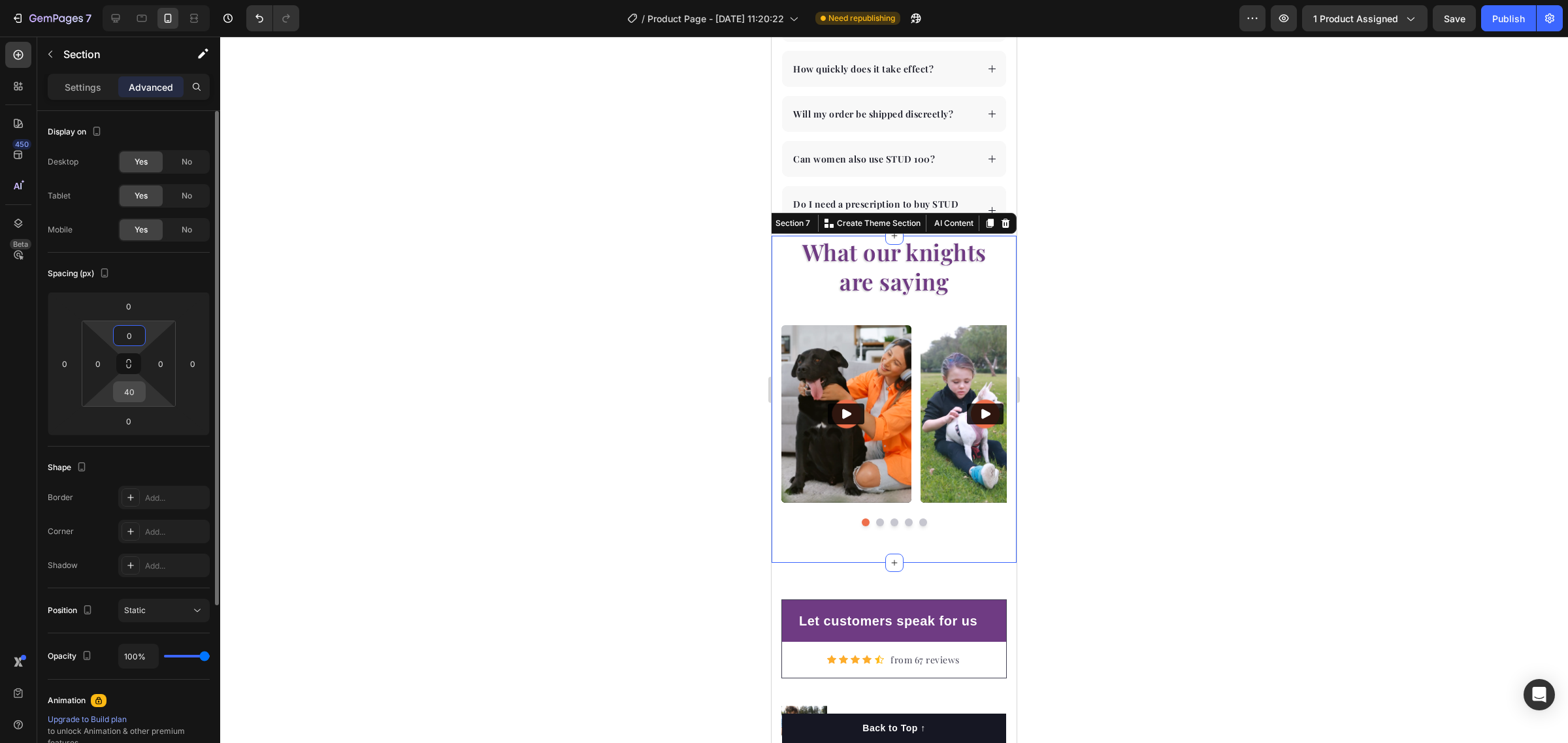
type input "0"
click at [133, 395] on input "40" at bounding box center [129, 391] width 26 height 20
type input "0"
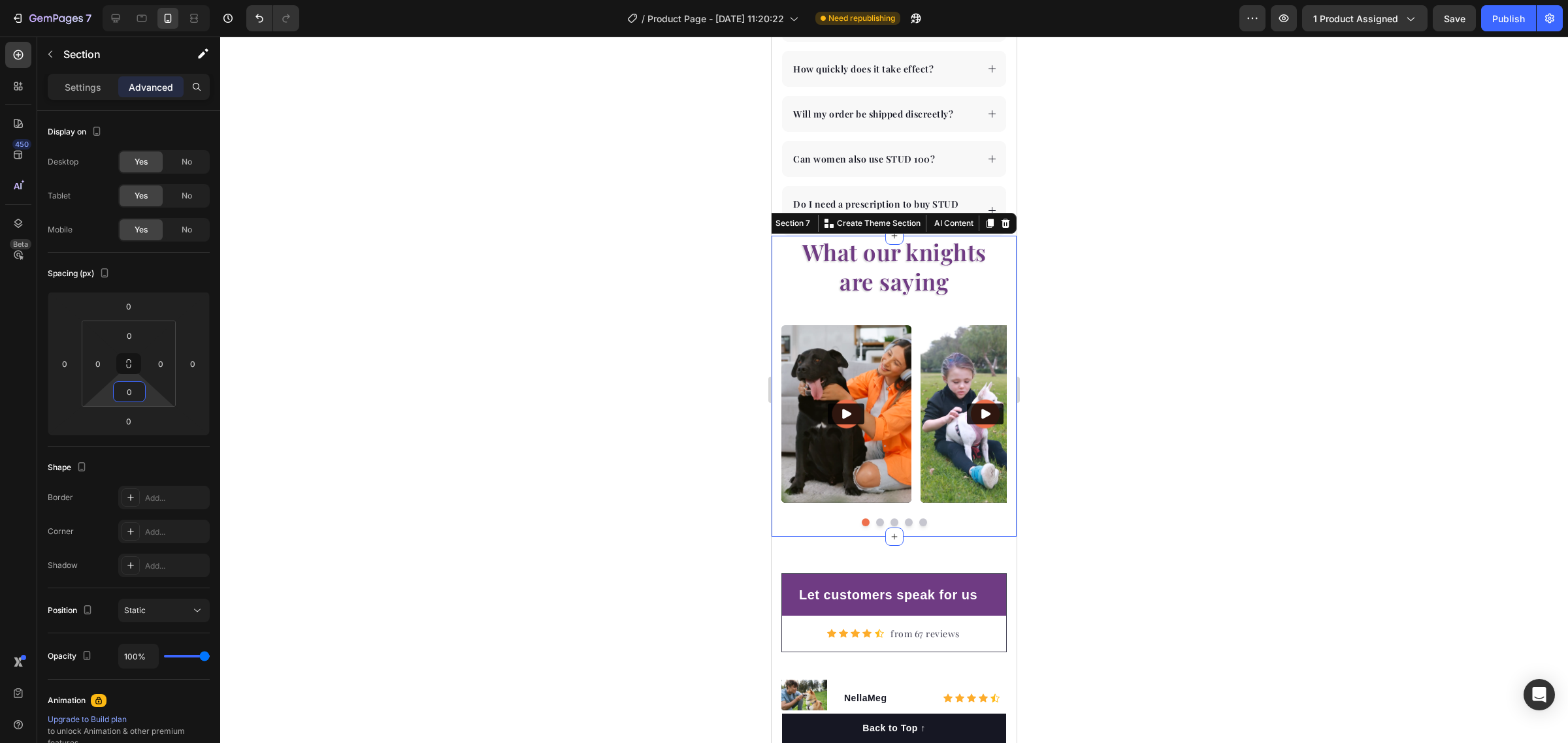
click at [419, 413] on div at bounding box center [894, 389] width 1348 height 707
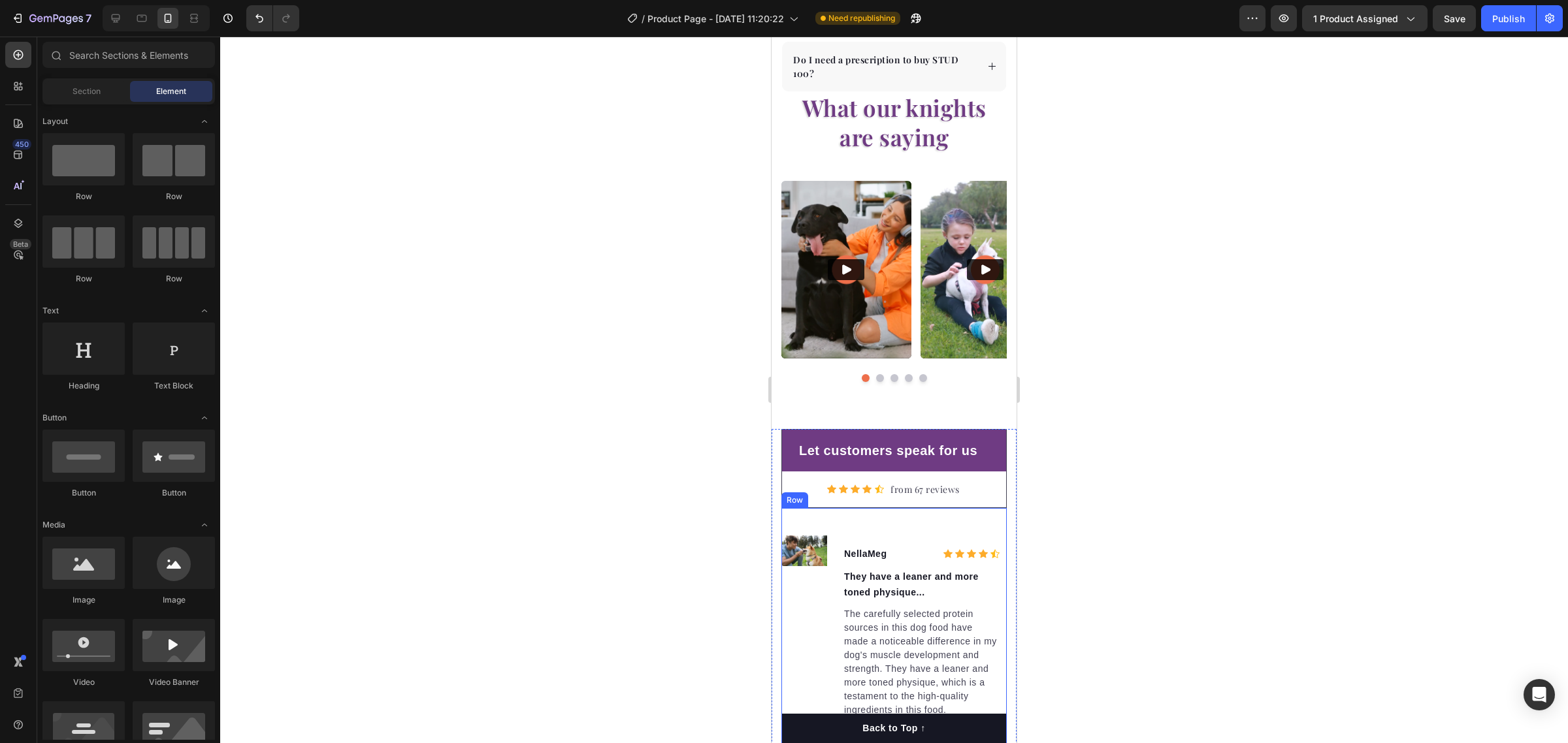
scroll to position [4572, 0]
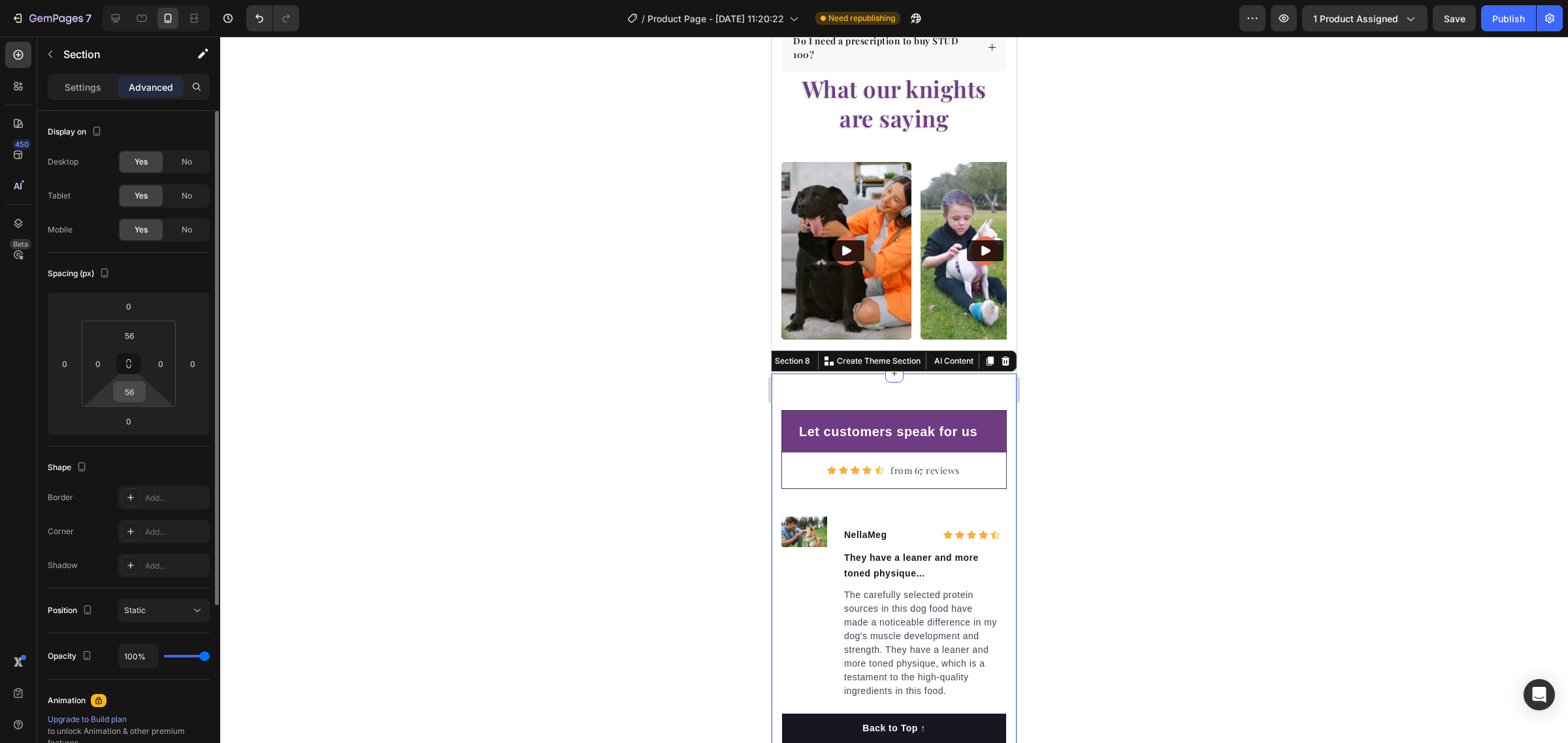
click at [135, 393] on input "56" at bounding box center [129, 391] width 26 height 20
type input "0"
click at [129, 344] on input "56" at bounding box center [129, 335] width 26 height 20
type input "0"
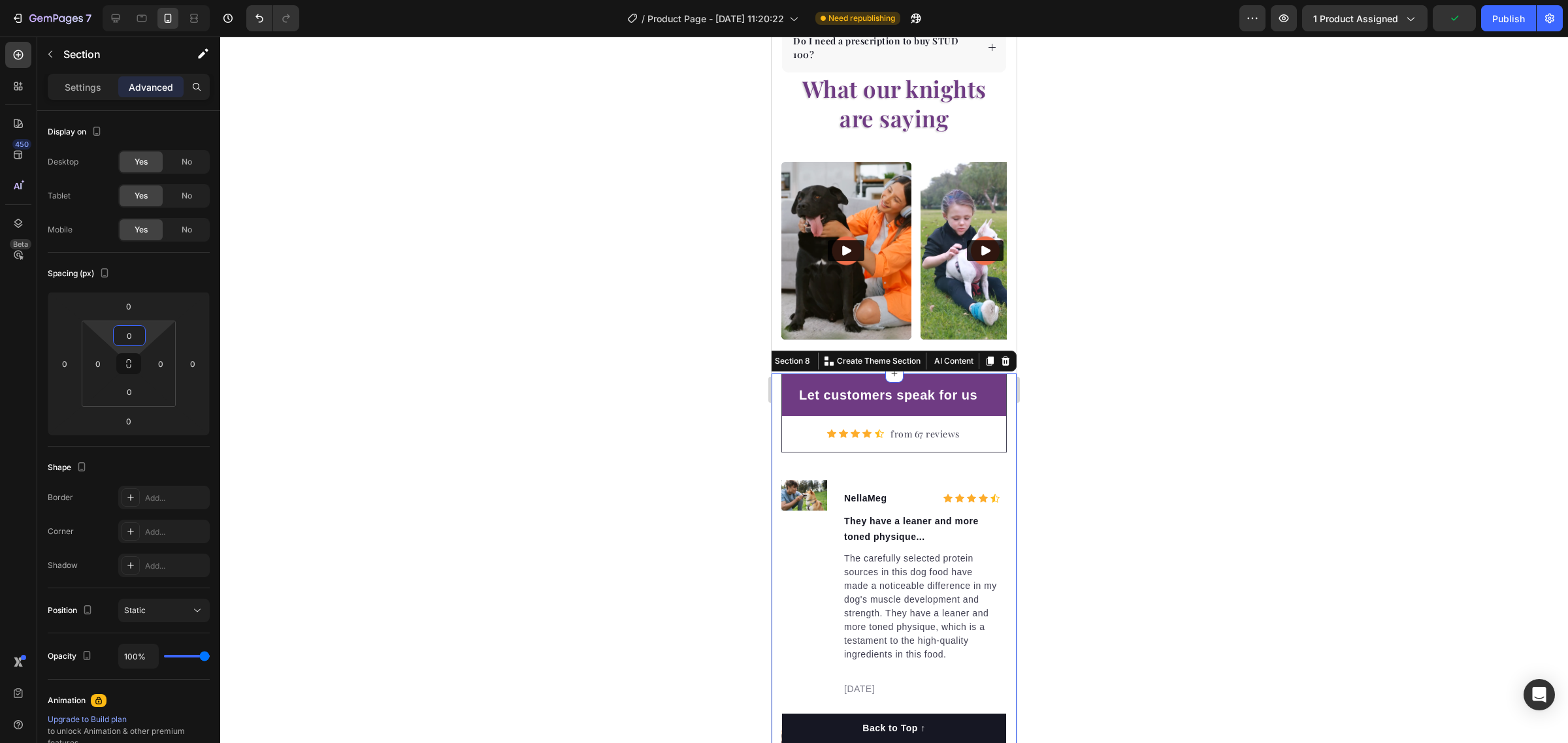
click at [501, 376] on div at bounding box center [894, 389] width 1348 height 707
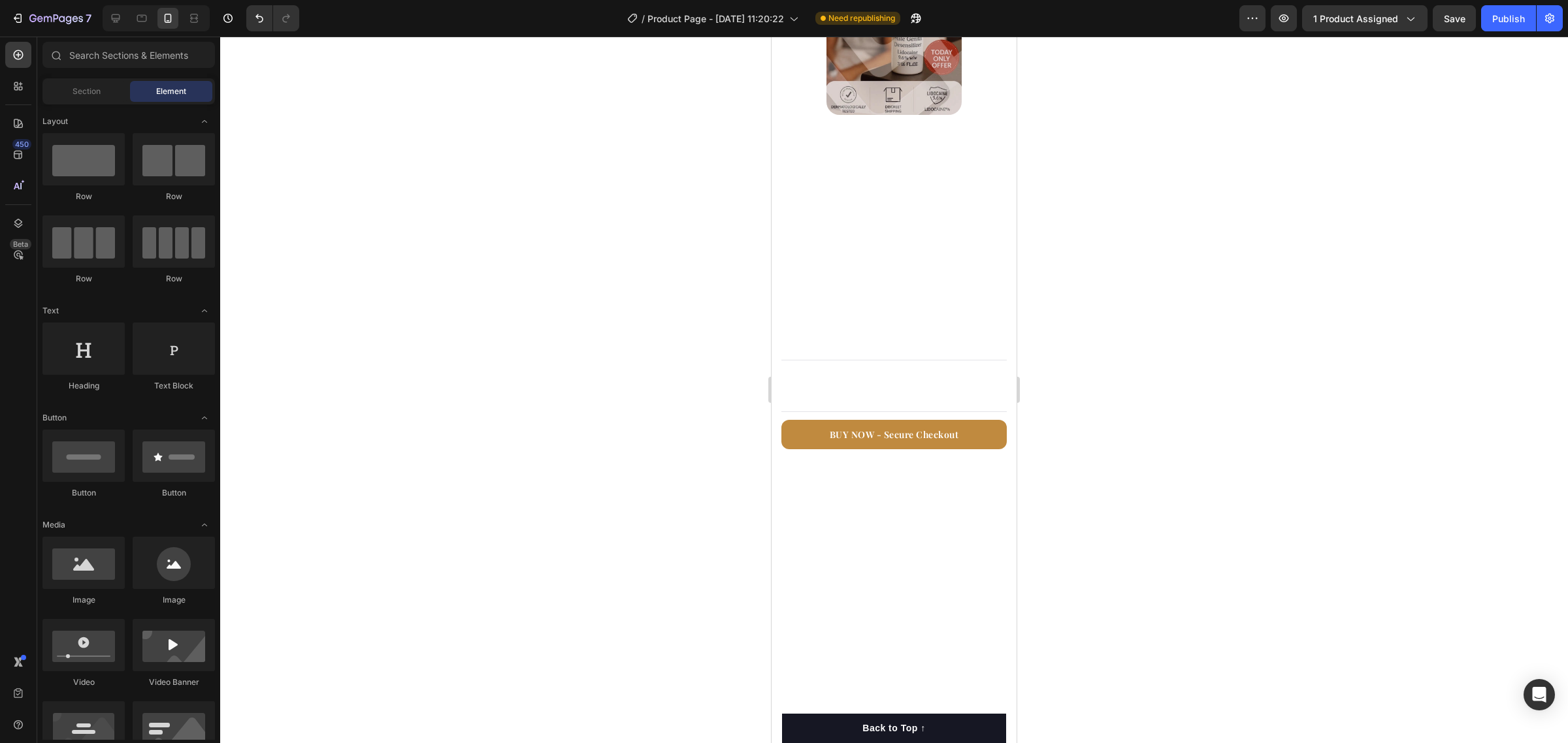
scroll to position [0, 0]
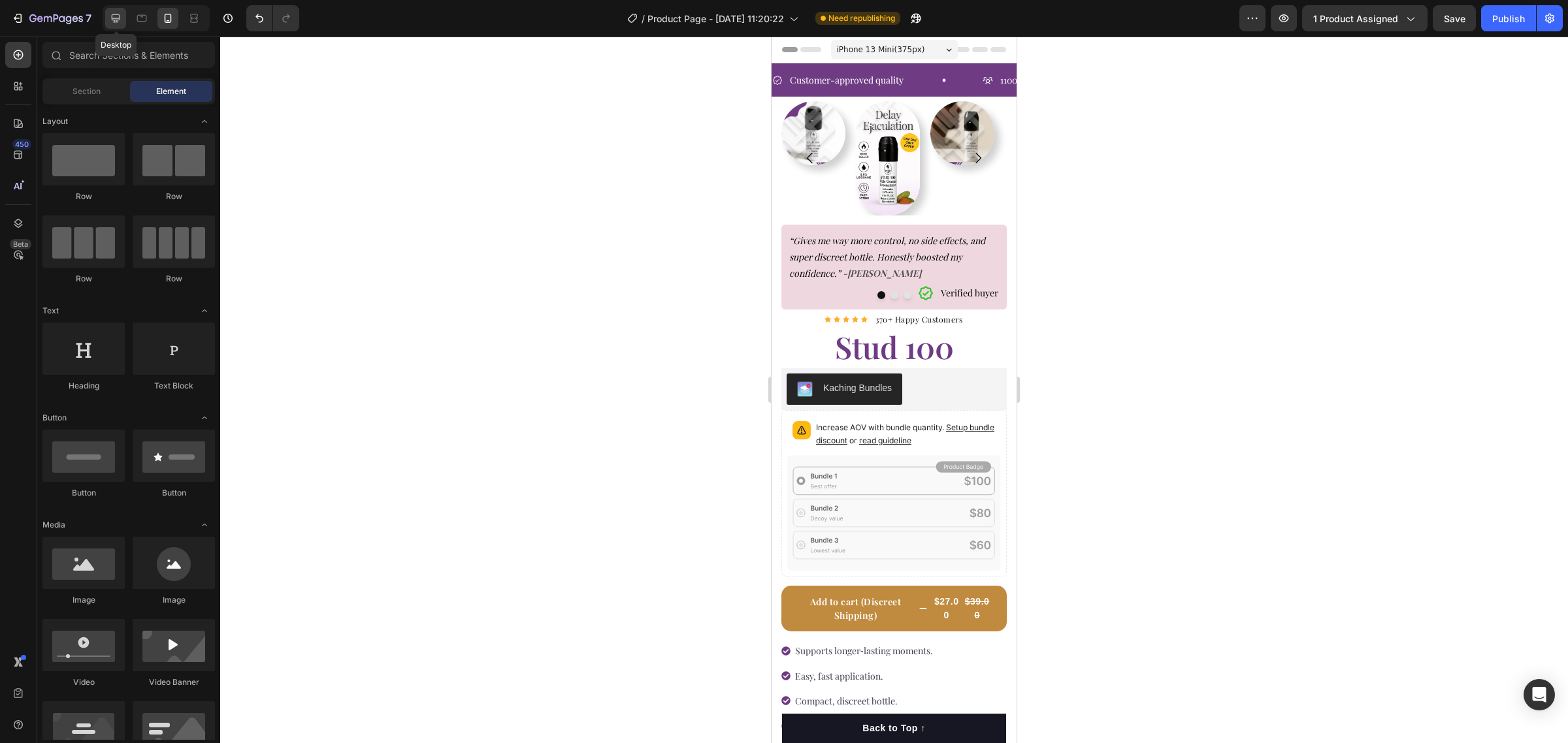
click at [116, 15] on icon at bounding box center [115, 18] width 13 height 13
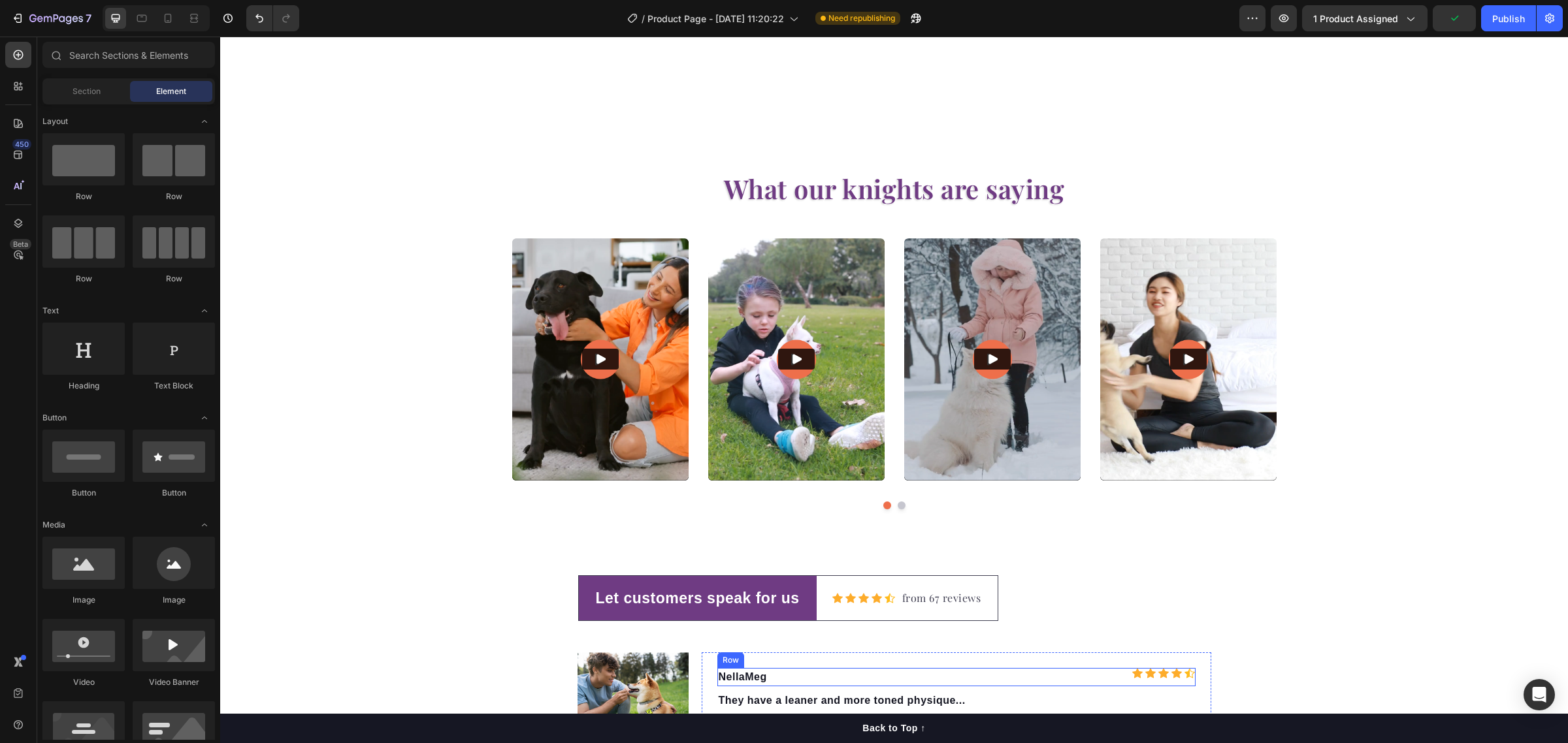
scroll to position [3066, 0]
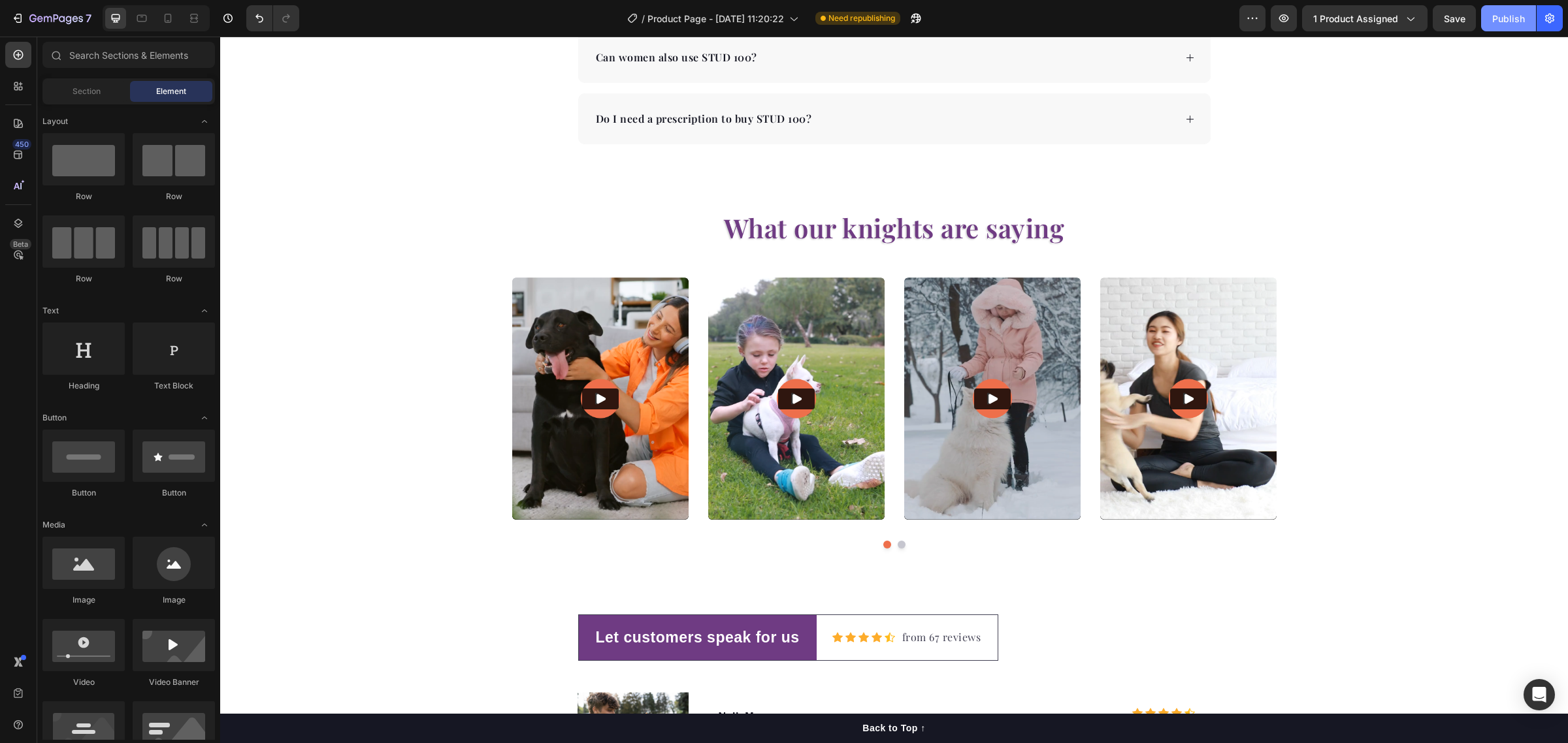
click at [1504, 18] on div "Publish" at bounding box center [1508, 18] width 33 height 14
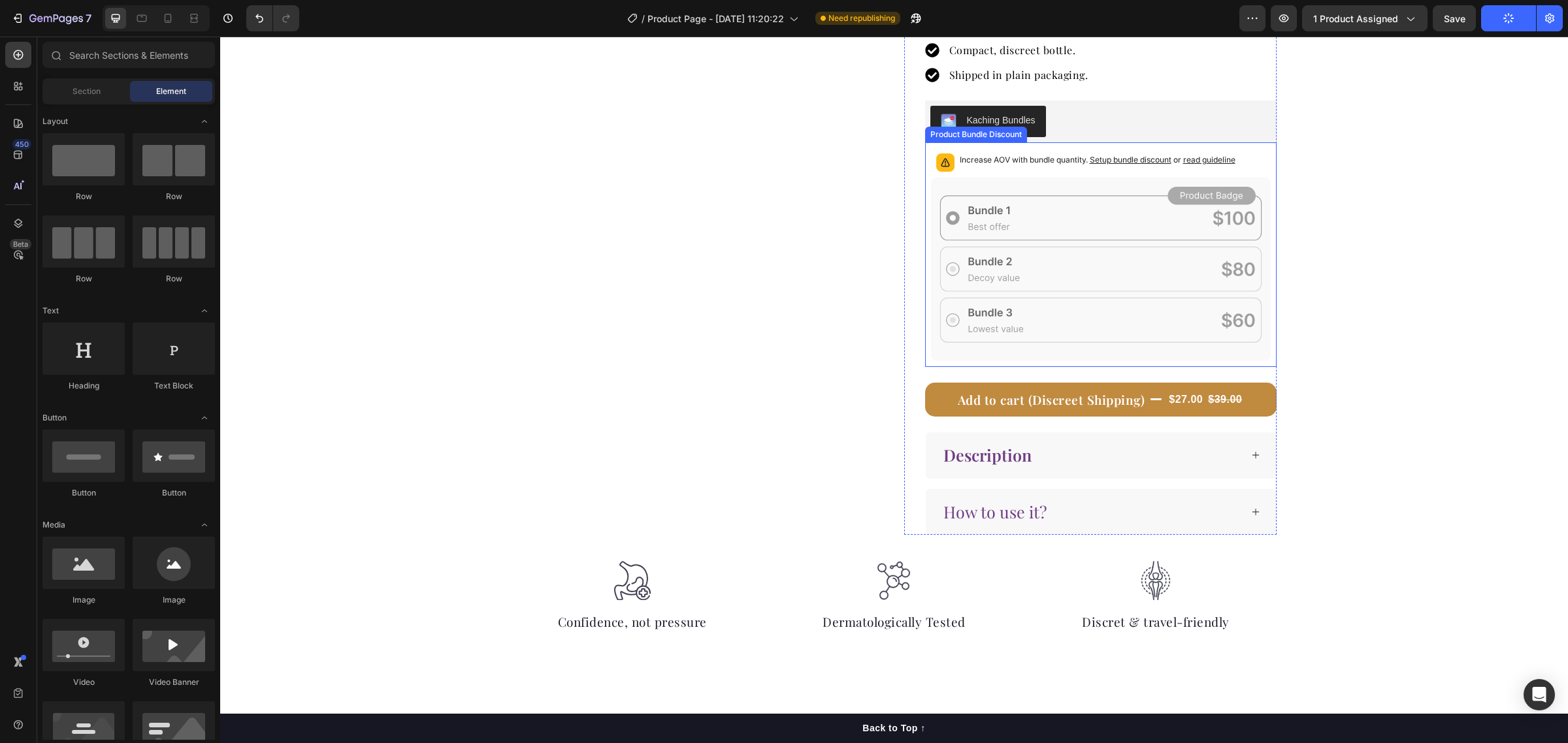
scroll to position [490, 0]
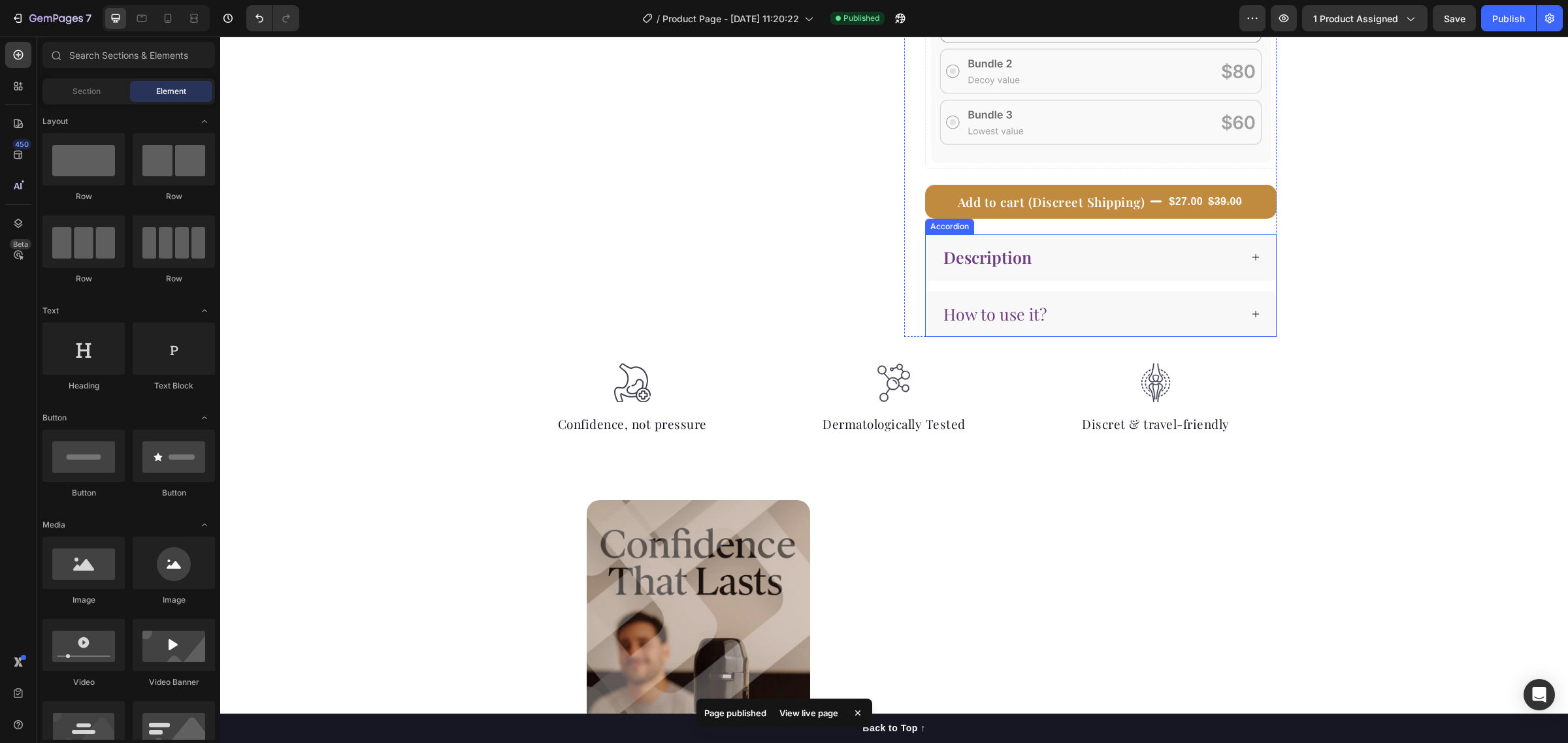
click at [1134, 320] on div "How to use it?" at bounding box center [1090, 314] width 299 height 25
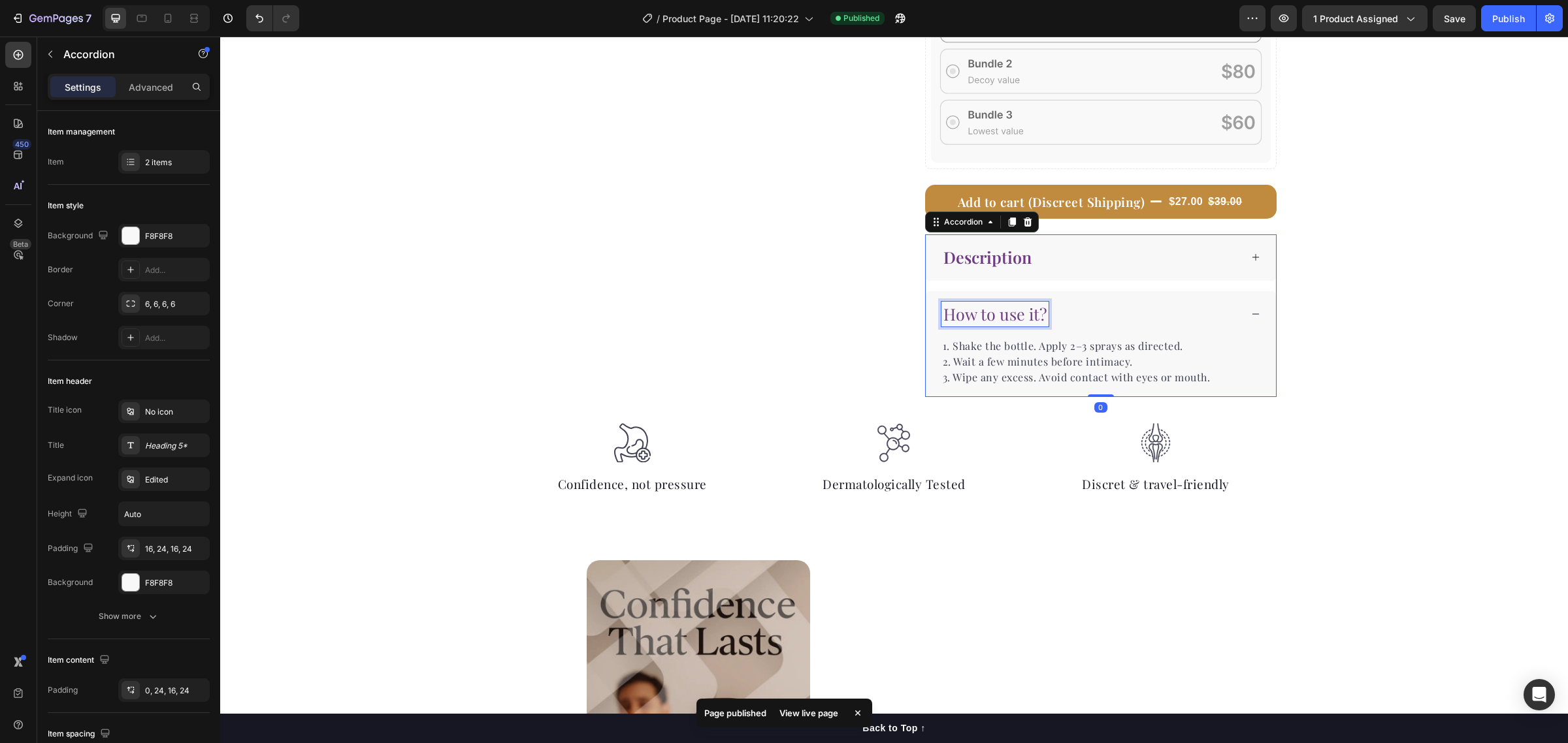
click at [985, 312] on span "How to use it?" at bounding box center [994, 313] width 103 height 21
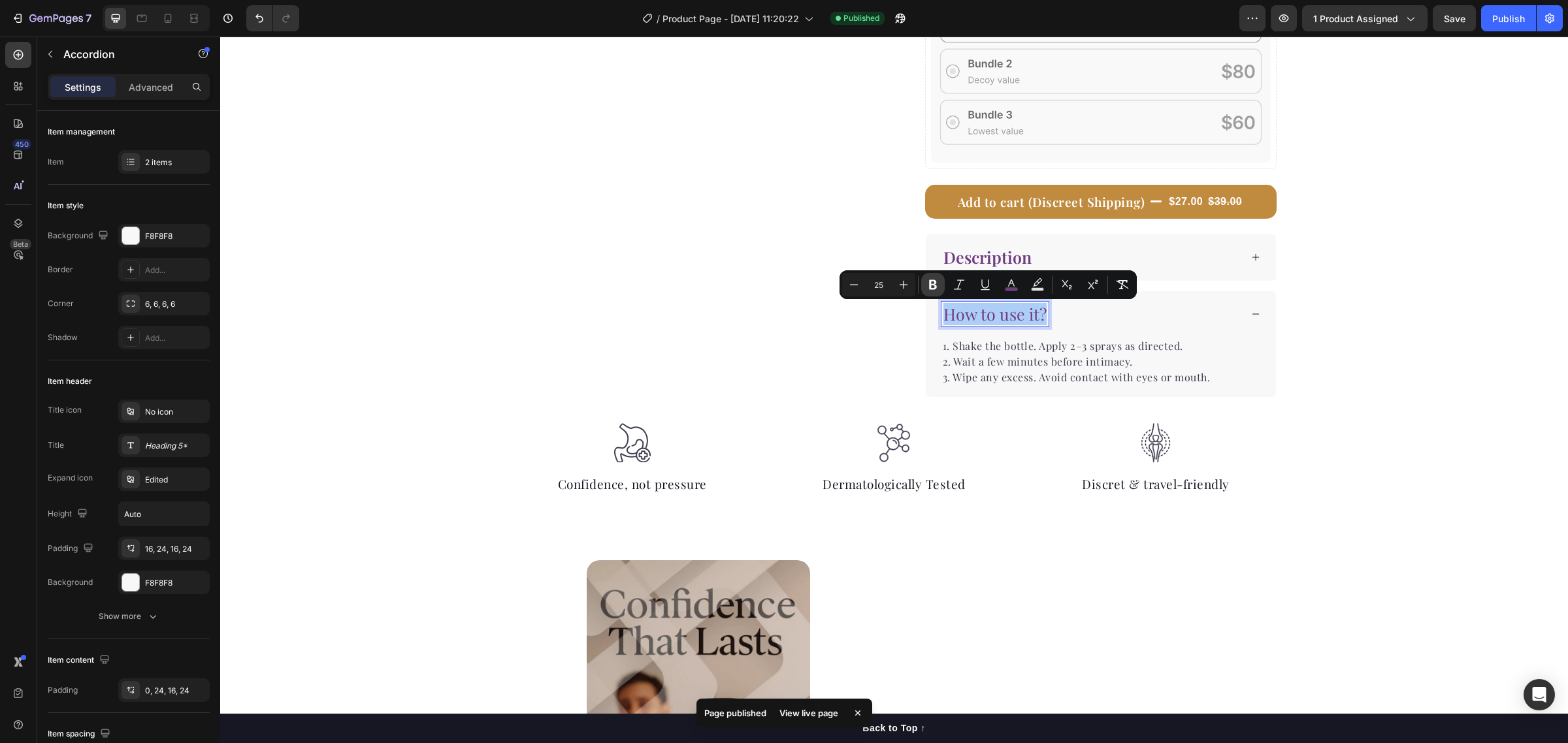
click at [936, 287] on icon "Editor contextual toolbar" at bounding box center [933, 285] width 13 height 13
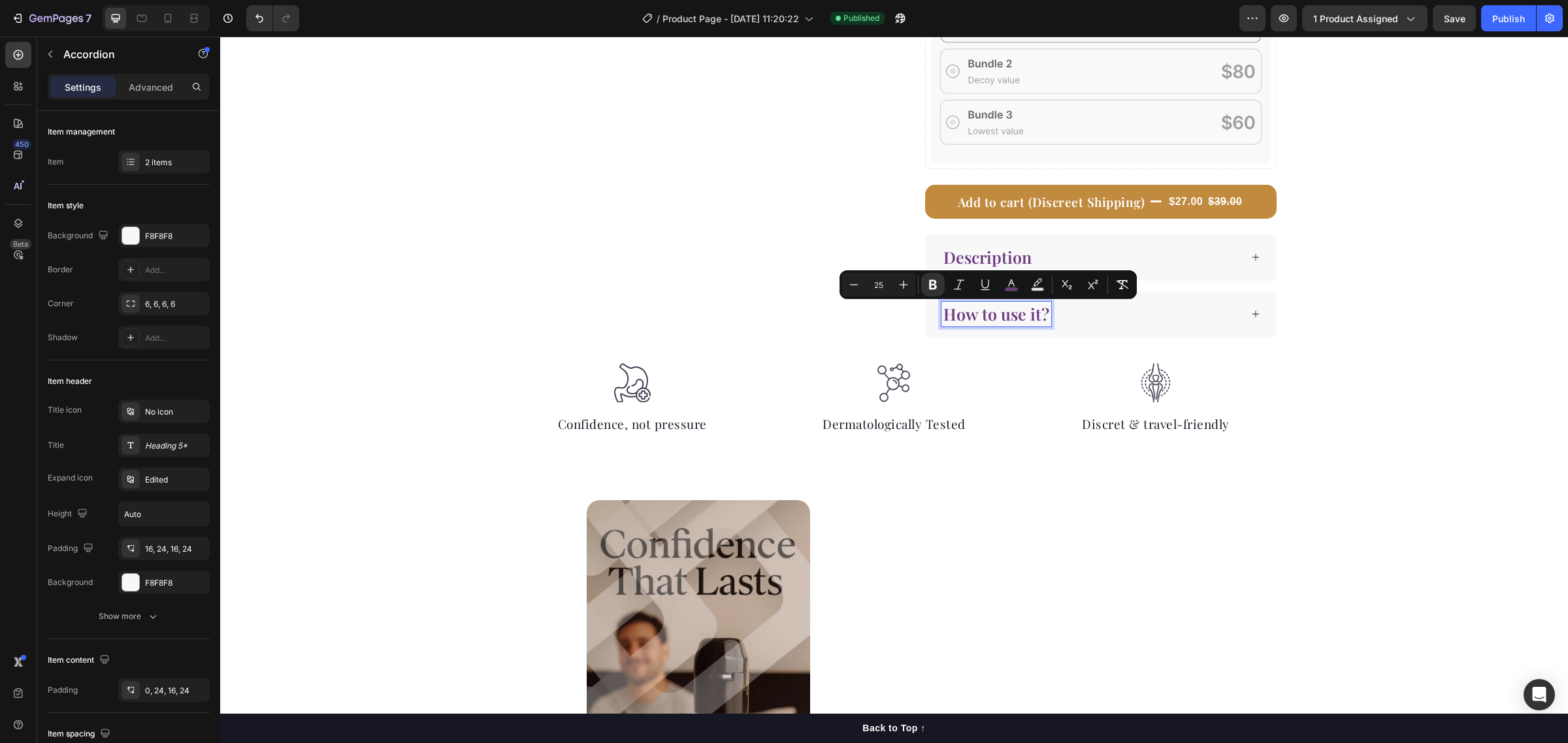
click at [1251, 317] on icon at bounding box center [1255, 313] width 9 height 9
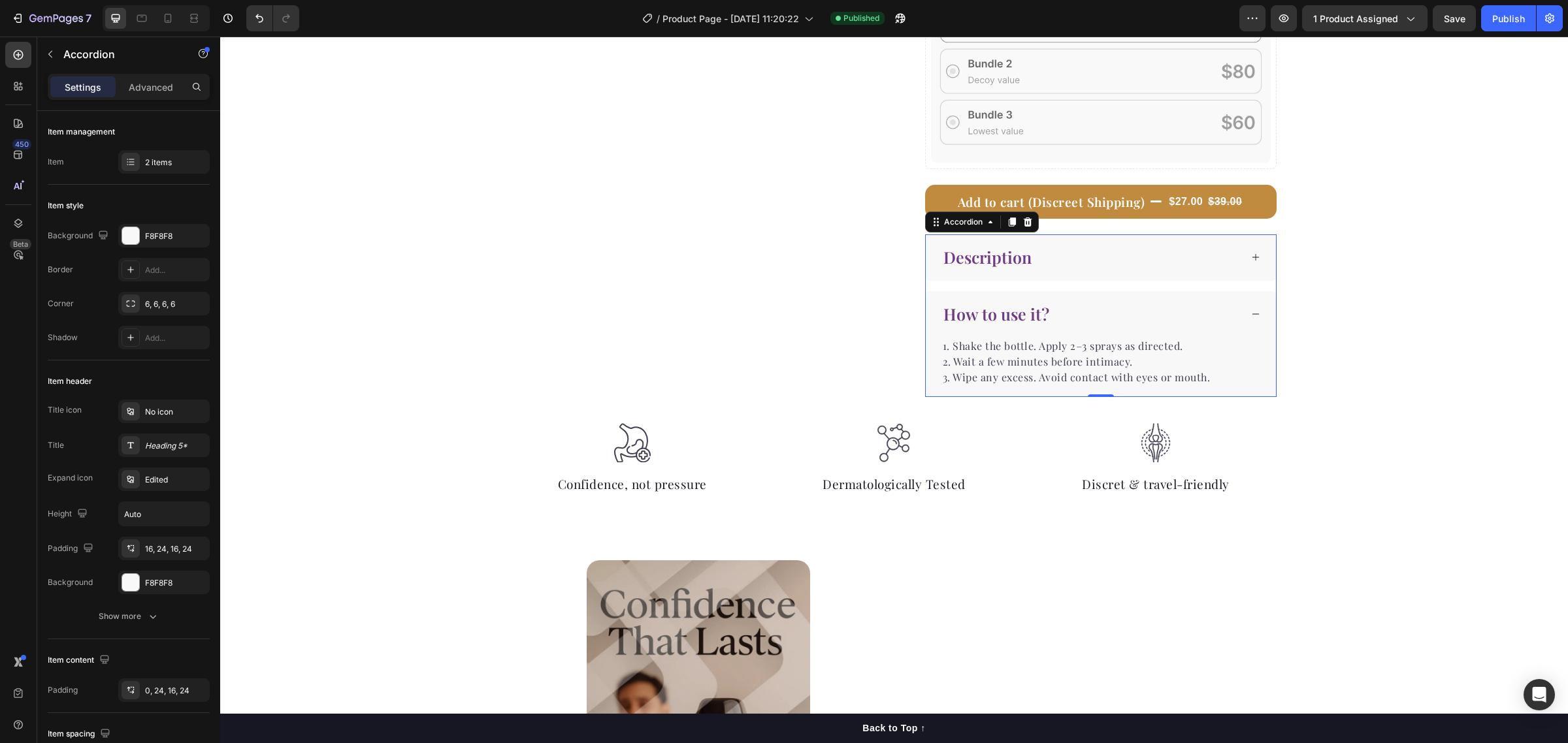
click at [1497, 31] on div "7 / Product Page - Aug 23, 11:20:22 Published Preview 1 product assigned Save P…" at bounding box center [784, 18] width 1568 height 37
drag, startPoint x: 1506, startPoint y: 18, endPoint x: 1255, endPoint y: 94, distance: 262.3
click at [1506, 18] on div "Publish" at bounding box center [1508, 18] width 33 height 14
drag, startPoint x: 168, startPoint y: 28, endPoint x: 192, endPoint y: 36, distance: 25.3
click at [168, 28] on div at bounding box center [168, 18] width 21 height 21
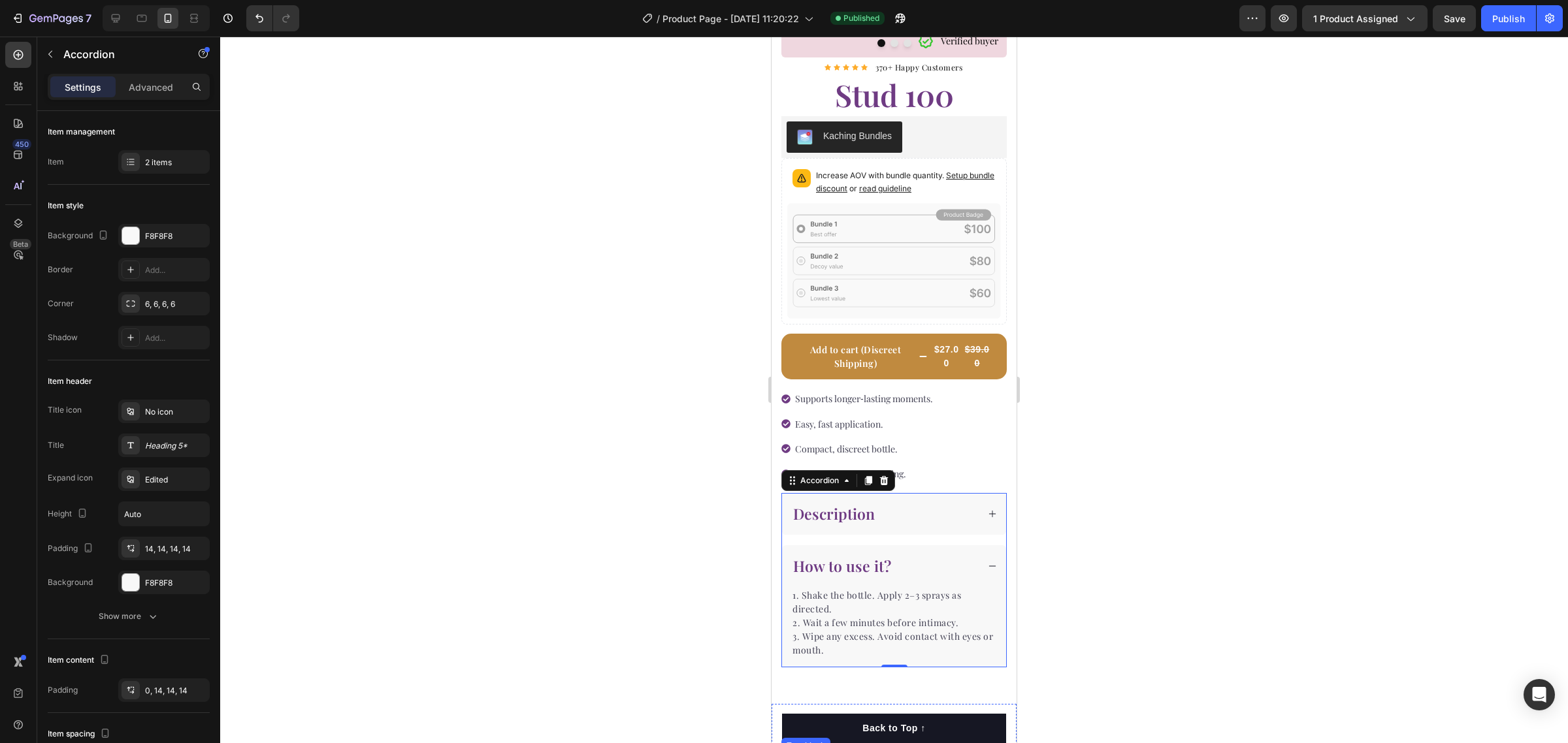
scroll to position [250, 0]
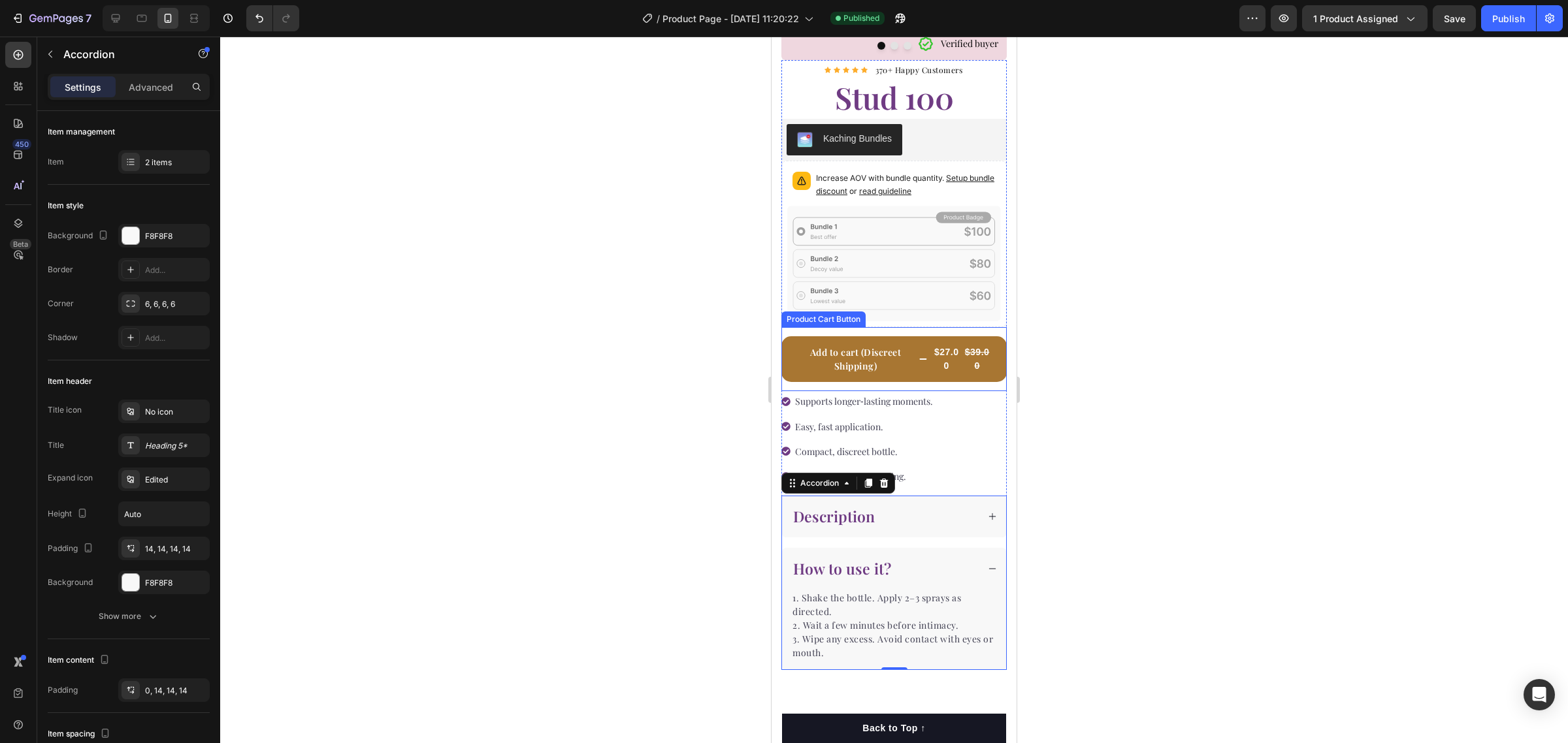
click at [919, 354] on icon "Add to cart (Discreet Shipping)" at bounding box center [923, 359] width 8 height 9
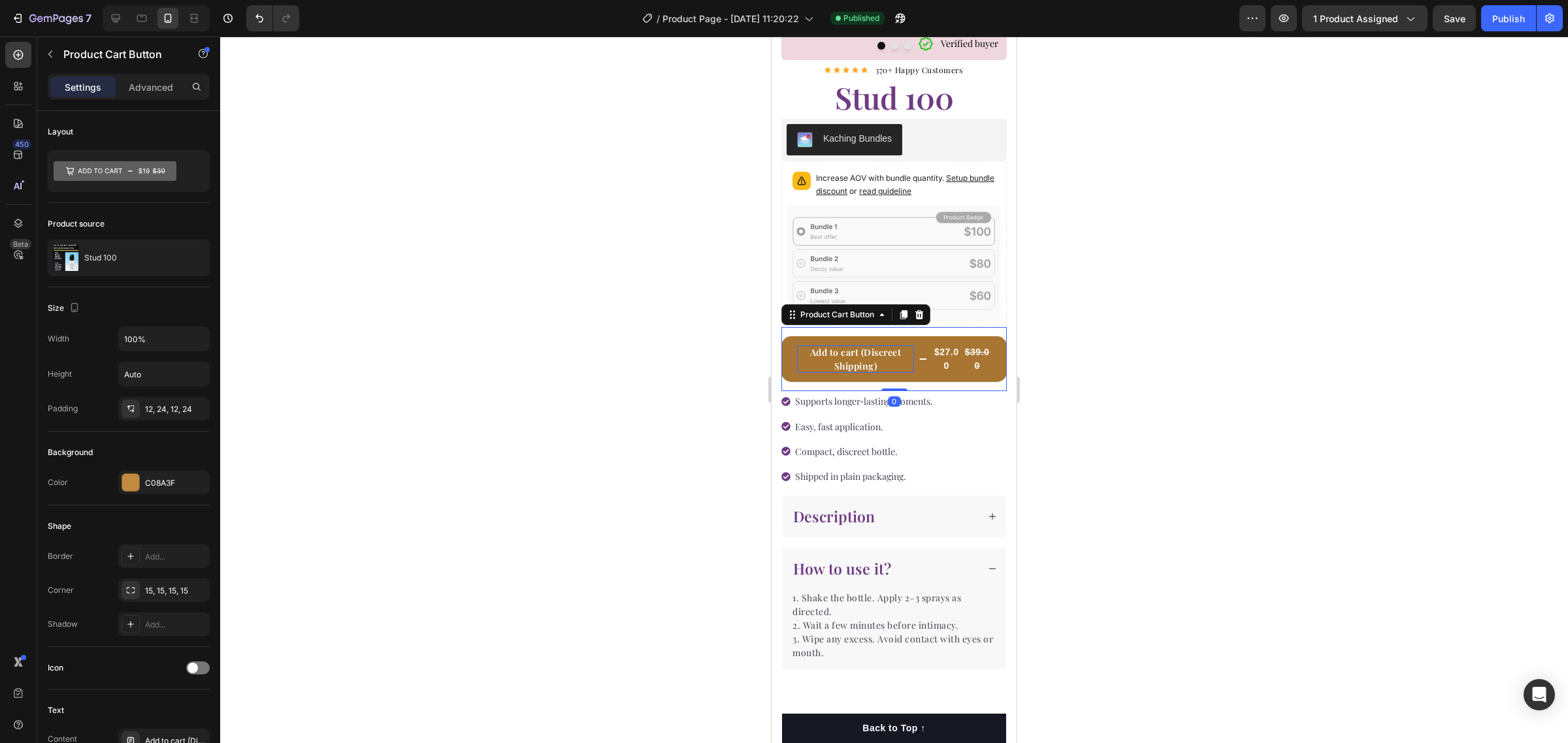
click at [869, 363] on div "Add to cart (Discreet Shipping)" at bounding box center [856, 359] width 117 height 27
click at [869, 363] on p "Add to cart (Discreet Shipping)" at bounding box center [856, 359] width 117 height 27
click at [939, 346] on div "$27.00" at bounding box center [946, 359] width 28 height 30
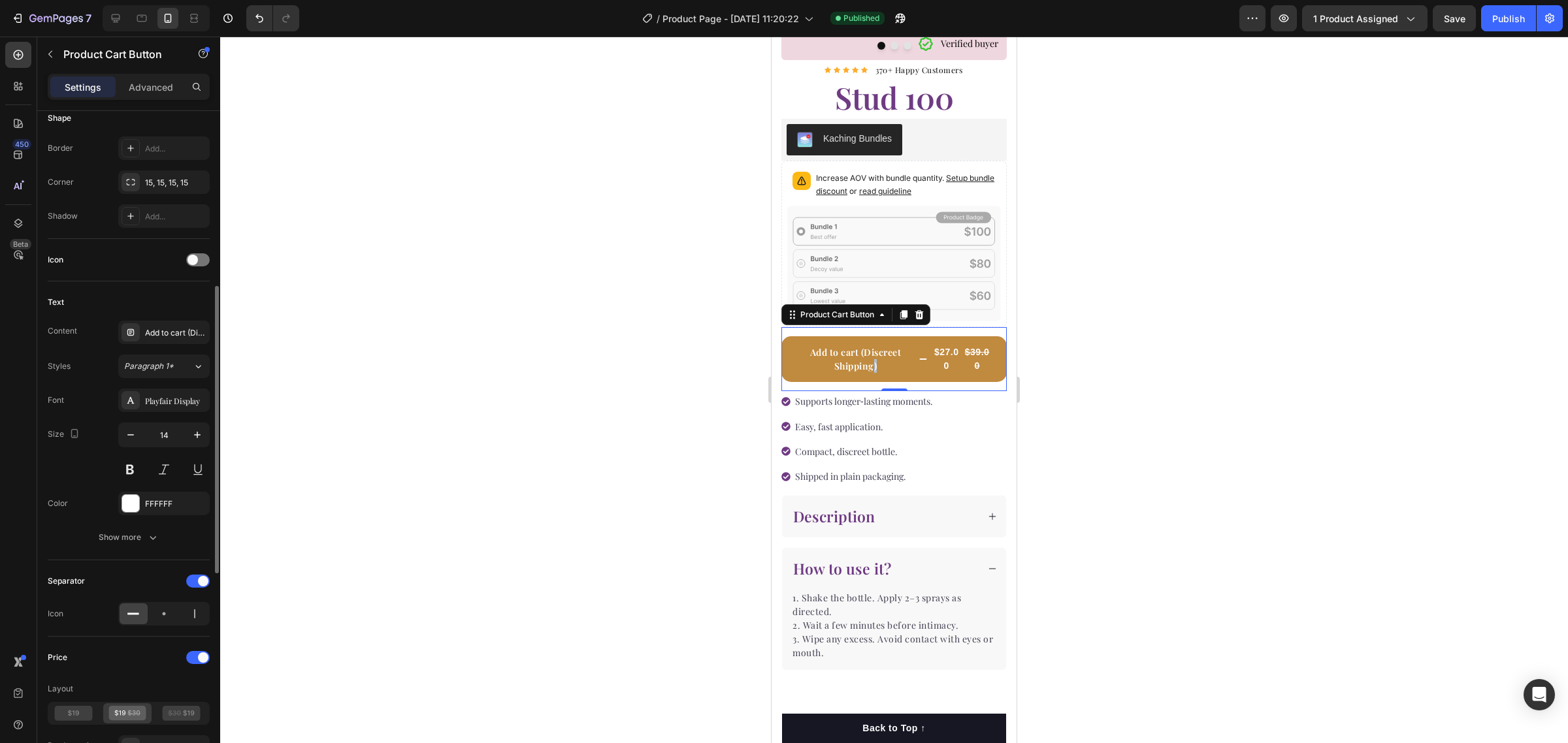
scroll to position [490, 0]
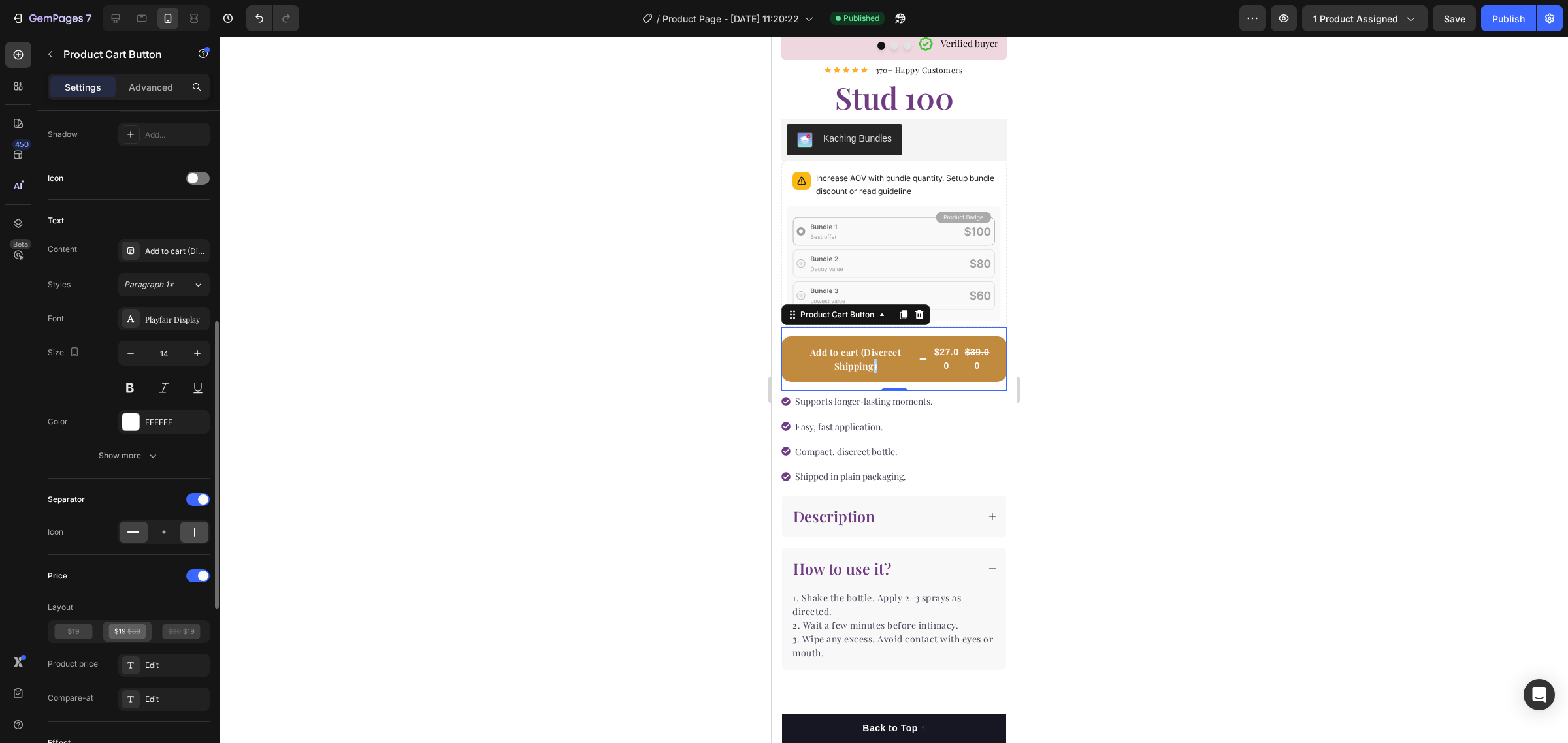
click at [192, 538] on icon at bounding box center [194, 532] width 13 height 13
click at [159, 540] on div at bounding box center [164, 532] width 28 height 21
click at [203, 538] on div at bounding box center [194, 532] width 28 height 21
click at [184, 637] on icon at bounding box center [181, 632] width 38 height 15
click at [70, 627] on icon at bounding box center [73, 632] width 38 height 15
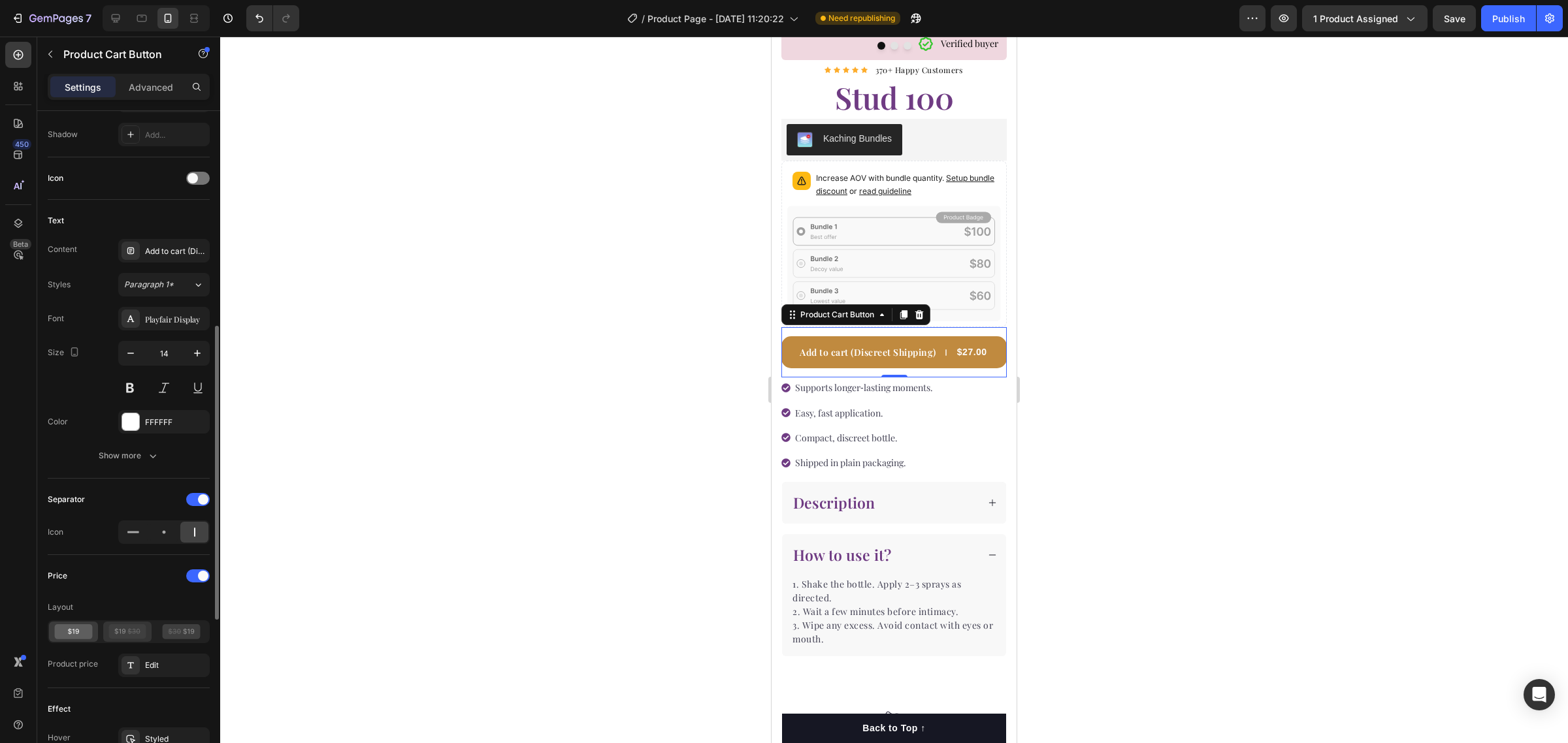
click at [132, 632] on icon at bounding box center [133, 631] width 13 height 1
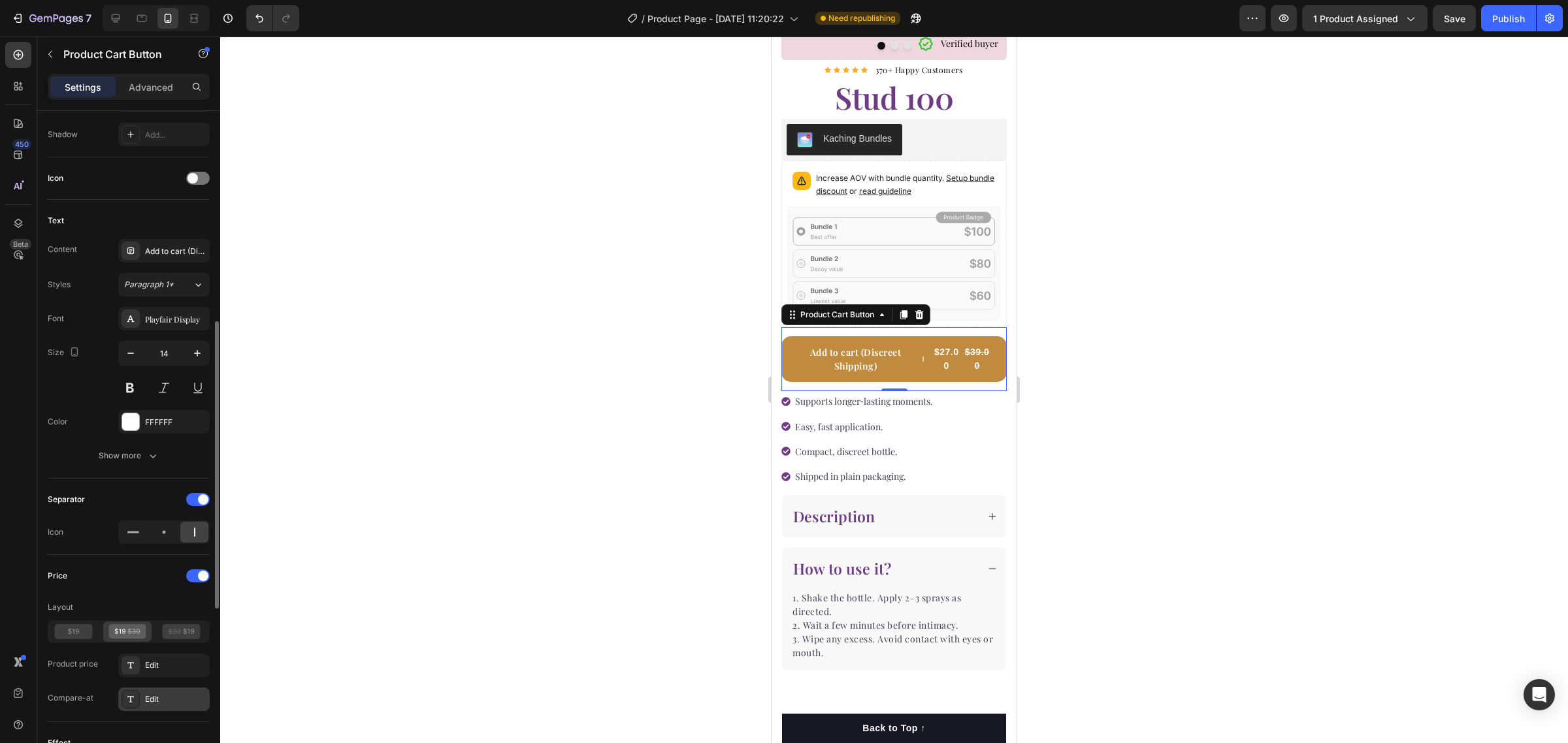
click at [131, 702] on icon at bounding box center [130, 699] width 10 height 10
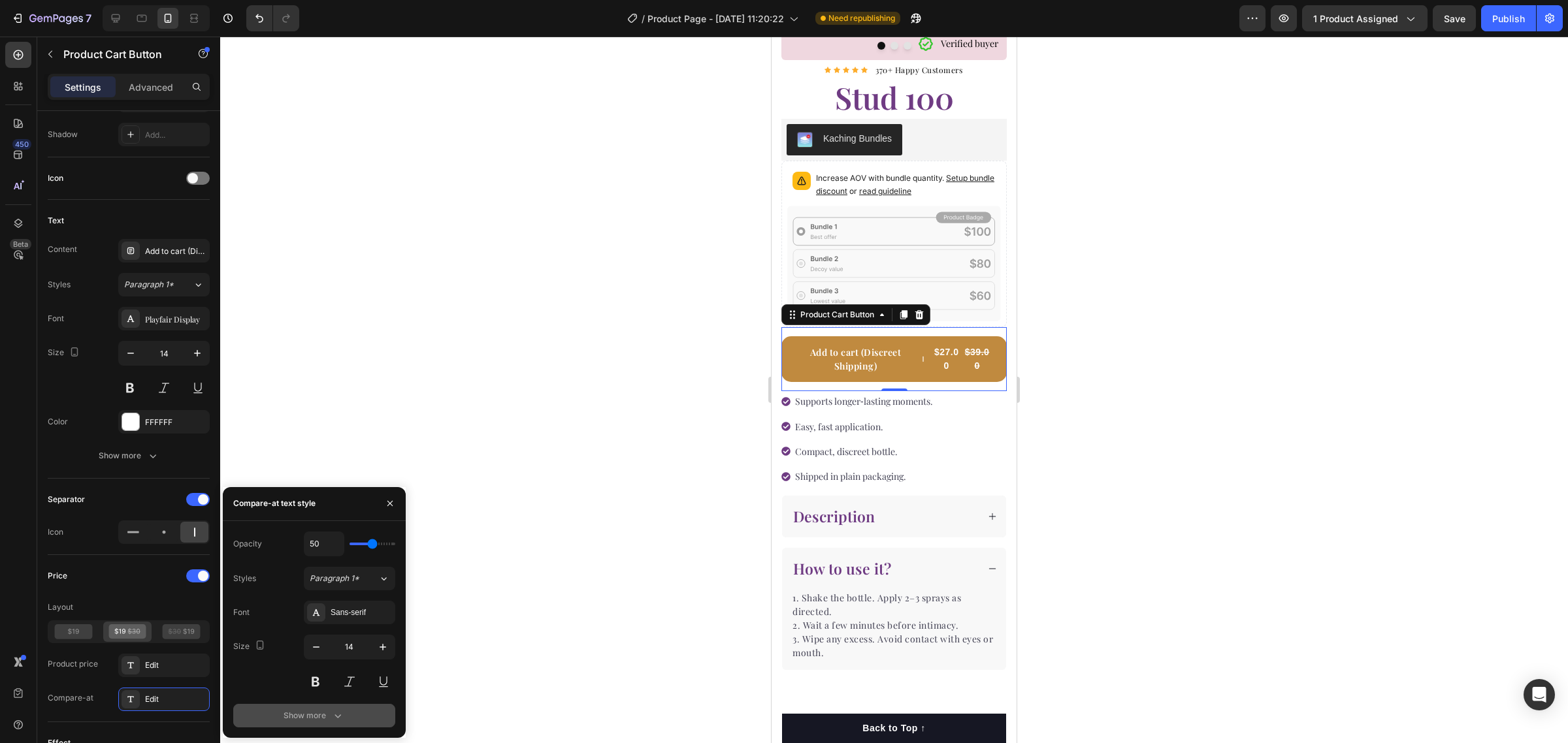
click at [321, 718] on div "Show more" at bounding box center [313, 716] width 61 height 13
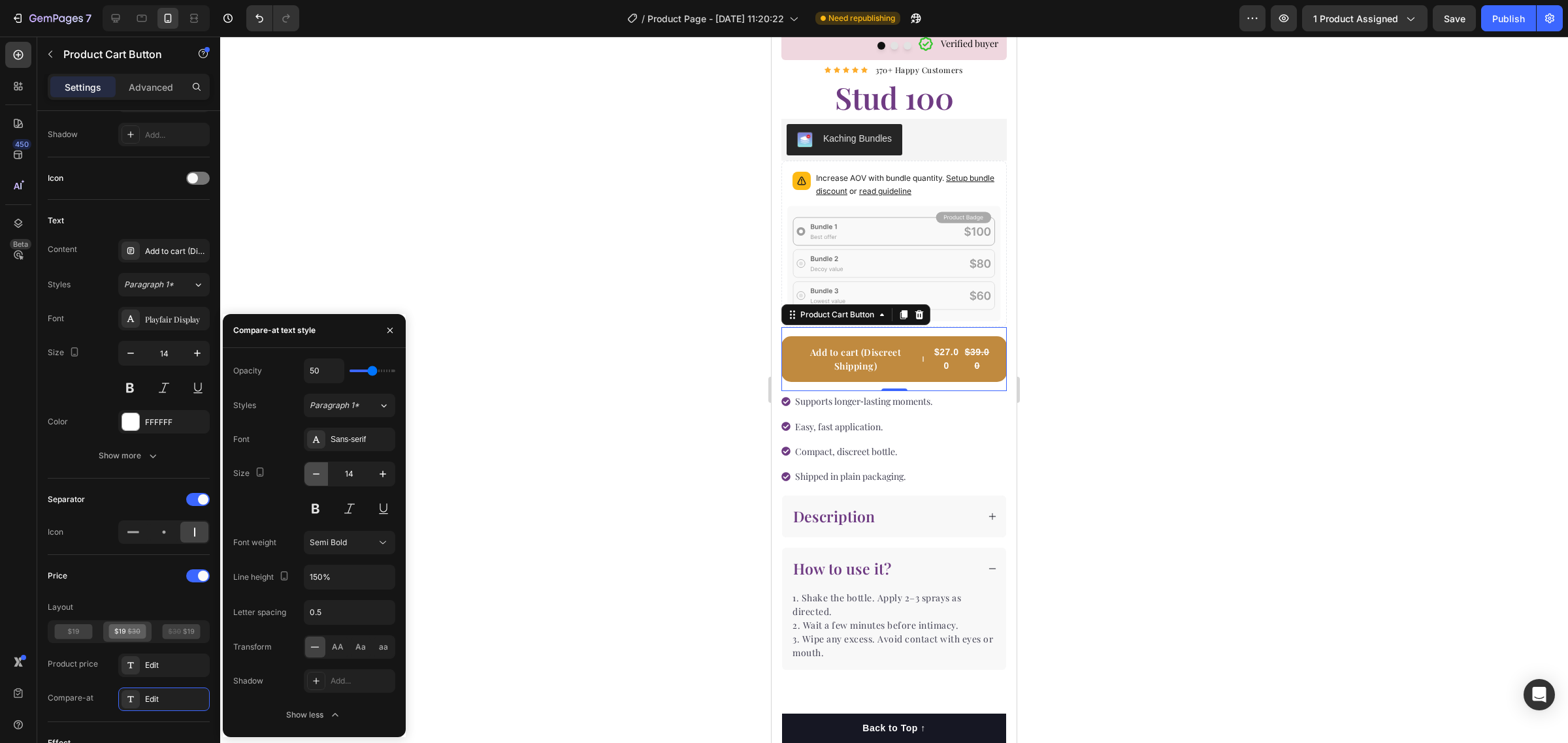
click at [322, 481] on button "button" at bounding box center [316, 474] width 23 height 23
click at [387, 475] on icon "button" at bounding box center [383, 473] width 13 height 13
type input "12"
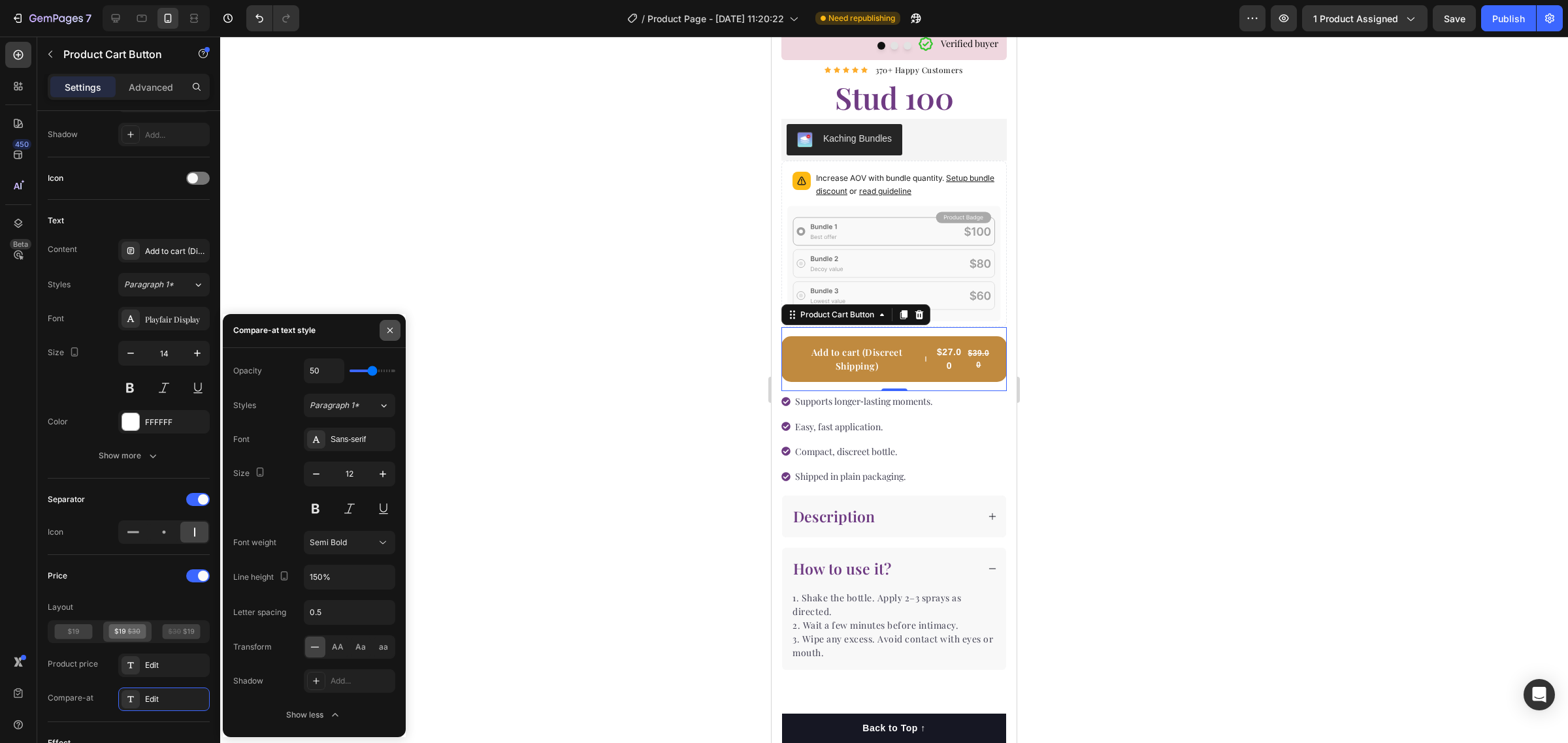
click at [383, 332] on button "button" at bounding box center [390, 330] width 21 height 21
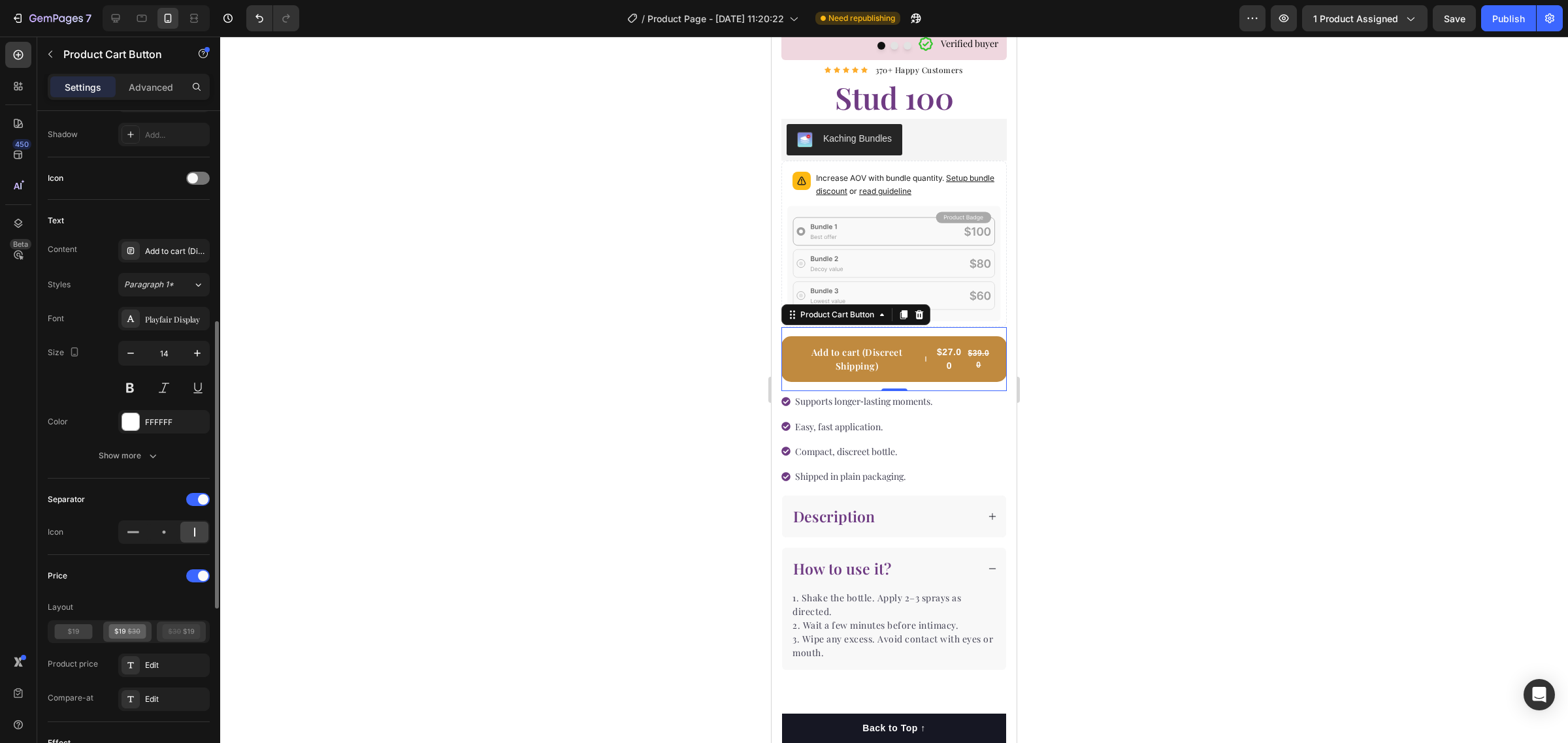
click at [186, 627] on icon at bounding box center [181, 632] width 38 height 15
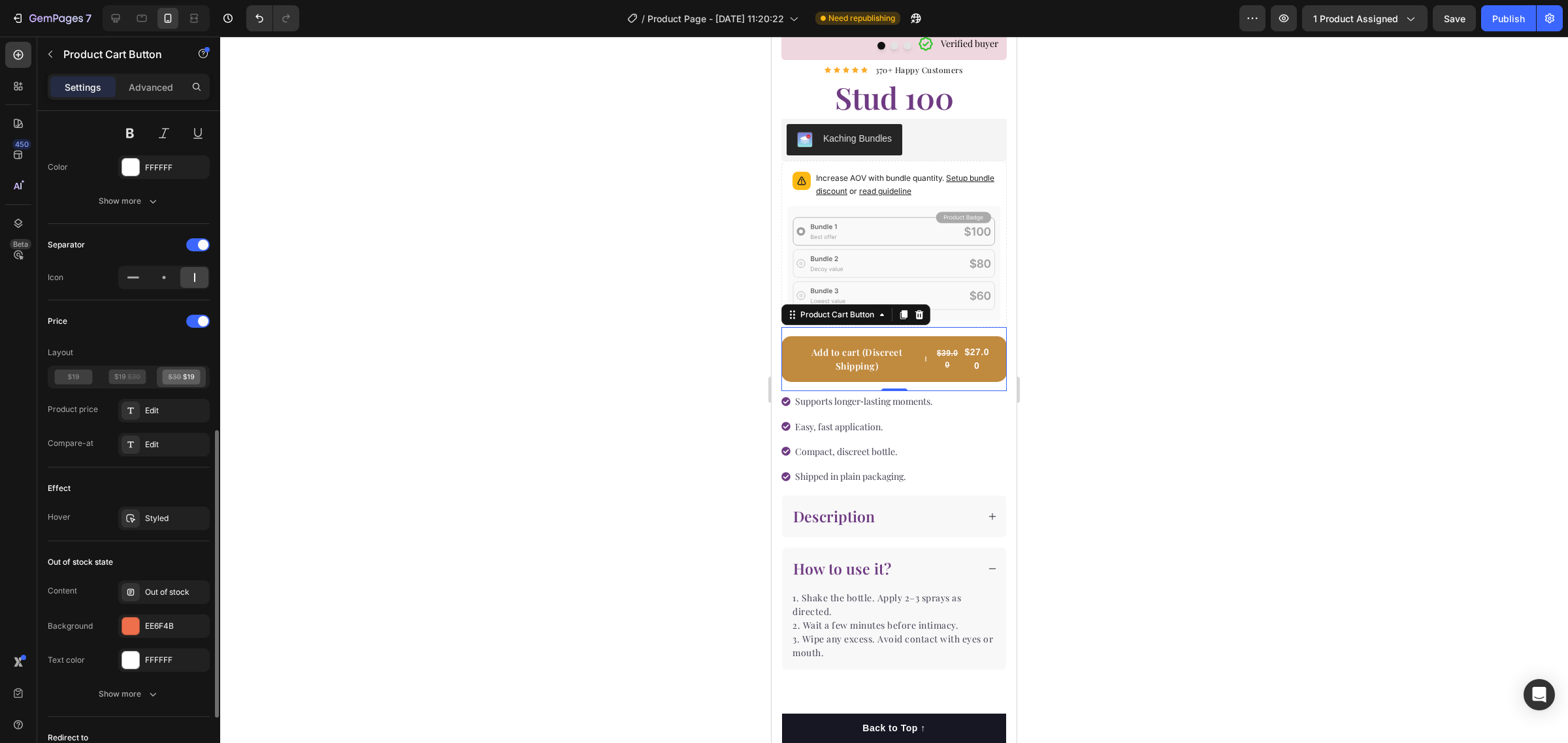
scroll to position [744, 0]
click at [172, 518] on div "Styled" at bounding box center [164, 518] width 38 height 12
click at [515, 420] on div at bounding box center [894, 389] width 1348 height 707
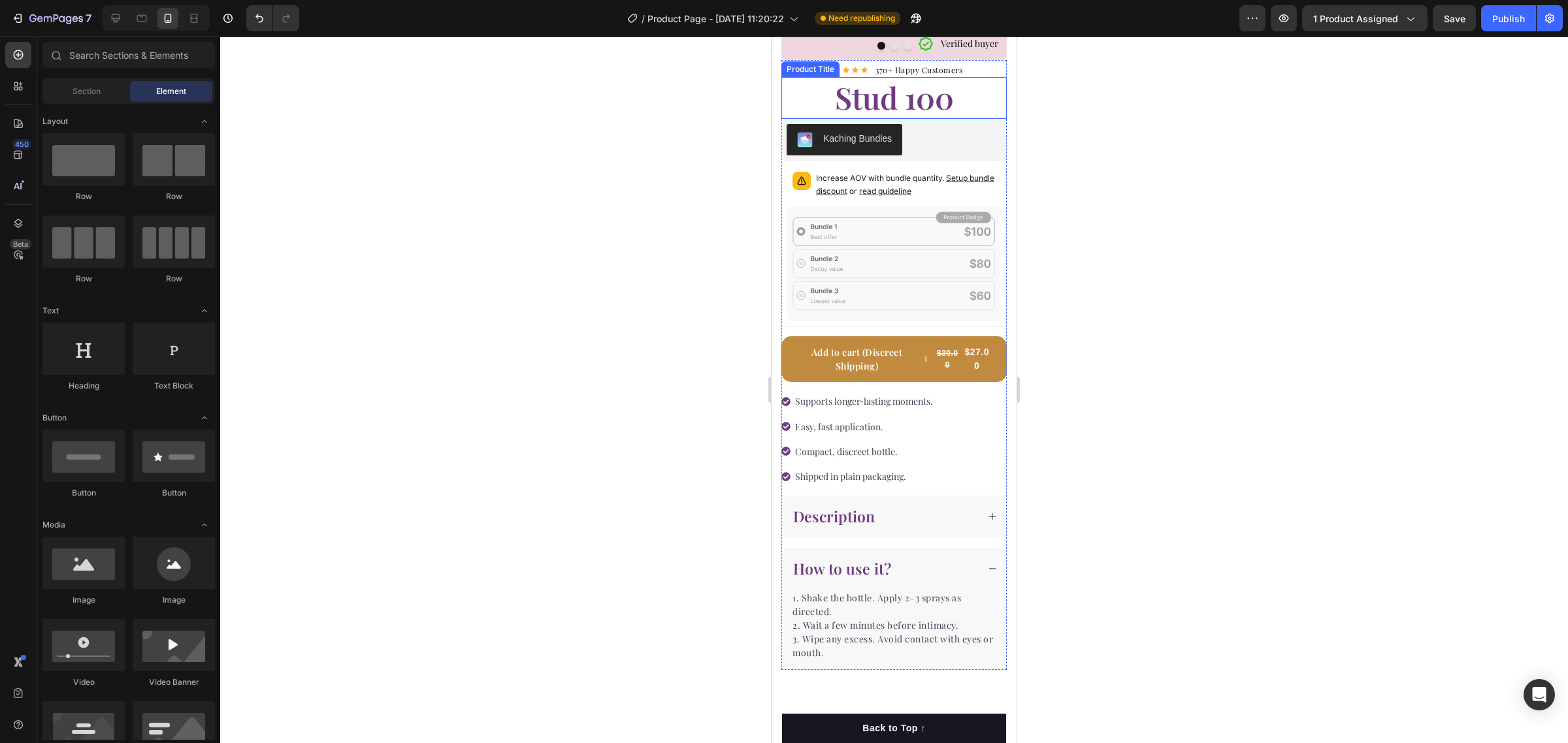
scroll to position [0, 0]
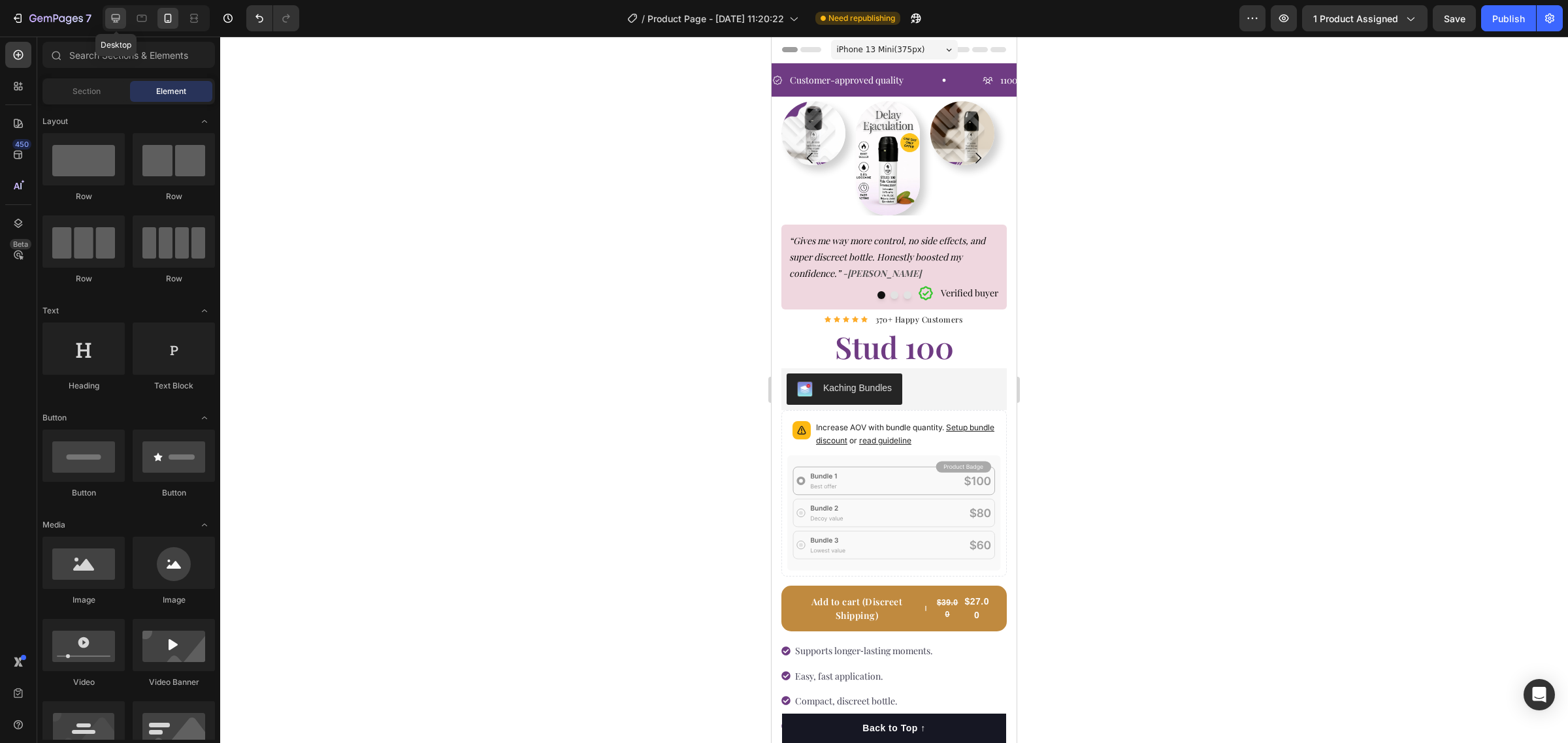
click at [121, 12] on icon at bounding box center [115, 18] width 13 height 13
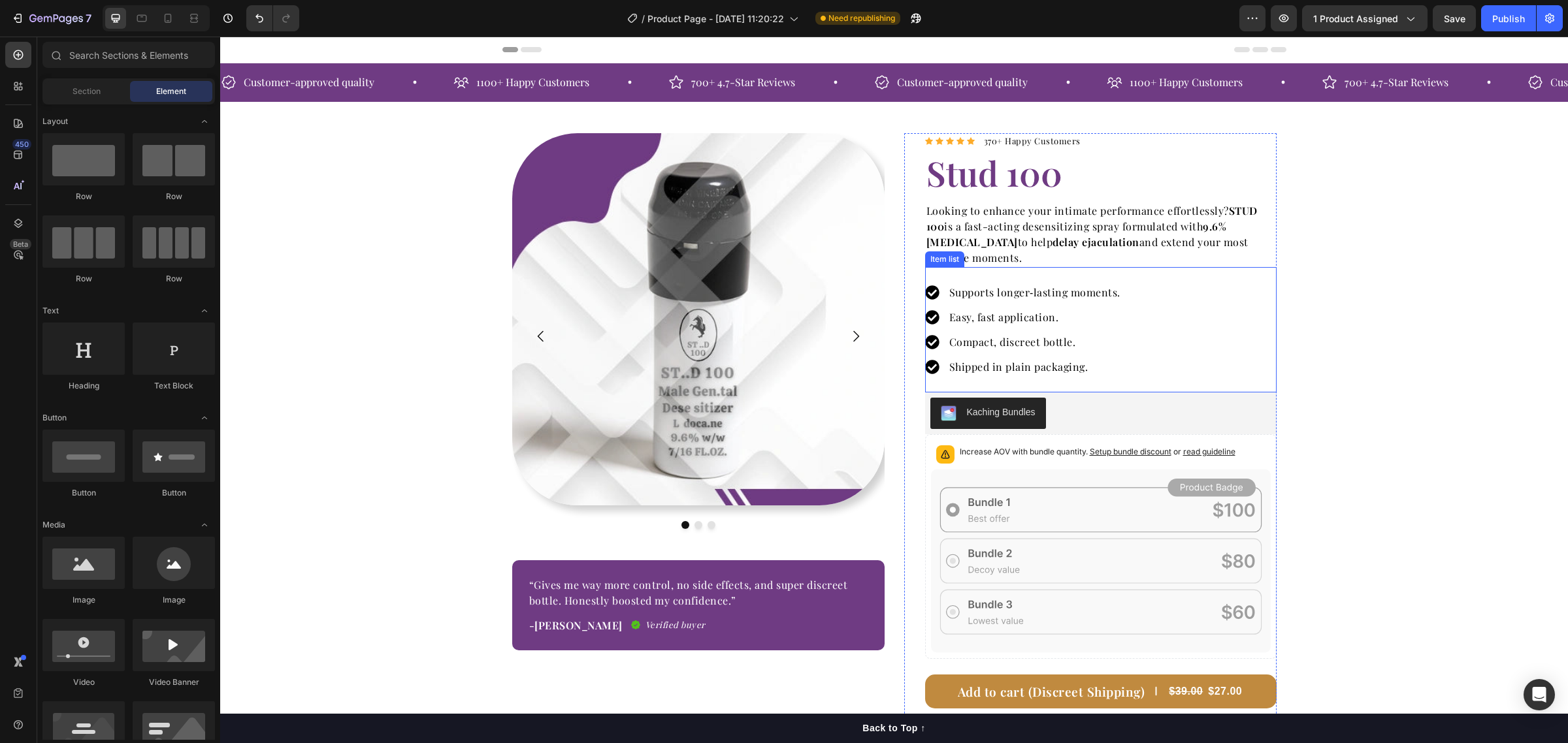
click at [925, 302] on div "Supports longer‑lasting moments." at bounding box center [1024, 292] width 197 height 20
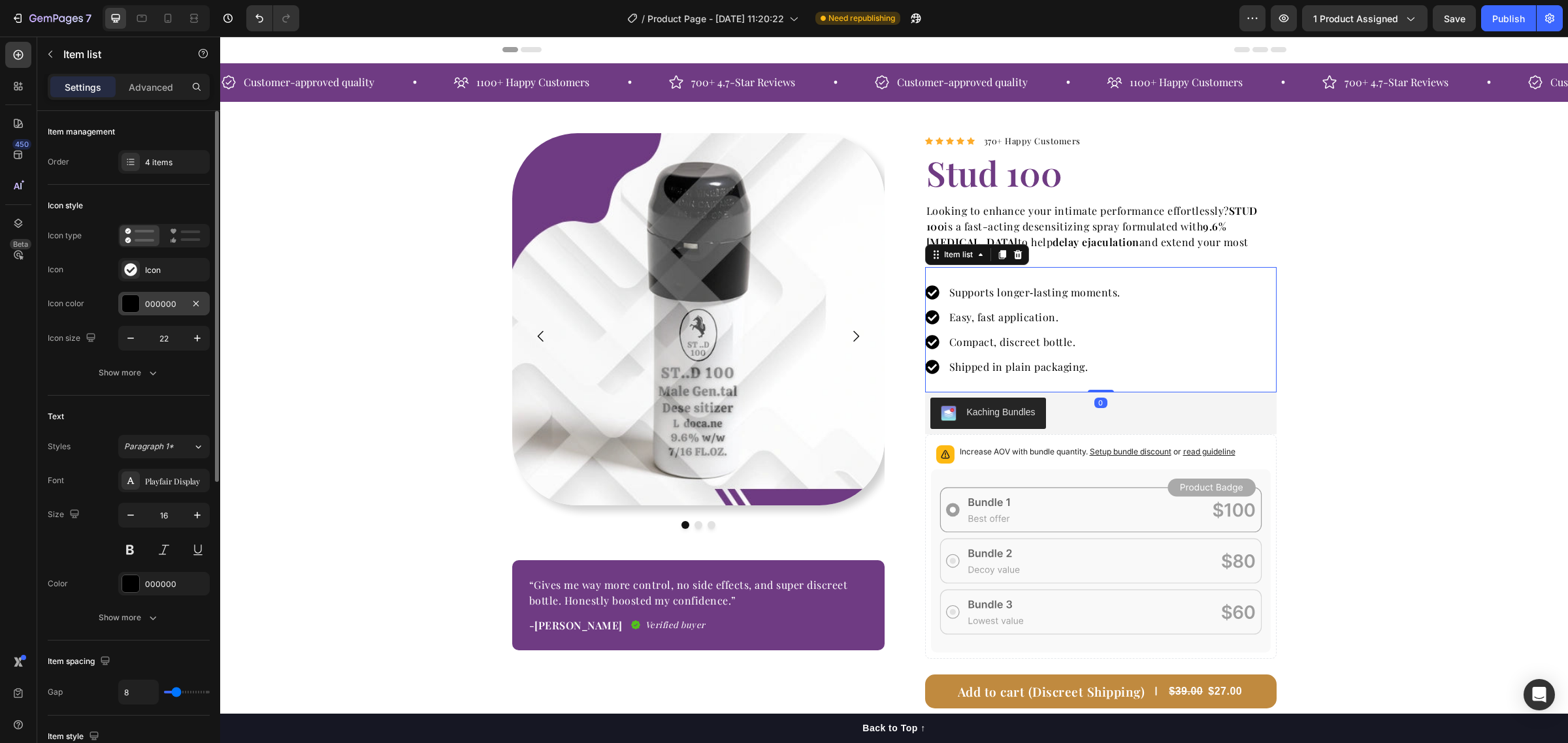
click at [170, 300] on div "000000" at bounding box center [164, 304] width 38 height 12
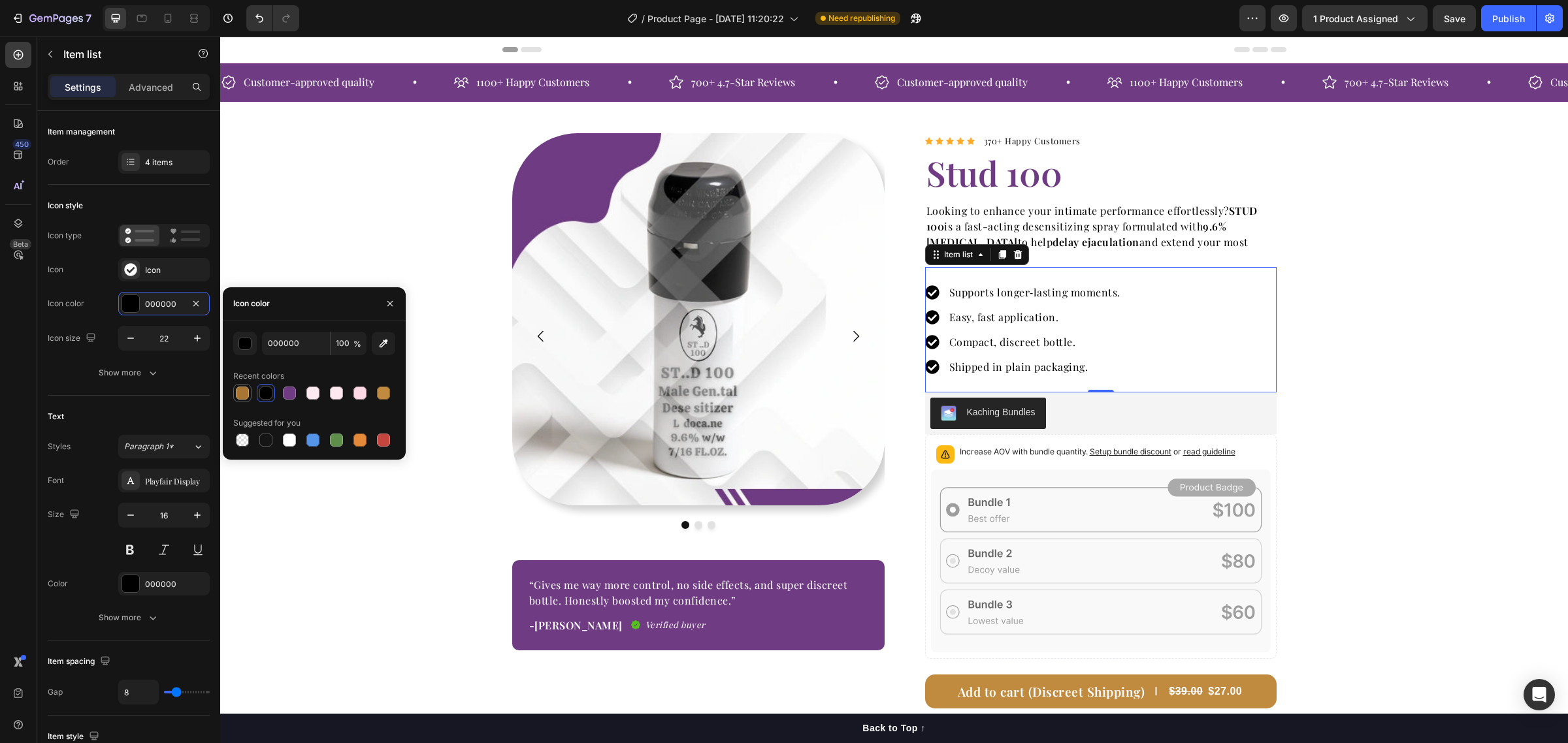
click at [240, 393] on div at bounding box center [242, 393] width 13 height 13
click at [292, 395] on div at bounding box center [289, 393] width 13 height 13
type input "6F3B83"
click at [1422, 139] on div "Image Image Image Carousel “Gives me way more control, no side effects, and sup…" at bounding box center [894, 510] width 1348 height 754
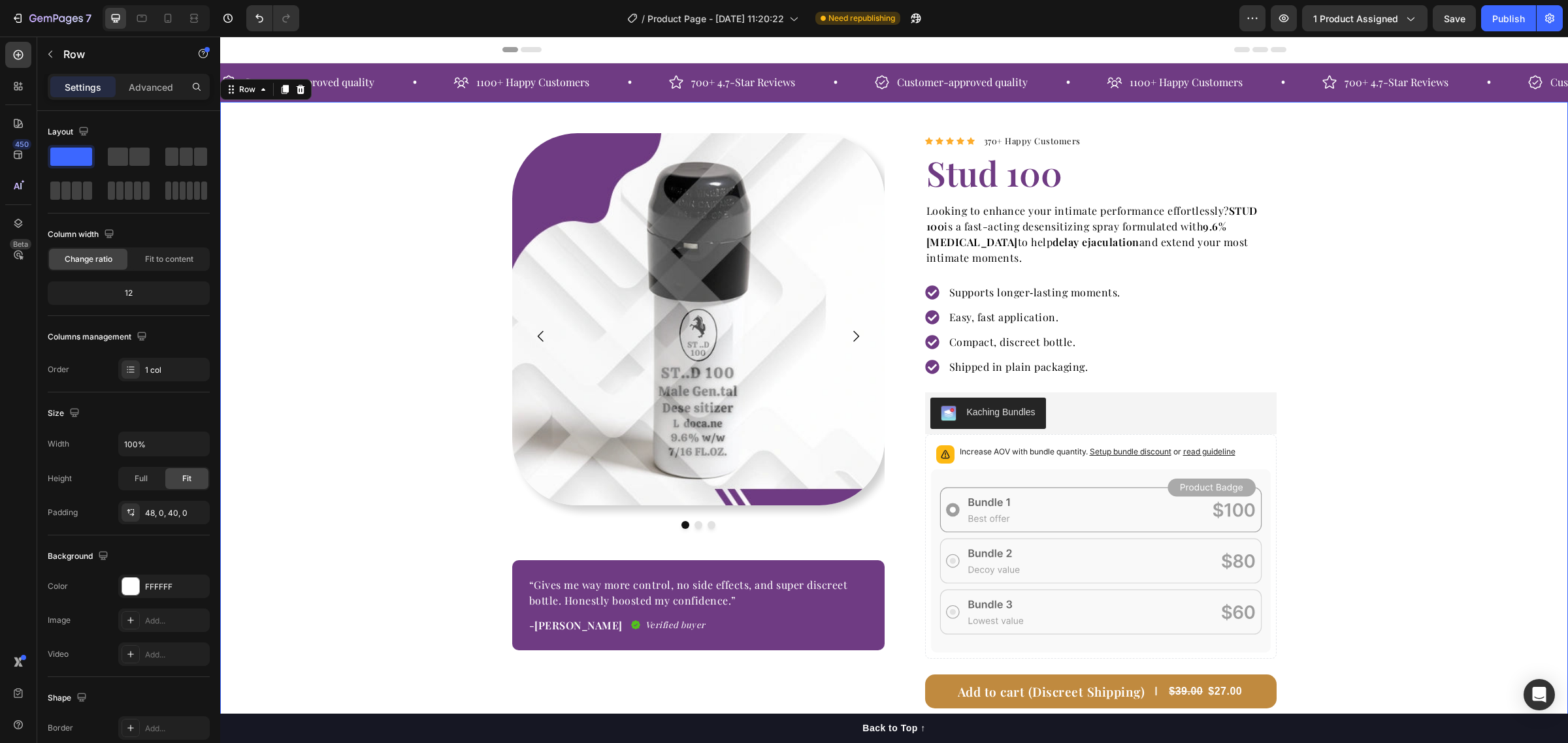
drag, startPoint x: 1511, startPoint y: 20, endPoint x: 1432, endPoint y: 36, distance: 80.6
click at [1511, 21] on div "Publish" at bounding box center [1508, 18] width 33 height 14
click at [3, 20] on div "7" at bounding box center [49, 18] width 97 height 26
click at [18, 20] on icon "button" at bounding box center [17, 18] width 13 height 13
